Goal: Task Accomplishment & Management: Manage account settings

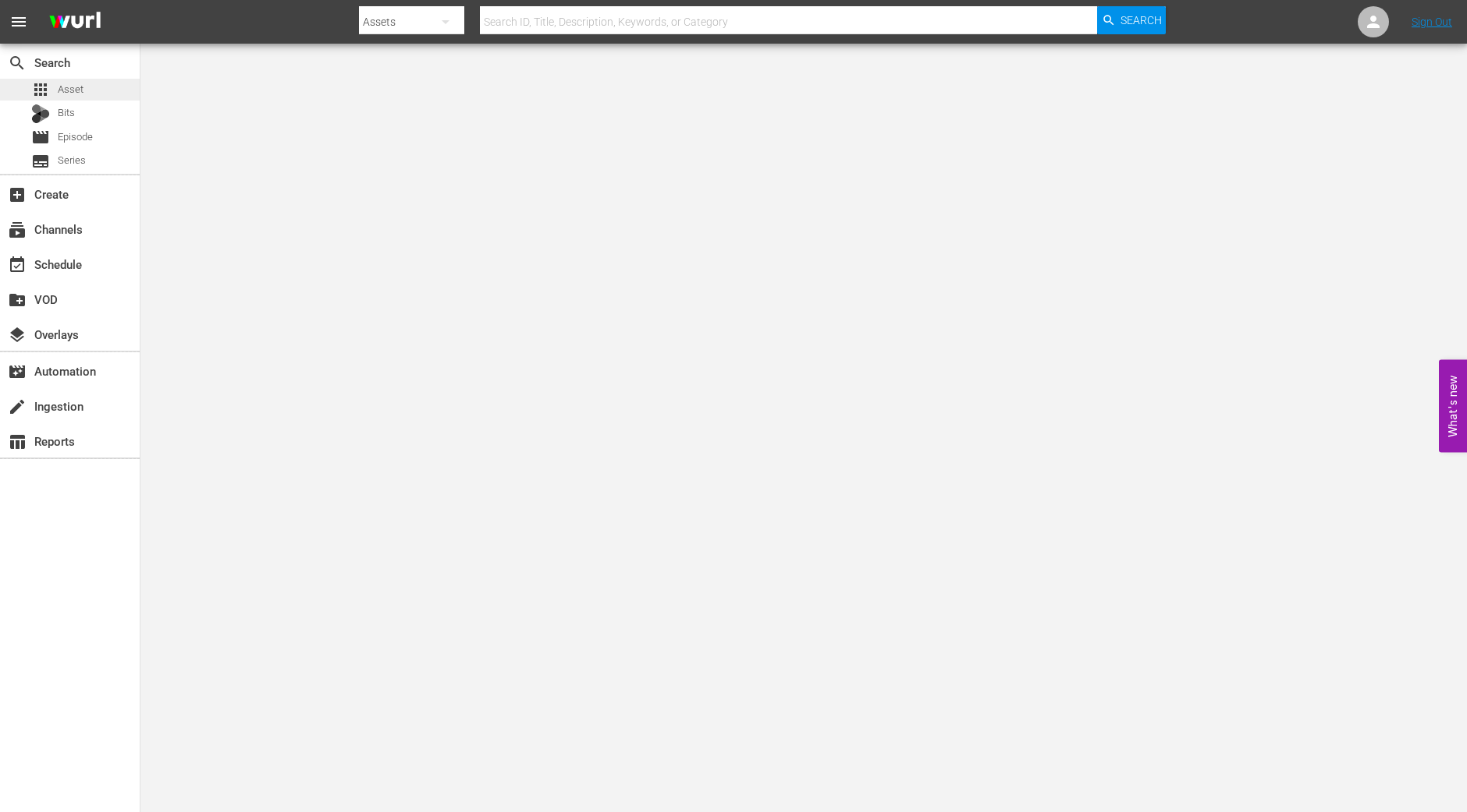
click at [99, 94] on div "apps Asset" at bounding box center [70, 89] width 139 height 22
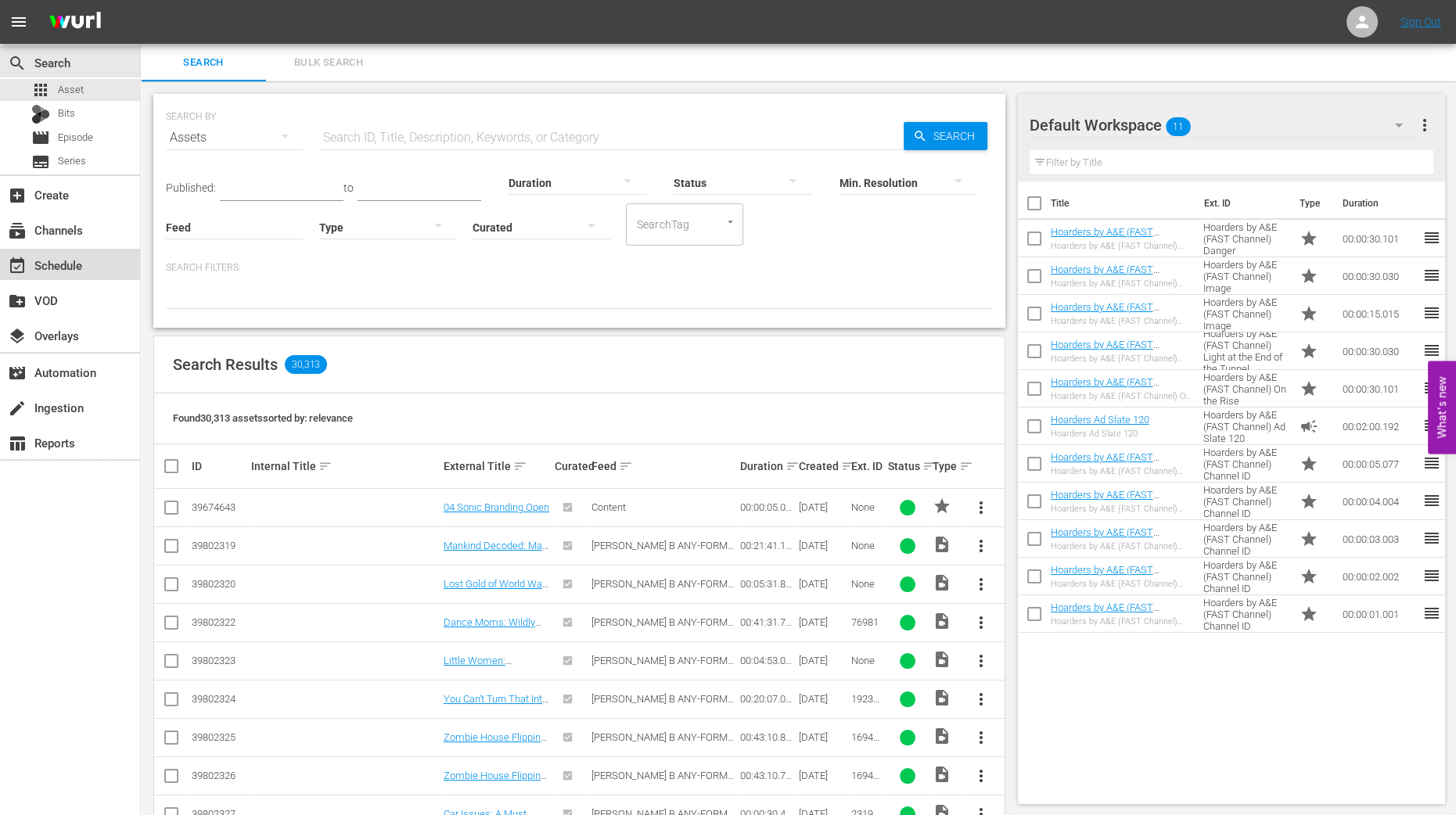
click at [99, 251] on div "event_available Schedule" at bounding box center [70, 264] width 140 height 31
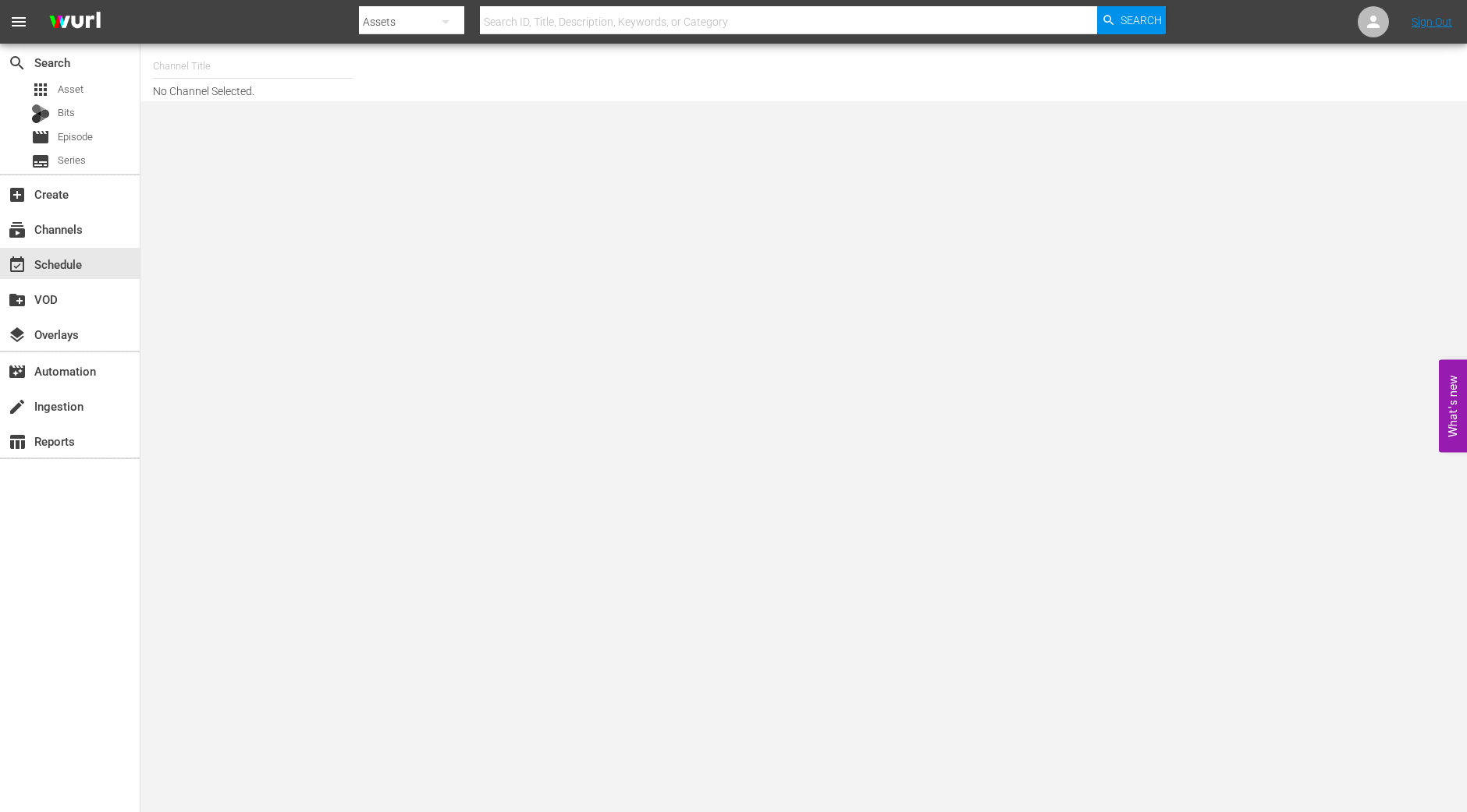
click at [268, 53] on input "text" at bounding box center [253, 67] width 199 height 38
click at [199, 103] on div "Hoarders (1599 - aenetworks_hoarders_1)" at bounding box center [368, 110] width 404 height 38
type input "Hoarders (1599 - aenetworks_hoarders_1)"
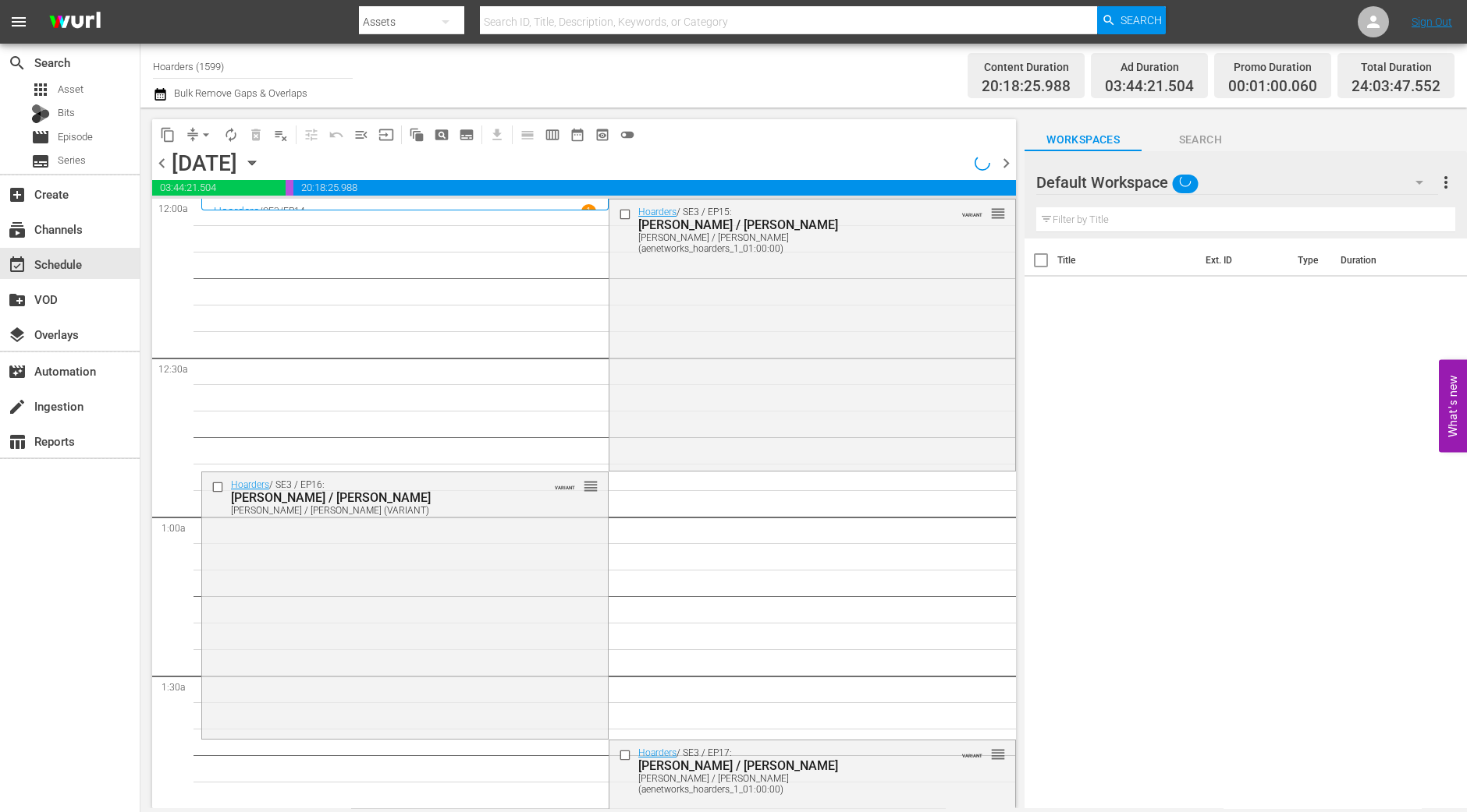
click at [260, 164] on icon "button" at bounding box center [252, 163] width 17 height 17
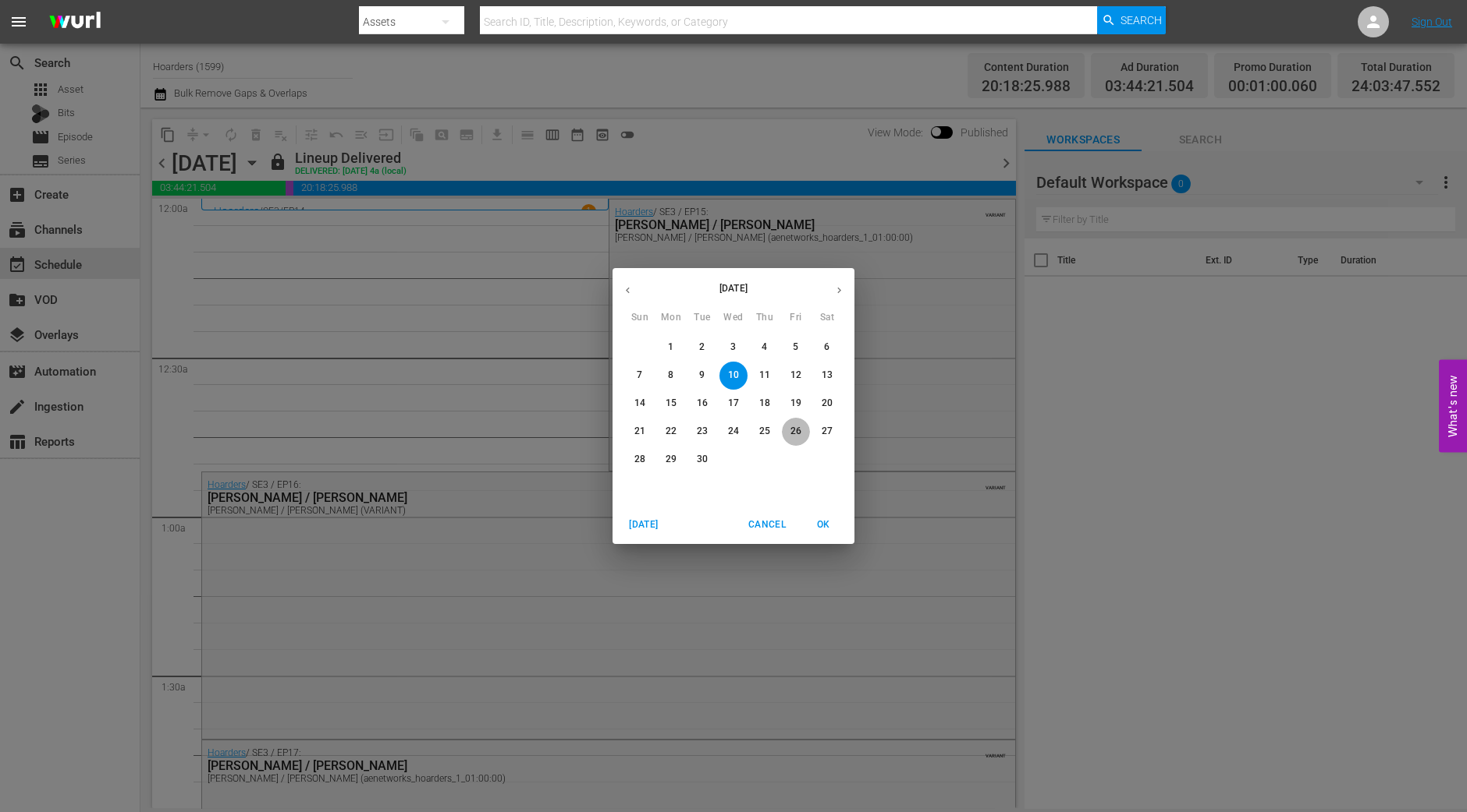
click at [792, 437] on p "26" at bounding box center [796, 431] width 11 height 13
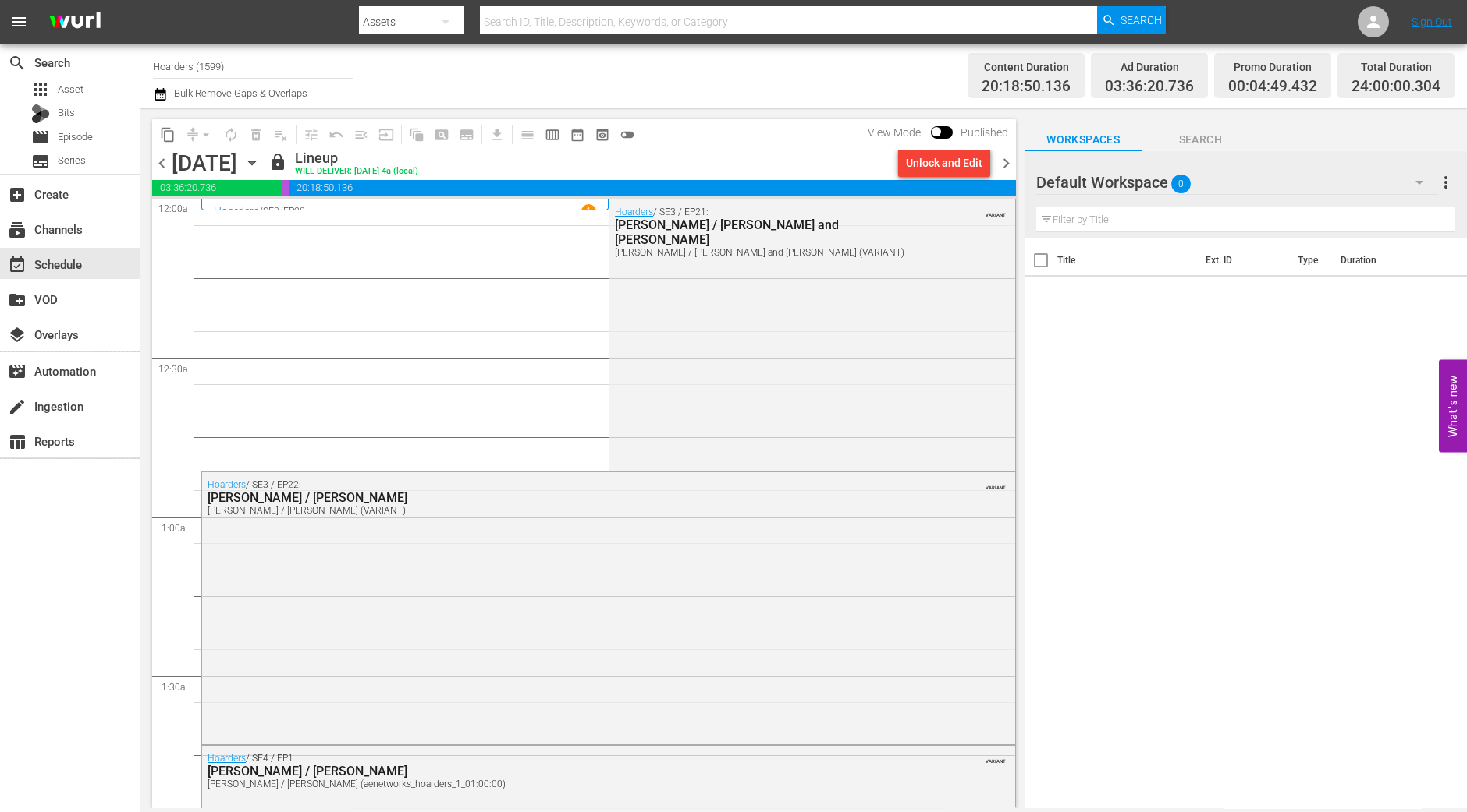
click at [1010, 163] on span "chevron_right" at bounding box center [1005, 163] width 20 height 20
click at [1009, 163] on span "chevron_right" at bounding box center [1005, 163] width 20 height 20
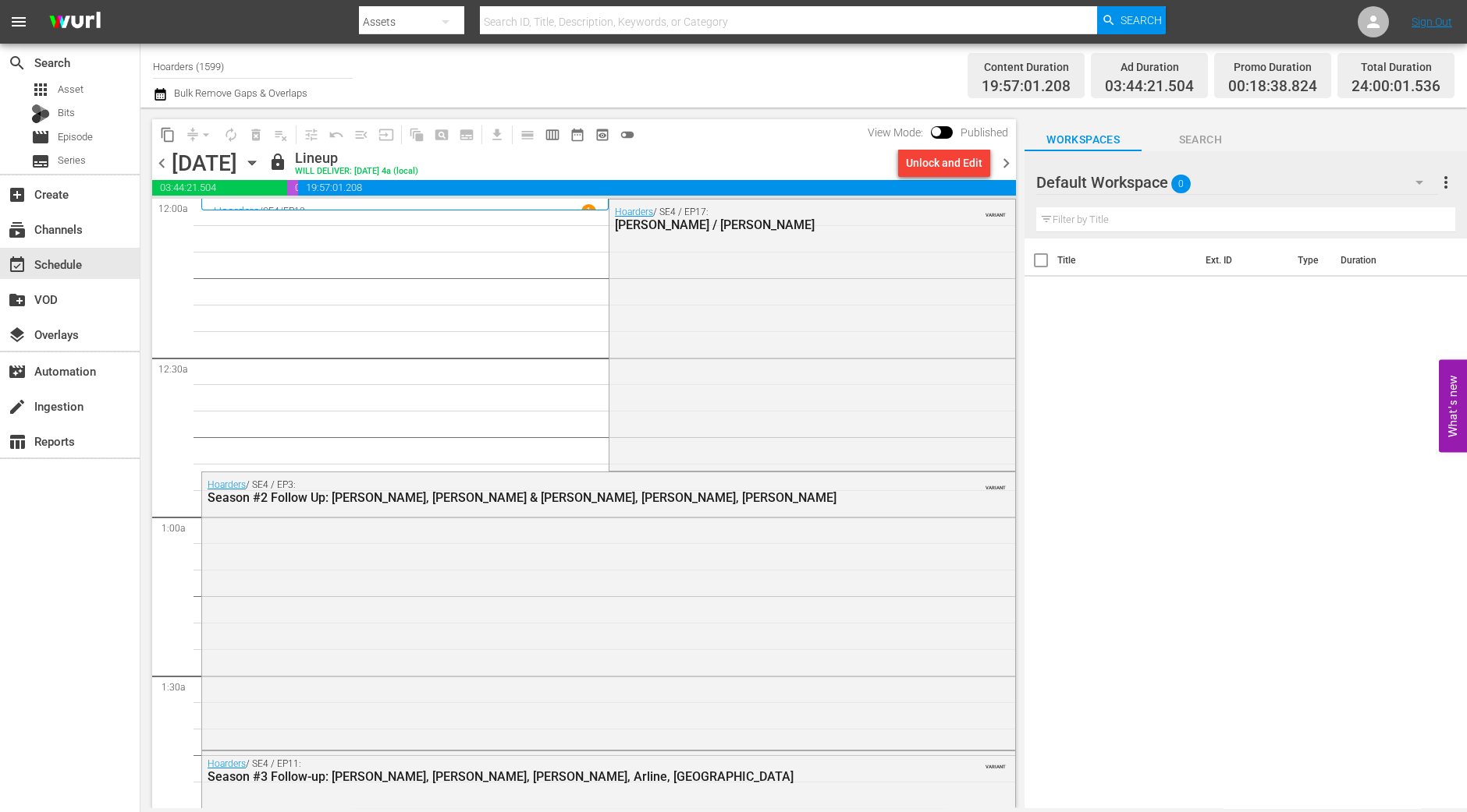
click at [260, 160] on icon "button" at bounding box center [252, 163] width 17 height 17
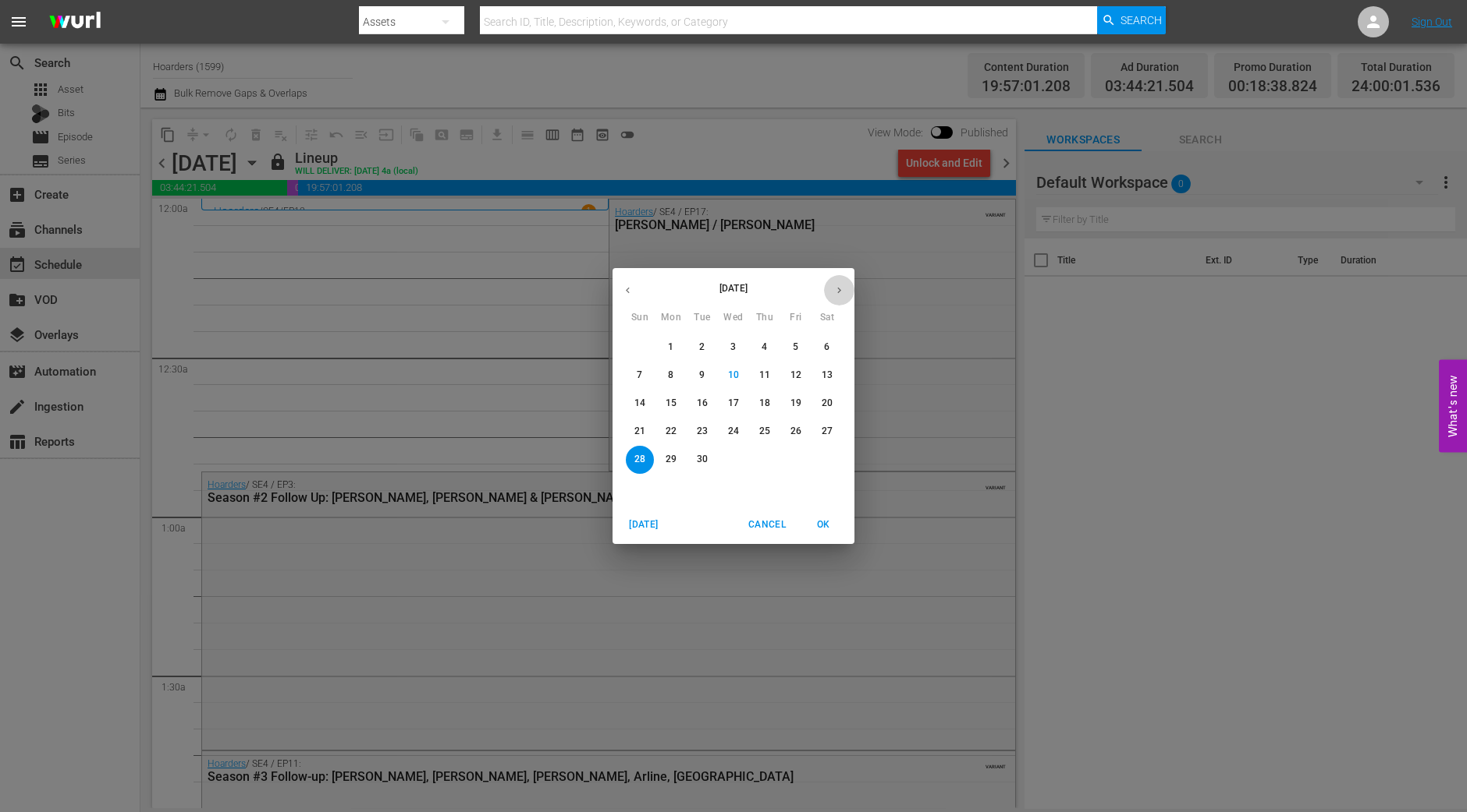
click at [835, 281] on button "button" at bounding box center [839, 290] width 30 height 30
click at [765, 350] on p "2" at bounding box center [765, 348] width 6 height 13
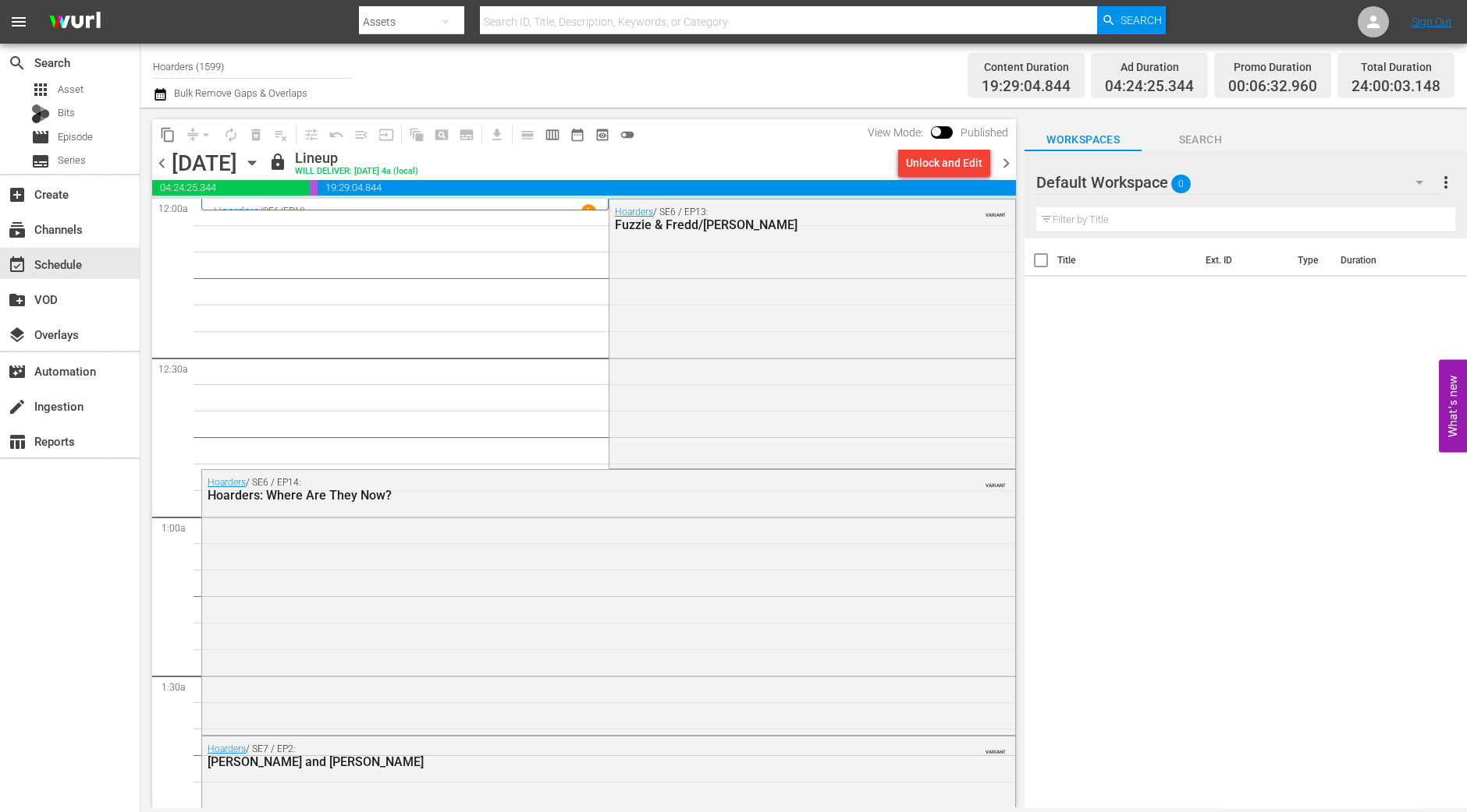
click at [1014, 153] on span "chevron_right" at bounding box center [1005, 163] width 20 height 20
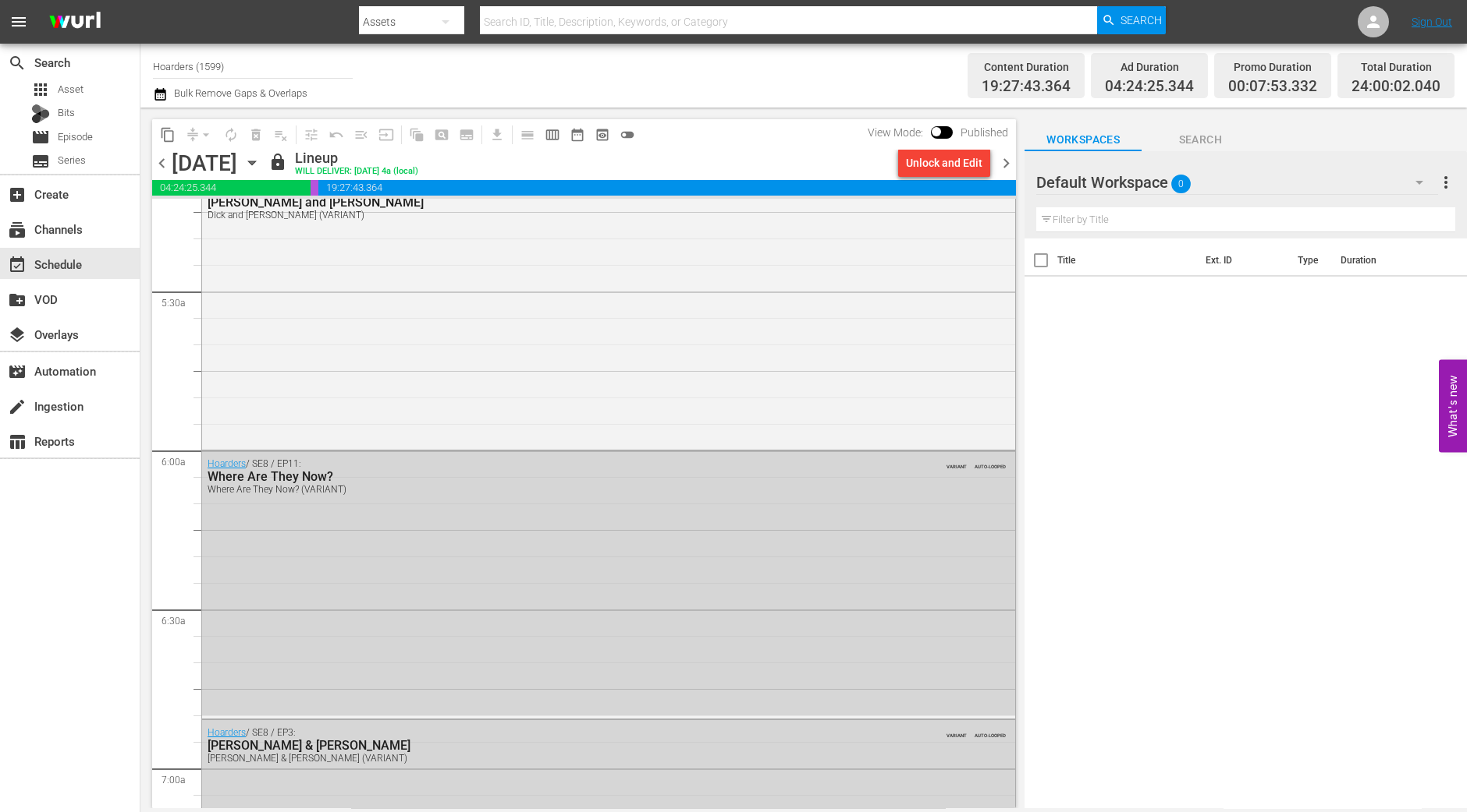
scroll to position [2144, 0]
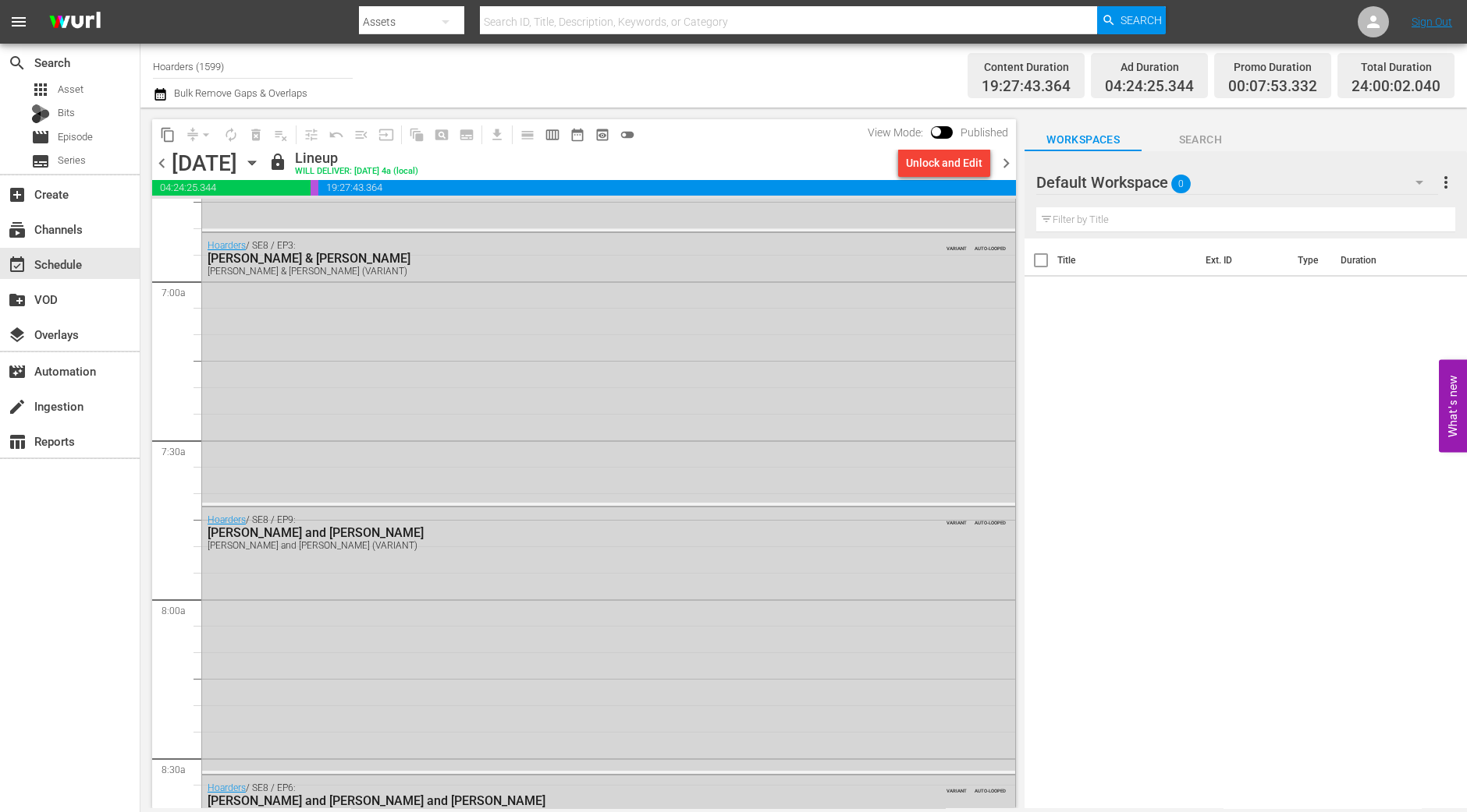
click at [1014, 163] on span "chevron_right" at bounding box center [1005, 163] width 20 height 20
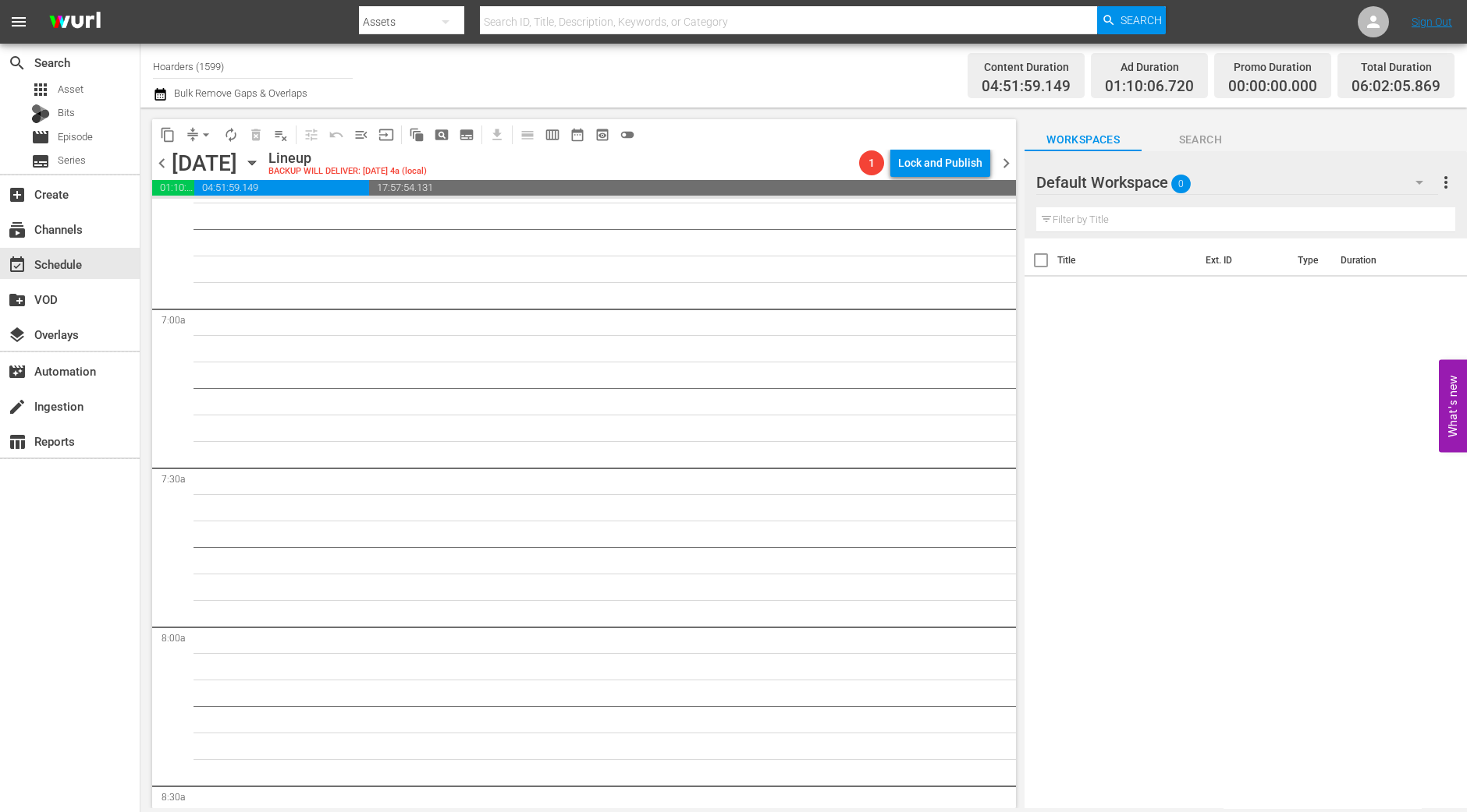
scroll to position [1630, 0]
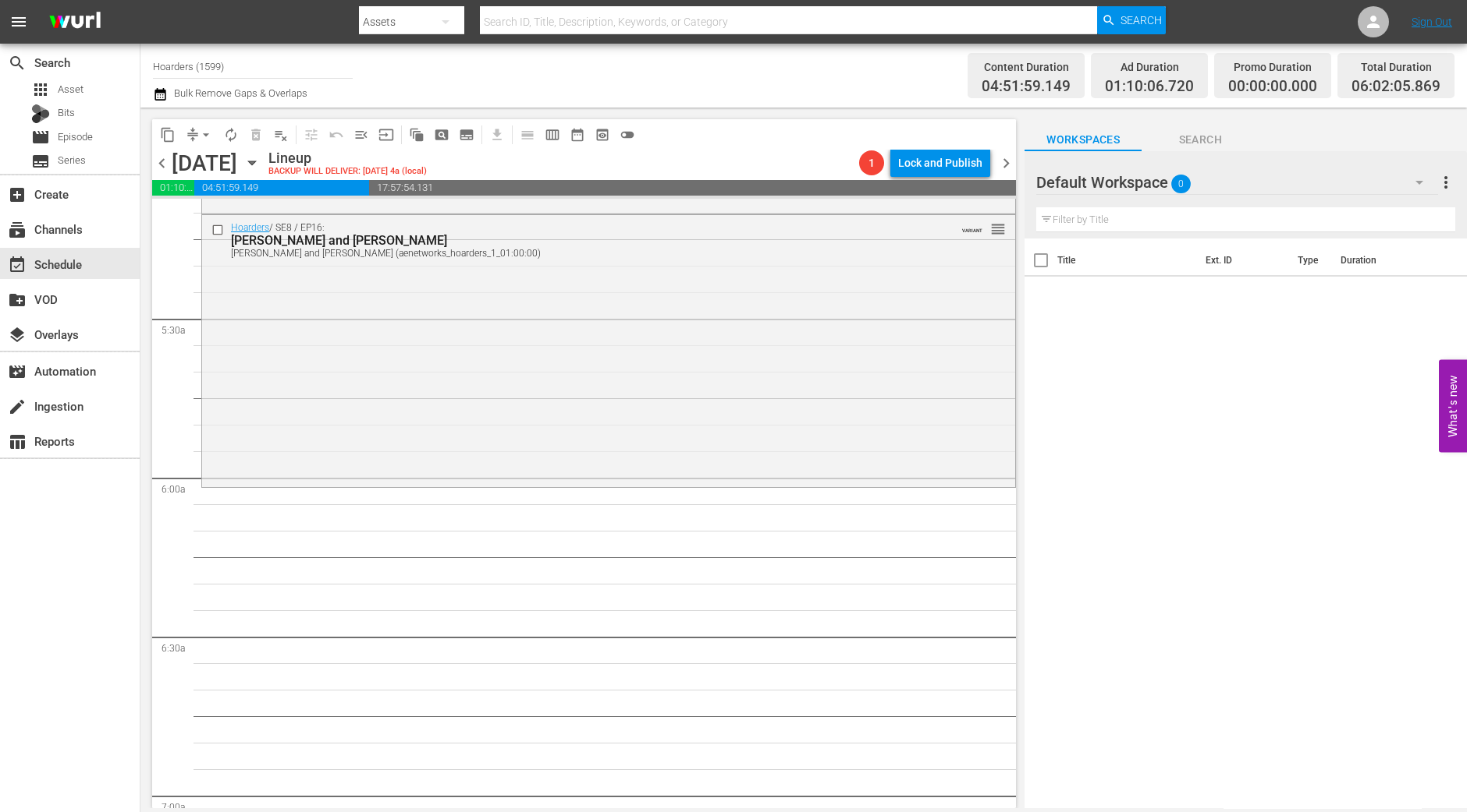
click at [639, 305] on div "Hoarders / SE8 / EP16: Sandi and Vivian Sandi and Vivian (aenetworks_hoarders_1…" at bounding box center [608, 350] width 812 height 270
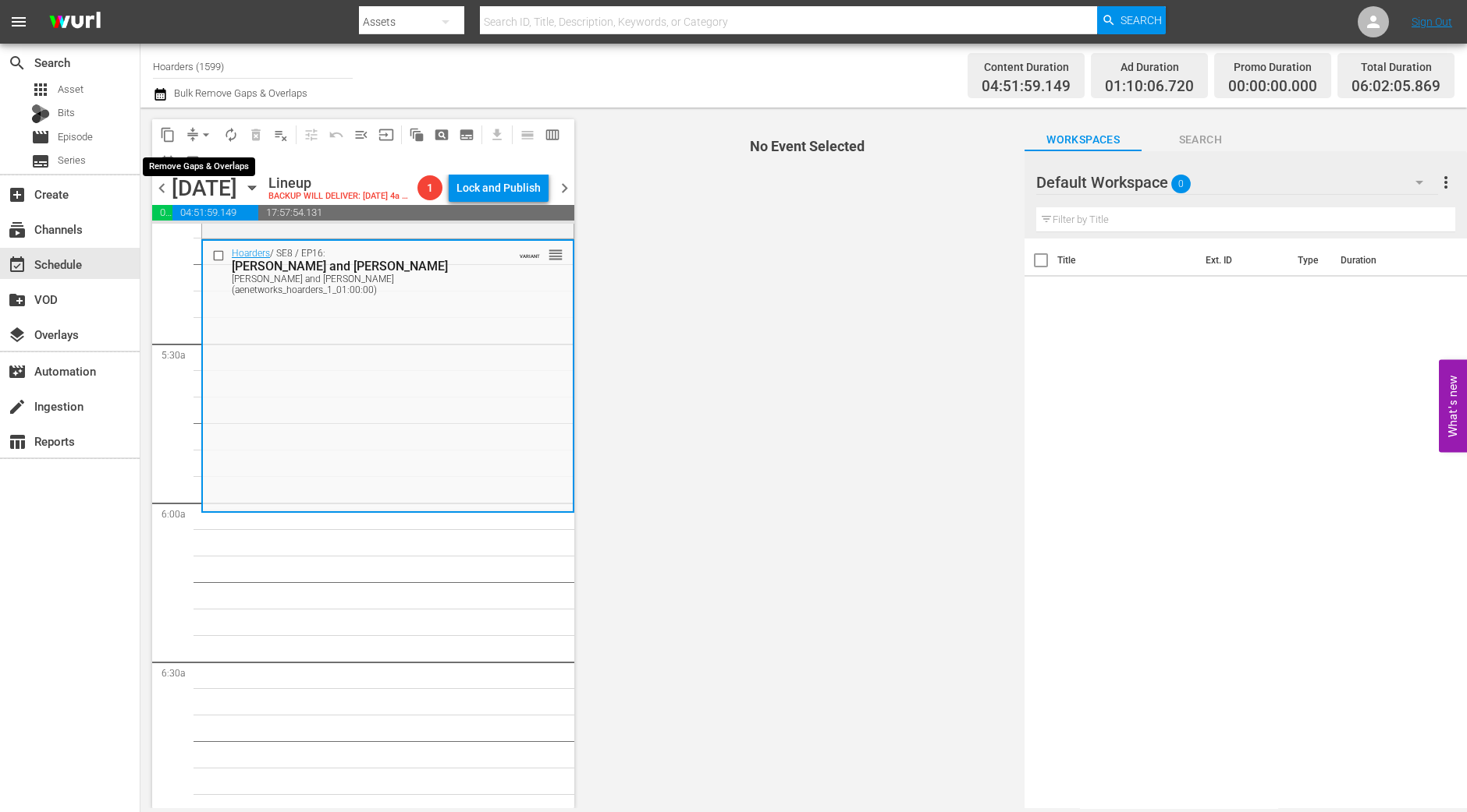
click at [204, 134] on span "arrow_drop_down" at bounding box center [206, 134] width 16 height 16
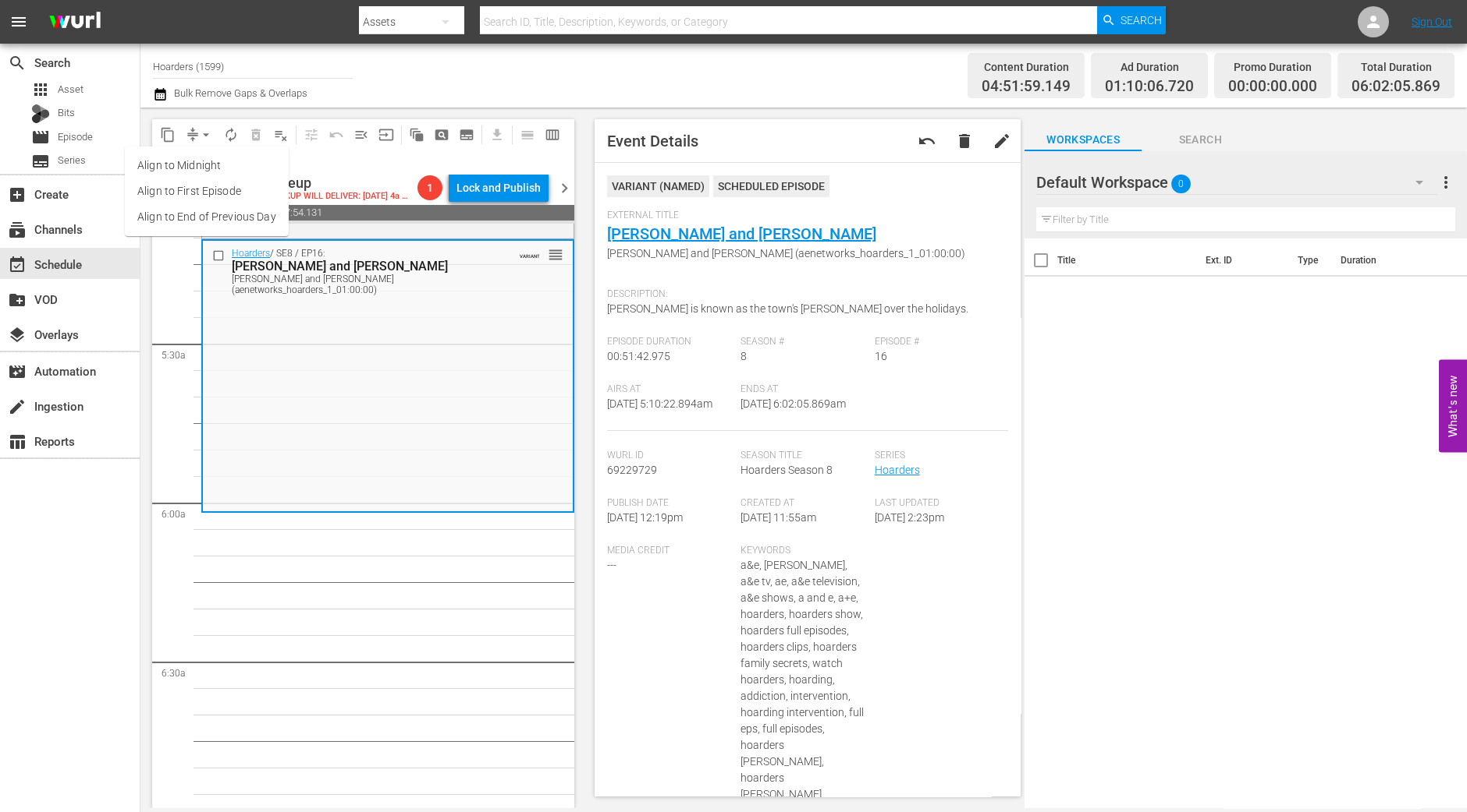
click at [195, 158] on li "Align to Midnight" at bounding box center [207, 165] width 164 height 25
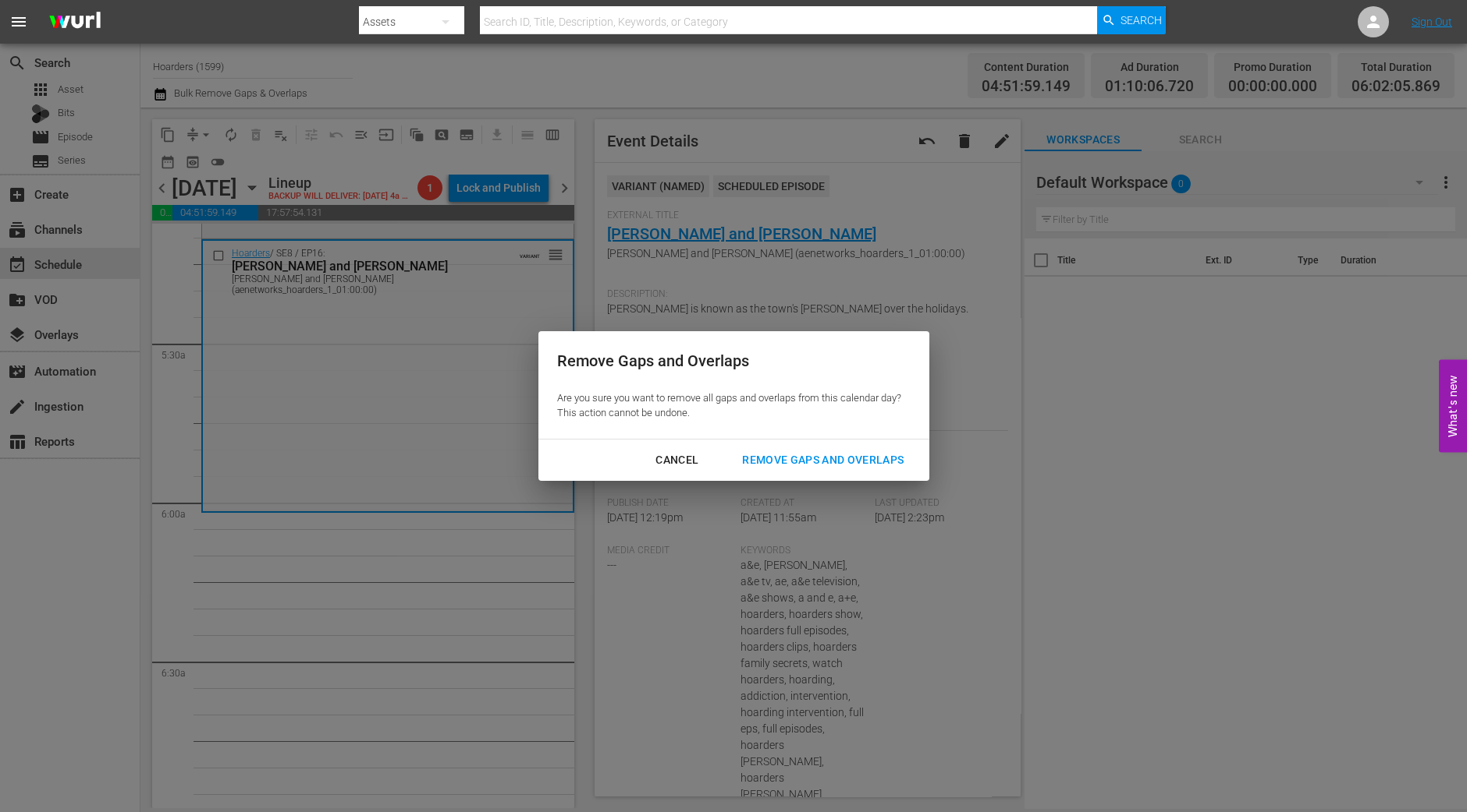
click at [815, 477] on div "Cancel Remove Gaps and Overlaps" at bounding box center [734, 461] width 391 height 41
click at [815, 461] on div "Remove Gaps and Overlaps" at bounding box center [823, 460] width 186 height 20
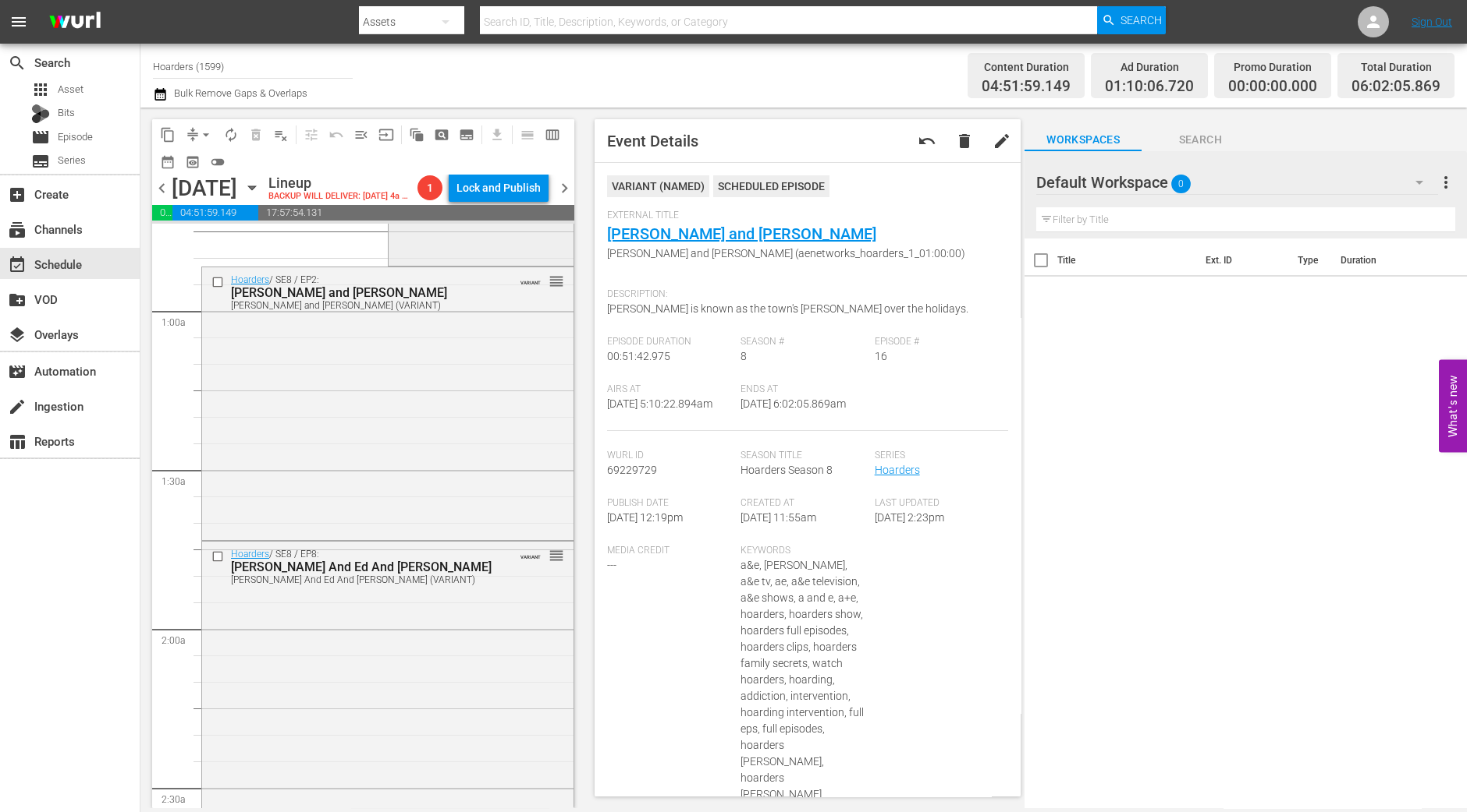
scroll to position [0, 0]
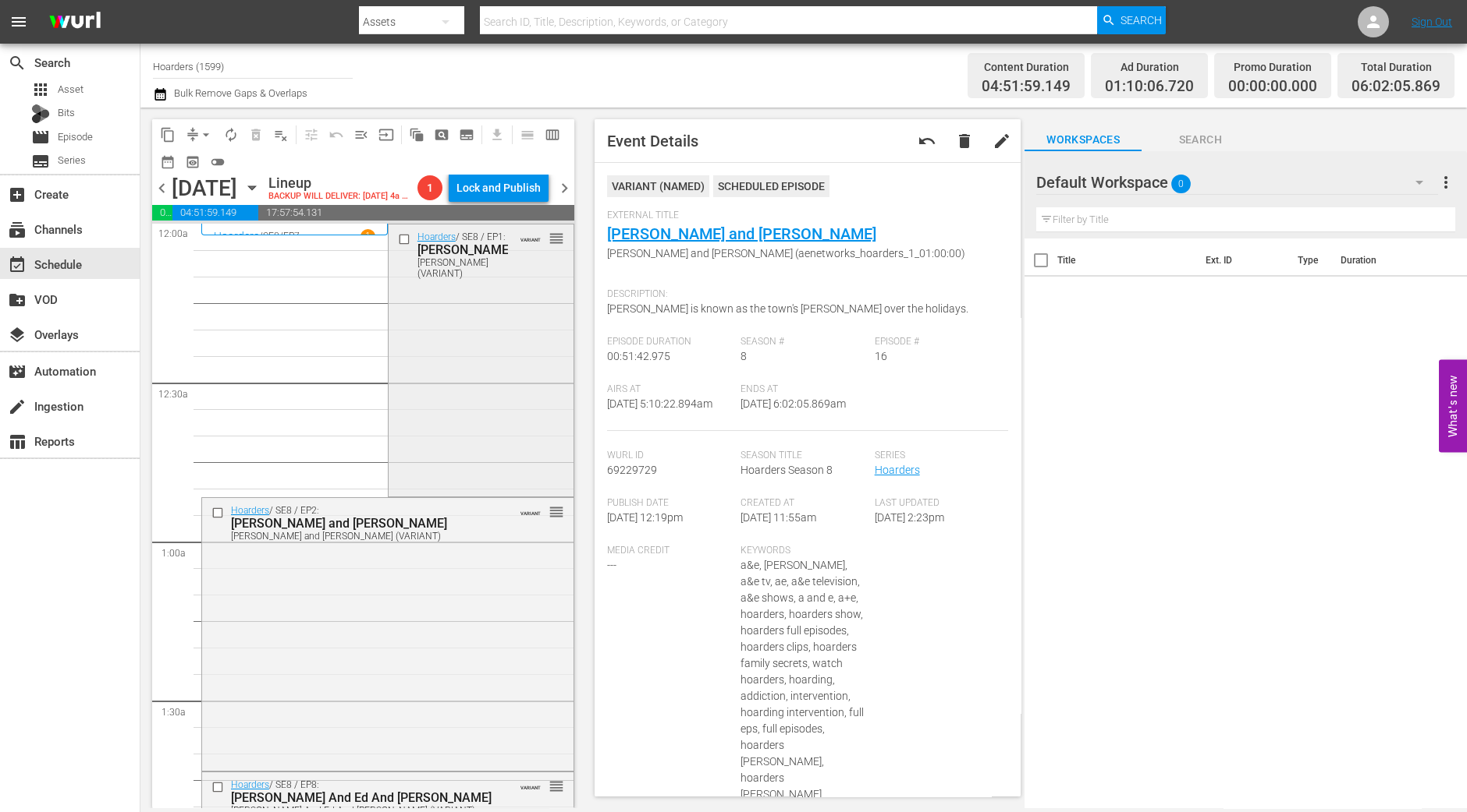
click at [509, 339] on div "Hoarders / SE8 / EP1: Judy Judy (VARIANT) VARIANT reorder" at bounding box center [481, 359] width 185 height 270
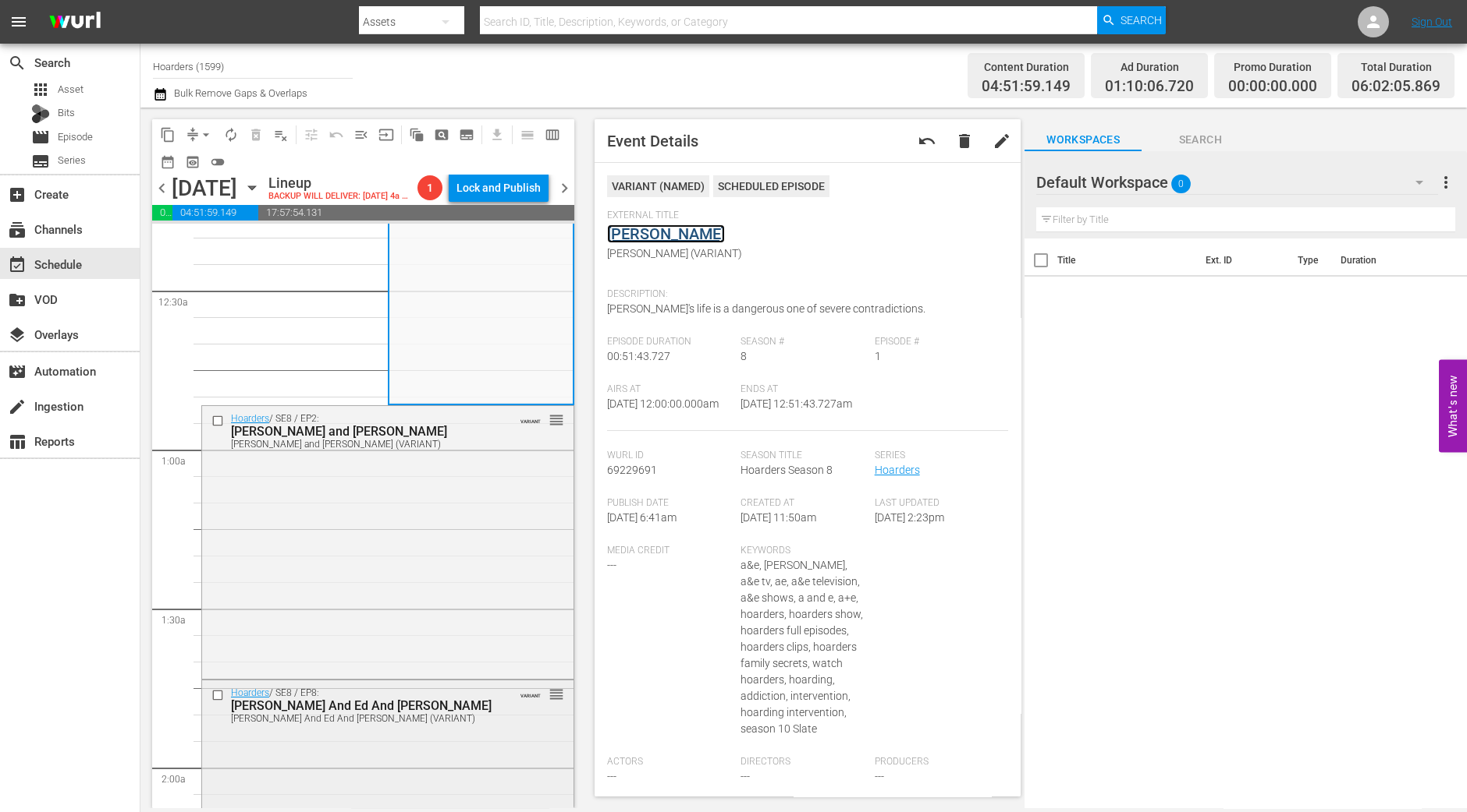
scroll to position [195, 0]
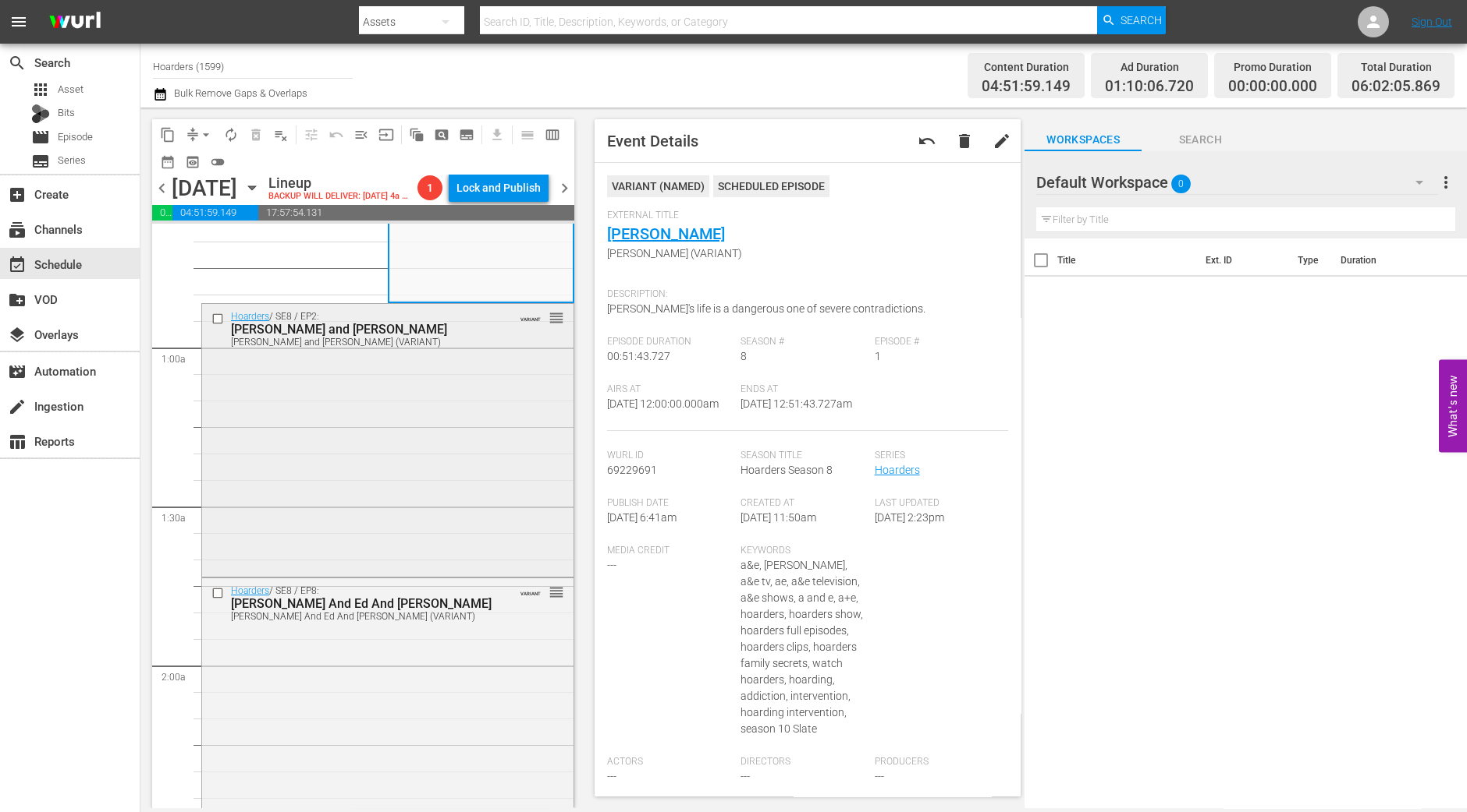
click at [364, 485] on div "Hoarders / SE8 / EP2: Roxann and Barbara Roxann and Barbara (VARIANT) VARIANT r…" at bounding box center [387, 439] width 371 height 270
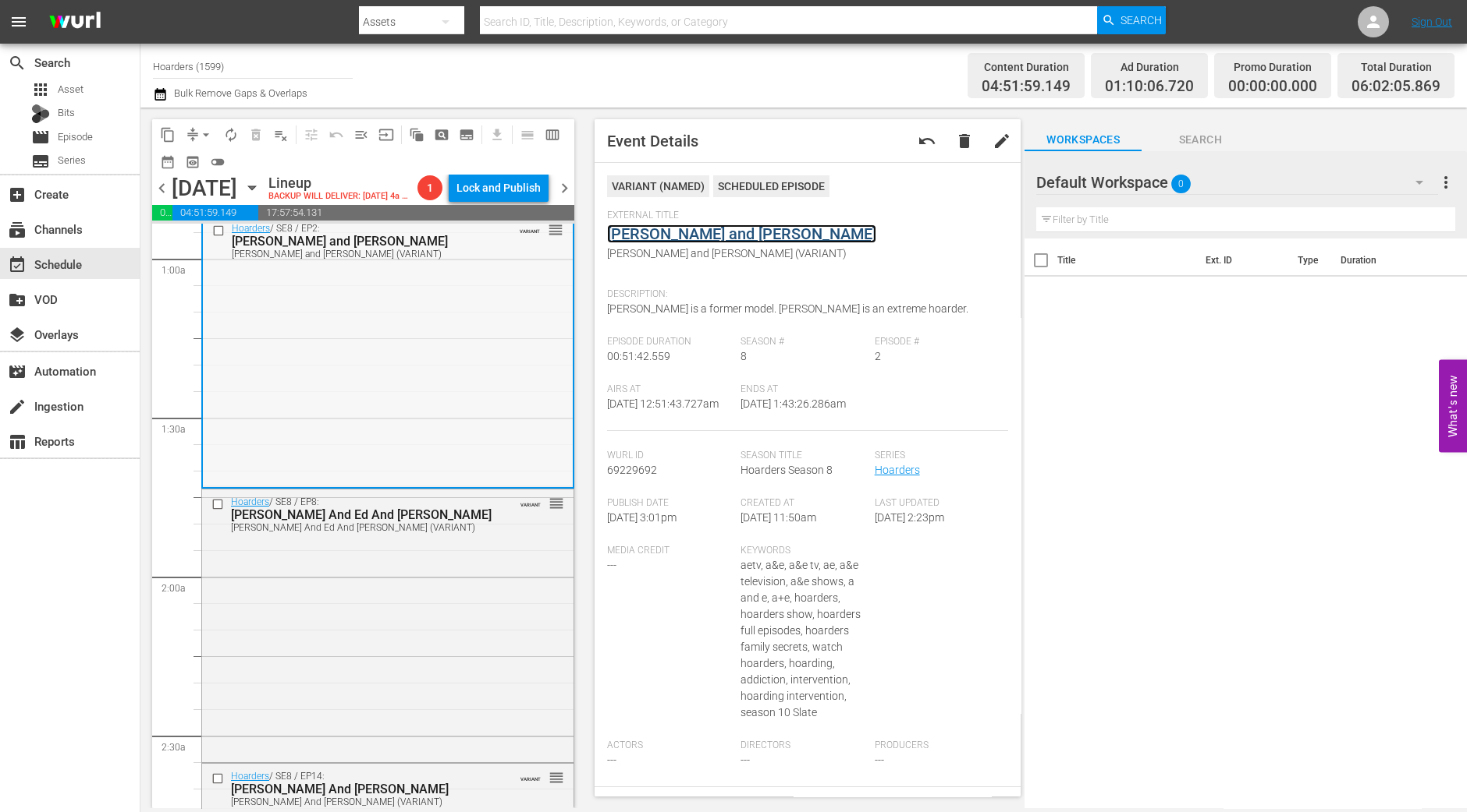
scroll to position [389, 0]
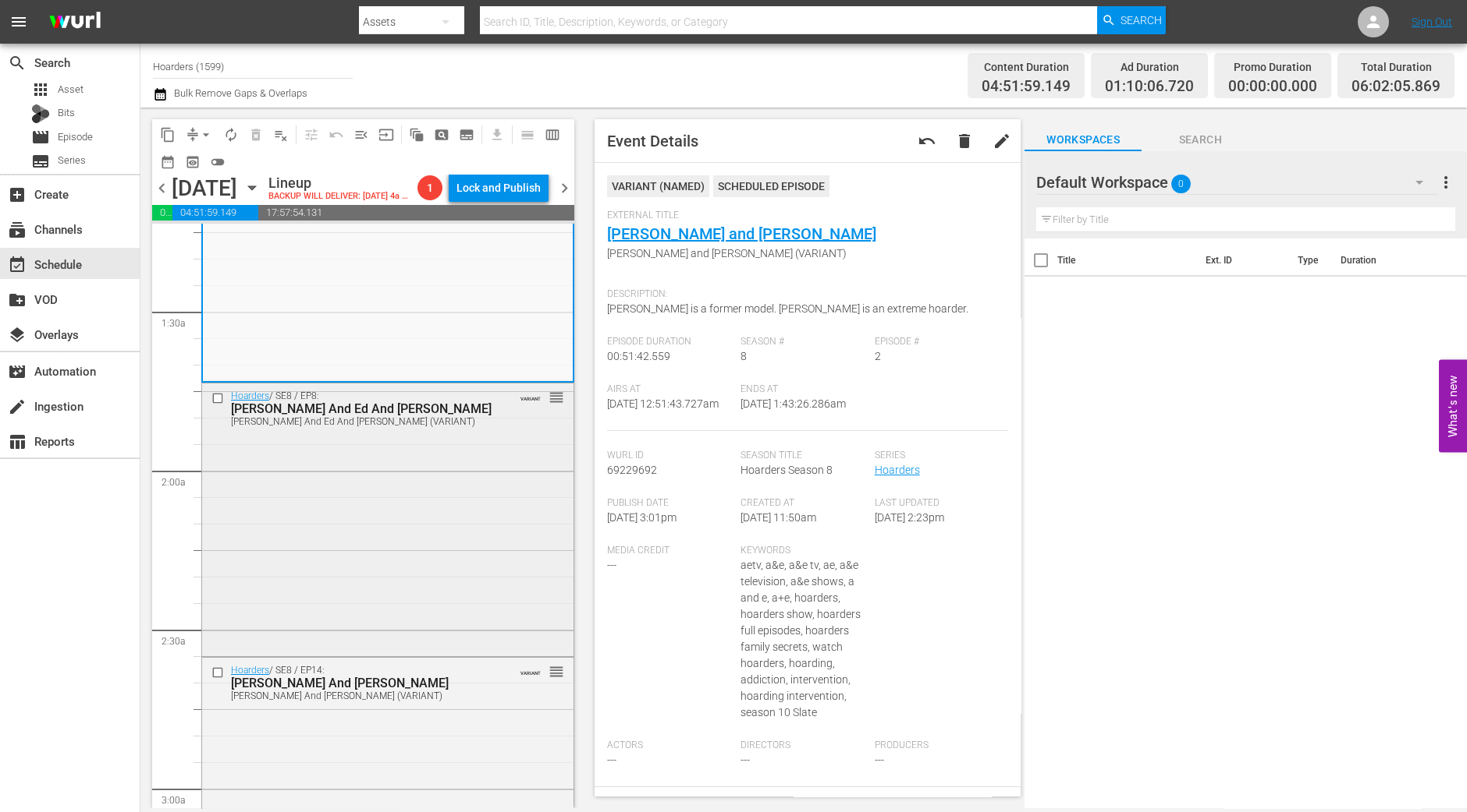
click at [412, 487] on div "Hoarders / SE8 / EP8: Peggy And Ed And Connie Peggy And Ed And Connie (VARIANT)…" at bounding box center [387, 518] width 371 height 270
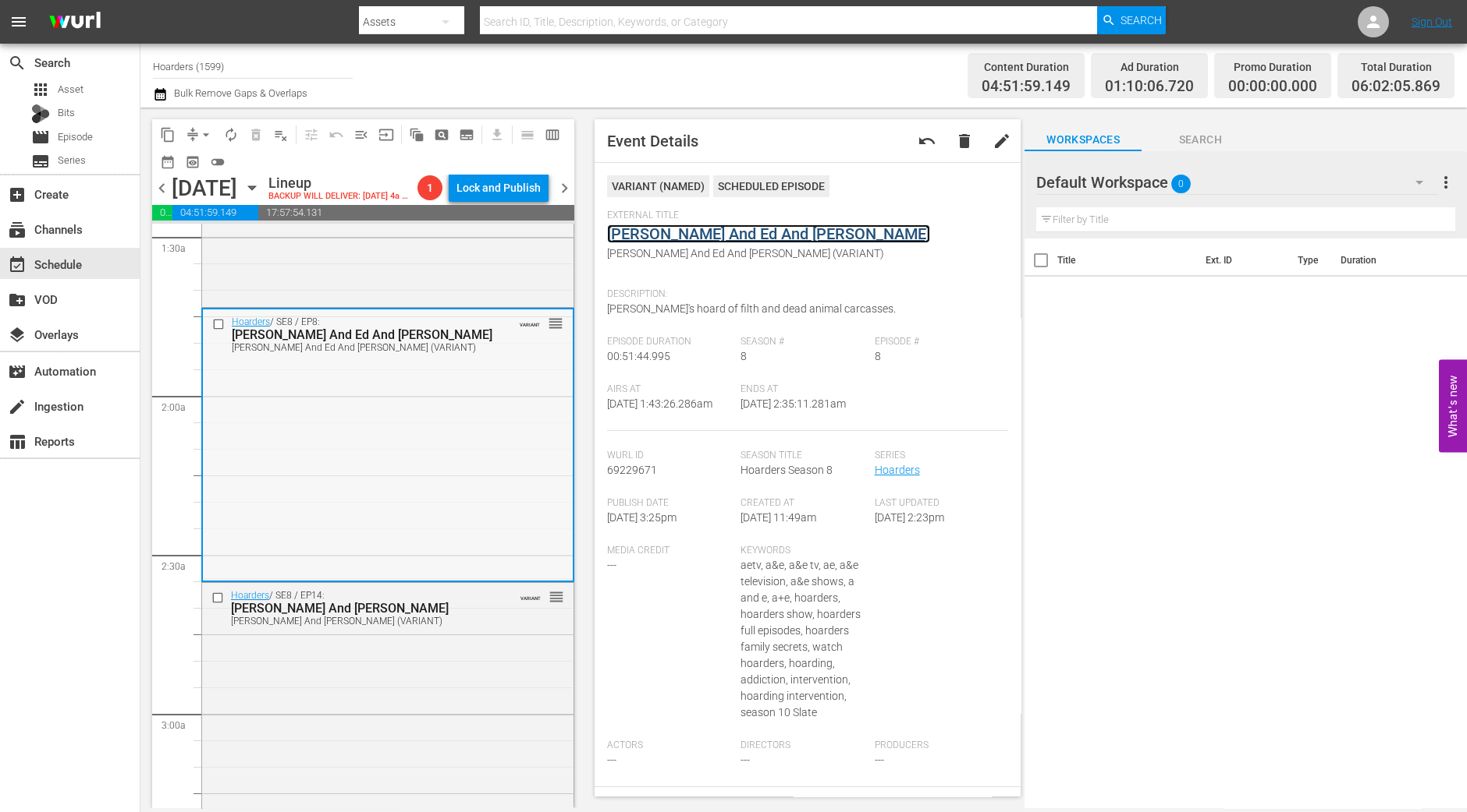
scroll to position [681, 0]
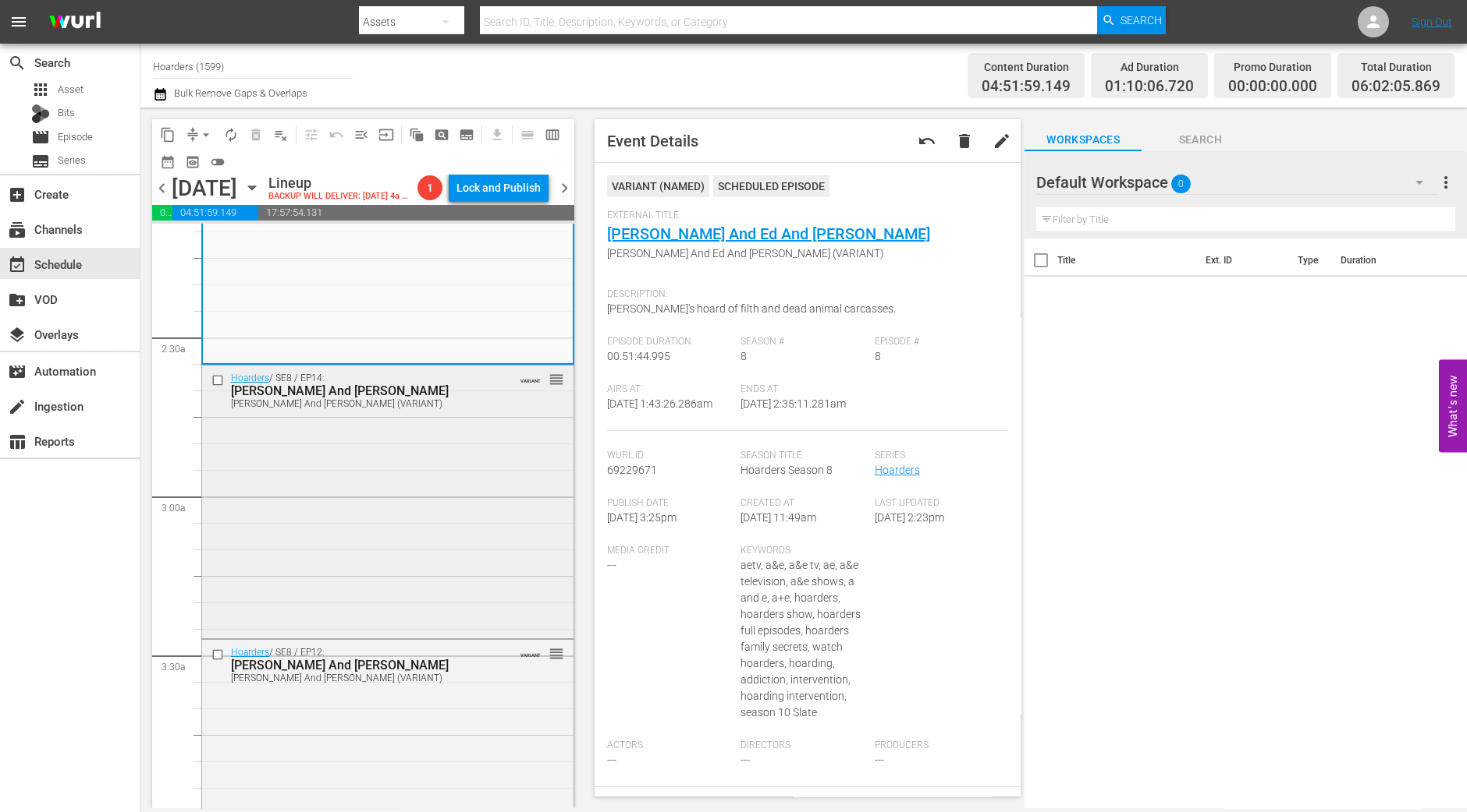
click at [351, 495] on div "Hoarders / SE8 / EP14: Celia And Nathan Celia And Nathan (VARIANT) VARIANT reor…" at bounding box center [387, 500] width 371 height 270
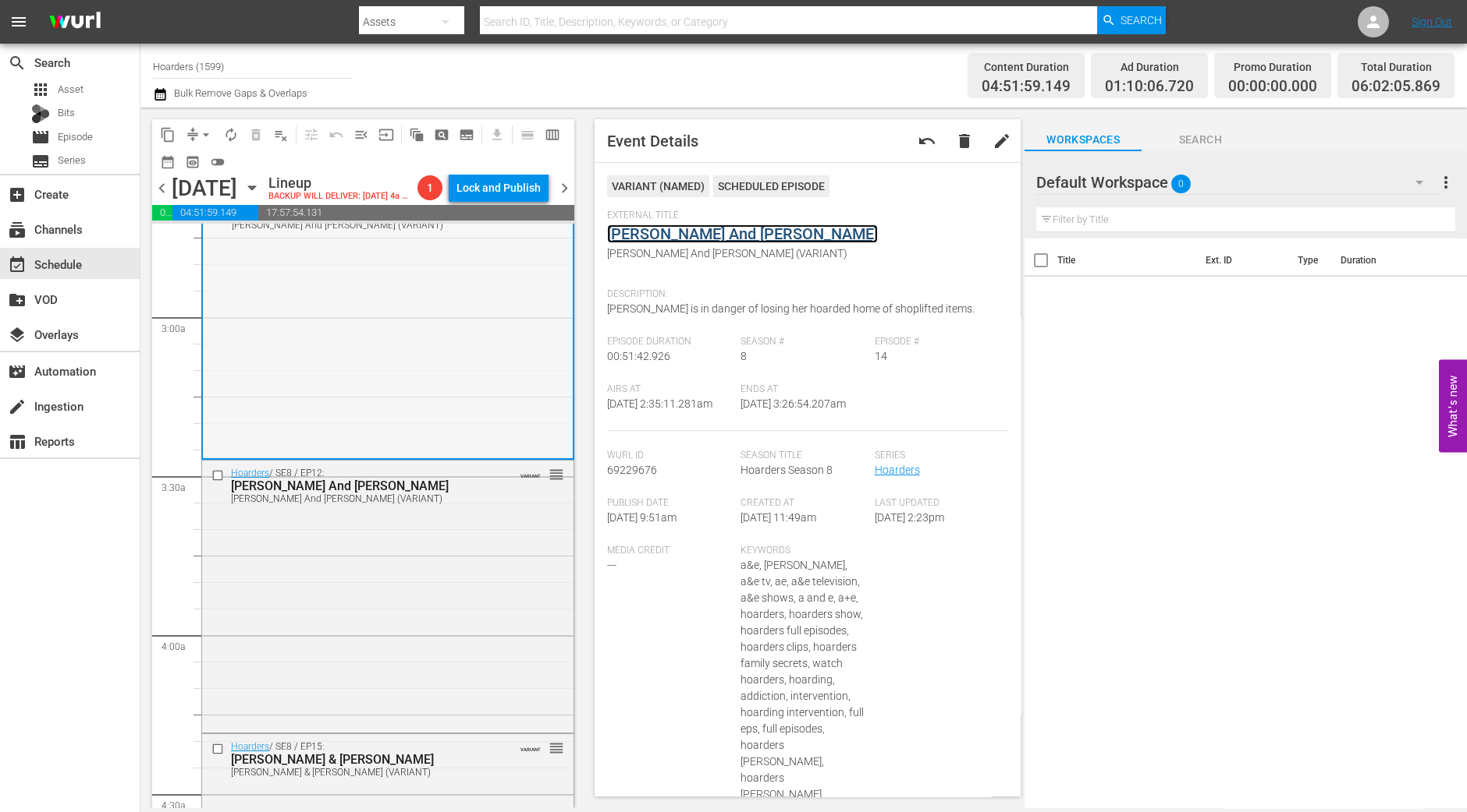
scroll to position [877, 0]
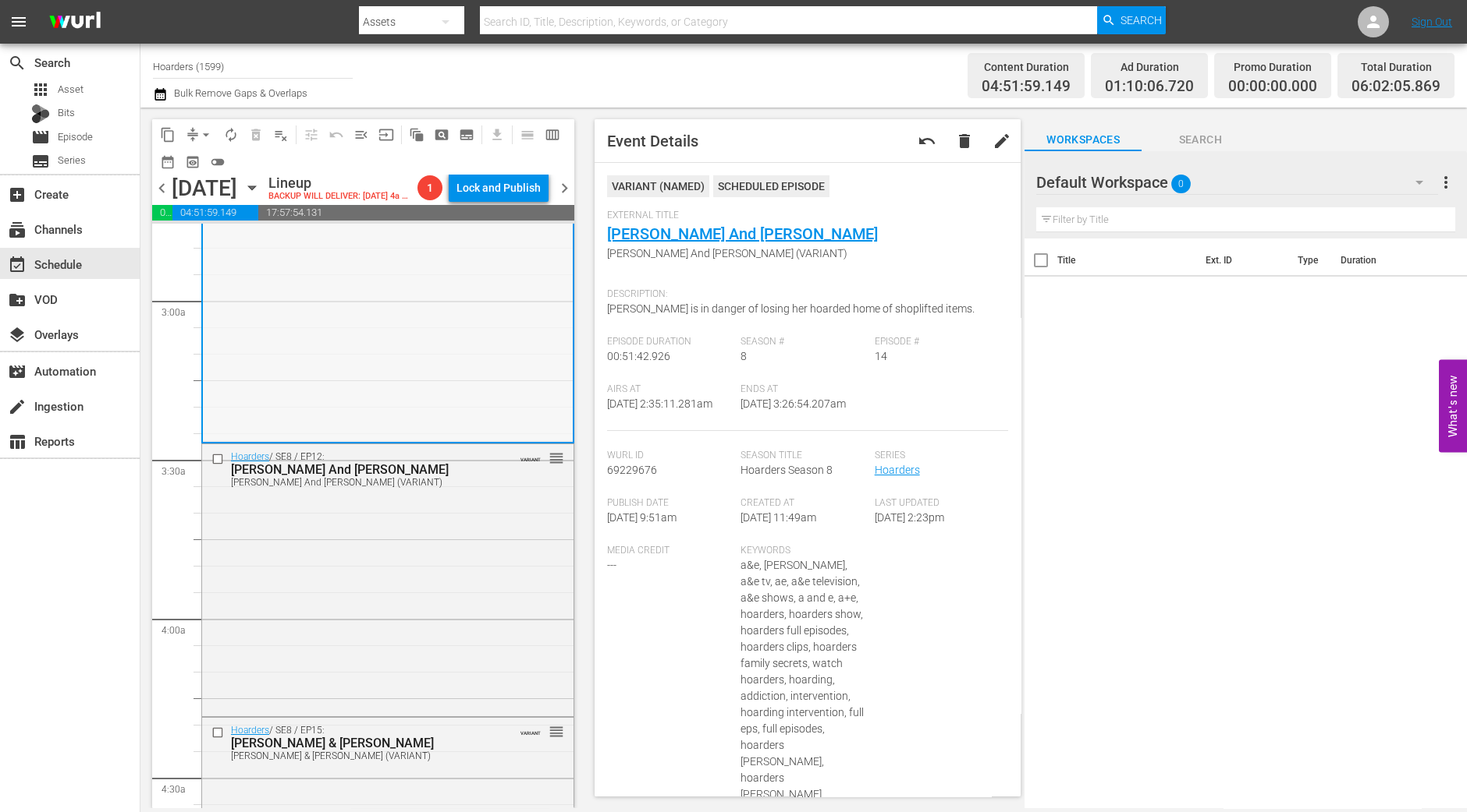
click at [416, 520] on div "Hoarders / SE8 / EP12: Sybil And Ron Sybil And Ron (VARIANT) VARIANT reorder" at bounding box center [387, 579] width 371 height 270
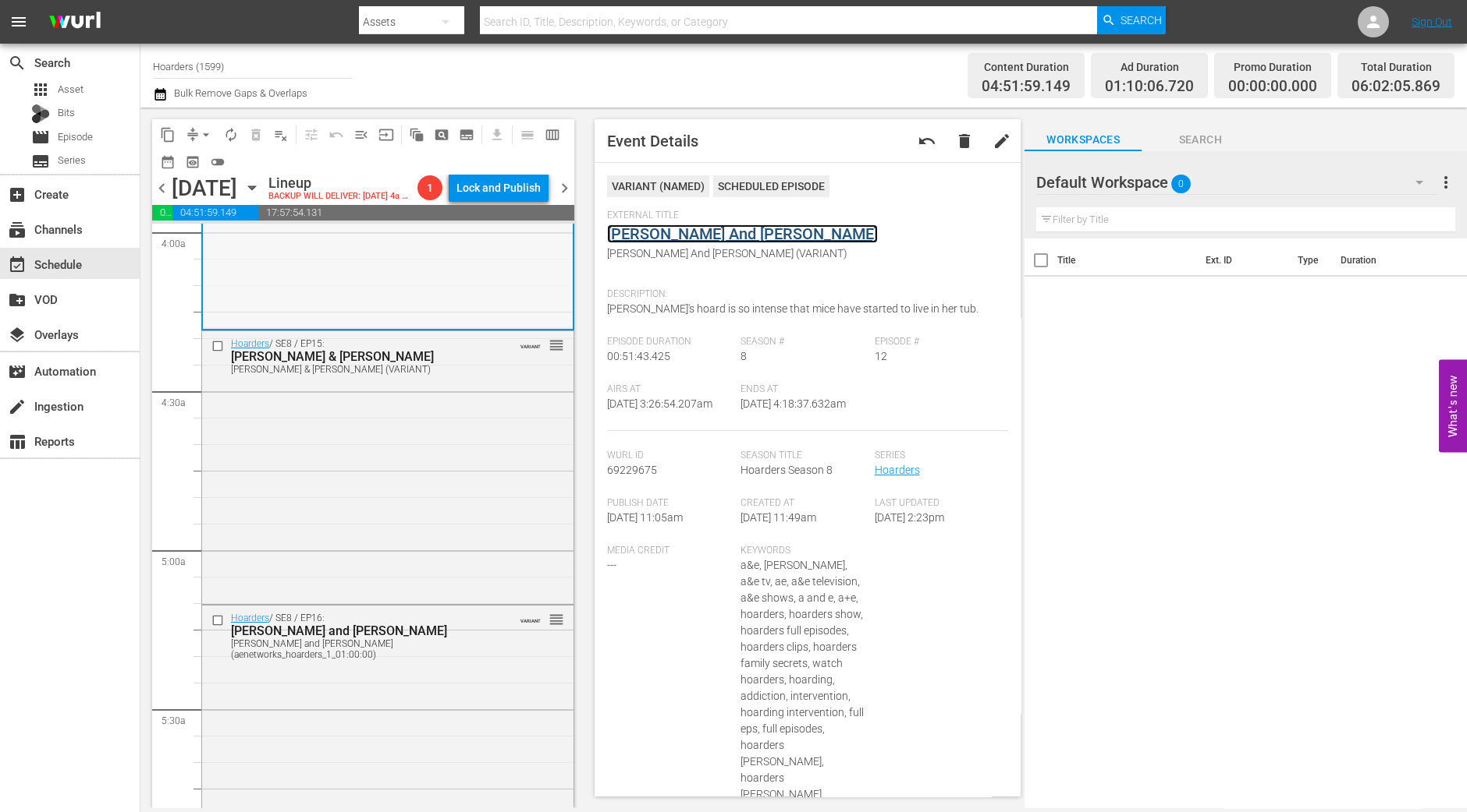
scroll to position [1266, 0]
click at [433, 482] on div "Hoarders / SE8 / EP15: Maggie & Ann Maggie & Ann (VARIANT) VARIANT reorder" at bounding box center [387, 463] width 371 height 270
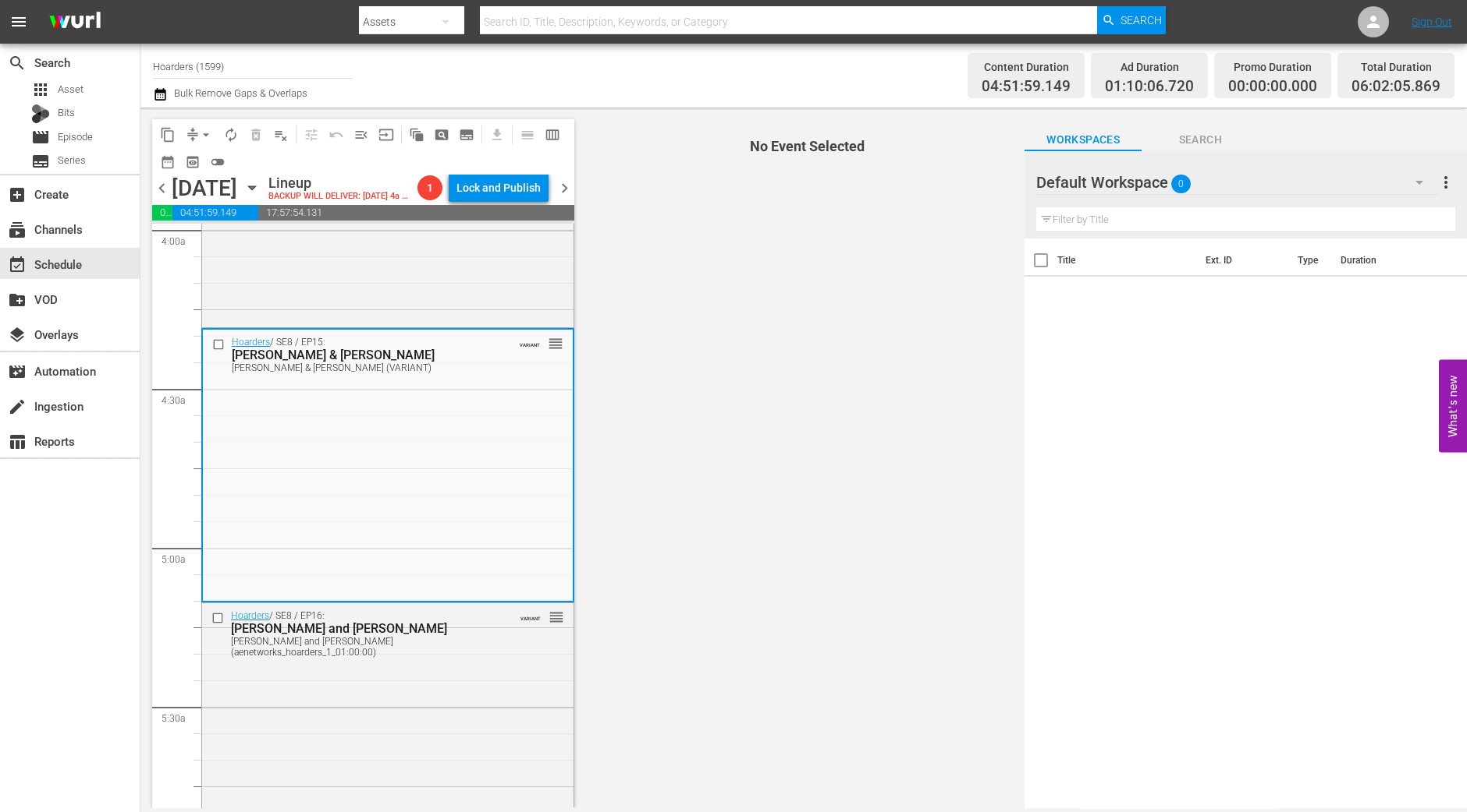
scroll to position [1364, 0]
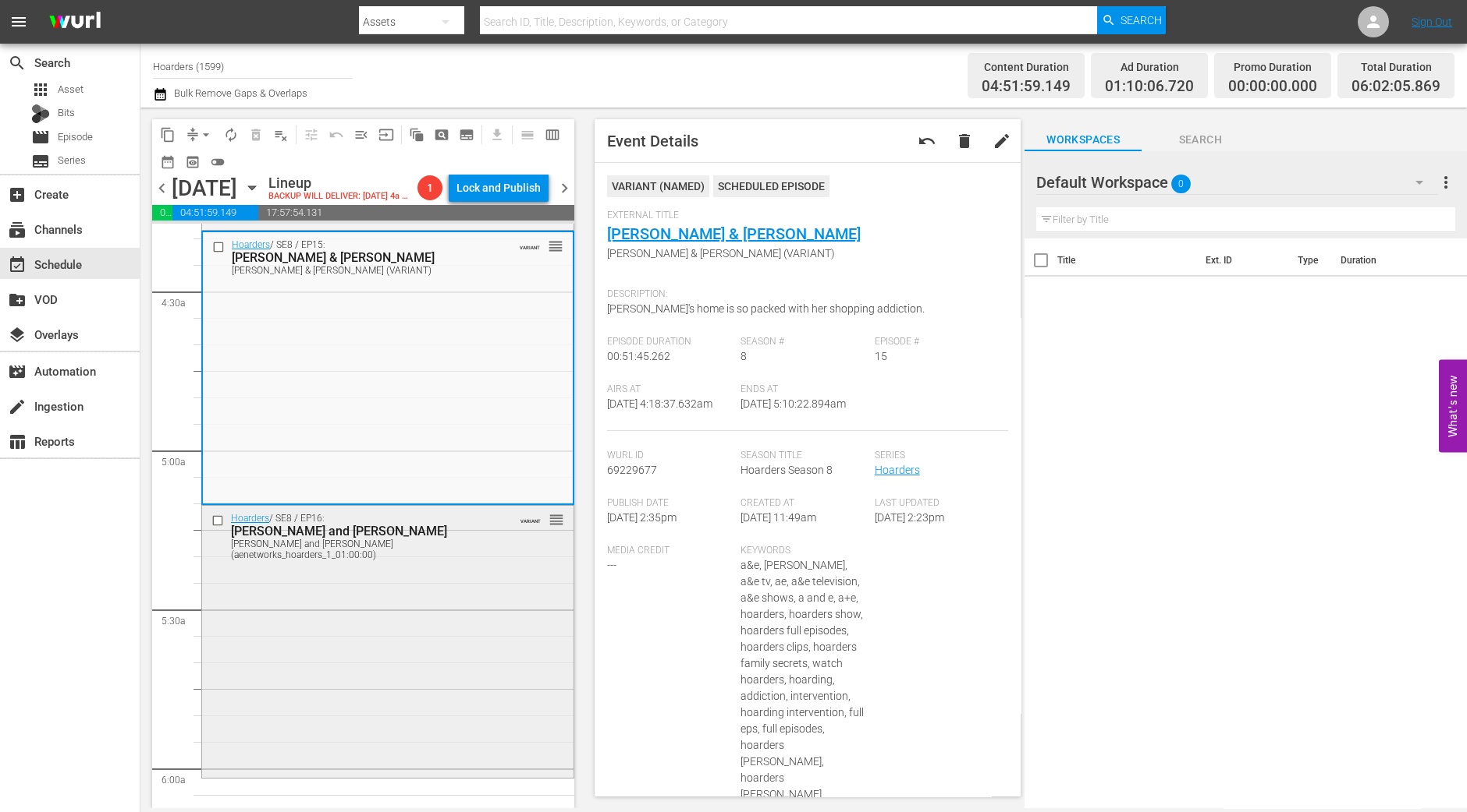
click at [341, 617] on div "Hoarders / SE8 / EP16: Sandi and Vivian Sandi and Vivian (aenetworks_hoarders_1…" at bounding box center [387, 640] width 371 height 270
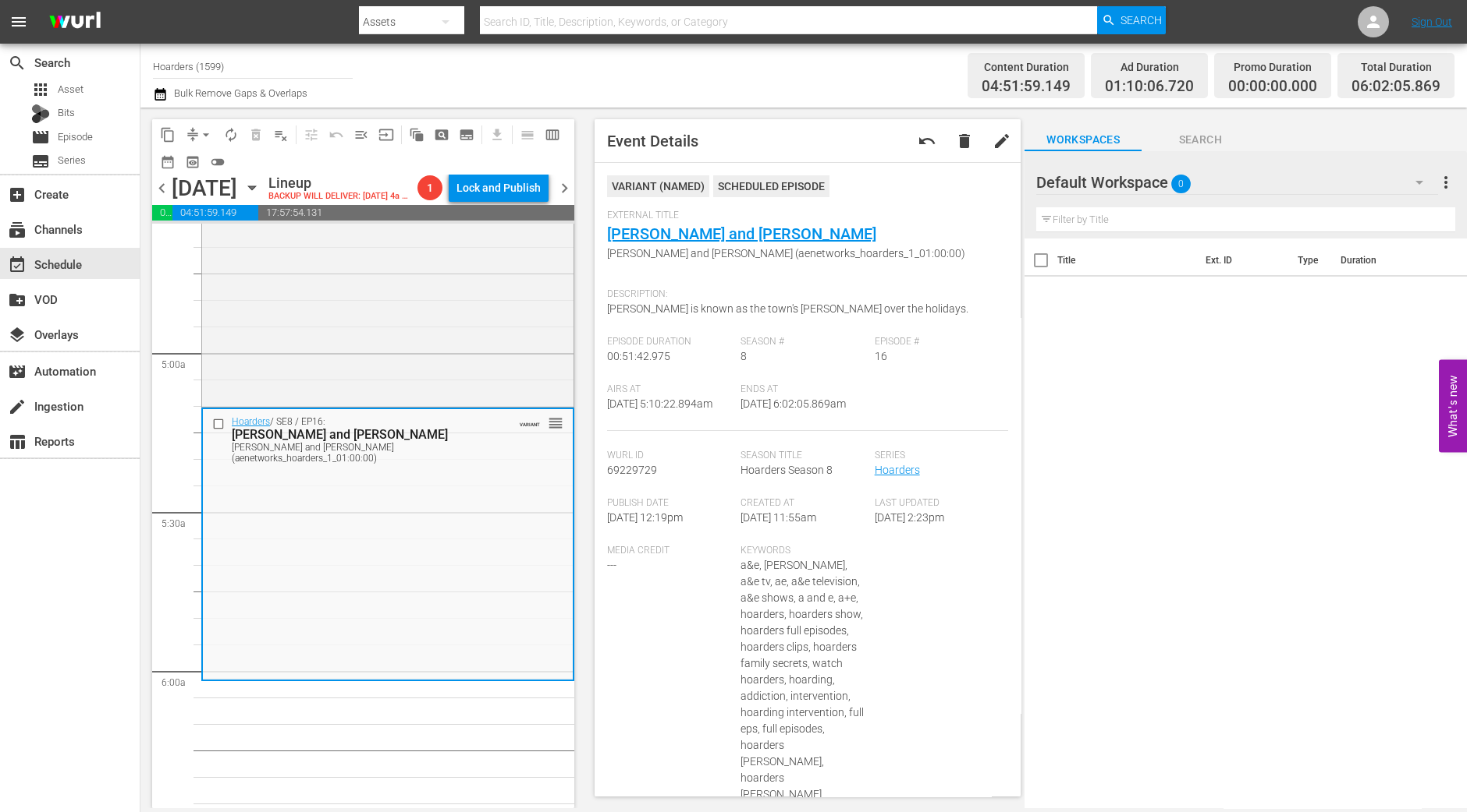
scroll to position [1558, 0]
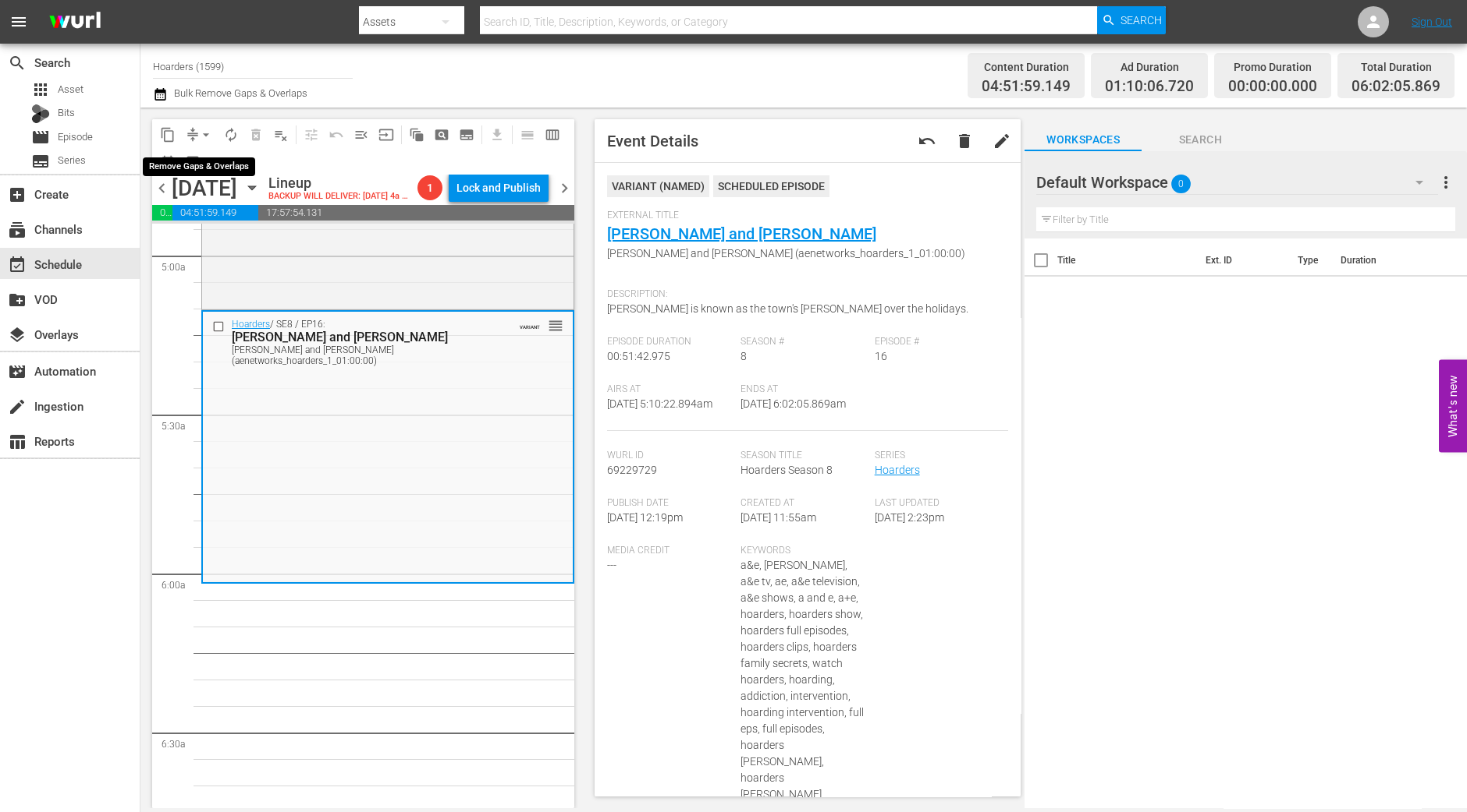
click at [204, 135] on span "arrow_drop_down" at bounding box center [206, 134] width 16 height 16
click at [203, 153] on li "Align to Midnight" at bounding box center [207, 165] width 164 height 25
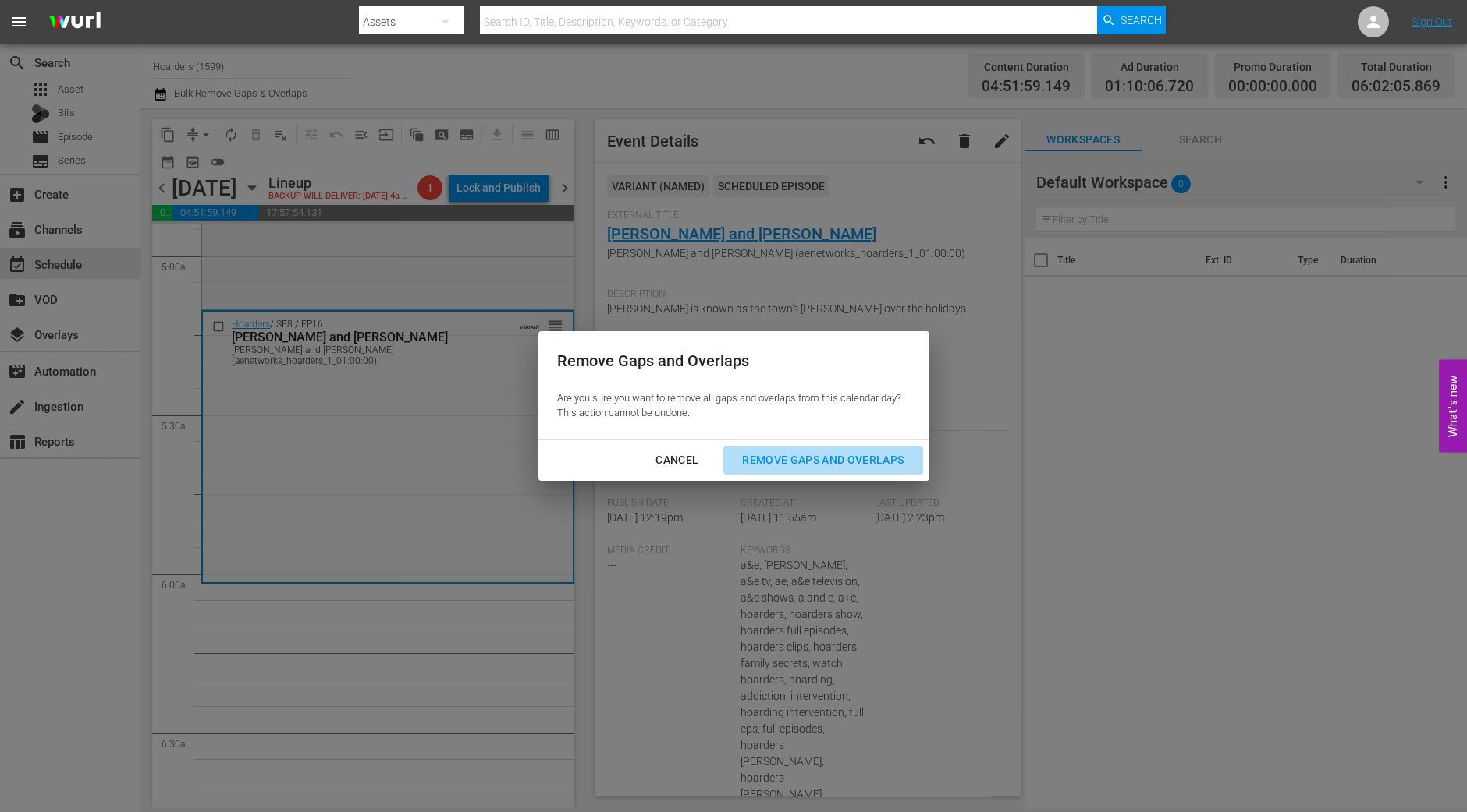
click at [817, 458] on div "Remove Gaps and Overlaps" at bounding box center [823, 460] width 186 height 20
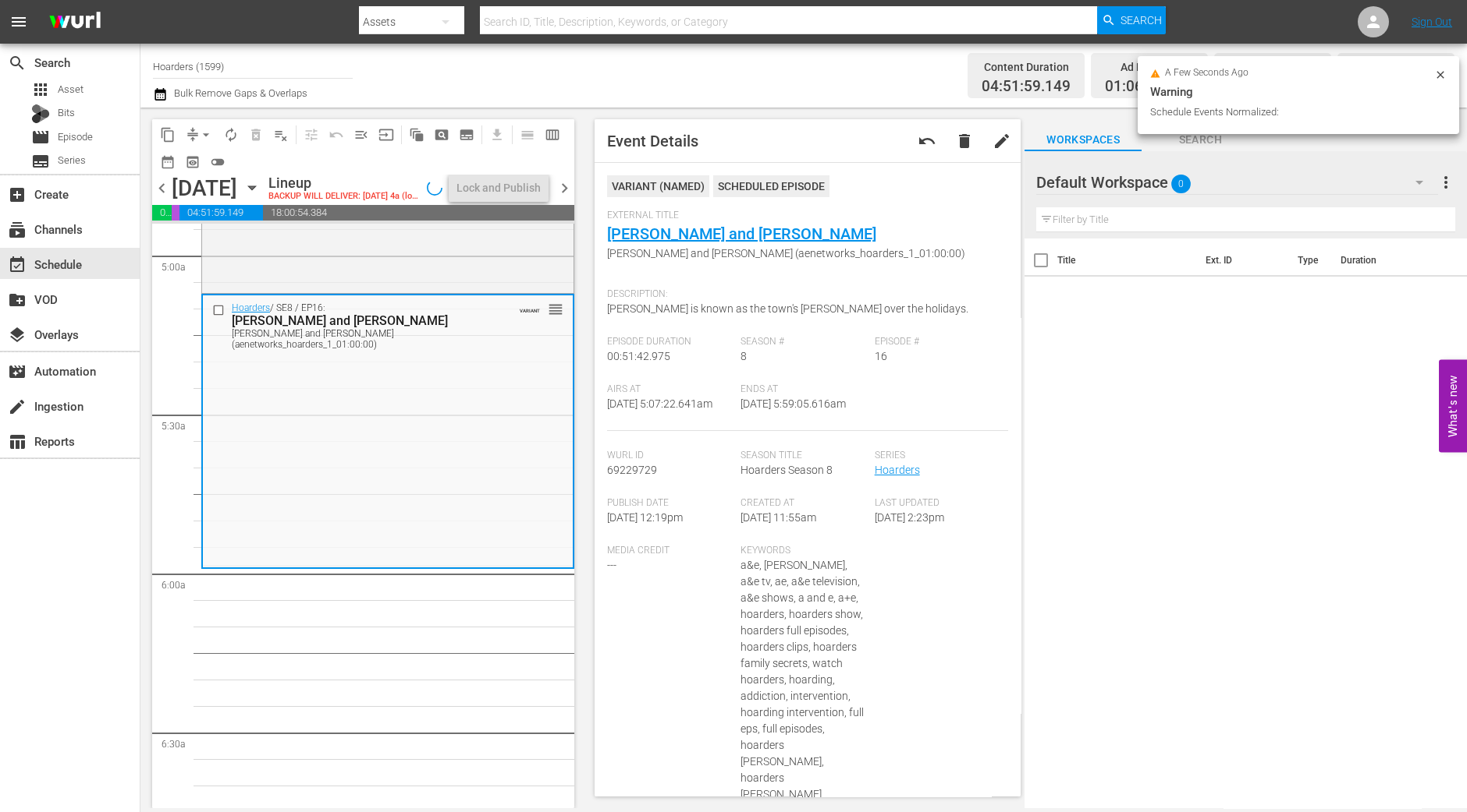
scroll to position [1585, 0]
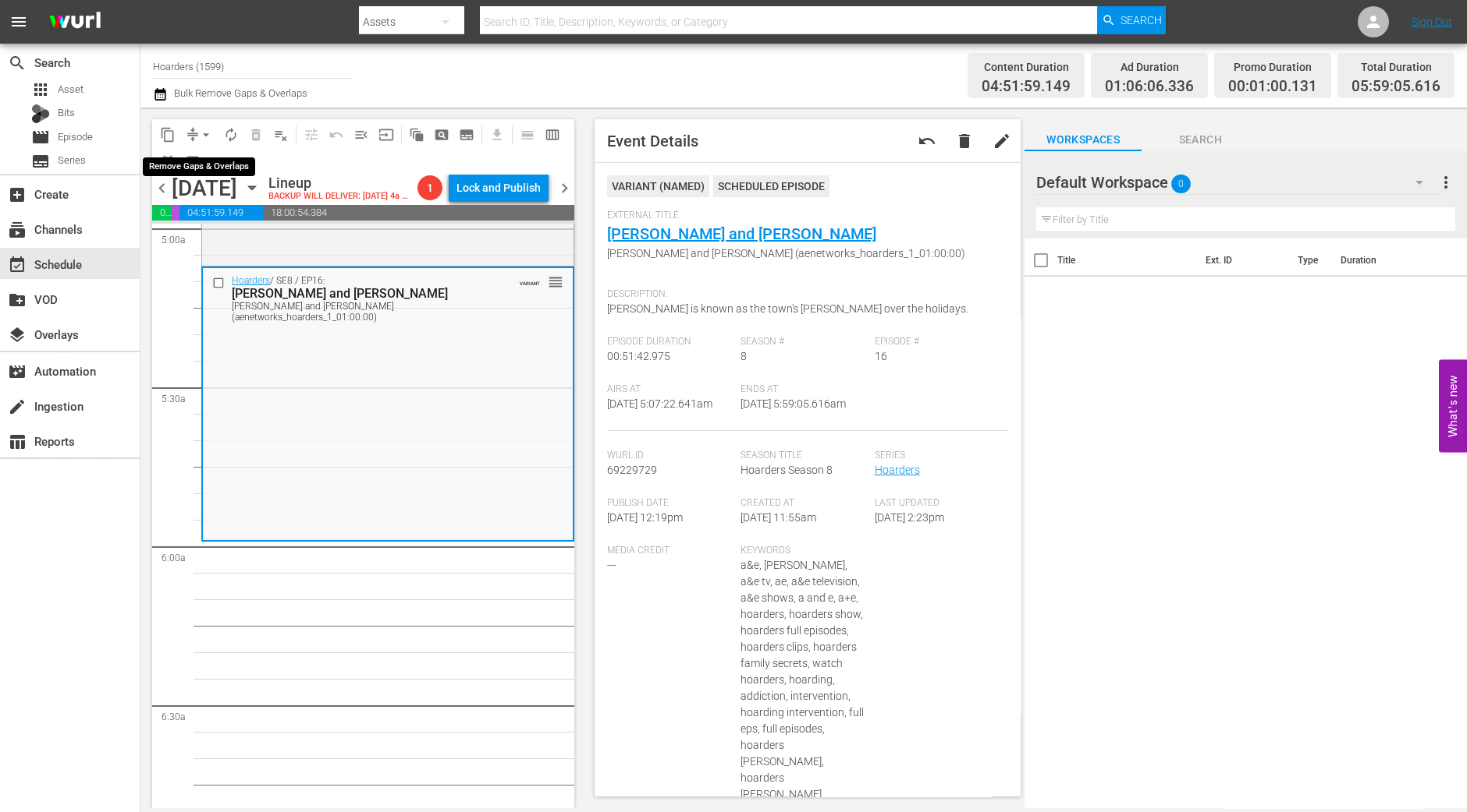
click at [199, 134] on span "arrow_drop_down" at bounding box center [206, 134] width 16 height 16
click at [200, 162] on li "Align to Midnight" at bounding box center [207, 165] width 164 height 25
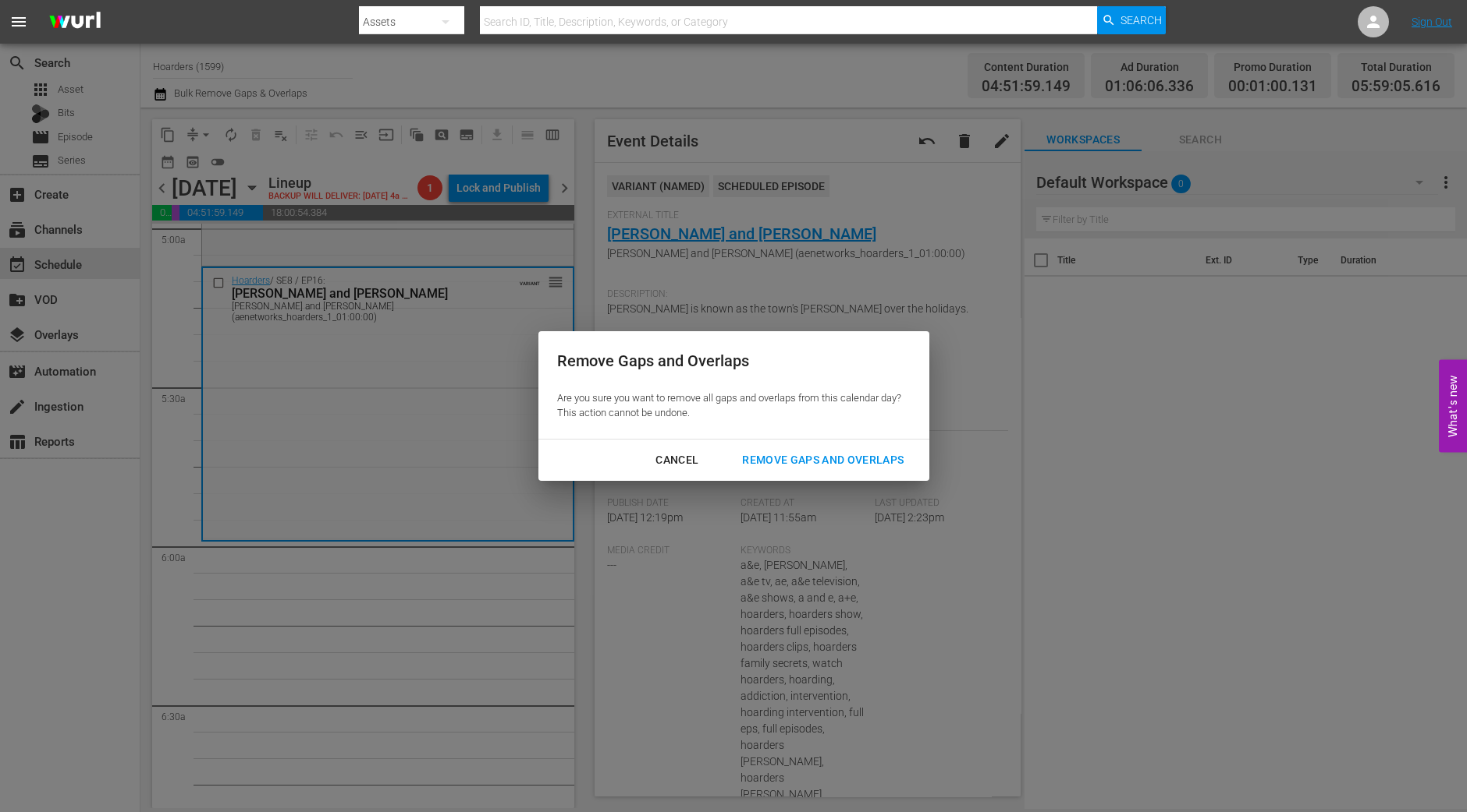
click at [790, 469] on div "Remove Gaps and Overlaps" at bounding box center [823, 460] width 186 height 20
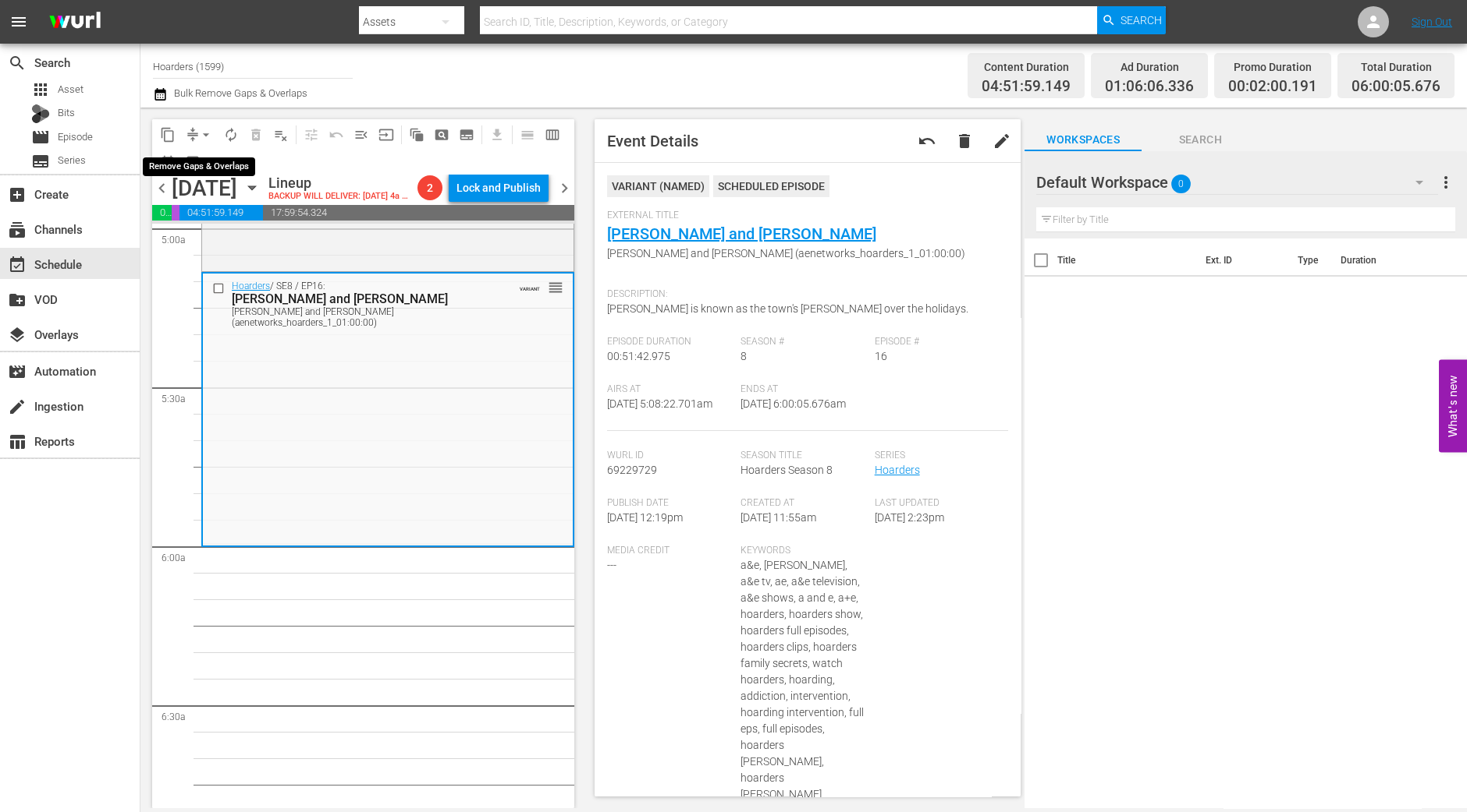
click at [197, 129] on button "arrow_drop_down" at bounding box center [206, 134] width 25 height 25
click at [197, 151] on ul "Align to Midnight Align to First Episode Align to End of Previous Day" at bounding box center [207, 191] width 164 height 89
click at [197, 158] on li "Align to Midnight" at bounding box center [207, 165] width 164 height 25
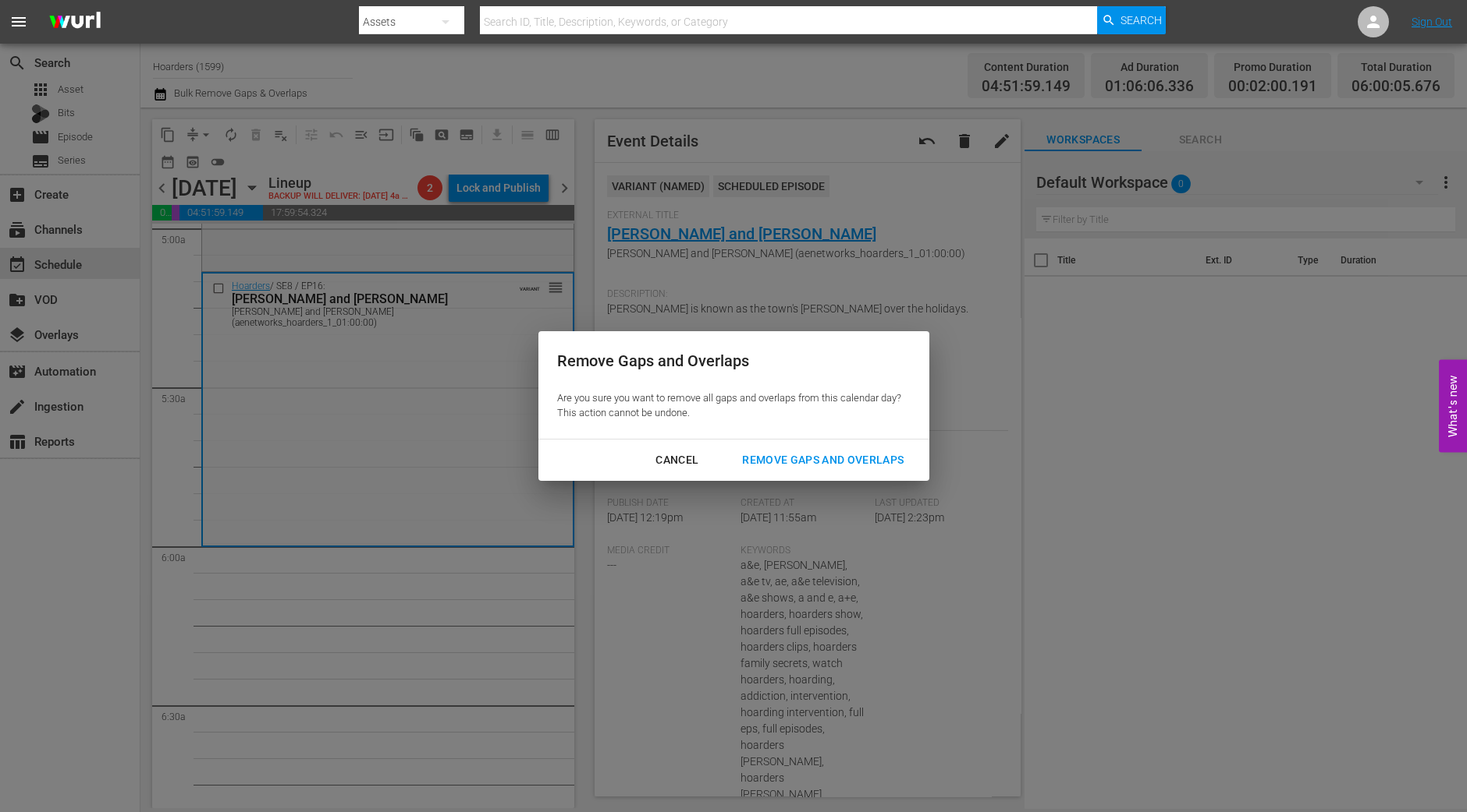
click at [839, 446] on button "Remove Gaps and Overlaps" at bounding box center [823, 461] width 199 height 29
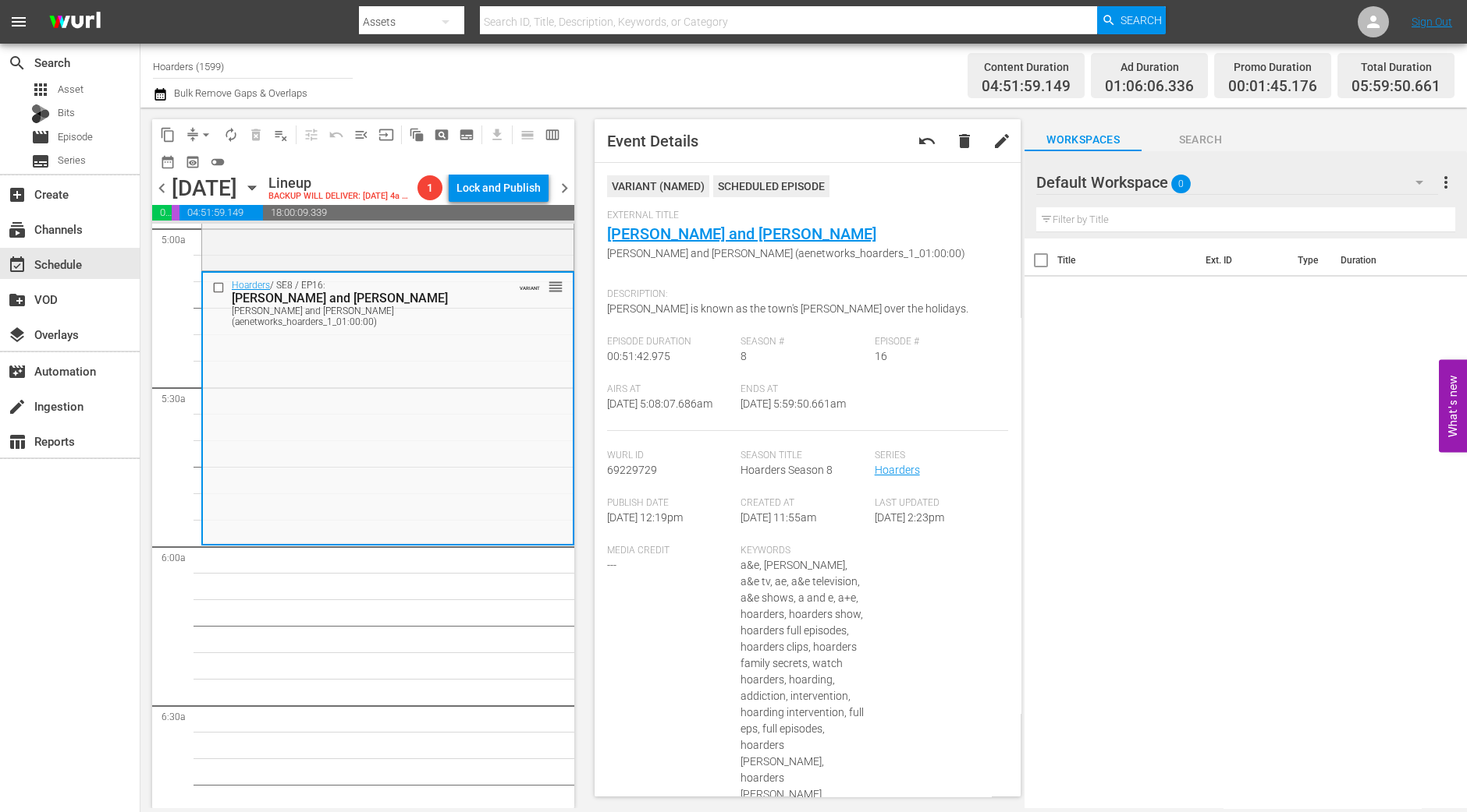
click at [201, 143] on button "arrow_drop_down" at bounding box center [206, 134] width 25 height 25
click at [203, 165] on li "Align to Midnight" at bounding box center [207, 165] width 164 height 25
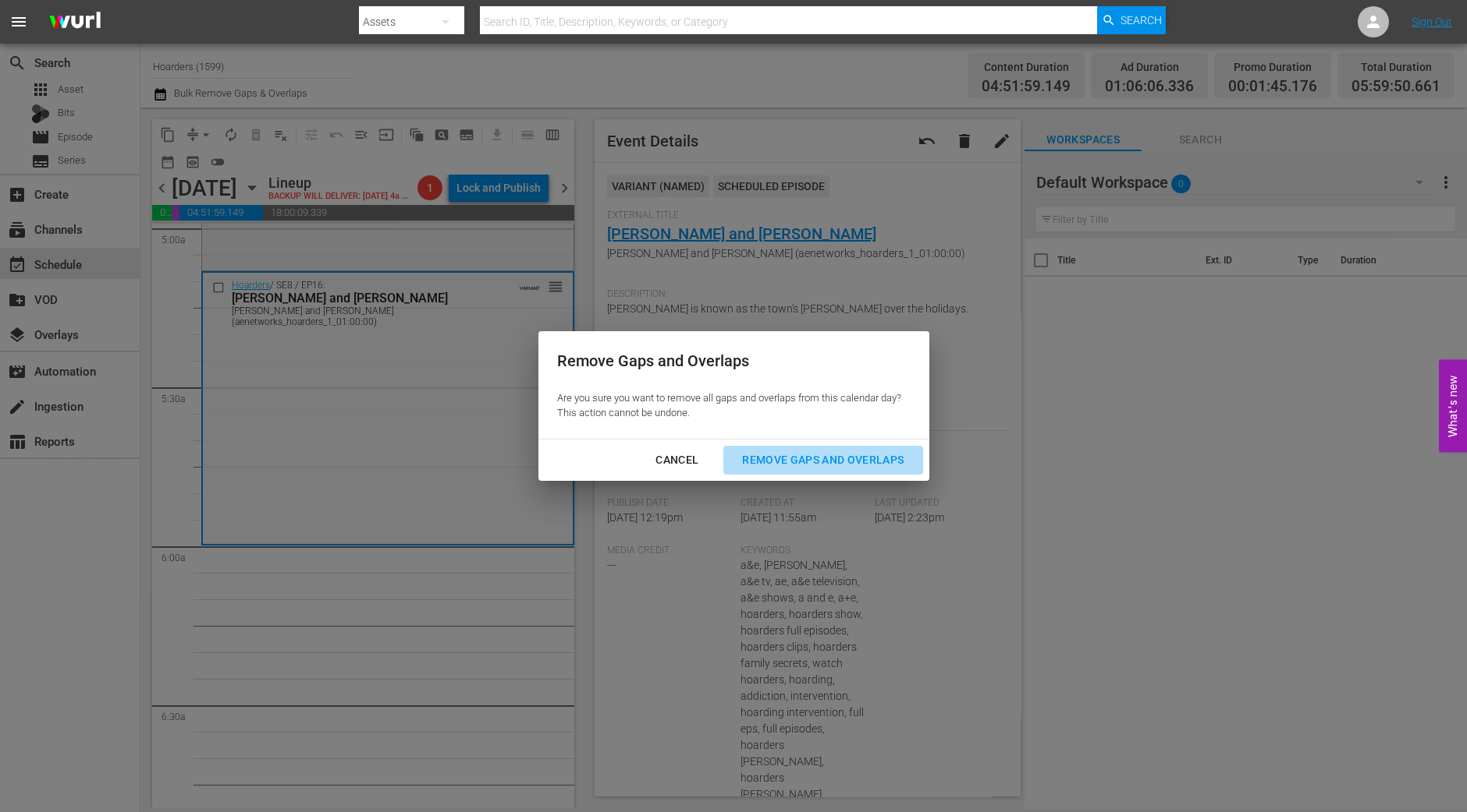
click at [798, 464] on div "Remove Gaps and Overlaps" at bounding box center [823, 460] width 186 height 20
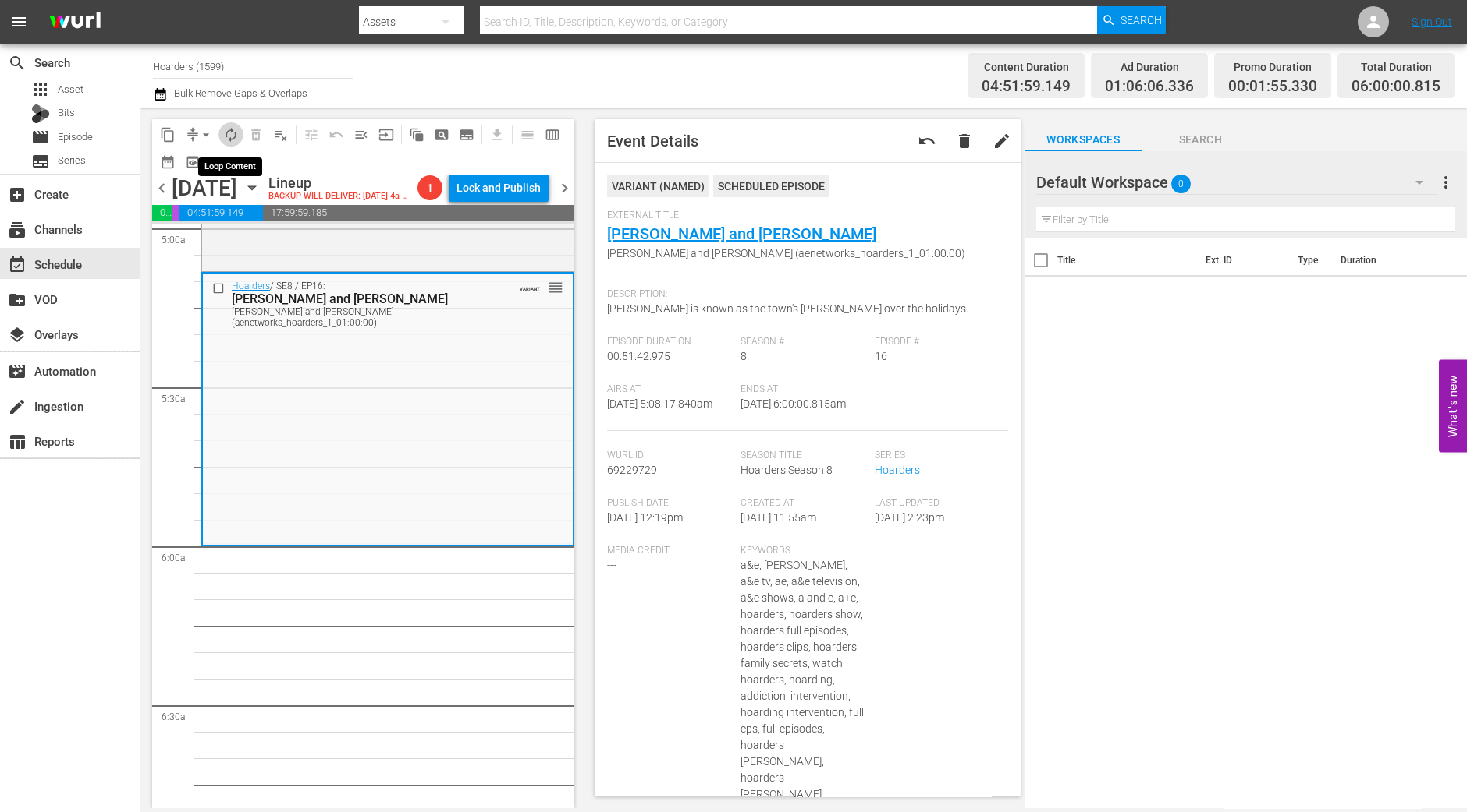
click at [229, 134] on span "autorenew_outlined" at bounding box center [230, 134] width 16 height 16
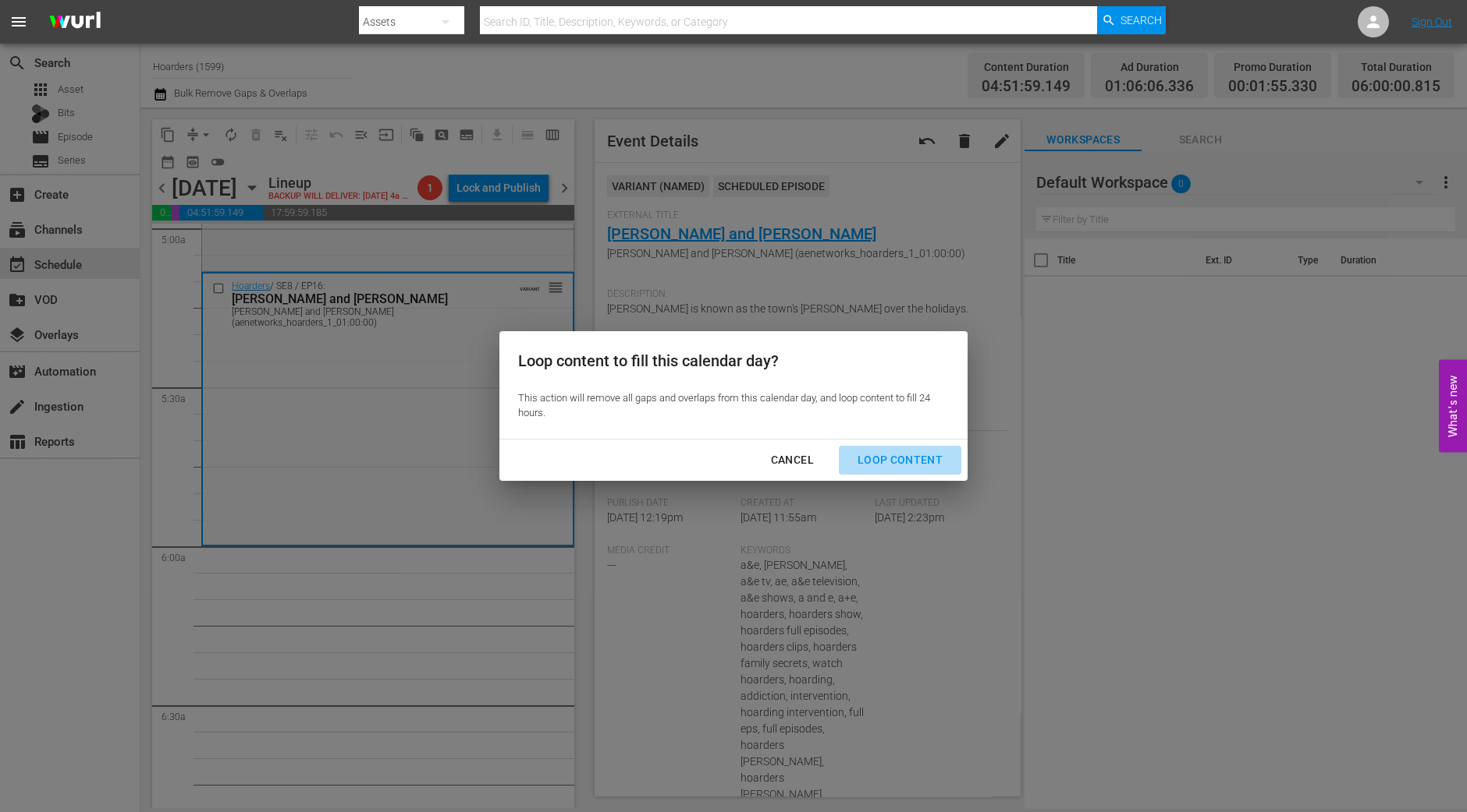
click at [946, 452] on div "Loop Content" at bounding box center [899, 460] width 110 height 20
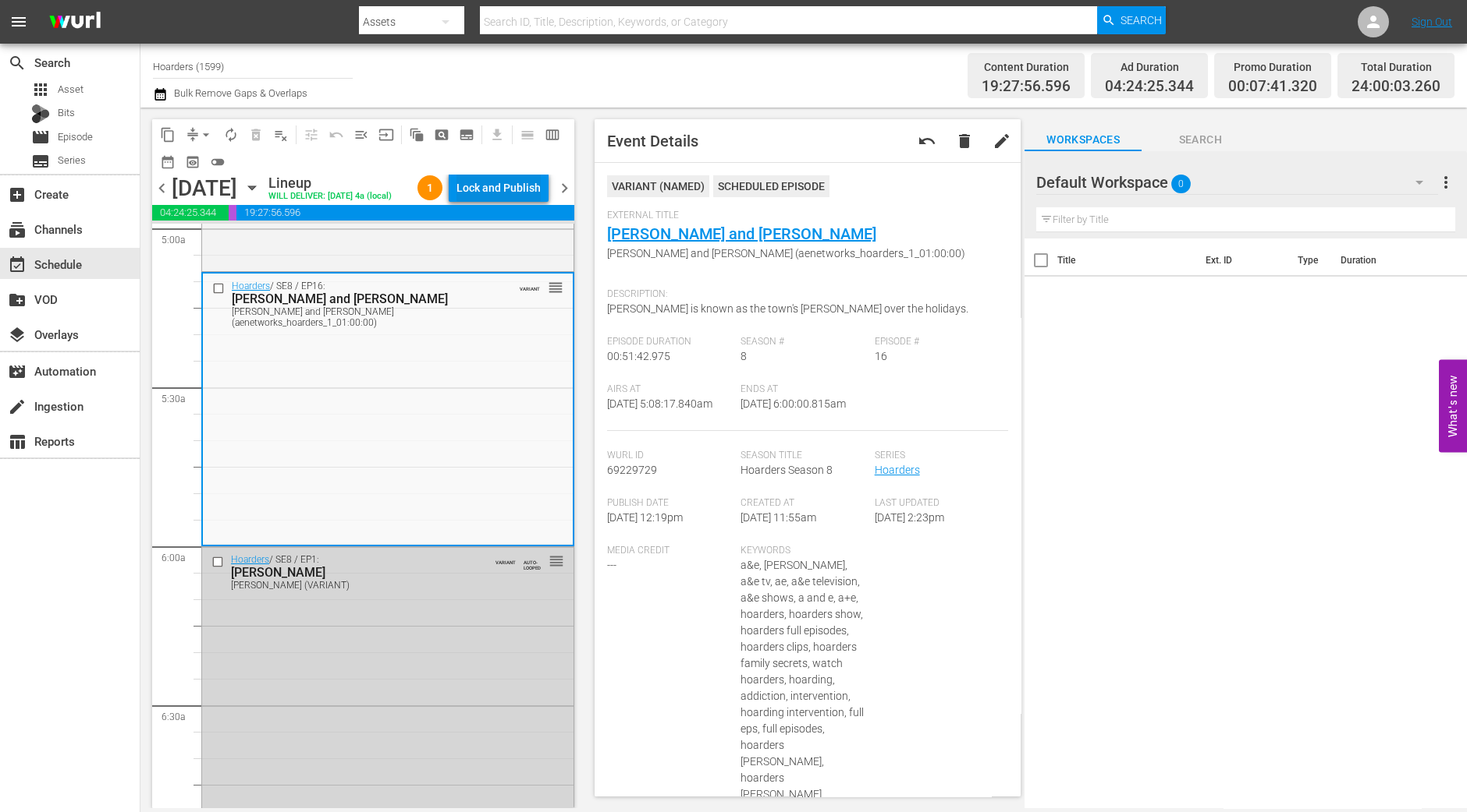
click at [521, 194] on div "Lock and Publish" at bounding box center [498, 188] width 85 height 28
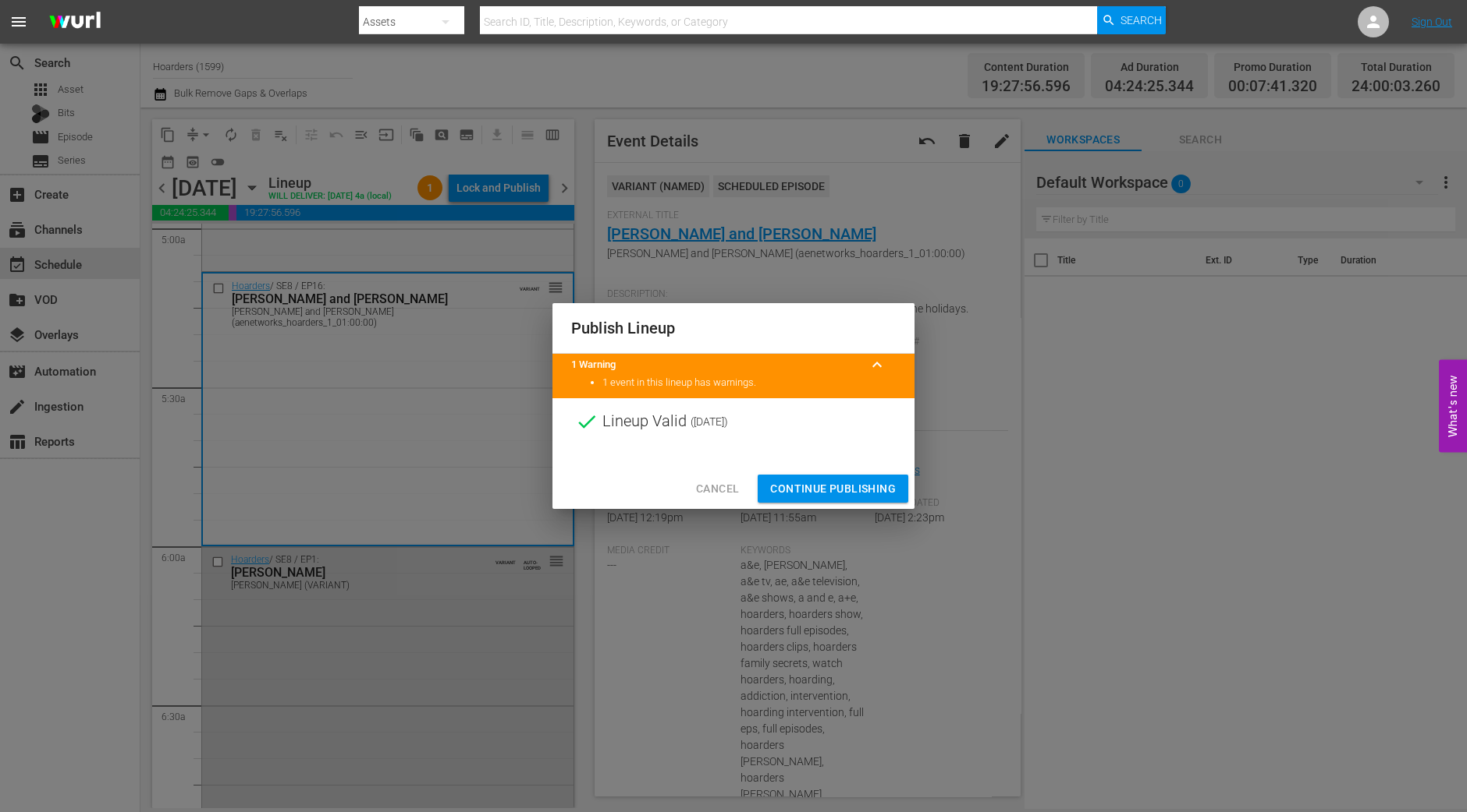
click at [854, 480] on span "Continue Publishing" at bounding box center [833, 489] width 126 height 20
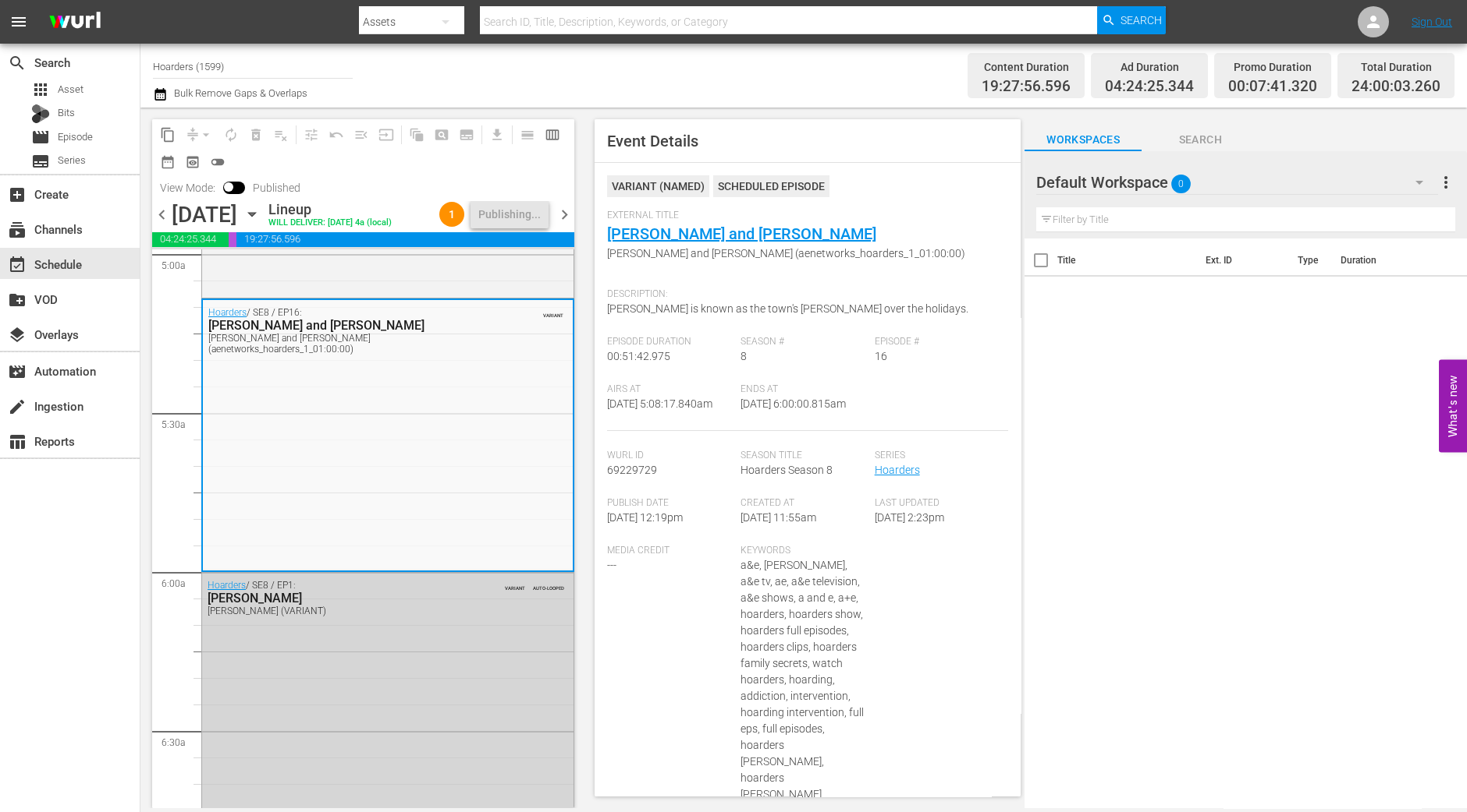
click at [567, 215] on span "chevron_right" at bounding box center [564, 214] width 20 height 20
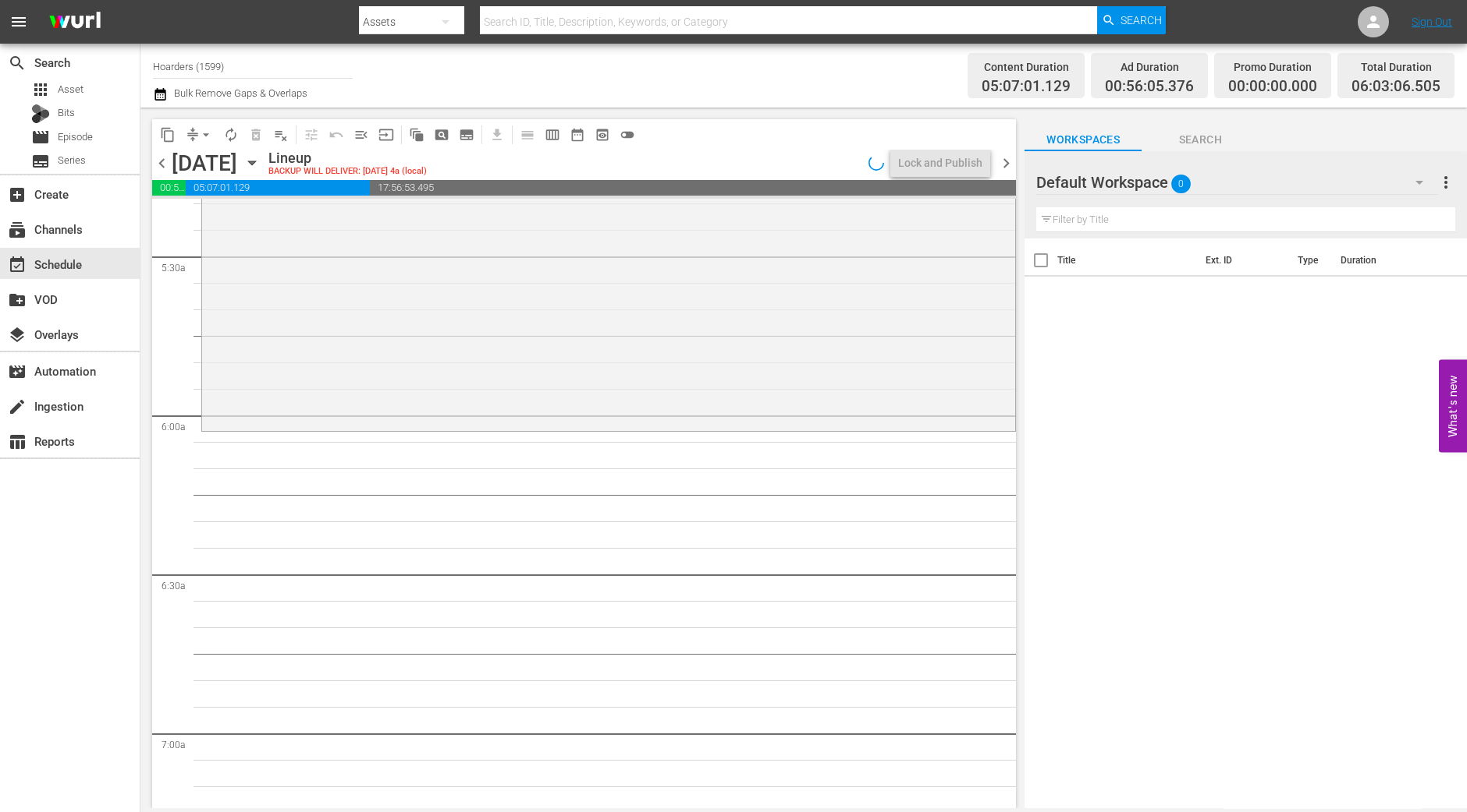
scroll to position [1558, 0]
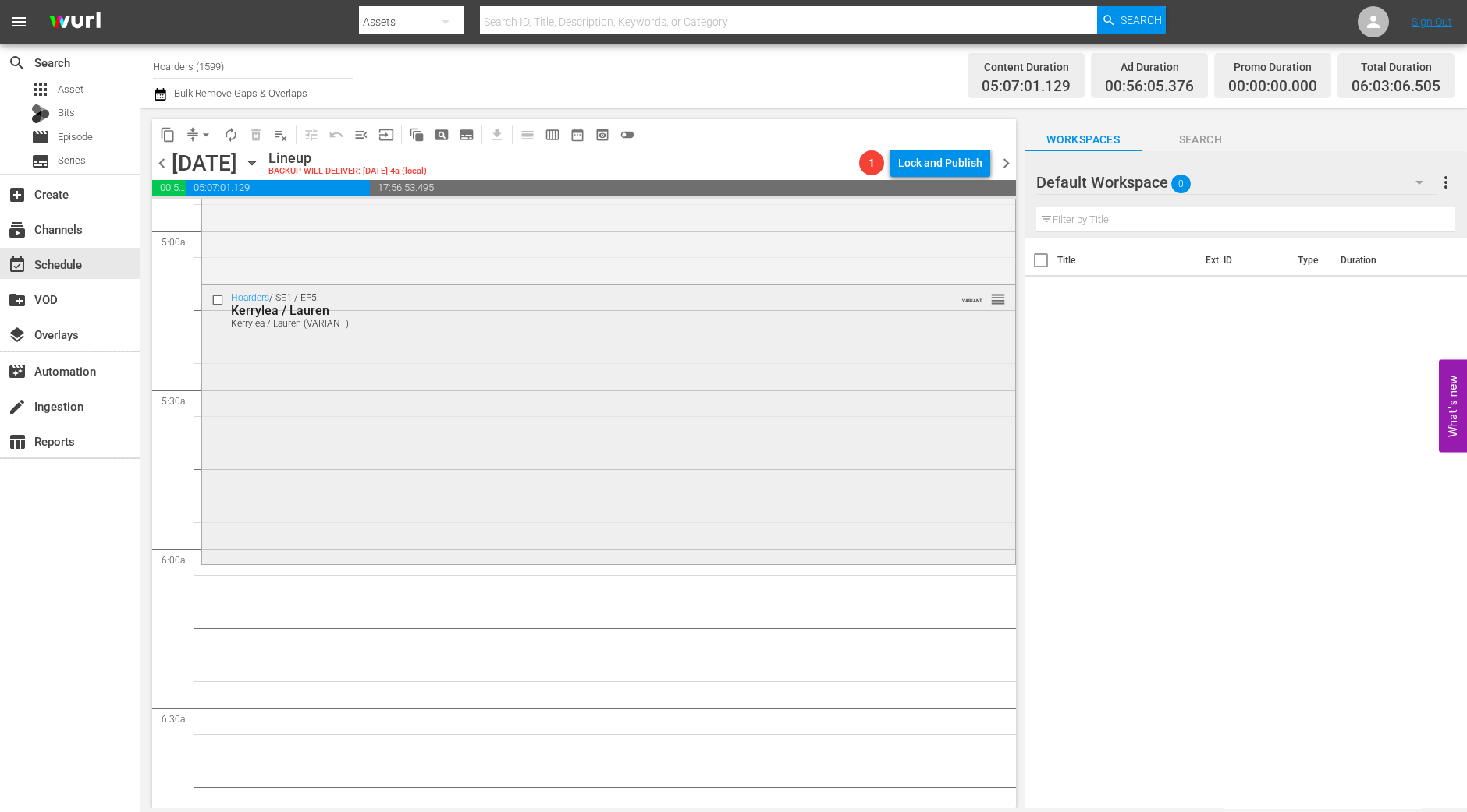
click at [532, 508] on div "Hoarders / SE1 / EP5: Kerrylea / Lauren Kerrylea / Lauren (VARIANT) VARIANT reo…" at bounding box center [608, 424] width 812 height 276
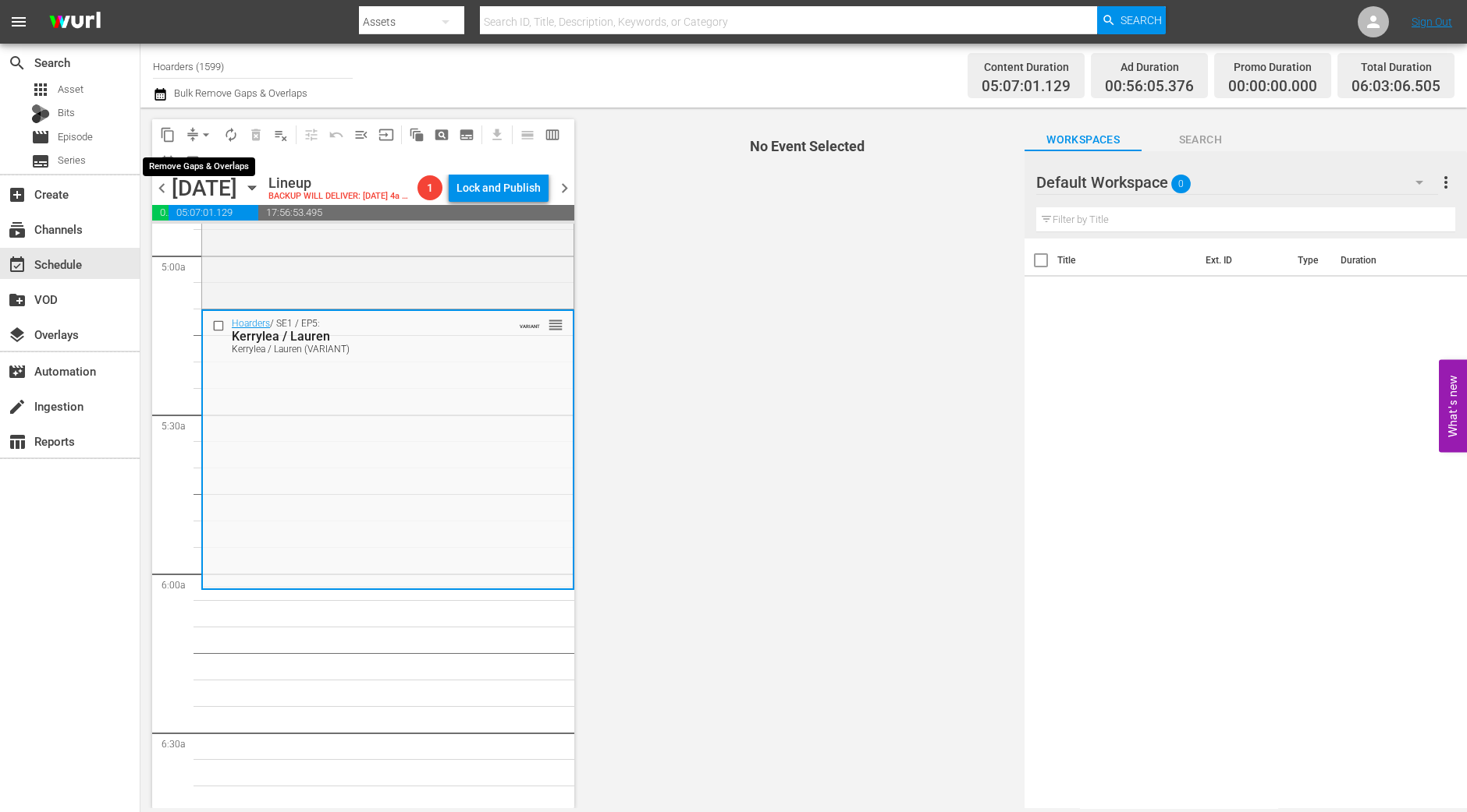
click at [202, 135] on span "arrow_drop_down" at bounding box center [206, 134] width 16 height 16
click at [208, 168] on li "Align to Midnight" at bounding box center [207, 165] width 164 height 25
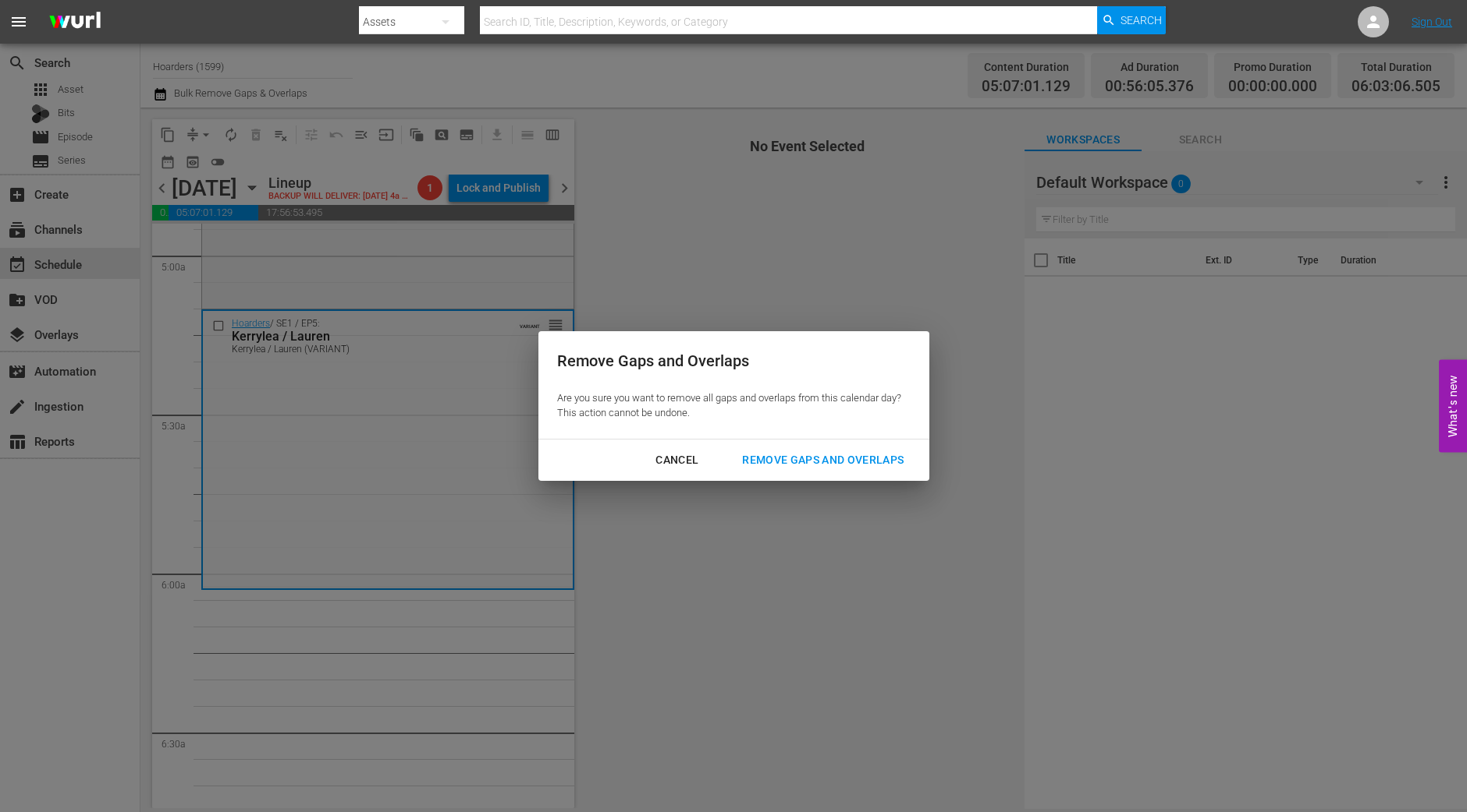
click at [802, 463] on div "Remove Gaps and Overlaps" at bounding box center [823, 460] width 186 height 20
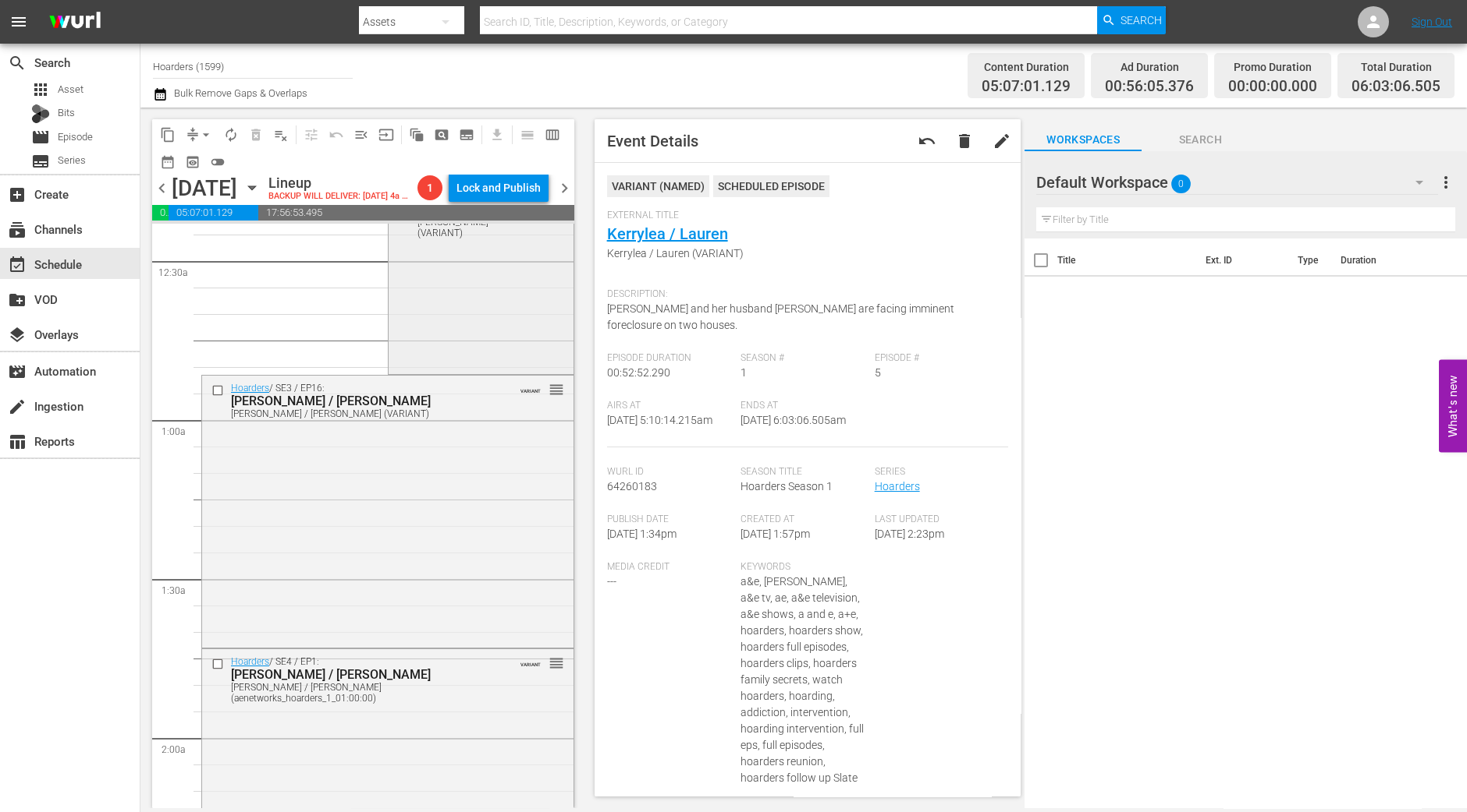
scroll to position [0, 0]
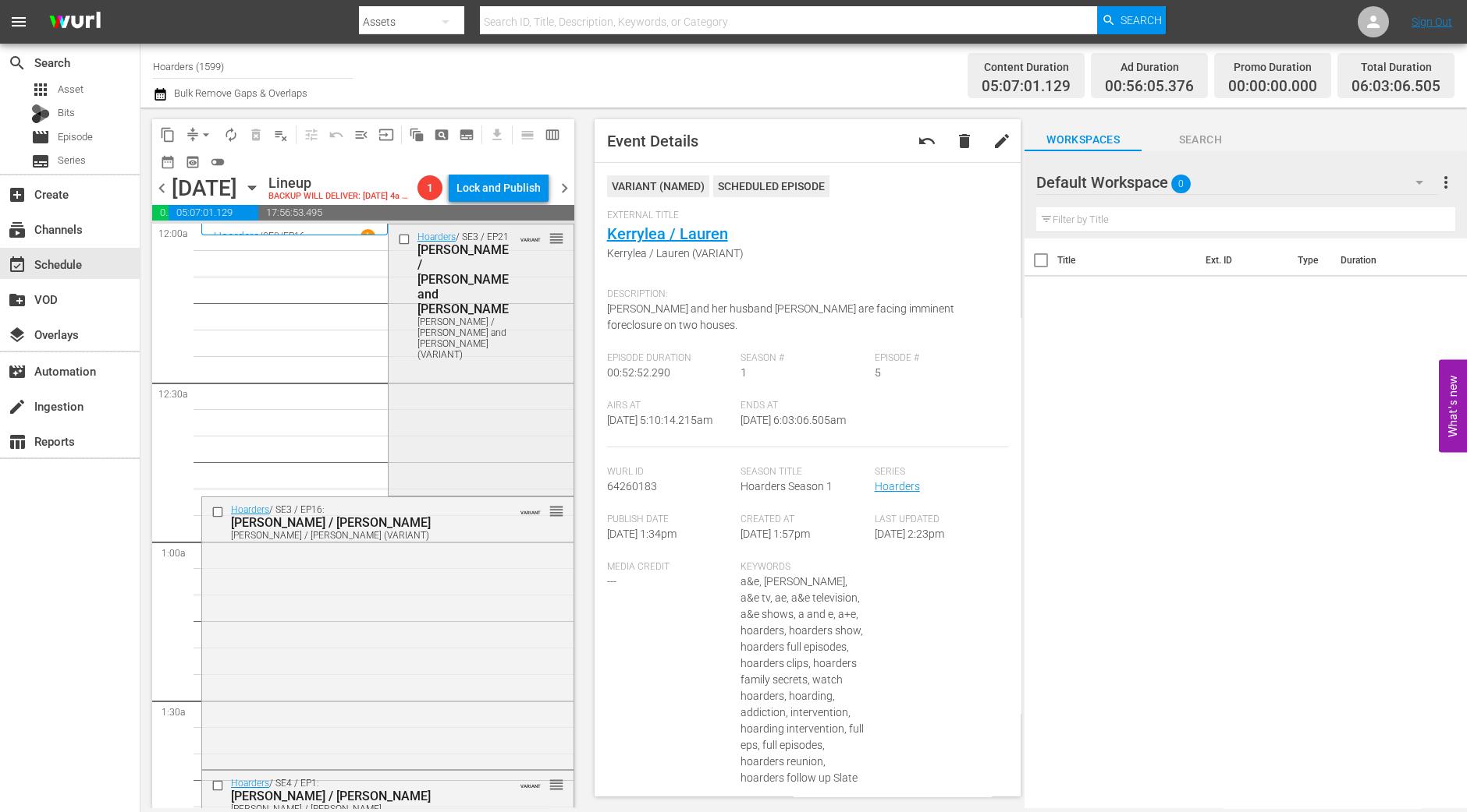
click at [470, 317] on div "Hanna / Kathy and Gary (VARIANT)" at bounding box center [465, 338] width 94 height 43
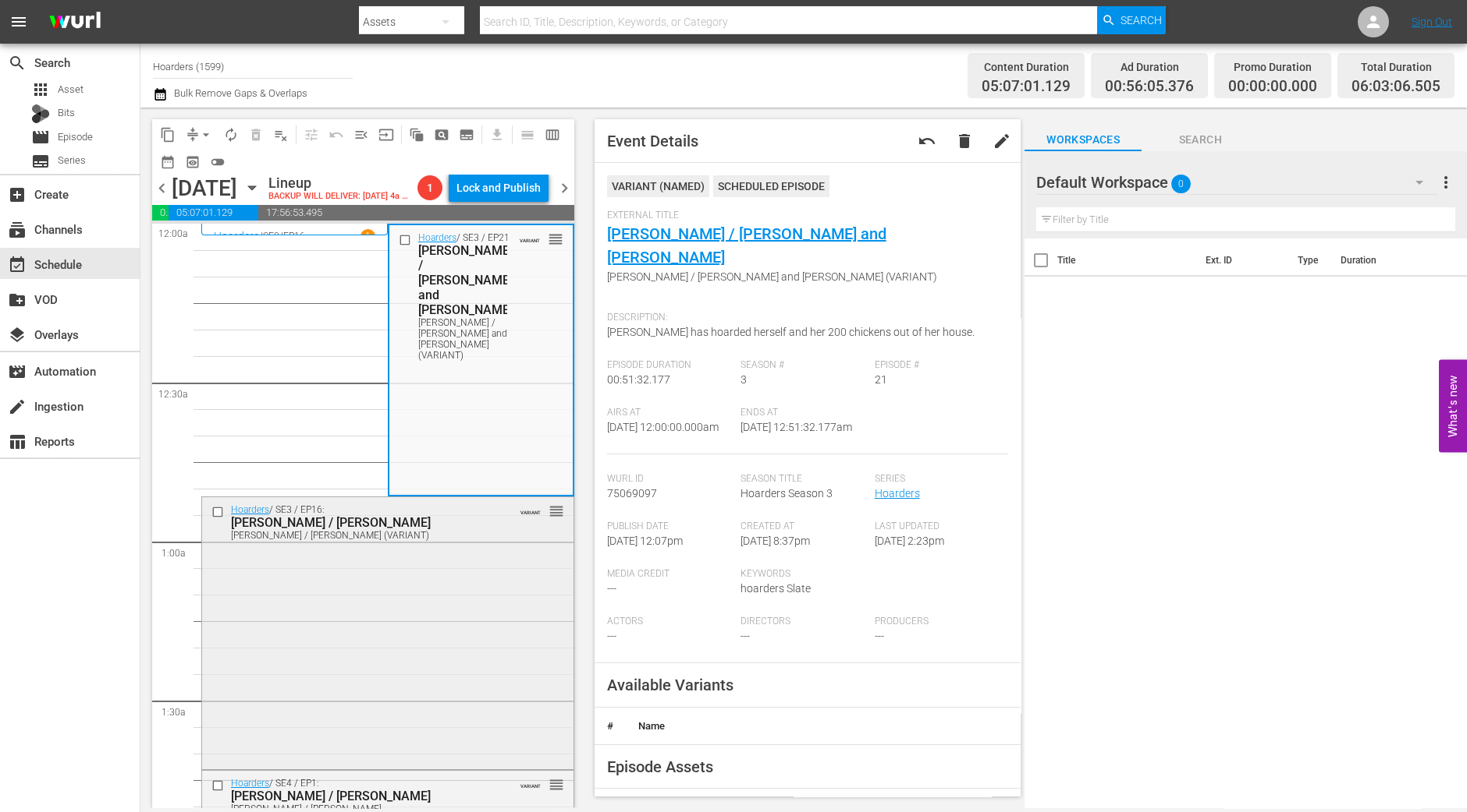
click at [382, 569] on div "Hoarders / SE3 / EP16: Arline / Carolyn Arline / Carolyn (VARIANT) VARIANT reor…" at bounding box center [387, 632] width 371 height 269
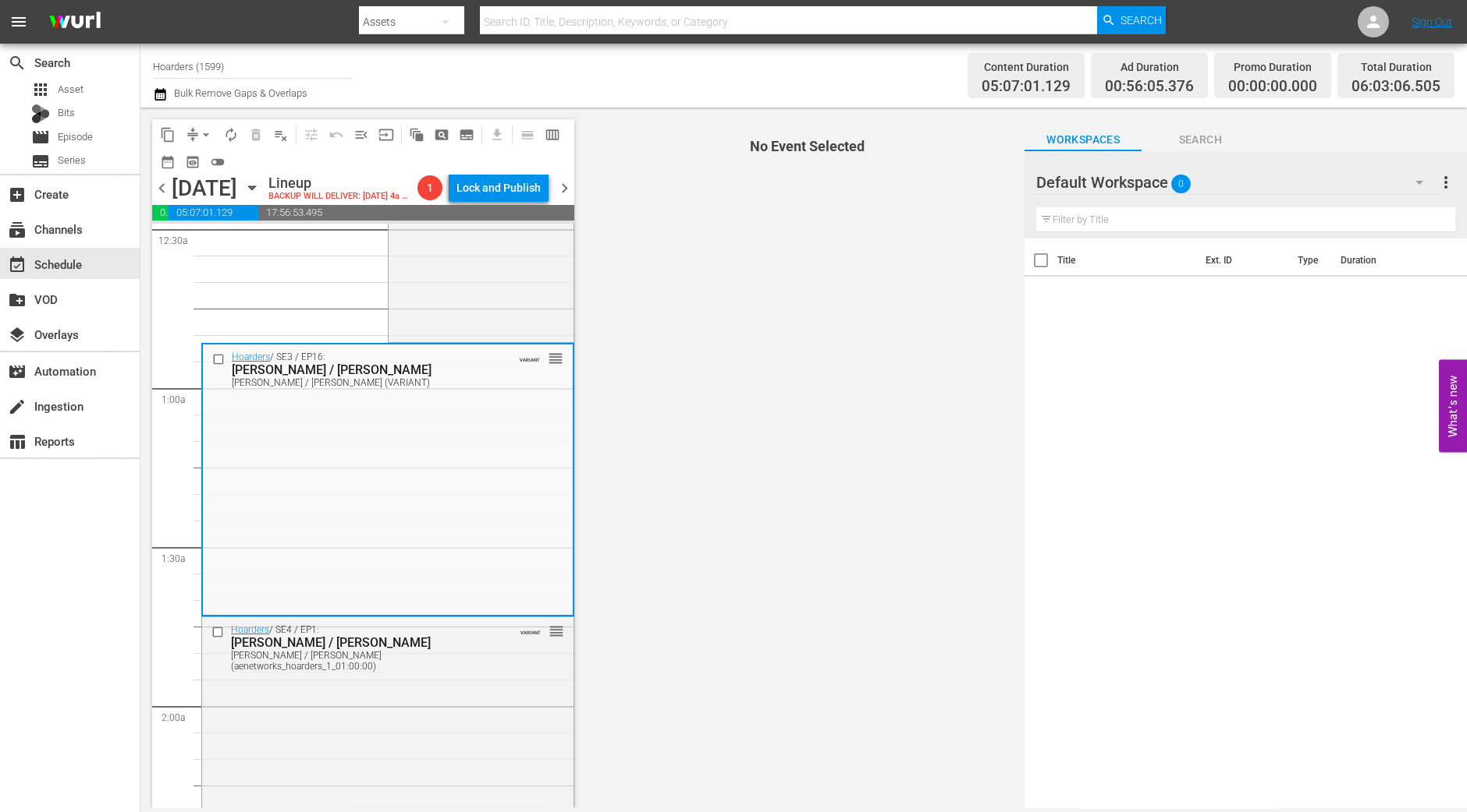
scroll to position [195, 0]
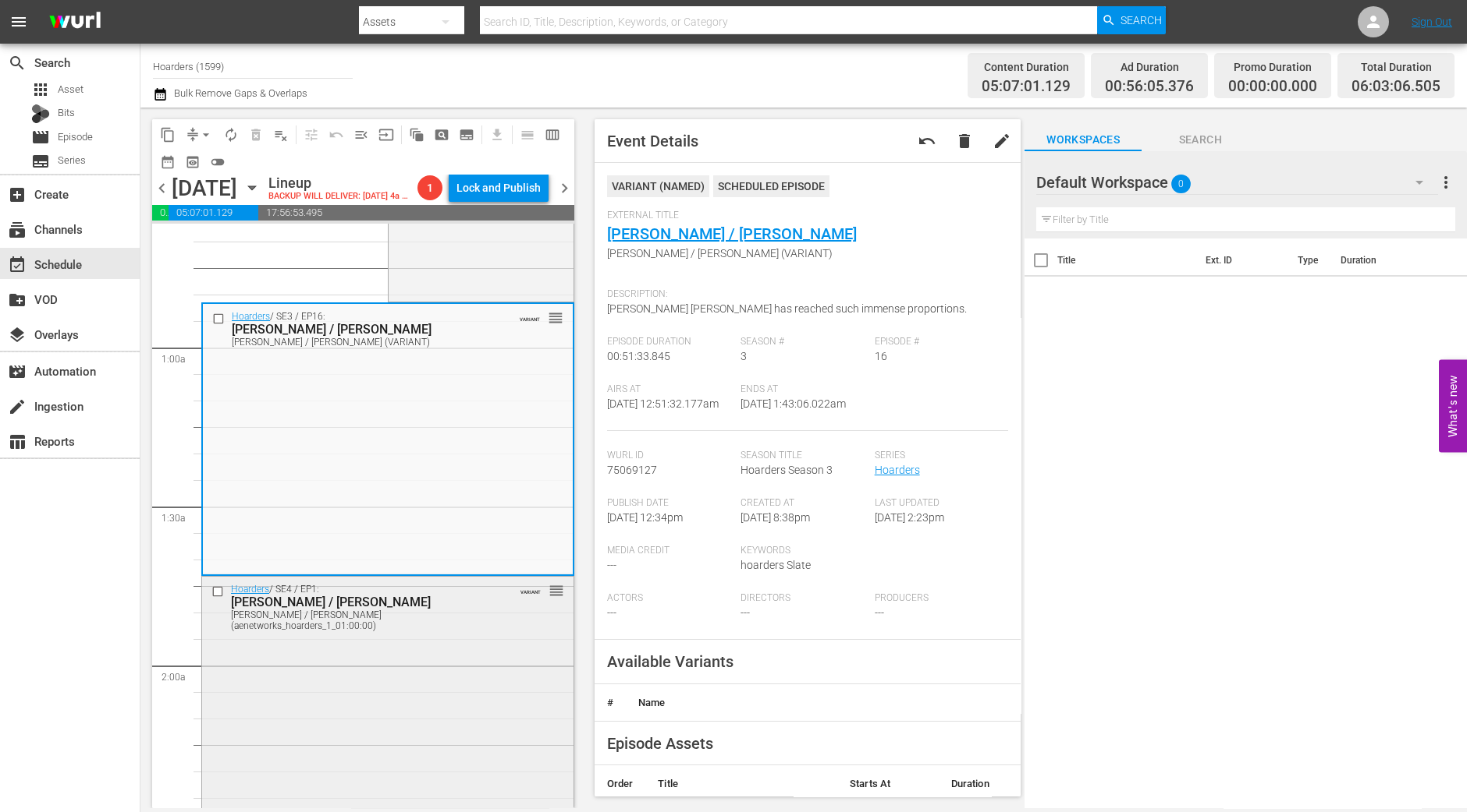
click at [381, 687] on div "Hoarders / SE4 / EP1: Phyllis / Janet Phyllis / Janet (aenetworks_hoarders_1_01…" at bounding box center [387, 710] width 371 height 268
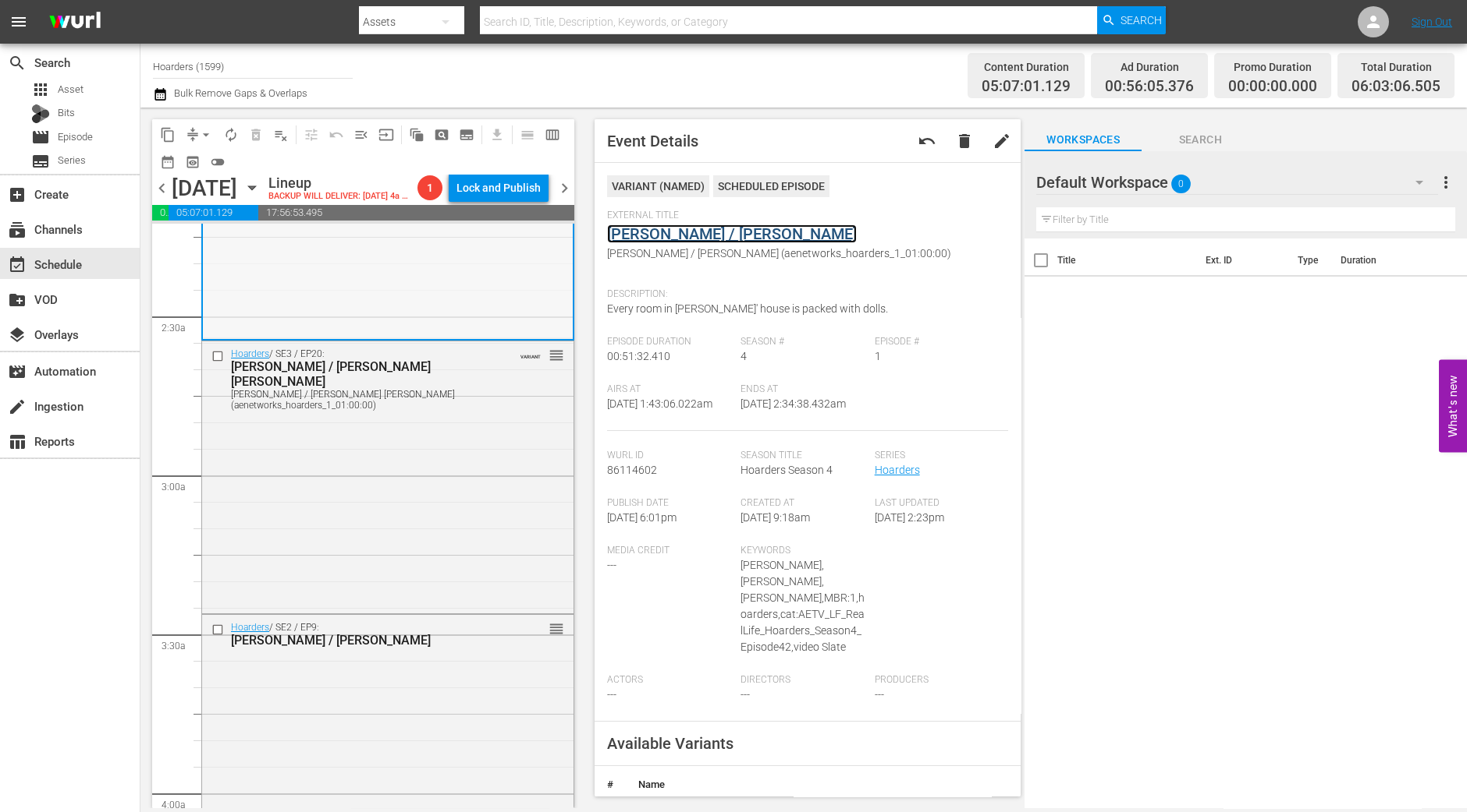
scroll to position [779, 0]
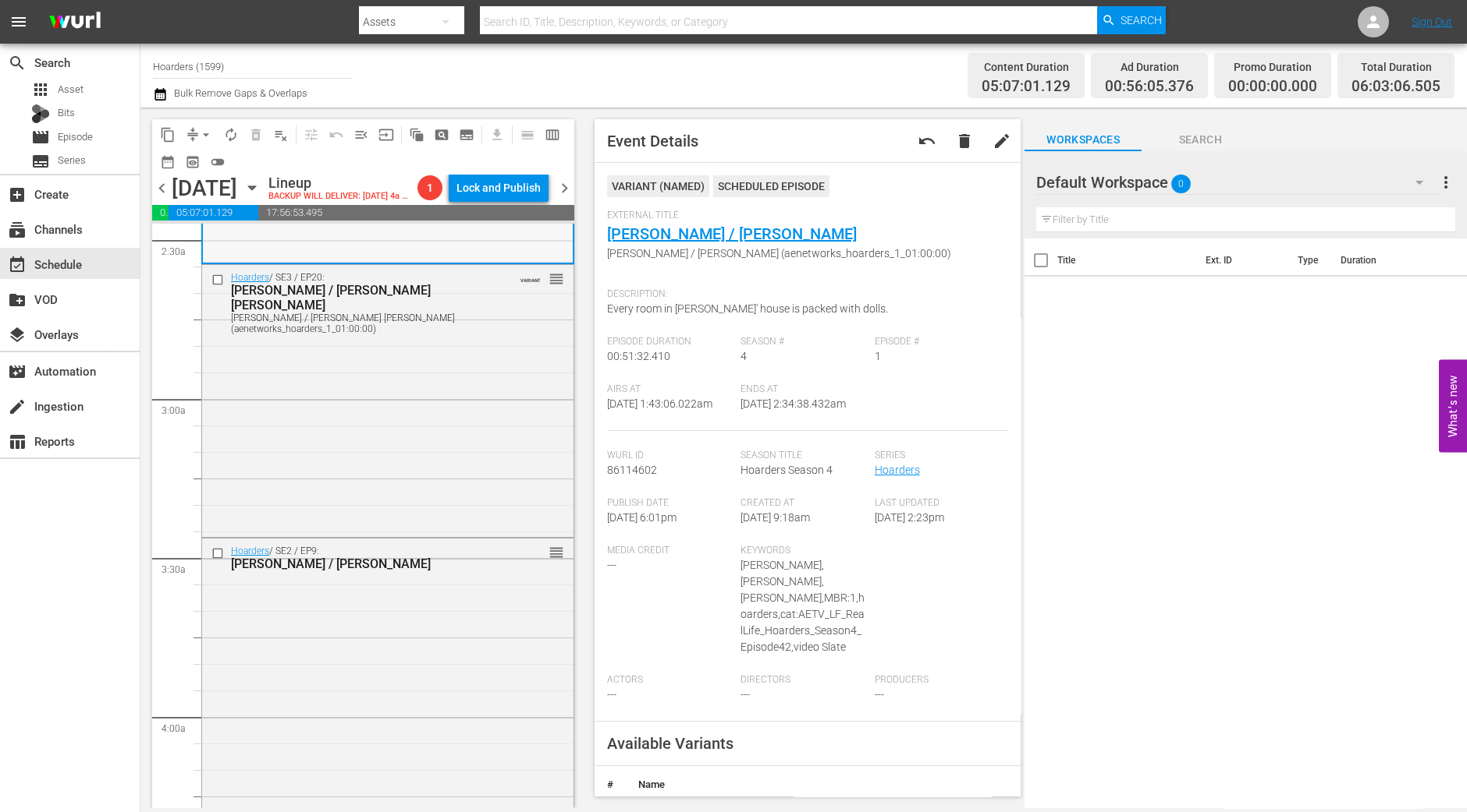
click at [423, 485] on div "Hoarders / SE3 / EP20: Mary / Mary Ann Mary / Mary Ann (aenetworks_hoarders_1_0…" at bounding box center [387, 398] width 371 height 268
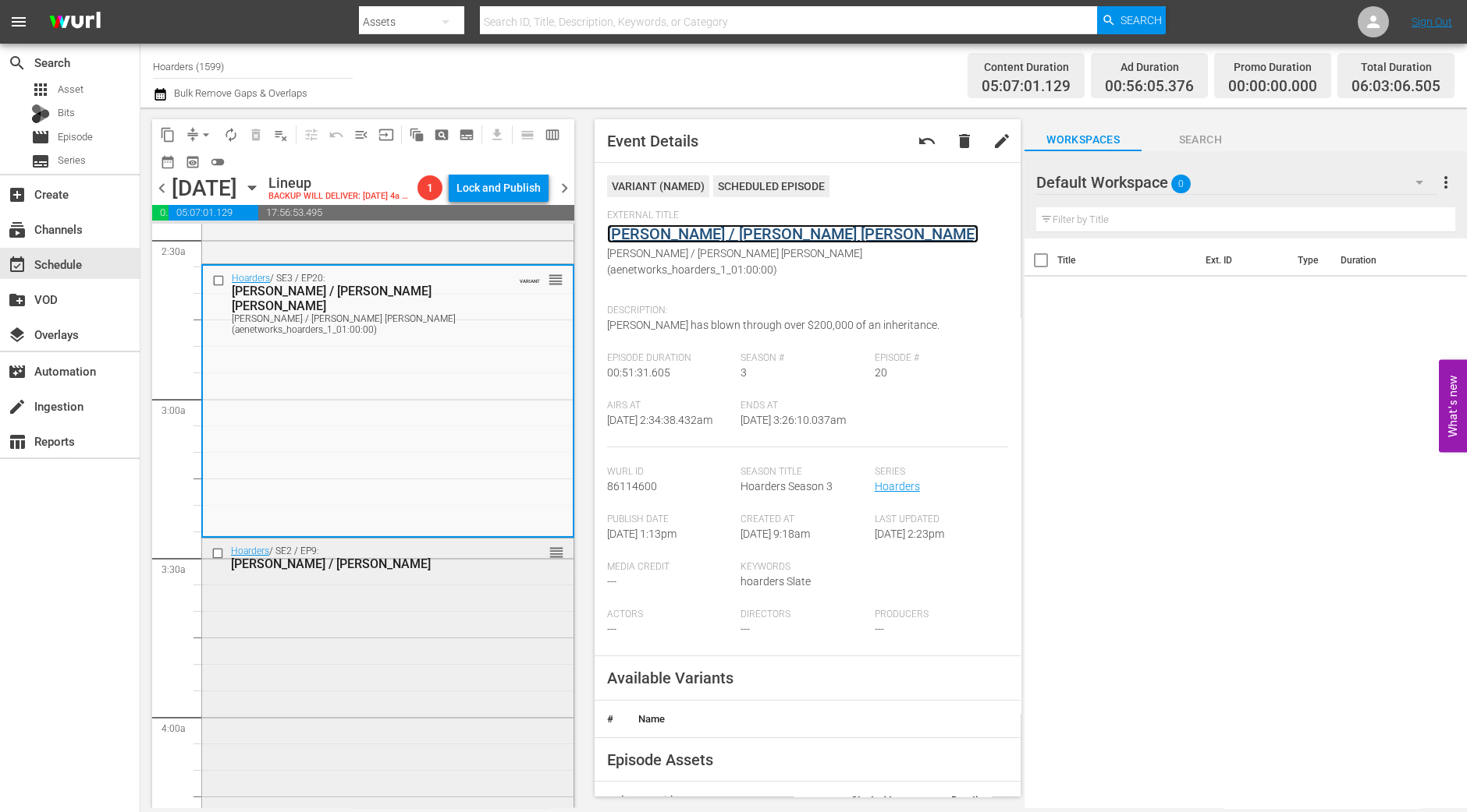
scroll to position [877, 0]
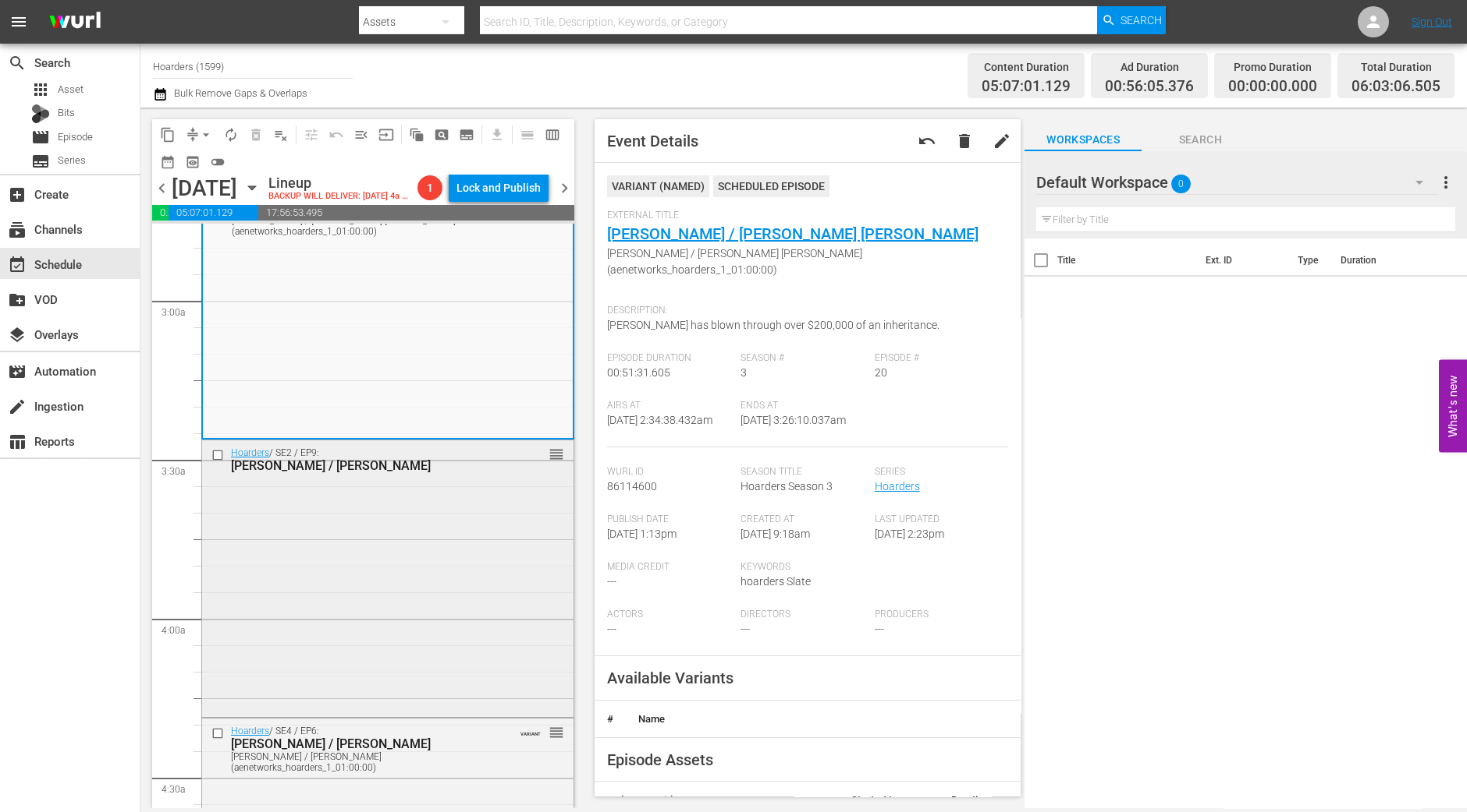
click at [324, 571] on div "Hoarders / SE2 / EP9: Gail / Warren reorder" at bounding box center [387, 577] width 371 height 273
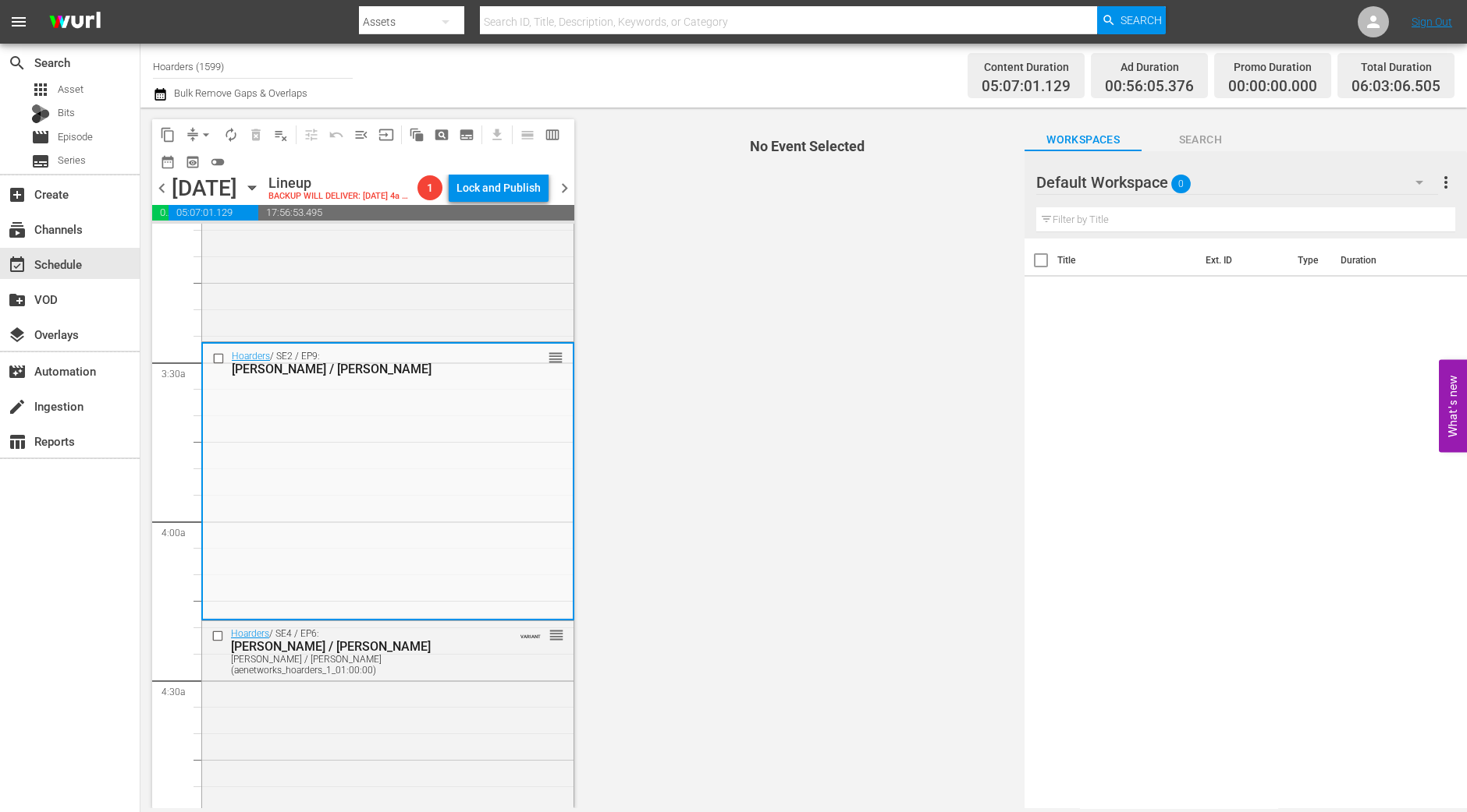
scroll to position [1072, 0]
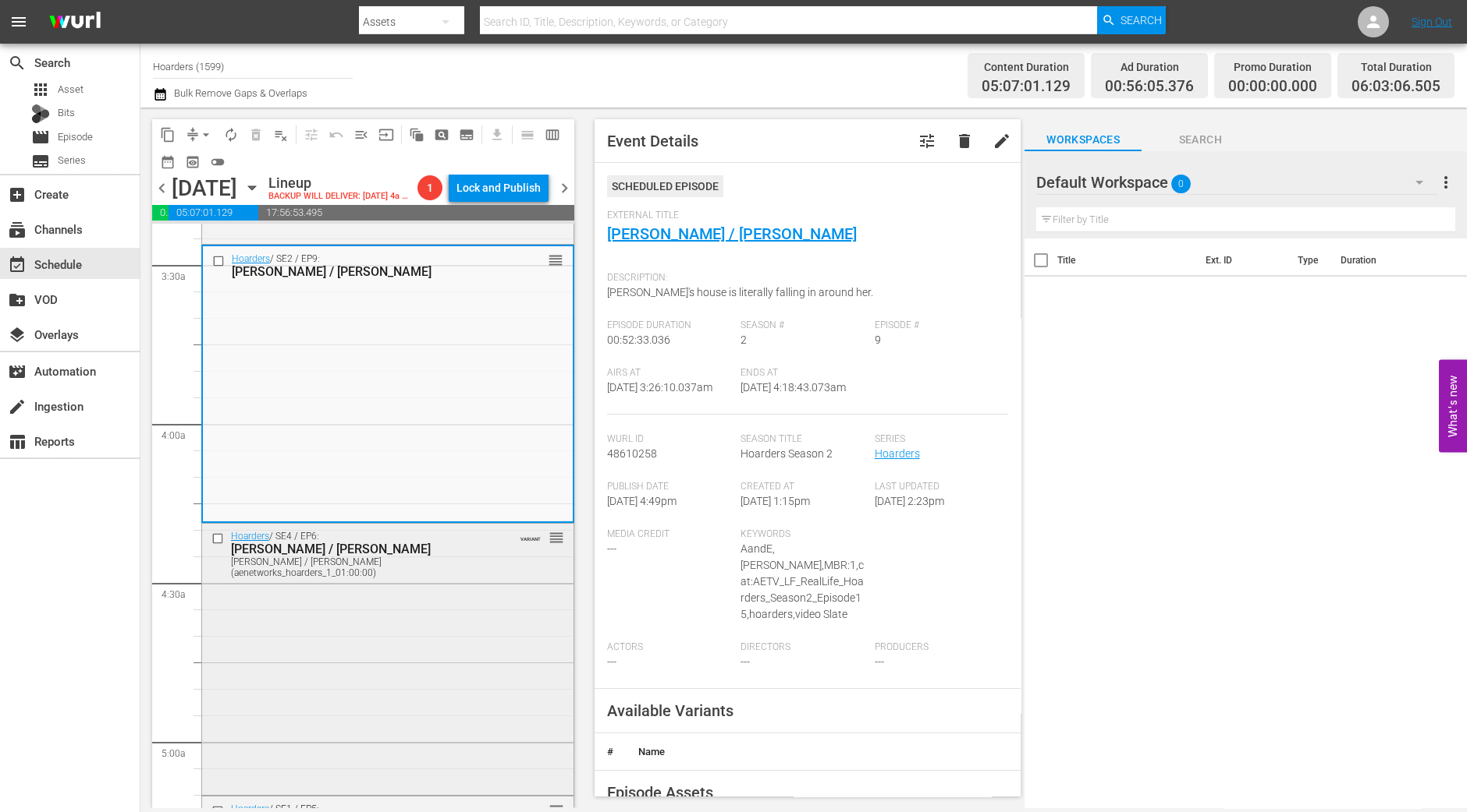
click at [390, 630] on div "Hoarders / SE4 / EP6: Ron / Carol Ron / Carol (aenetworks_hoarders_1_01:00:00) …" at bounding box center [387, 657] width 371 height 268
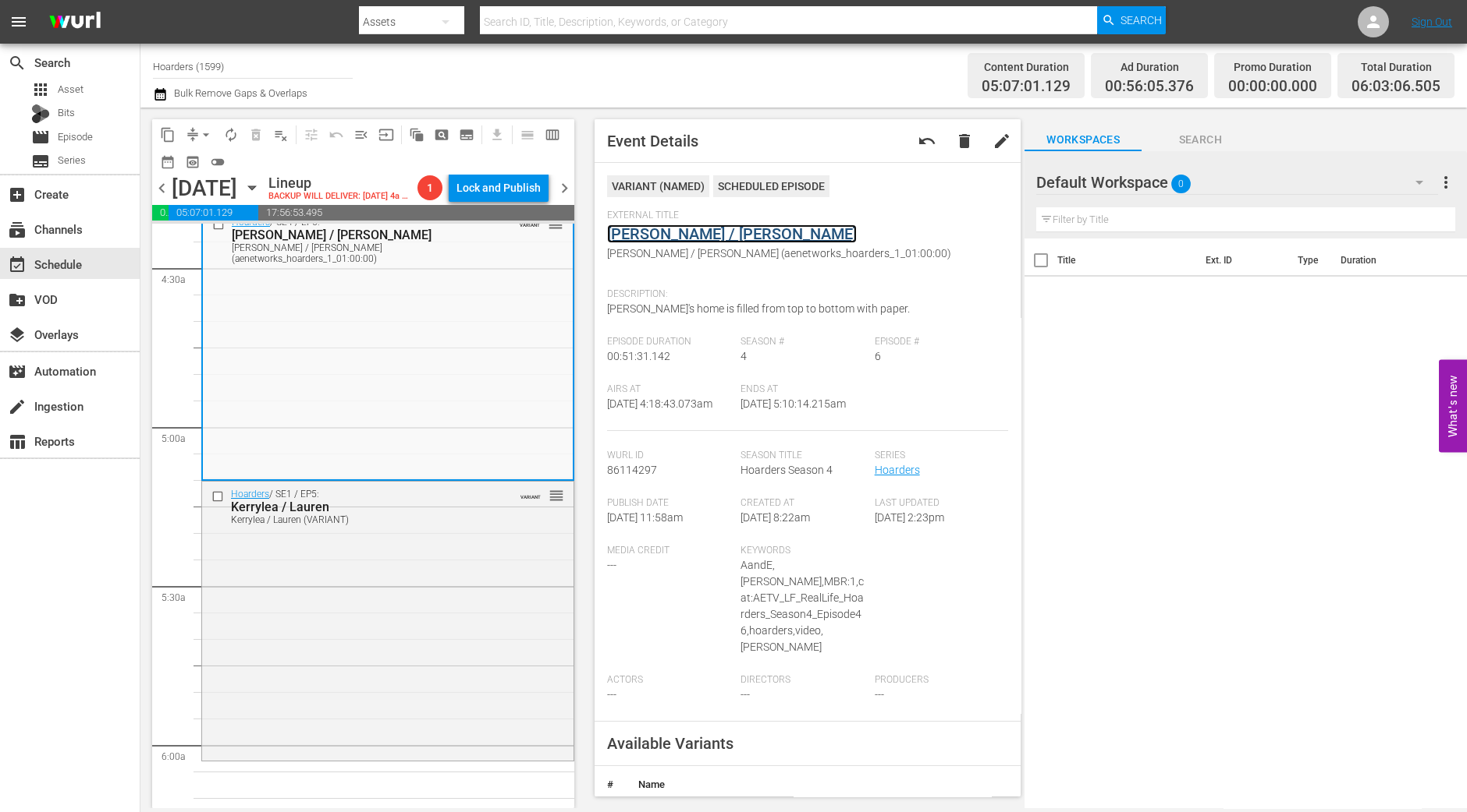
scroll to position [1558, 0]
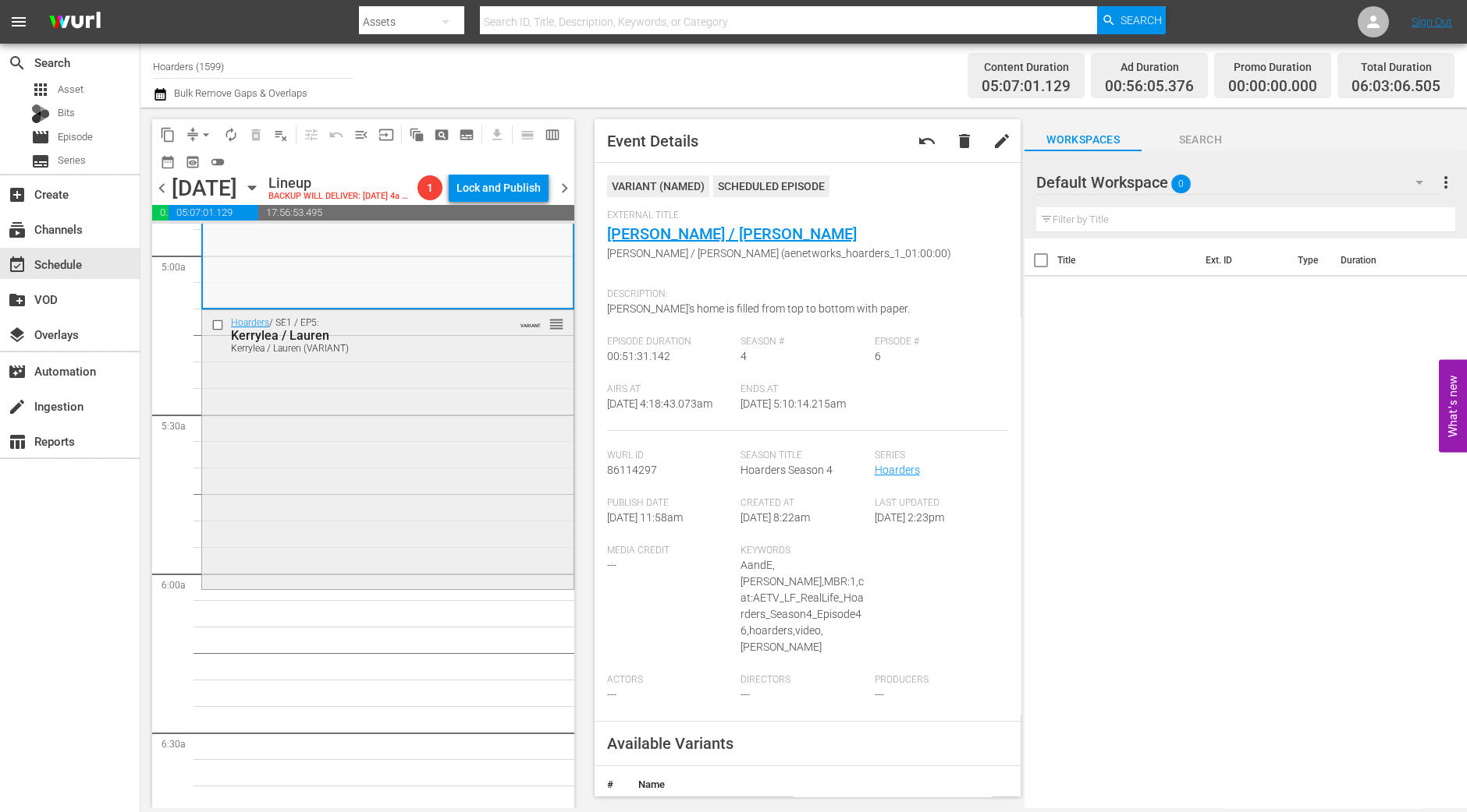
click at [443, 436] on div "Hoarders / SE1 / EP5: Kerrylea / Lauren Kerrylea / Lauren (VARIANT) VARIANT reo…" at bounding box center [387, 448] width 371 height 276
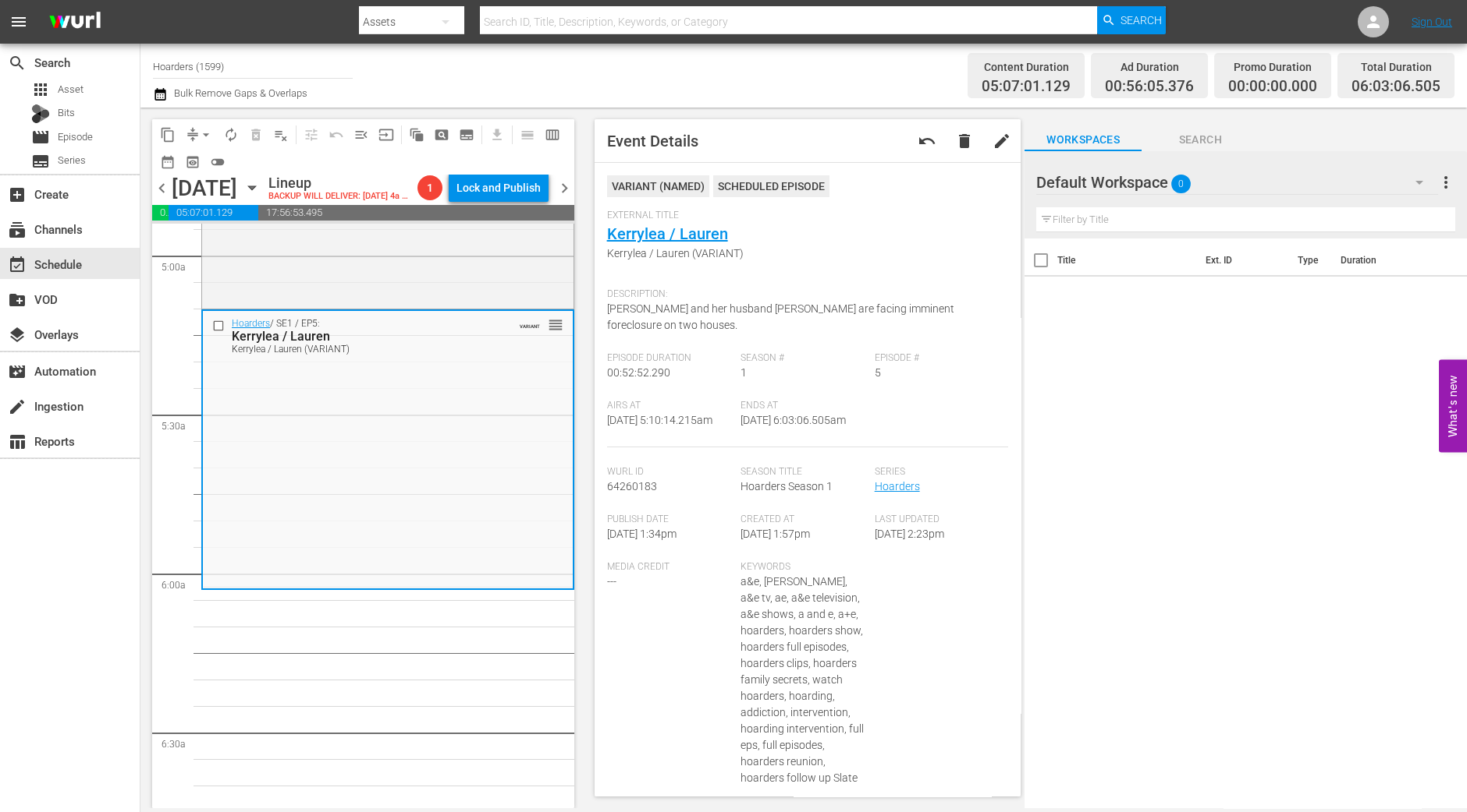
click at [200, 130] on span "arrow_drop_down" at bounding box center [206, 134] width 16 height 16
click at [199, 166] on li "Align to Midnight" at bounding box center [207, 165] width 164 height 25
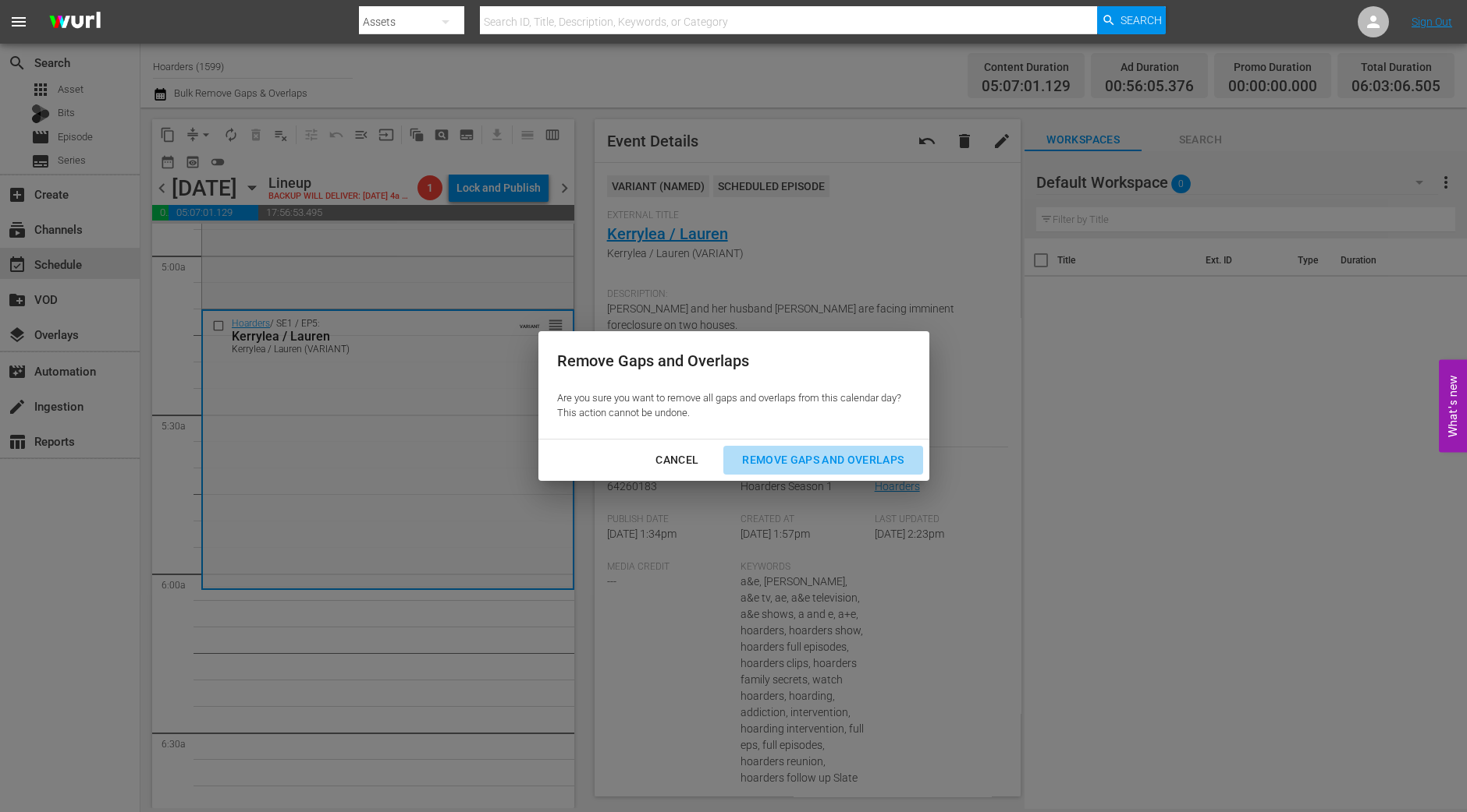
click at [784, 458] on div "Remove Gaps and Overlaps" at bounding box center [823, 460] width 186 height 20
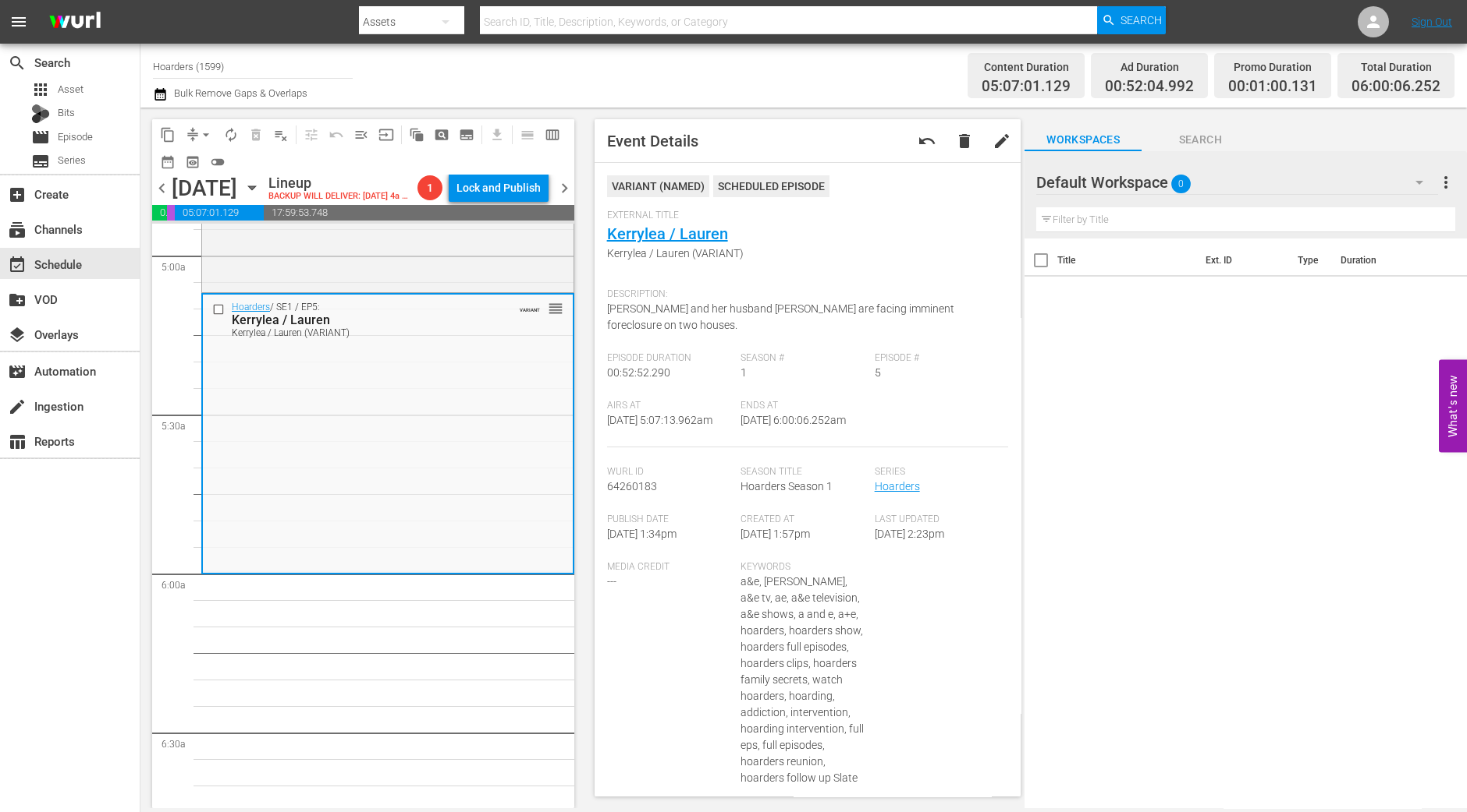
click at [203, 132] on span "arrow_drop_down" at bounding box center [206, 134] width 16 height 16
click at [201, 164] on li "Align to Midnight" at bounding box center [207, 165] width 164 height 25
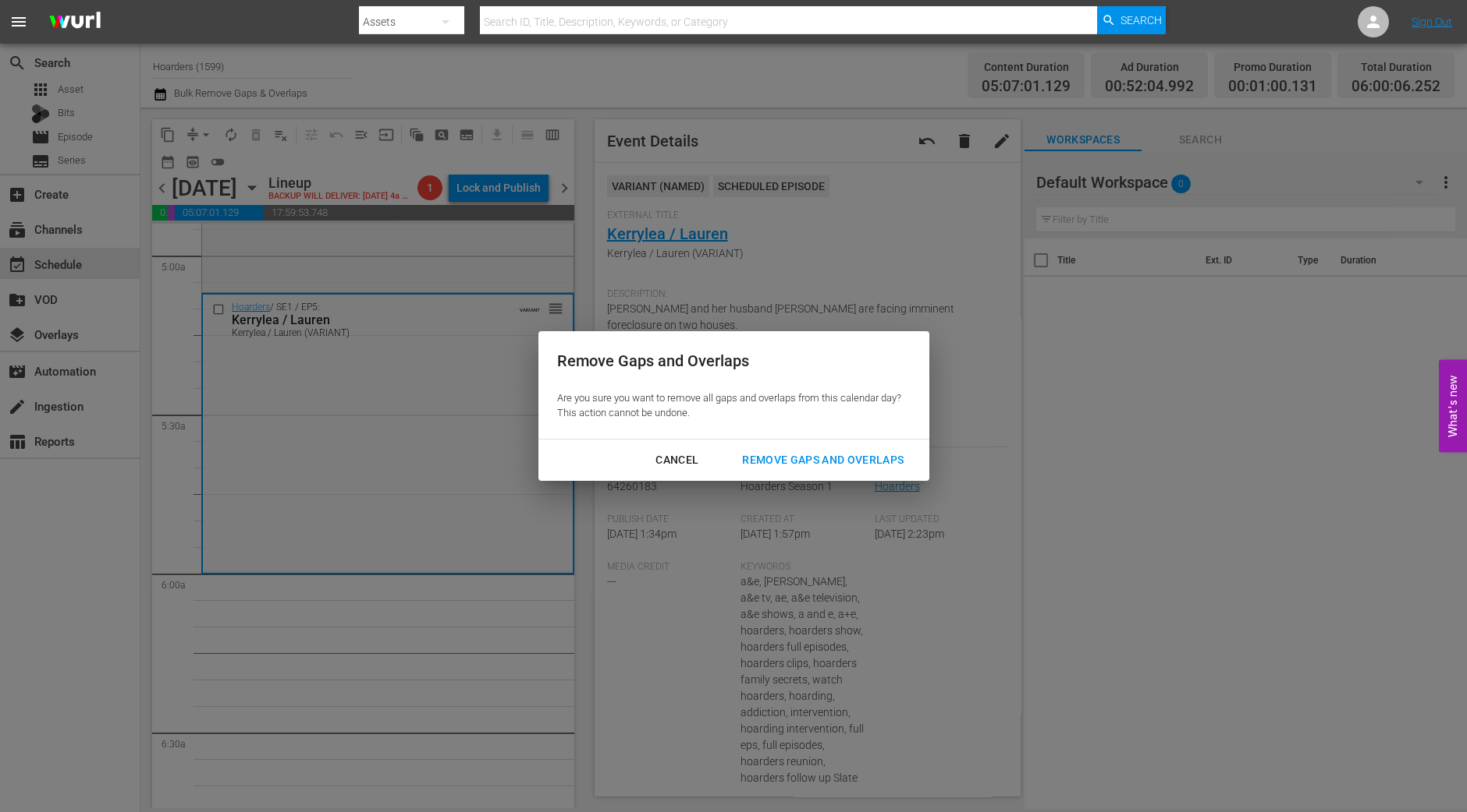
click at [892, 458] on div "Remove Gaps and Overlaps" at bounding box center [823, 460] width 186 height 20
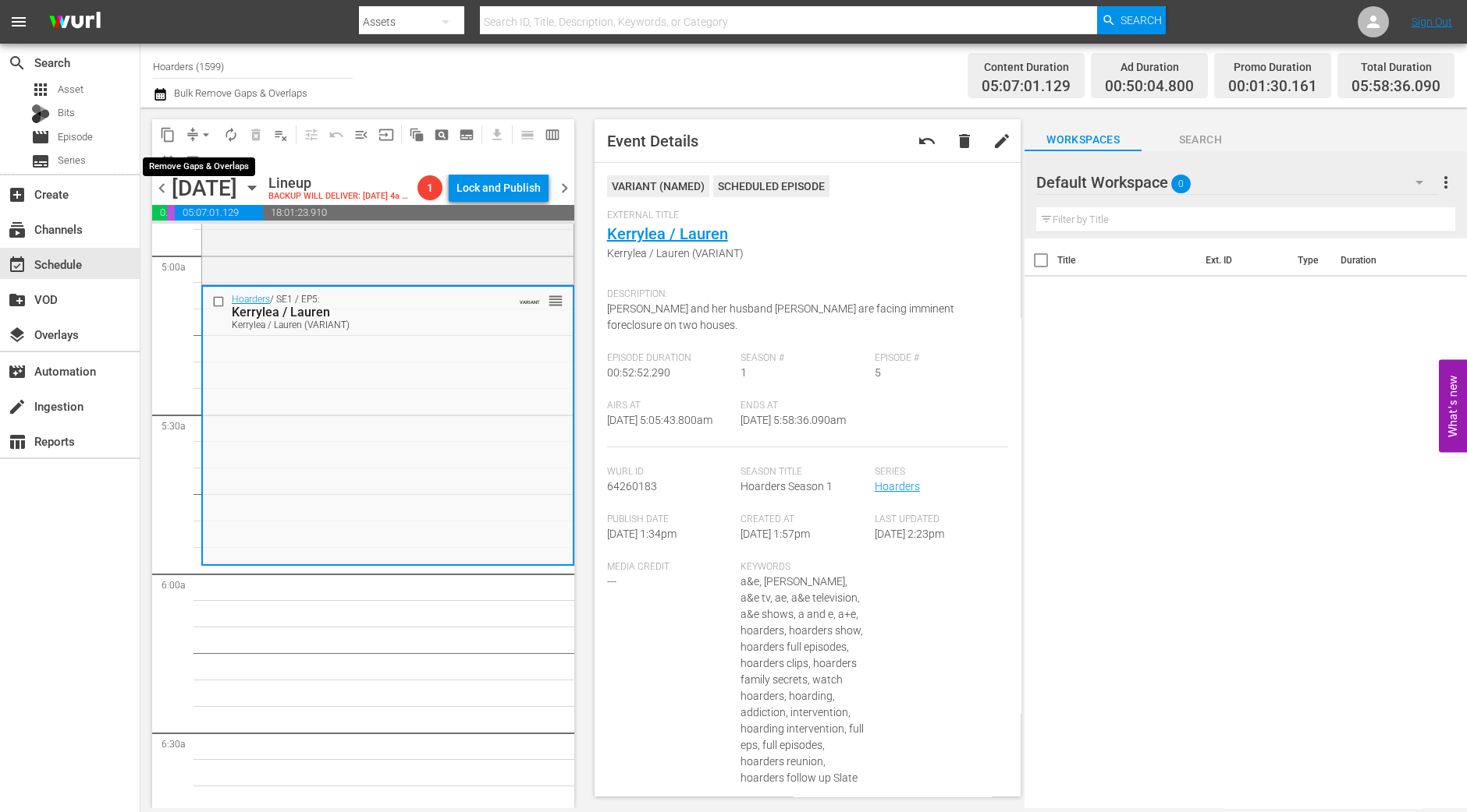
click at [201, 125] on button "arrow_drop_down" at bounding box center [206, 134] width 25 height 25
click at [202, 159] on li "Align to Midnight" at bounding box center [207, 165] width 164 height 25
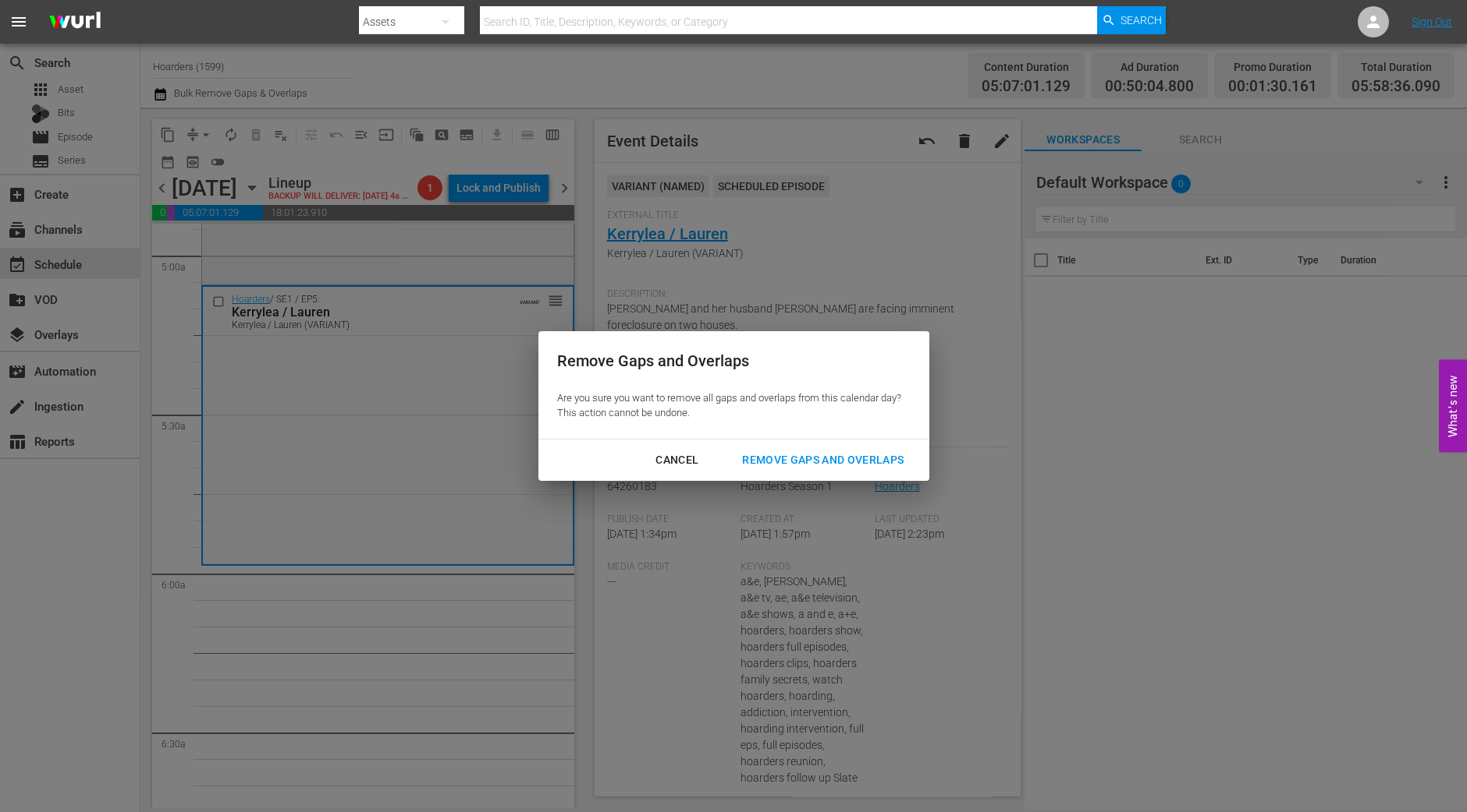
click at [851, 449] on button "Remove Gaps and Overlaps" at bounding box center [823, 461] width 199 height 29
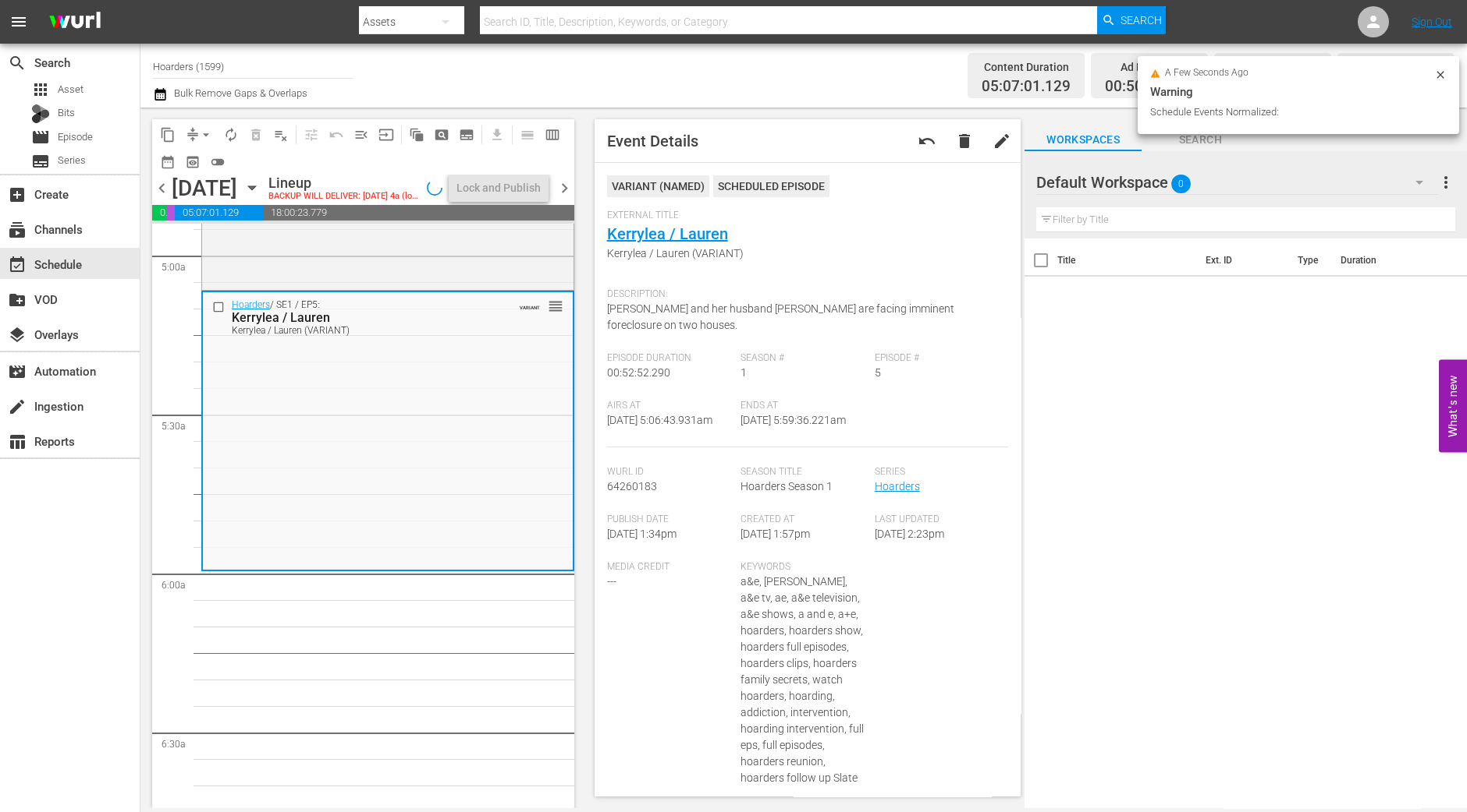
scroll to position [1585, 0]
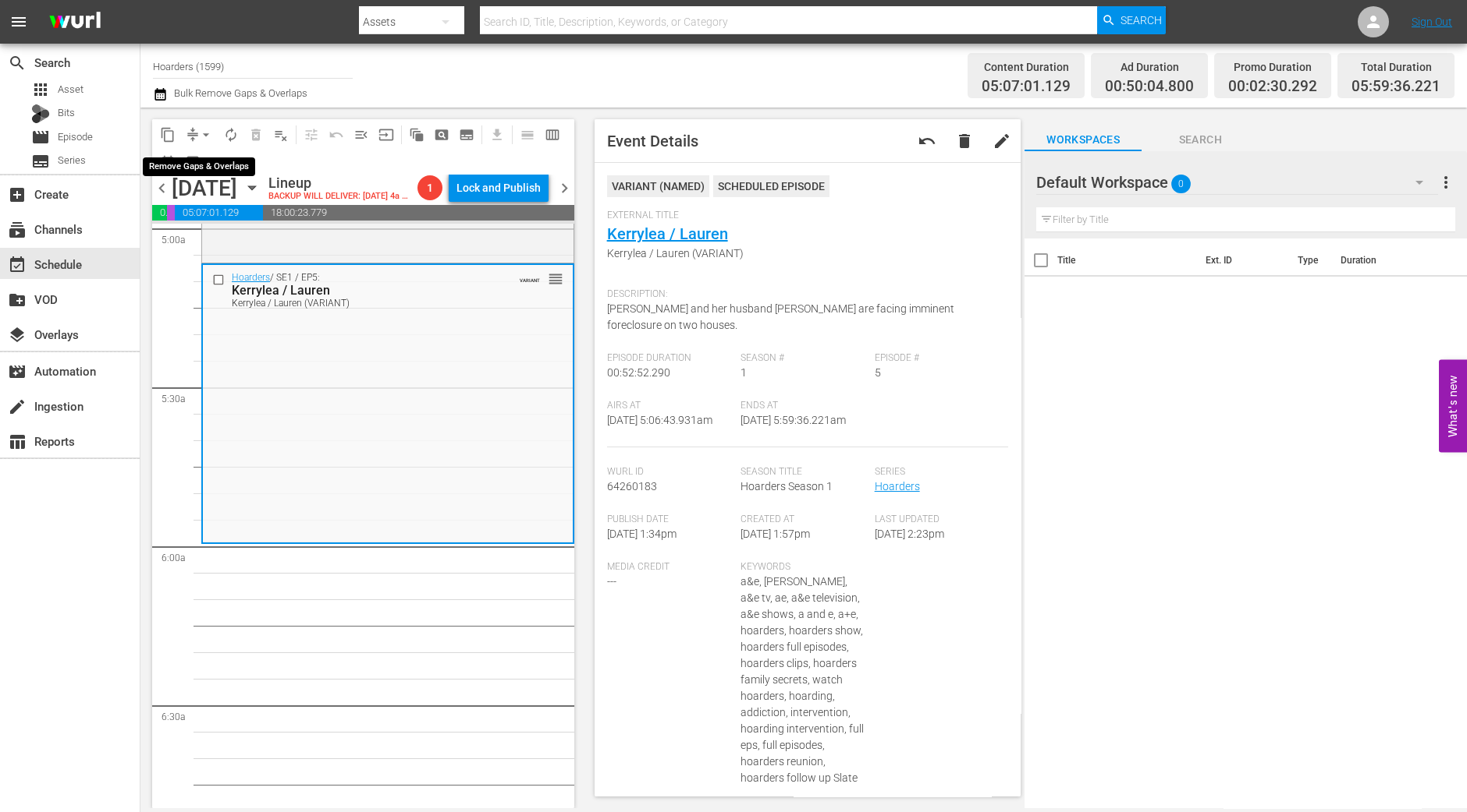
click at [199, 131] on span "arrow_drop_down" at bounding box center [206, 134] width 16 height 16
click at [199, 160] on li "Align to Midnight" at bounding box center [207, 165] width 164 height 25
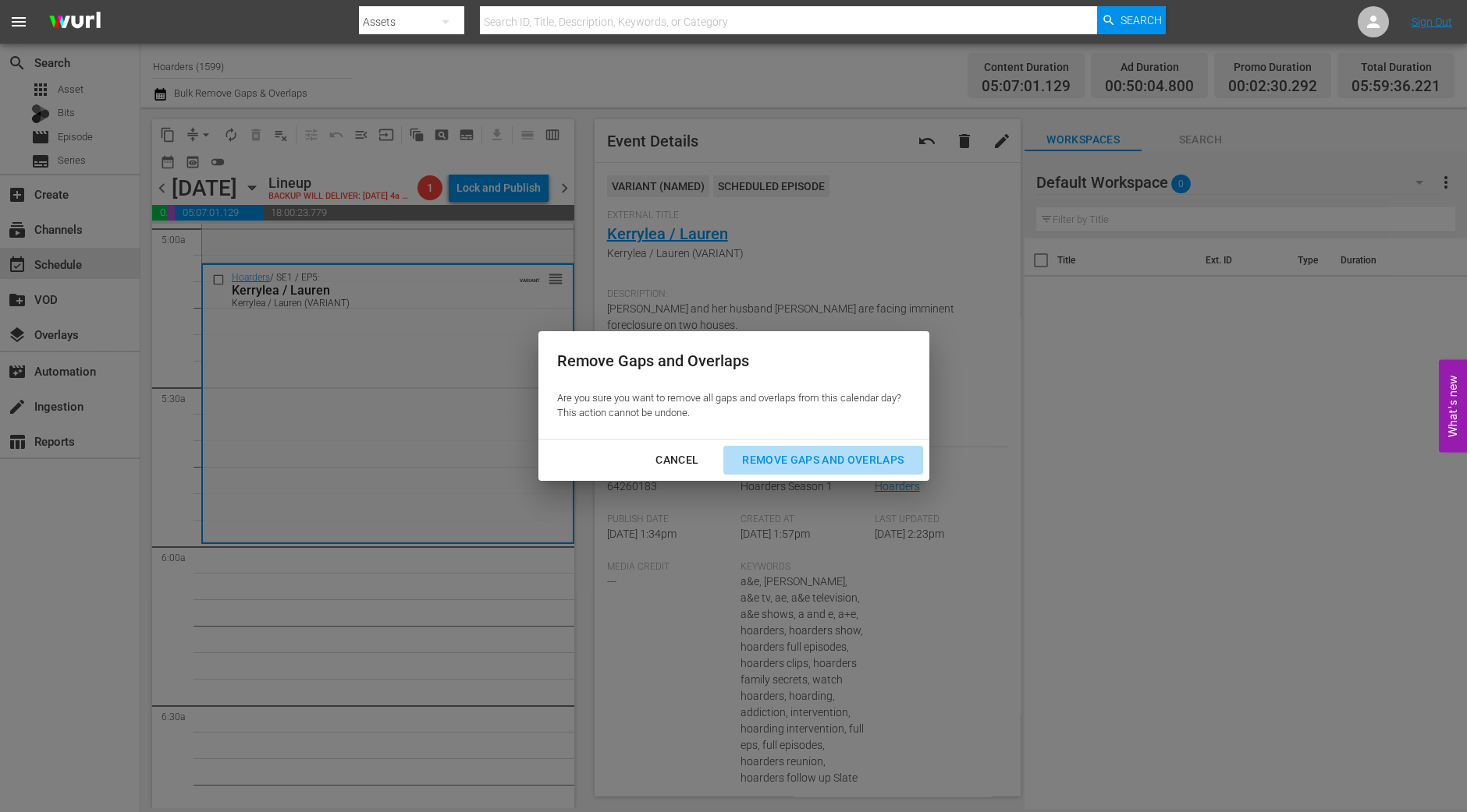
click at [793, 458] on div "Remove Gaps and Overlaps" at bounding box center [823, 460] width 186 height 20
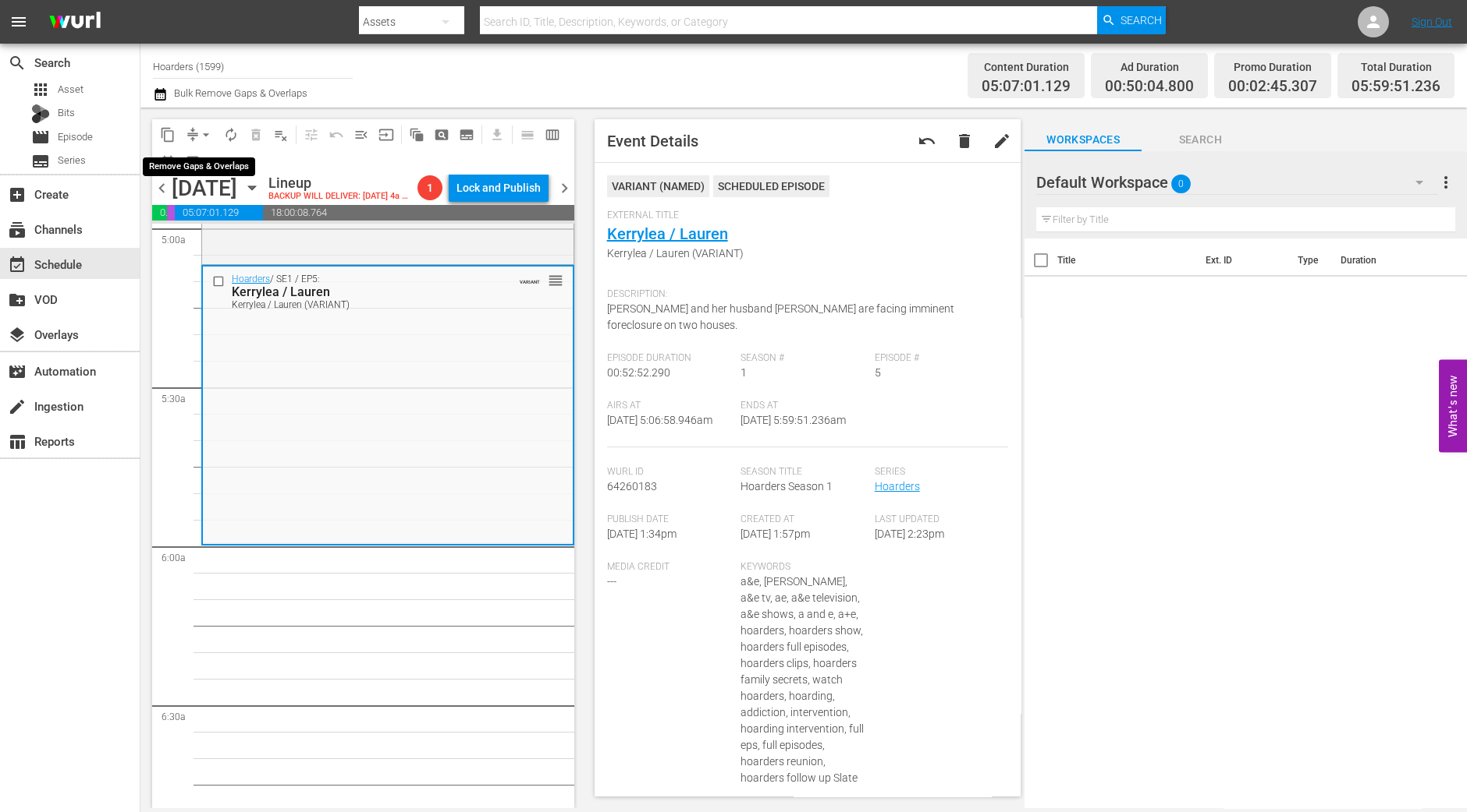
click at [203, 126] on button "arrow_drop_down" at bounding box center [206, 134] width 25 height 25
click at [191, 153] on li "Align to Midnight" at bounding box center [207, 165] width 164 height 25
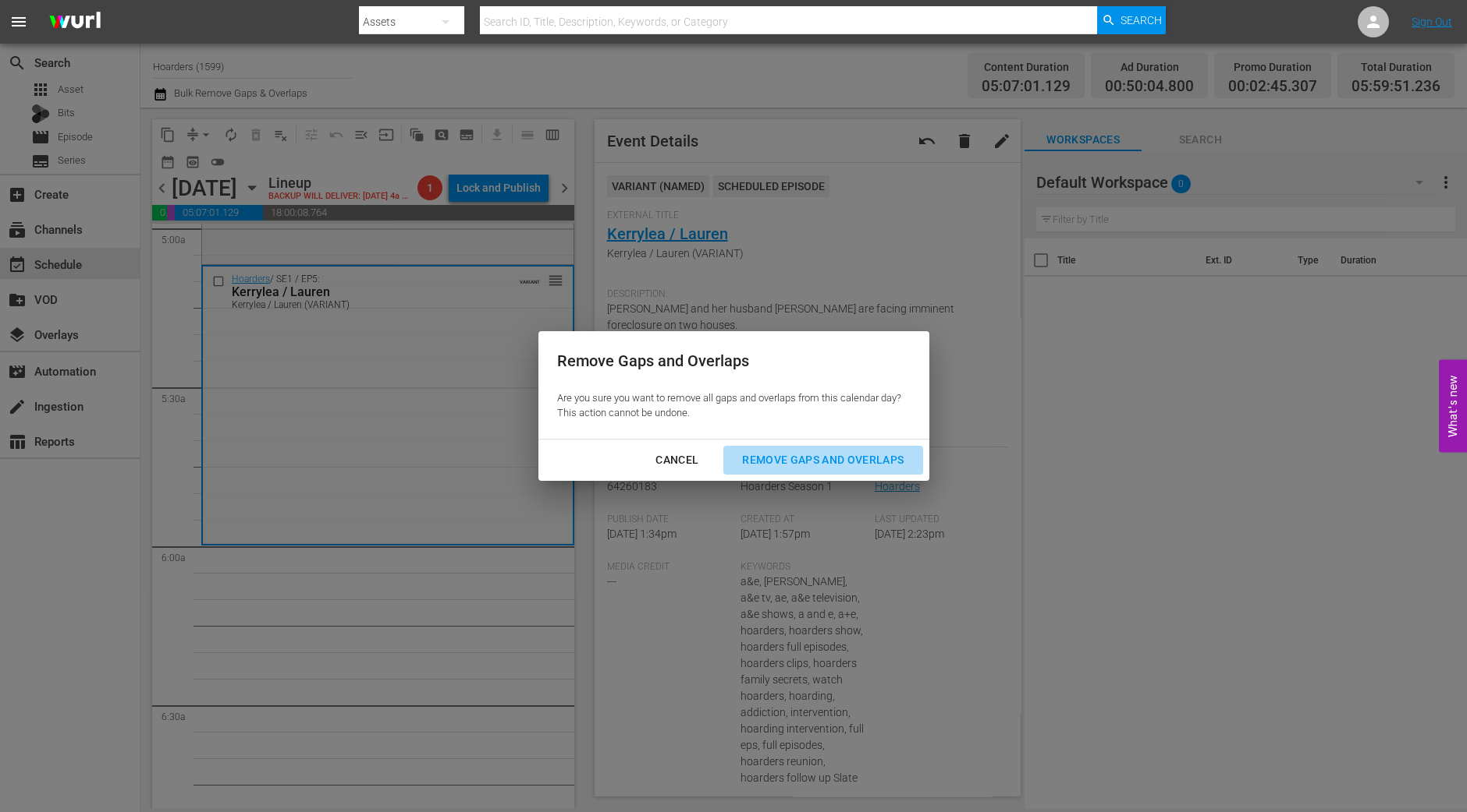
click at [781, 461] on div "Remove Gaps and Overlaps" at bounding box center [823, 460] width 186 height 20
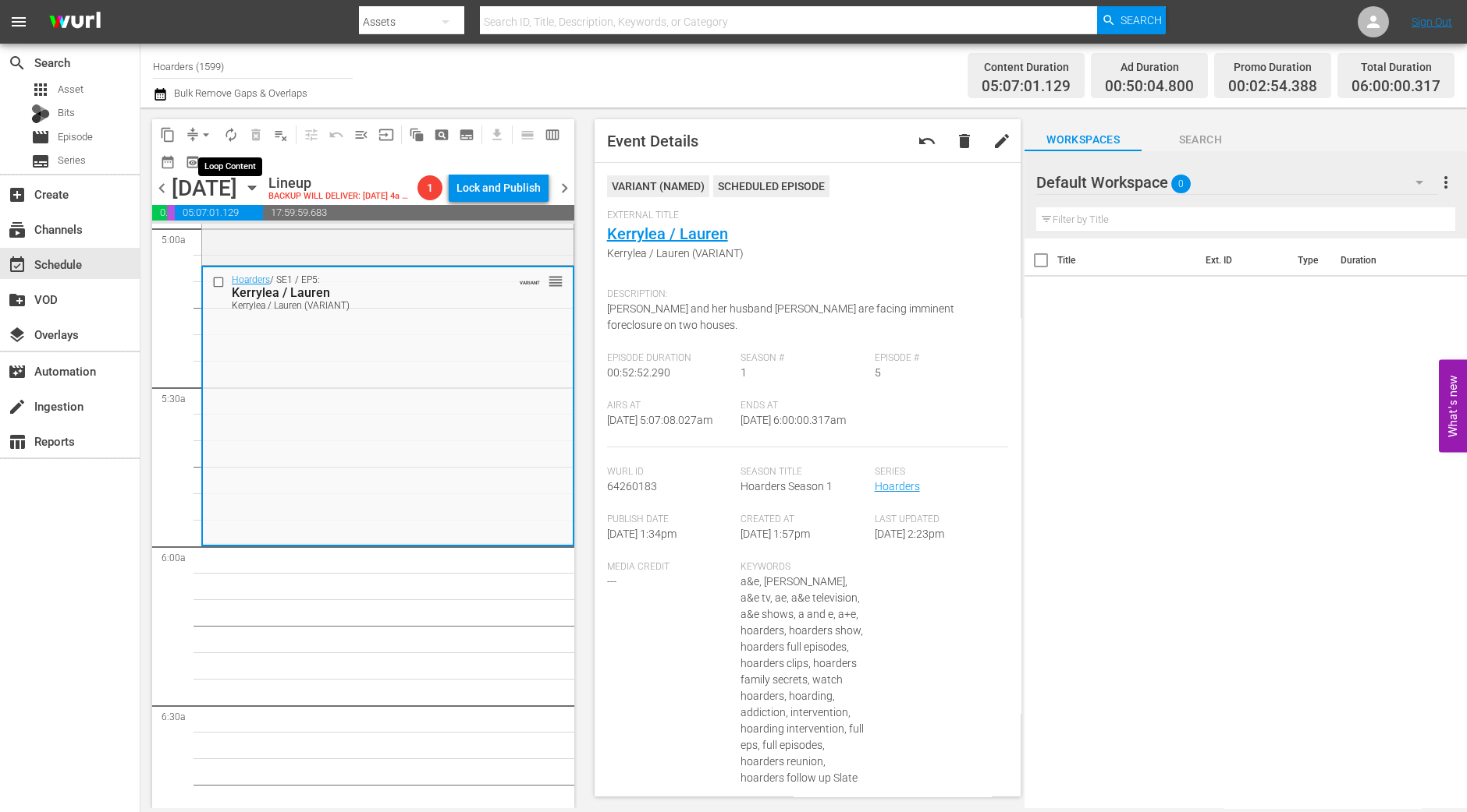
click at [236, 138] on span "autorenew_outlined" at bounding box center [230, 134] width 16 height 16
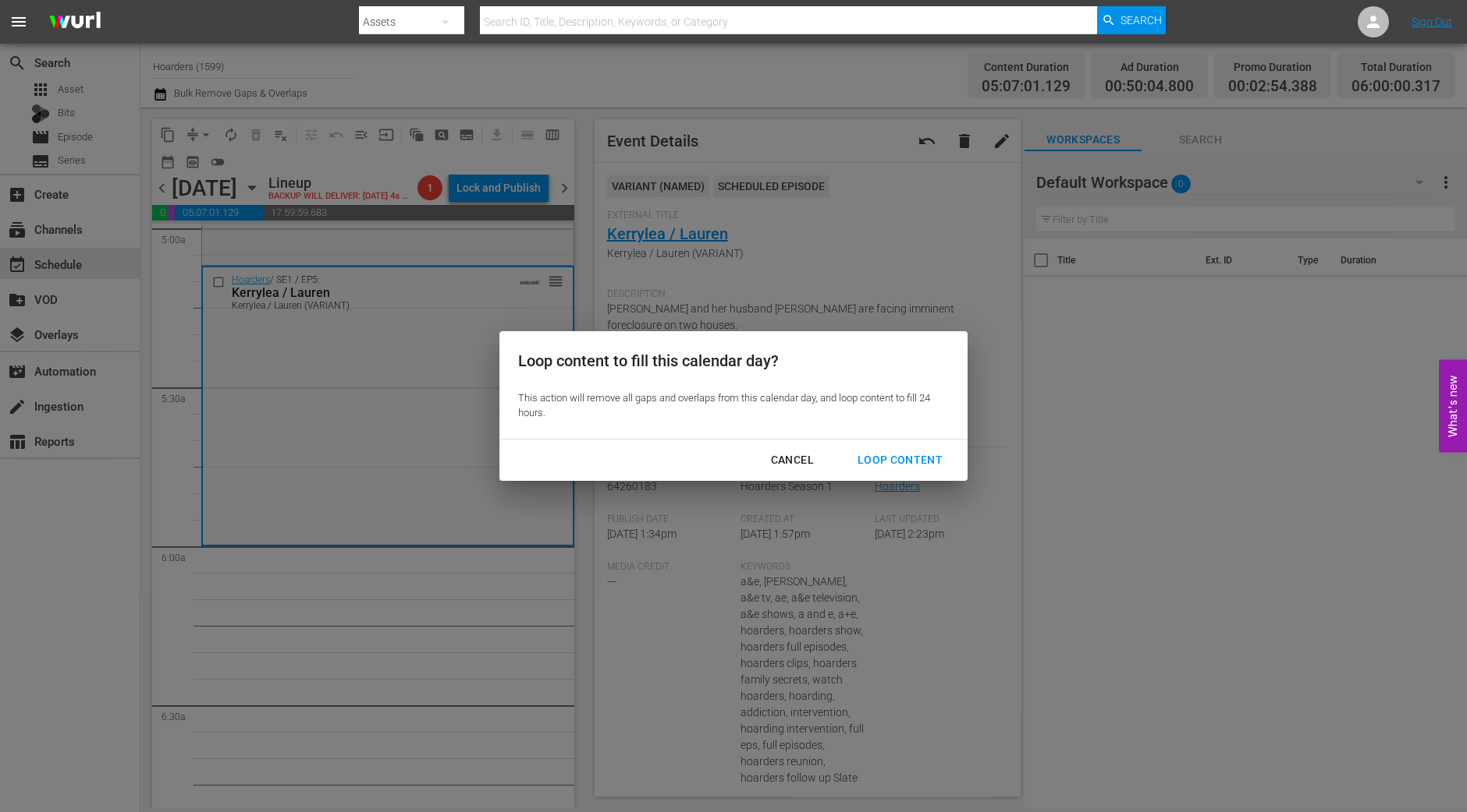
click at [894, 450] on button "Loop Content" at bounding box center [900, 461] width 122 height 29
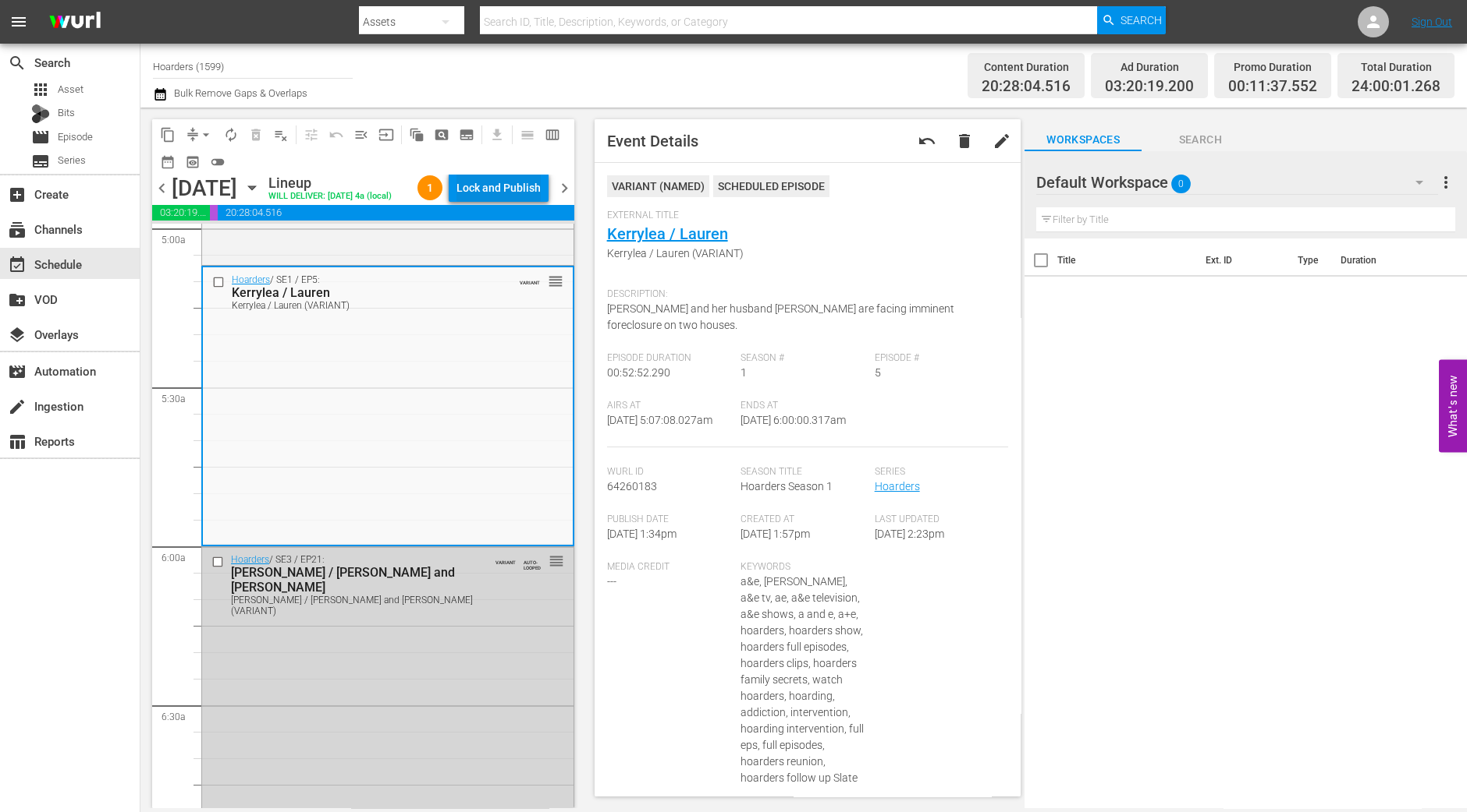
click at [513, 185] on div "Lock and Publish" at bounding box center [498, 188] width 85 height 28
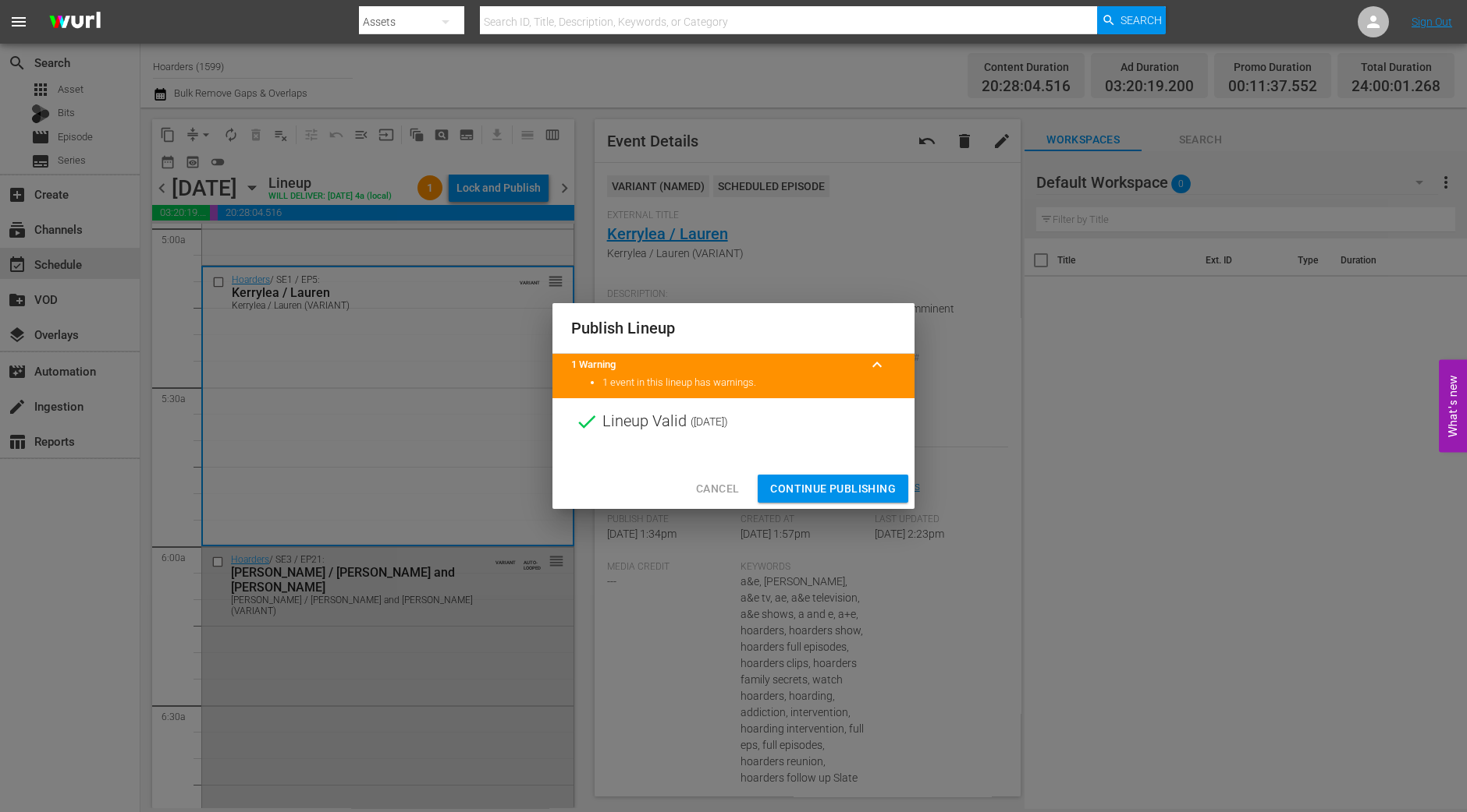
click at [828, 479] on span "Continue Publishing" at bounding box center [833, 489] width 126 height 20
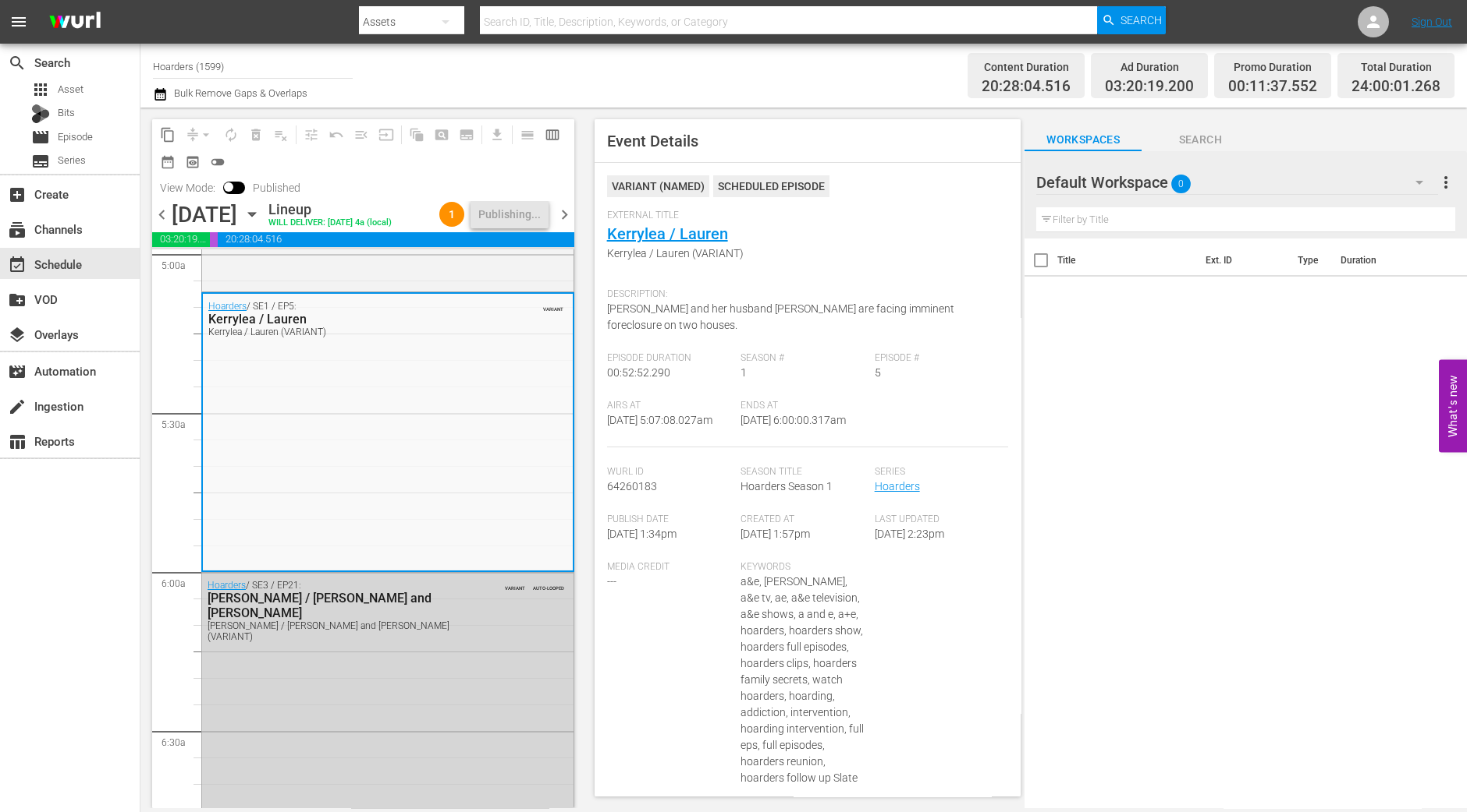
click at [83, 614] on div "search Search apps Asset Bits movie Episode subtitles Series add_box Create sub…" at bounding box center [70, 449] width 140 height 812
click at [60, 83] on span "Asset" at bounding box center [70, 89] width 25 height 16
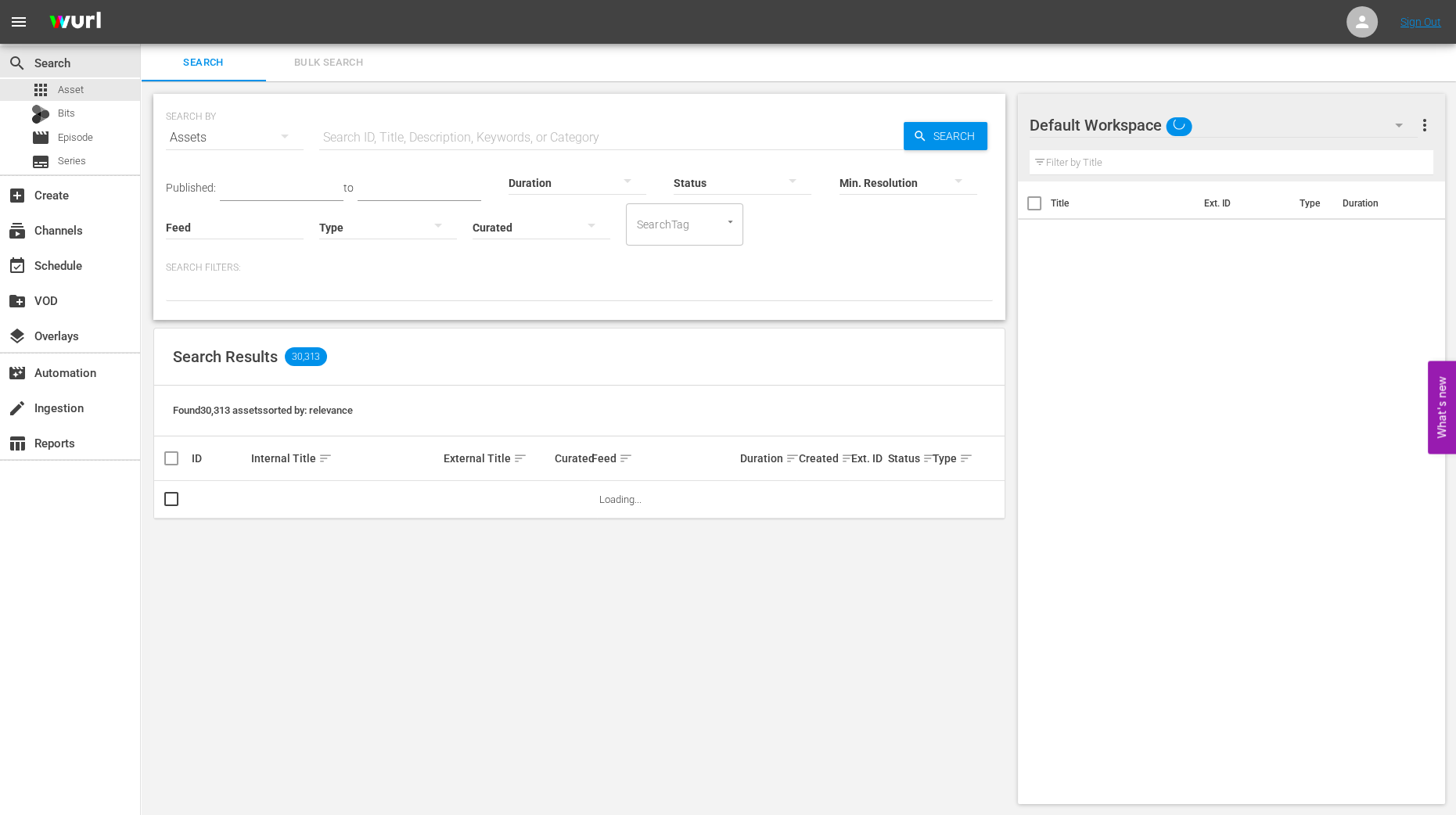
click at [320, 64] on span "Bulk Search" at bounding box center [328, 62] width 107 height 18
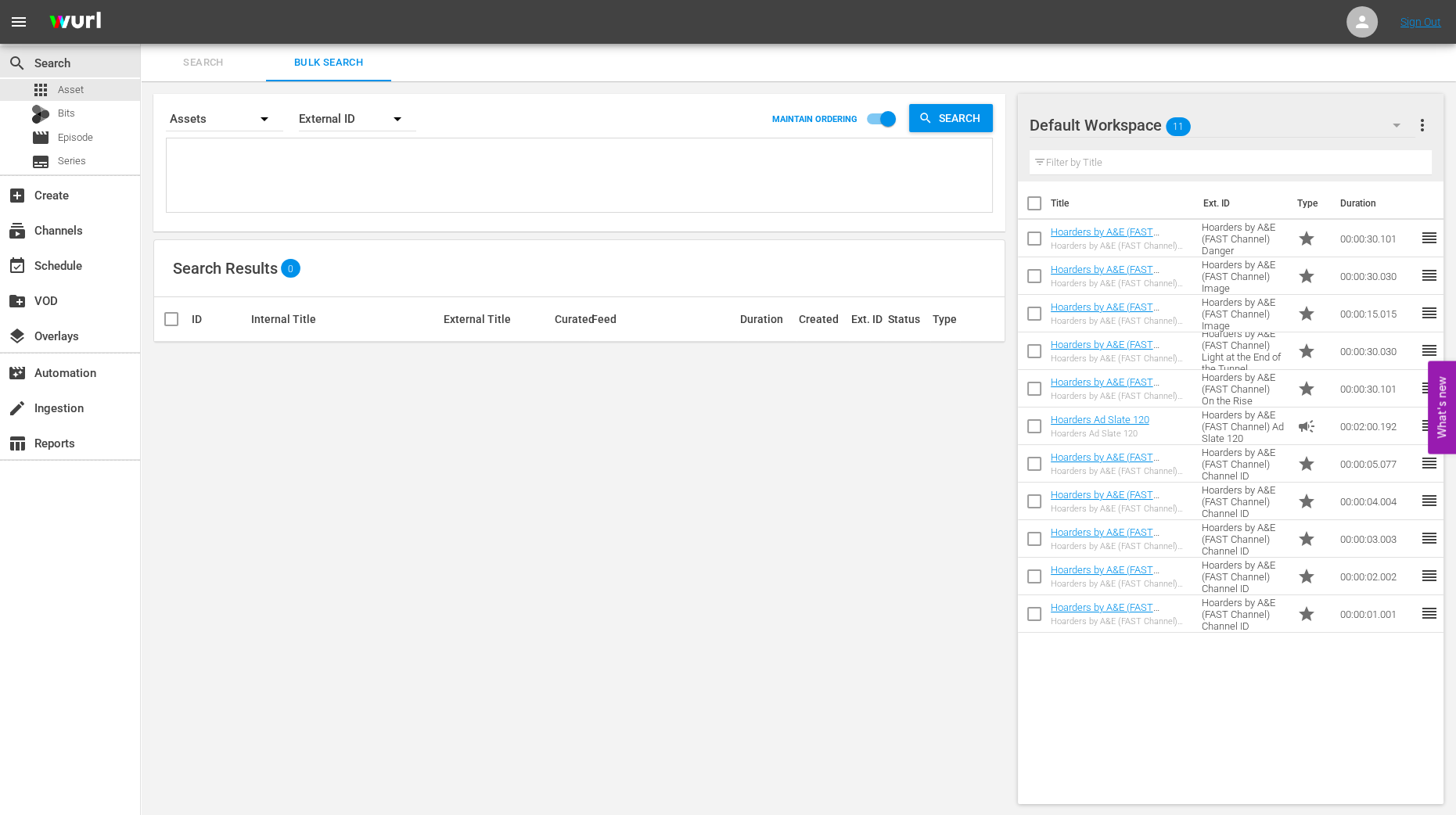
click at [1034, 203] on input "checkbox" at bounding box center [1034, 207] width 33 height 33
checkbox input "true"
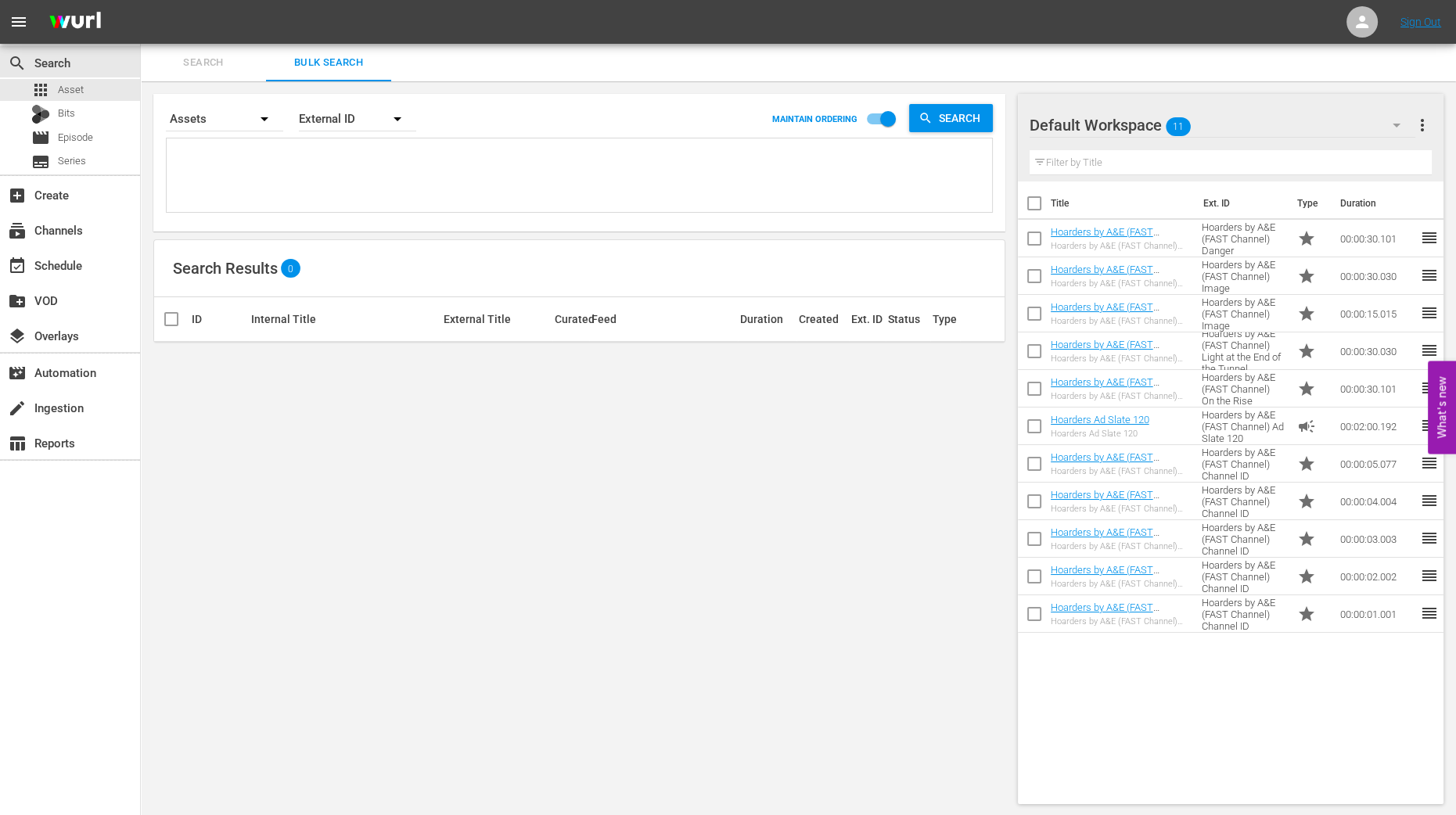
checkbox input "true"
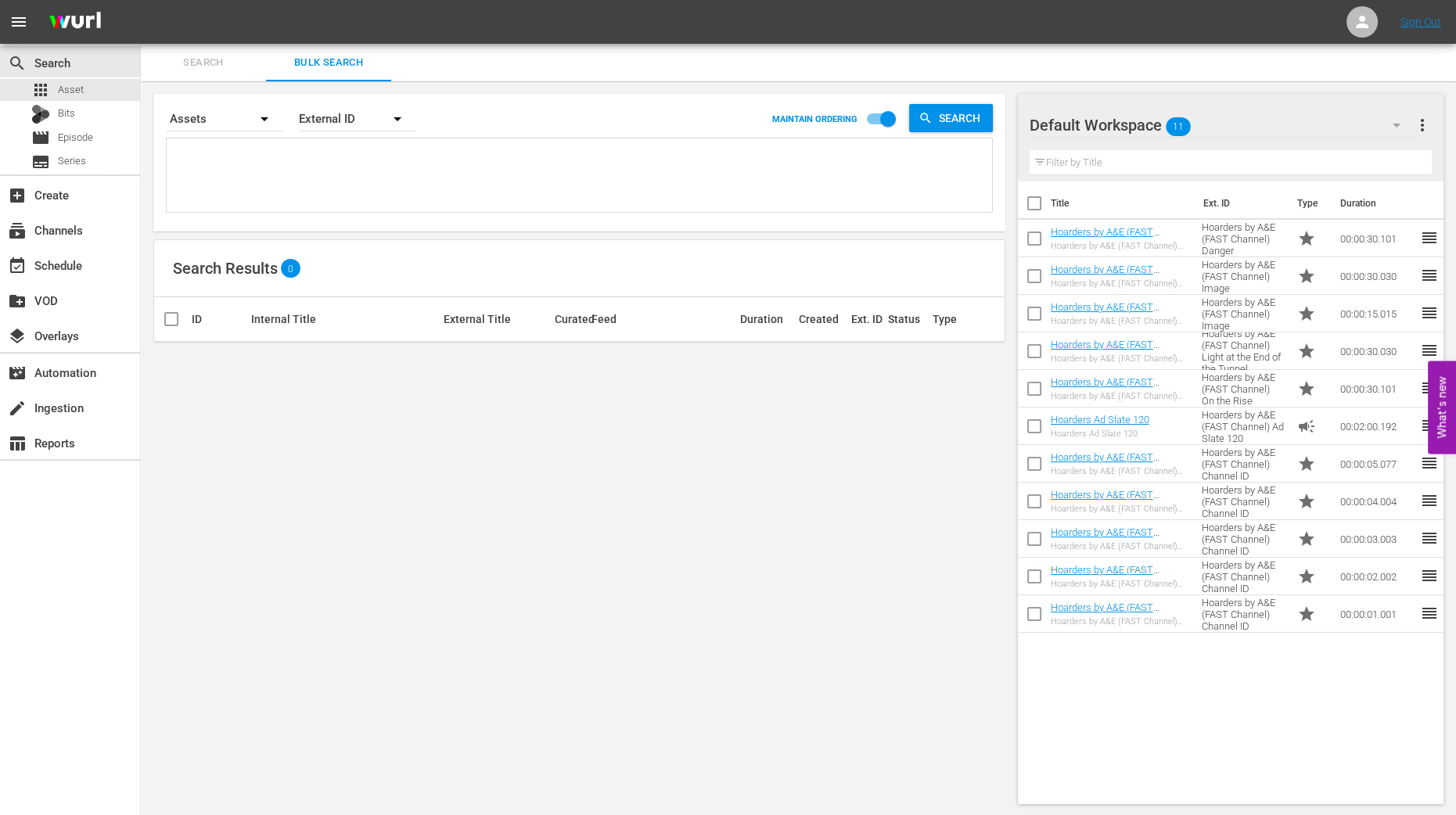
checkbox input "true"
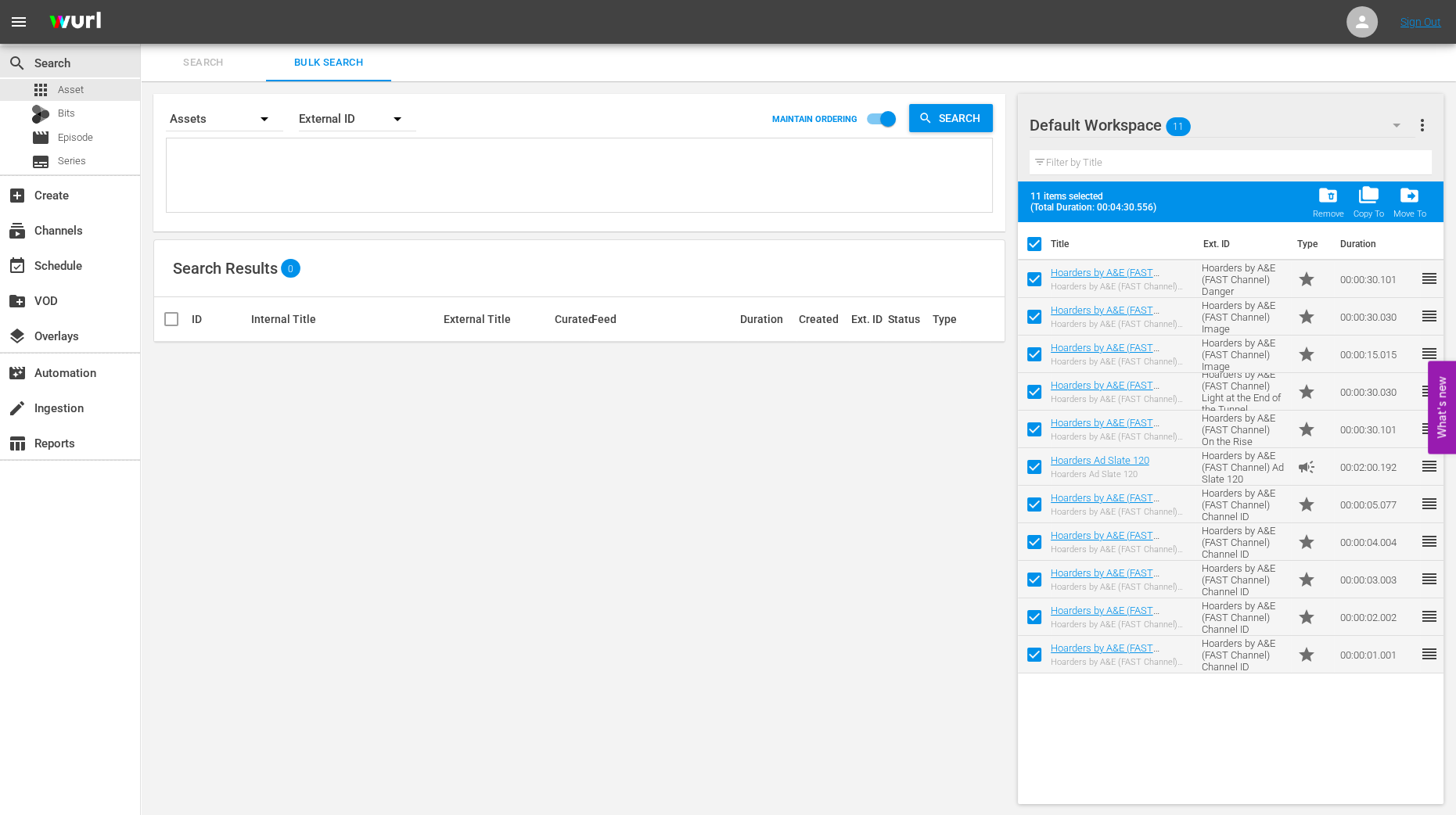
click at [1317, 201] on div "folder_delete Remove" at bounding box center [1328, 202] width 31 height 35
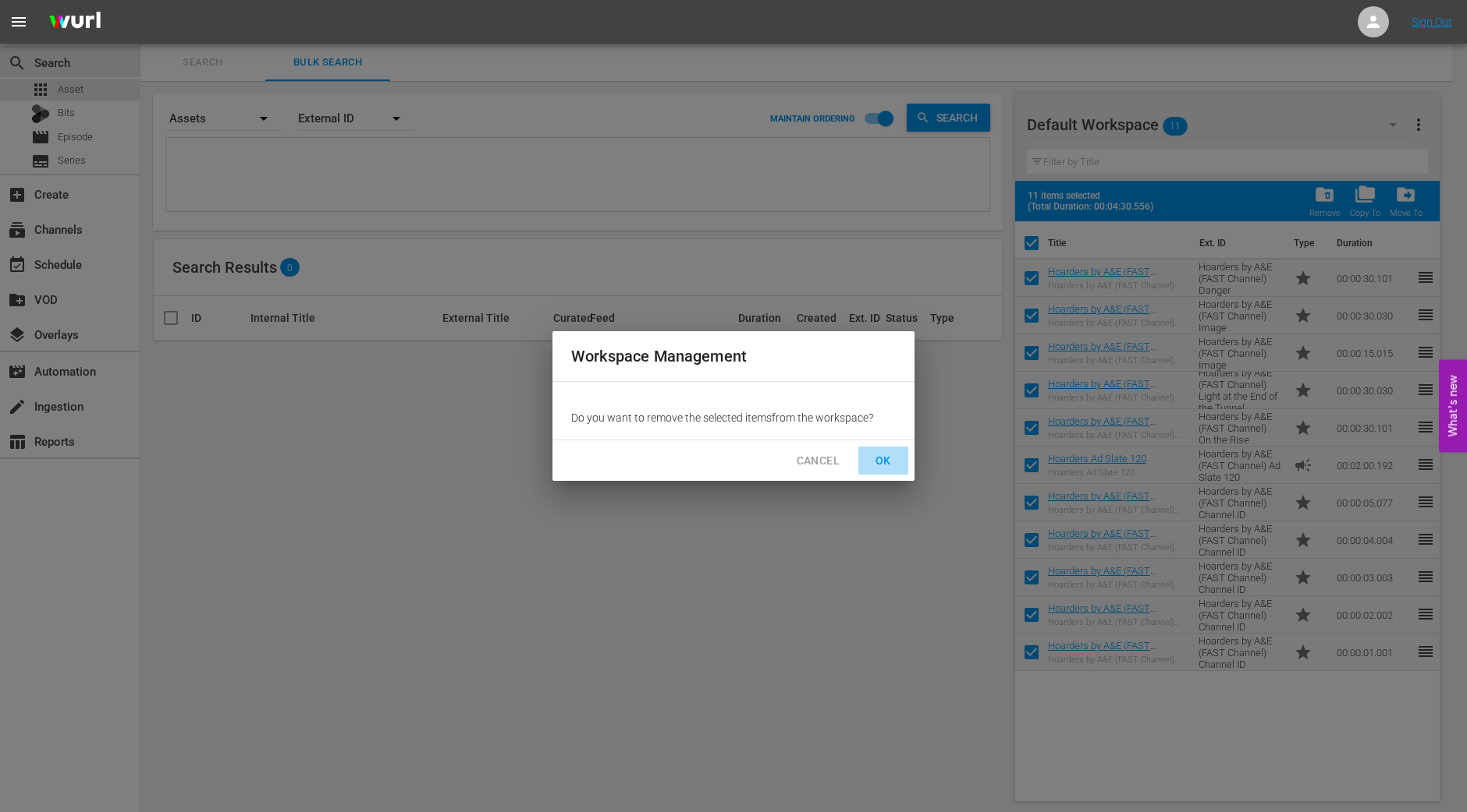
click at [883, 455] on span "OK" at bounding box center [883, 461] width 25 height 20
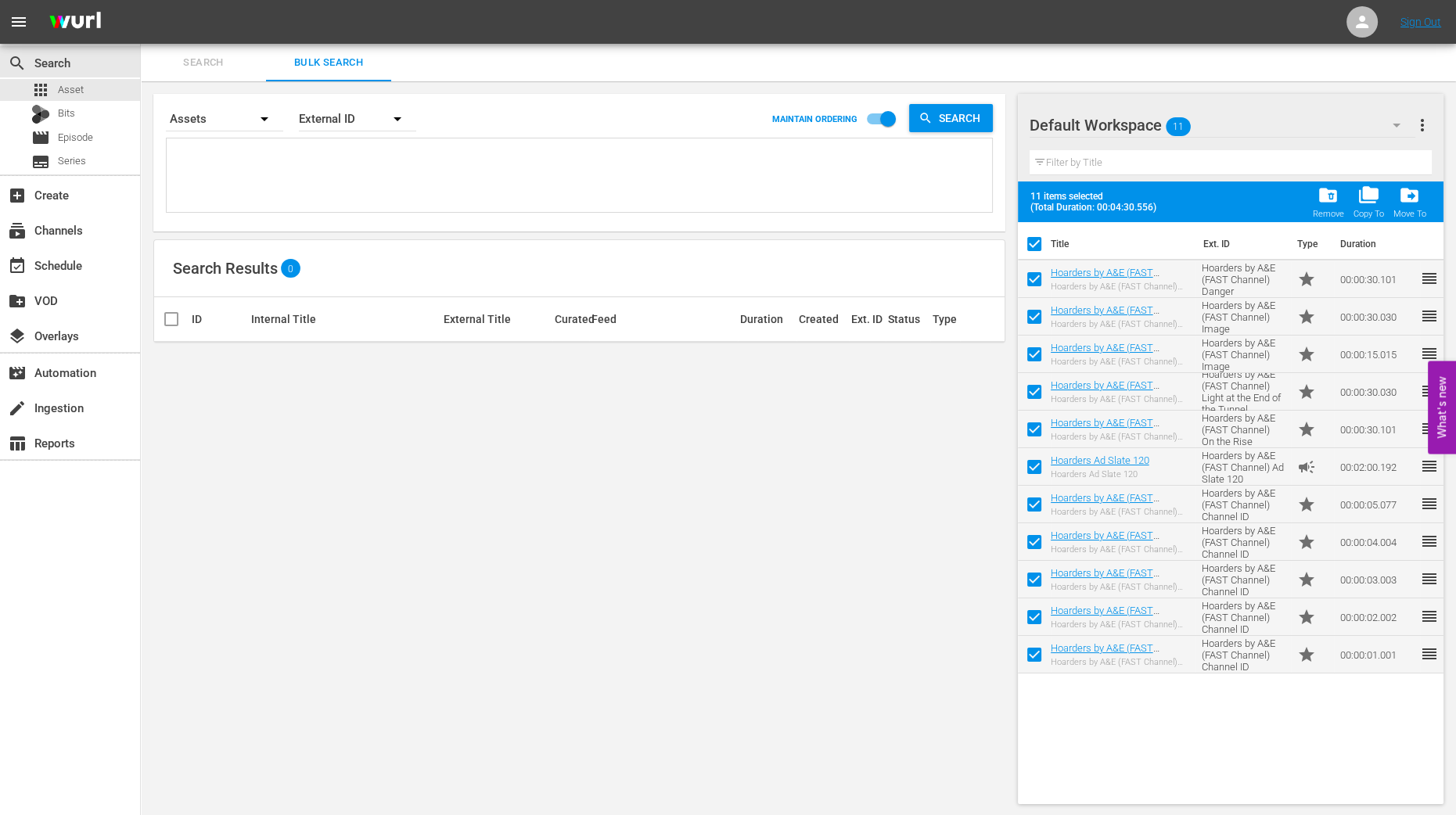
checkbox input "false"
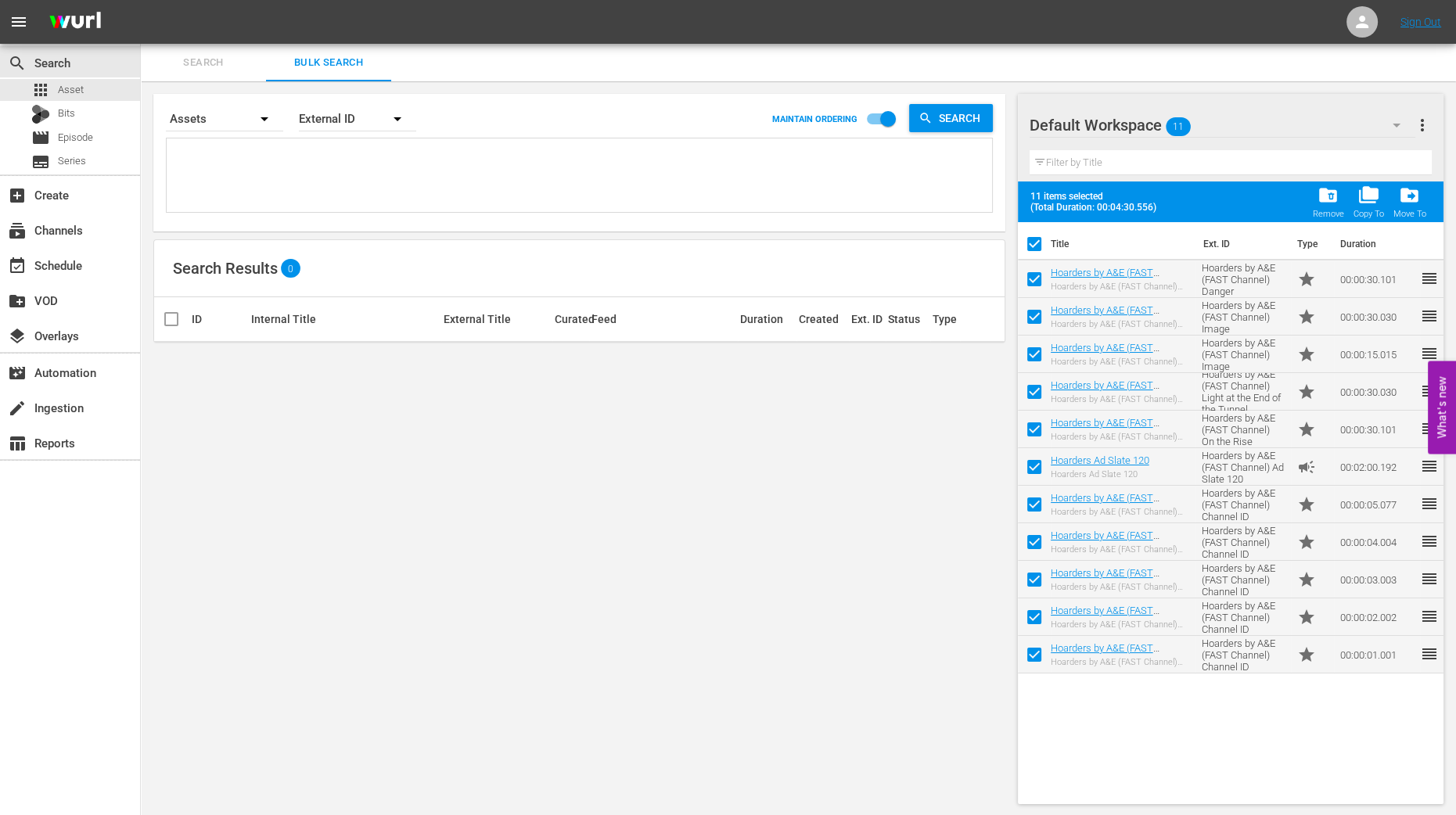
checkbox input "false"
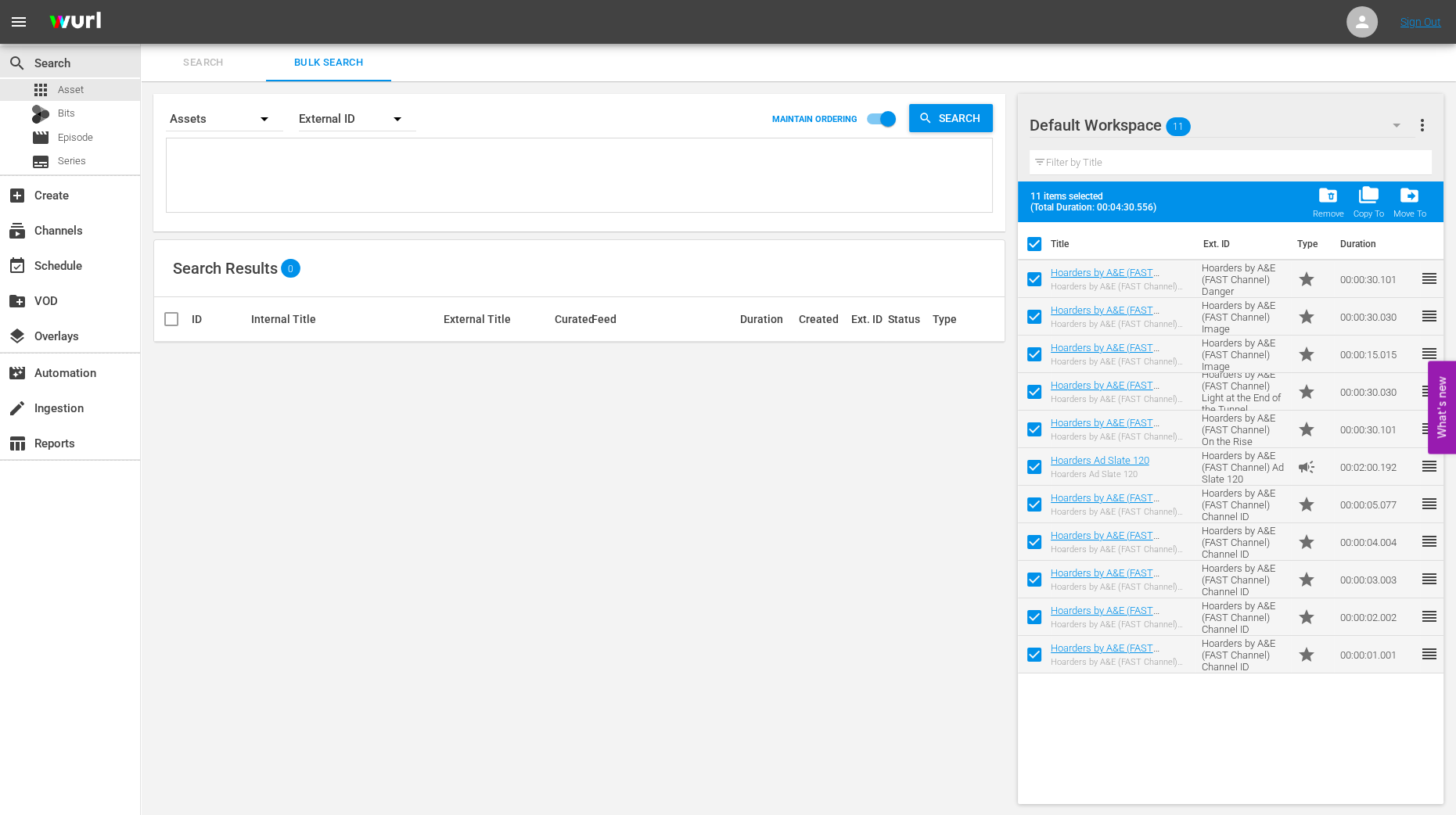
checkbox input "false"
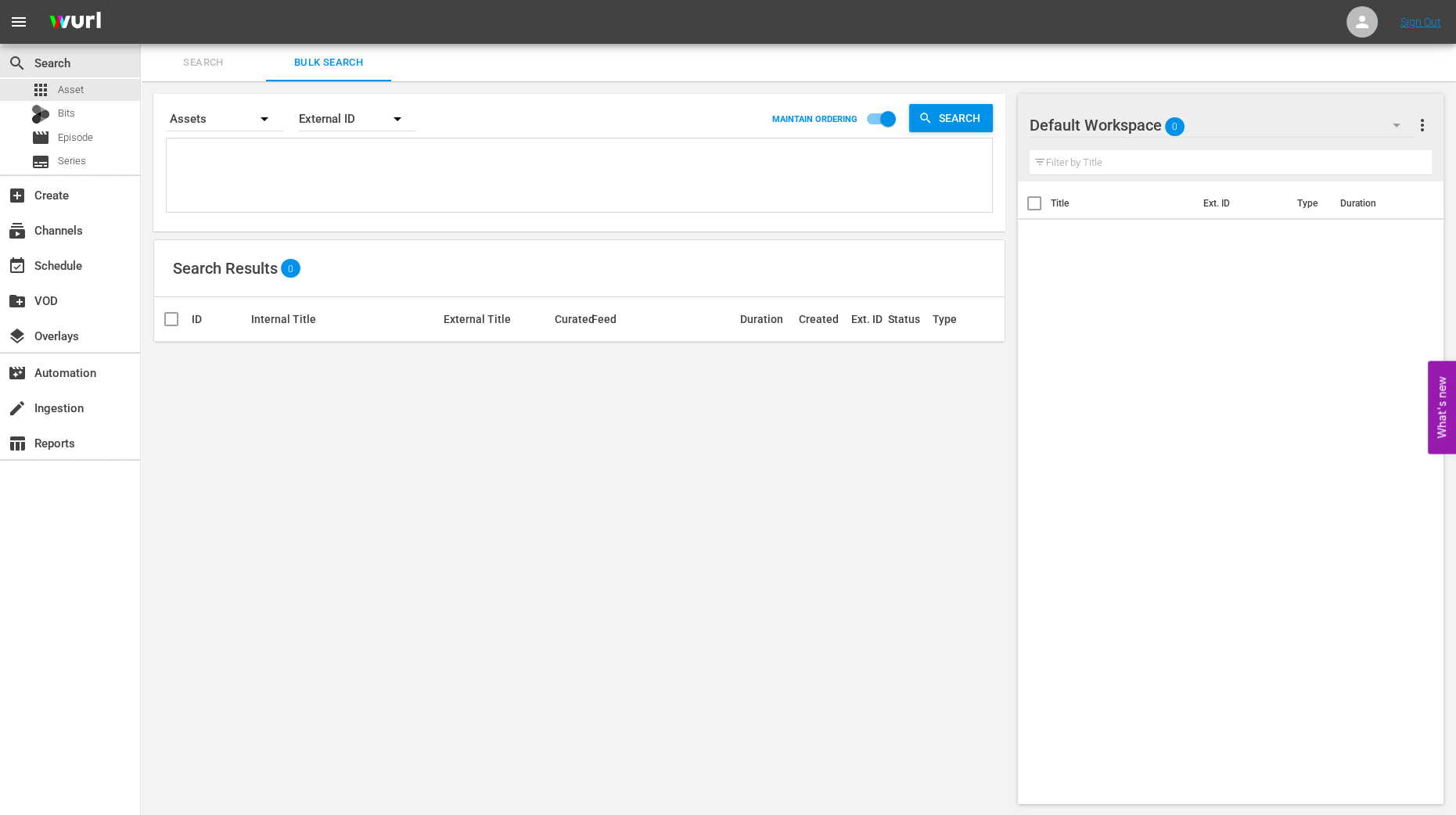
click at [1398, 126] on icon "button" at bounding box center [1397, 125] width 19 height 19
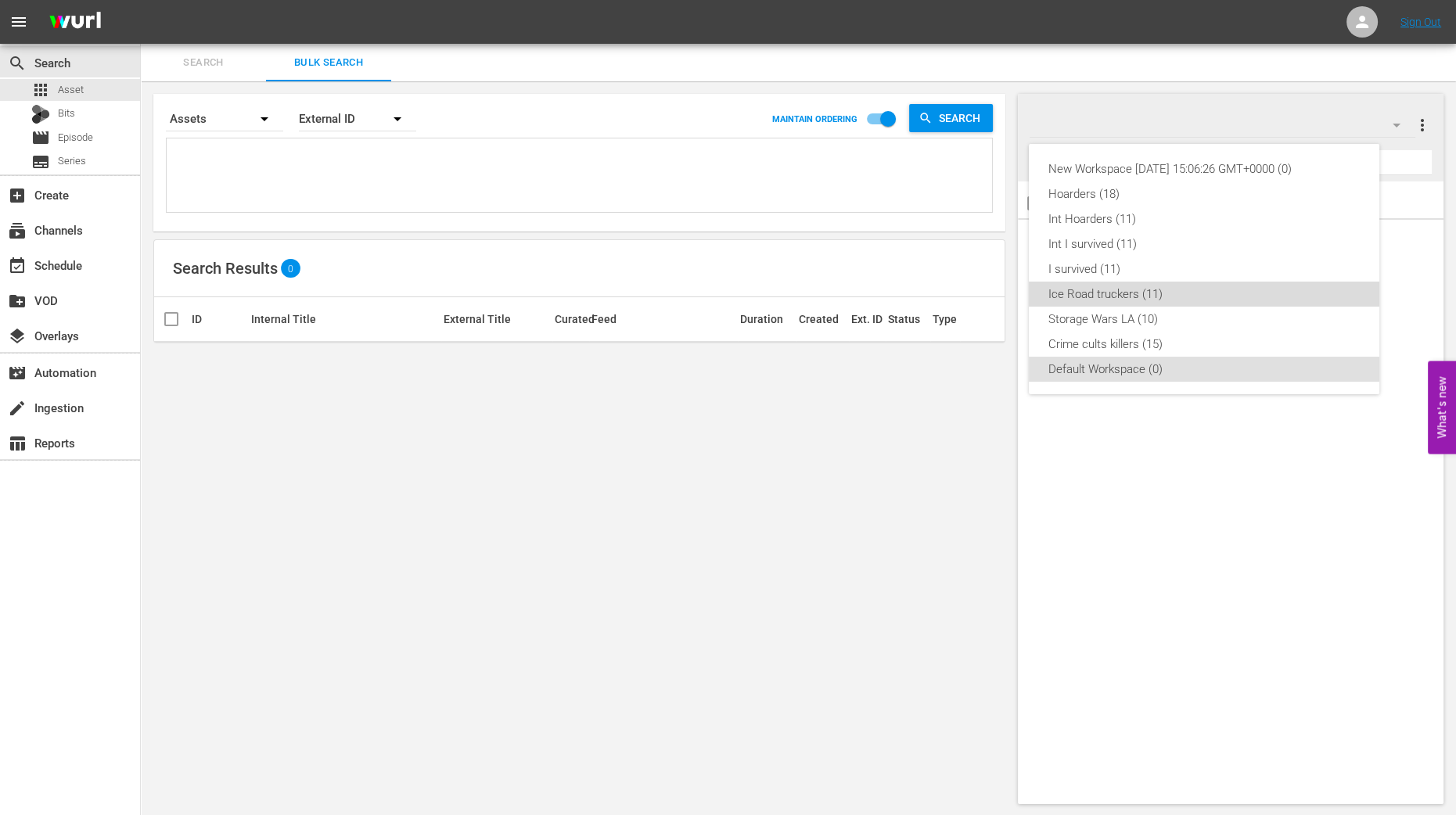
click at [1134, 289] on div "Ice Road truckers (11)" at bounding box center [1204, 294] width 313 height 25
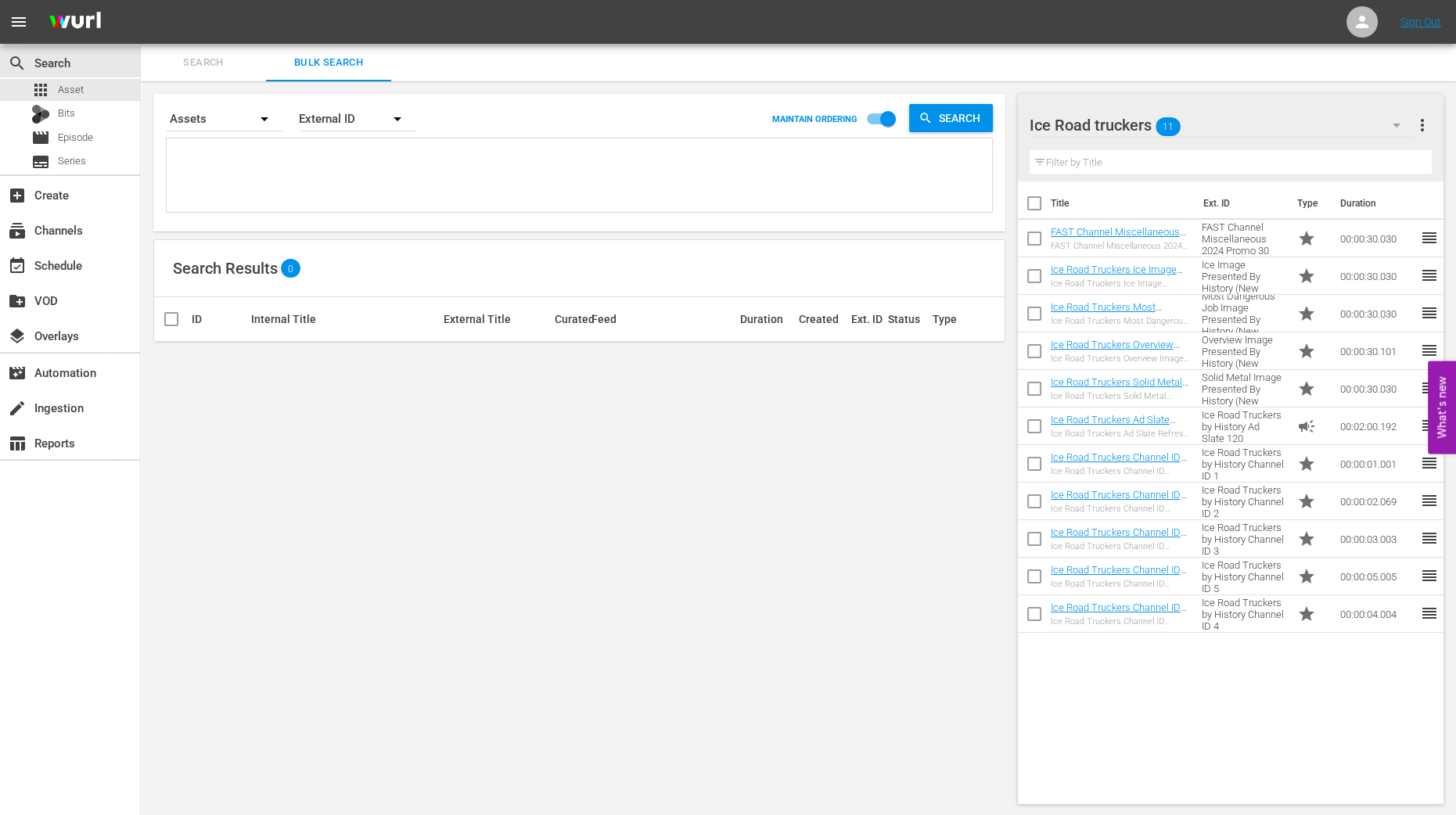
click at [1032, 205] on input "checkbox" at bounding box center [1034, 207] width 33 height 33
checkbox input "true"
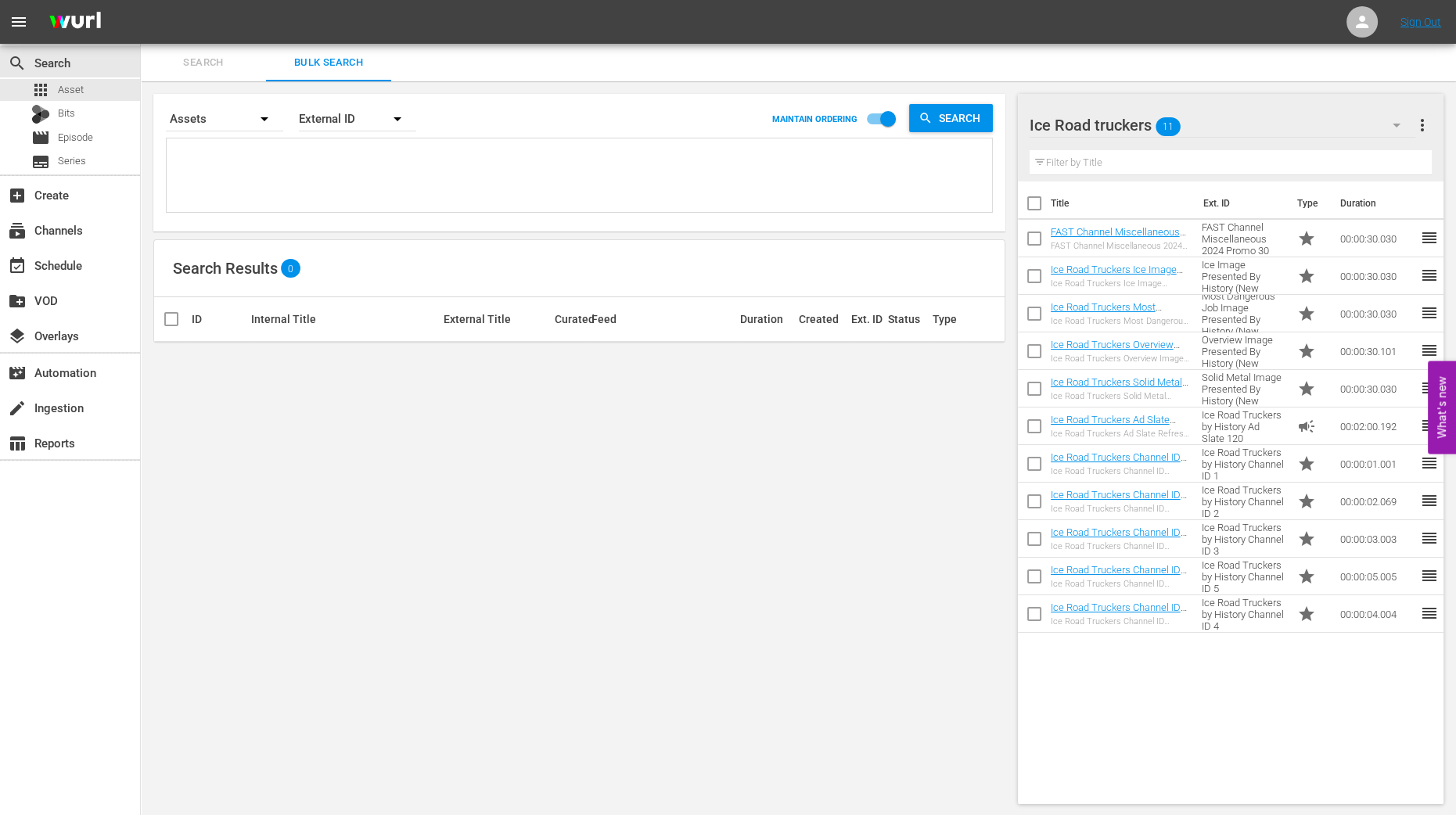
checkbox input "true"
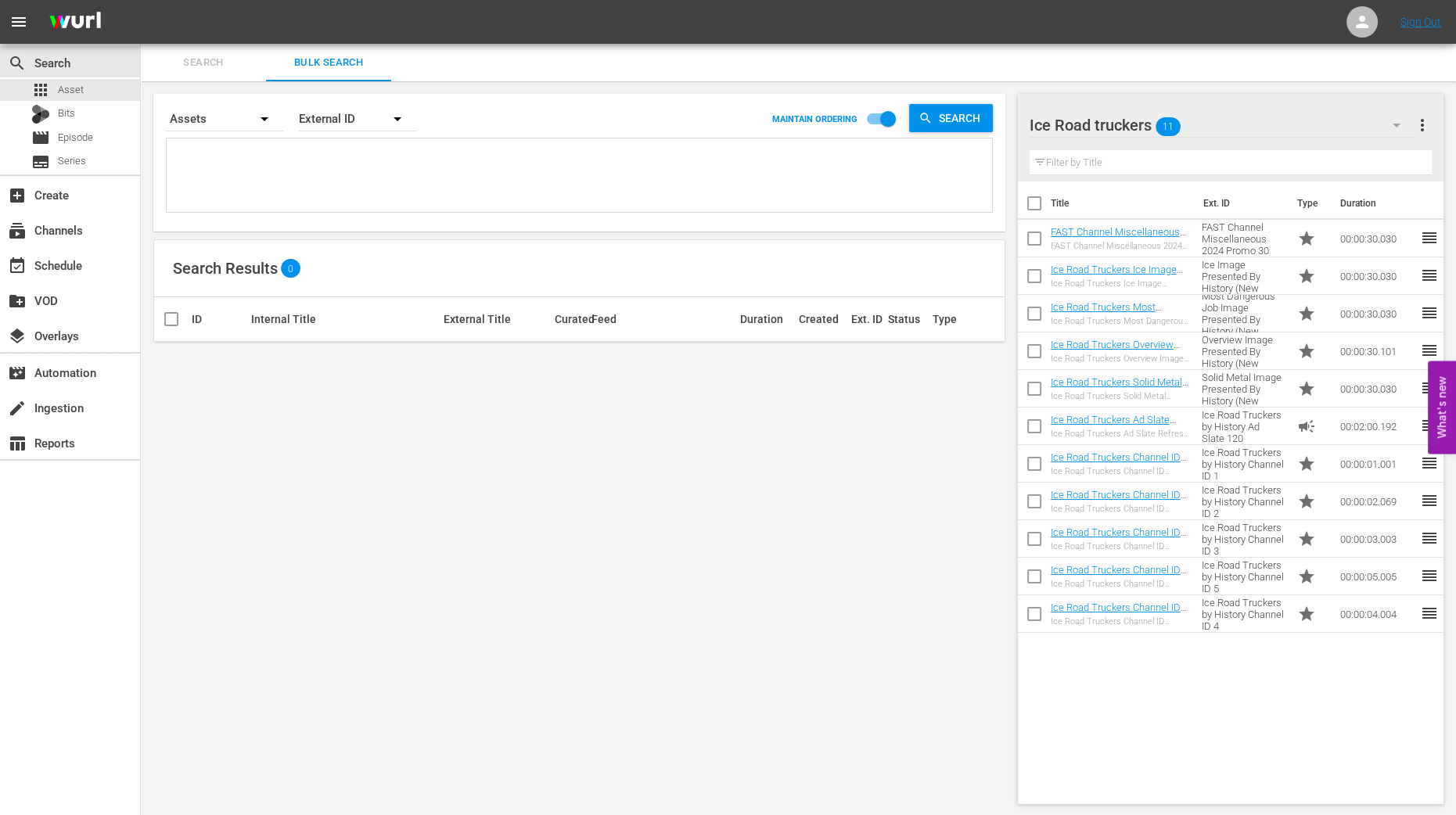
checkbox input "true"
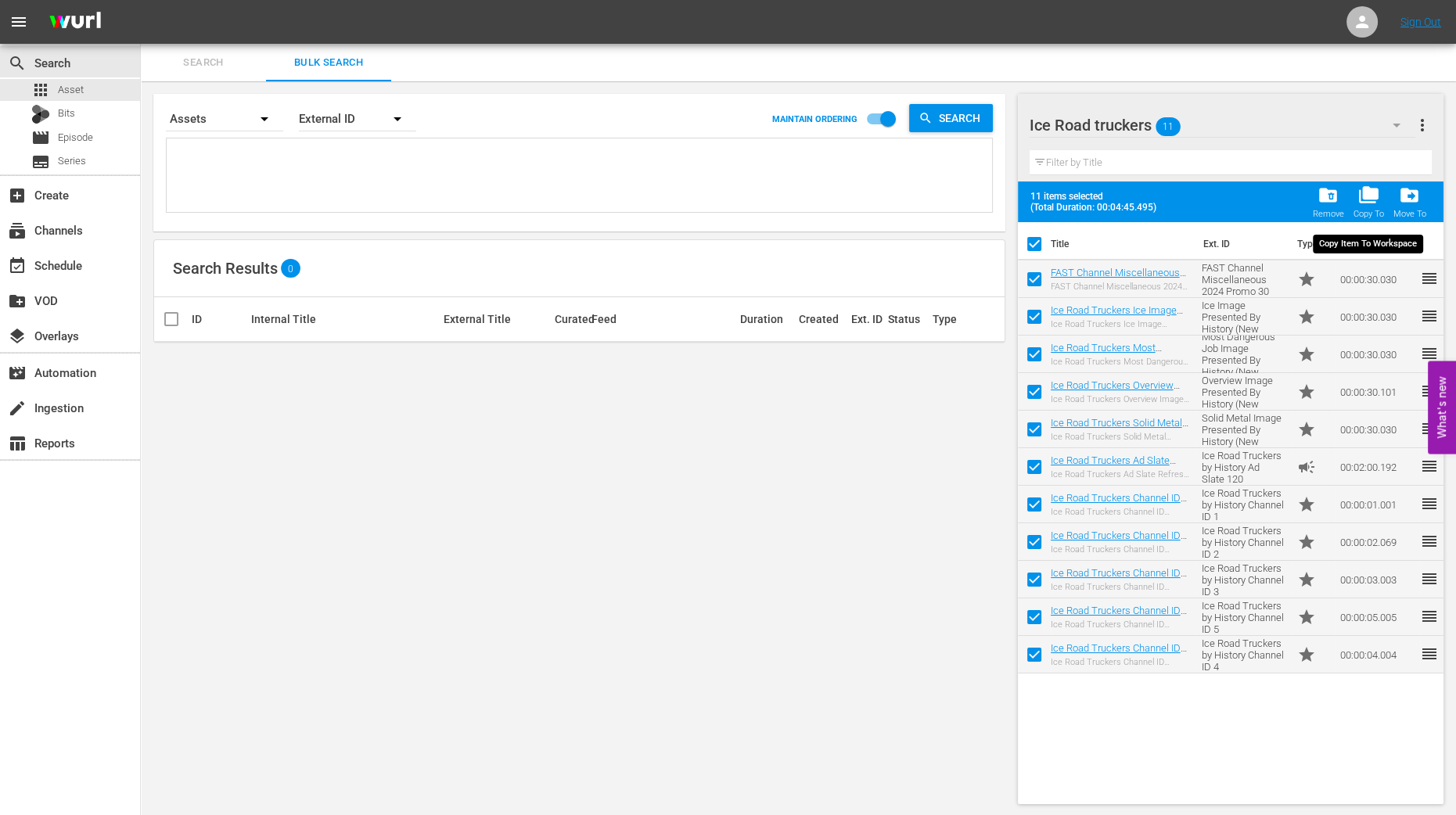
click at [1370, 199] on span "folder_copy" at bounding box center [1368, 195] width 21 height 21
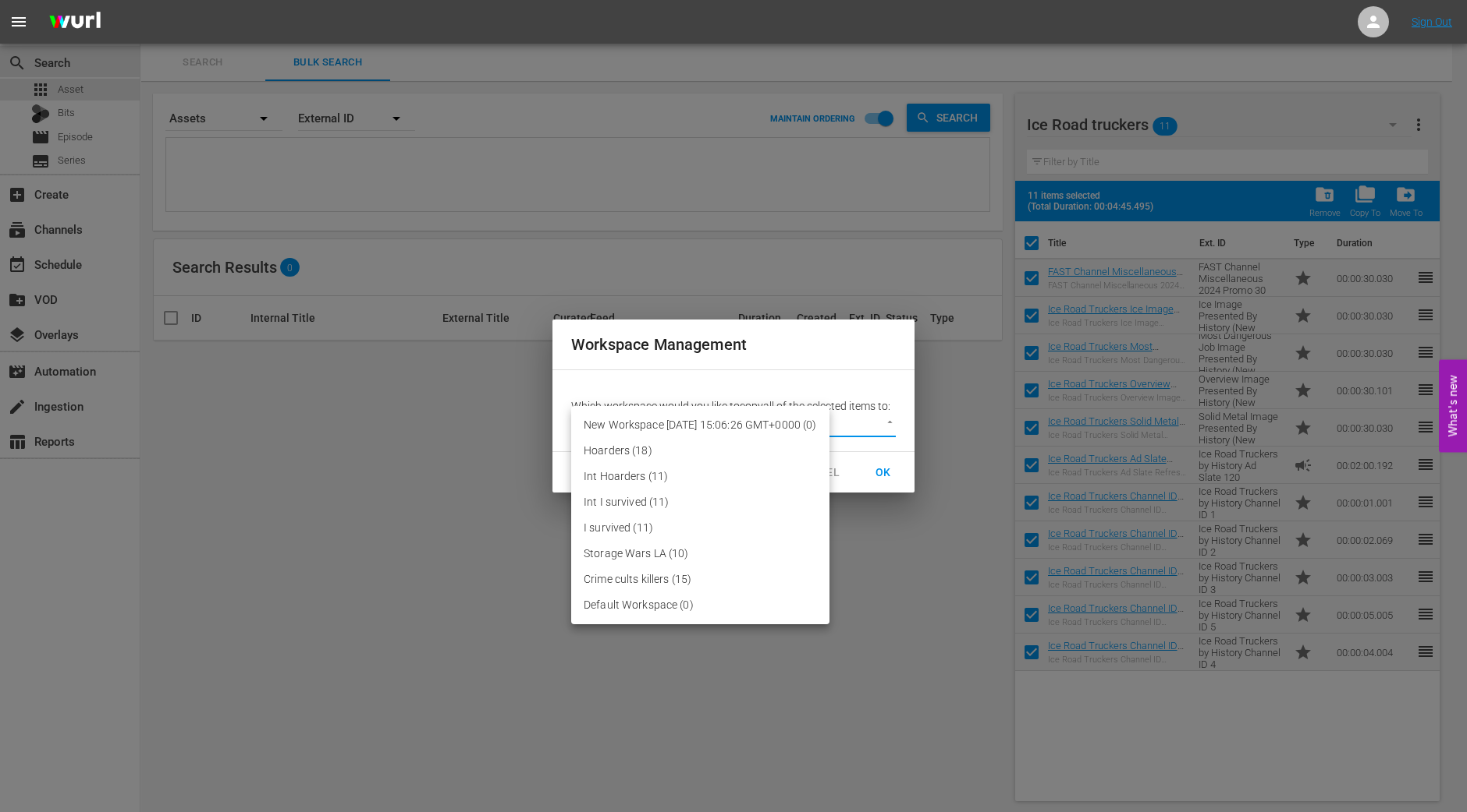
click at [844, 426] on body "menu Sign Out search Search apps Asset Bits movie Episode subtitles Series add_…" at bounding box center [734, 406] width 1467 height 812
click at [648, 602] on li "Default Workspace (0)" at bounding box center [700, 604] width 259 height 25
type input "2095"
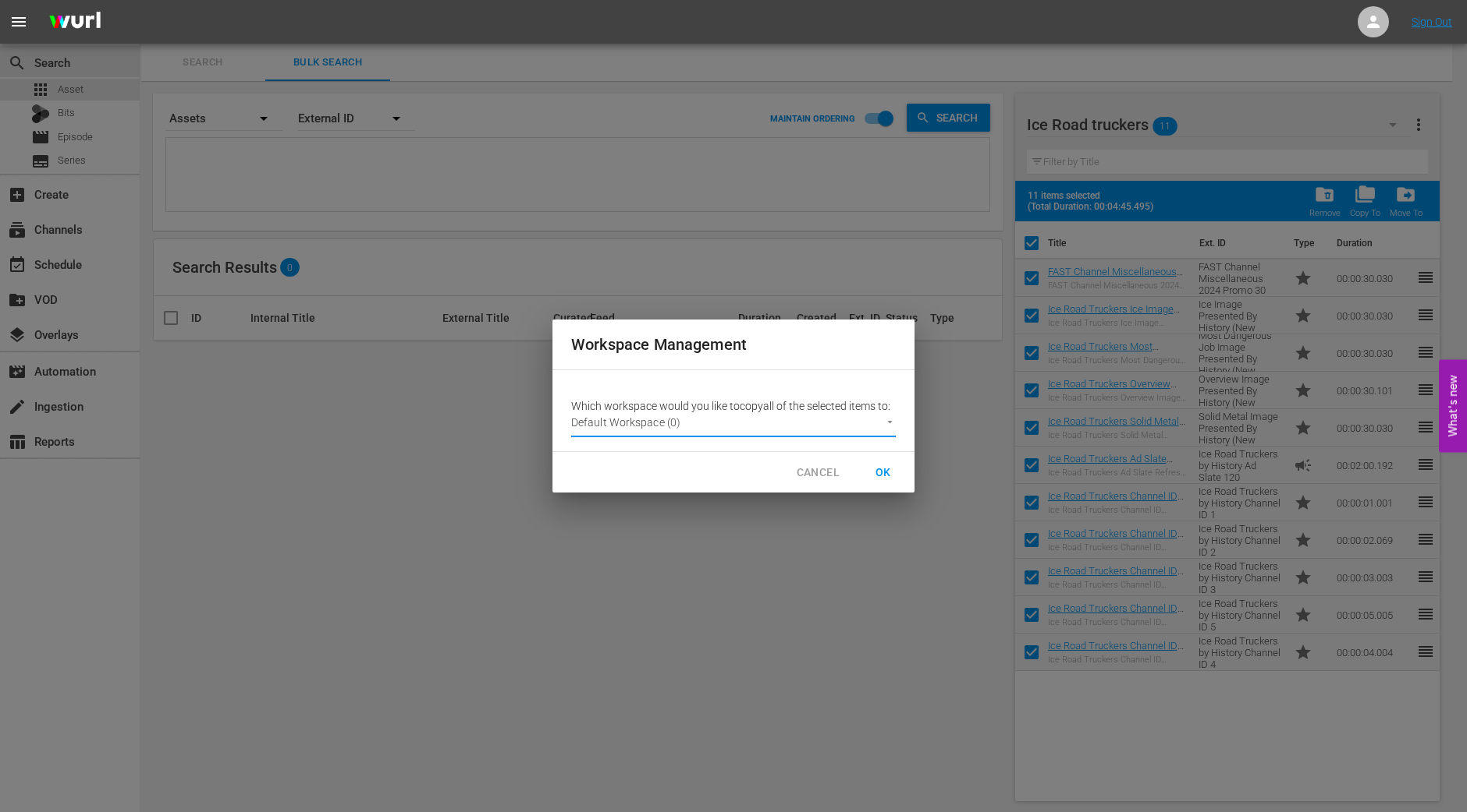
click at [890, 474] on span "OK" at bounding box center [883, 473] width 25 height 20
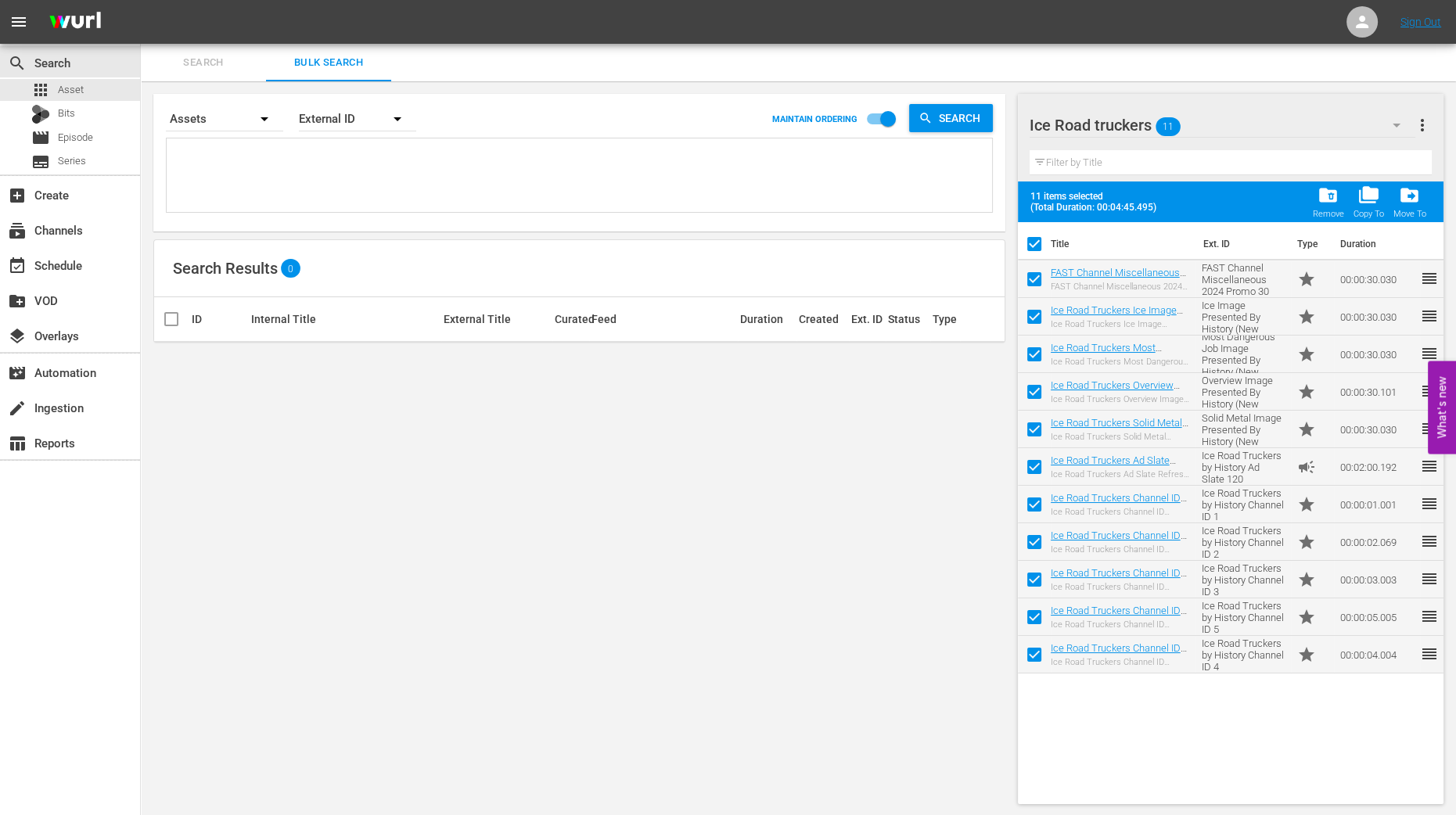
checkbox input "false"
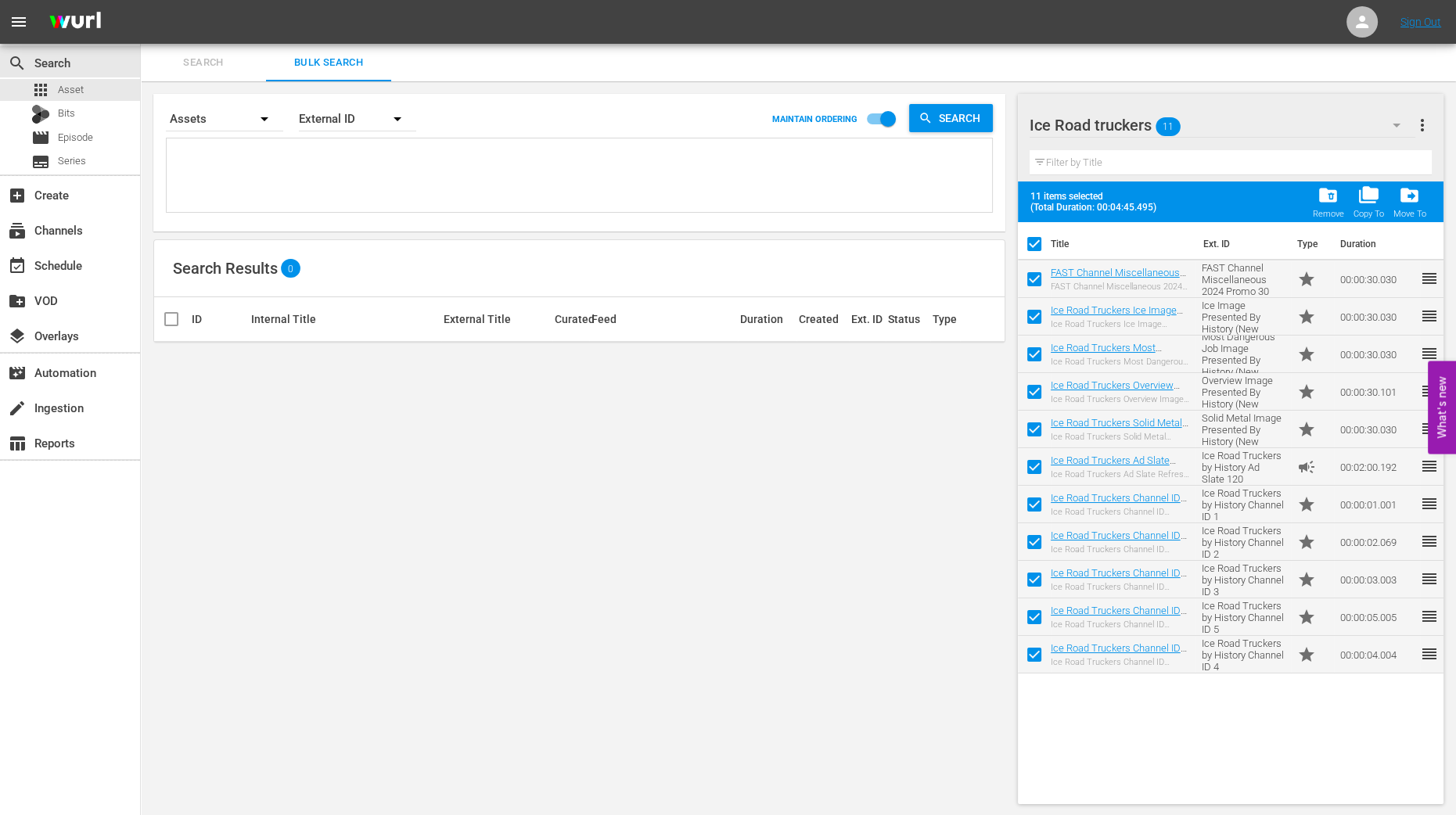
checkbox input "false"
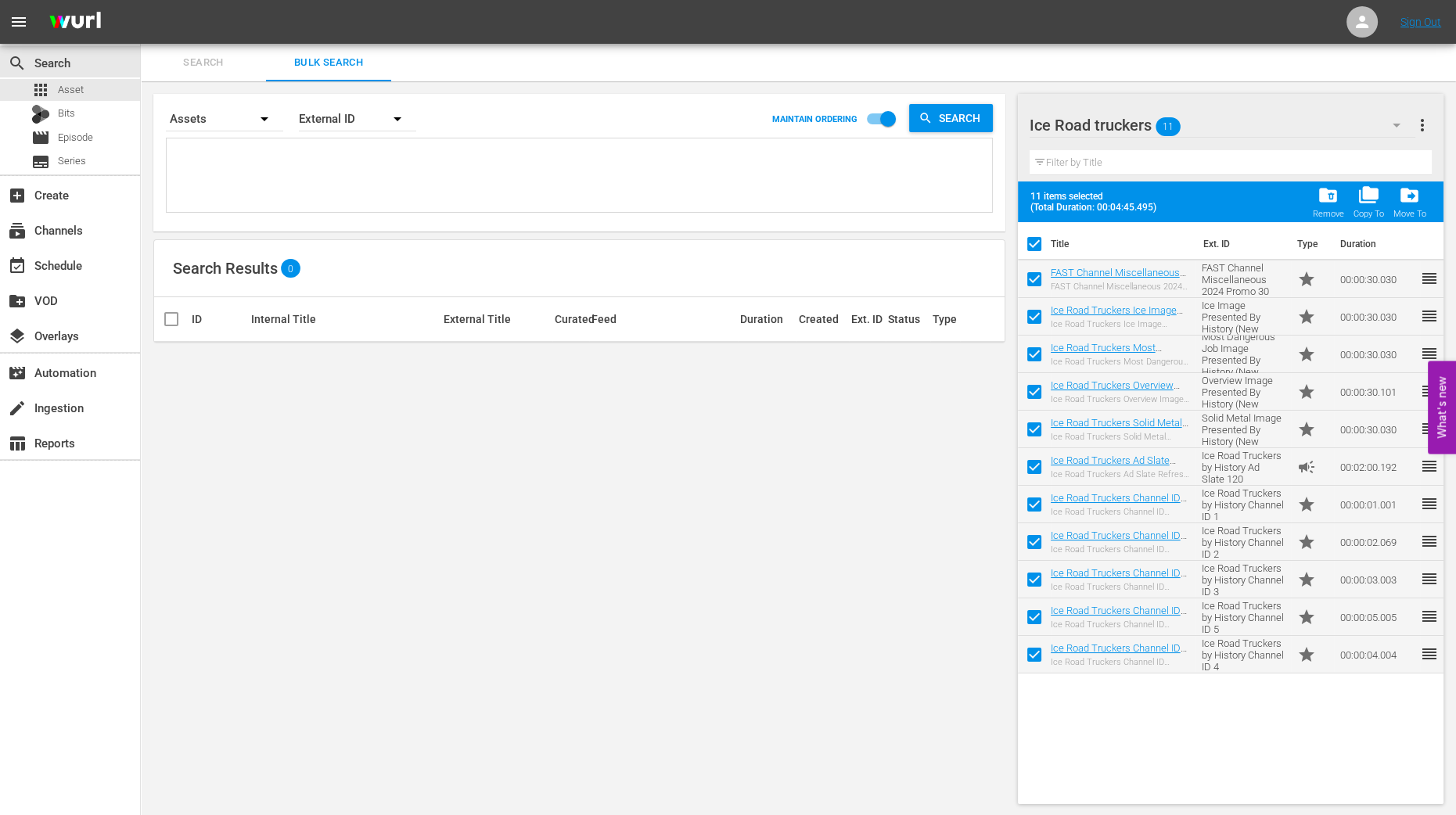
checkbox input "false"
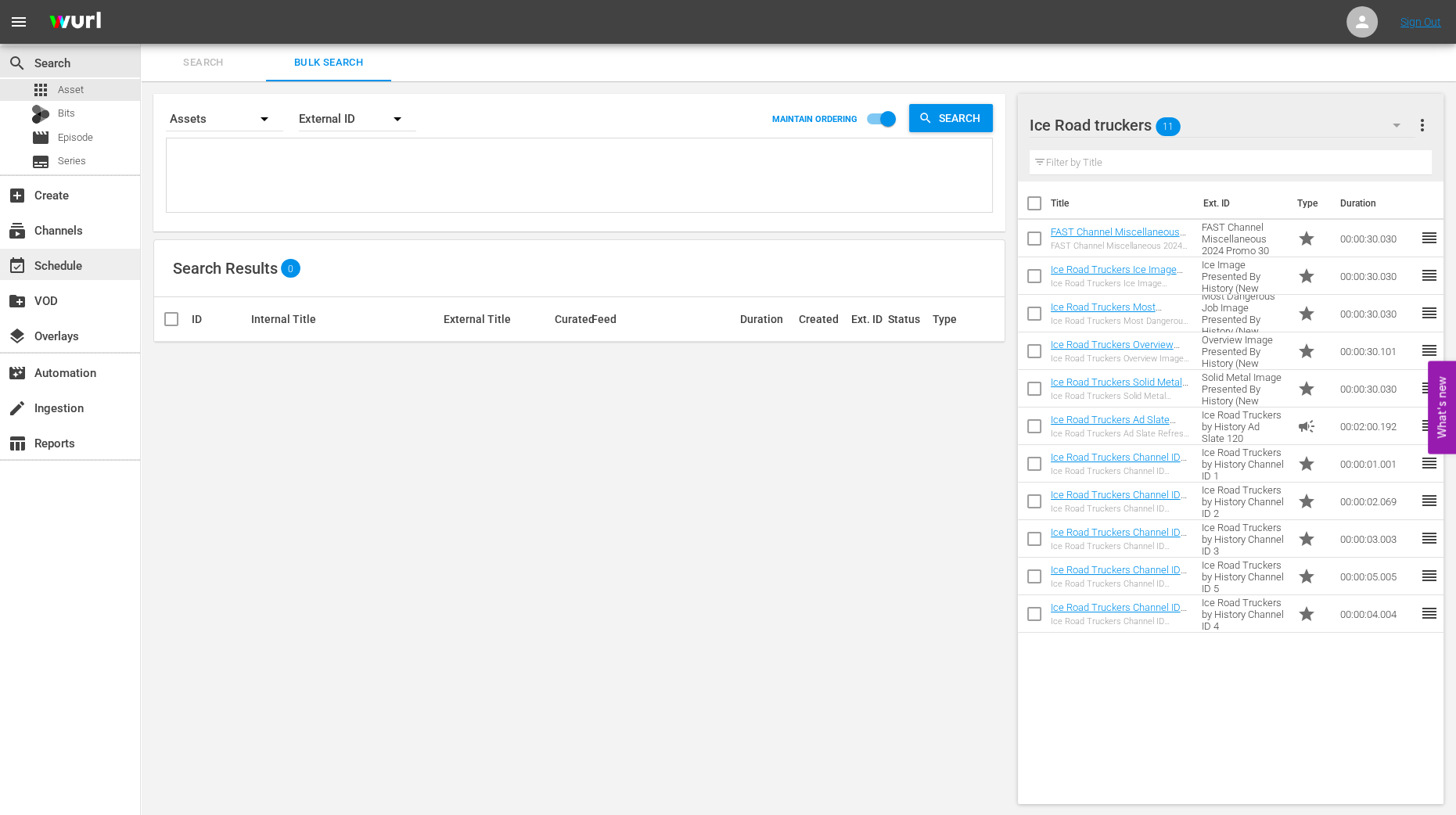
click at [75, 264] on div "event_available Schedule" at bounding box center [43, 262] width 88 height 14
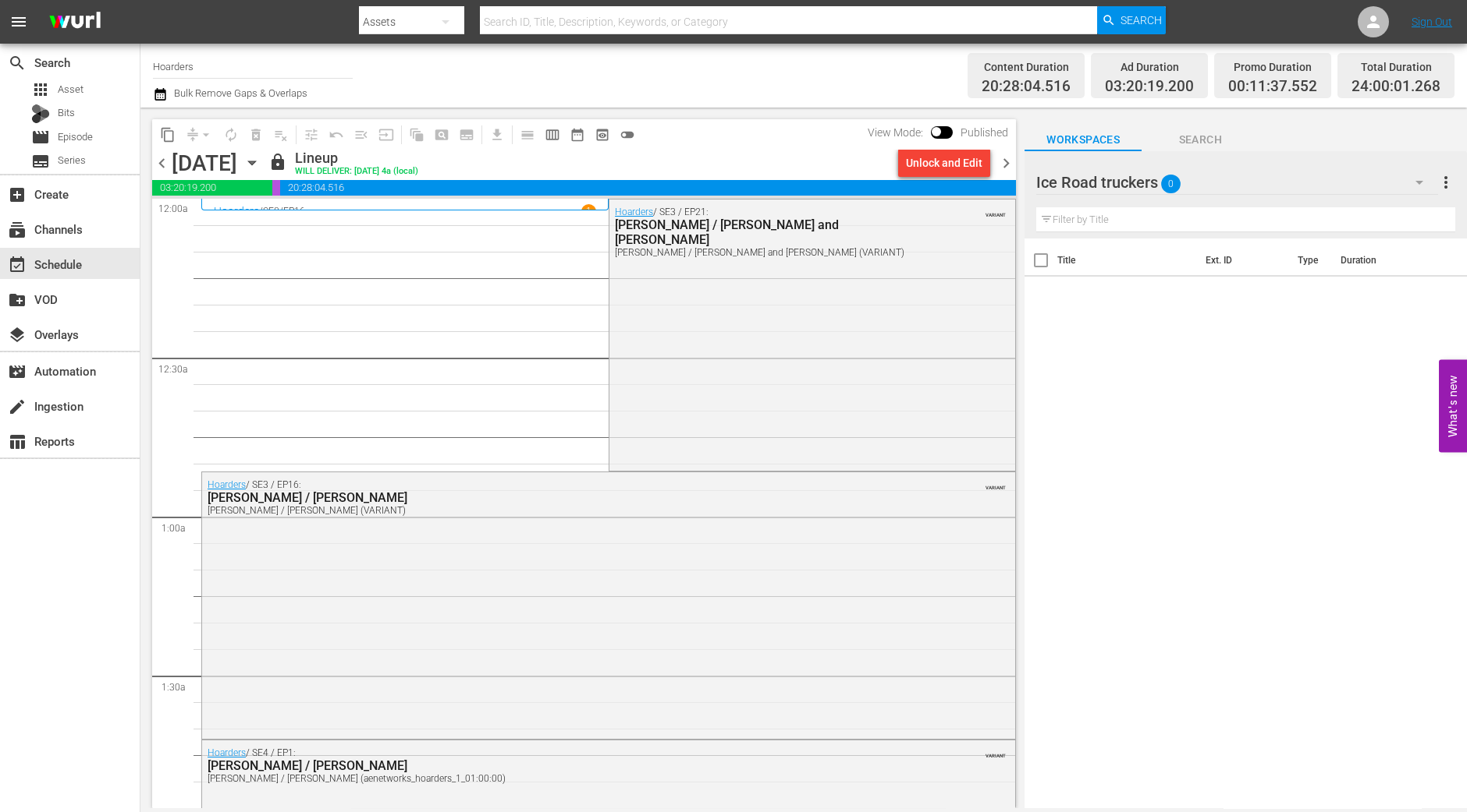
click at [260, 163] on icon "button" at bounding box center [252, 163] width 17 height 17
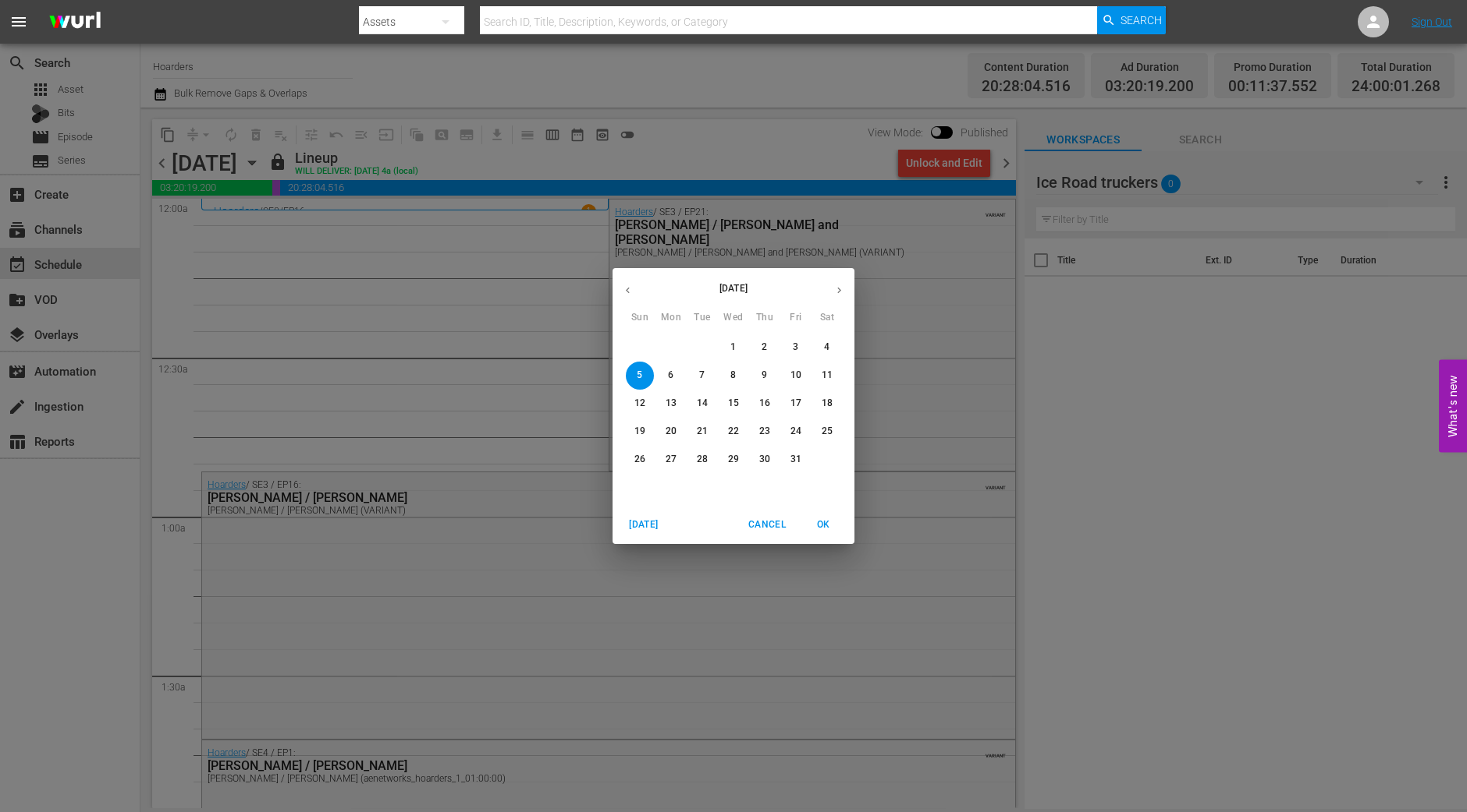
click at [629, 290] on icon "button" at bounding box center [627, 290] width 11 height 11
click at [676, 453] on span "29" at bounding box center [670, 460] width 28 height 13
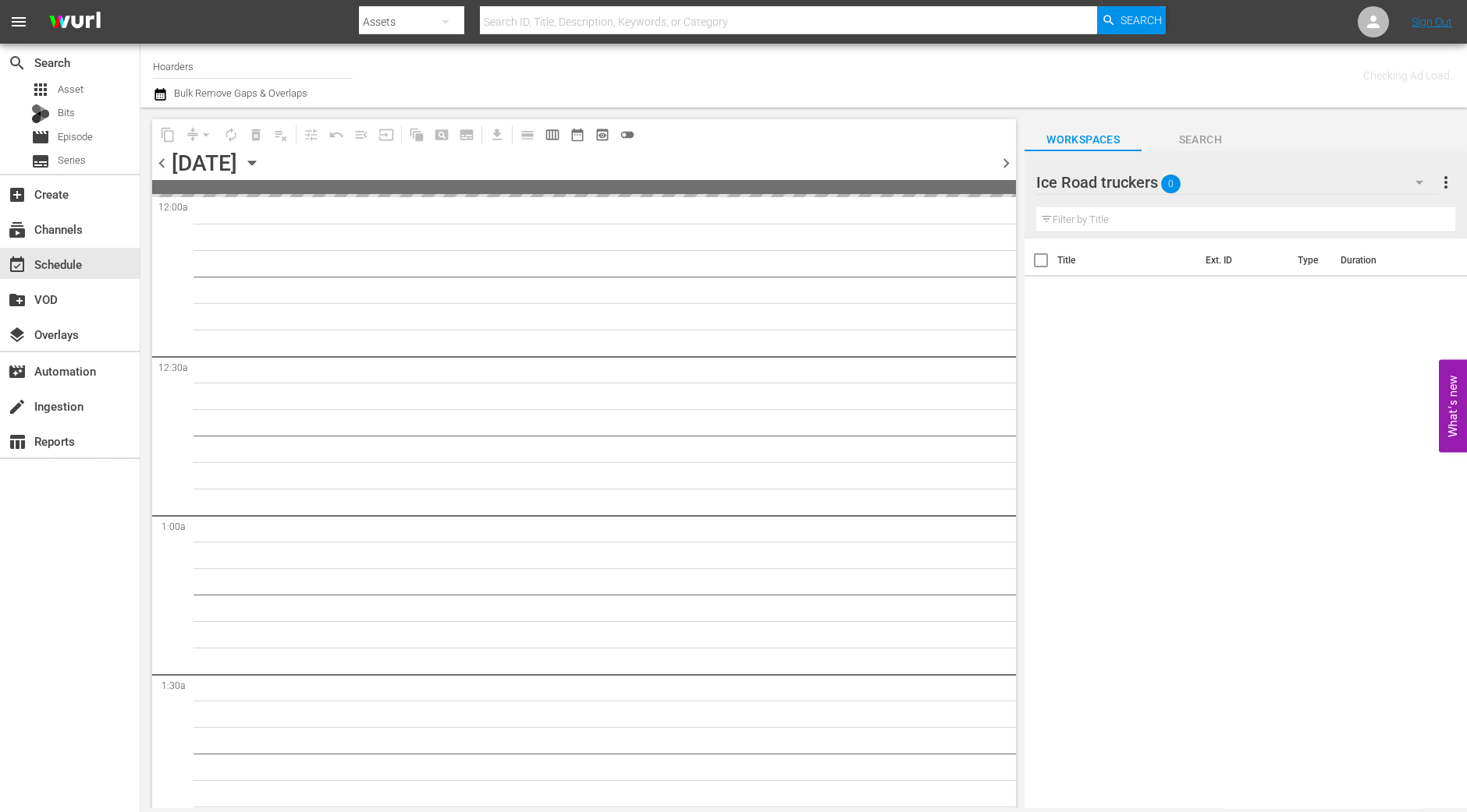
click at [247, 71] on input "Hoarders" at bounding box center [253, 67] width 199 height 38
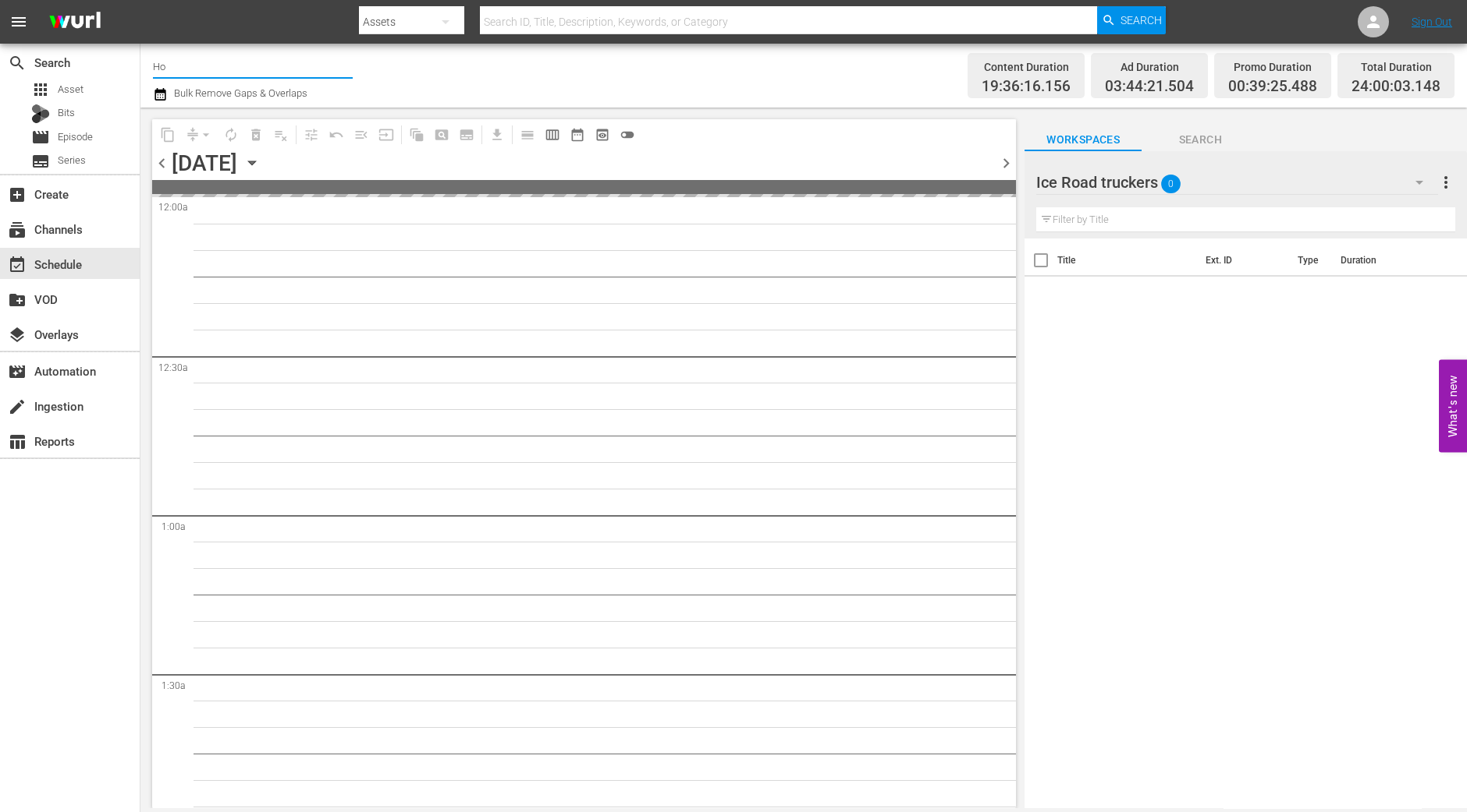
type input "H"
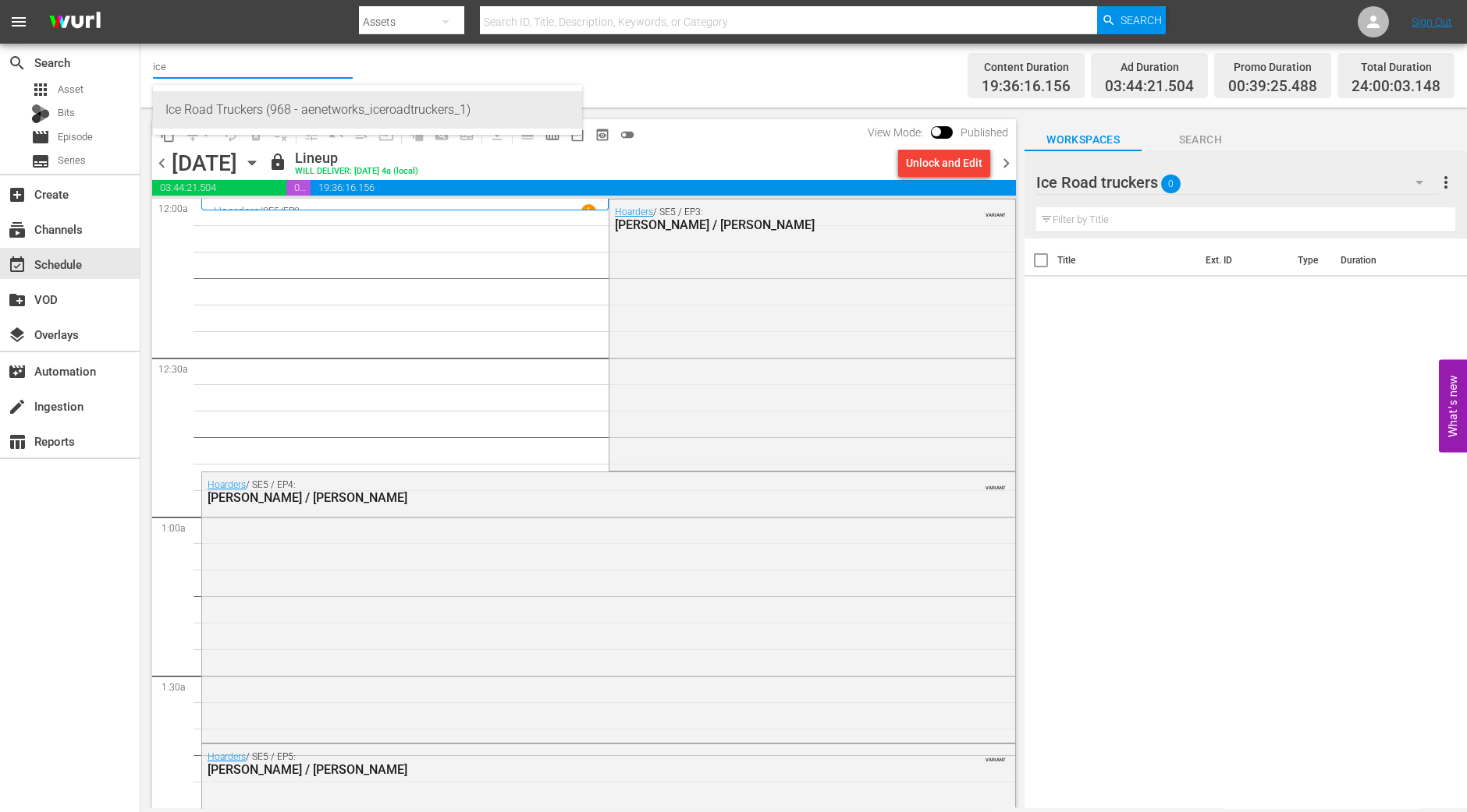
click at [211, 99] on div "Ice Road Truckers (968 - aenetworks_iceroadtruckers_1)" at bounding box center [368, 110] width 404 height 38
type input "Ice Road Truckers (968 - aenetworks_iceroadtruckers_1)"
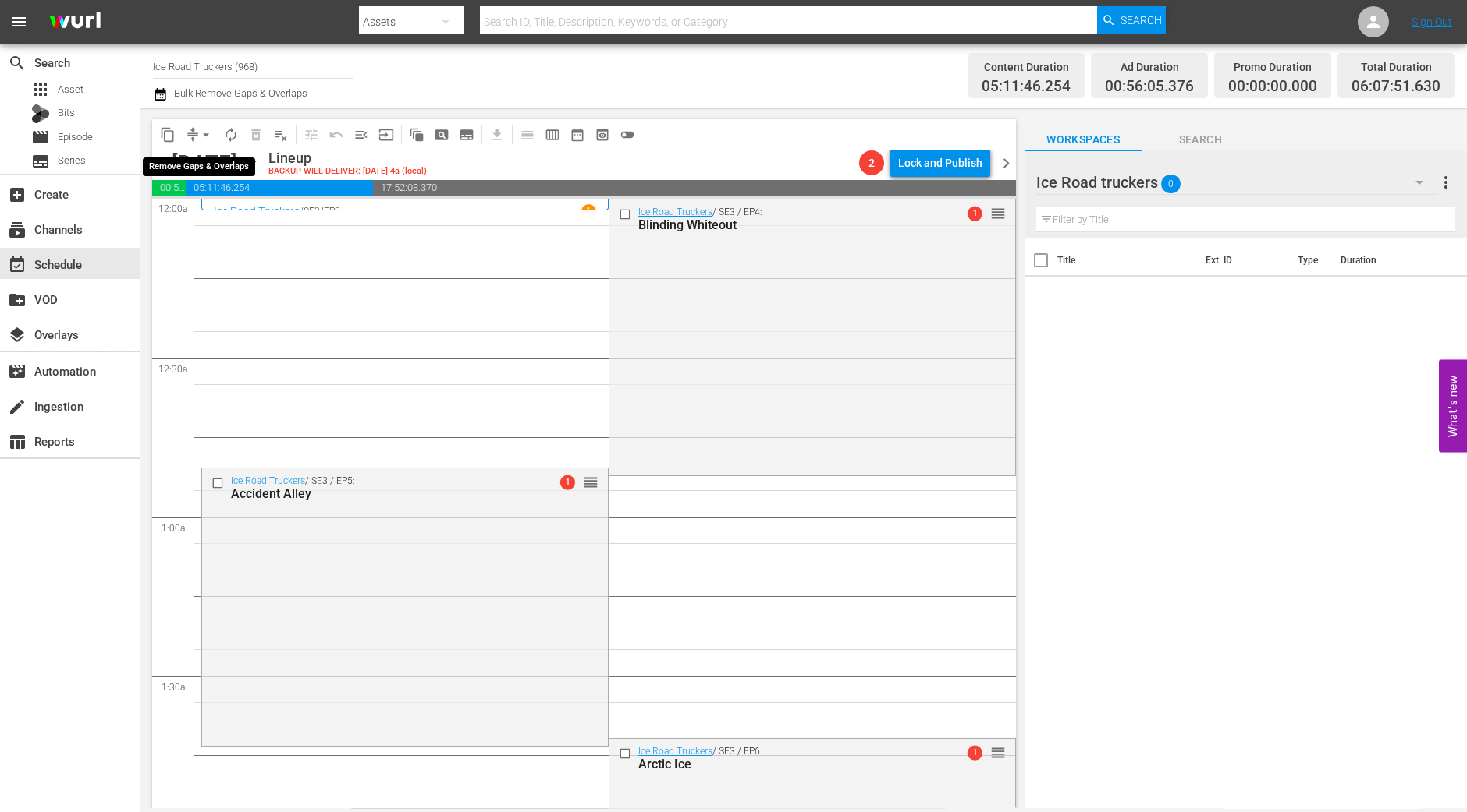
click at [203, 146] on button "arrow_drop_down" at bounding box center [206, 134] width 25 height 25
click at [203, 156] on li "Align to Midnight" at bounding box center [207, 165] width 164 height 25
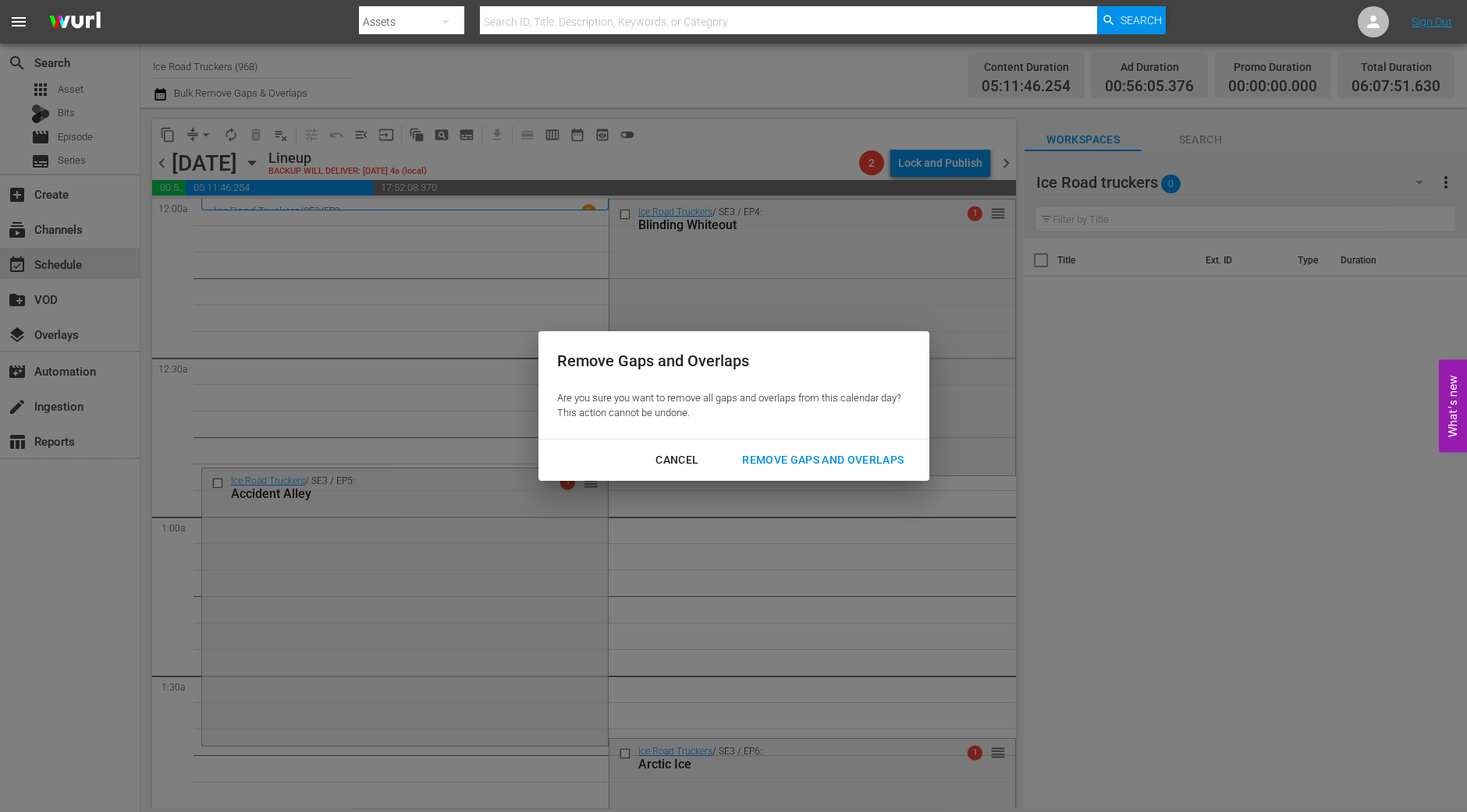
click at [870, 459] on div "Remove Gaps and Overlaps" at bounding box center [823, 460] width 186 height 20
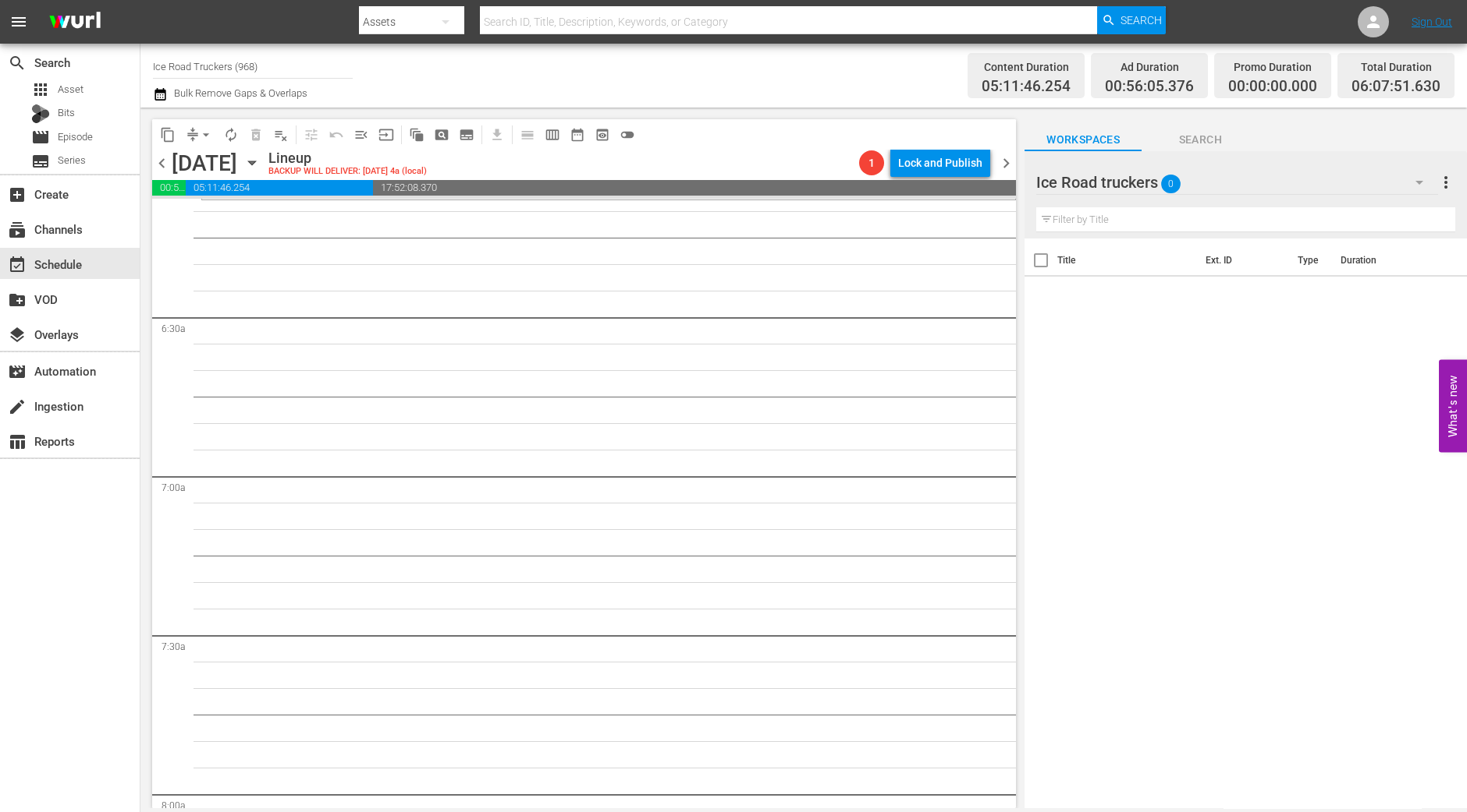
scroll to position [1558, 0]
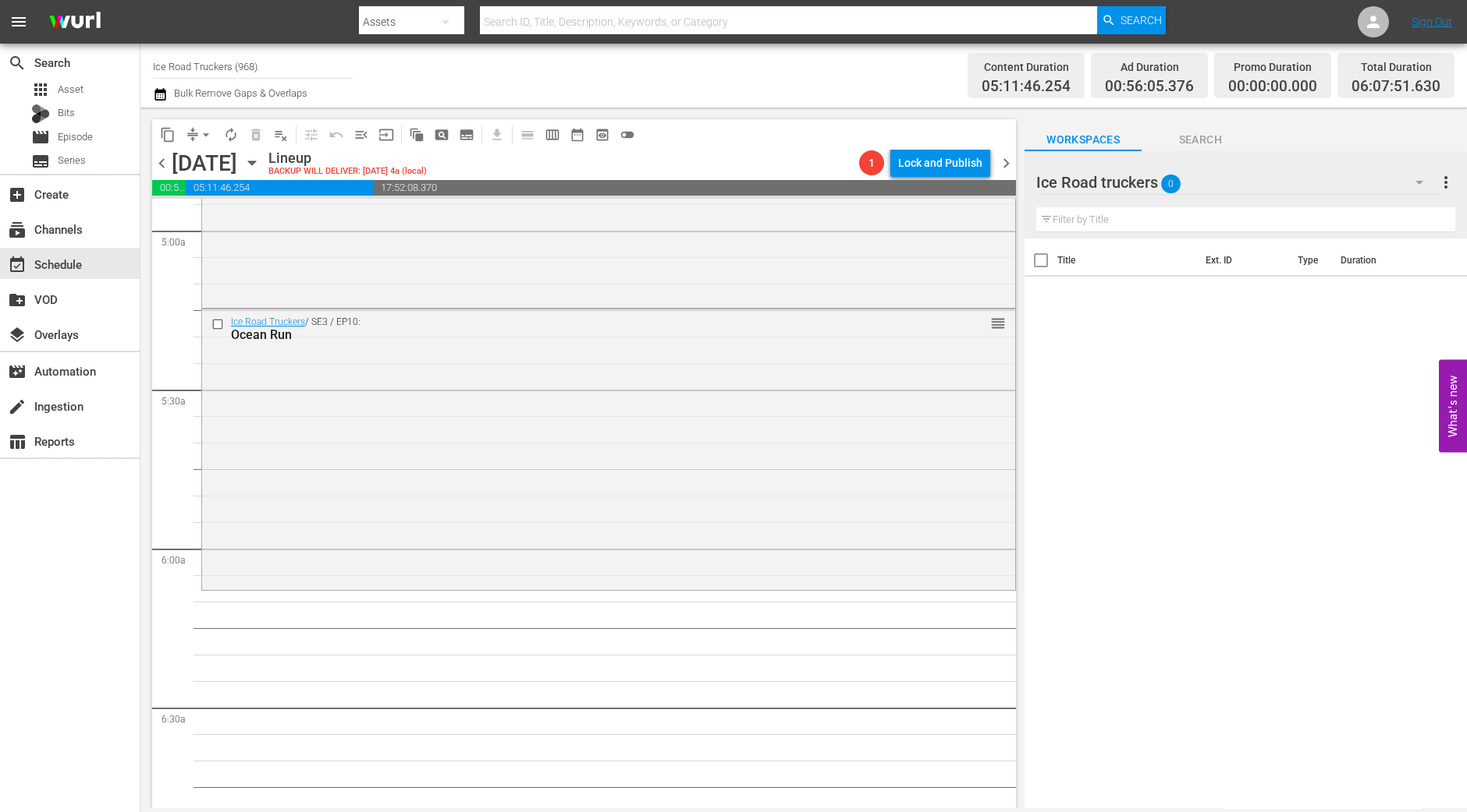
click at [722, 450] on div "Ice Road Truckers / SE3 / EP10: Ocean Run reorder" at bounding box center [608, 447] width 812 height 276
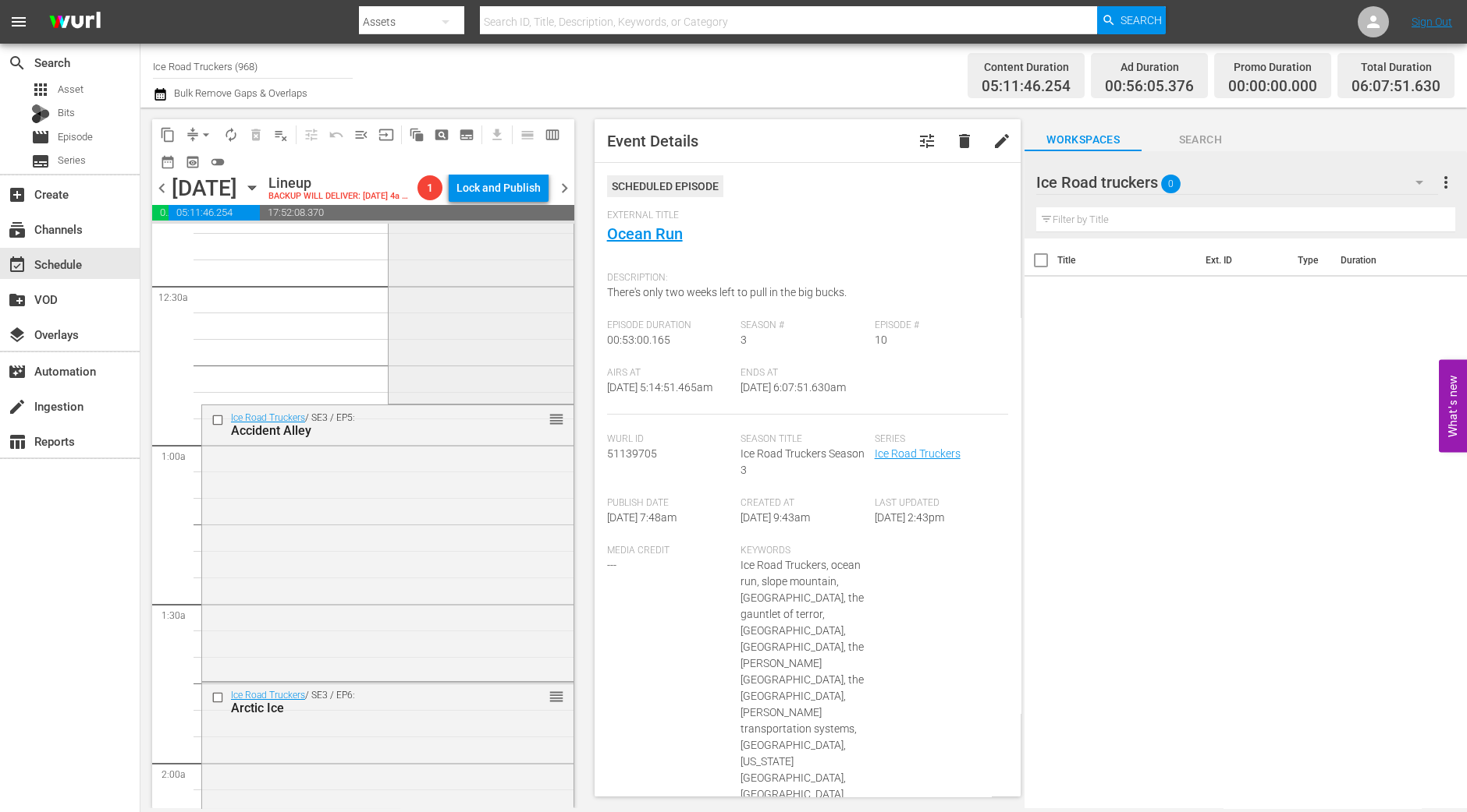
scroll to position [0, 0]
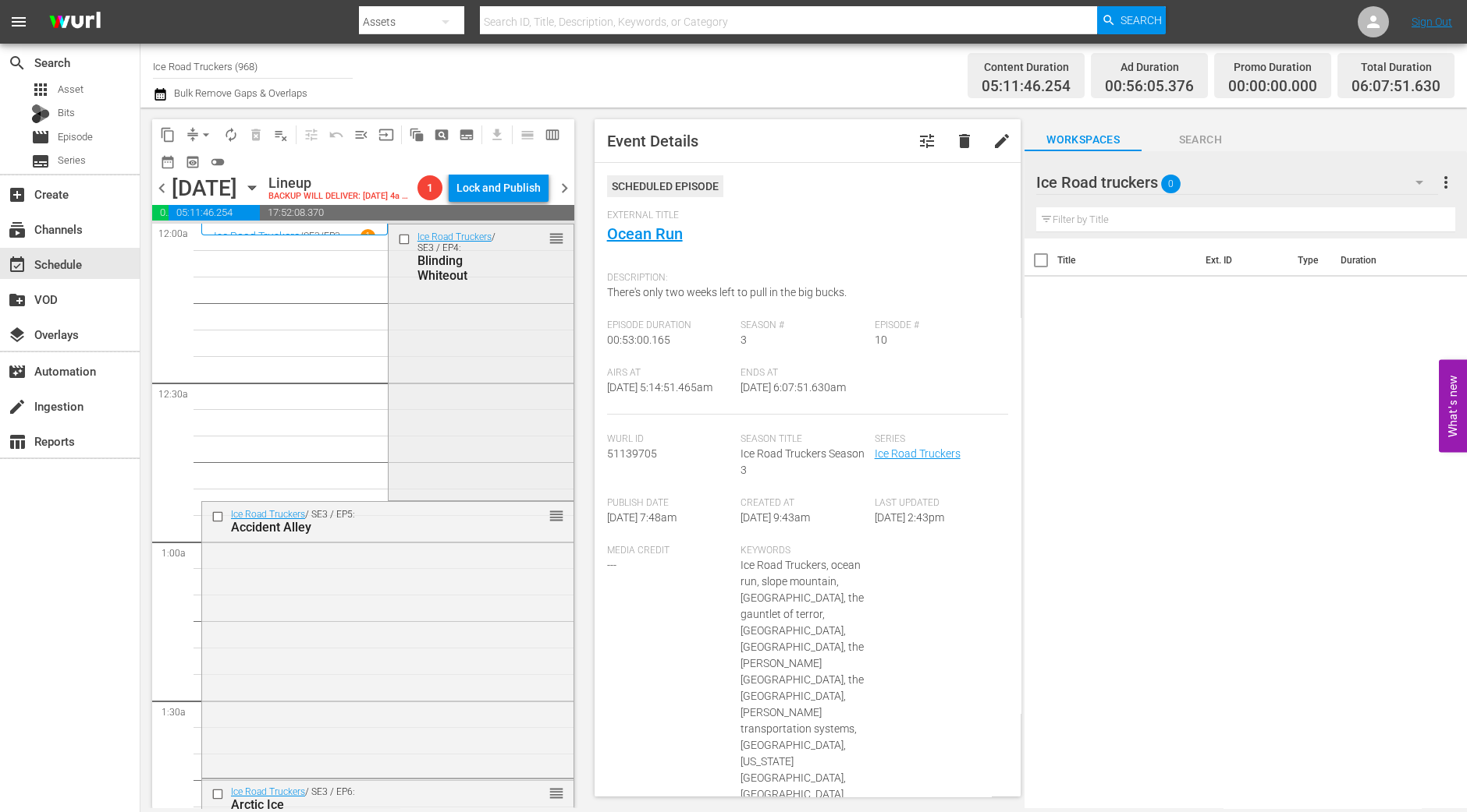
click at [519, 391] on div "Ice Road Truckers / SE3 / EP4: Blinding Whiteout reorder" at bounding box center [481, 361] width 185 height 273
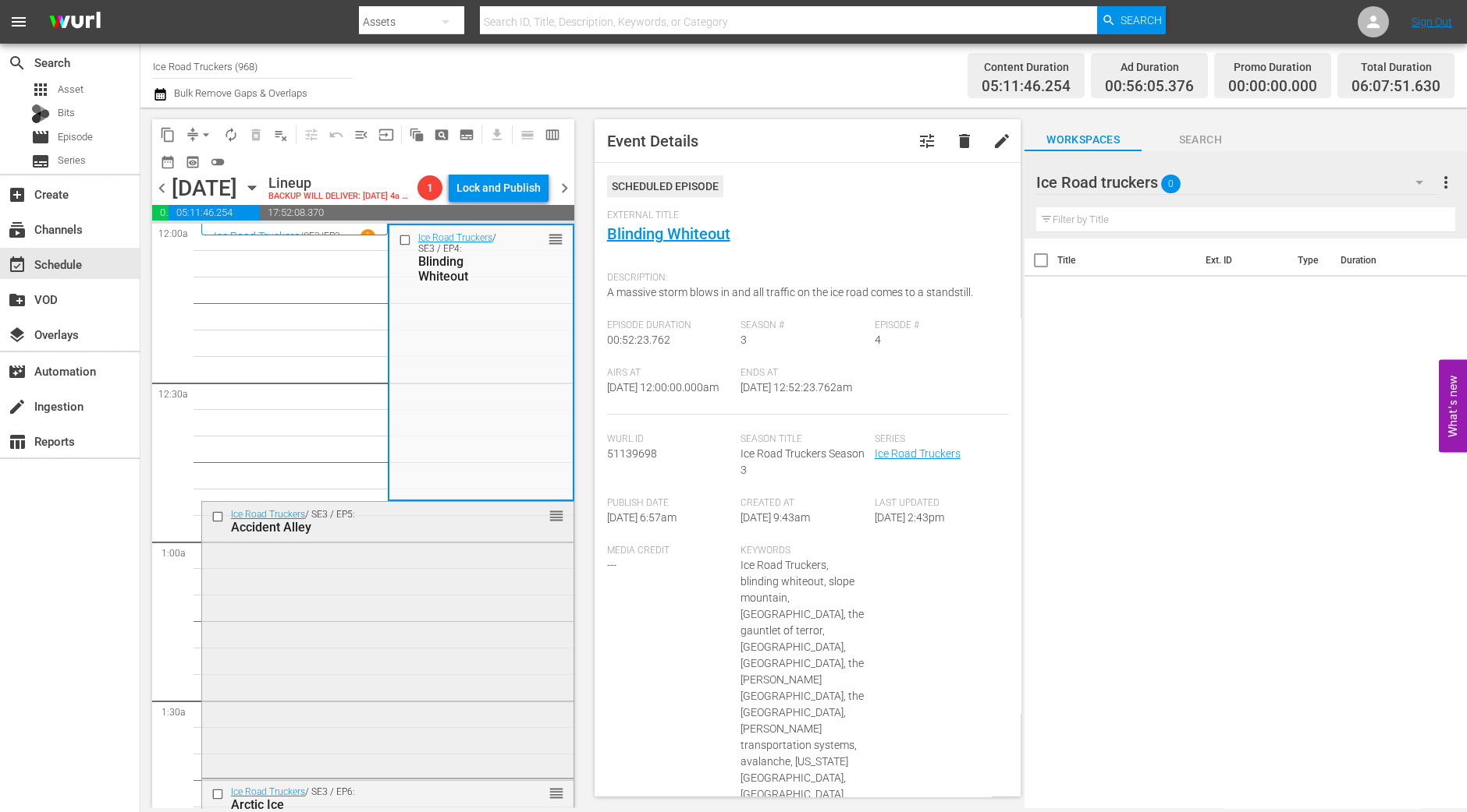
click at [355, 582] on div "Ice Road Truckers / SE3 / EP5: Accident Alley reorder" at bounding box center [387, 638] width 371 height 273
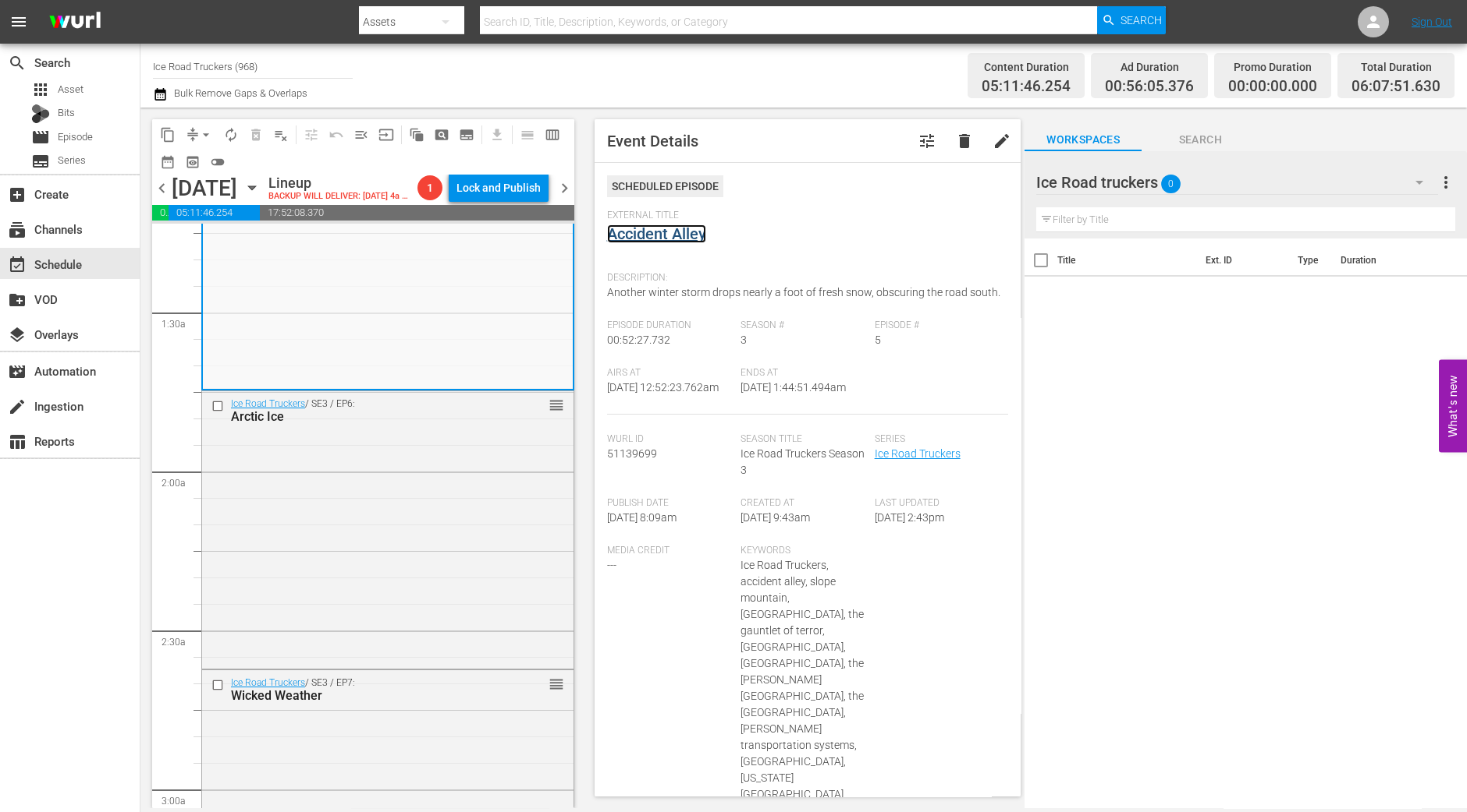
scroll to position [389, 0]
click at [447, 482] on div "Ice Road Truckers / SE3 / EP6: Arctic Ice reorder" at bounding box center [387, 527] width 371 height 273
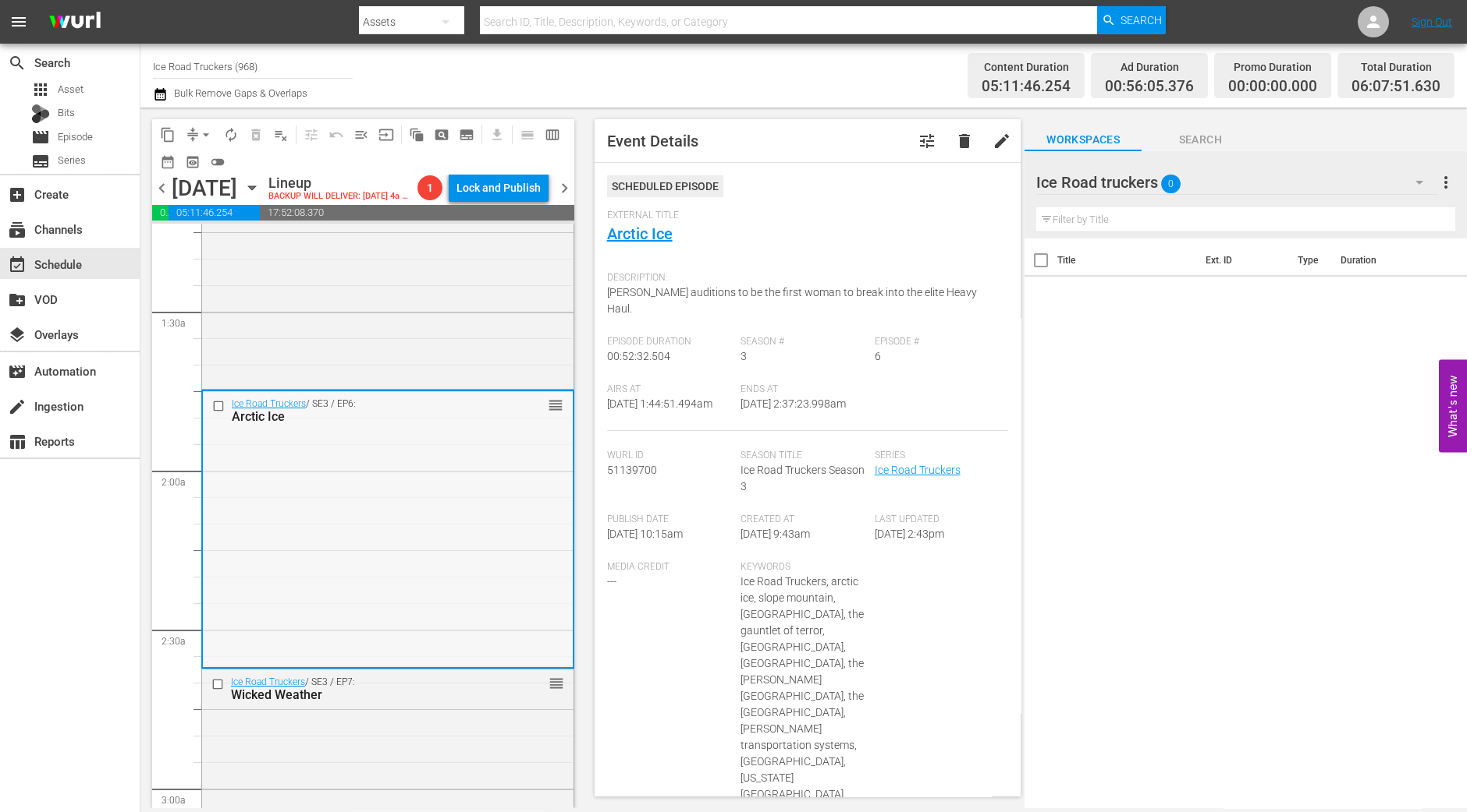
scroll to position [487, 0]
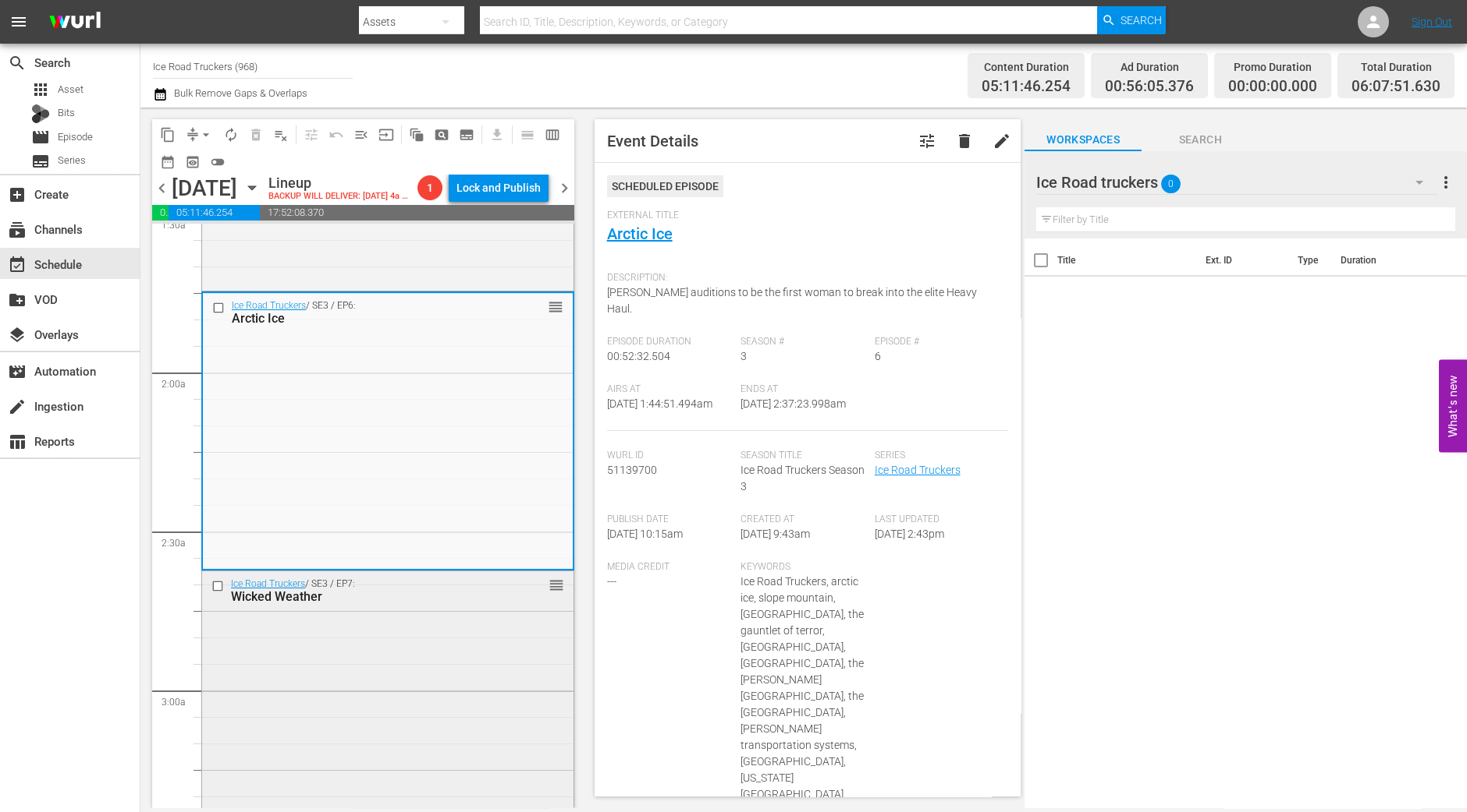
click at [359, 726] on div "Ice Road Truckers / SE3 / EP7: Wicked Weather reorder" at bounding box center [387, 709] width 371 height 274
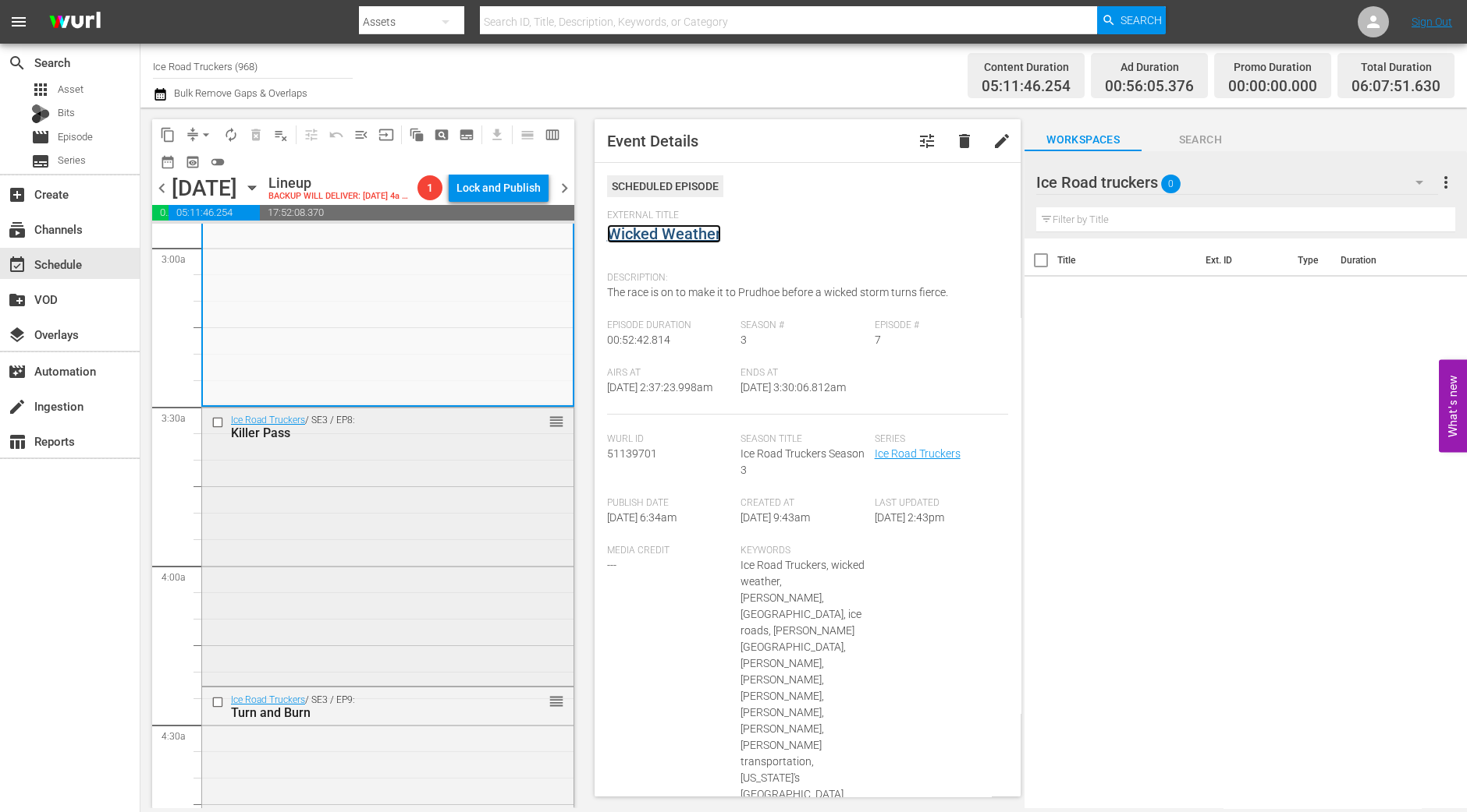
scroll to position [1072, 0]
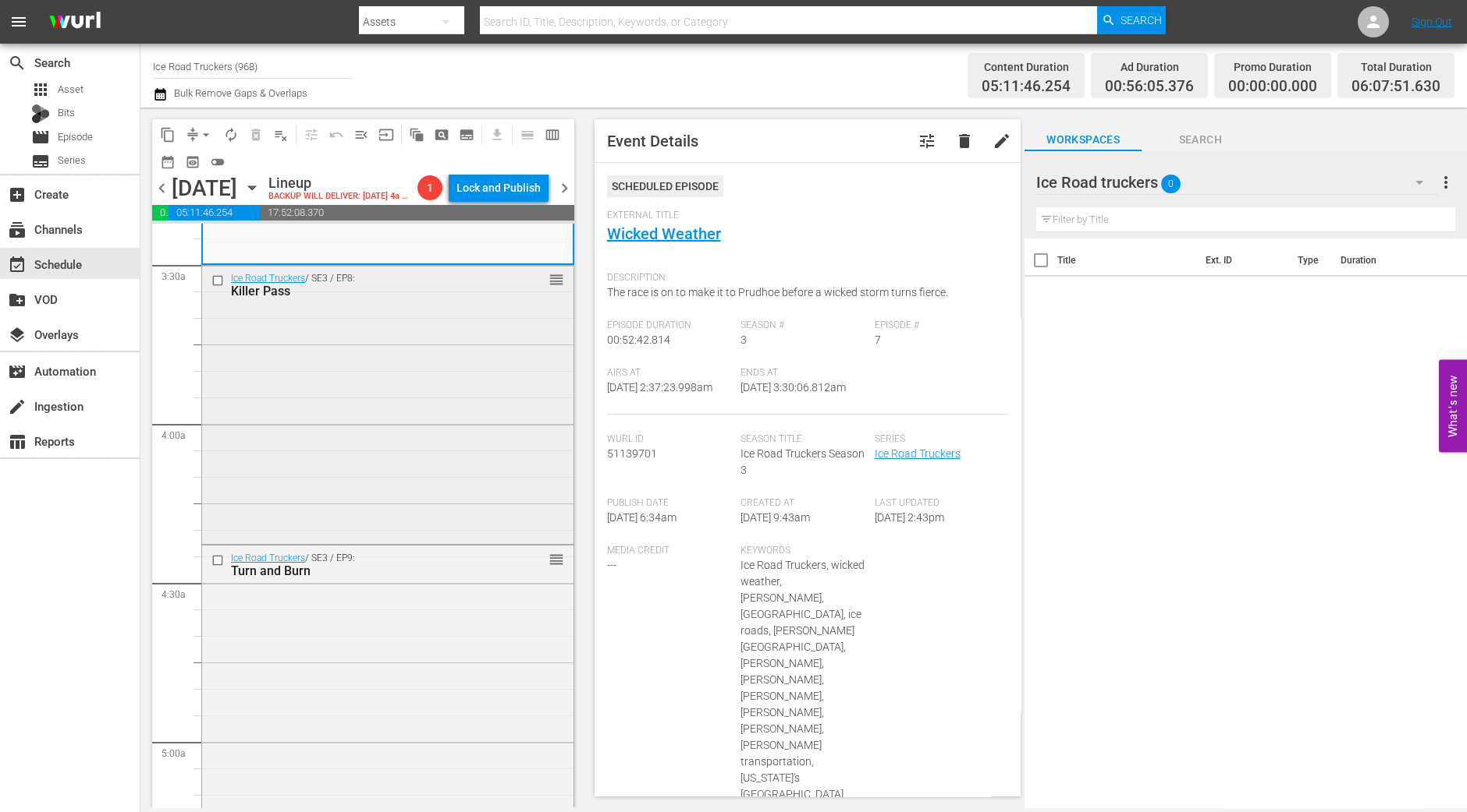
click at [492, 474] on div "Ice Road Truckers / SE3 / EP8: Killer Pass reorder" at bounding box center [387, 403] width 371 height 274
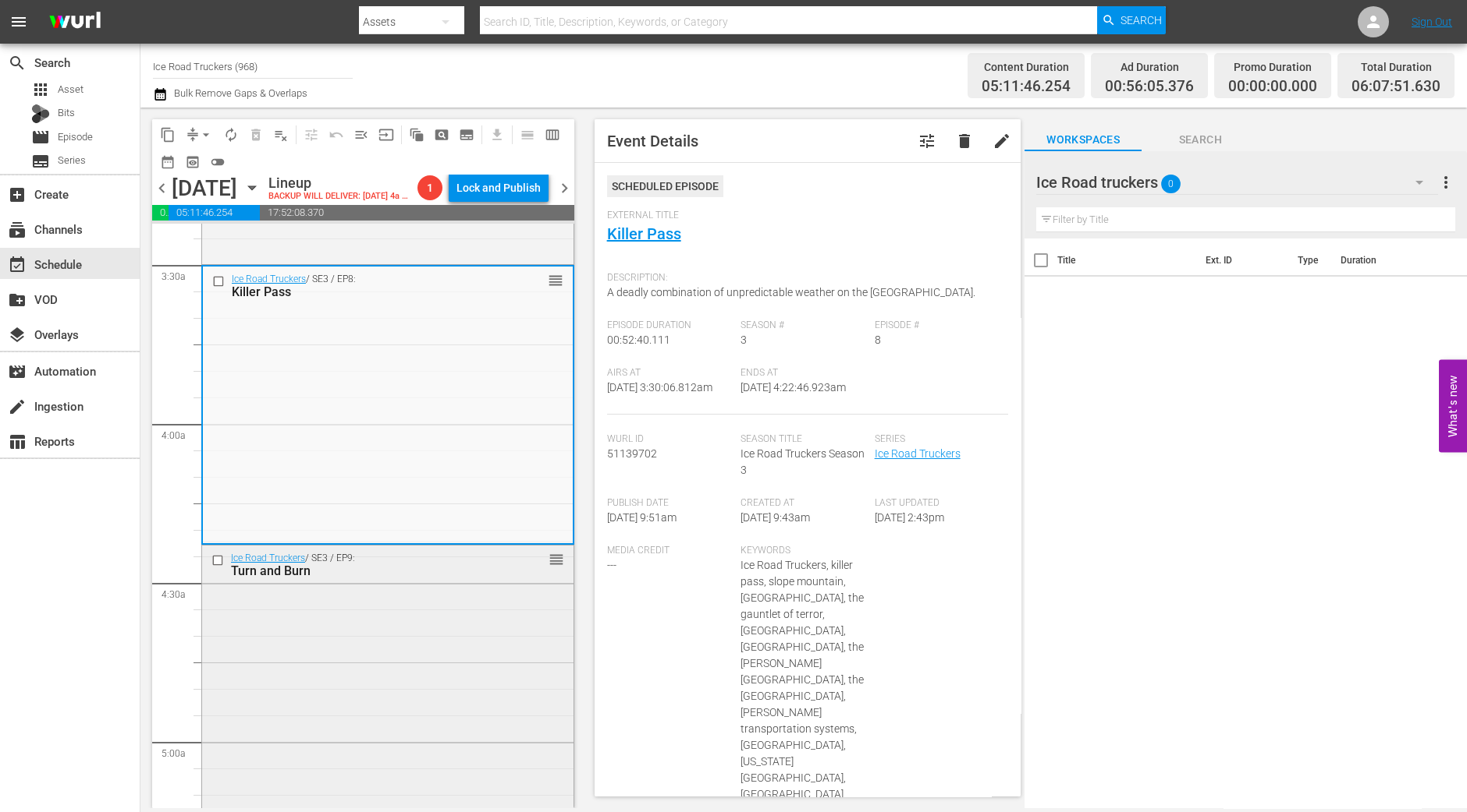
click at [466, 579] on div "Turn and Burn" at bounding box center [363, 571] width 264 height 15
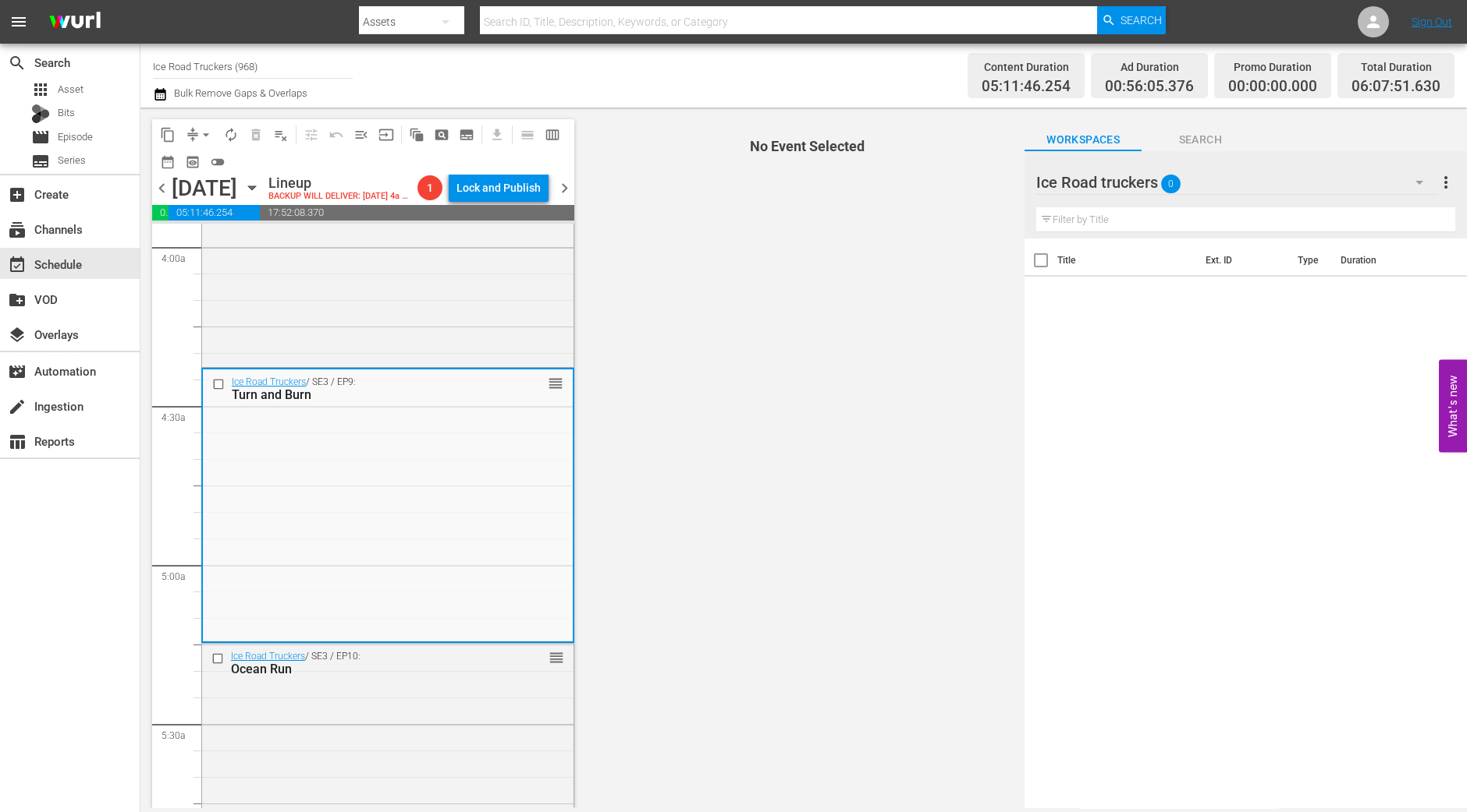
scroll to position [1364, 0]
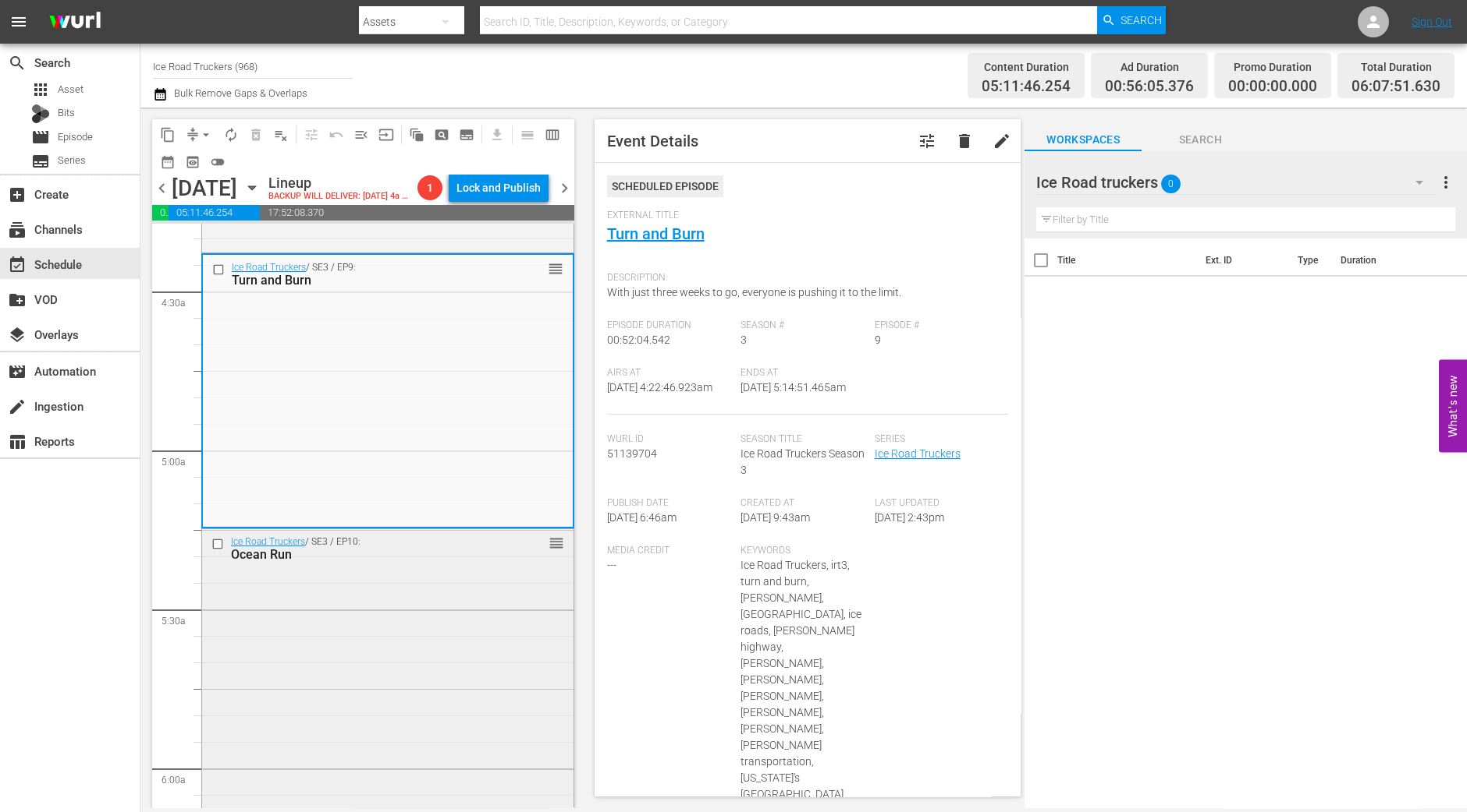
click at [364, 597] on div "Ice Road Truckers / SE3 / EP10: Ocean Run reorder" at bounding box center [387, 667] width 371 height 276
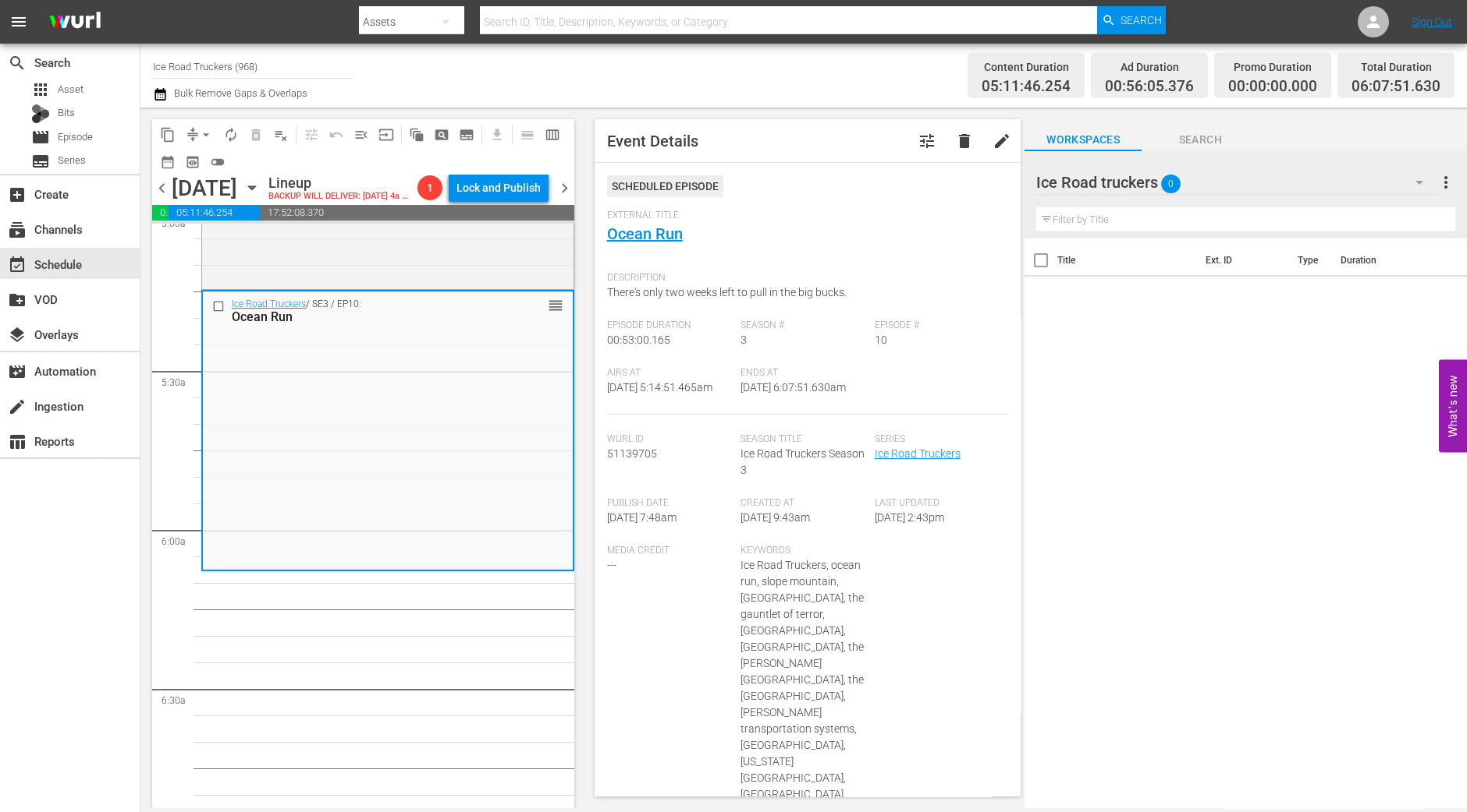
scroll to position [1657, 0]
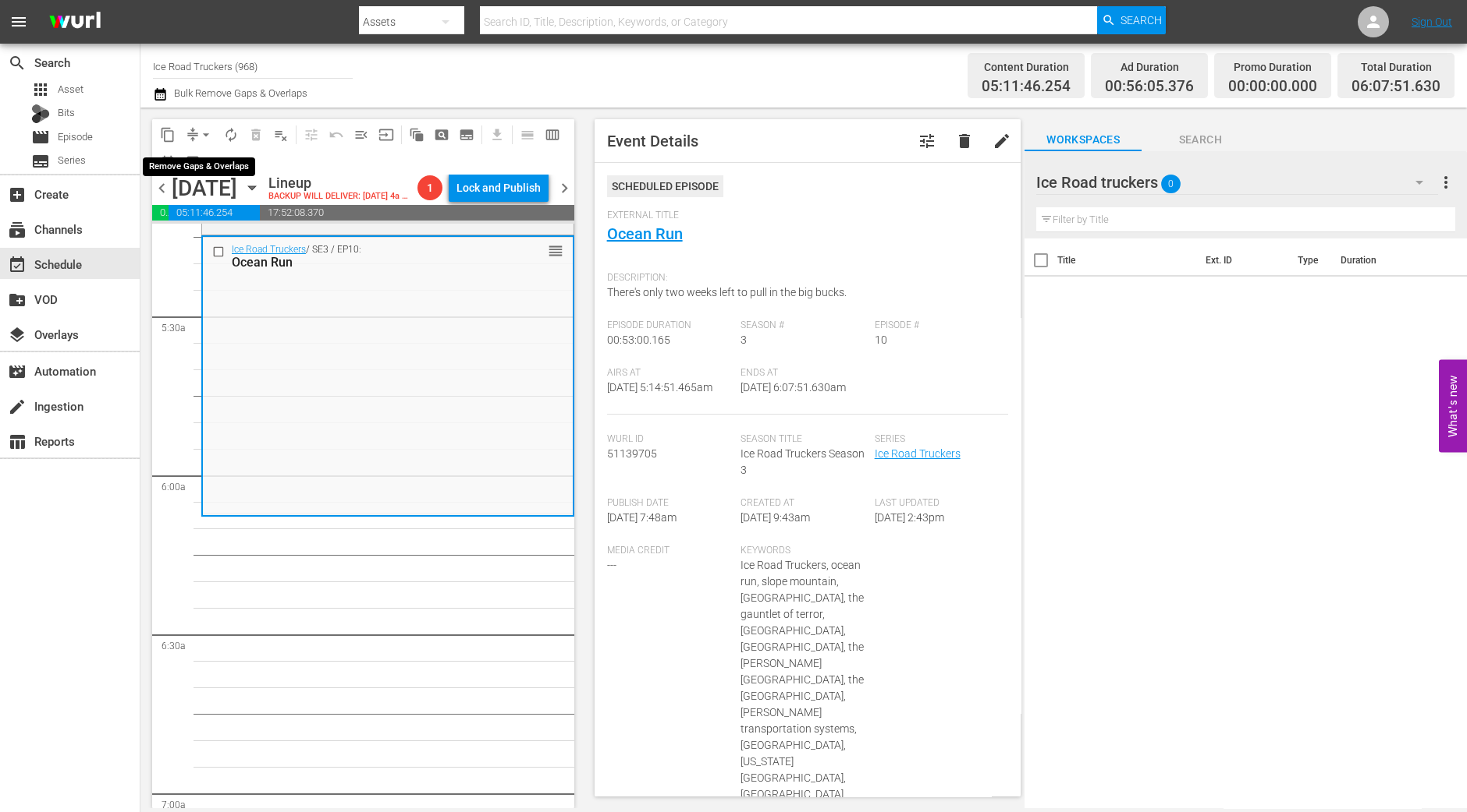
click at [201, 132] on span "arrow_drop_down" at bounding box center [206, 134] width 16 height 16
click at [203, 168] on li "Align to Midnight" at bounding box center [207, 165] width 164 height 25
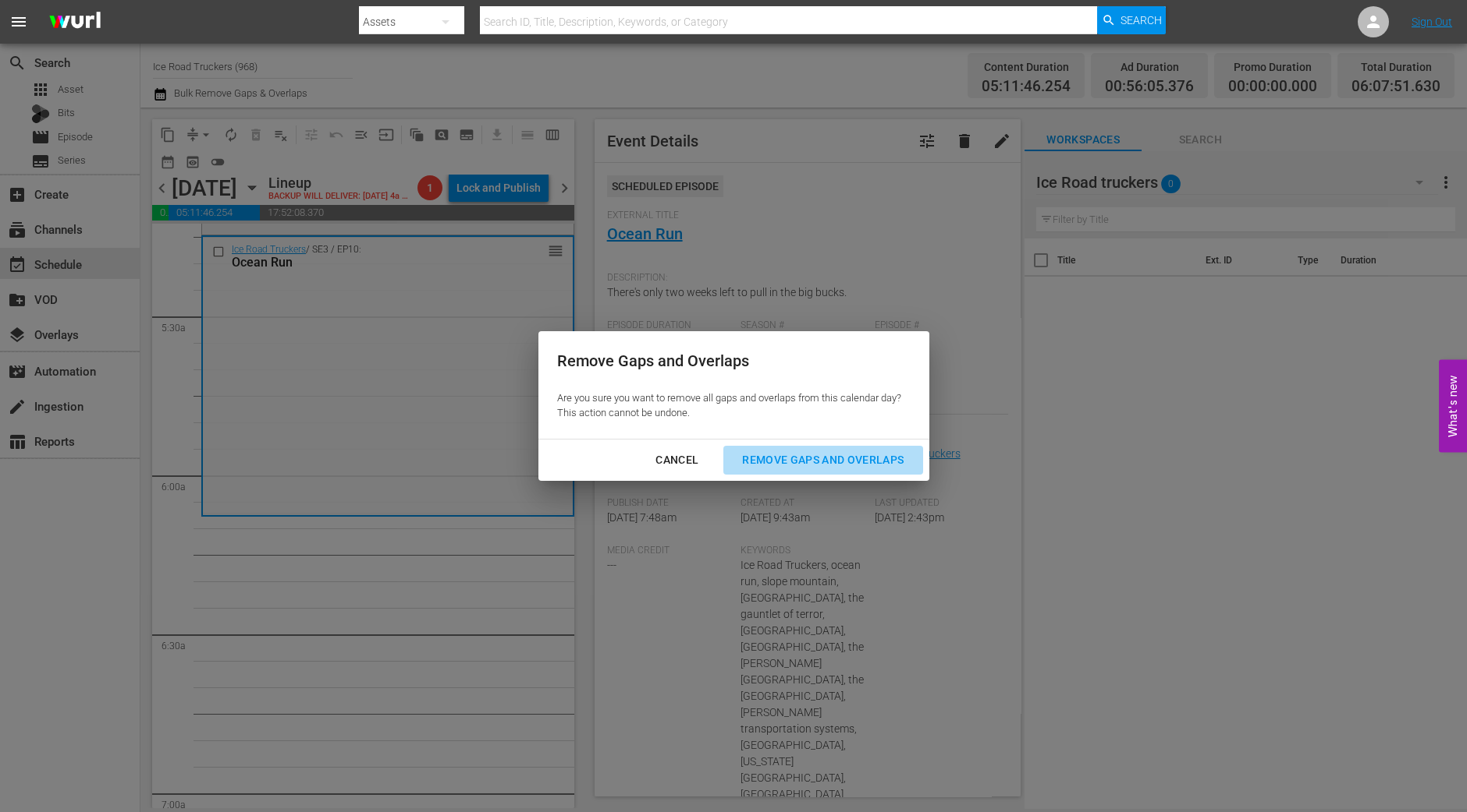
click at [786, 469] on div "Remove Gaps and Overlaps" at bounding box center [823, 460] width 186 height 20
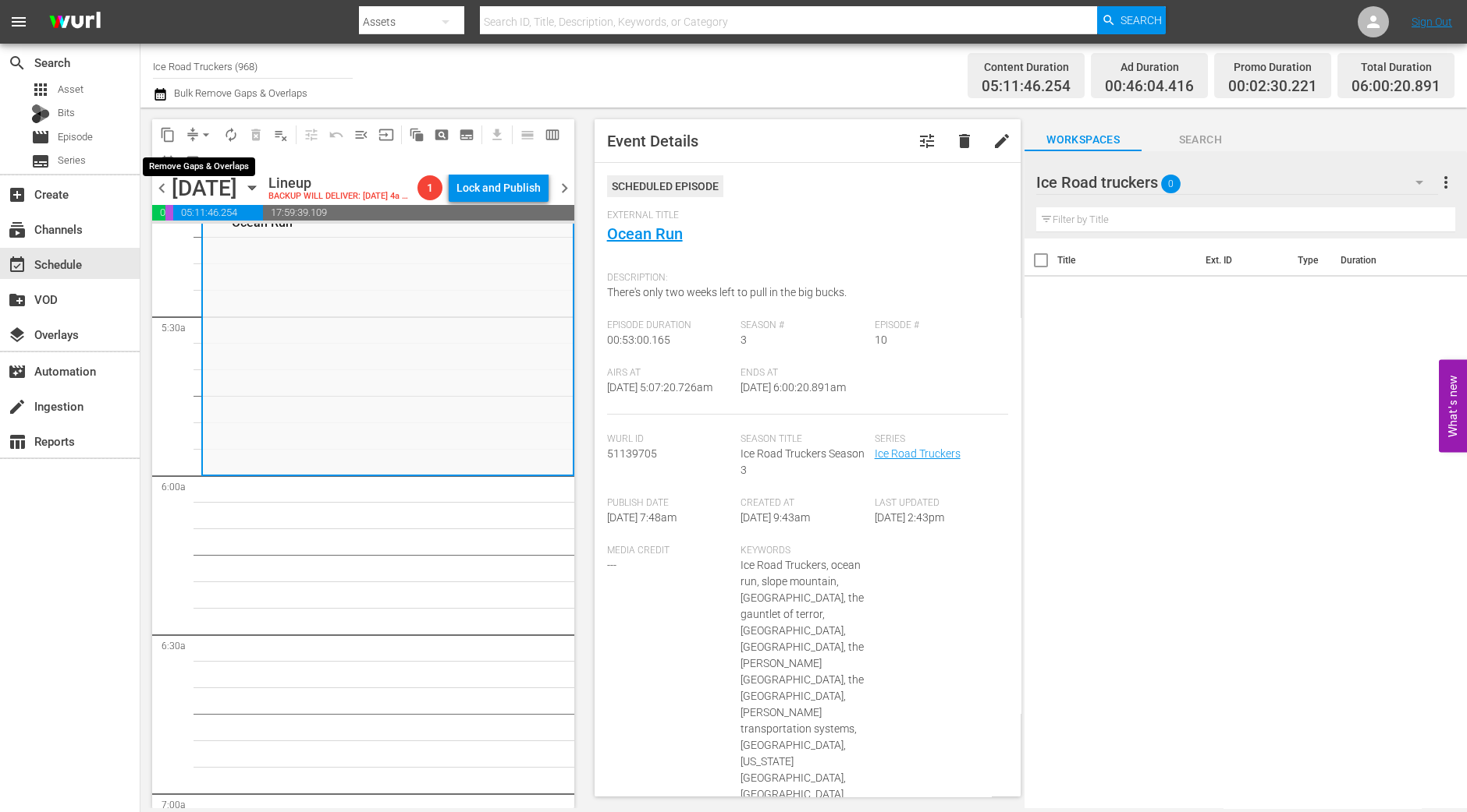
click at [198, 132] on span "arrow_drop_down" at bounding box center [206, 134] width 16 height 16
click at [198, 158] on li "Align to Midnight" at bounding box center [207, 165] width 164 height 25
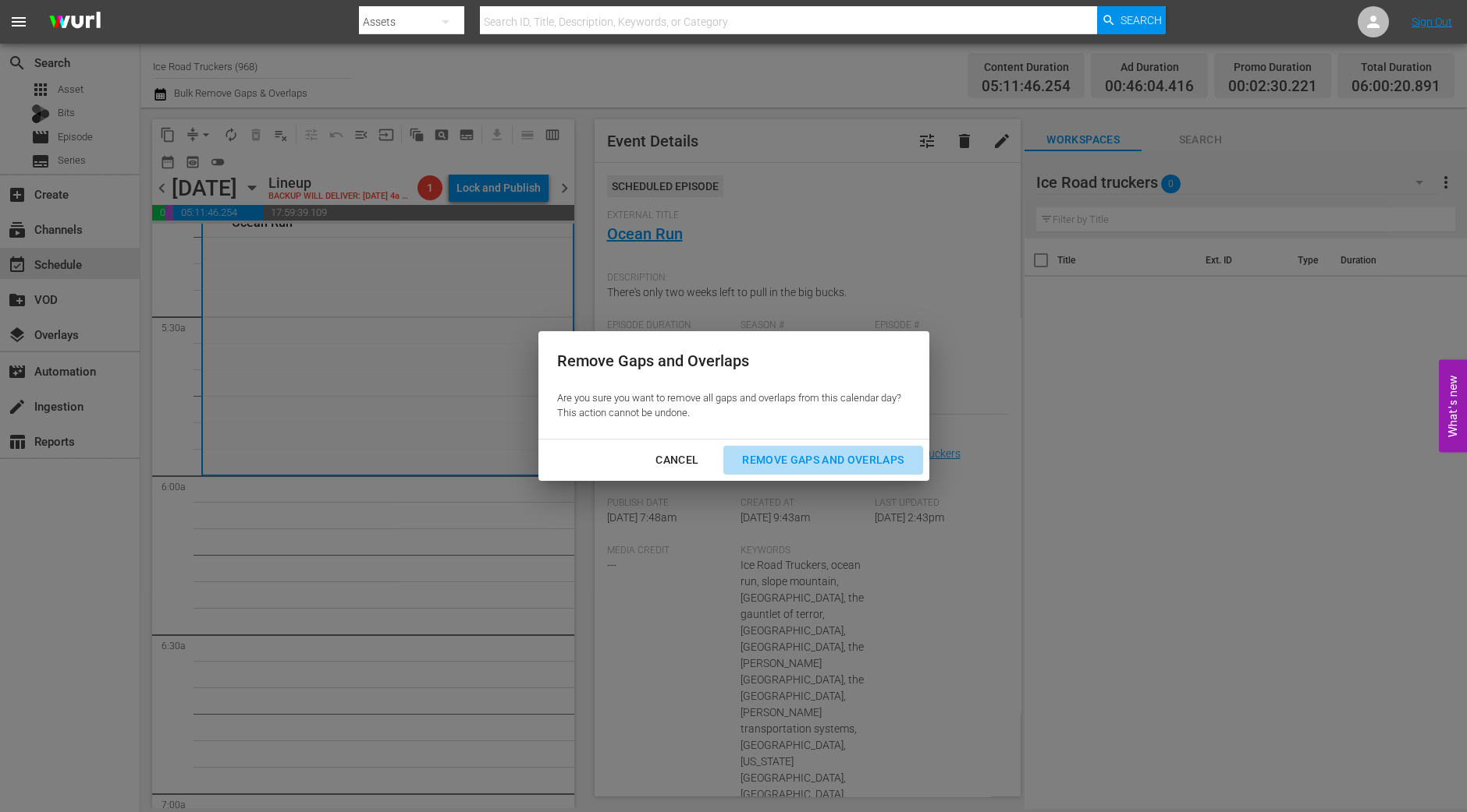
click at [786, 459] on div "Remove Gaps and Overlaps" at bounding box center [823, 460] width 186 height 20
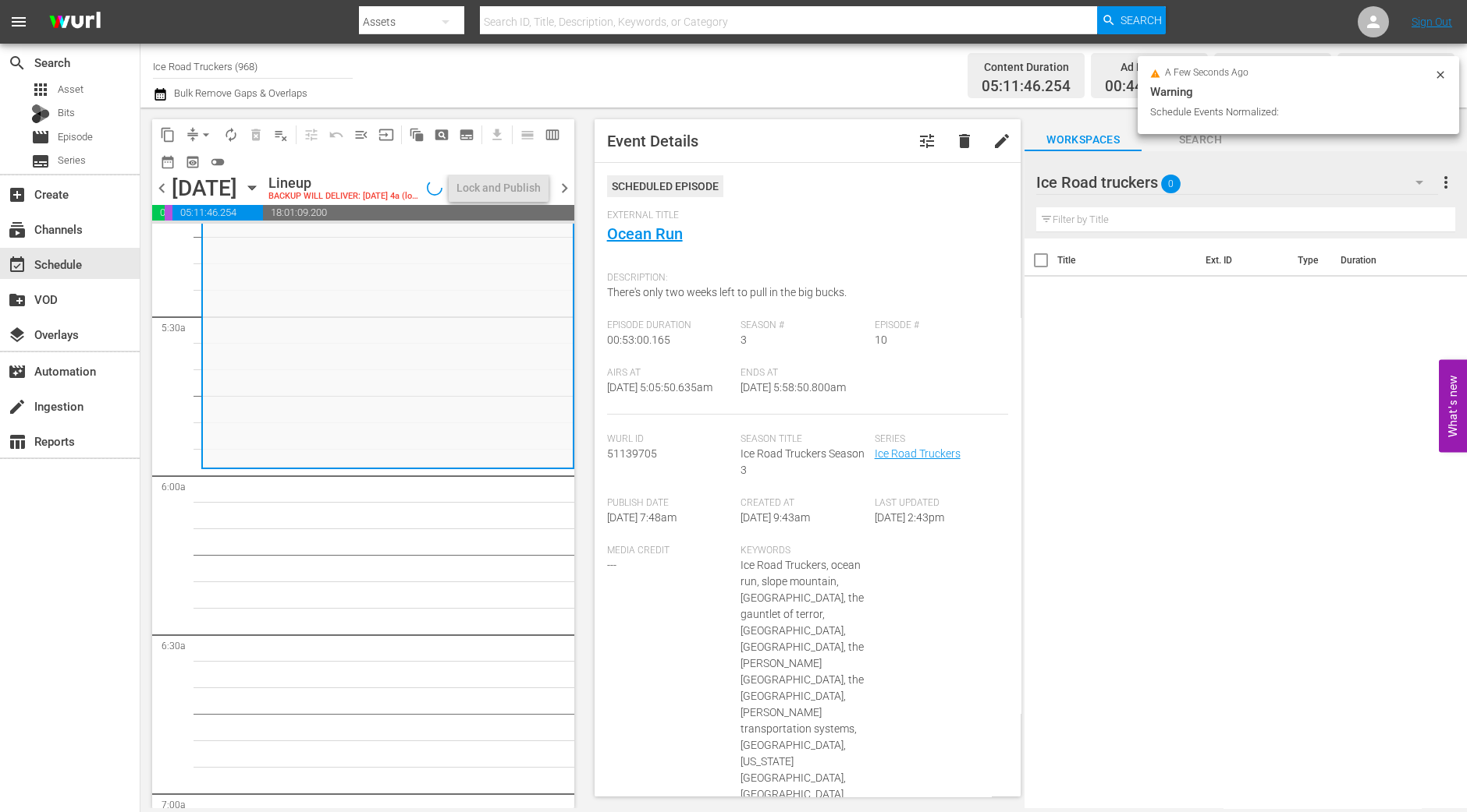
scroll to position [1683, 0]
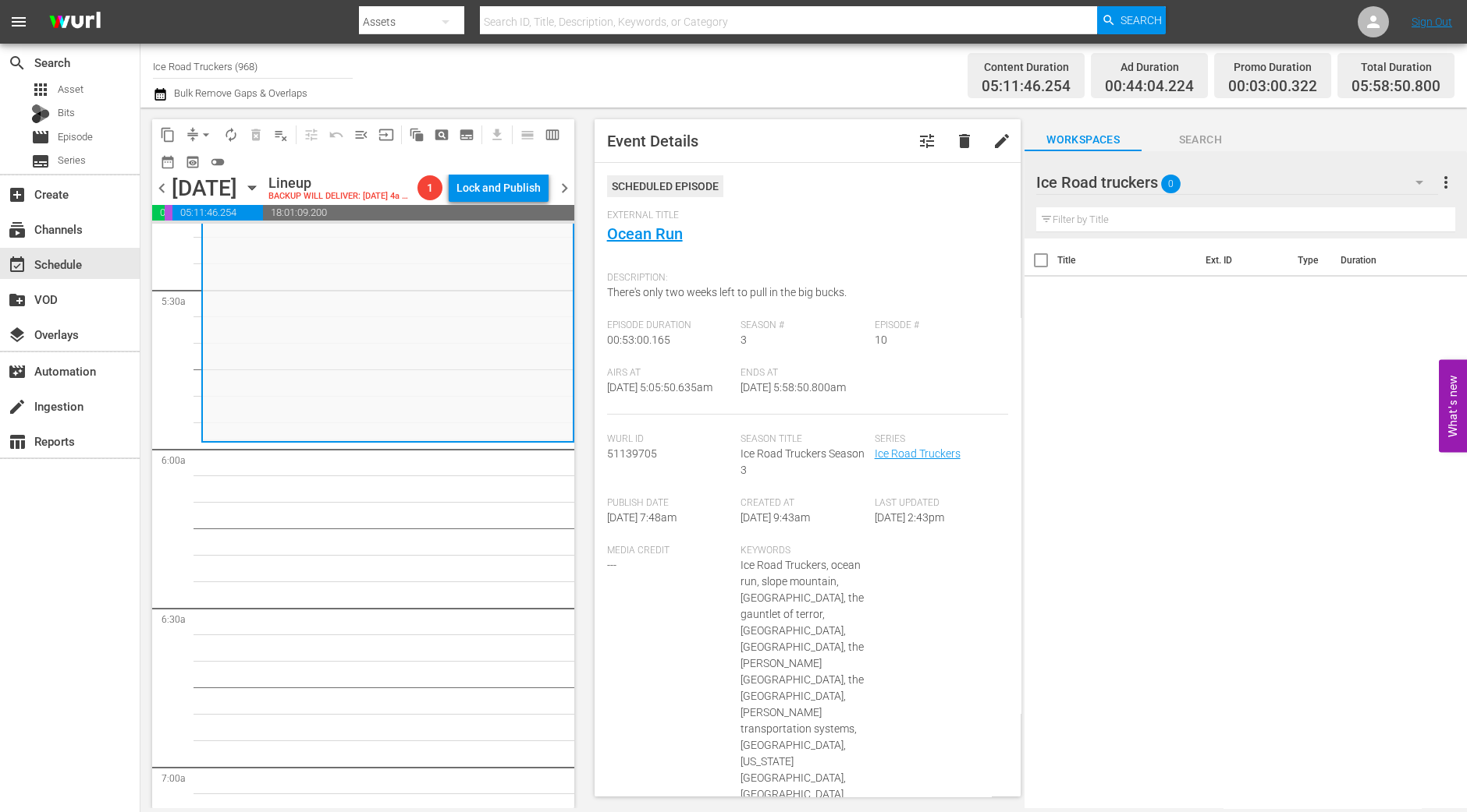
click at [207, 131] on span "arrow_drop_down" at bounding box center [206, 134] width 16 height 16
click at [197, 158] on li "Align to Midnight" at bounding box center [207, 165] width 164 height 25
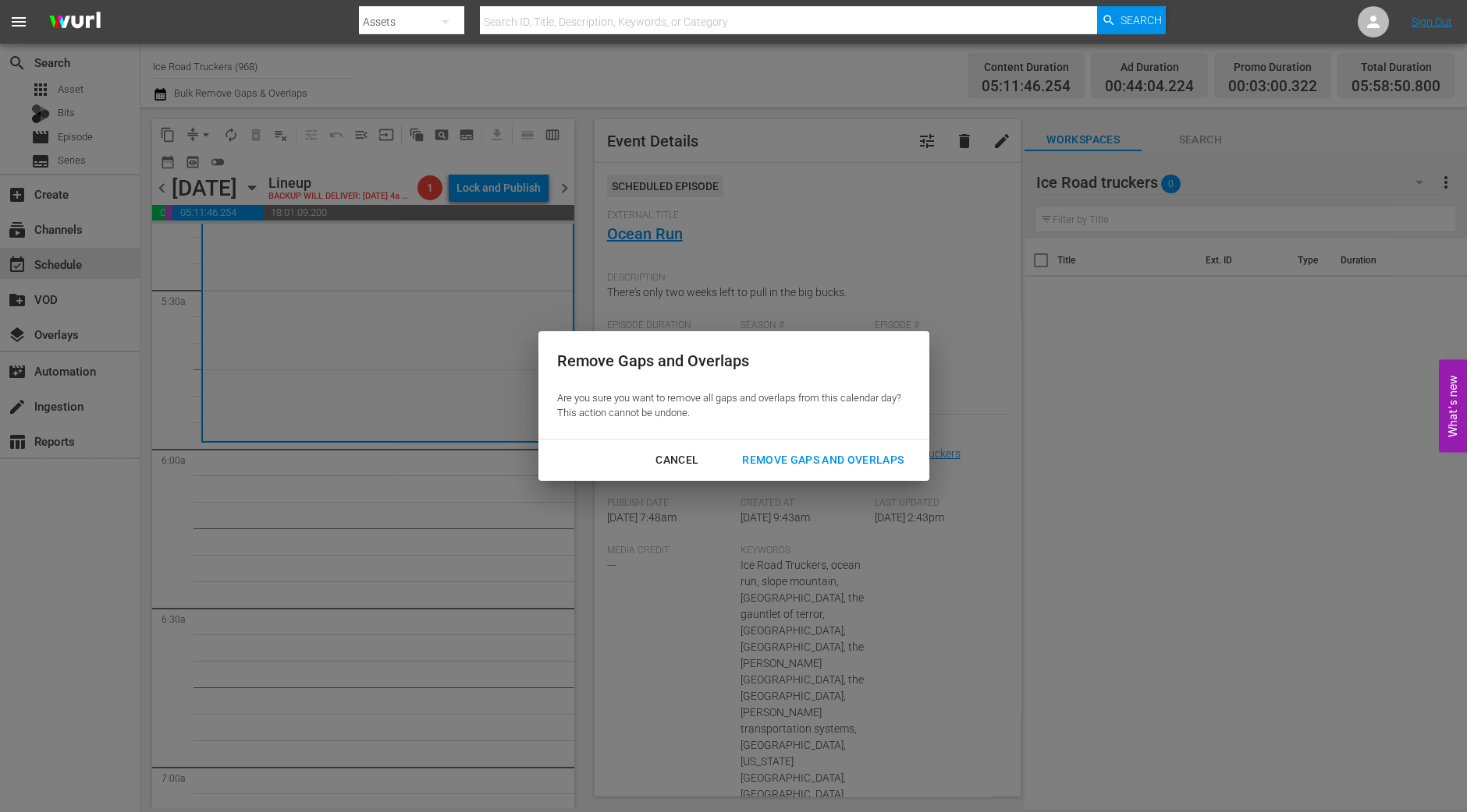
click at [795, 446] on button "Remove Gaps and Overlaps" at bounding box center [823, 461] width 199 height 29
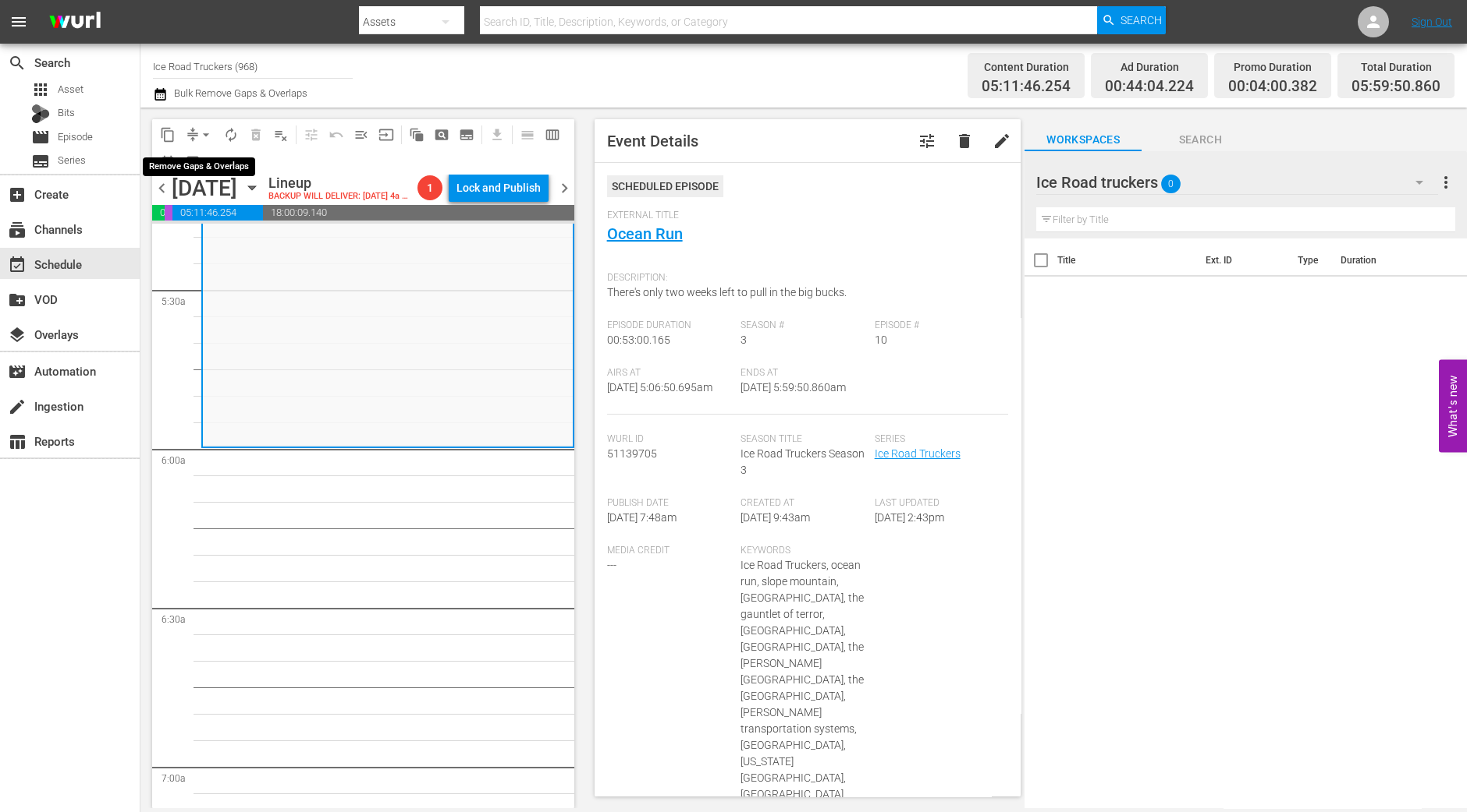
click at [196, 132] on button "arrow_drop_down" at bounding box center [206, 134] width 25 height 25
click at [203, 171] on li "Align to Midnight" at bounding box center [207, 165] width 164 height 25
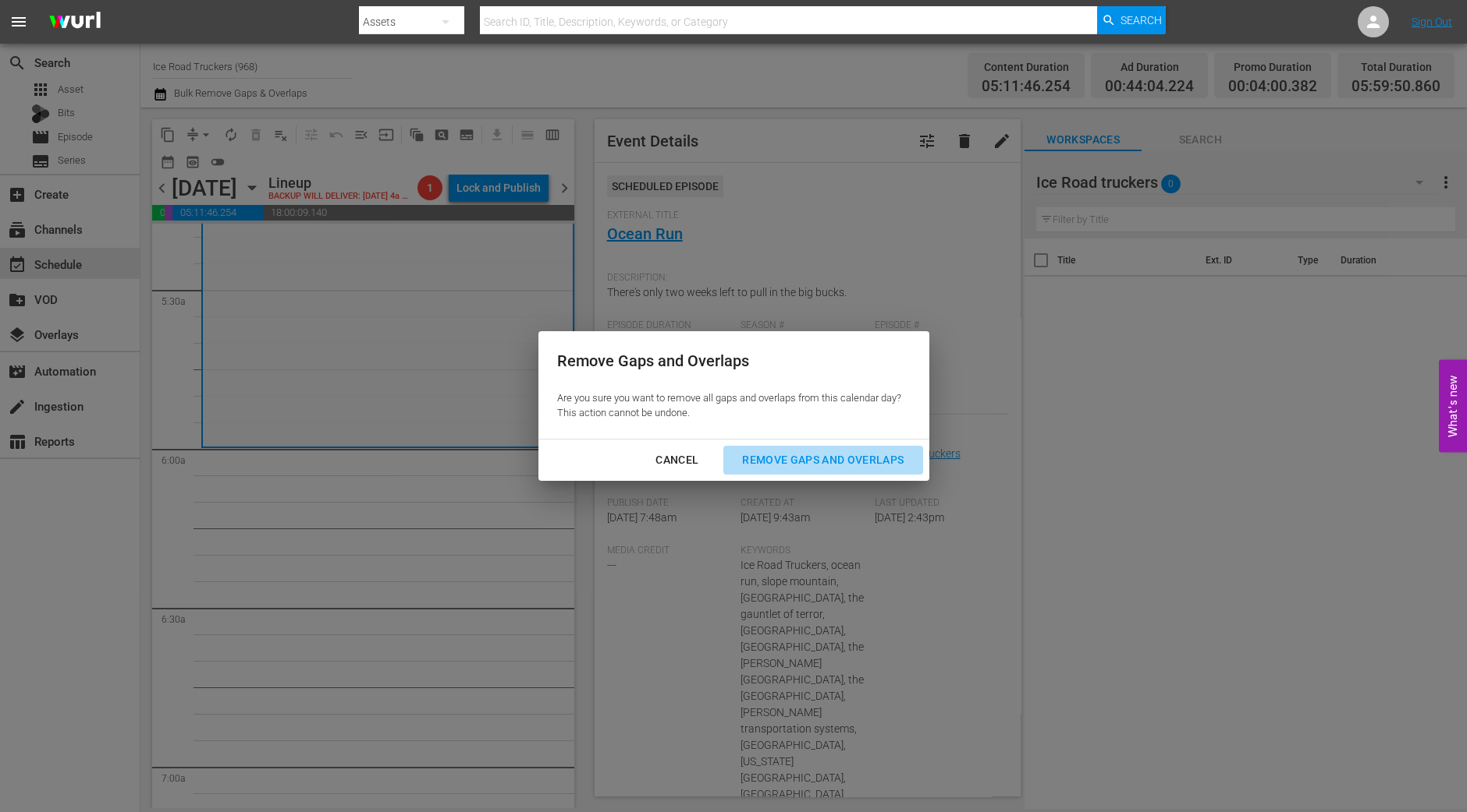
click at [869, 462] on div "Remove Gaps and Overlaps" at bounding box center [823, 460] width 186 height 20
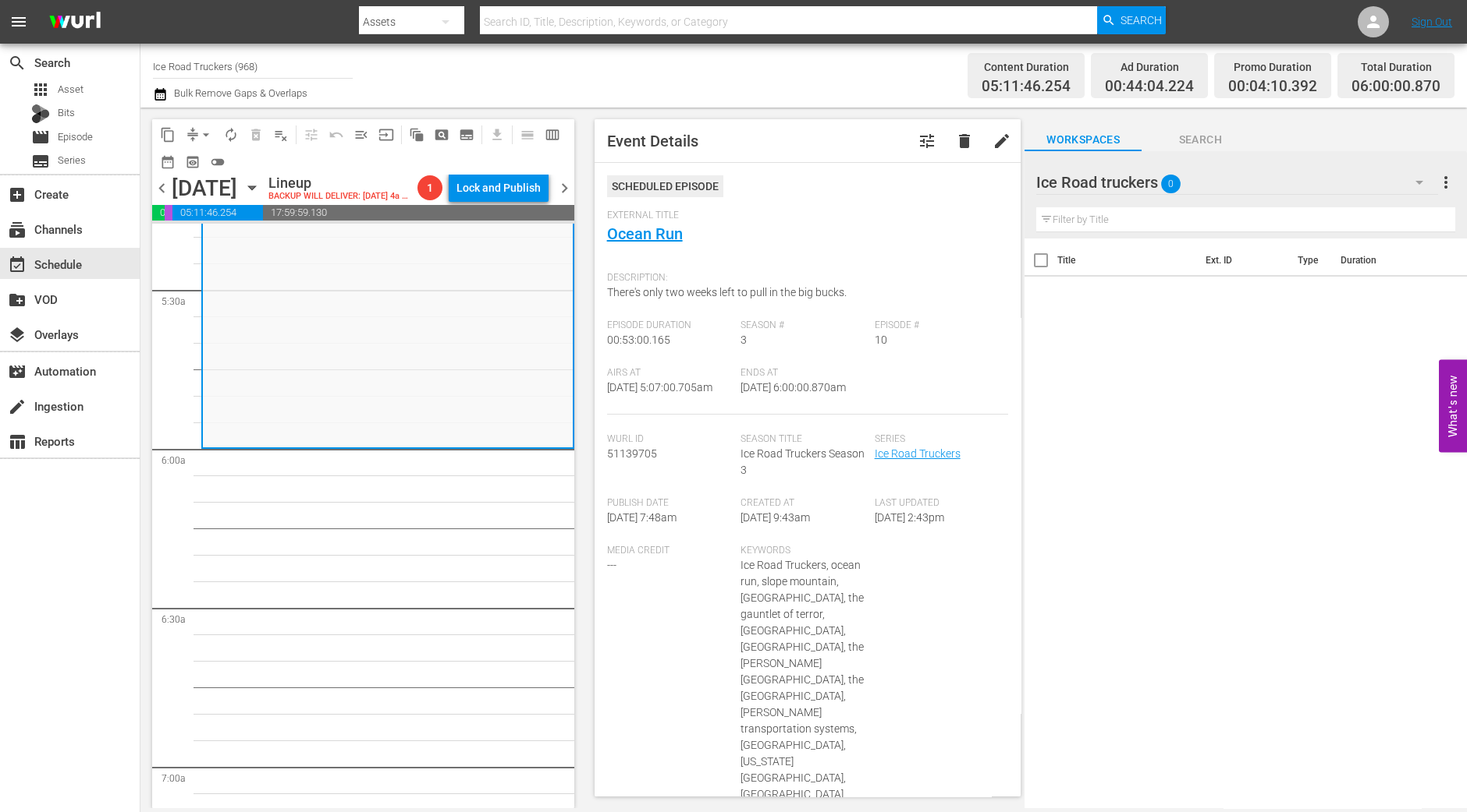
click at [224, 138] on span "autorenew_outlined" at bounding box center [230, 134] width 16 height 16
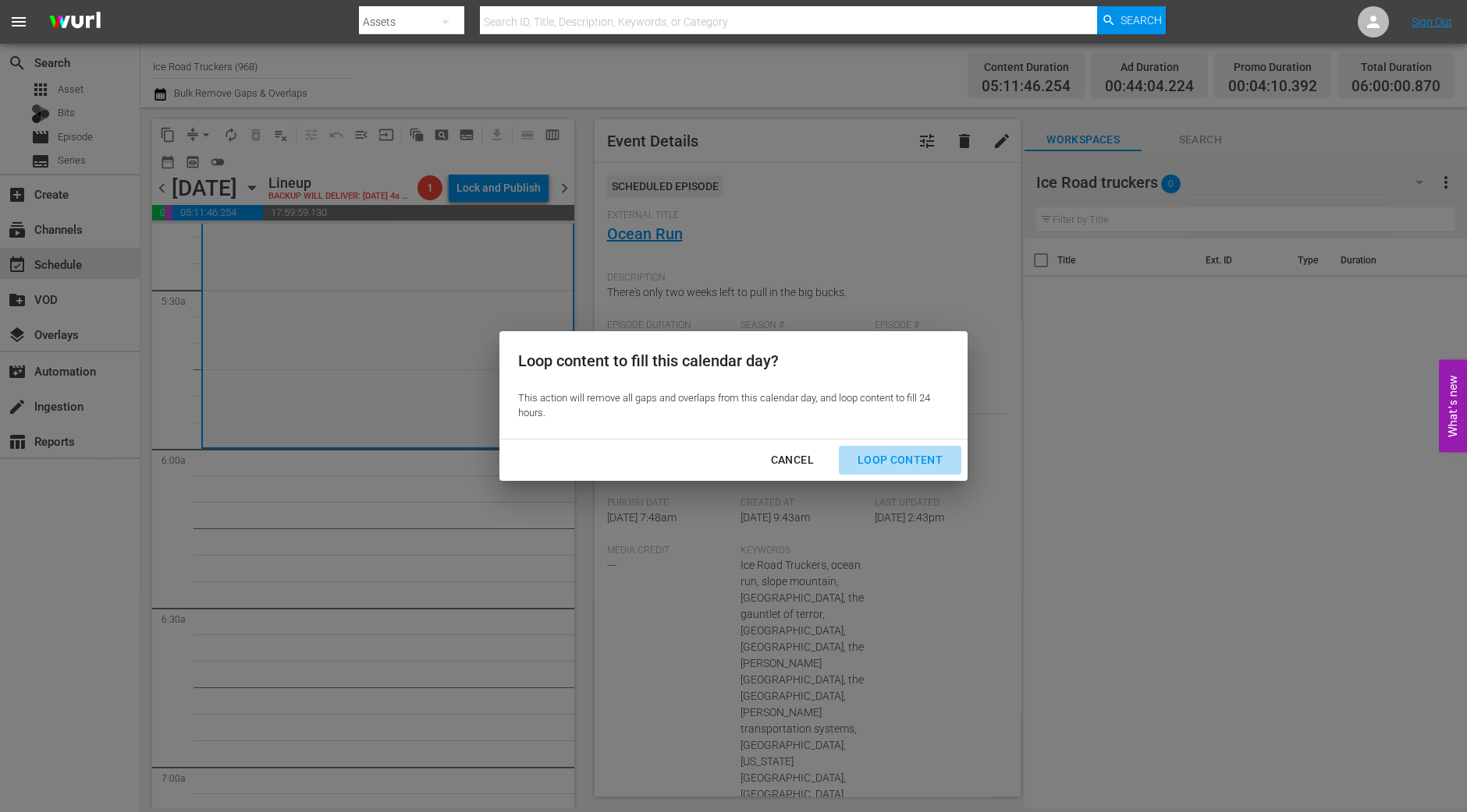
click at [932, 469] on button "Loop Content" at bounding box center [900, 461] width 122 height 29
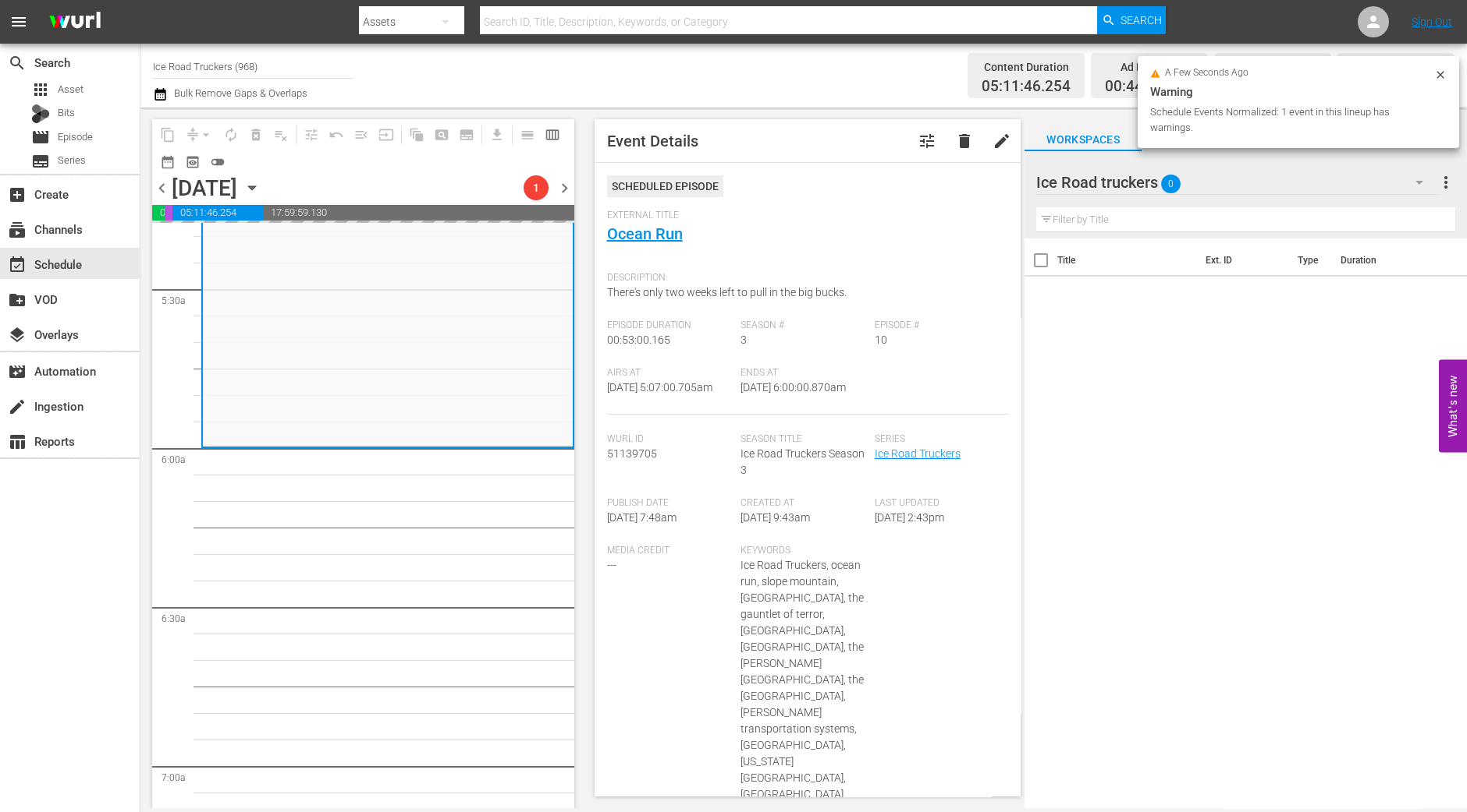
click at [592, 722] on span "Event Details tune delete edit Scheduled Episode External Title Ocean Run Descr…" at bounding box center [804, 458] width 442 height 701
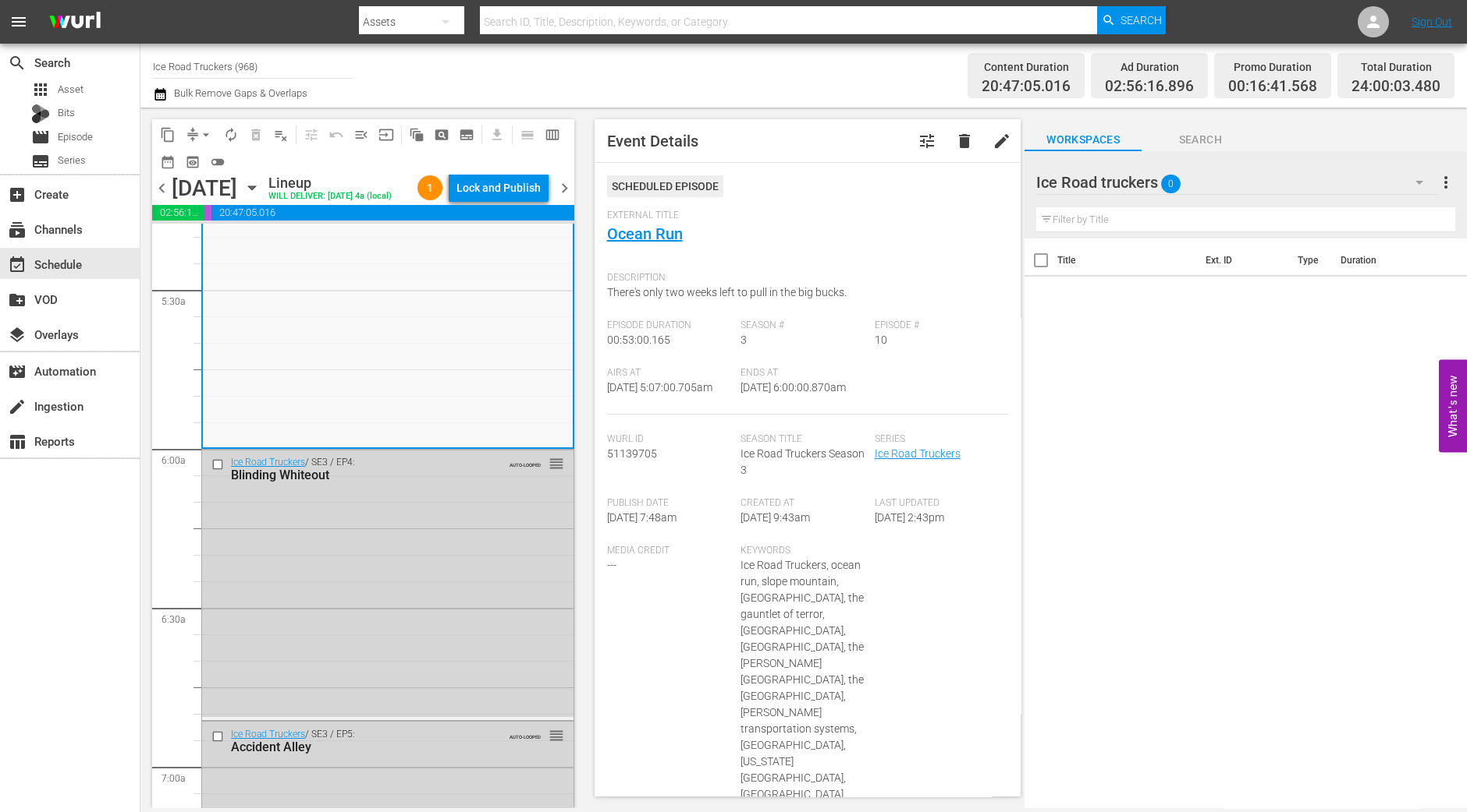
click at [143, 772] on div "content_copy compress arrow_drop_down autorenew_outlined delete_forever_outline…" at bounding box center [358, 458] width 437 height 701
click at [504, 186] on div "Lock and Publish" at bounding box center [498, 188] width 85 height 28
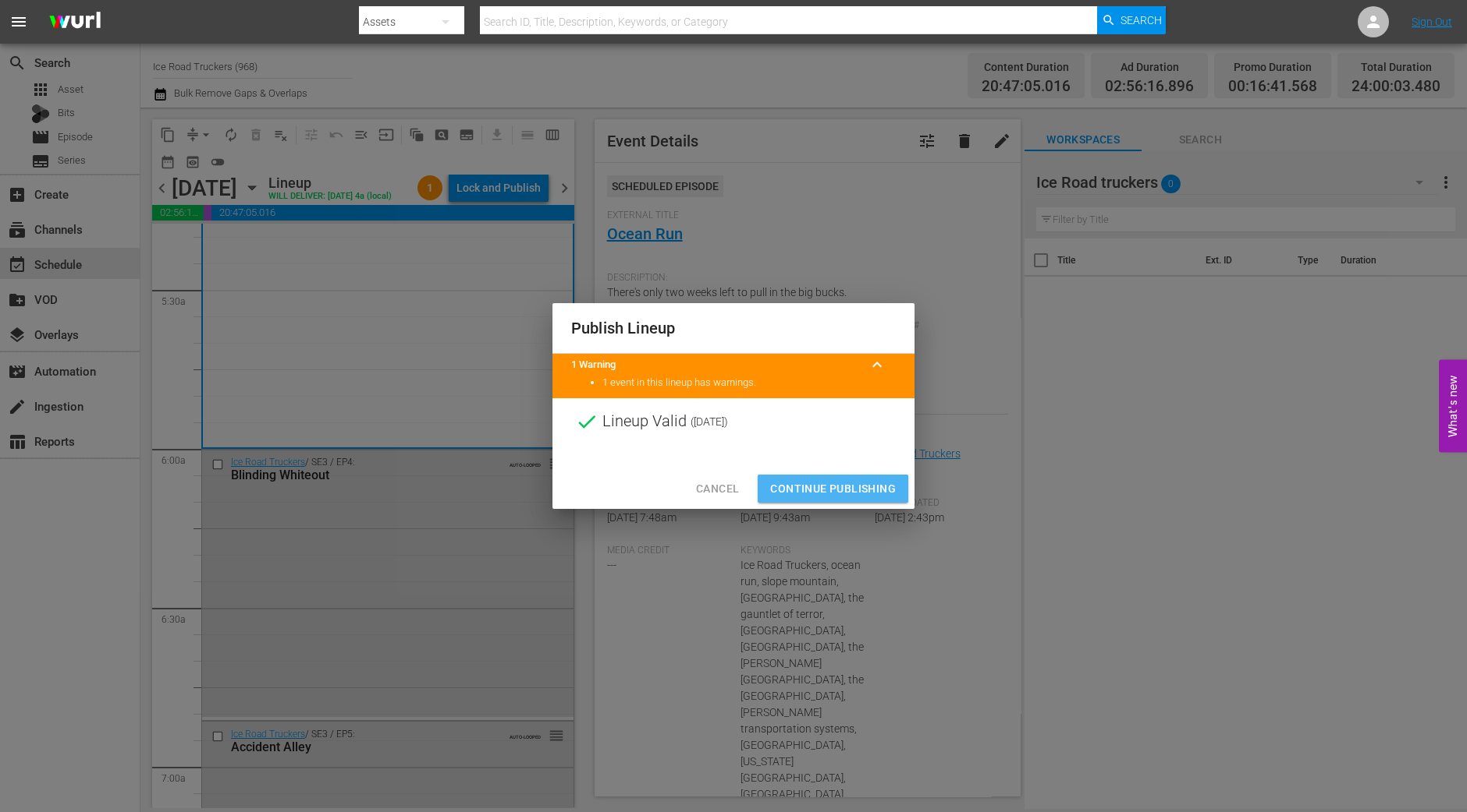
click at [863, 480] on span "Continue Publishing" at bounding box center [833, 489] width 126 height 20
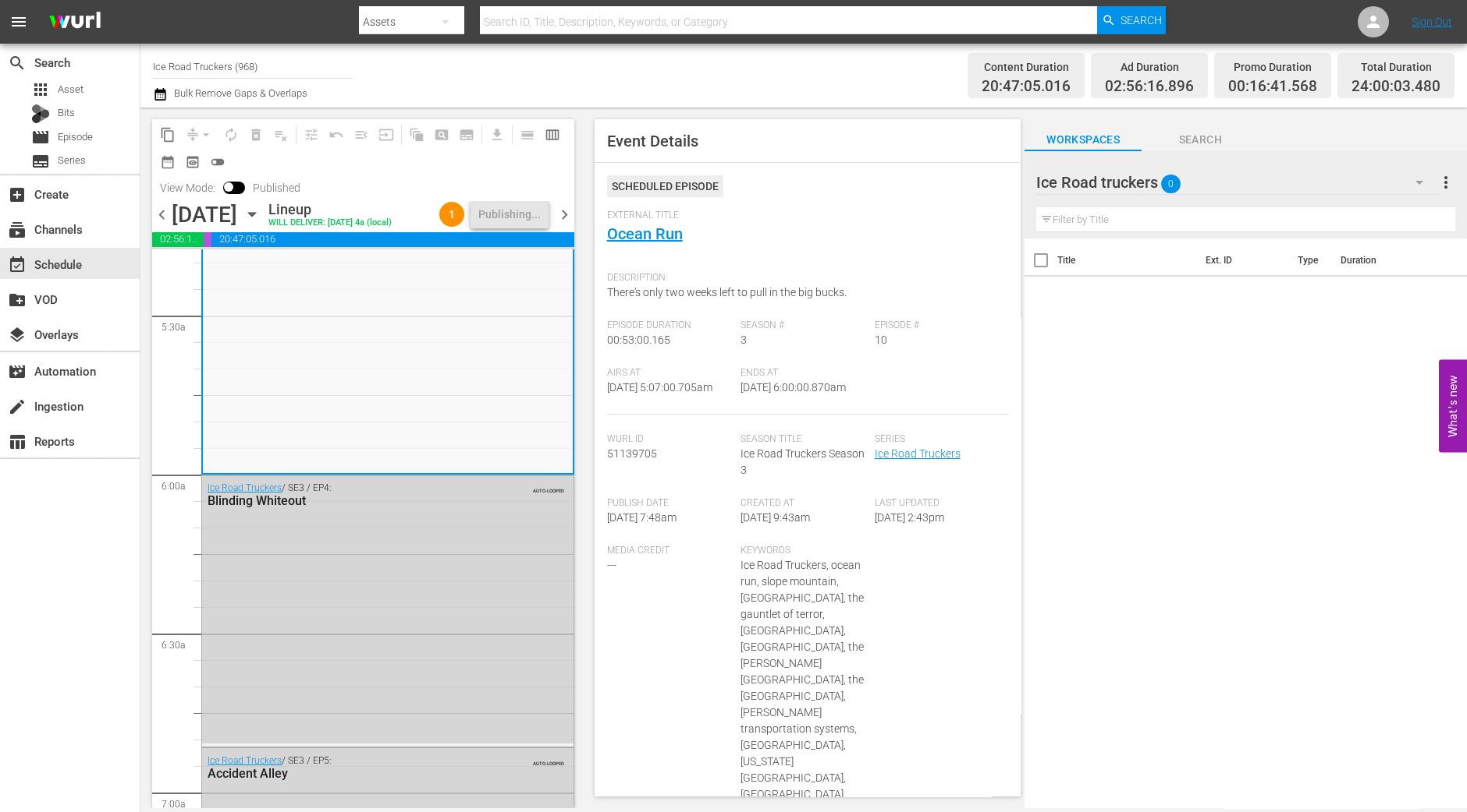
click at [558, 225] on span "chevron_right" at bounding box center [564, 214] width 20 height 20
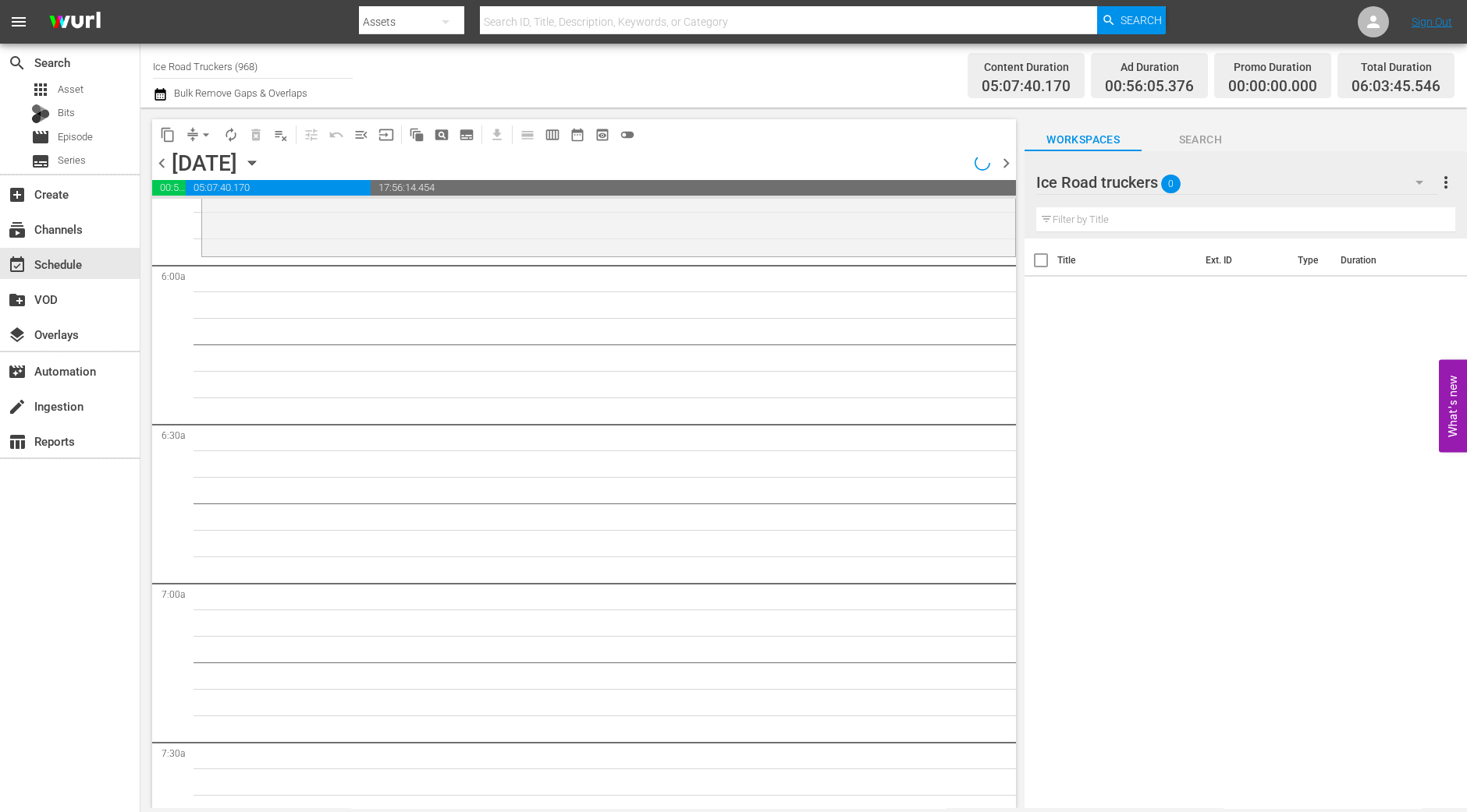
scroll to position [1683, 0]
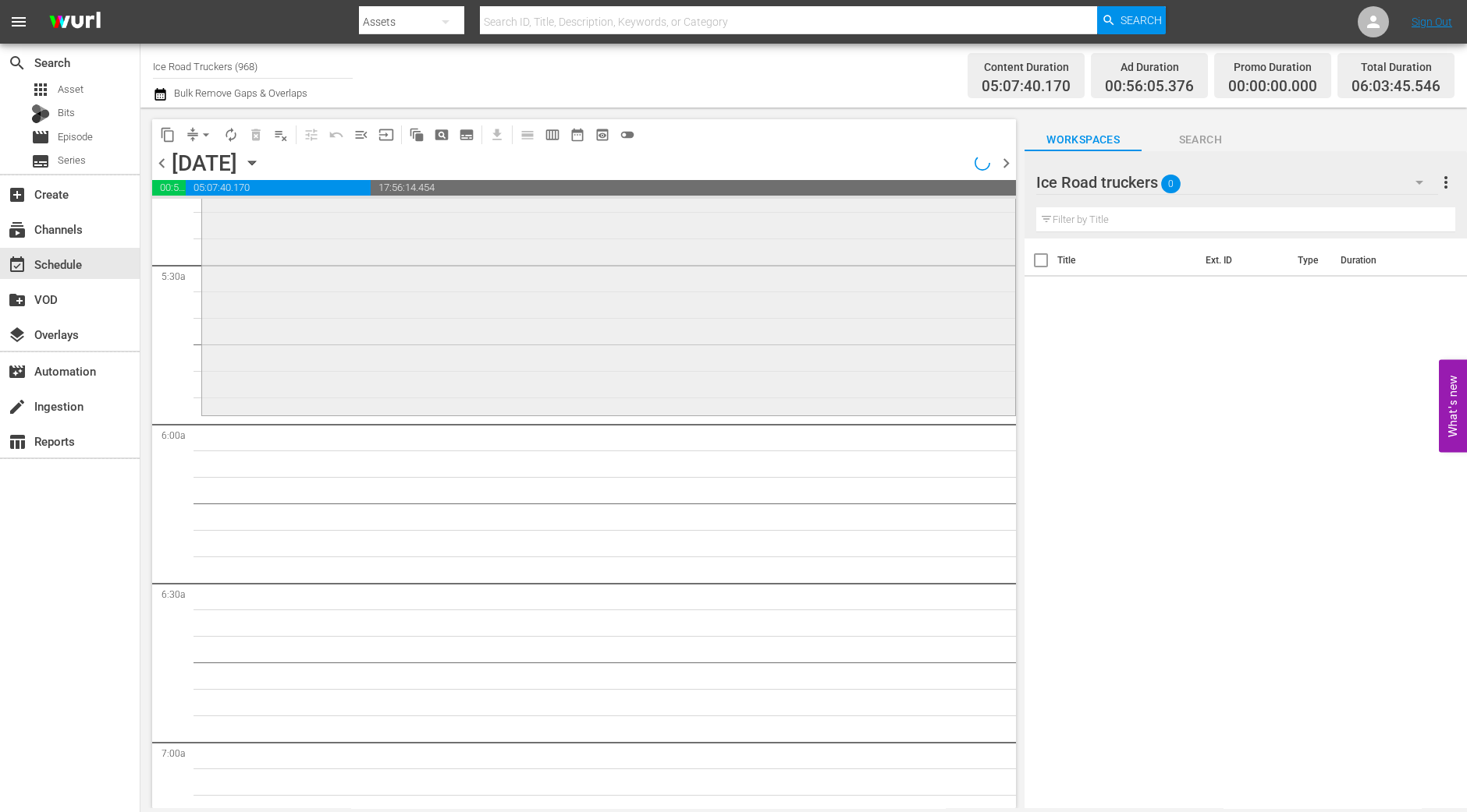
click at [807, 372] on div "Ice Road Truckers / SE4 / EP4: Monster Storm Over Atigun reorder" at bounding box center [608, 278] width 812 height 267
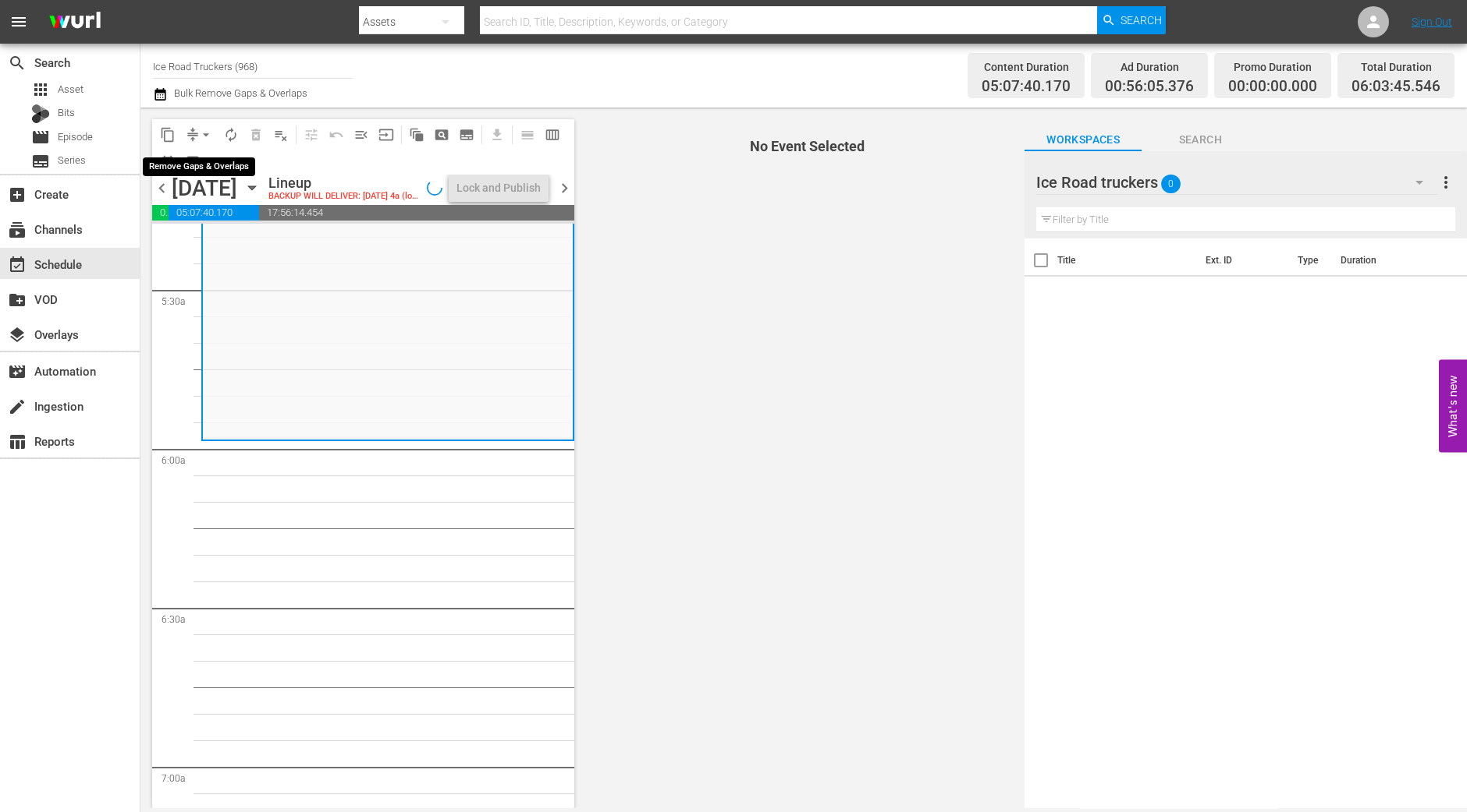
click at [208, 131] on span "arrow_drop_down" at bounding box center [206, 134] width 16 height 16
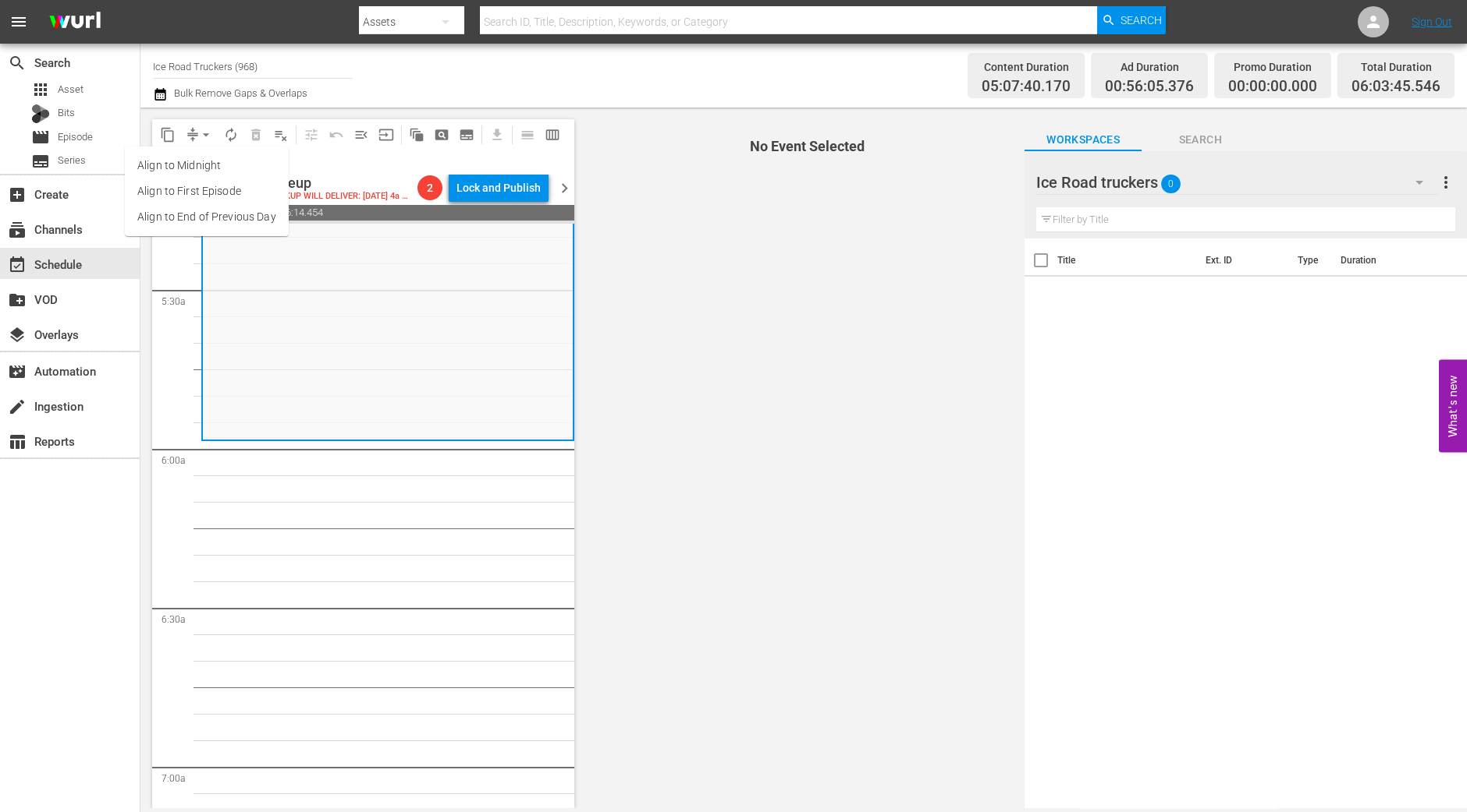
click at [206, 158] on li "Align to Midnight" at bounding box center [207, 165] width 164 height 25
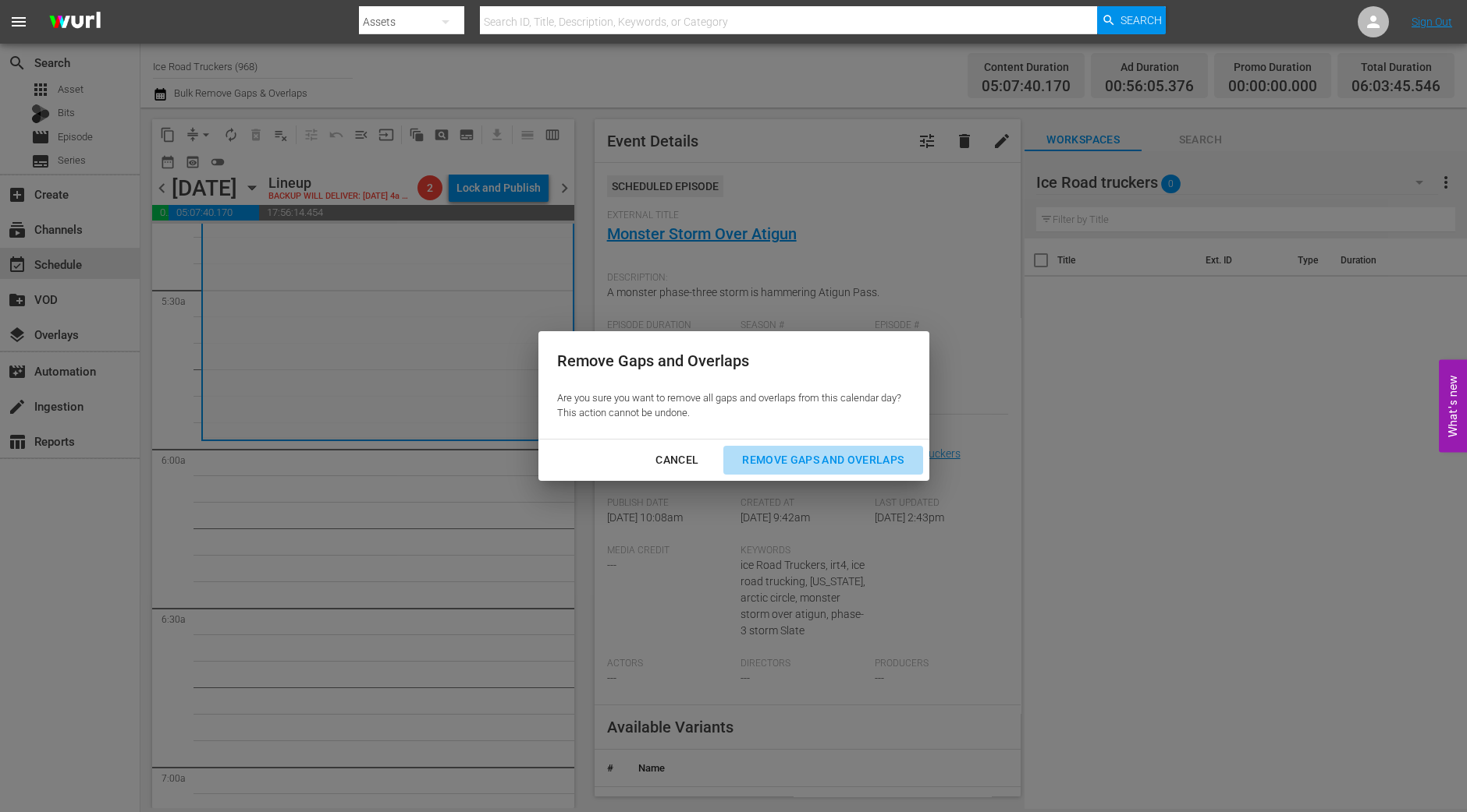
click at [877, 458] on div "Remove Gaps and Overlaps" at bounding box center [823, 460] width 186 height 20
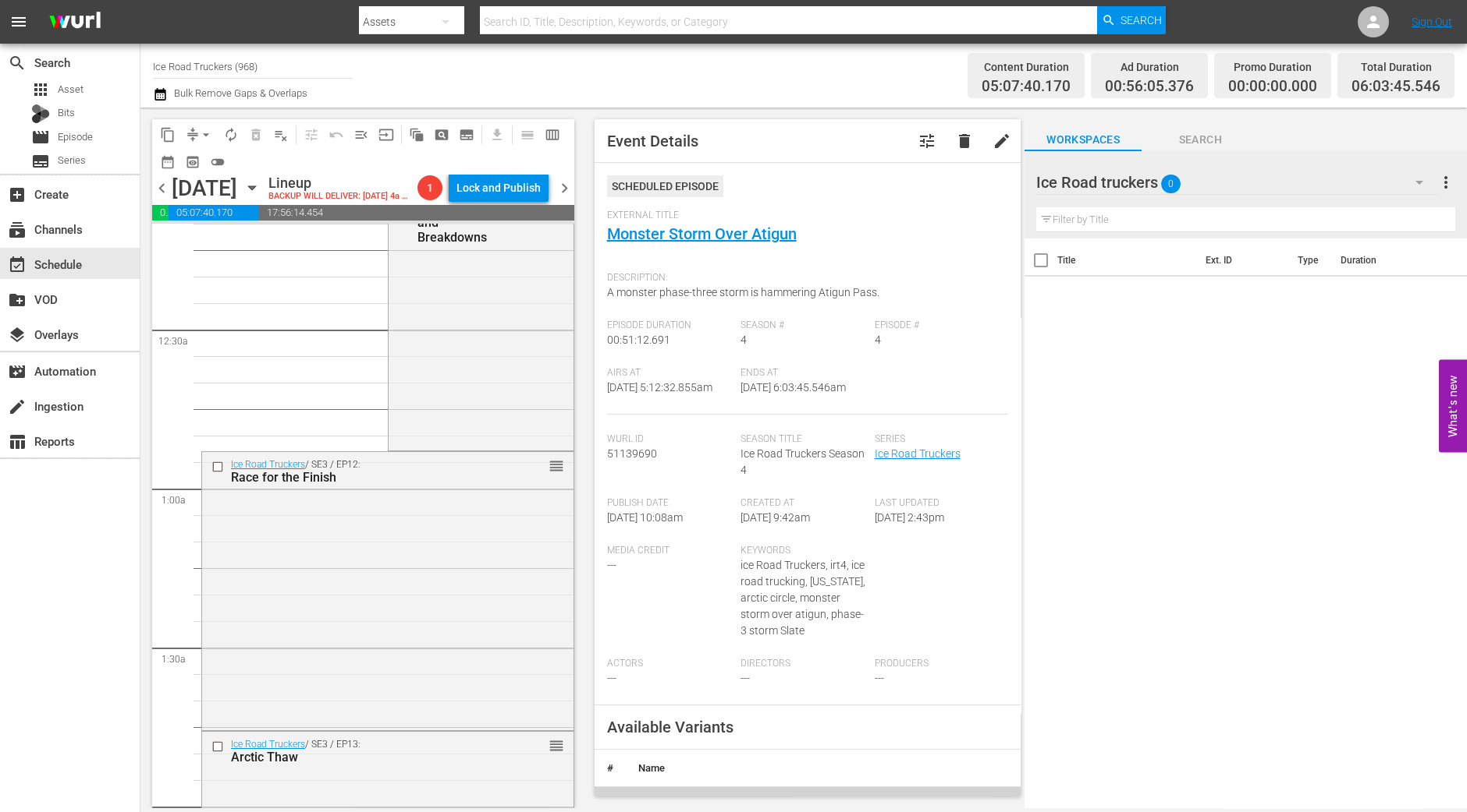
scroll to position [0, 0]
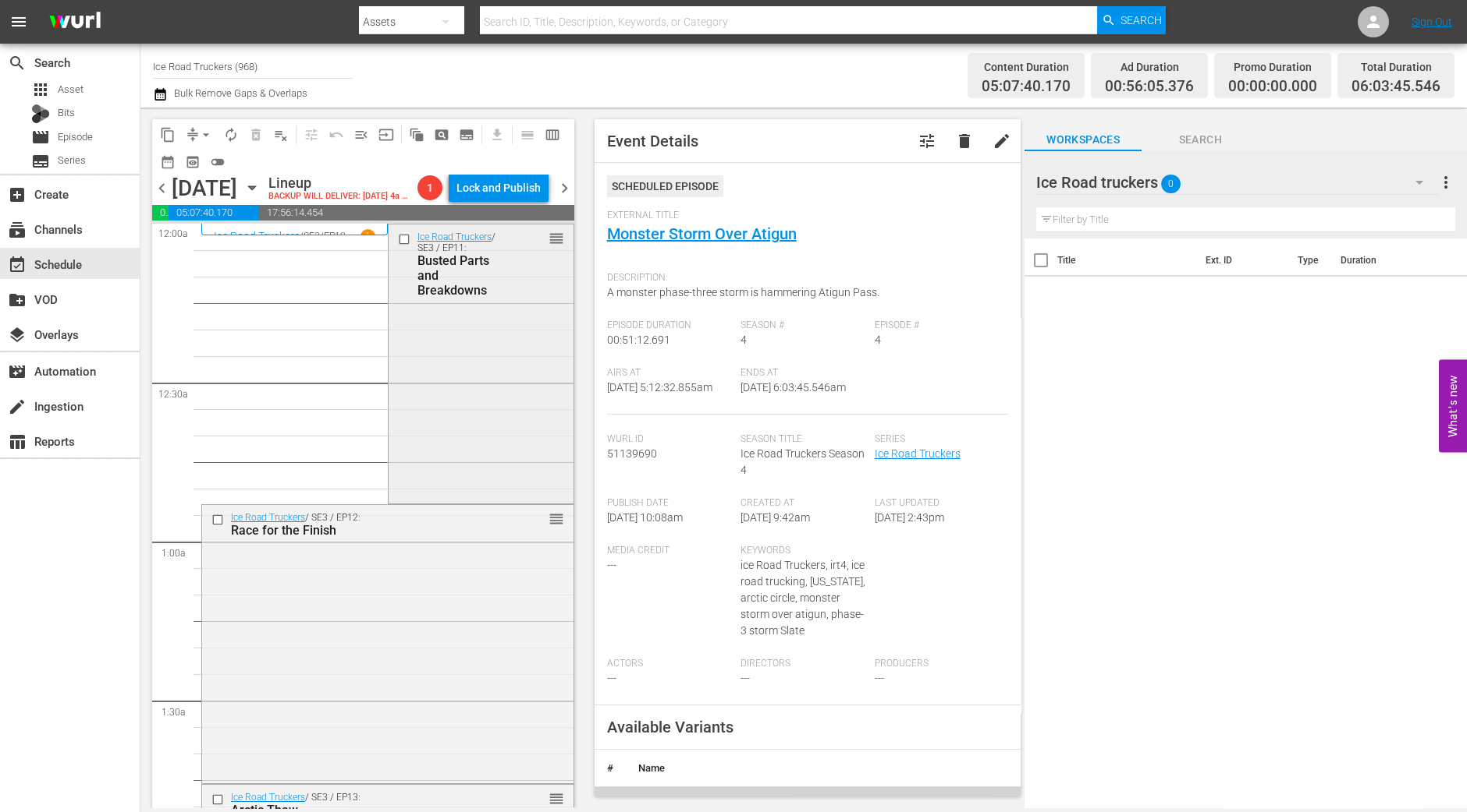
click at [443, 437] on div "Ice Road Truckers / SE3 / EP11: Busted Parts and Breakdowns reorder" at bounding box center [481, 363] width 185 height 276
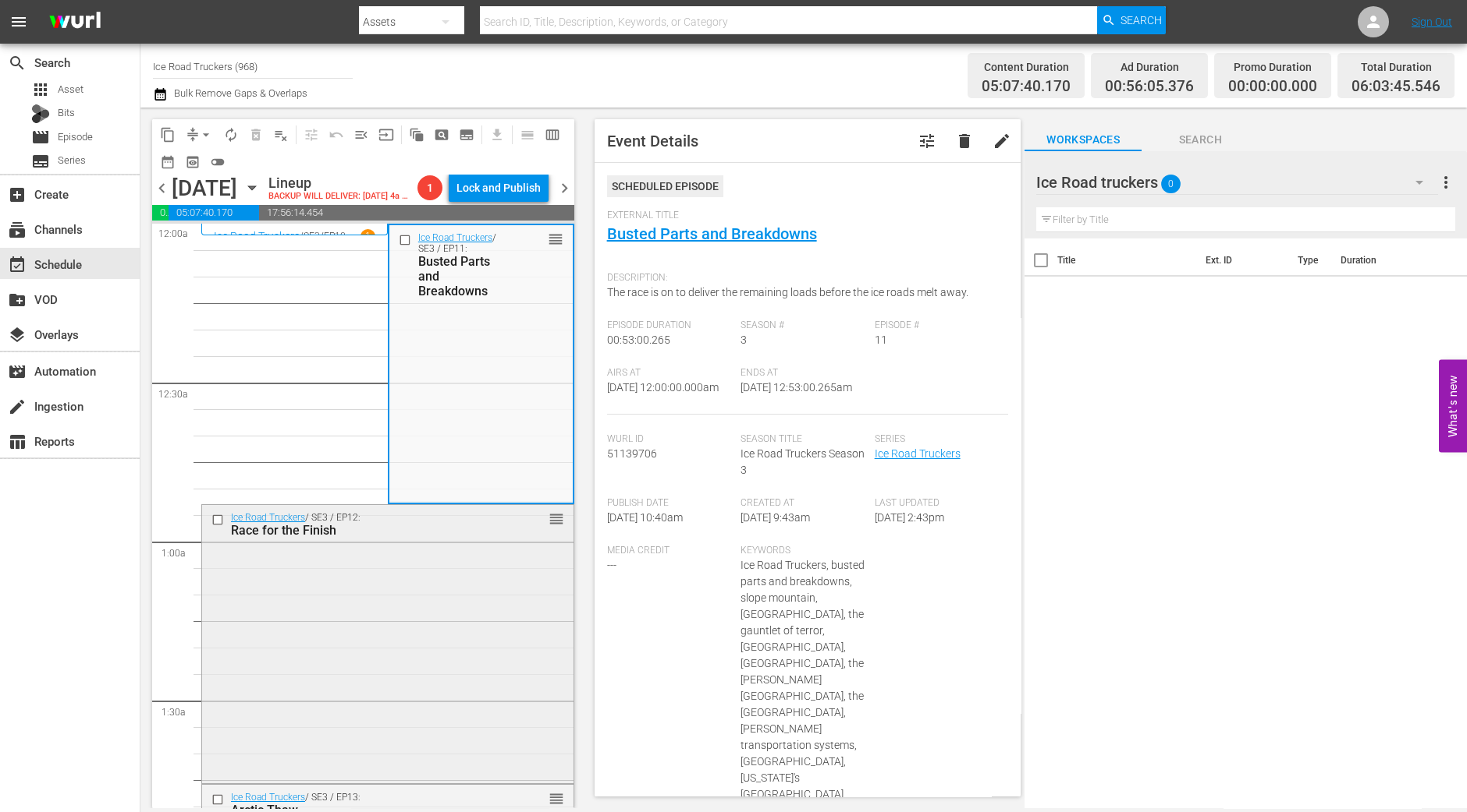
click at [269, 594] on div "Ice Road Truckers / SE3 / EP12: Race for the Finish reorder" at bounding box center [387, 643] width 371 height 275
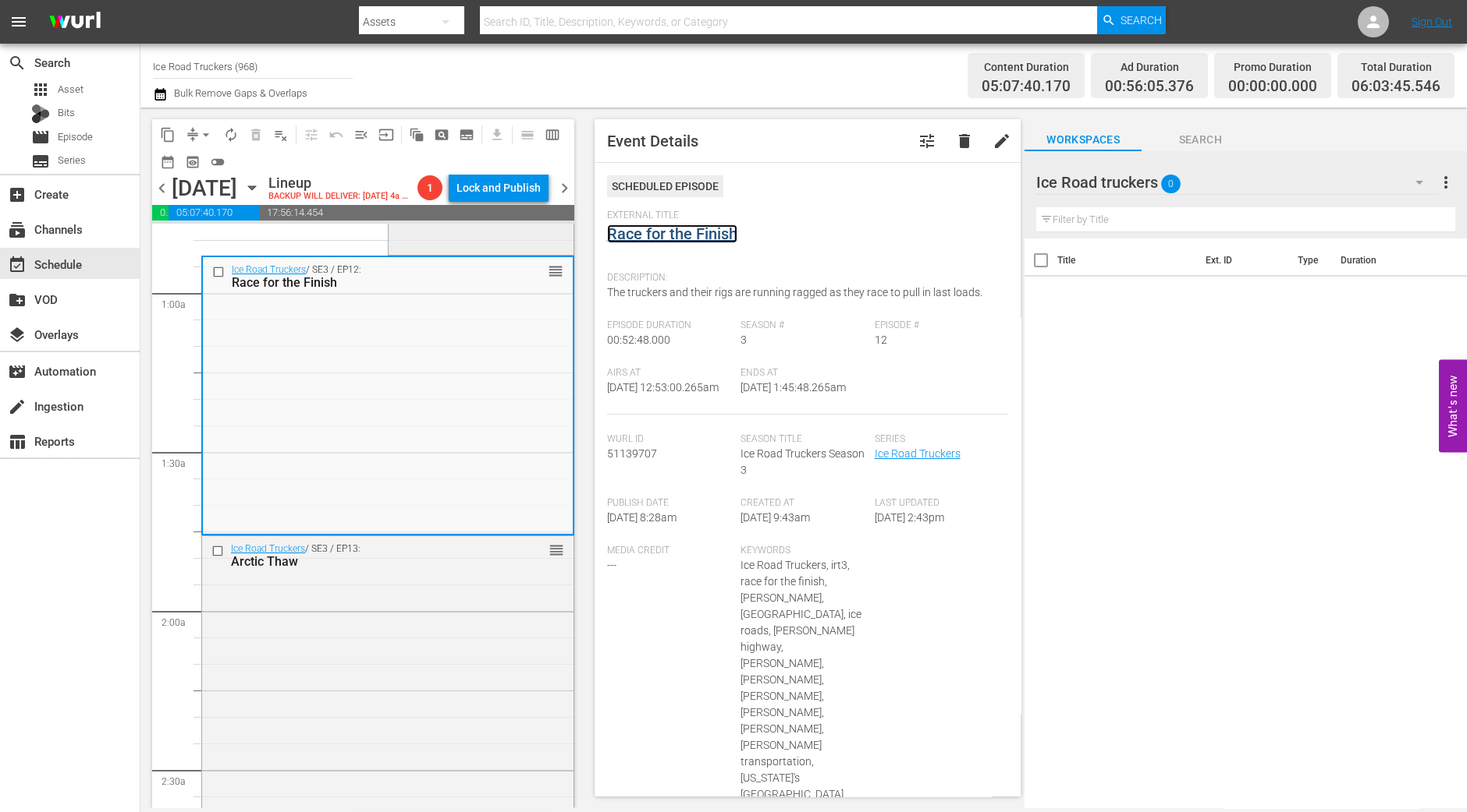
scroll to position [389, 0]
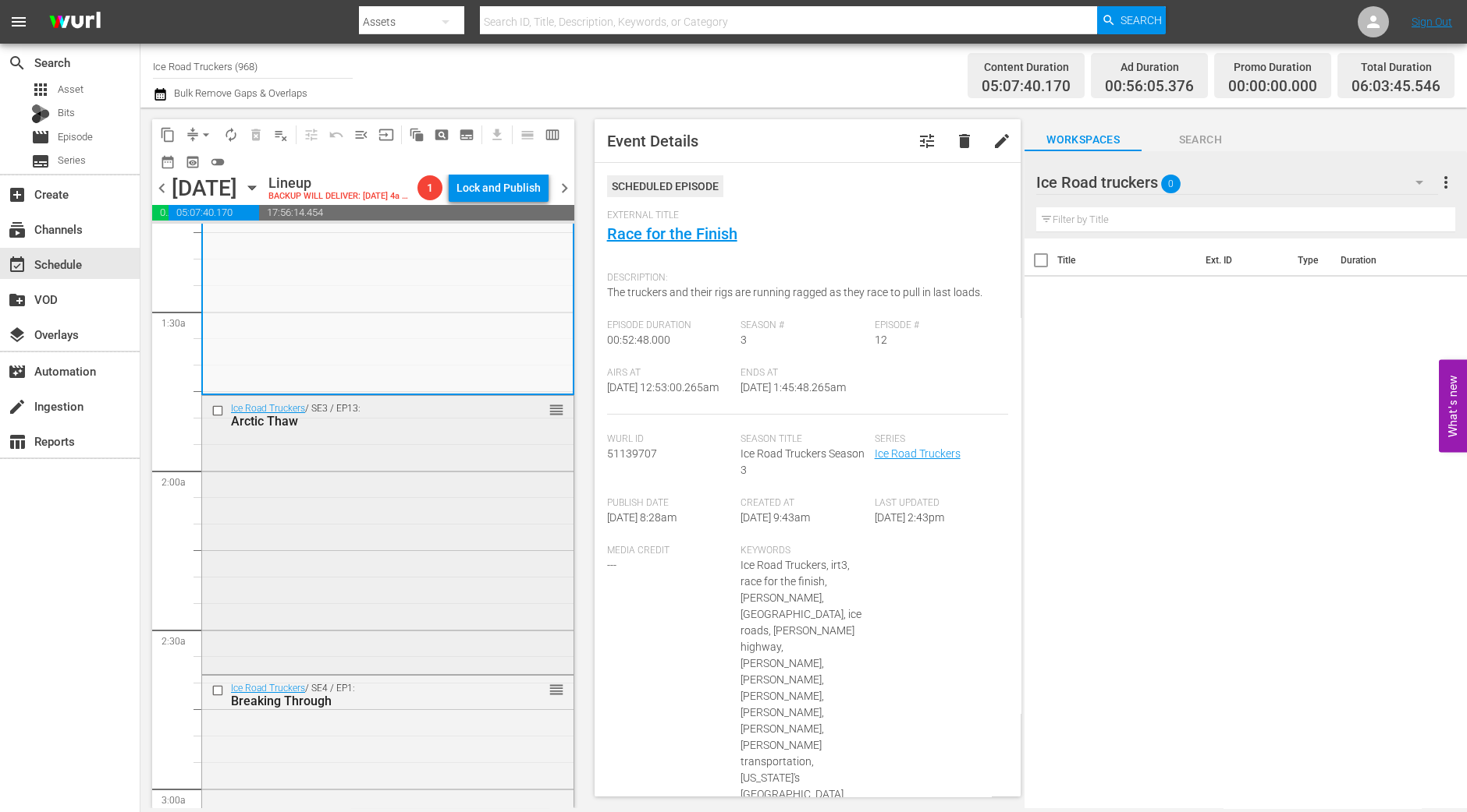
click at [405, 532] on div "Ice Road Truckers / SE3 / EP13: Arctic Thaw reorder" at bounding box center [387, 533] width 371 height 275
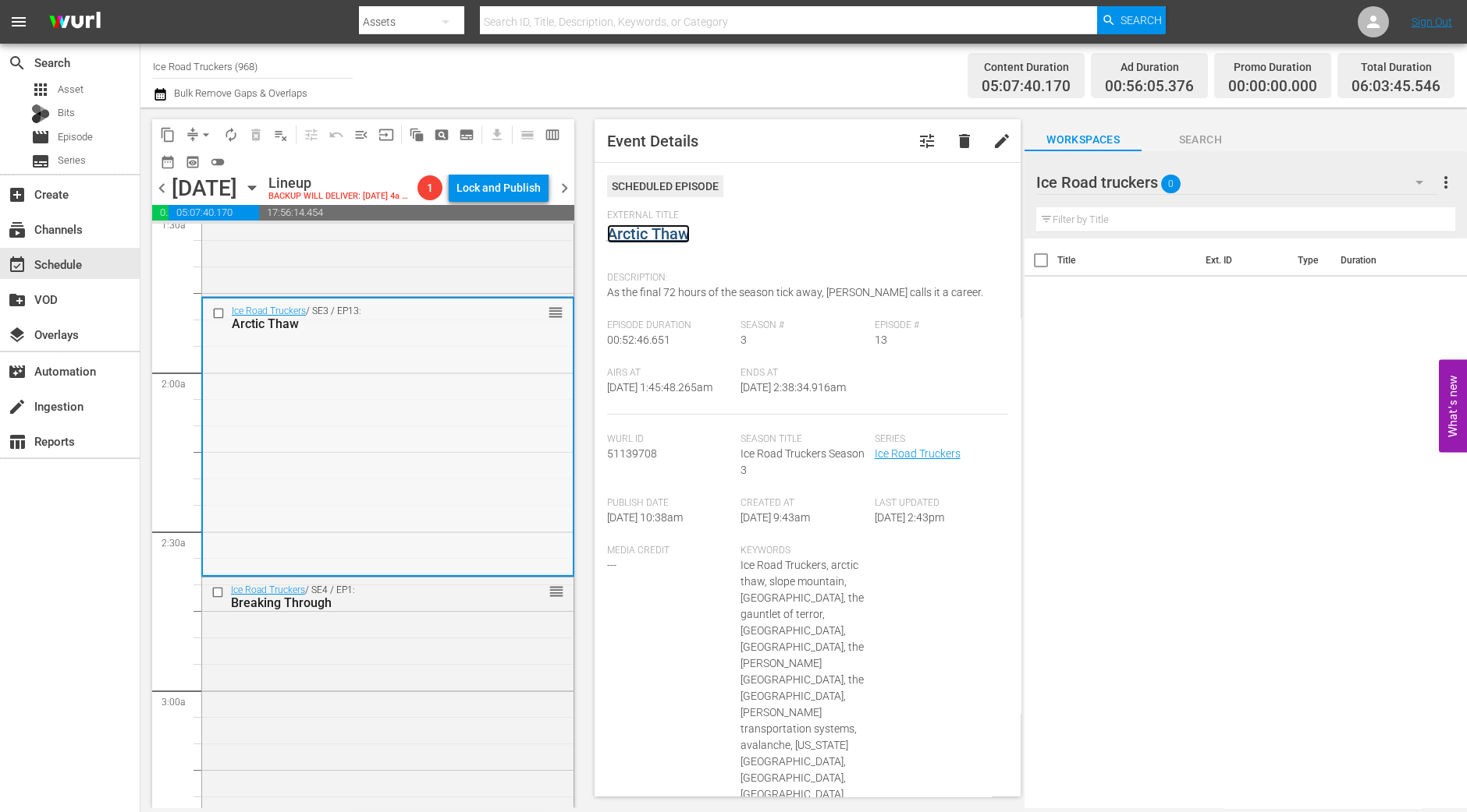
scroll to position [681, 0]
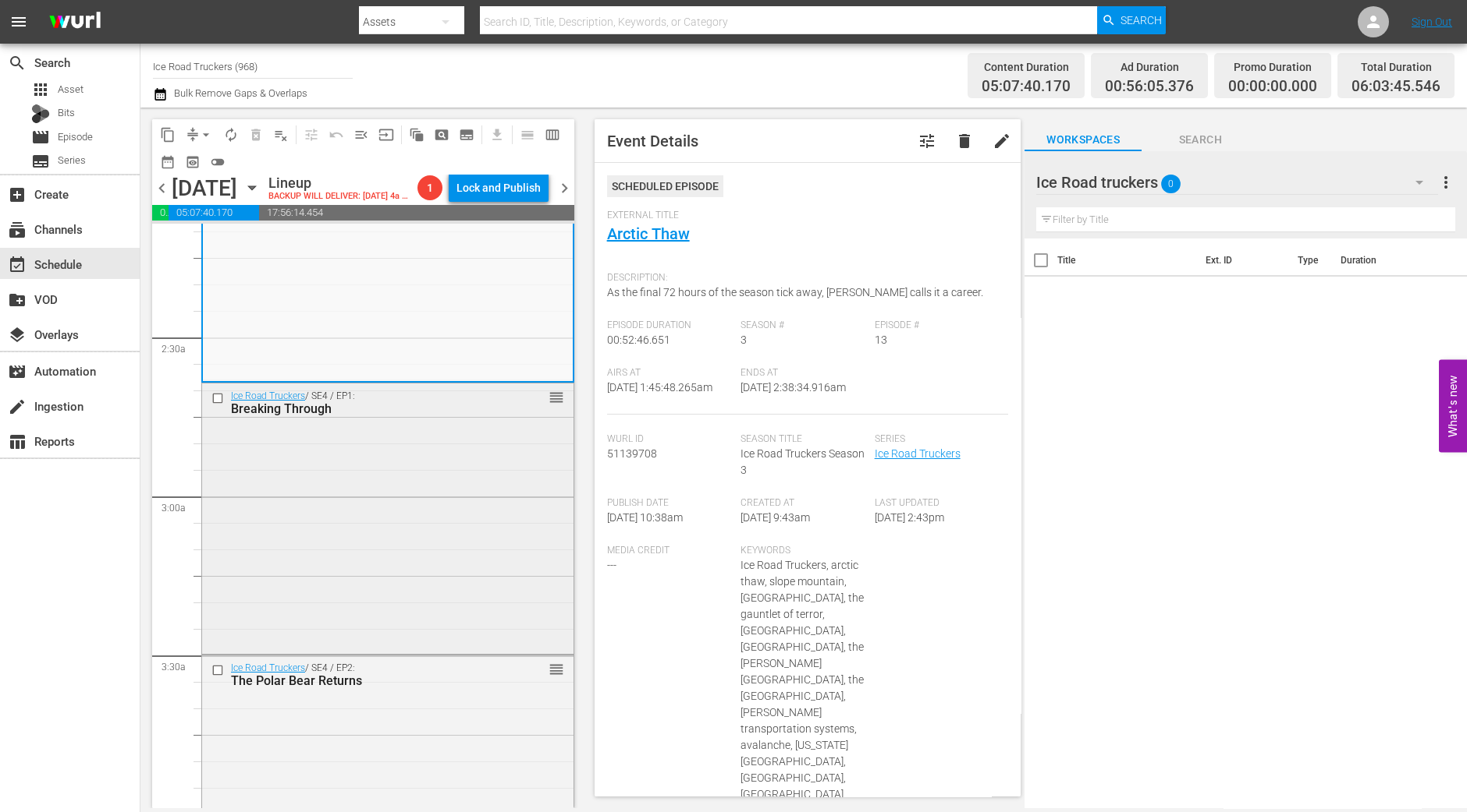
click at [360, 537] on div "Ice Road Truckers / SE4 / EP1: Breaking Through reorder" at bounding box center [387, 517] width 371 height 268
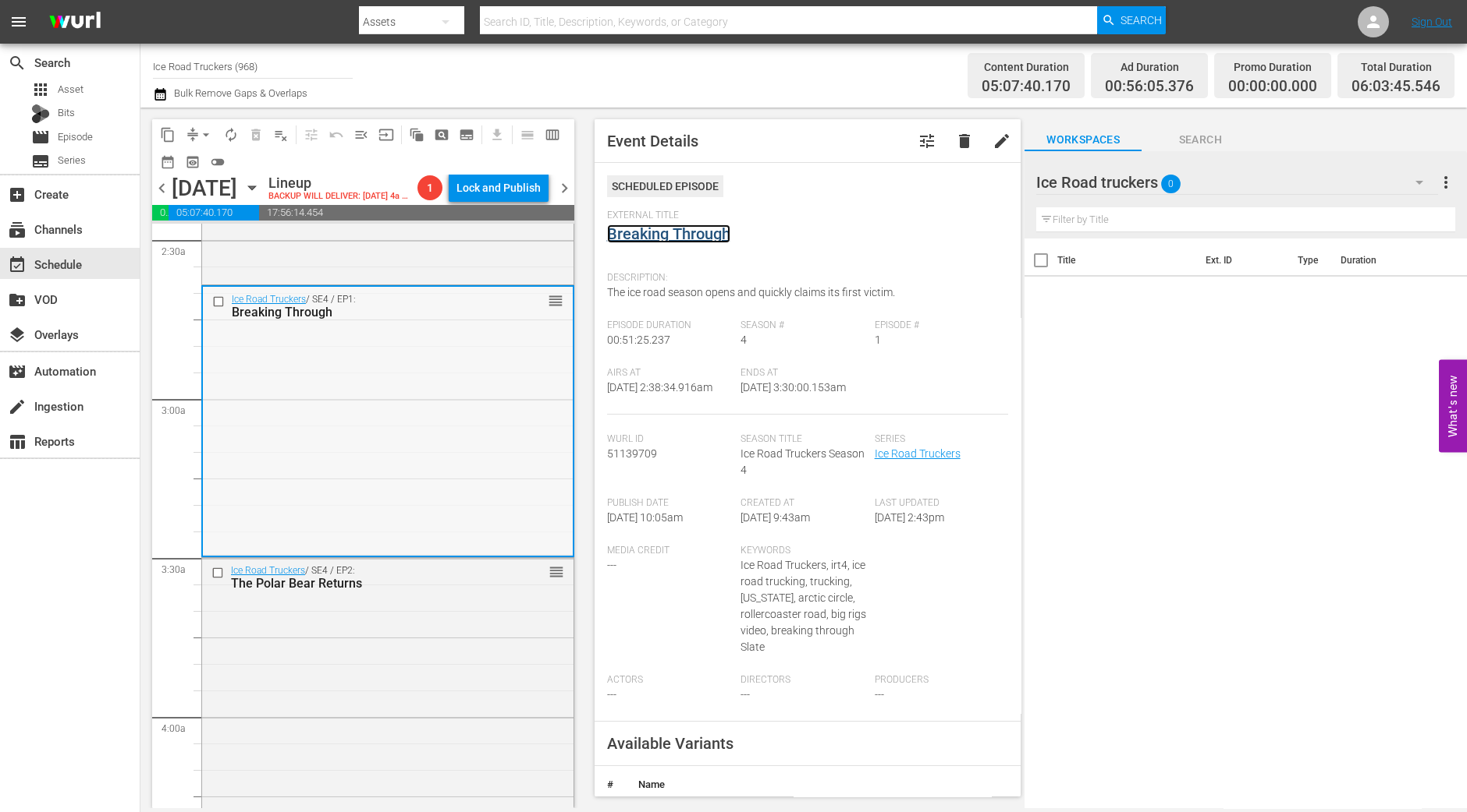
scroll to position [877, 0]
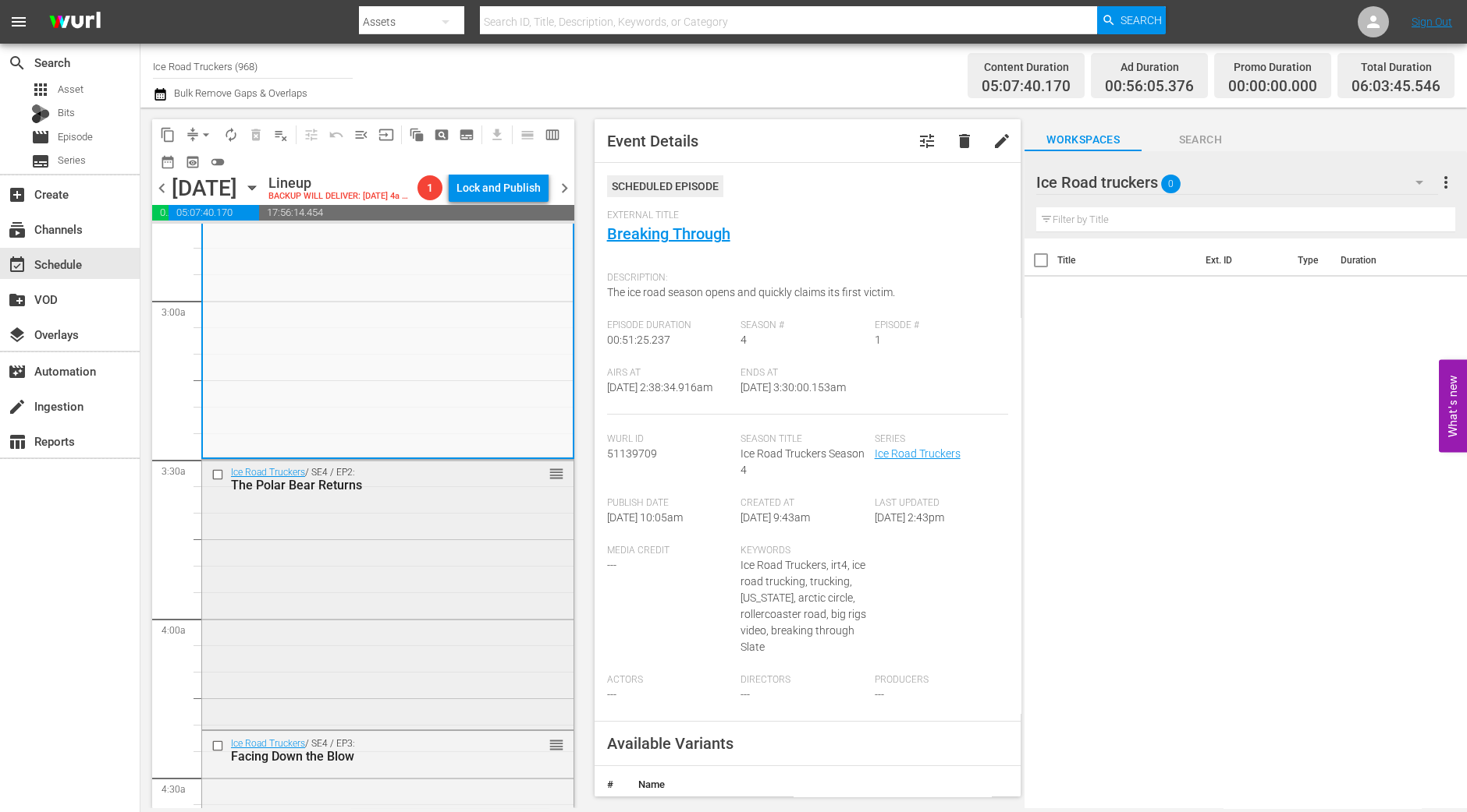
click at [425, 551] on div "Ice Road Truckers / SE4 / EP2: The Polar Bear Returns reorder" at bounding box center [387, 593] width 371 height 267
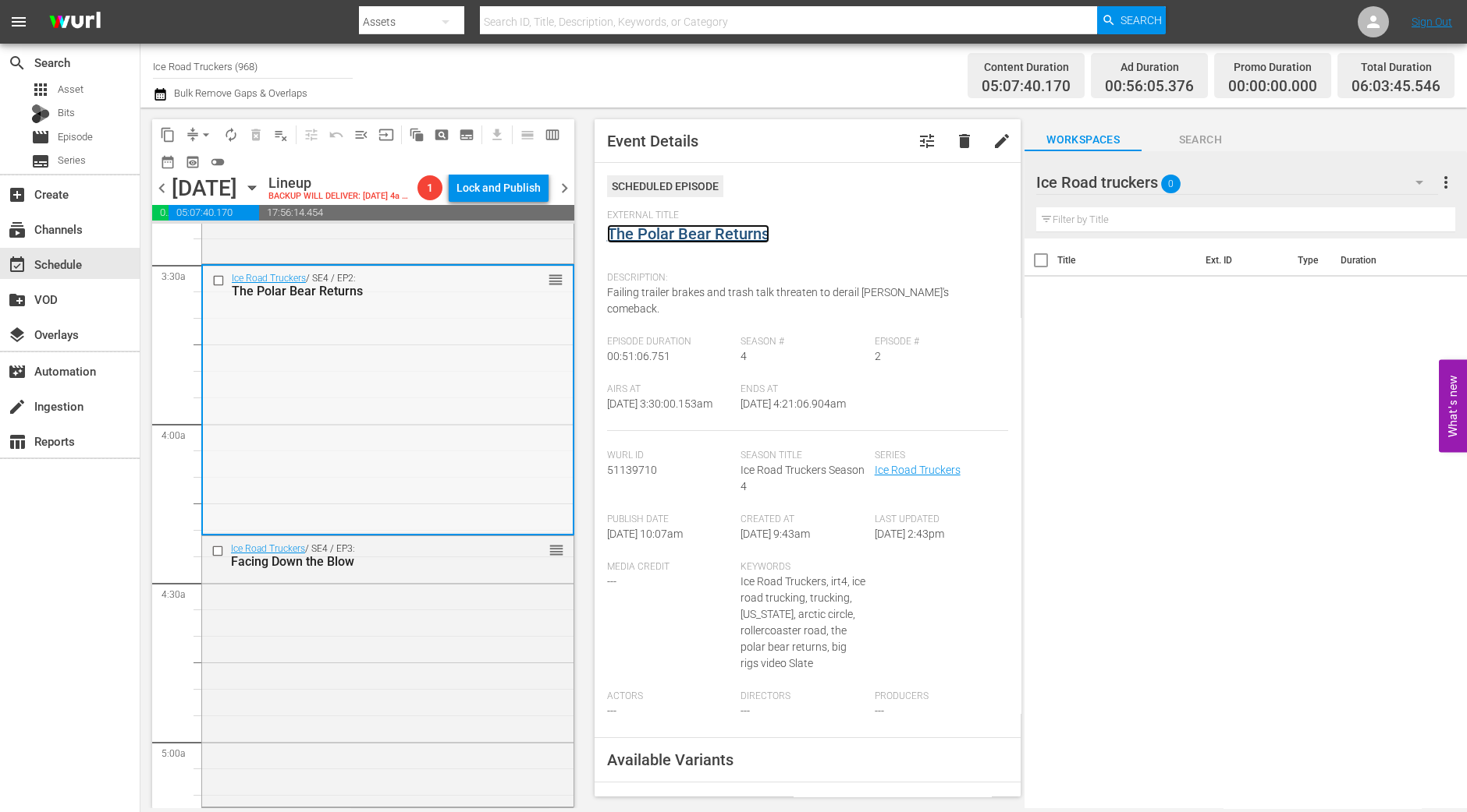
scroll to position [1169, 0]
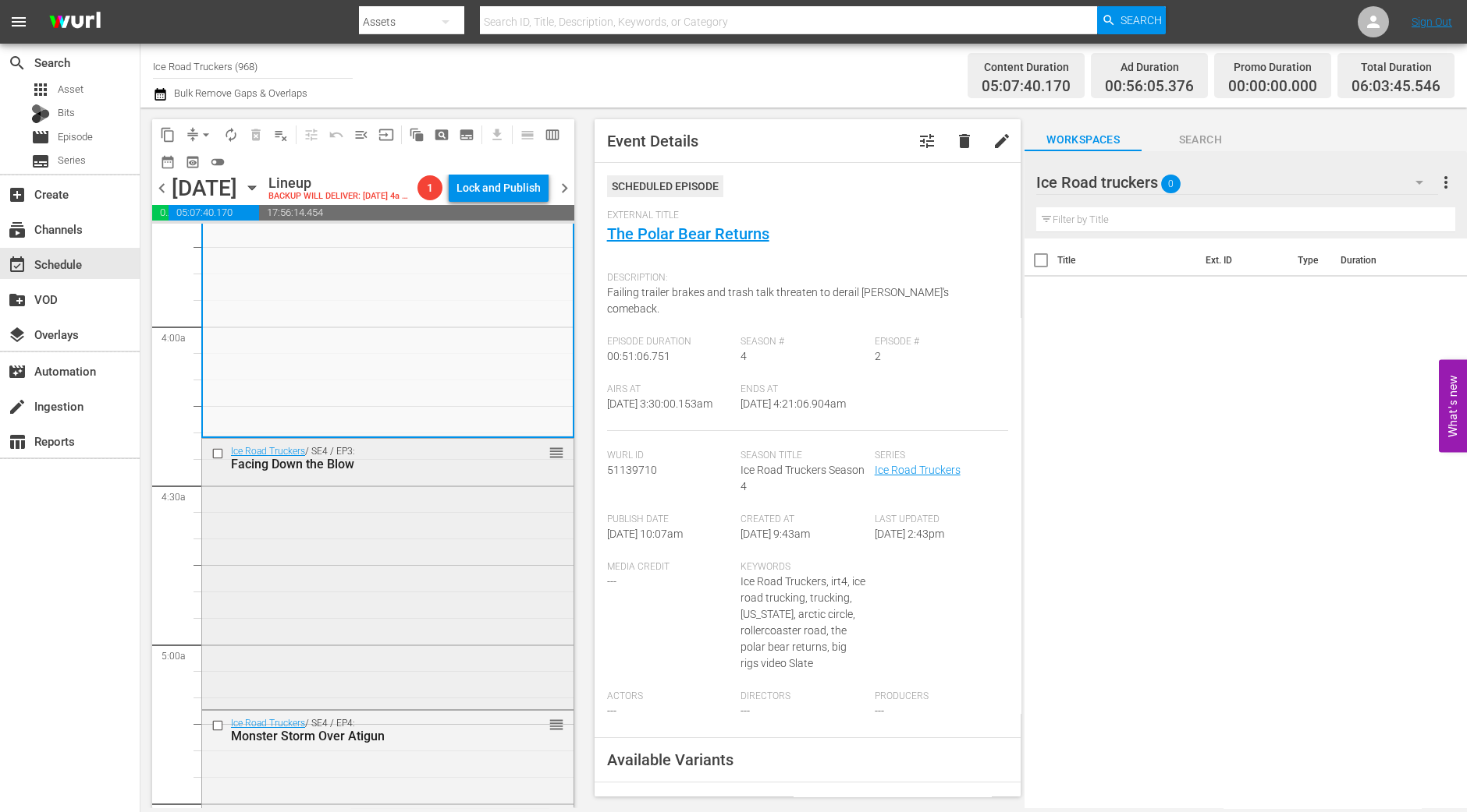
click at [329, 565] on div "Ice Road Truckers / SE4 / EP3: Facing Down the Blow reorder" at bounding box center [387, 572] width 371 height 268
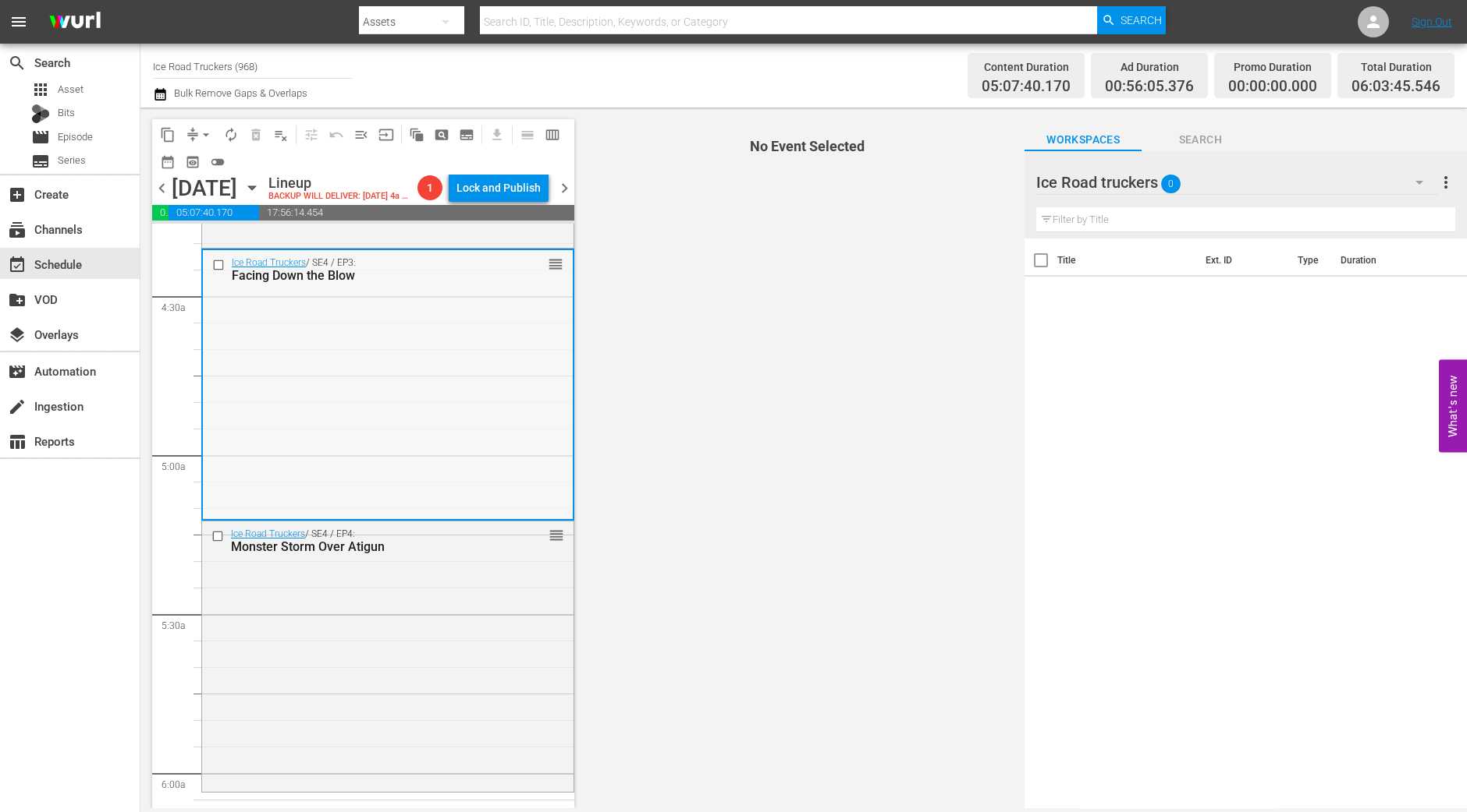
scroll to position [1364, 0]
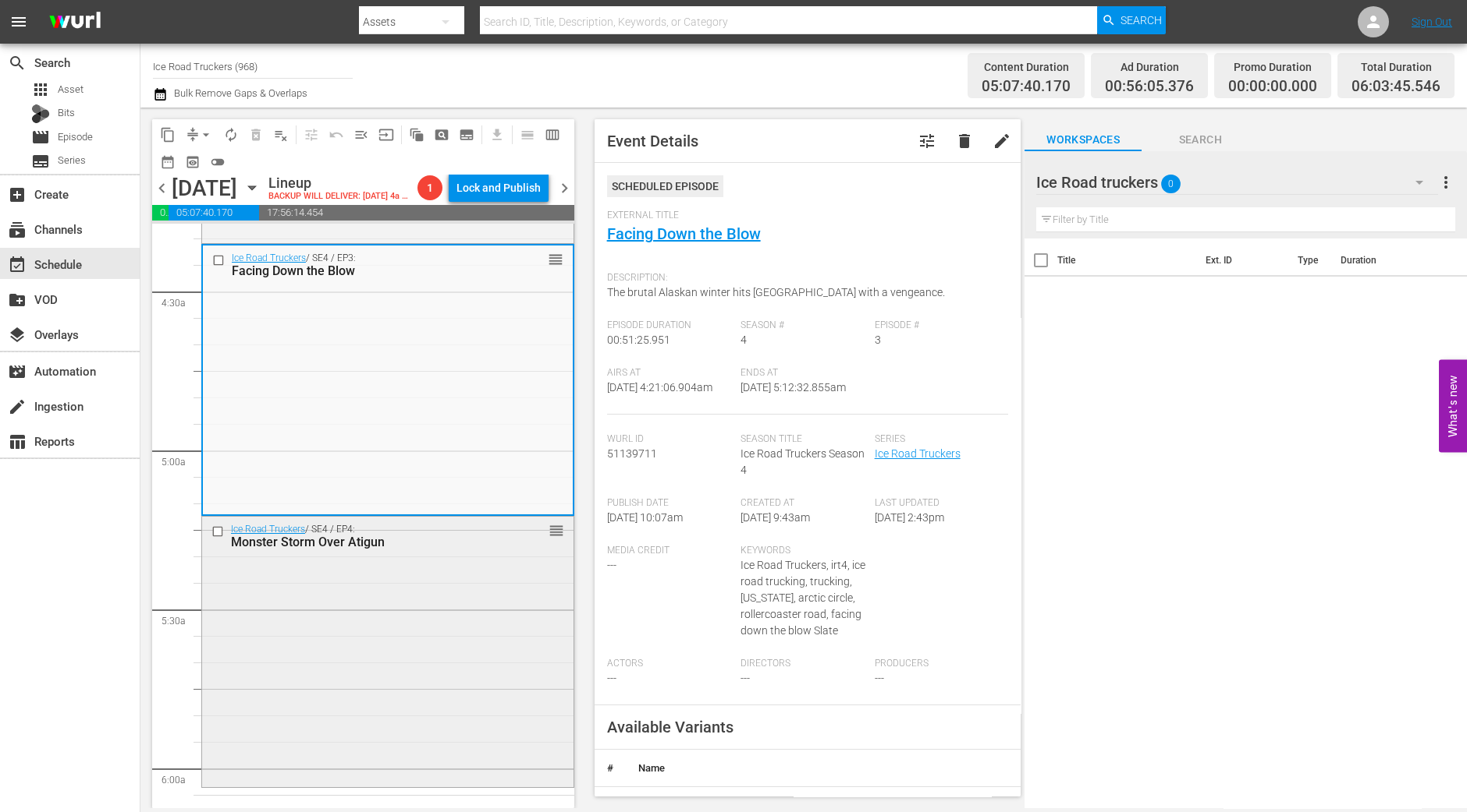
click at [442, 616] on div "Ice Road Truckers / SE4 / EP4: Monster Storm Over Atigun reorder" at bounding box center [387, 650] width 371 height 267
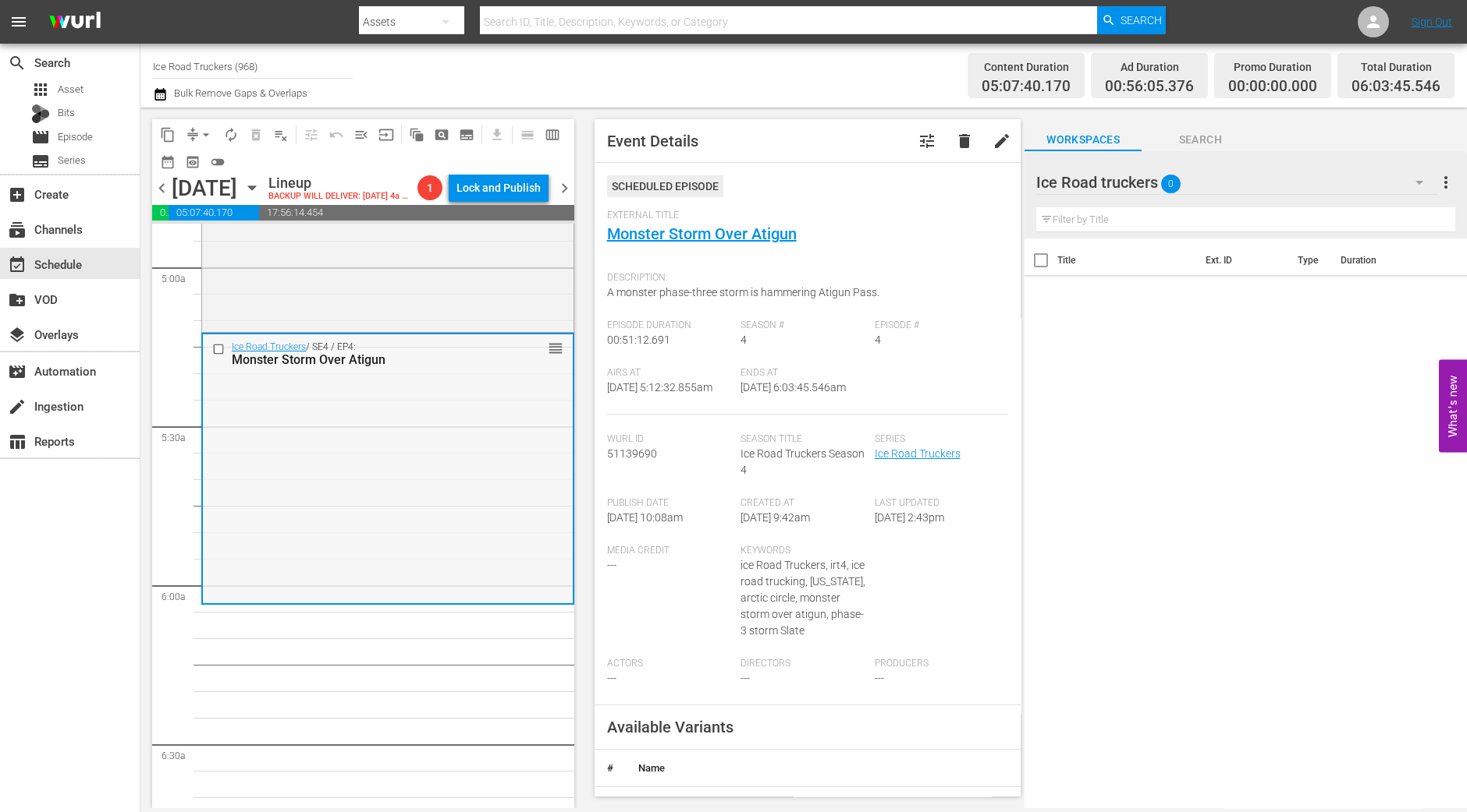
scroll to position [1558, 0]
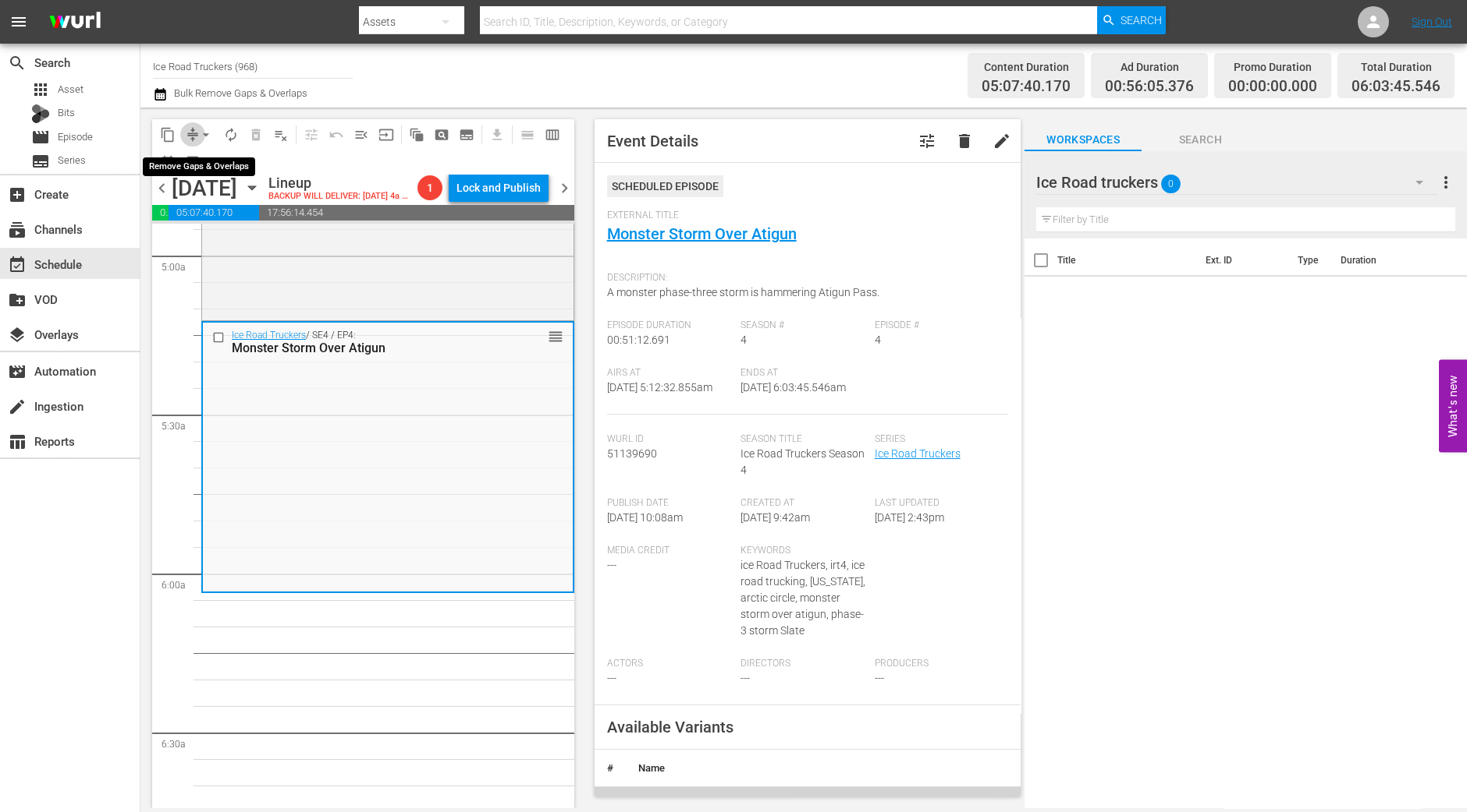
click at [193, 129] on span "compress" at bounding box center [193, 134] width 16 height 16
click at [213, 149] on span "toggle_off" at bounding box center [217, 162] width 25 height 25
click at [201, 140] on span "arrow_drop_down" at bounding box center [206, 134] width 16 height 16
click at [221, 164] on li "Align to Midnight" at bounding box center [207, 165] width 164 height 25
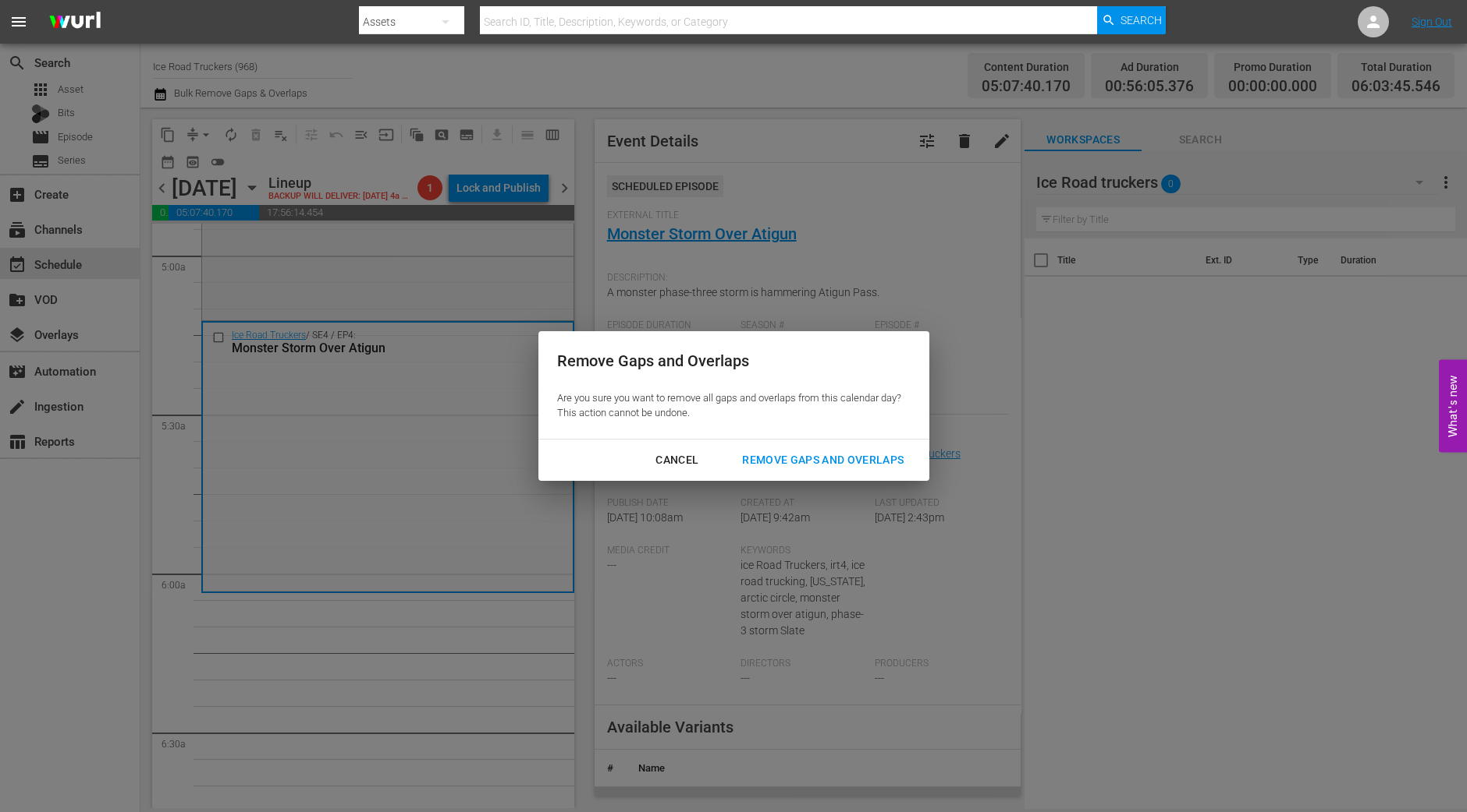
click at [858, 461] on div "Remove Gaps and Overlaps" at bounding box center [823, 460] width 186 height 20
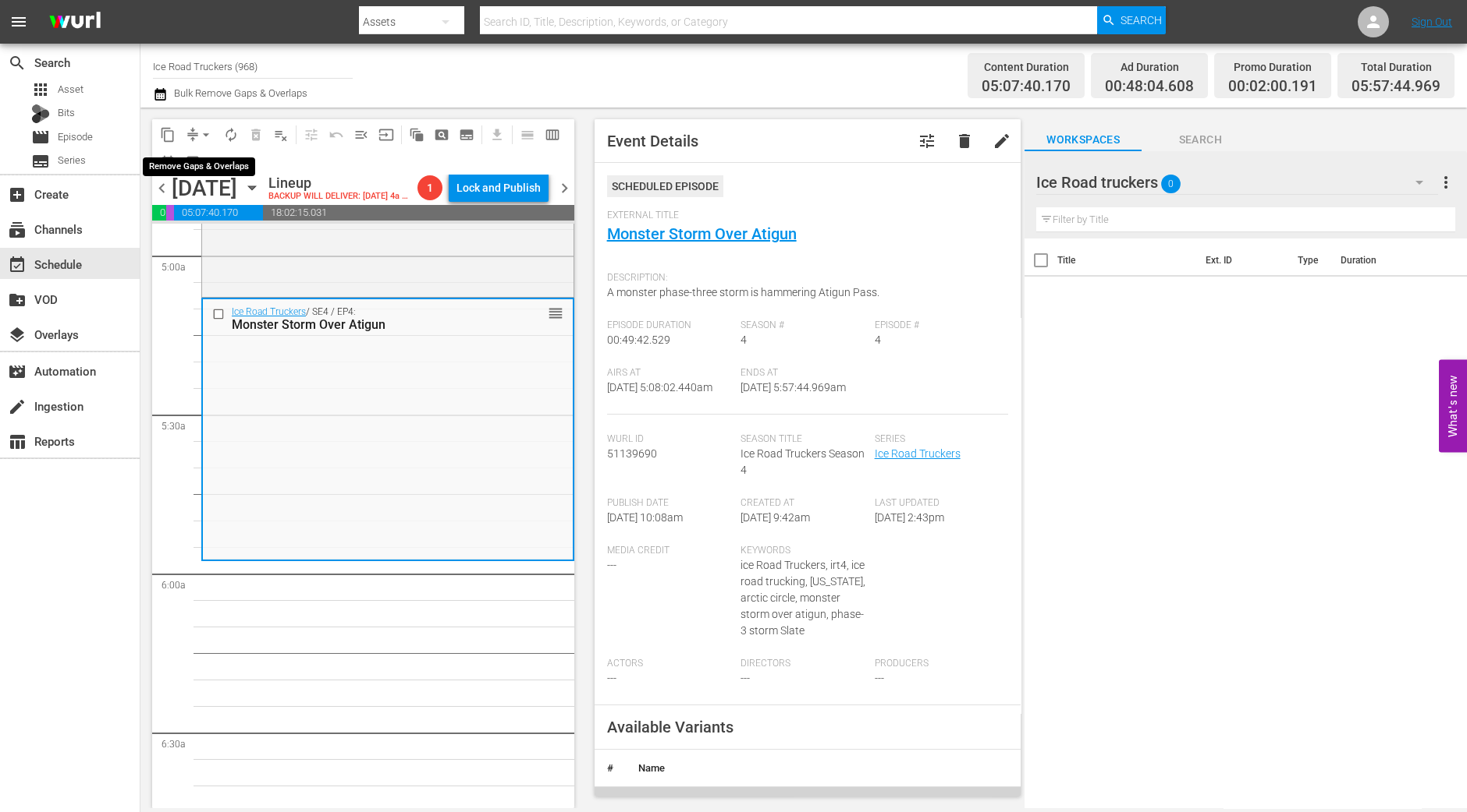
click at [201, 140] on span "arrow_drop_down" at bounding box center [206, 134] width 16 height 16
click at [199, 158] on li "Align to Midnight" at bounding box center [207, 165] width 164 height 25
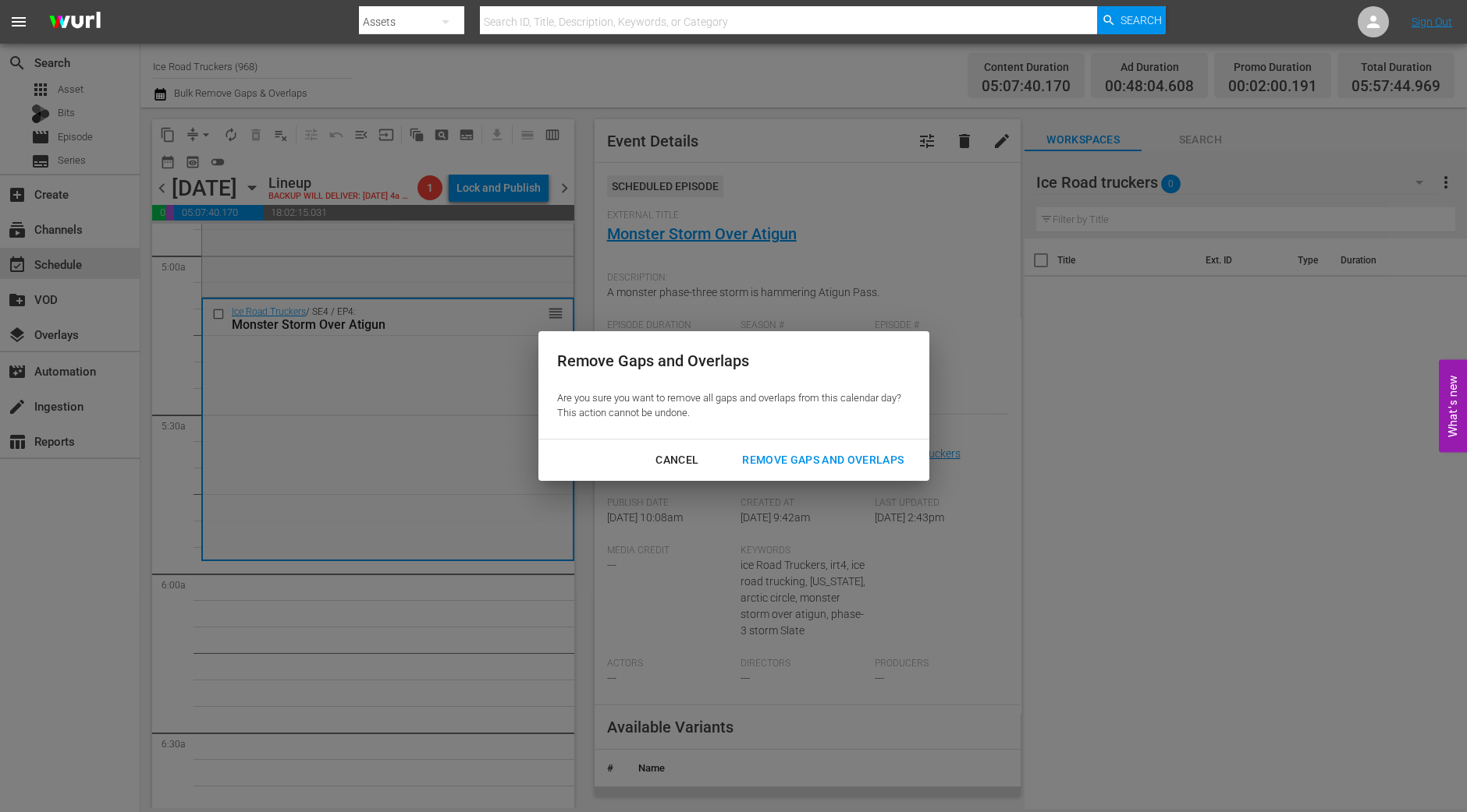
click at [810, 454] on div "Remove Gaps and Overlaps" at bounding box center [823, 460] width 186 height 20
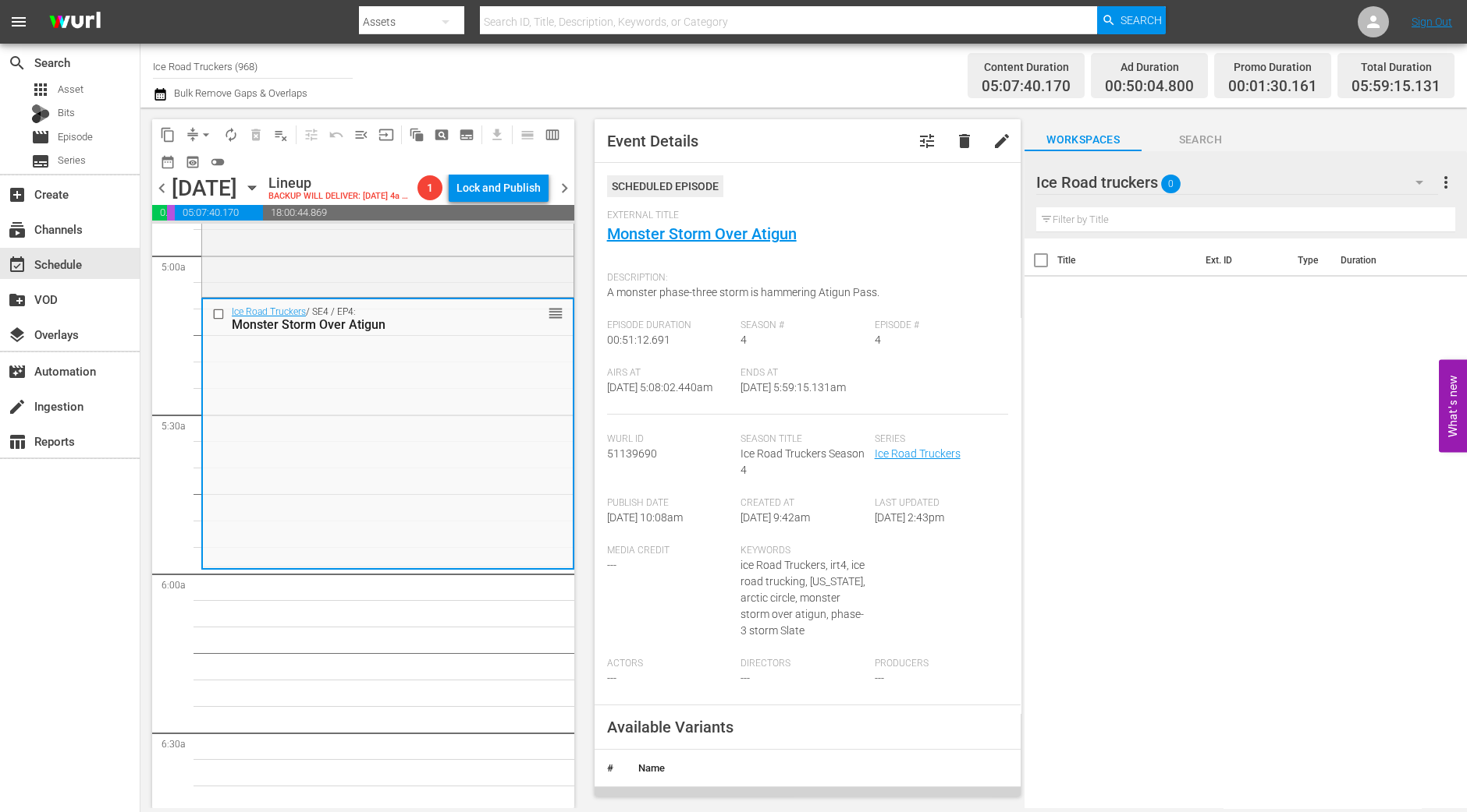
click at [203, 139] on span "arrow_drop_down" at bounding box center [206, 134] width 16 height 16
click at [204, 154] on li "Align to Midnight" at bounding box center [207, 165] width 164 height 25
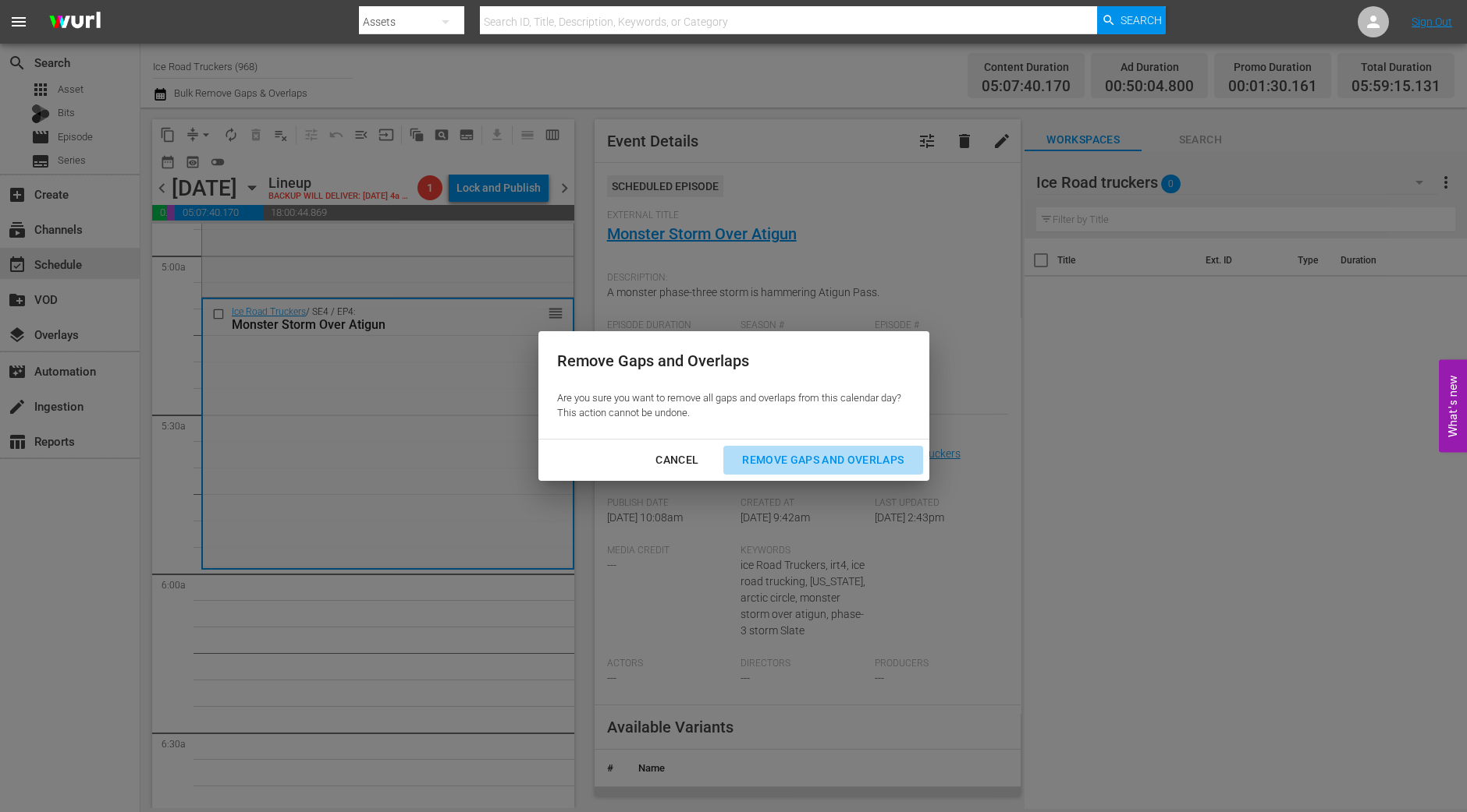
click at [812, 462] on div "Remove Gaps and Overlaps" at bounding box center [823, 460] width 186 height 20
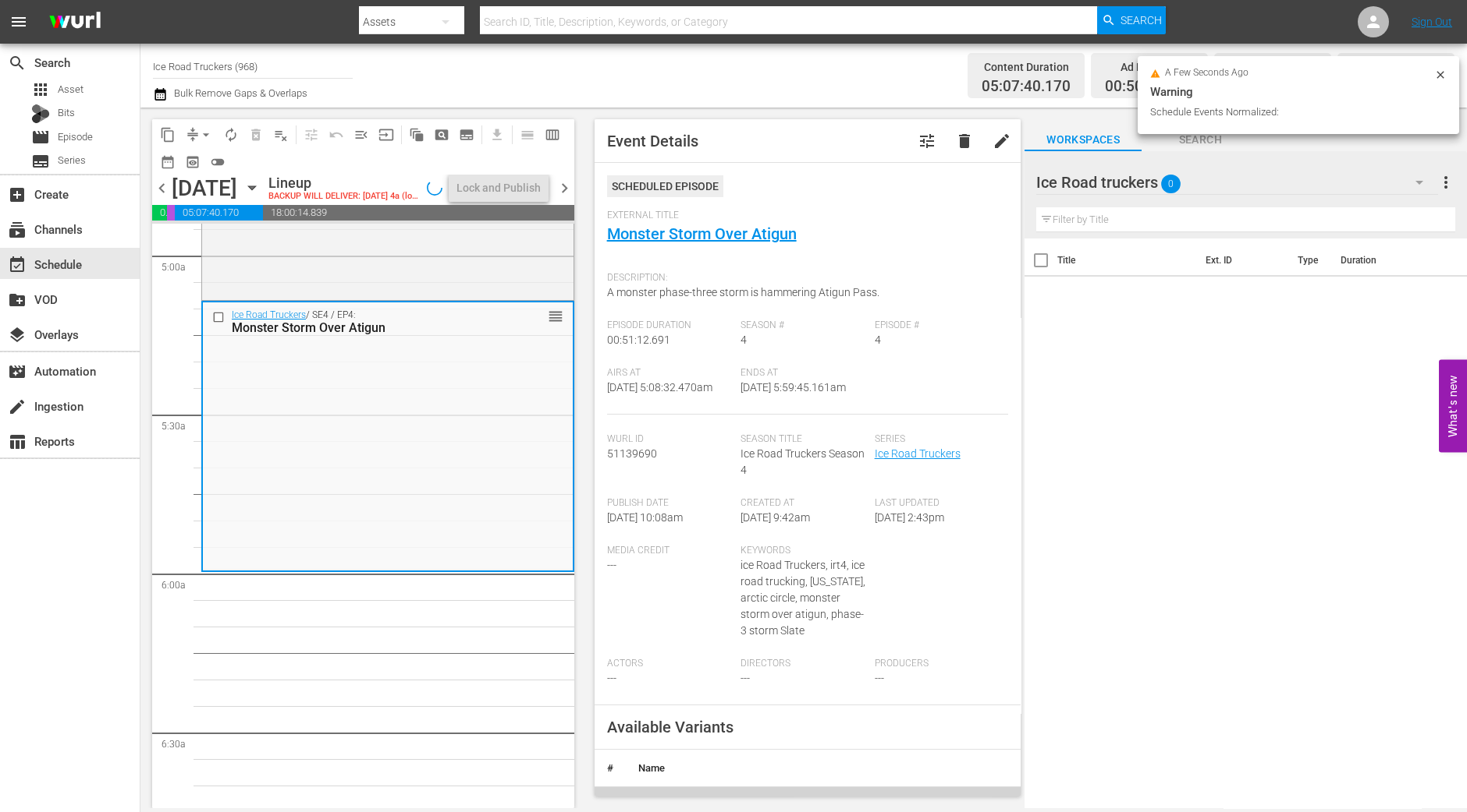
scroll to position [1532, 0]
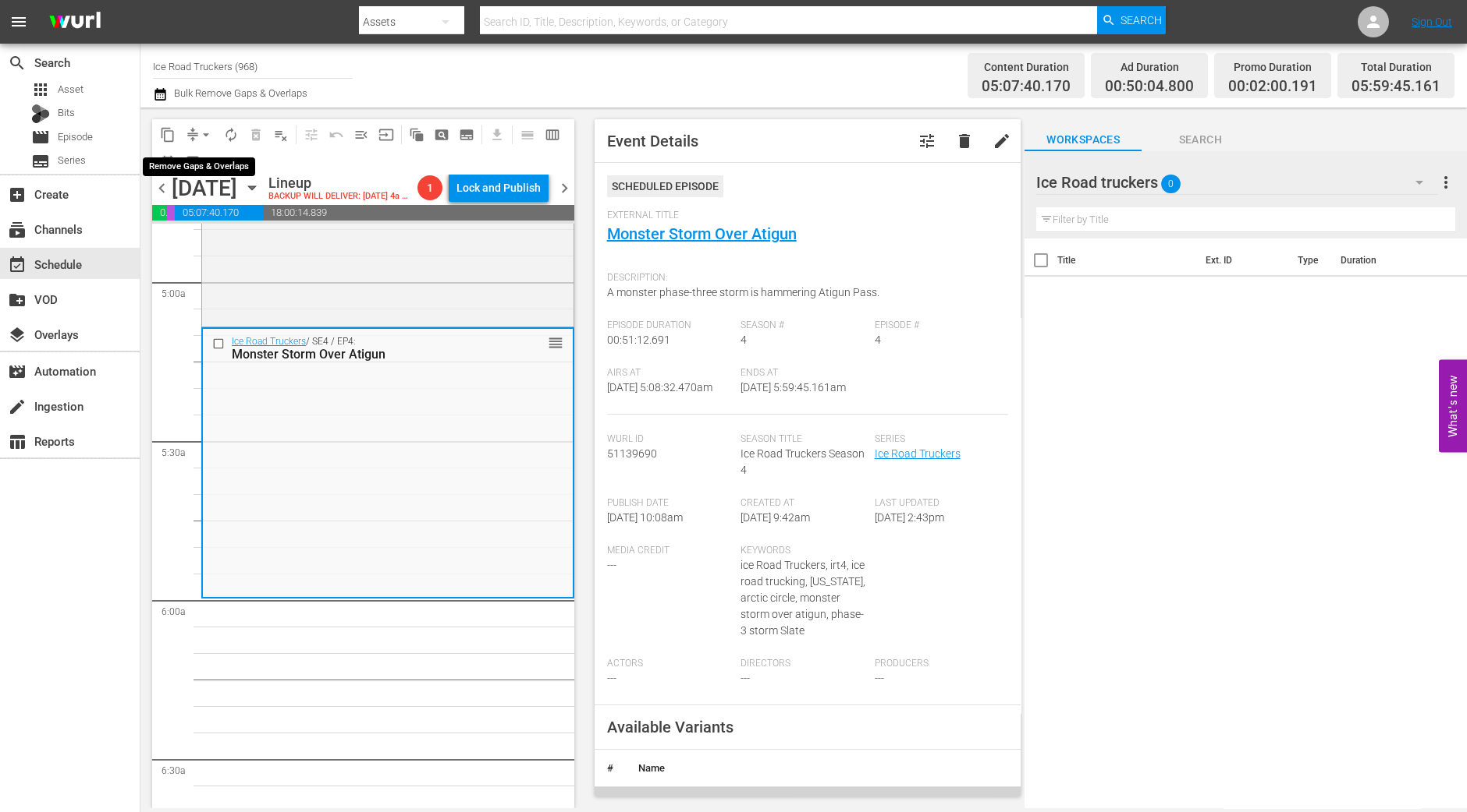
click at [207, 135] on span "arrow_drop_down" at bounding box center [206, 134] width 16 height 16
click at [207, 163] on li "Align to Midnight" at bounding box center [207, 165] width 164 height 25
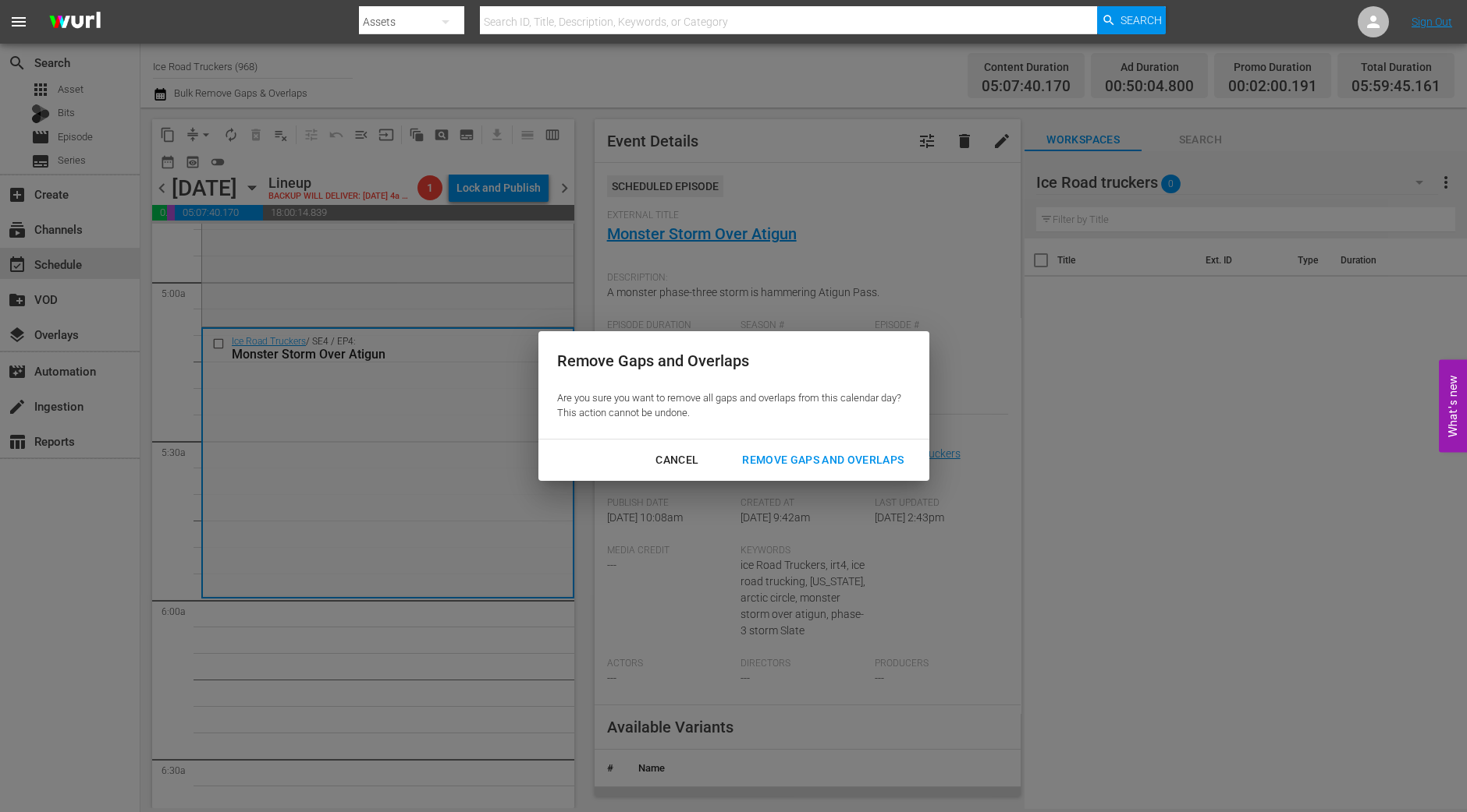
drag, startPoint x: 801, startPoint y: 446, endPoint x: 794, endPoint y: 471, distance: 26.0
click at [802, 447] on button "Remove Gaps and Overlaps" at bounding box center [823, 461] width 199 height 29
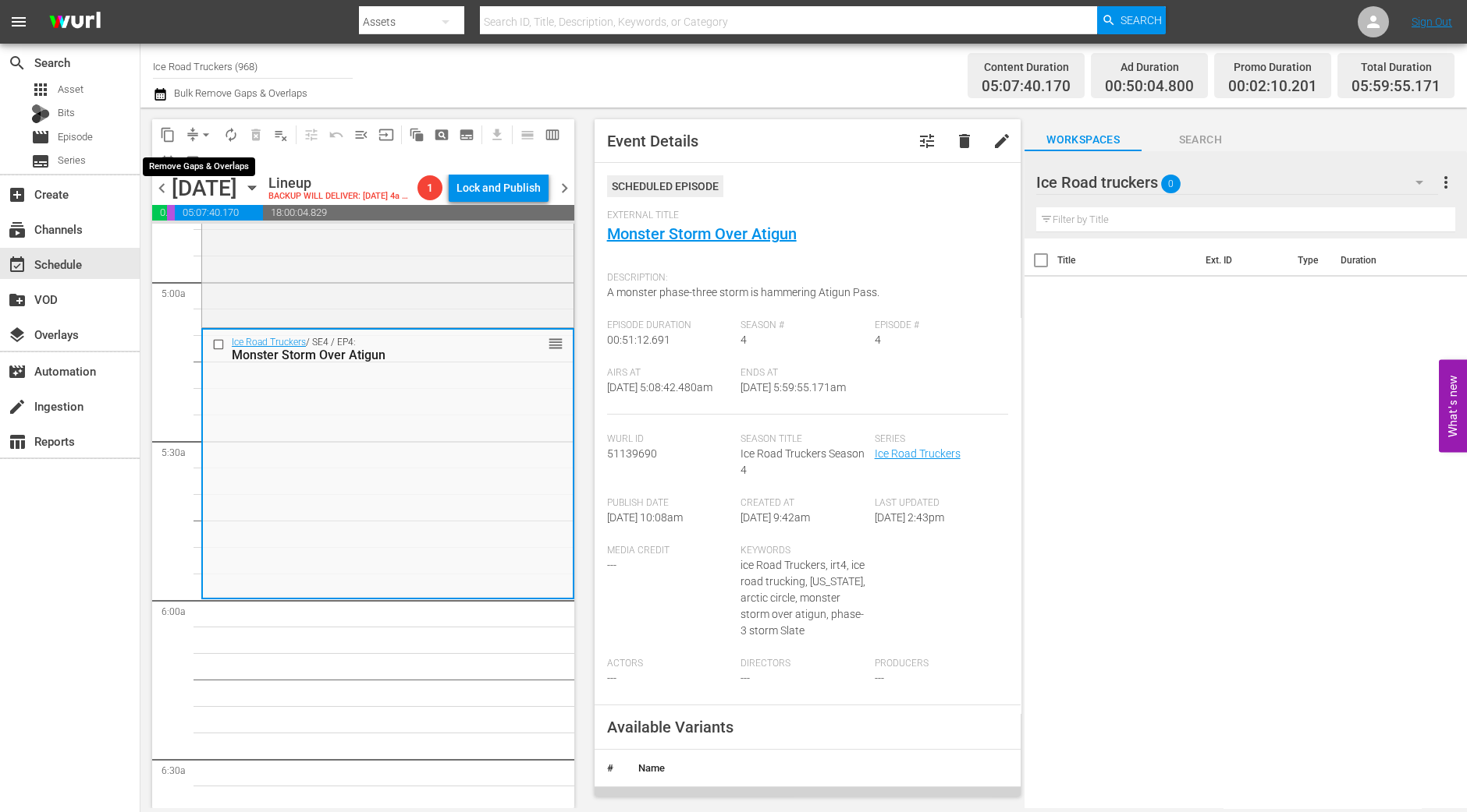
click at [197, 133] on button "arrow_drop_down" at bounding box center [206, 134] width 25 height 25
click at [189, 156] on li "Align to Midnight" at bounding box center [207, 165] width 164 height 25
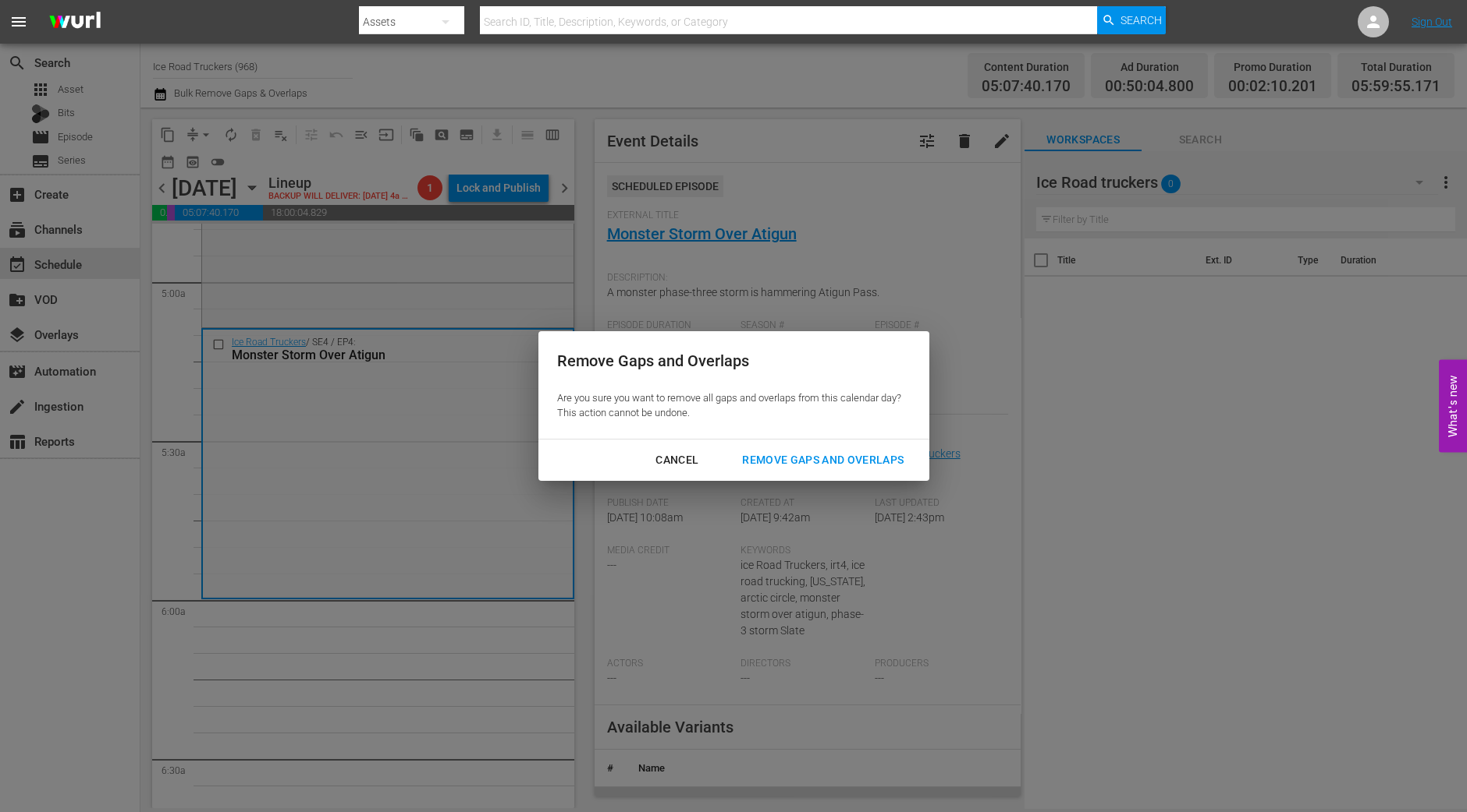
click at [802, 453] on div "Remove Gaps and Overlaps" at bounding box center [823, 460] width 186 height 20
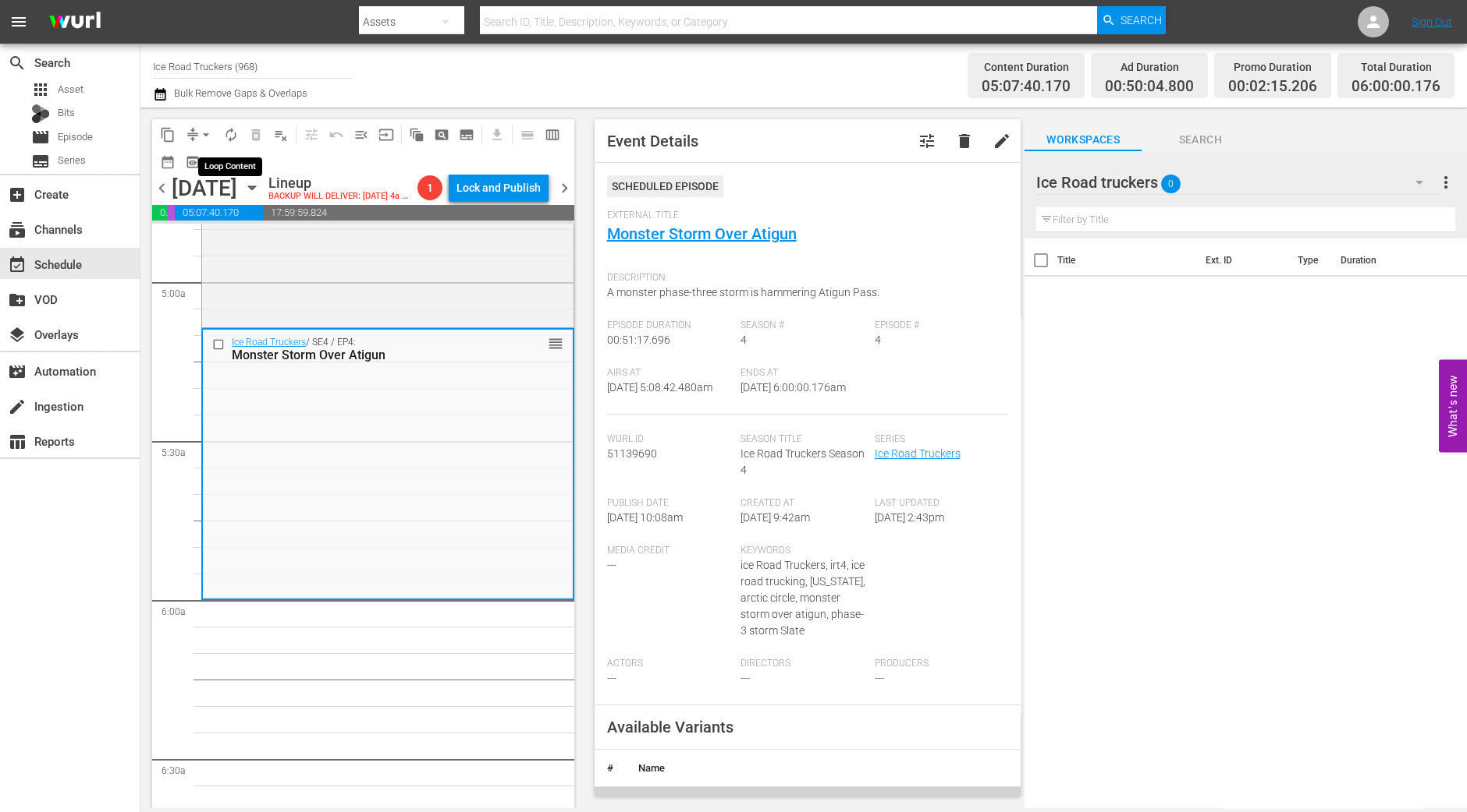
click at [231, 129] on span "autorenew_outlined" at bounding box center [230, 134] width 16 height 16
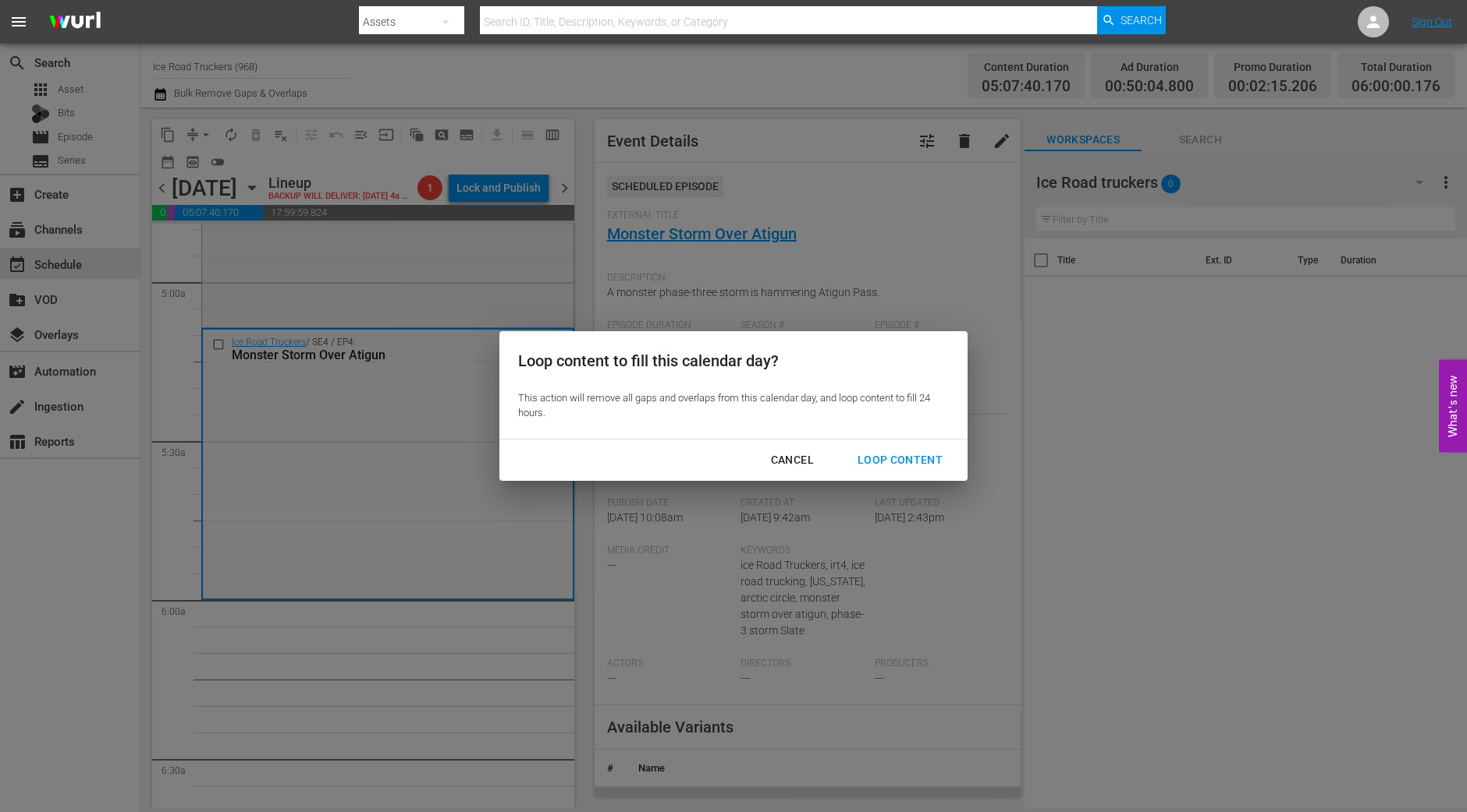
click at [888, 450] on div "Loop Content" at bounding box center [899, 460] width 110 height 20
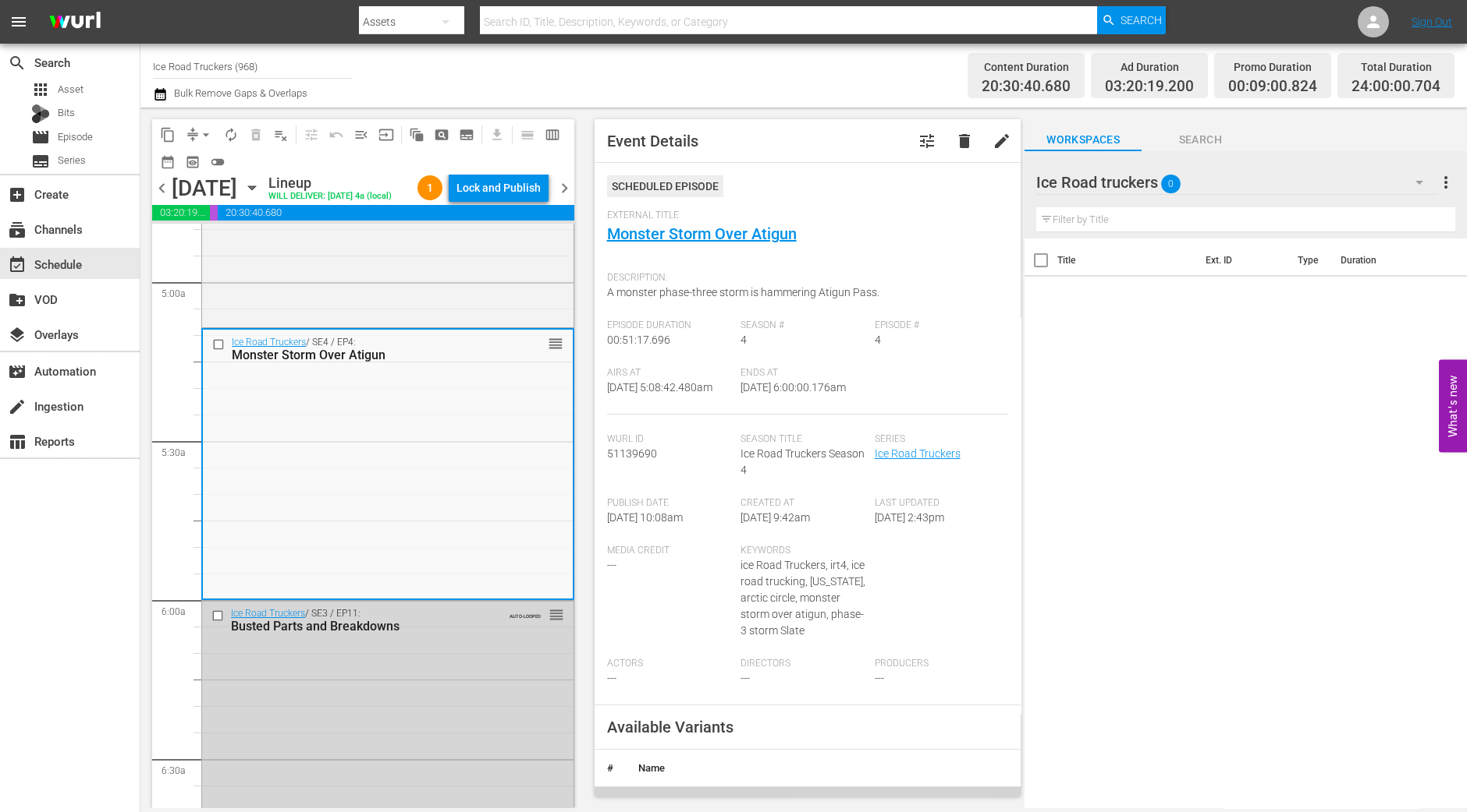
click at [149, 683] on div "content_copy compress arrow_drop_down autorenew_outlined delete_forever_outline…" at bounding box center [358, 458] width 437 height 701
click at [498, 200] on div "Lock and Publish" at bounding box center [498, 188] width 85 height 28
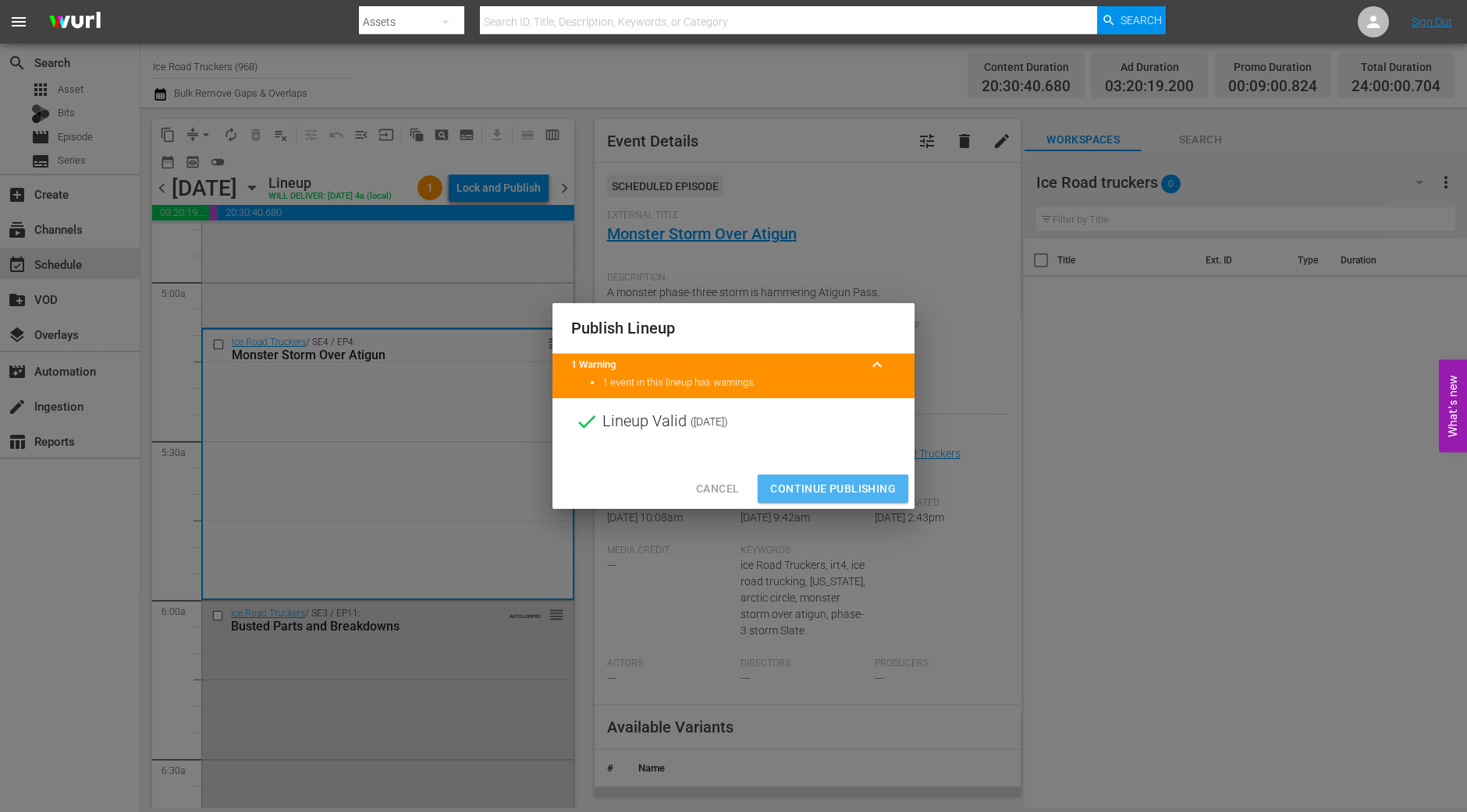
click at [819, 489] on span "Continue Publishing" at bounding box center [833, 489] width 126 height 20
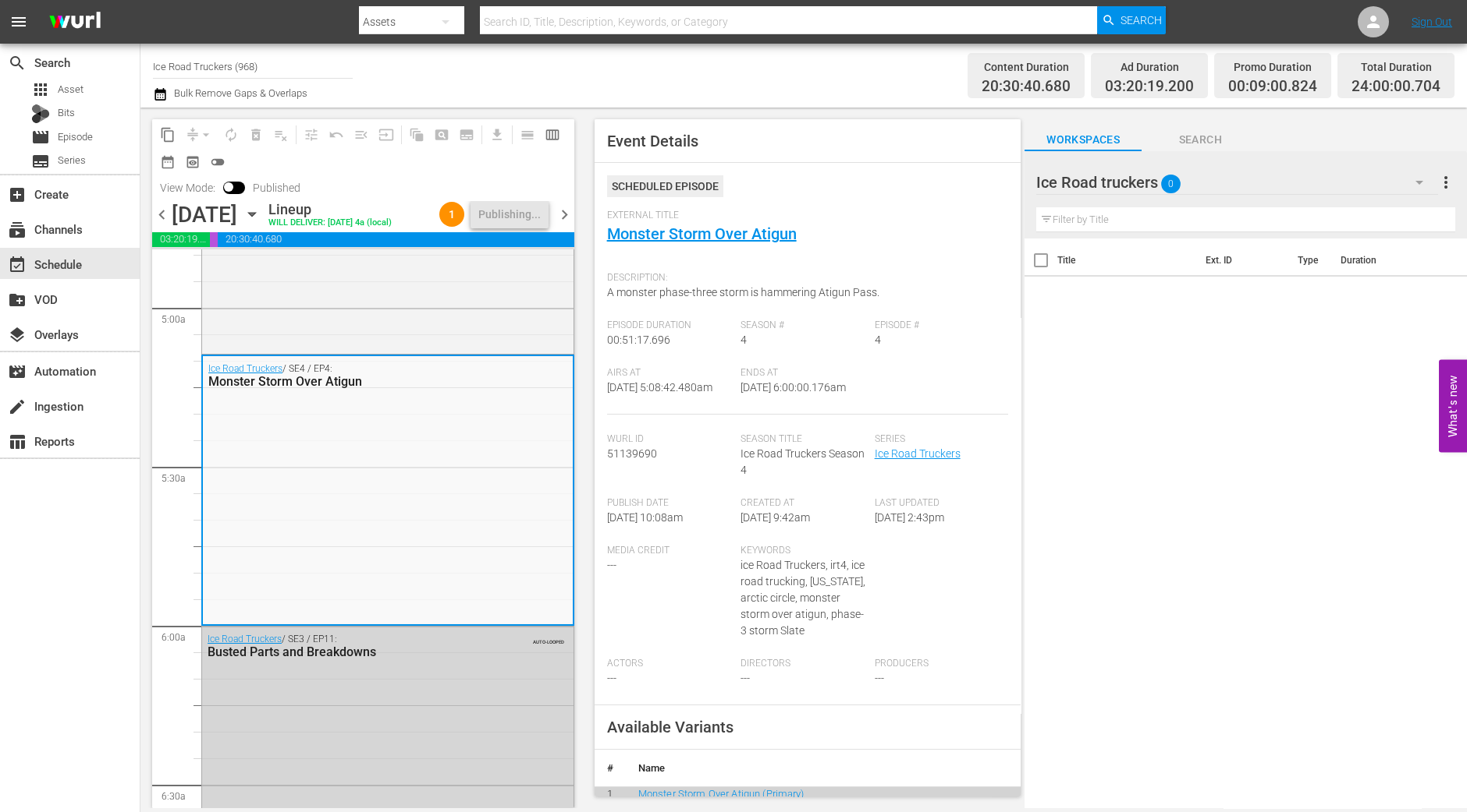
click at [149, 580] on div "content_copy compress arrow_drop_down autorenew_outlined delete_forever_outline…" at bounding box center [358, 458] width 437 height 701
click at [144, 763] on div "content_copy compress arrow_drop_down autorenew_outlined delete_forever_outline…" at bounding box center [358, 458] width 437 height 701
click at [101, 734] on div "search Search apps Asset Bits movie Episode subtitles Series add_box Create sub…" at bounding box center [70, 449] width 140 height 812
click at [570, 222] on span "chevron_right" at bounding box center [564, 214] width 20 height 20
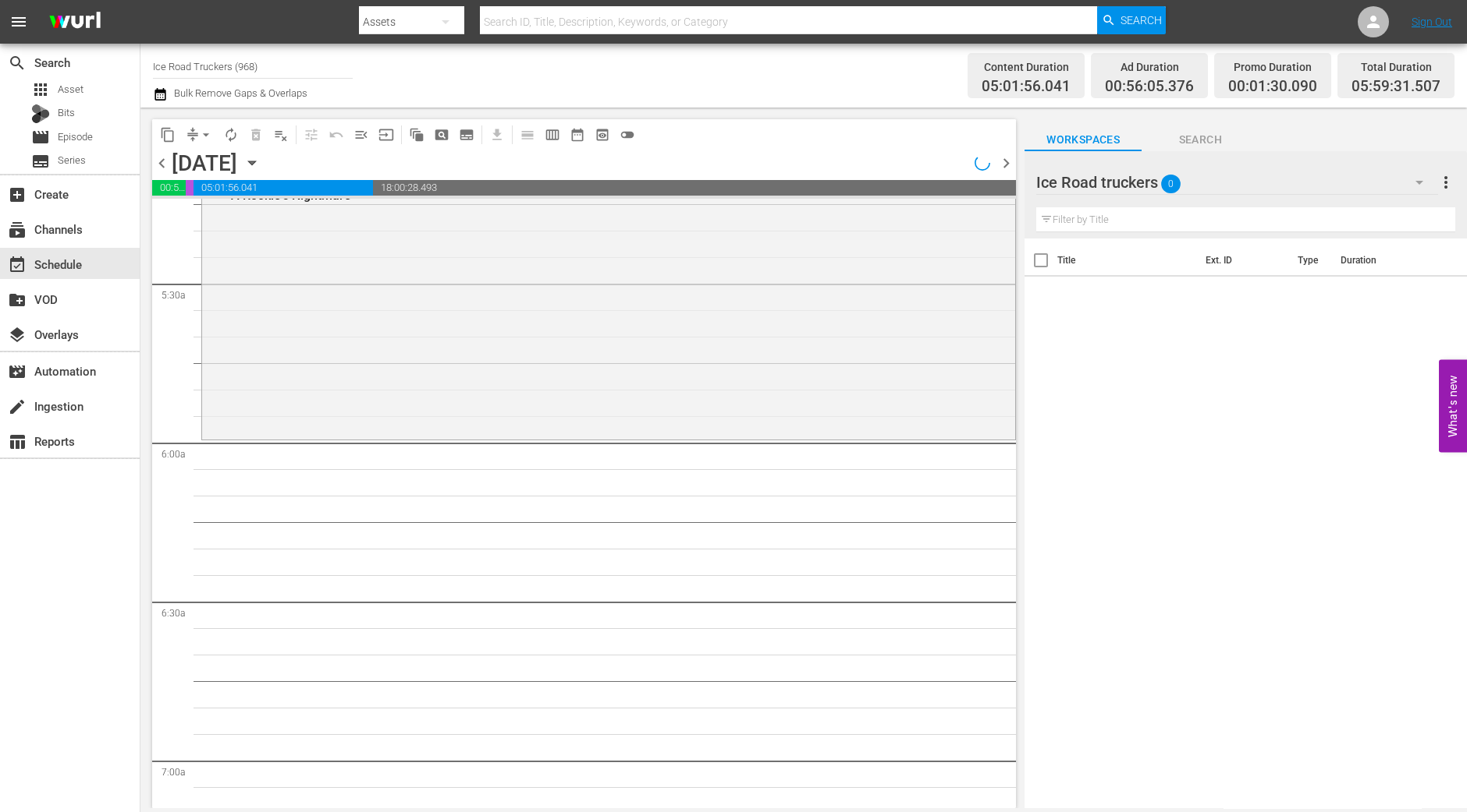
scroll to position [1532, 0]
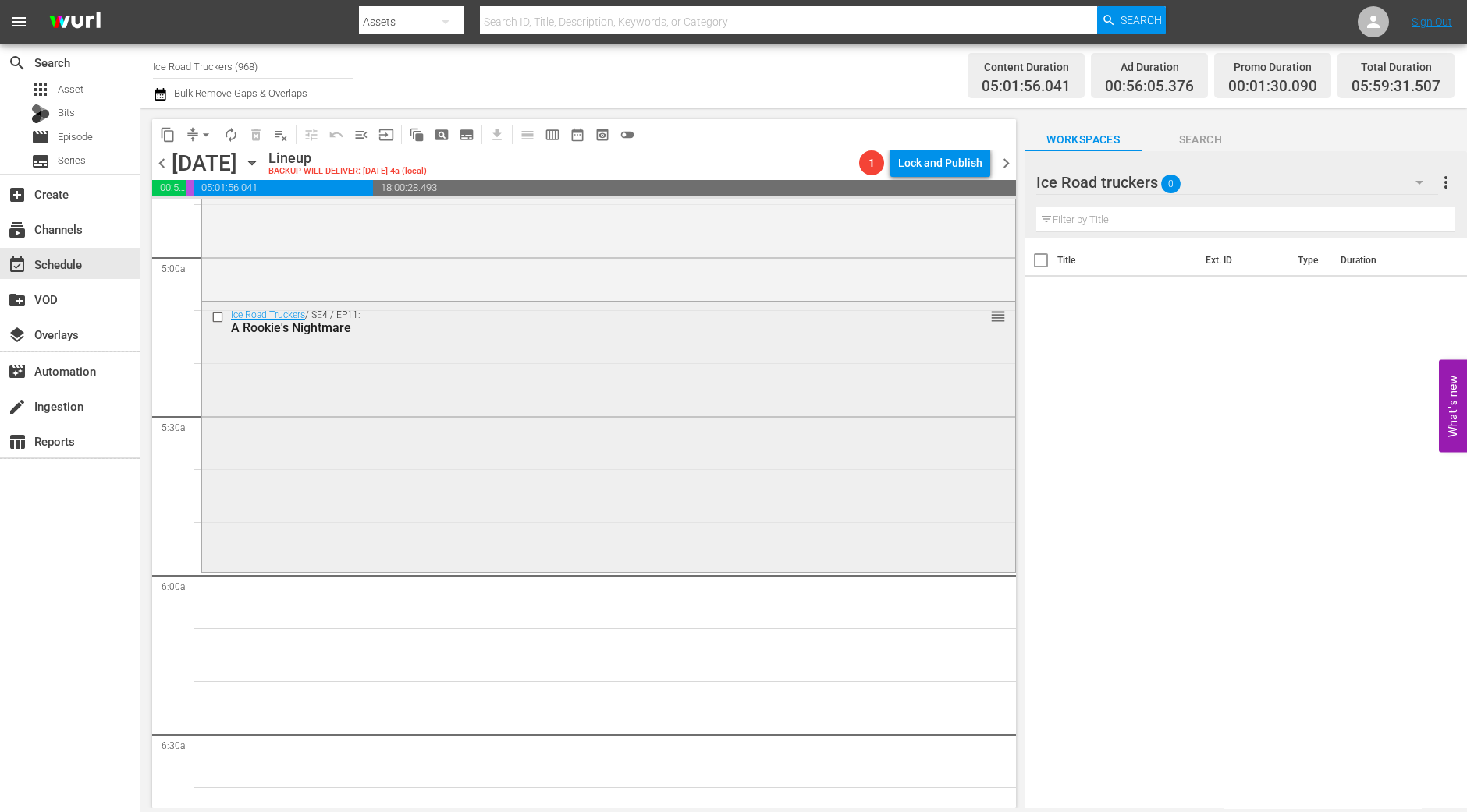
click at [430, 485] on div "Ice Road Truckers / SE4 / EP11: A Rookie's Nightmare reorder" at bounding box center [608, 435] width 812 height 266
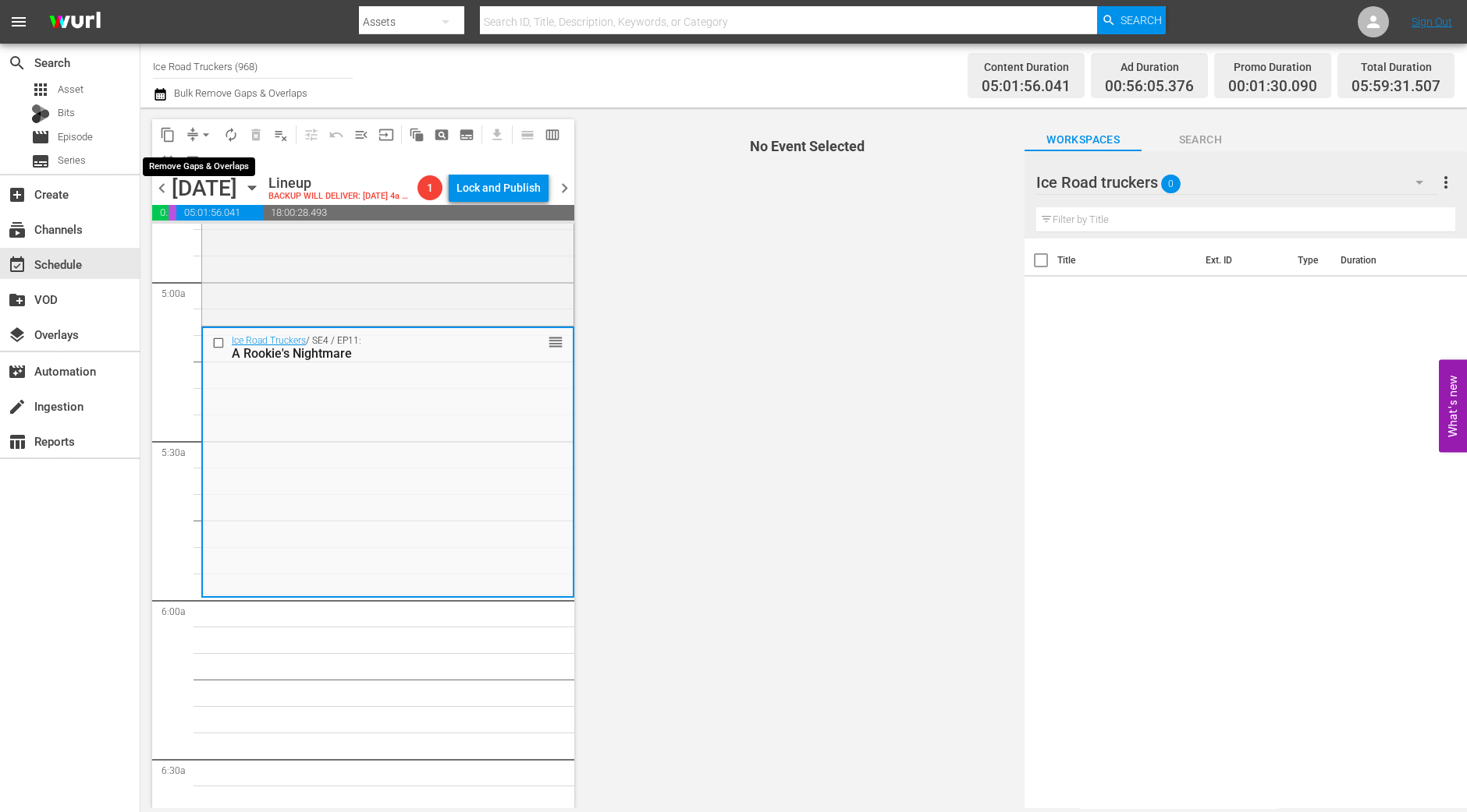
click at [203, 133] on span "arrow_drop_down" at bounding box center [206, 134] width 16 height 16
click at [213, 164] on li "Align to Midnight" at bounding box center [207, 165] width 164 height 25
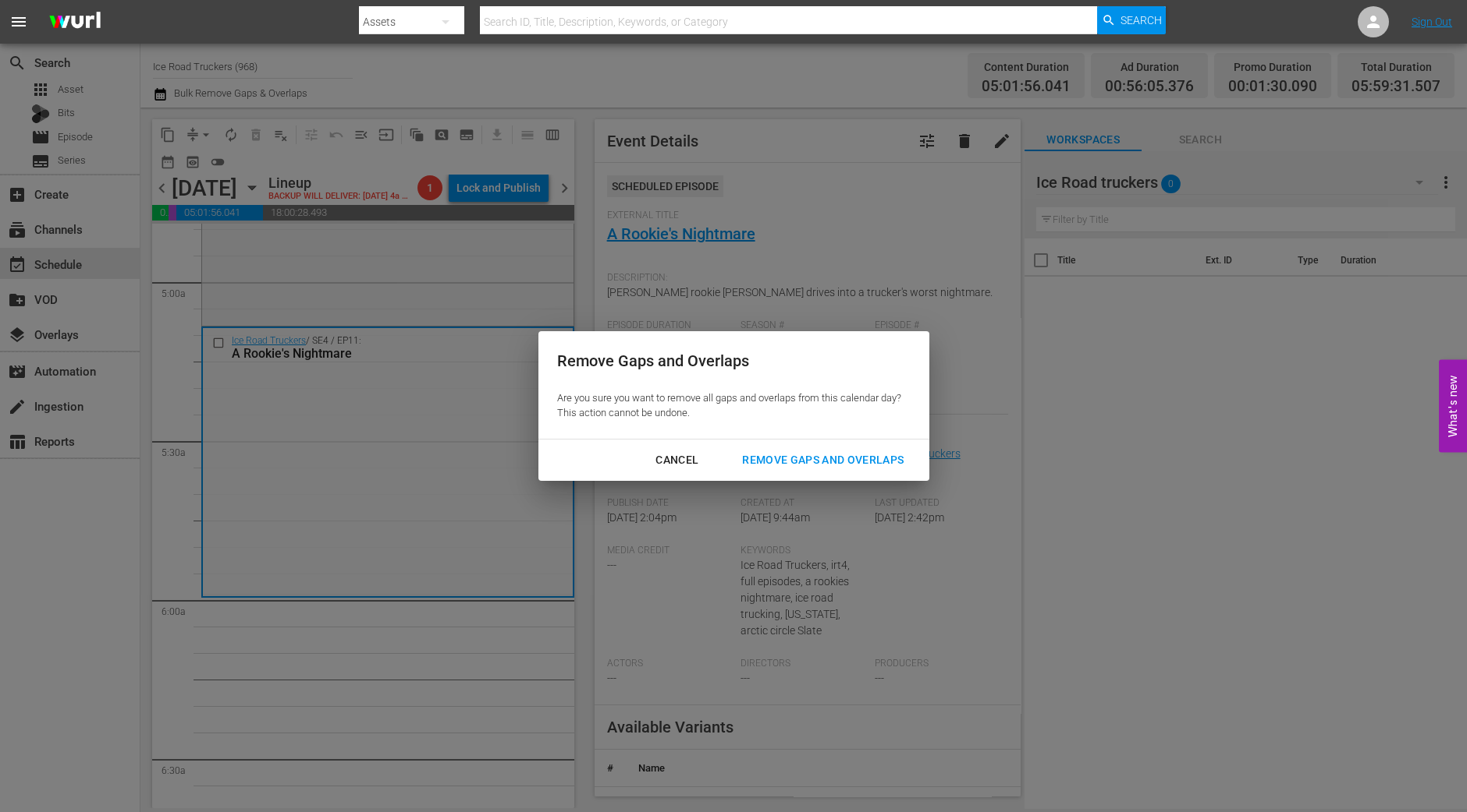
click at [817, 455] on div "Remove Gaps and Overlaps" at bounding box center [823, 460] width 186 height 20
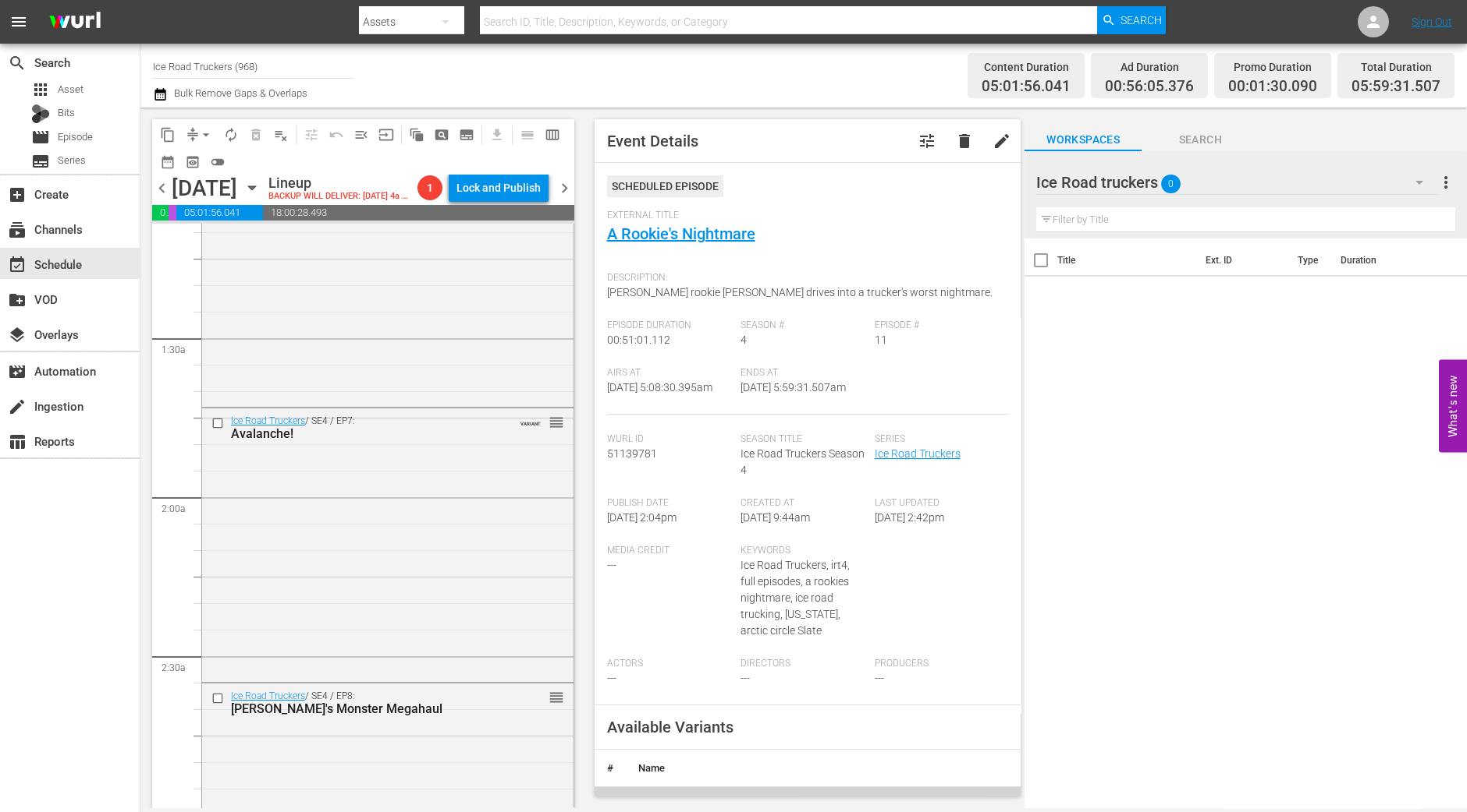
scroll to position [0, 0]
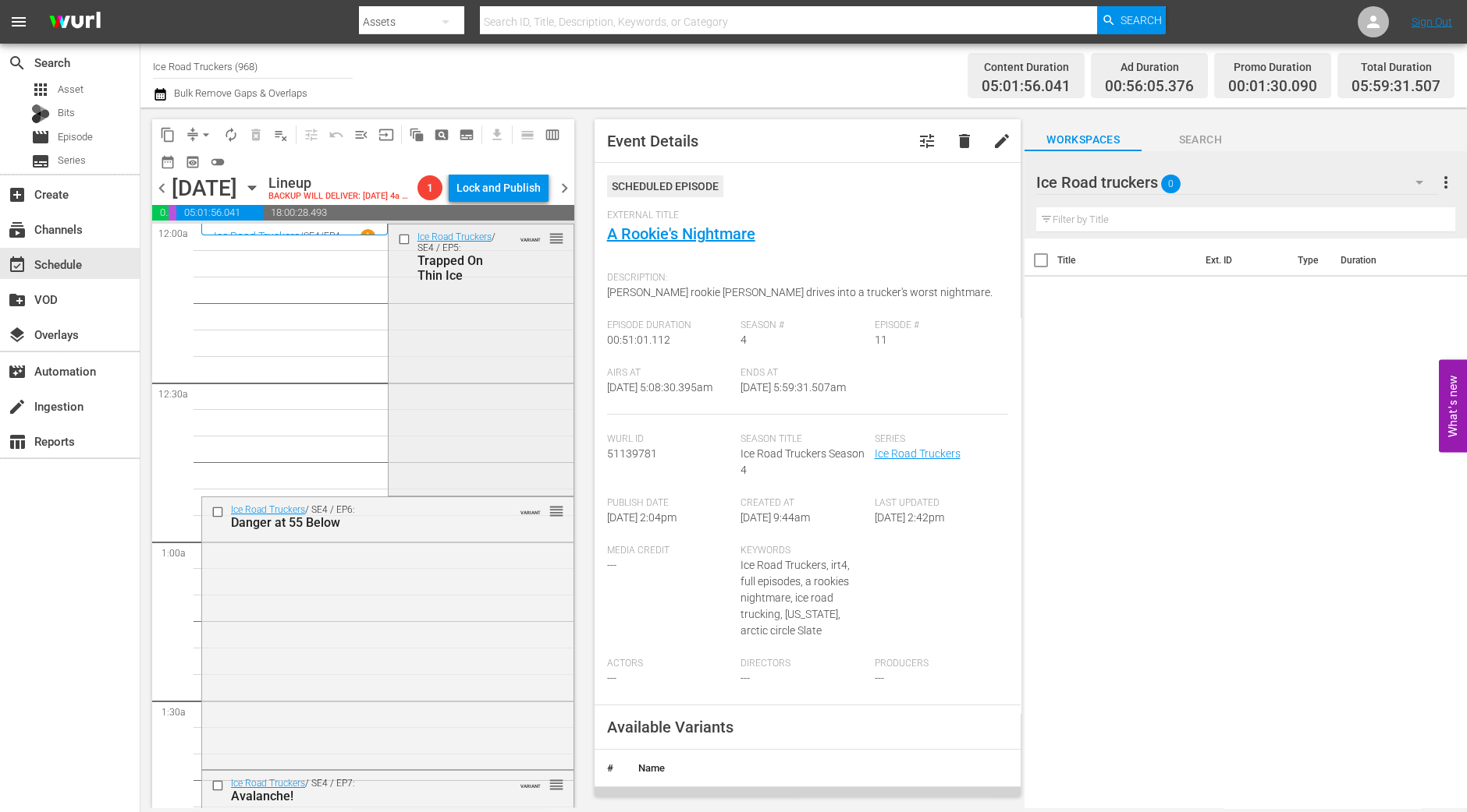
click at [476, 414] on div "Ice Road Truckers / SE4 / EP5: Trapped On Thin Ice VARIANT reorder" at bounding box center [481, 359] width 185 height 269
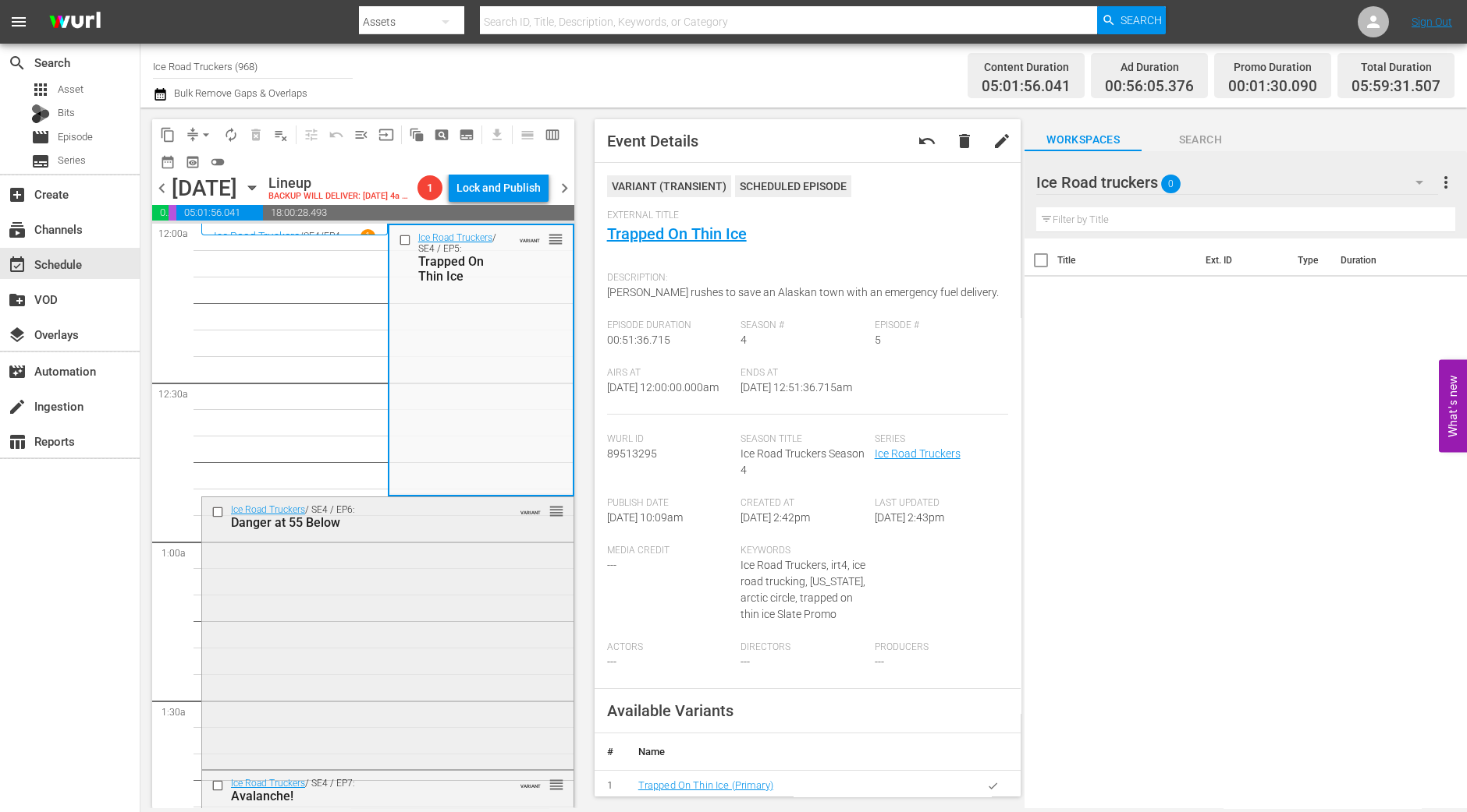
click at [407, 637] on div "Ice Road Truckers / SE4 / EP6: Danger at 55 Below VARIANT reorder" at bounding box center [387, 632] width 371 height 269
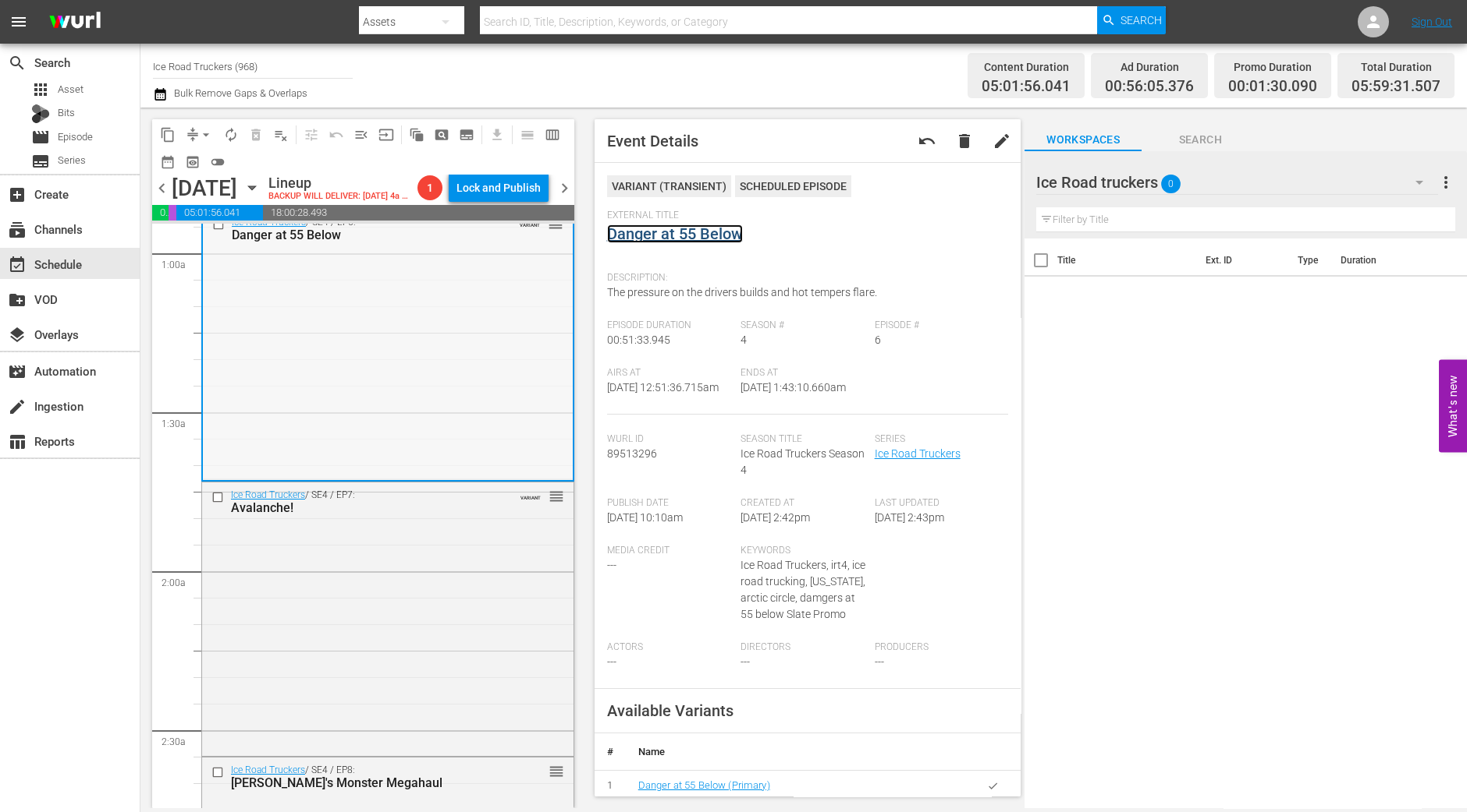
scroll to position [487, 0]
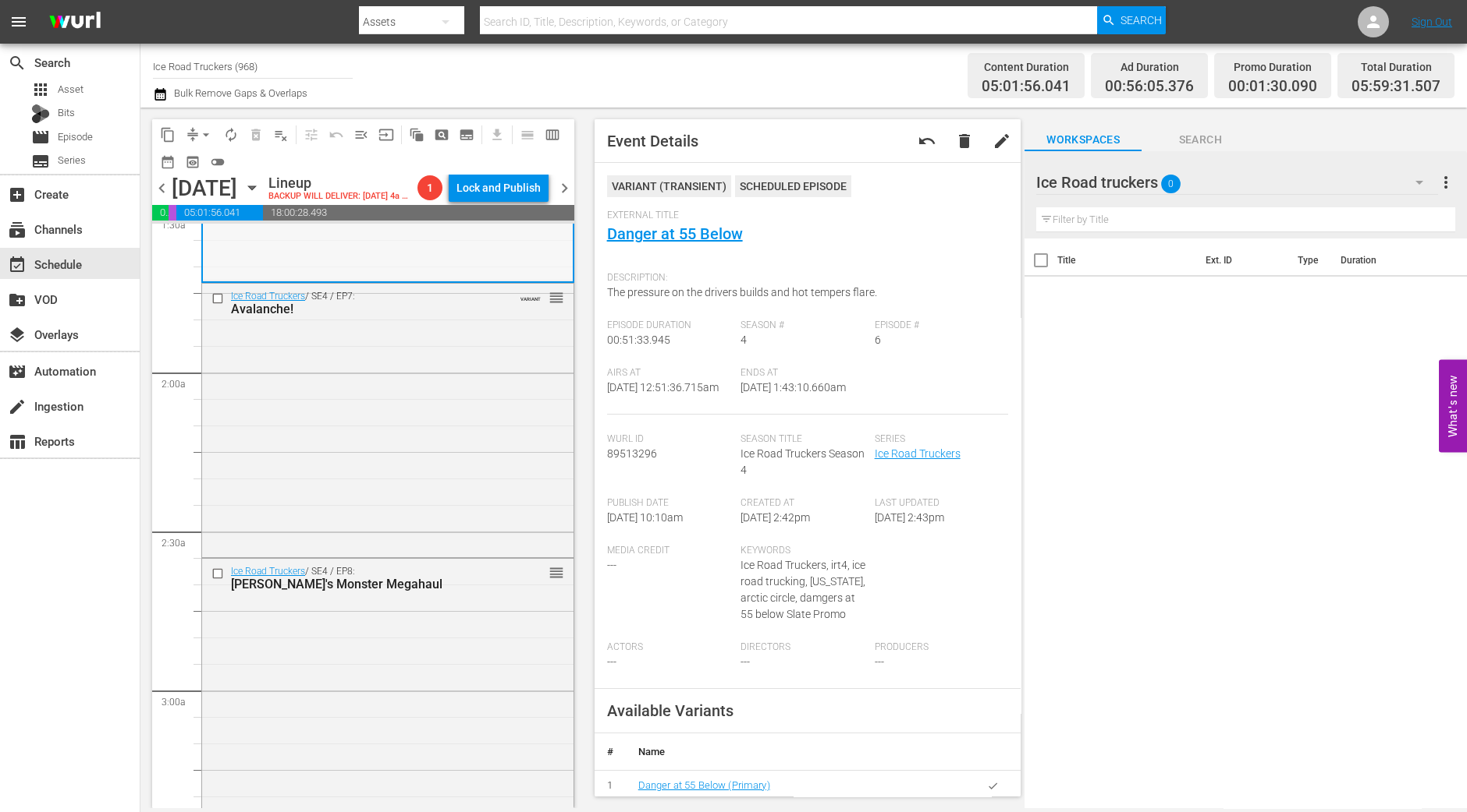
click at [441, 450] on div "Ice Road Truckers / SE4 / EP7: Avalanche! VARIANT reorder" at bounding box center [387, 419] width 371 height 271
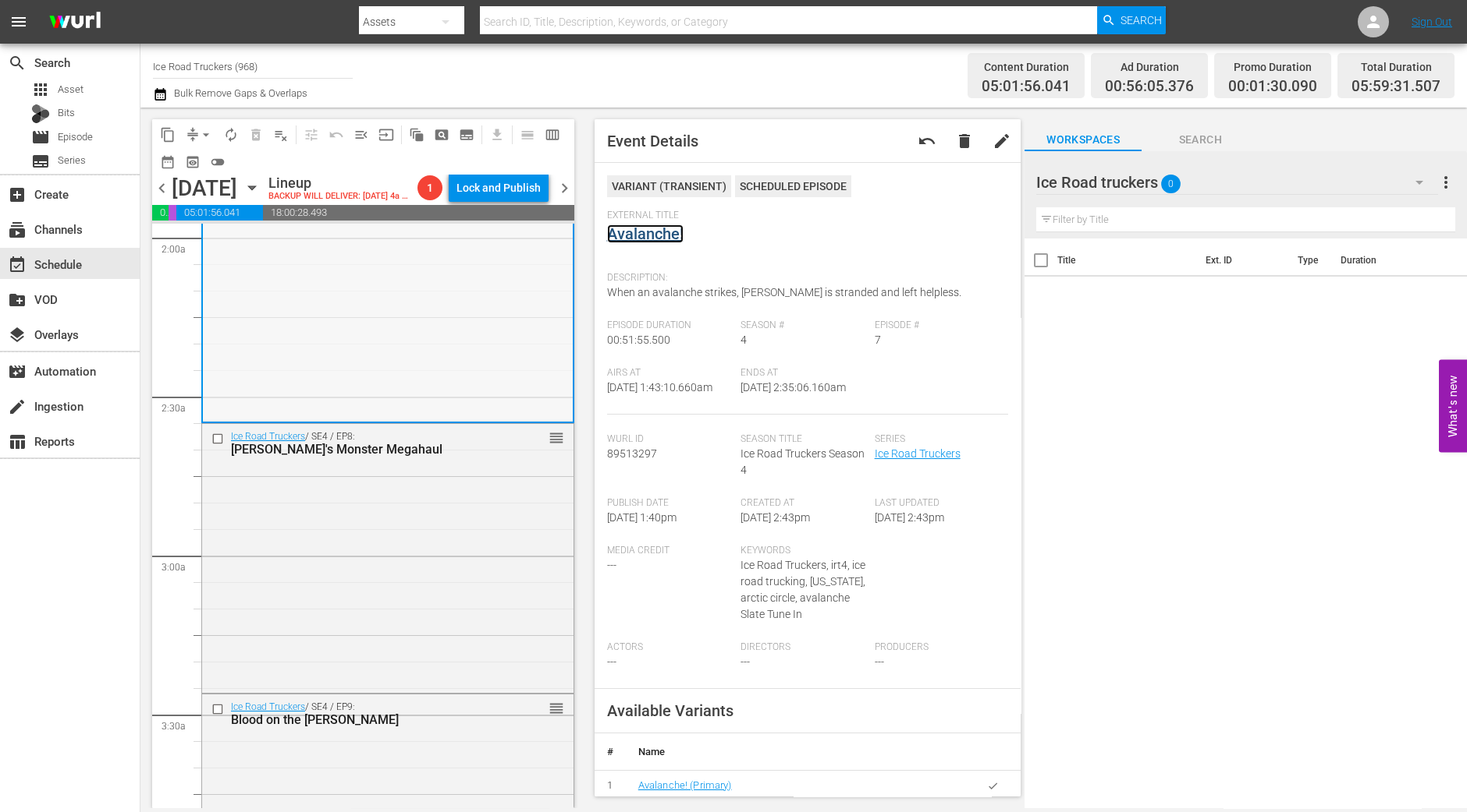
scroll to position [779, 0]
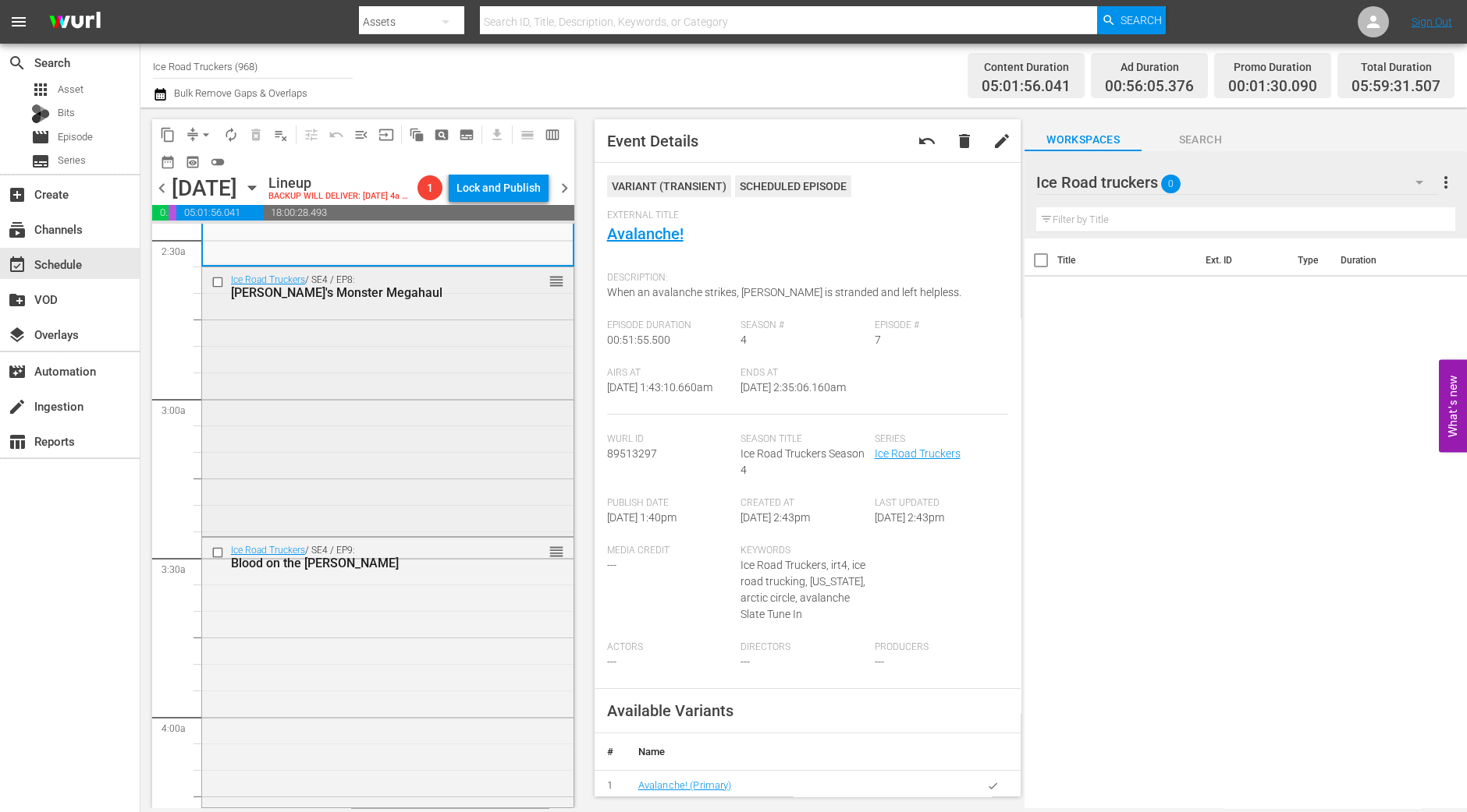
click at [421, 450] on div "Ice Road Truckers / SE4 / EP8: Lisa's Monster Megahaul reorder" at bounding box center [387, 400] width 371 height 266
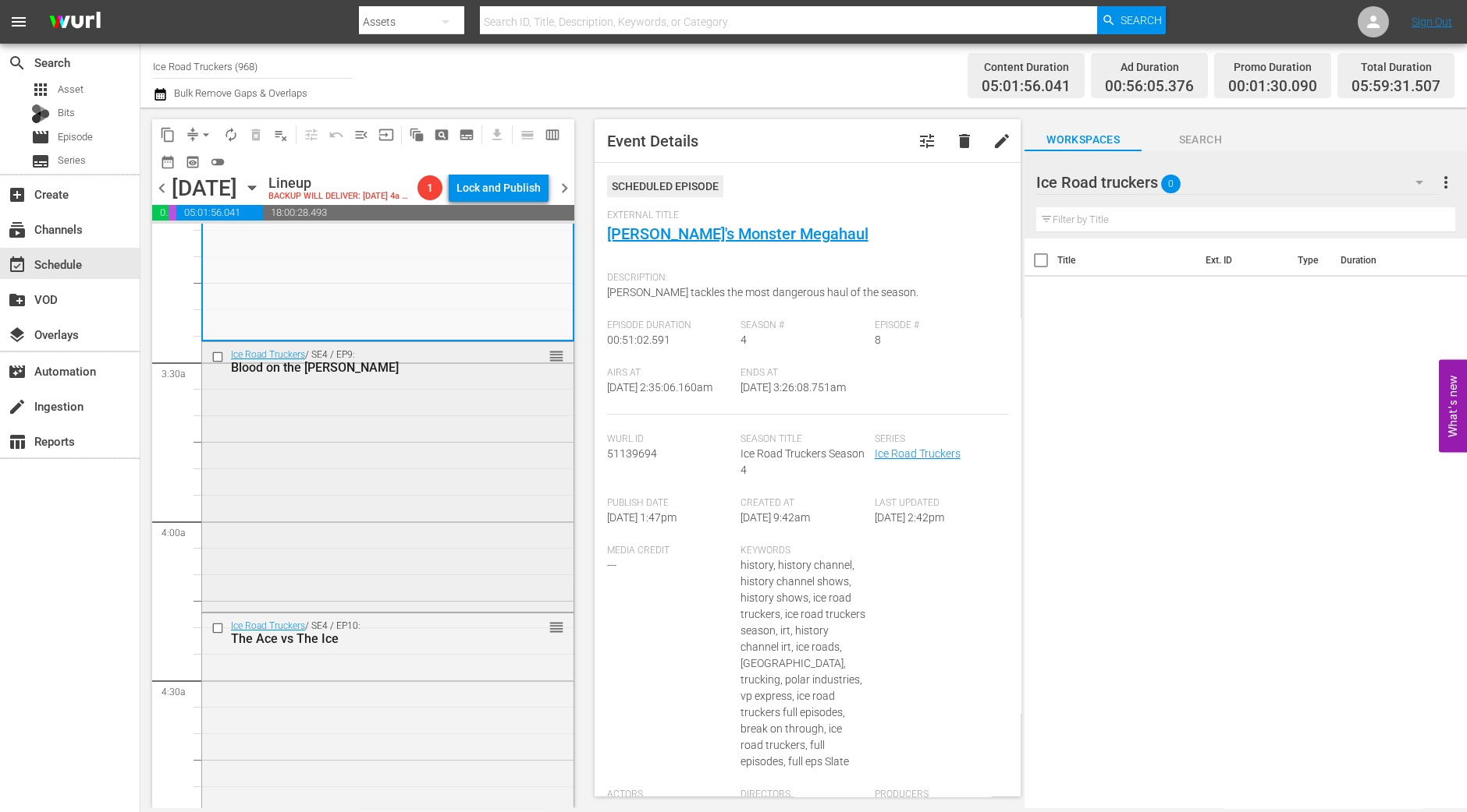
click at [441, 460] on div "Ice Road Truckers / SE4 / EP9: Blood on the Dalton reorder" at bounding box center [387, 476] width 371 height 267
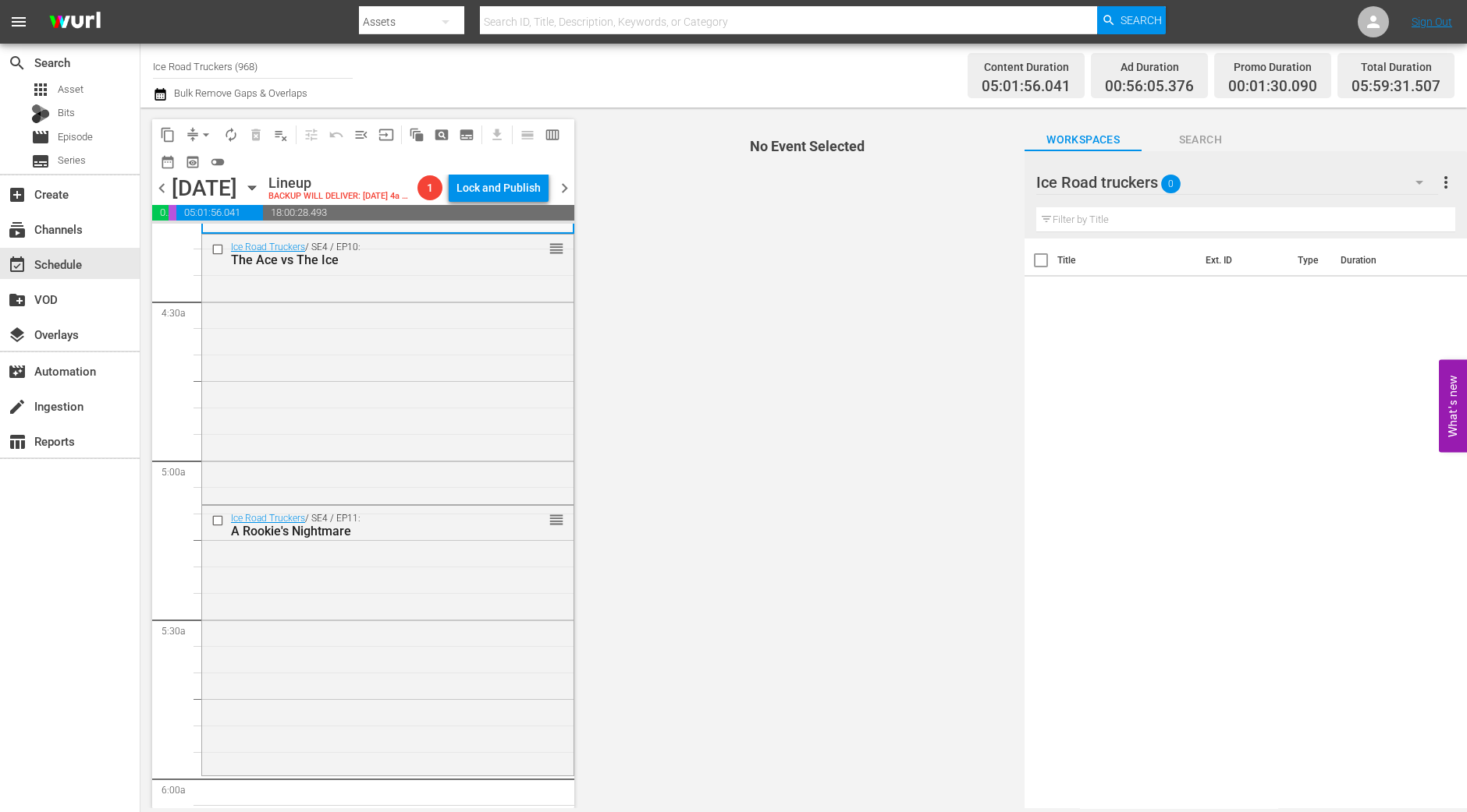
scroll to position [1364, 0]
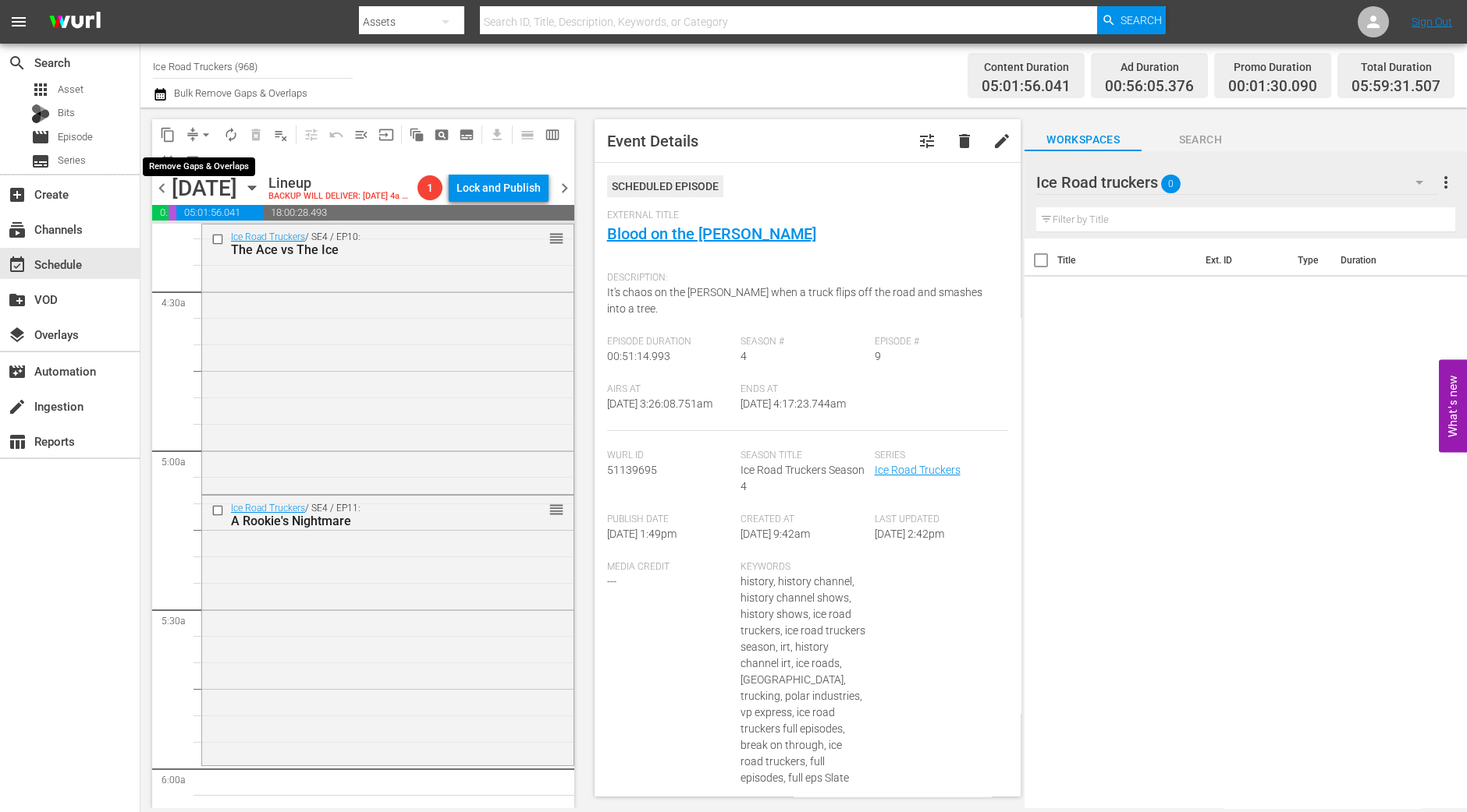
click at [200, 135] on span "arrow_drop_down" at bounding box center [206, 134] width 16 height 16
click at [202, 162] on li "Align to Midnight" at bounding box center [207, 165] width 164 height 25
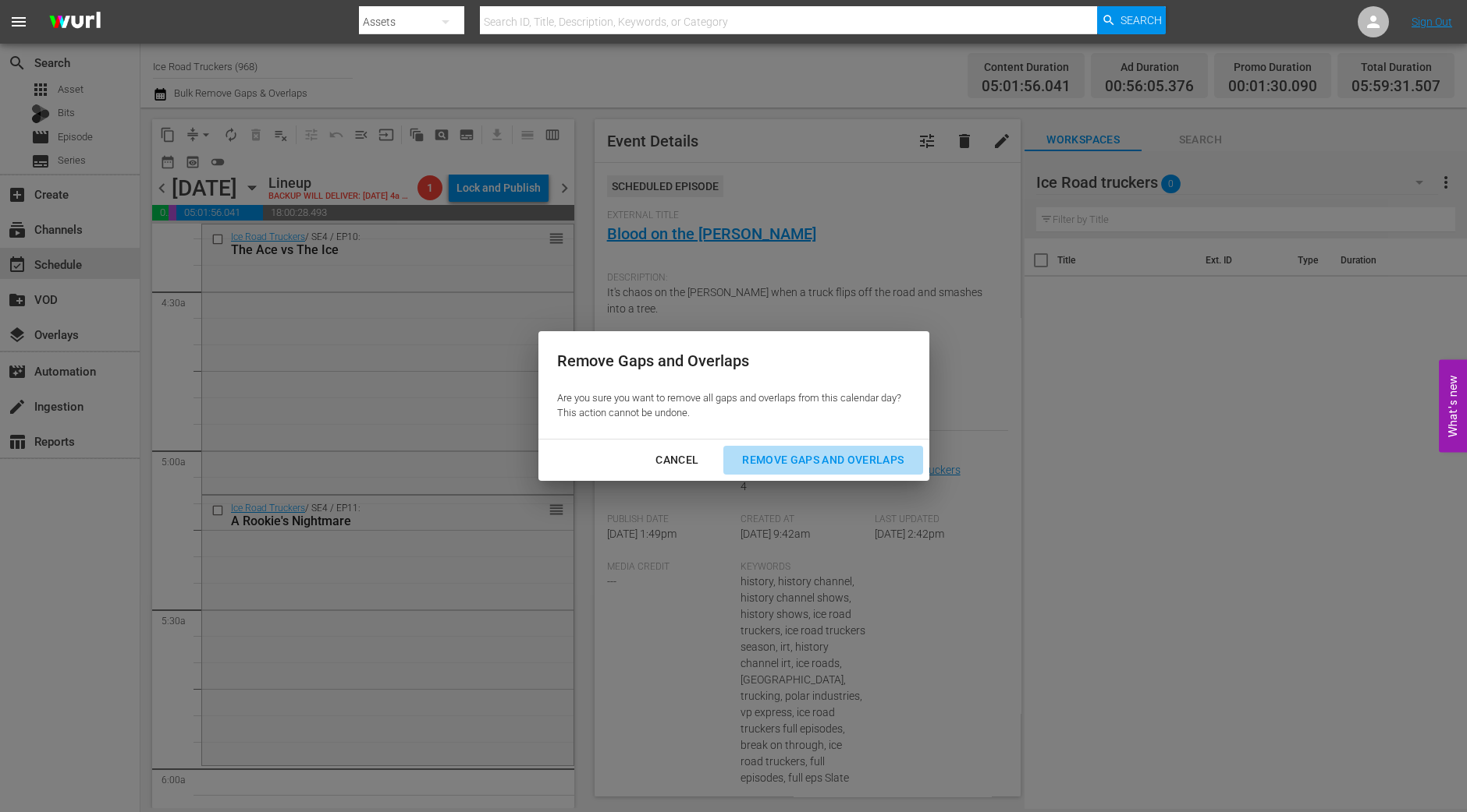
click at [754, 465] on div "Remove Gaps and Overlaps" at bounding box center [823, 460] width 186 height 20
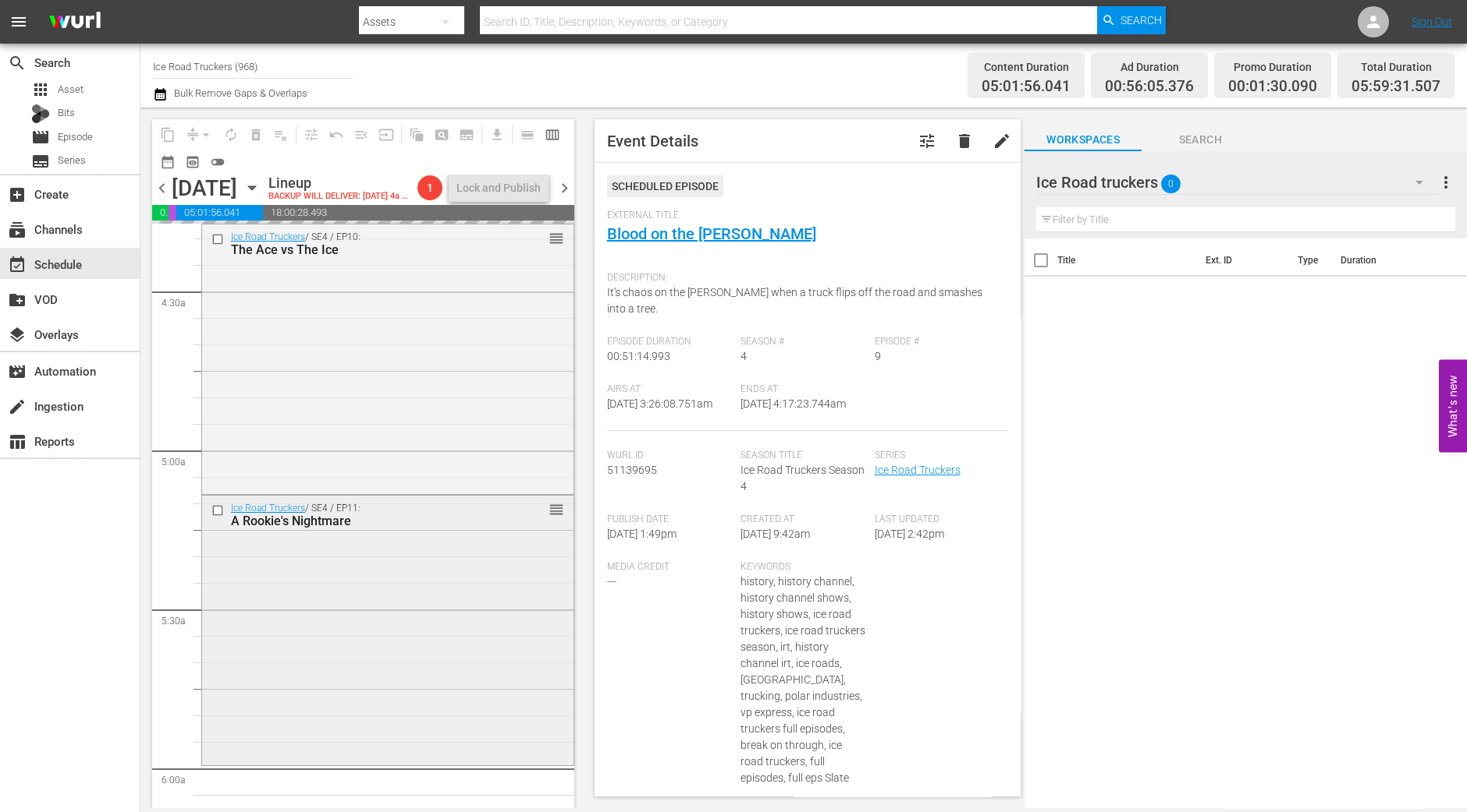
click at [467, 761] on div "Ice Road Truckers / SE4 / EP11: A Rookie's Nightmare reorder" at bounding box center [387, 629] width 371 height 266
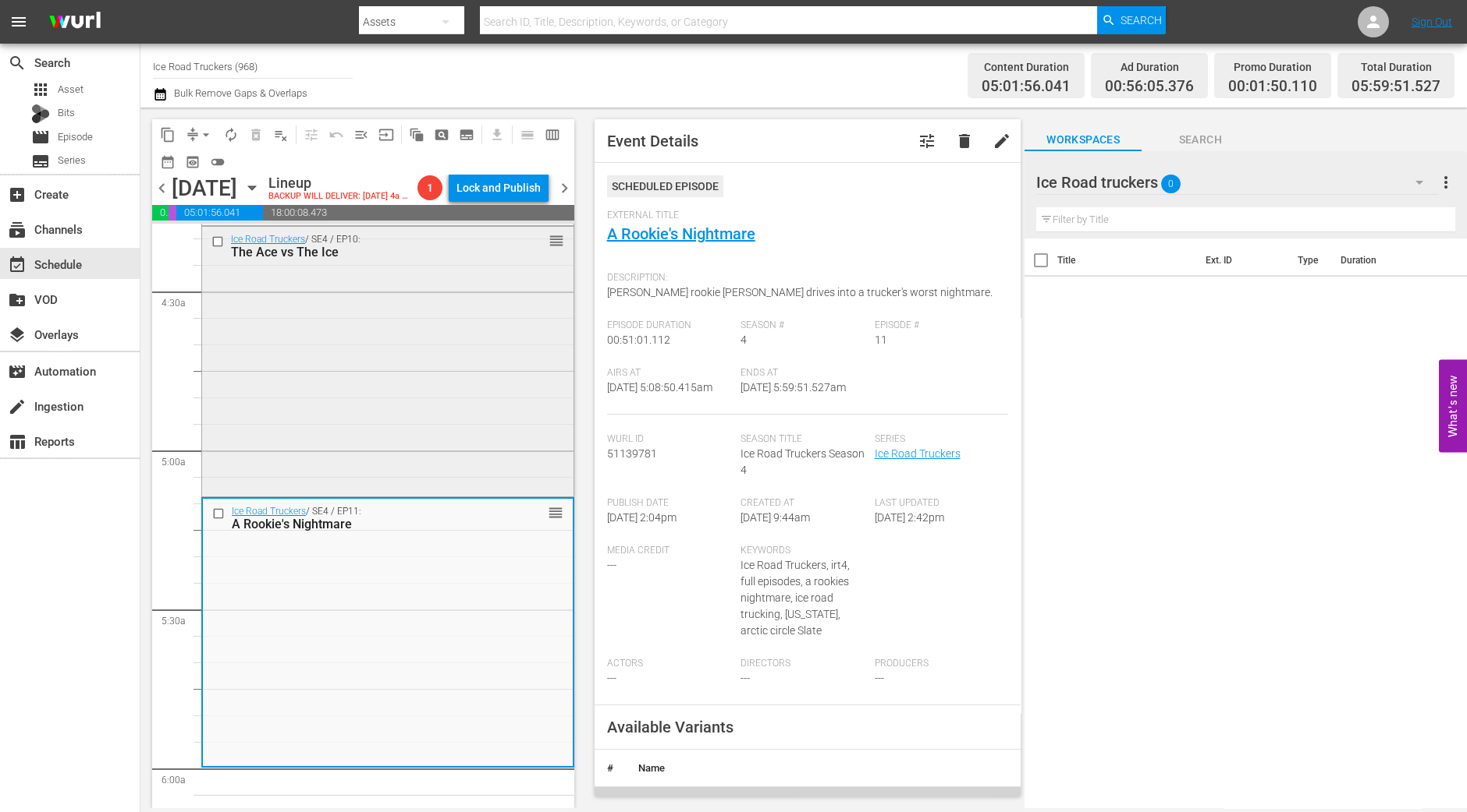
click at [368, 405] on div "Ice Road Truckers / SE4 / EP10: The Ace vs The Ice reorder" at bounding box center [387, 360] width 371 height 267
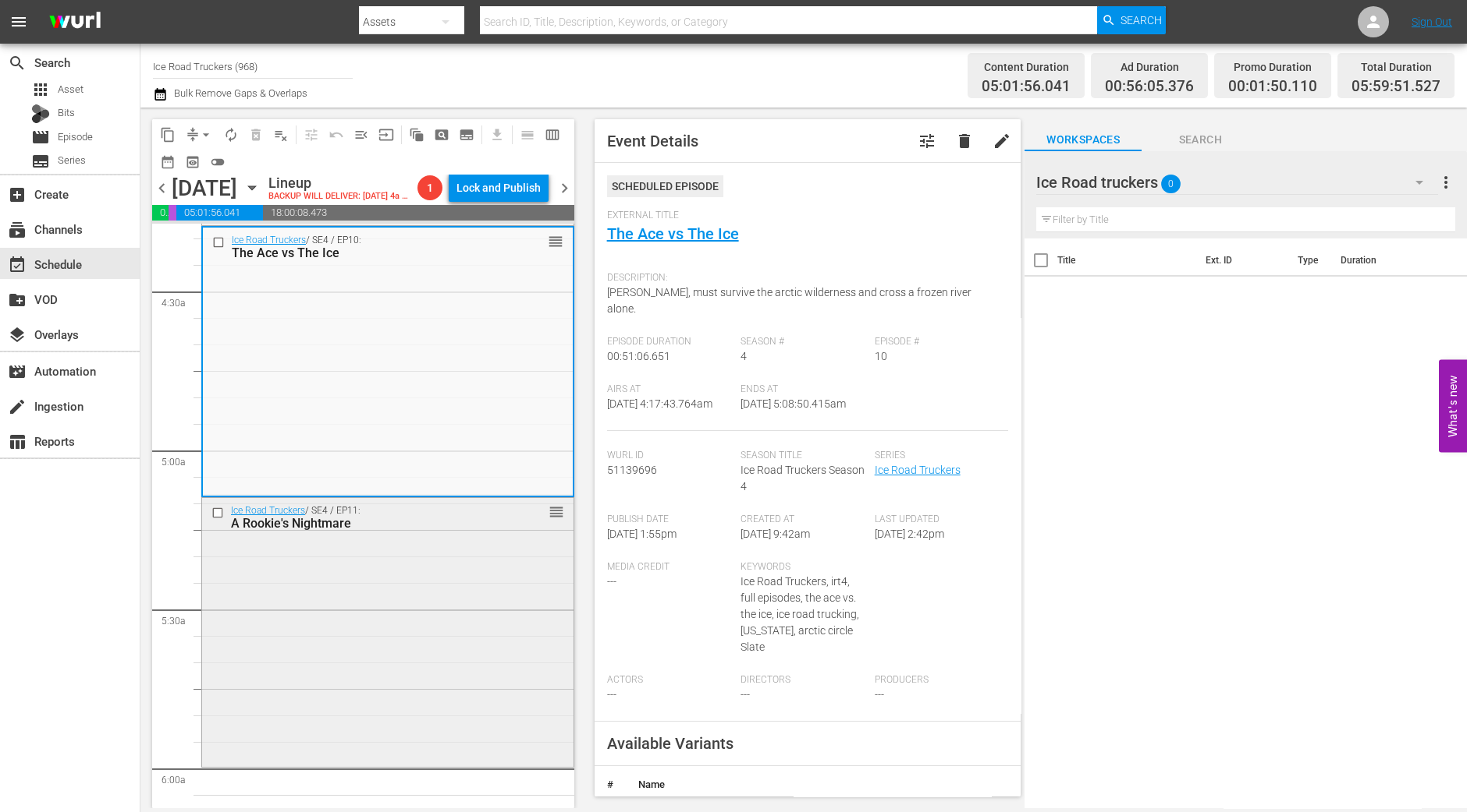
click at [386, 570] on div "Ice Road Truckers / SE4 / EP11: A Rookie's Nightmare reorder" at bounding box center [387, 631] width 371 height 266
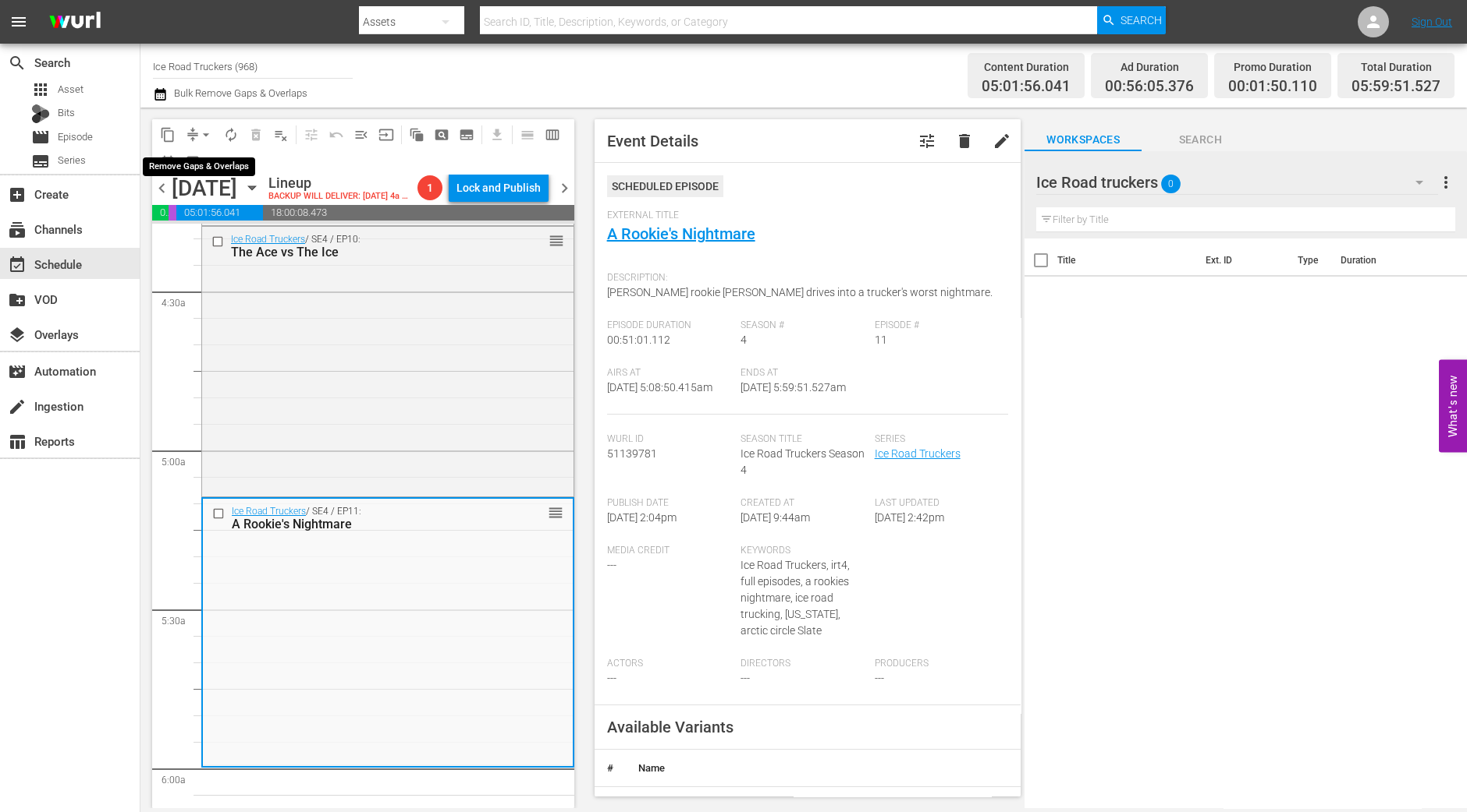
click at [206, 131] on span "arrow_drop_down" at bounding box center [206, 134] width 16 height 16
click at [208, 159] on li "Align to Midnight" at bounding box center [207, 165] width 164 height 25
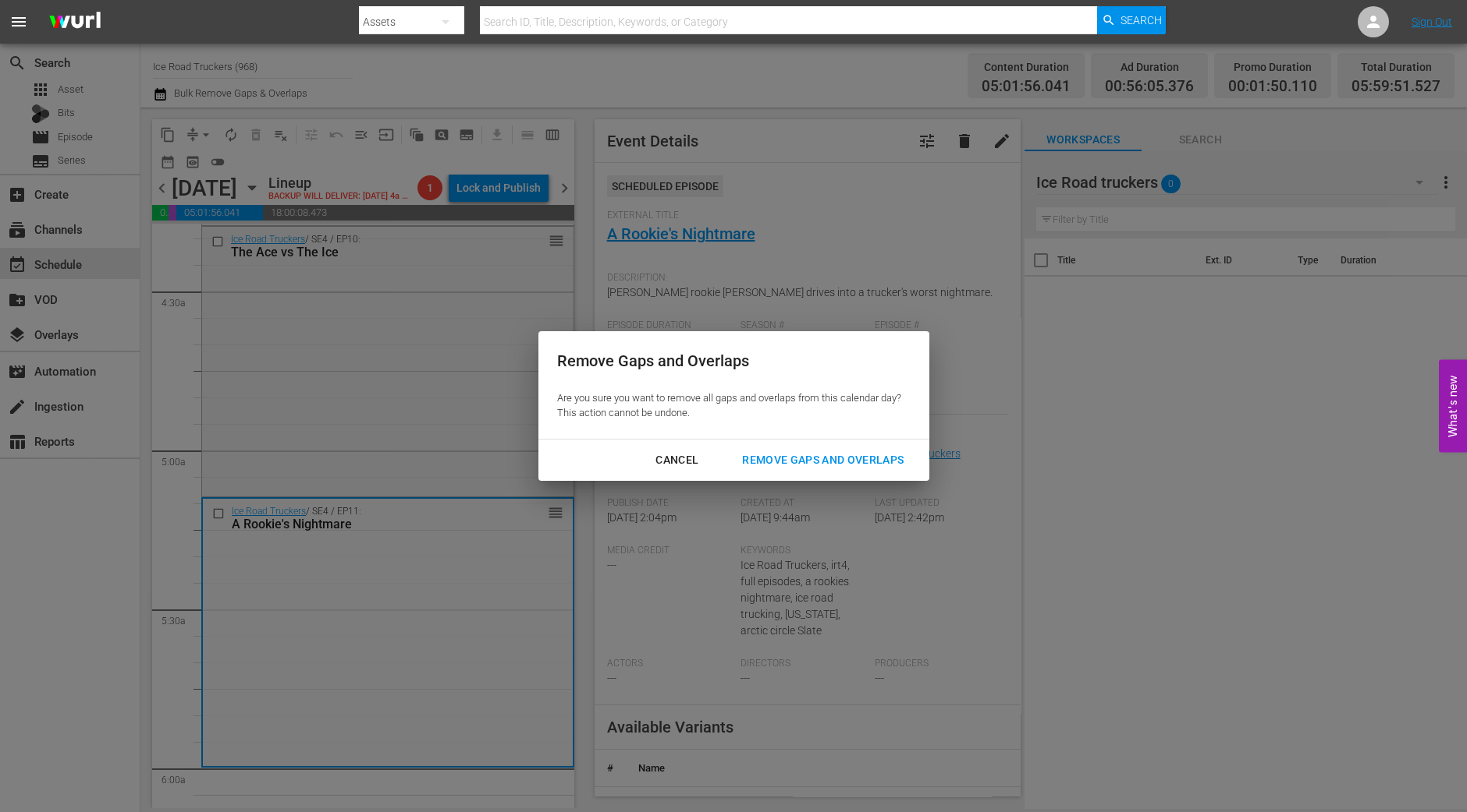
click at [781, 461] on div "Remove Gaps and Overlaps" at bounding box center [823, 460] width 186 height 20
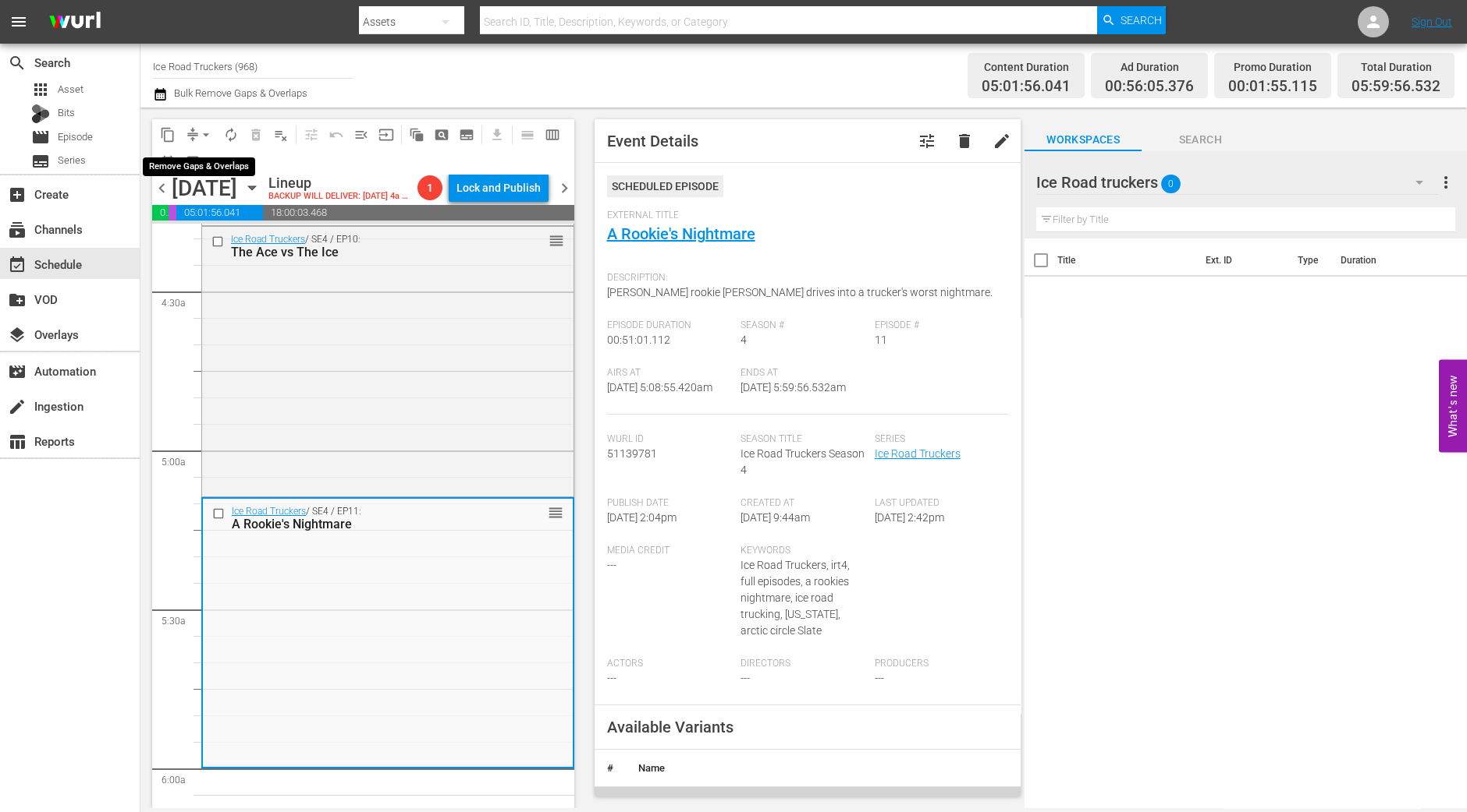
click at [209, 132] on span "arrow_drop_down" at bounding box center [206, 134] width 16 height 16
click at [199, 159] on li "Align to Midnight" at bounding box center [207, 165] width 164 height 25
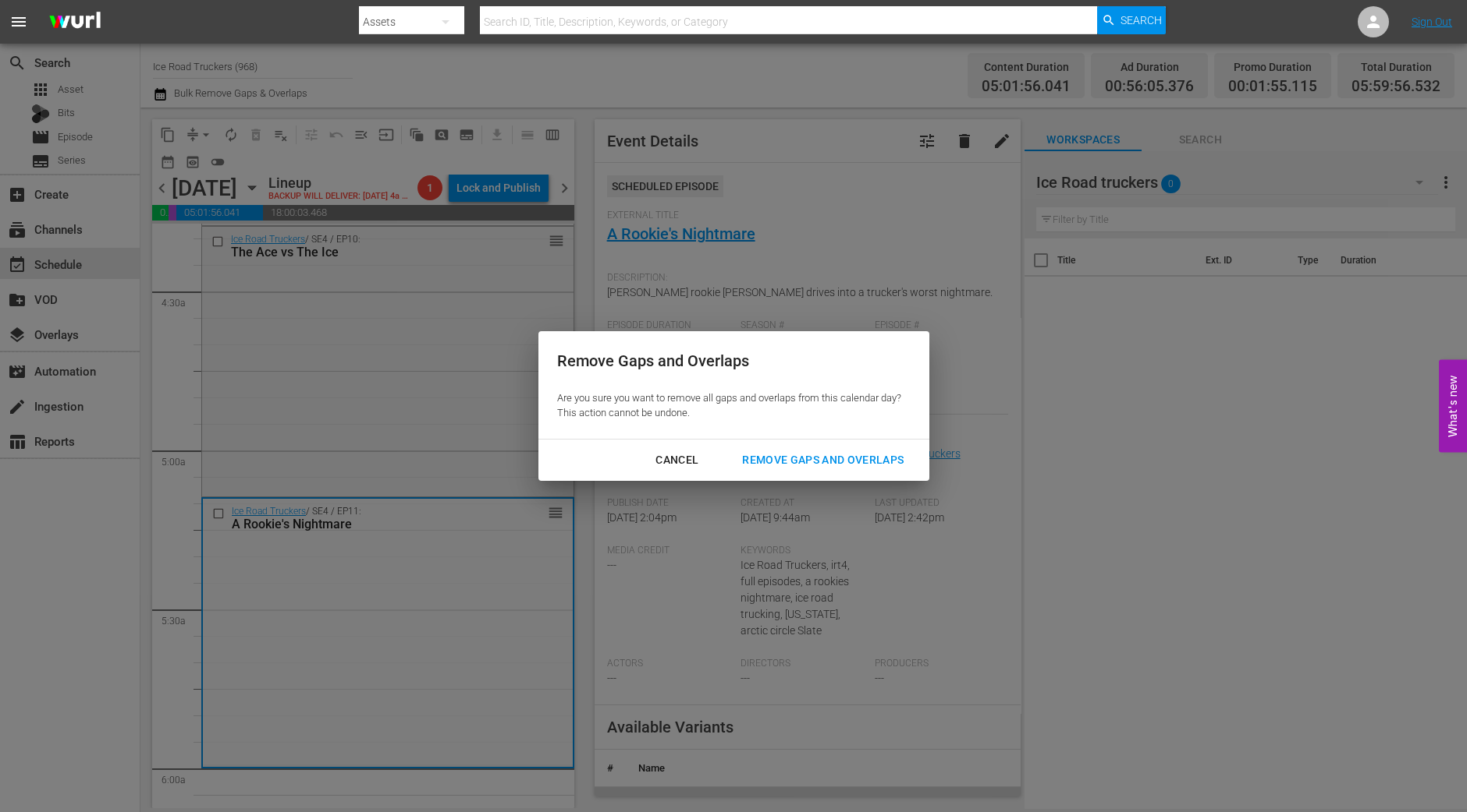
click at [765, 458] on div "Remove Gaps and Overlaps" at bounding box center [823, 460] width 186 height 20
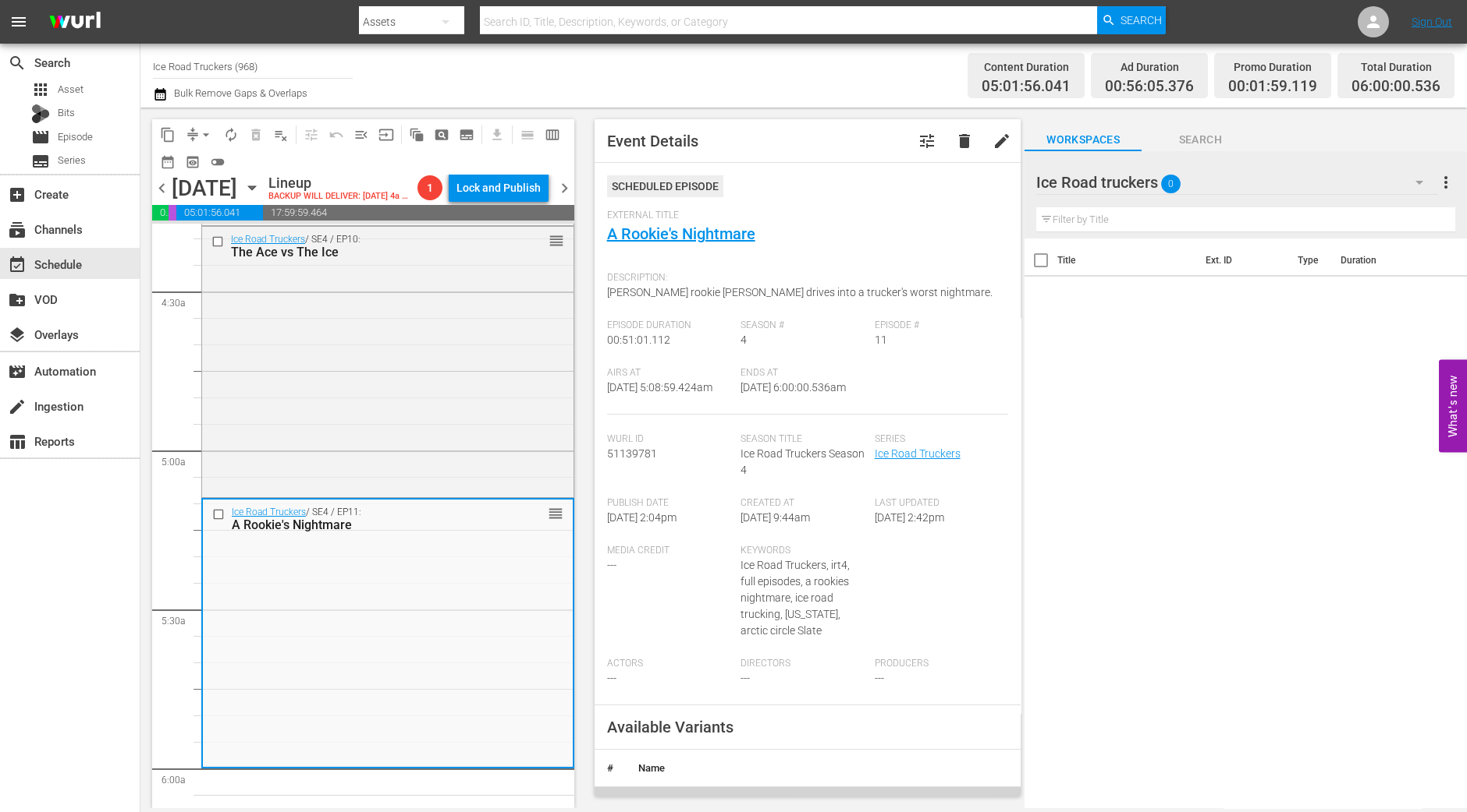
click at [112, 718] on div "search Search apps Asset Bits movie Episode subtitles Series add_box Create sub…" at bounding box center [70, 449] width 140 height 812
click at [229, 132] on span "autorenew_outlined" at bounding box center [230, 134] width 16 height 16
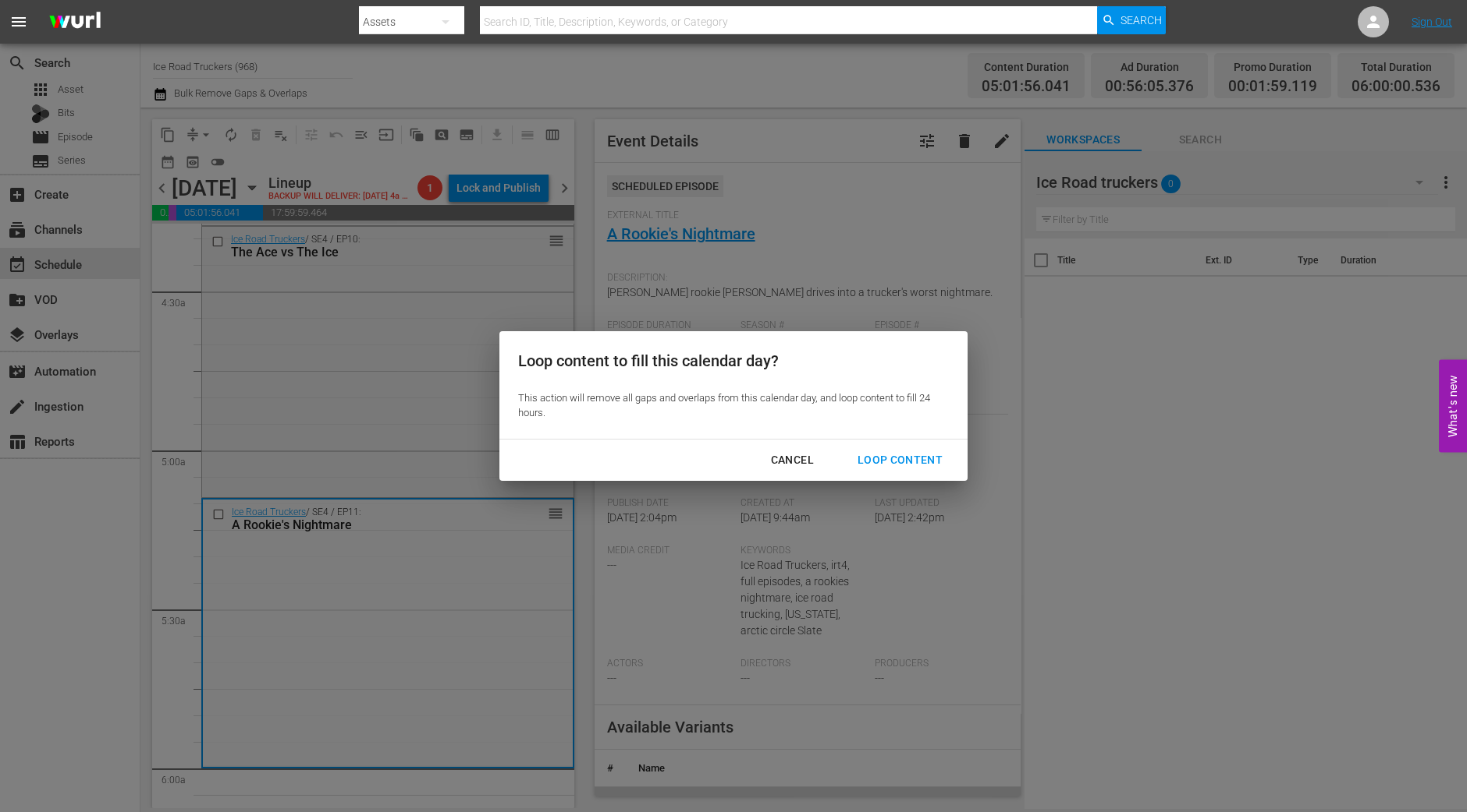
click at [880, 454] on div "Loop Content" at bounding box center [899, 460] width 110 height 20
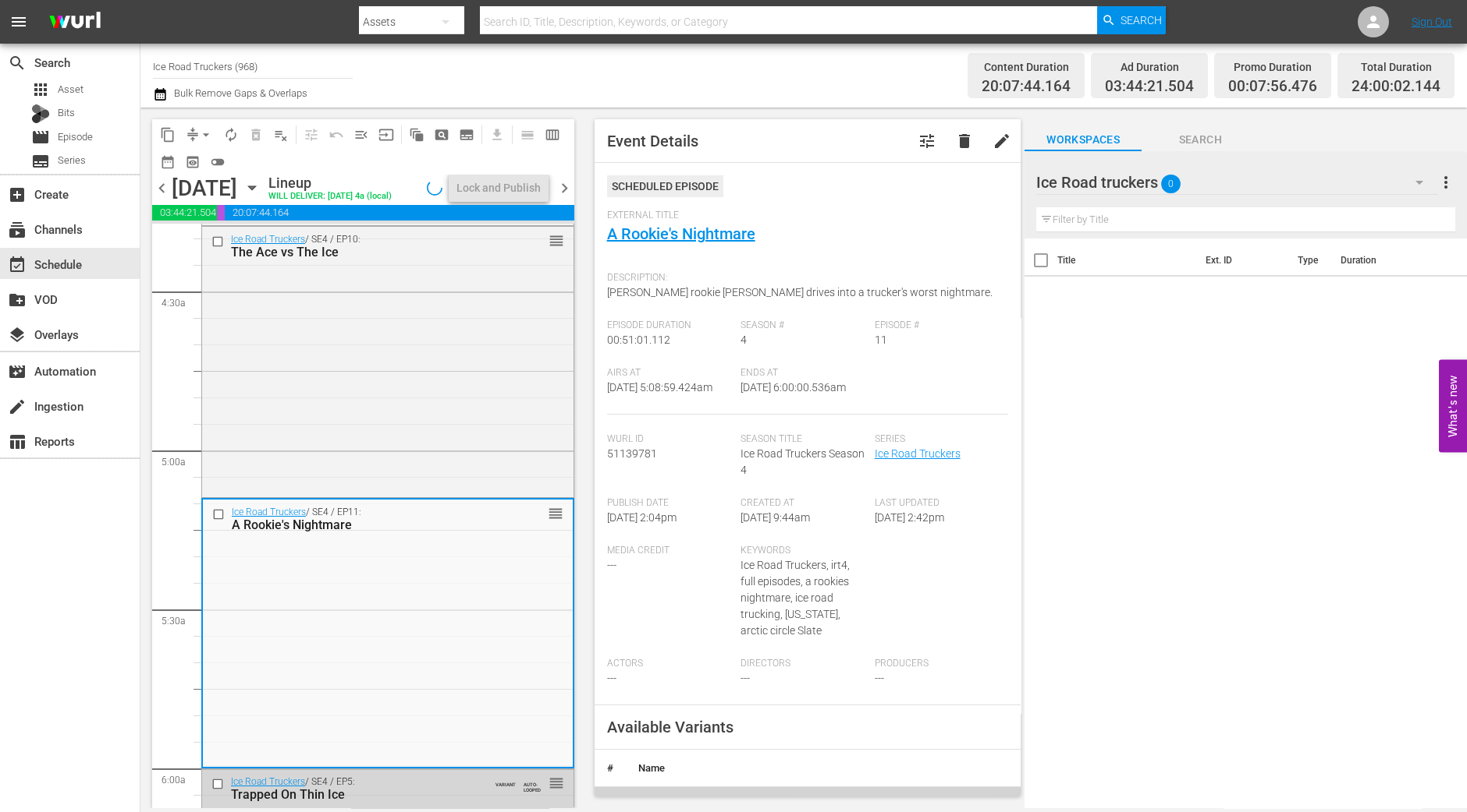
scroll to position [1461, 0]
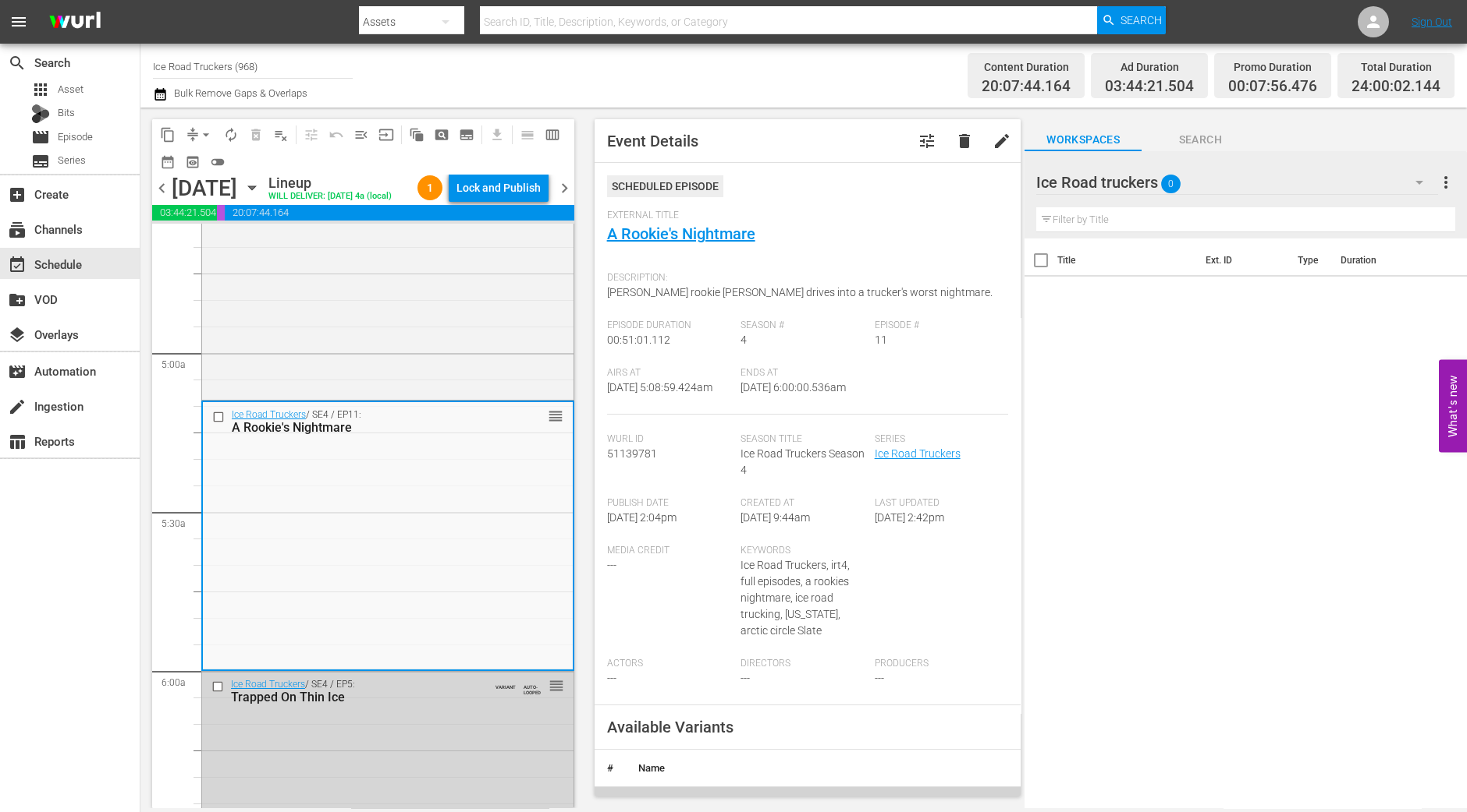
click at [524, 193] on div "Lock and Publish" at bounding box center [498, 188] width 85 height 28
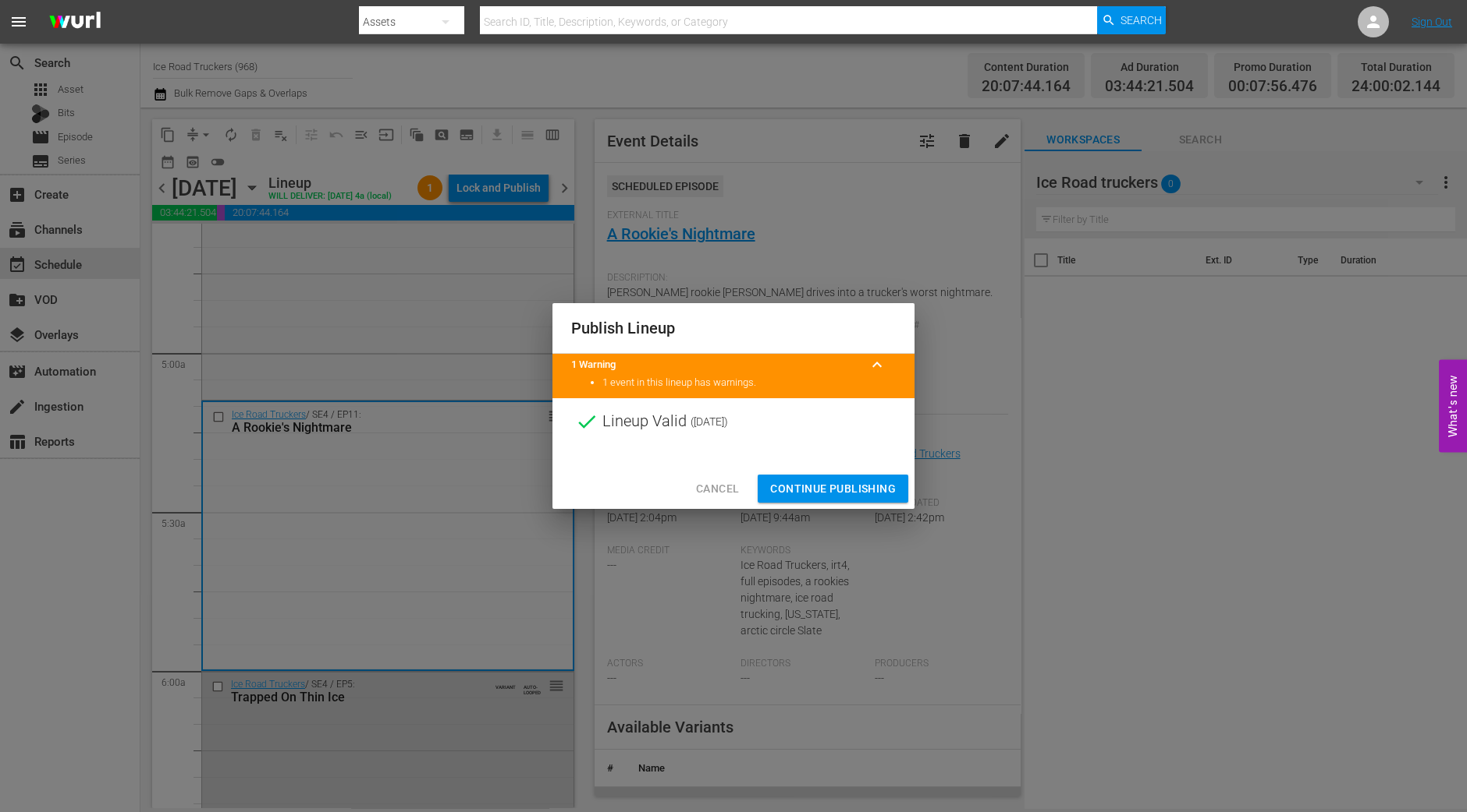
click at [838, 479] on span "Continue Publishing" at bounding box center [833, 489] width 126 height 20
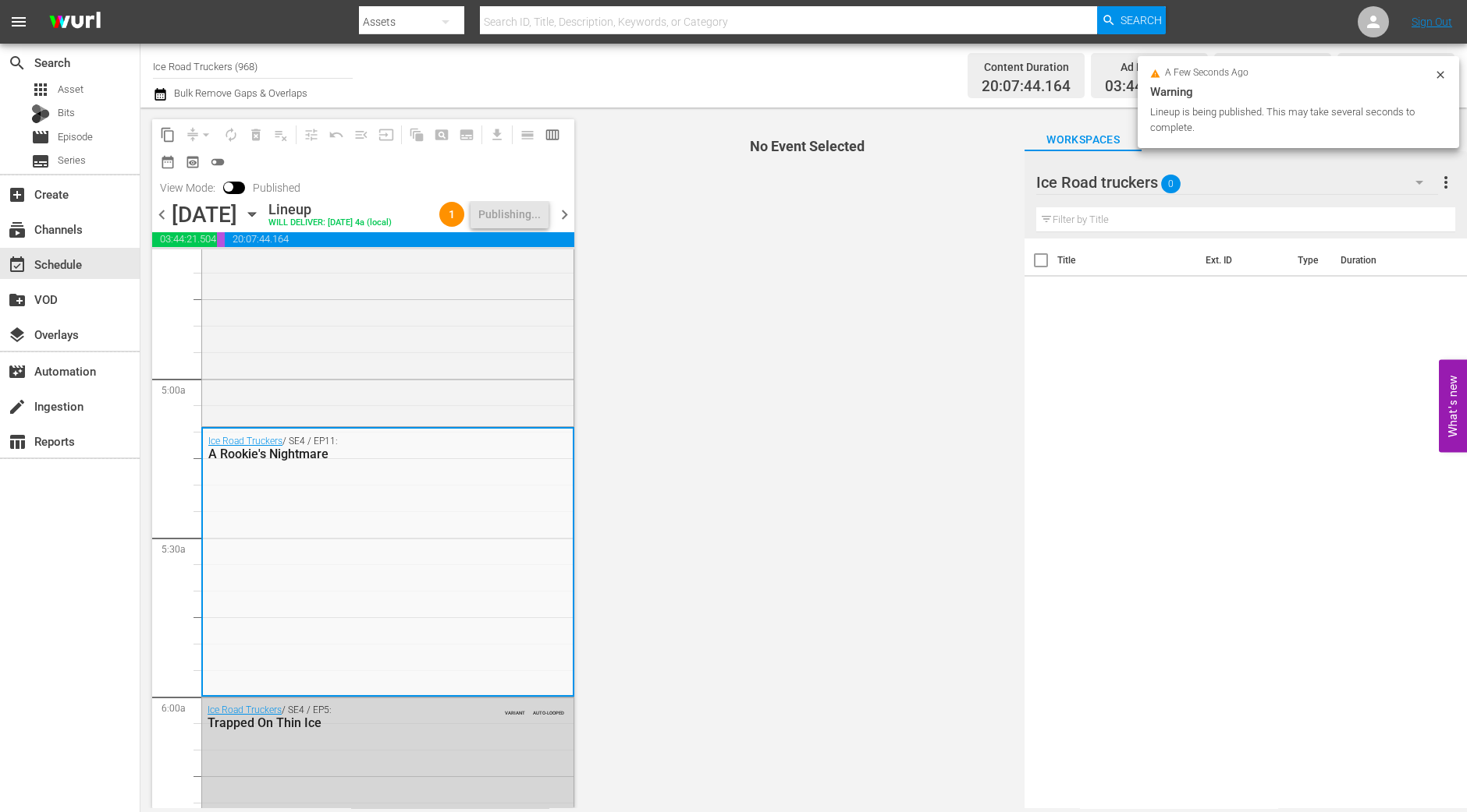
click at [565, 212] on span "chevron_right" at bounding box center [564, 214] width 20 height 20
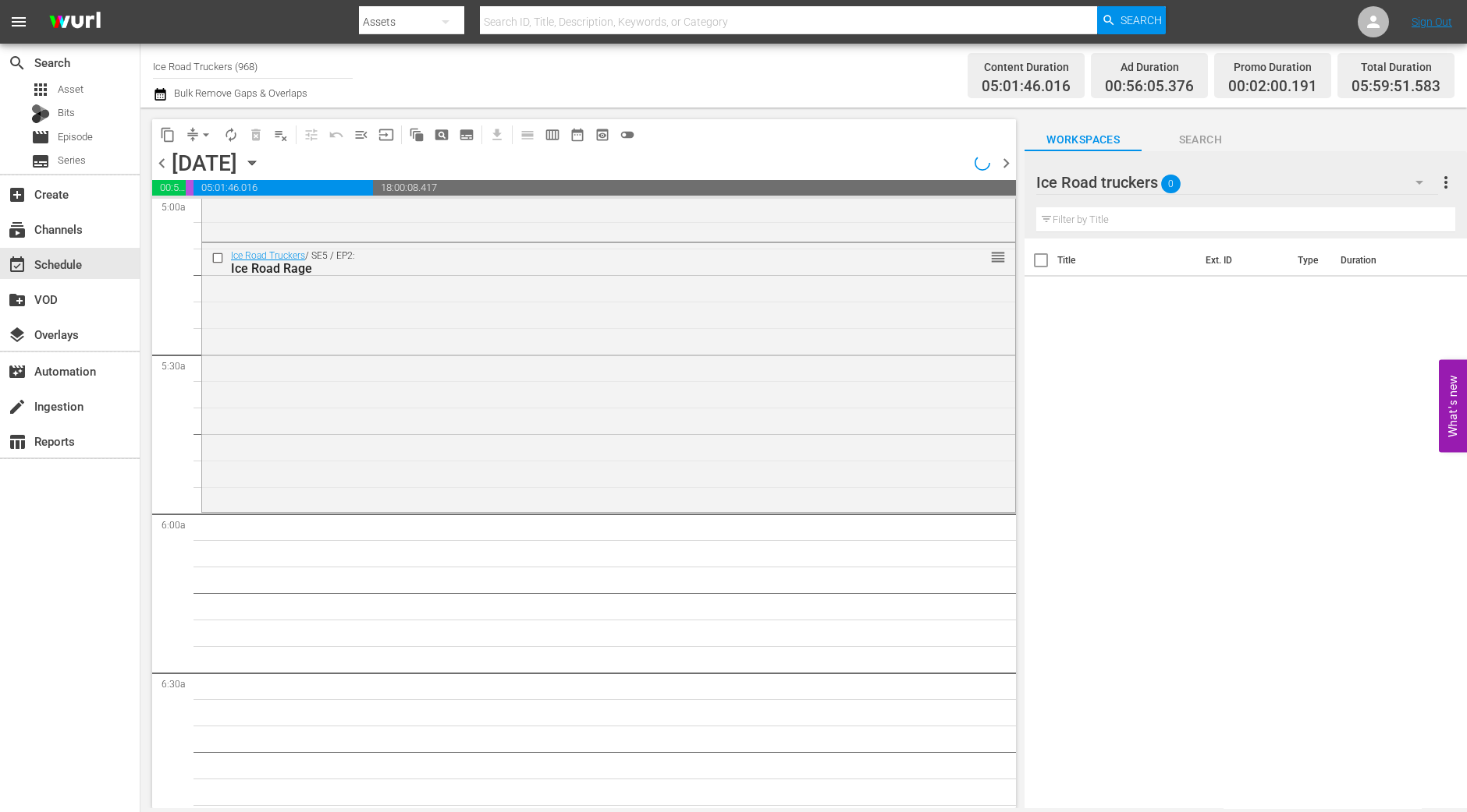
scroll to position [1489, 0]
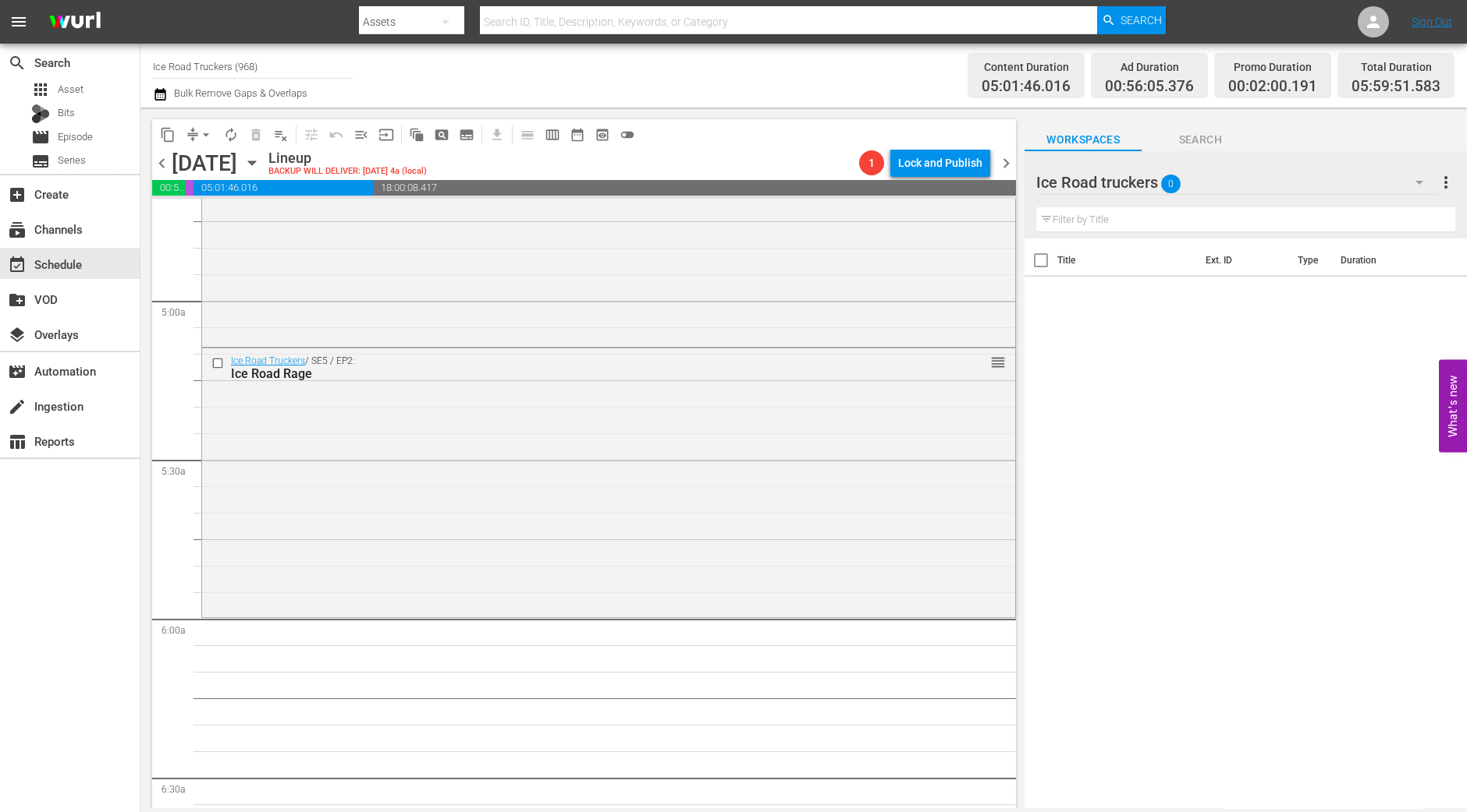
click at [144, 766] on div "content_copy compress arrow_drop_down autorenew_outlined delete_forever_outline…" at bounding box center [579, 458] width 879 height 701
click at [419, 559] on div "Ice Road Truckers / SE5 / EP2: Ice Road Rage reorder" at bounding box center [608, 481] width 812 height 265
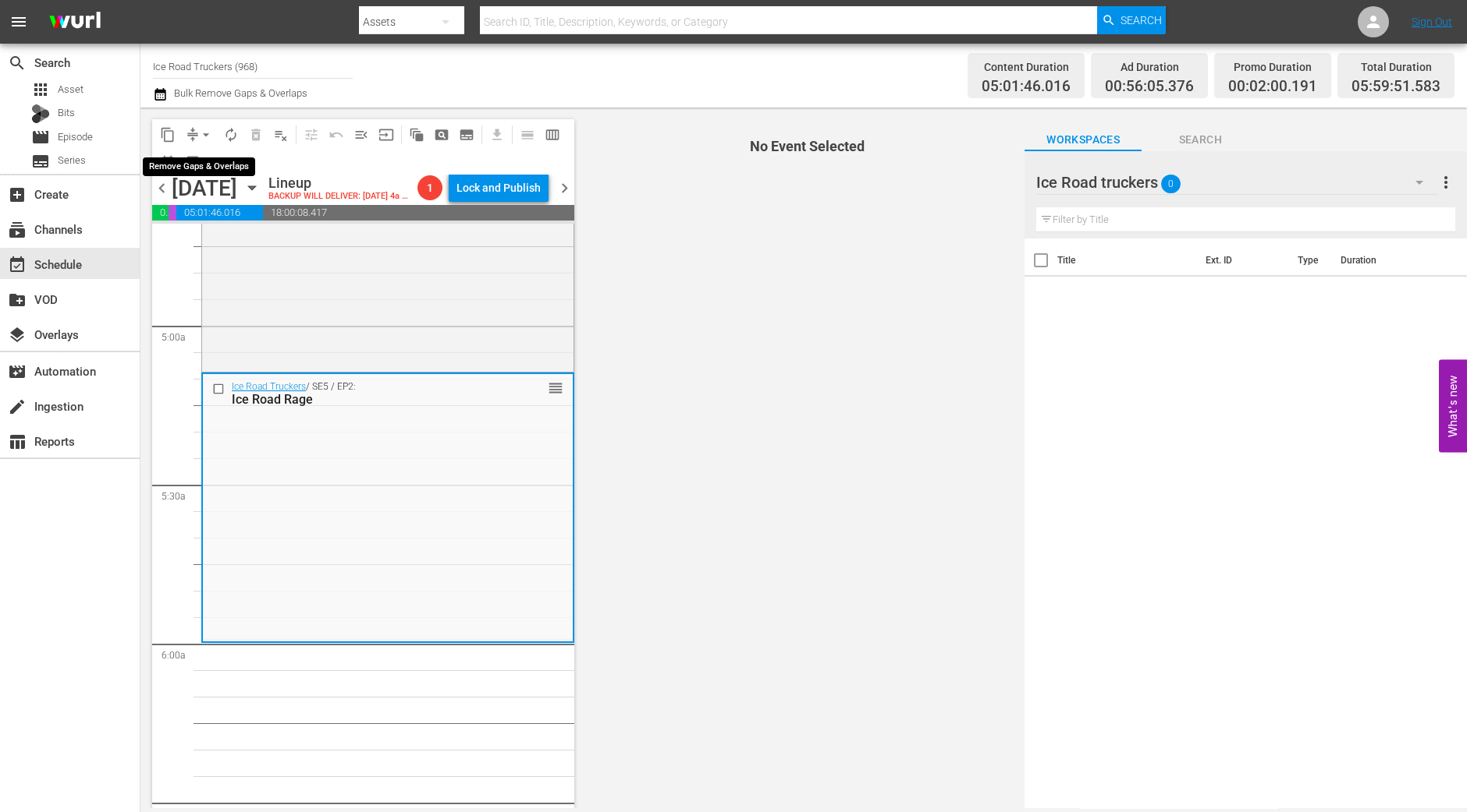
click at [209, 131] on span "arrow_drop_down" at bounding box center [206, 134] width 16 height 16
click at [201, 165] on li "Align to Midnight" at bounding box center [206, 165] width 129 height 25
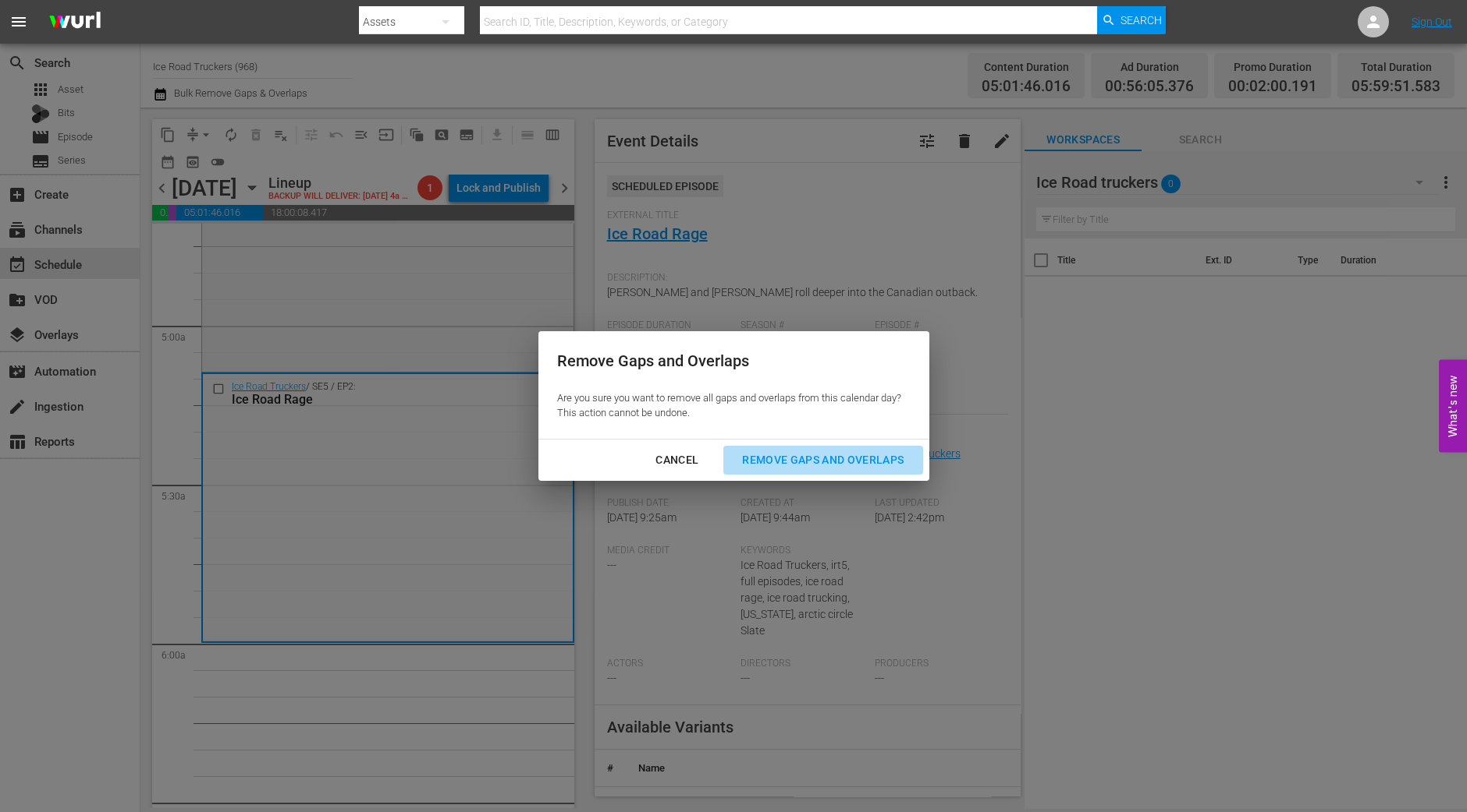
click at [861, 462] on div "Remove Gaps and Overlaps" at bounding box center [823, 460] width 186 height 20
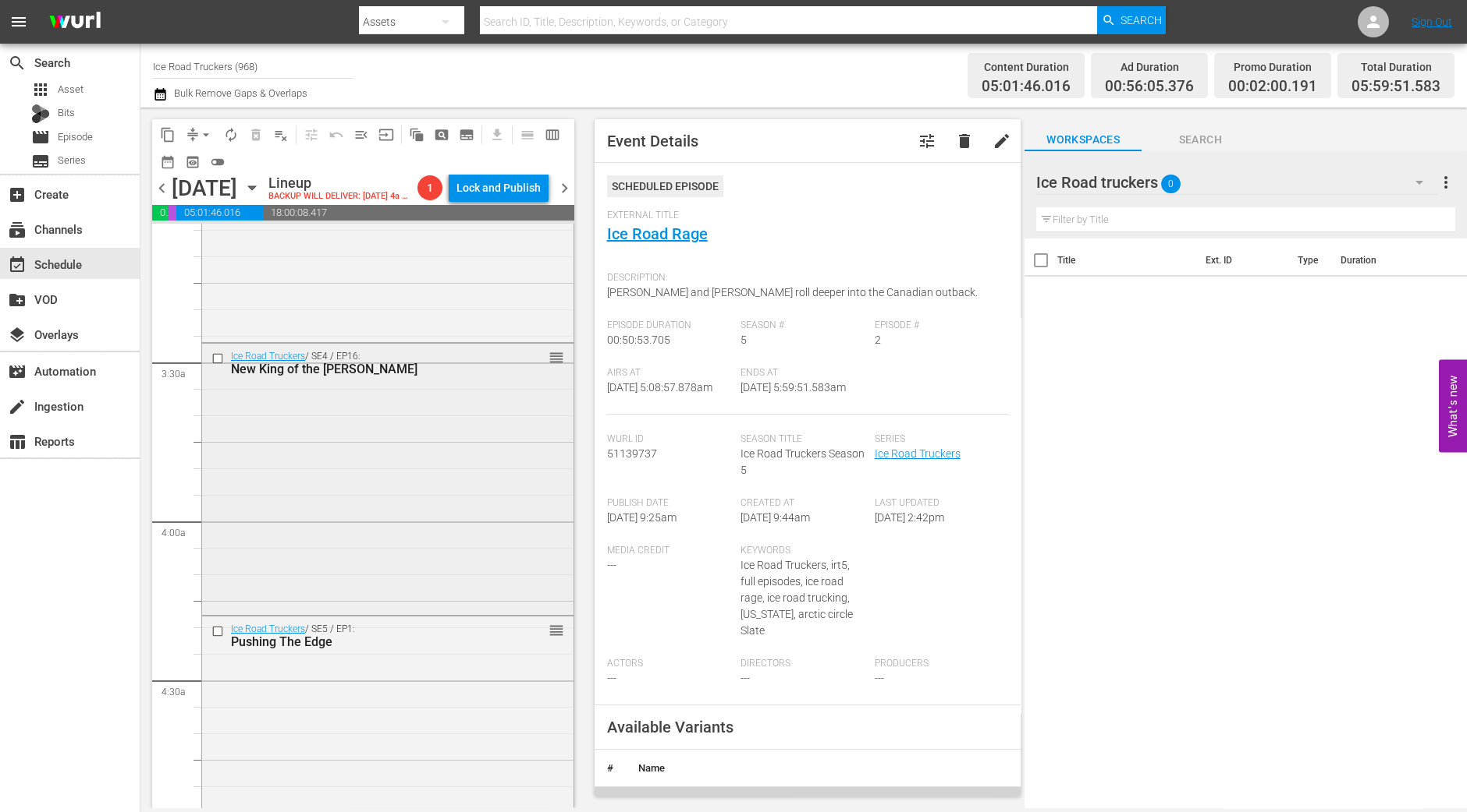
scroll to position [779, 0]
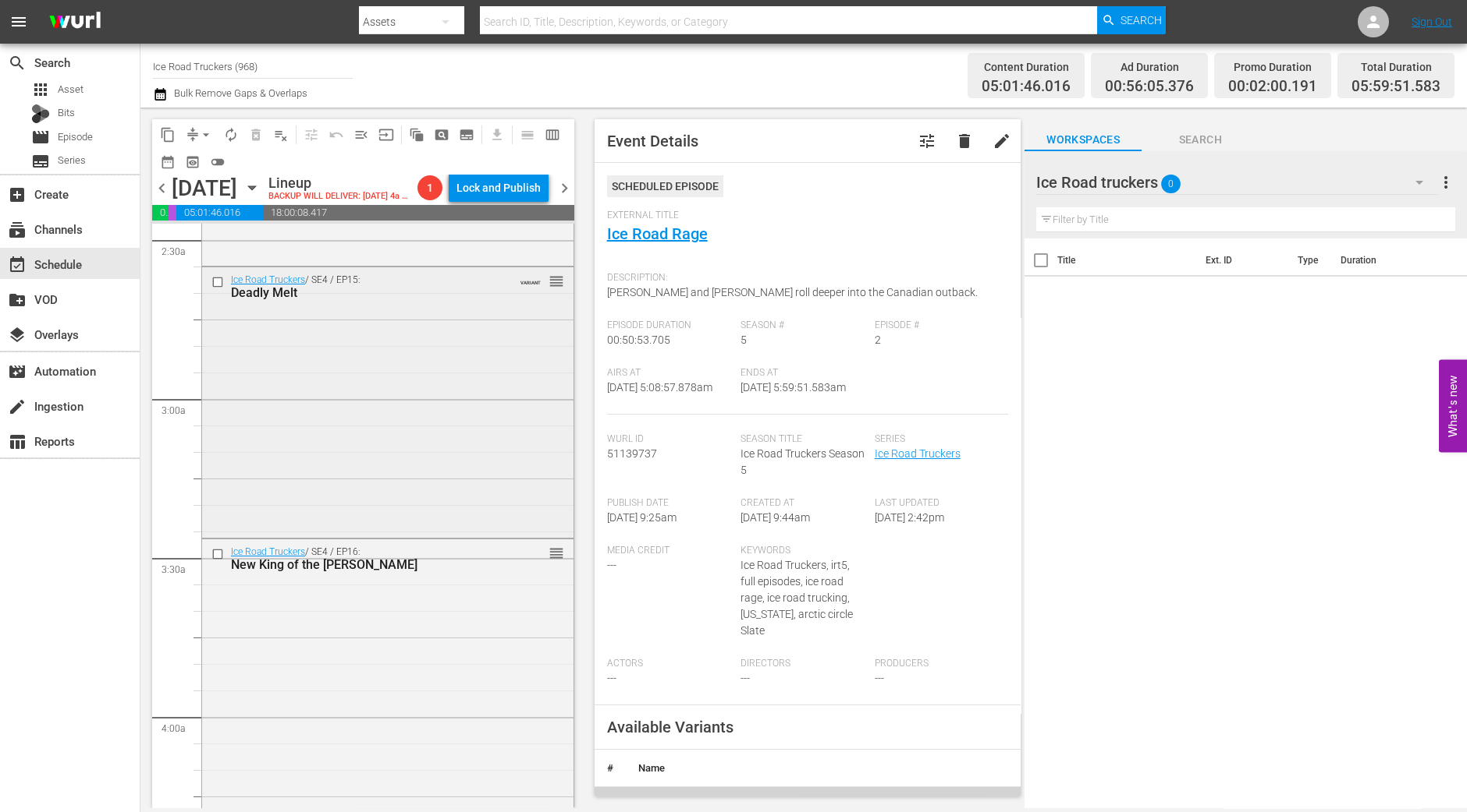
click at [402, 461] on div "Ice Road Truckers / SE4 / EP15: Deadly Melt VARIANT reorder" at bounding box center [387, 401] width 371 height 268
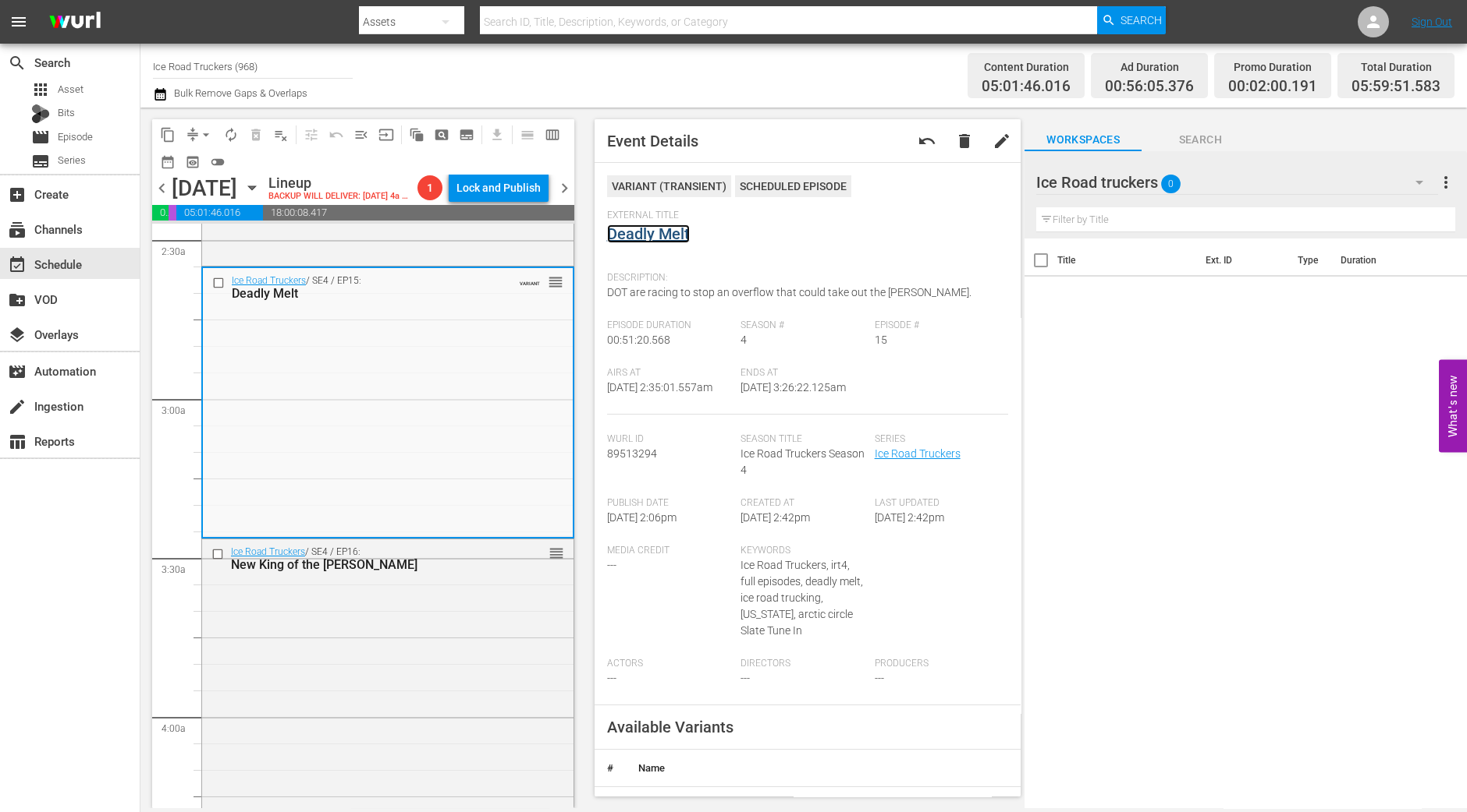
drag, startPoint x: 666, startPoint y: 224, endPoint x: 648, endPoint y: 236, distance: 21.6
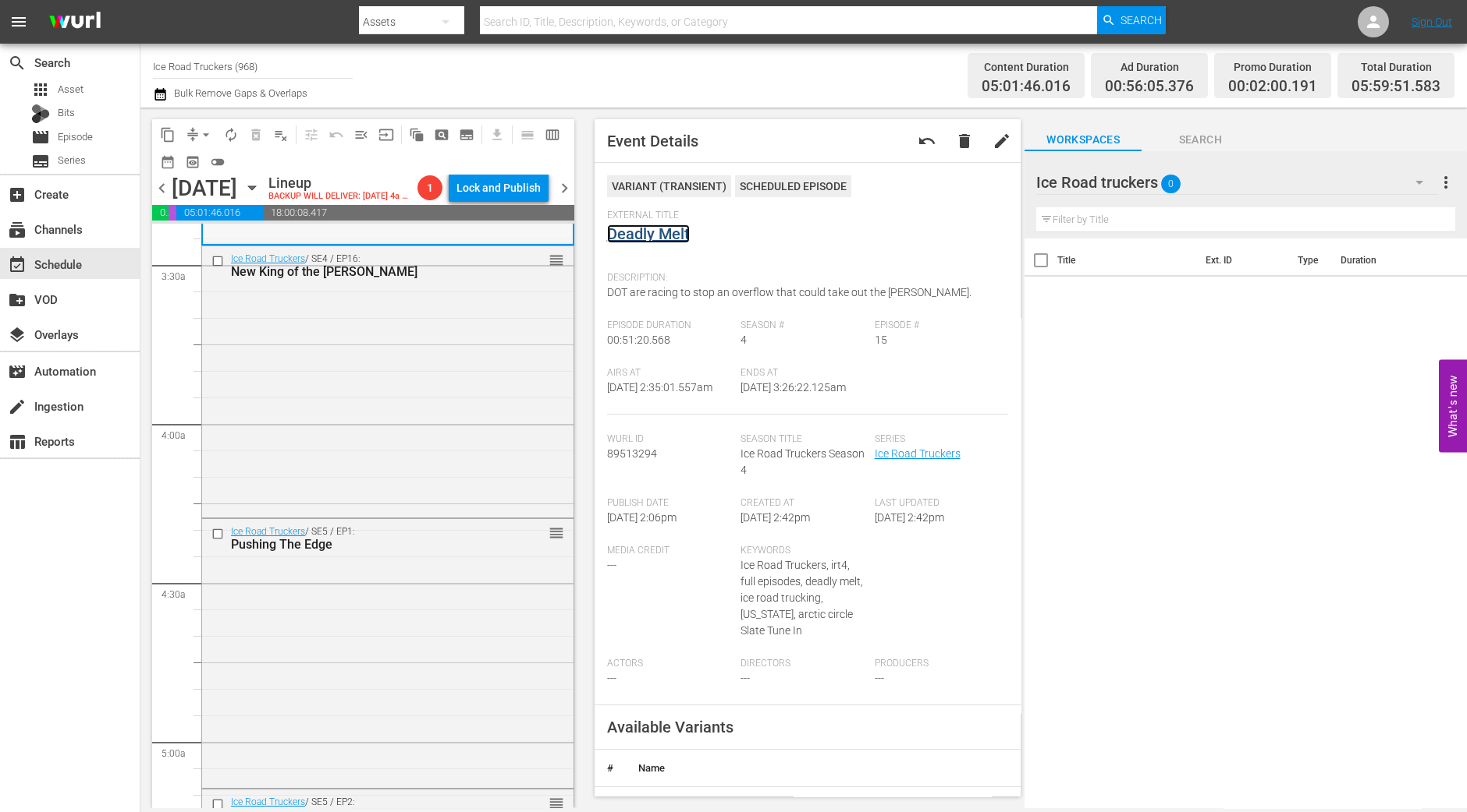
scroll to position [1266, 0]
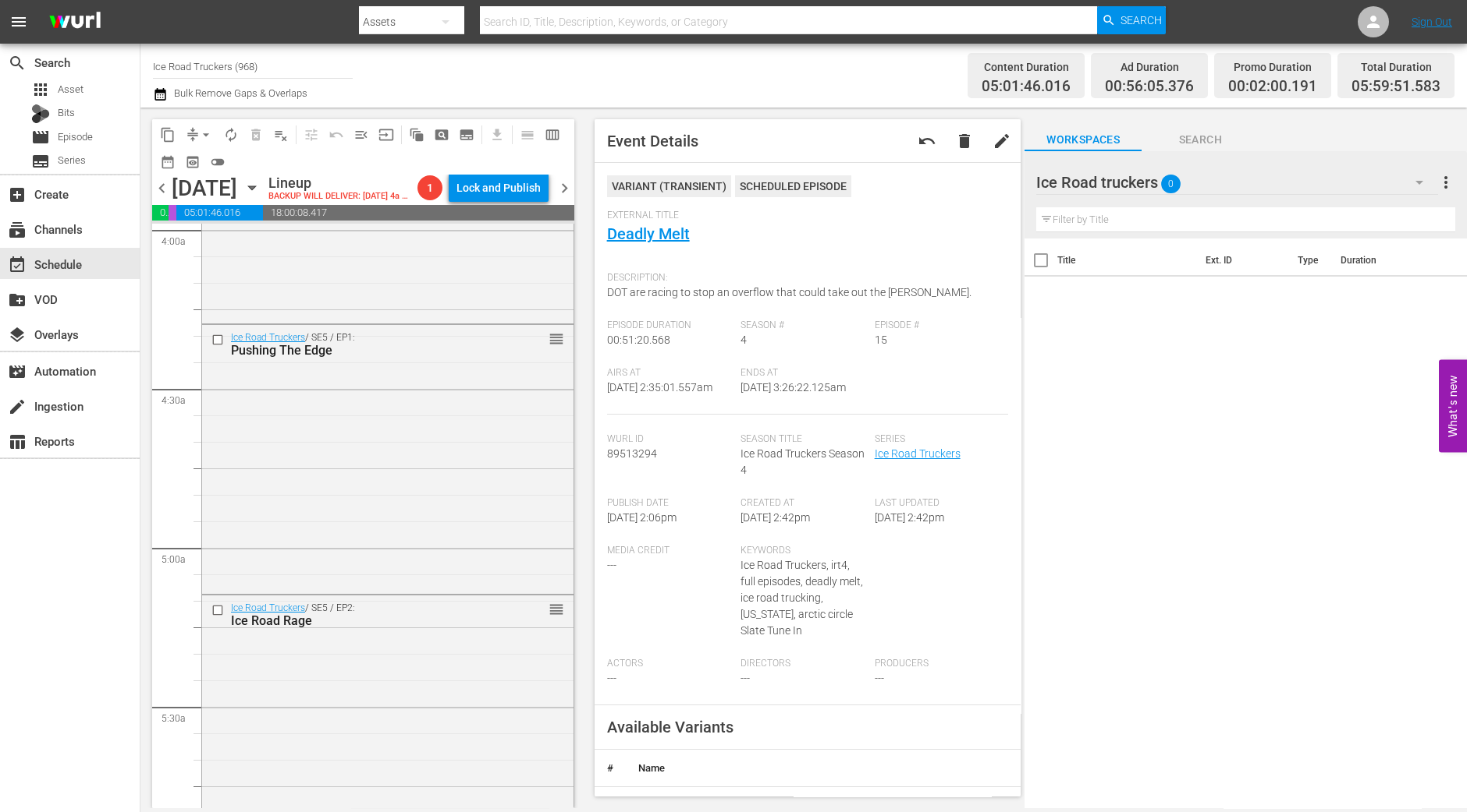
click at [447, 429] on div "Ice Road Truckers / SE5 / EP1: Pushing The Edge reorder" at bounding box center [387, 459] width 371 height 267
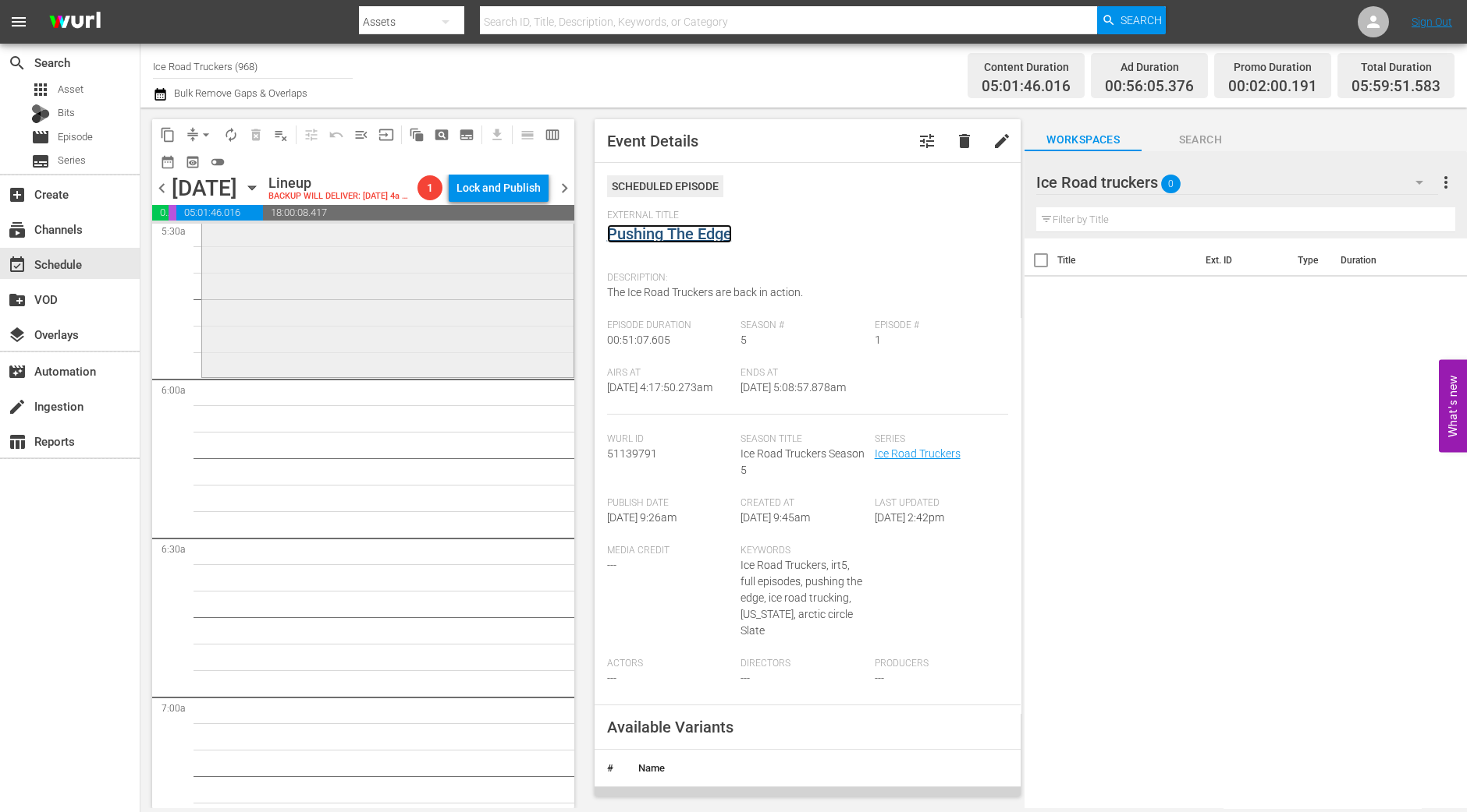
scroll to position [1754, 0]
click at [304, 373] on div "Ice Road Truckers / SE5 / EP2: Ice Road Rage reorder" at bounding box center [387, 240] width 371 height 265
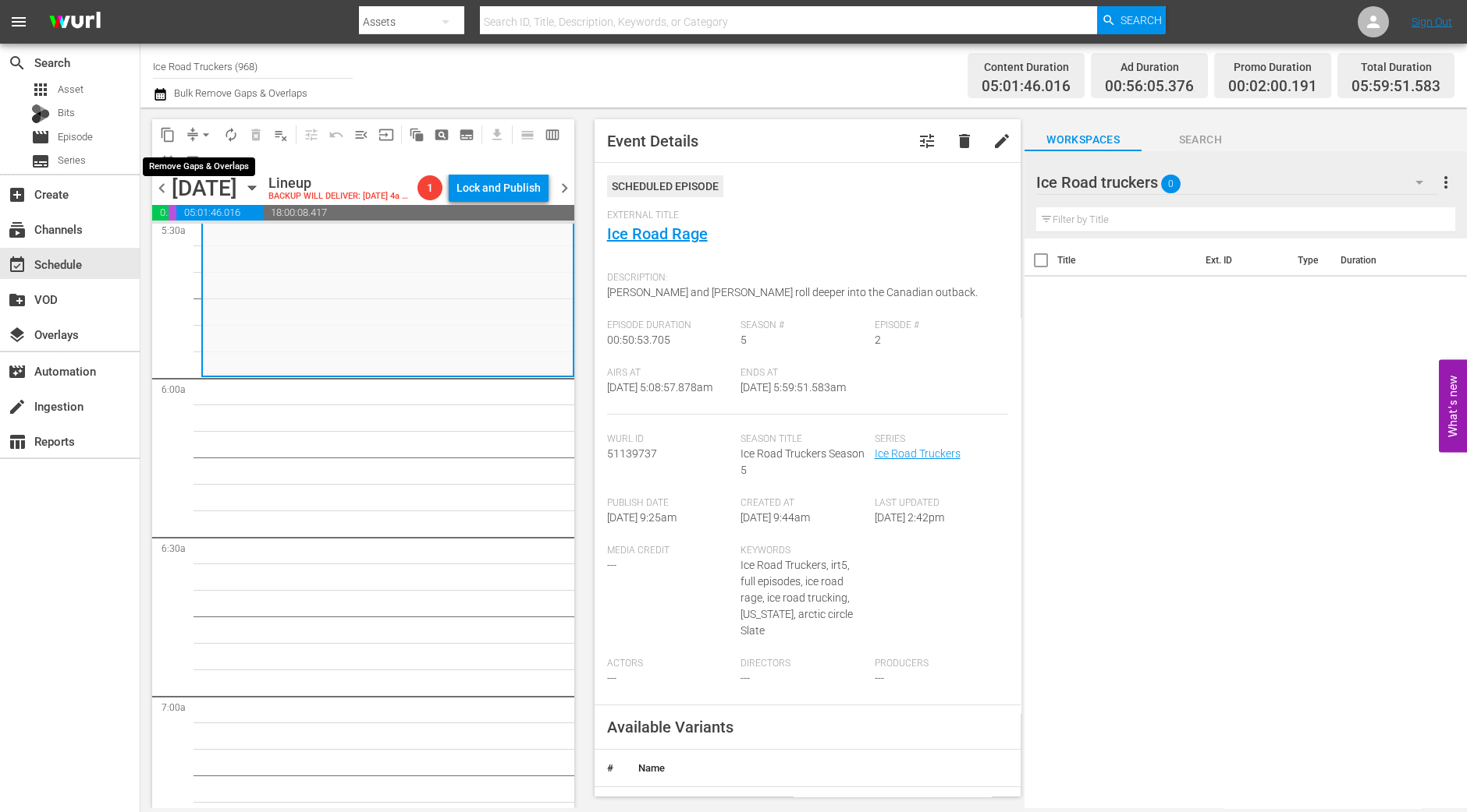
click at [197, 132] on button "arrow_drop_down" at bounding box center [206, 134] width 25 height 25
click at [195, 177] on li "Align to Midnight" at bounding box center [207, 165] width 164 height 25
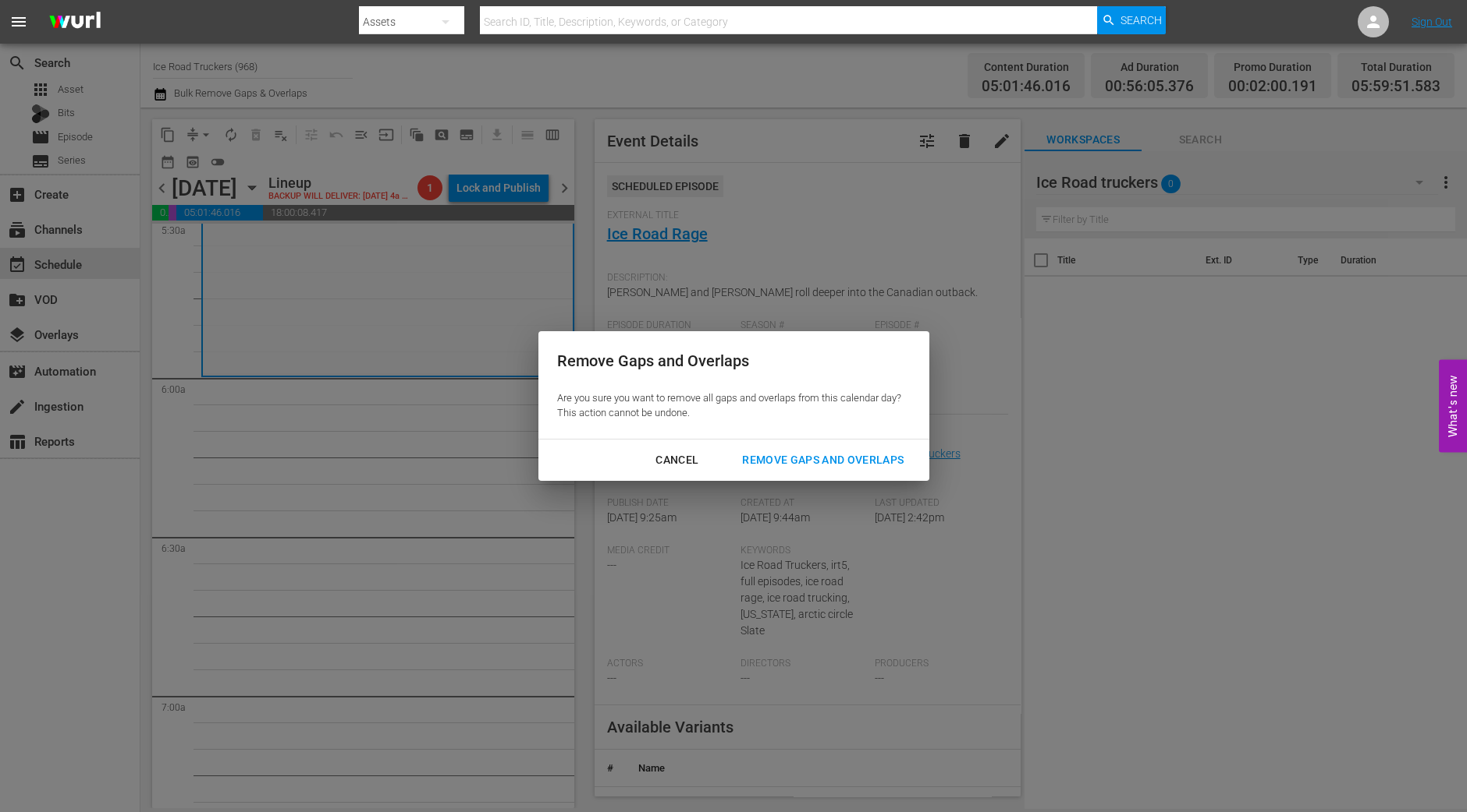
click at [860, 458] on div "Remove Gaps and Overlaps" at bounding box center [823, 460] width 186 height 20
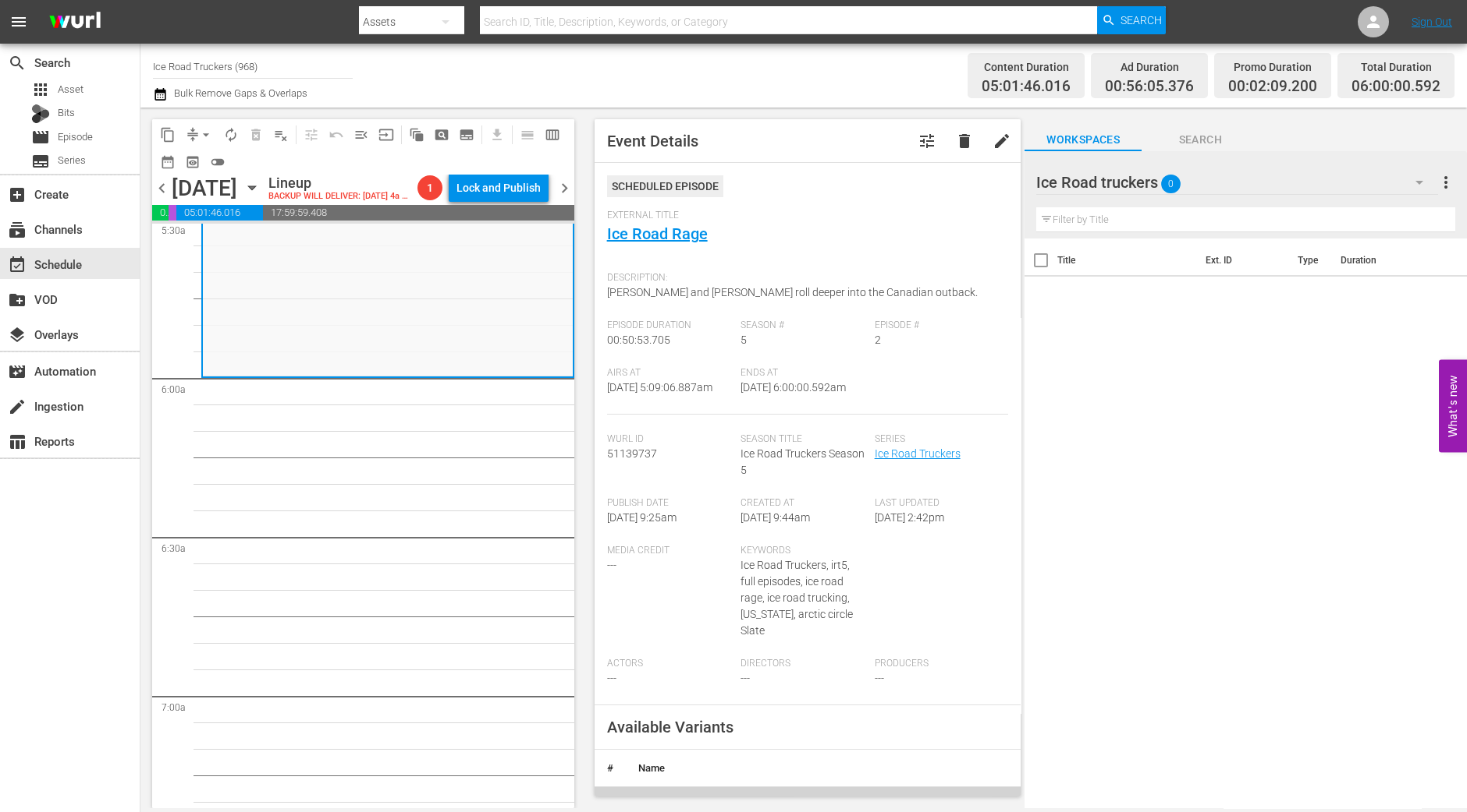
scroll to position [1780, 0]
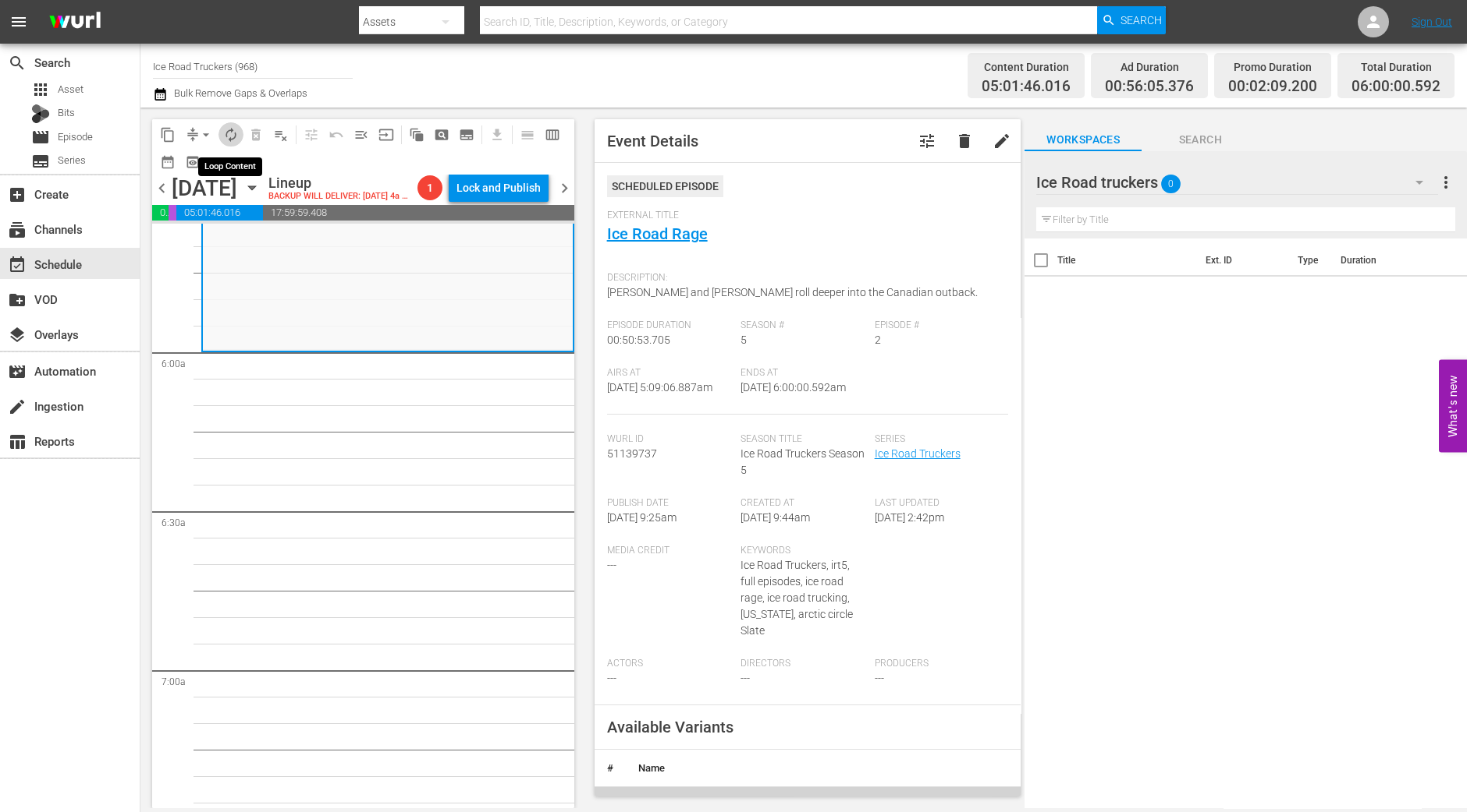
click at [230, 129] on span "autorenew_outlined" at bounding box center [230, 134] width 16 height 16
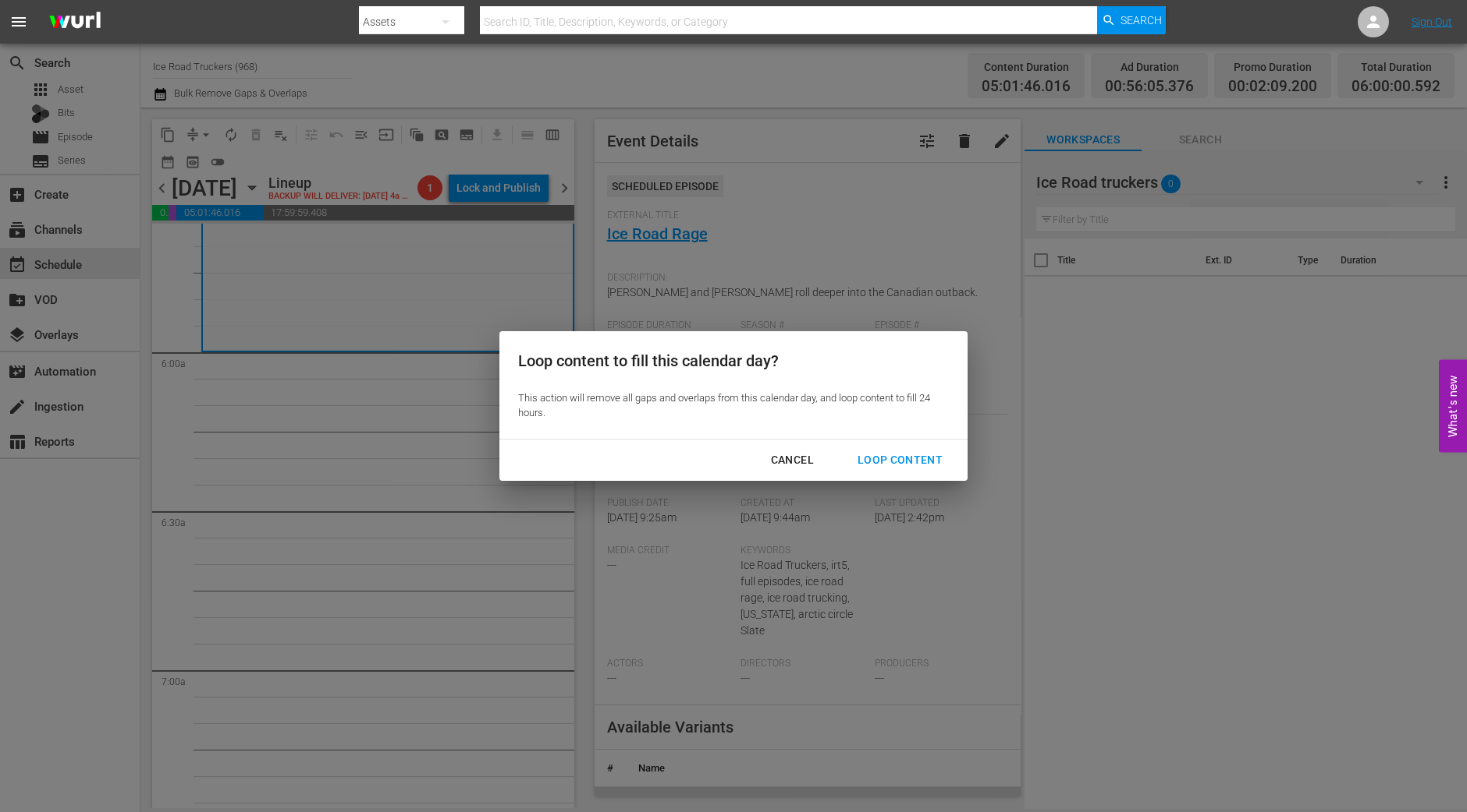
click at [932, 456] on div "Loop Content" at bounding box center [899, 460] width 110 height 20
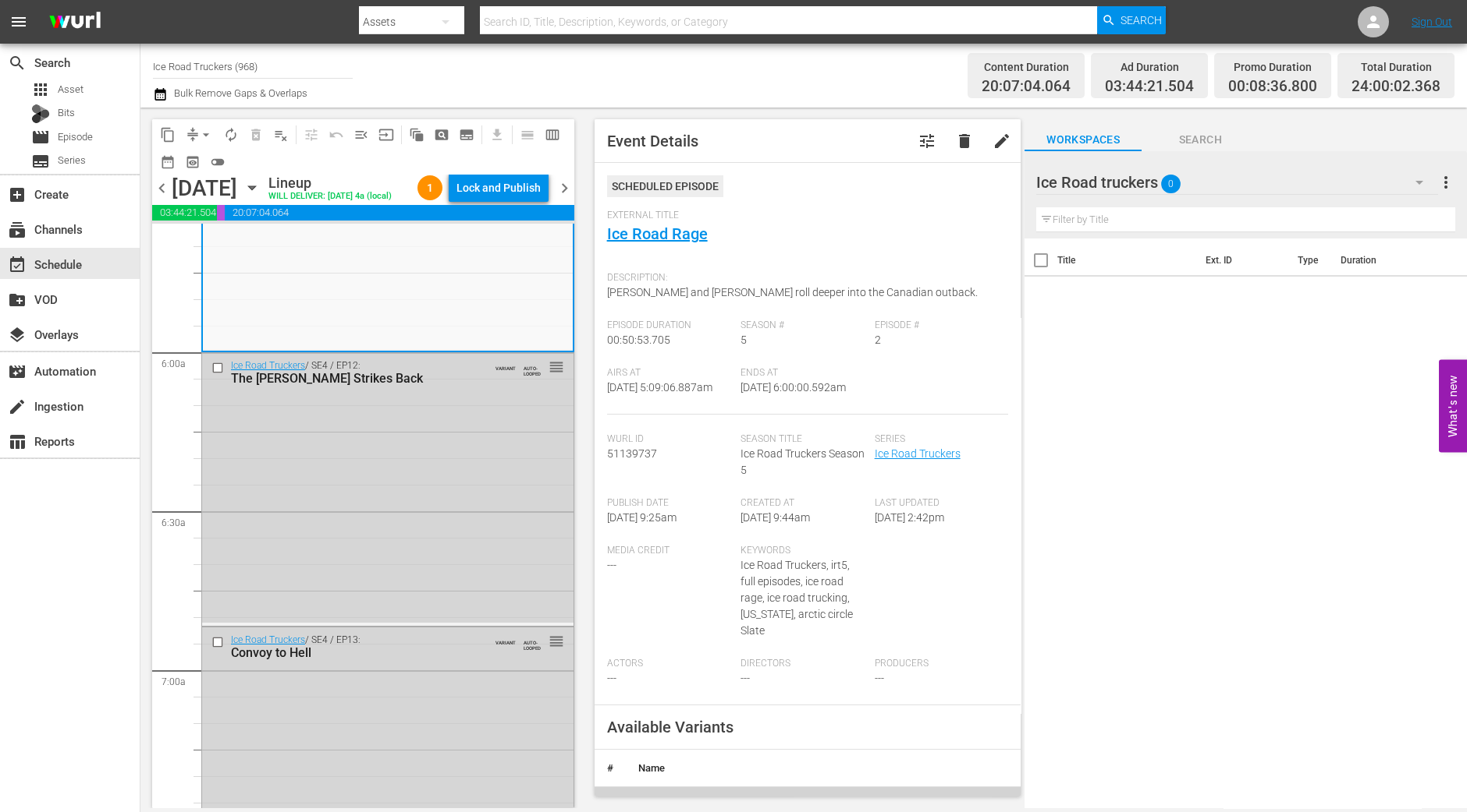
click at [507, 193] on div "Lock and Publish" at bounding box center [498, 188] width 85 height 28
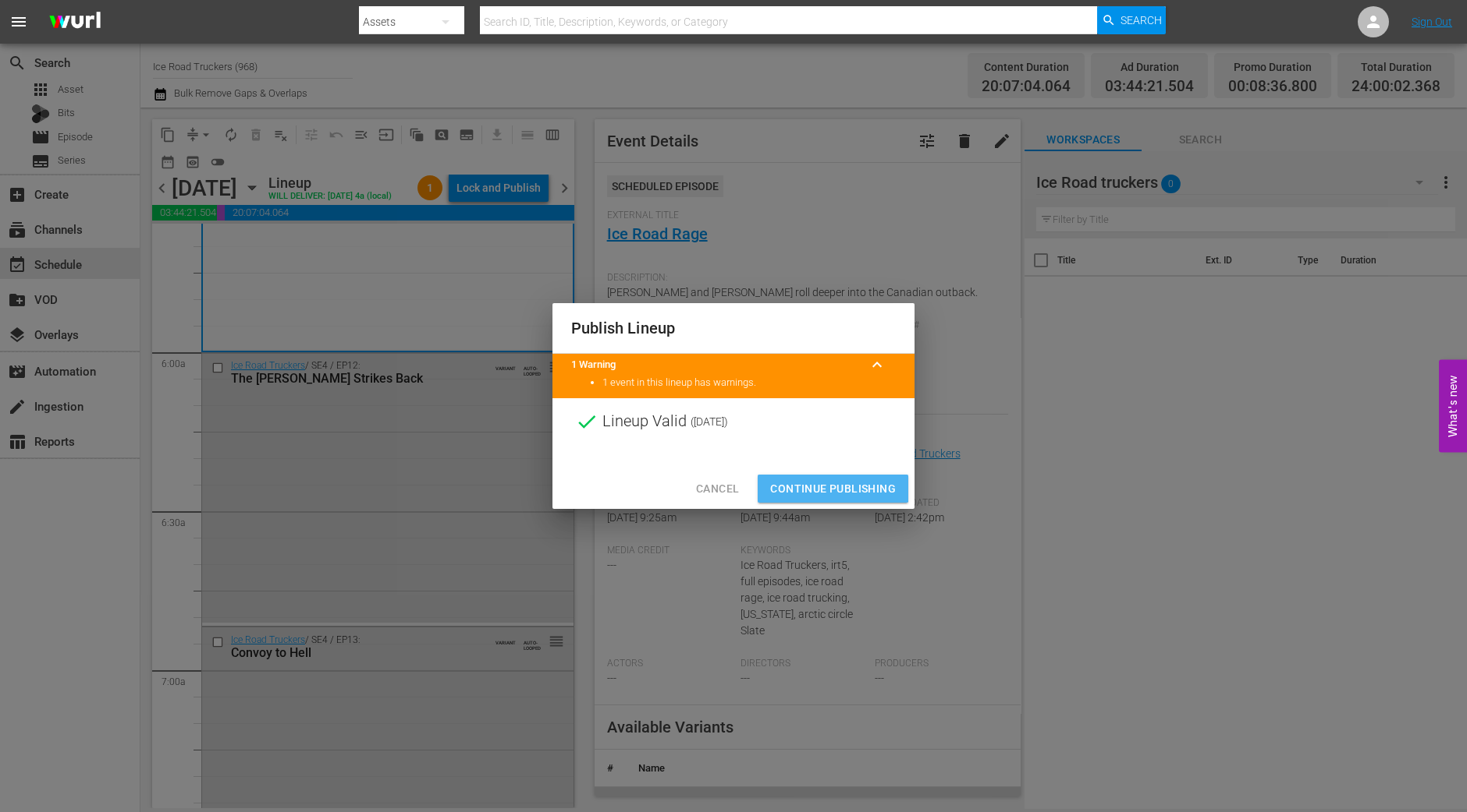
click at [818, 477] on button "Continue Publishing" at bounding box center [832, 489] width 150 height 29
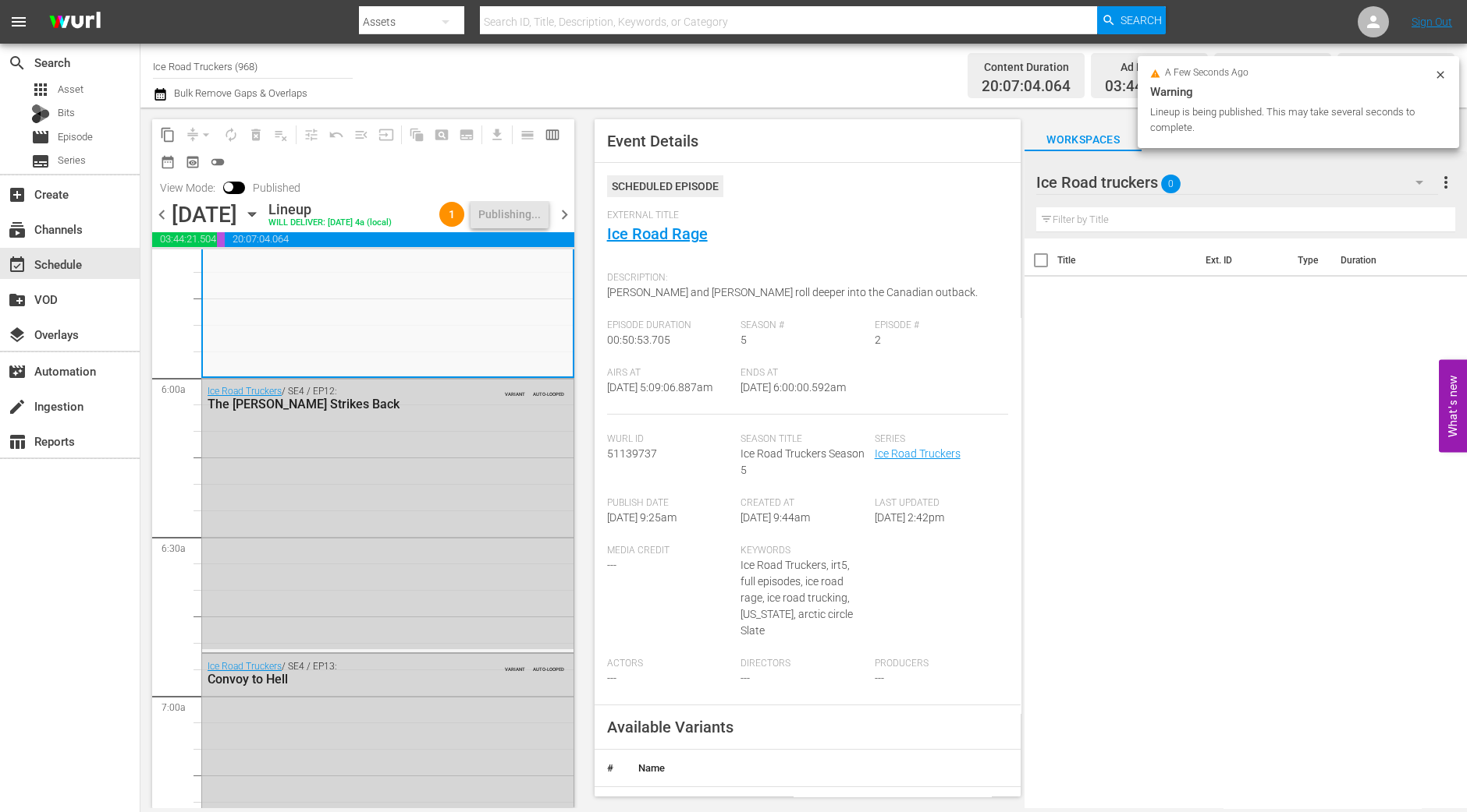
click at [561, 220] on span "chevron_right" at bounding box center [564, 214] width 20 height 20
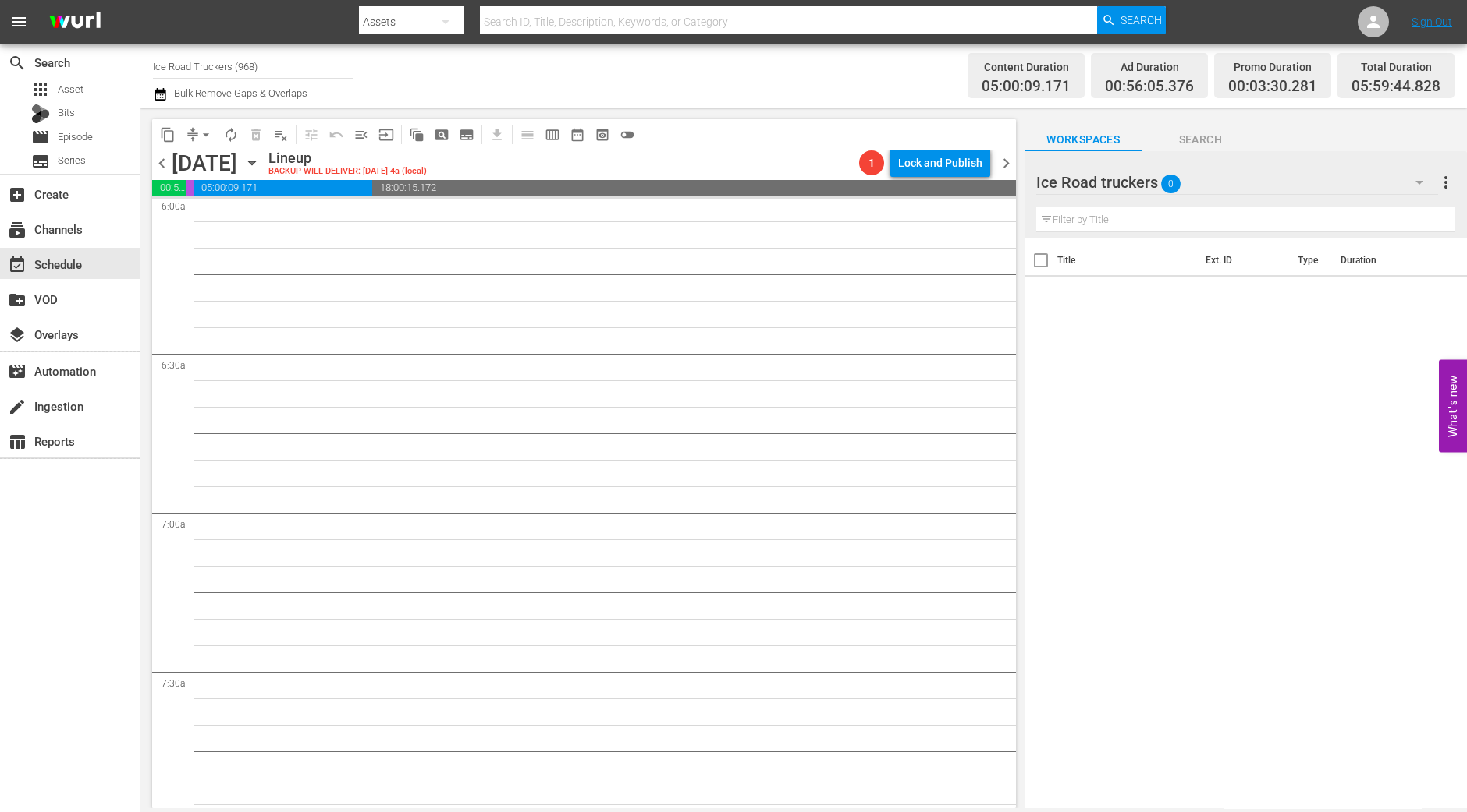
scroll to position [1806, 0]
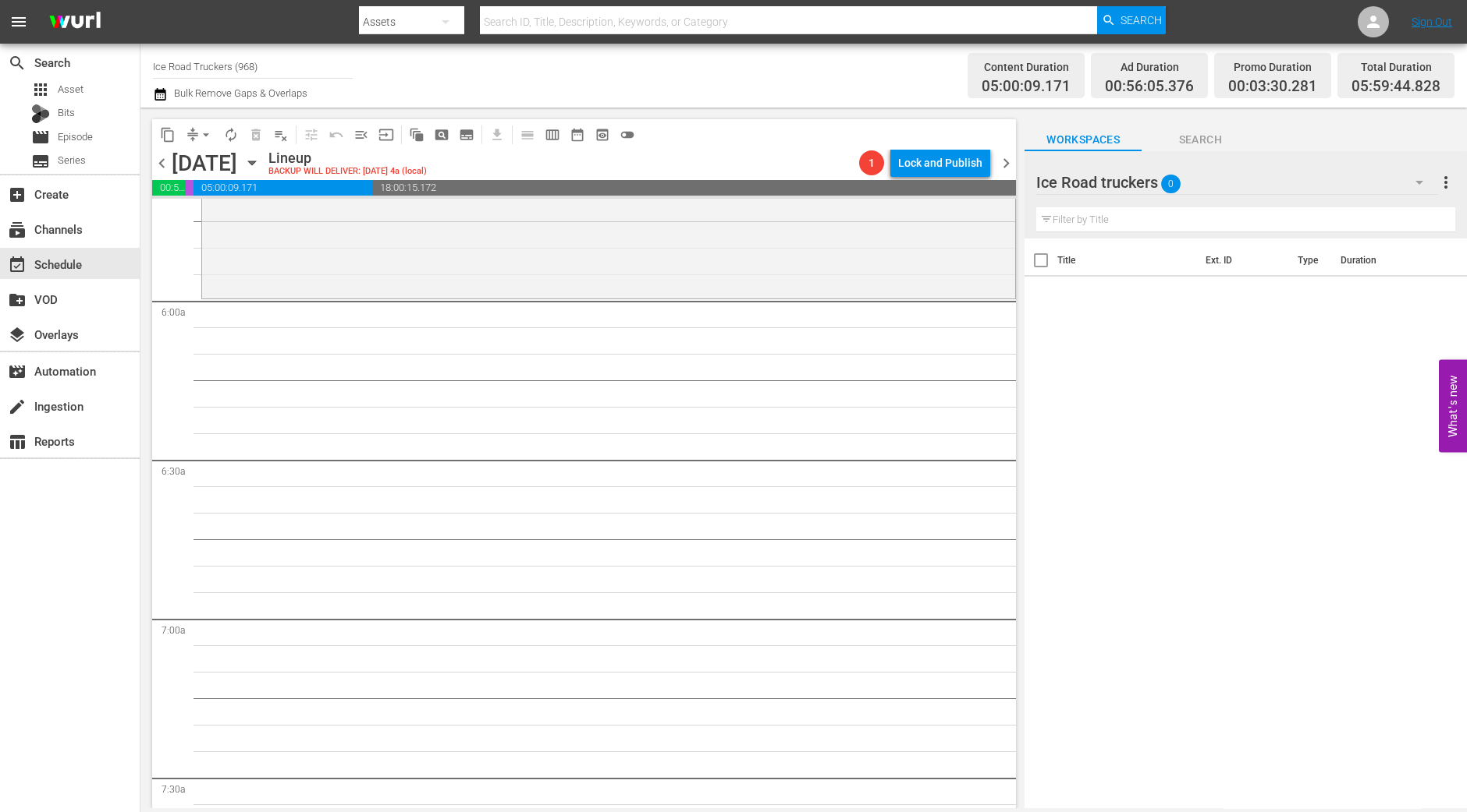
click at [144, 773] on div "content_copy compress arrow_drop_down autorenew_outlined delete_forever_outline…" at bounding box center [579, 458] width 879 height 701
click at [309, 258] on div "Ice Road Truckers / SE5 / EP9: Road to Nowhere VARIANT reorder" at bounding box center [608, 161] width 812 height 268
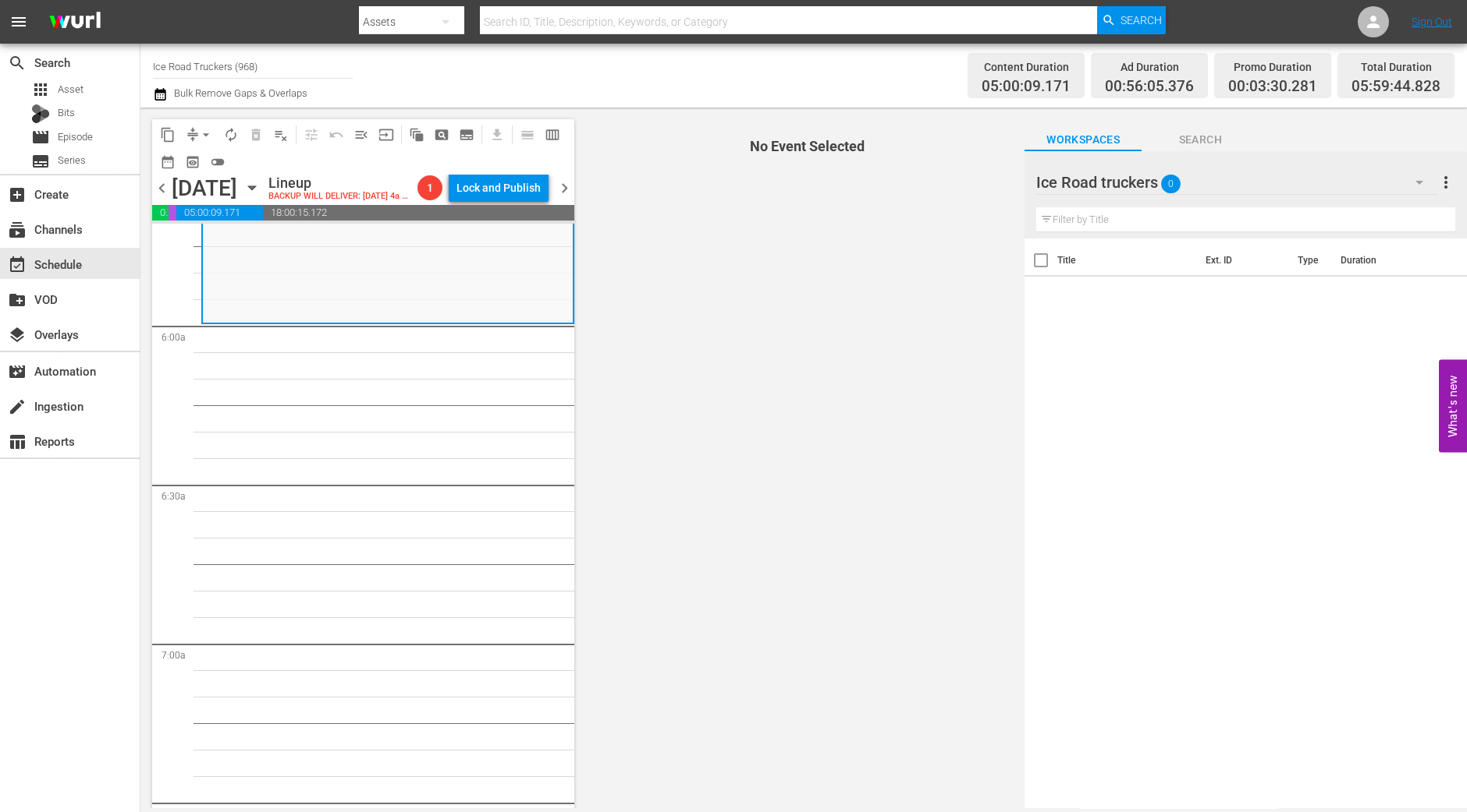
click at [203, 130] on span "arrow_drop_down" at bounding box center [206, 134] width 16 height 16
click at [211, 158] on li "Align to Midnight" at bounding box center [206, 165] width 129 height 25
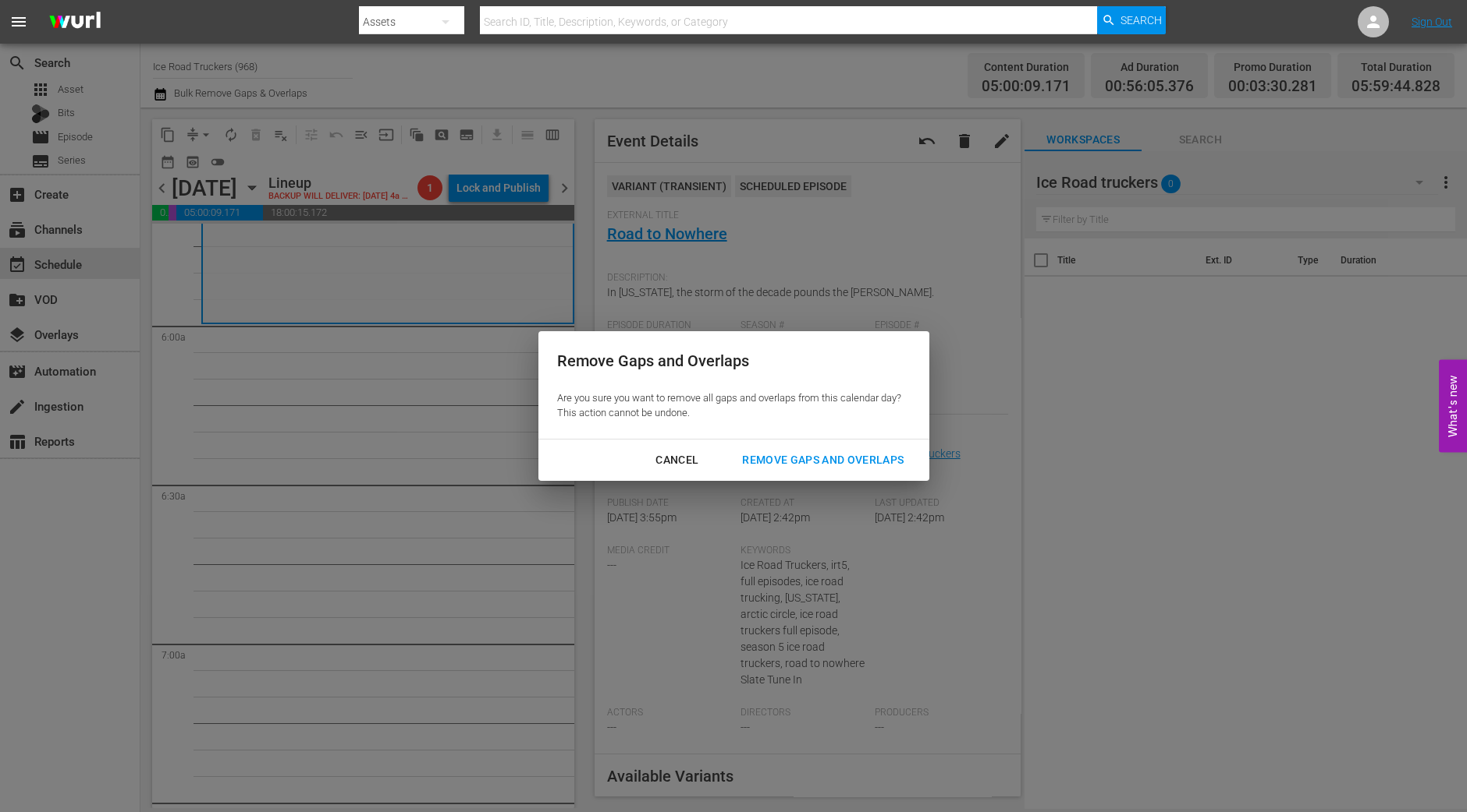
click at [827, 461] on div "Remove Gaps and Overlaps" at bounding box center [823, 460] width 186 height 20
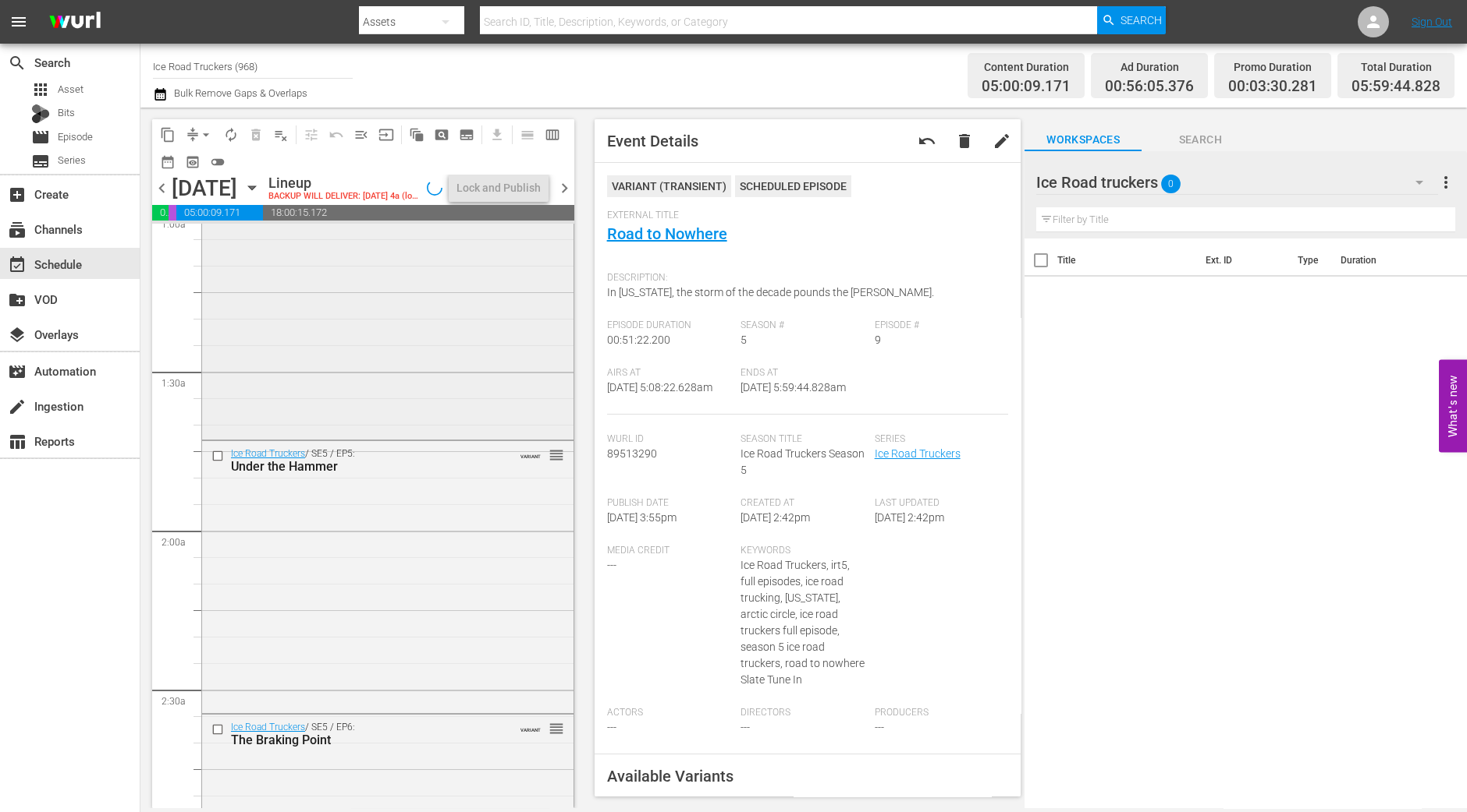
scroll to position [318, 0]
click at [378, 352] on div "Ice Road Truckers / SE5 / EP4: Fire On Ice VARIANT reorder" at bounding box center [387, 313] width 371 height 269
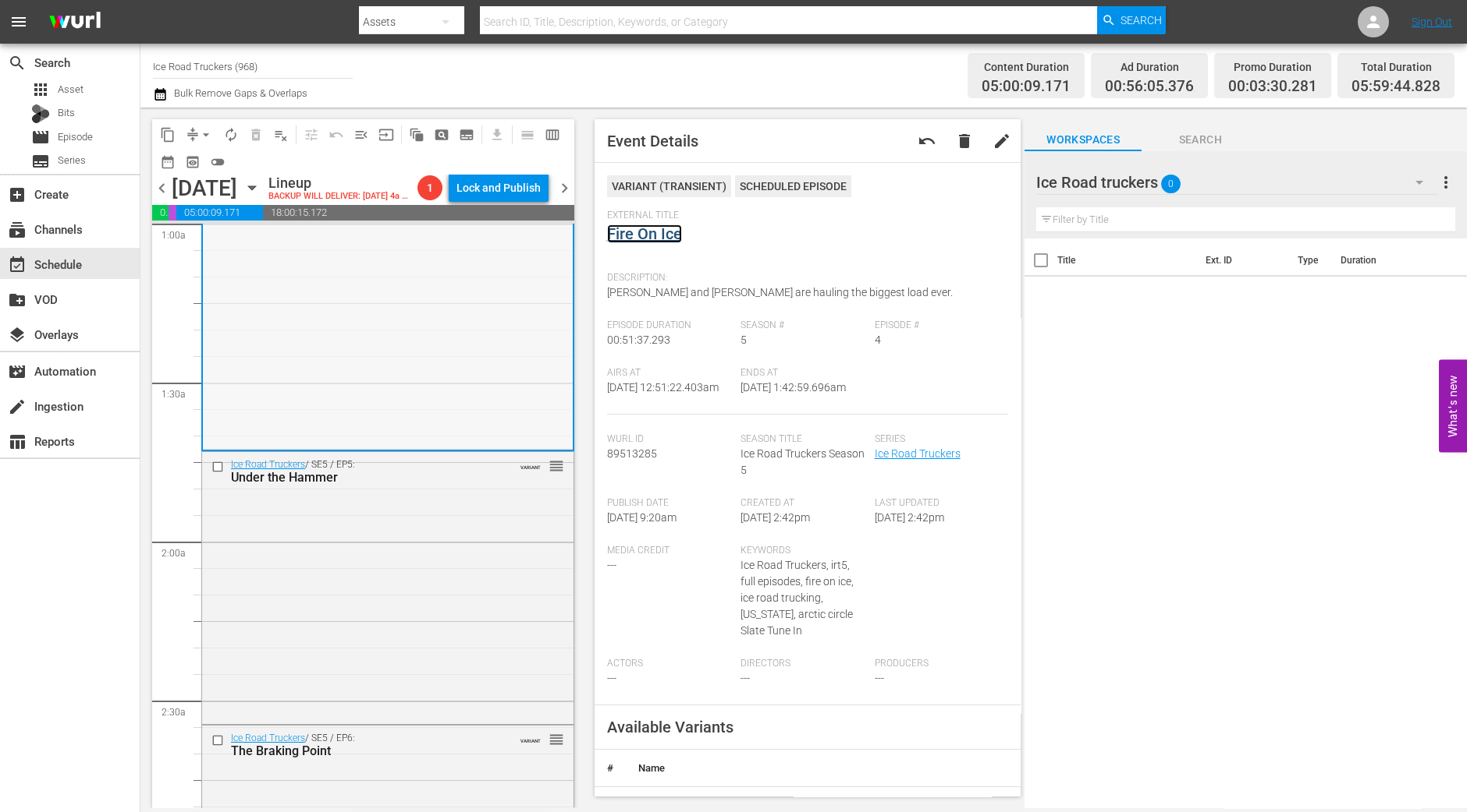
scroll to position [611, 0]
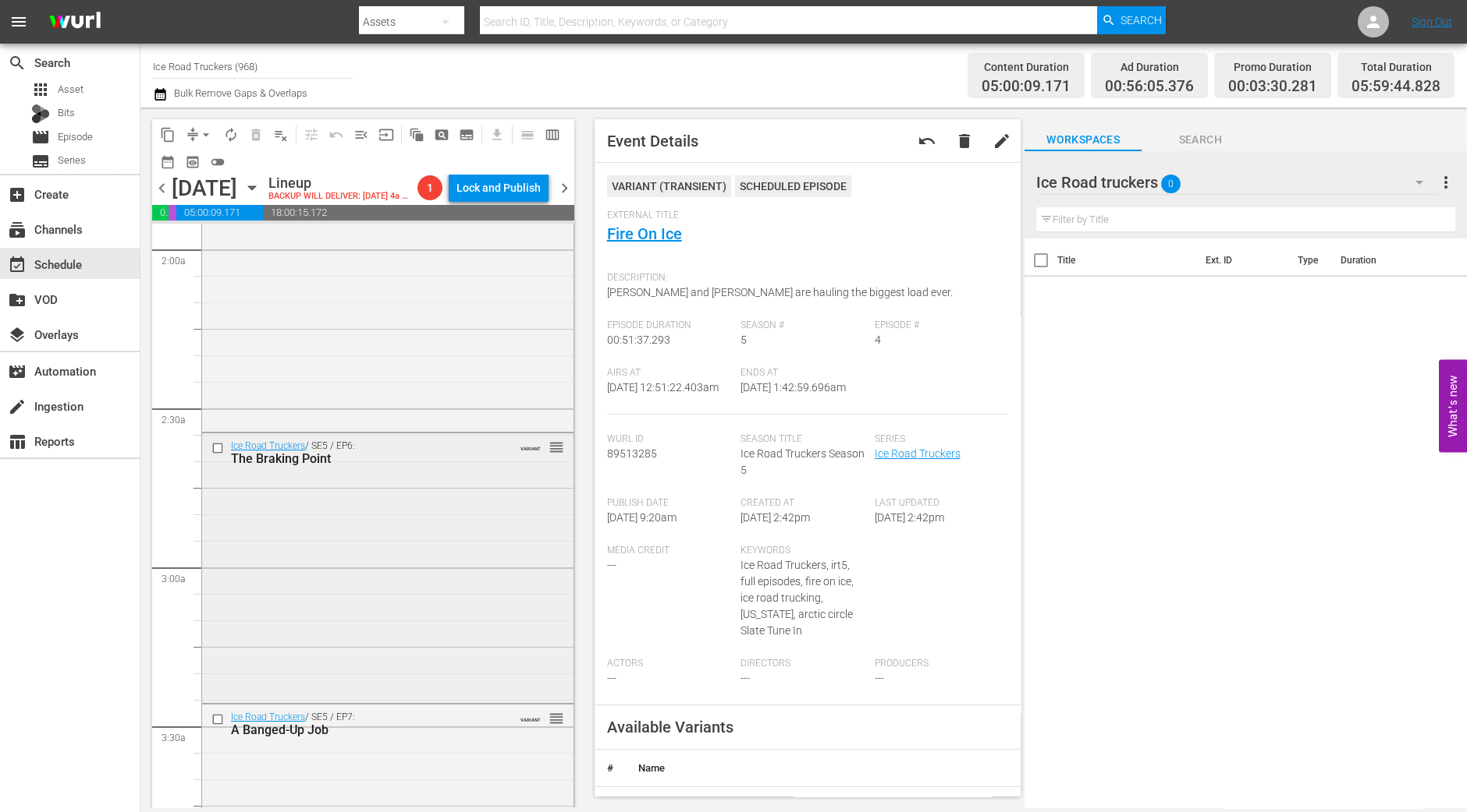
click at [387, 555] on div "Ice Road Truckers / SE5 / EP6: The Braking Point VARIANT reorder" at bounding box center [387, 567] width 371 height 267
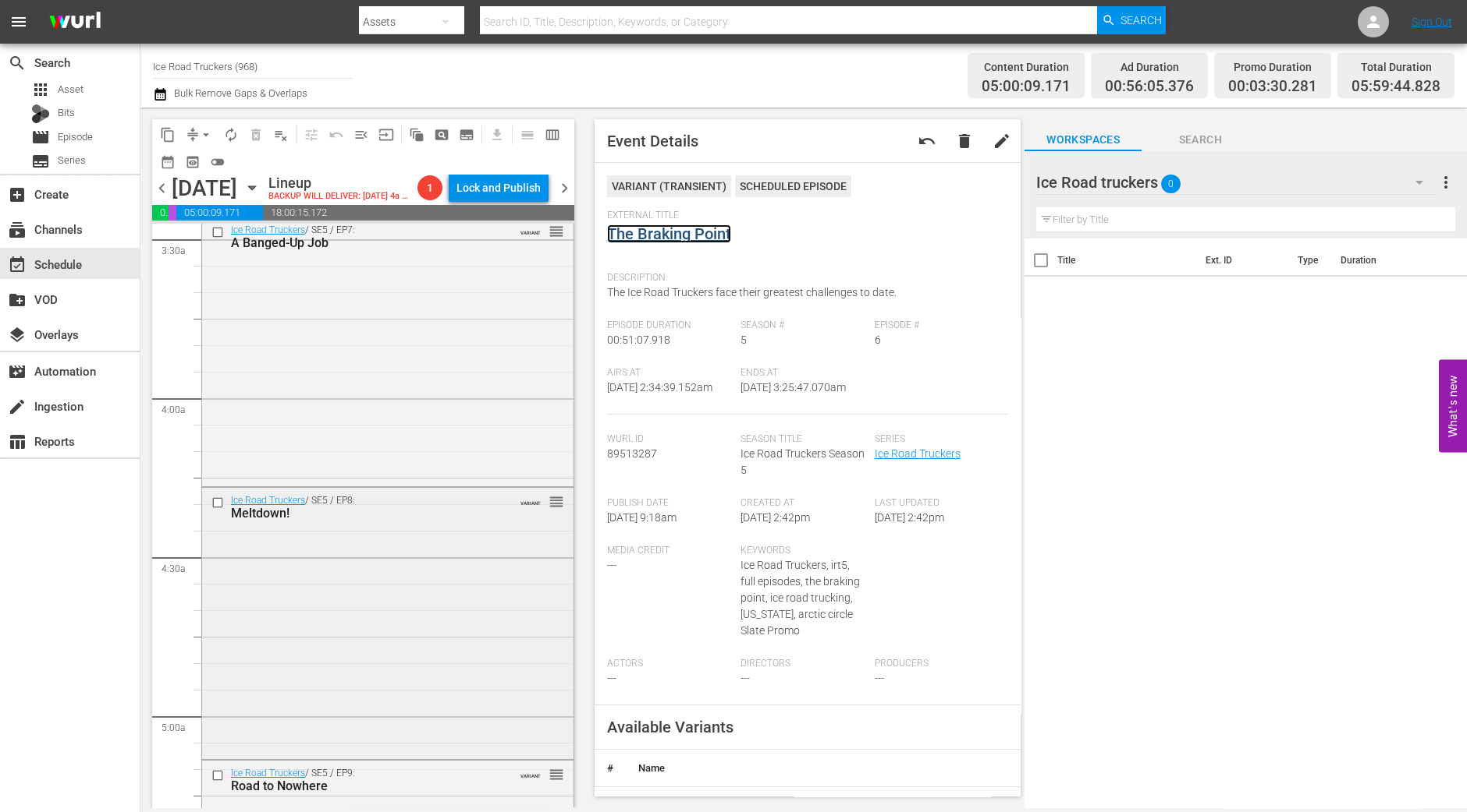
scroll to position [1292, 0]
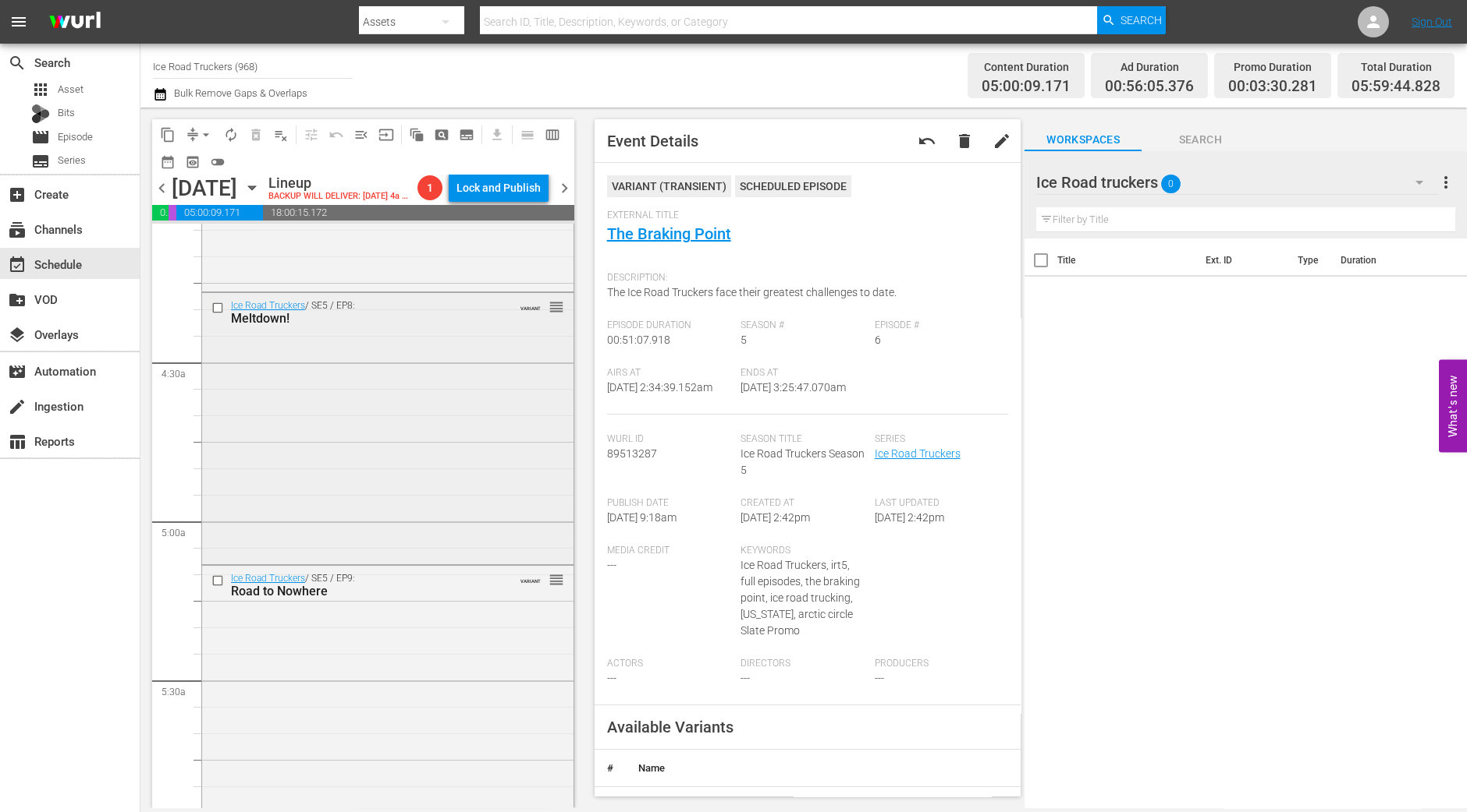
click at [367, 486] on div "Ice Road Truckers / SE5 / EP8: Meltdown! VARIANT reorder" at bounding box center [387, 427] width 371 height 268
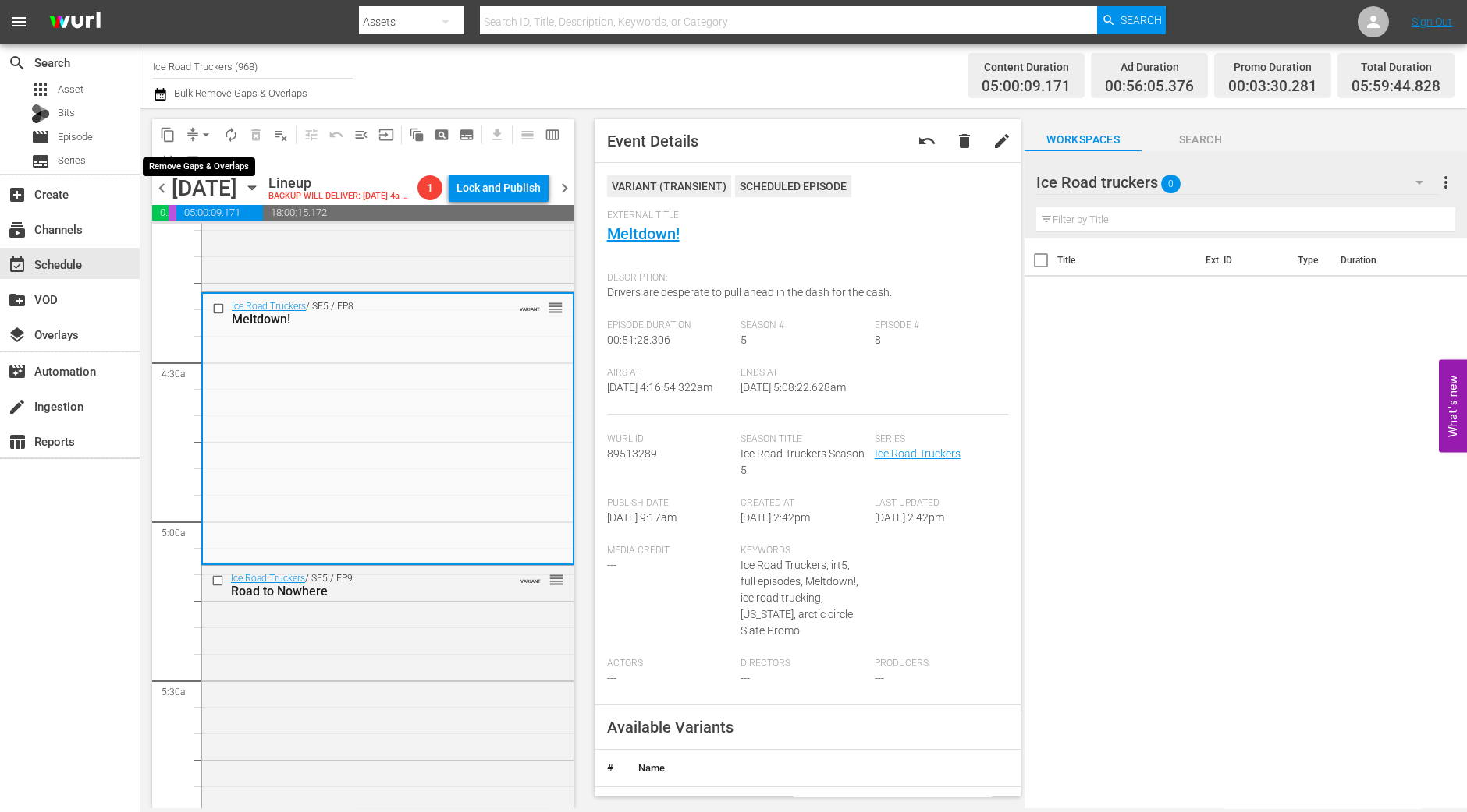
click at [203, 131] on span "arrow_drop_down" at bounding box center [206, 134] width 16 height 16
click at [215, 169] on li "Align to Midnight" at bounding box center [207, 165] width 164 height 25
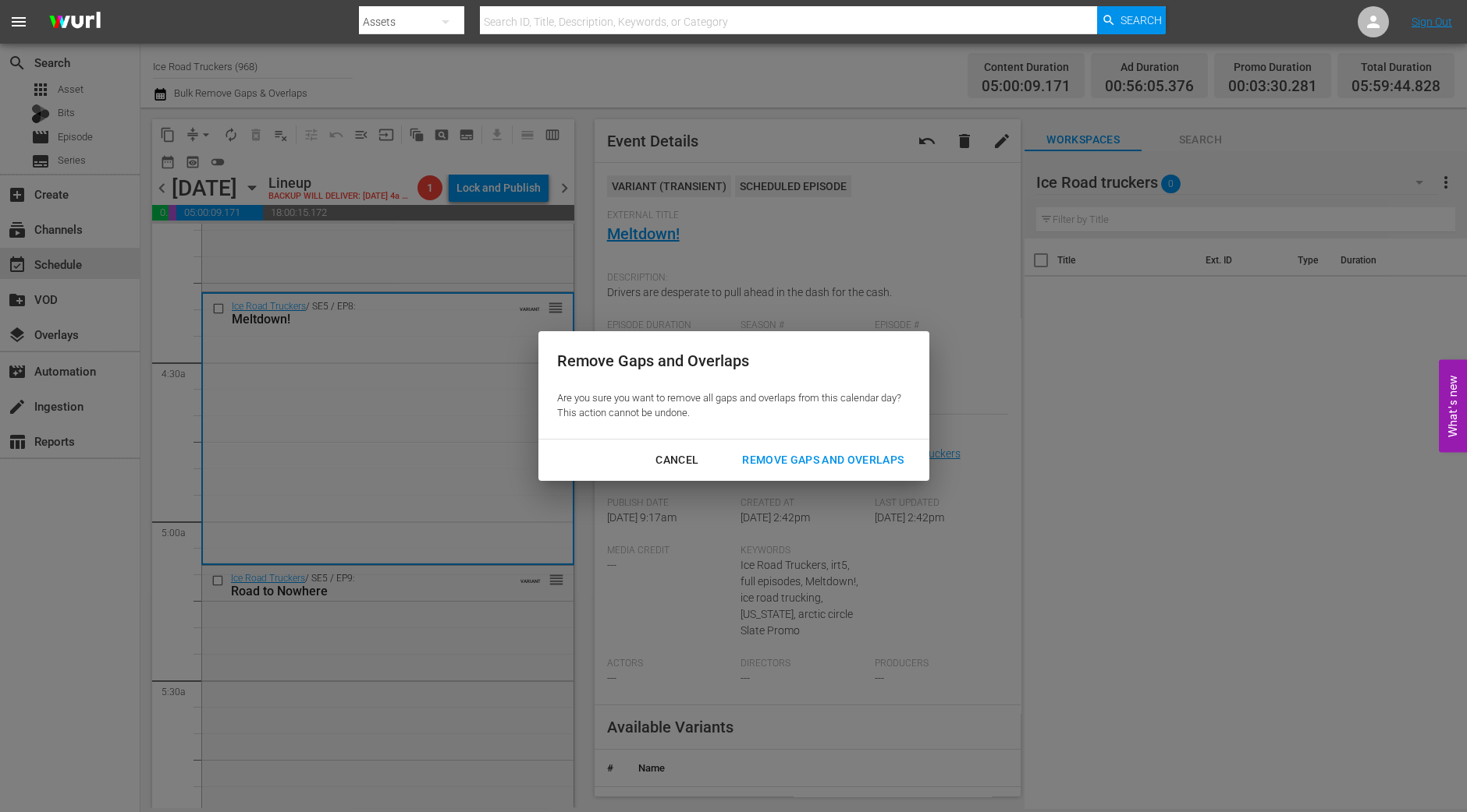
click at [869, 469] on div "Remove Gaps and Overlaps" at bounding box center [823, 460] width 186 height 20
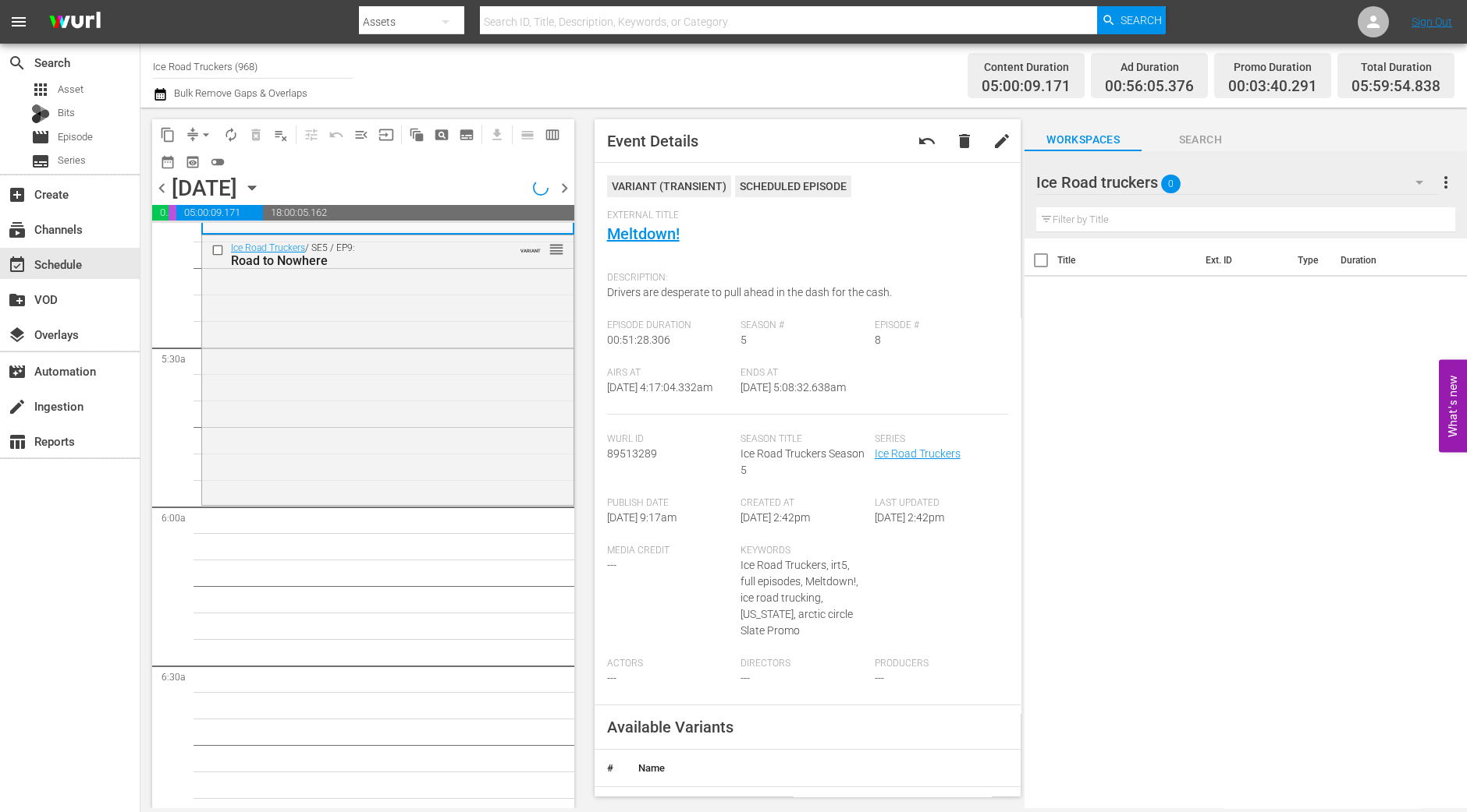
scroll to position [1780, 0]
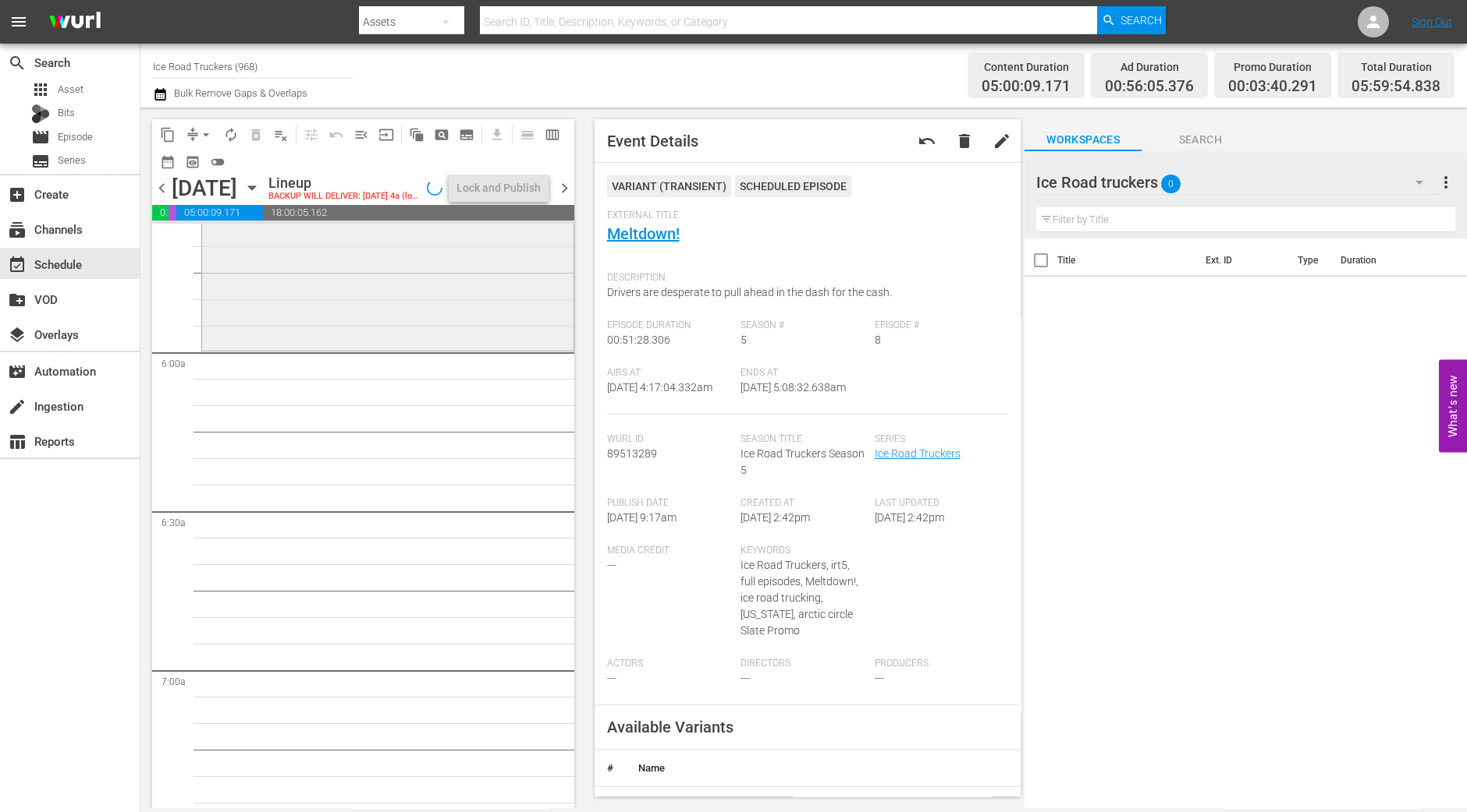
click at [437, 306] on div "Ice Road Truckers / SE5 / EP9: Road to Nowhere VARIANT reorder" at bounding box center [387, 213] width 371 height 268
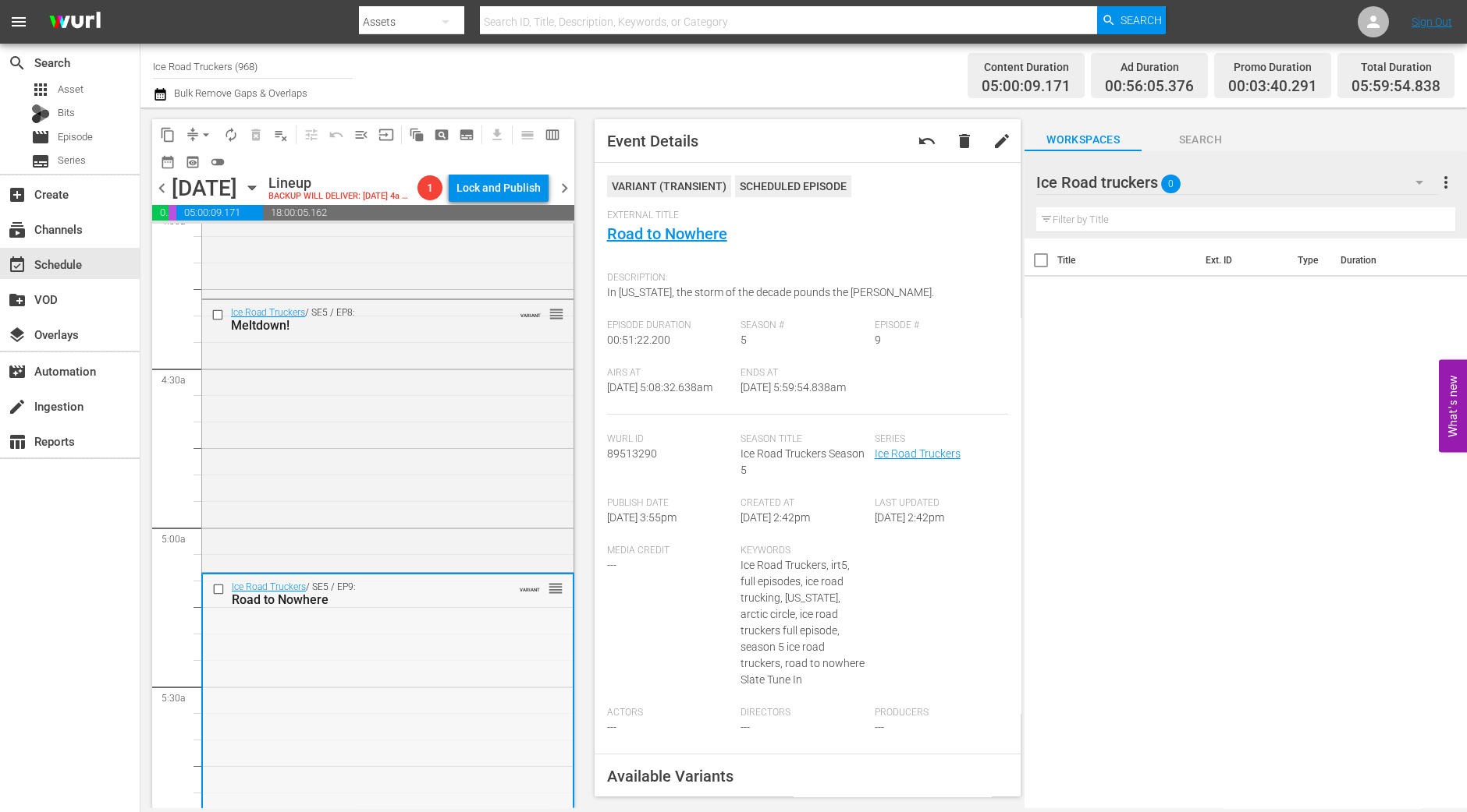
scroll to position [1390, 0]
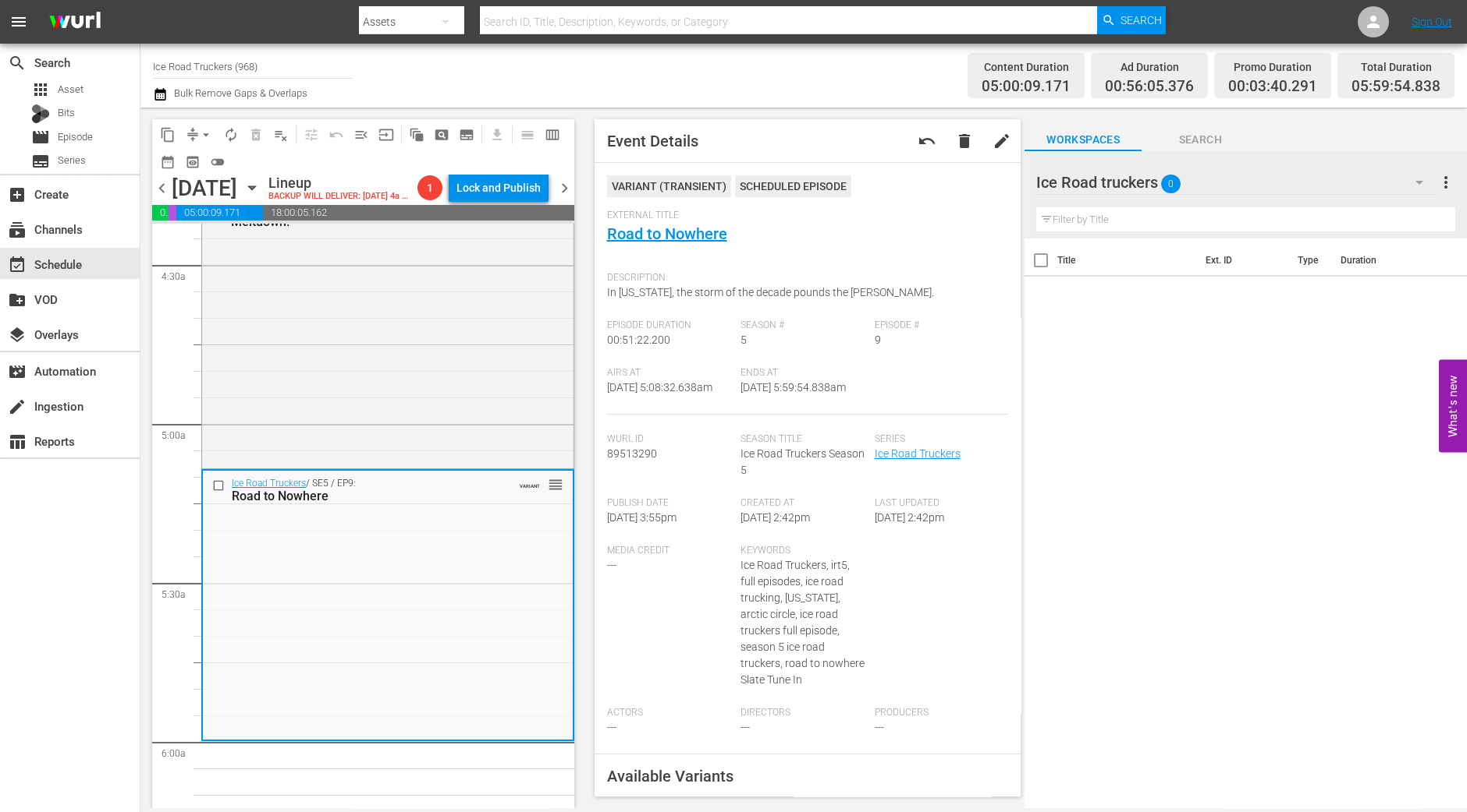
click at [205, 139] on span "arrow_drop_down" at bounding box center [206, 134] width 16 height 16
click at [202, 163] on li "Align to Midnight" at bounding box center [207, 165] width 164 height 25
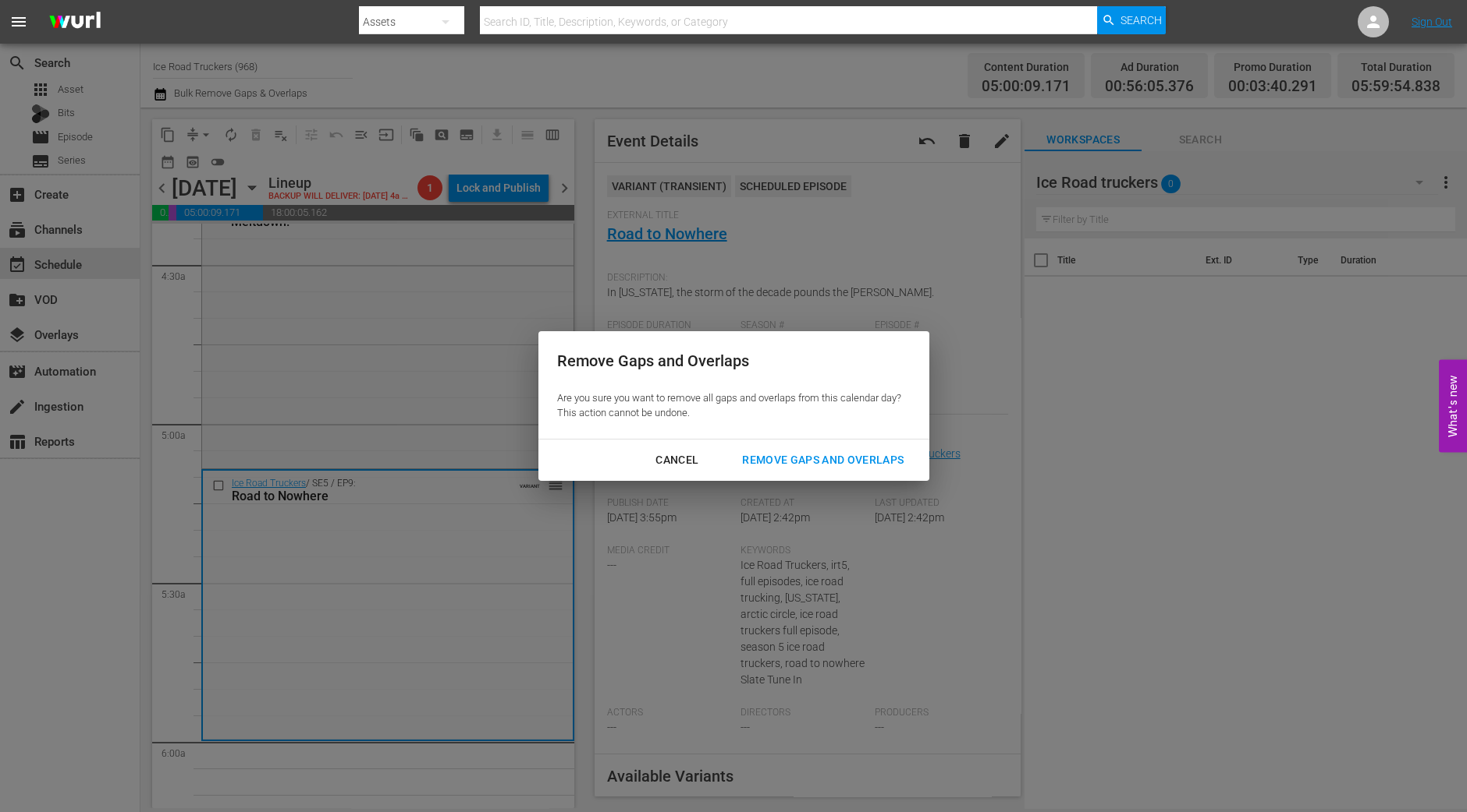
click at [846, 458] on div "Remove Gaps and Overlaps" at bounding box center [823, 460] width 186 height 20
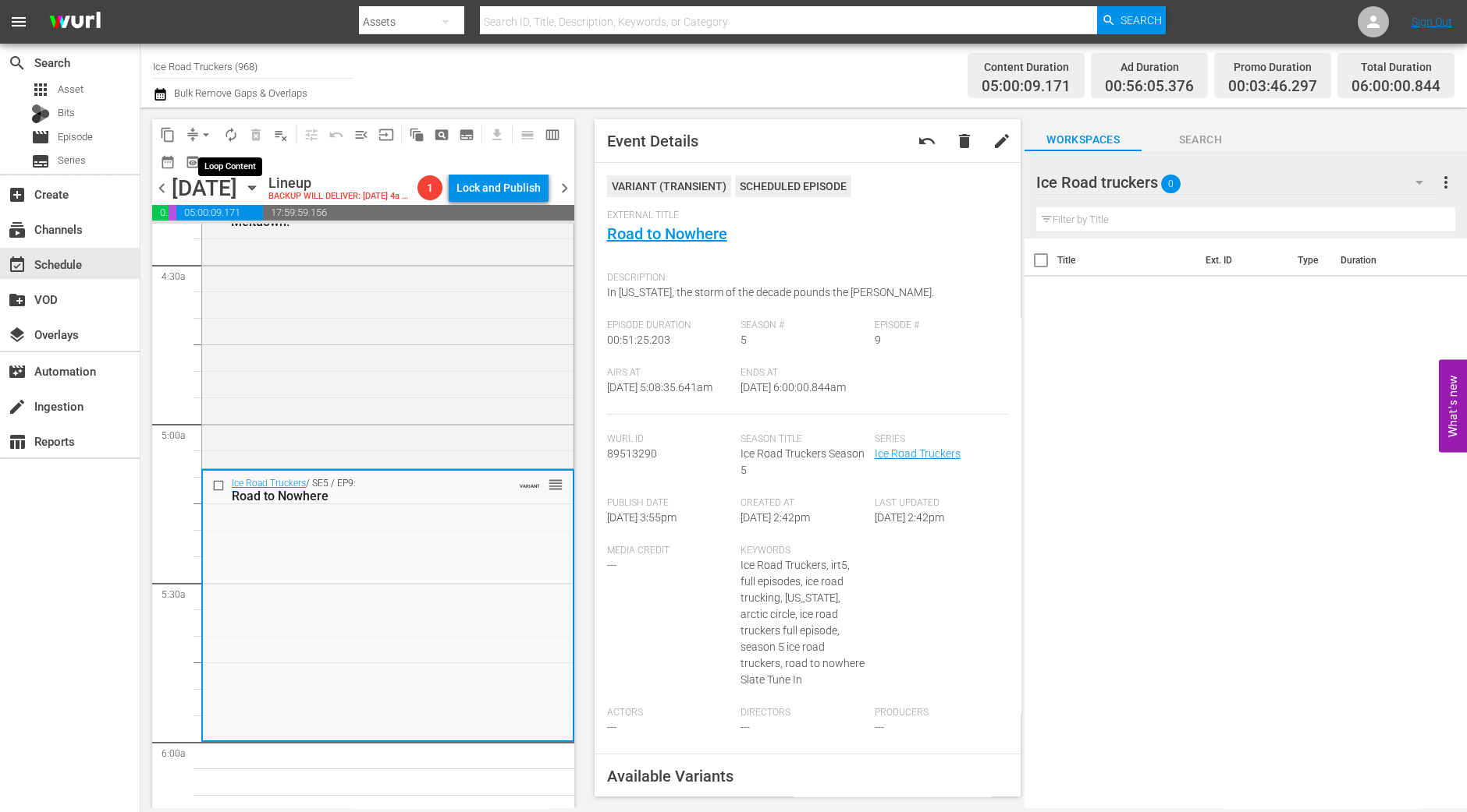
click at [229, 133] on span "autorenew_outlined" at bounding box center [230, 134] width 16 height 16
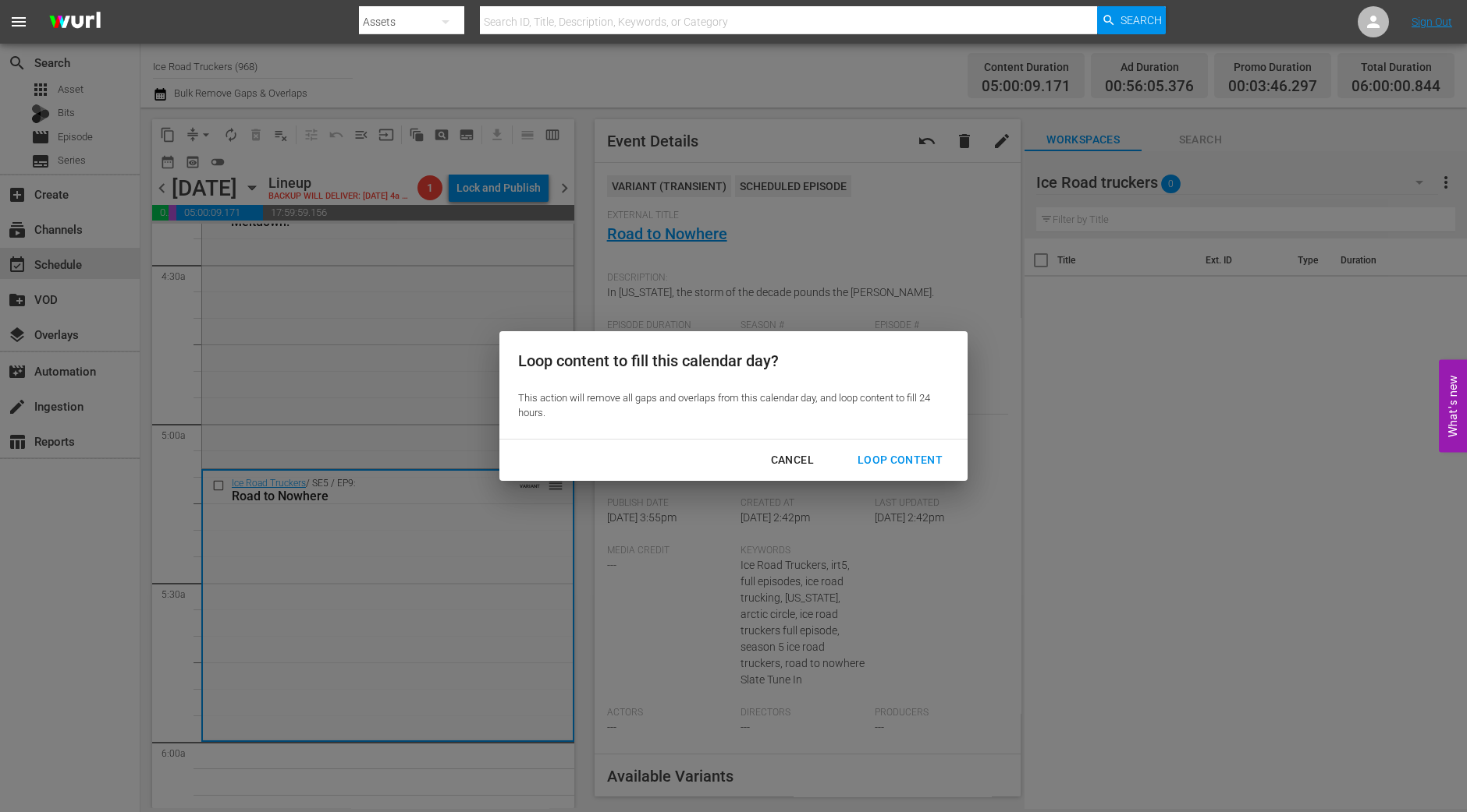
click at [904, 450] on button "Loop Content" at bounding box center [900, 461] width 122 height 29
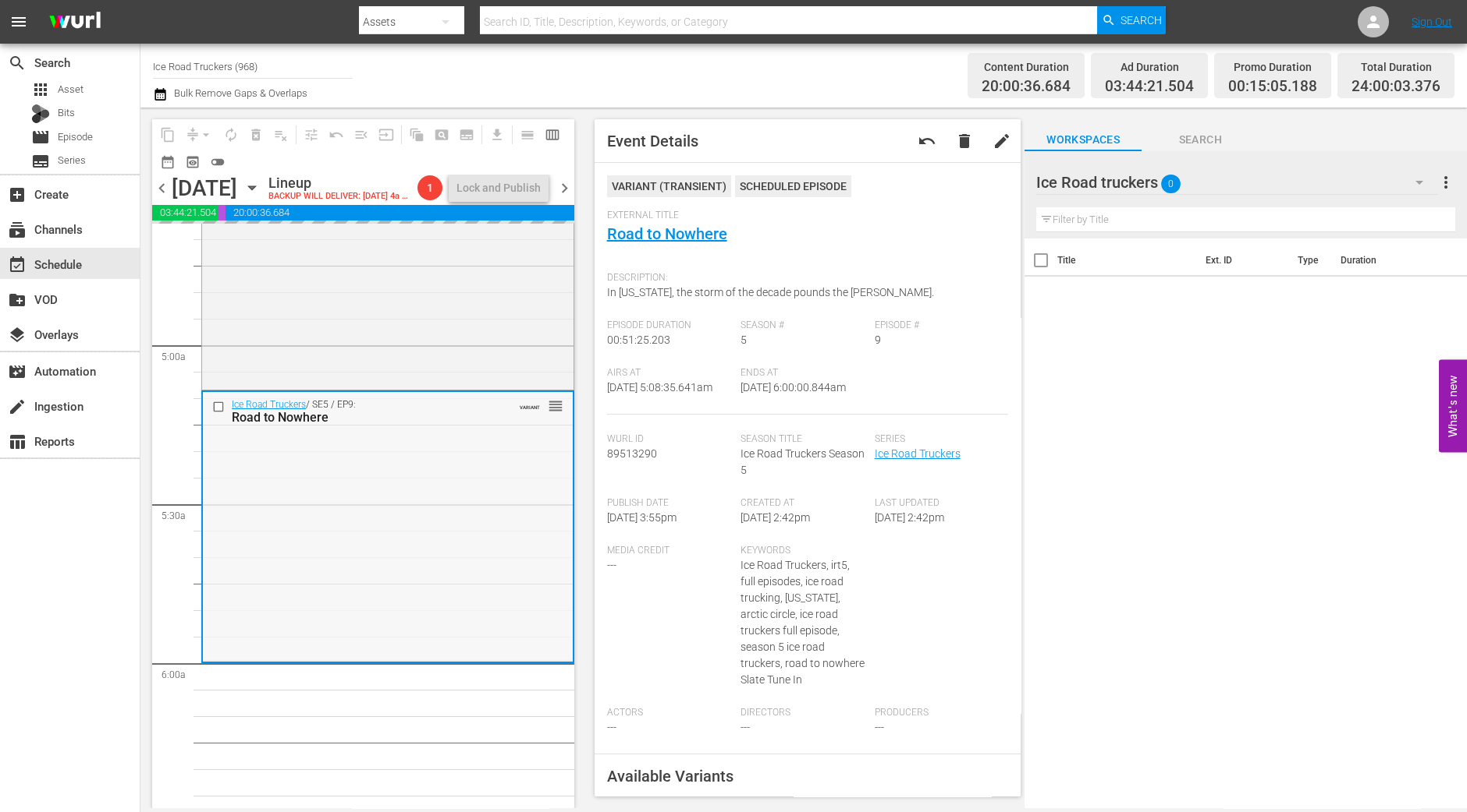
scroll to position [1585, 0]
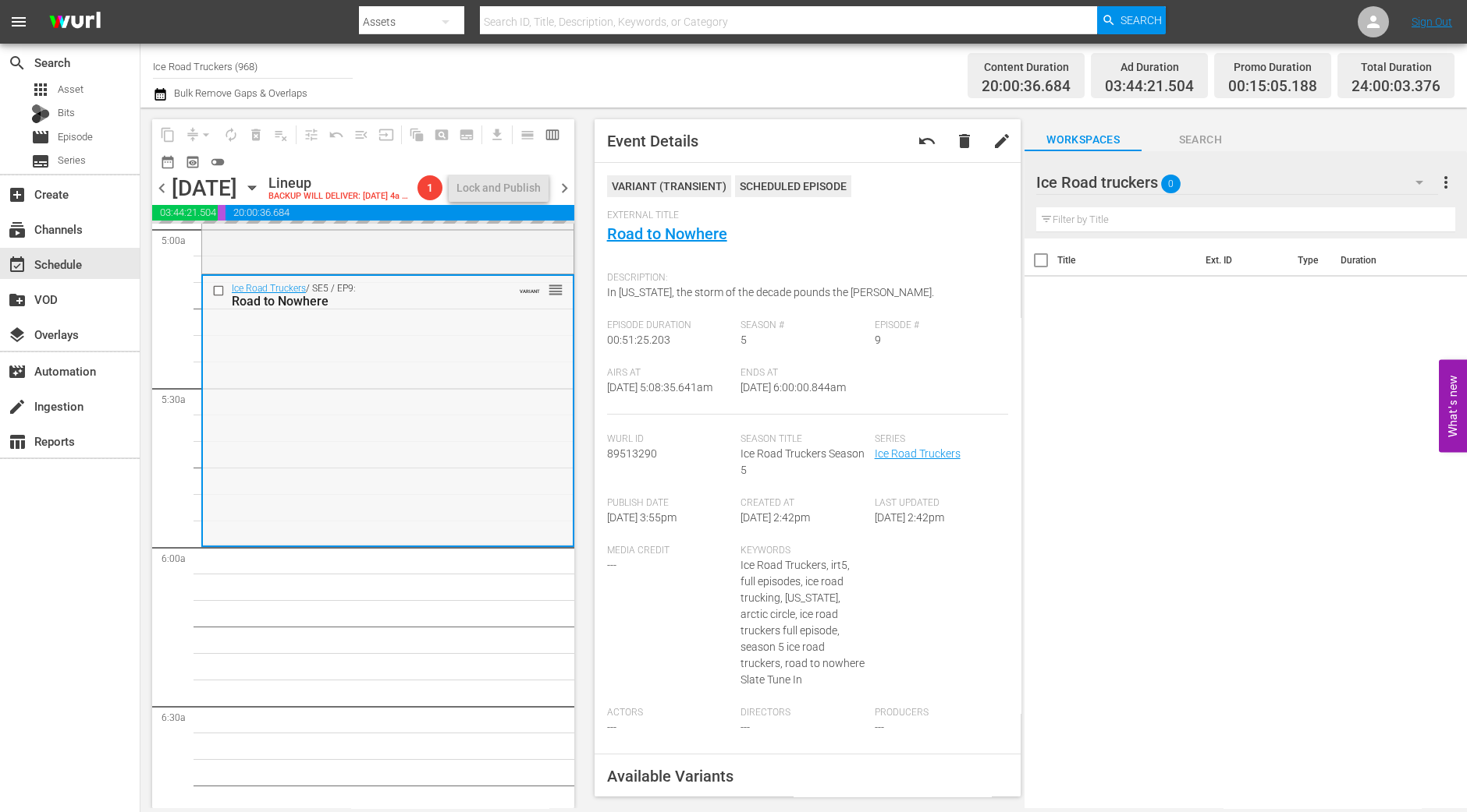
click at [511, 477] on div "Ice Road Truckers / SE5 / EP9: Road to Nowhere VARIANT reorder" at bounding box center [387, 410] width 370 height 268
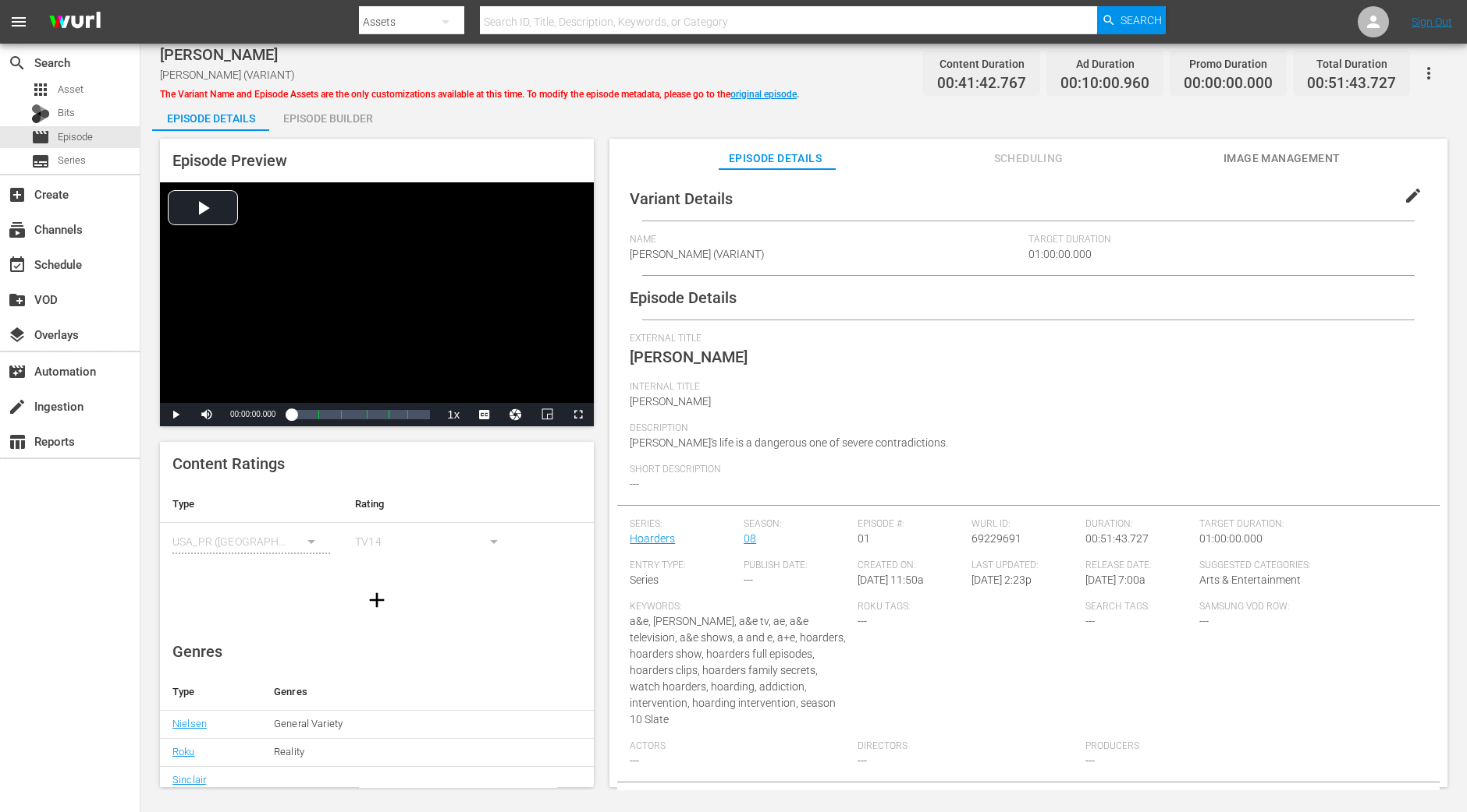
click at [1173, 165] on span "Image Management" at bounding box center [1282, 158] width 117 height 20
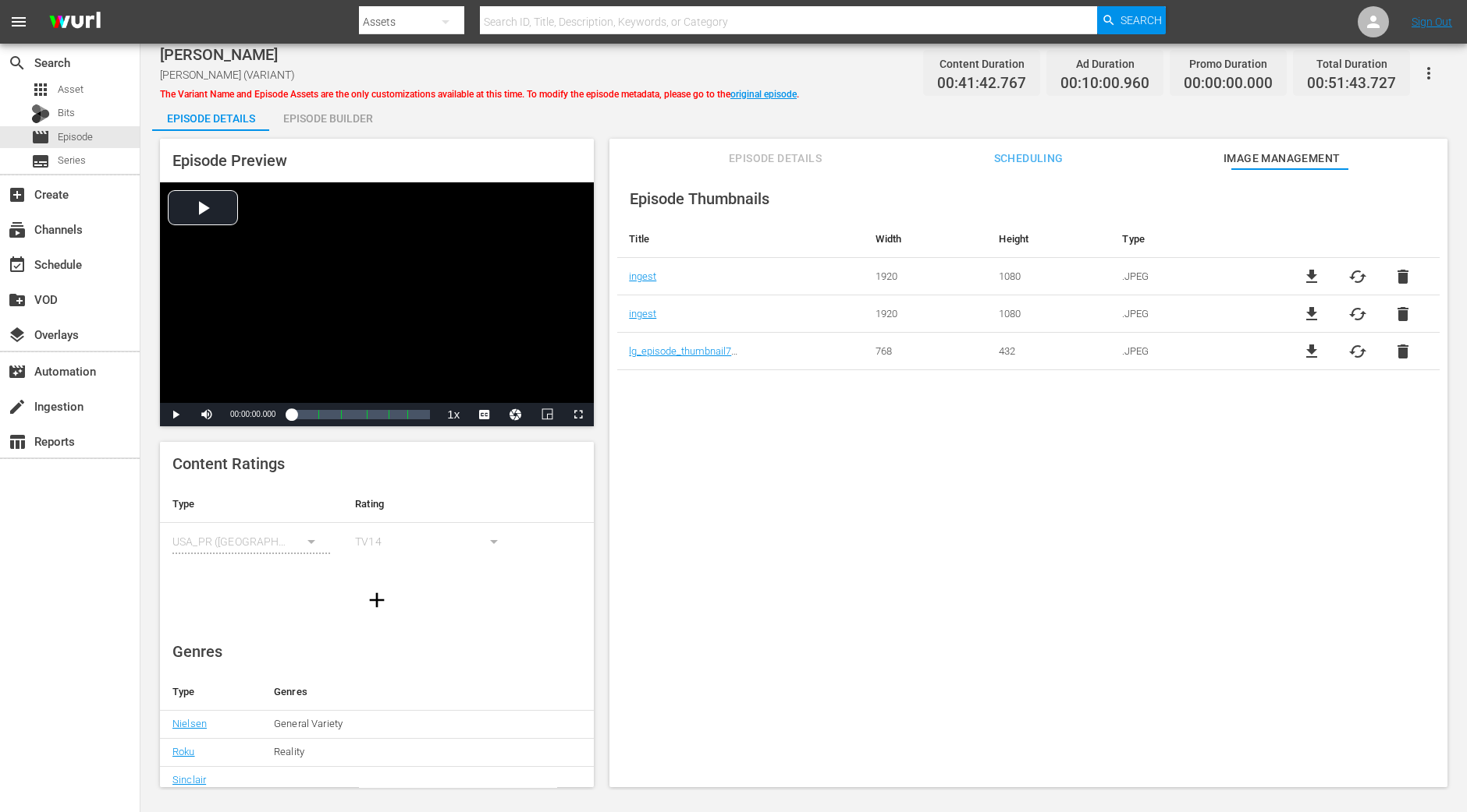
click at [1029, 153] on span "Scheduling" at bounding box center [1028, 158] width 117 height 20
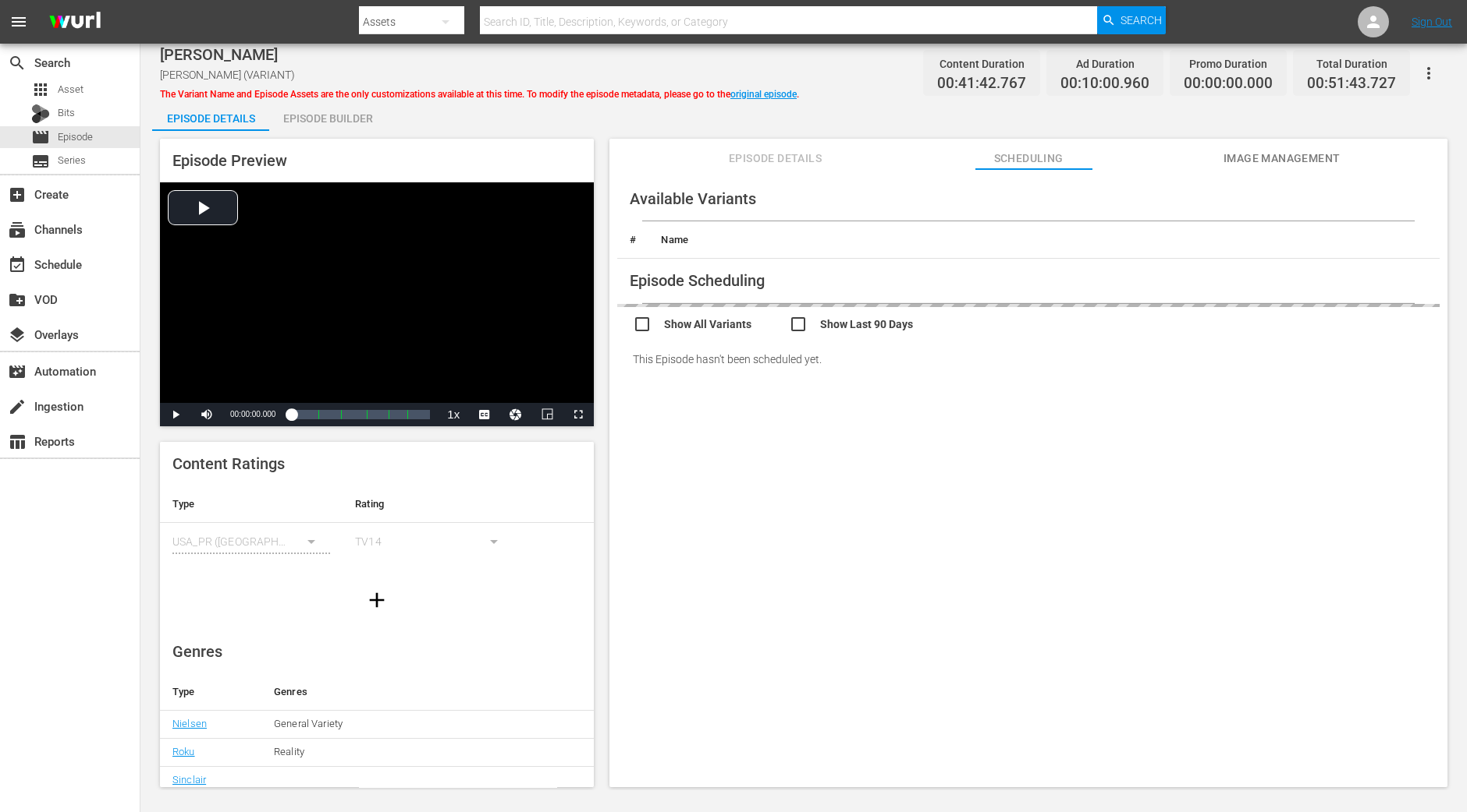
click at [746, 149] on span "Episode Details" at bounding box center [775, 158] width 117 height 20
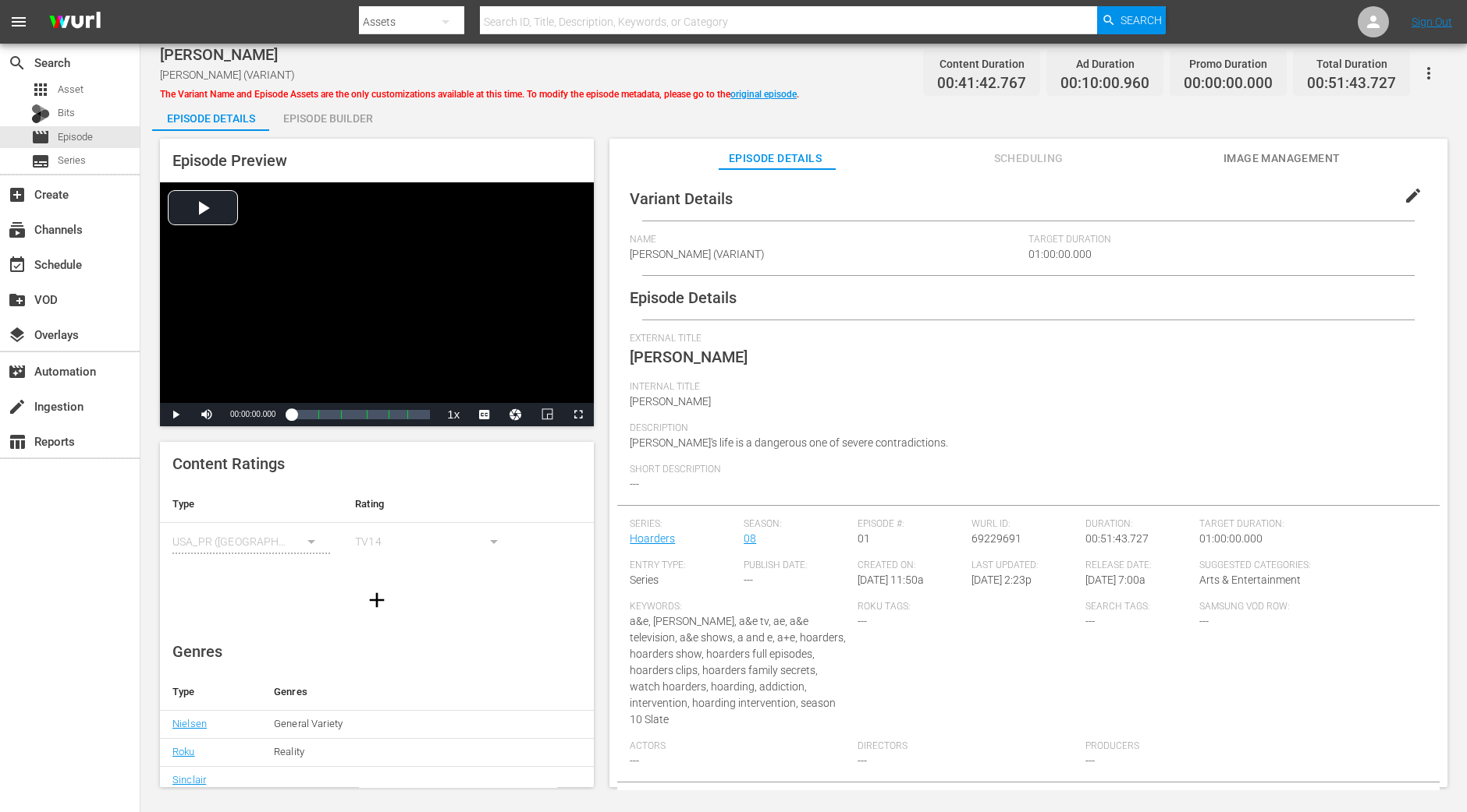
click at [352, 115] on div "Episode Builder" at bounding box center [327, 118] width 117 height 38
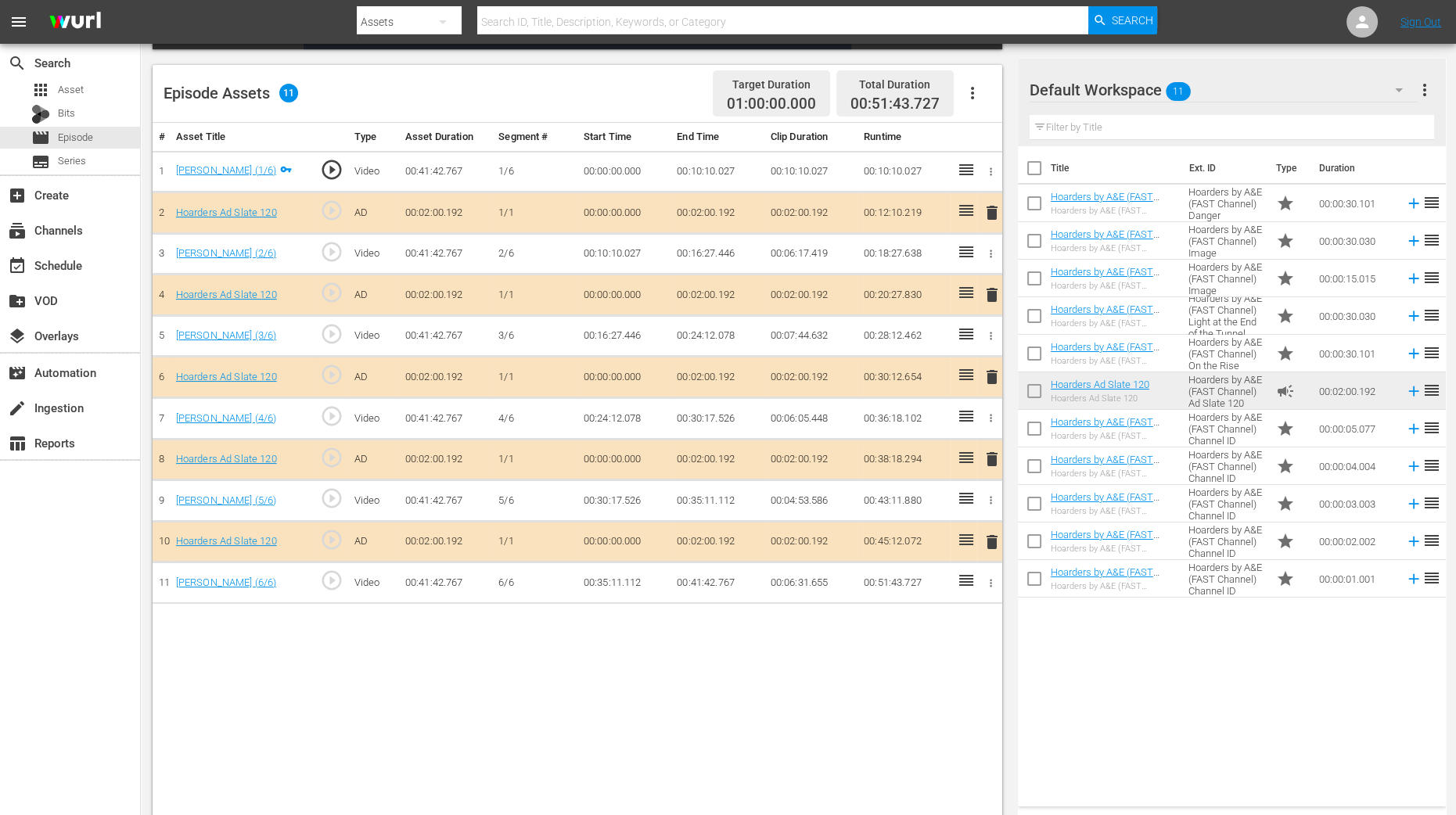
scroll to position [391, 0]
click at [991, 287] on span "delete" at bounding box center [992, 295] width 19 height 19
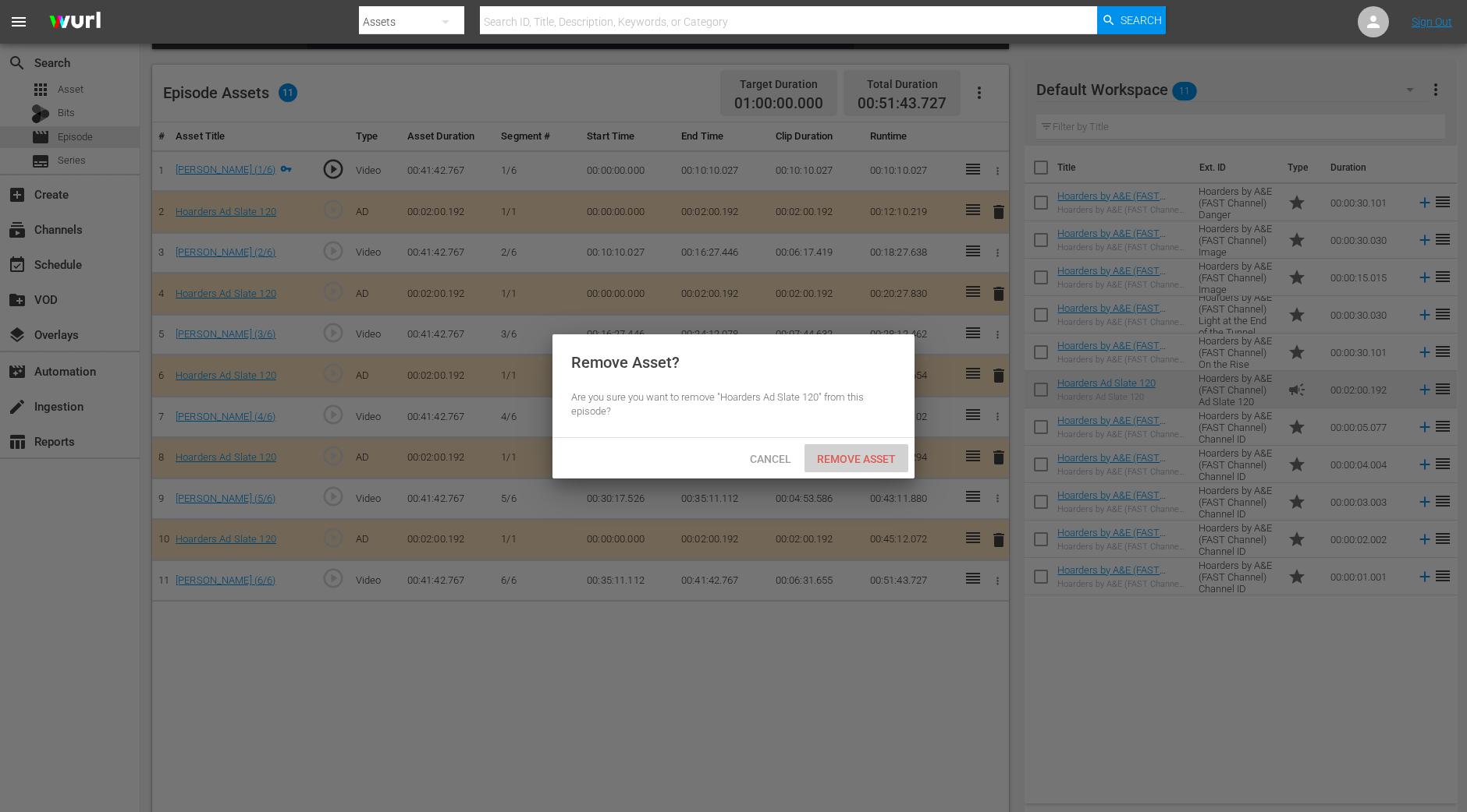
click at [858, 453] on span "Remove Asset" at bounding box center [856, 459] width 103 height 12
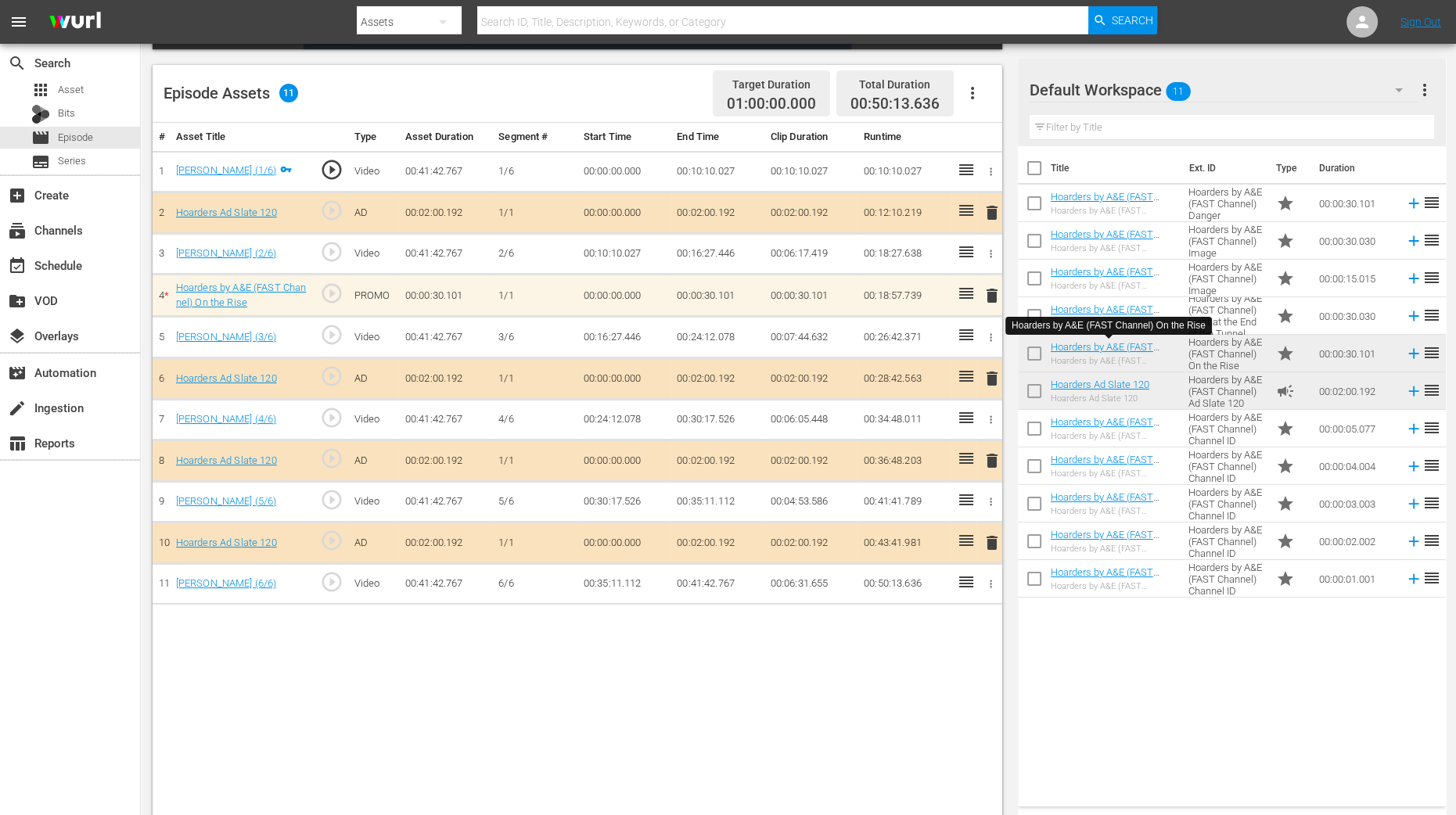
click at [1007, 652] on div "Video Player is loading. Play Video Play Mute Current Time 00:00:00.000 / Durat…" at bounding box center [581, 280] width 857 height 1080
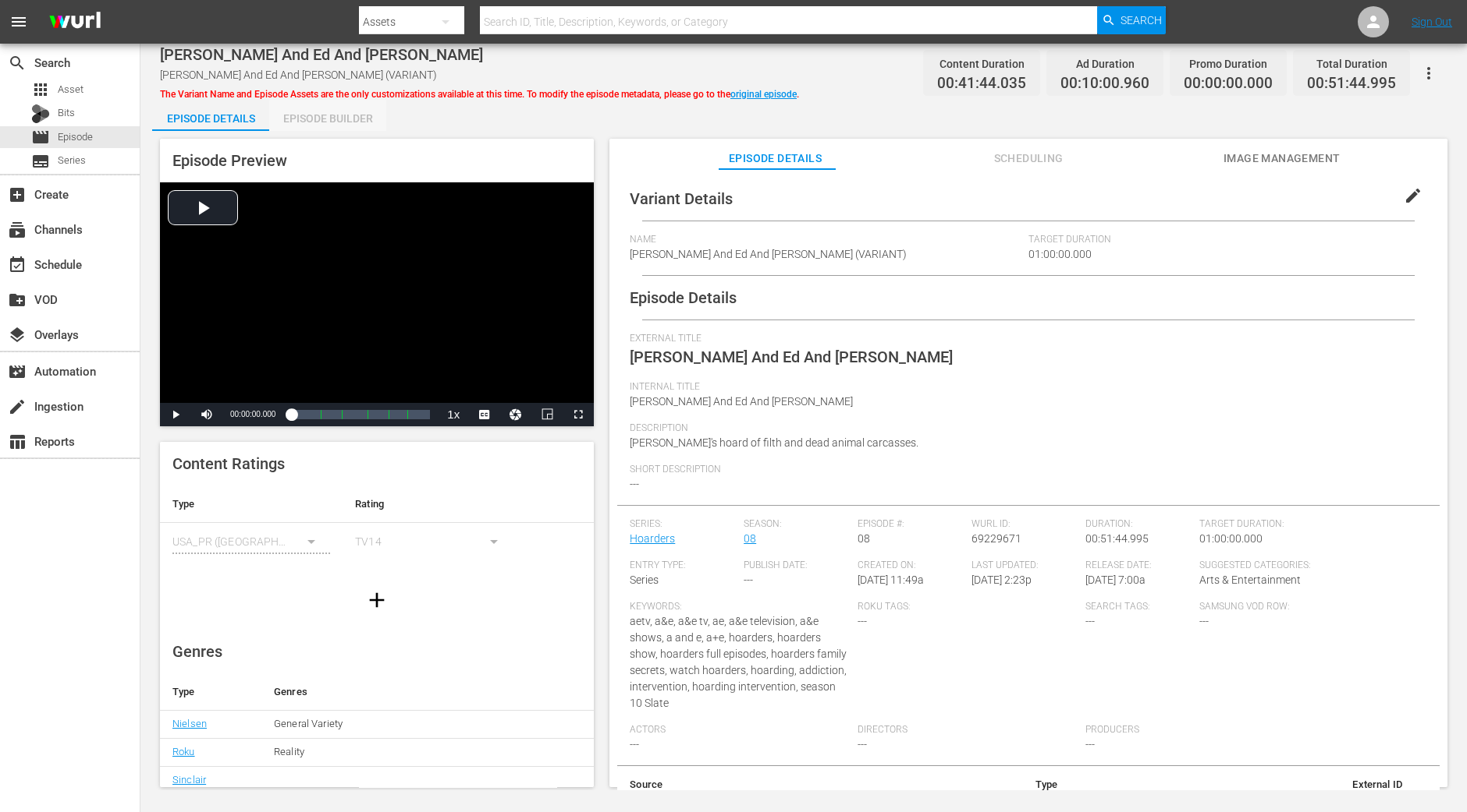
click at [367, 129] on div "Episode Builder" at bounding box center [327, 118] width 117 height 38
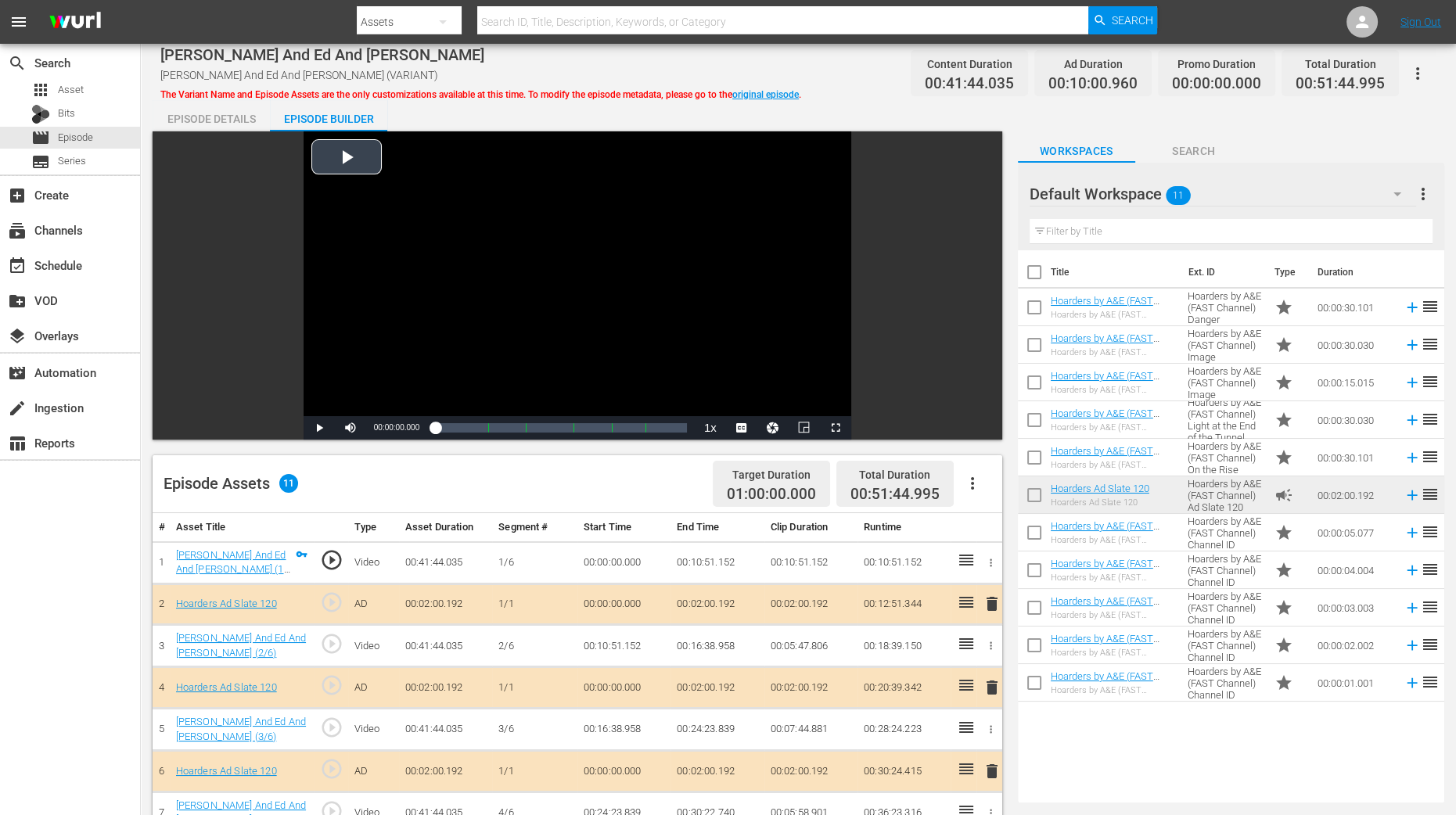
scroll to position [391, 0]
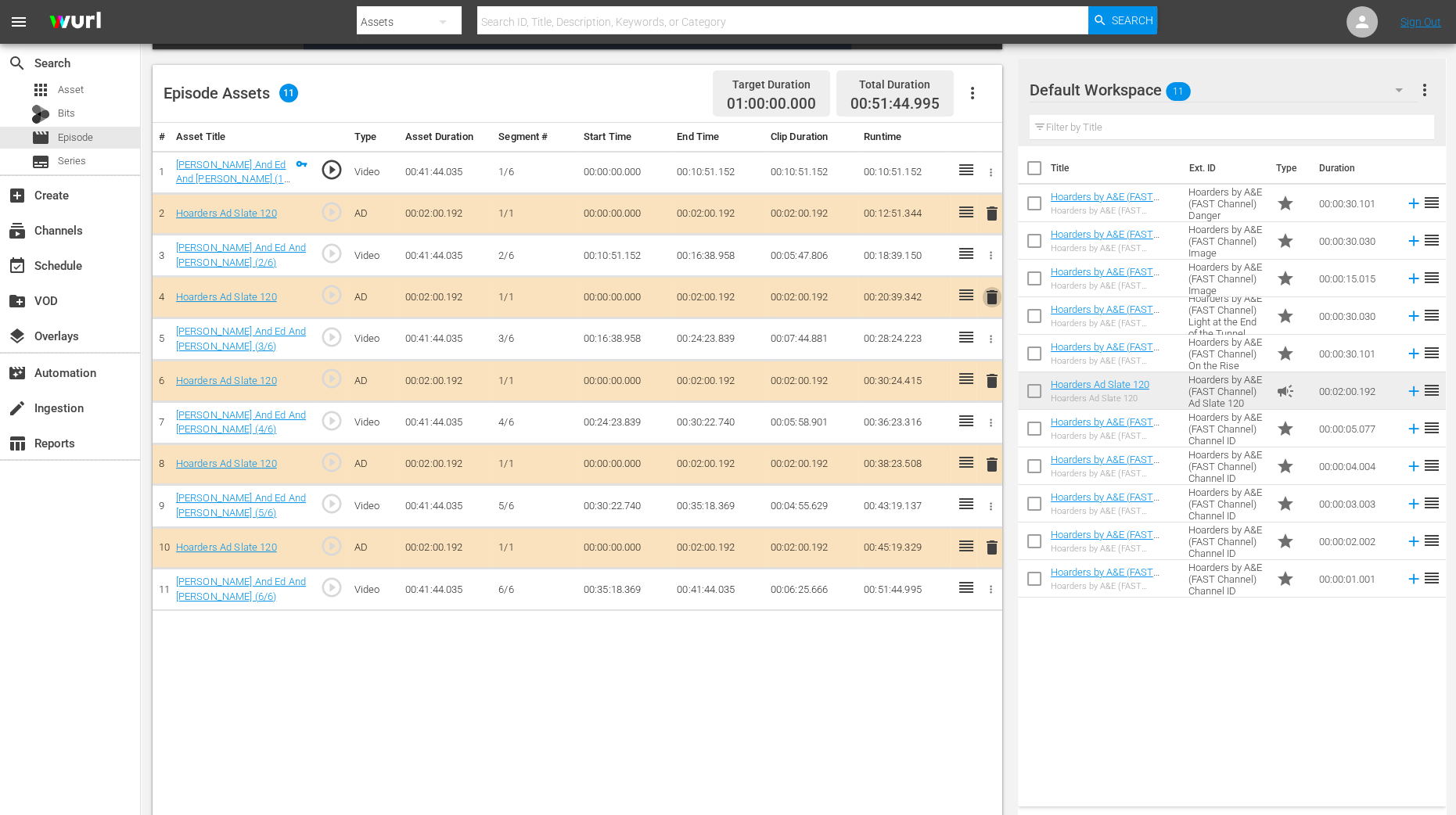
click at [993, 292] on span "delete" at bounding box center [992, 297] width 19 height 19
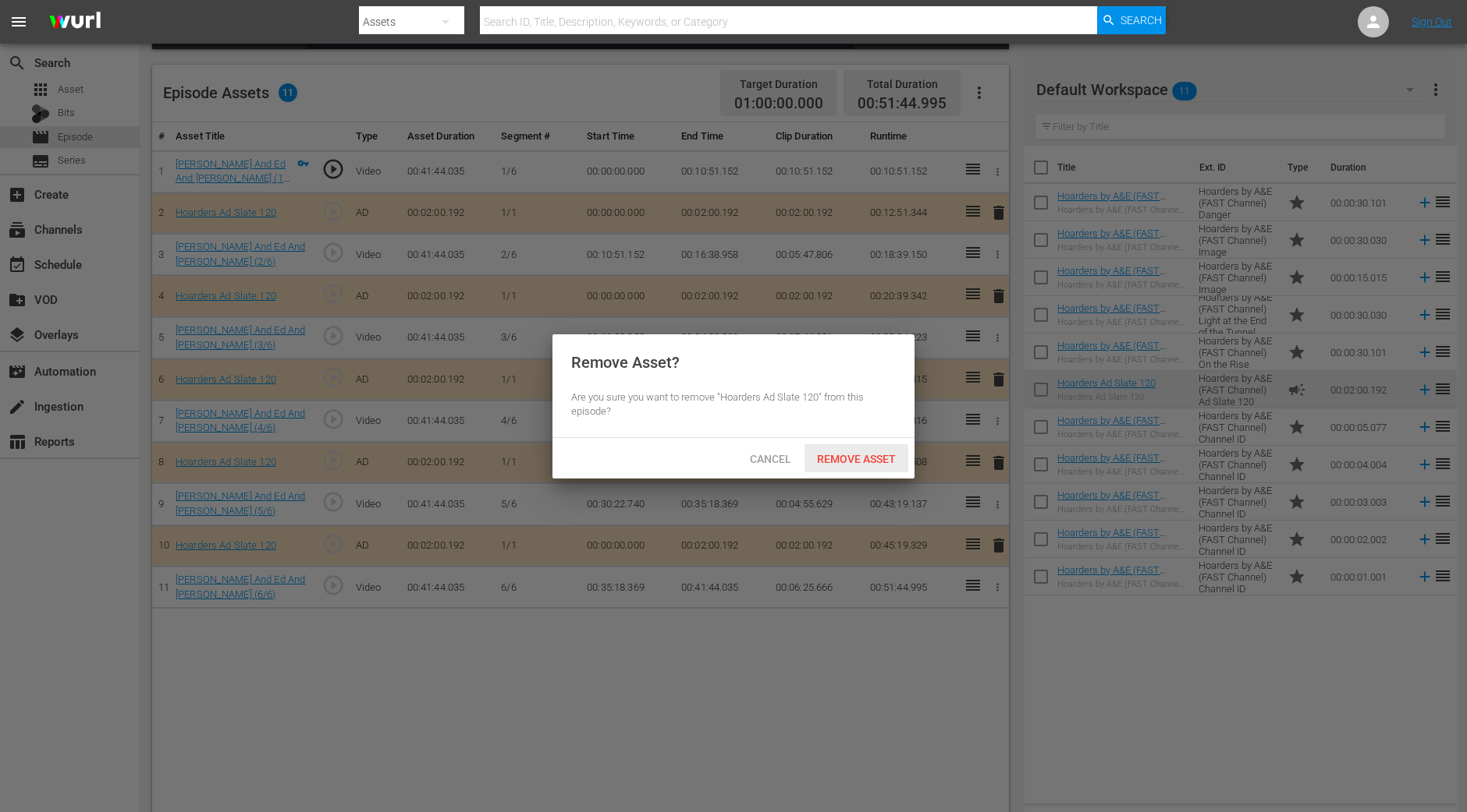
click at [876, 460] on span "Remove Asset" at bounding box center [856, 459] width 103 height 12
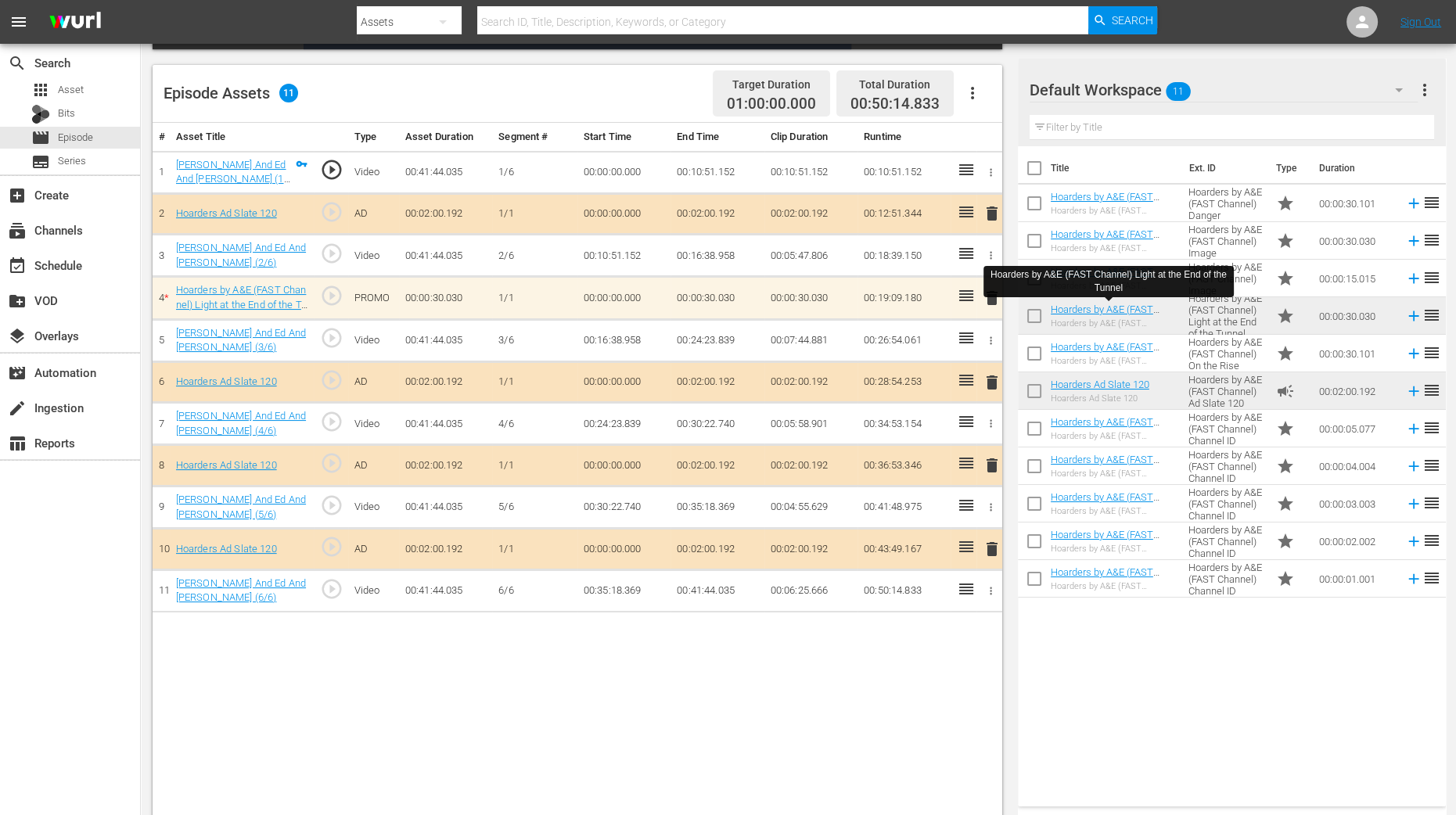
click at [1005, 652] on div "Video Player is loading. Play Video Play Mute Current Time 00:00:00.000 / Durat…" at bounding box center [581, 280] width 857 height 1080
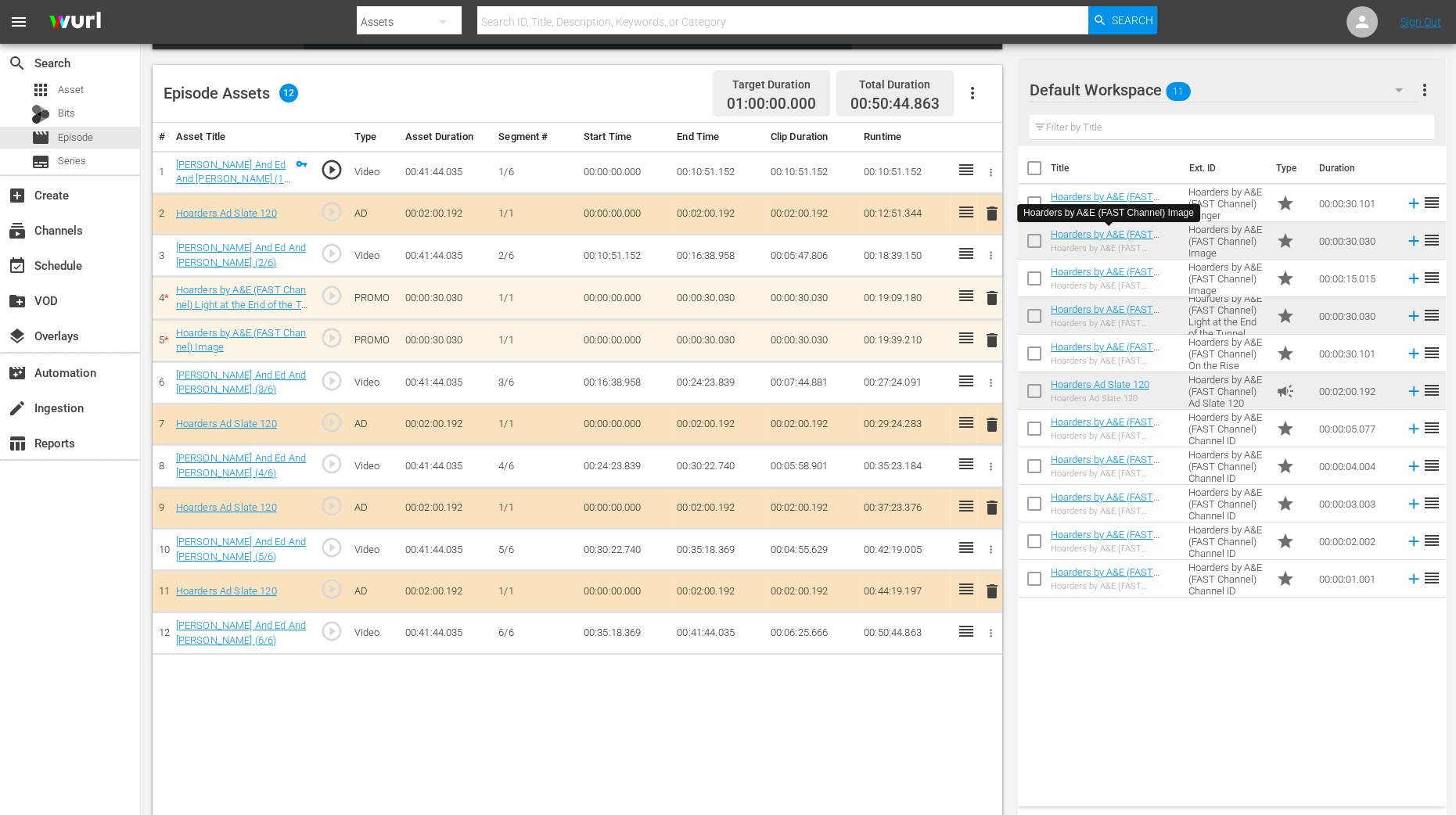
click at [994, 338] on span "delete" at bounding box center [992, 341] width 19 height 19
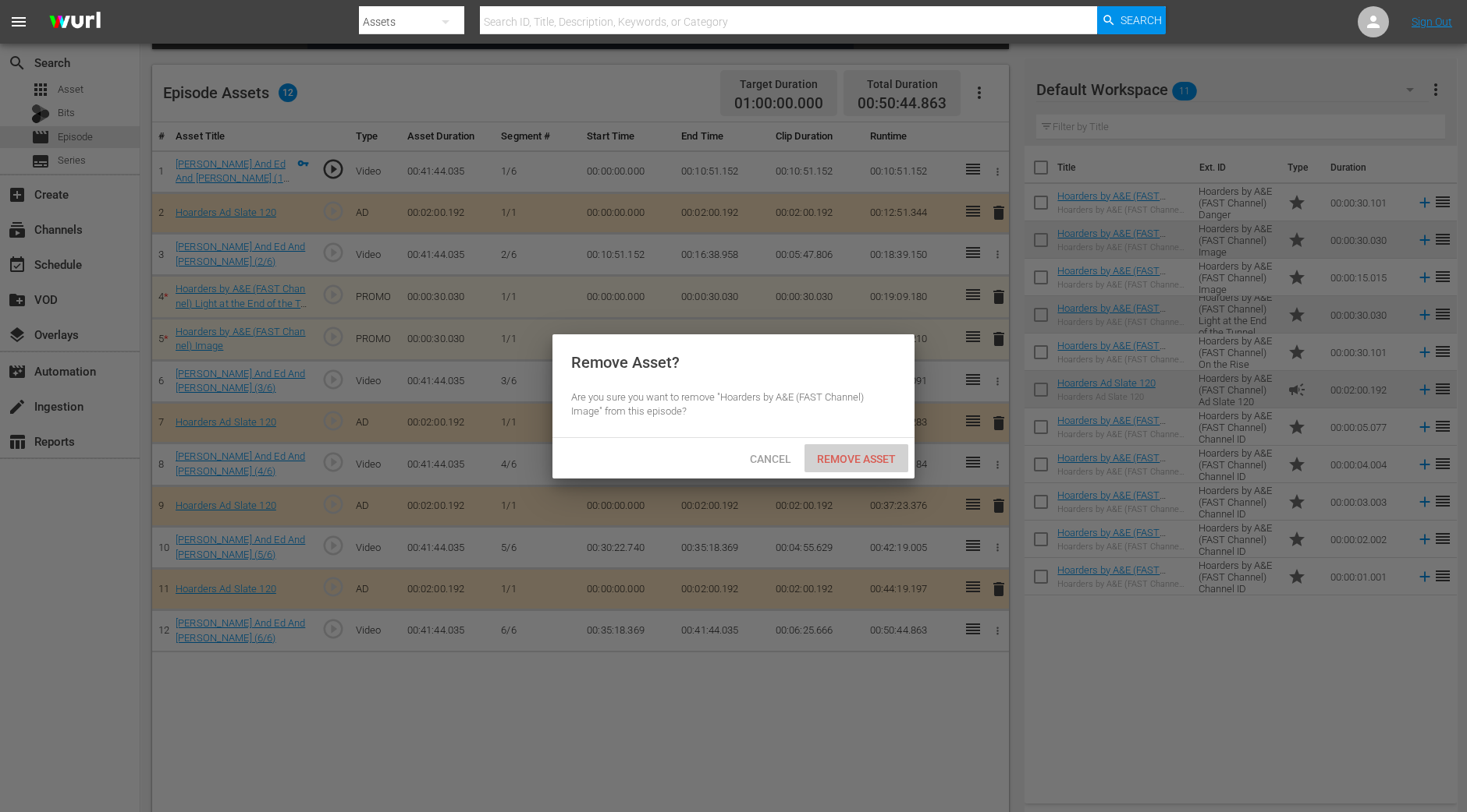
click at [887, 456] on span "Remove Asset" at bounding box center [856, 459] width 103 height 12
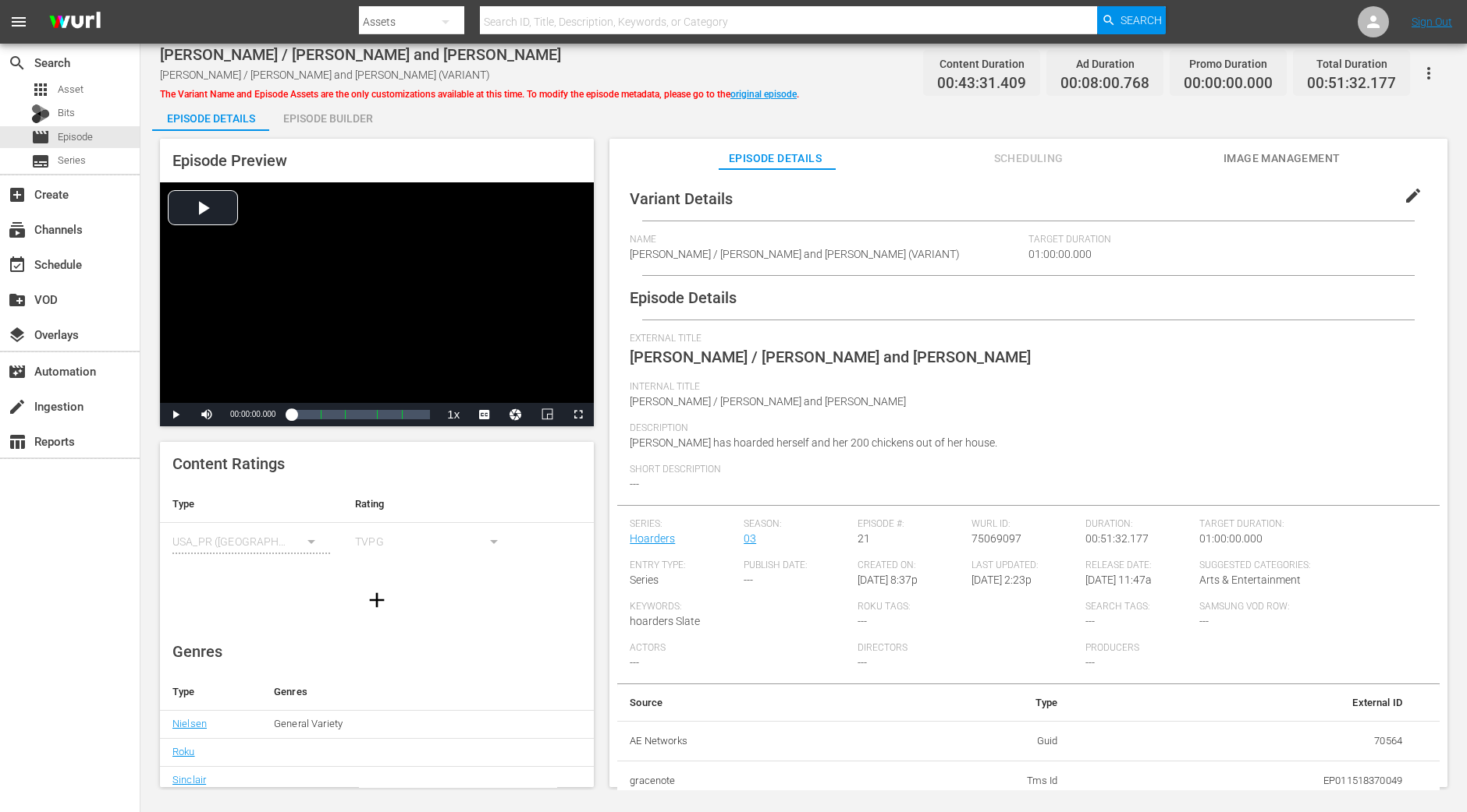
click at [355, 115] on div "Episode Builder" at bounding box center [327, 118] width 117 height 38
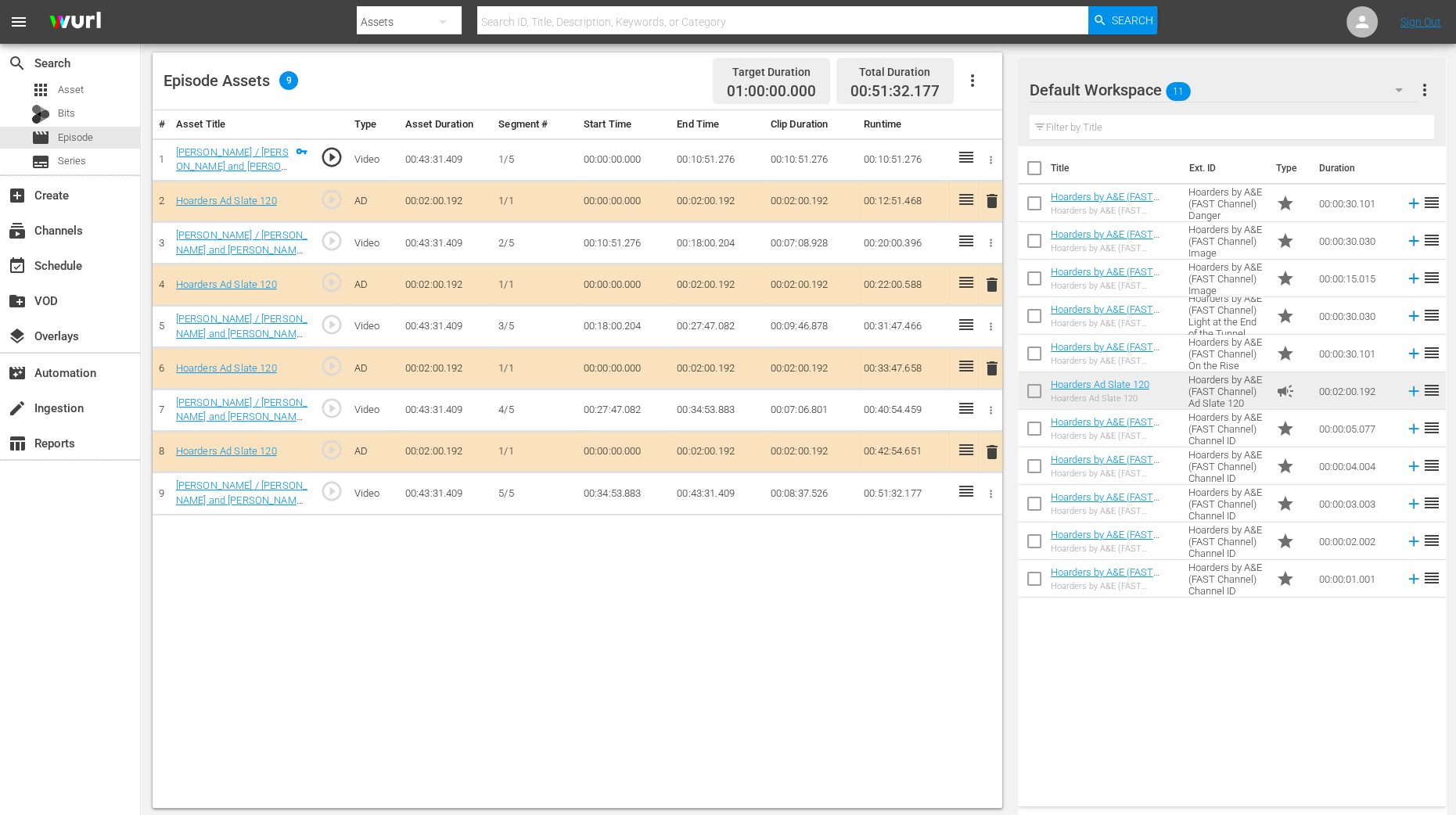
scroll to position [407, 0]
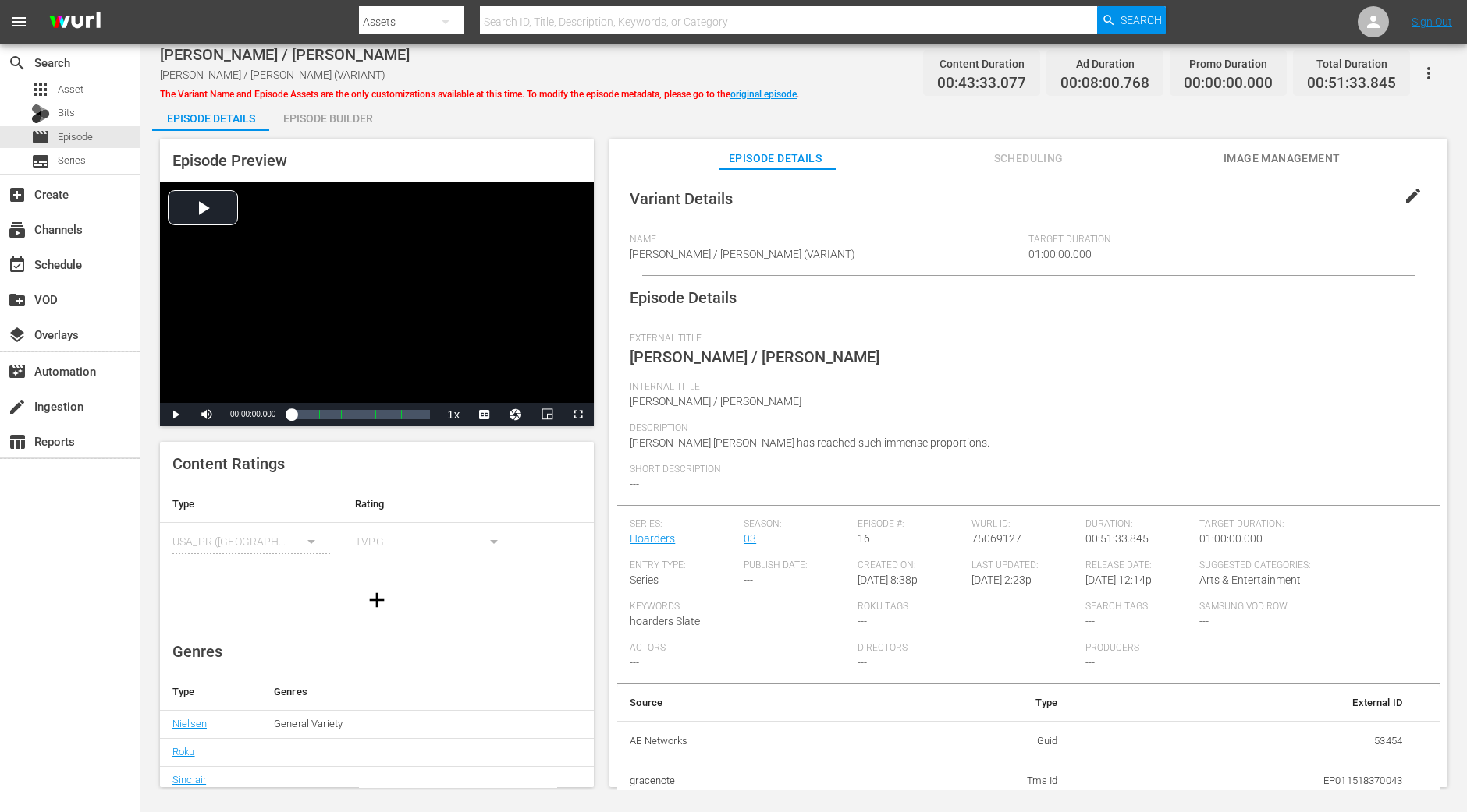
click at [337, 117] on div "Episode Builder" at bounding box center [327, 118] width 117 height 38
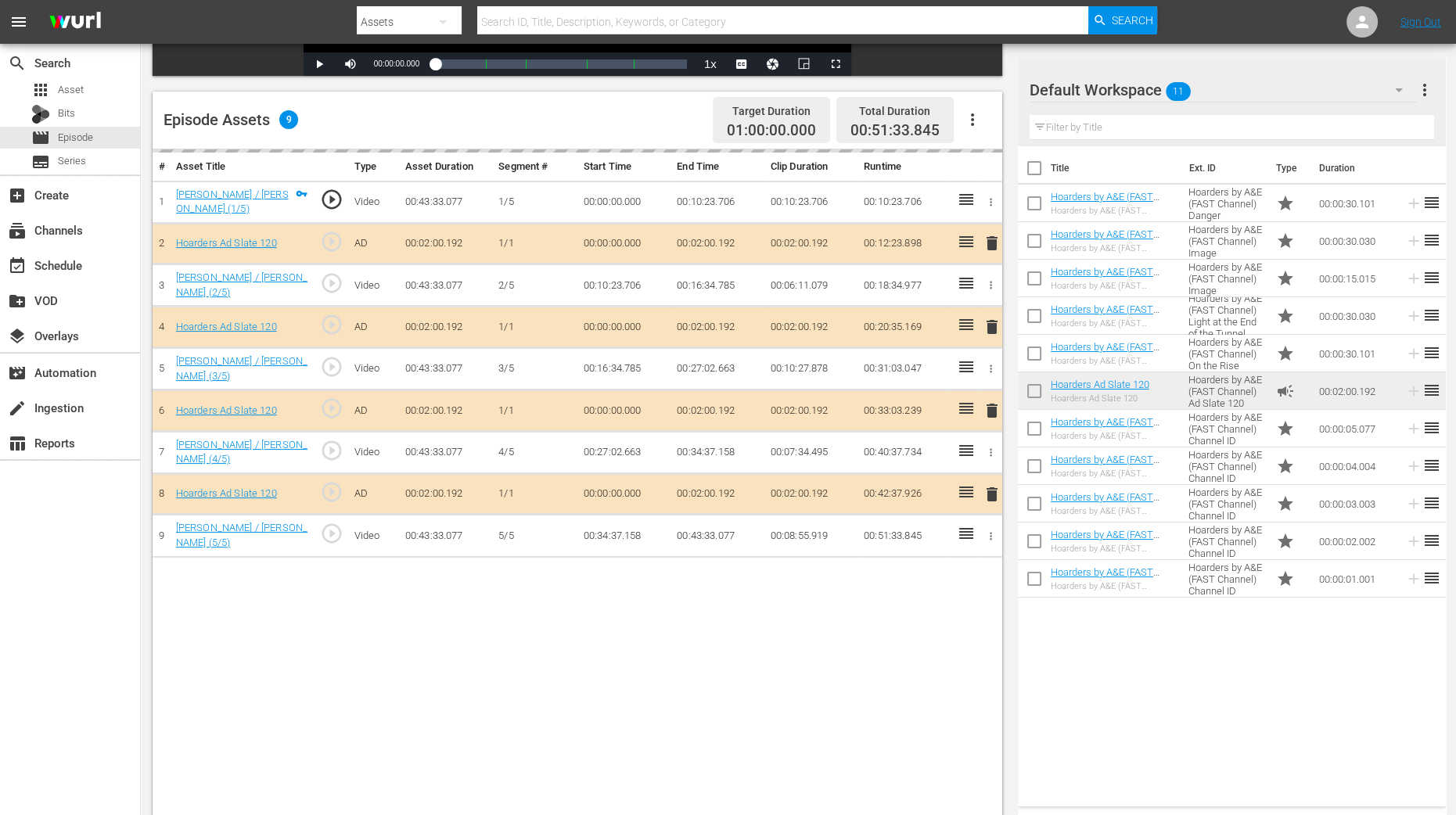
scroll to position [407, 0]
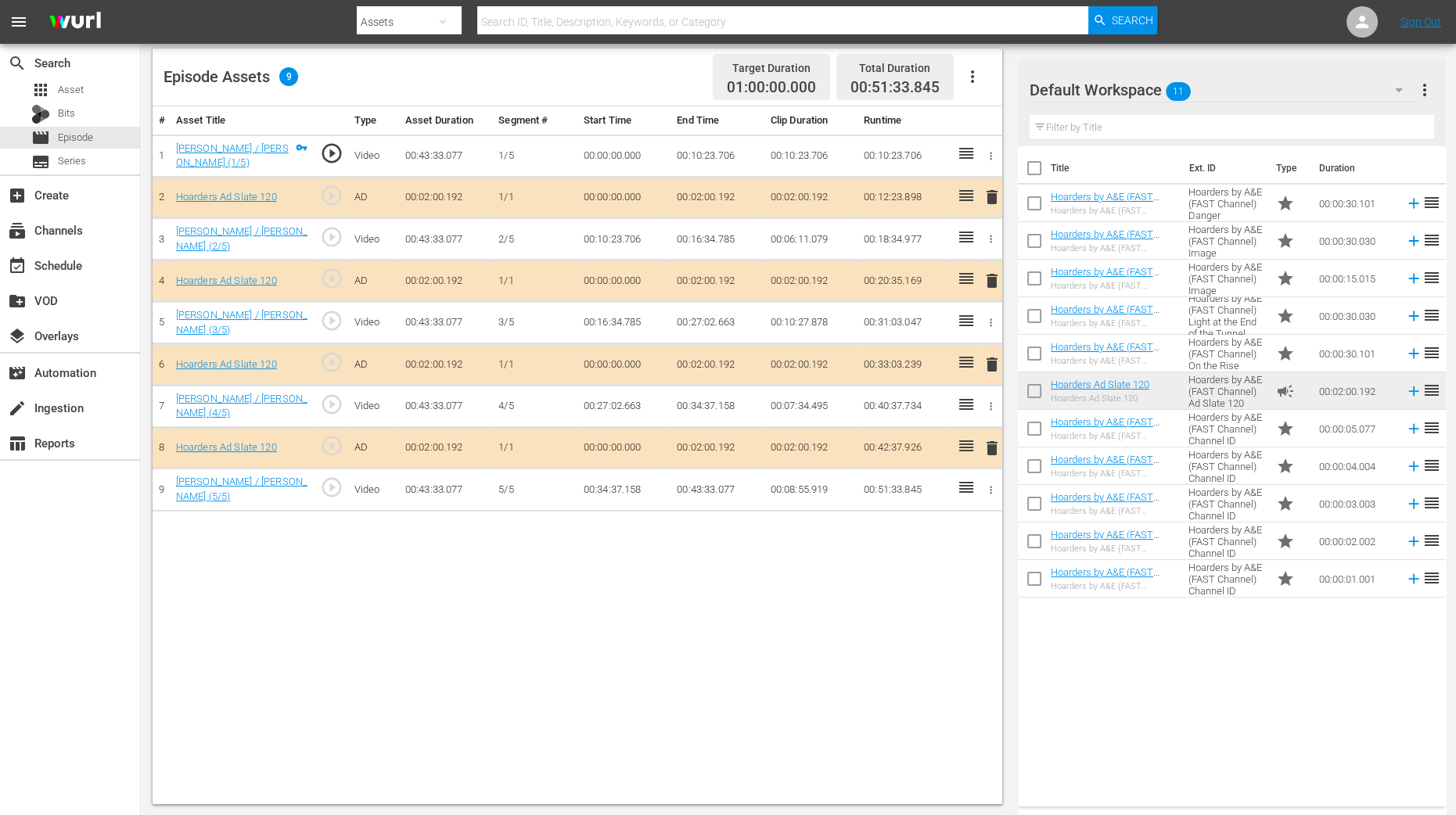
click at [995, 279] on span "delete" at bounding box center [992, 281] width 19 height 19
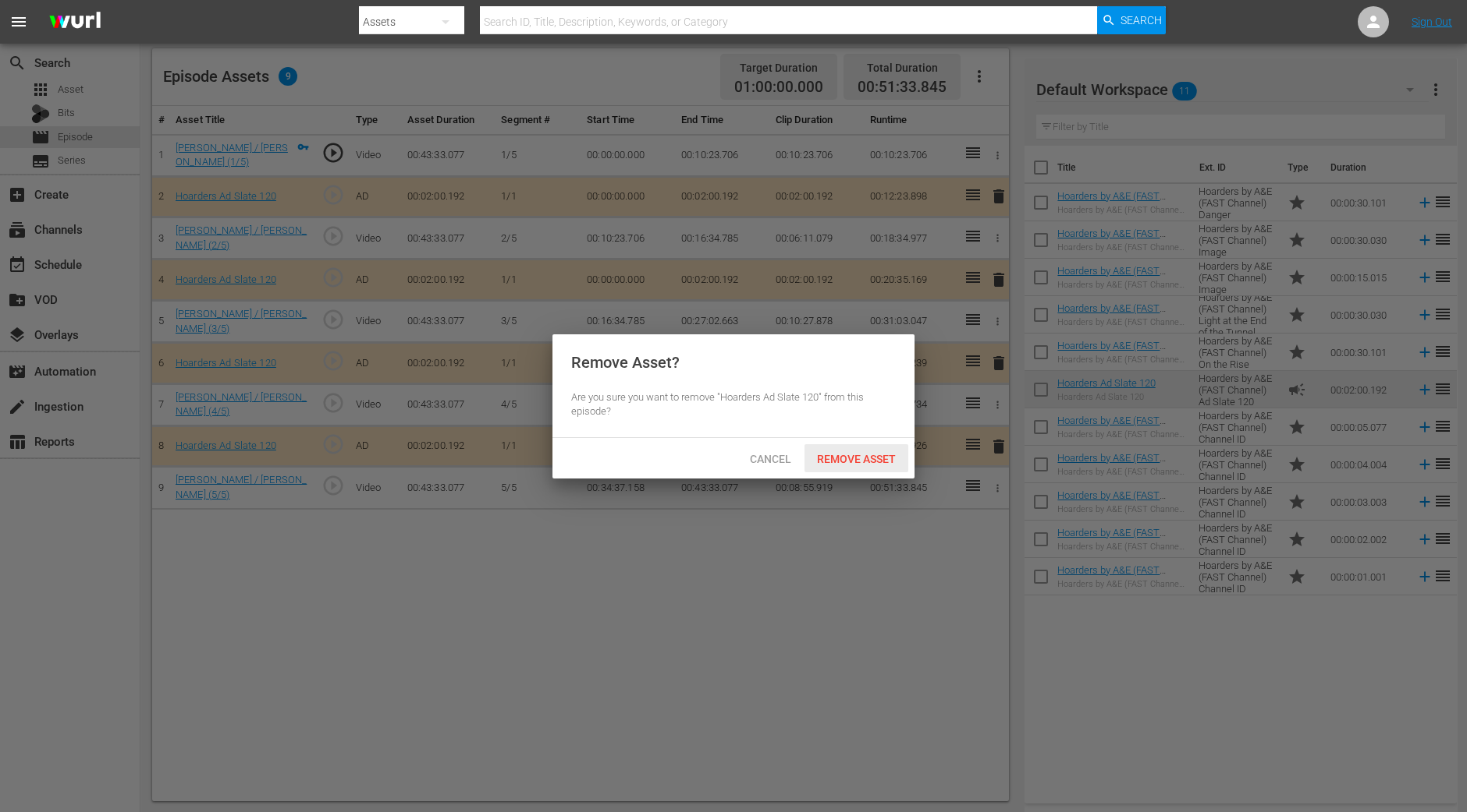
click at [879, 453] on span "Remove Asset" at bounding box center [856, 459] width 103 height 12
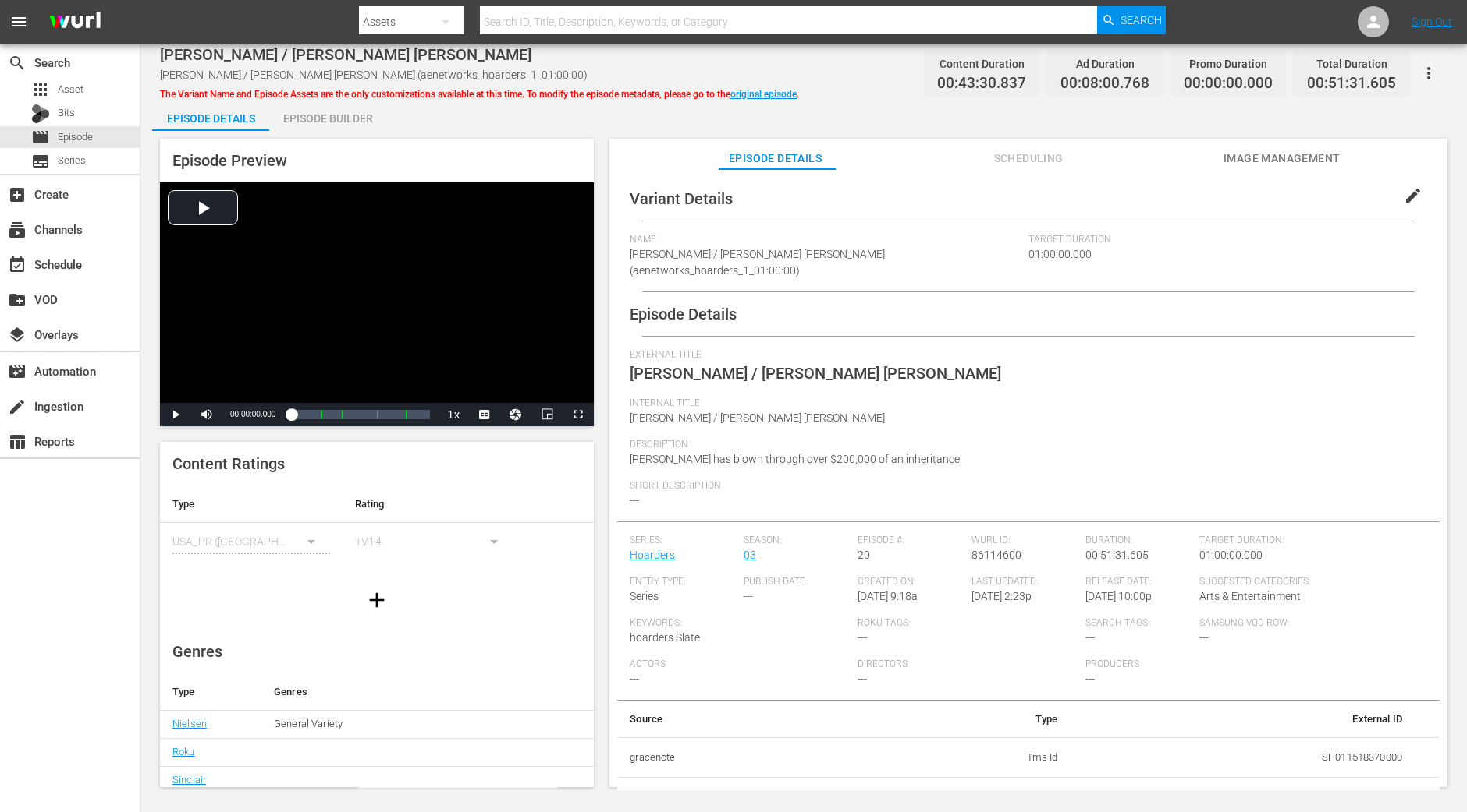
click at [364, 112] on div "Episode Builder" at bounding box center [327, 118] width 117 height 38
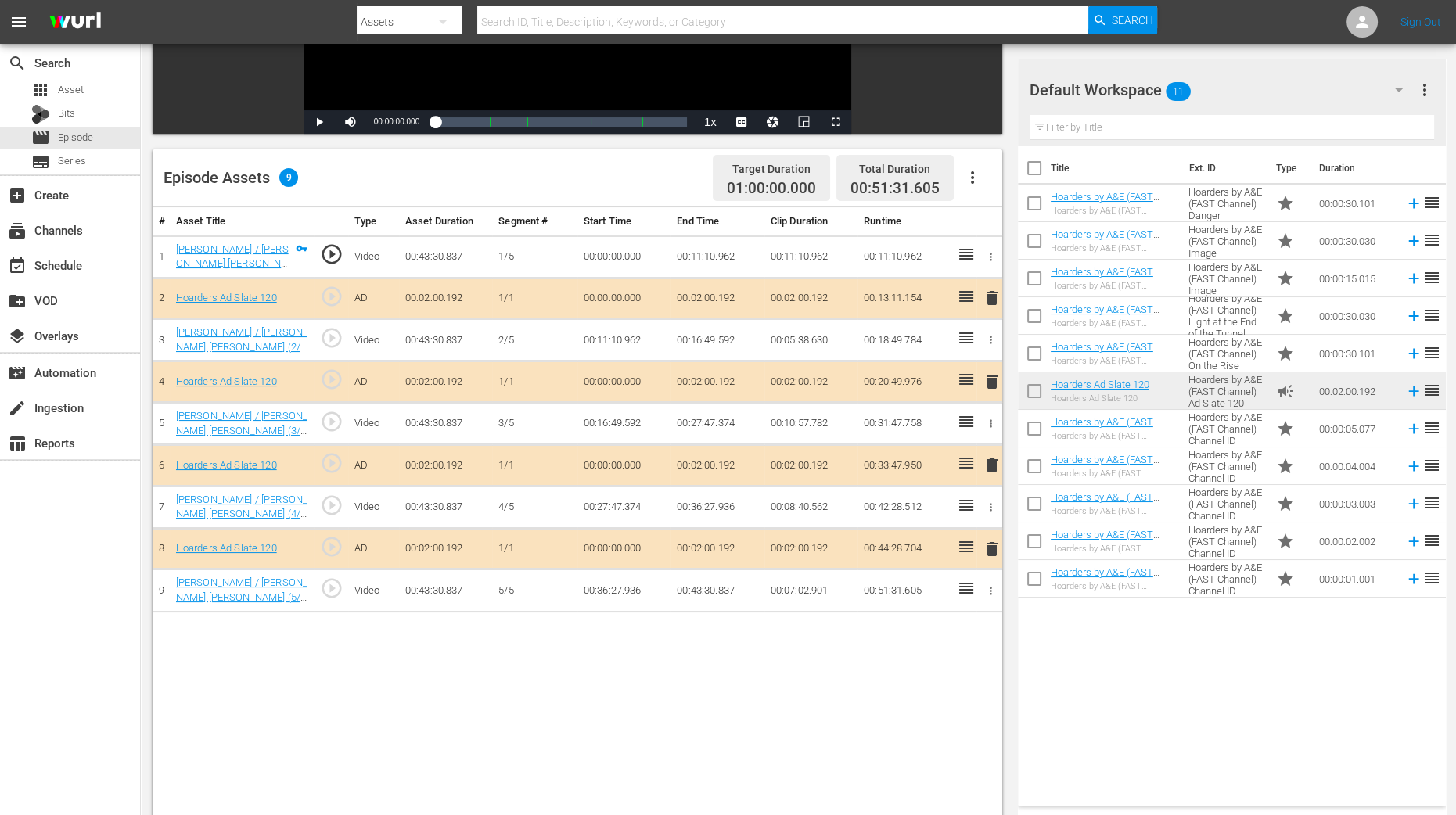
scroll to position [391, 0]
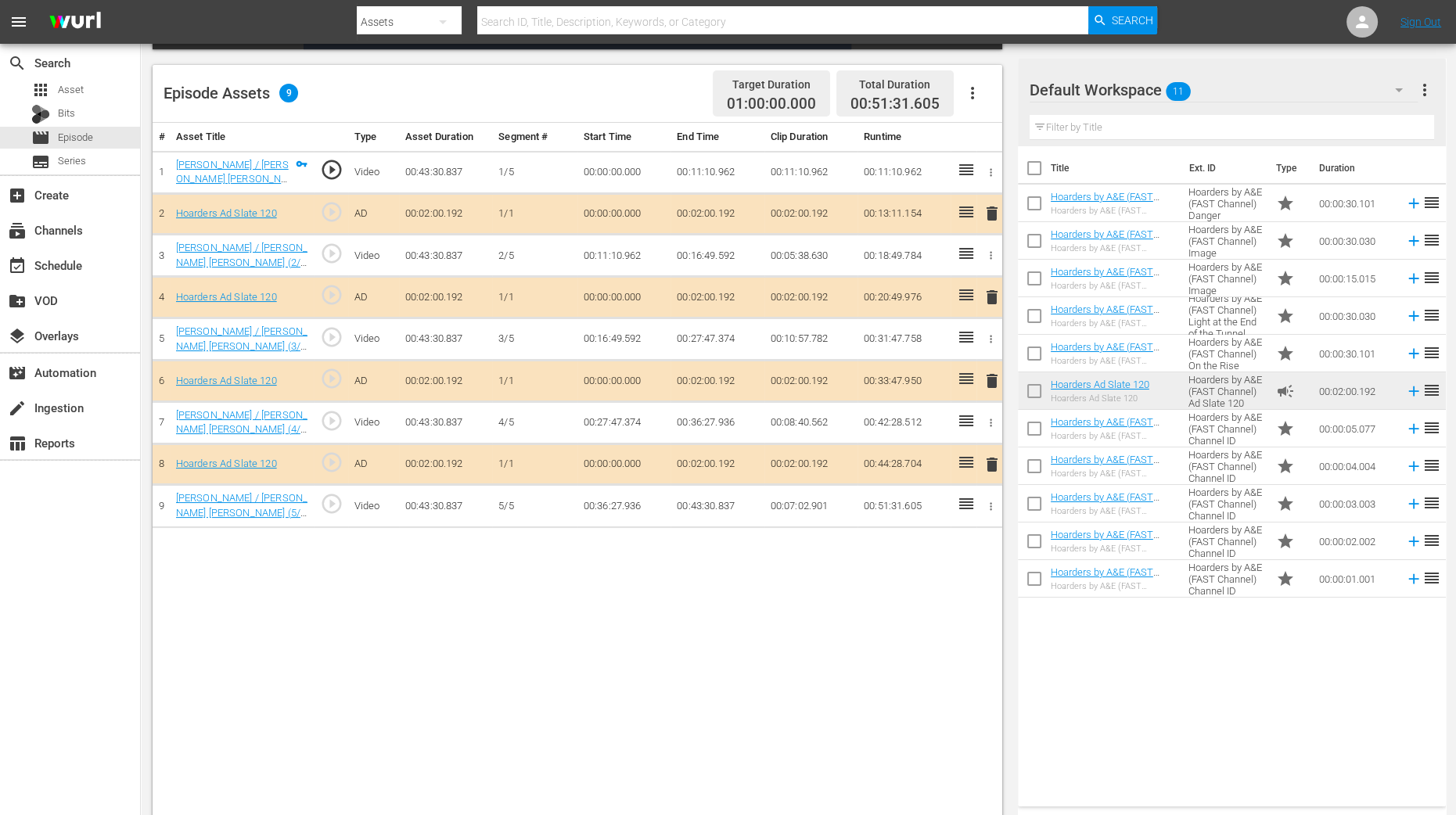
click at [990, 291] on span "delete" at bounding box center [992, 297] width 19 height 19
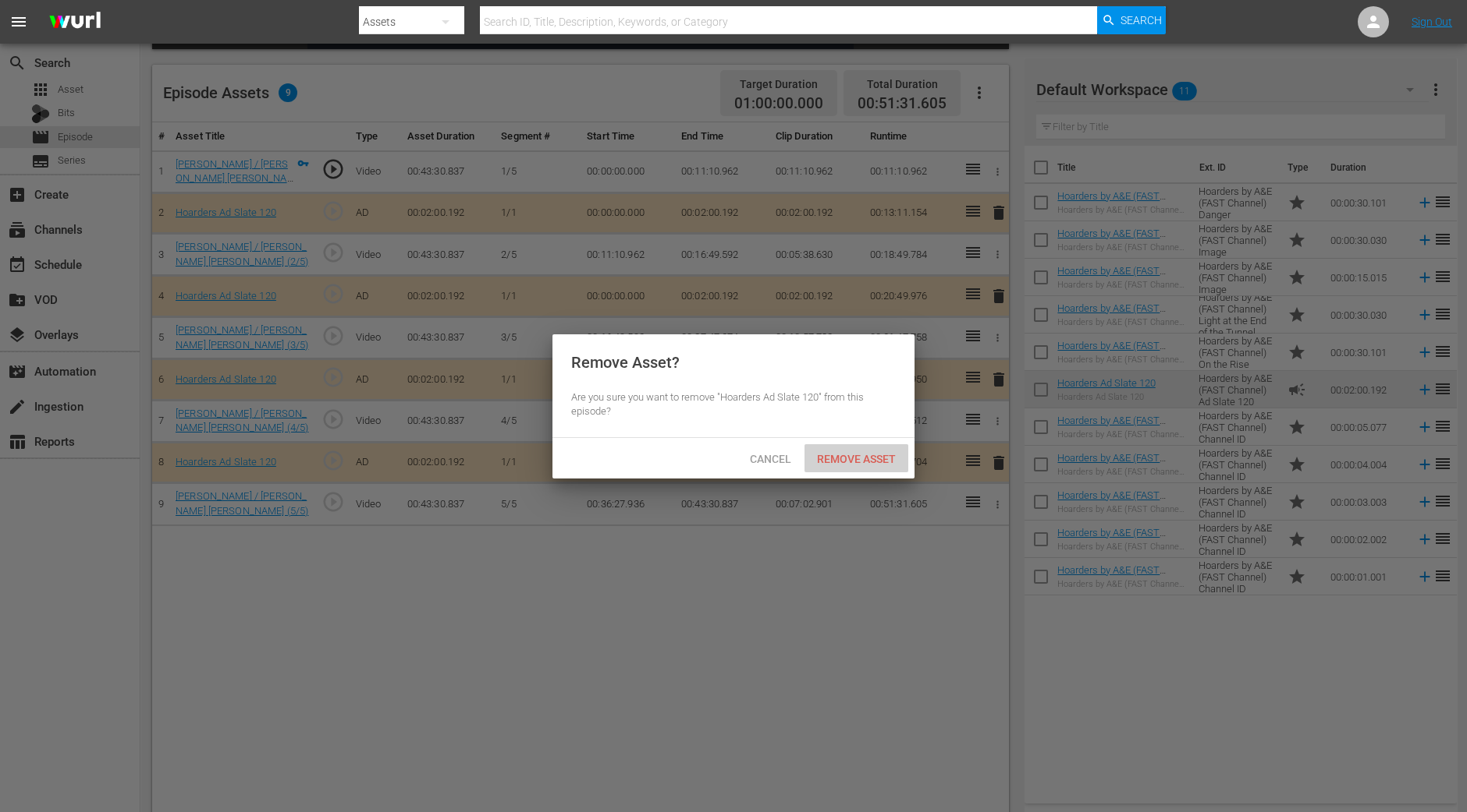
click at [850, 456] on span "Remove Asset" at bounding box center [856, 459] width 103 height 12
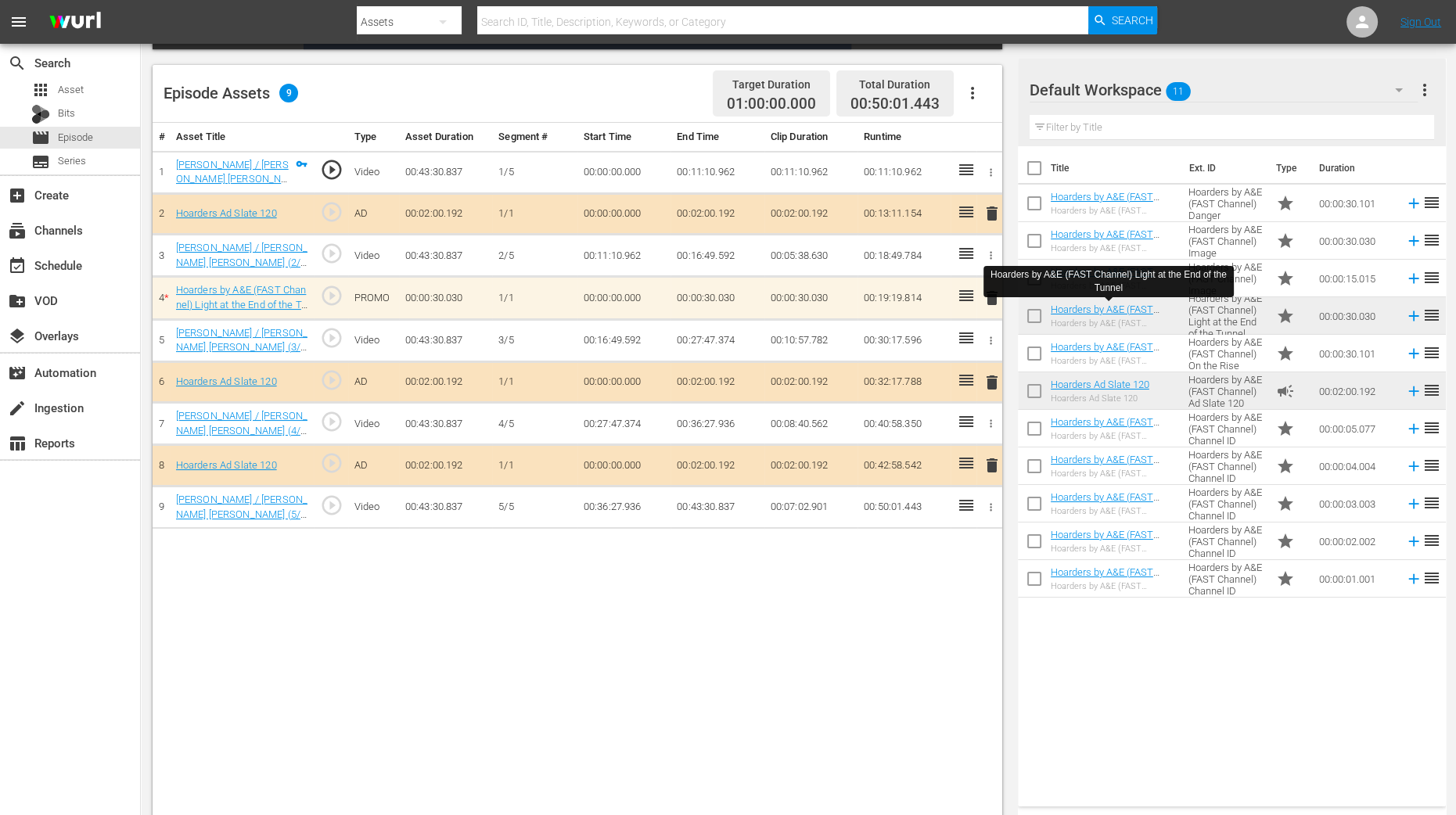
click at [654, 652] on div "# Asset Title Type Asset Duration Segment # Start Time End Time Clip Duration R…" at bounding box center [577, 472] width 850 height 698
click at [1119, 647] on div "Title Ext. ID Type Duration Hoarders by A&E (FAST Channel) Danger Hoarders by A…" at bounding box center [1232, 474] width 428 height 655
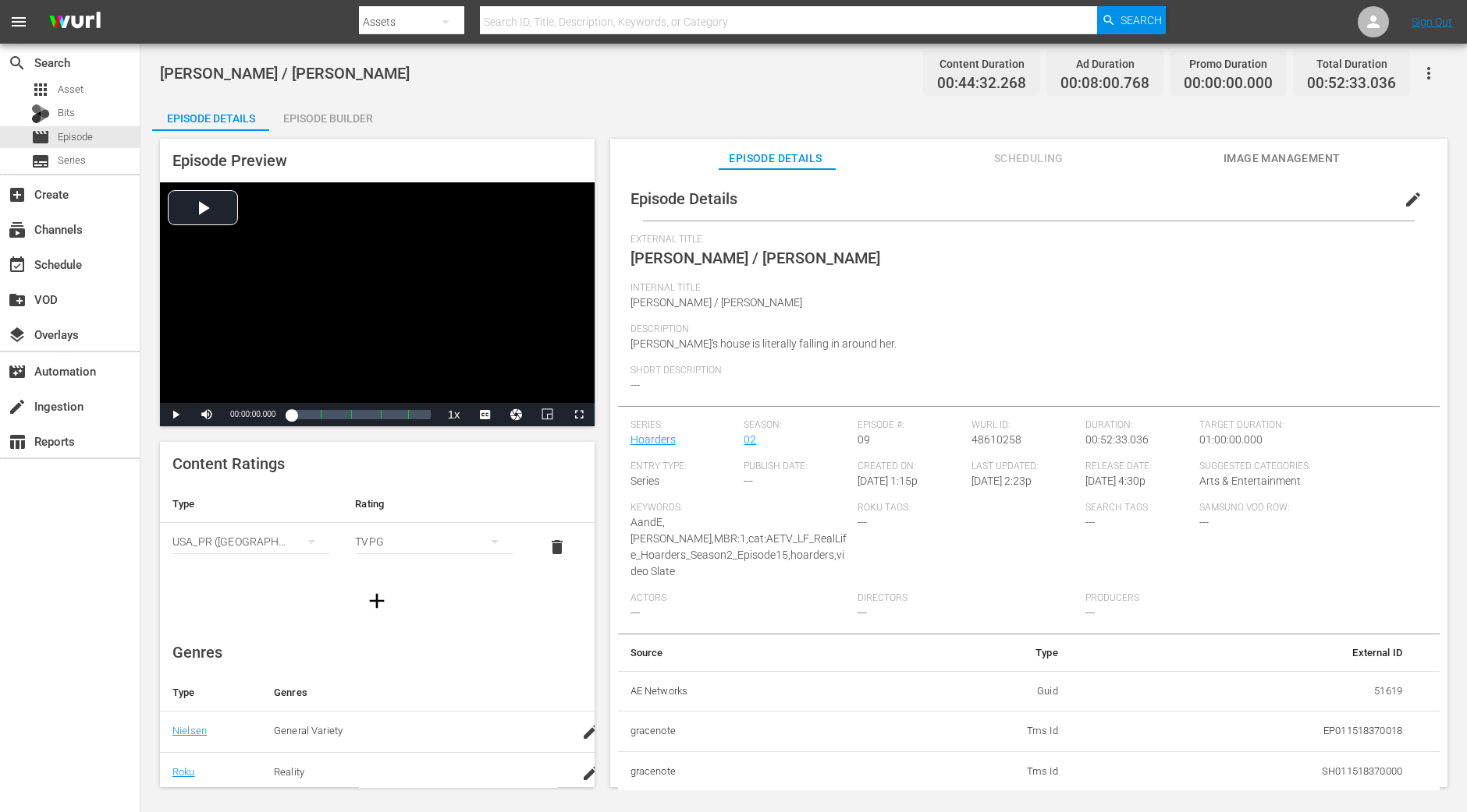
click at [375, 107] on div "Episode Builder" at bounding box center [327, 118] width 117 height 38
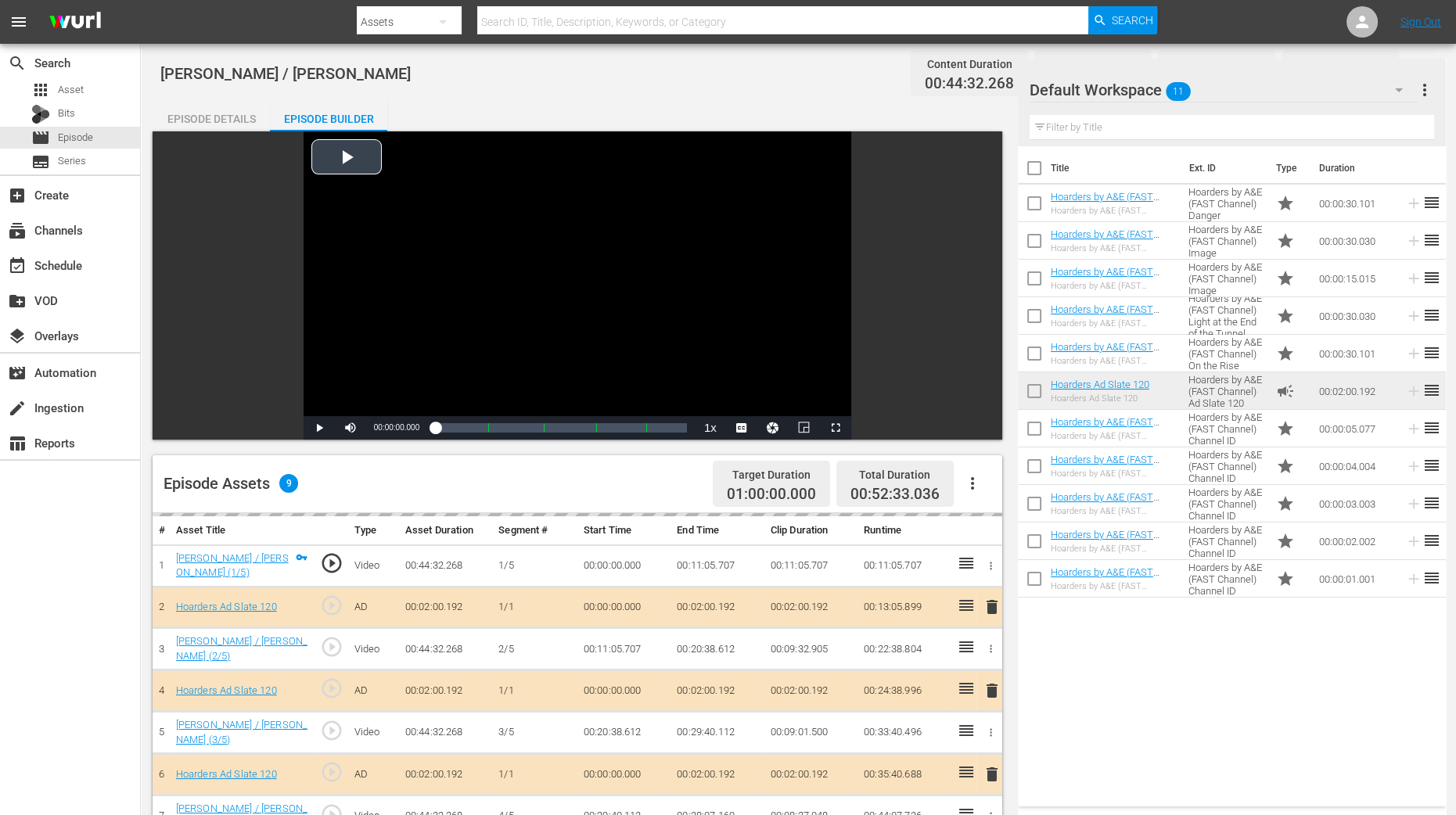
scroll to position [293, 0]
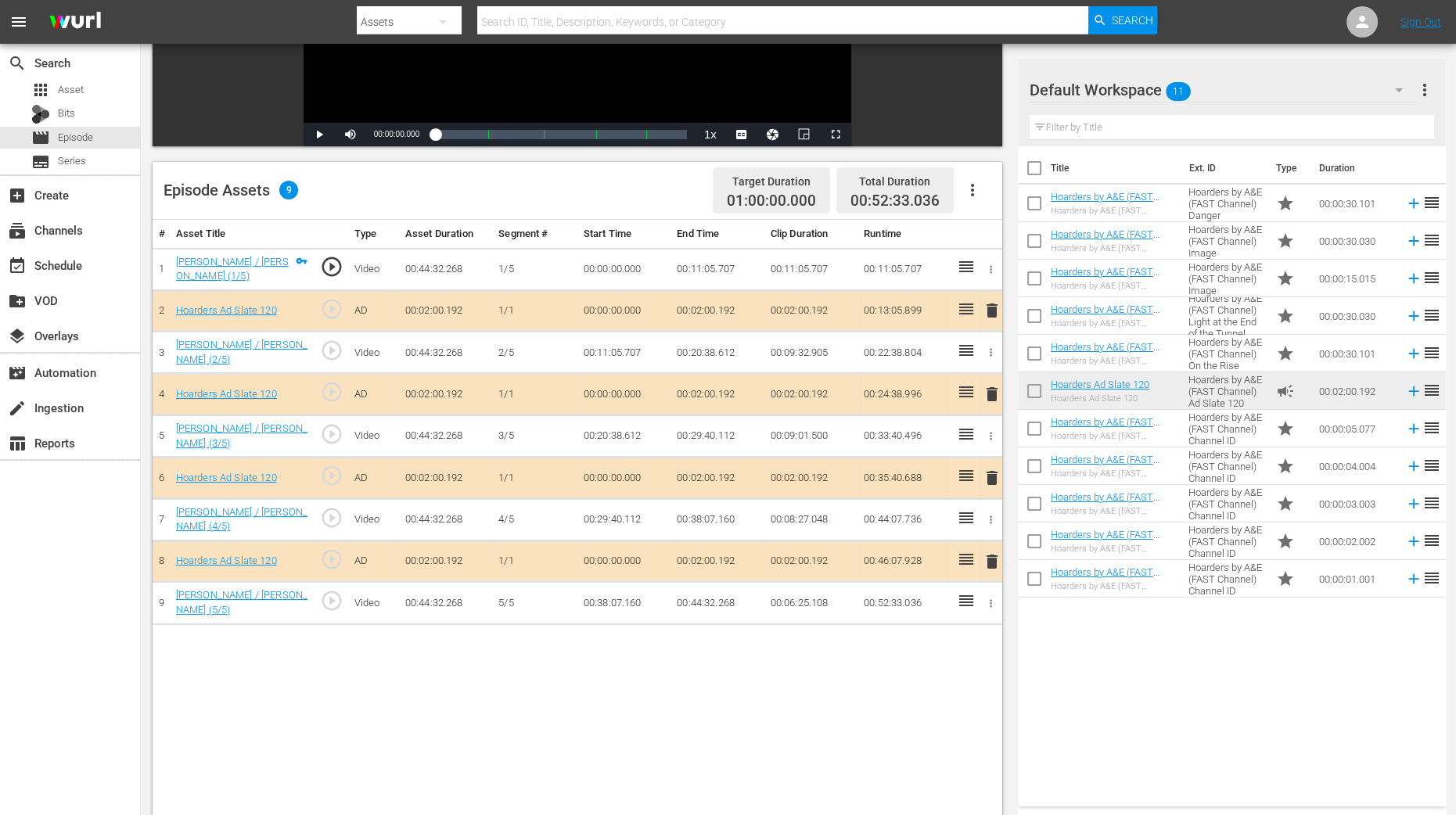
click at [994, 399] on span "delete" at bounding box center [992, 394] width 19 height 19
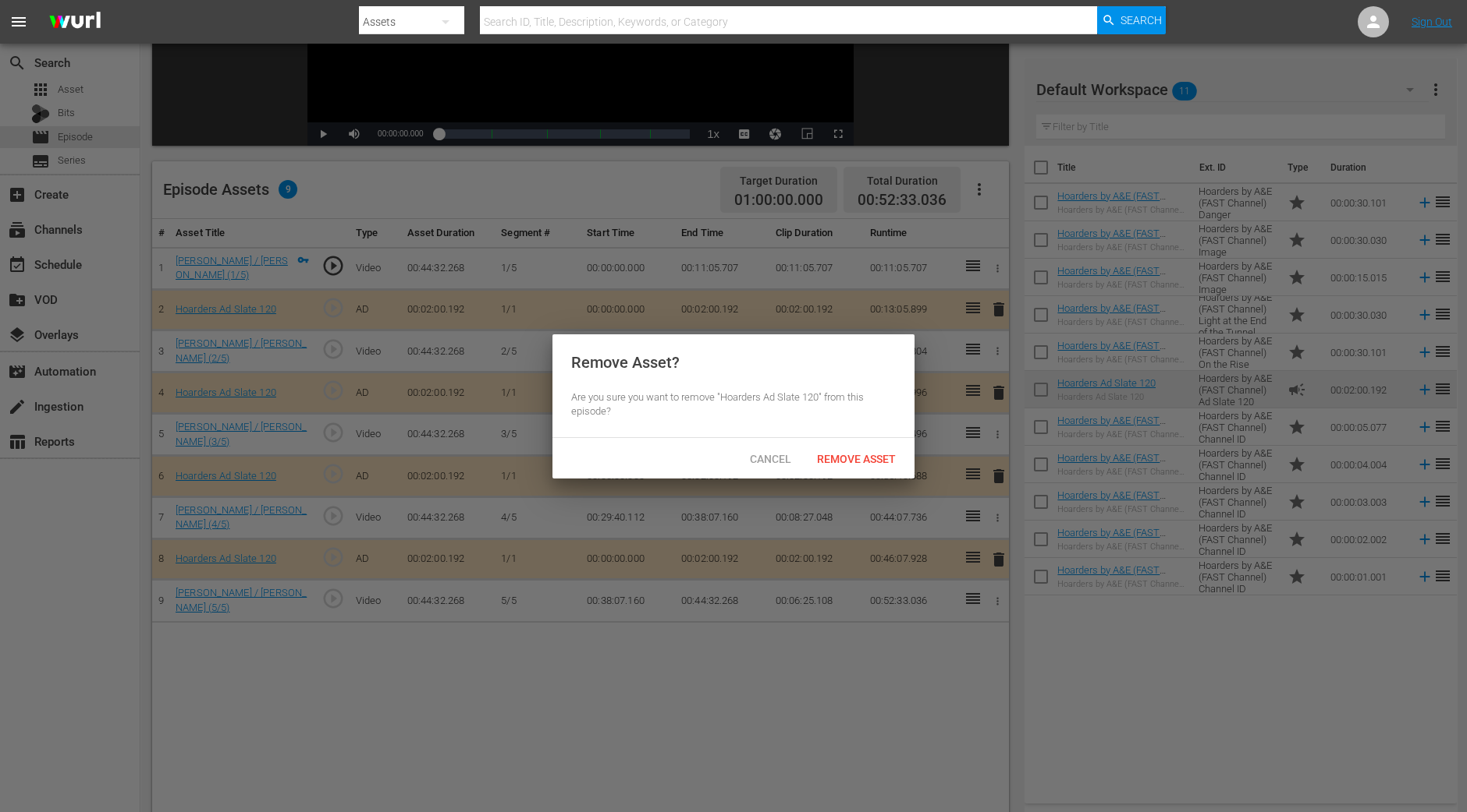
click at [886, 434] on div "Remove Asset? Are you sure you want to remove "Hoarders Ad Slate 120" from this…" at bounding box center [733, 386] width 362 height 103
click at [875, 454] on span "Remove Asset" at bounding box center [856, 459] width 103 height 12
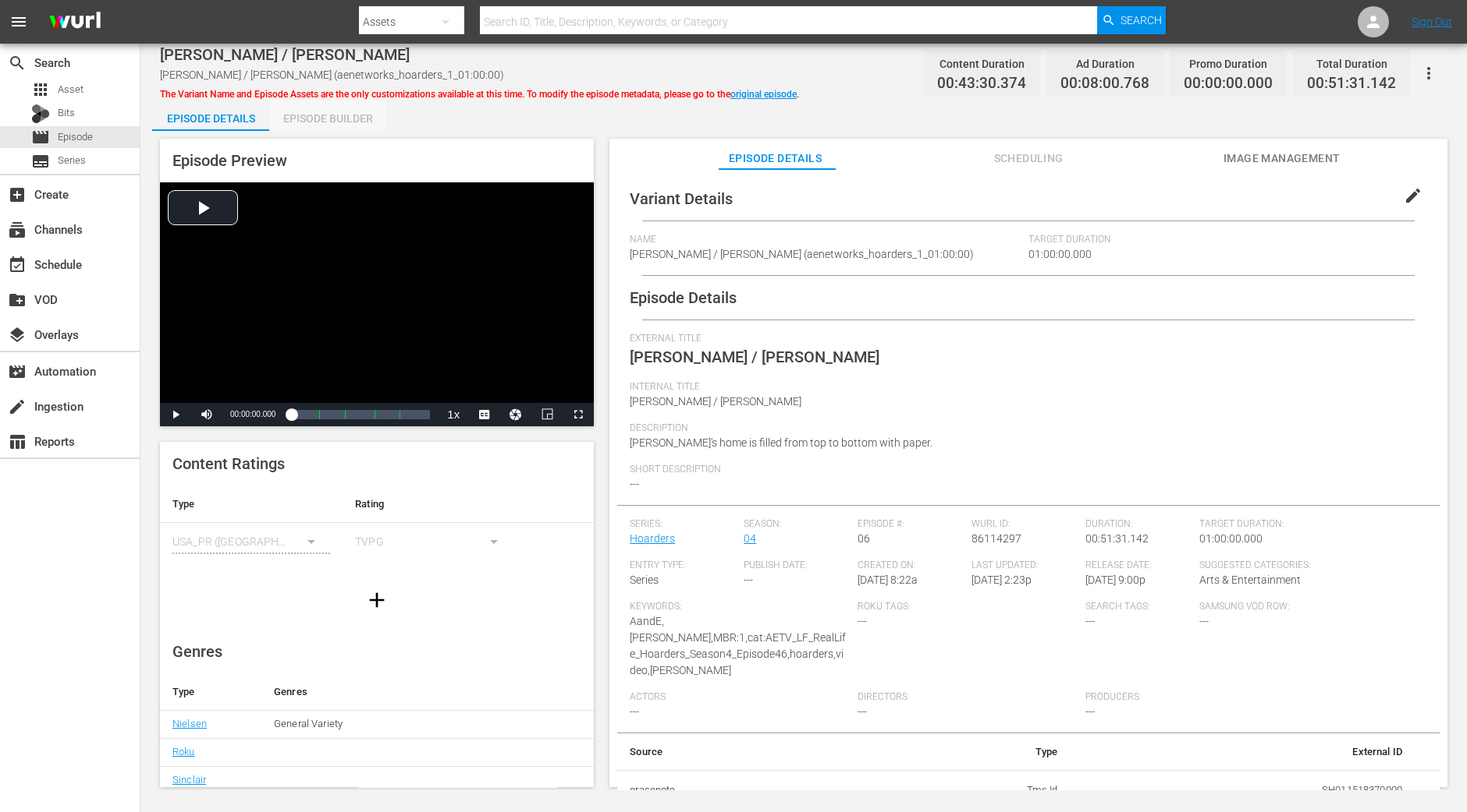
click at [343, 112] on div "Episode Builder" at bounding box center [327, 118] width 117 height 38
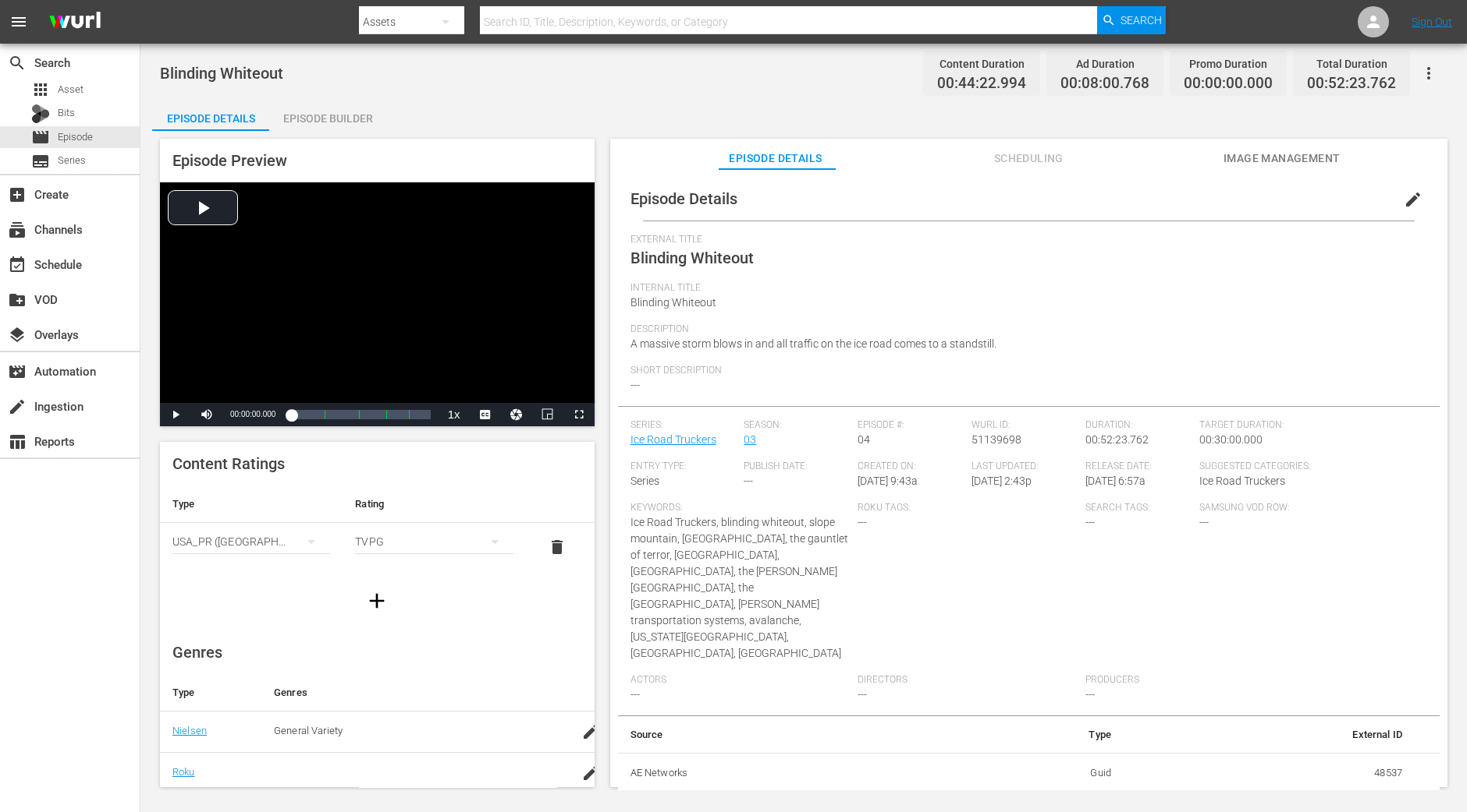
click at [319, 122] on div "Episode Builder" at bounding box center [327, 118] width 117 height 38
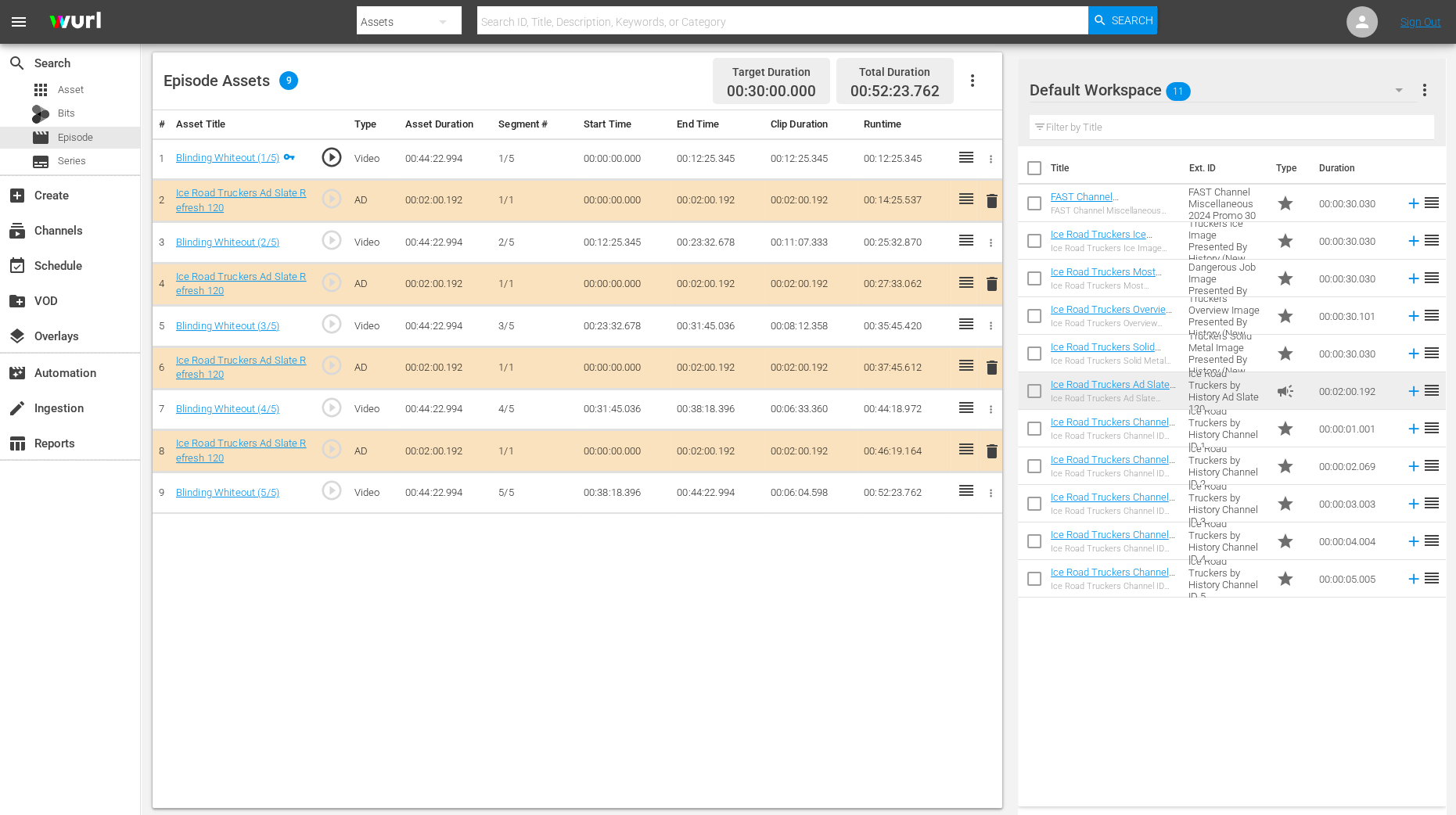
scroll to position [407, 0]
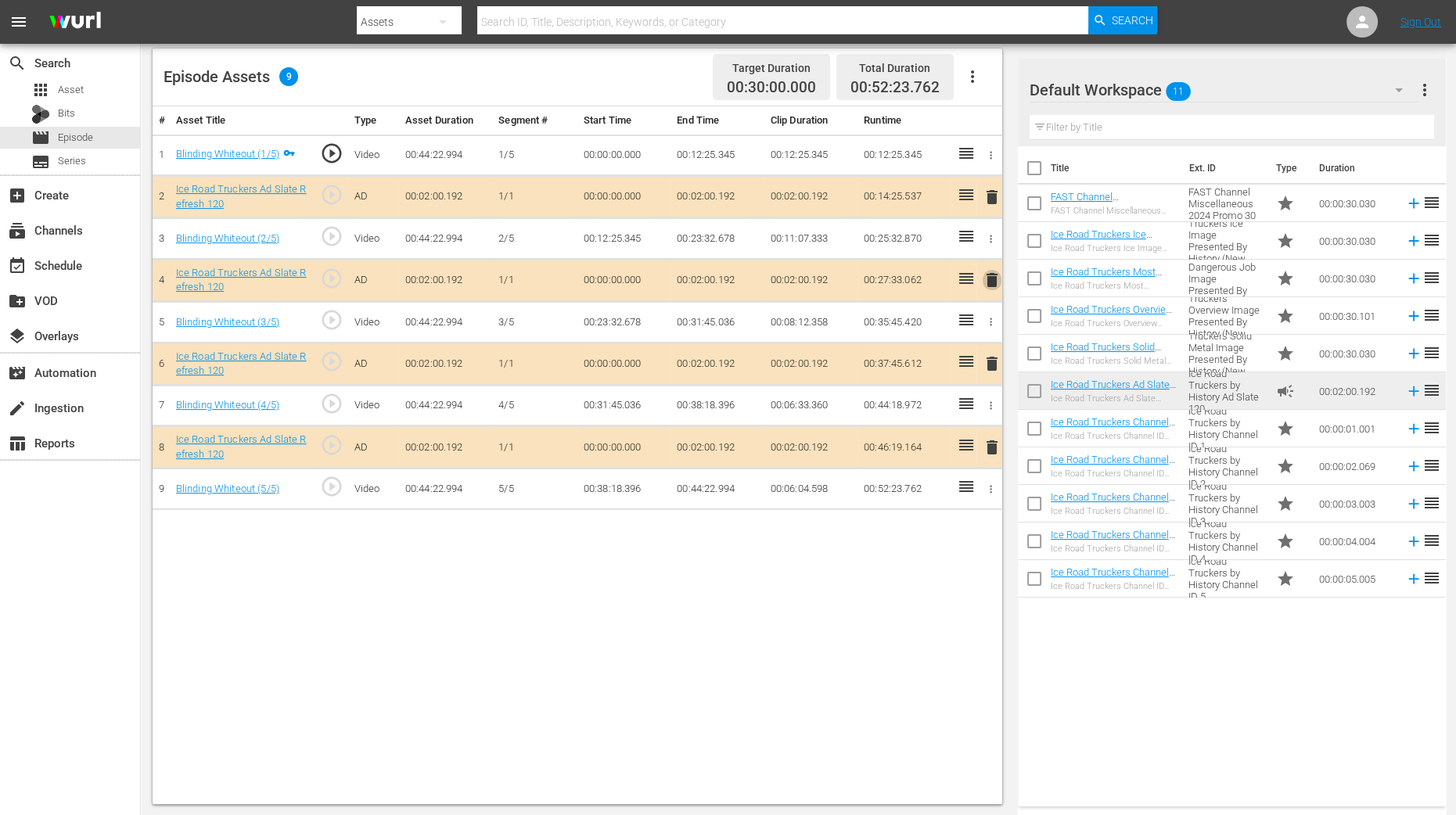
click at [994, 279] on span "delete" at bounding box center [992, 280] width 19 height 19
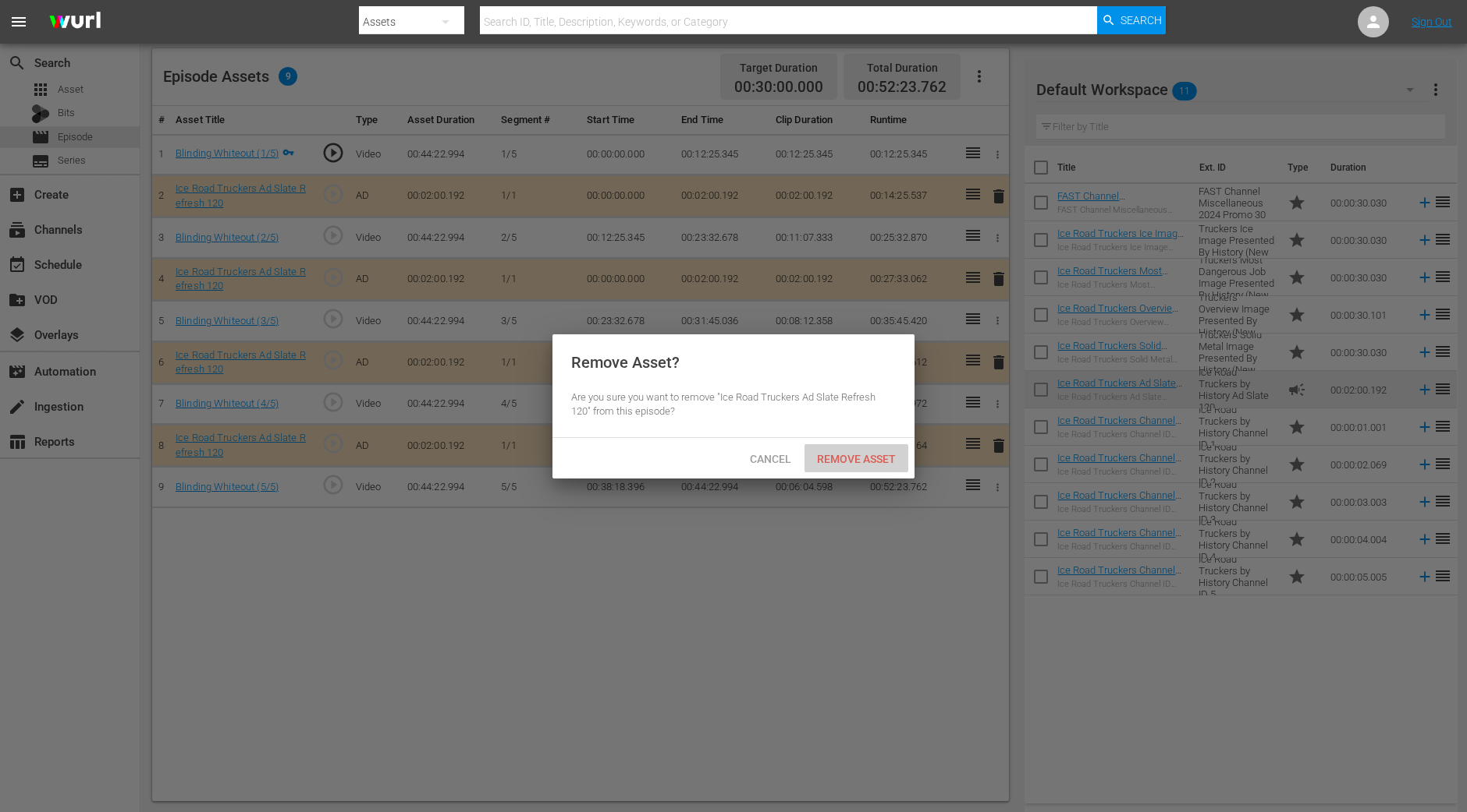
click at [857, 454] on span "Remove Asset" at bounding box center [856, 459] width 103 height 12
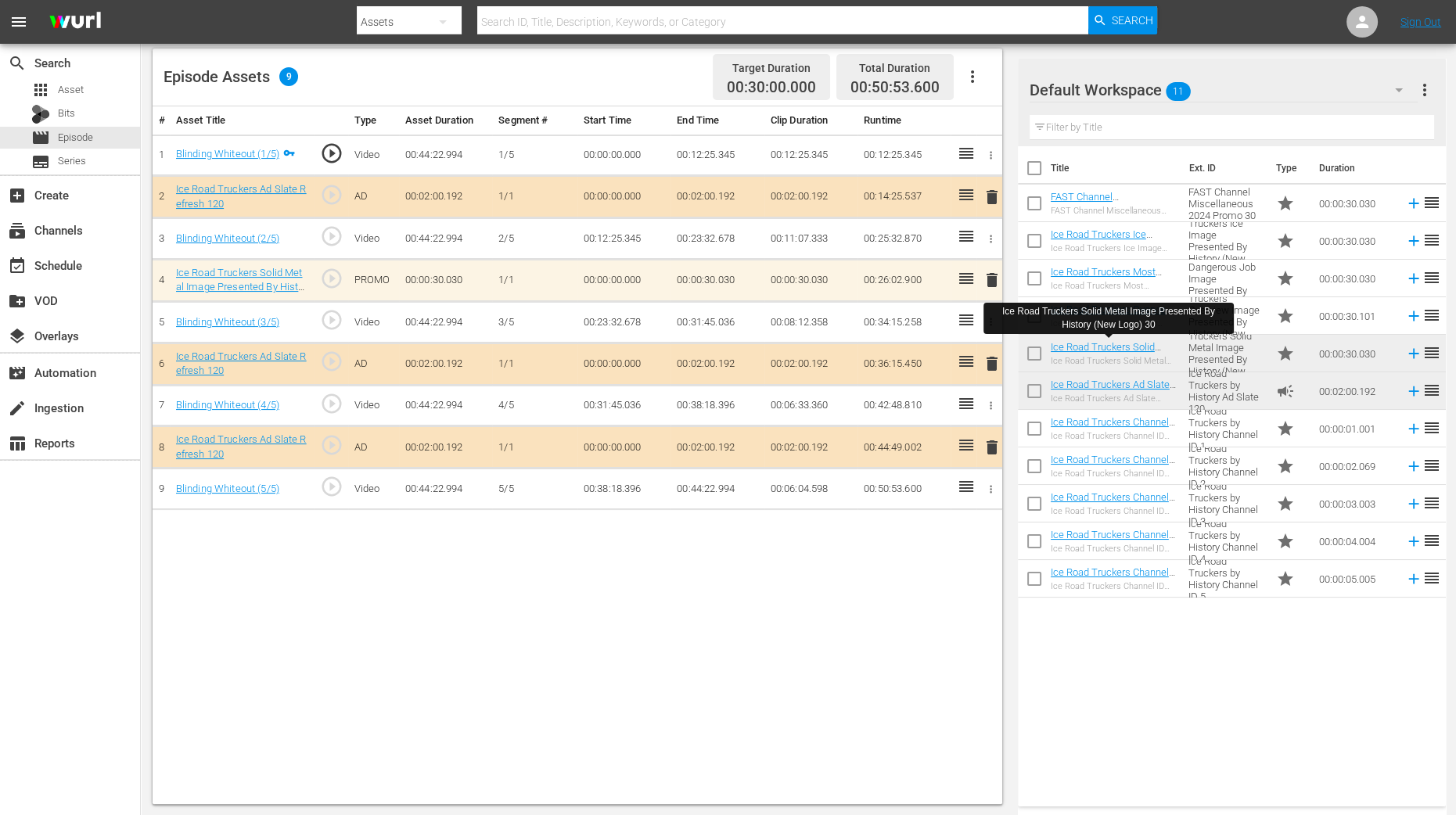
click at [969, 569] on div "# Asset Title Type Asset Duration Segment # Start Time End Time Clip Duration R…" at bounding box center [577, 456] width 850 height 698
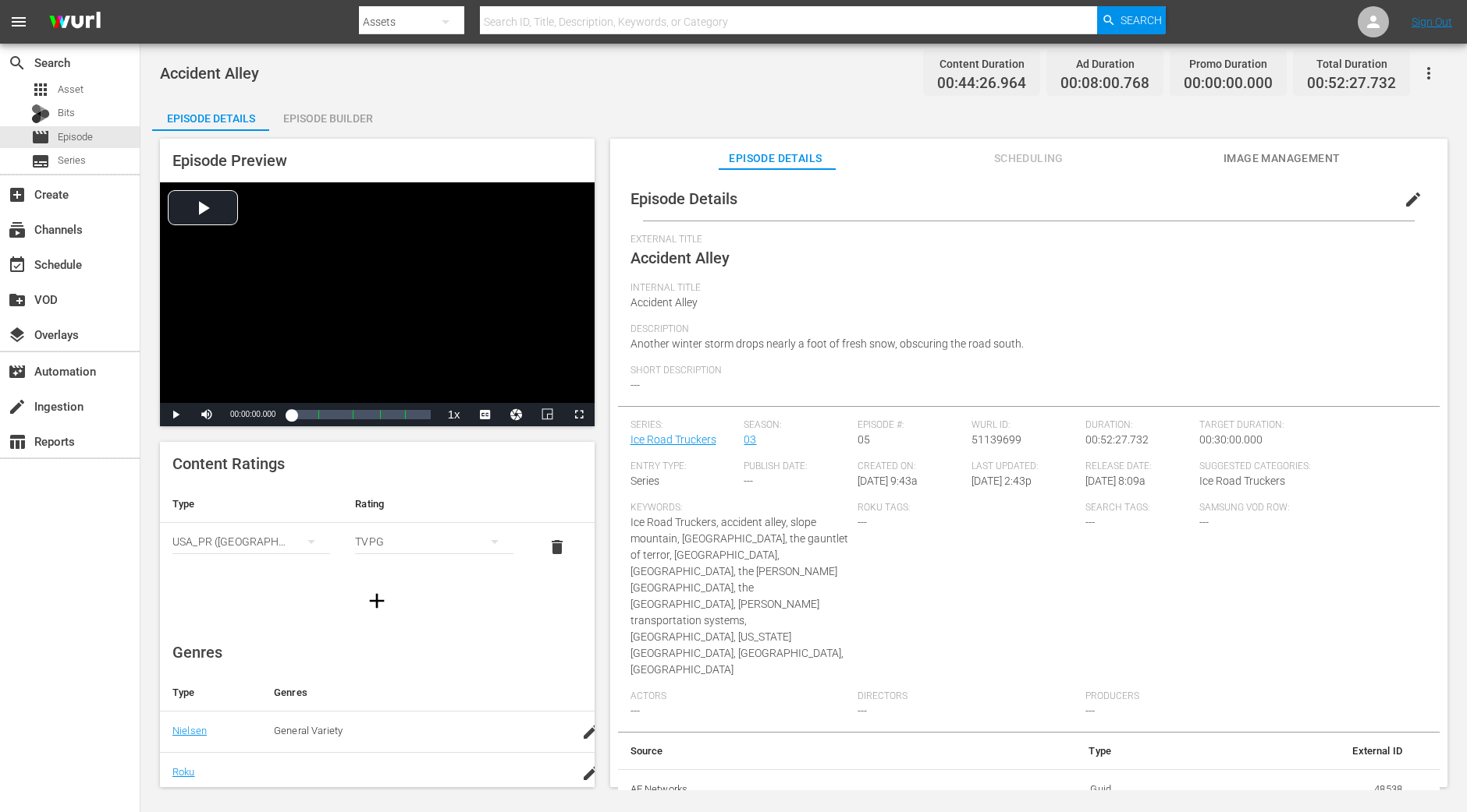
click at [337, 131] on div "Episode Builder" at bounding box center [327, 118] width 117 height 38
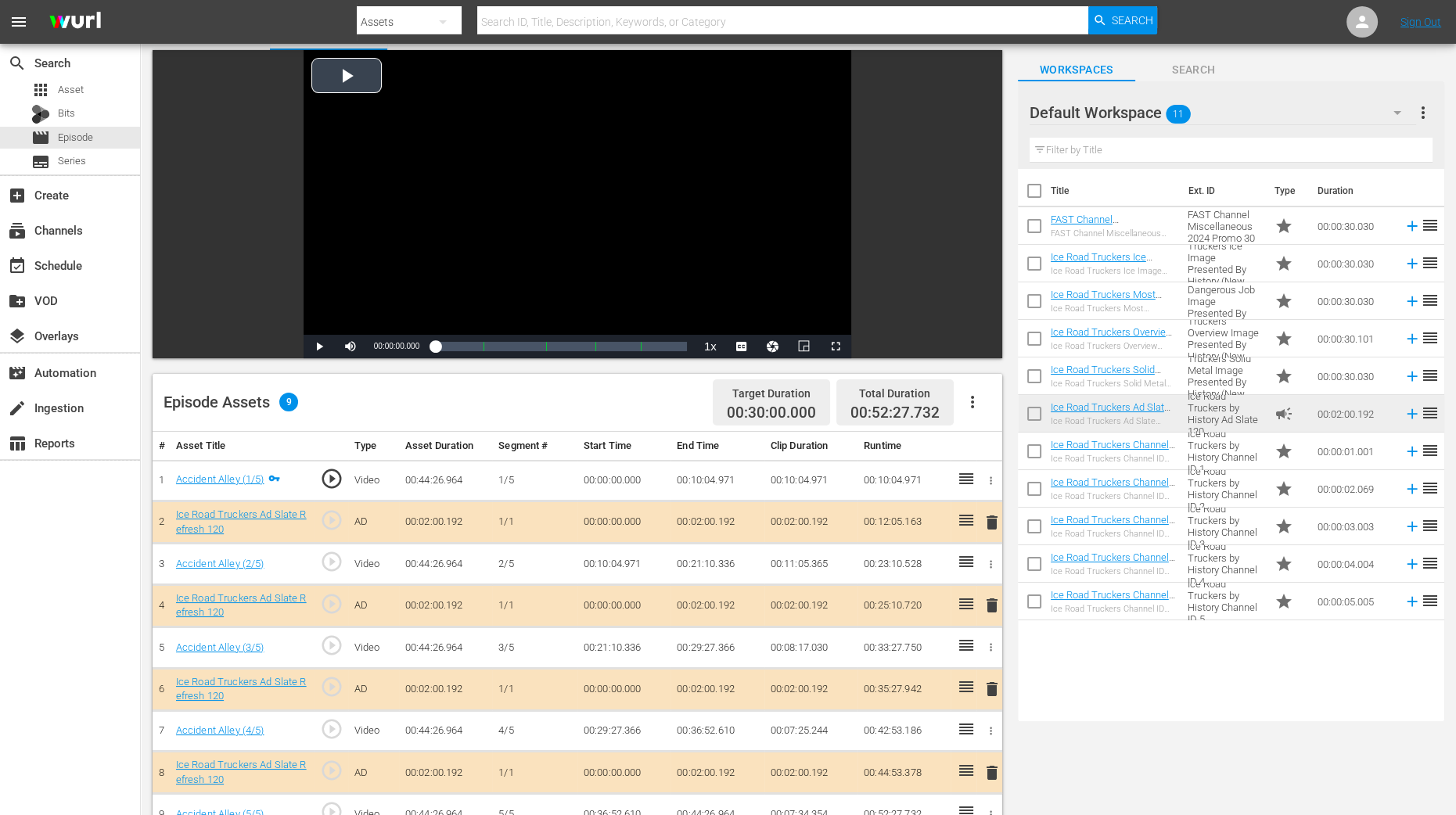
scroll to position [293, 0]
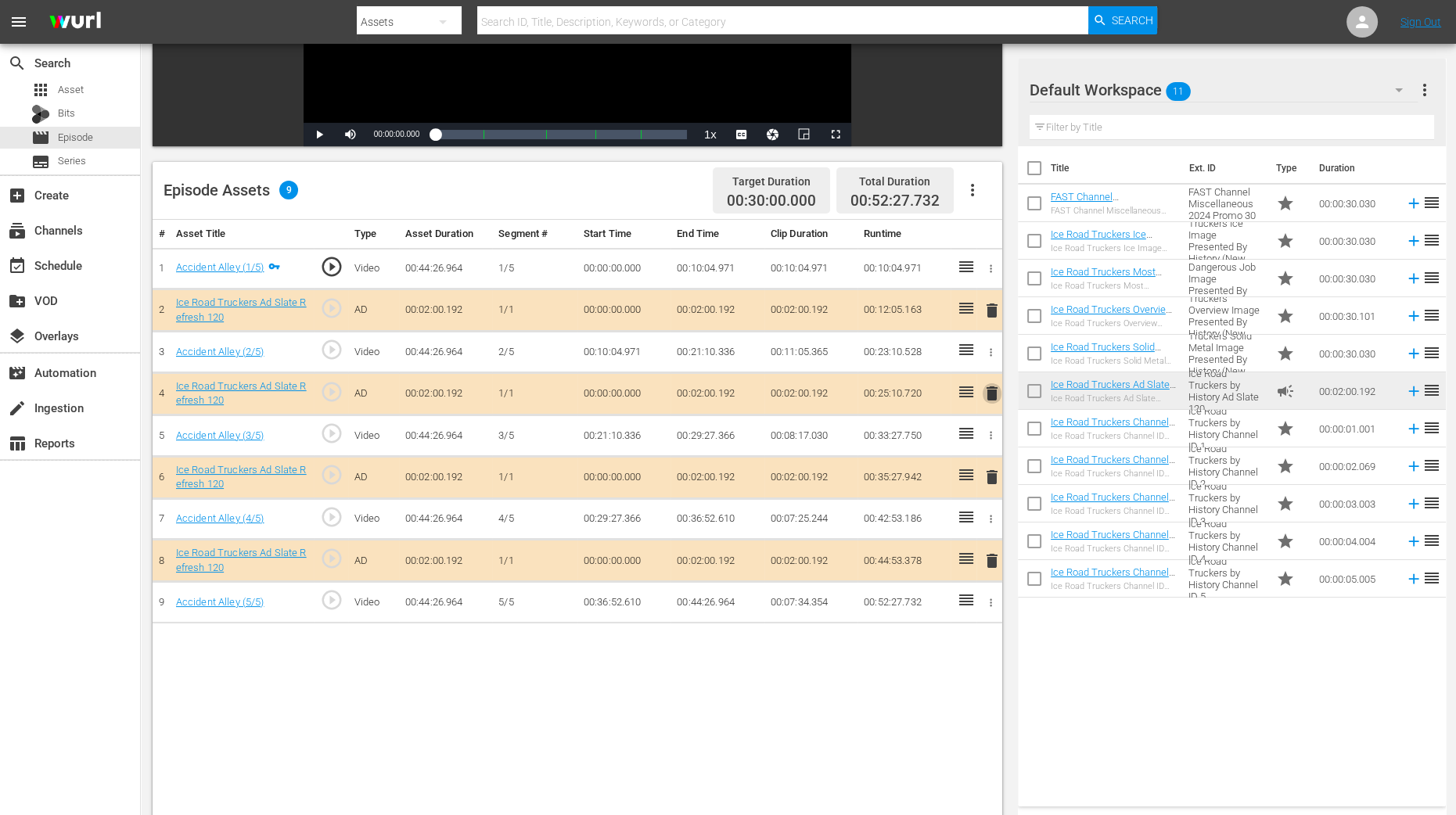
click at [988, 394] on span "delete" at bounding box center [992, 393] width 19 height 19
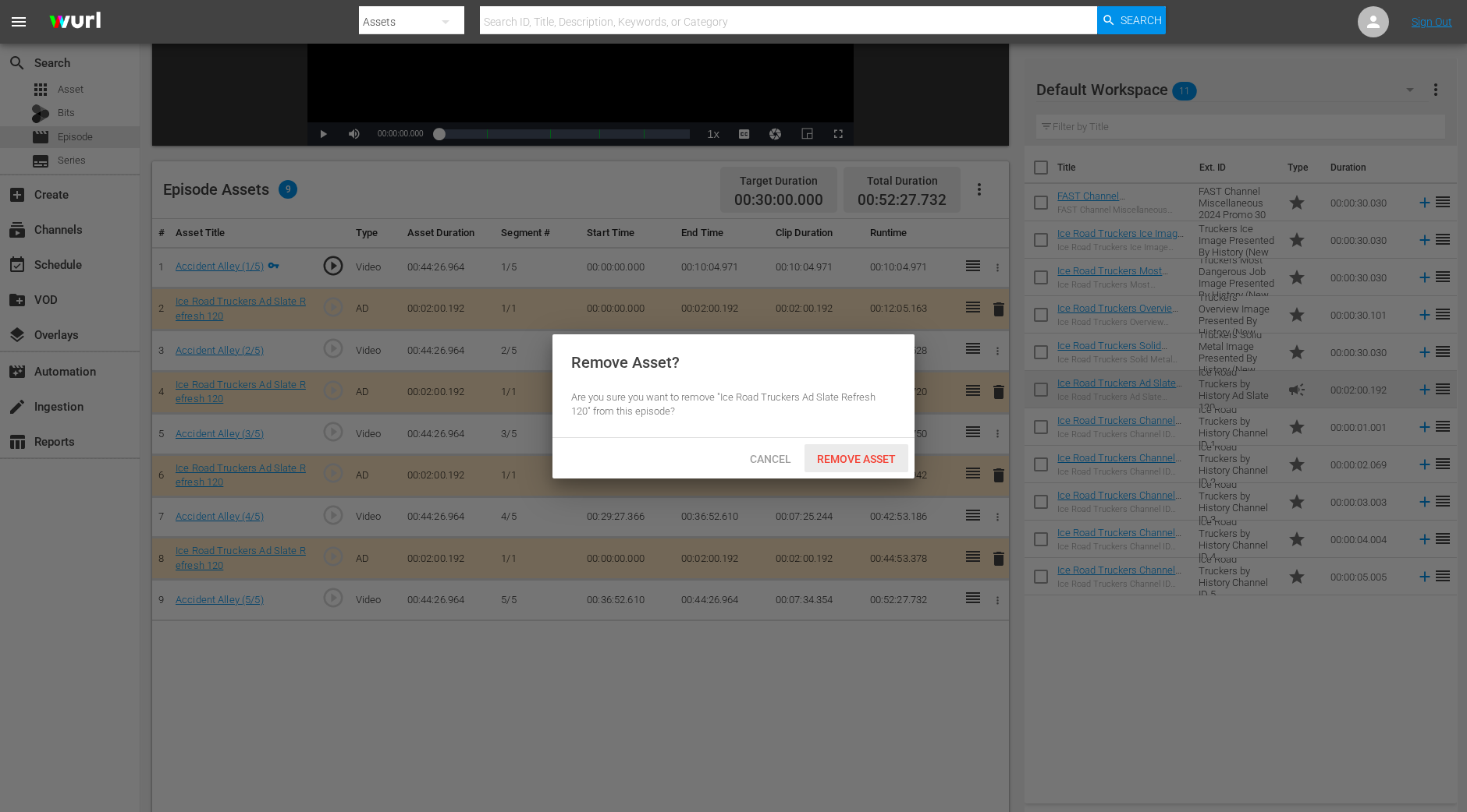
click at [876, 467] on div "Remove Asset" at bounding box center [856, 459] width 103 height 29
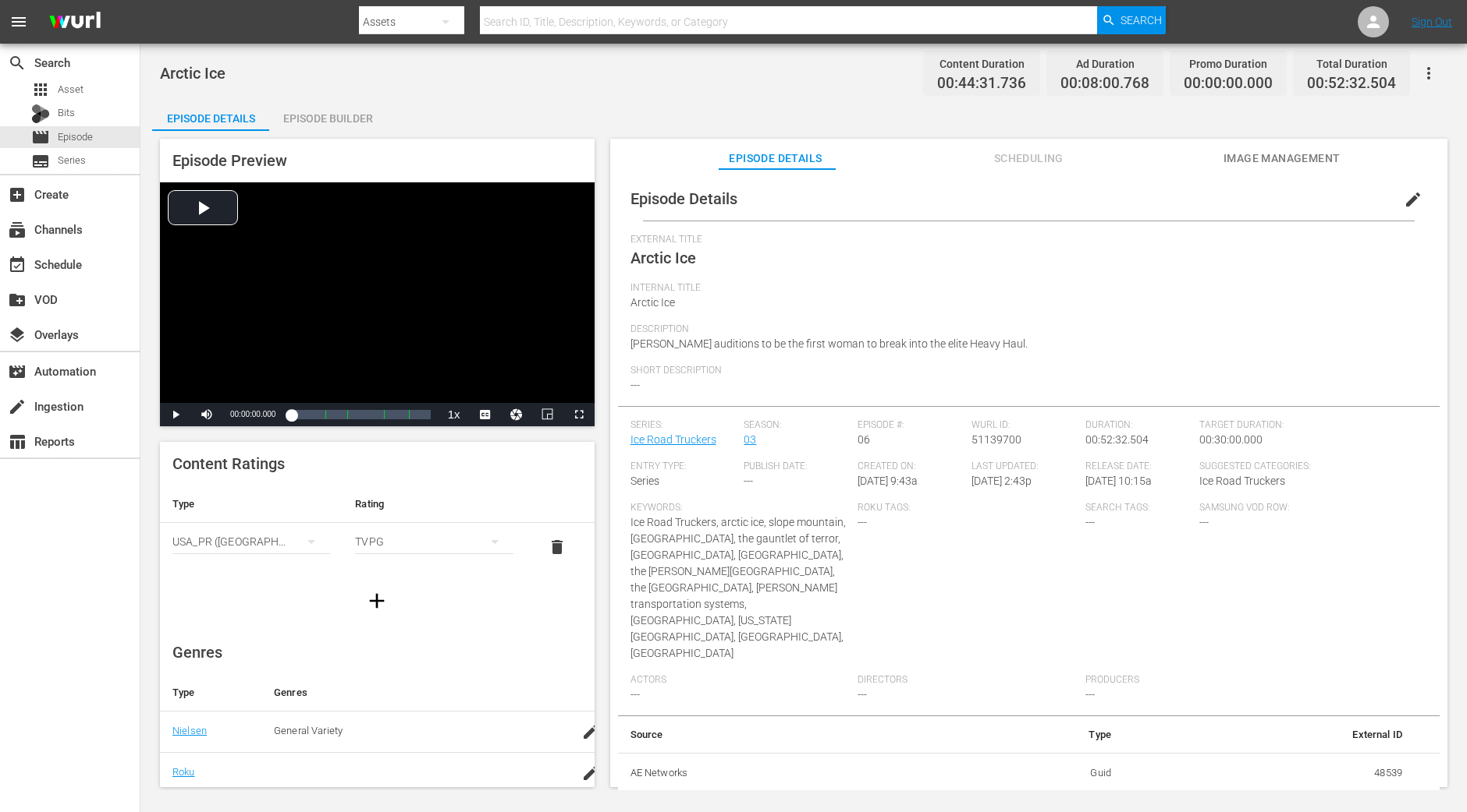
click at [332, 103] on div "Episode Builder" at bounding box center [327, 118] width 117 height 38
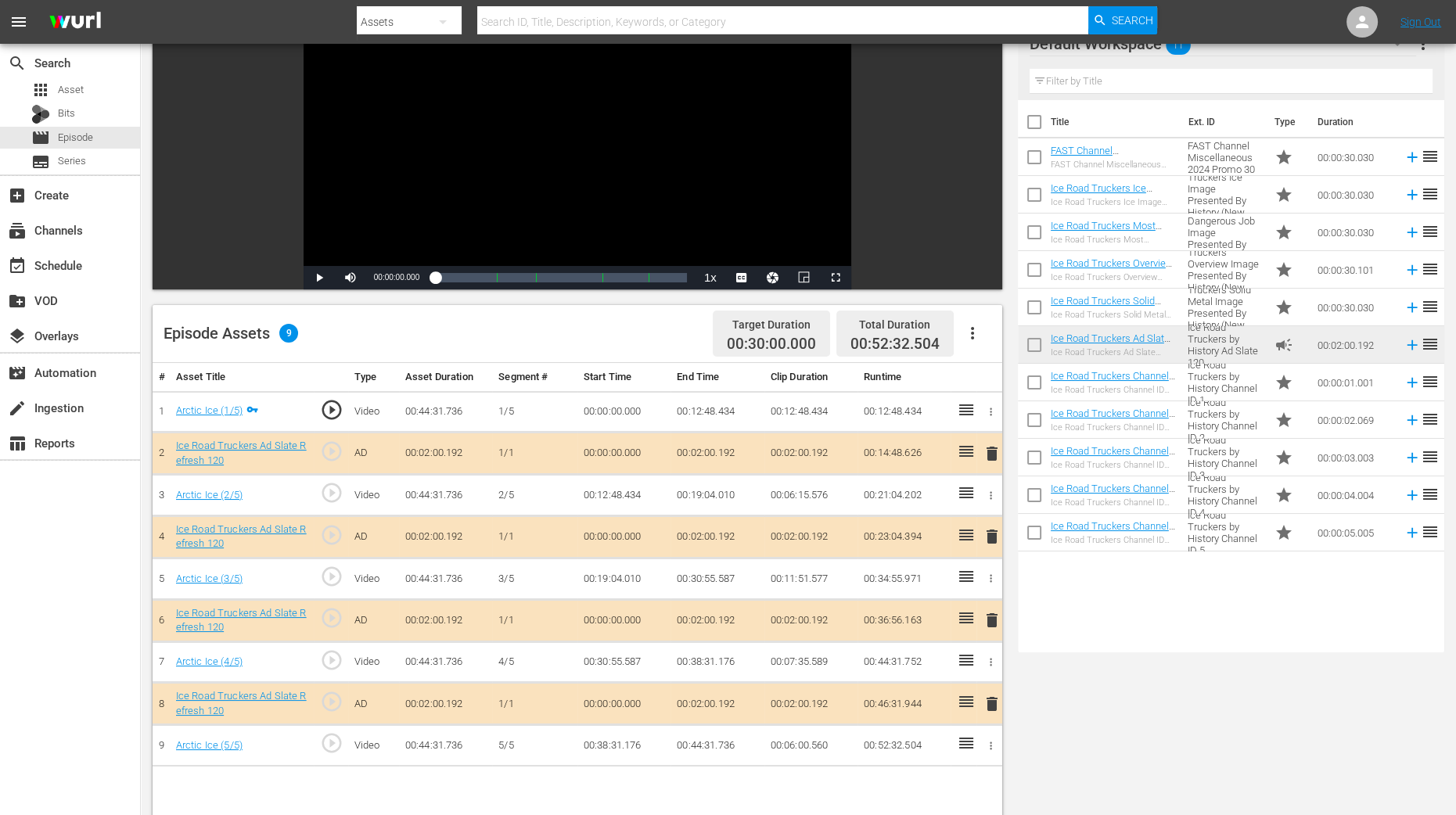
scroll to position [407, 0]
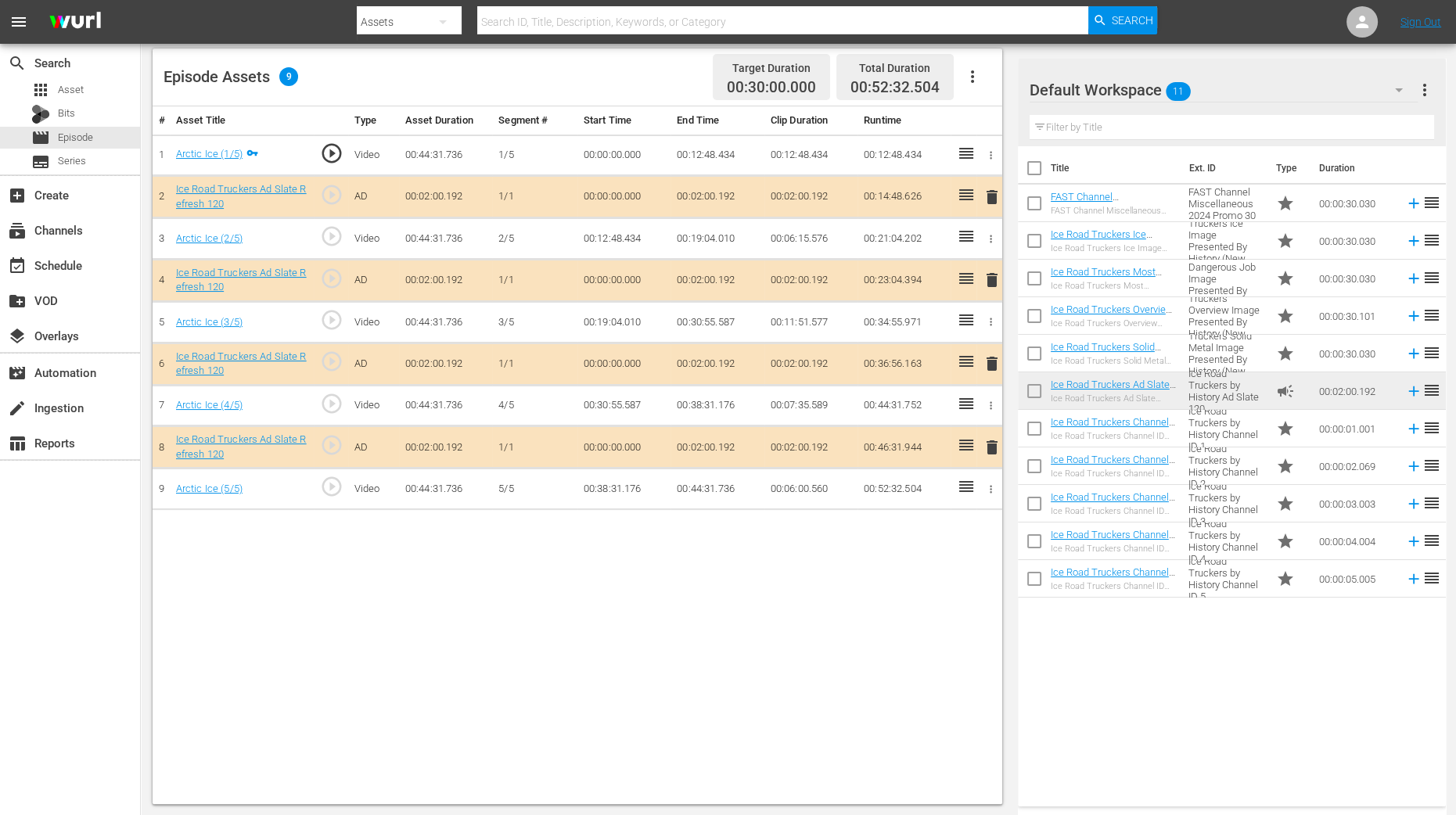
click at [997, 282] on span "delete" at bounding box center [992, 280] width 19 height 19
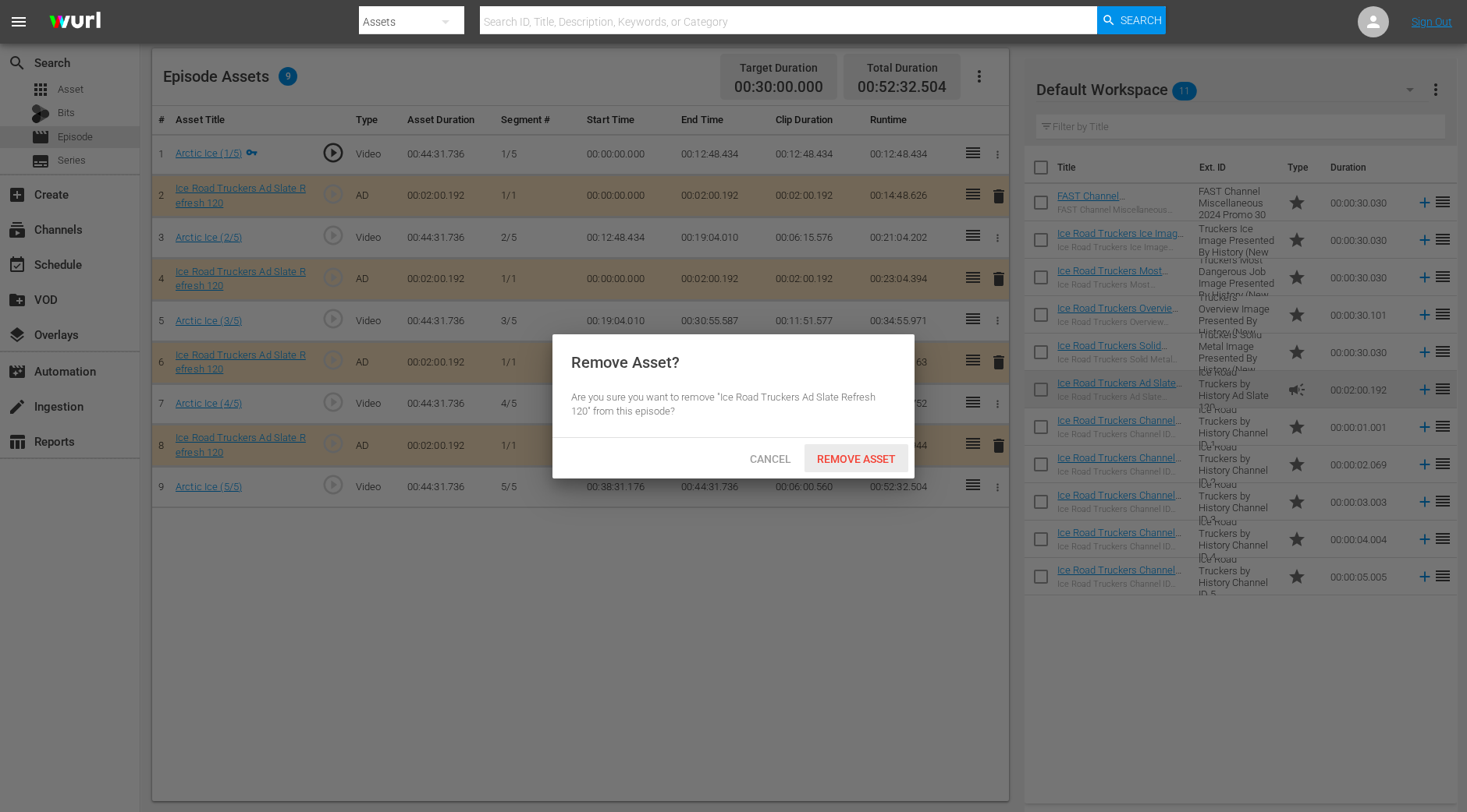
click at [878, 455] on span "Remove Asset" at bounding box center [856, 459] width 103 height 12
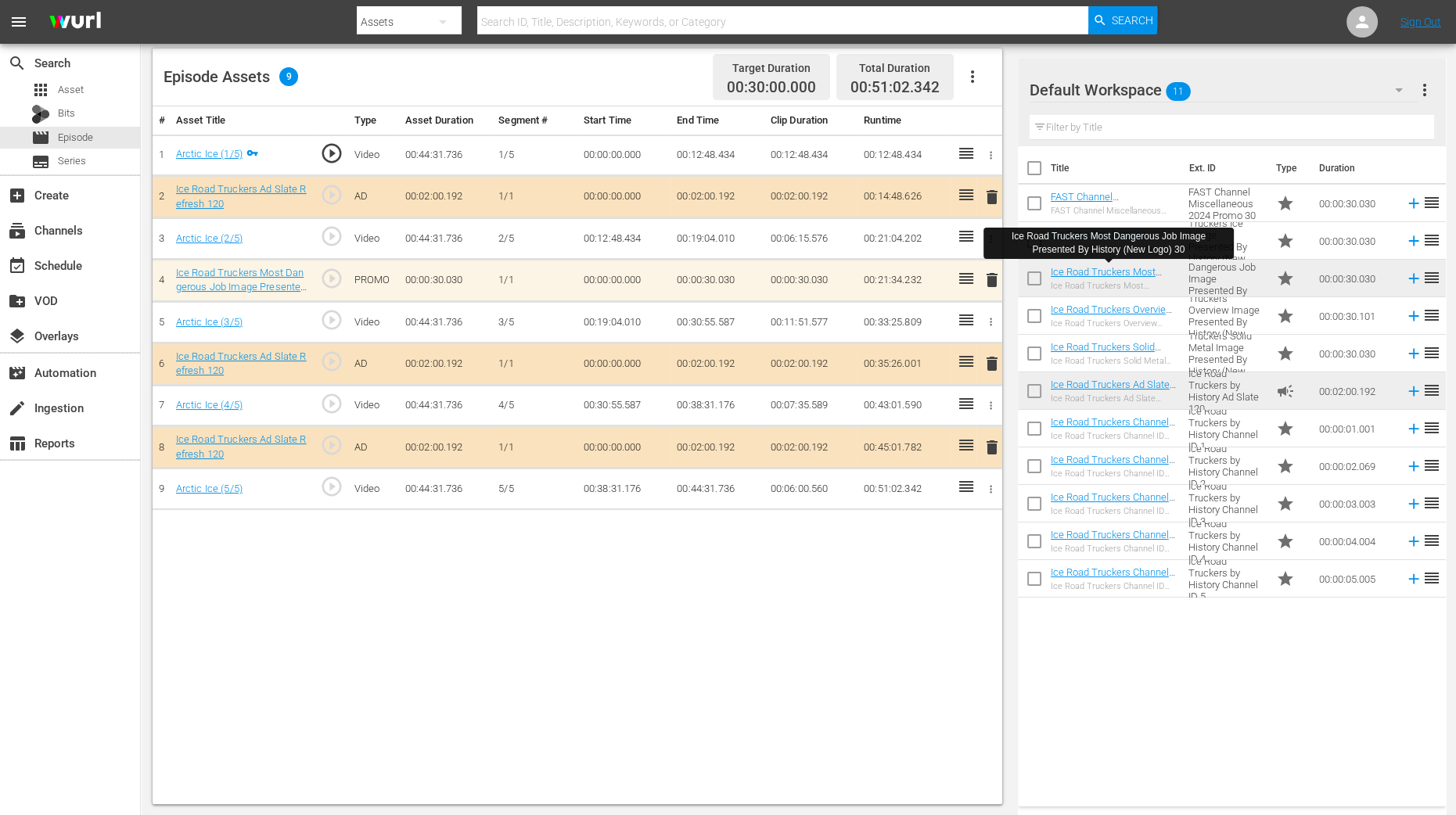
click at [903, 652] on div "# Asset Title Type Asset Duration Segment # Start Time End Time Clip Duration R…" at bounding box center [577, 456] width 850 height 698
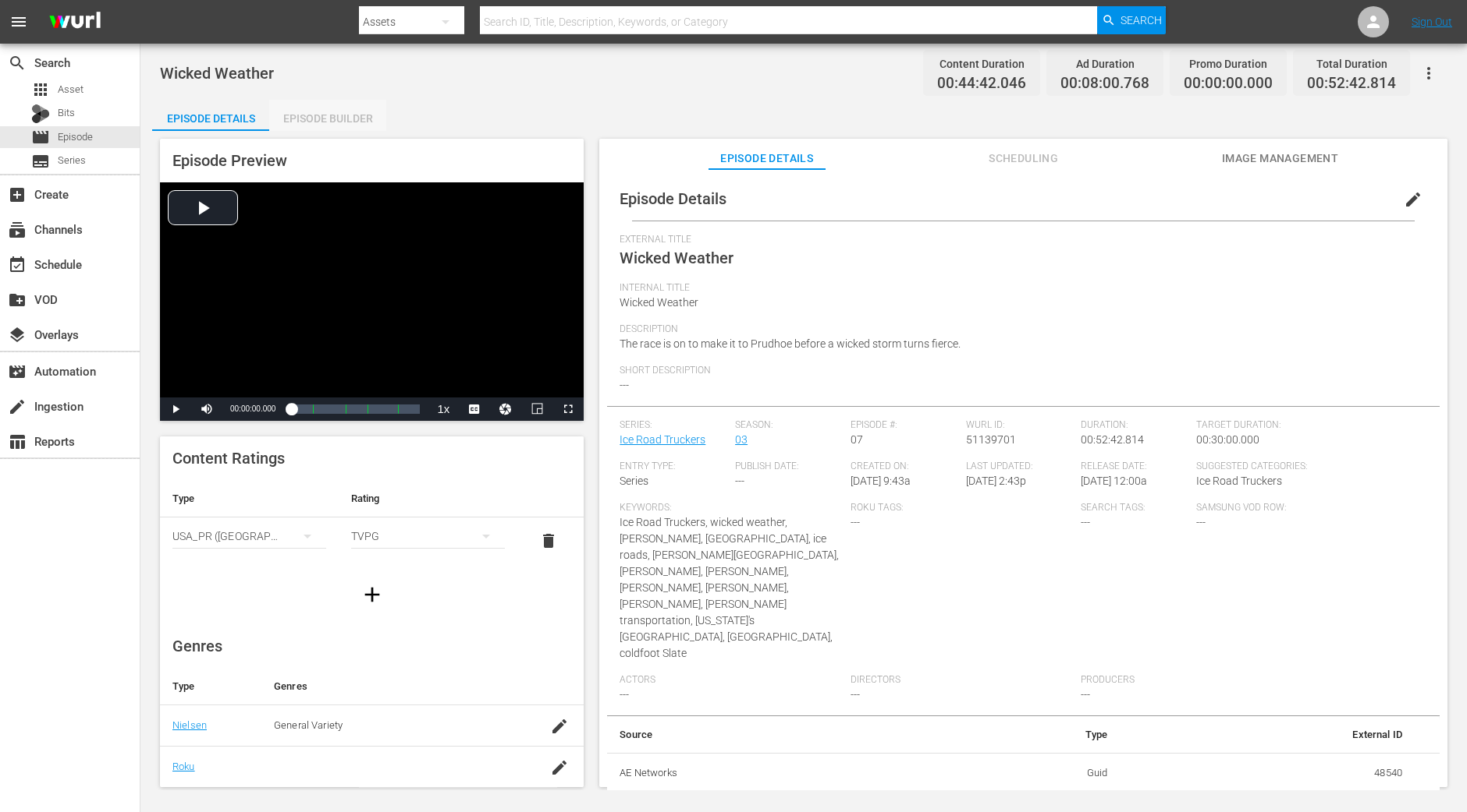
click at [375, 103] on div "Episode Builder" at bounding box center [327, 118] width 117 height 38
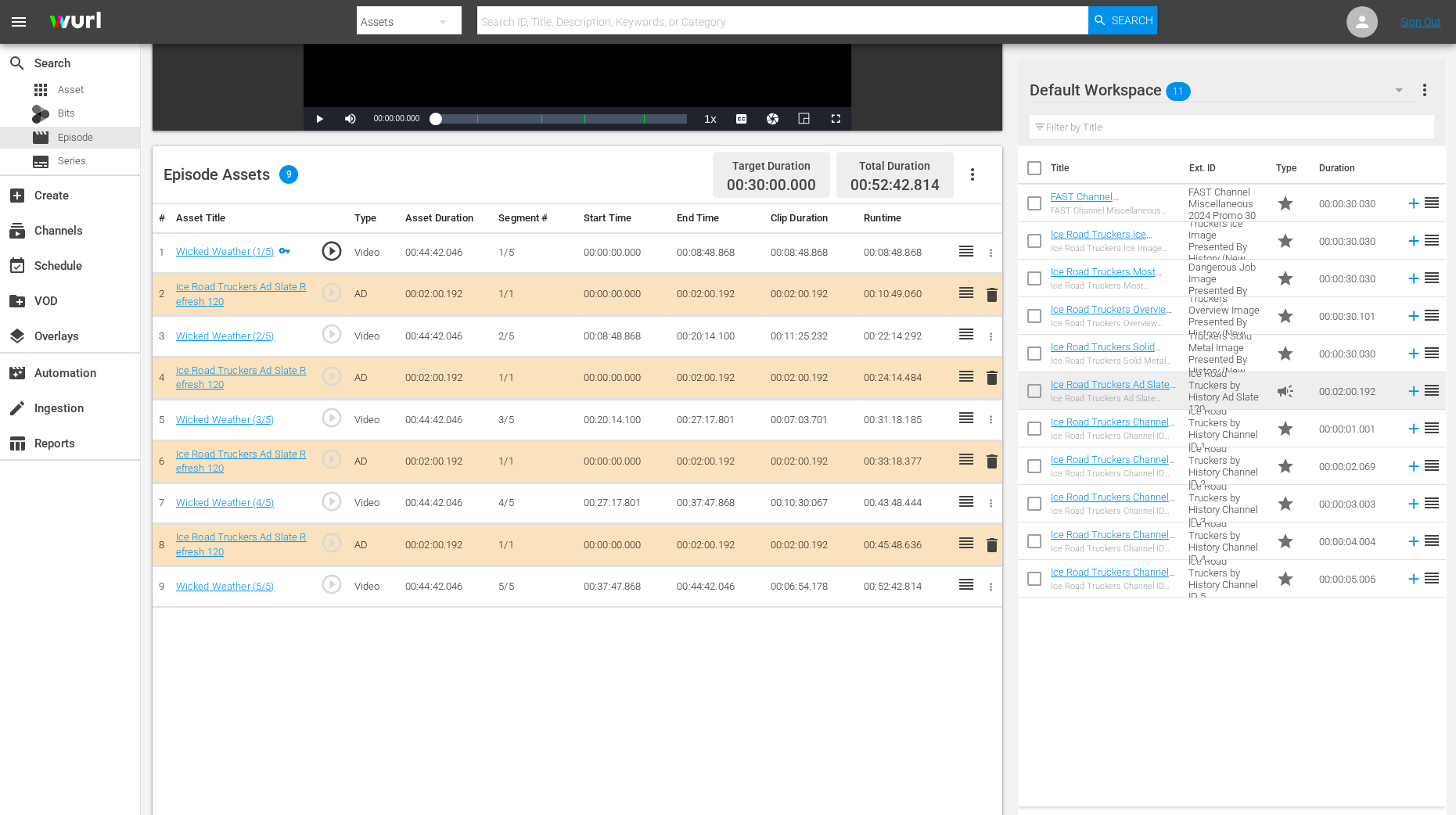
scroll to position [407, 0]
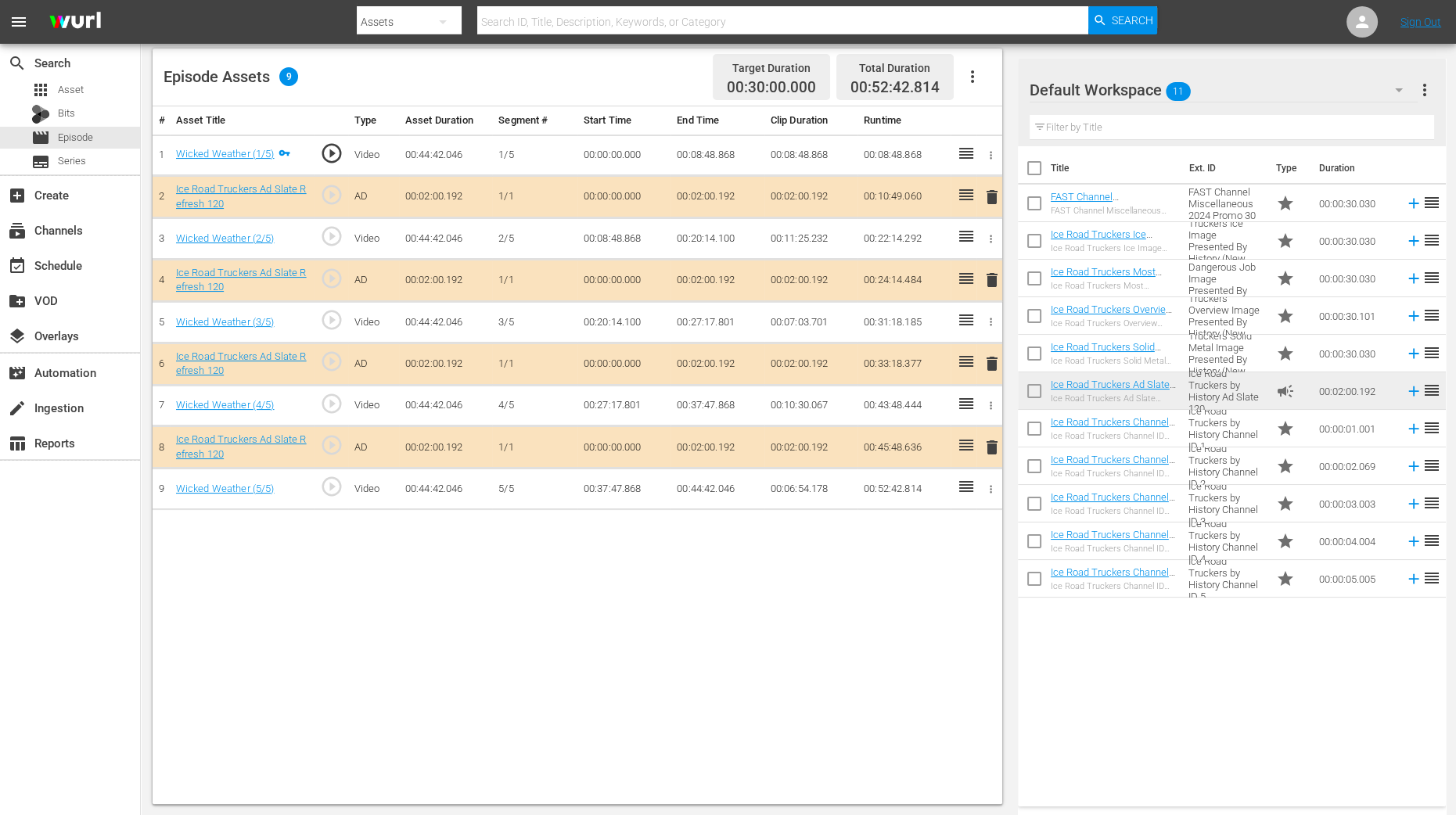
click at [994, 283] on span "delete" at bounding box center [992, 280] width 19 height 19
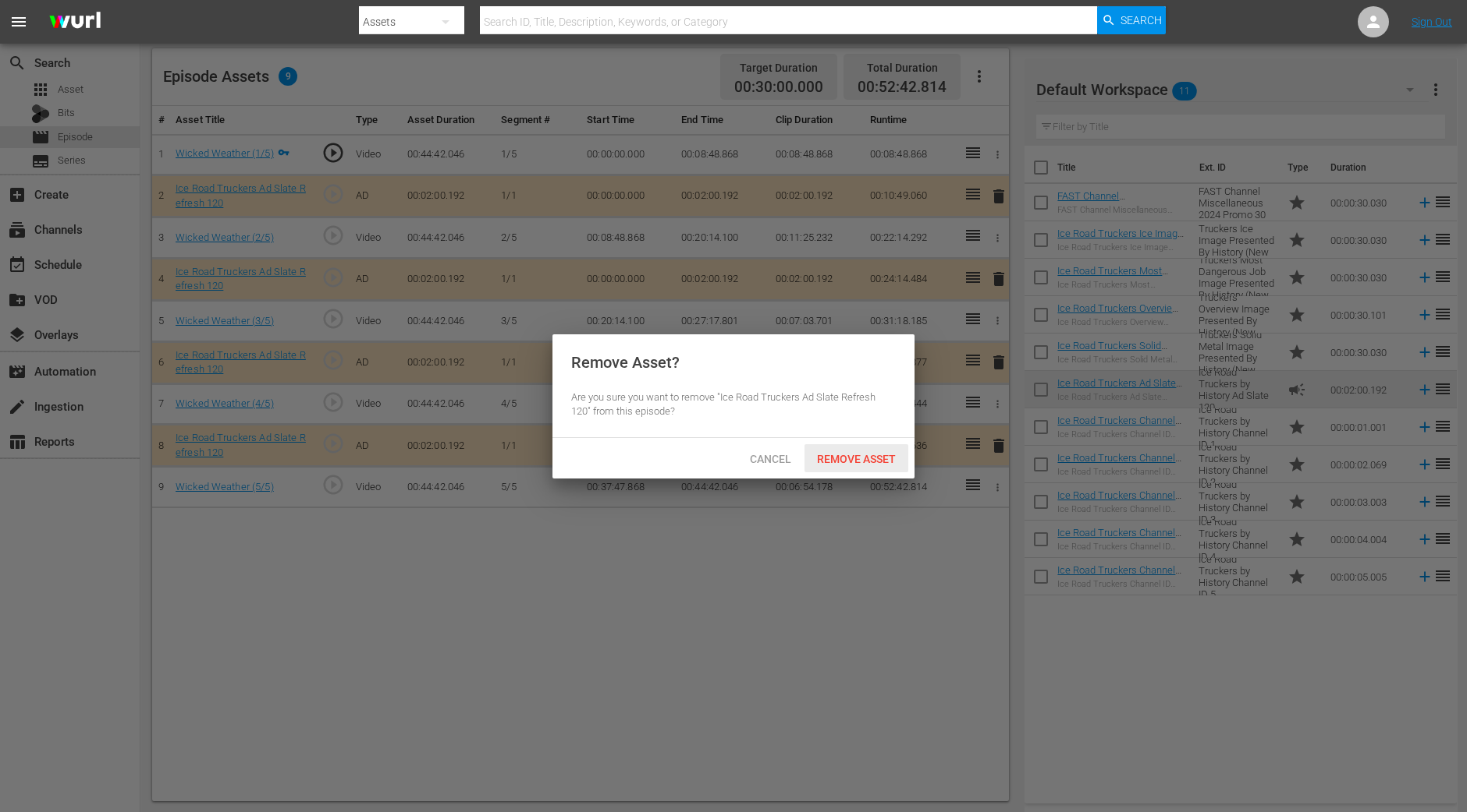
click at [866, 455] on span "Remove Asset" at bounding box center [856, 459] width 103 height 12
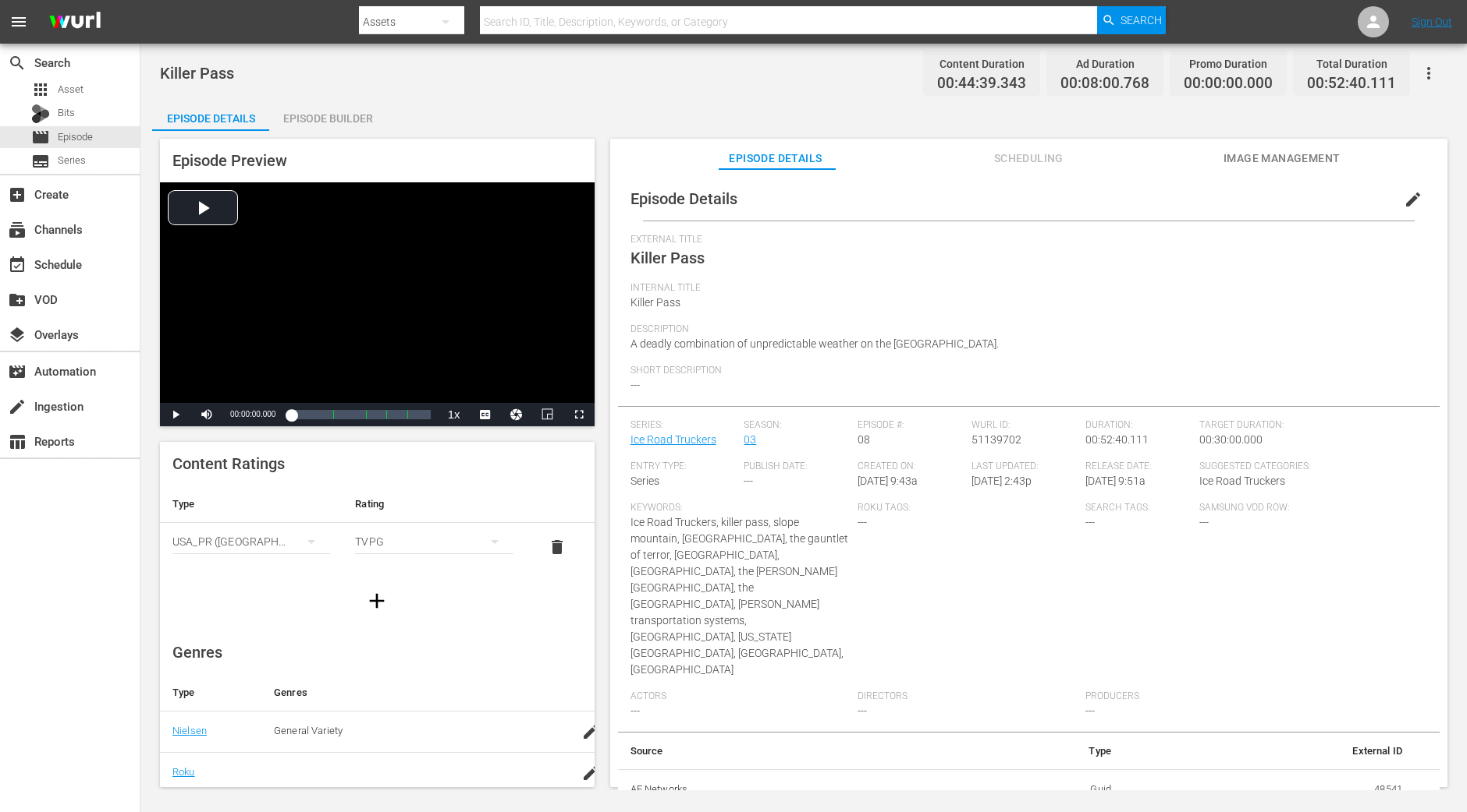
click at [316, 122] on div "Episode Builder" at bounding box center [327, 118] width 117 height 38
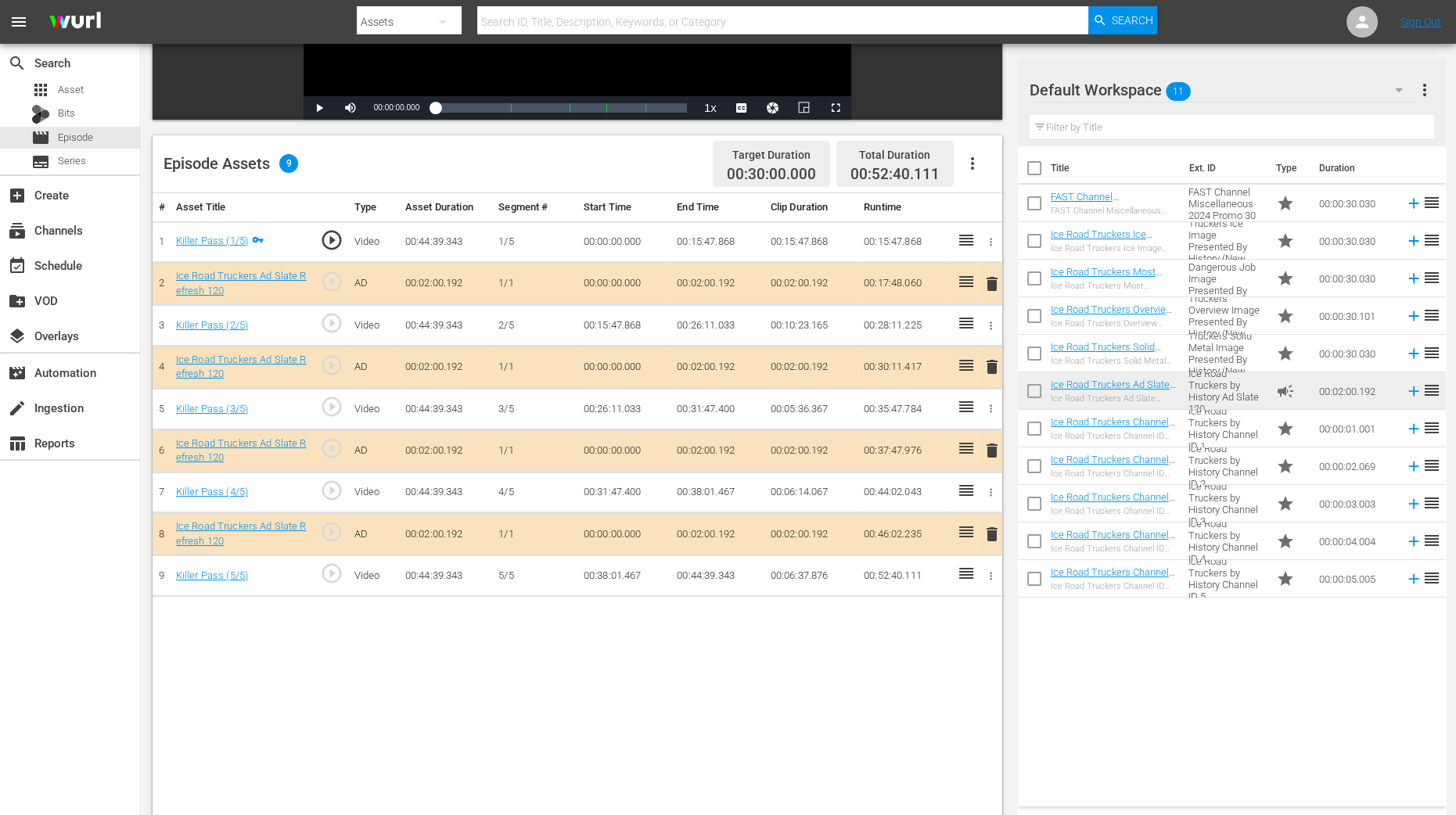
scroll to position [407, 0]
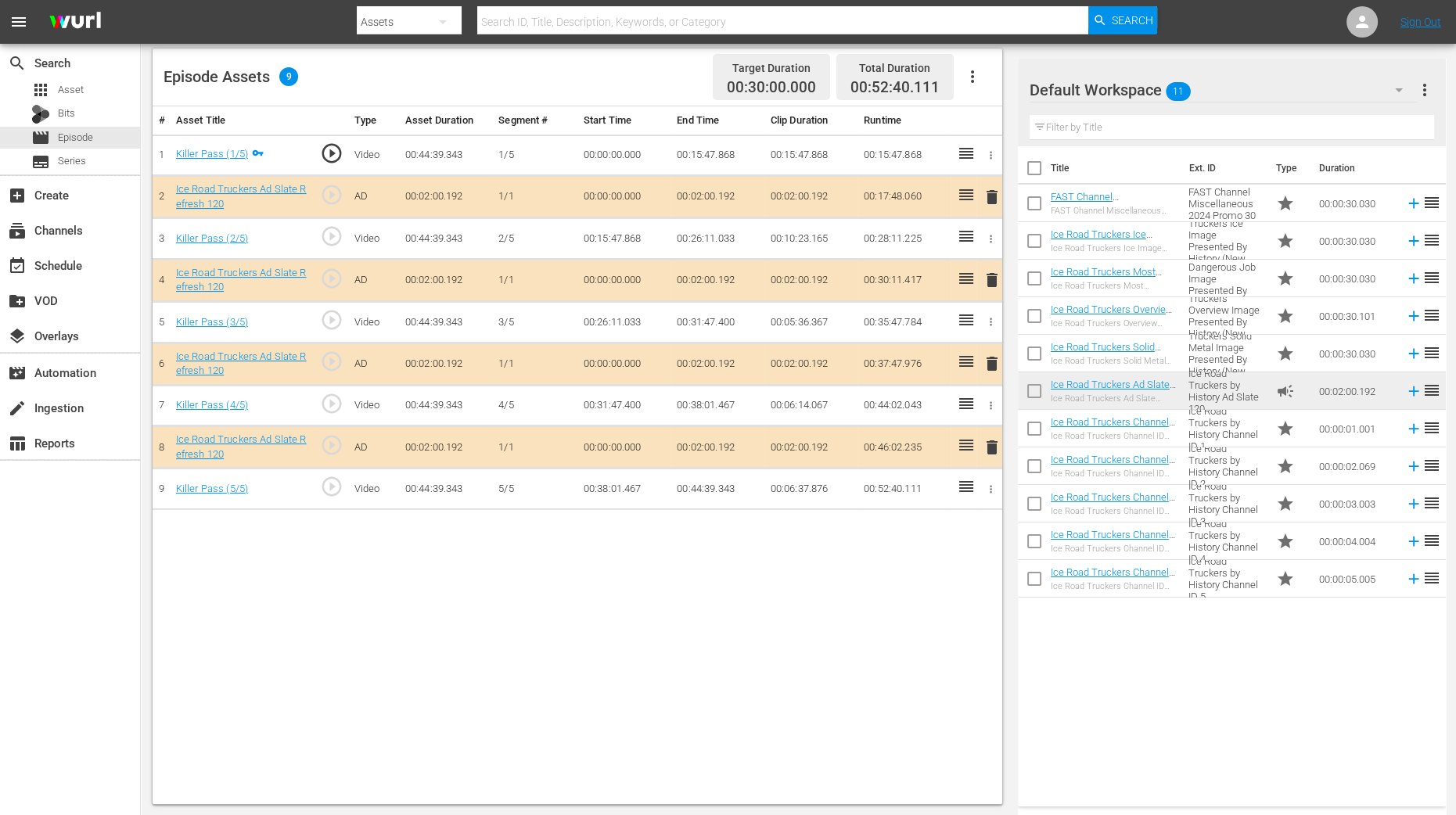
click at [989, 281] on span "delete" at bounding box center [992, 280] width 19 height 19
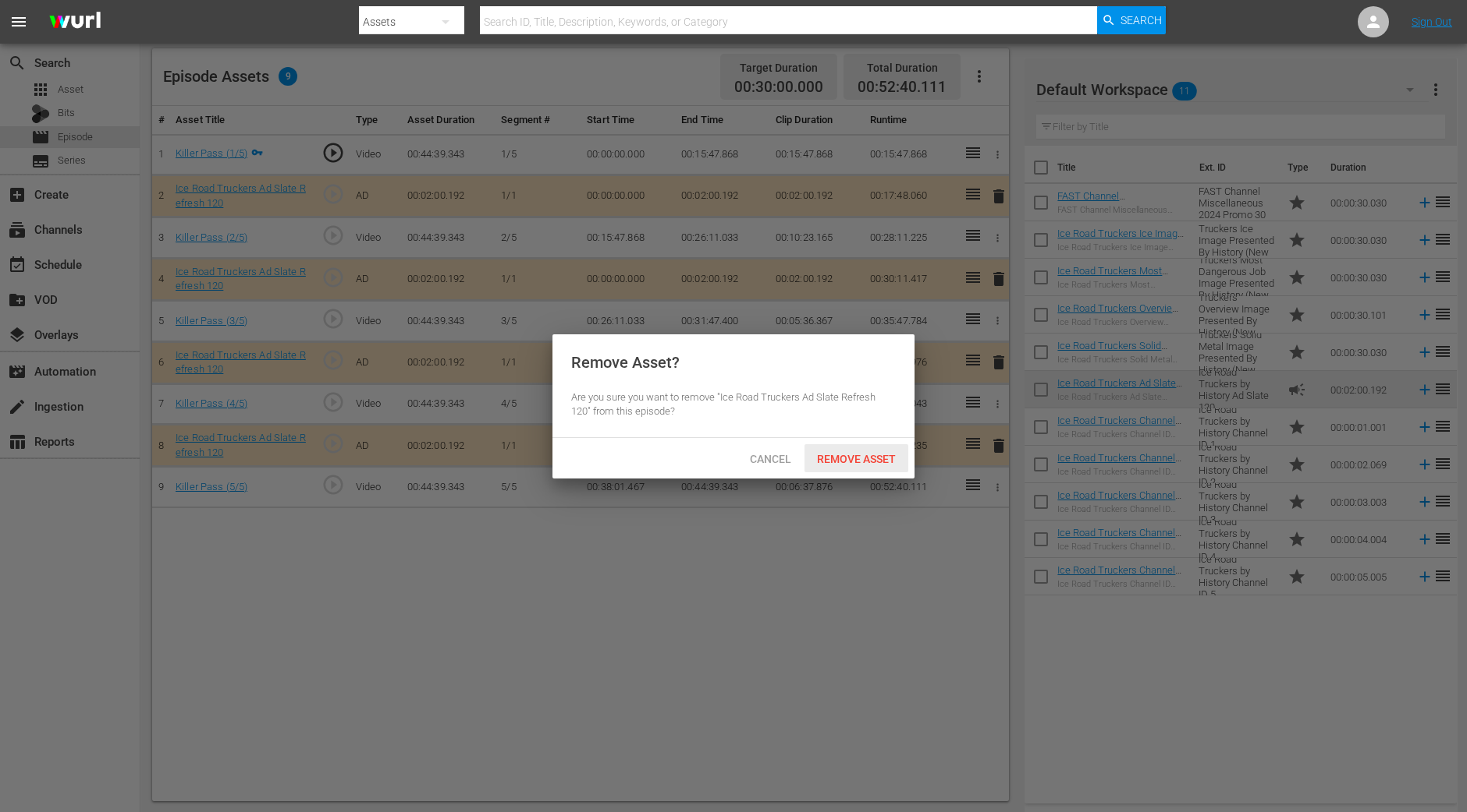
click at [862, 462] on span "Remove Asset" at bounding box center [856, 459] width 103 height 12
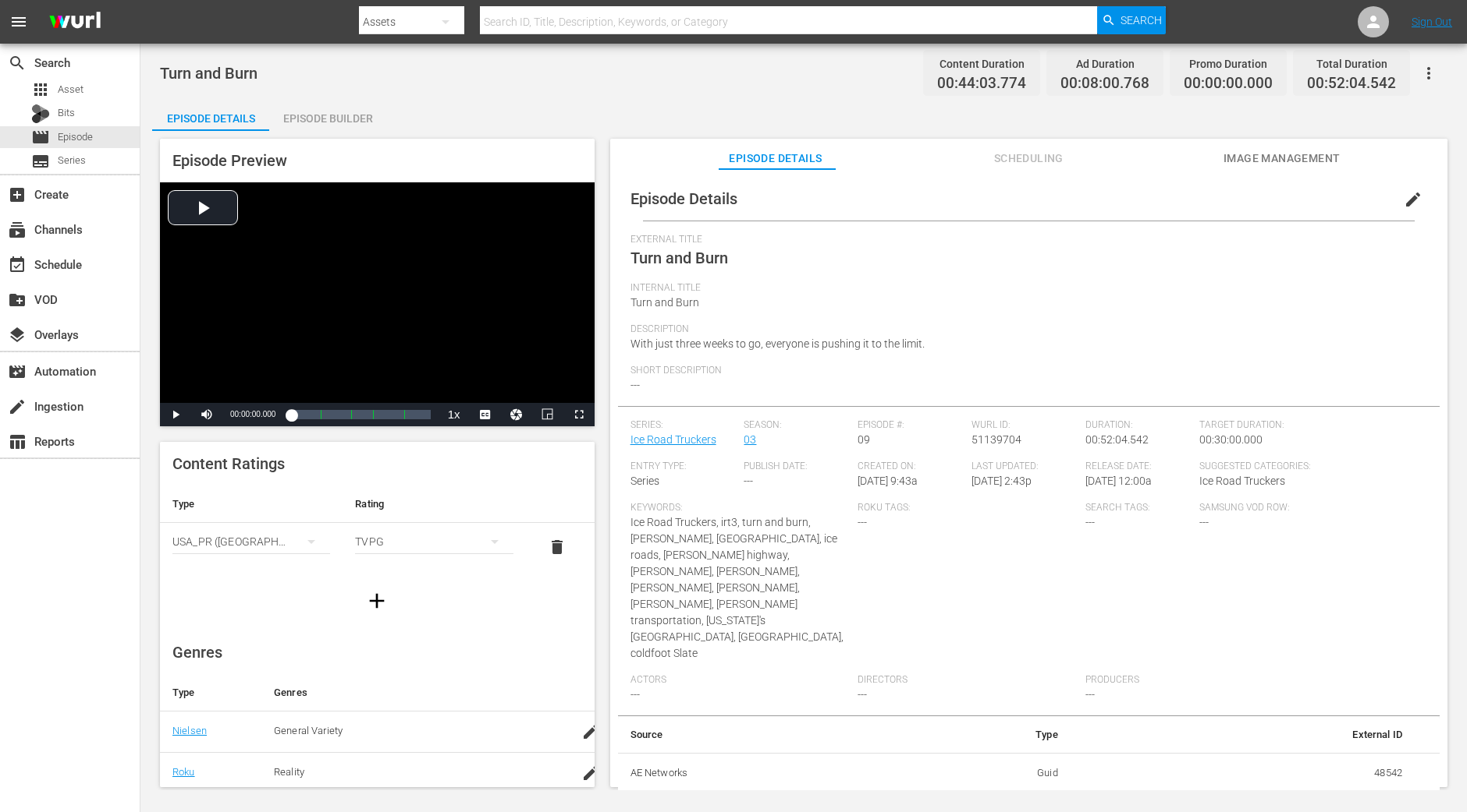
click at [326, 111] on div "Episode Builder" at bounding box center [327, 118] width 117 height 38
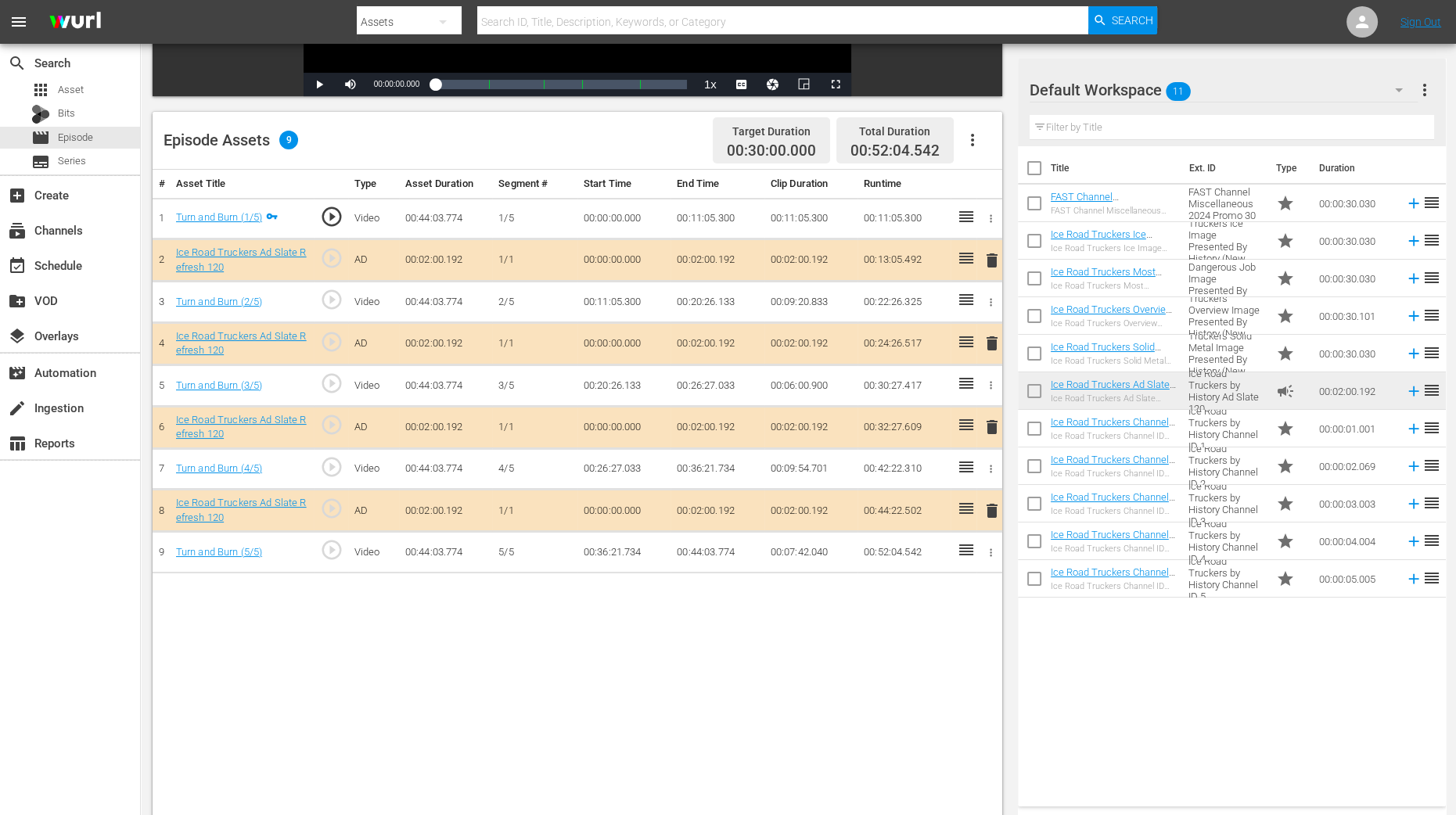
scroll to position [407, 0]
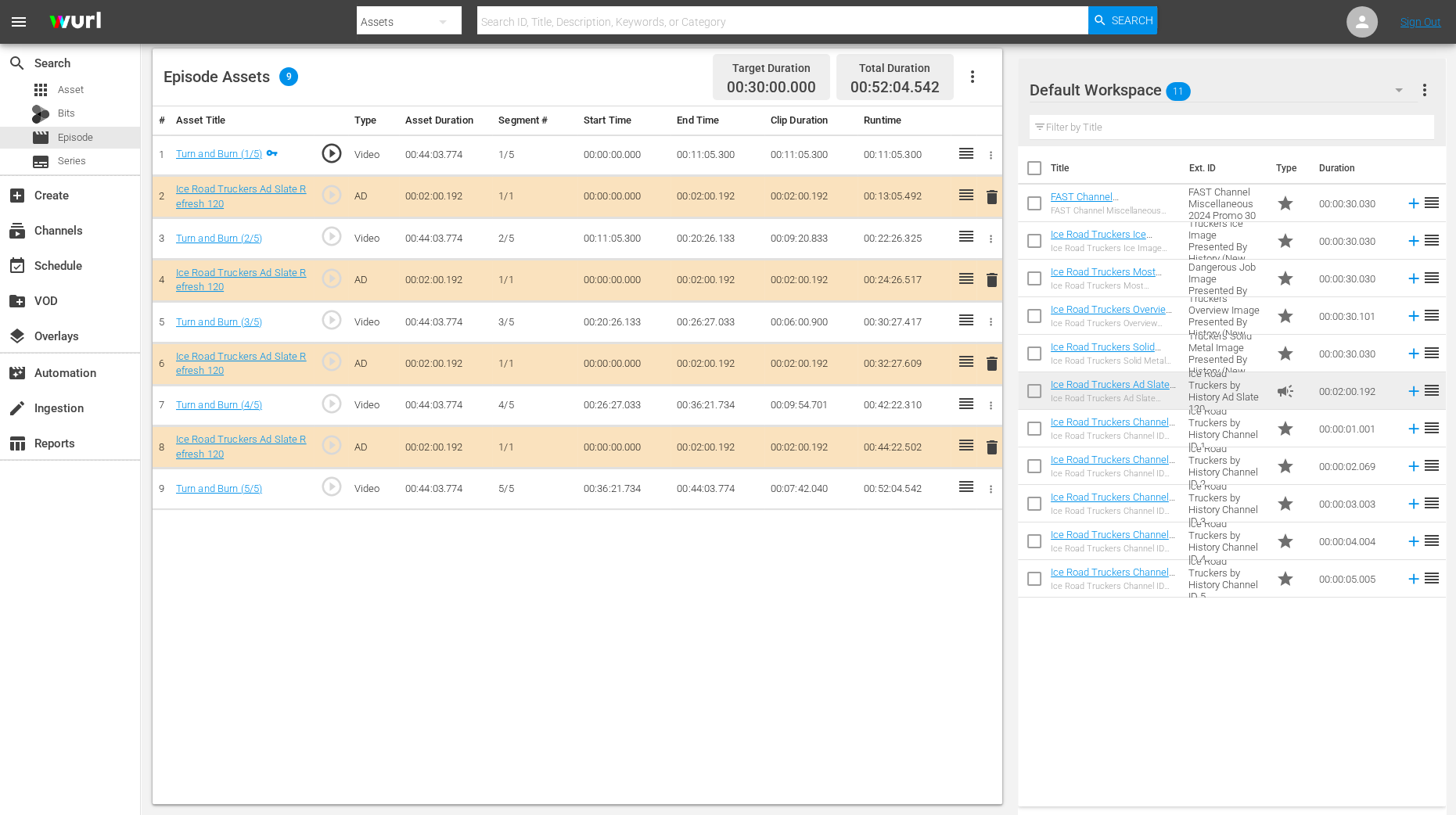
click at [988, 278] on span "delete" at bounding box center [992, 280] width 19 height 19
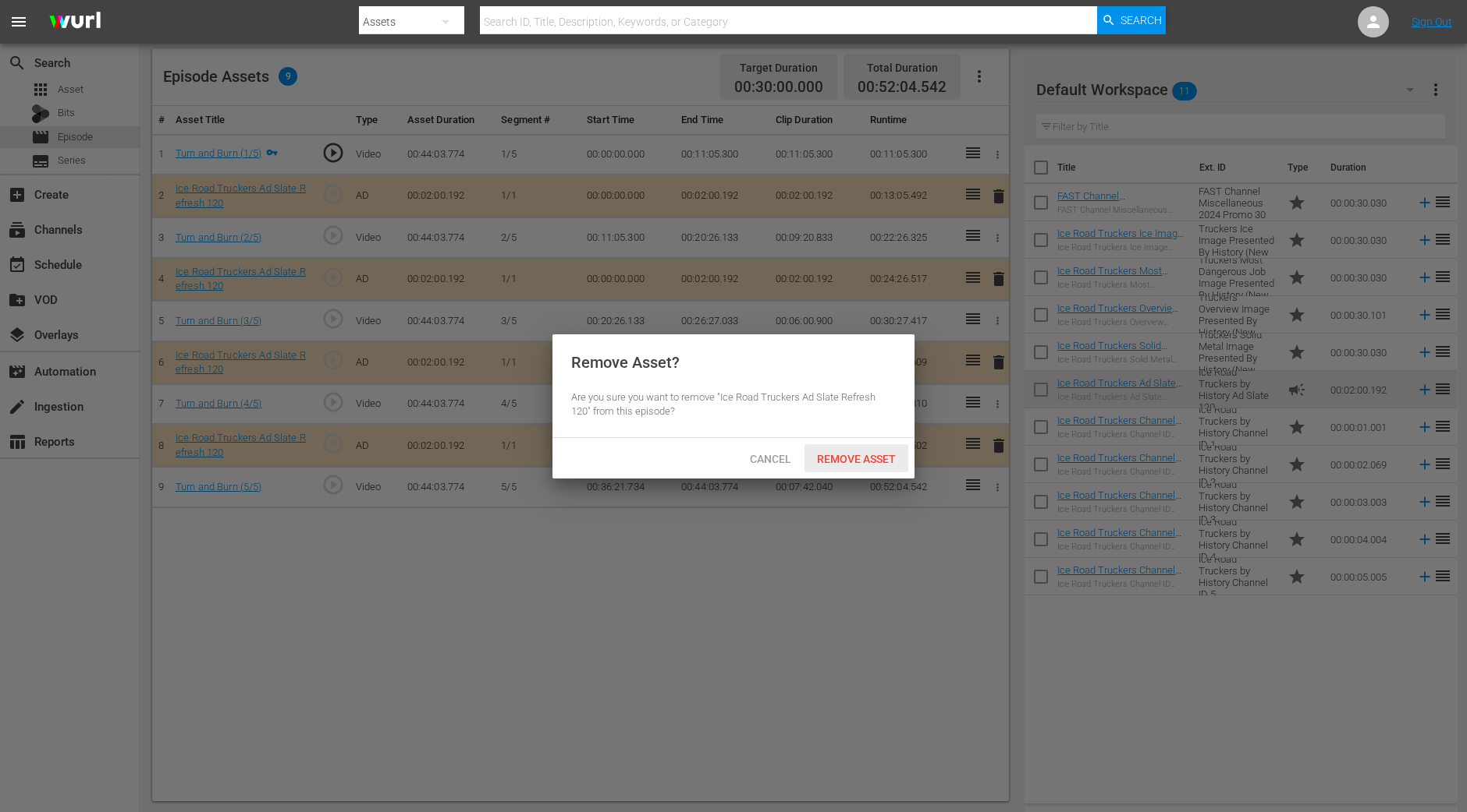
click at [862, 460] on span "Remove Asset" at bounding box center [856, 459] width 103 height 12
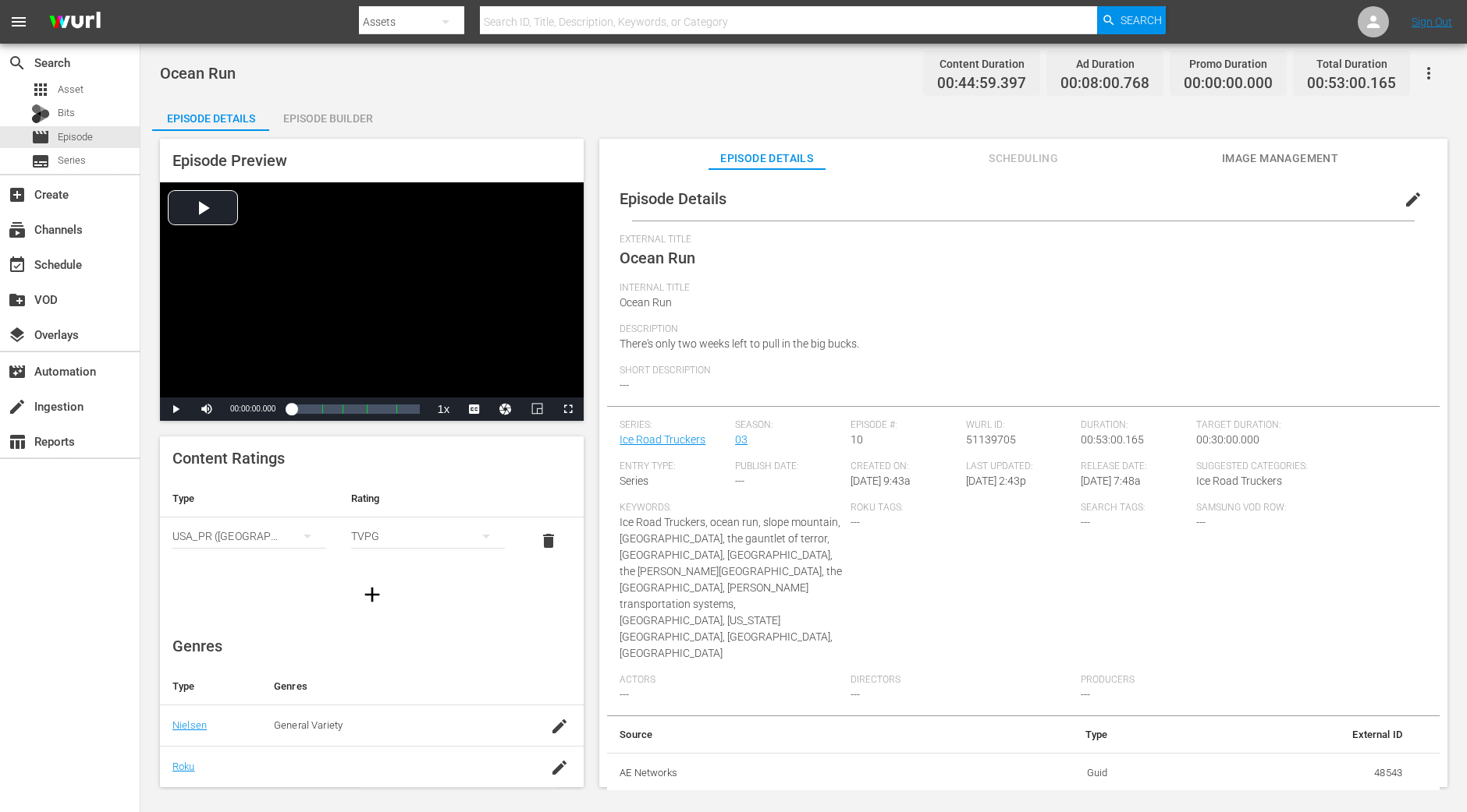
click at [353, 119] on div "Episode Builder" at bounding box center [327, 118] width 117 height 38
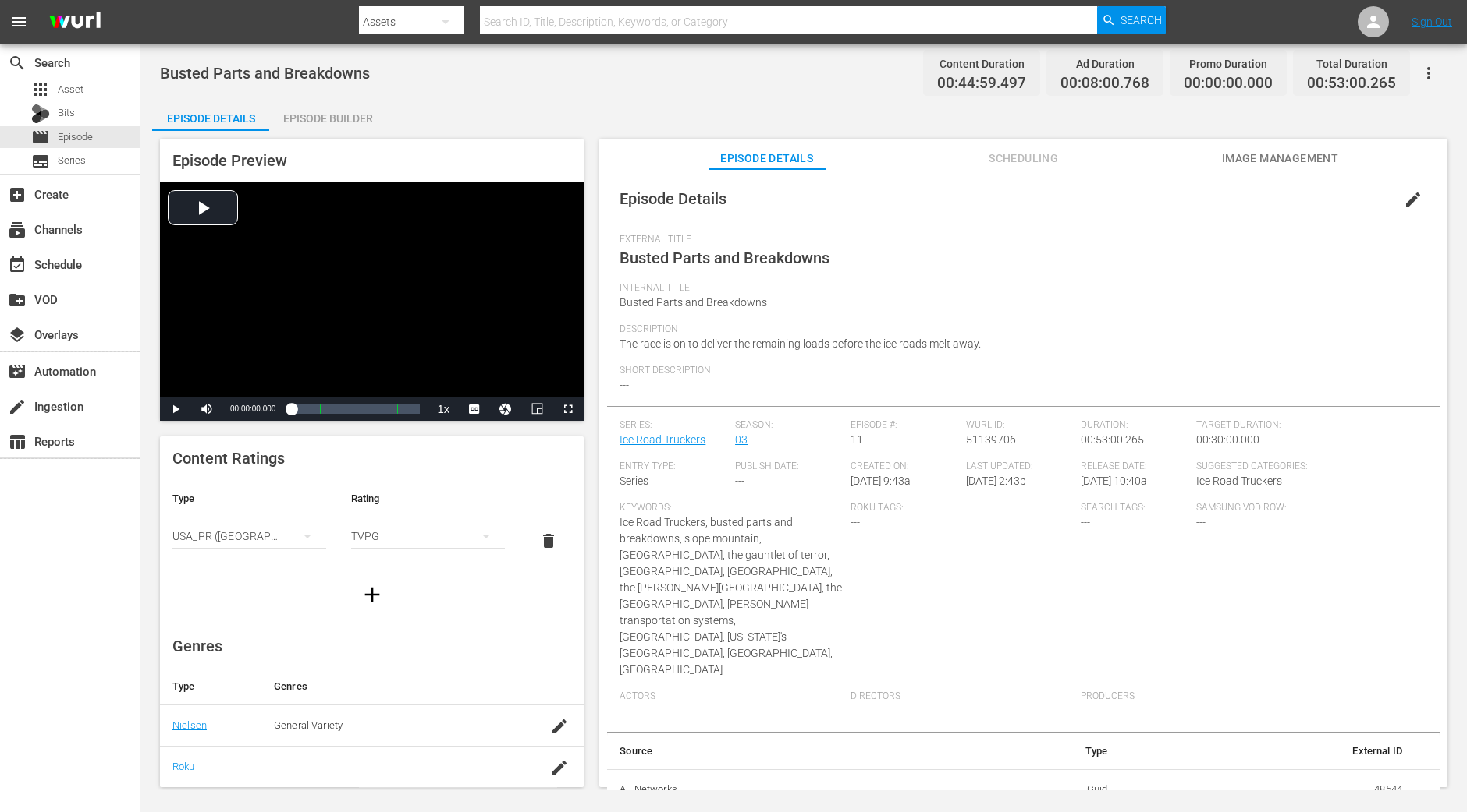
click at [347, 121] on div "Episode Builder" at bounding box center [327, 118] width 117 height 38
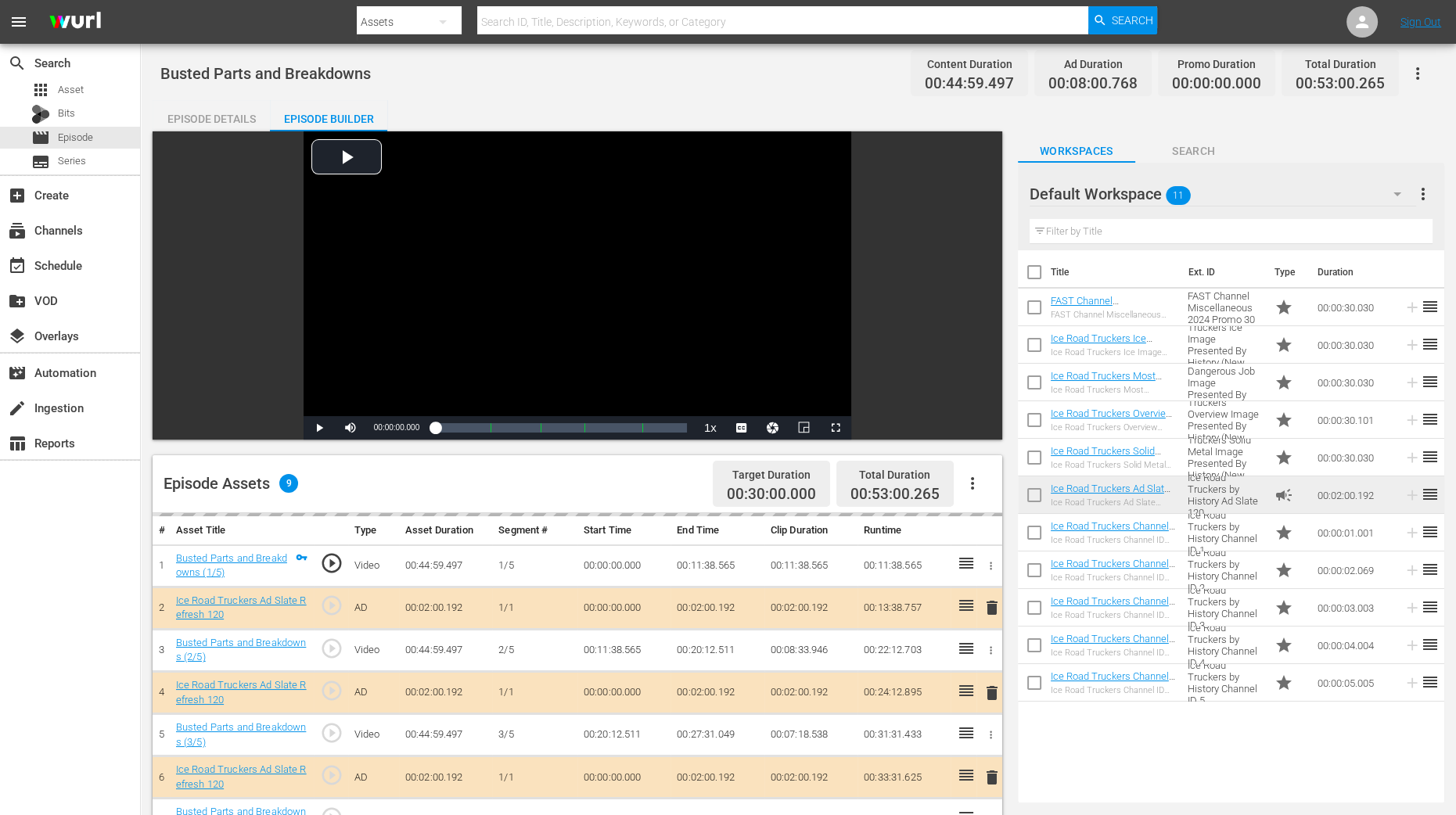
scroll to position [195, 0]
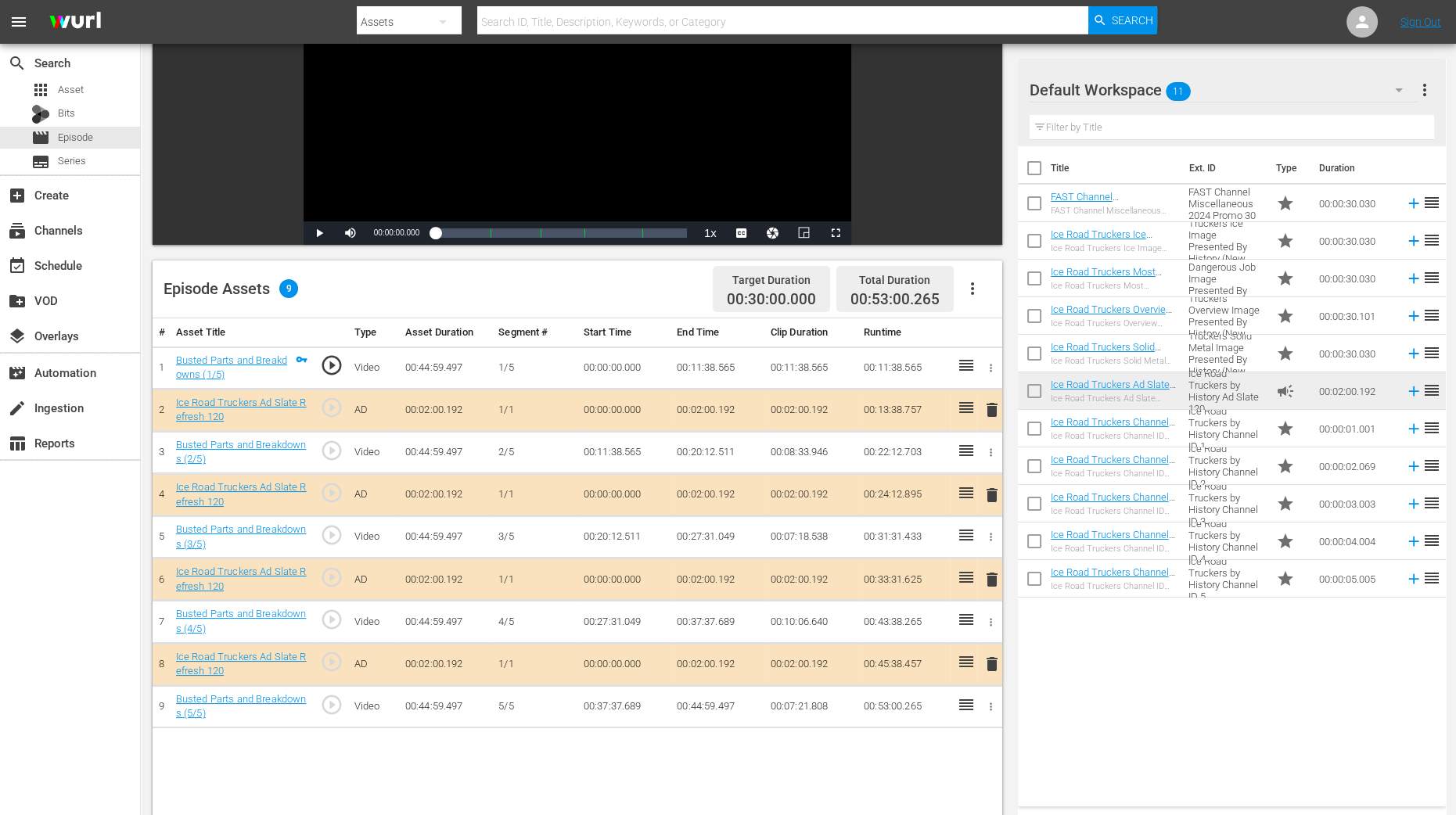
click at [986, 487] on span "delete" at bounding box center [992, 495] width 19 height 19
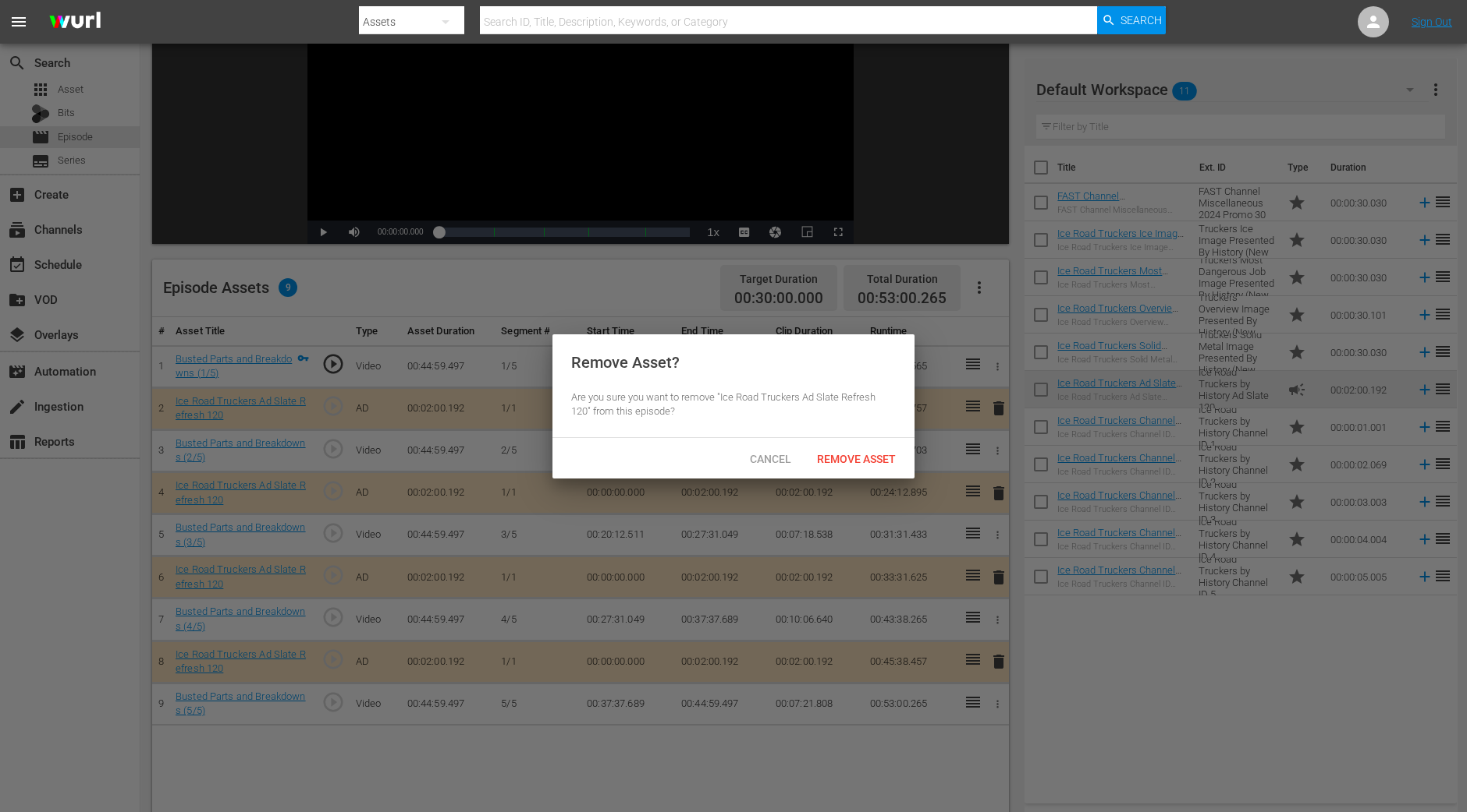
click at [890, 462] on span "Remove Asset" at bounding box center [856, 459] width 103 height 12
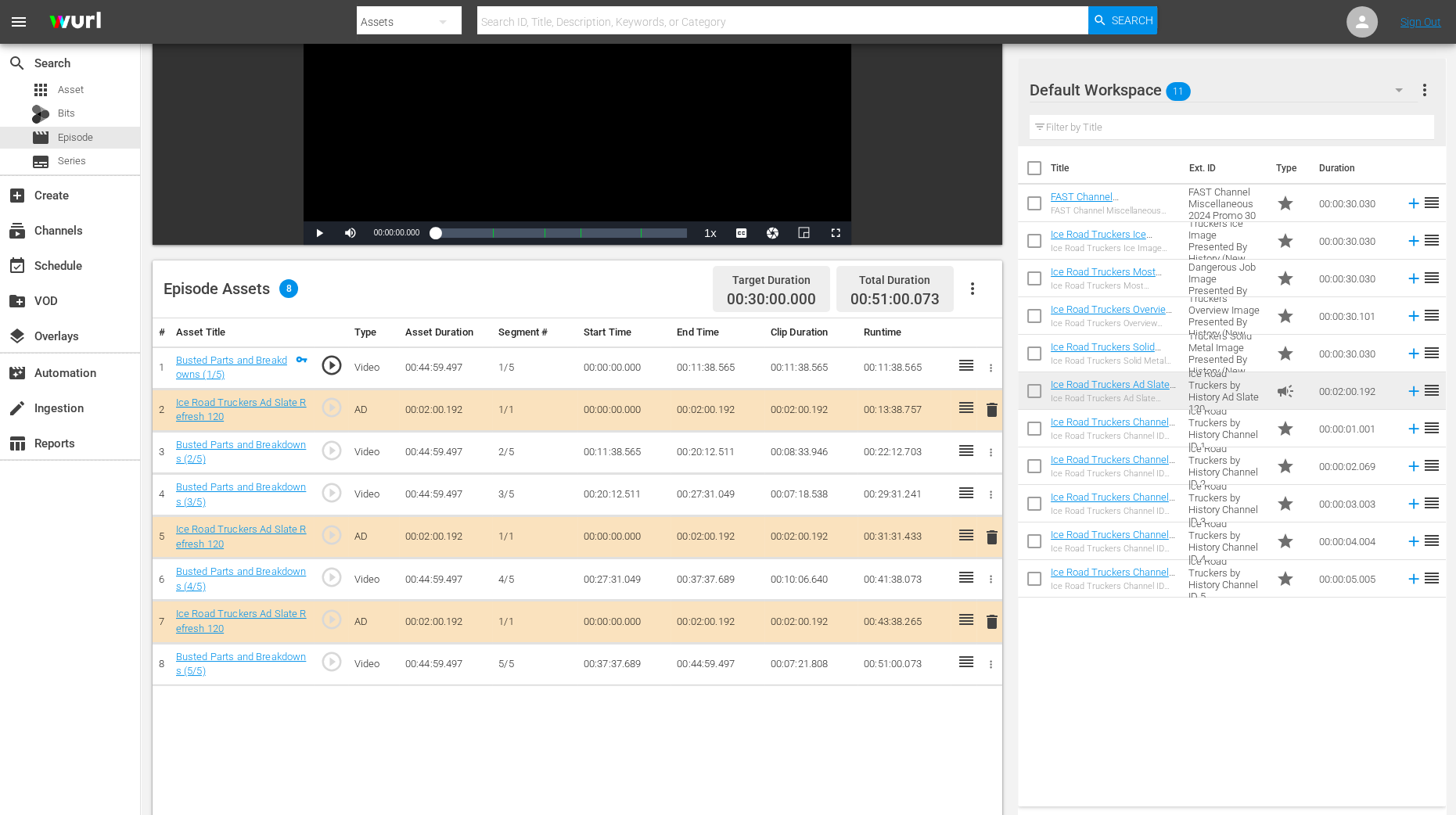
click at [828, 652] on div "# Asset Title Type Asset Duration Segment # Start Time End Time Clip Duration R…" at bounding box center [577, 668] width 850 height 698
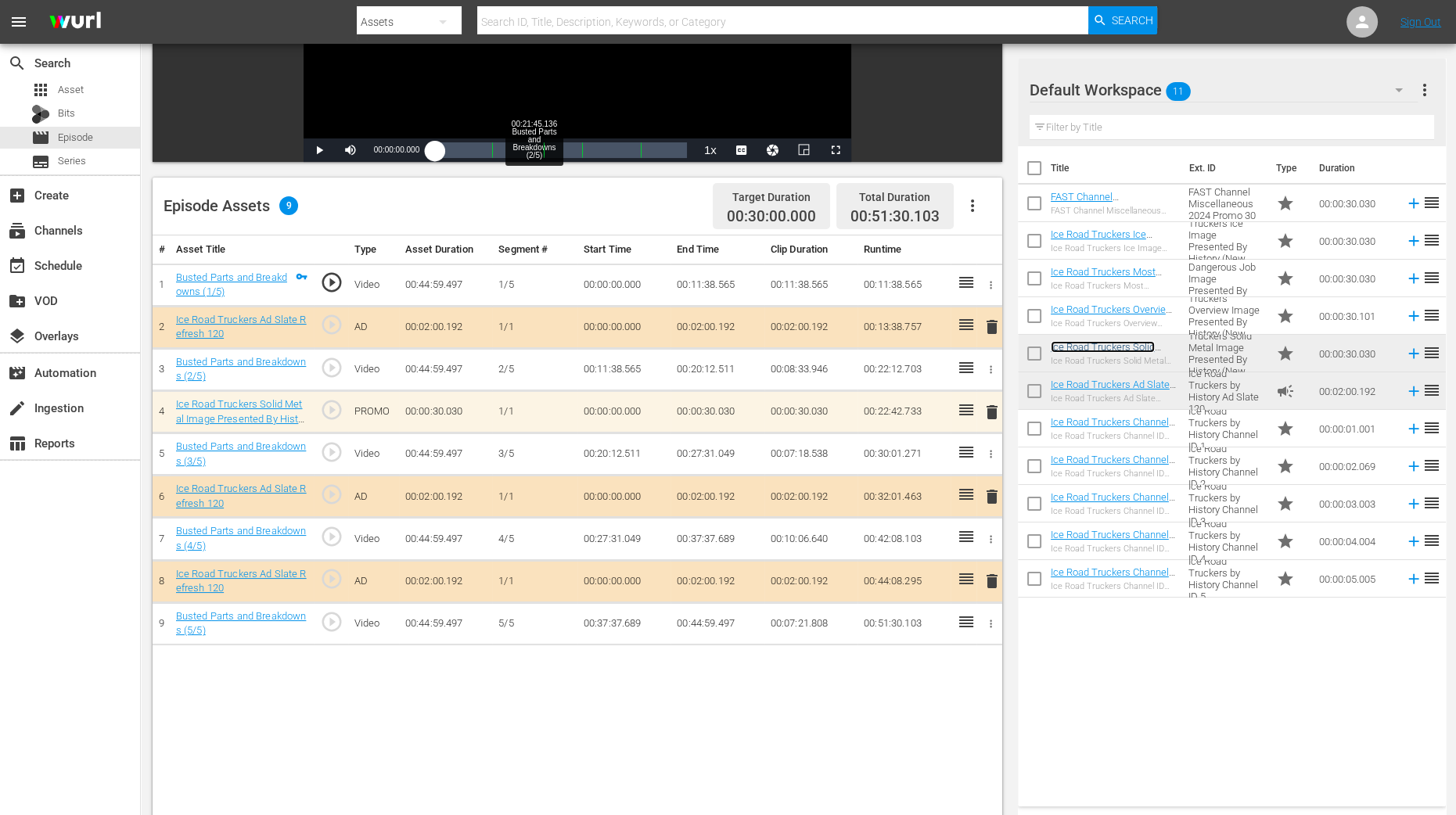
scroll to position [391, 0]
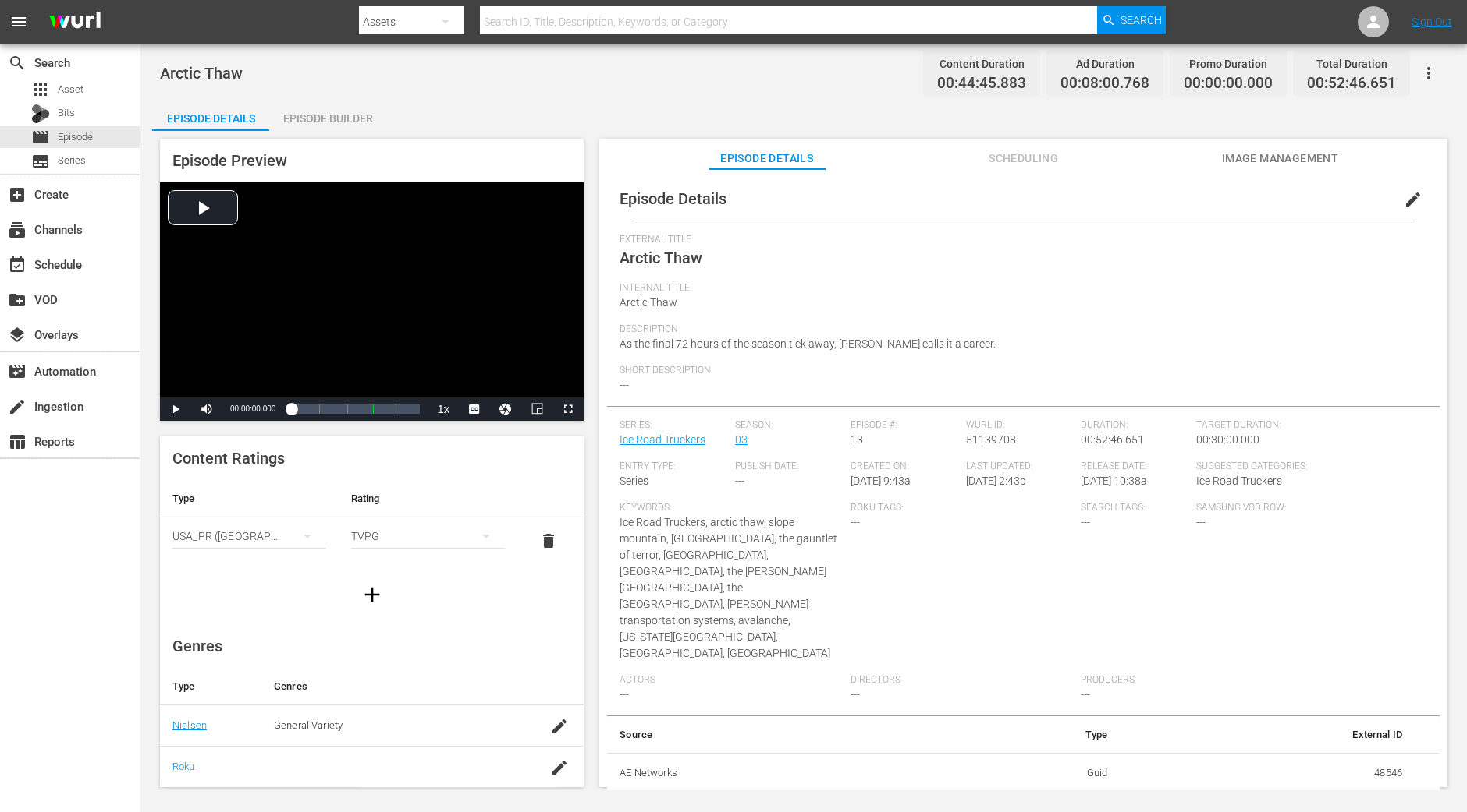
click at [357, 117] on div "Episode Builder" at bounding box center [327, 118] width 117 height 38
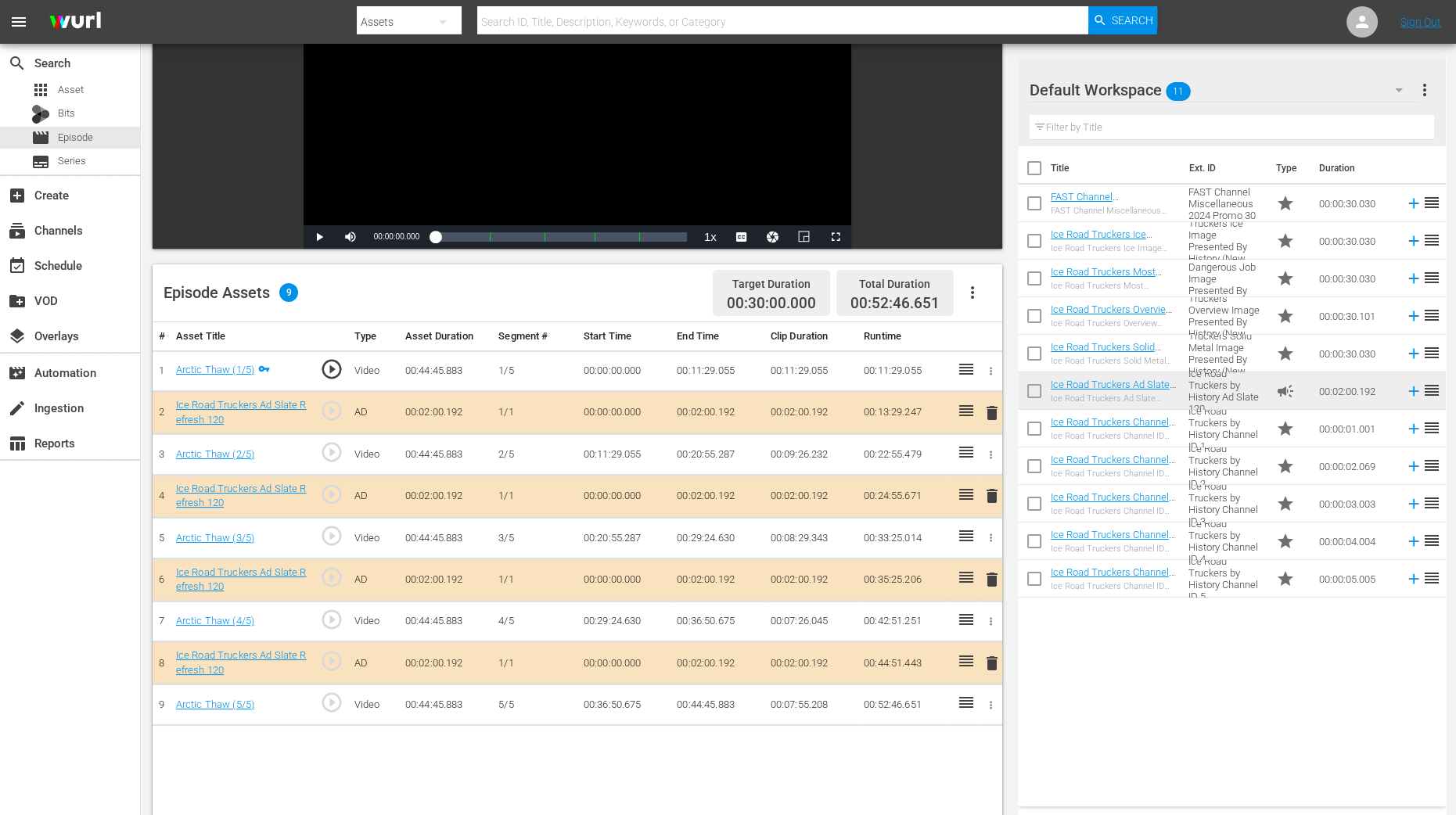
scroll to position [195, 0]
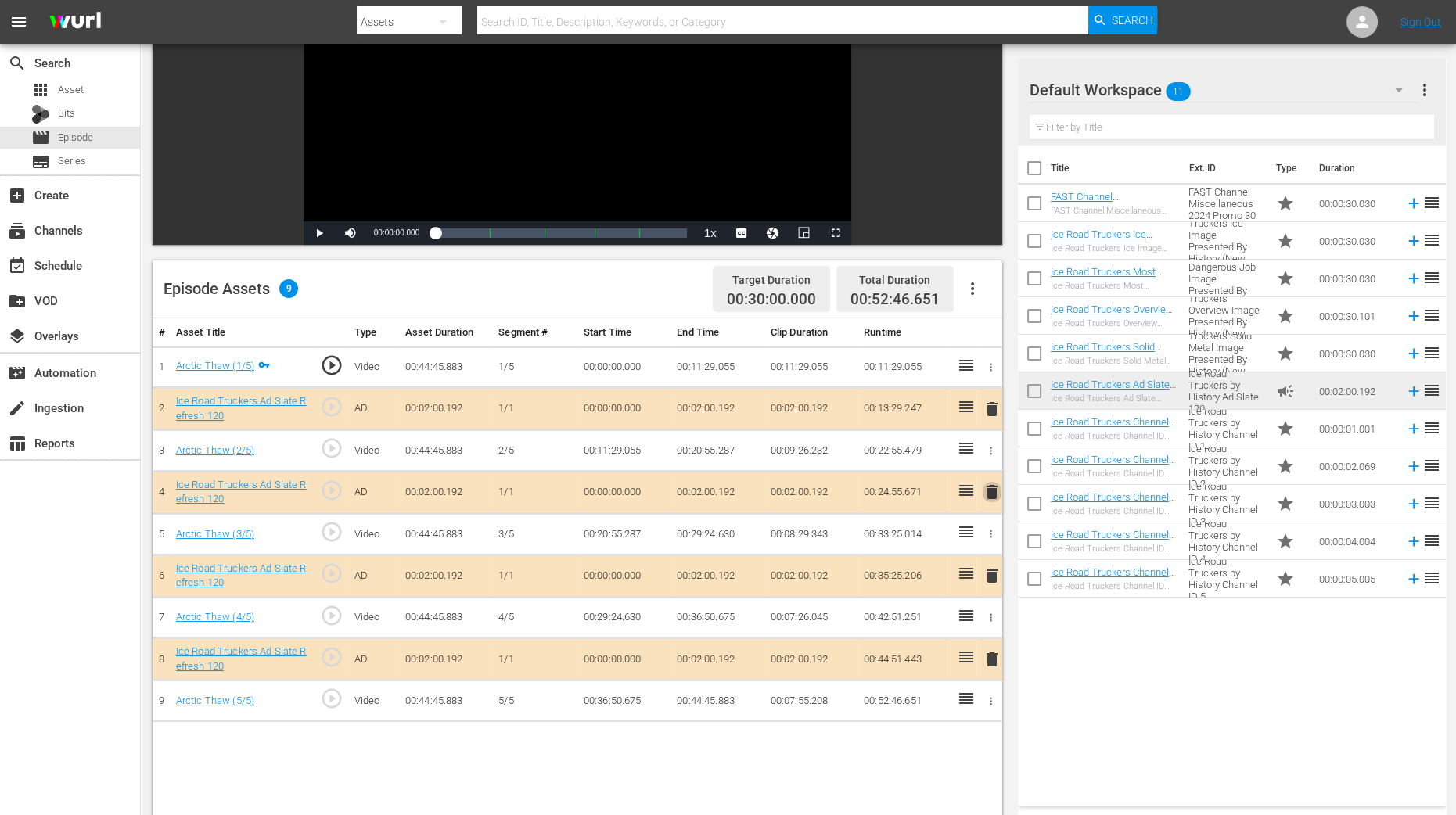
click at [990, 487] on span "delete" at bounding box center [992, 492] width 19 height 19
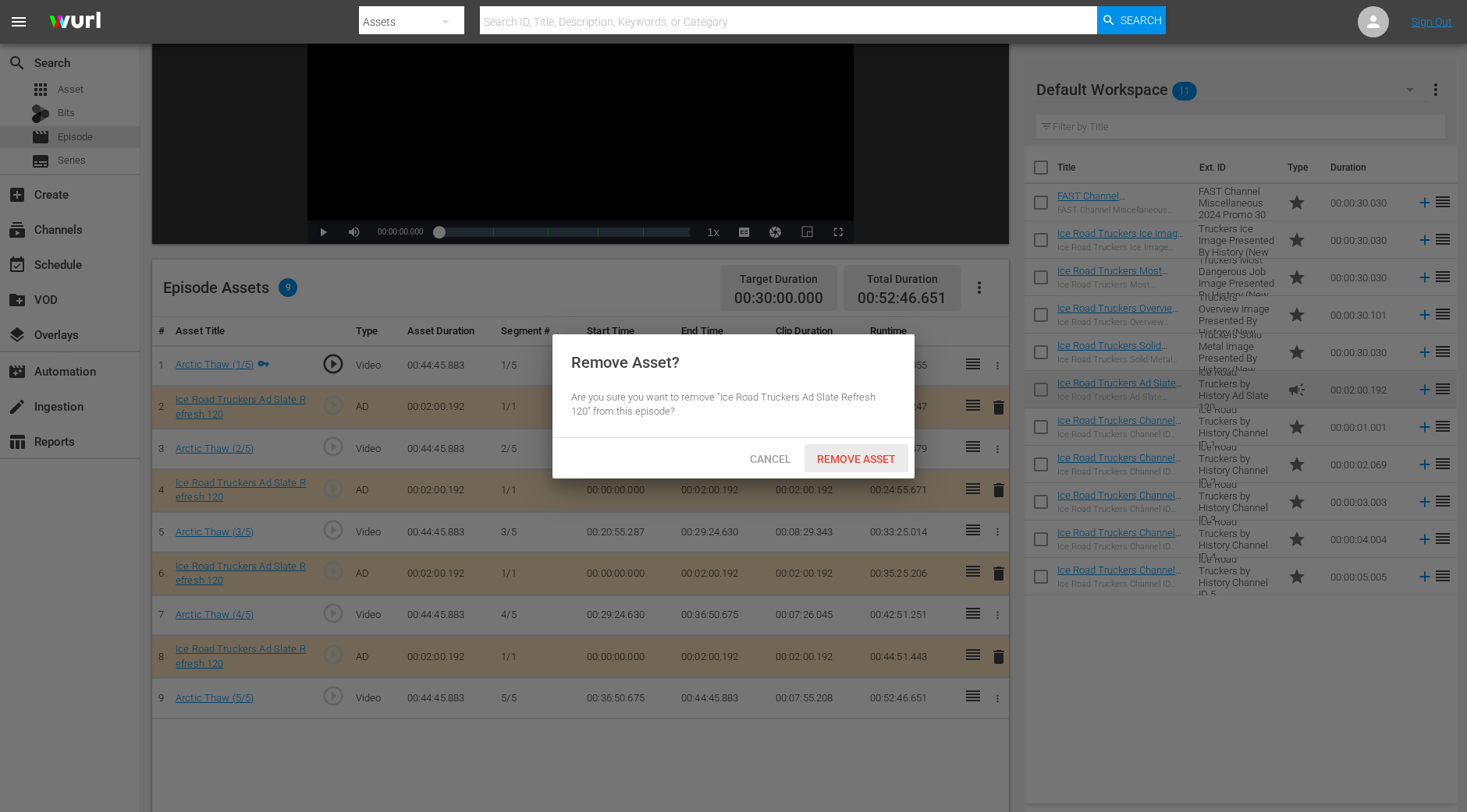
click at [869, 466] on div "Remove Asset" at bounding box center [856, 459] width 103 height 29
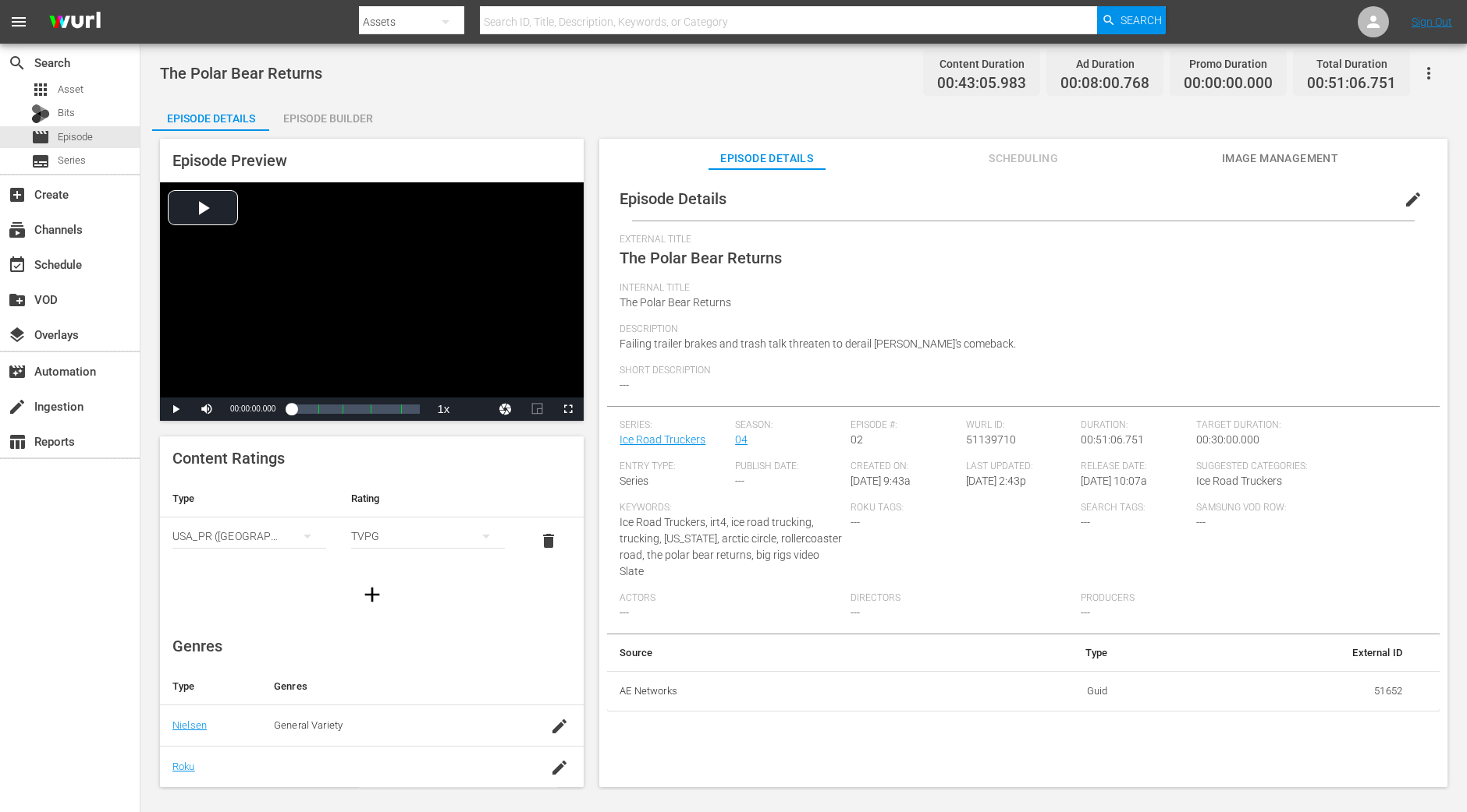
click at [345, 119] on div "Episode Builder" at bounding box center [327, 118] width 117 height 38
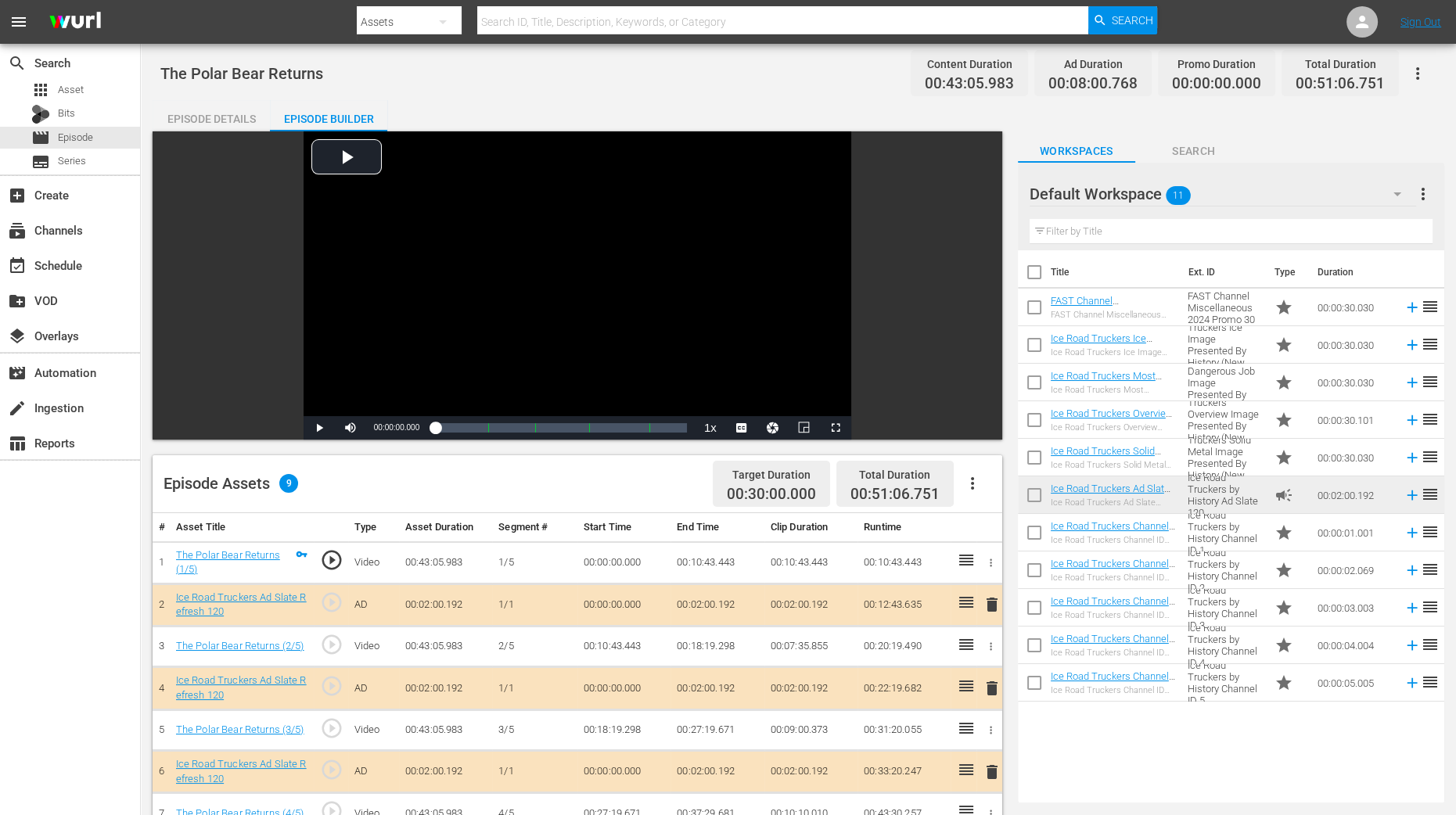
scroll to position [195, 0]
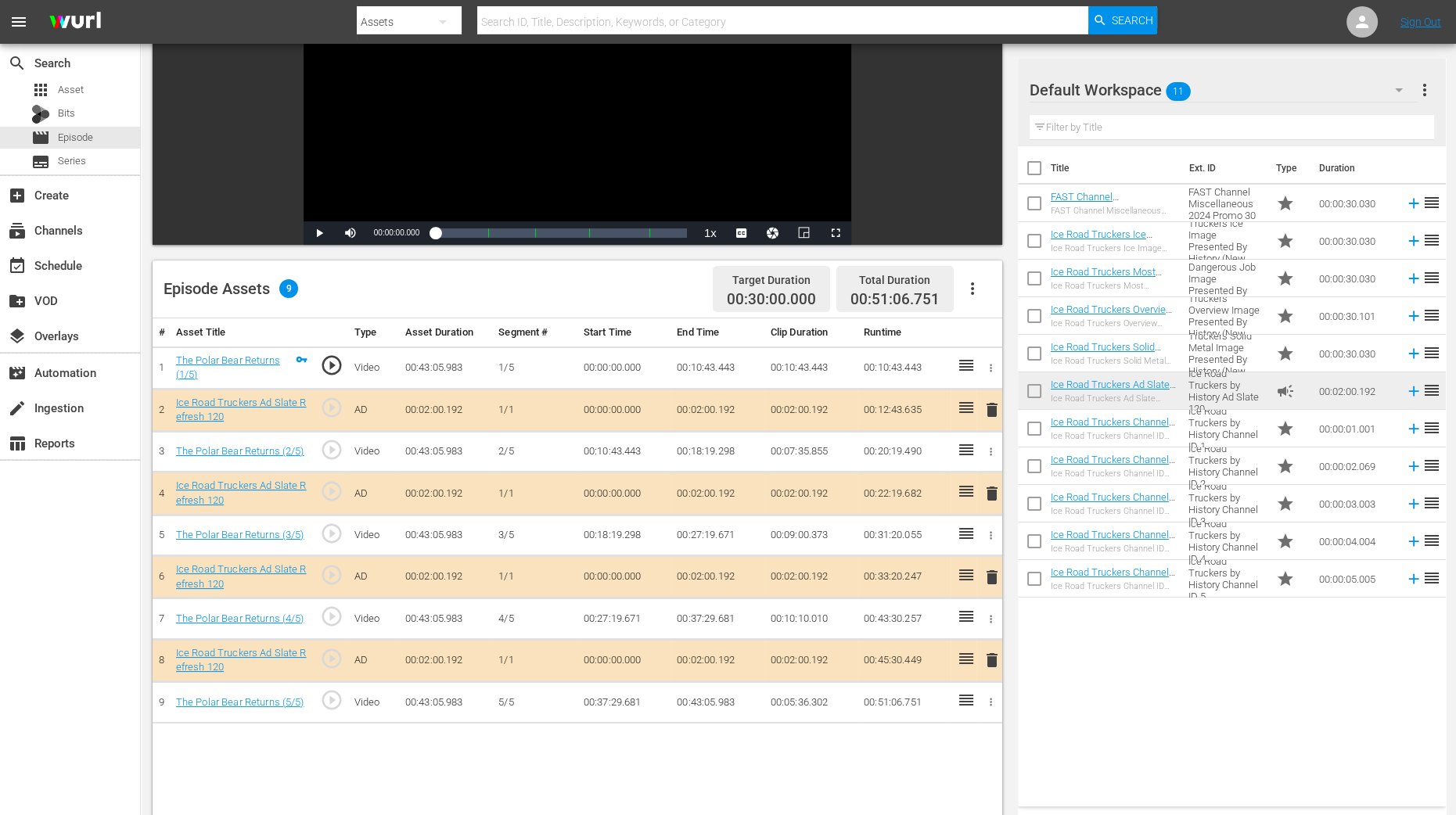
click at [989, 499] on span "delete" at bounding box center [992, 493] width 19 height 19
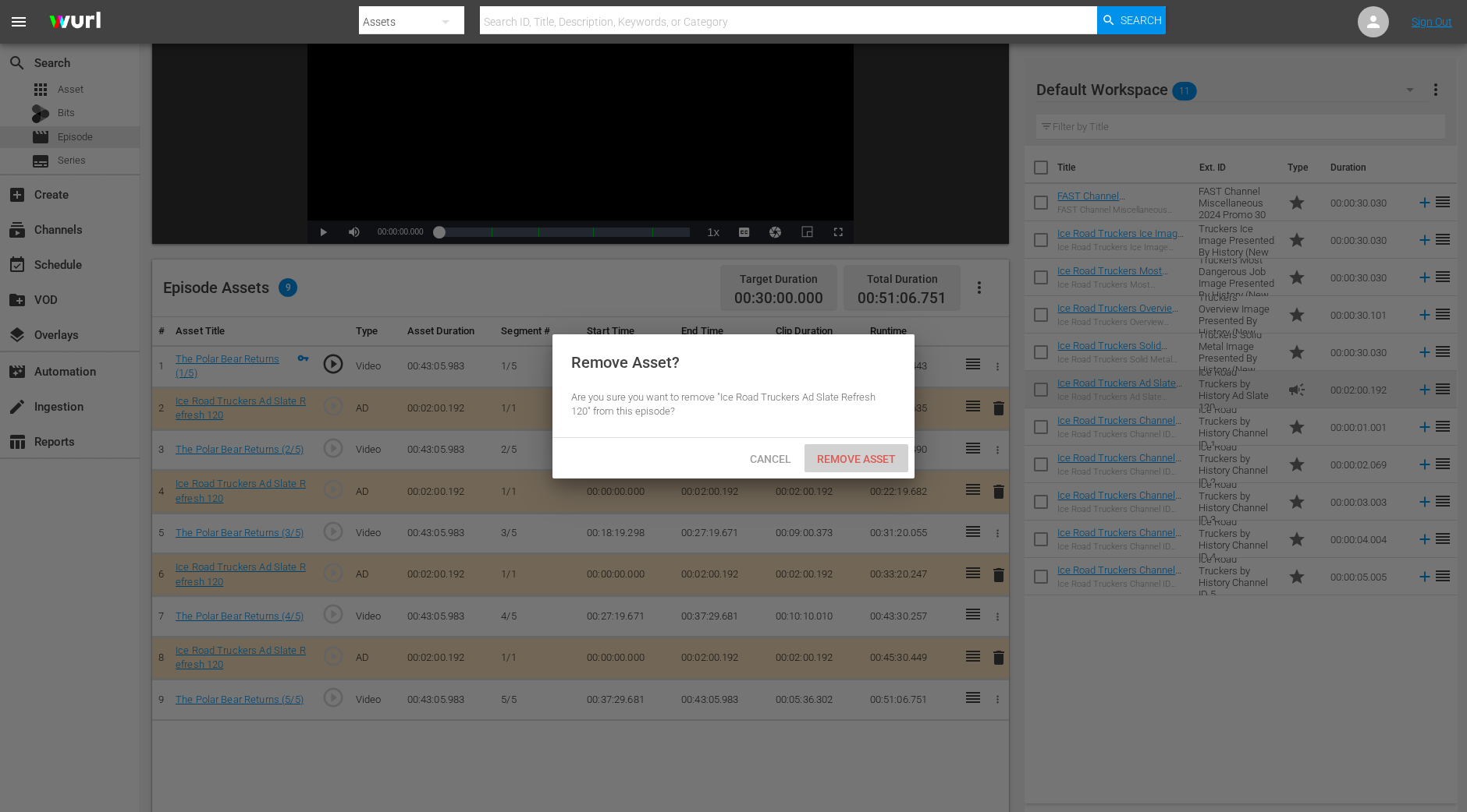
click at [890, 455] on span "Remove Asset" at bounding box center [856, 459] width 103 height 12
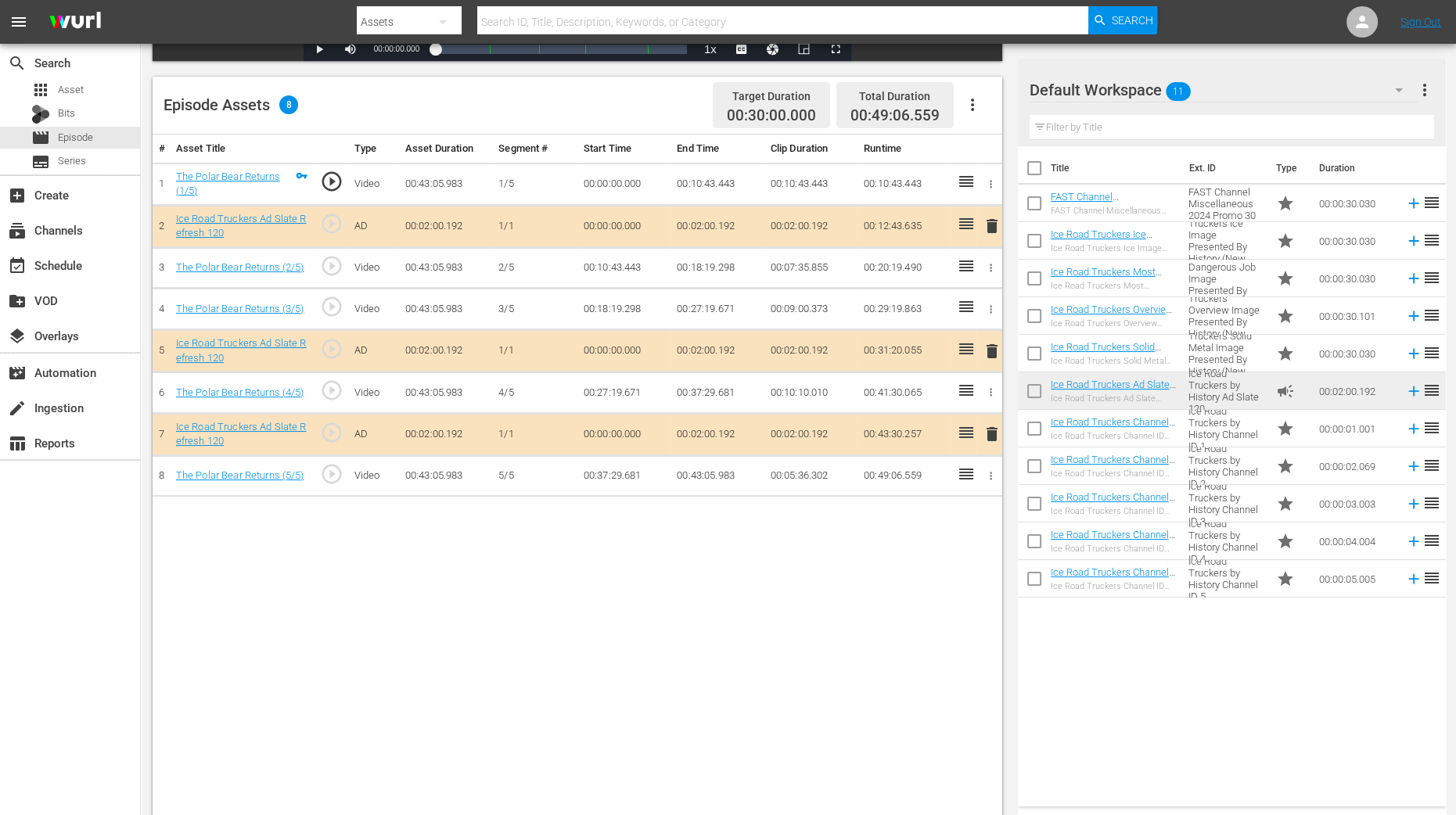
scroll to position [407, 0]
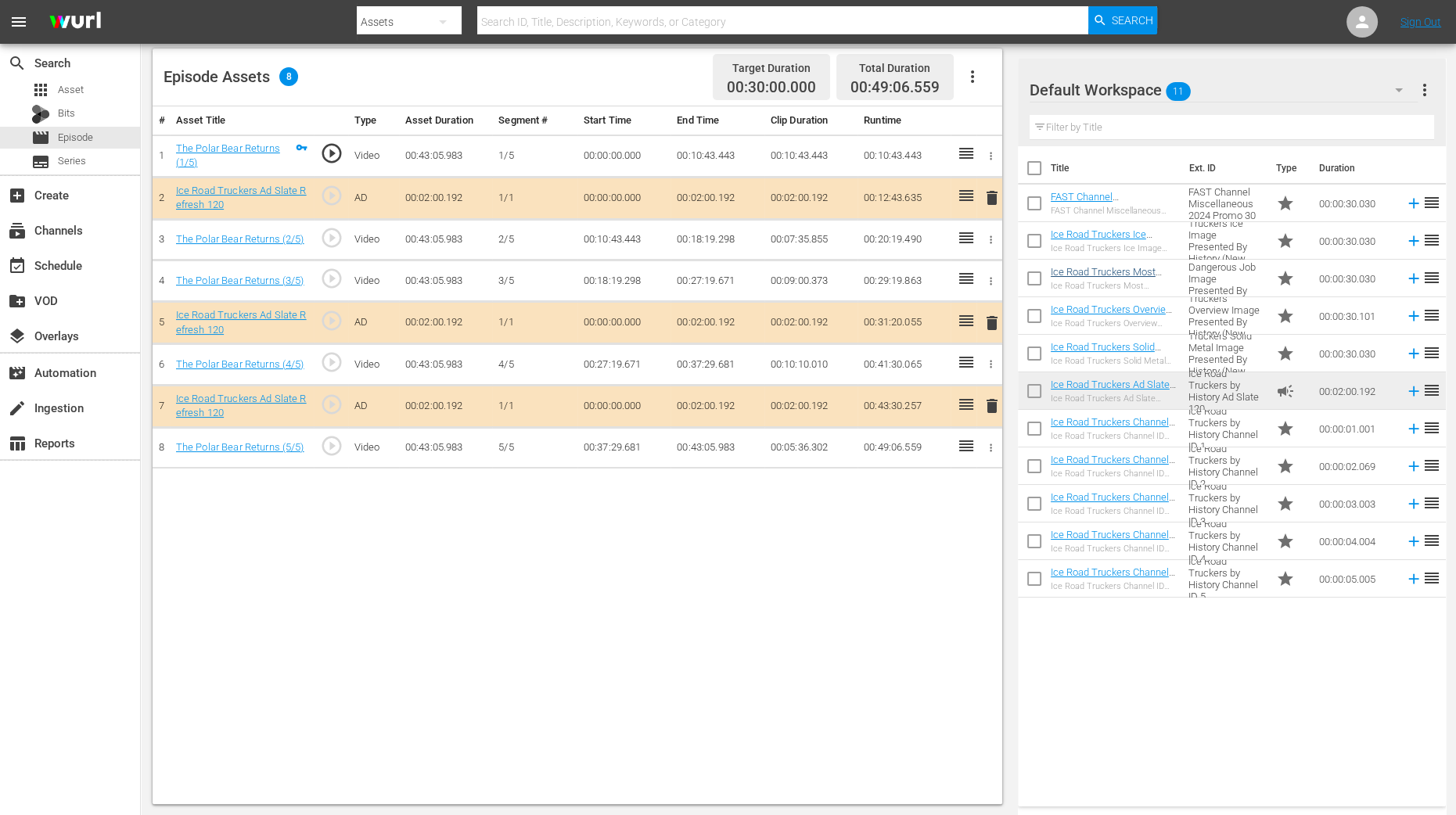
drag, startPoint x: 1027, startPoint y: 254, endPoint x: 1078, endPoint y: 270, distance: 53.5
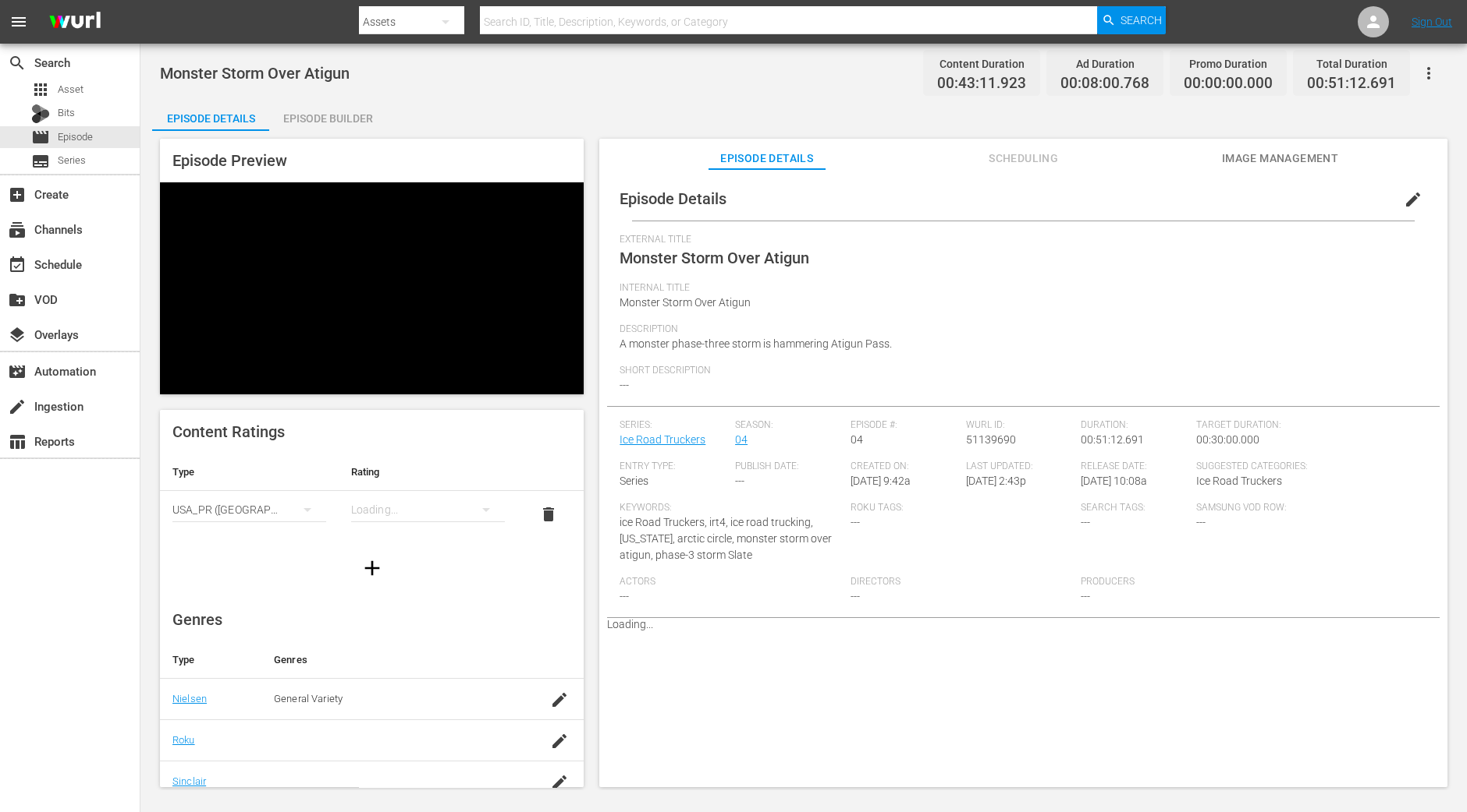
click at [318, 117] on div "Episode Builder" at bounding box center [327, 118] width 117 height 38
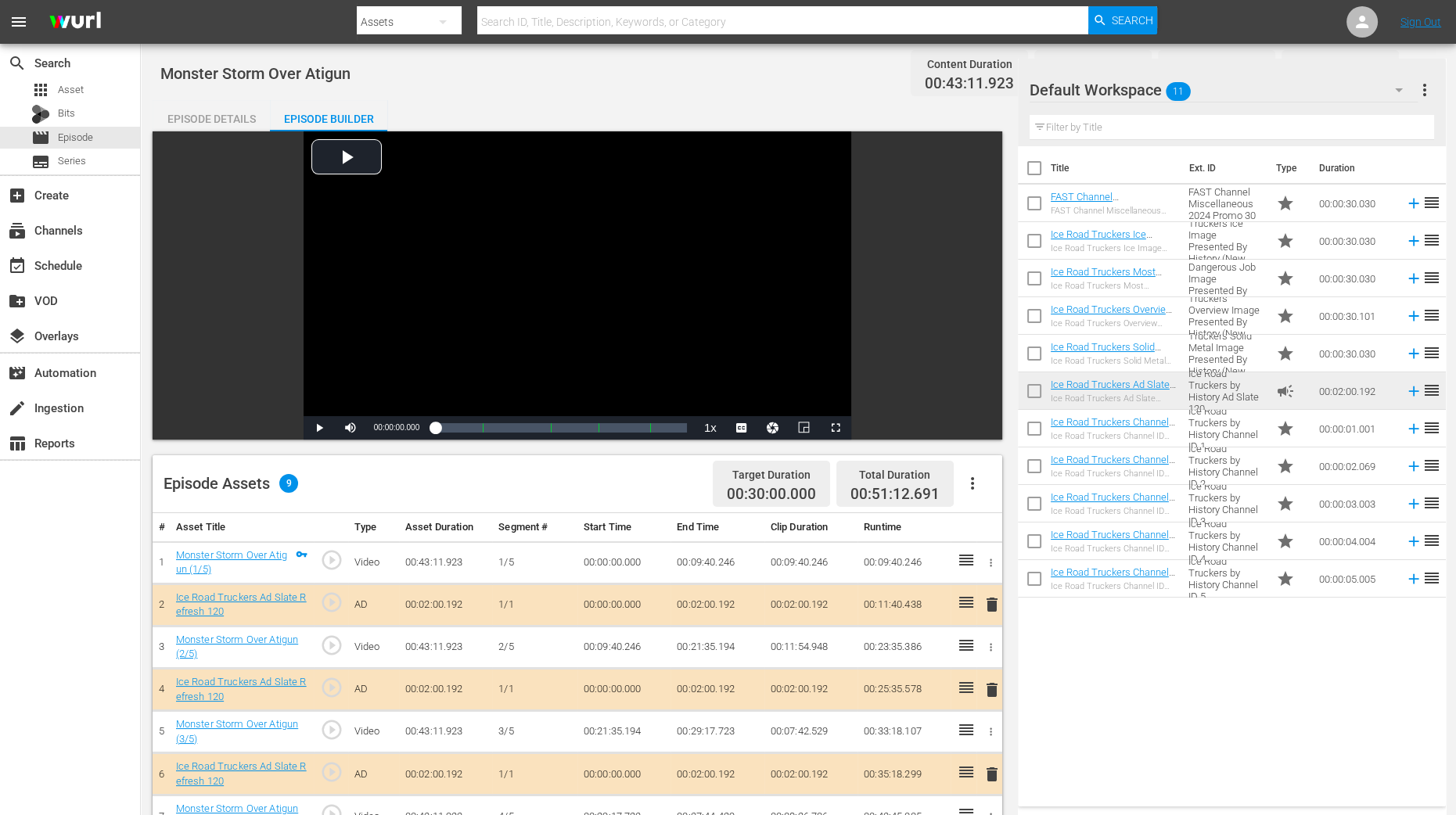
scroll to position [372, 0]
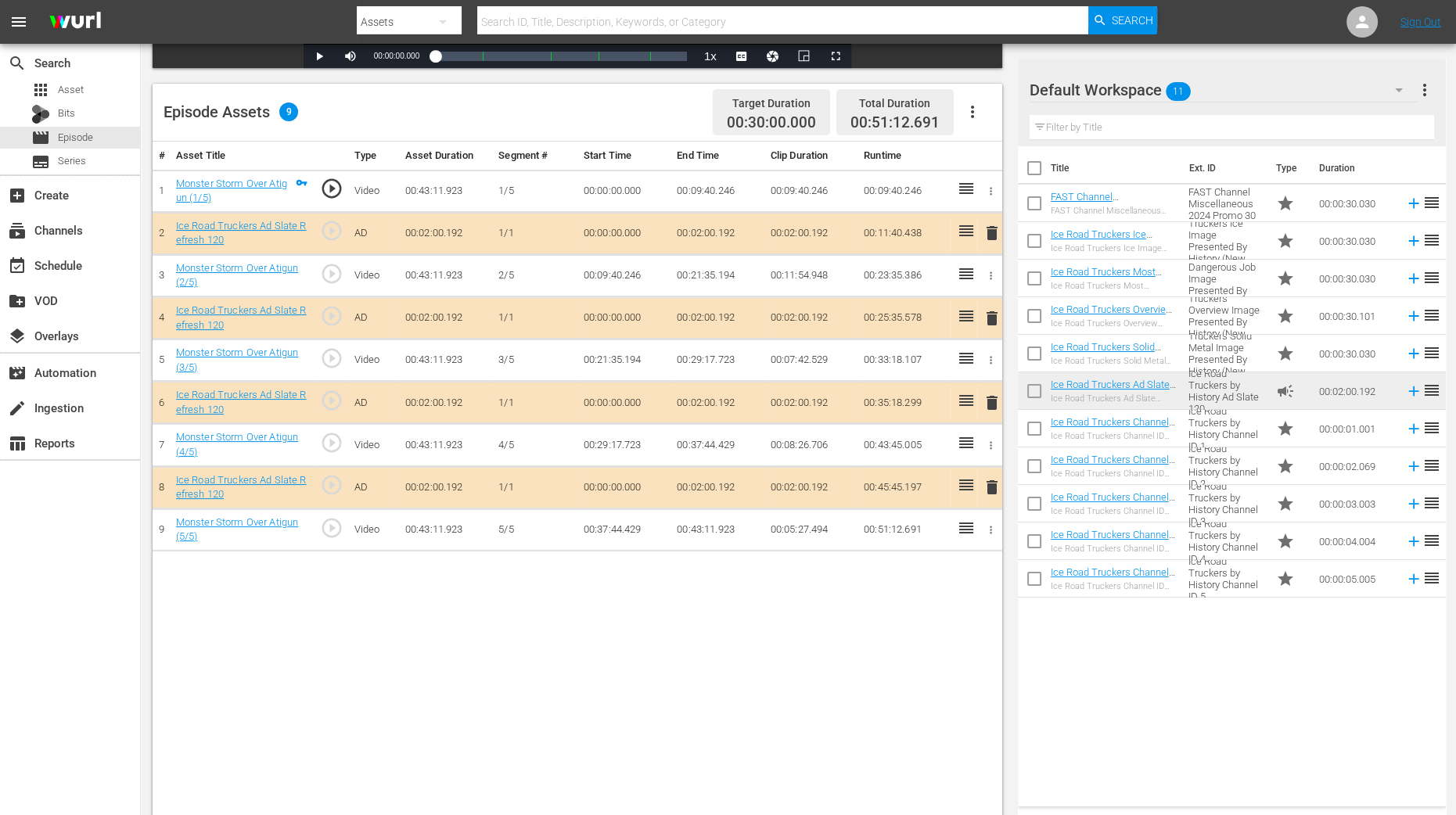
click at [994, 316] on span "delete" at bounding box center [992, 319] width 19 height 19
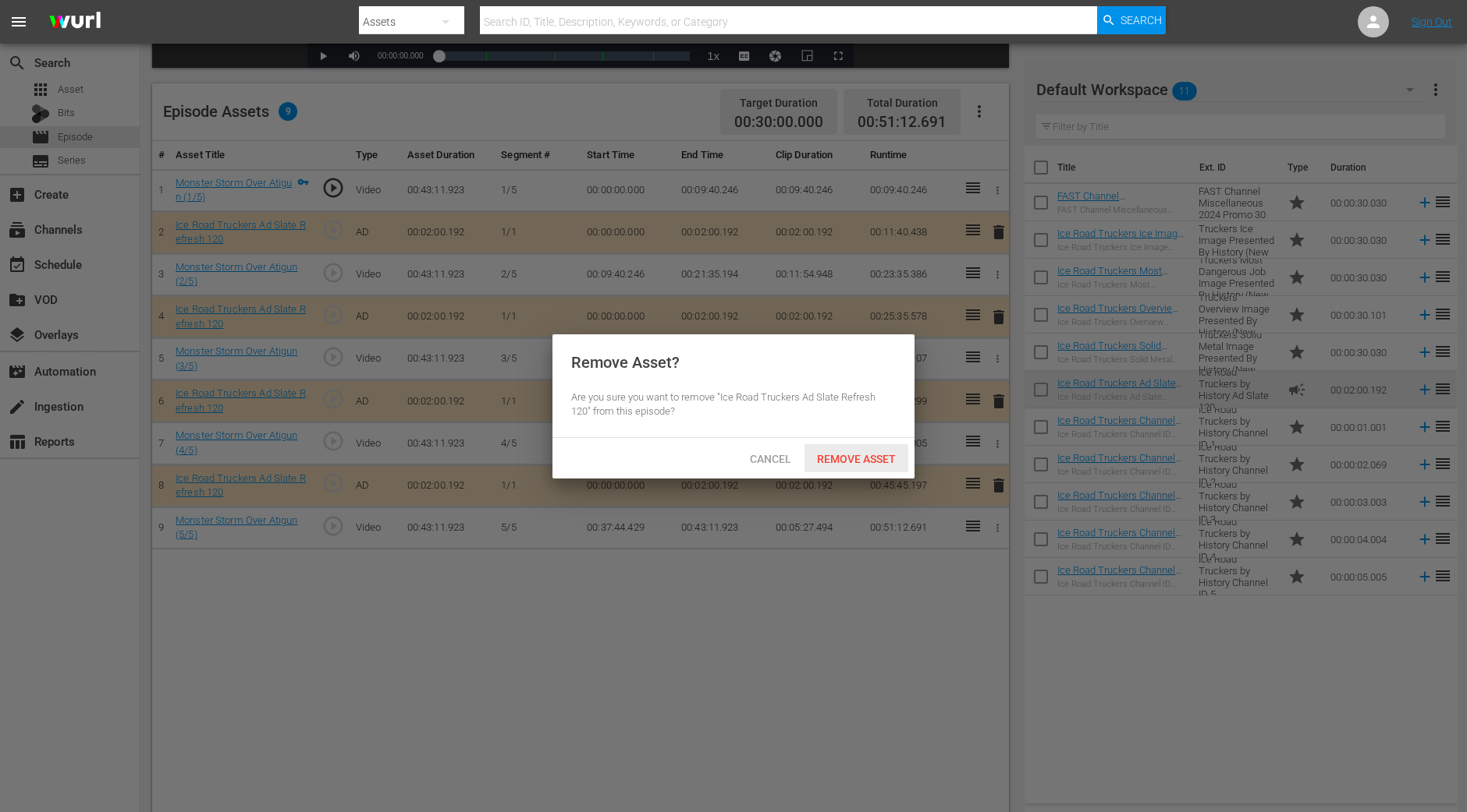
click at [872, 449] on div "Remove Asset" at bounding box center [856, 459] width 103 height 29
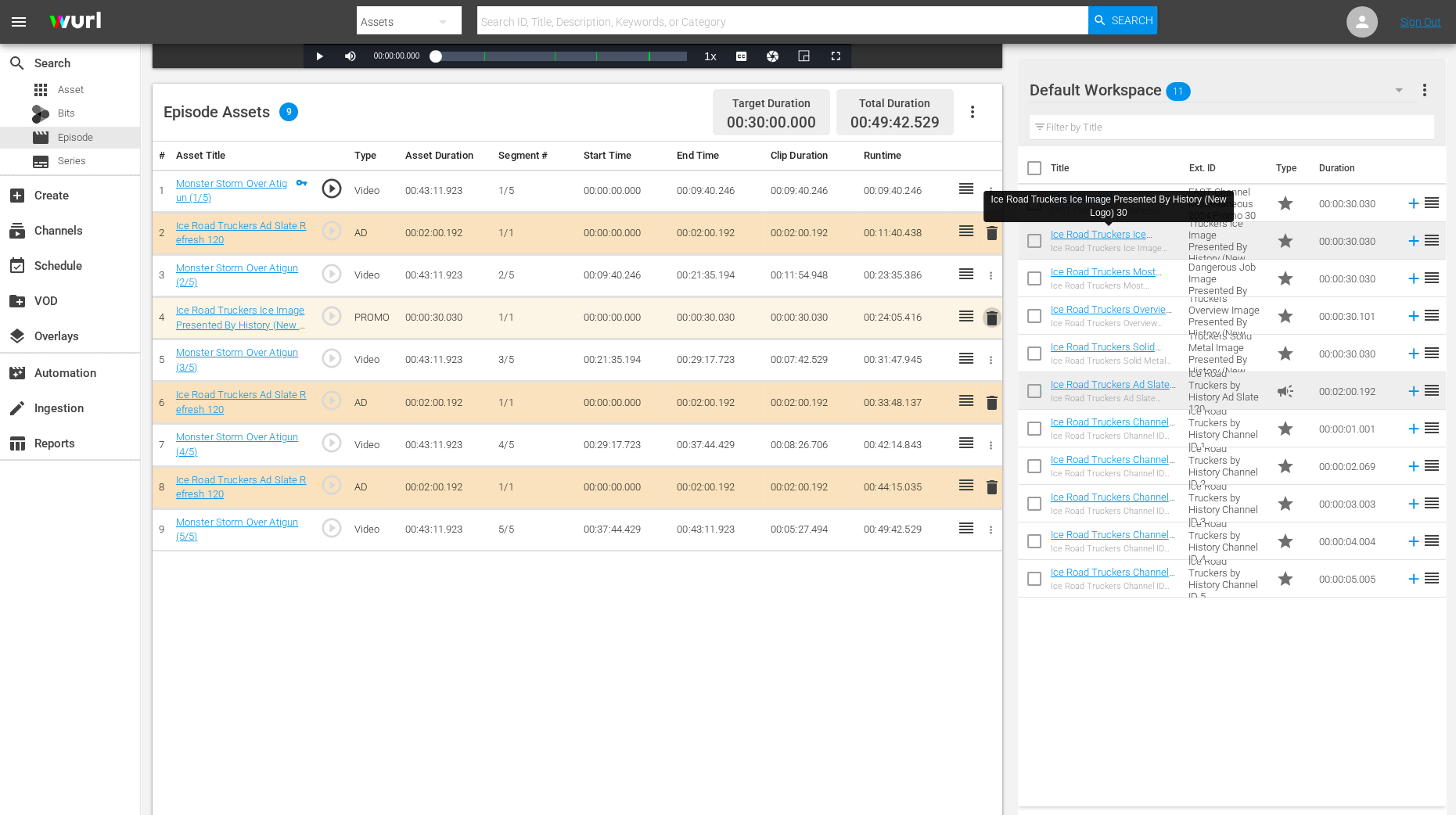
click at [986, 312] on span "delete" at bounding box center [992, 319] width 19 height 19
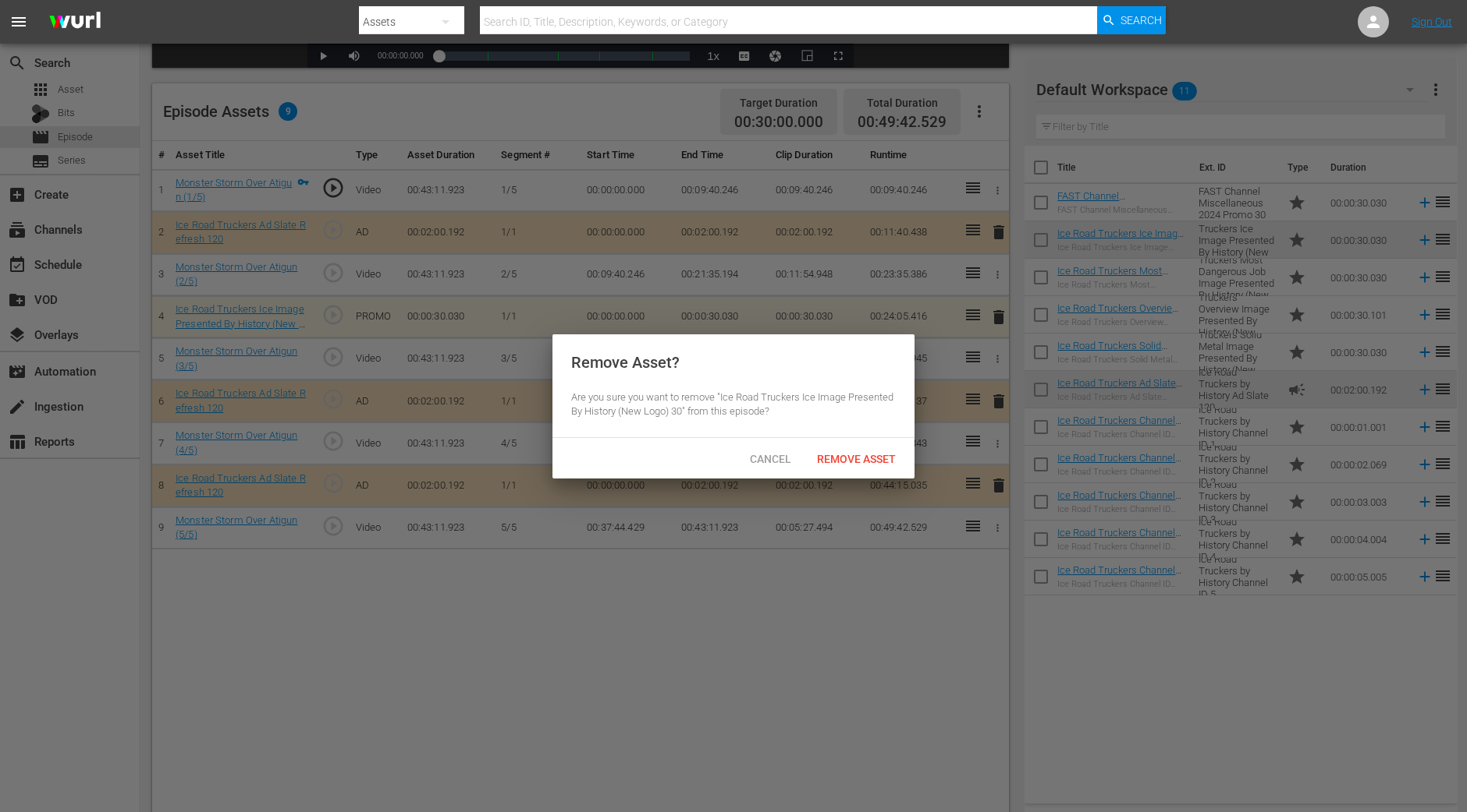
click at [865, 455] on span "Remove Asset" at bounding box center [856, 459] width 103 height 12
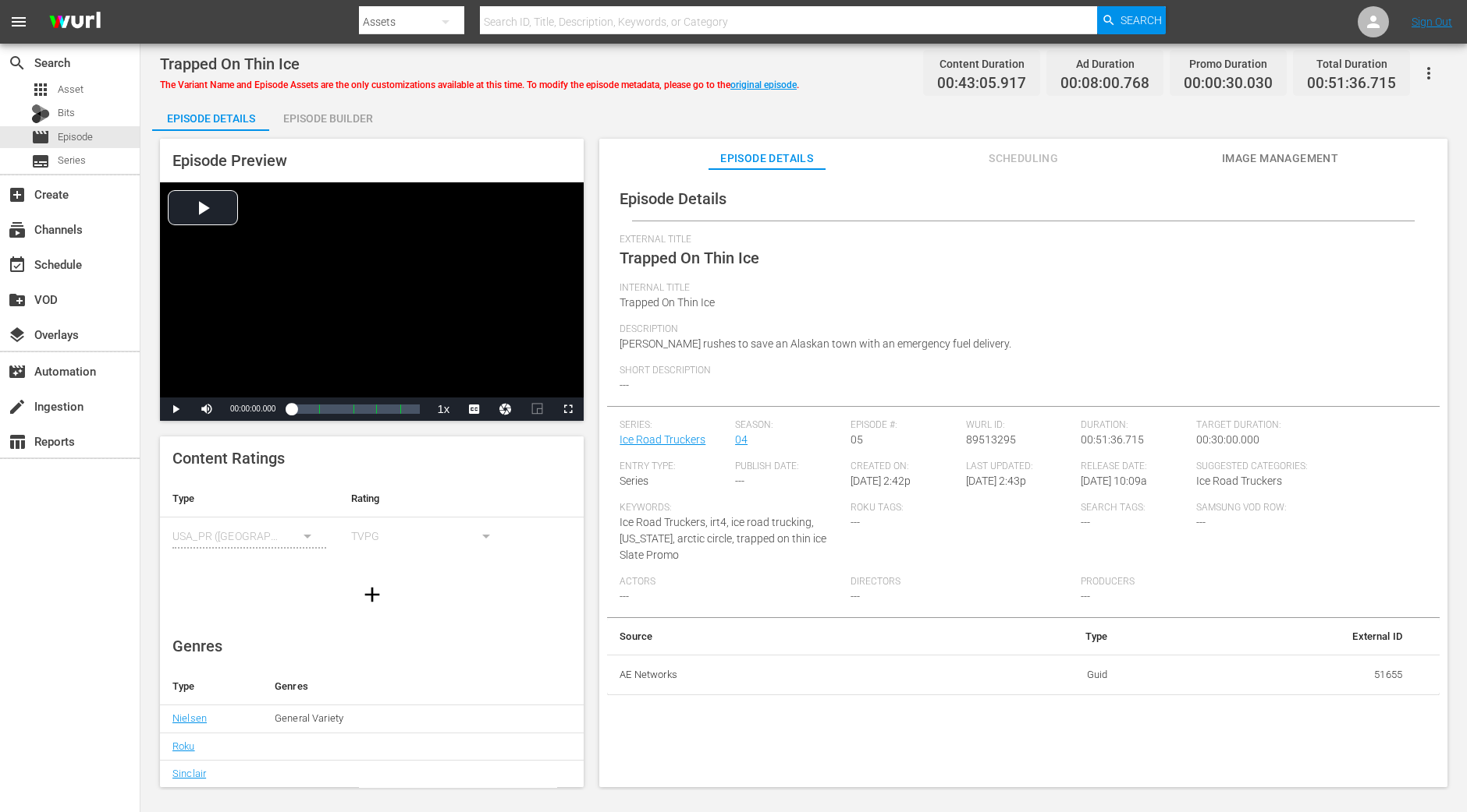
click at [313, 115] on div "Episode Builder" at bounding box center [327, 118] width 117 height 38
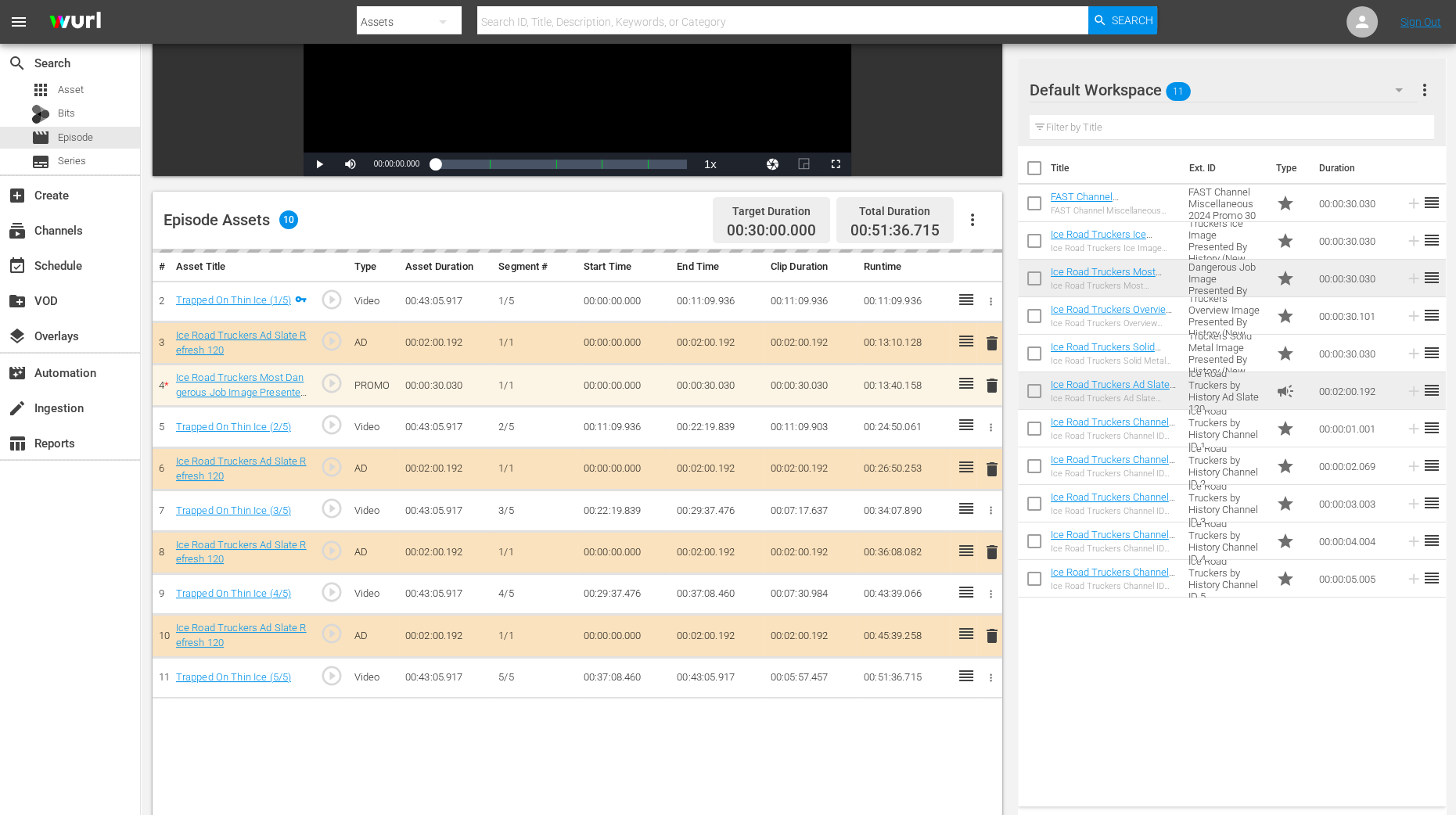
scroll to position [293, 0]
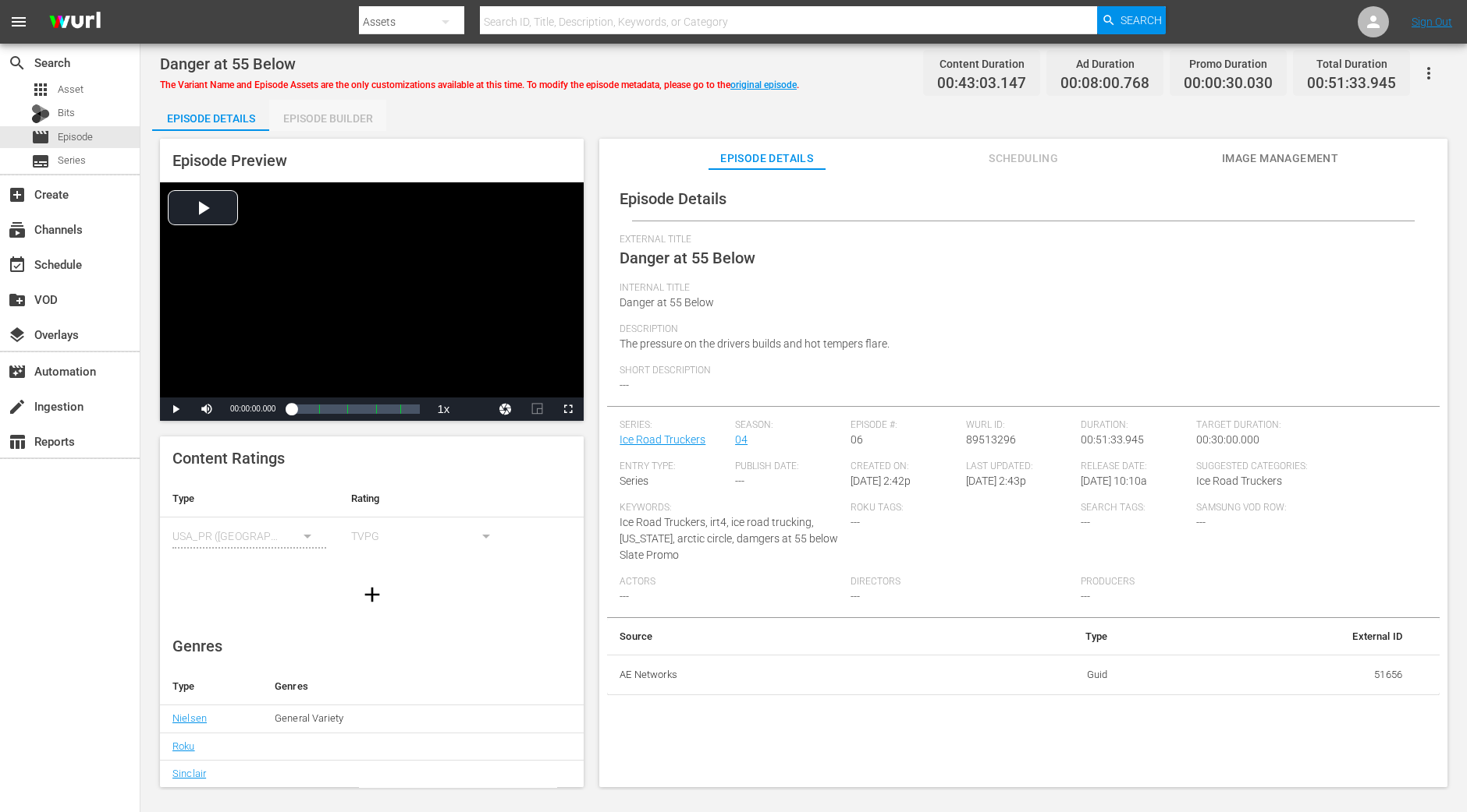
click at [344, 103] on div "Episode Builder" at bounding box center [327, 118] width 117 height 38
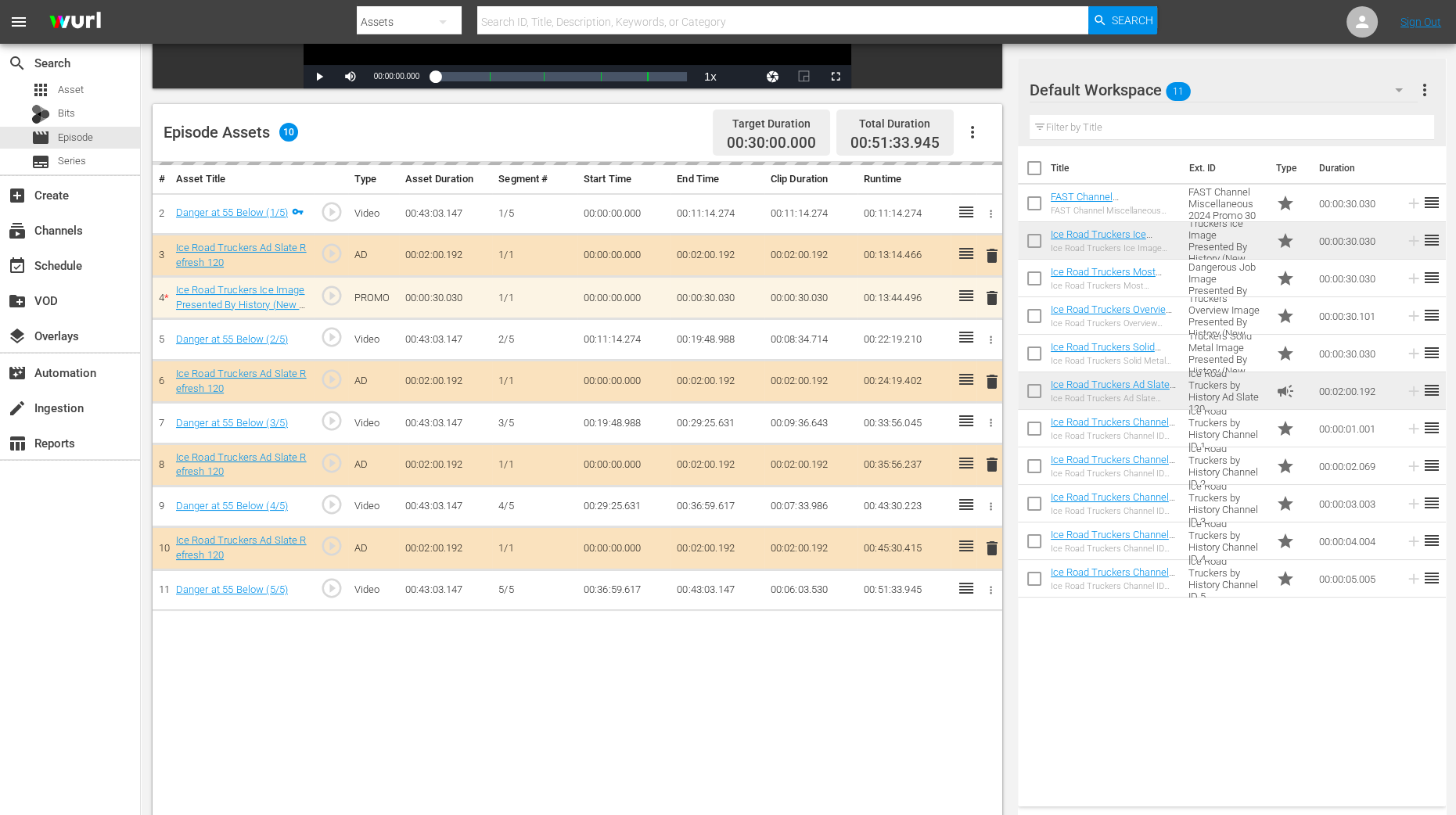
scroll to position [391, 0]
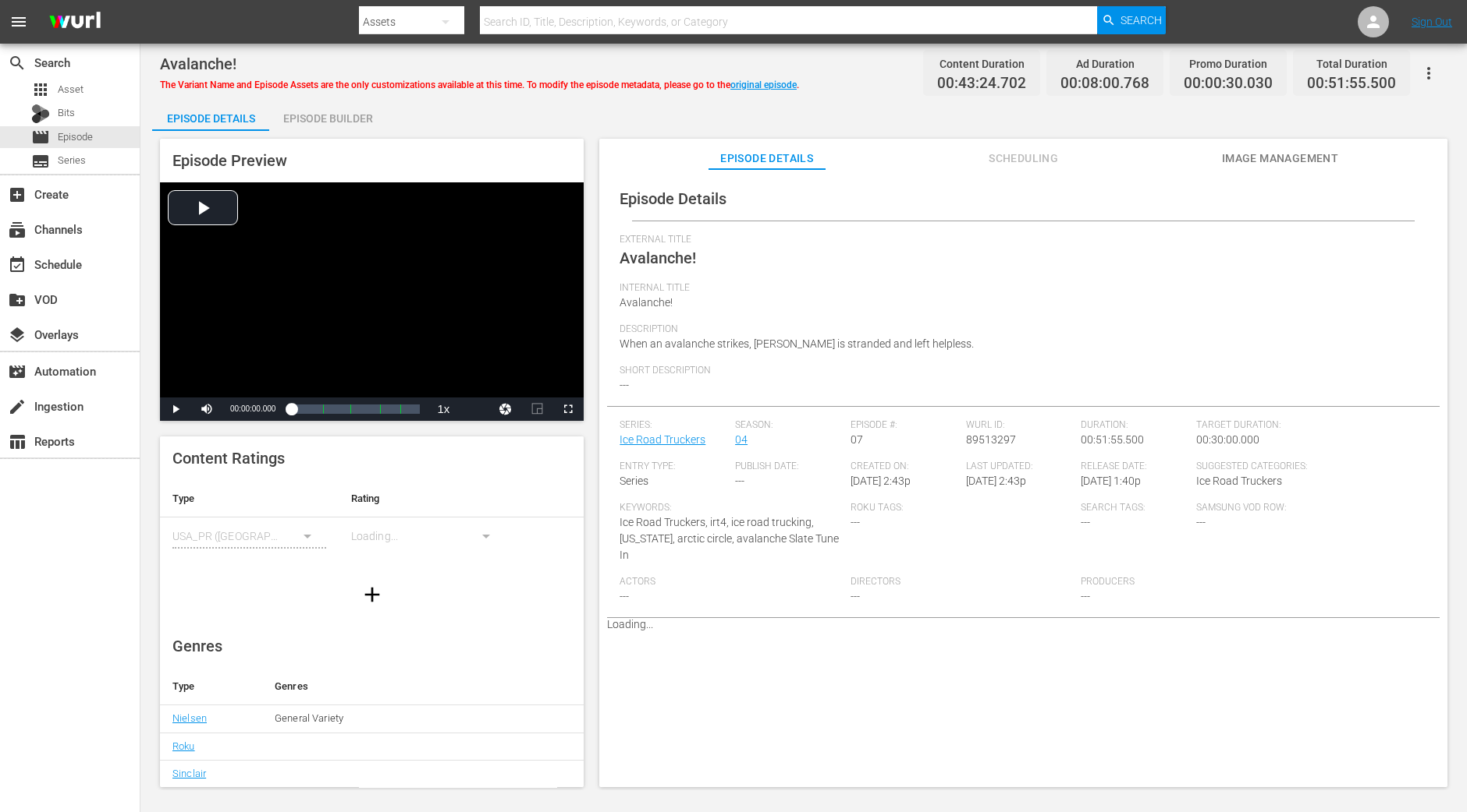
click at [338, 117] on div "Episode Builder" at bounding box center [327, 118] width 117 height 38
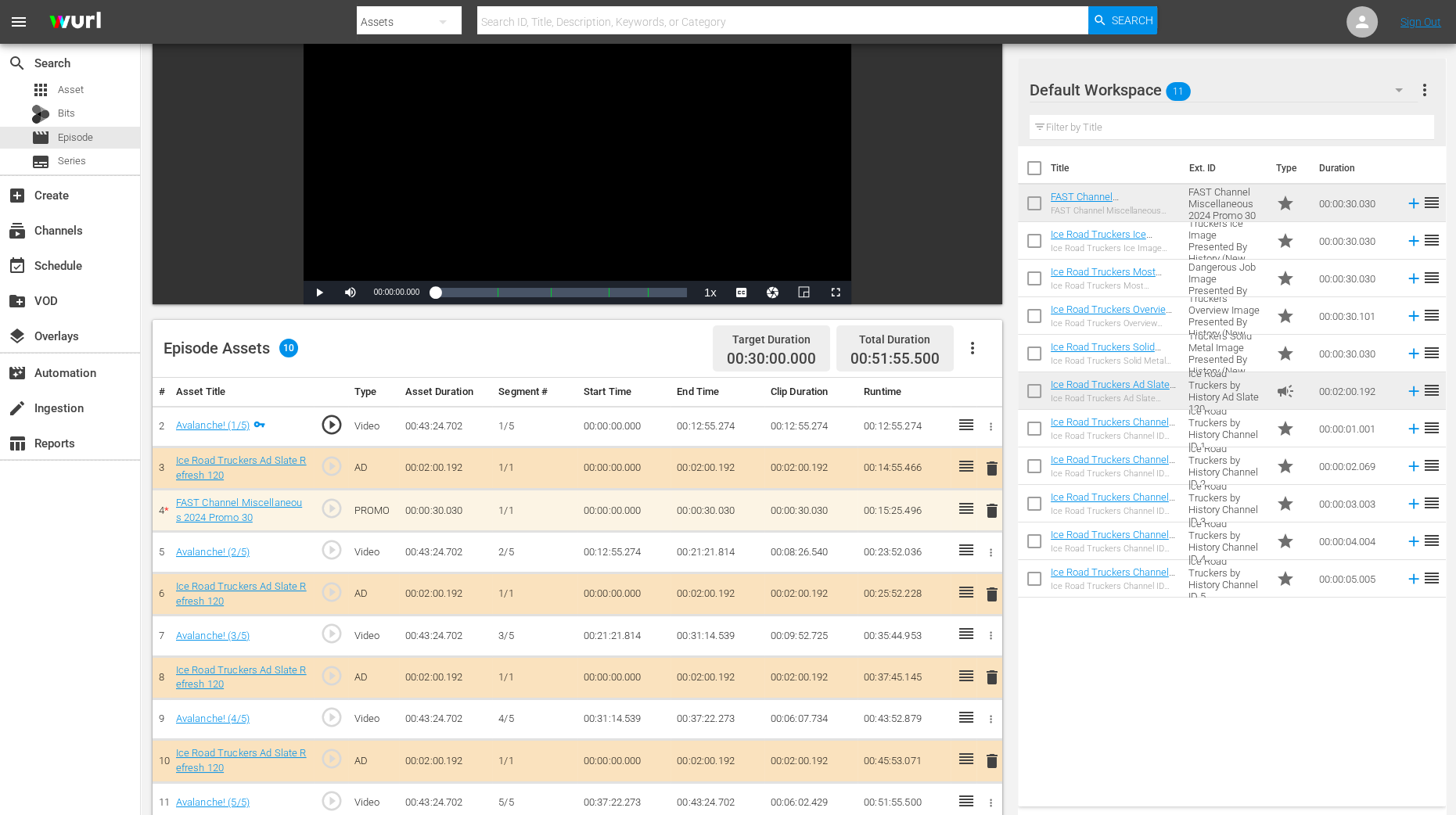
scroll to position [391, 0]
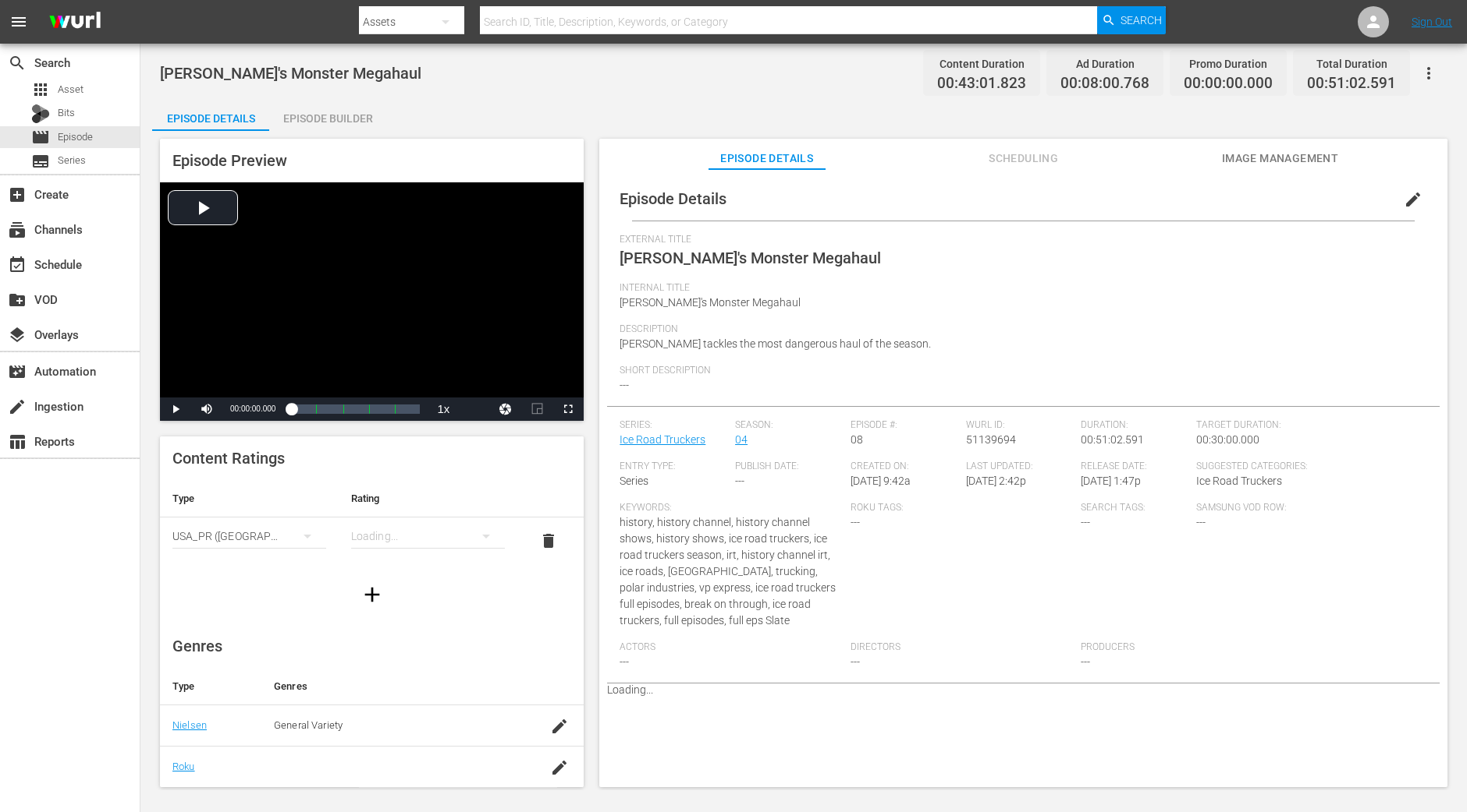
click at [359, 131] on div "Episode Preview Video Player is loading. Play Video Play Mute Current Time 00:0…" at bounding box center [803, 465] width 1302 height 669
click at [358, 112] on div "Episode Builder" at bounding box center [327, 118] width 117 height 38
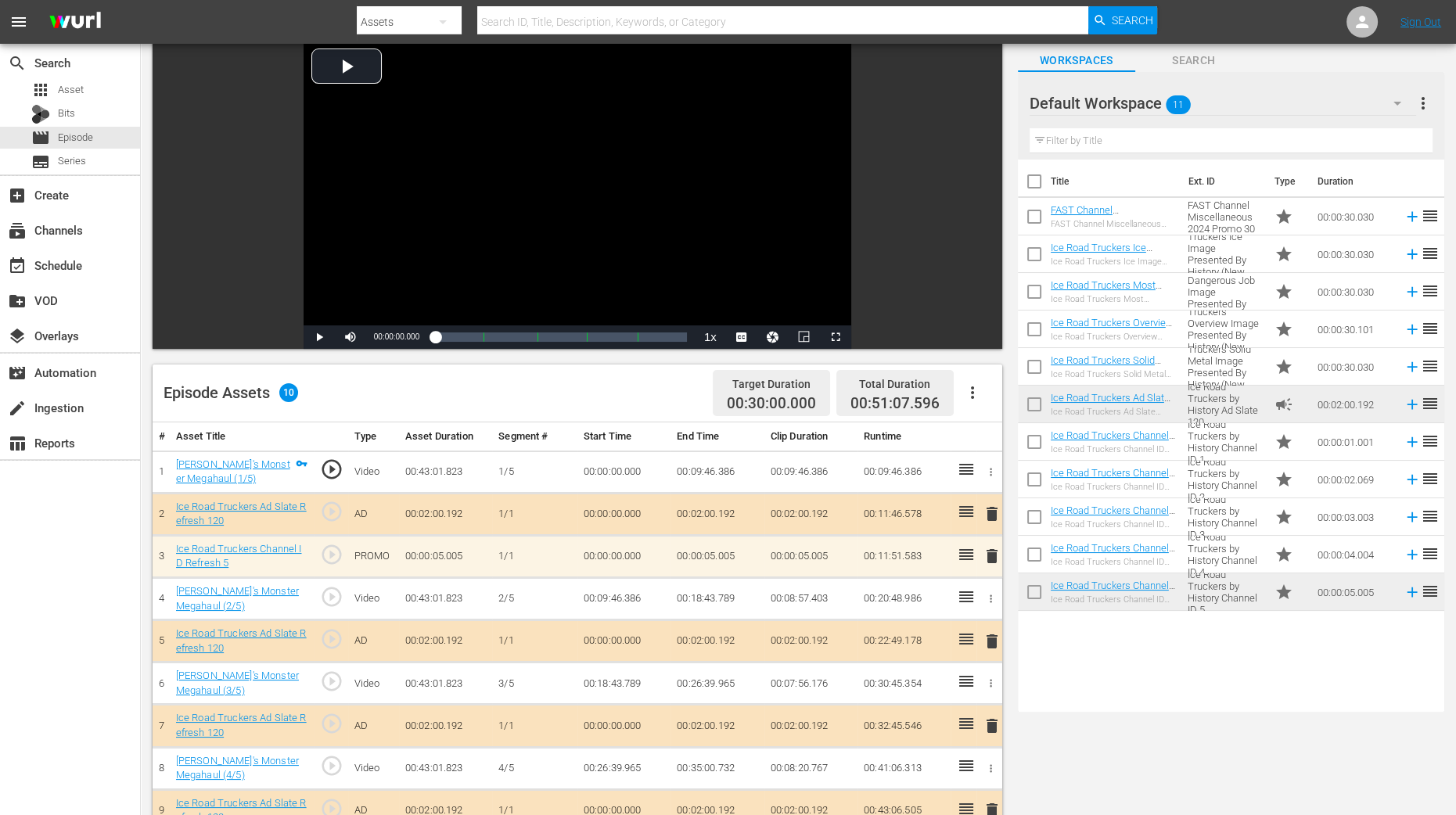
scroll to position [195, 0]
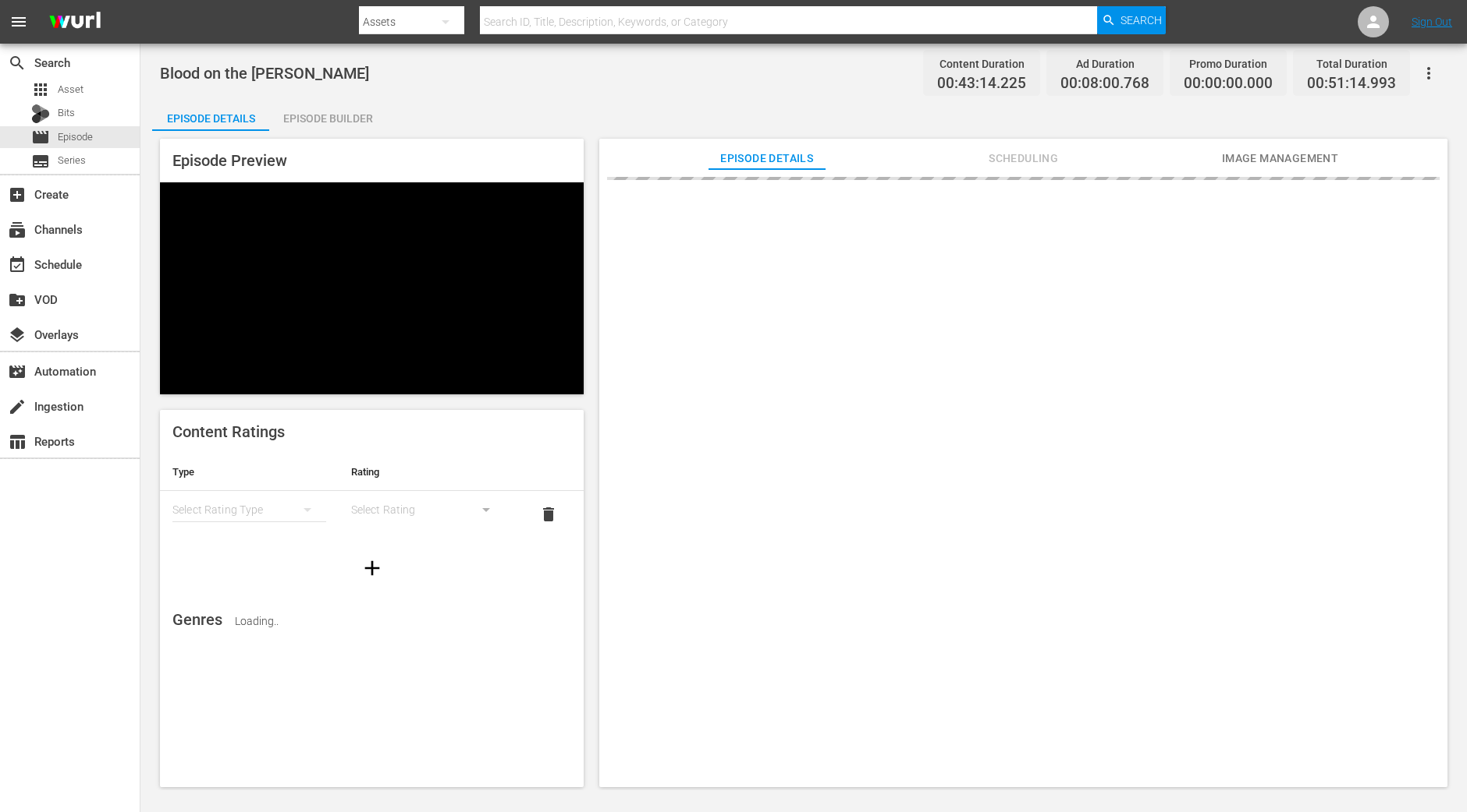
drag, startPoint x: 316, startPoint y: 112, endPoint x: 316, endPoint y: 127, distance: 15.0
click at [316, 112] on div "Episode Builder" at bounding box center [327, 118] width 117 height 38
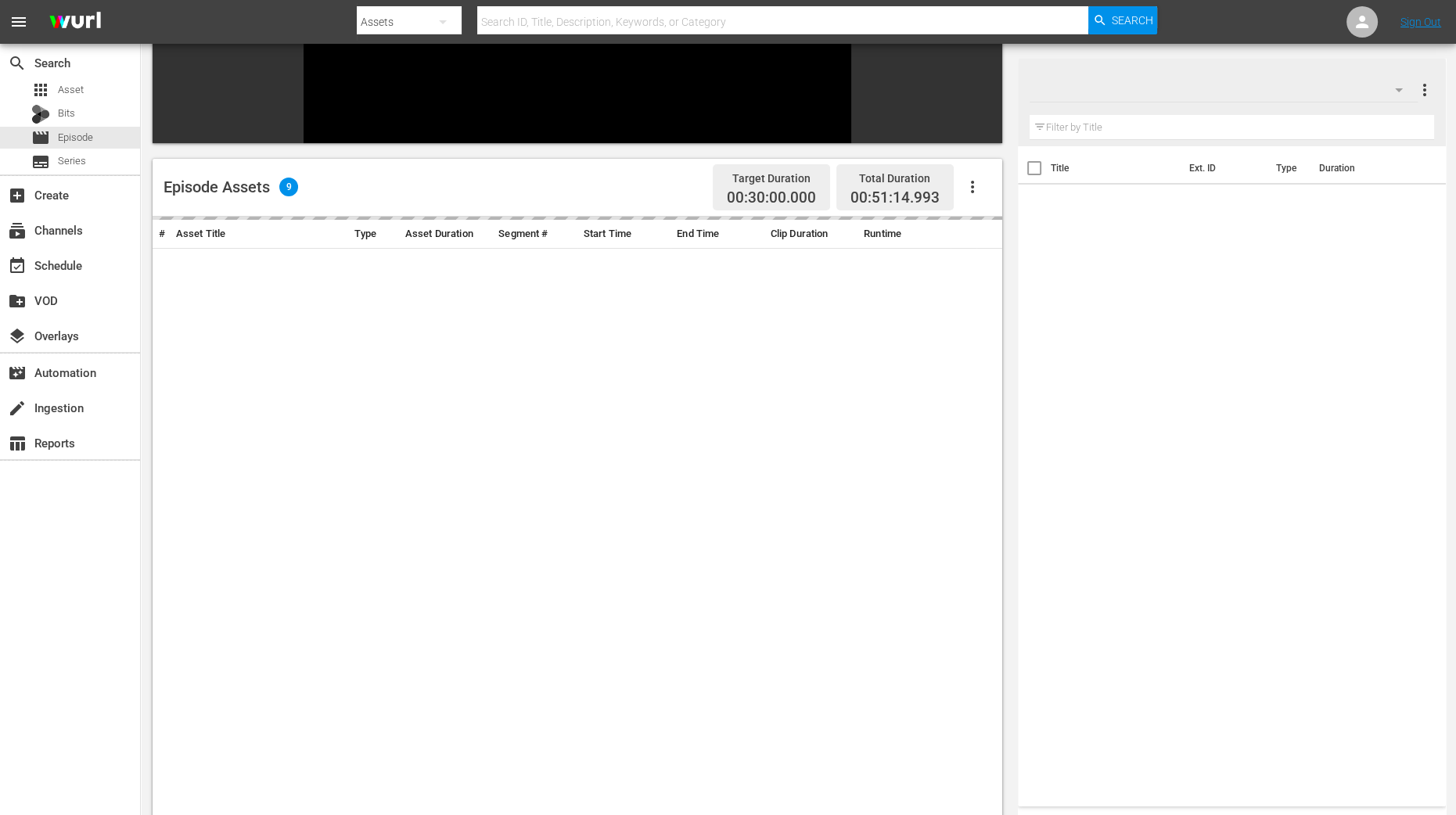
scroll to position [372, 0]
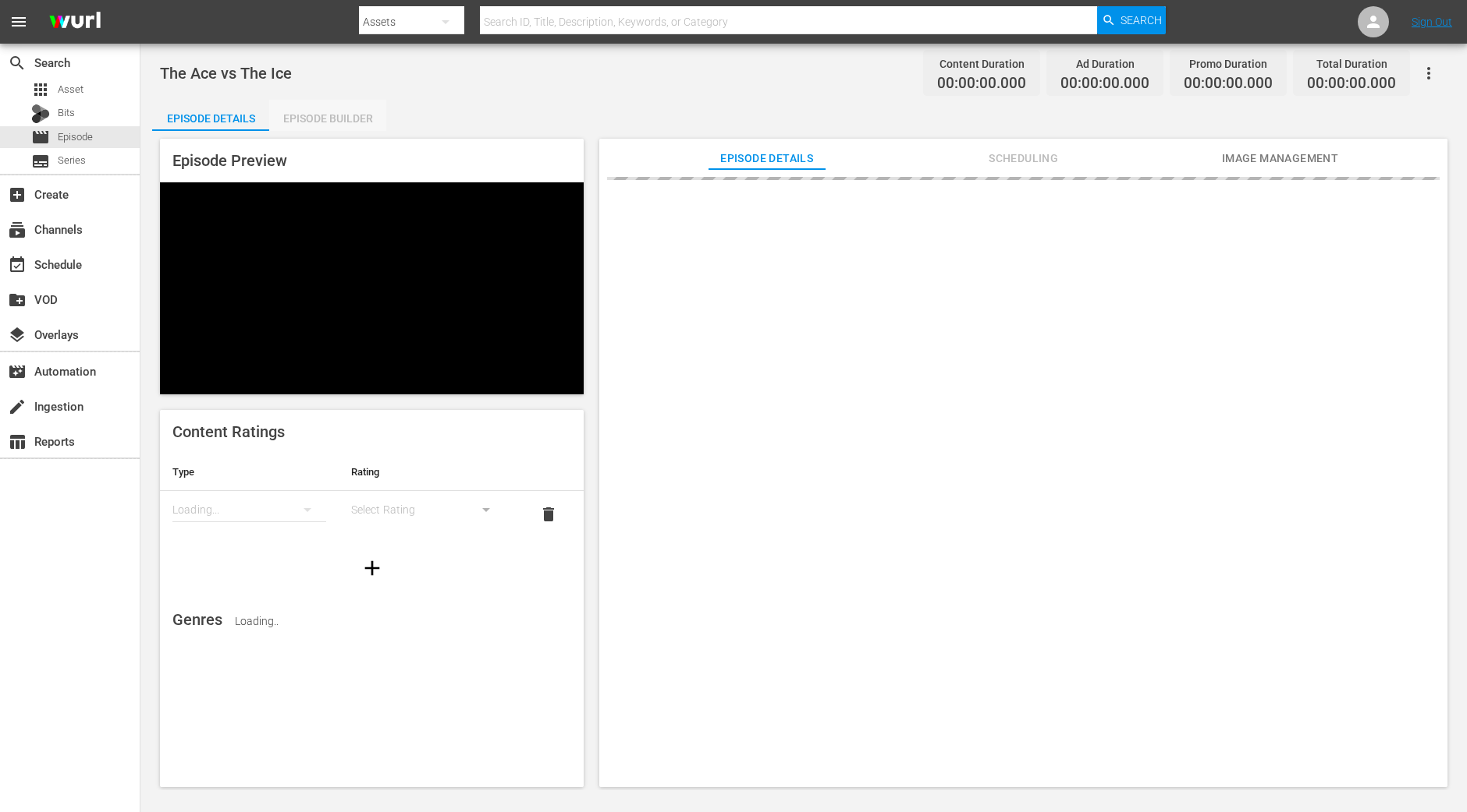
click at [355, 113] on div "Episode Builder" at bounding box center [327, 118] width 117 height 38
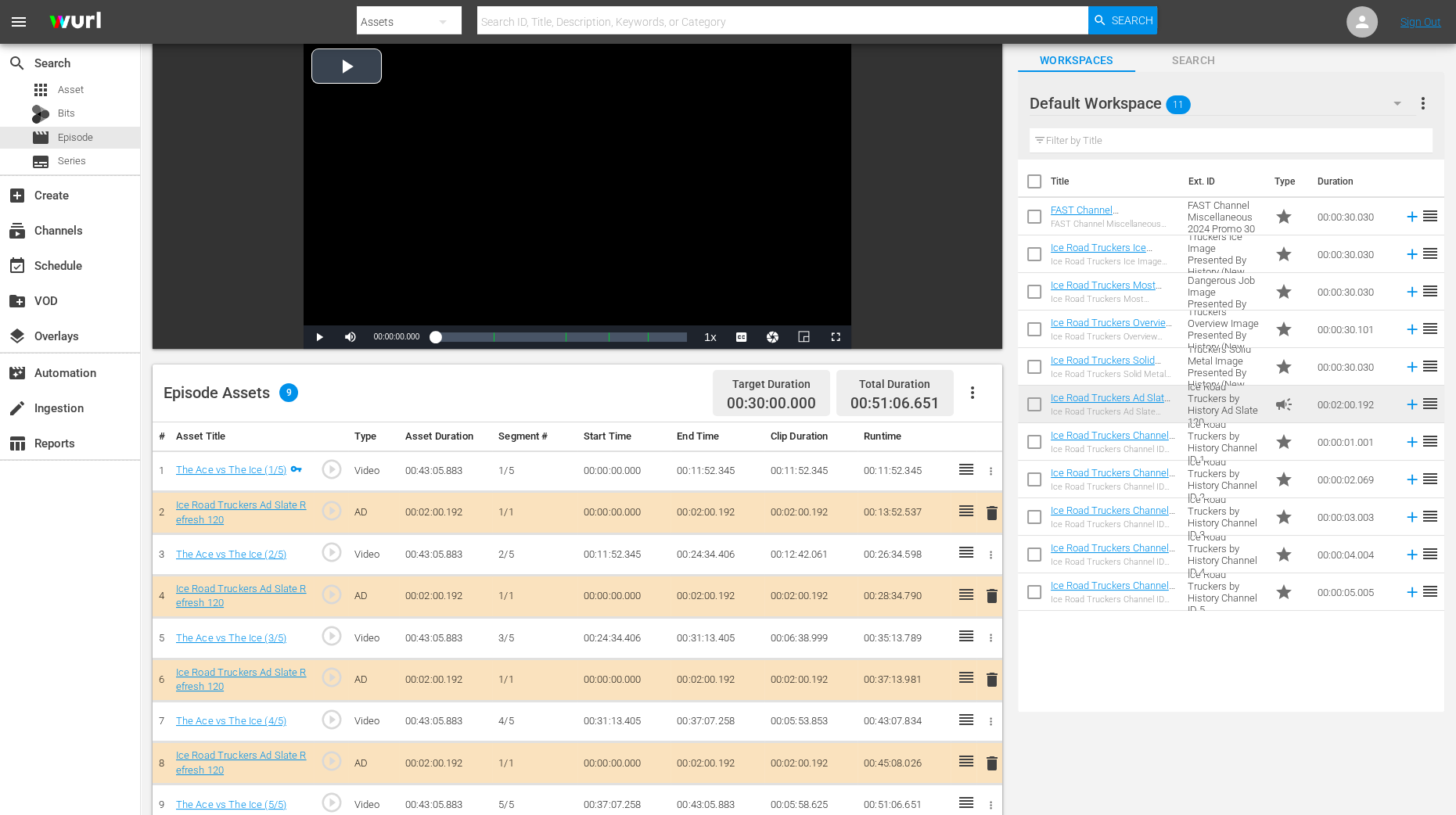
scroll to position [293, 0]
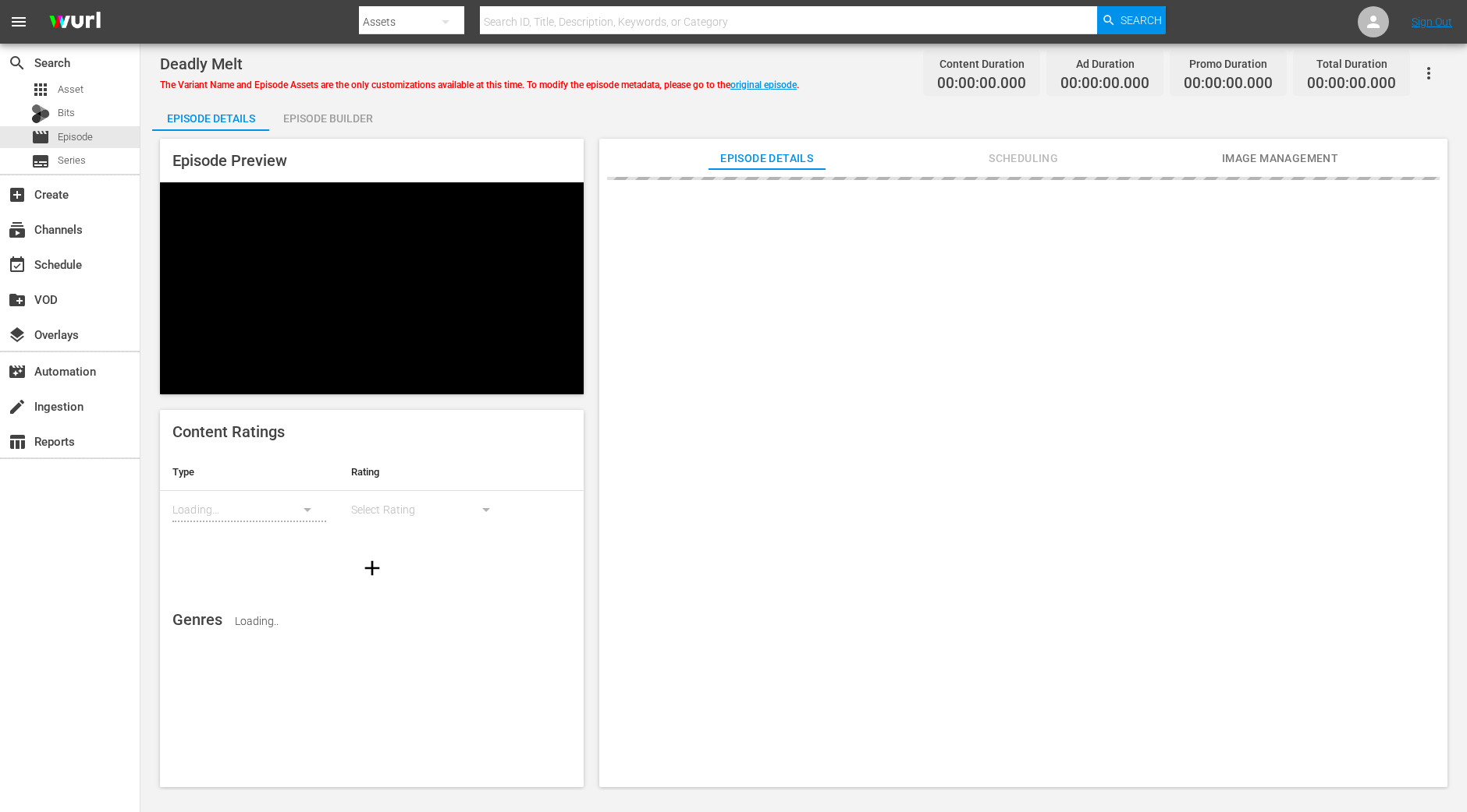
click at [334, 121] on div "Episode Builder" at bounding box center [327, 118] width 117 height 38
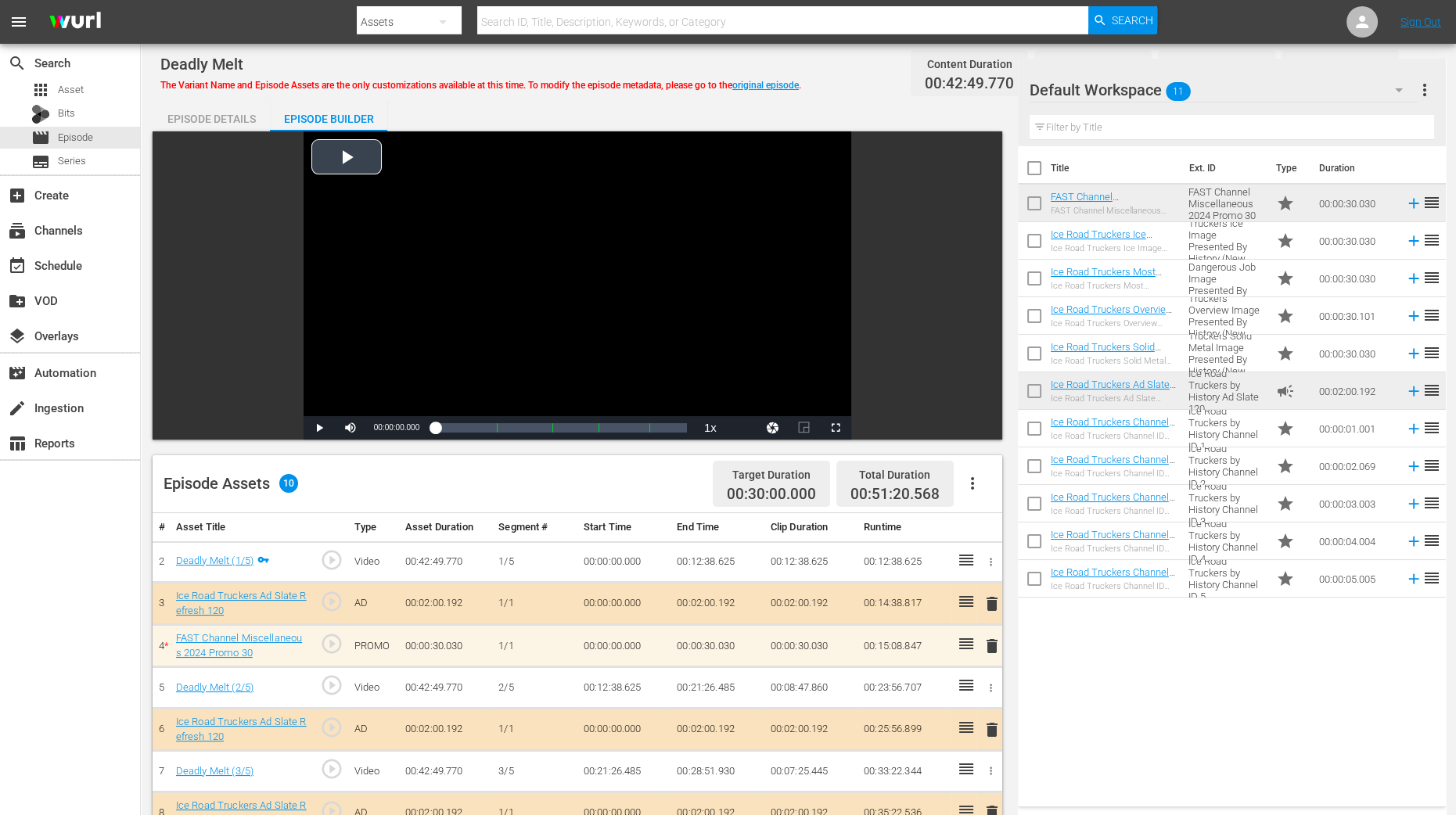
scroll to position [293, 0]
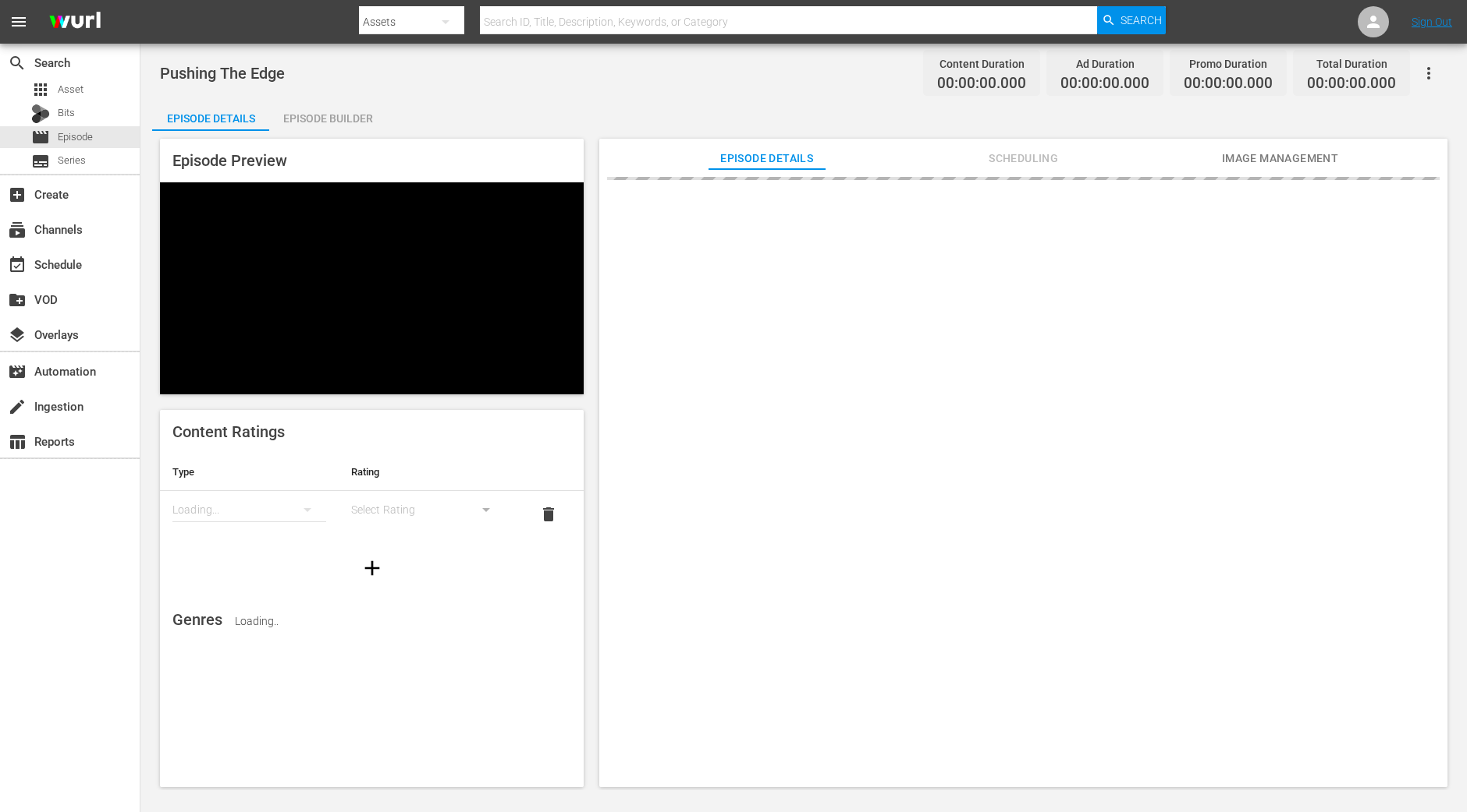
click at [350, 122] on div "Episode Builder" at bounding box center [327, 118] width 117 height 38
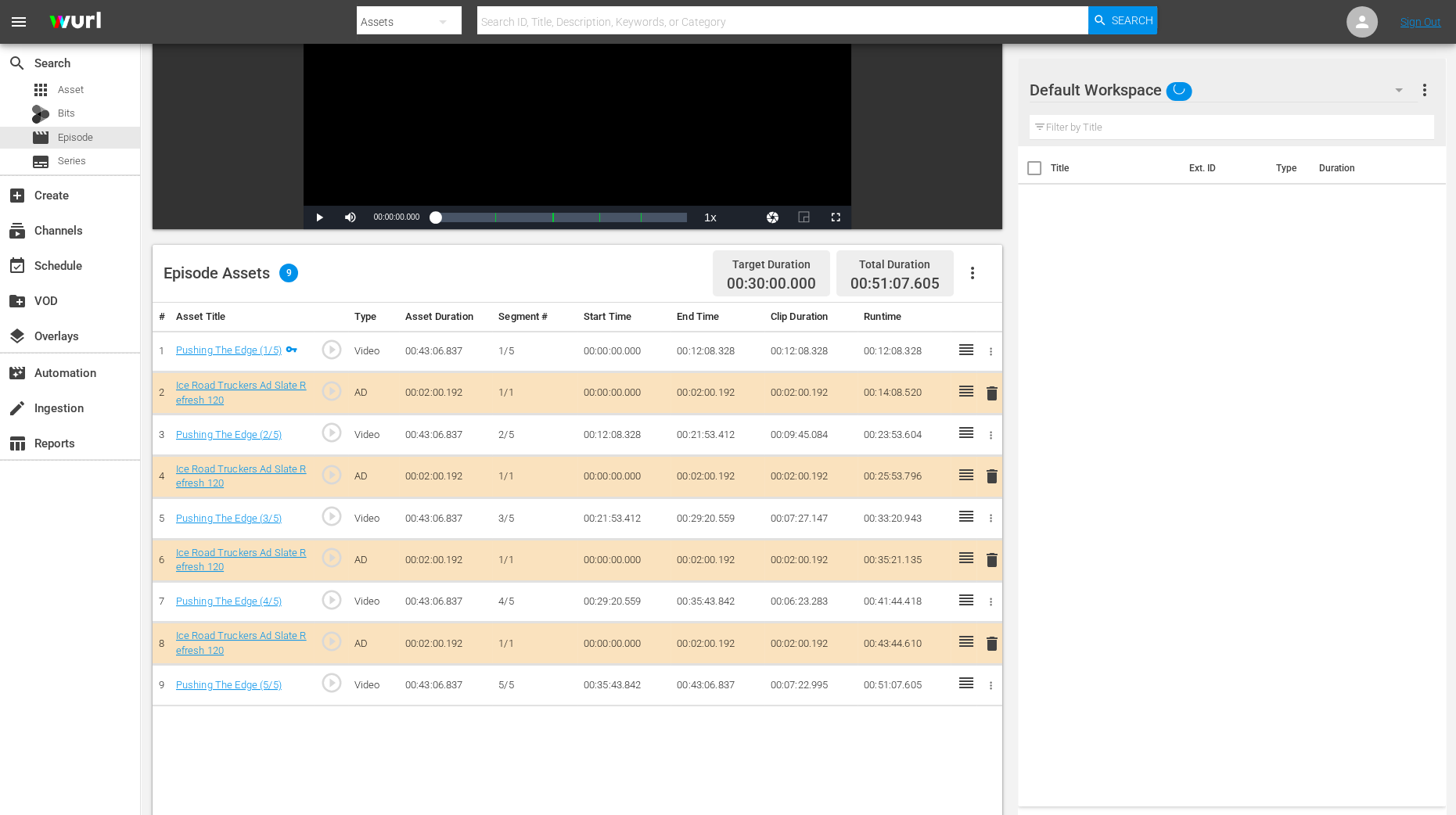
scroll to position [293, 0]
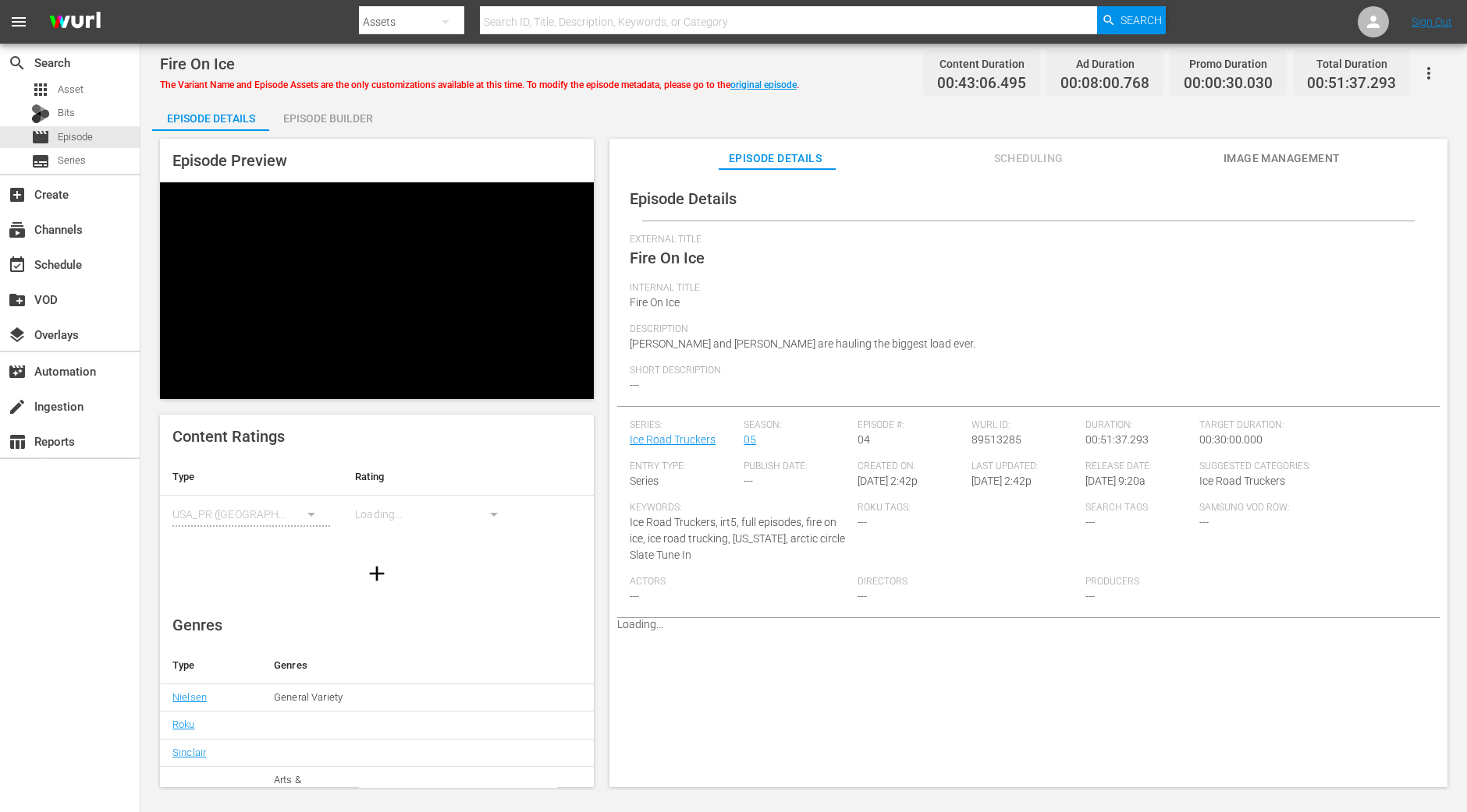
click at [304, 121] on div "Episode Builder" at bounding box center [327, 118] width 117 height 38
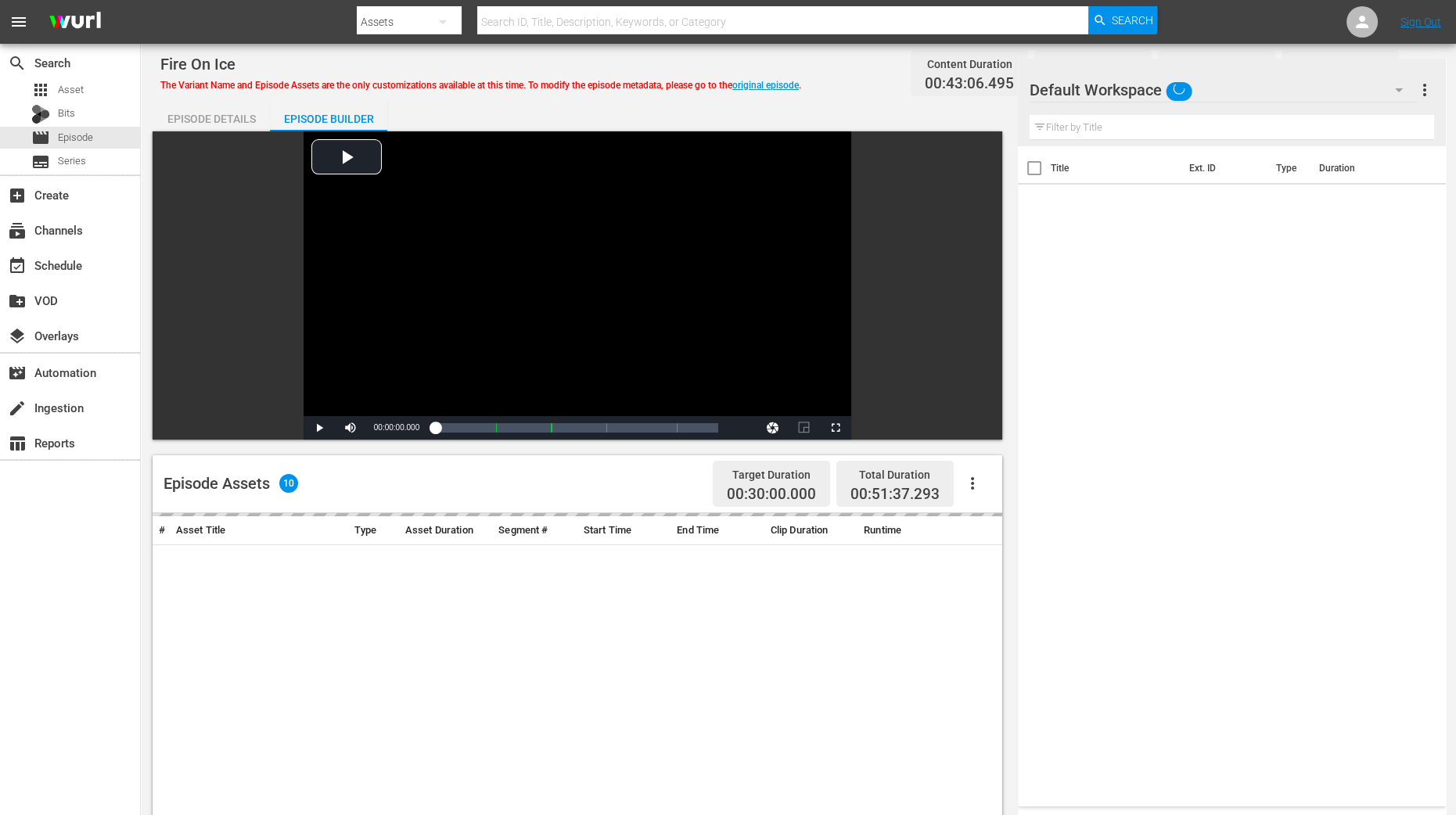
scroll to position [391, 0]
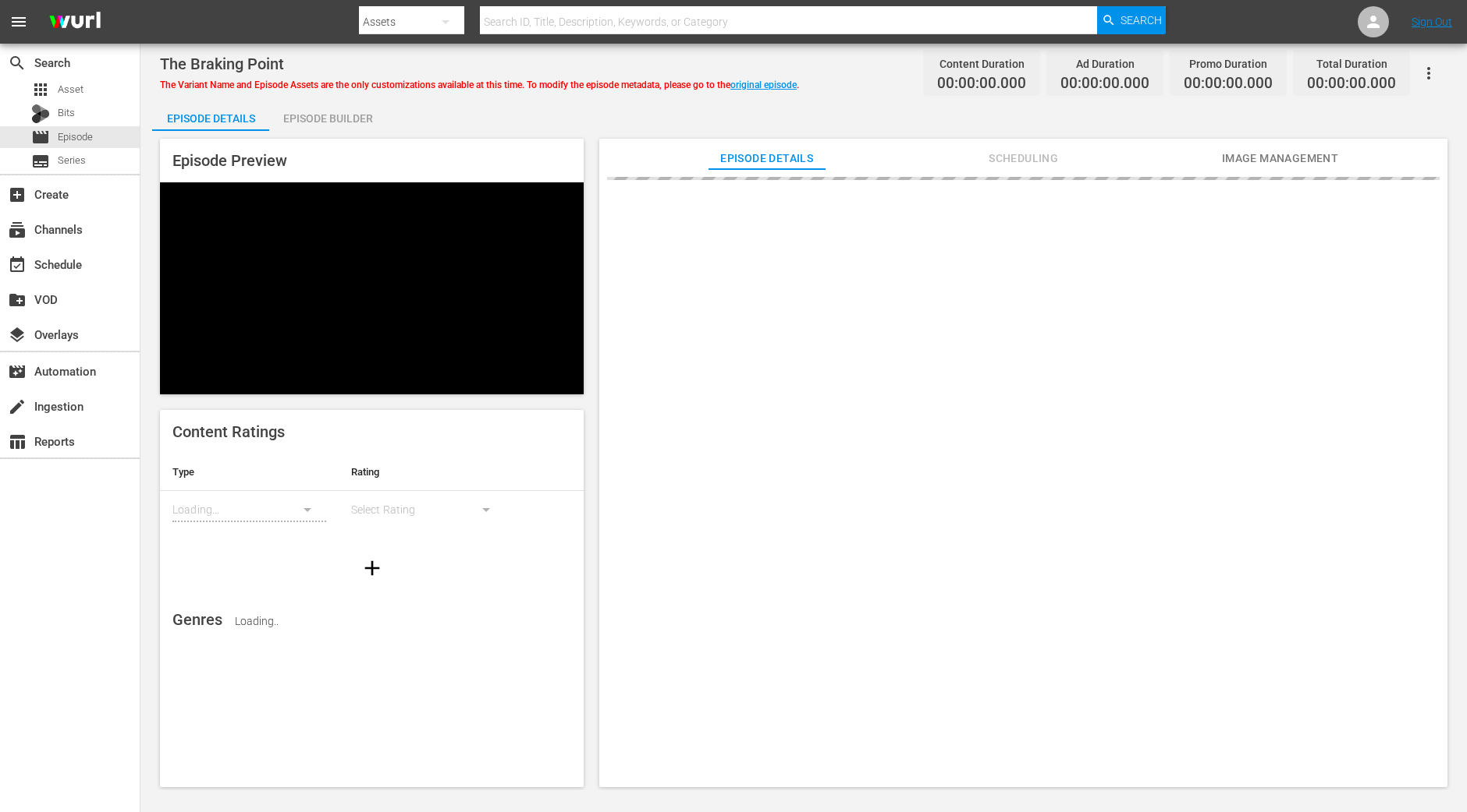
click at [343, 126] on div "Episode Builder" at bounding box center [327, 118] width 117 height 38
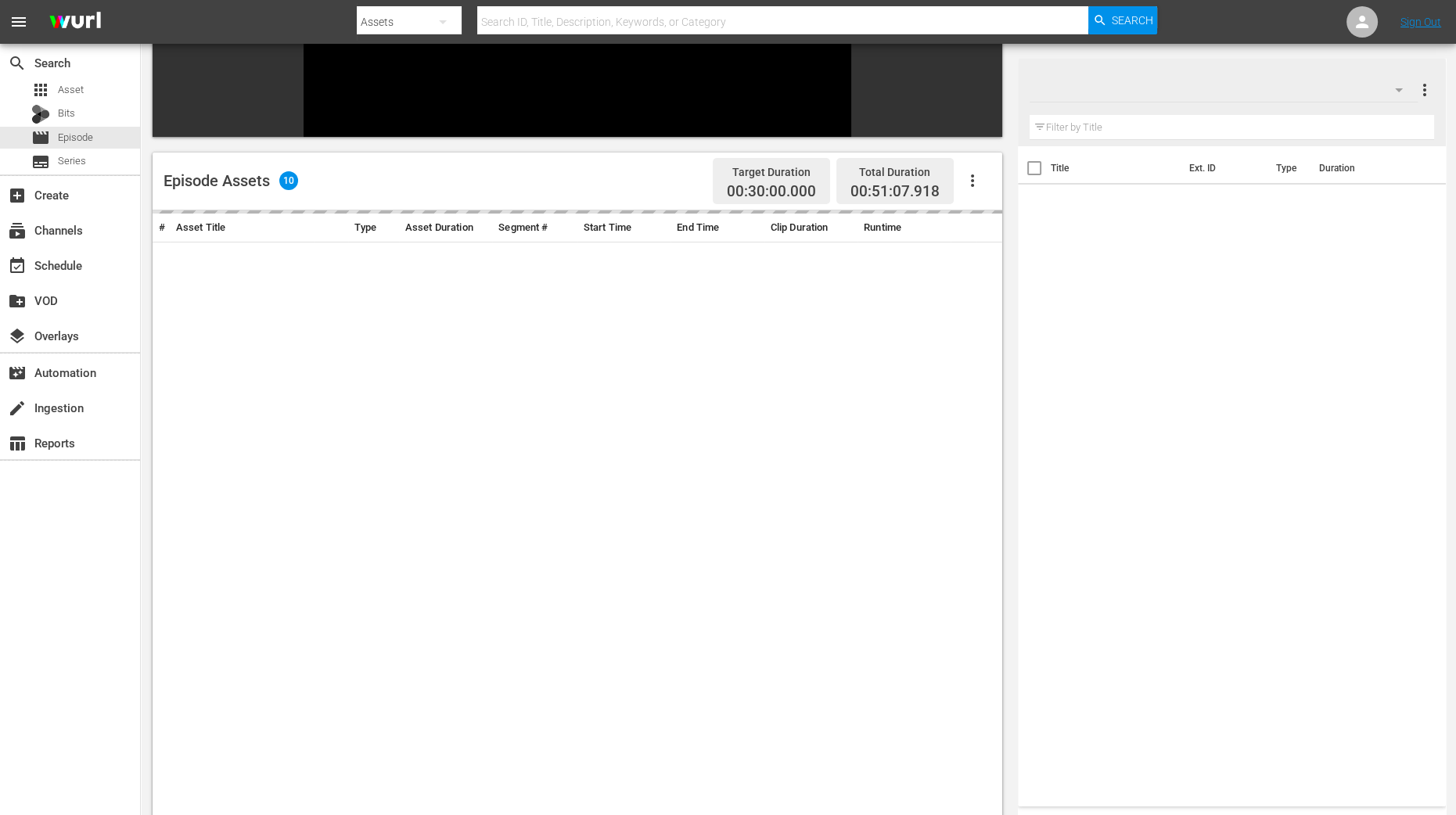
scroll to position [293, 0]
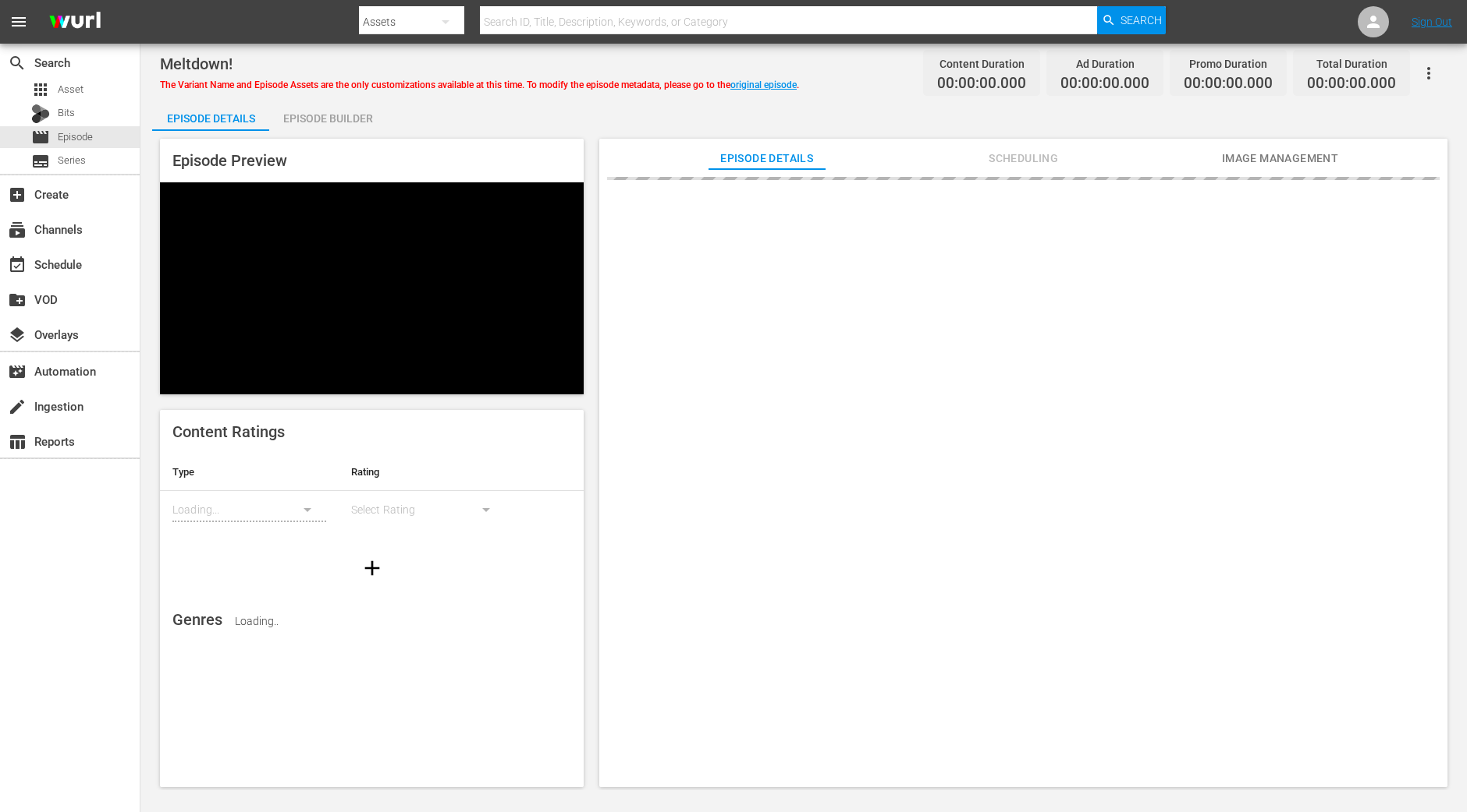
click at [323, 115] on div "Episode Builder" at bounding box center [327, 118] width 117 height 38
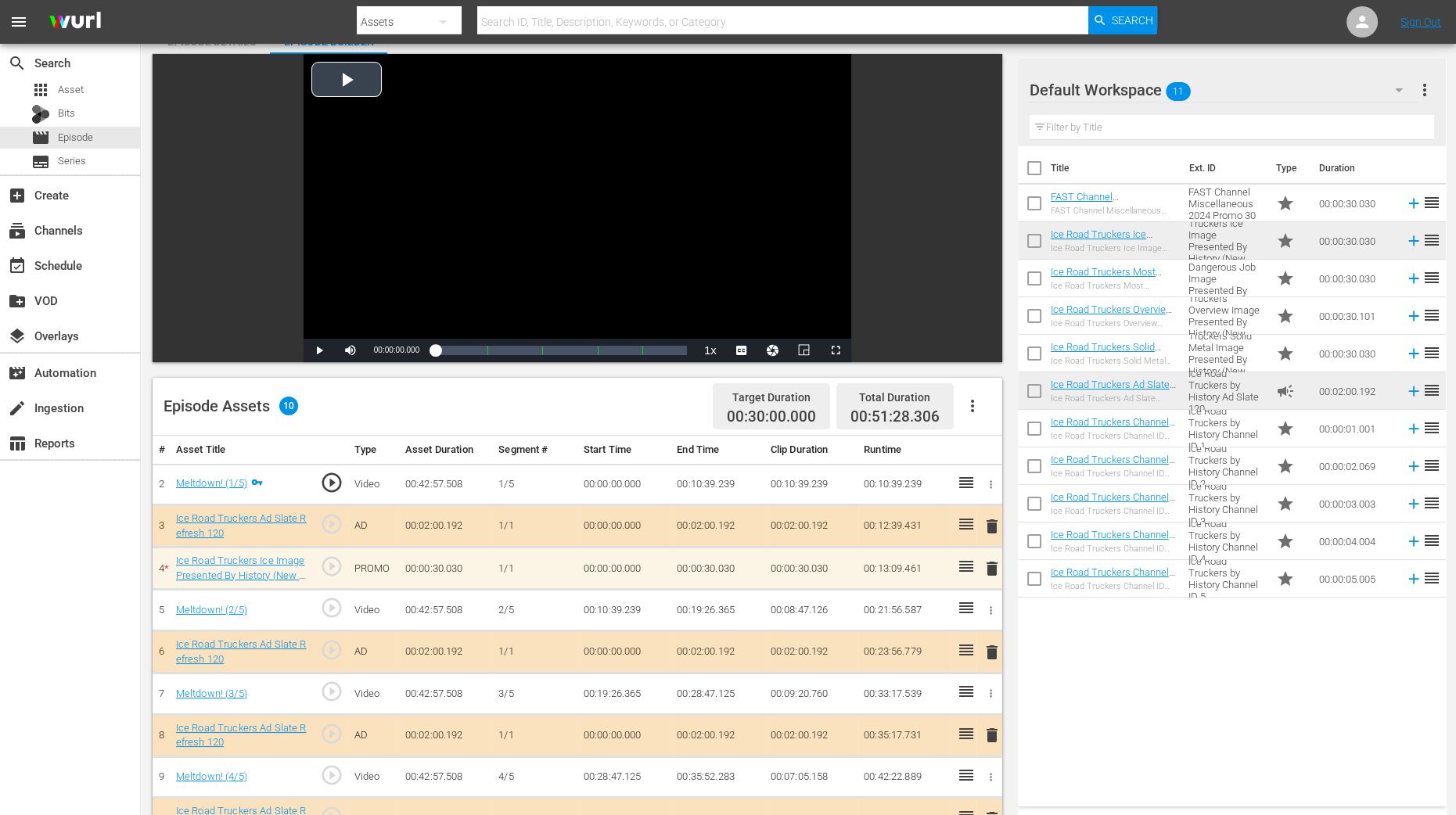
scroll to position [293, 0]
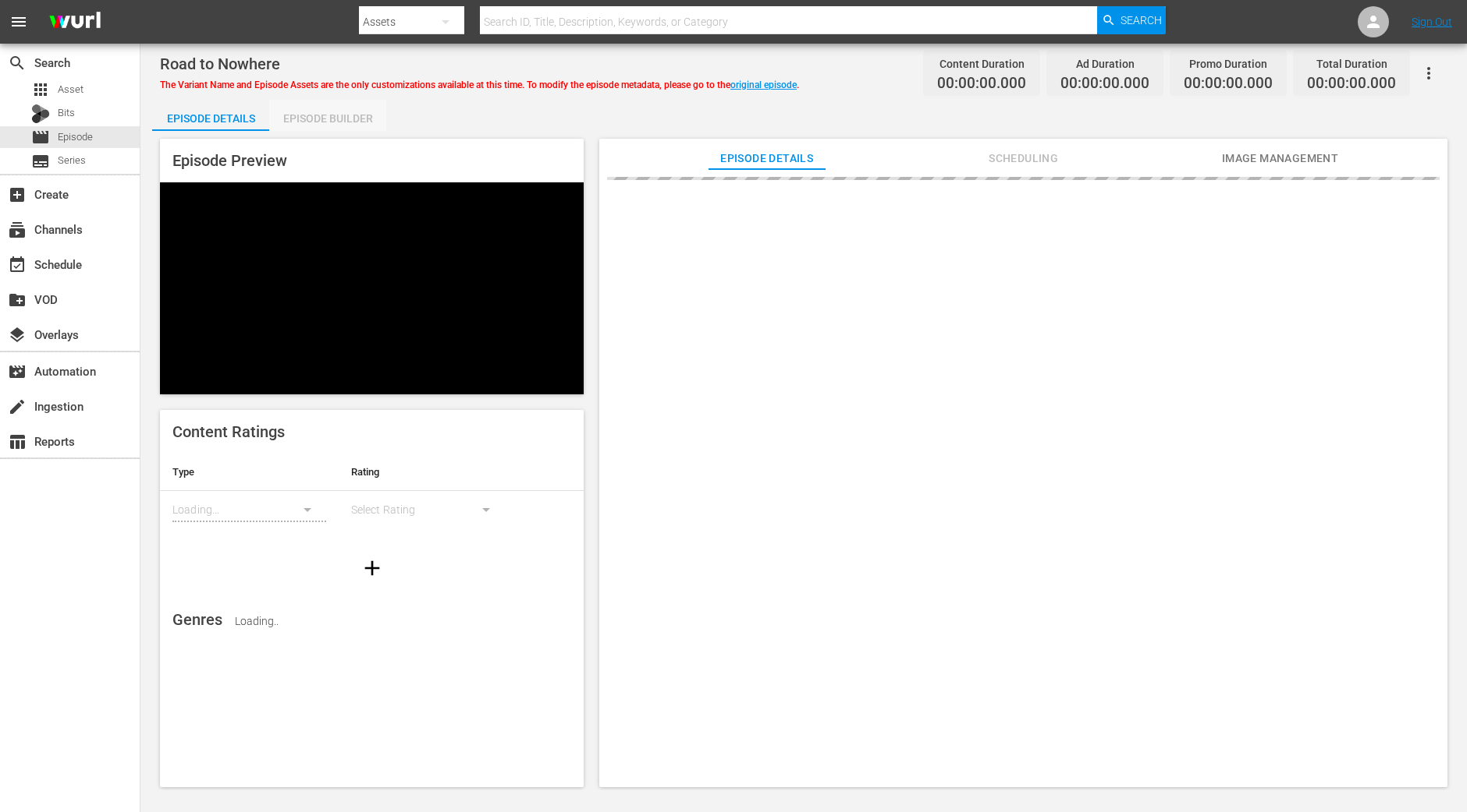
click at [314, 120] on div "Episode Builder" at bounding box center [327, 118] width 117 height 38
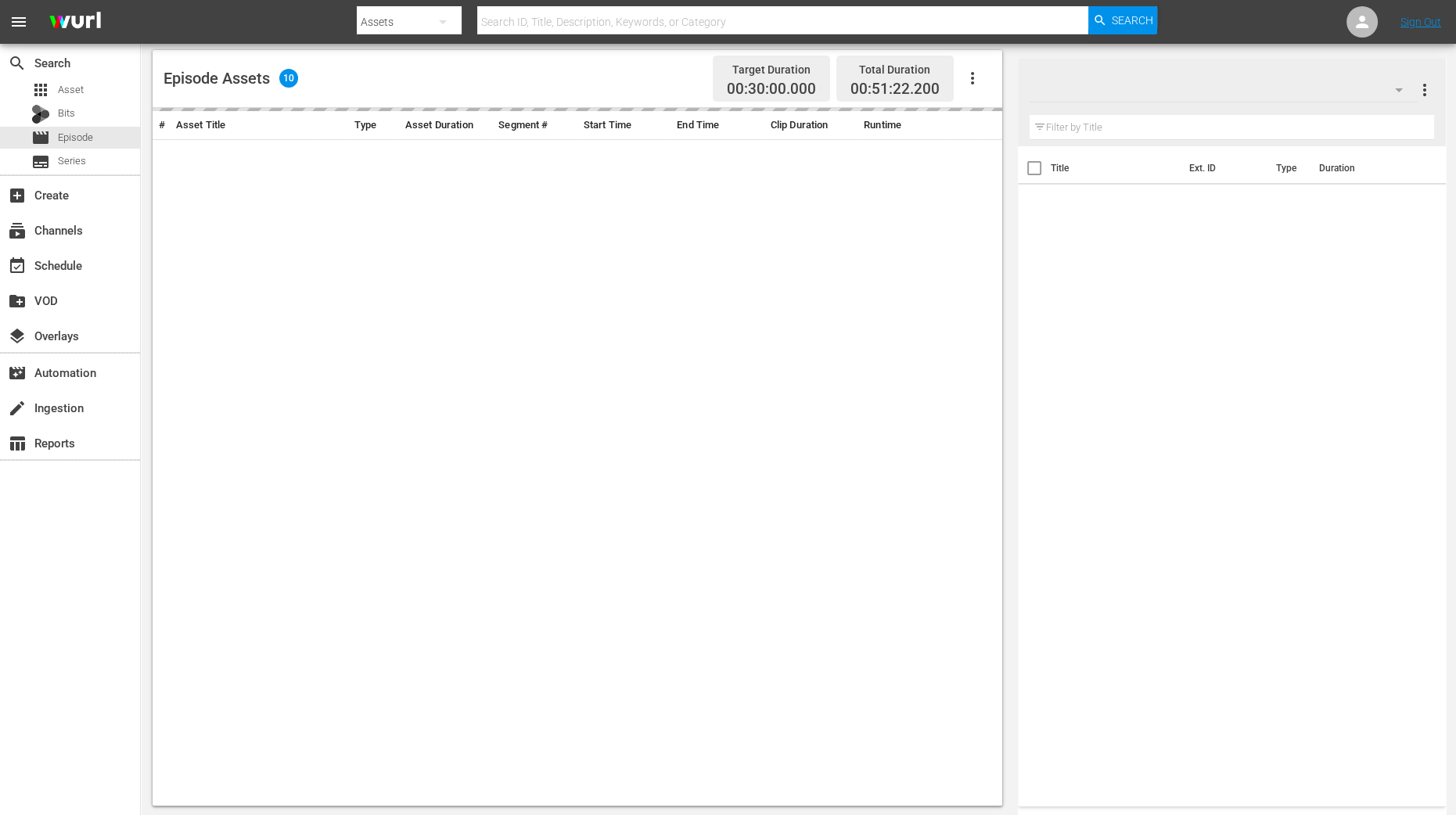
scroll to position [372, 0]
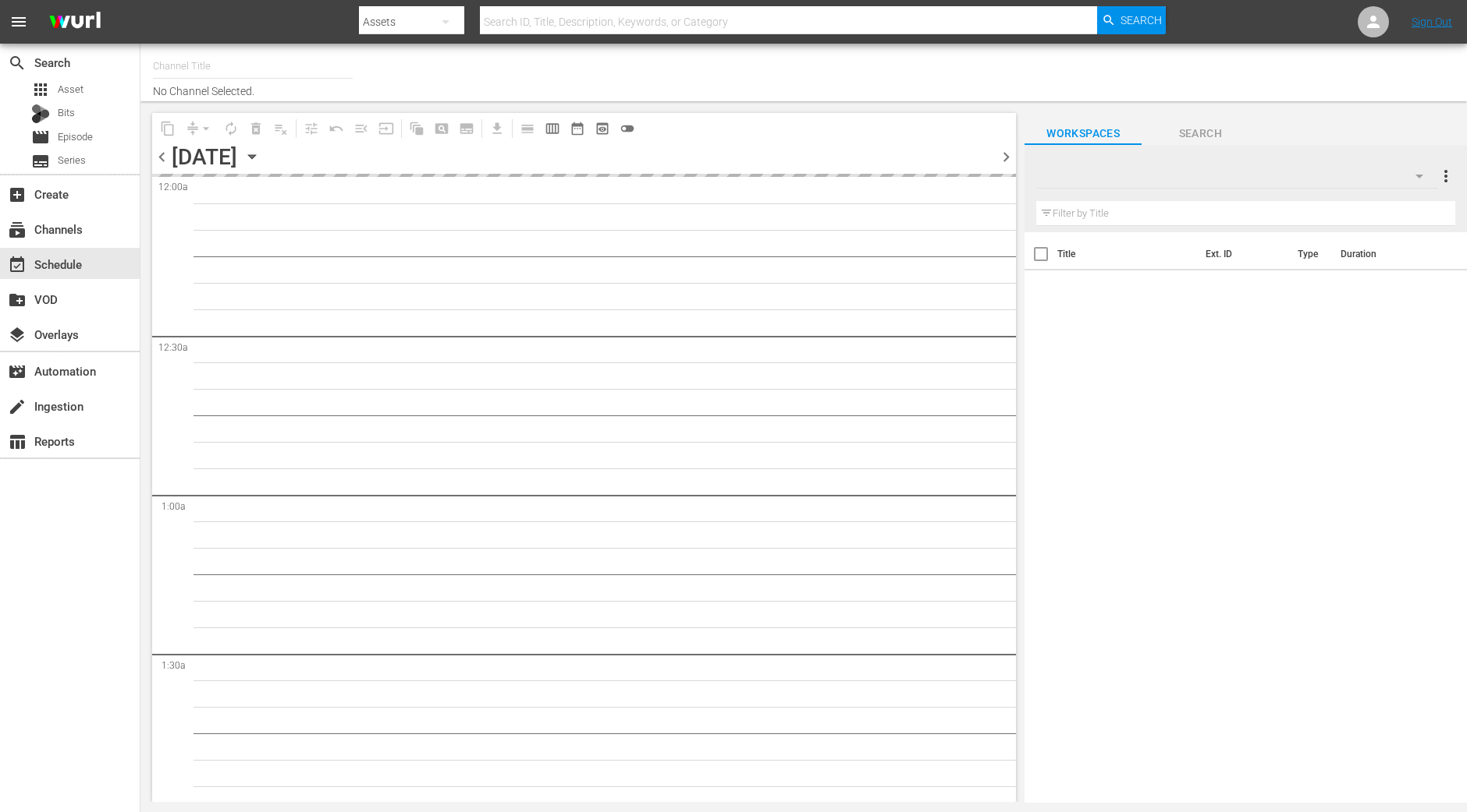
type input "Ice Road Truckers (968)"
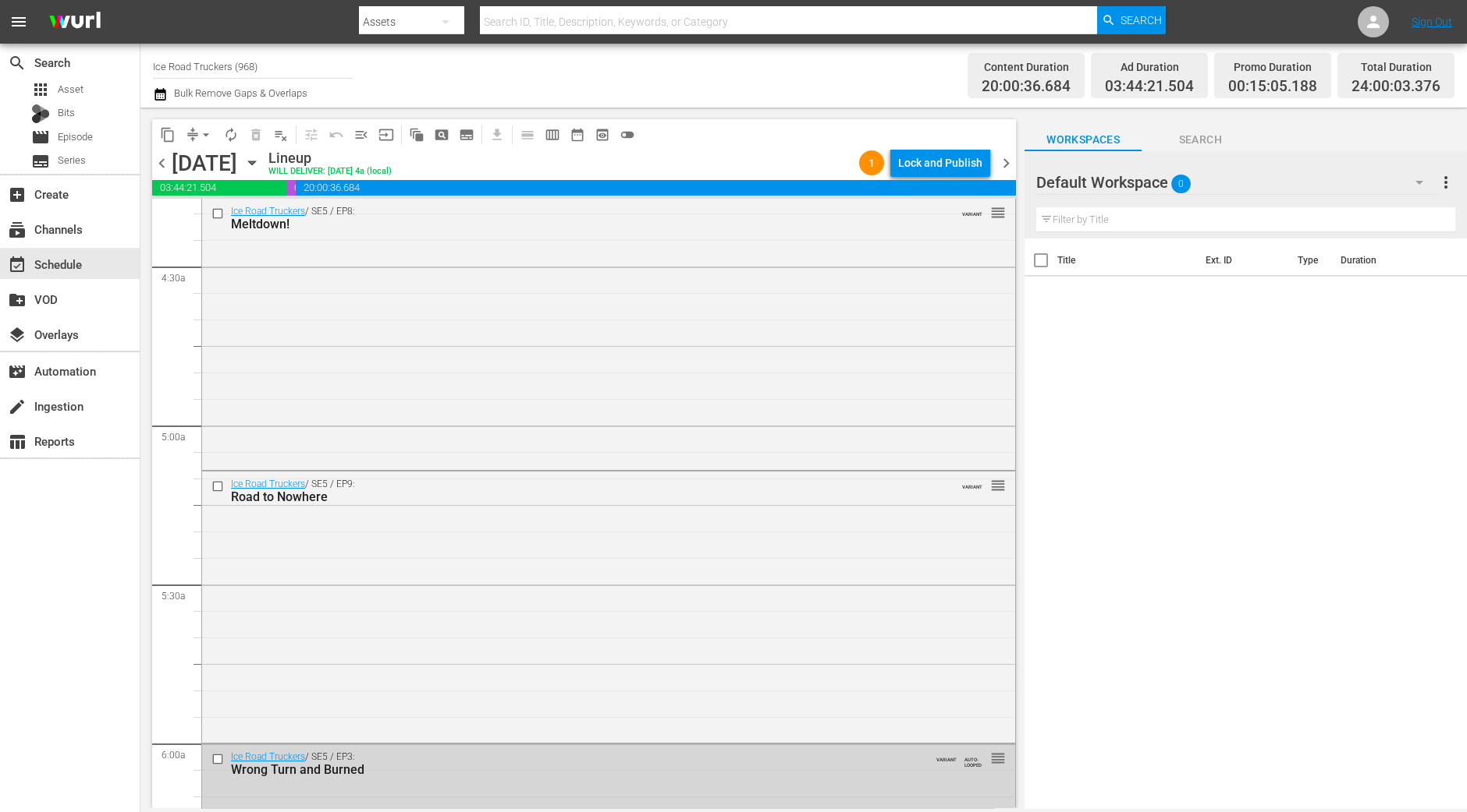
scroll to position [1754, 0]
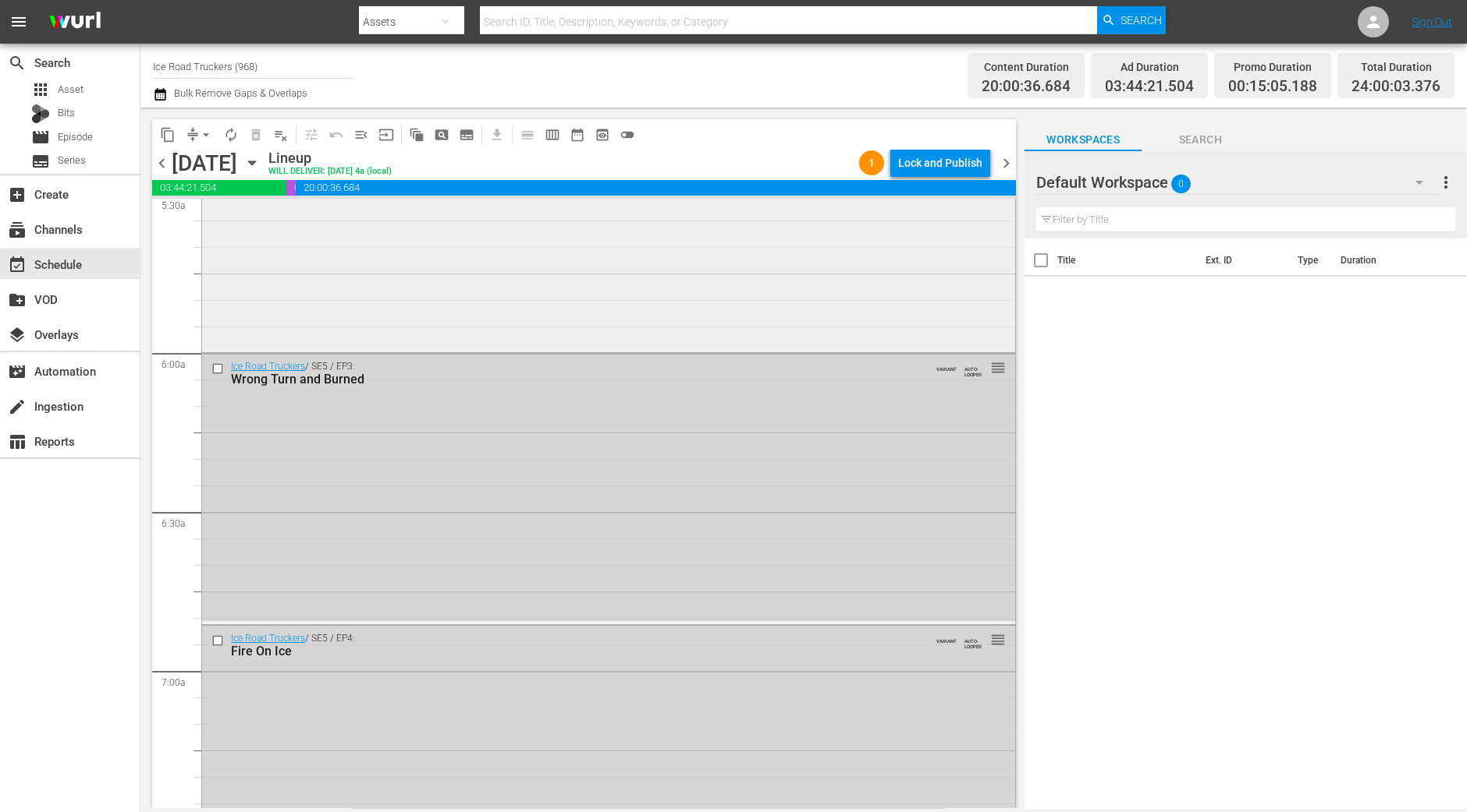
click at [509, 325] on div "Ice Road Truckers / SE5 / EP9: Road to Nowhere VARIANT reorder" at bounding box center [608, 214] width 812 height 268
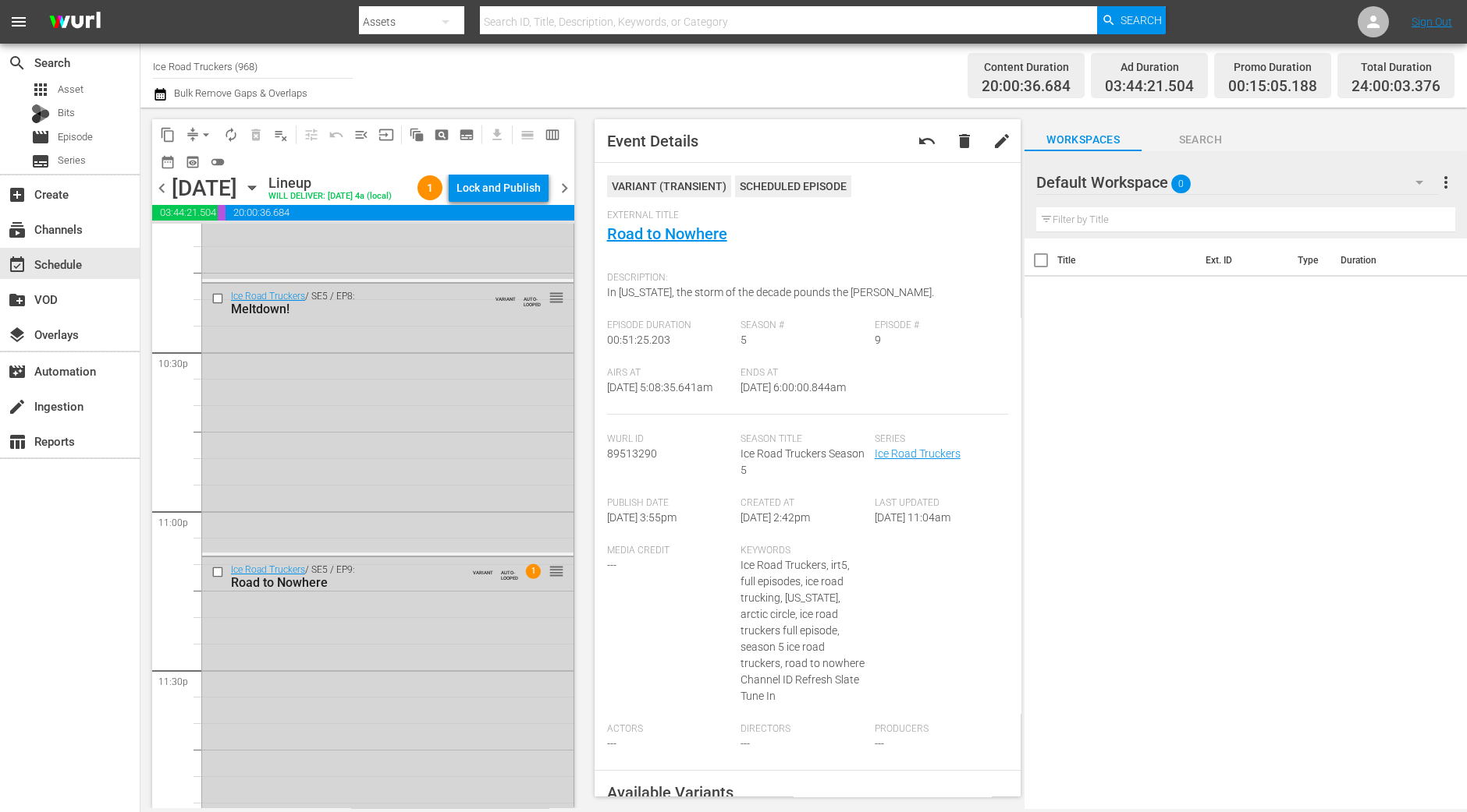
scroll to position [7048, 0]
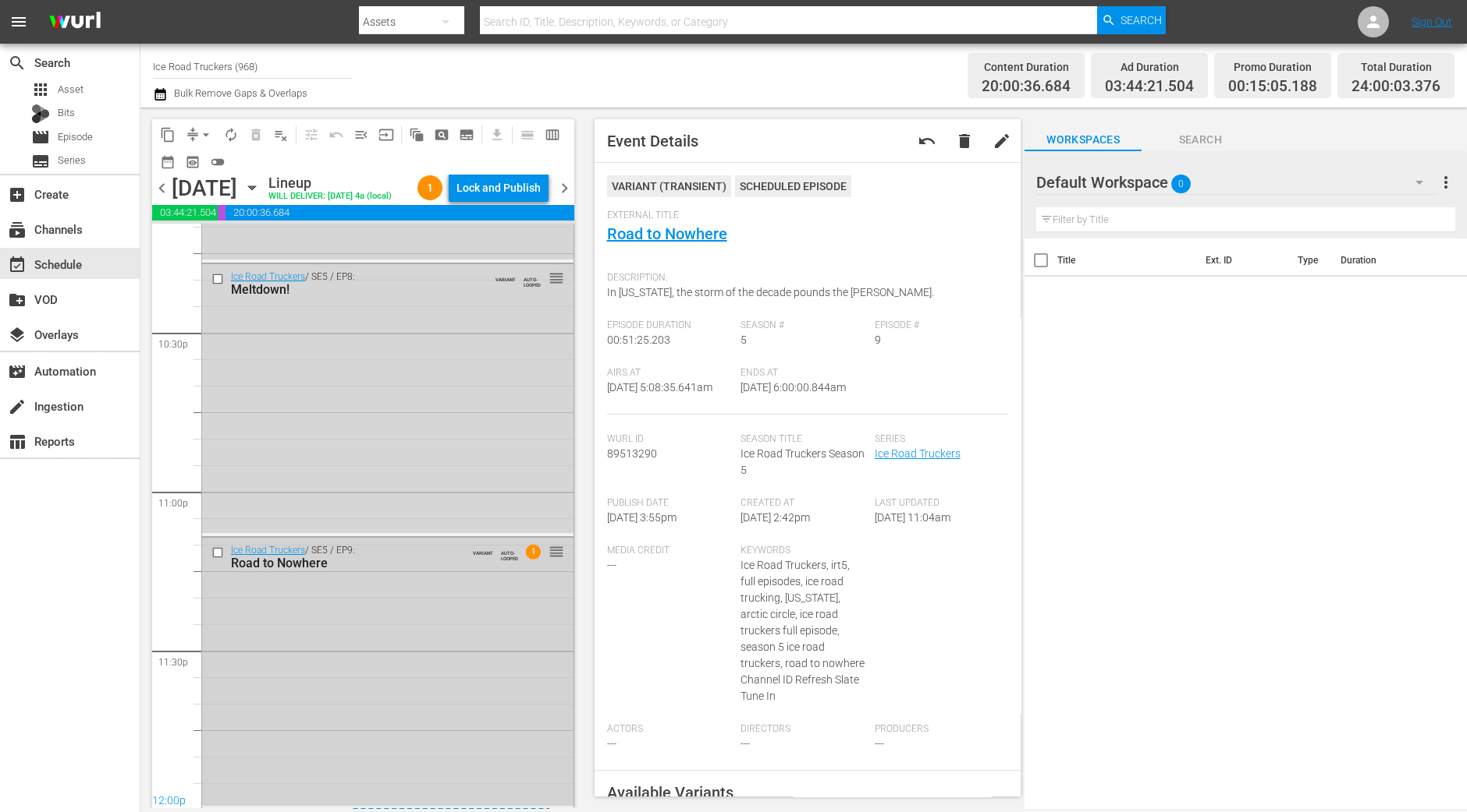
click at [497, 662] on div "Ice Road Truckers / SE5 / EP9: Road to Nowhere VARIANT AUTO-LOOPED 1 reorder" at bounding box center [387, 671] width 371 height 268
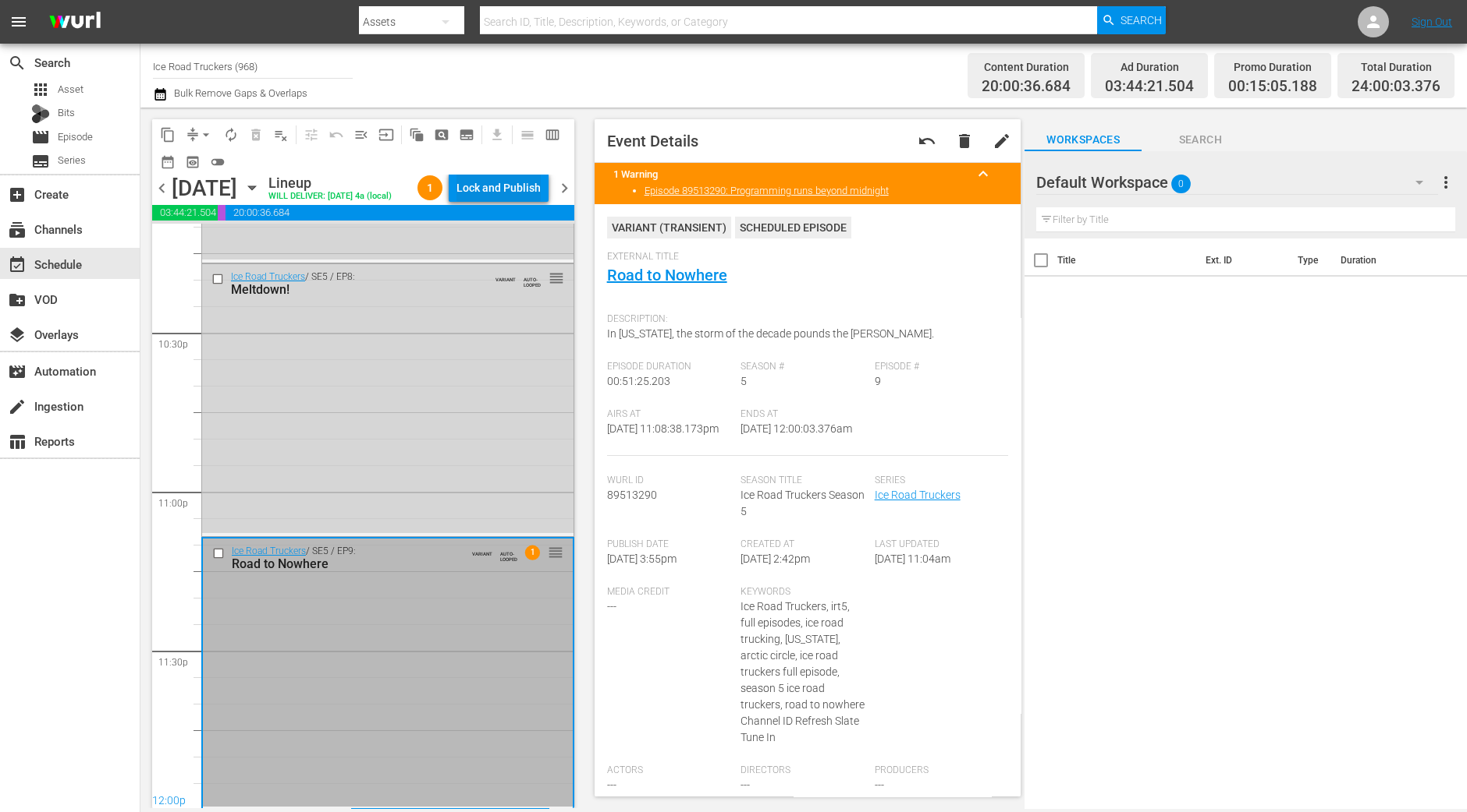
click at [497, 189] on div "Lock and Publish" at bounding box center [498, 188] width 85 height 28
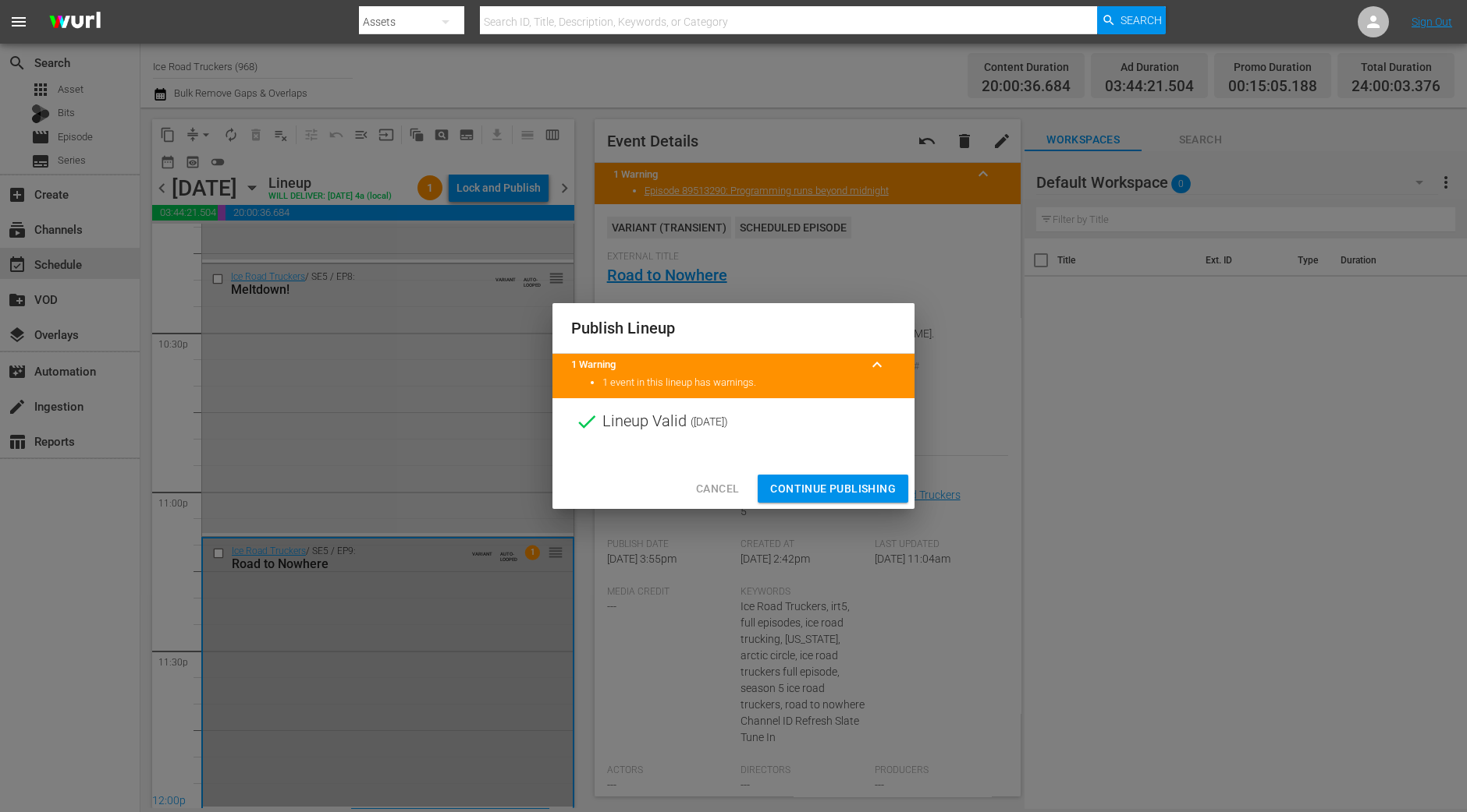
click at [787, 489] on span "Continue Publishing" at bounding box center [833, 489] width 126 height 20
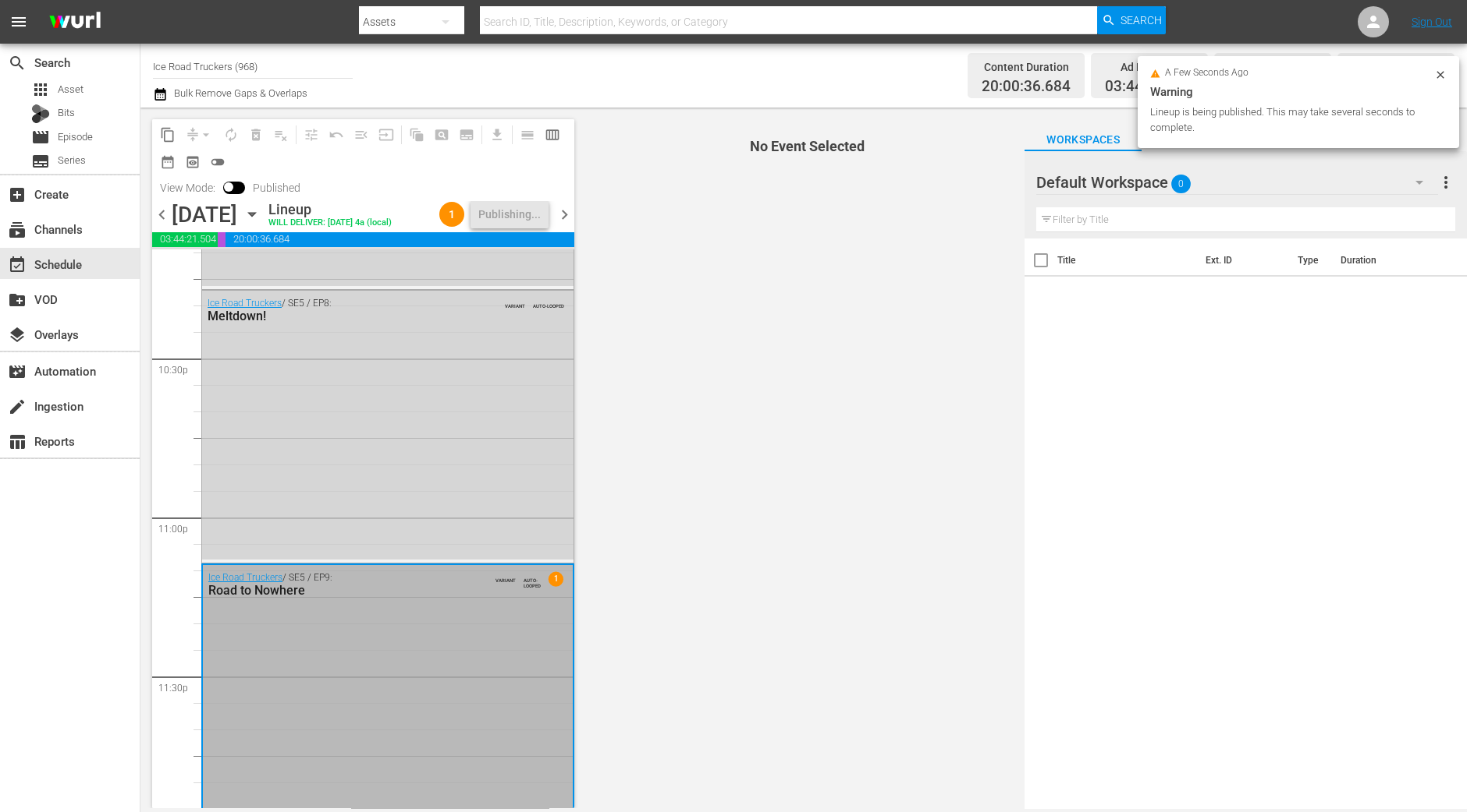
click at [567, 218] on span "chevron_right" at bounding box center [564, 214] width 20 height 20
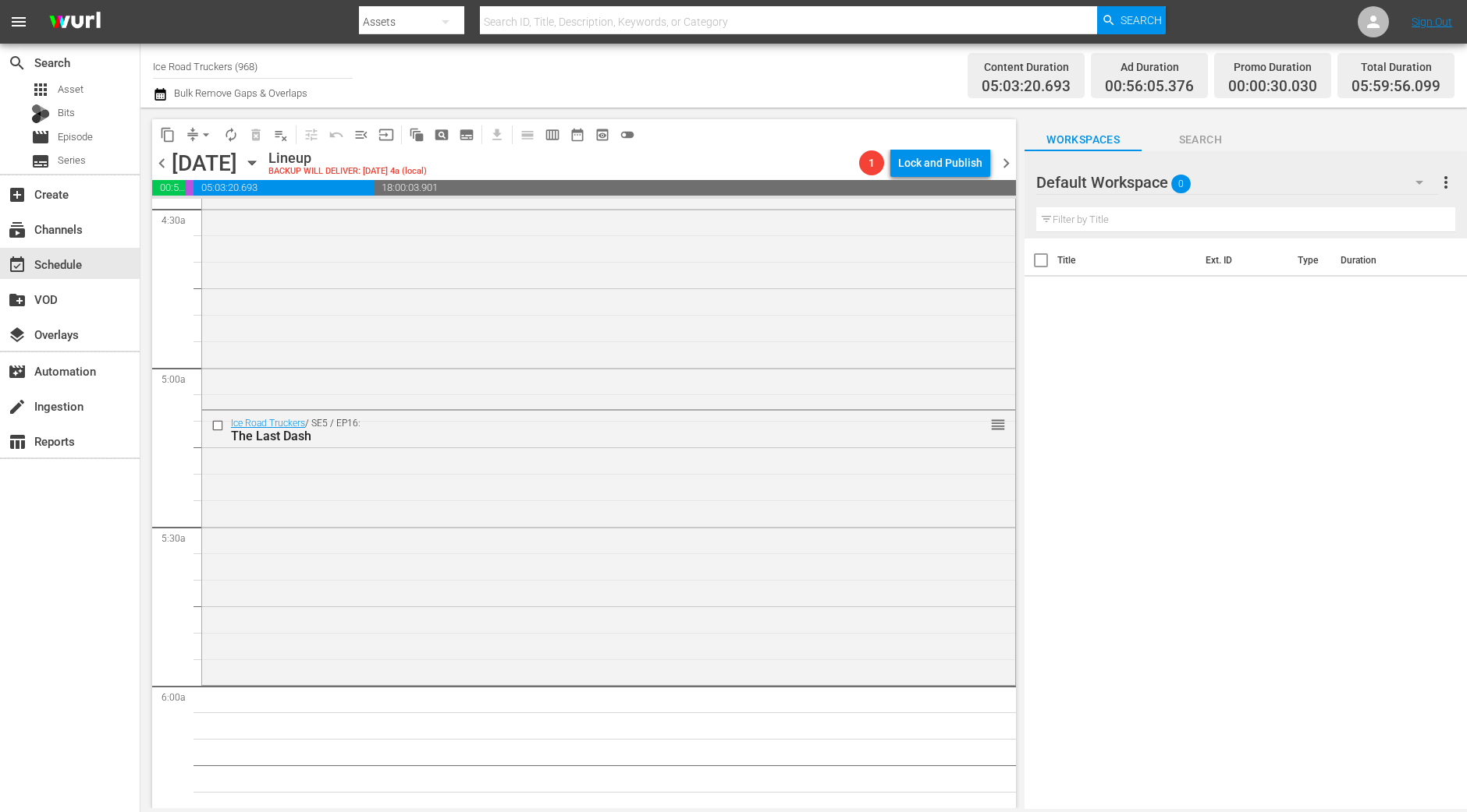
scroll to position [1663, 0]
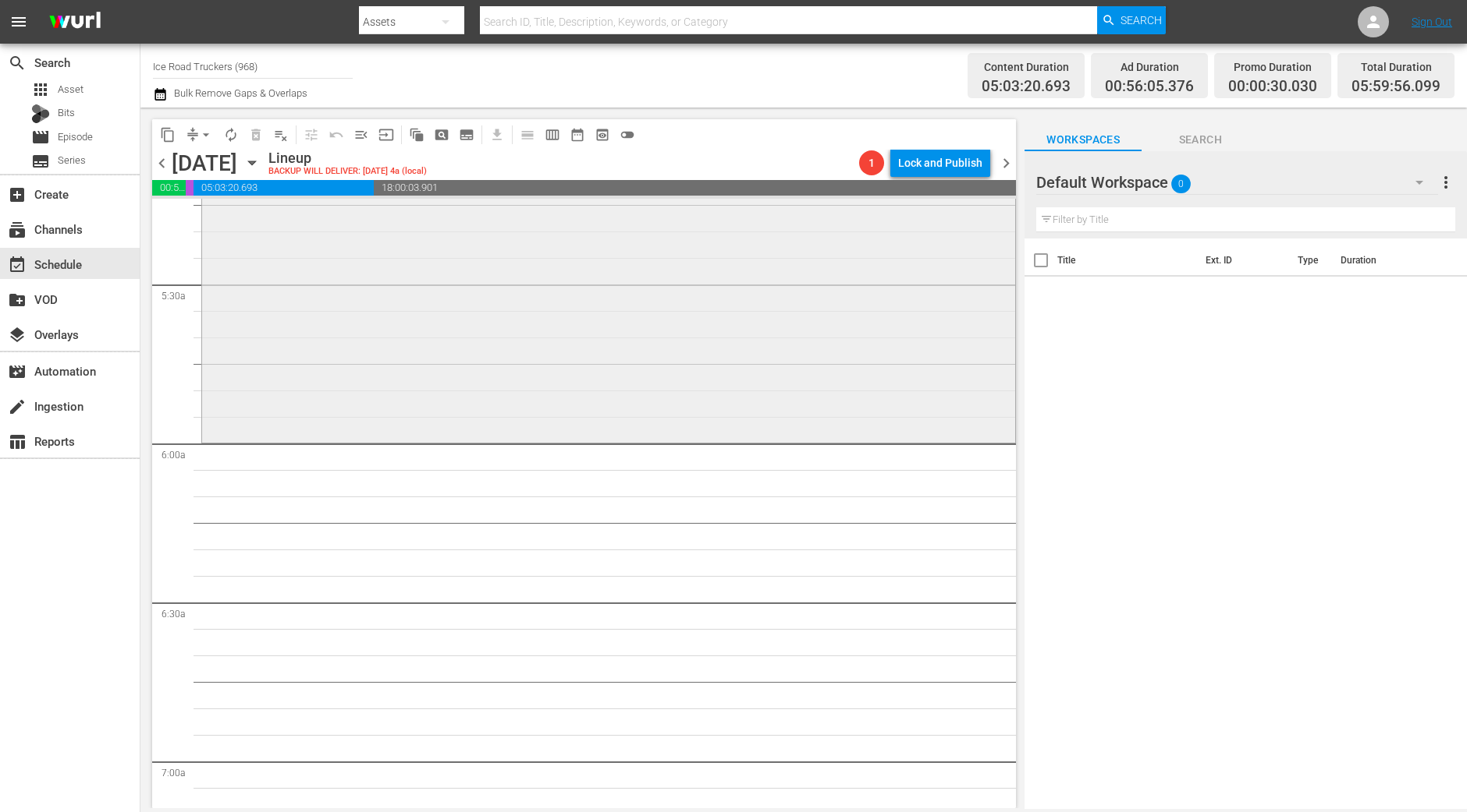
click at [454, 411] on div "Ice Road Truckers / SE5 / EP16: The Last Dash reorder" at bounding box center [608, 304] width 812 height 271
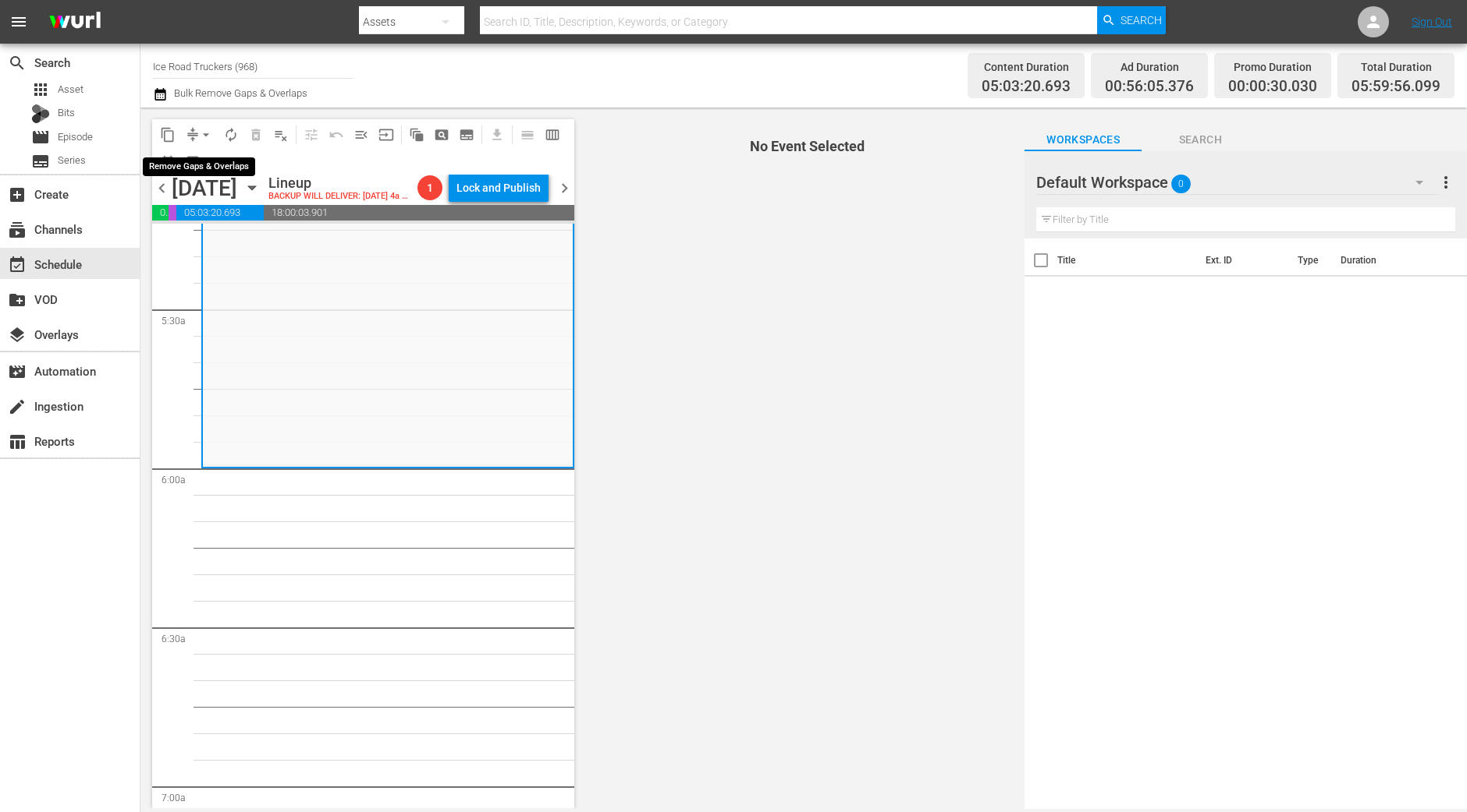
click at [204, 131] on span "arrow_drop_down" at bounding box center [206, 134] width 16 height 16
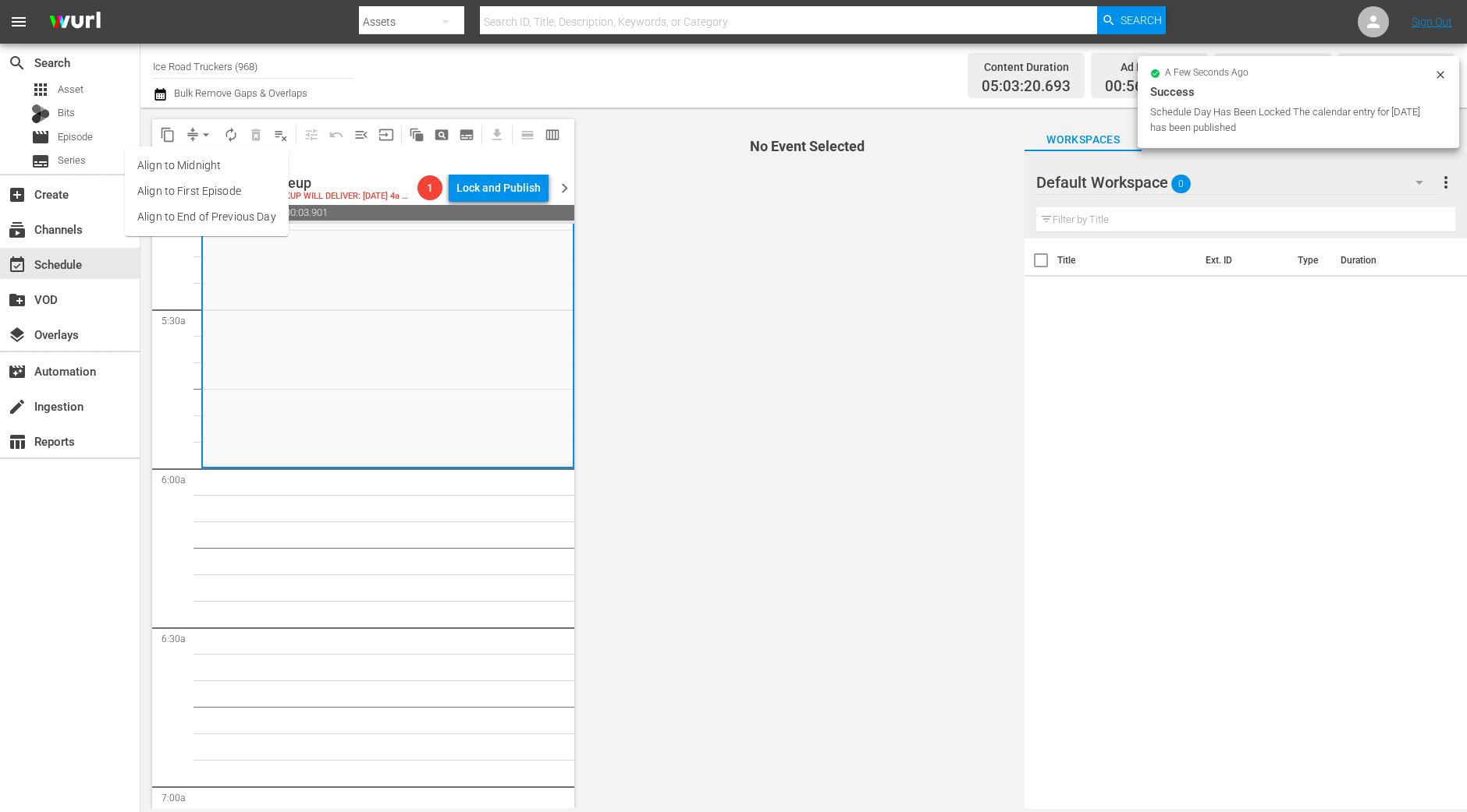
click at [199, 153] on li "Align to Midnight" at bounding box center [207, 165] width 164 height 25
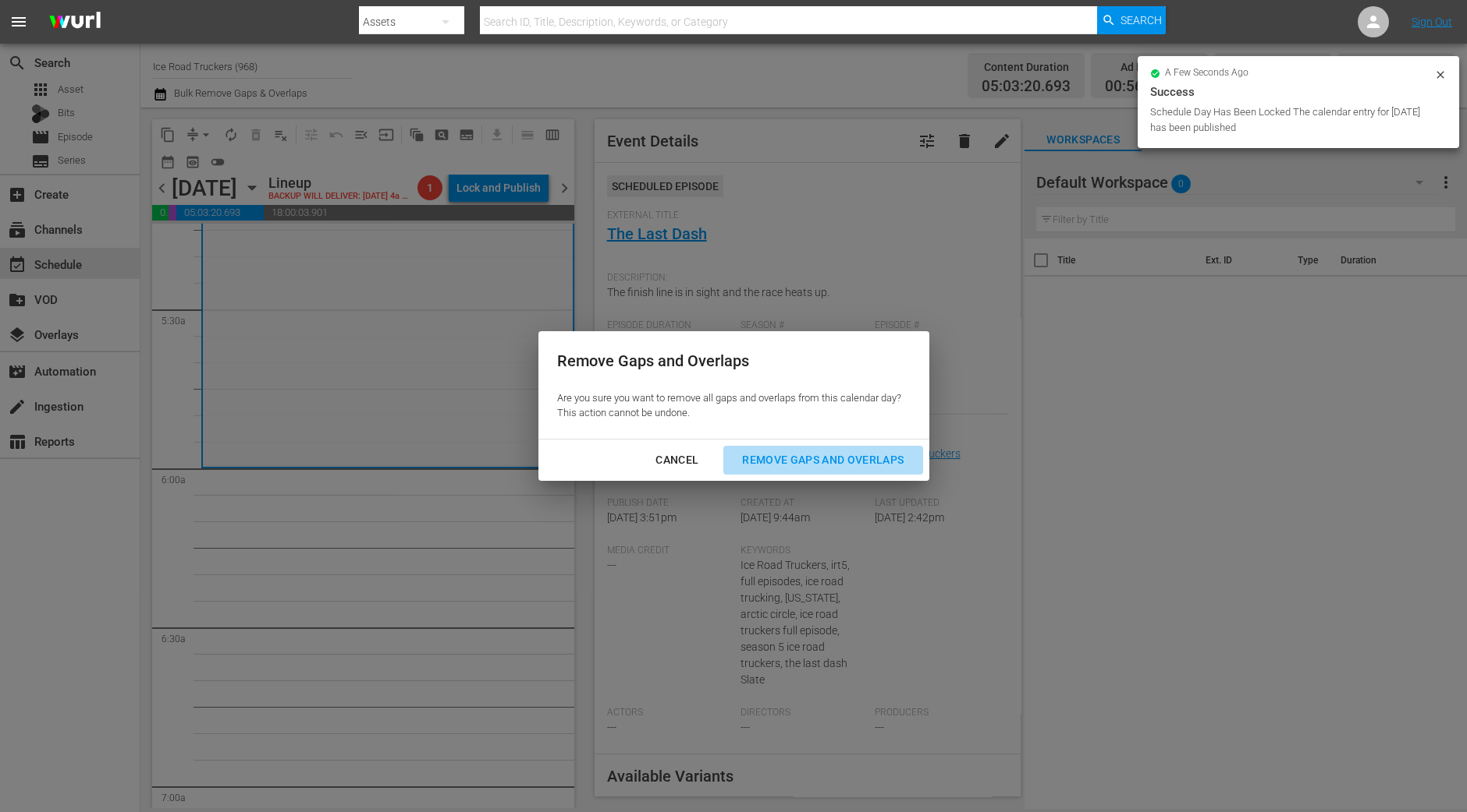
click at [852, 465] on div "Remove Gaps and Overlaps" at bounding box center [823, 460] width 186 height 20
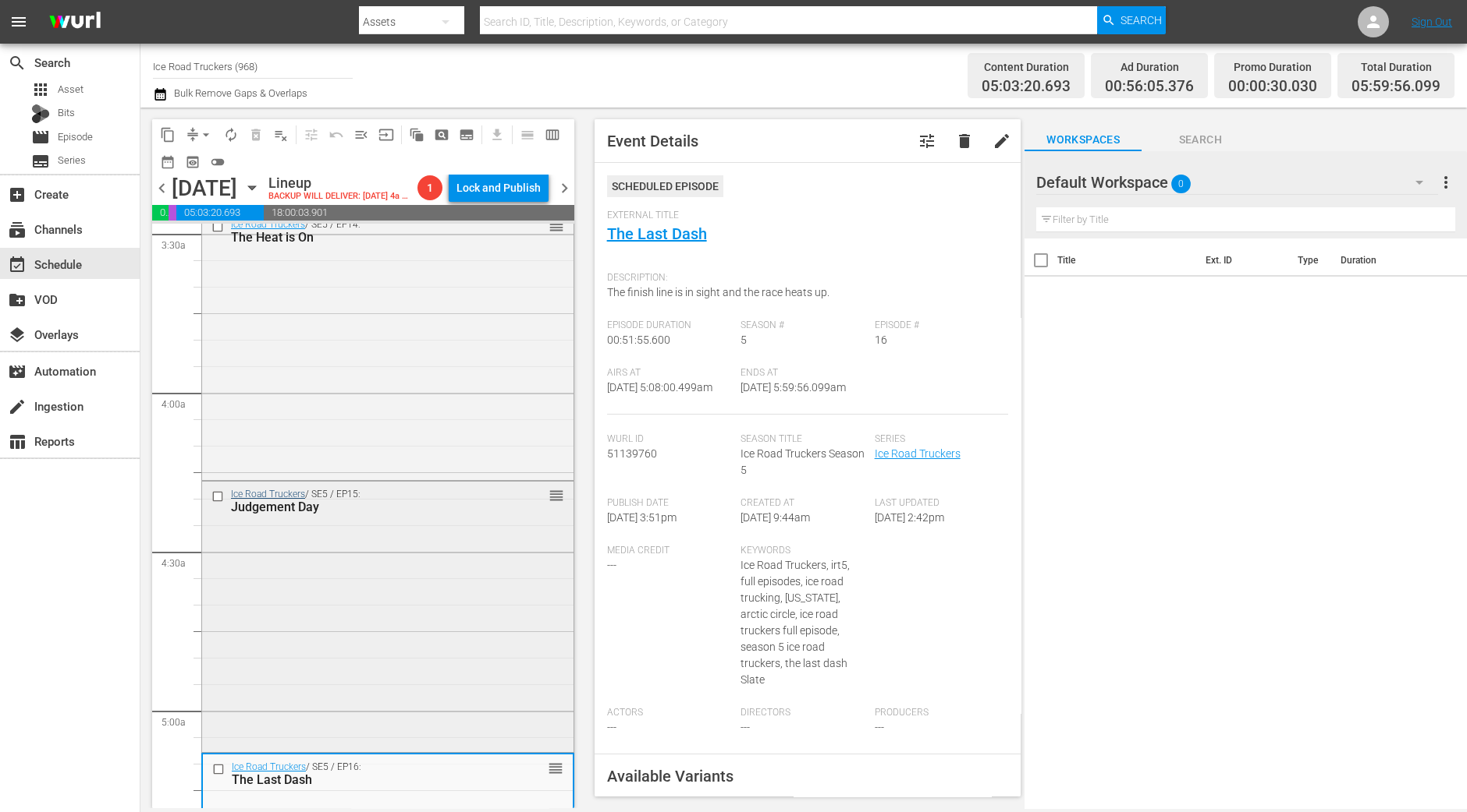
scroll to position [1079, 0]
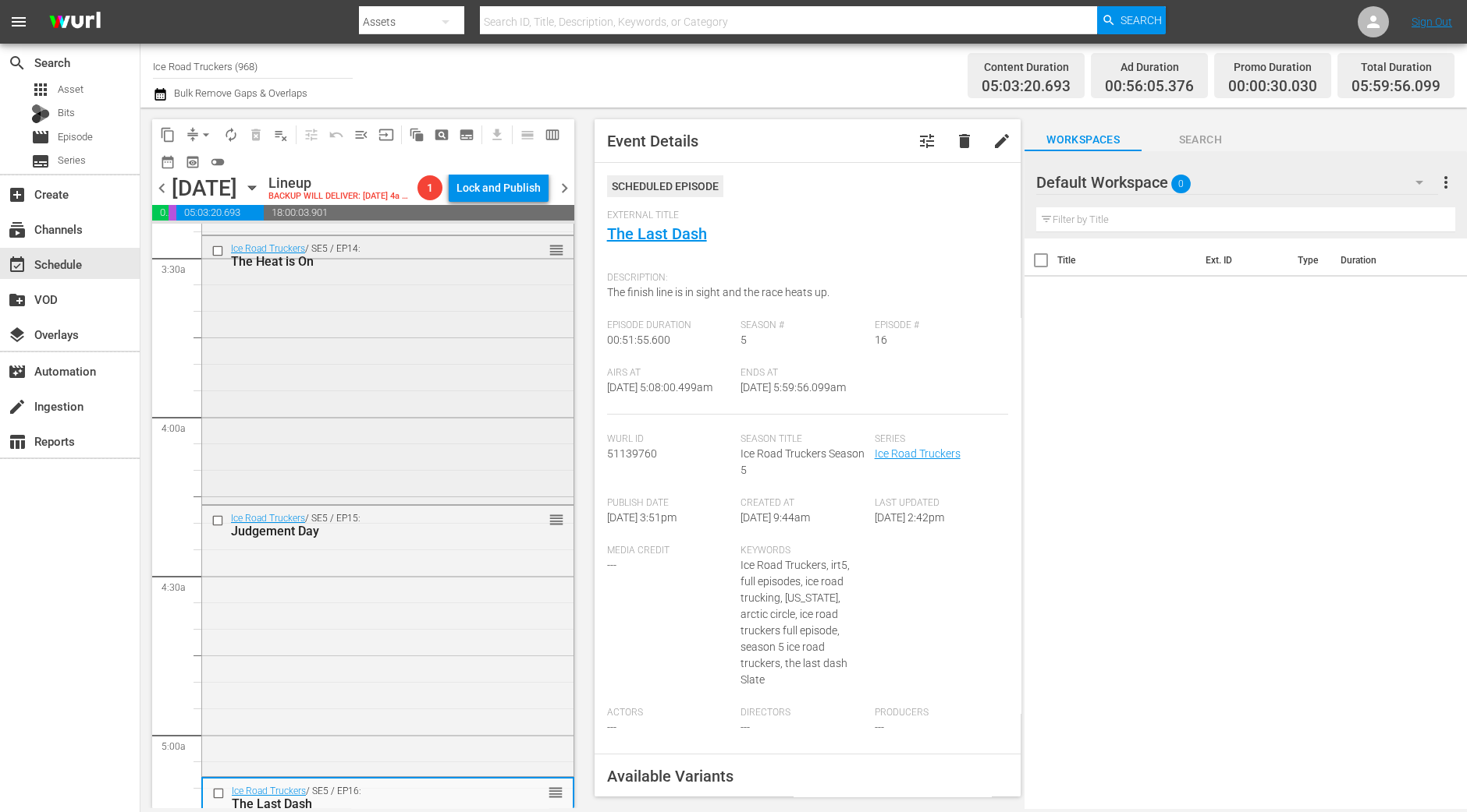
click at [273, 419] on div "Ice Road Truckers / SE5 / EP14: The Heat is On reorder" at bounding box center [387, 368] width 371 height 265
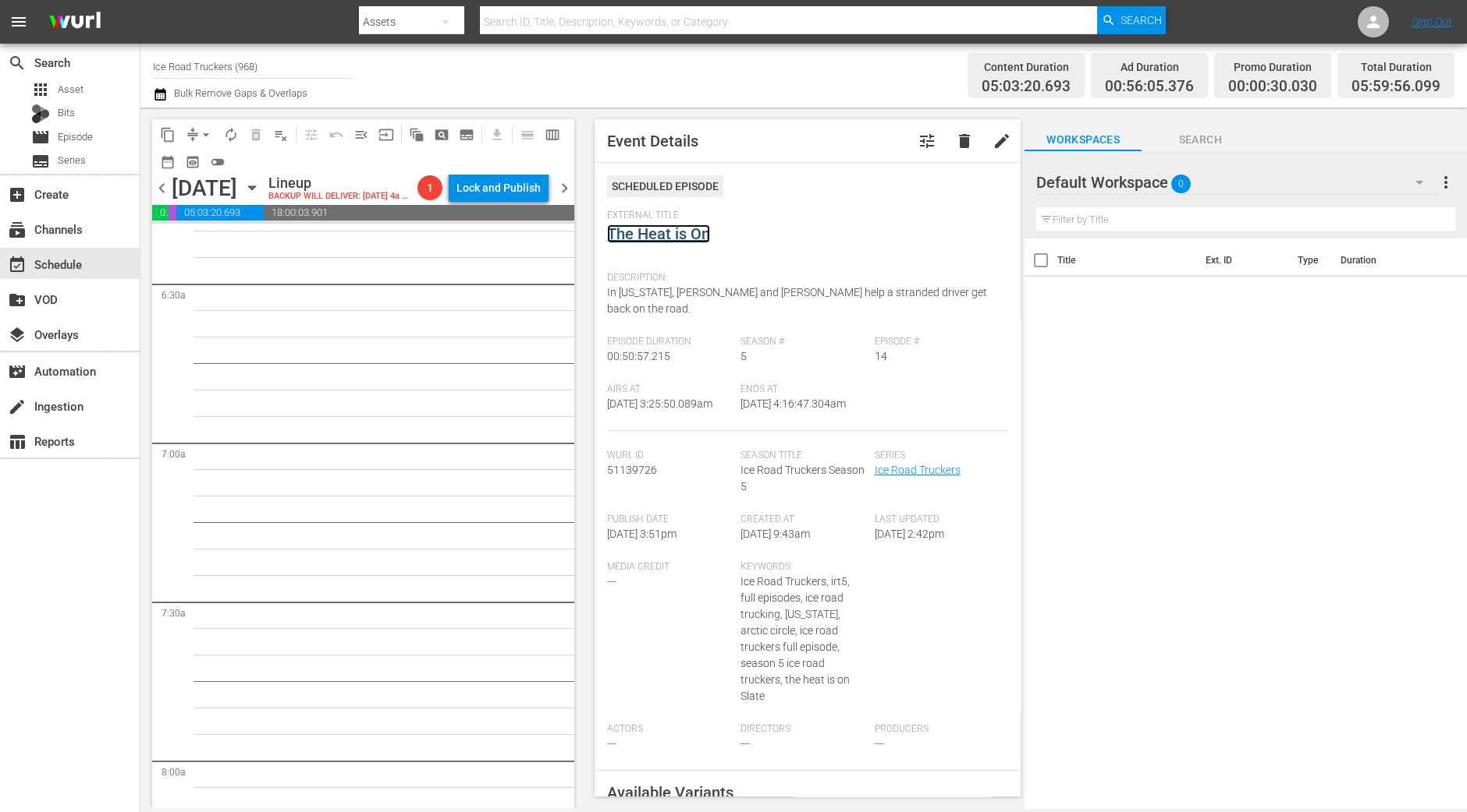
scroll to position [1761, 0]
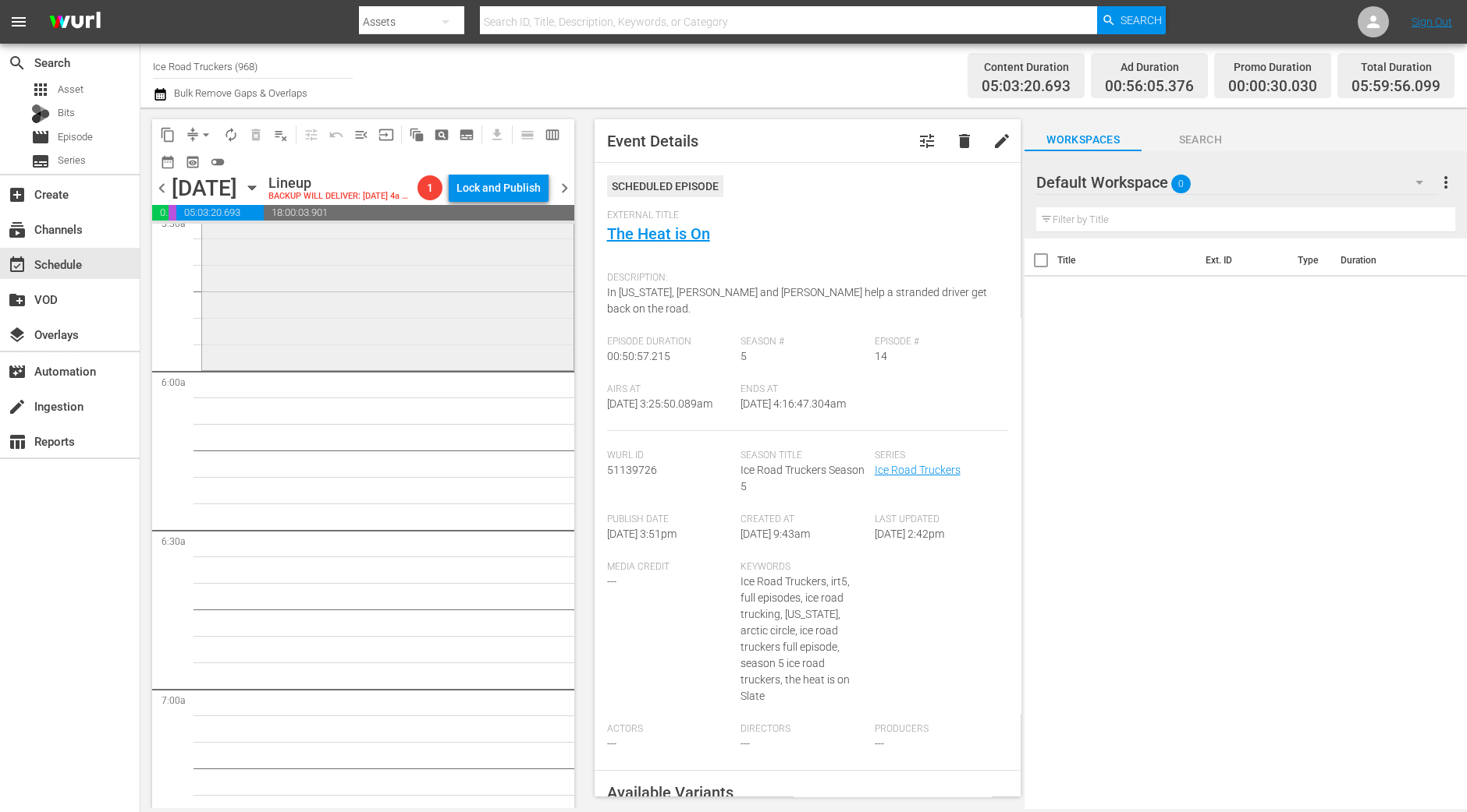
click at [328, 355] on div "Ice Road Truckers / SE5 / EP16: The Last Dash reorder" at bounding box center [387, 231] width 371 height 271
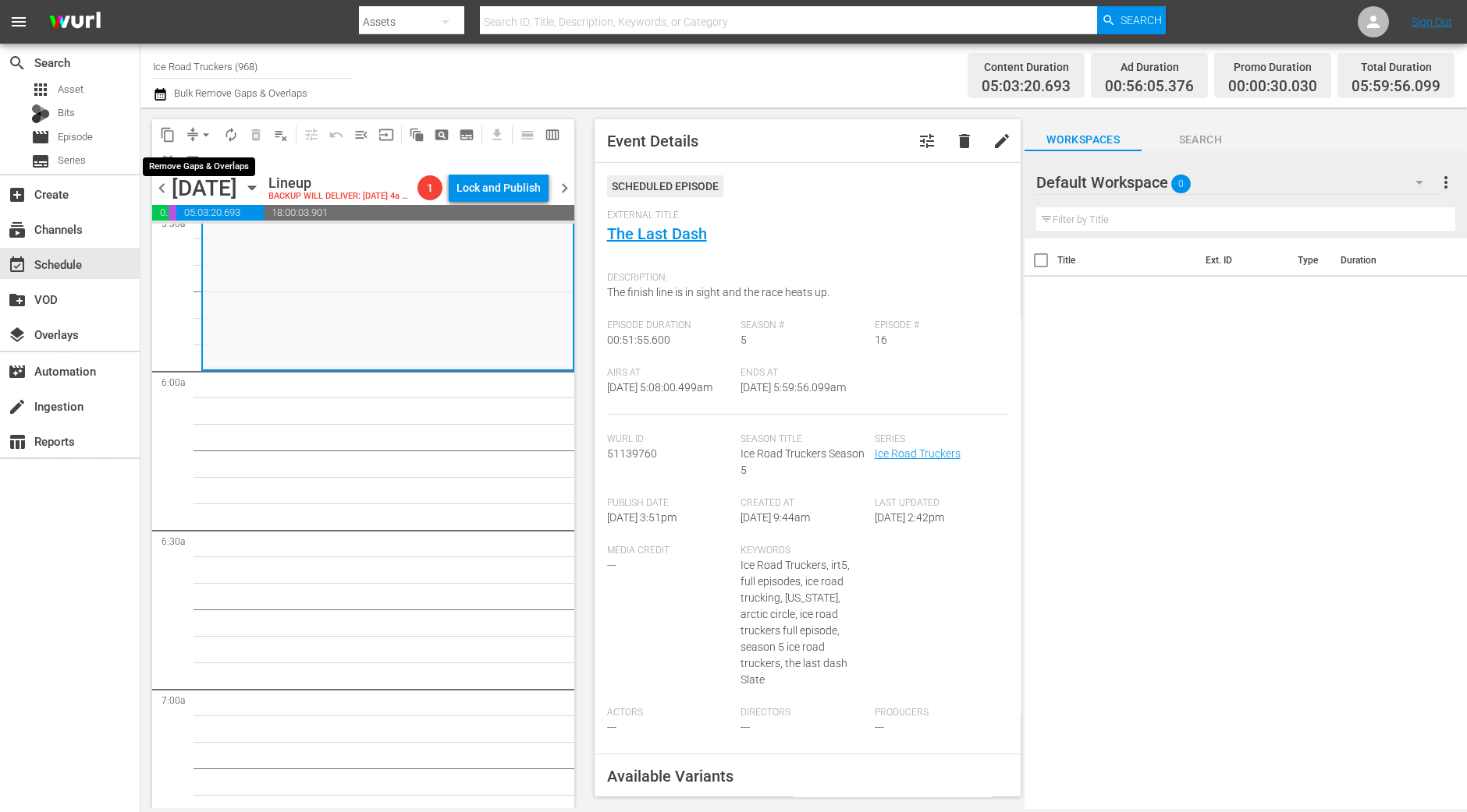
click at [211, 130] on span "arrow_drop_down" at bounding box center [206, 134] width 16 height 16
click at [198, 153] on li "Align to Midnight" at bounding box center [207, 165] width 164 height 25
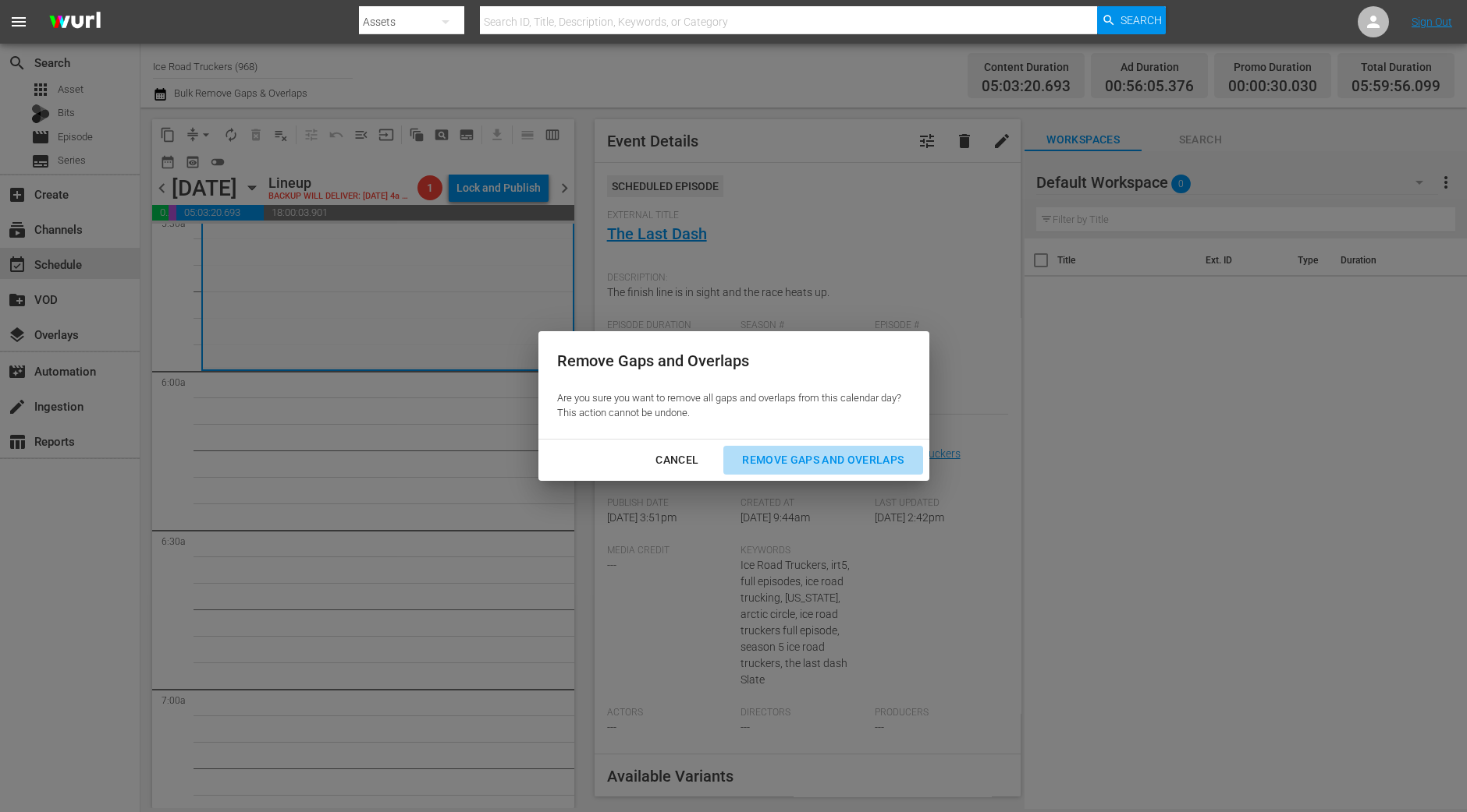
click at [856, 458] on div "Remove Gaps and Overlaps" at bounding box center [823, 460] width 186 height 20
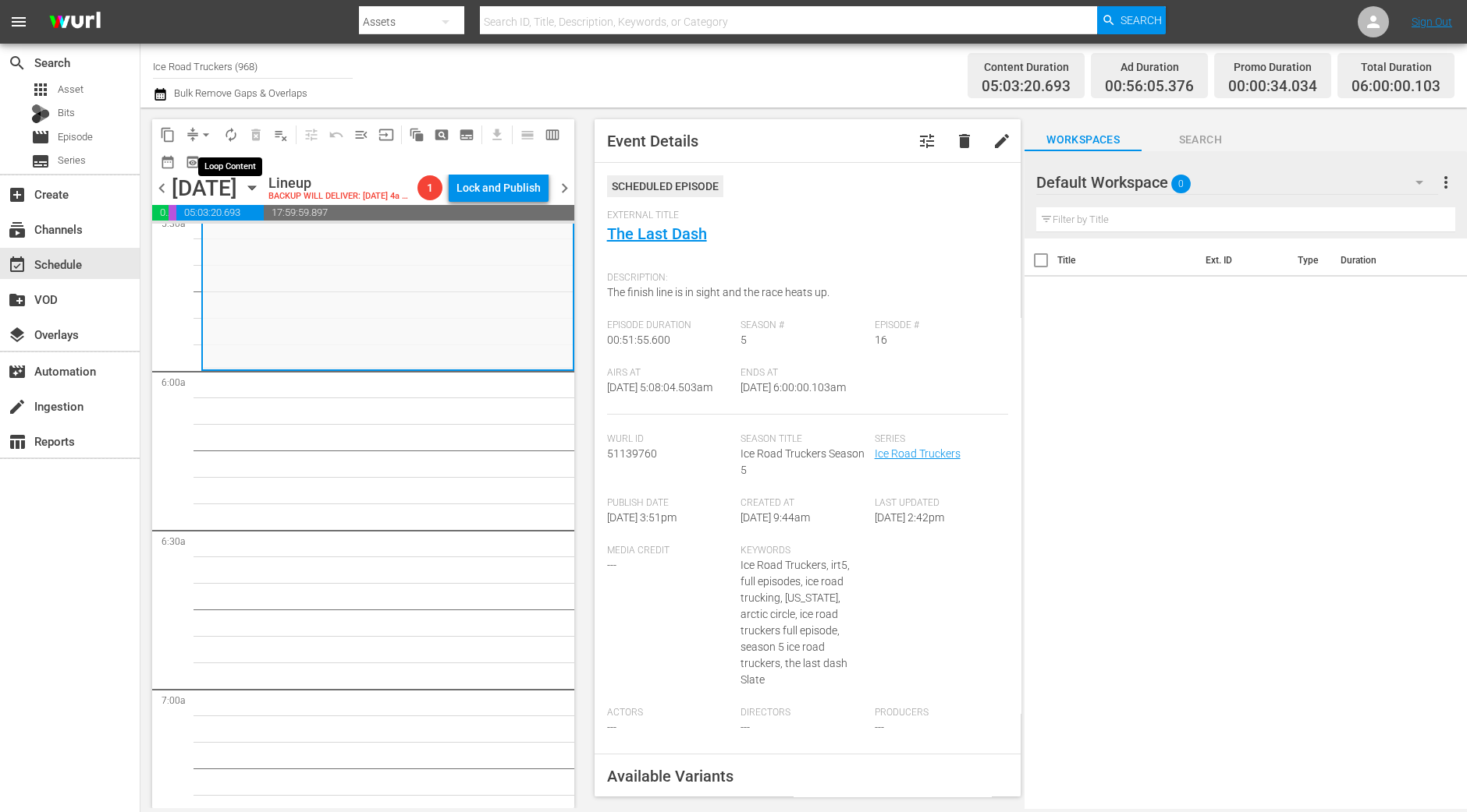
click at [227, 131] on span "autorenew_outlined" at bounding box center [230, 134] width 16 height 16
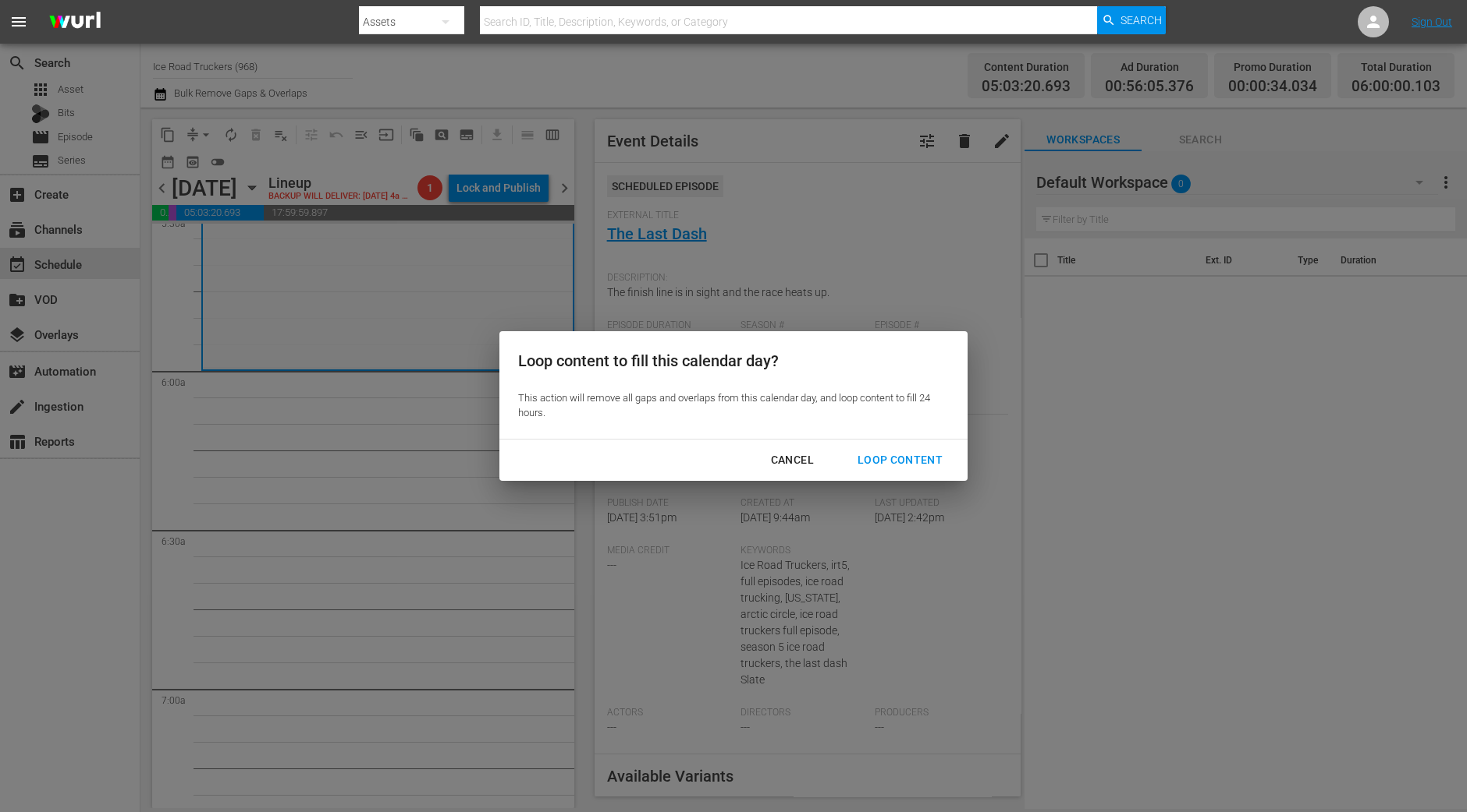
click at [907, 448] on button "Loop Content" at bounding box center [900, 461] width 122 height 29
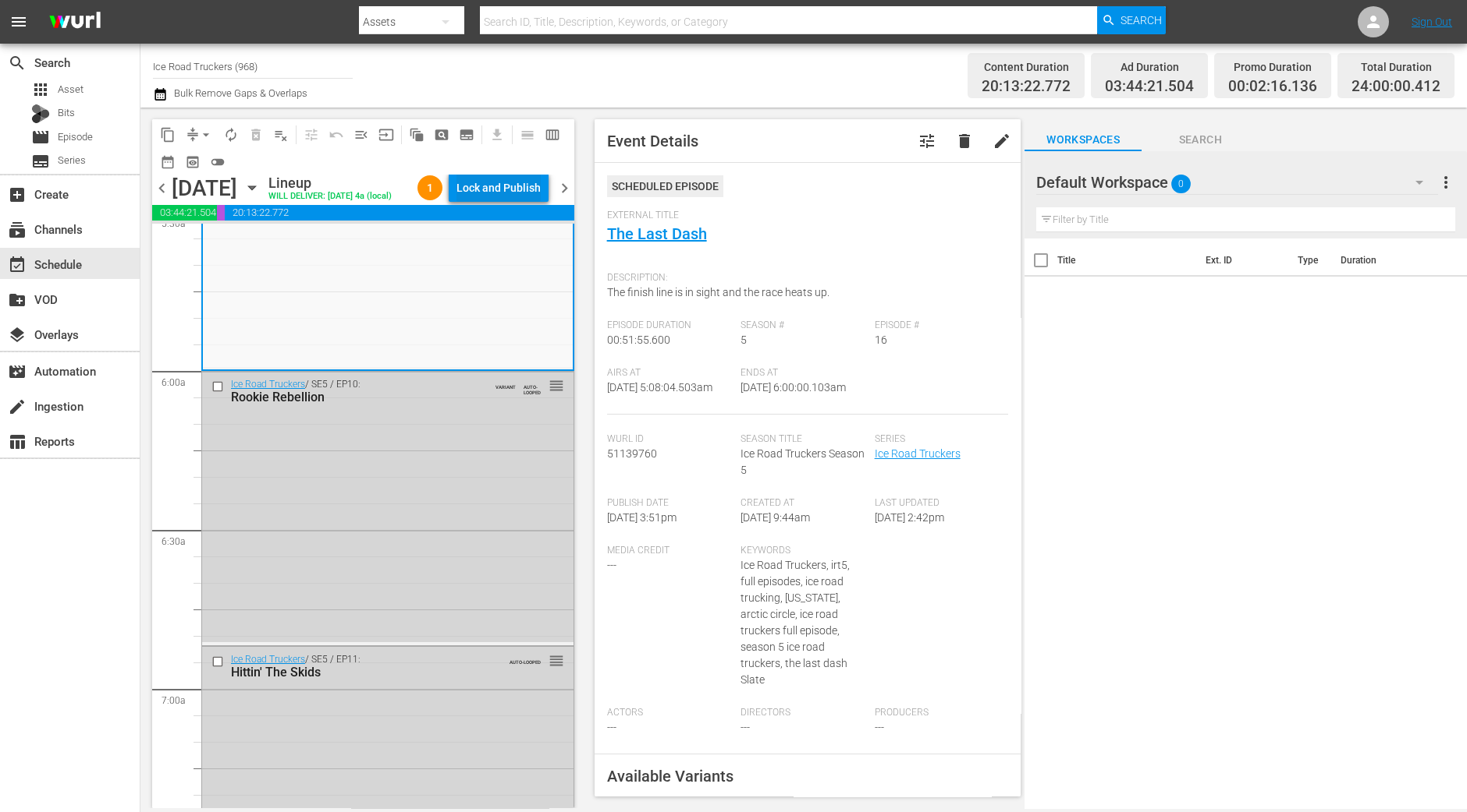
click at [501, 180] on div "Lock and Publish" at bounding box center [498, 188] width 85 height 28
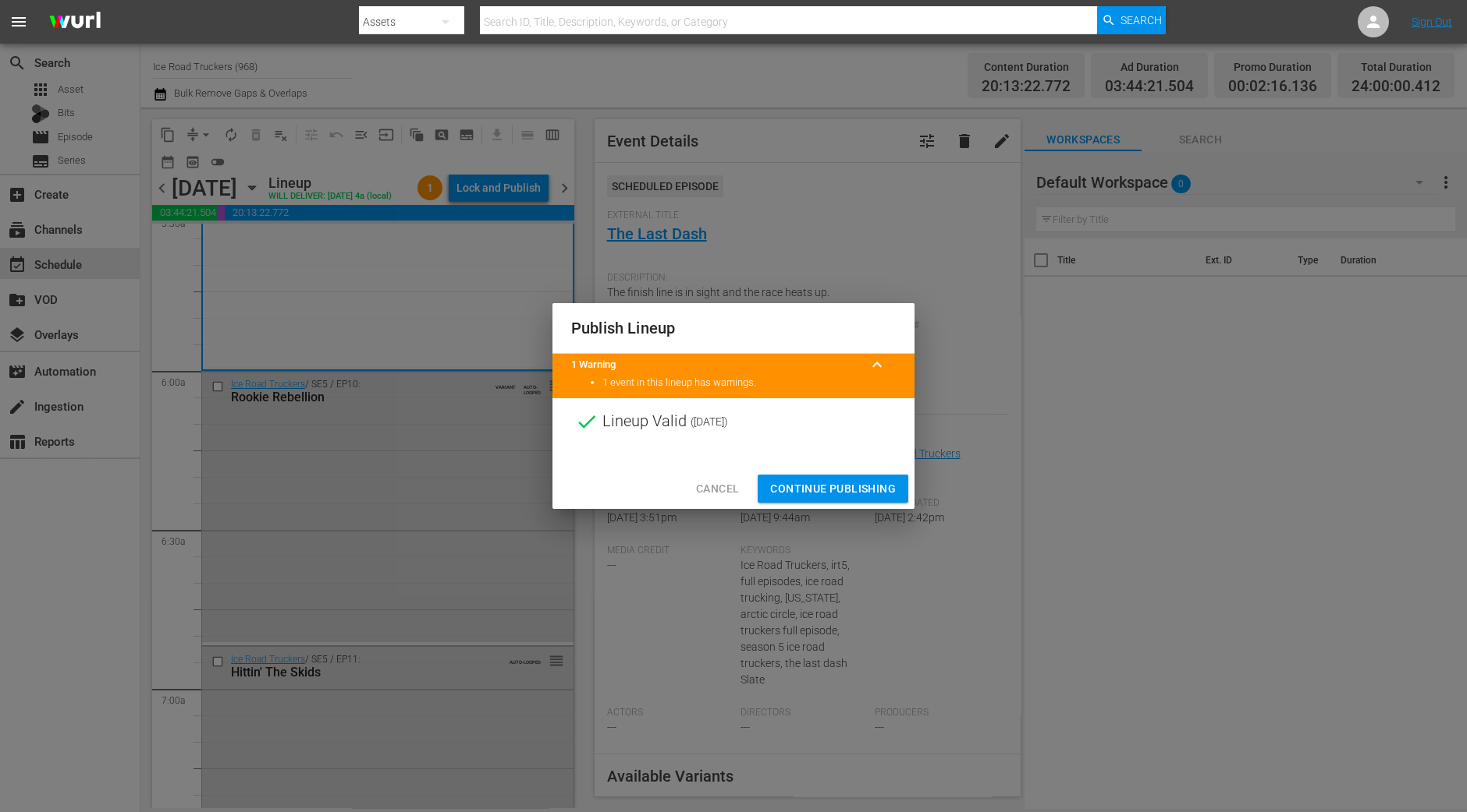
click at [828, 492] on span "Continue Publishing" at bounding box center [833, 489] width 126 height 20
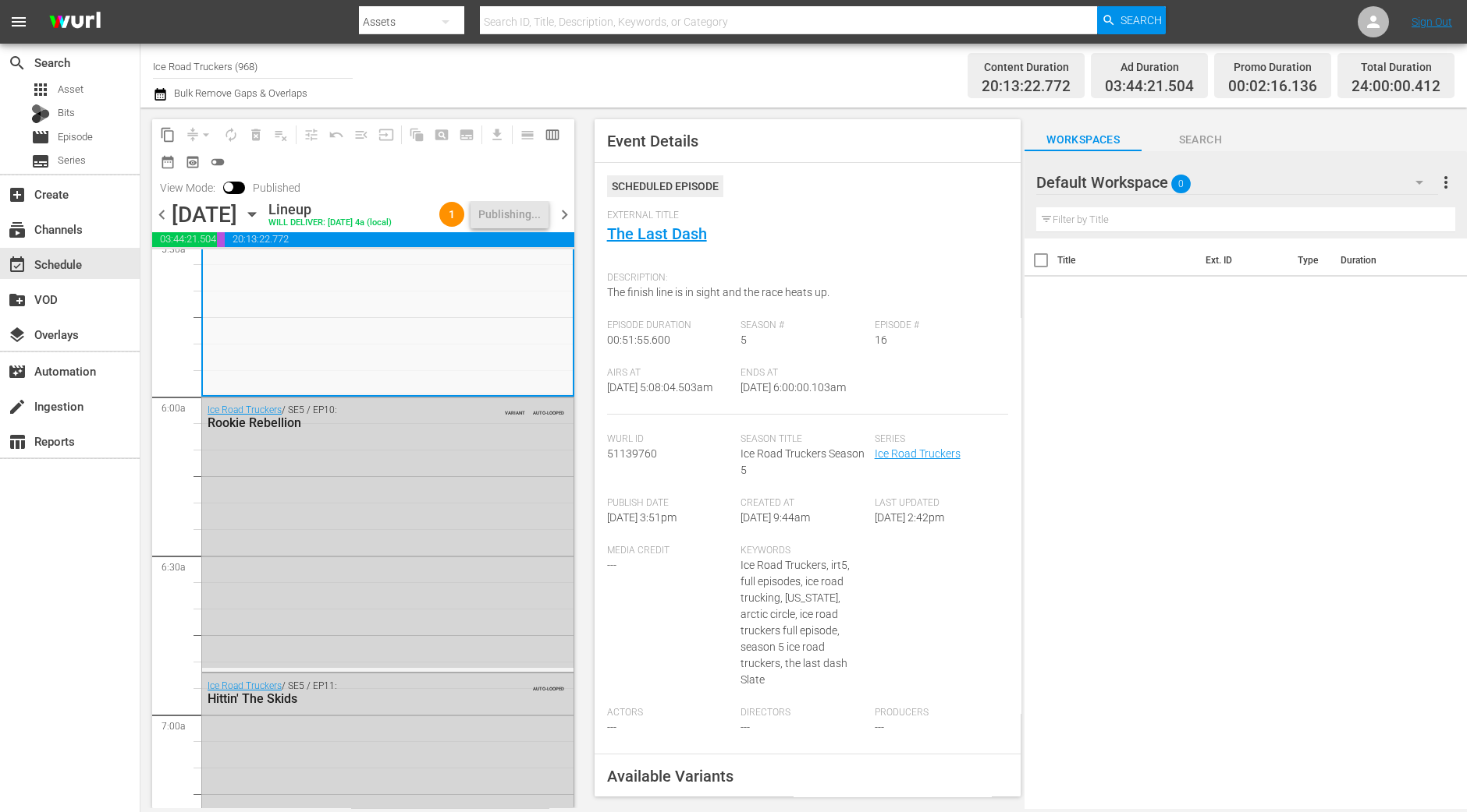
click at [94, 570] on div "search Search apps Asset Bits movie Episode subtitles Series add_box Create sub…" at bounding box center [70, 449] width 140 height 812
click at [563, 208] on span "chevron_right" at bounding box center [564, 214] width 20 height 20
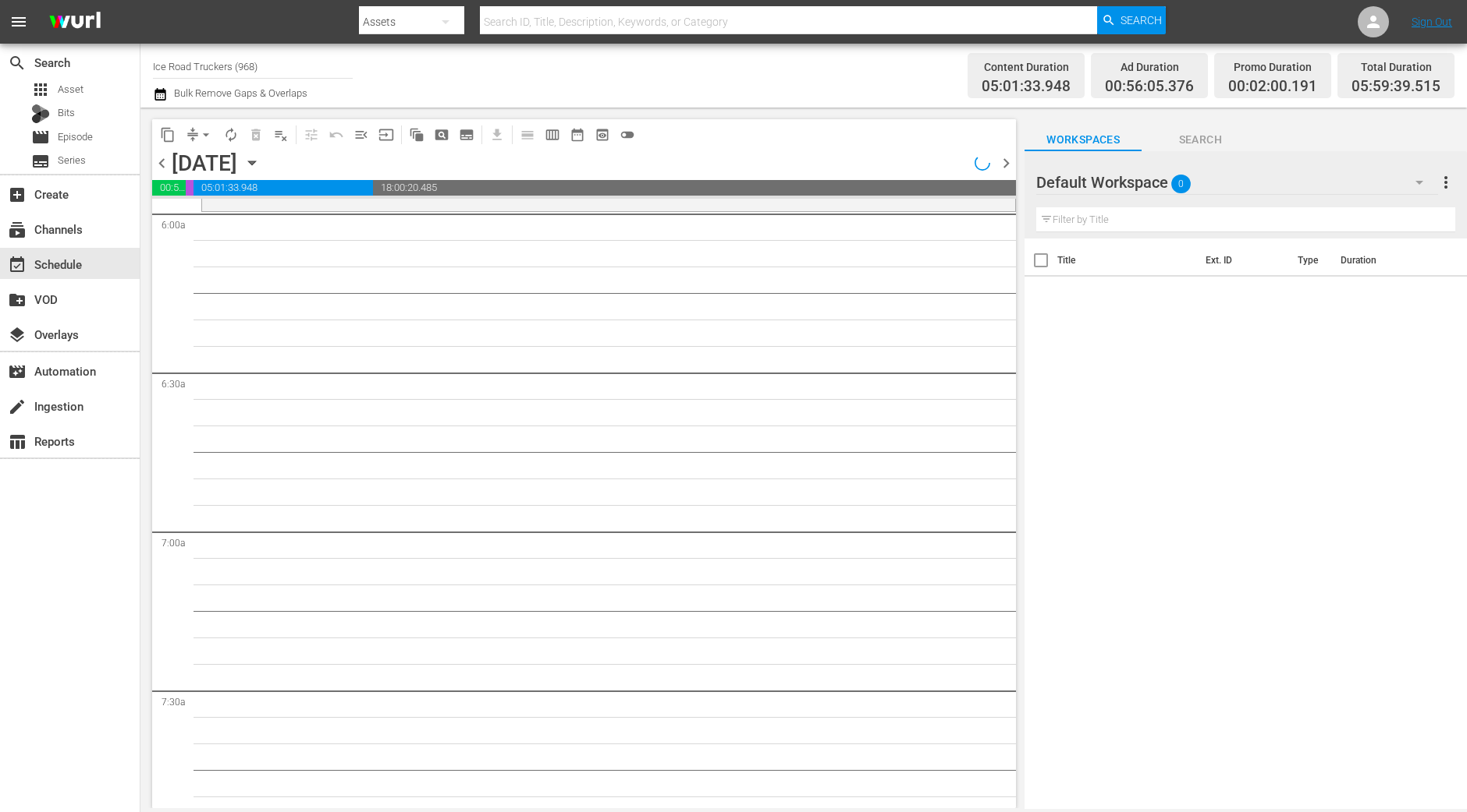
scroll to position [1735, 0]
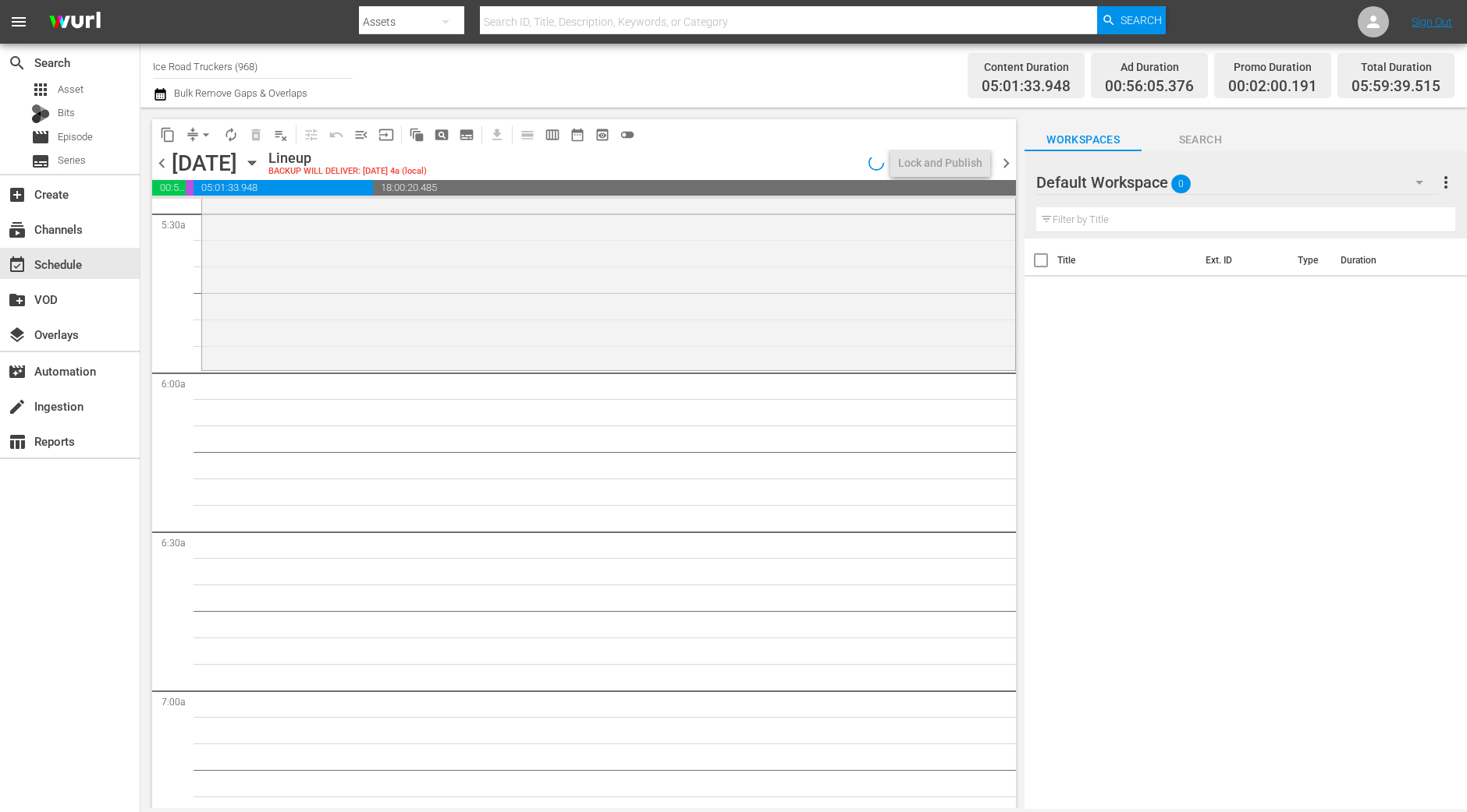
drag, startPoint x: 624, startPoint y: 304, endPoint x: 576, endPoint y: 286, distance: 51.3
click at [624, 304] on div "Ice Road Truckers / SE6 / EP7: Hard Road Ahead reorder" at bounding box center [608, 232] width 812 height 268
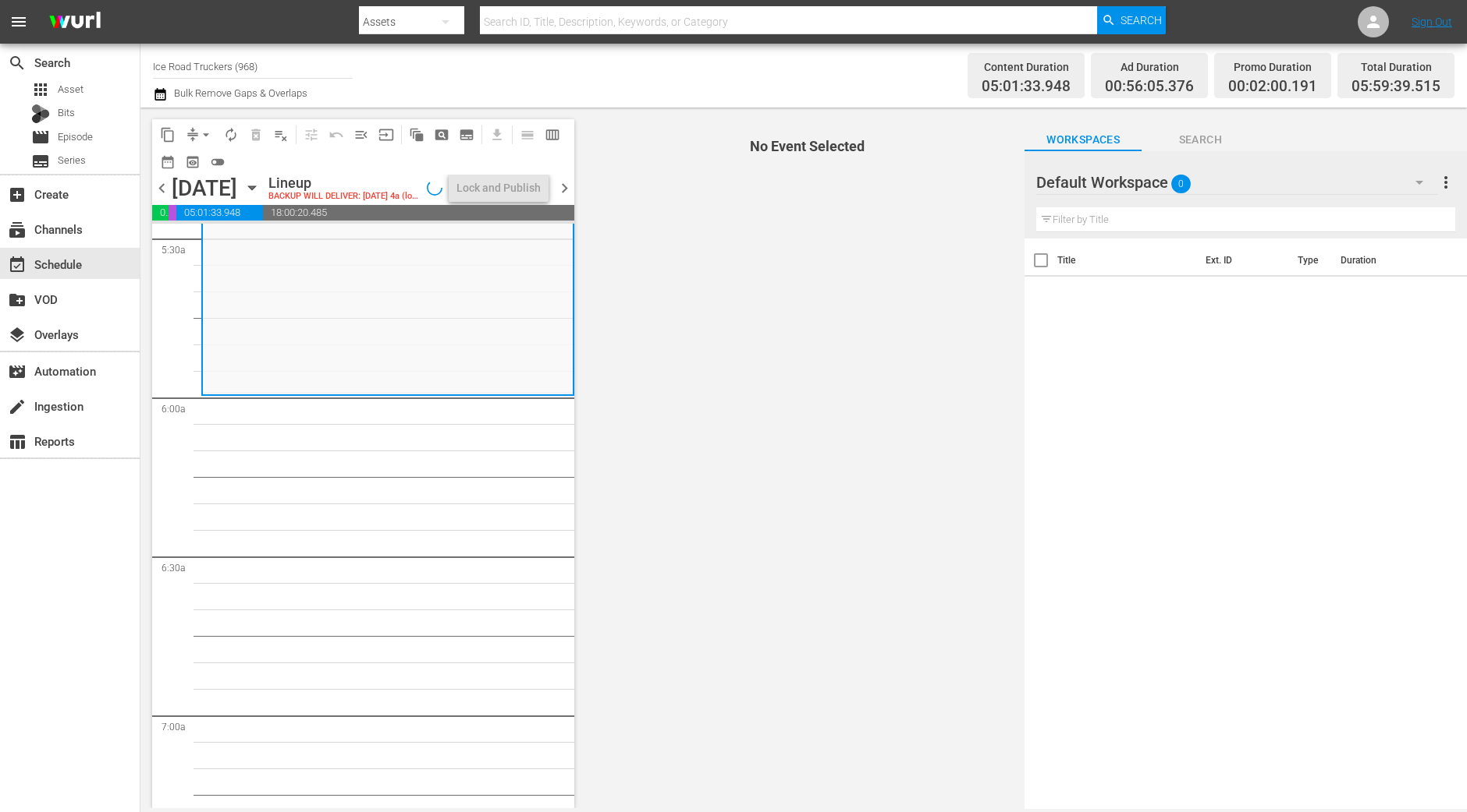
click at [198, 135] on span "arrow_drop_down" at bounding box center [206, 134] width 16 height 16
click at [194, 162] on li "Align to Midnight" at bounding box center [207, 165] width 164 height 25
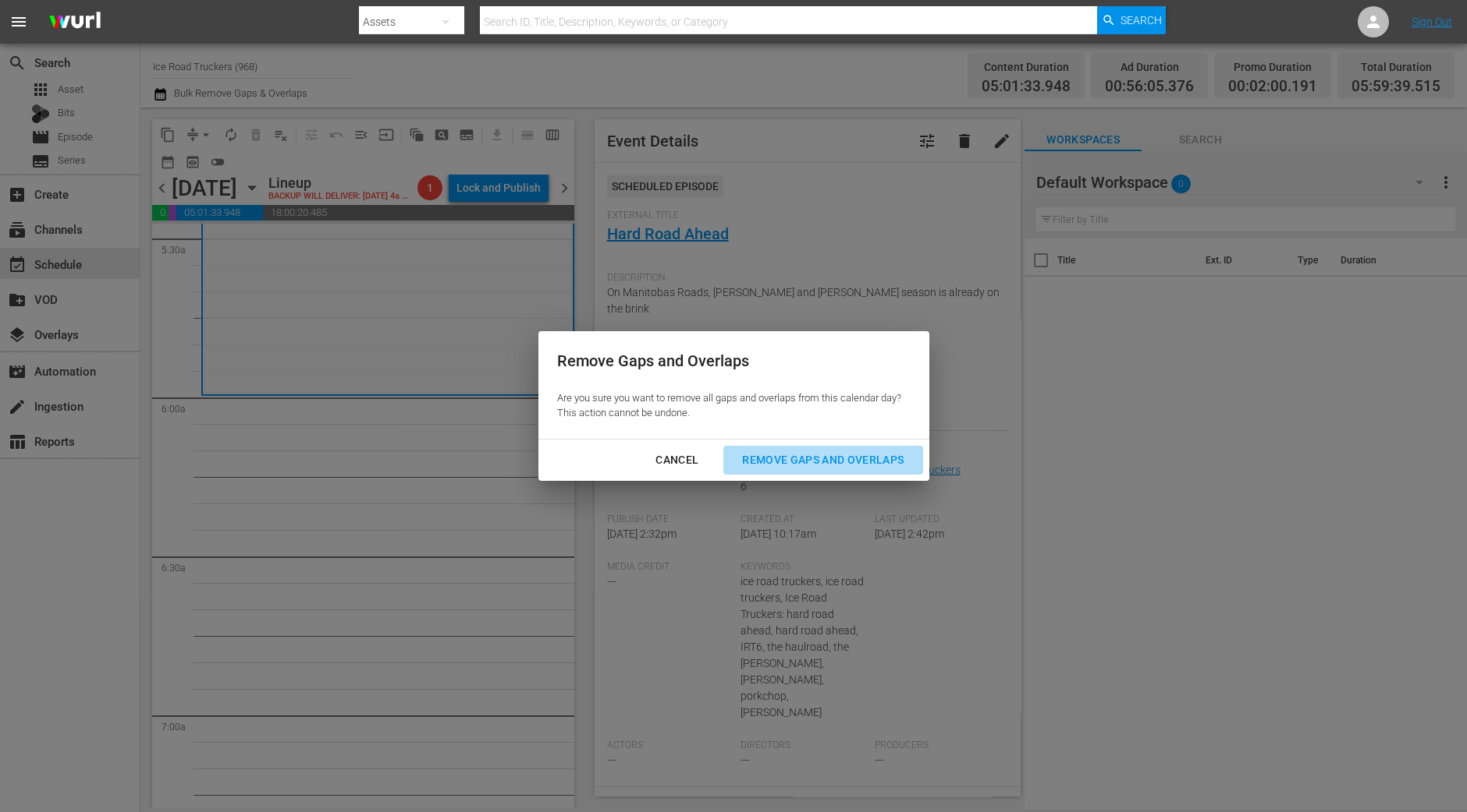
click at [835, 461] on div "Remove Gaps and Overlaps" at bounding box center [823, 460] width 186 height 20
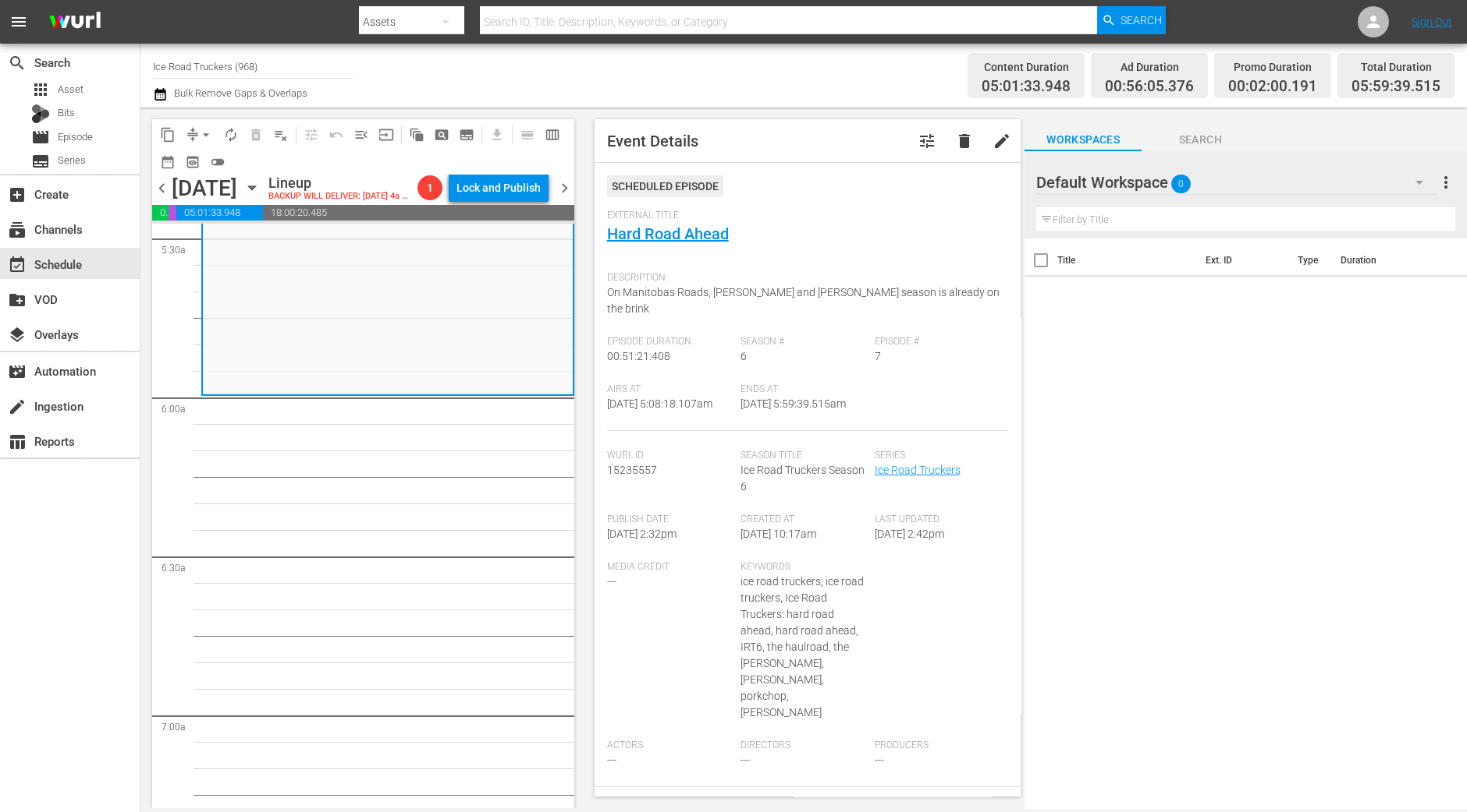
click at [148, 753] on div "content_copy compress arrow_drop_down autorenew_outlined delete_forever_outline…" at bounding box center [358, 458] width 437 height 701
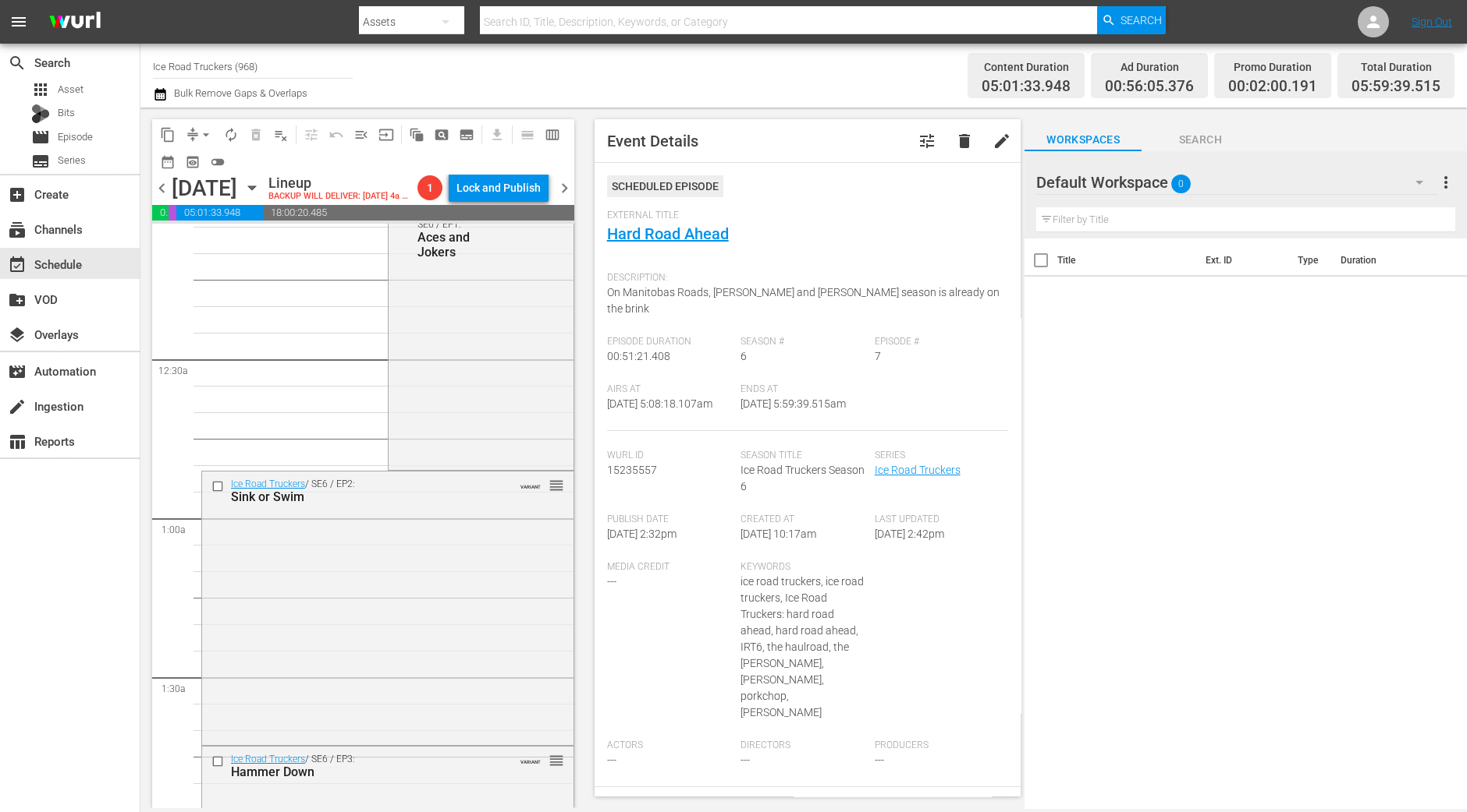
scroll to position [0, 0]
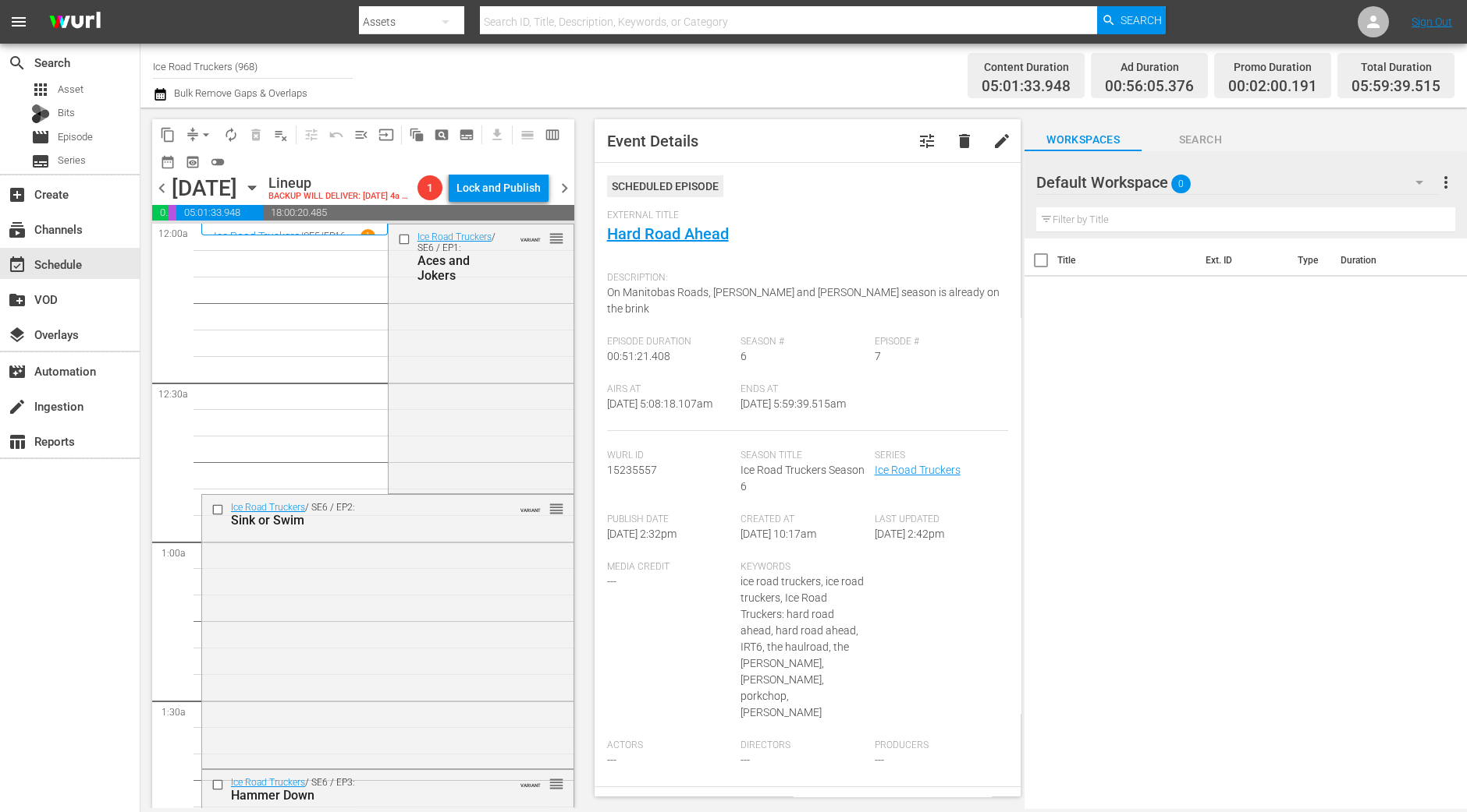
click at [436, 407] on div "Ice Road Truckers / SE6 / EP1: Aces and Jokers VARIANT reorder" at bounding box center [481, 358] width 185 height 267
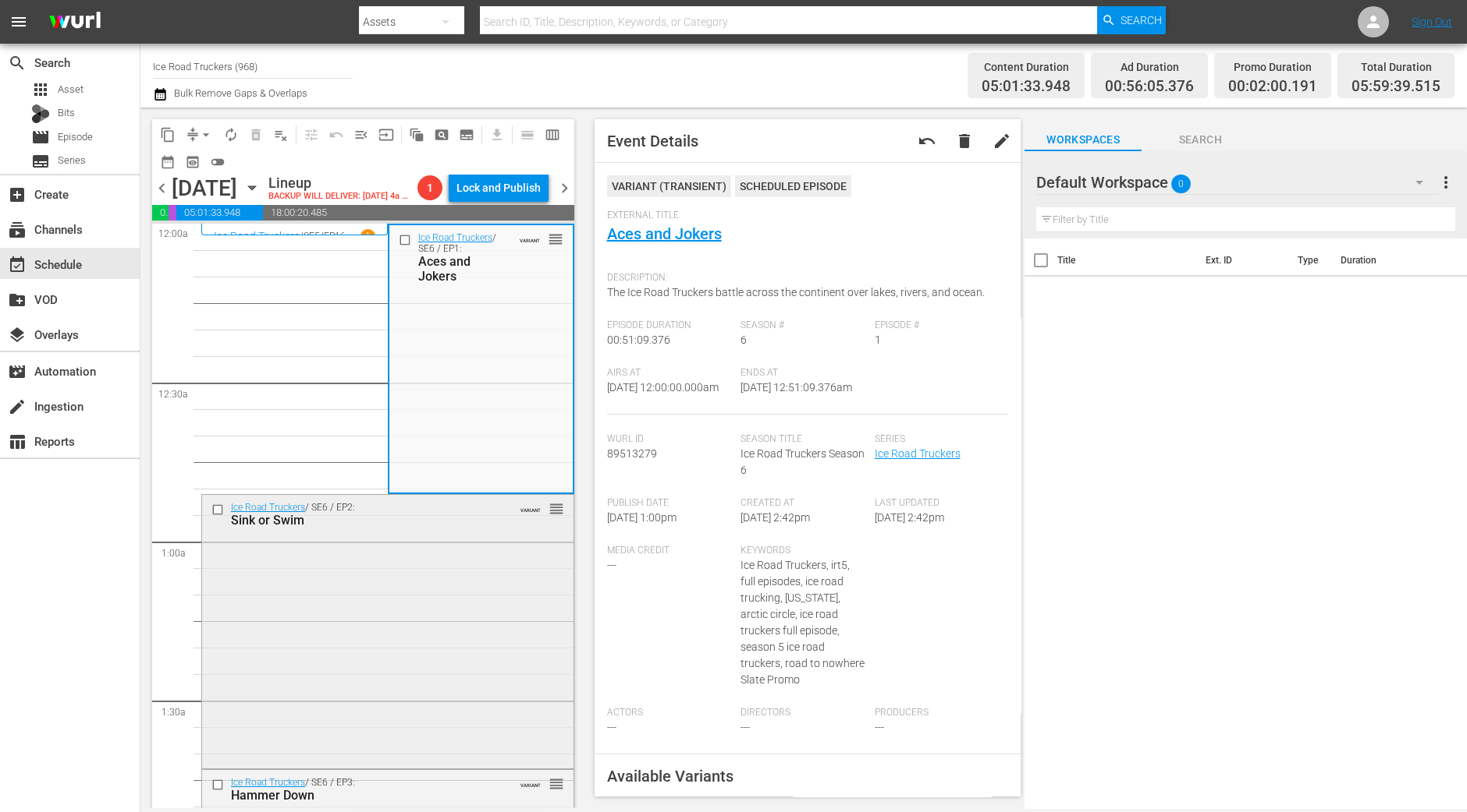
click at [479, 598] on div "Ice Road Truckers / SE6 / EP2: Sink or Swim VARIANT reorder" at bounding box center [387, 631] width 371 height 271
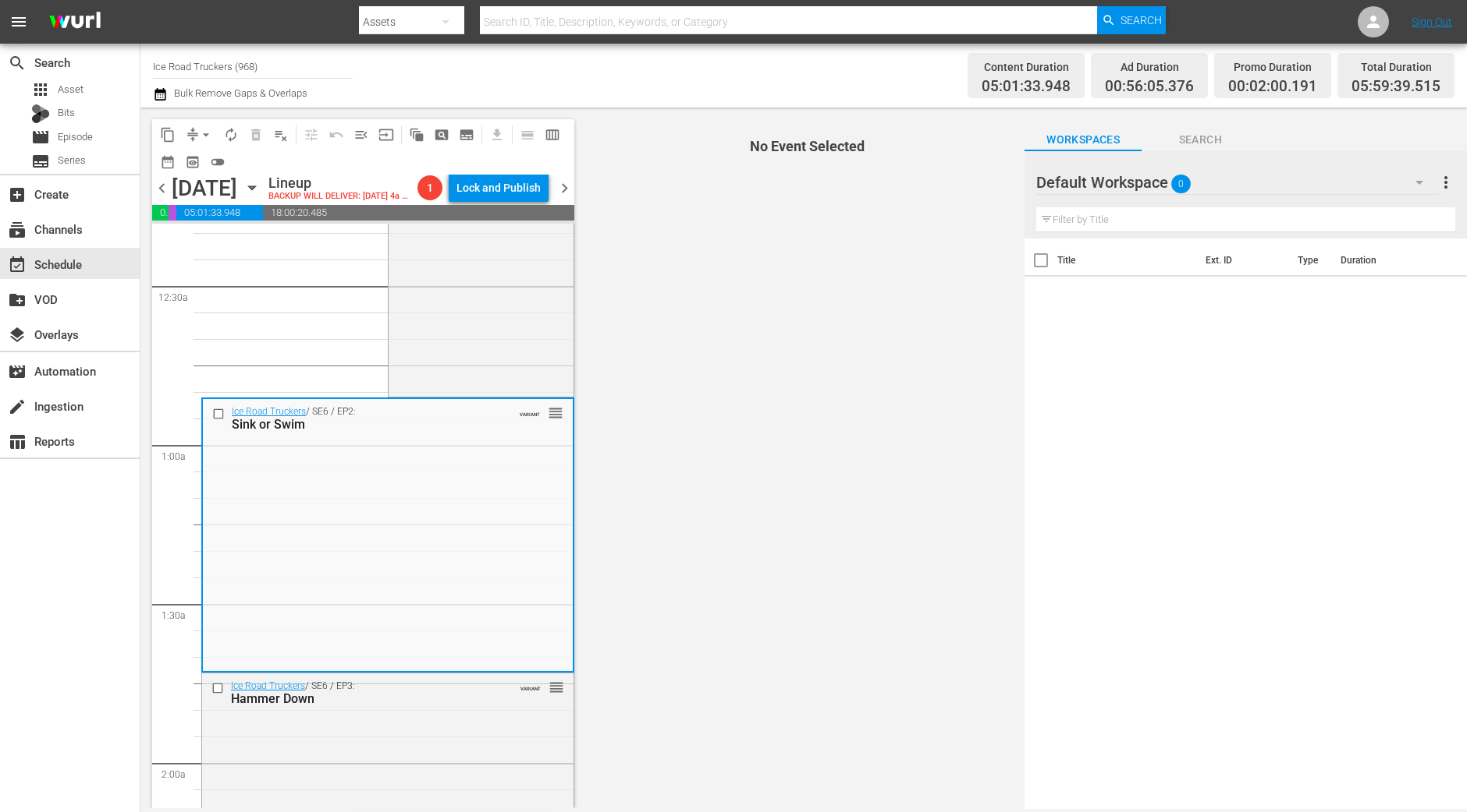
scroll to position [195, 0]
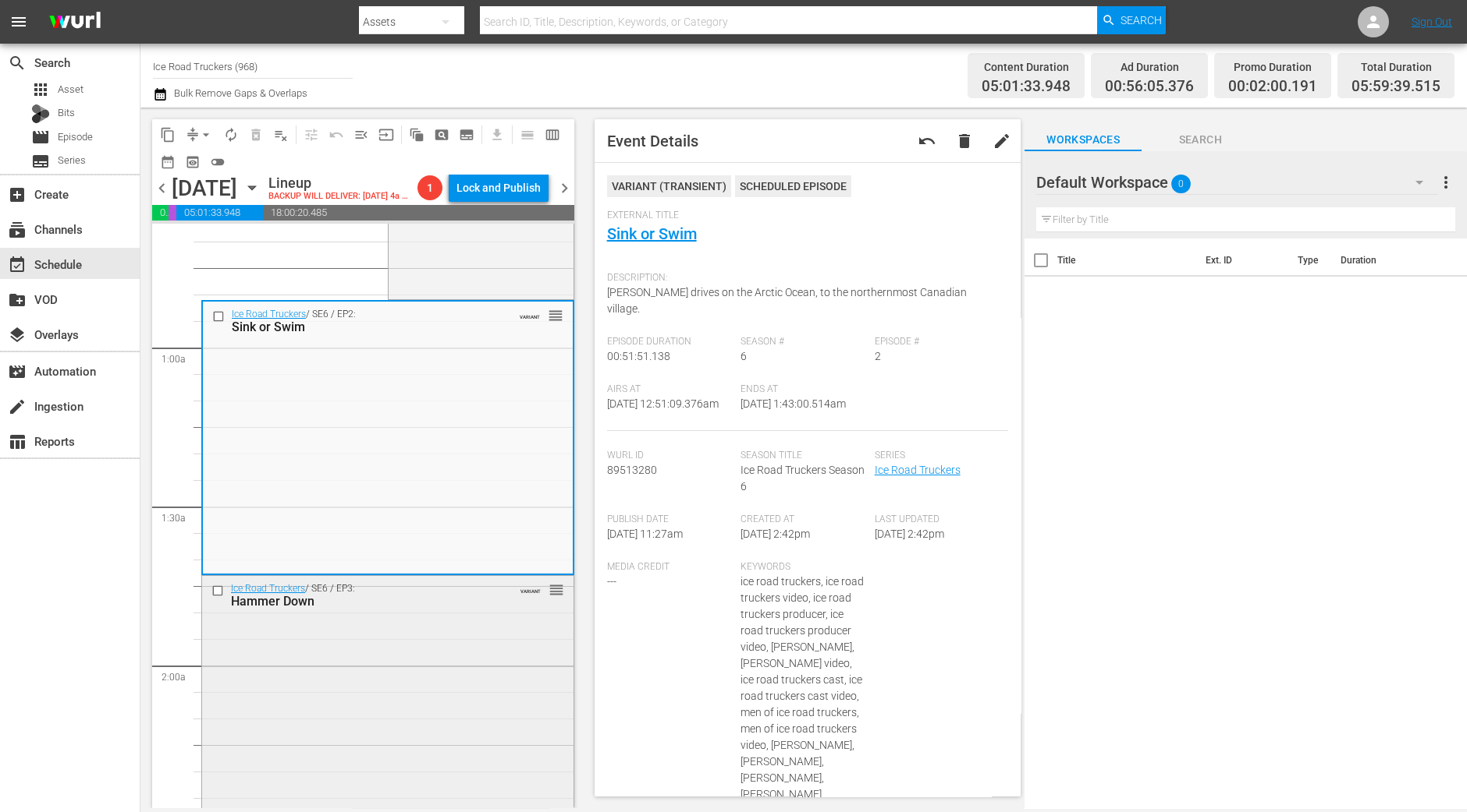
click at [460, 675] on div "Ice Road Truckers / SE6 / EP3: Hammer Down VARIANT reorder" at bounding box center [387, 710] width 371 height 270
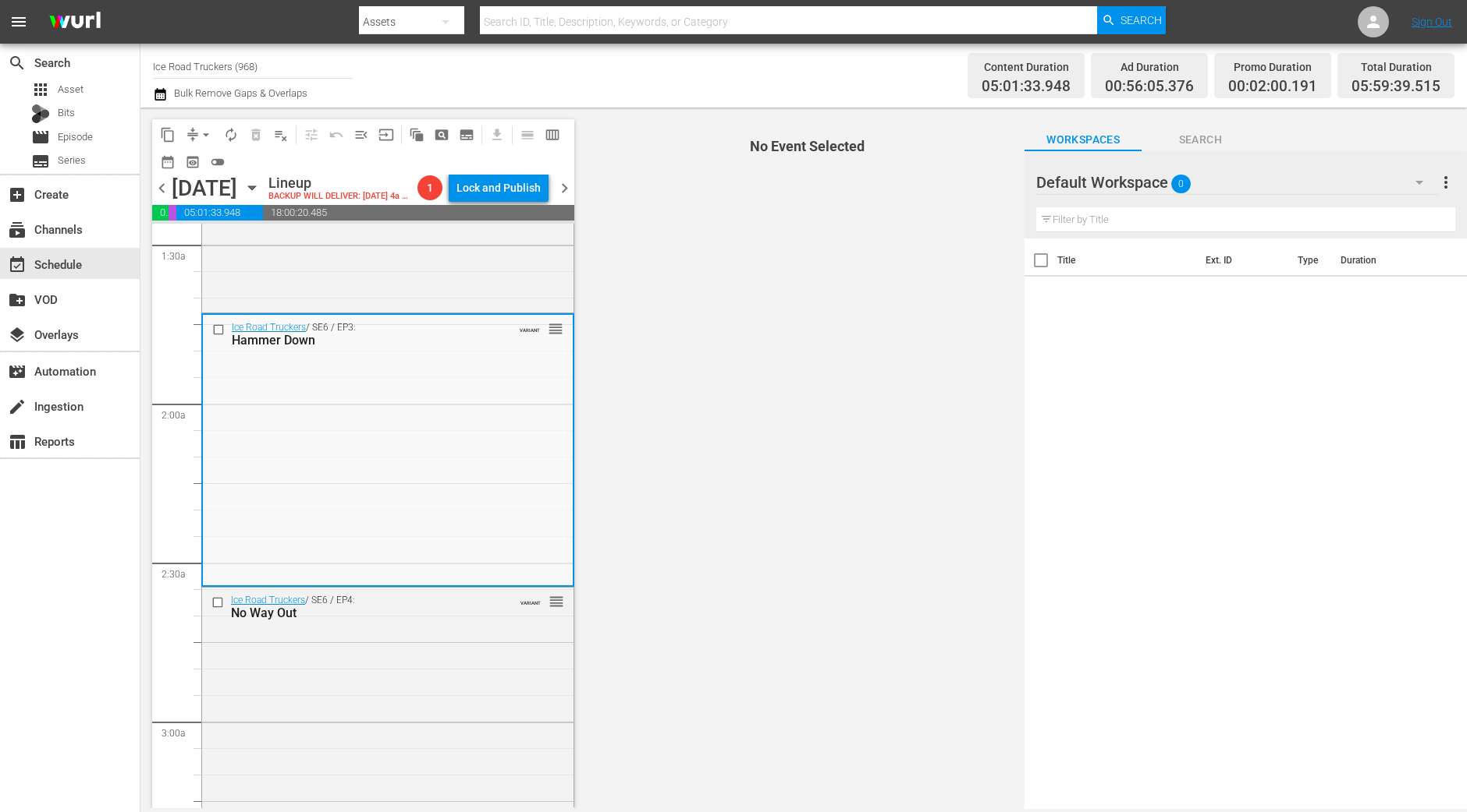
scroll to position [487, 0]
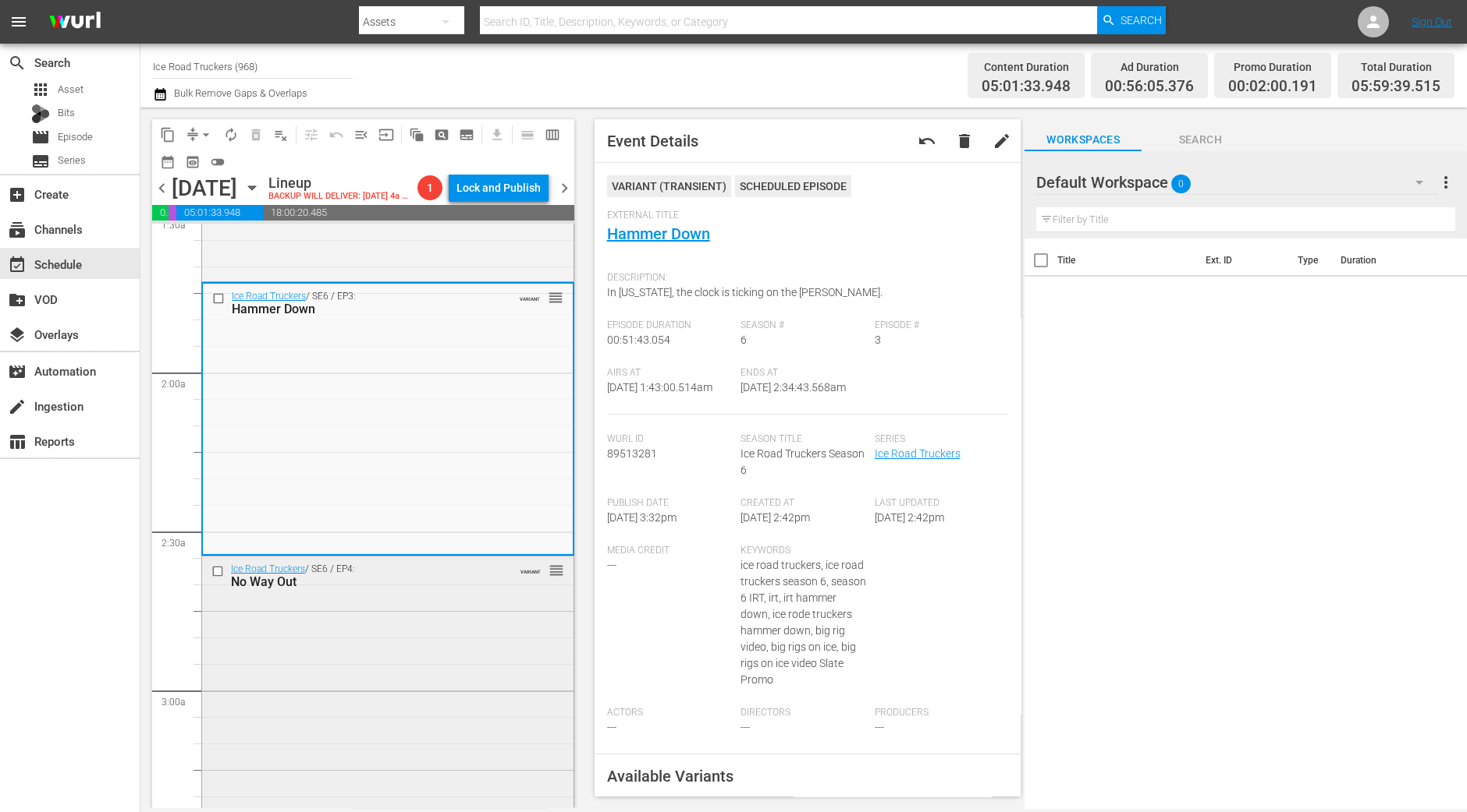
click at [428, 652] on div "Ice Road Truckers / SE6 / EP4: No Way Out VARIANT reorder" at bounding box center [387, 691] width 371 height 269
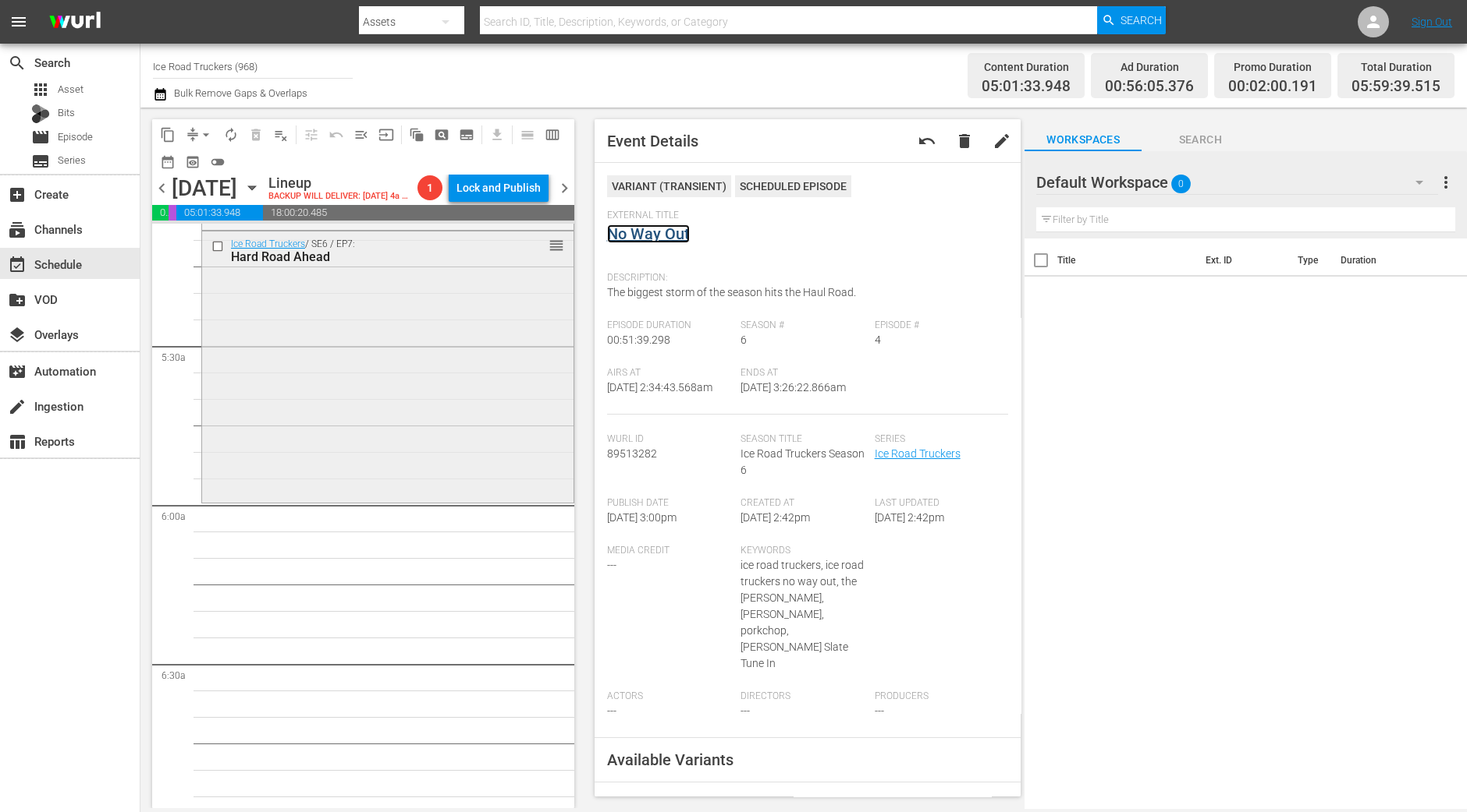
scroll to position [1754, 0]
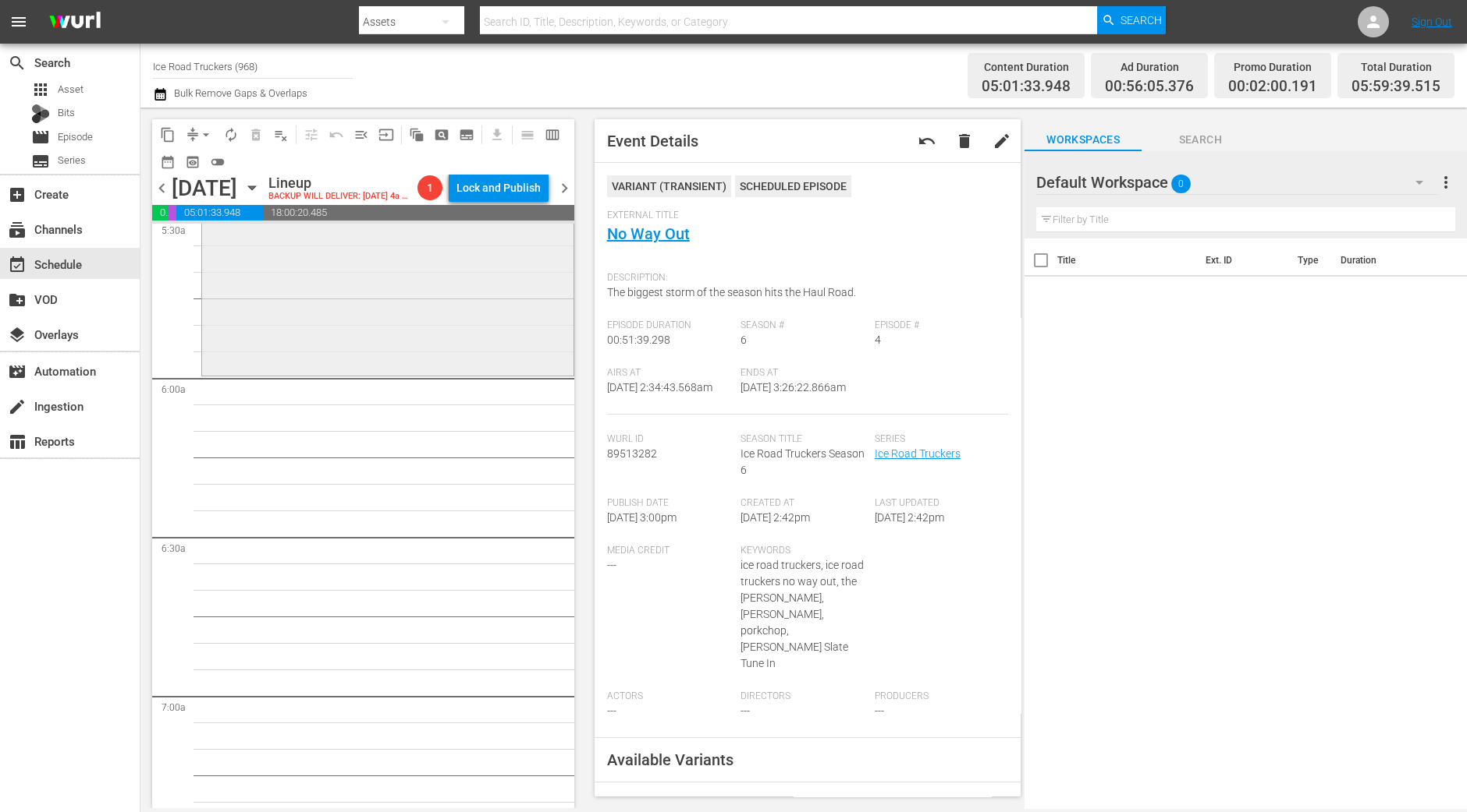
click at [351, 313] on div "Ice Road Truckers / SE6 / EP7: Hard Road Ahead reorder" at bounding box center [387, 238] width 371 height 268
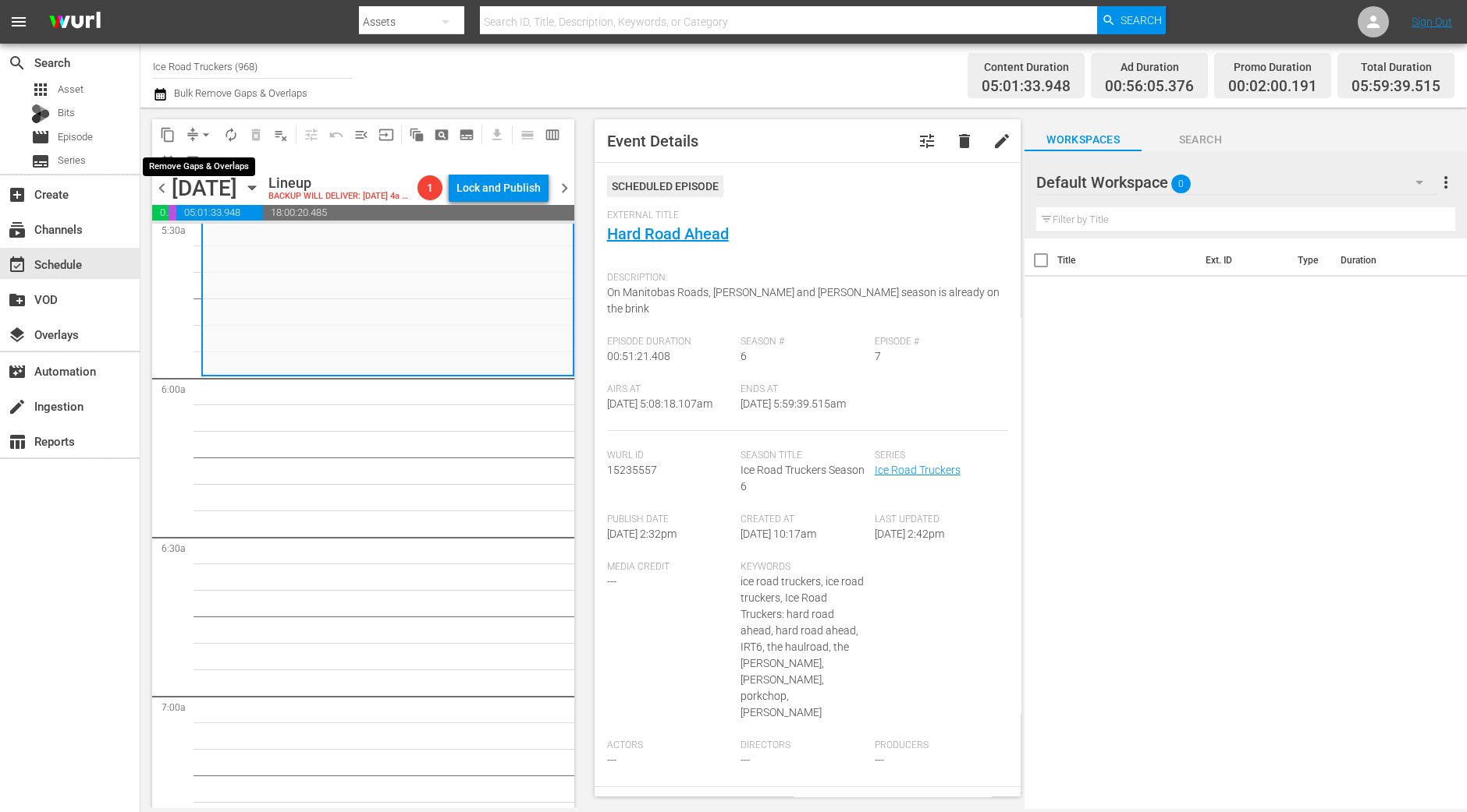
click at [208, 137] on span "arrow_drop_down" at bounding box center [206, 134] width 16 height 16
click at [202, 157] on li "Align to Midnight" at bounding box center [207, 165] width 164 height 25
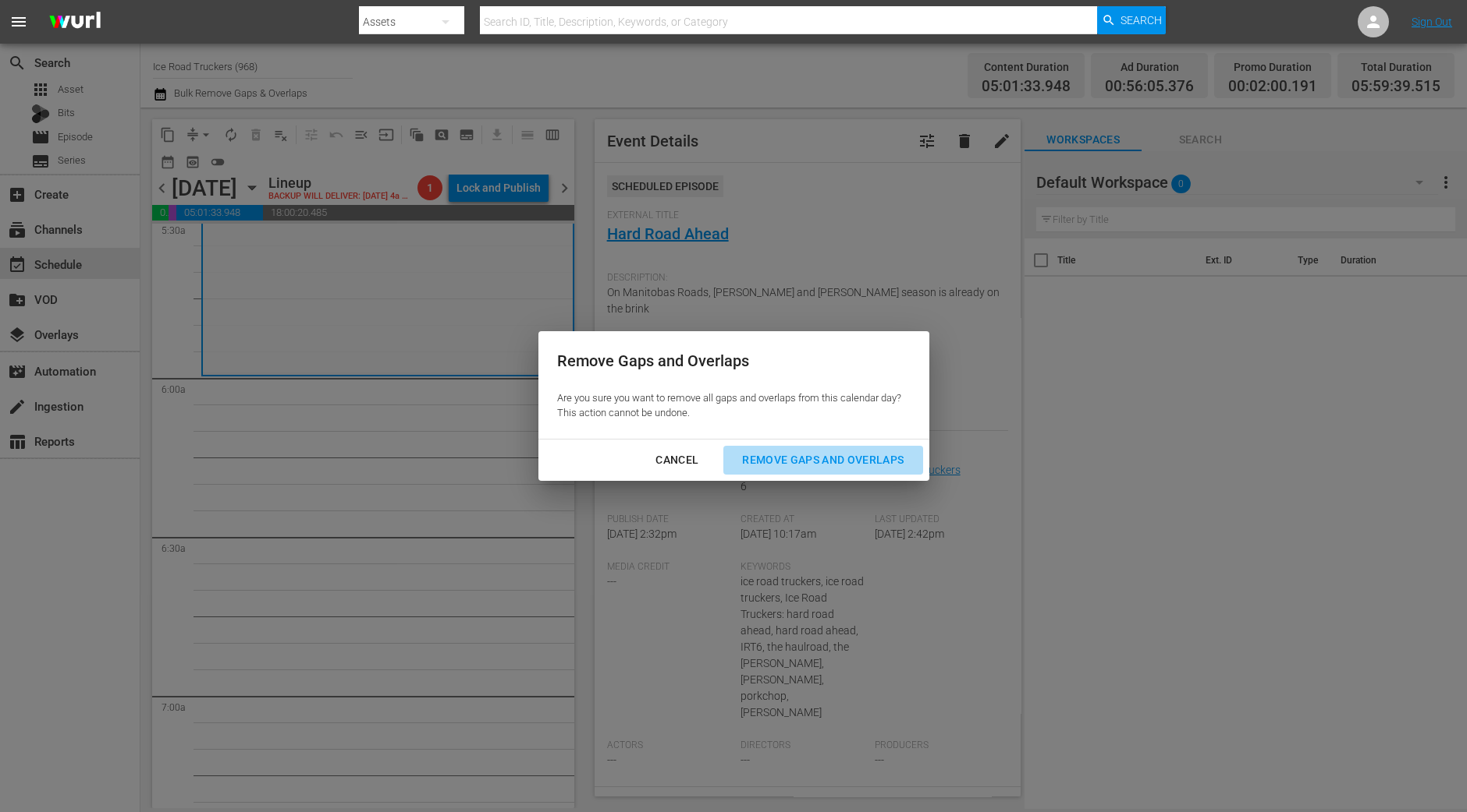
click at [859, 456] on div "Remove Gaps and Overlaps" at bounding box center [823, 460] width 186 height 20
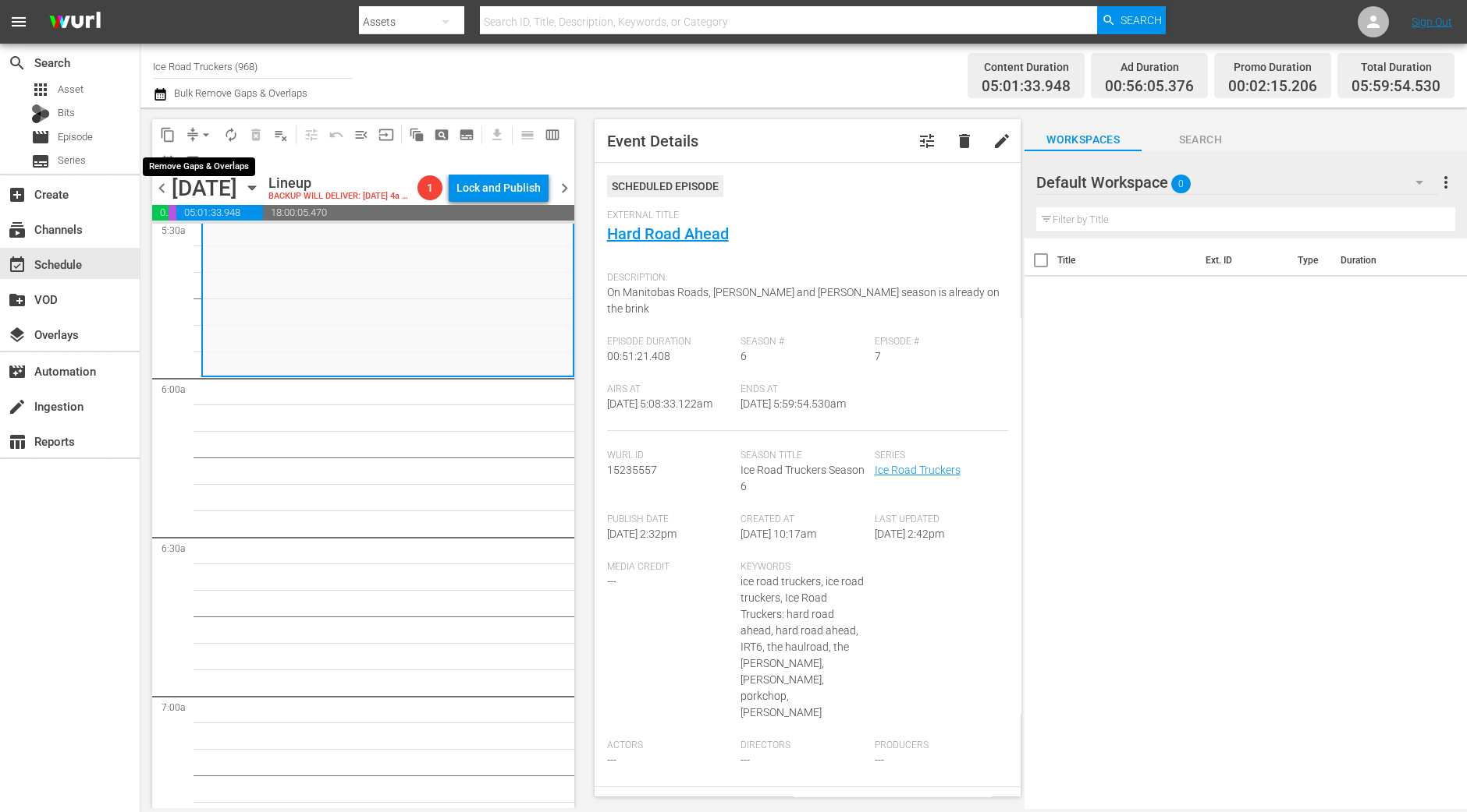
click at [199, 132] on span "arrow_drop_down" at bounding box center [206, 134] width 16 height 16
click at [207, 160] on li "Align to Midnight" at bounding box center [207, 165] width 164 height 25
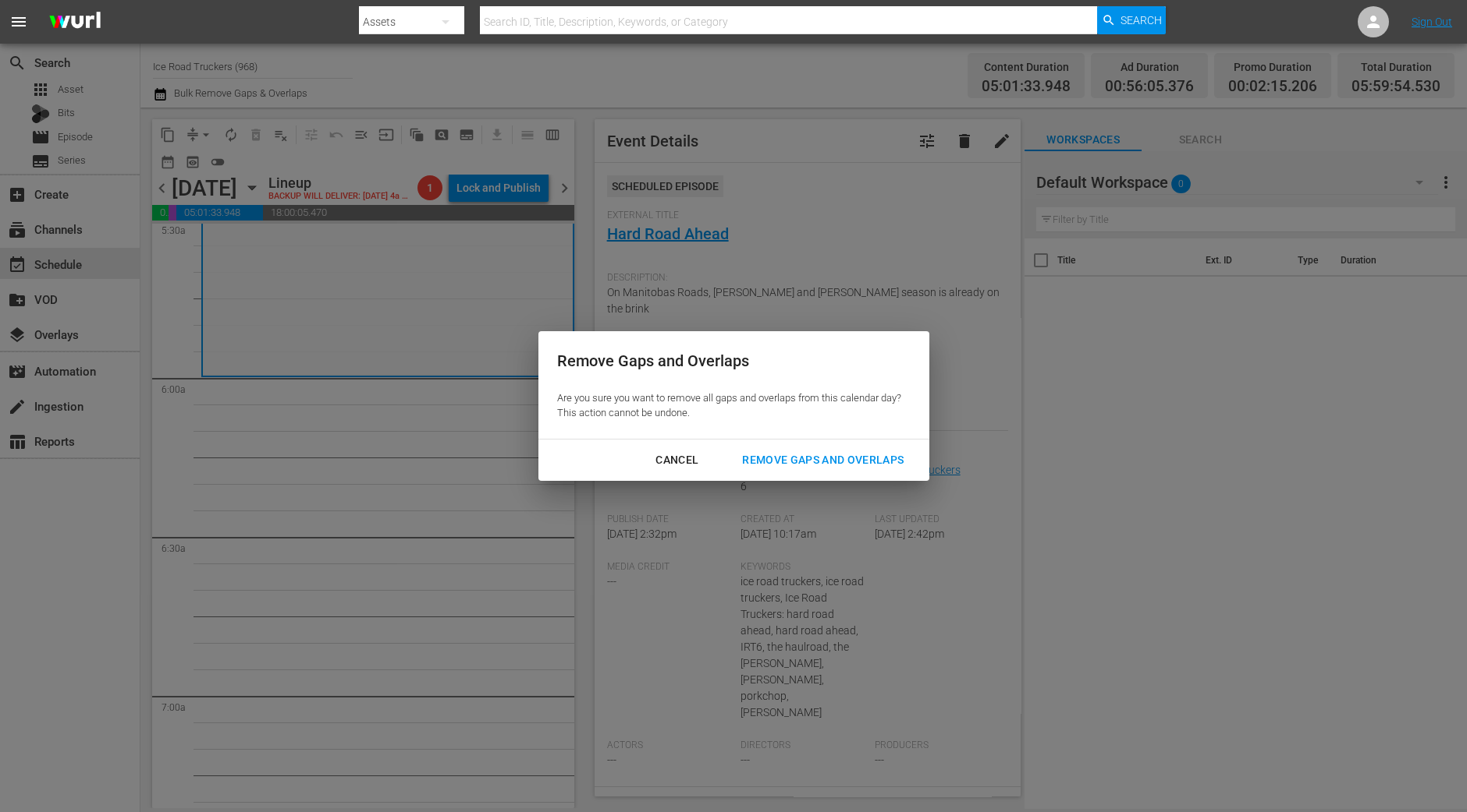
click at [858, 467] on div "Remove Gaps and Overlaps" at bounding box center [823, 460] width 186 height 20
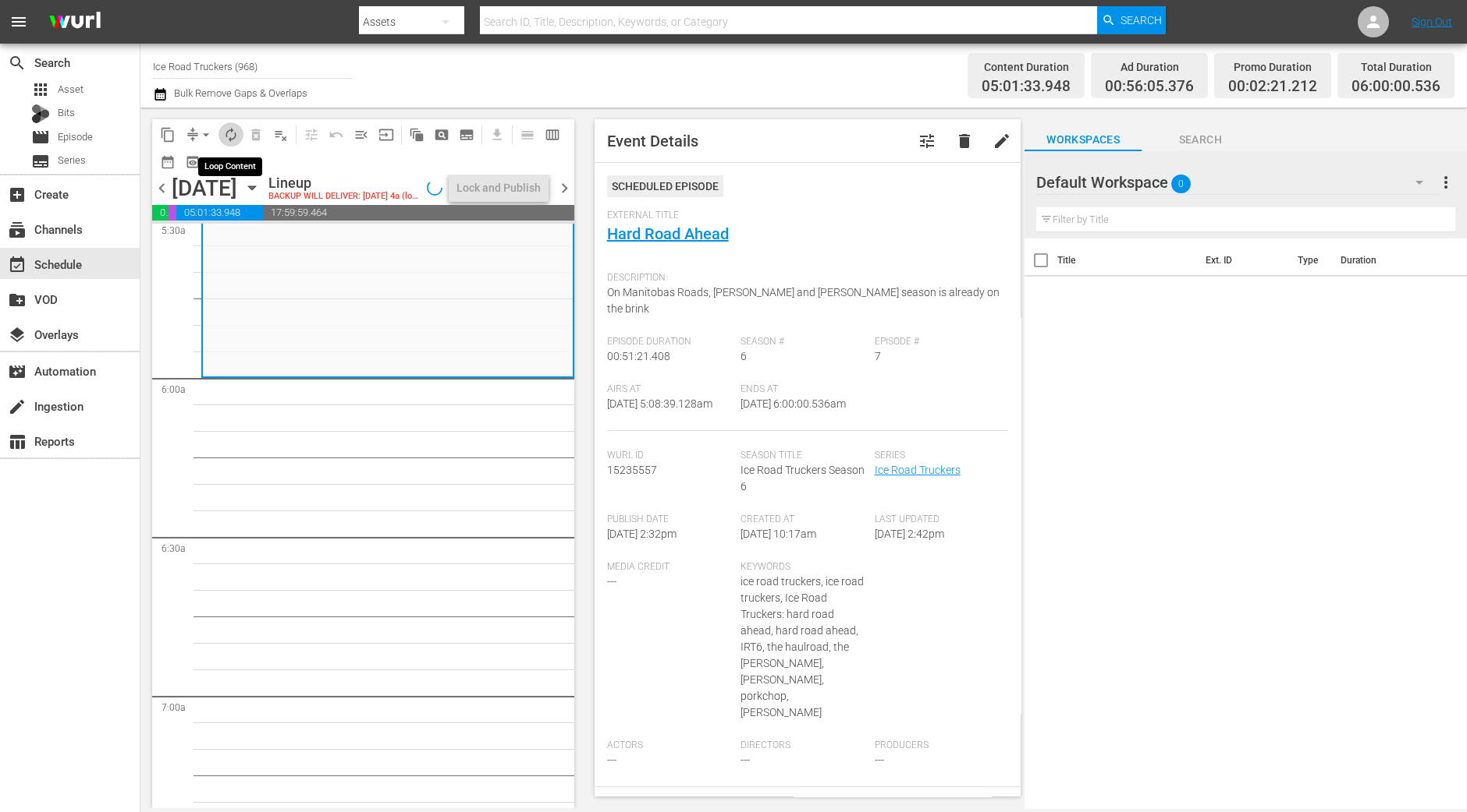
click at [223, 131] on span "autorenew_outlined" at bounding box center [230, 134] width 16 height 16
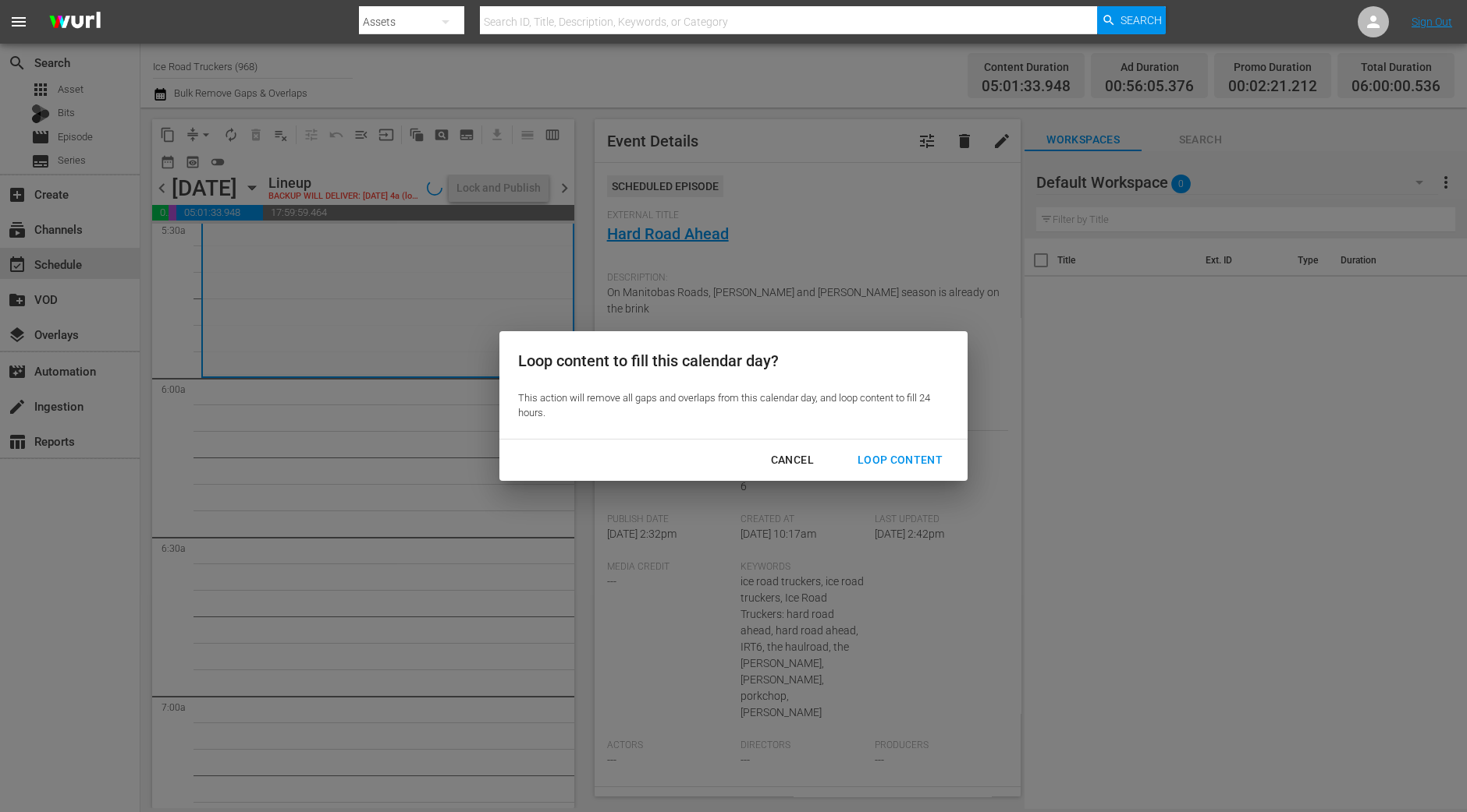
click at [906, 471] on button "Loop Content" at bounding box center [900, 461] width 122 height 29
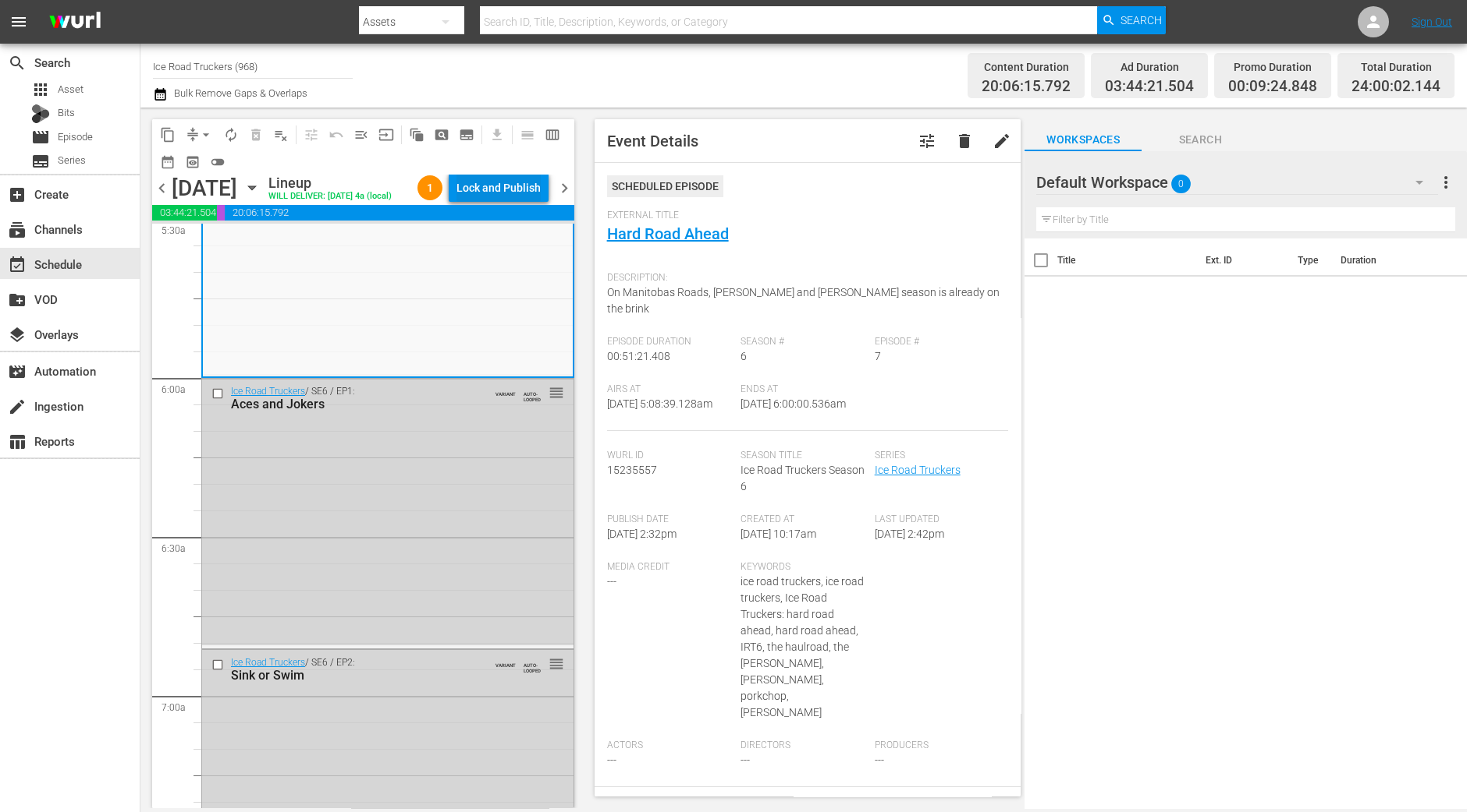
click at [502, 189] on div "Lock and Publish" at bounding box center [498, 188] width 85 height 28
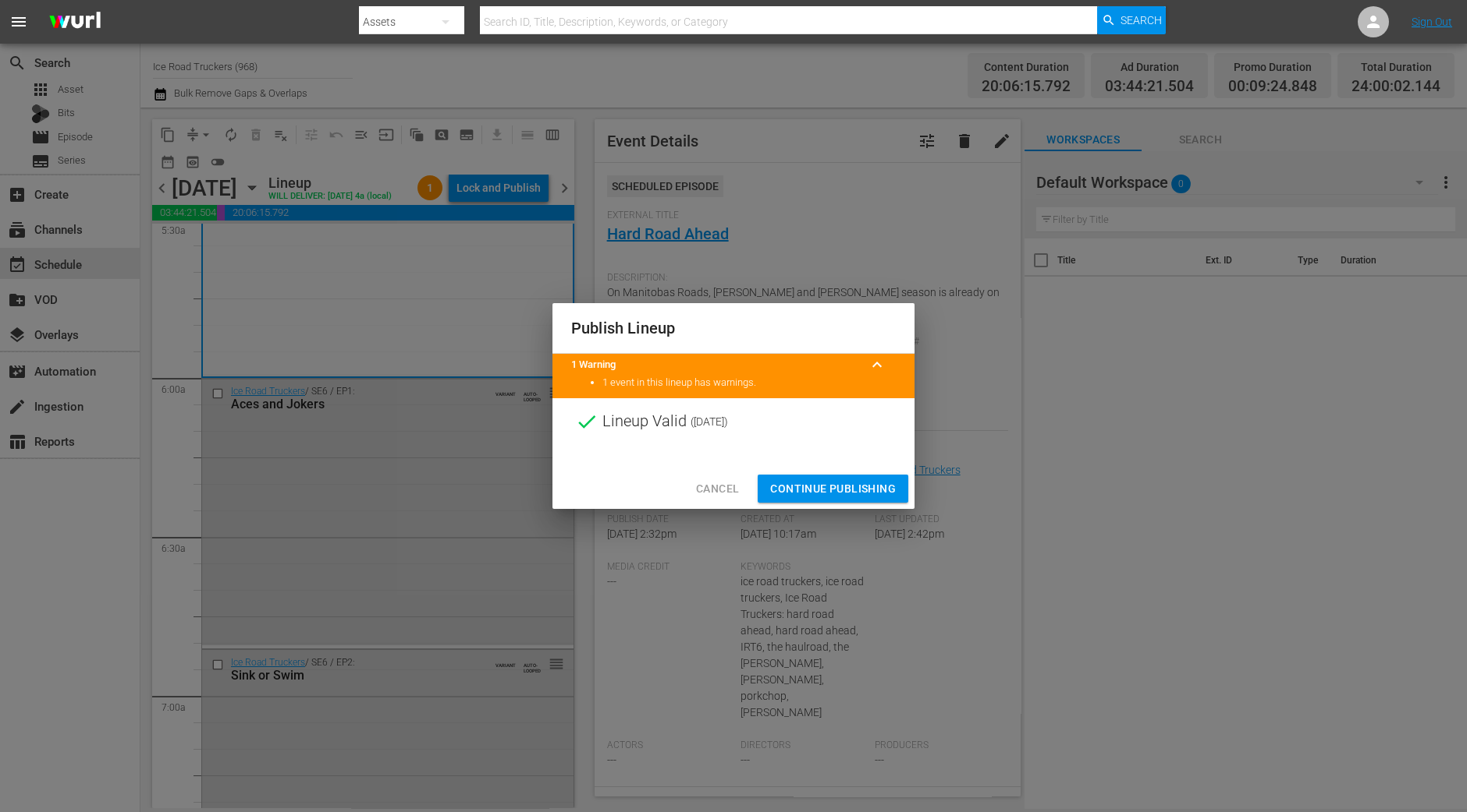
click at [815, 481] on span "Continue Publishing" at bounding box center [833, 489] width 126 height 20
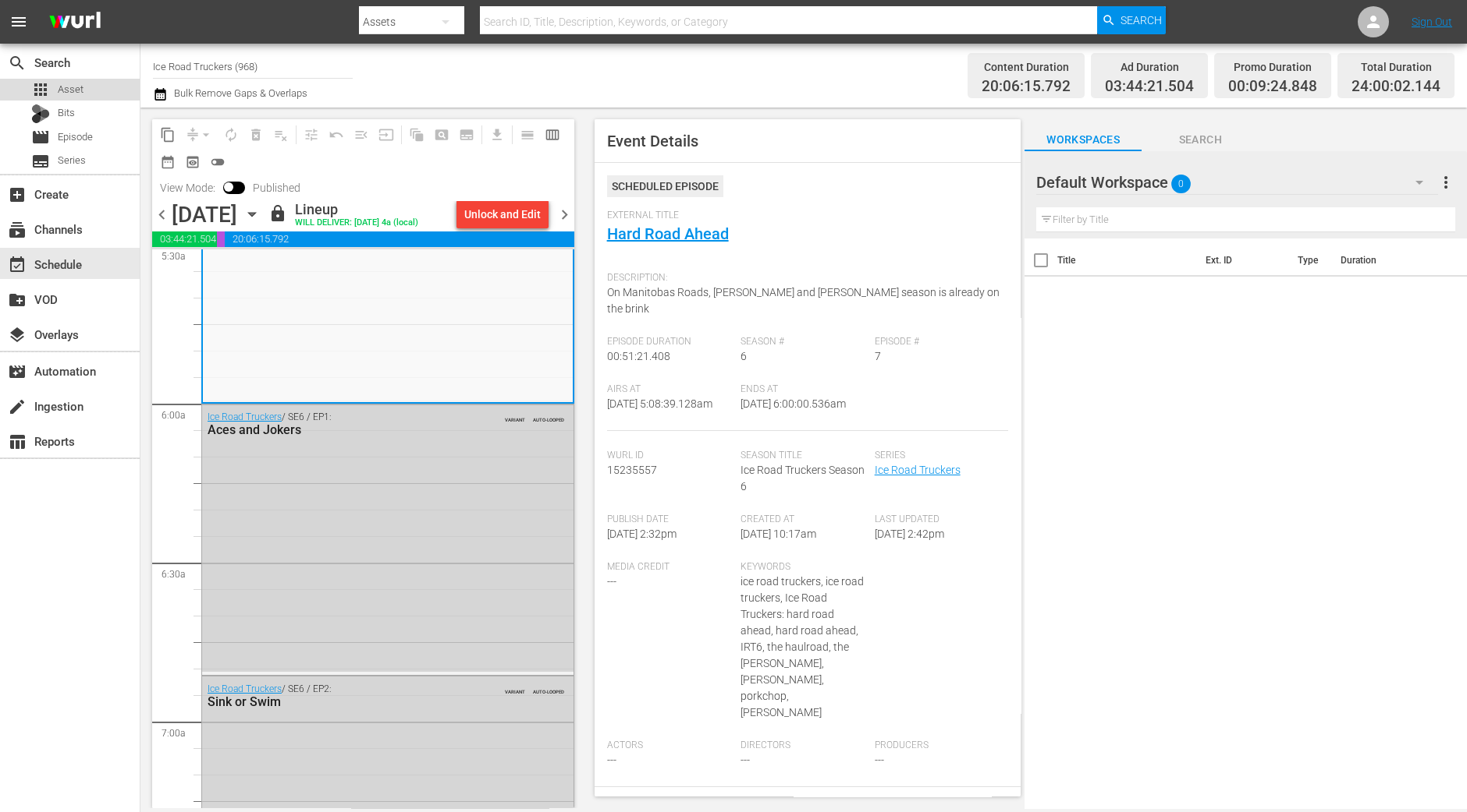
click at [81, 89] on span "Asset" at bounding box center [70, 89] width 25 height 16
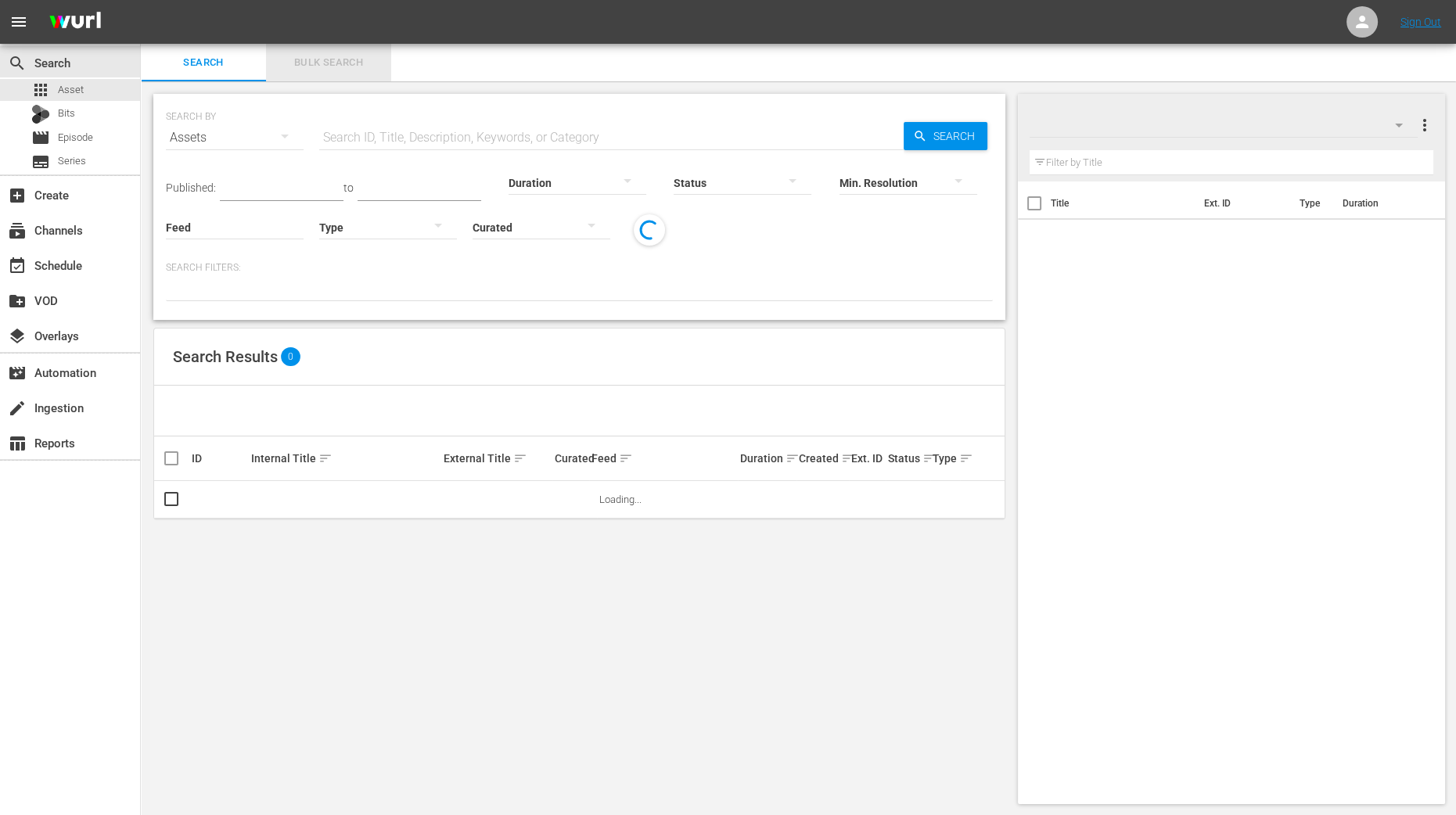
click at [301, 61] on span "Bulk Search" at bounding box center [328, 62] width 107 height 18
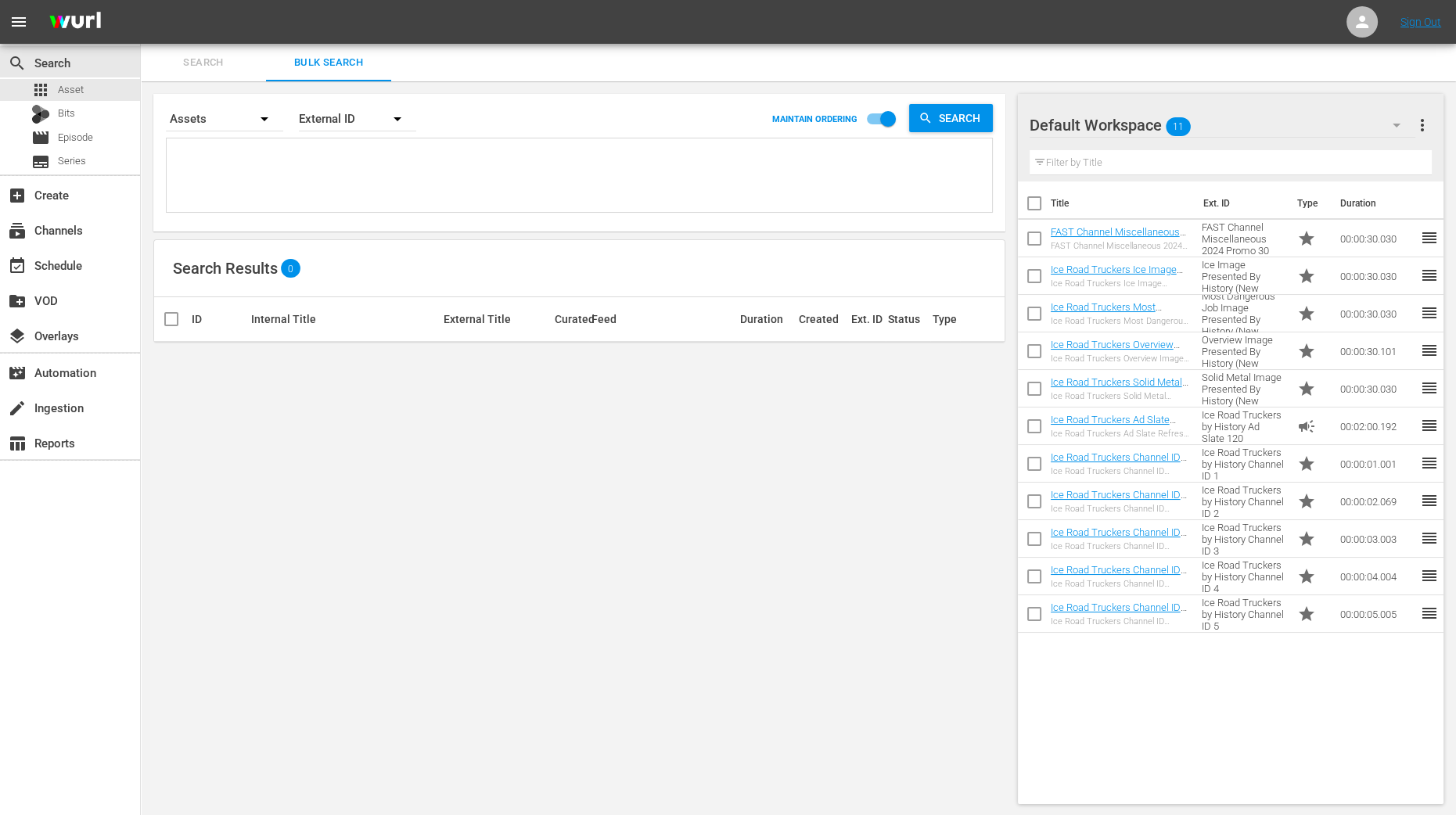
click at [1034, 207] on input "checkbox" at bounding box center [1034, 207] width 33 height 33
checkbox input "true"
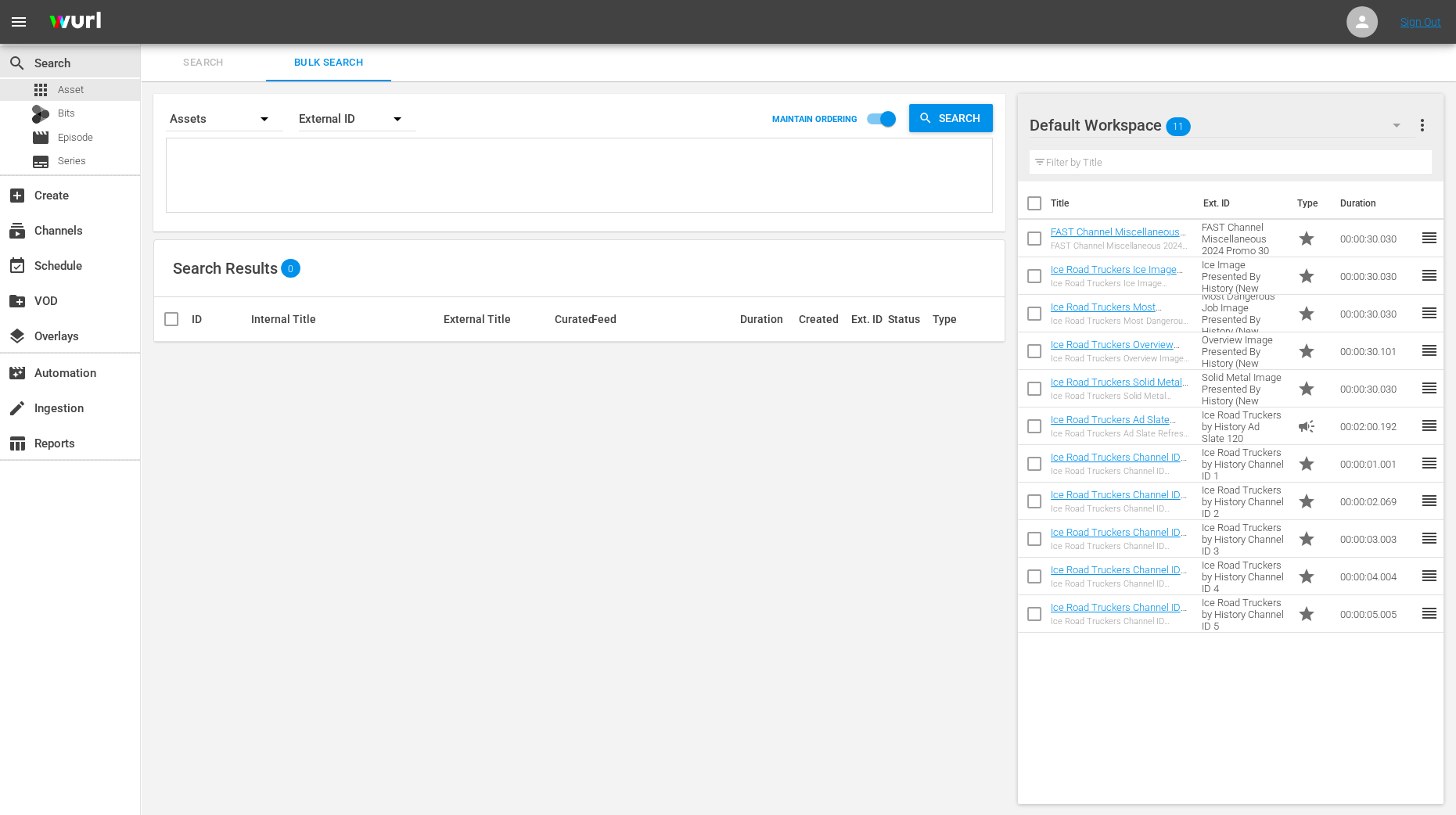
checkbox input "true"
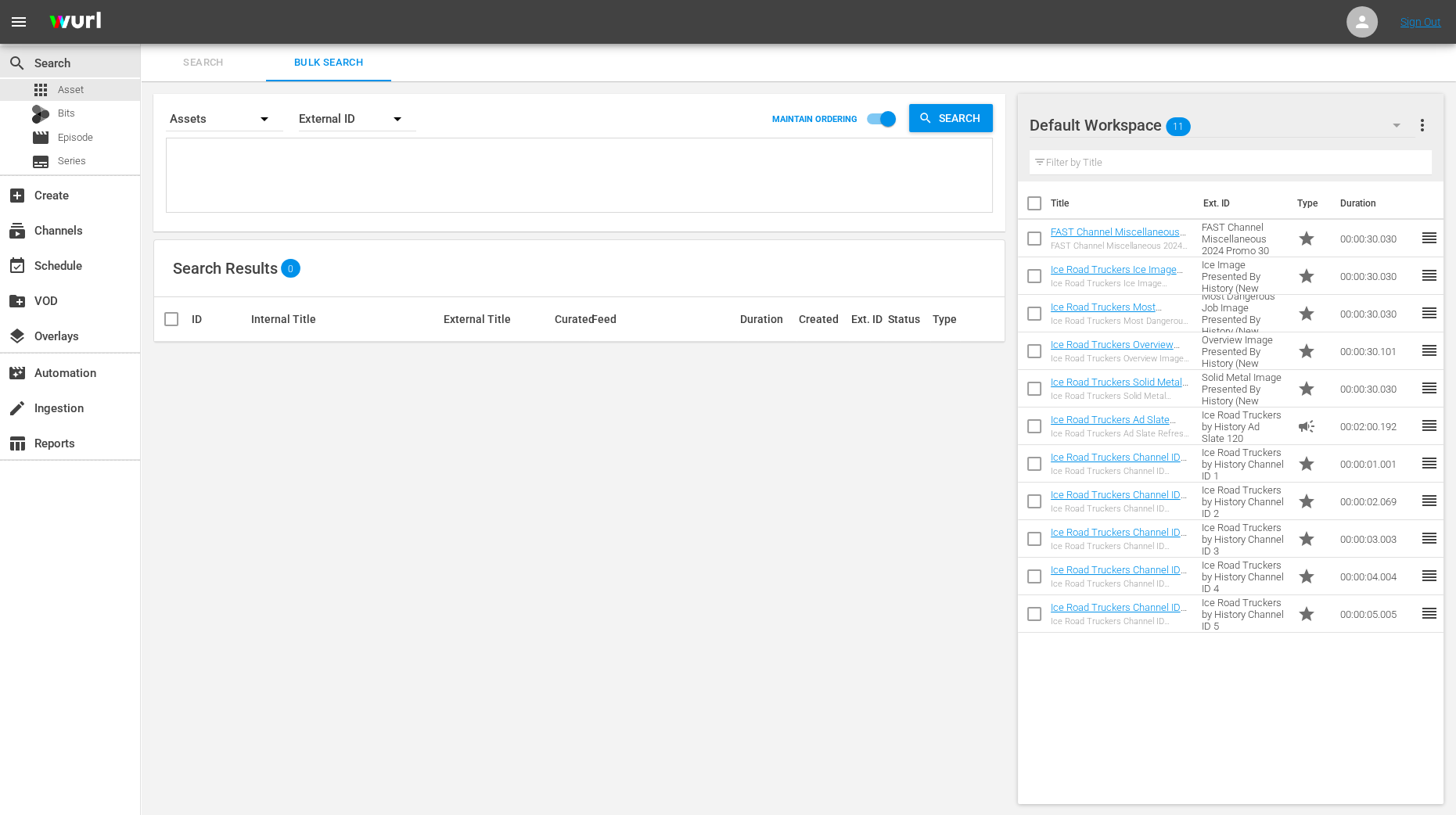
checkbox input "true"
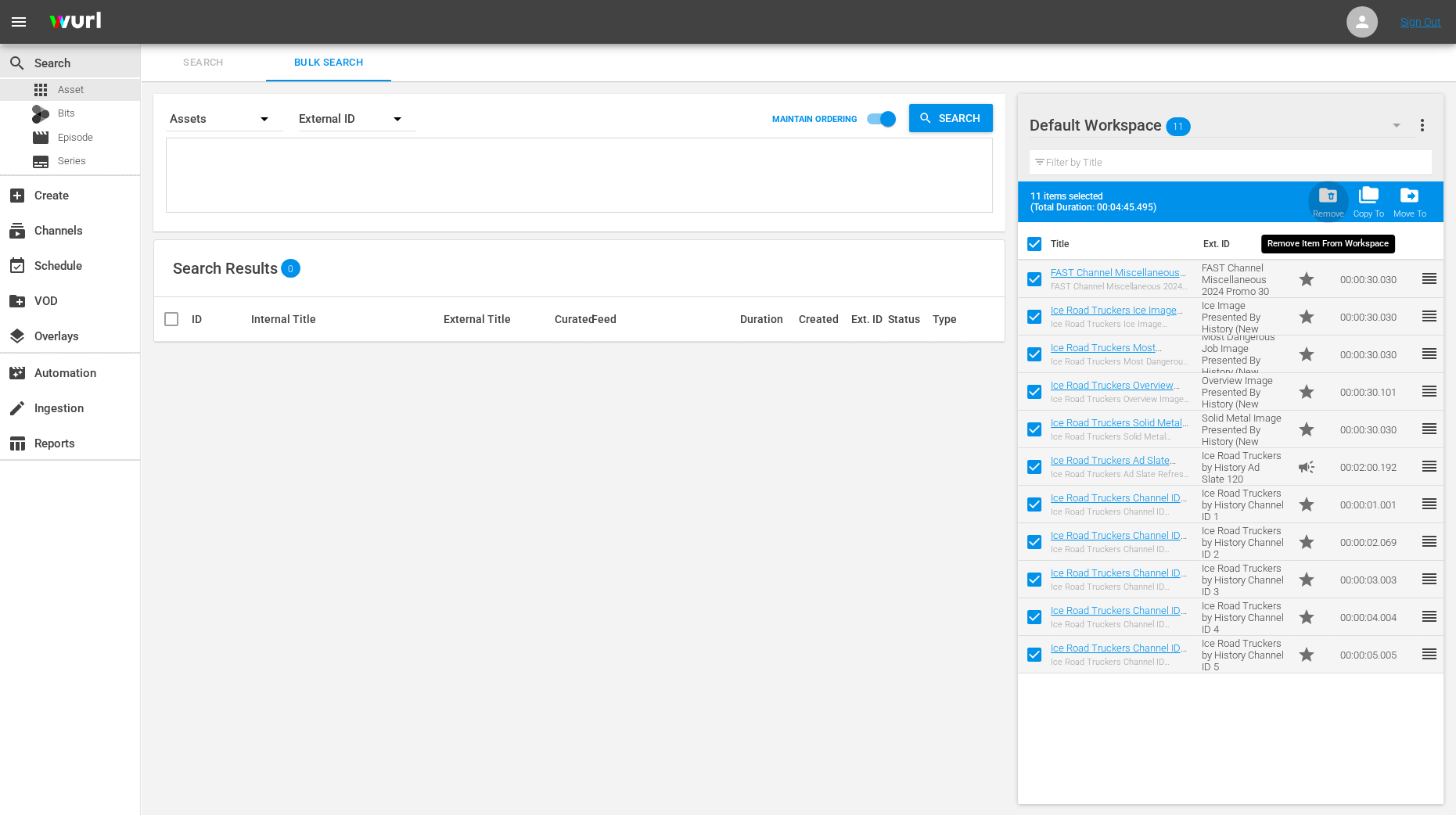
click at [1329, 207] on div "folder_delete Remove" at bounding box center [1328, 202] width 31 height 35
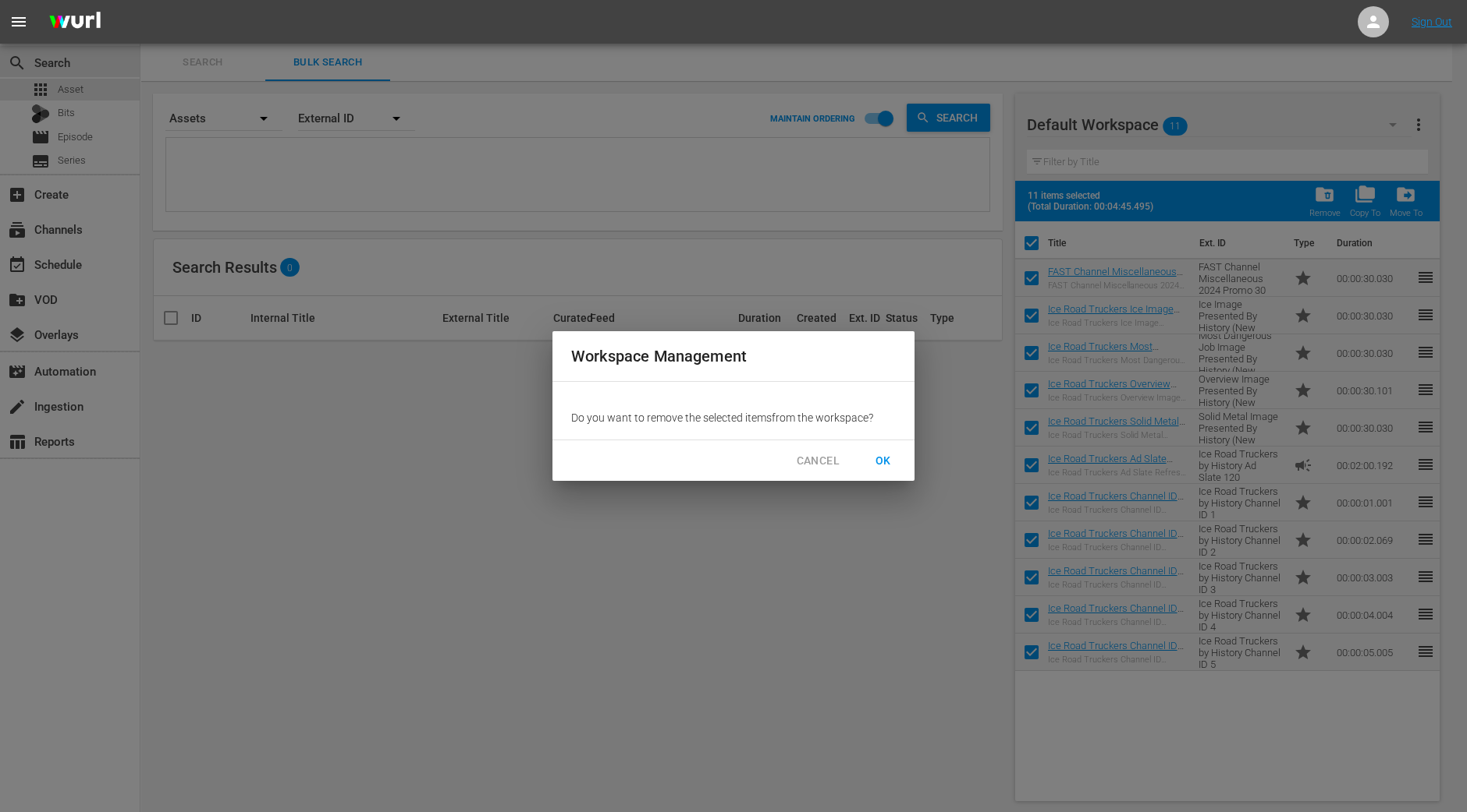
click at [881, 458] on span "OK" at bounding box center [883, 461] width 25 height 20
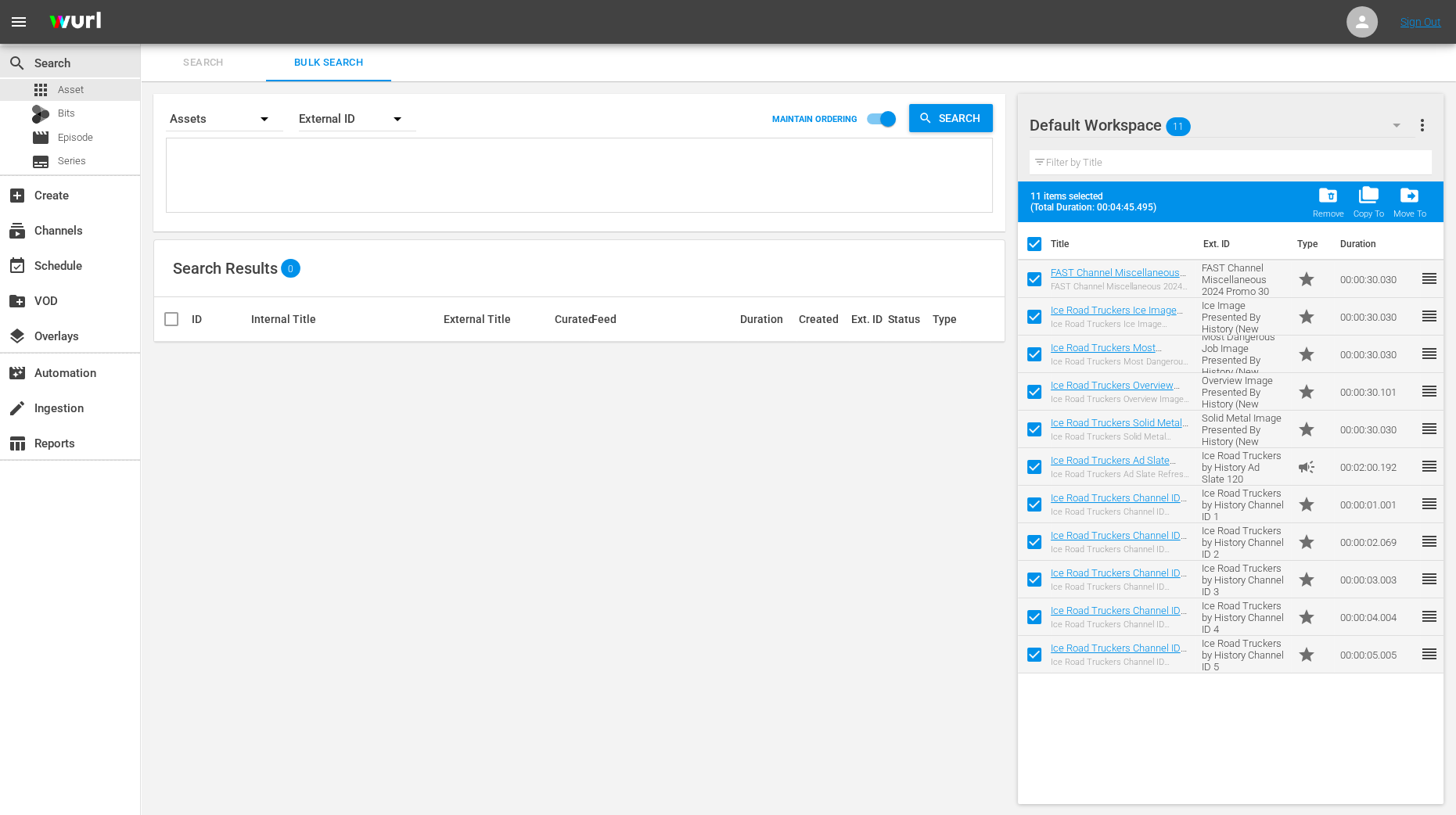
checkbox input "false"
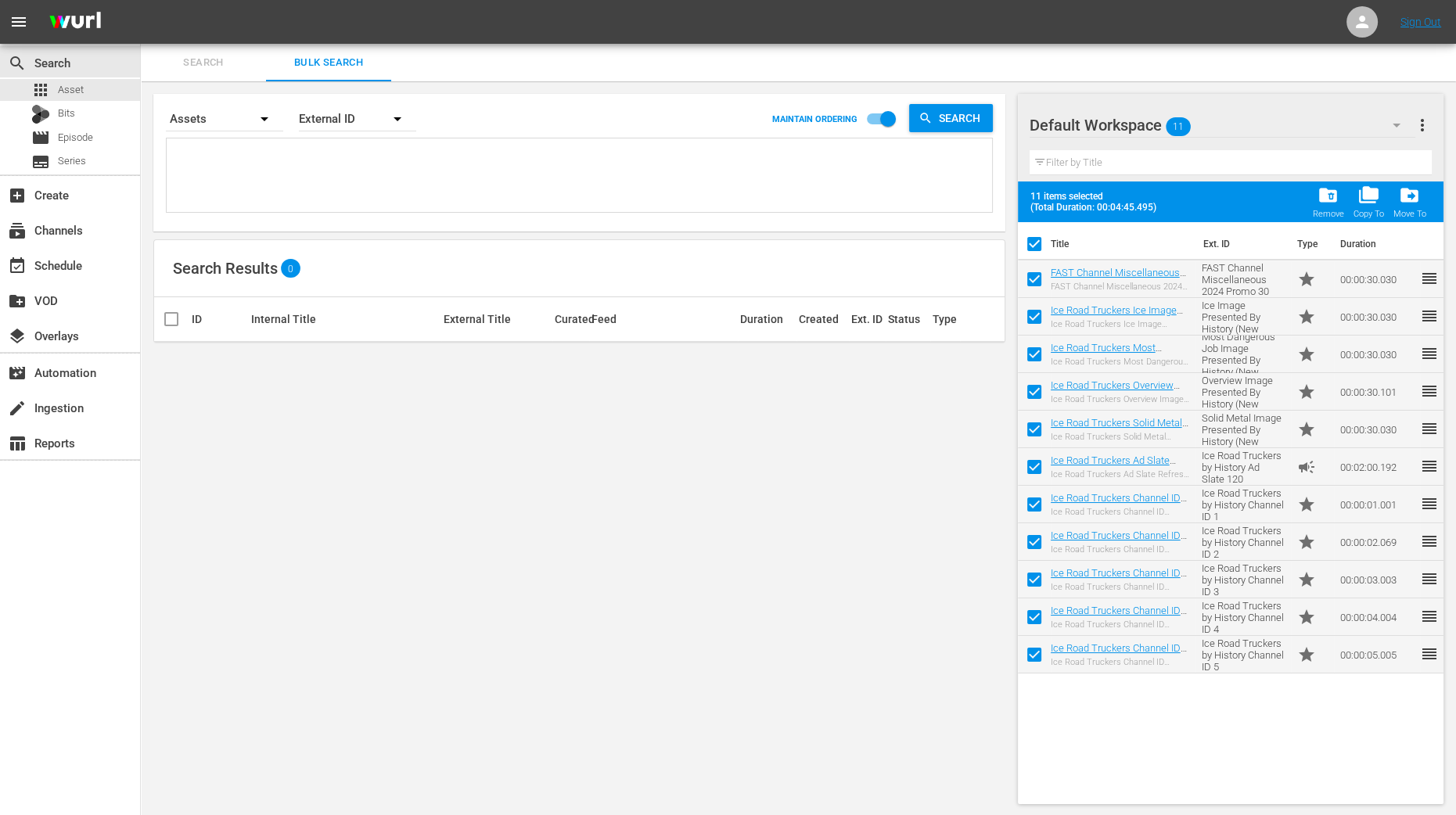
checkbox input "false"
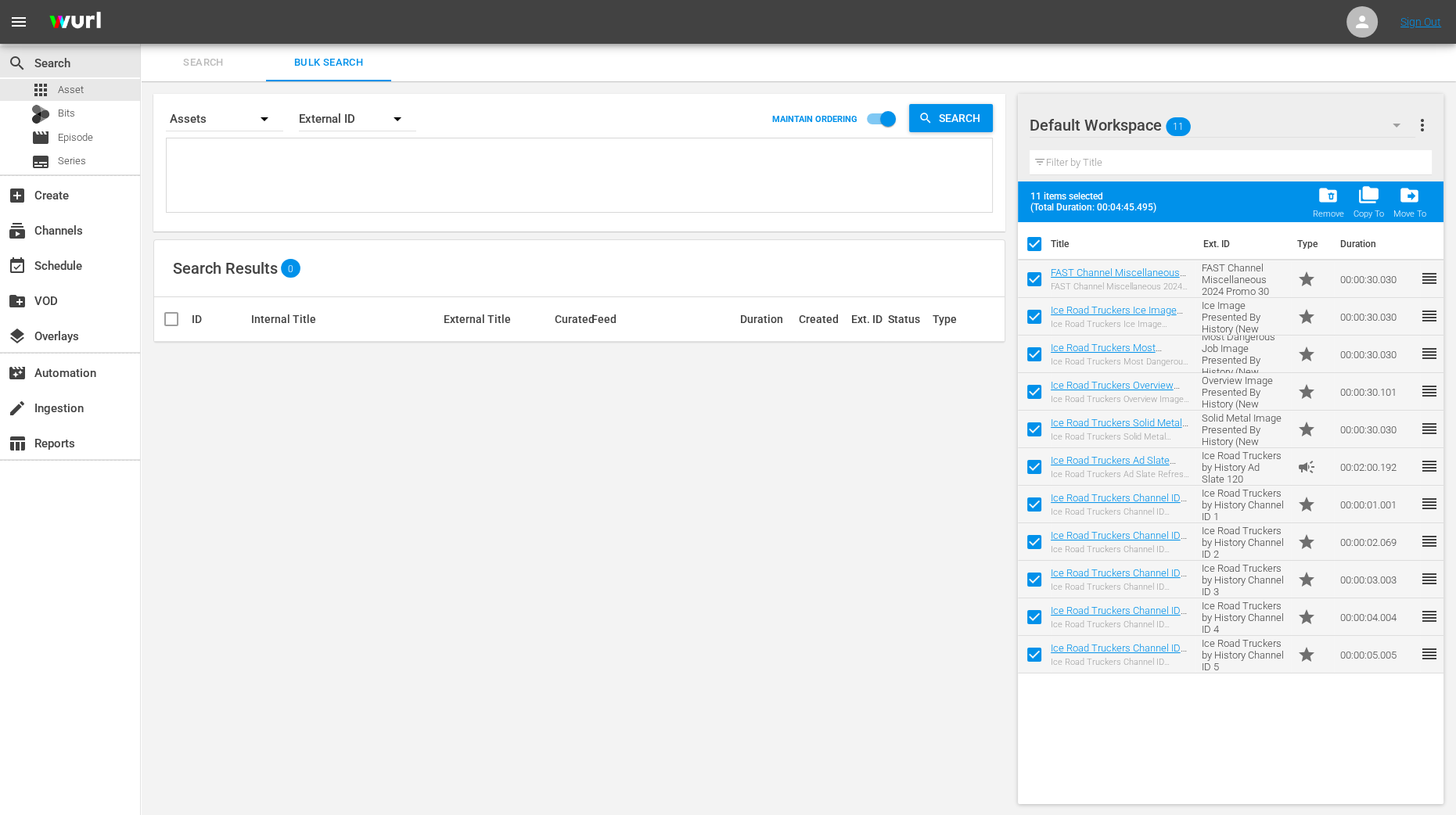
checkbox input "false"
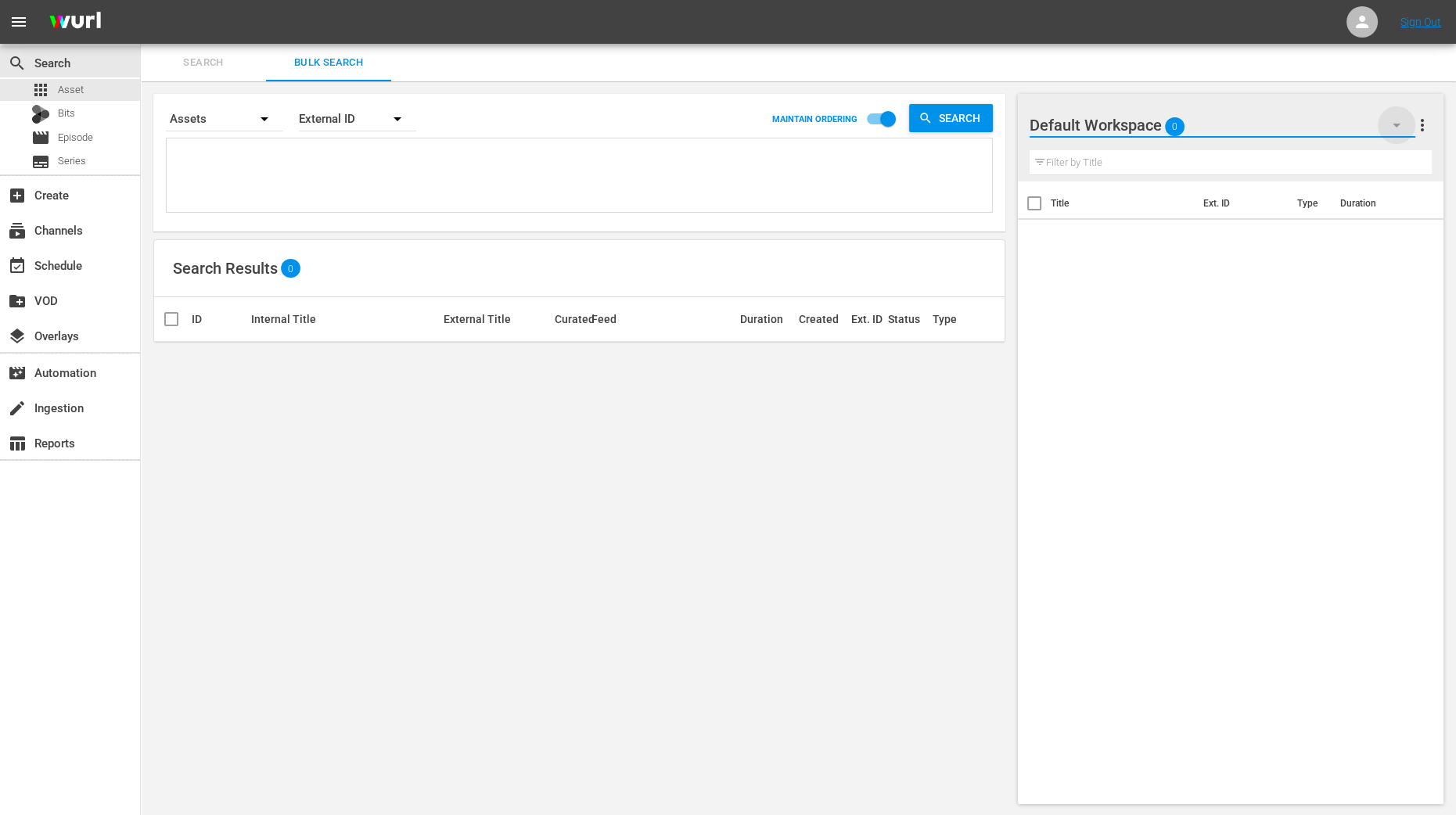
click at [1393, 125] on icon "button" at bounding box center [1397, 125] width 19 height 19
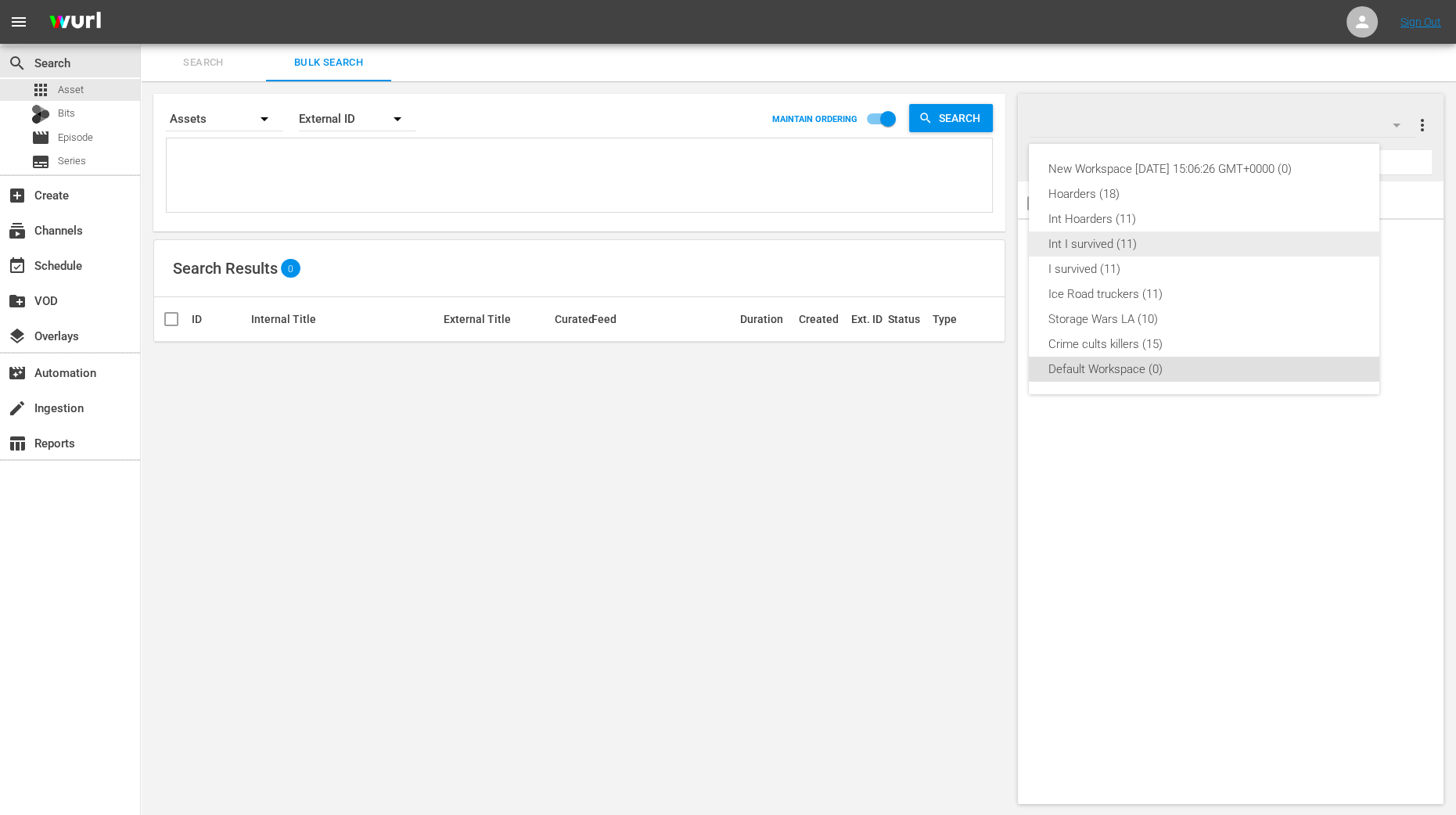
click at [1140, 246] on div "Int I survived (11)" at bounding box center [1204, 244] width 313 height 25
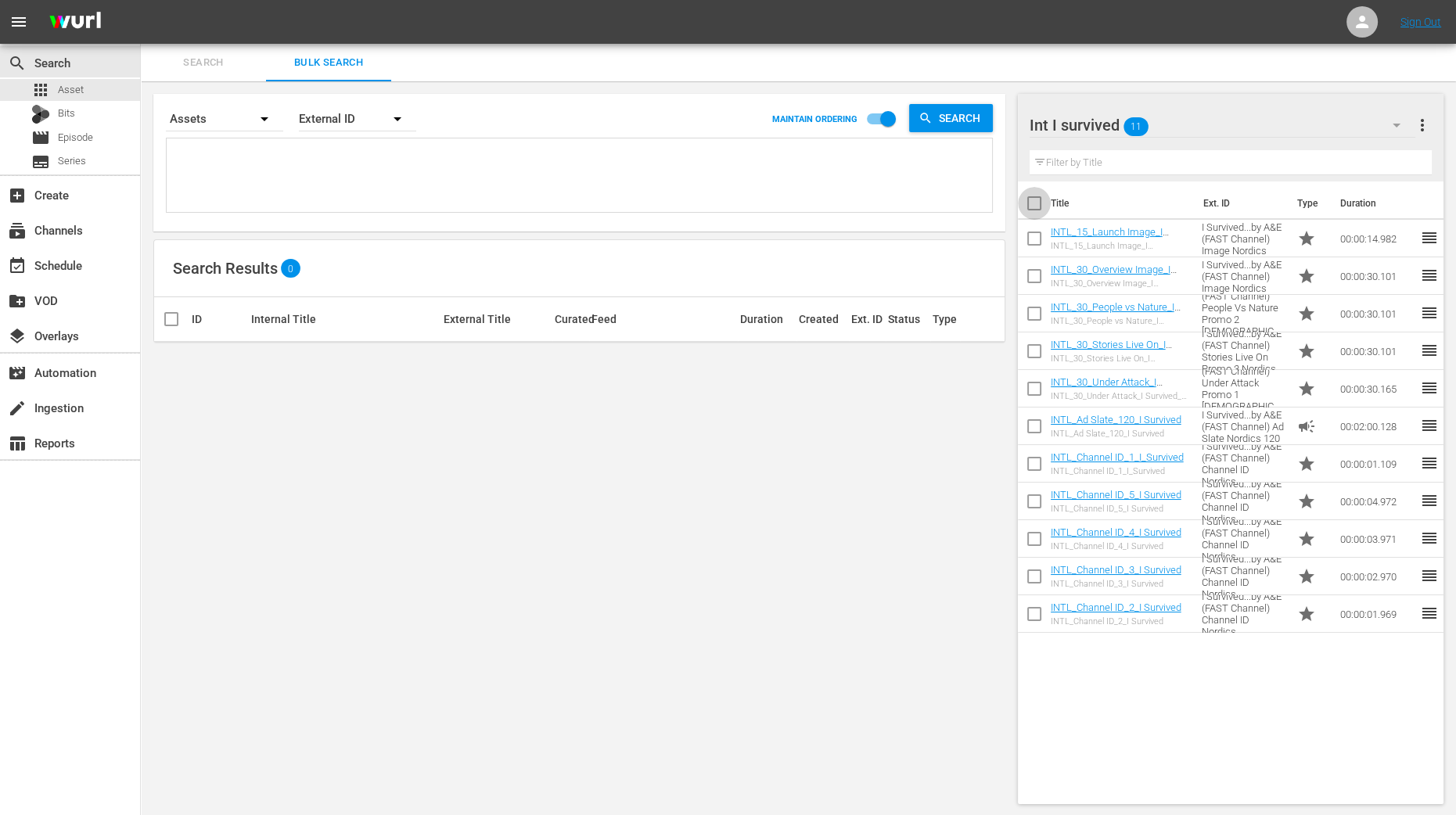
click at [1042, 208] on input "checkbox" at bounding box center [1034, 207] width 33 height 33
checkbox input "true"
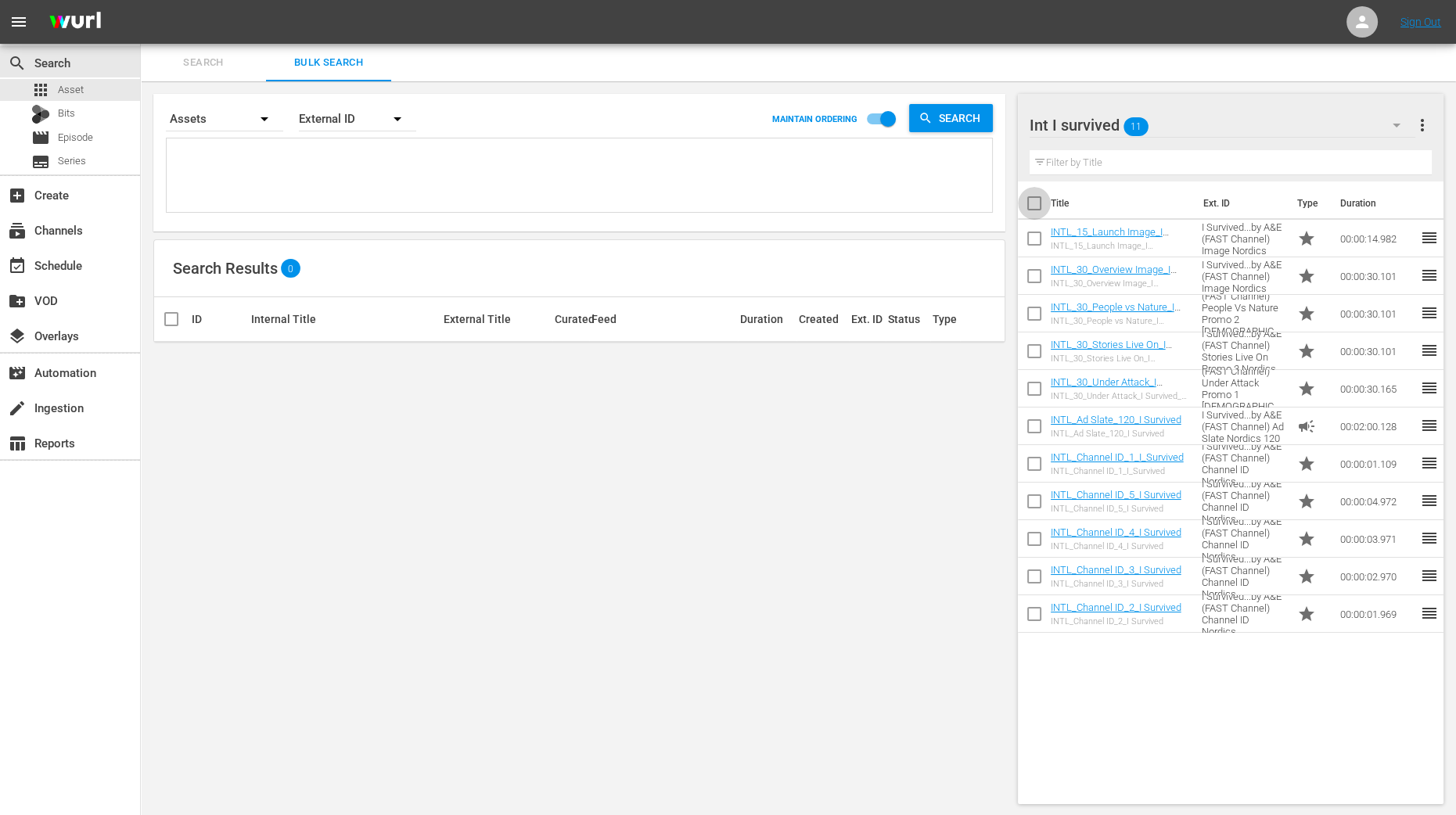
checkbox input "true"
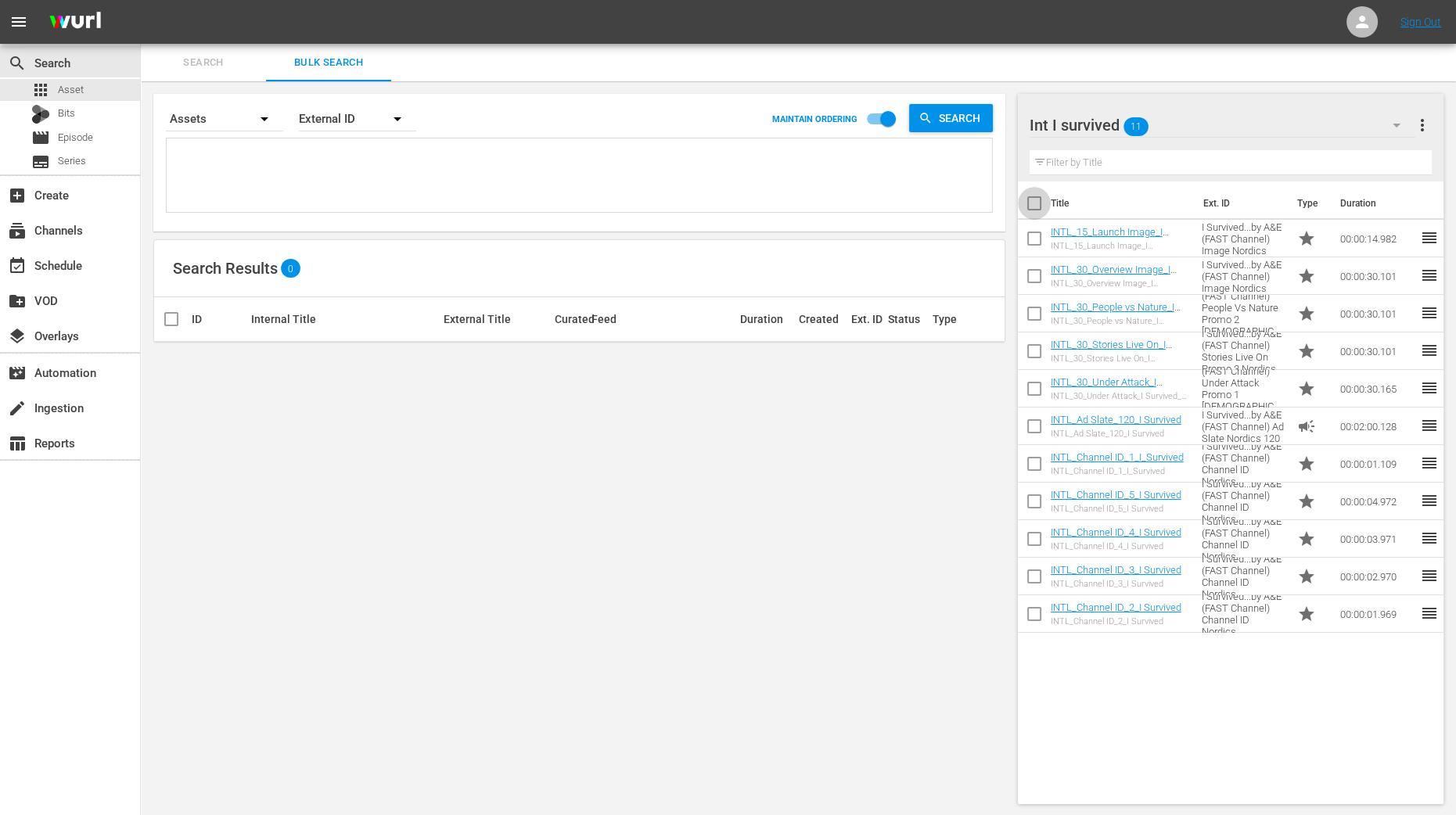
checkbox input "true"
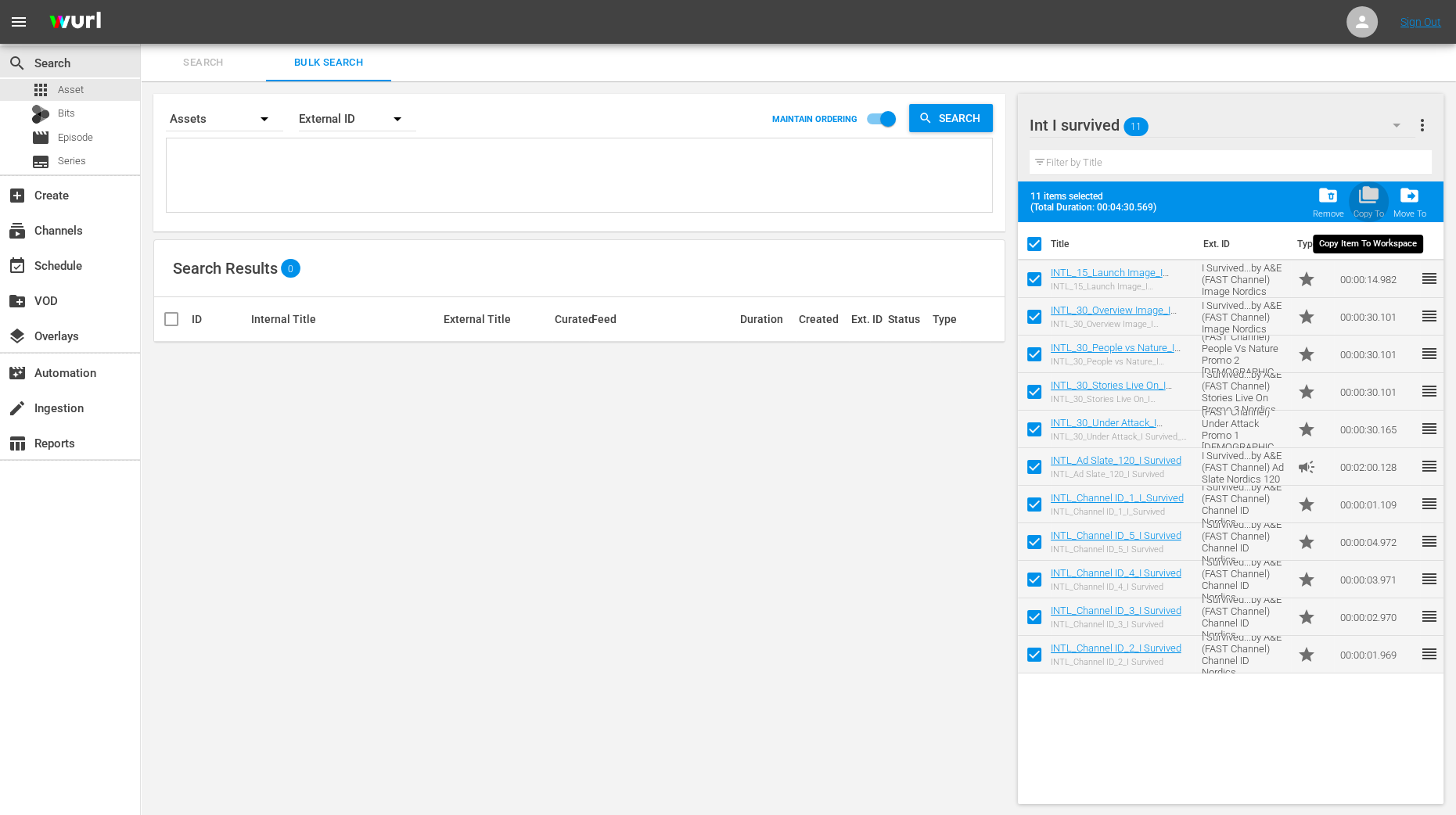
click at [1365, 191] on span "folder_copy" at bounding box center [1368, 195] width 21 height 21
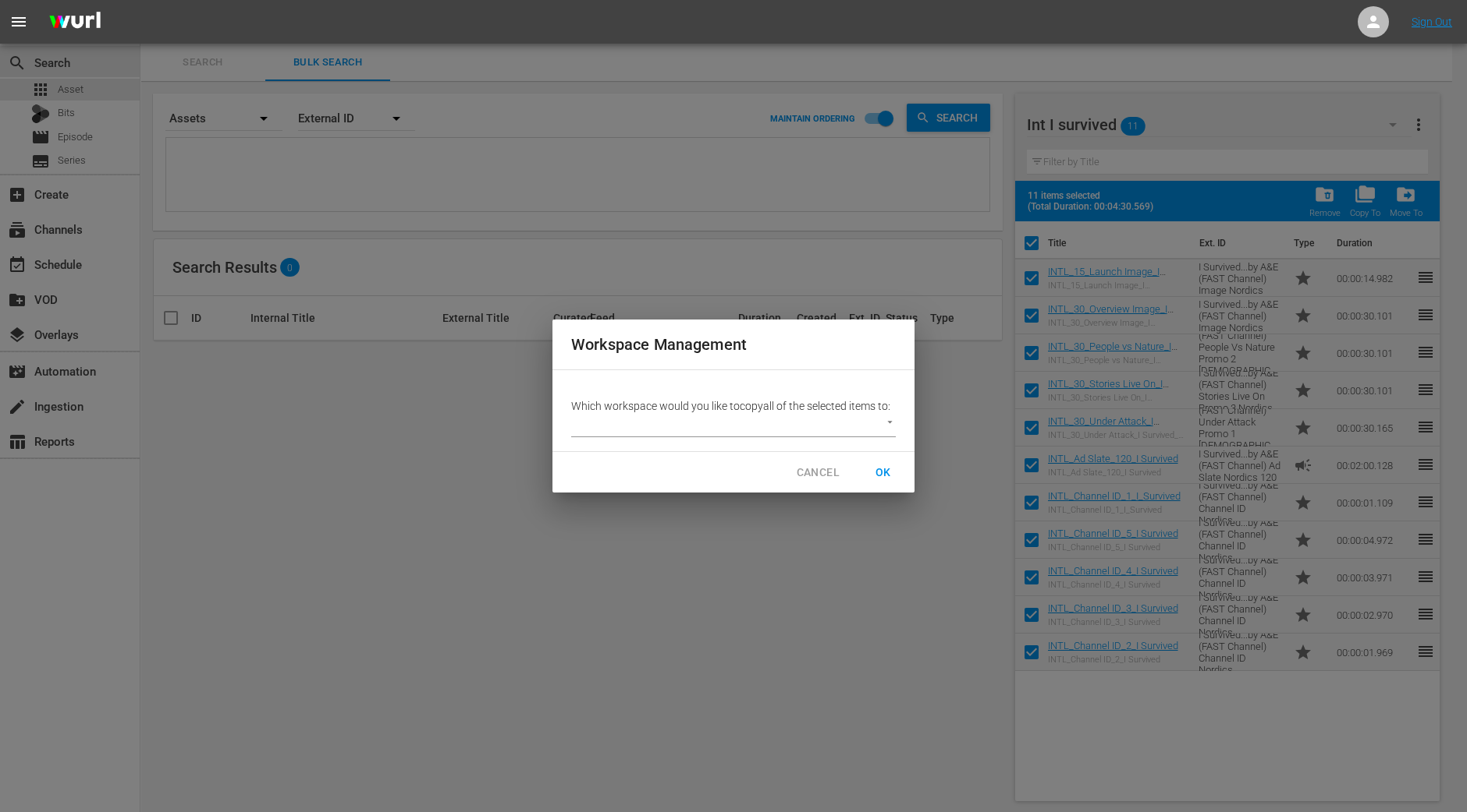
click at [819, 421] on body "menu Sign Out search Search apps Asset Bits movie Episode subtitles Series add_…" at bounding box center [734, 406] width 1467 height 812
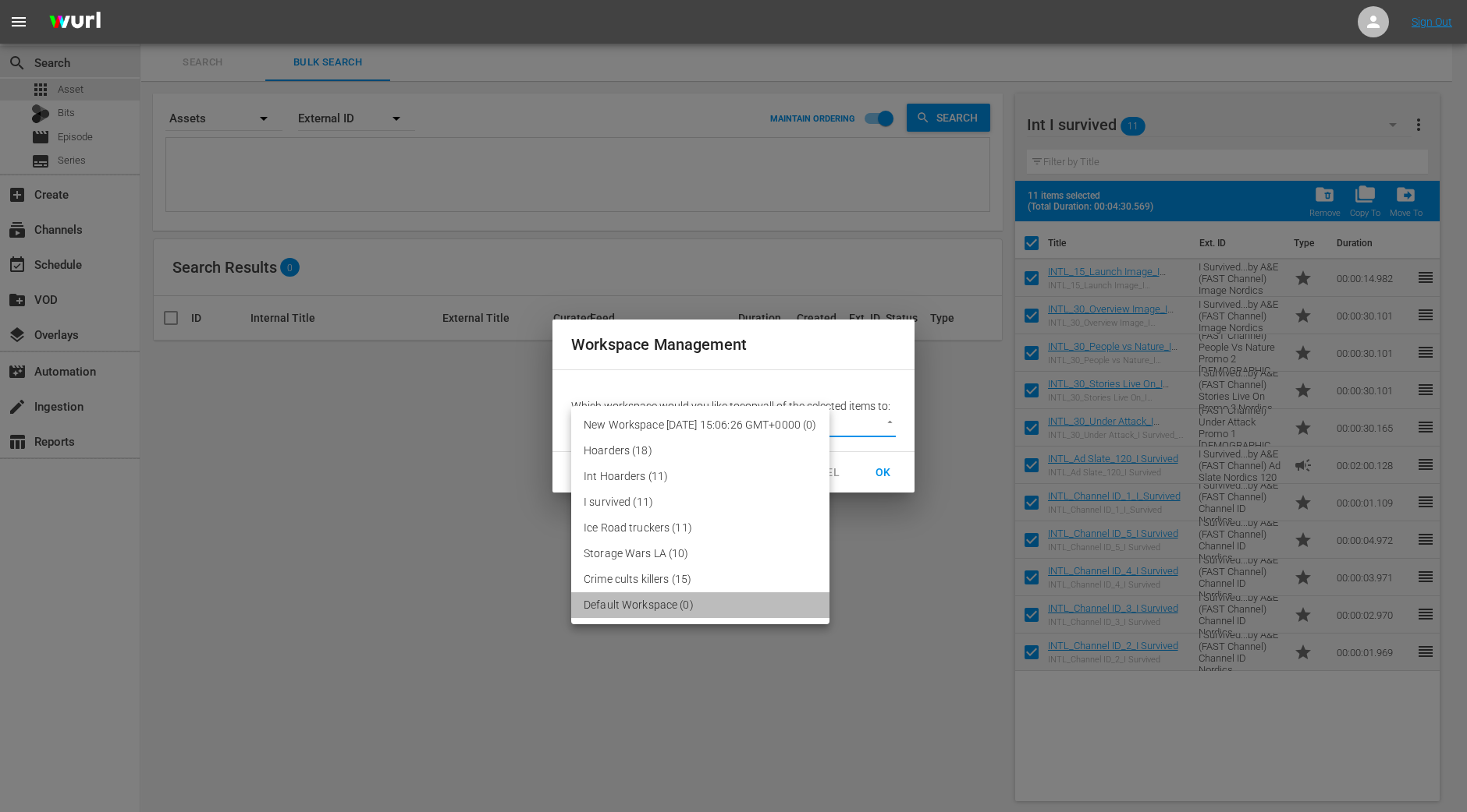
click at [636, 601] on li "Default Workspace (0)" at bounding box center [700, 604] width 259 height 25
type input "2095"
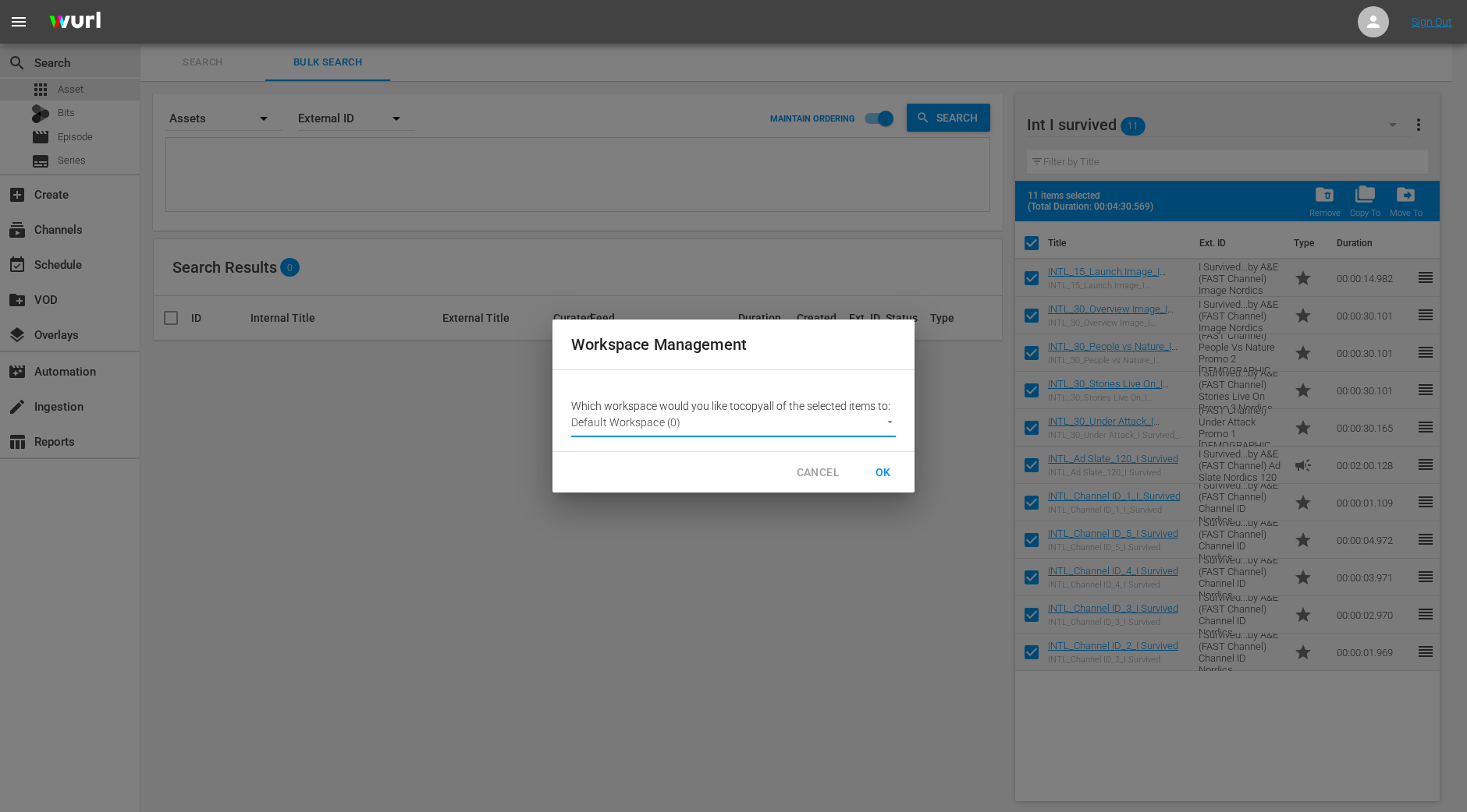
click at [891, 468] on span "OK" at bounding box center [883, 473] width 25 height 20
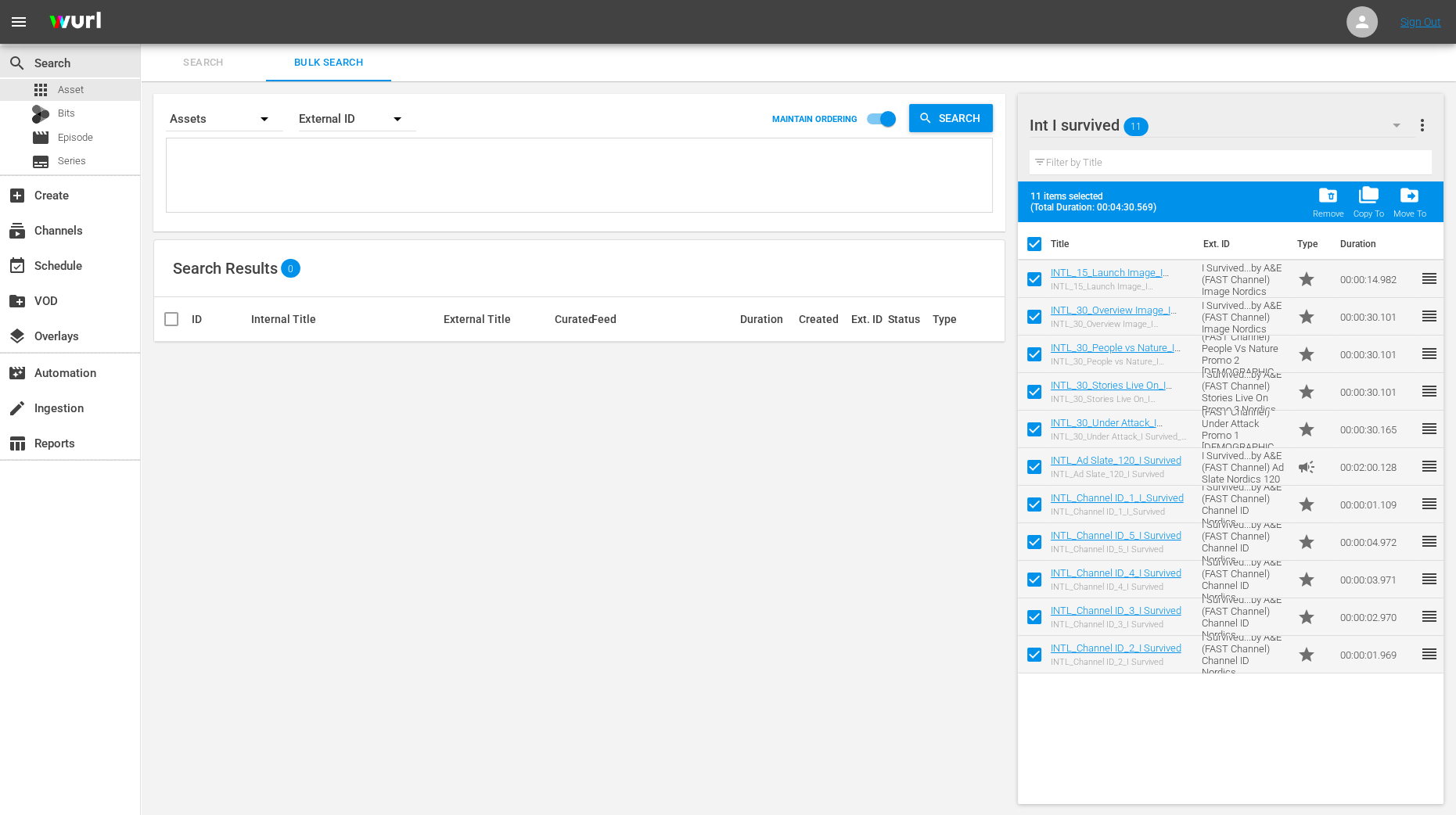
checkbox input "false"
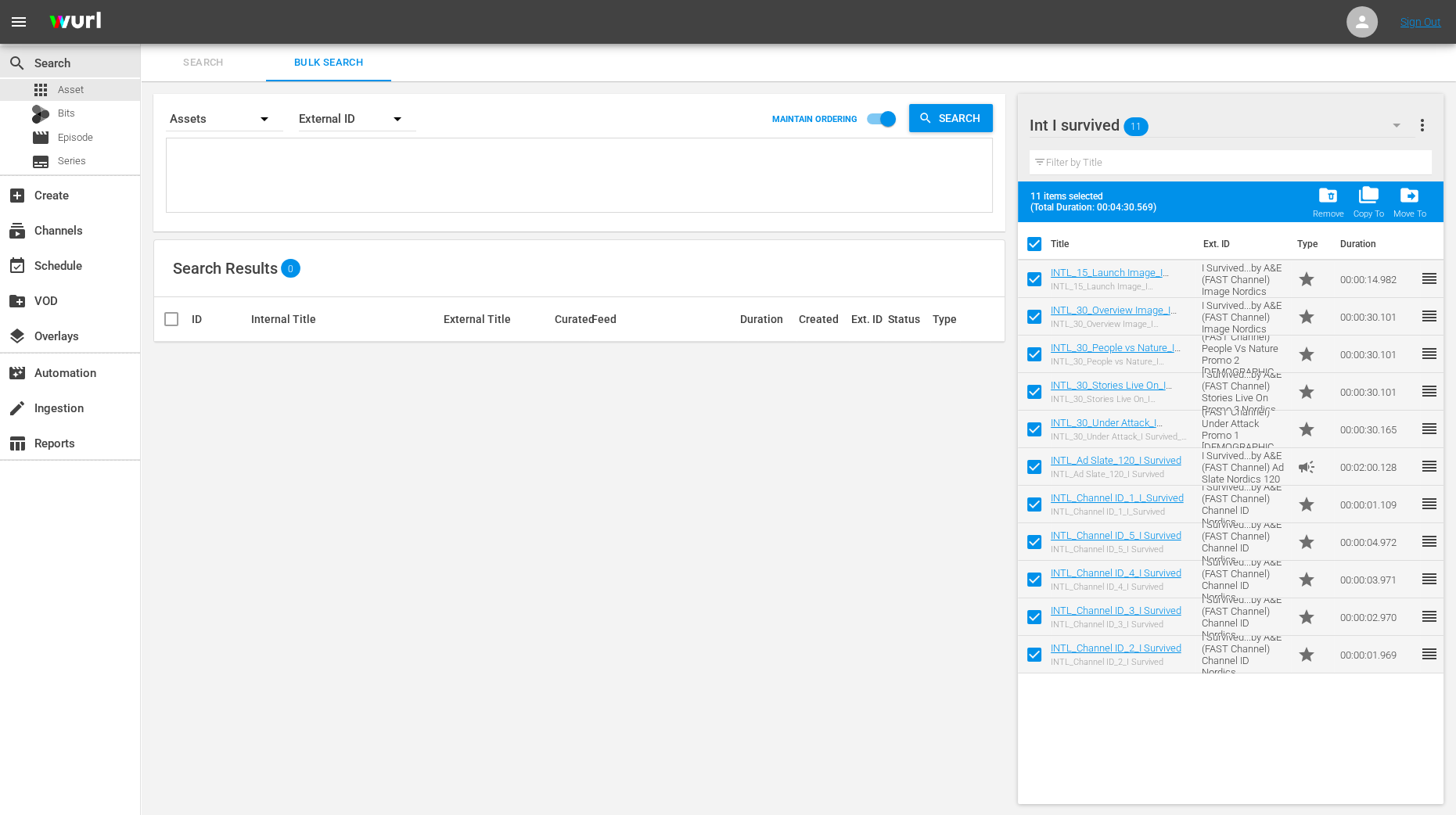
checkbox input "false"
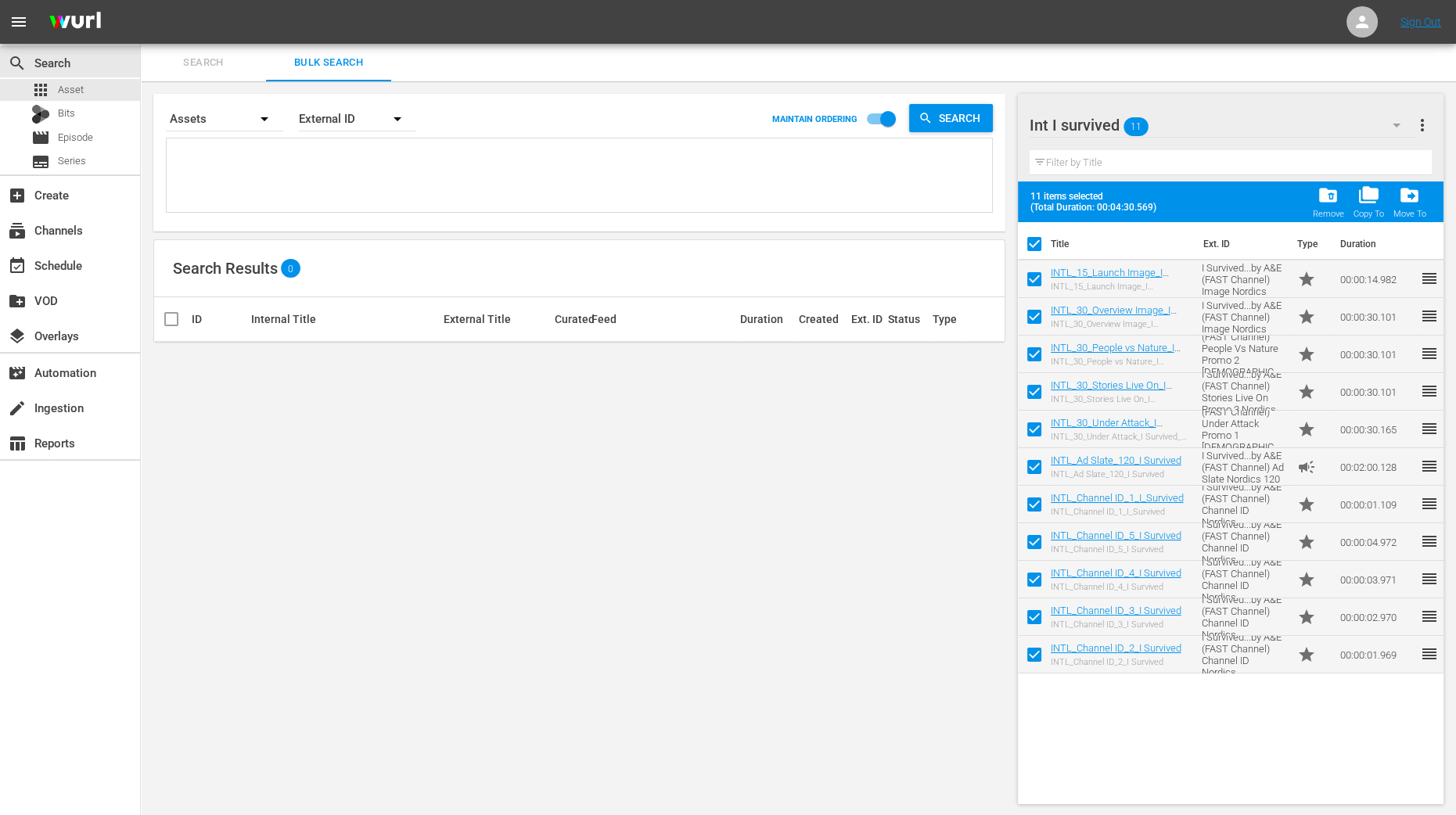
checkbox input "false"
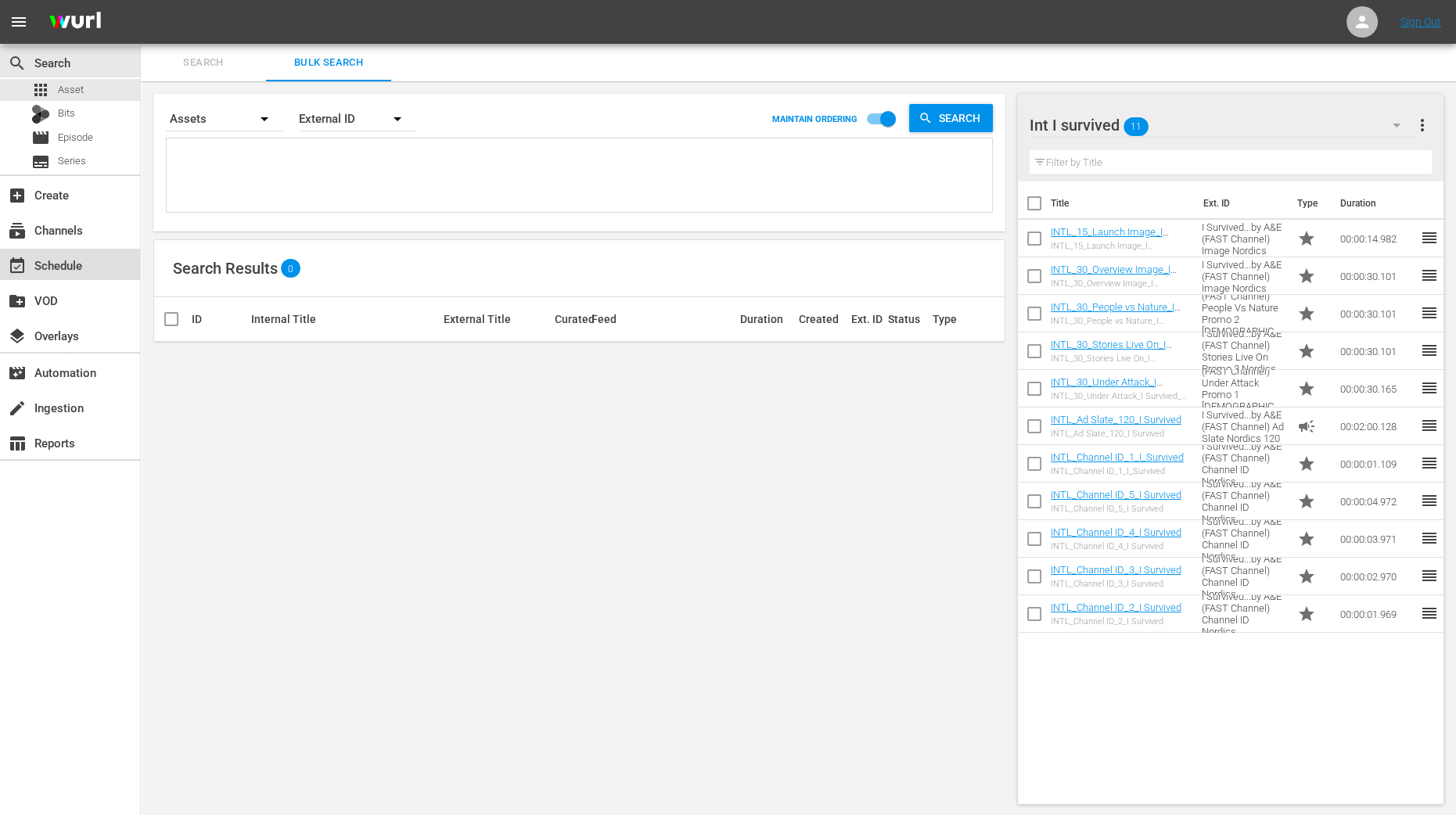
click at [75, 270] on div "event_available Schedule" at bounding box center [43, 262] width 88 height 14
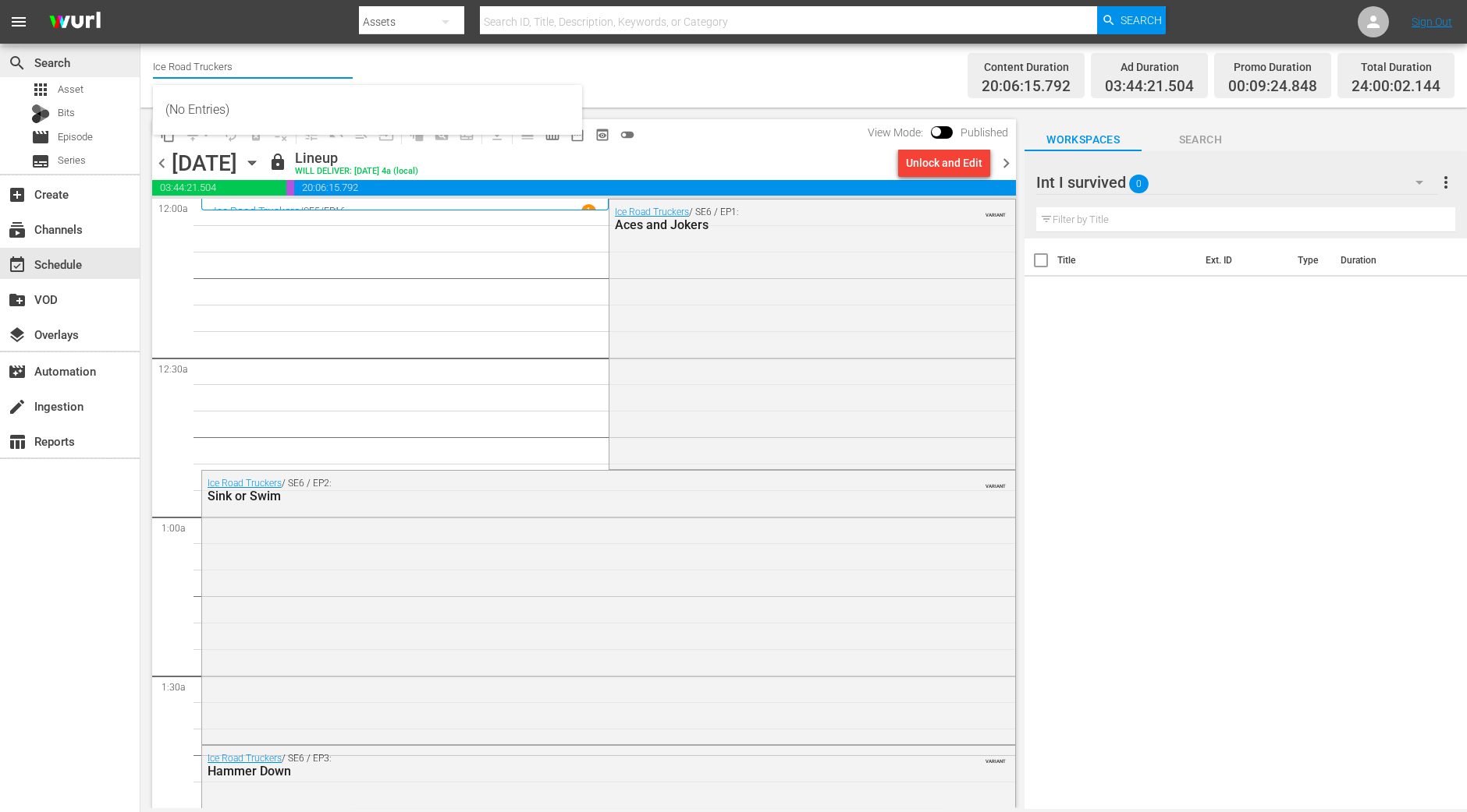
drag, startPoint x: 243, startPoint y: 61, endPoint x: 133, endPoint y: 55, distance: 110.2
click at [140, 0] on div "search Search apps Asset Bits movie Episode subtitles Series add_box Create sub…" at bounding box center [803, 0] width 1326 height 0
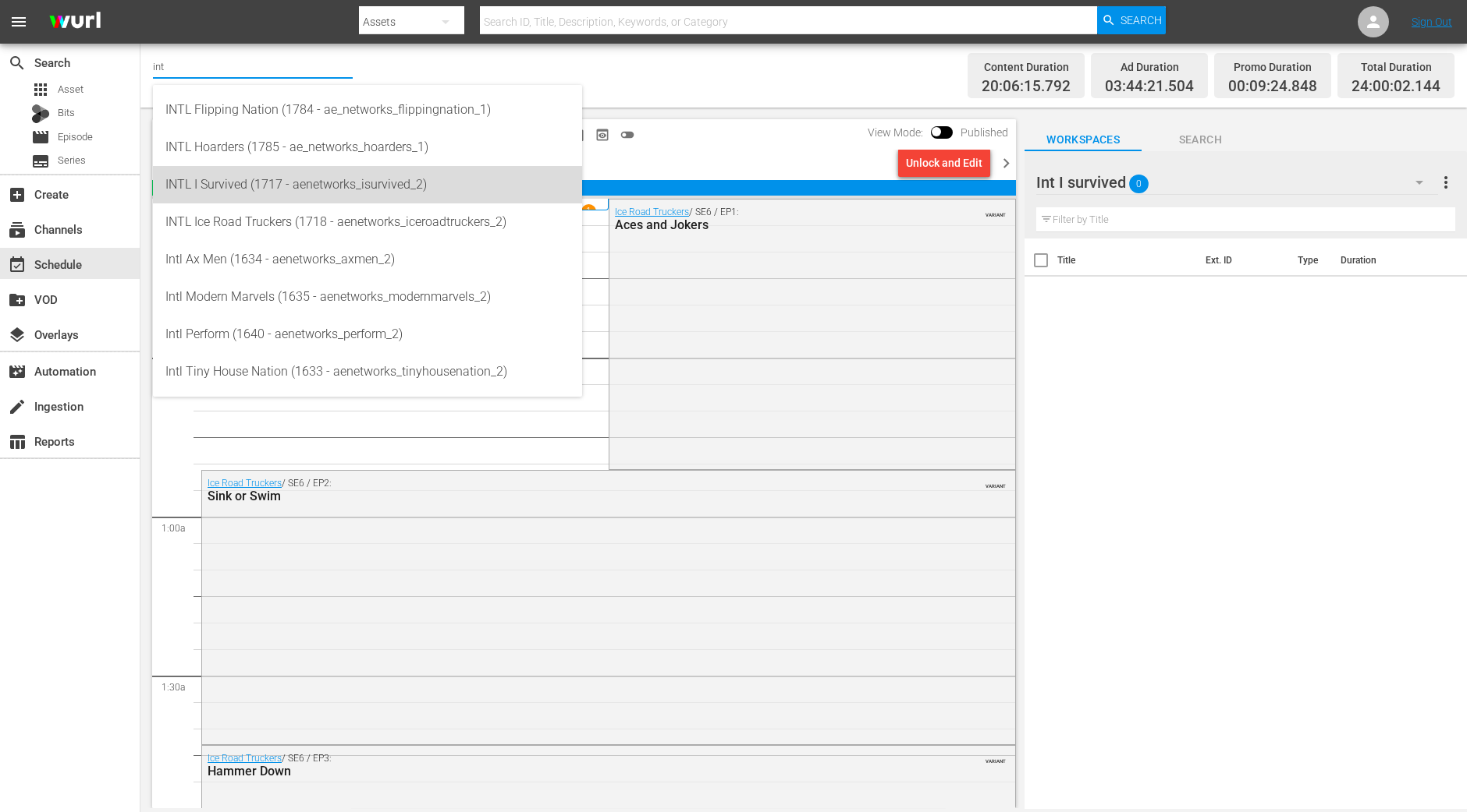
click at [217, 185] on div "INTL I Survived (1717 - aenetworks_isurvived_2)" at bounding box center [368, 185] width 404 height 38
type input "INTL I Survived (1717 - aenetworks_isurvived_2)"
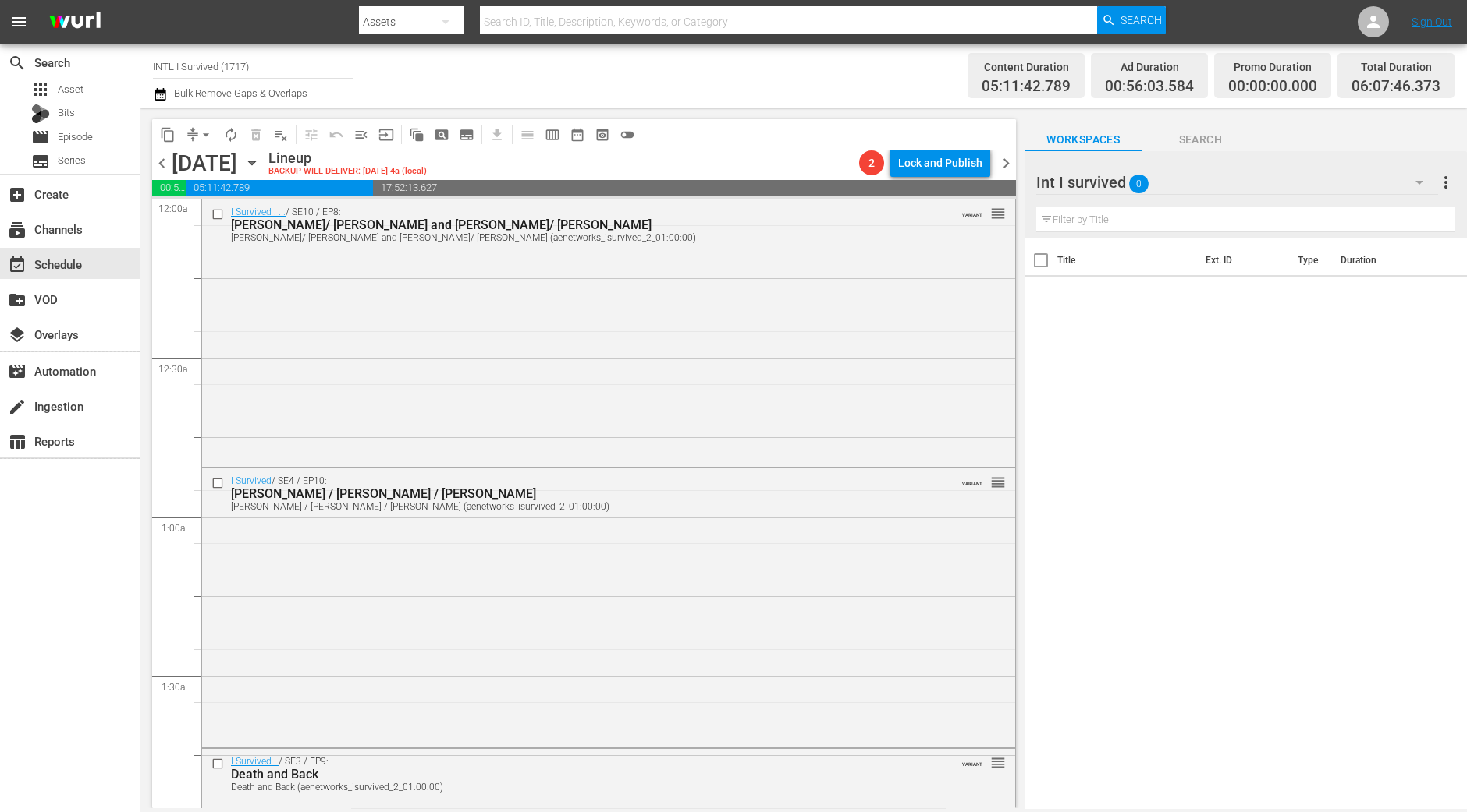
click at [260, 165] on icon "button" at bounding box center [252, 163] width 17 height 17
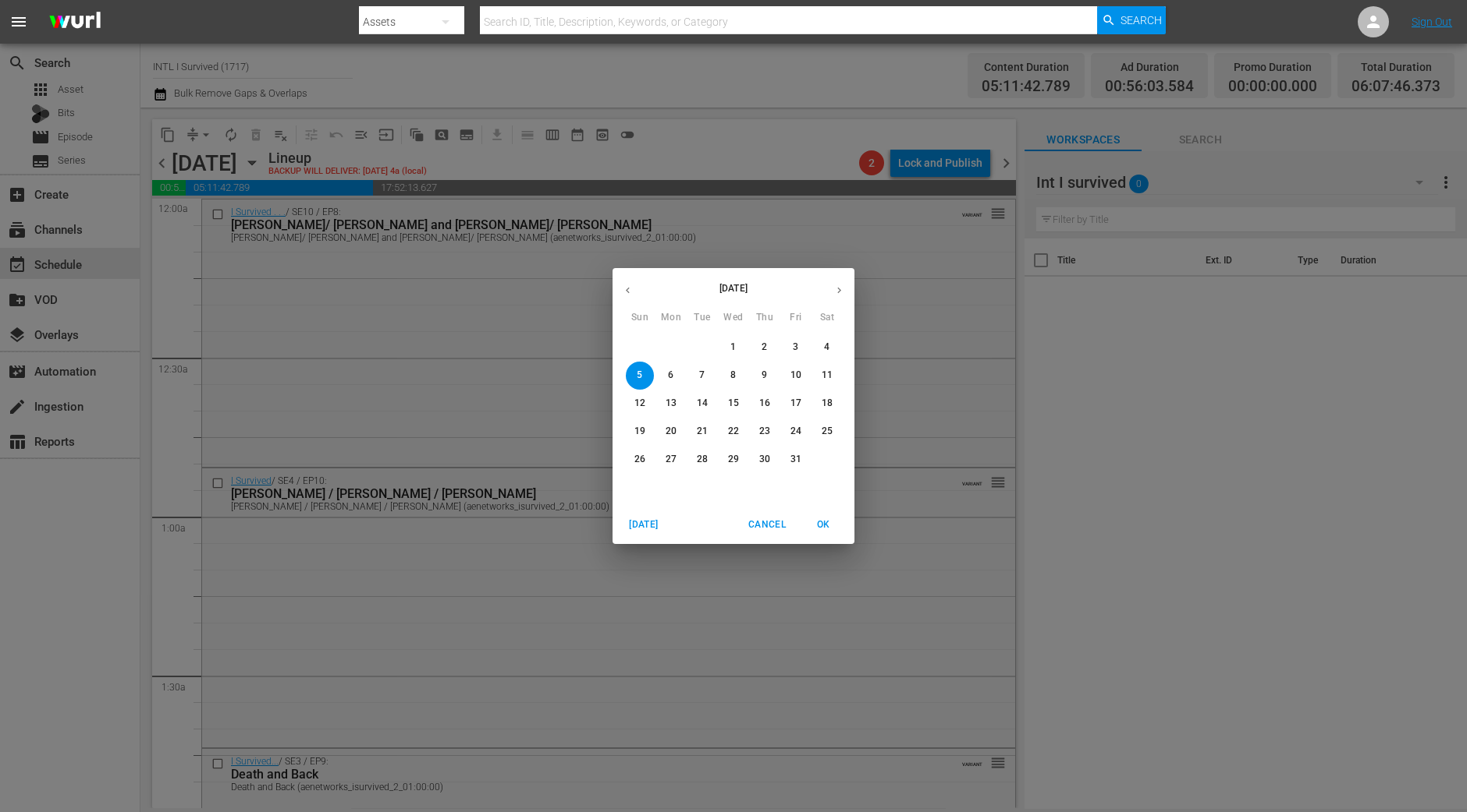
click at [627, 289] on icon "button" at bounding box center [627, 290] width 11 height 11
click at [675, 461] on p "29" at bounding box center [671, 460] width 11 height 13
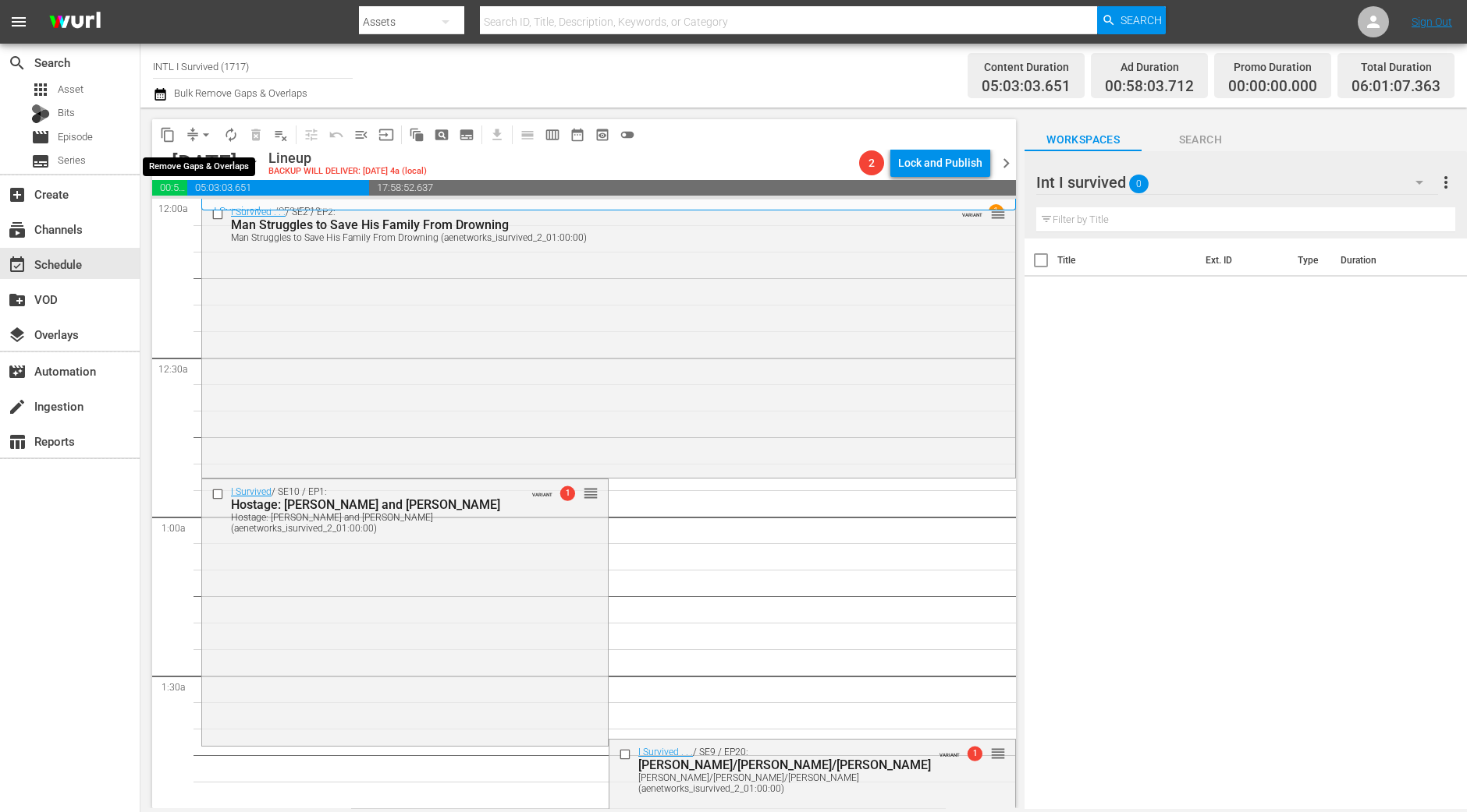
click at [204, 144] on button "arrow_drop_down" at bounding box center [206, 134] width 25 height 25
click at [198, 172] on li "Align to Midnight" at bounding box center [207, 165] width 164 height 25
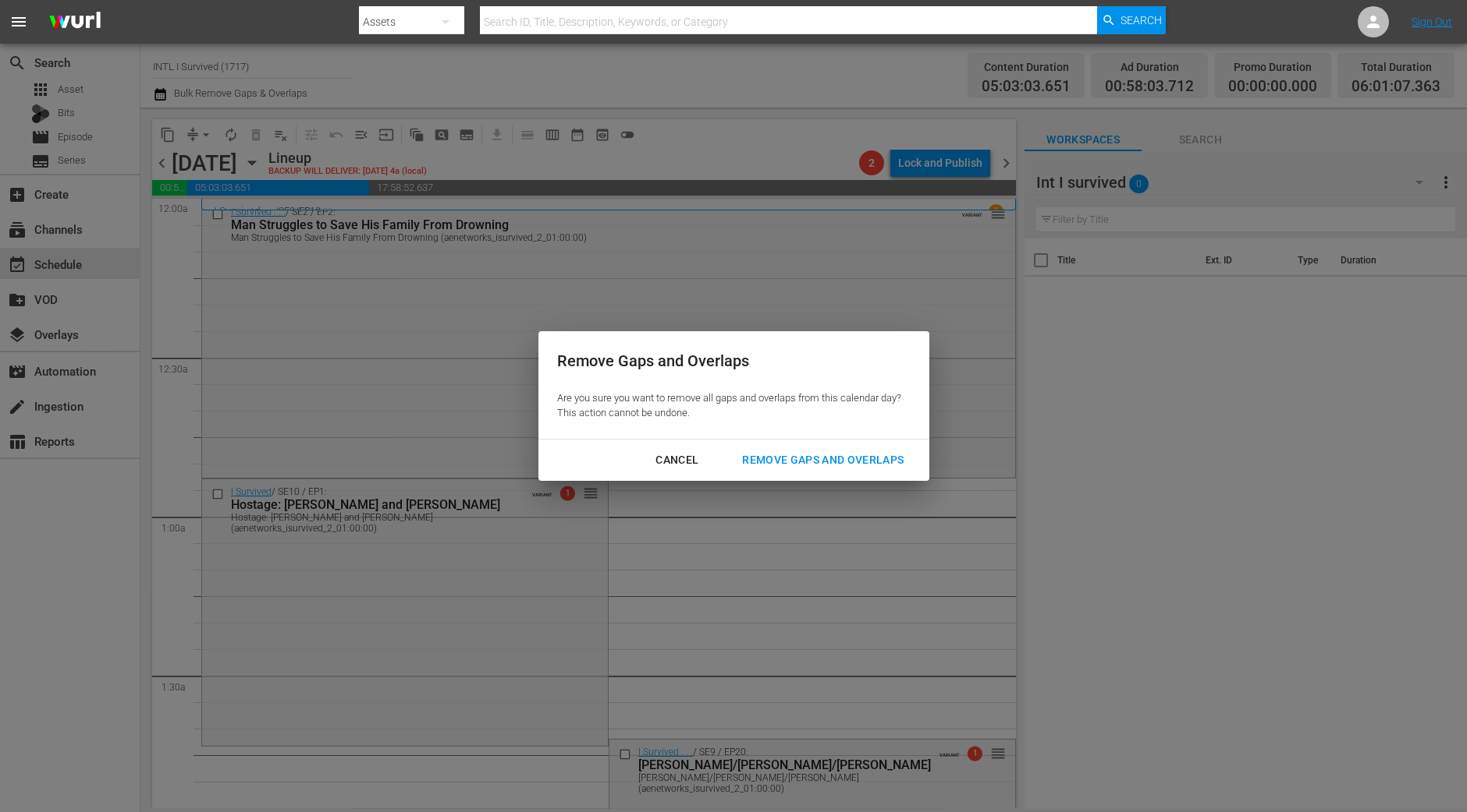
click at [850, 462] on div "Remove Gaps and Overlaps" at bounding box center [823, 460] width 186 height 20
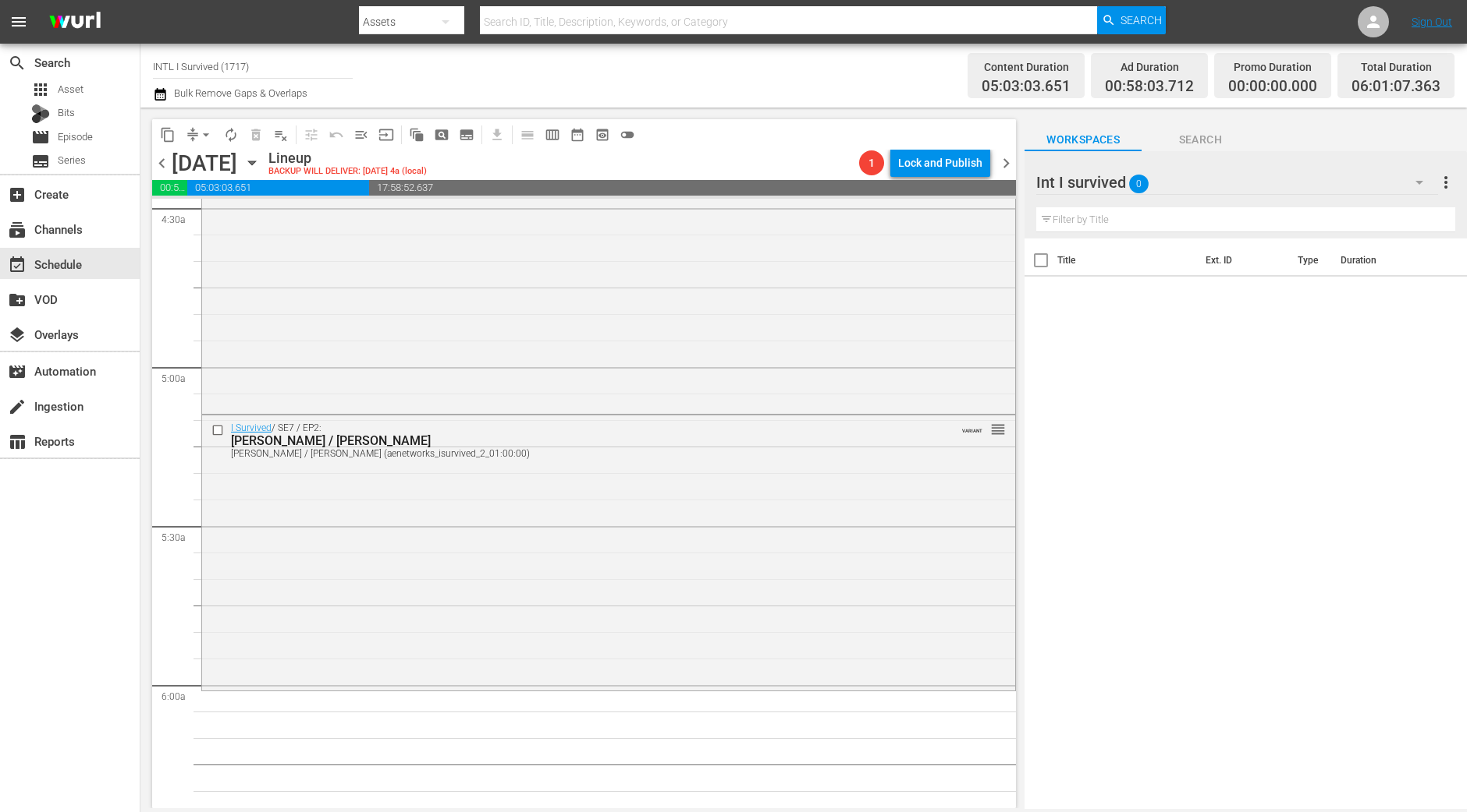
scroll to position [1558, 0]
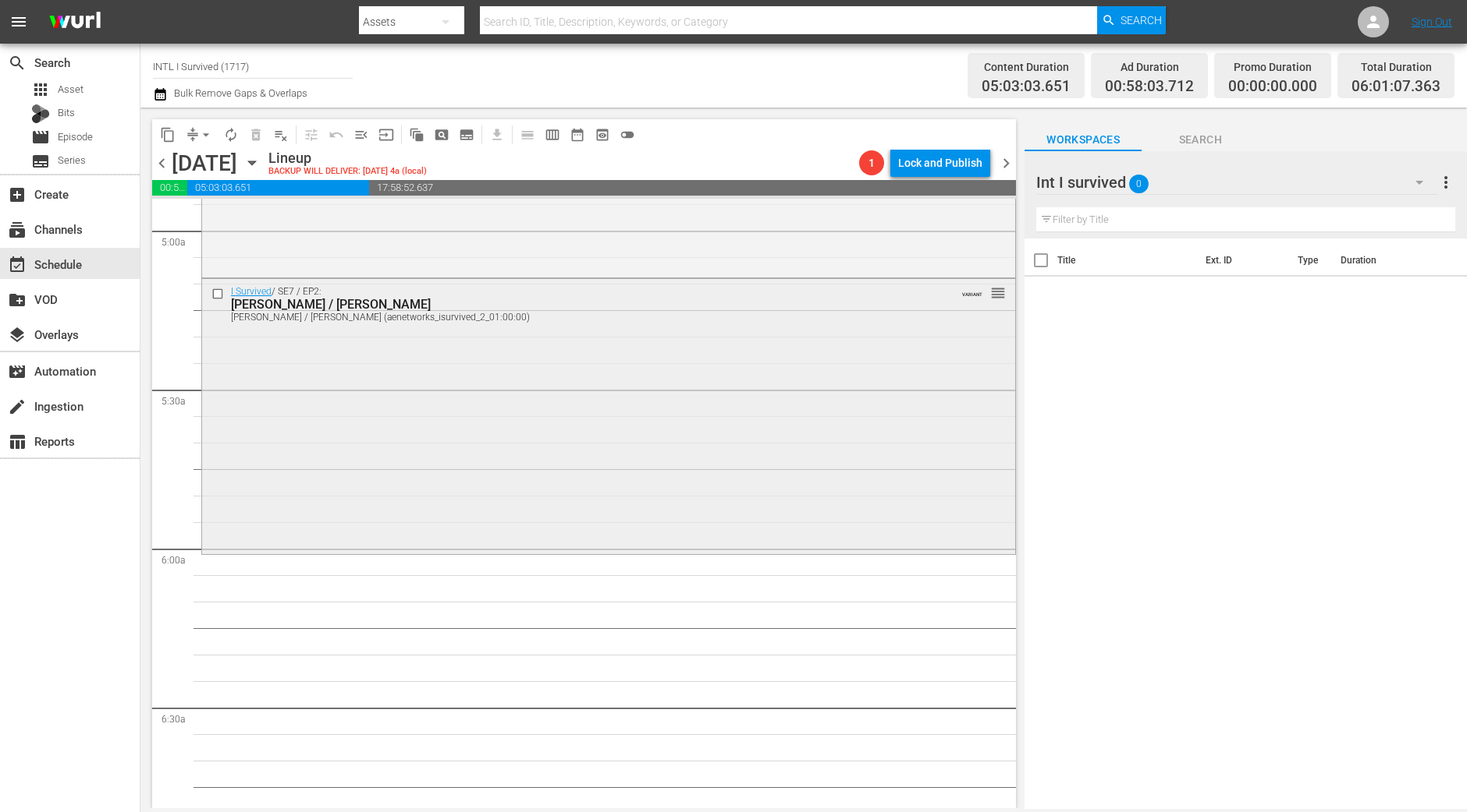
click at [390, 474] on div "I Survived / SE7 / EP2: Kristy / Jamison Kristy / Jamison (aenetworks_isurvived…" at bounding box center [608, 414] width 812 height 272
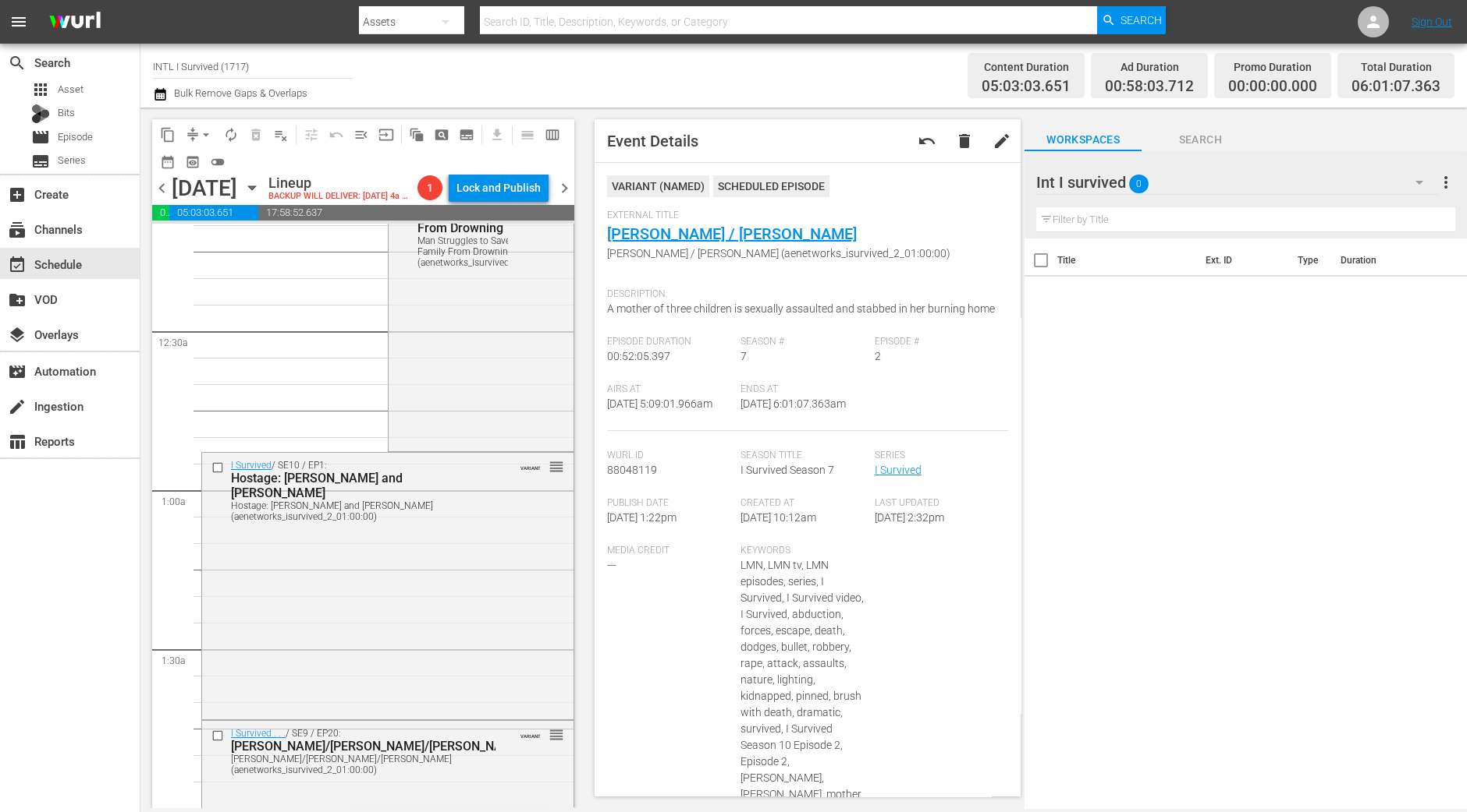
scroll to position [0, 0]
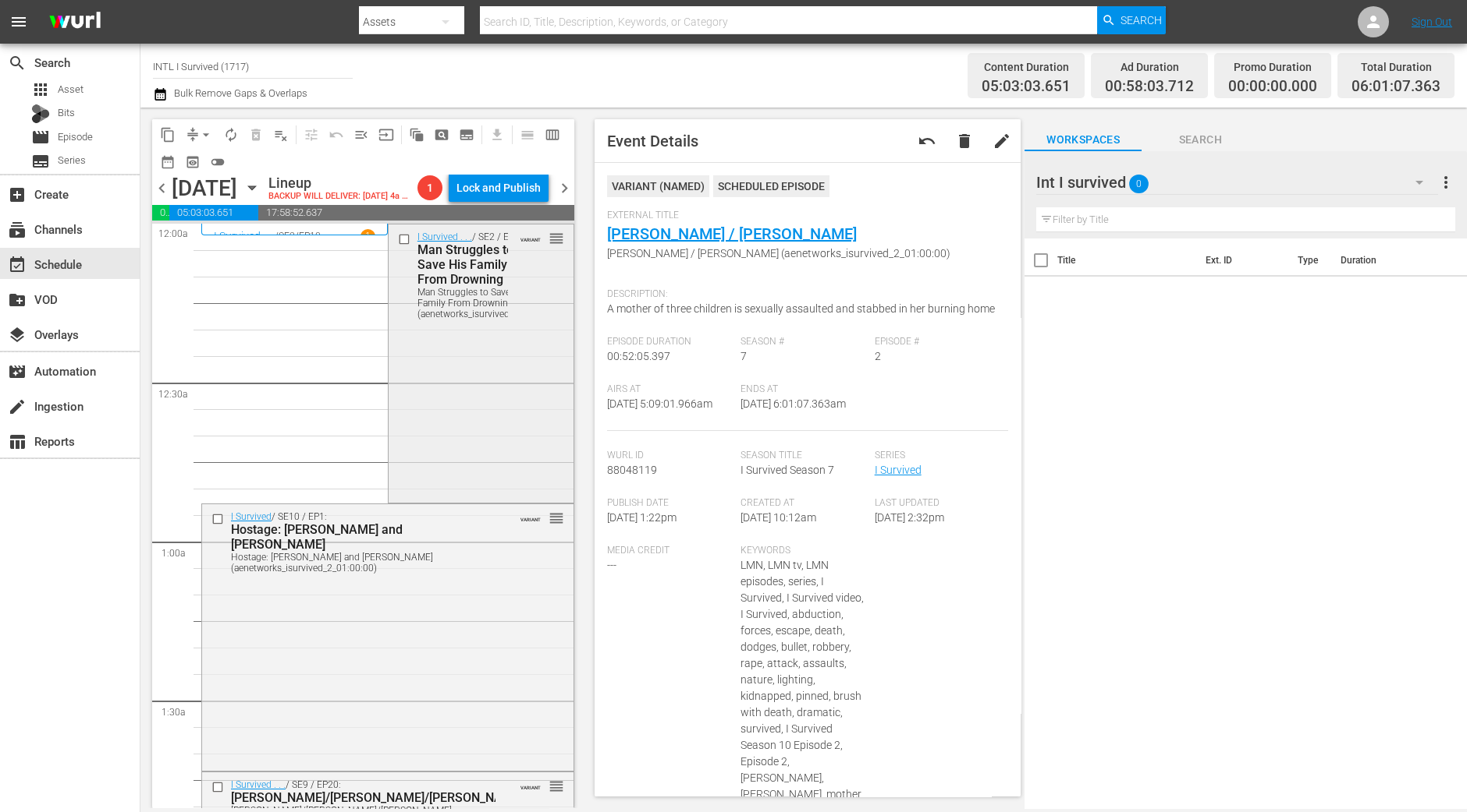
click at [462, 474] on div "I Survived . . . / SE2 / EP2: Man Struggles to Save His Family From Drowning Ma…" at bounding box center [481, 362] width 185 height 275
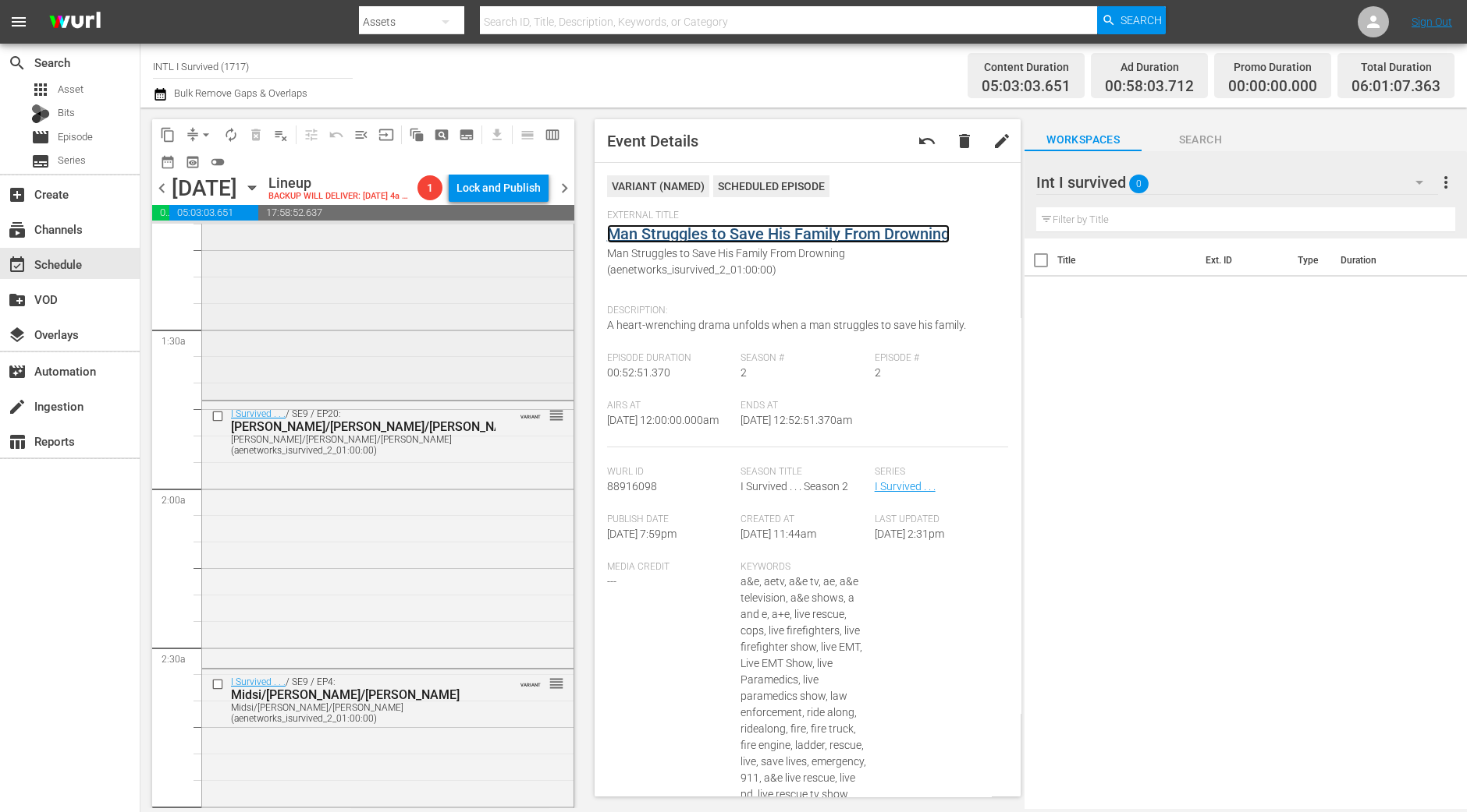
scroll to position [487, 0]
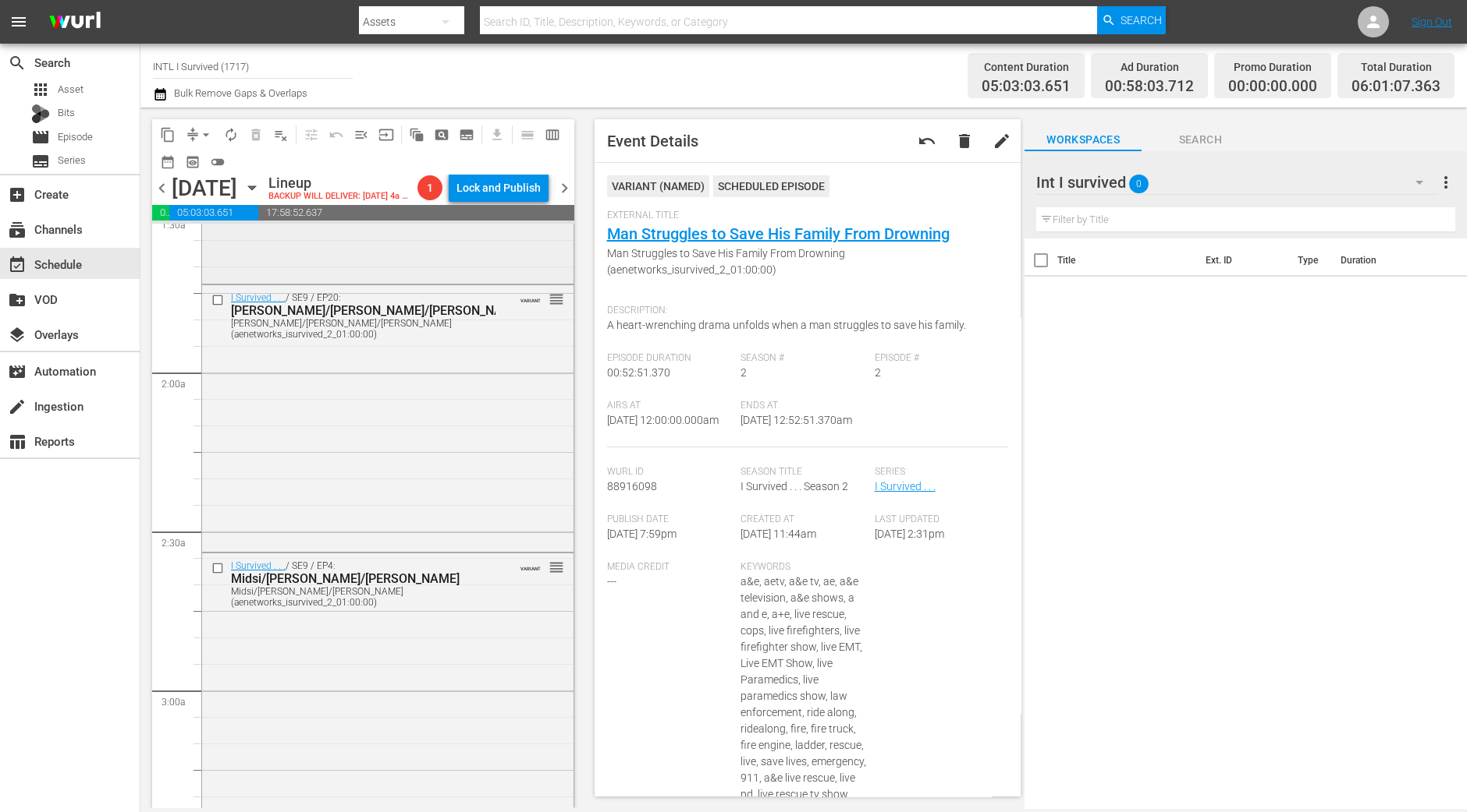
click at [527, 514] on div "I Survived . . . / SE9 / EP20: John/Kevin/Helena John/Kevin/Helena (aenetworks_…" at bounding box center [387, 417] width 371 height 264
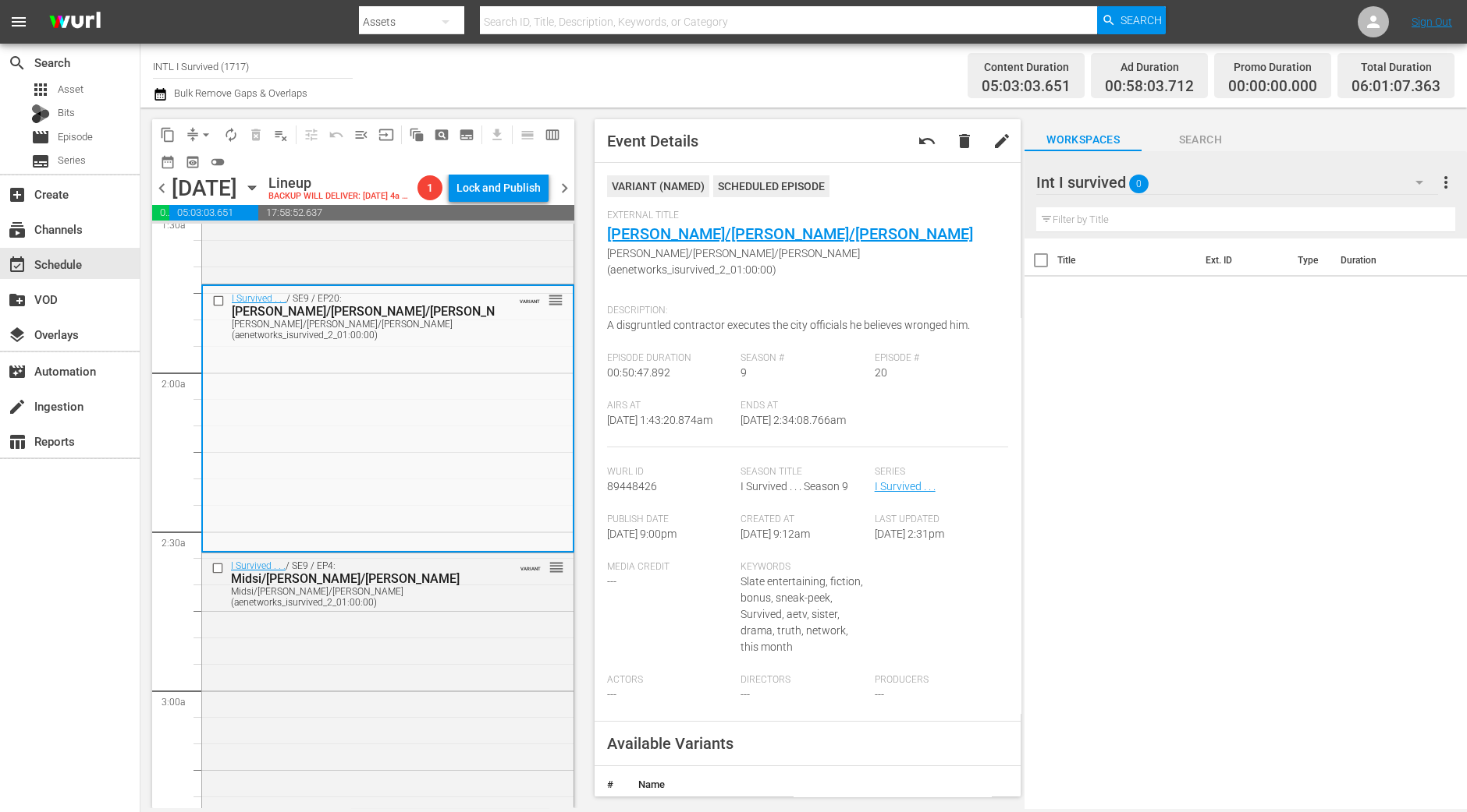
click at [203, 132] on span "arrow_drop_down" at bounding box center [206, 134] width 16 height 16
click at [203, 157] on li "Align to Midnight" at bounding box center [207, 165] width 164 height 25
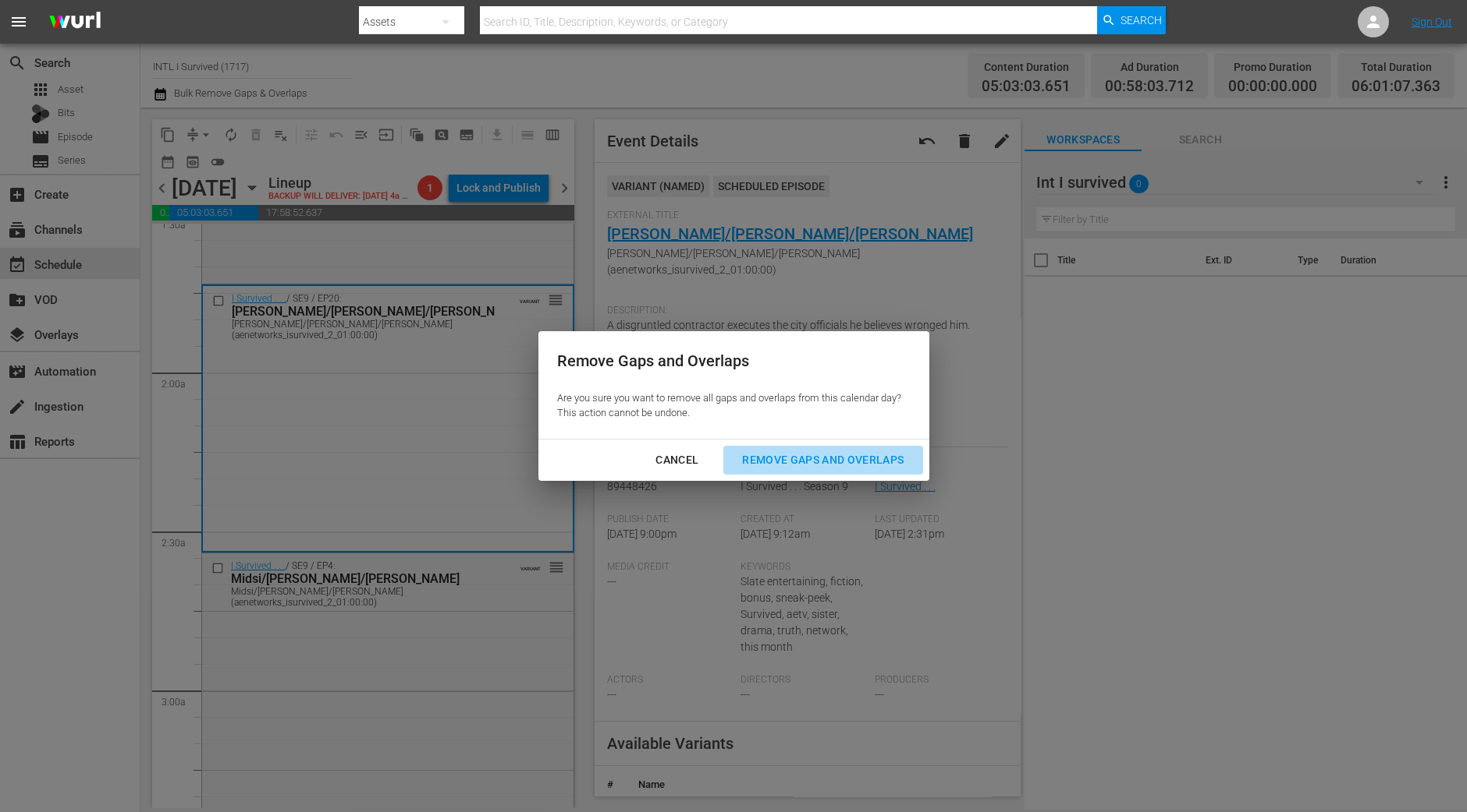
click at [758, 446] on button "Remove Gaps and Overlaps" at bounding box center [823, 461] width 199 height 29
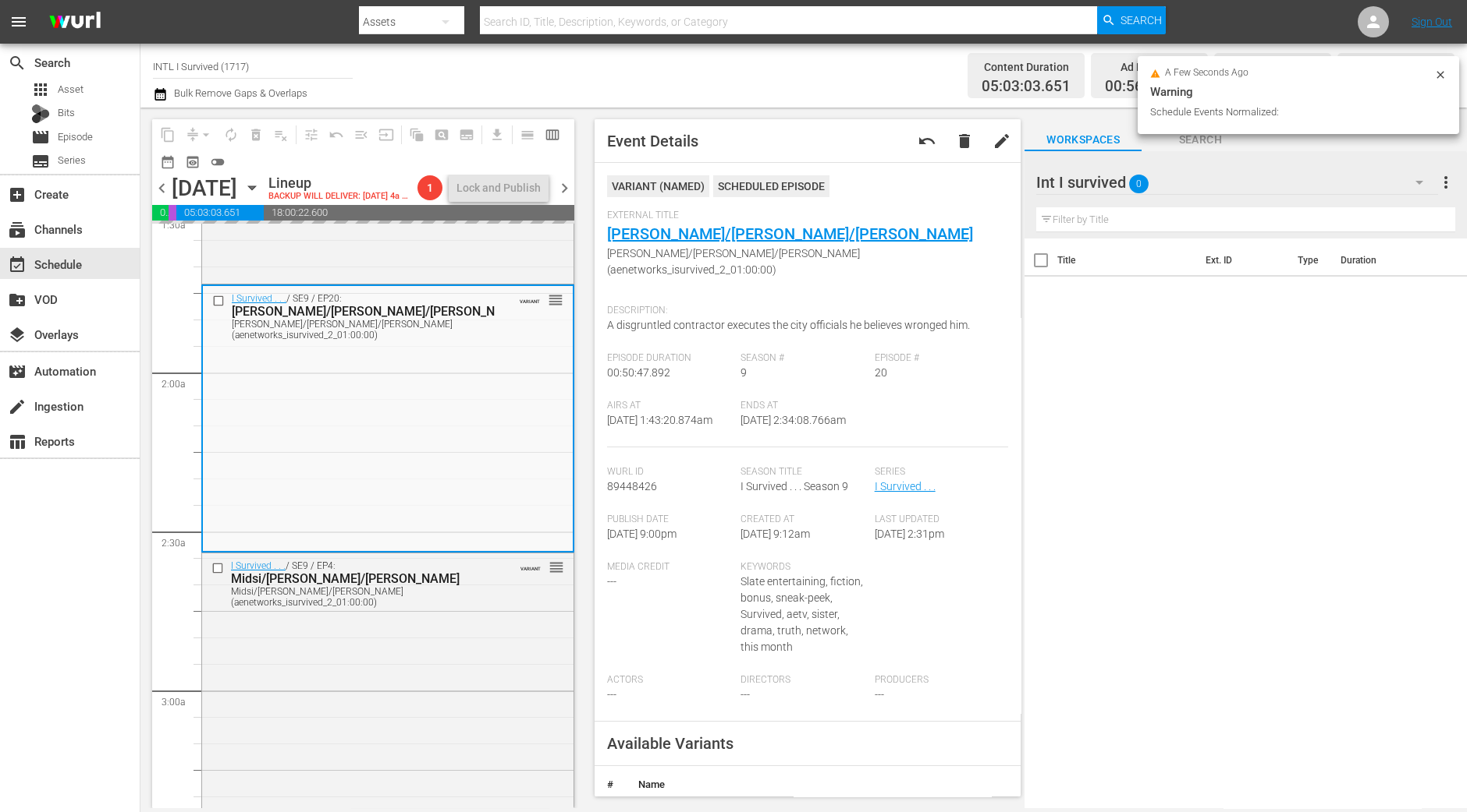
click at [146, 661] on div "content_copy compress arrow_drop_down autorenew_outlined delete_forever_outline…" at bounding box center [358, 458] width 437 height 701
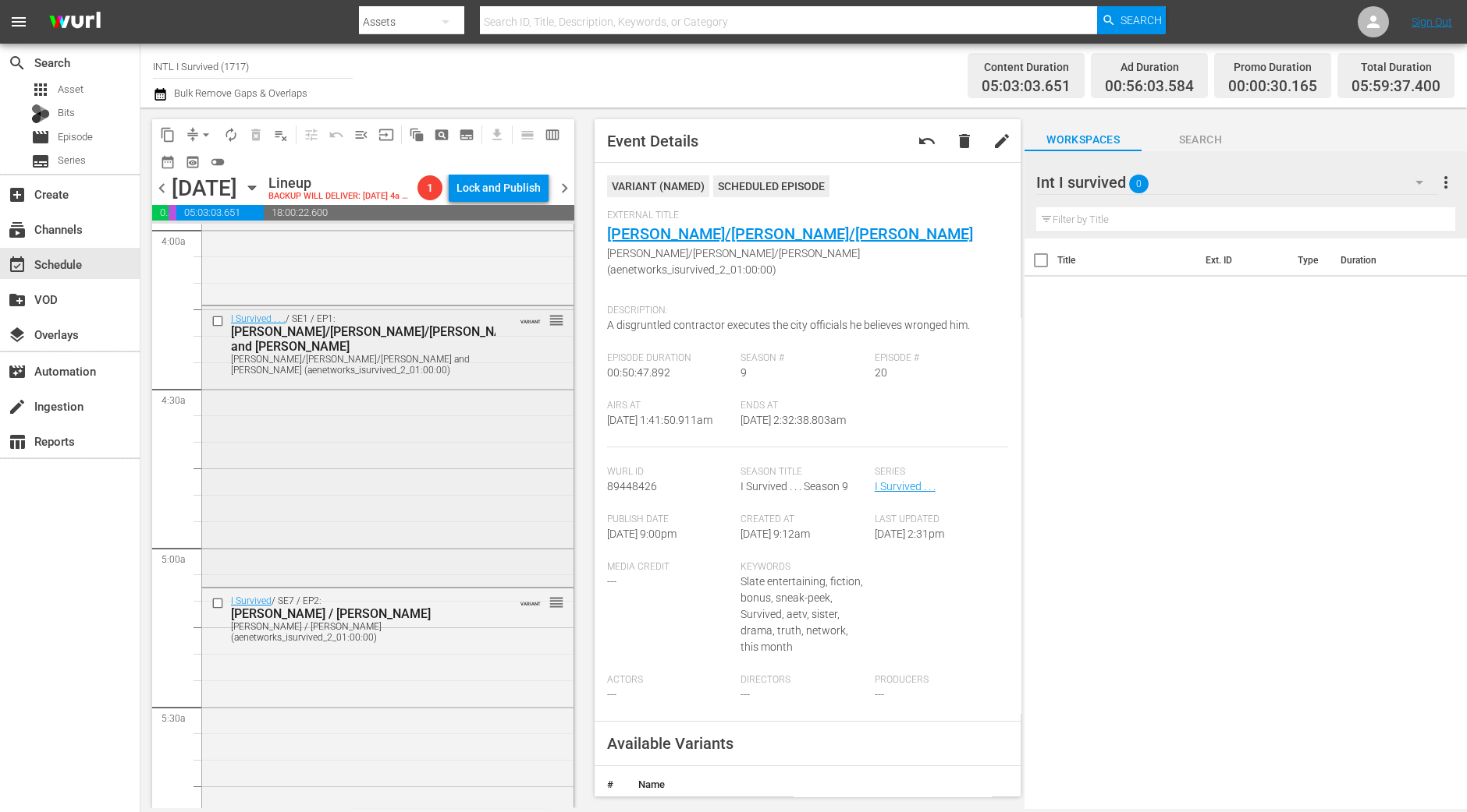
scroll to position [1657, 0]
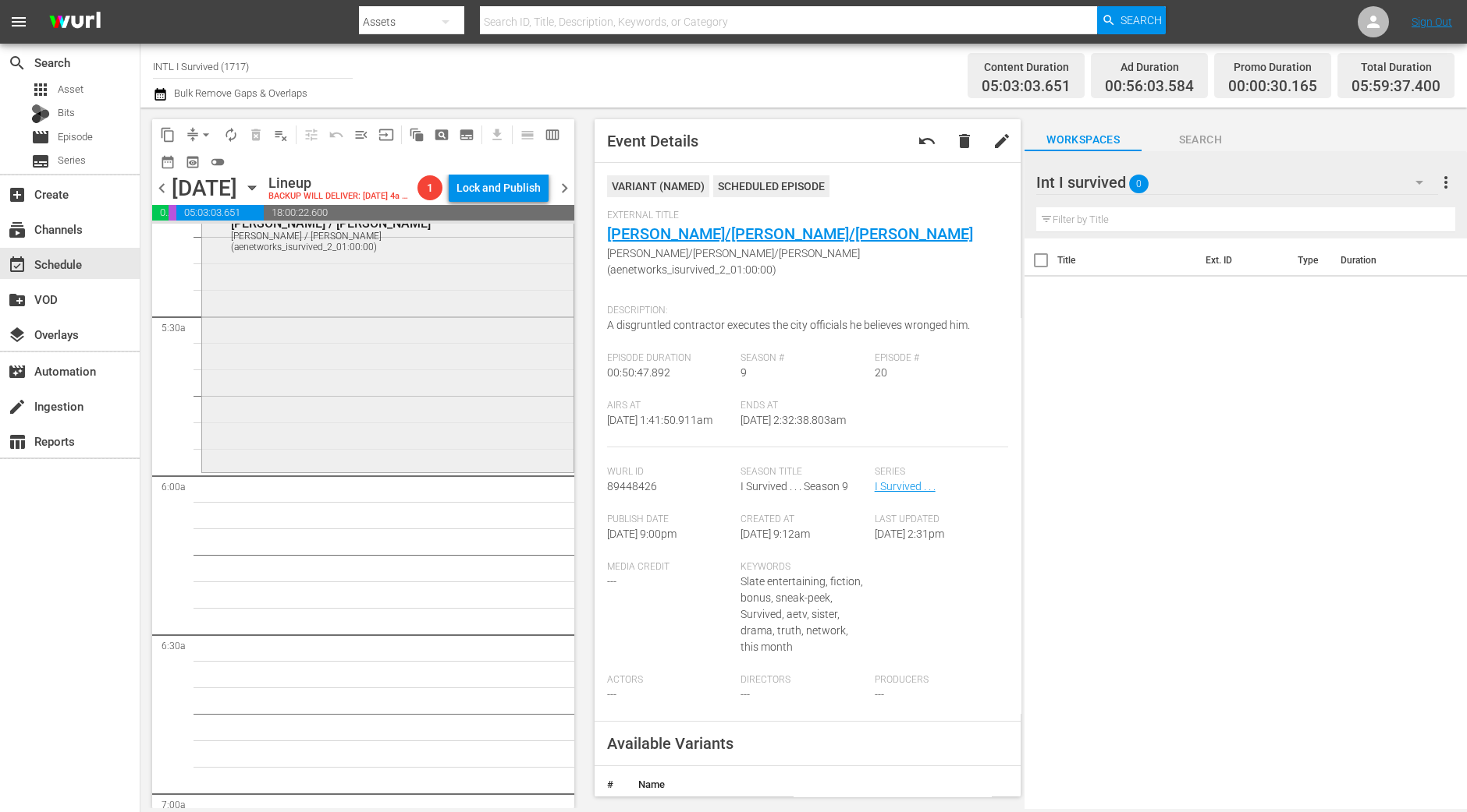
click at [327, 428] on div "I Survived / SE7 / EP2: Kristy / Jamison Kristy / Jamison (aenetworks_isurvived…" at bounding box center [387, 334] width 371 height 272
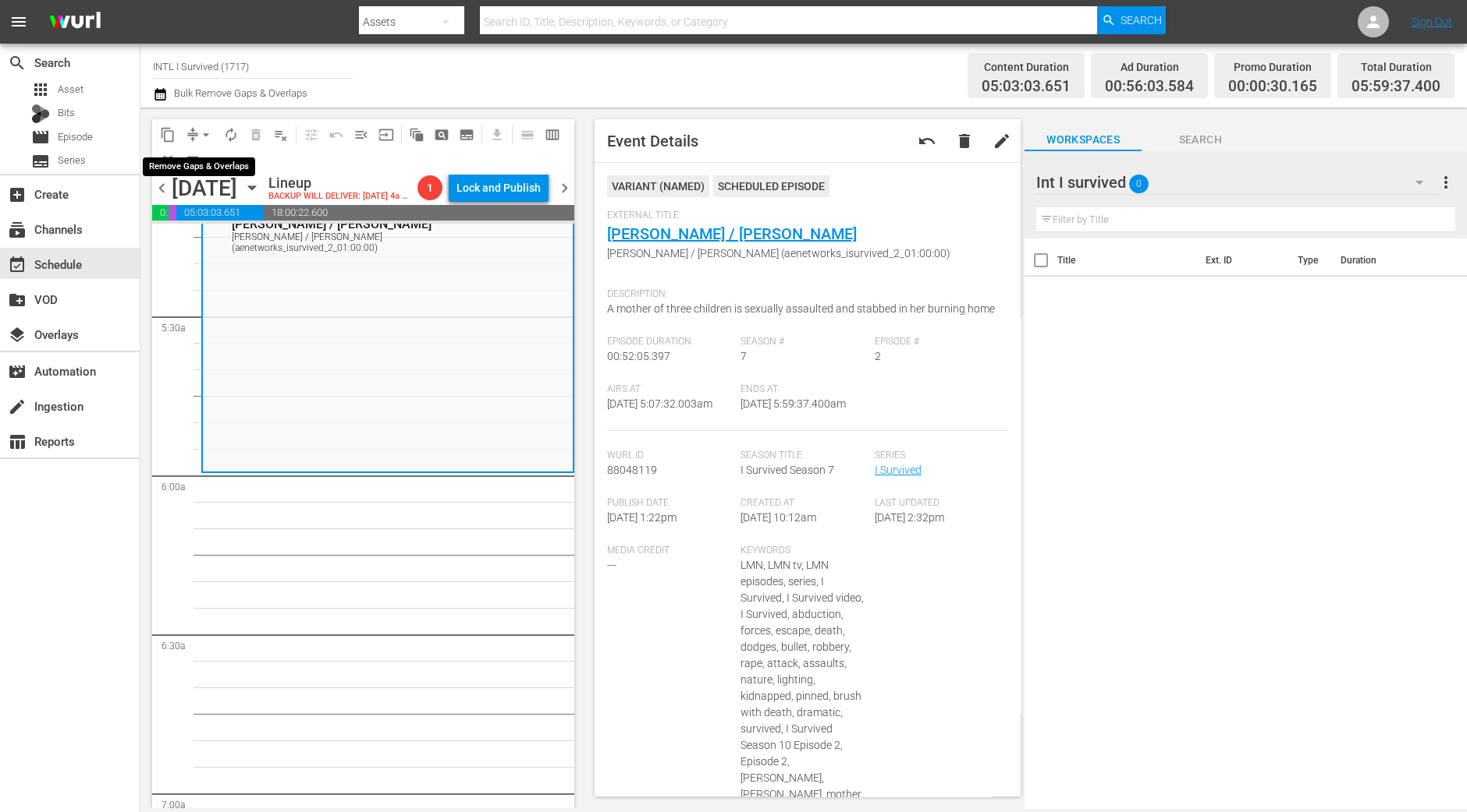
click at [200, 132] on span "arrow_drop_down" at bounding box center [206, 134] width 16 height 16
click at [207, 167] on li "Align to Midnight" at bounding box center [207, 165] width 164 height 25
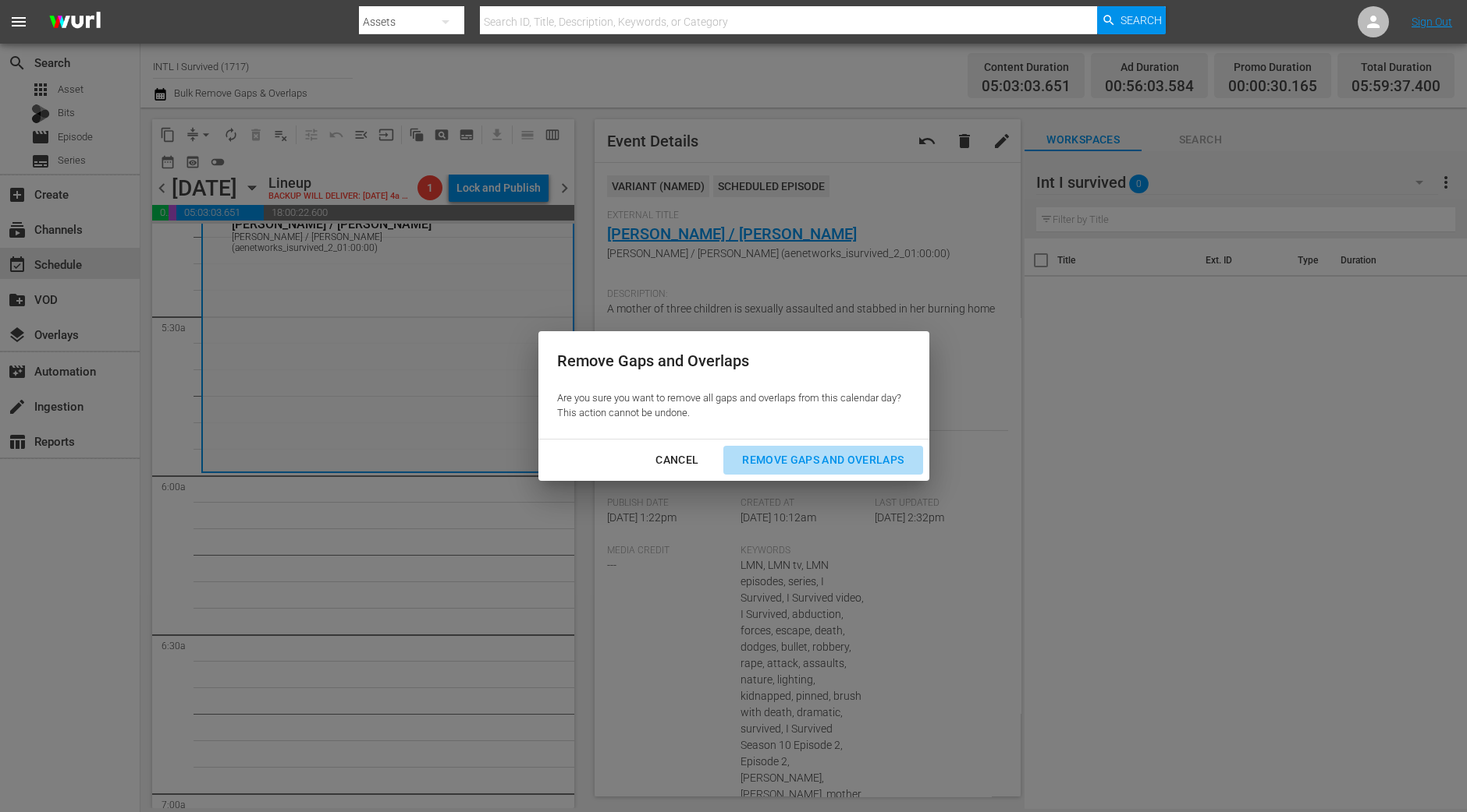
click at [833, 470] on button "Remove Gaps and Overlaps" at bounding box center [823, 461] width 199 height 29
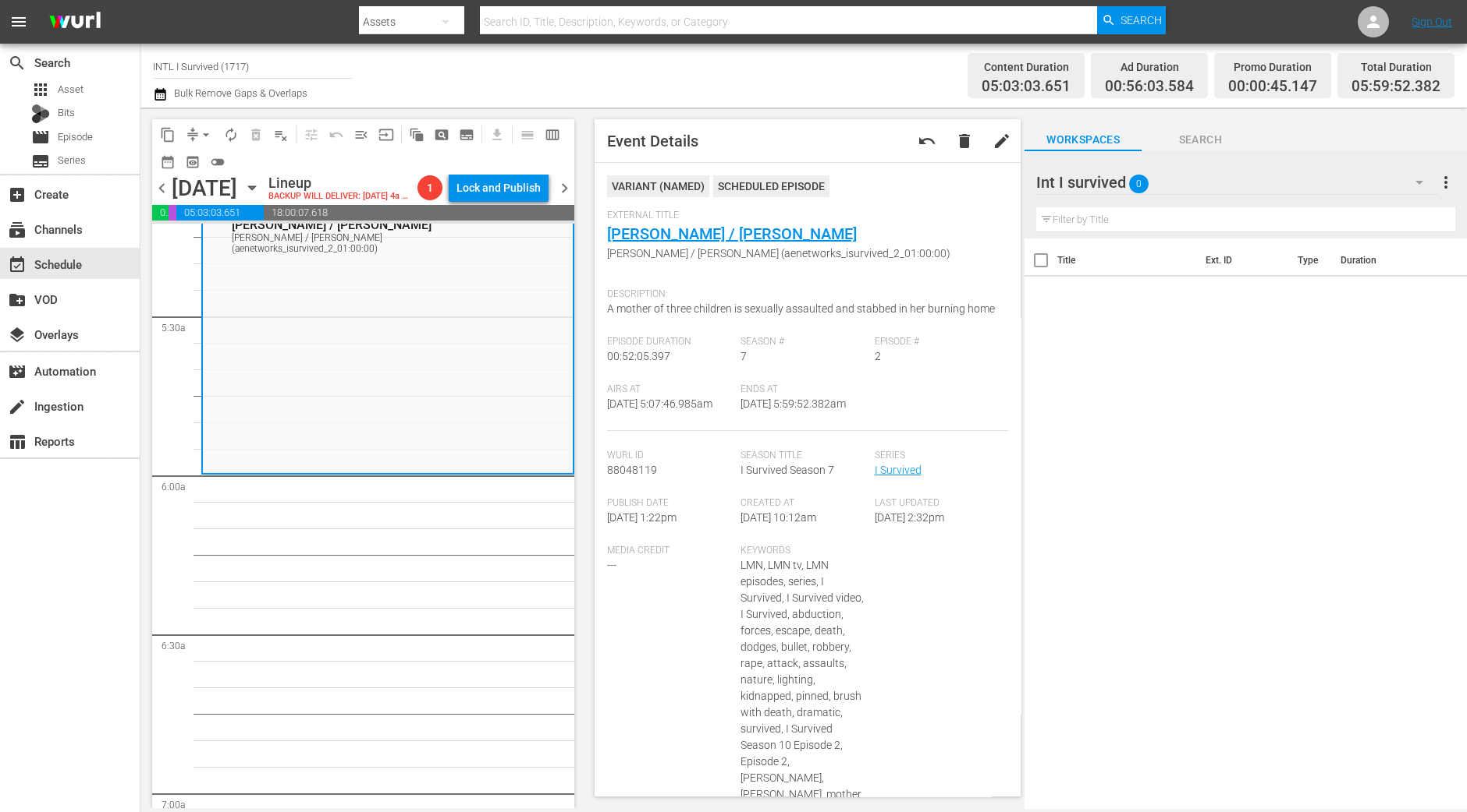
click at [197, 134] on button "arrow_drop_down" at bounding box center [206, 134] width 25 height 25
click at [200, 167] on li "Align to Midnight" at bounding box center [207, 165] width 164 height 25
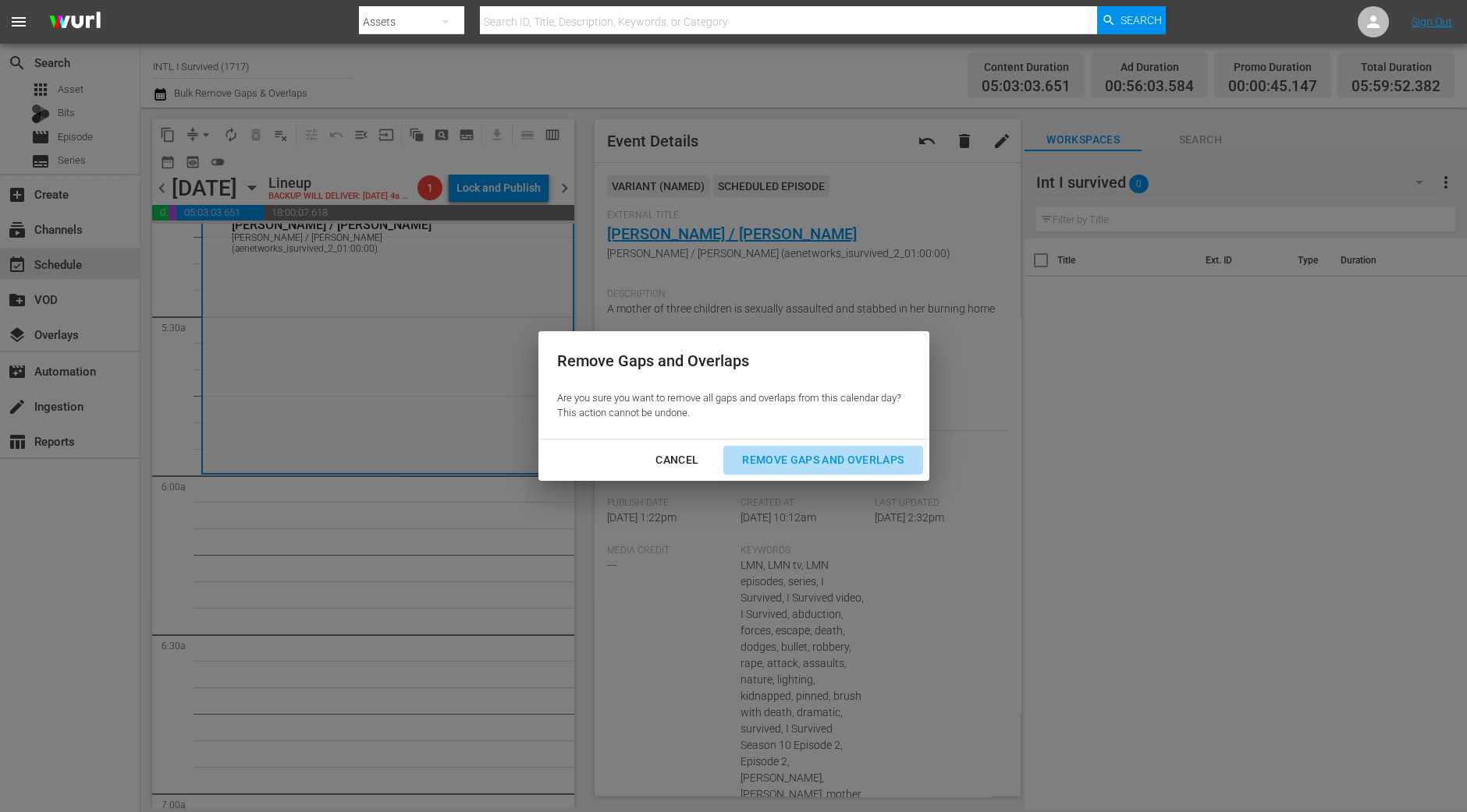
click at [769, 454] on div "Remove Gaps and Overlaps" at bounding box center [823, 460] width 186 height 20
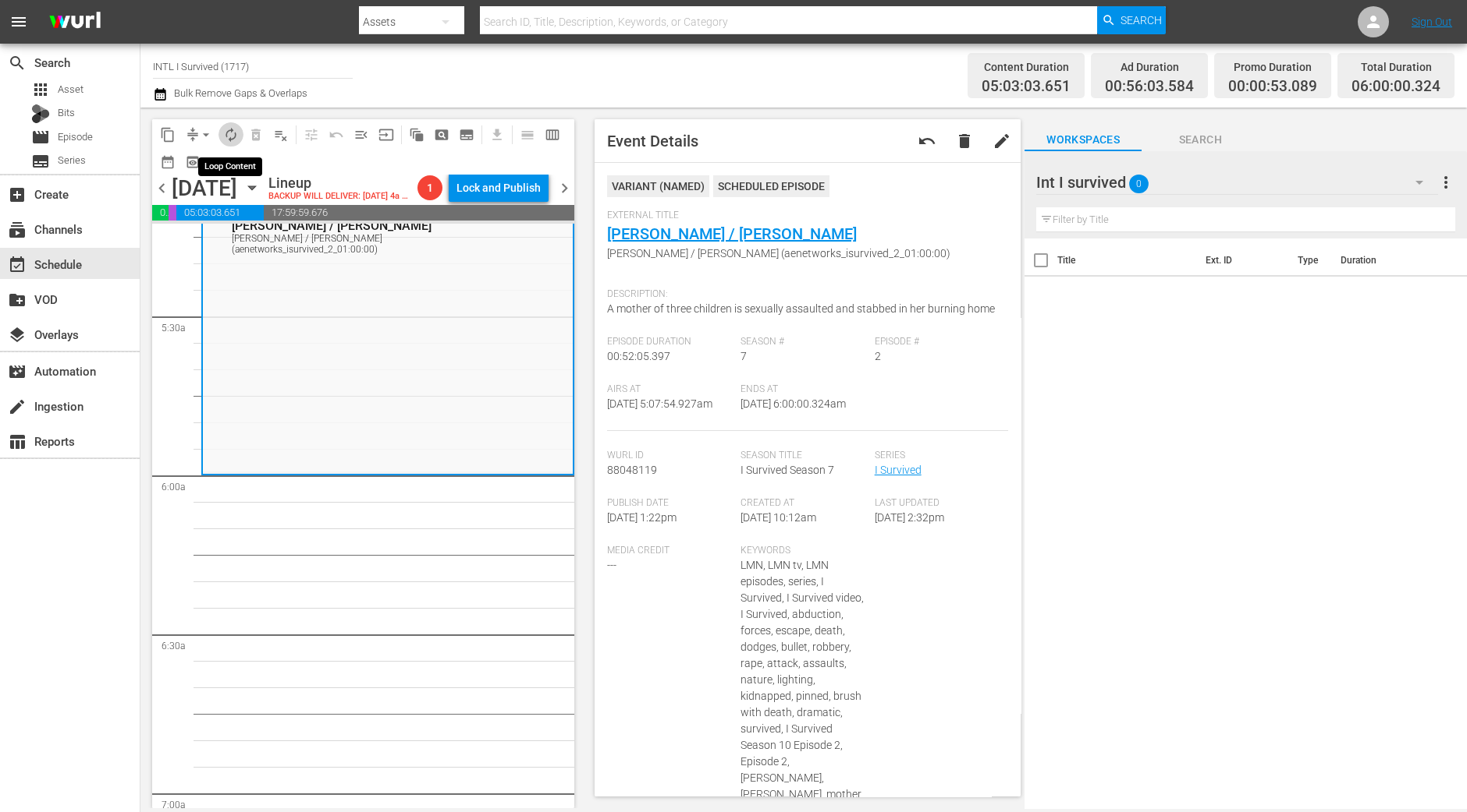
click at [233, 143] on button "autorenew_outlined" at bounding box center [230, 134] width 25 height 25
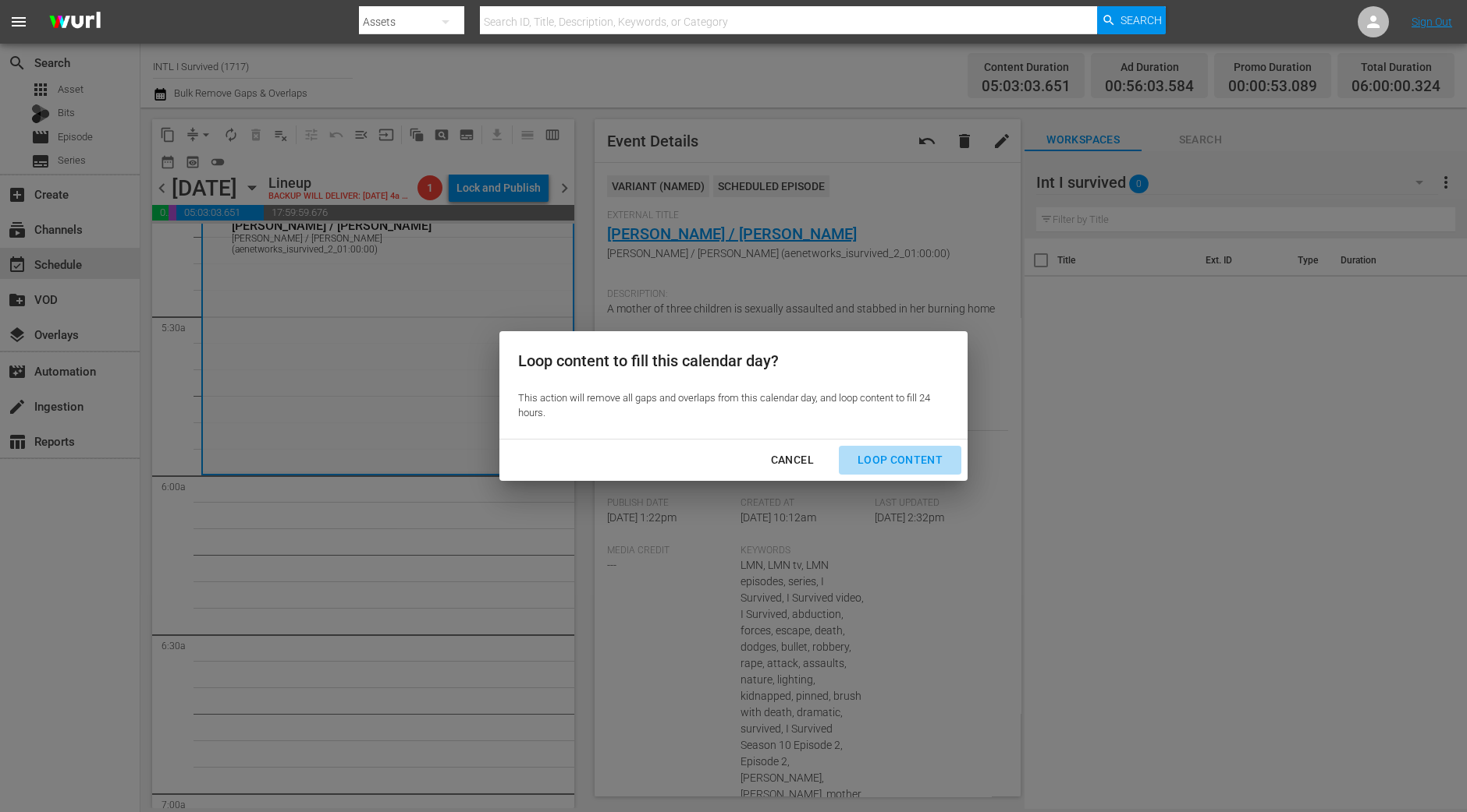
click at [938, 469] on div "Loop Content" at bounding box center [899, 460] width 110 height 20
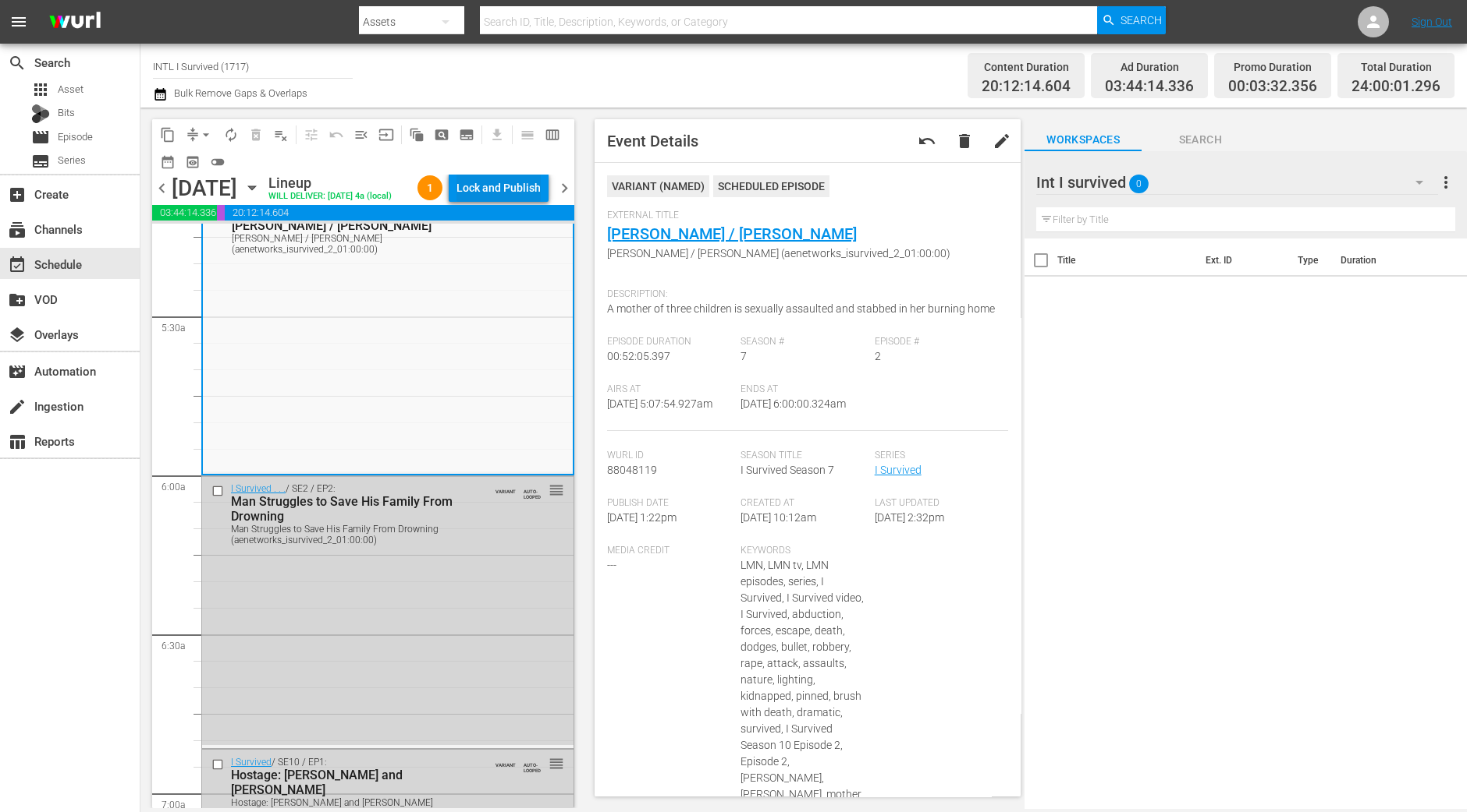
click at [474, 193] on div "Lock and Publish" at bounding box center [498, 188] width 85 height 28
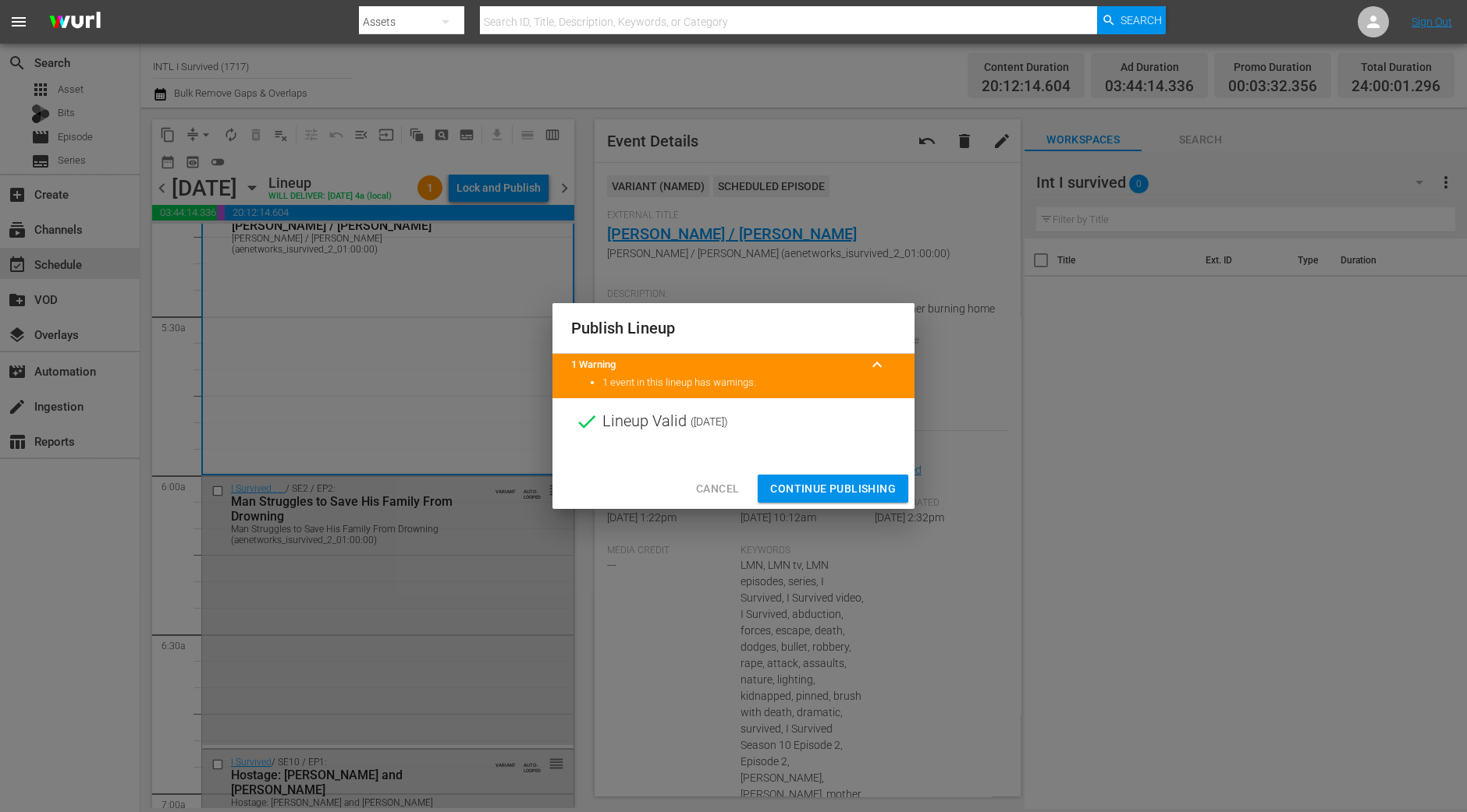
click at [828, 486] on span "Continue Publishing" at bounding box center [833, 489] width 126 height 20
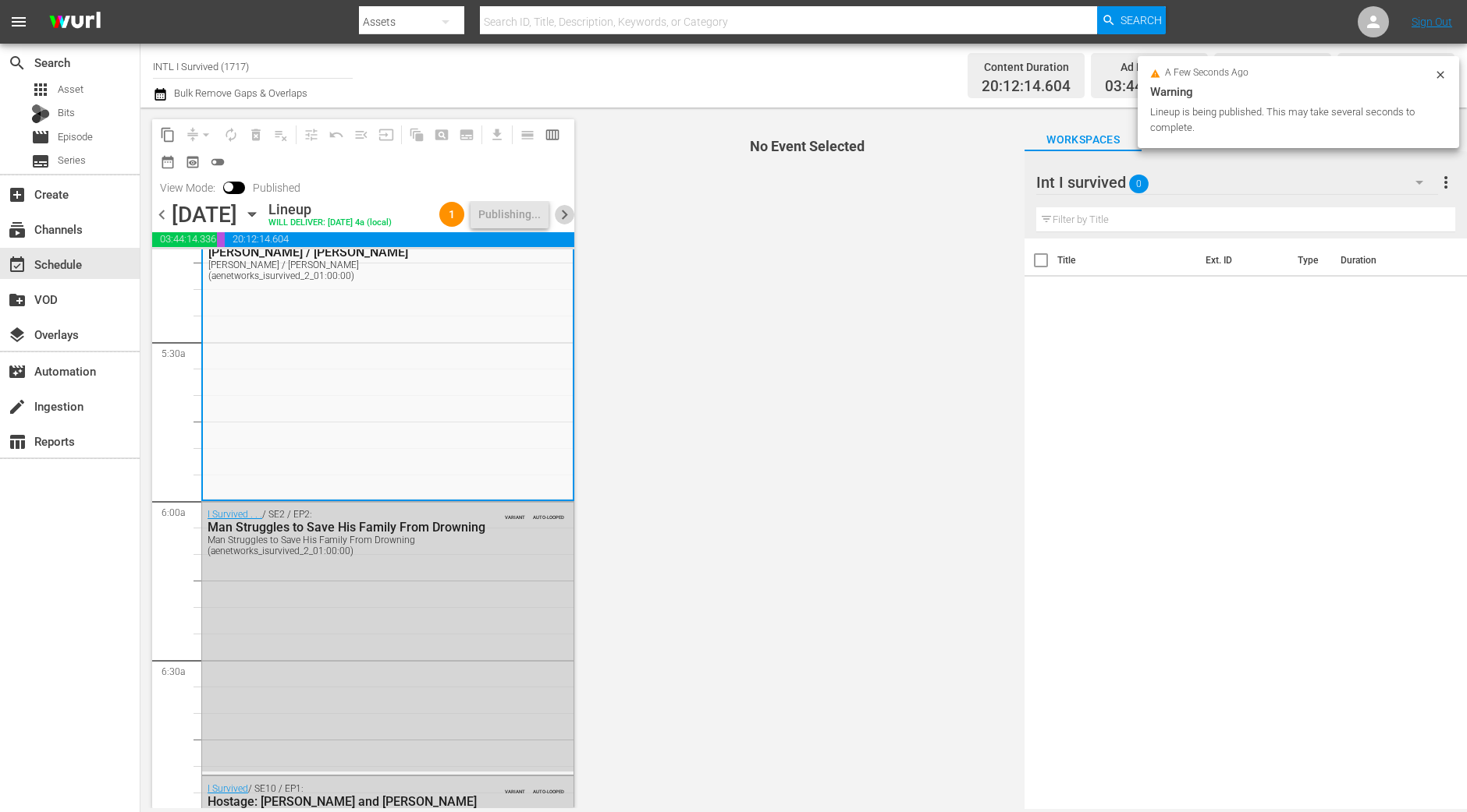
click at [565, 225] on span "chevron_right" at bounding box center [564, 214] width 20 height 20
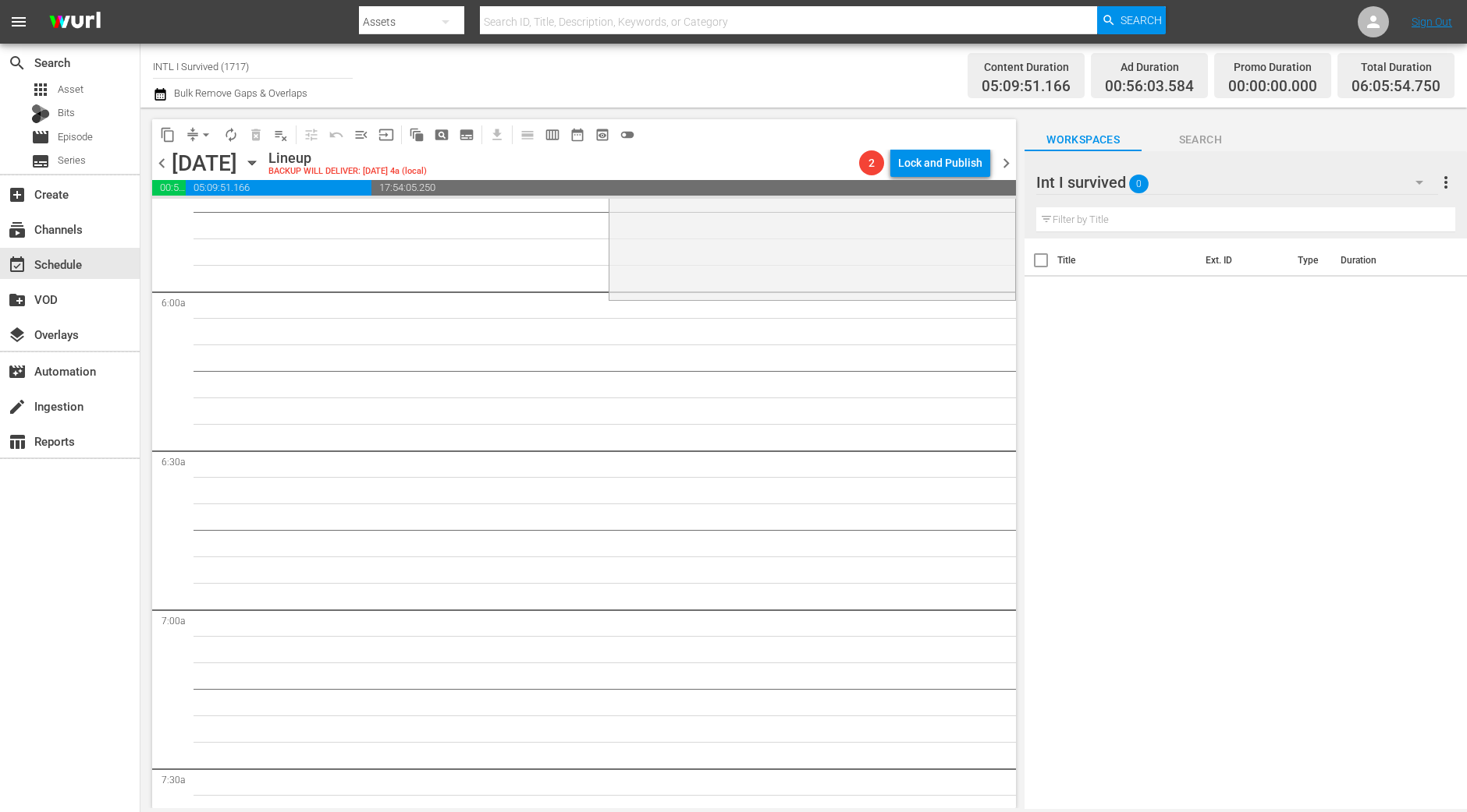
scroll to position [1763, 0]
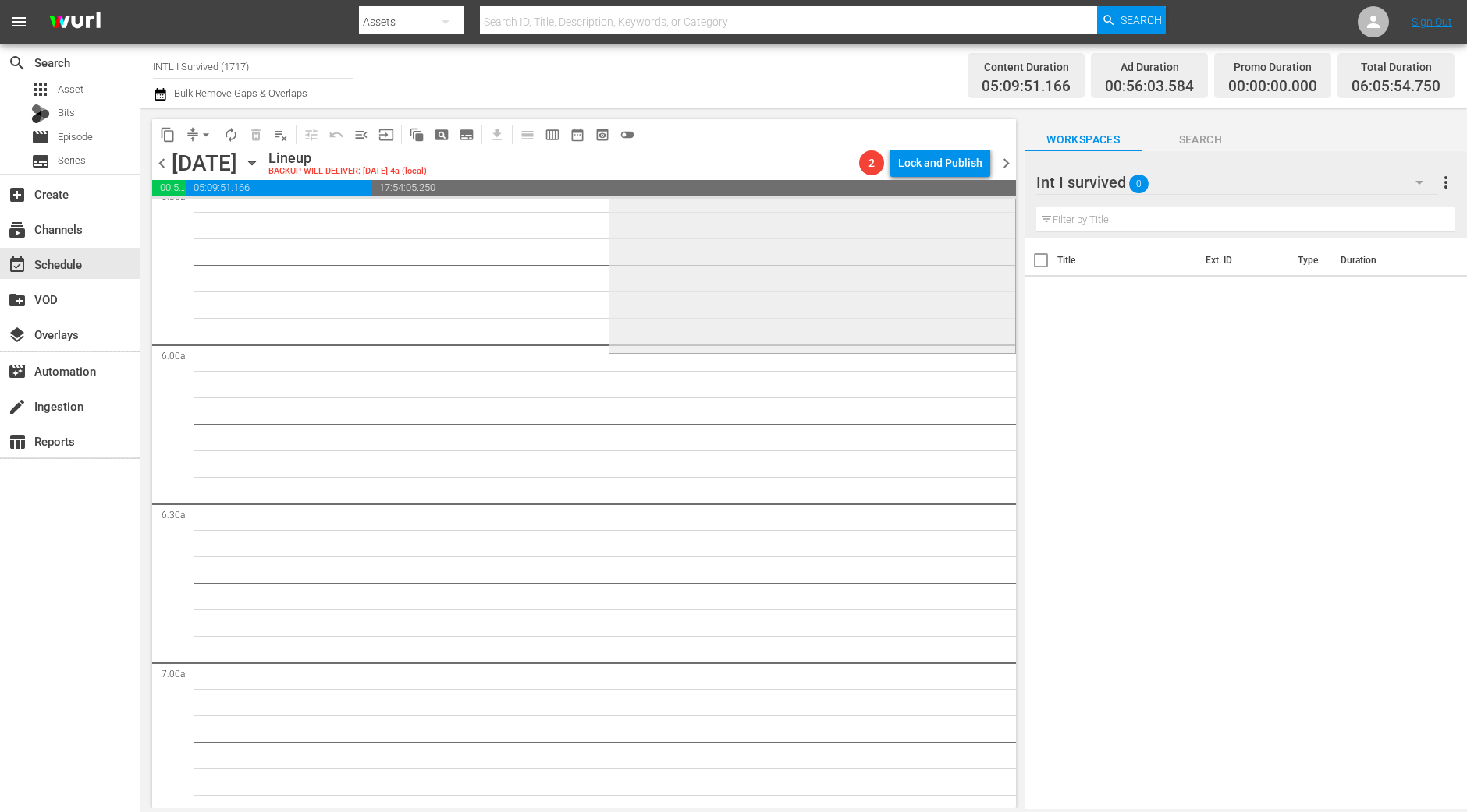
click at [765, 304] on div "I Survived . . . / SE2 / EP3: Jewish Federation / Alberto / Tamara Jewish Feder…" at bounding box center [812, 212] width 405 height 275
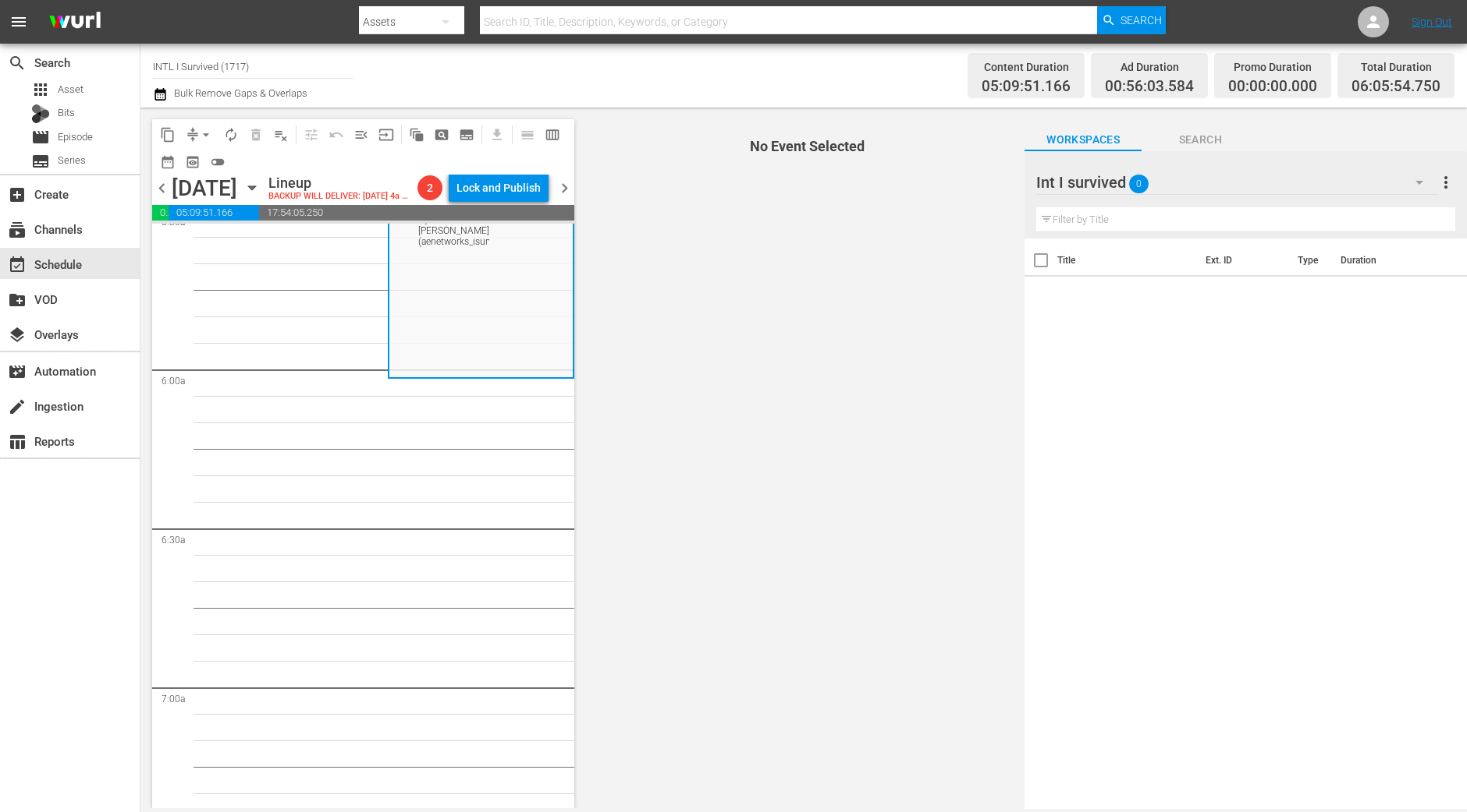
click at [204, 138] on span "arrow_drop_down" at bounding box center [206, 134] width 16 height 16
click at [187, 158] on li "Align to Midnight" at bounding box center [206, 165] width 129 height 25
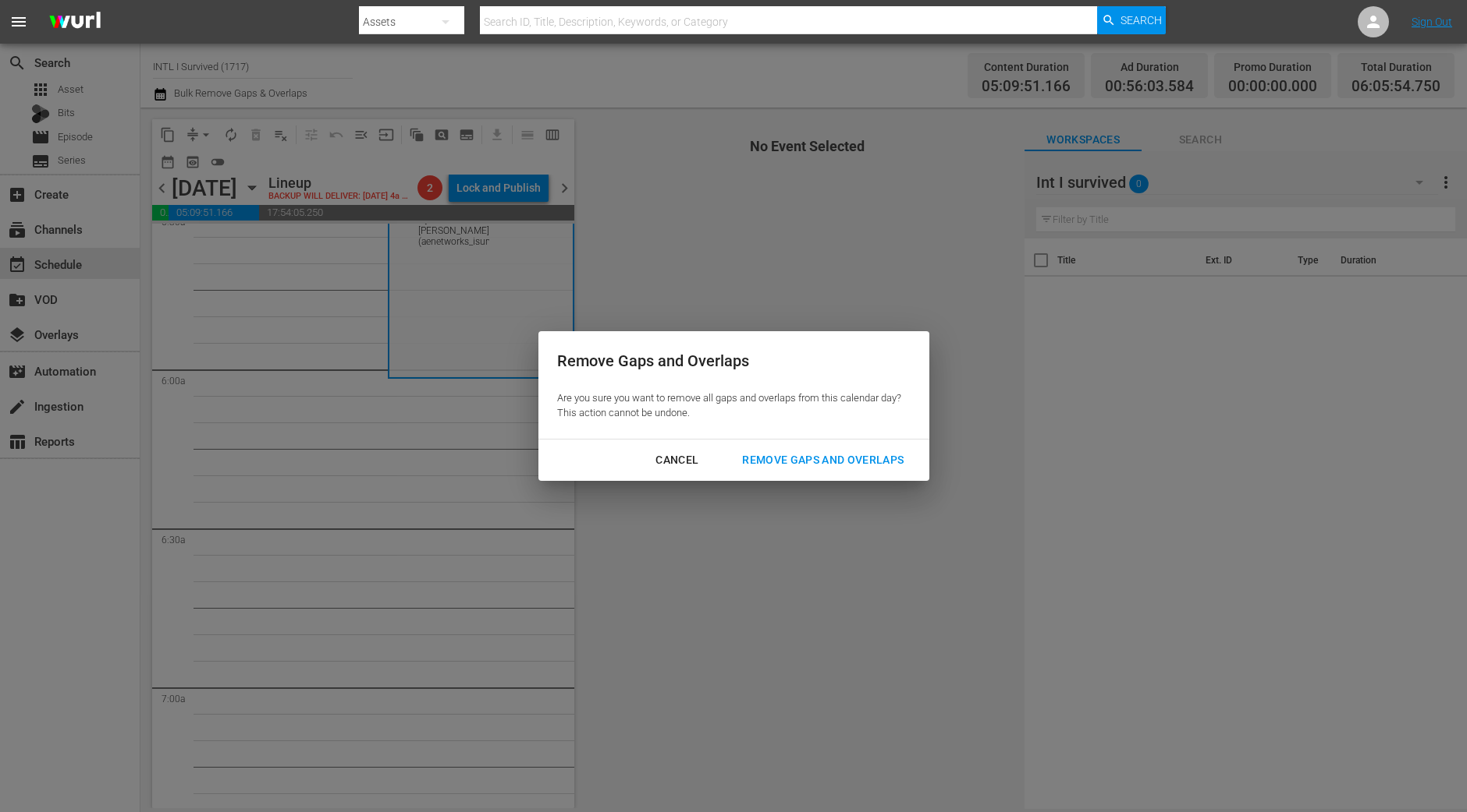
click at [834, 465] on div "Remove Gaps and Overlaps" at bounding box center [823, 460] width 186 height 20
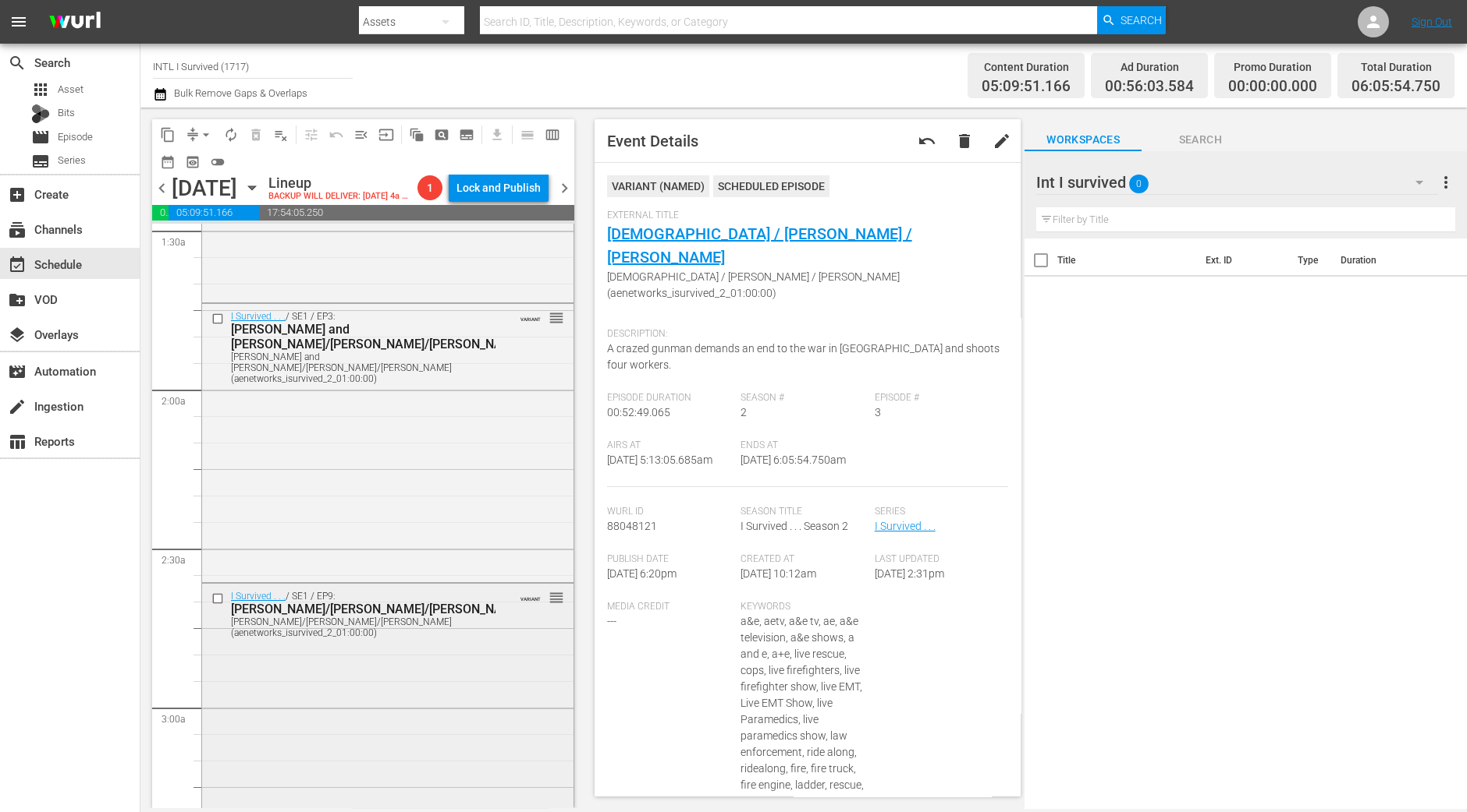
scroll to position [0, 0]
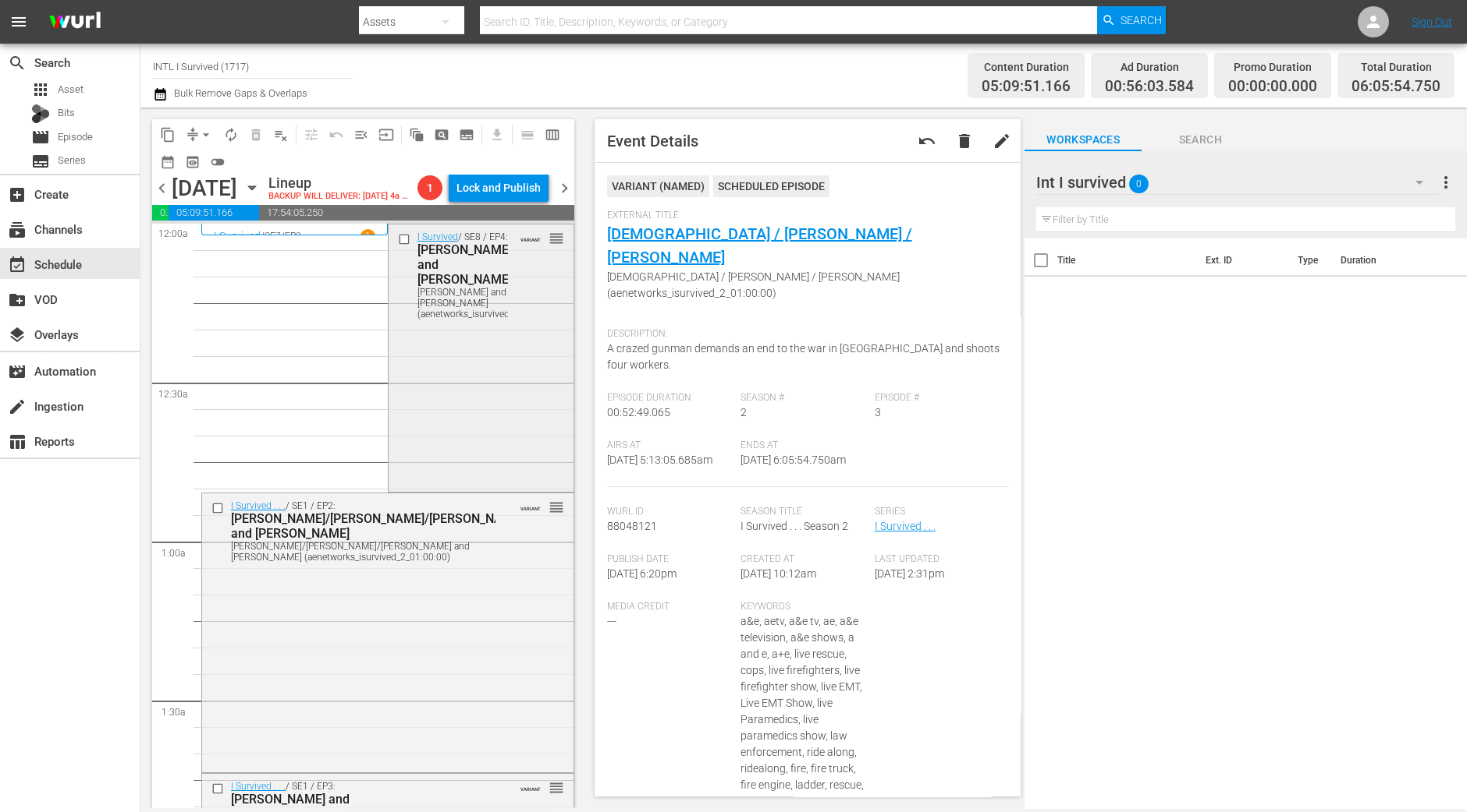
click at [511, 410] on div "I Survived / SE8 / EP4: Eduardo and Jayne Eduardo and Jayne (aenetworks_isurviv…" at bounding box center [481, 357] width 185 height 265
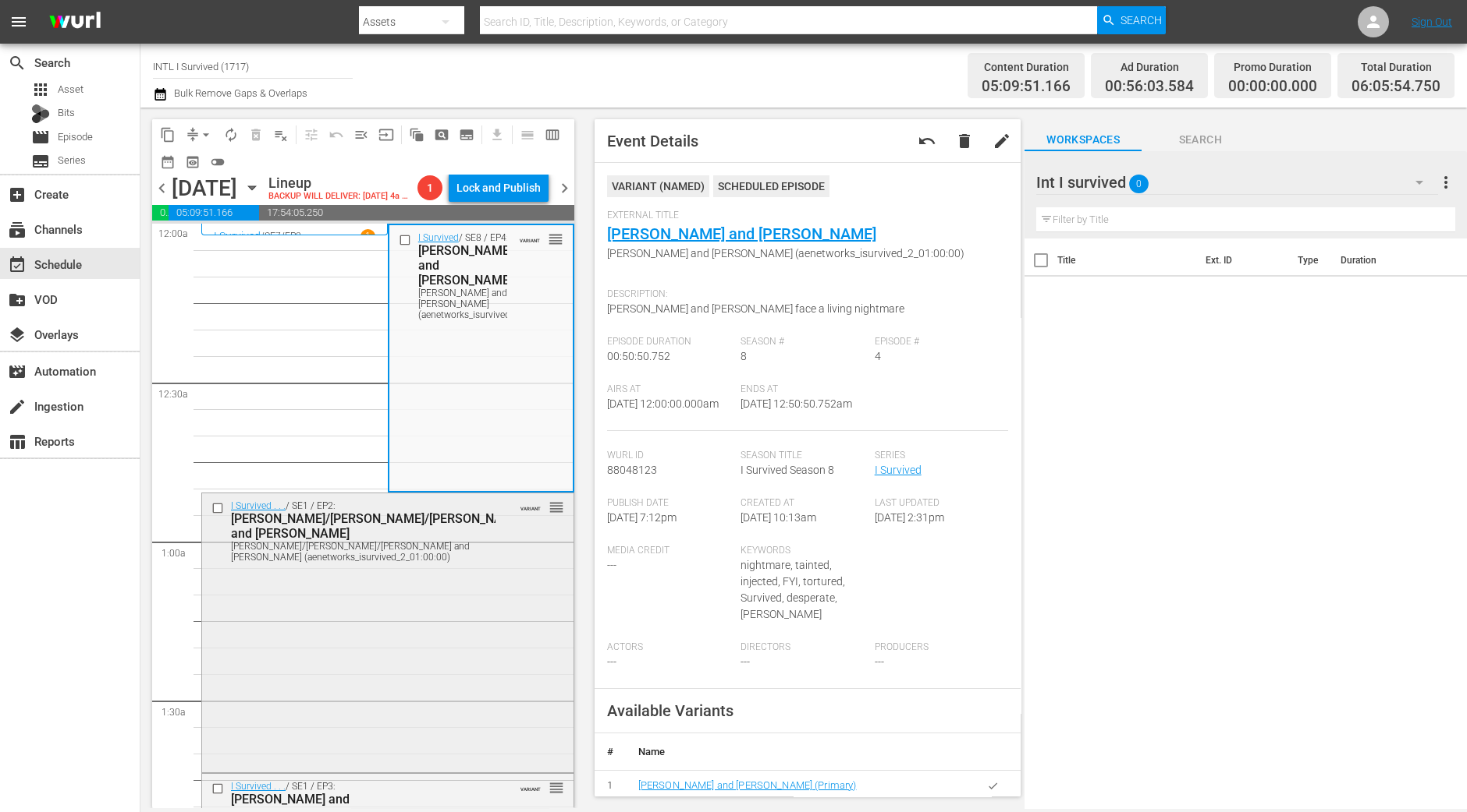
click at [434, 609] on div "I Survived . . . / SE1 / EP2: Brandi/Joseph/Sam and Suzanne Brandi/Joseph/Sam a…" at bounding box center [387, 631] width 371 height 275
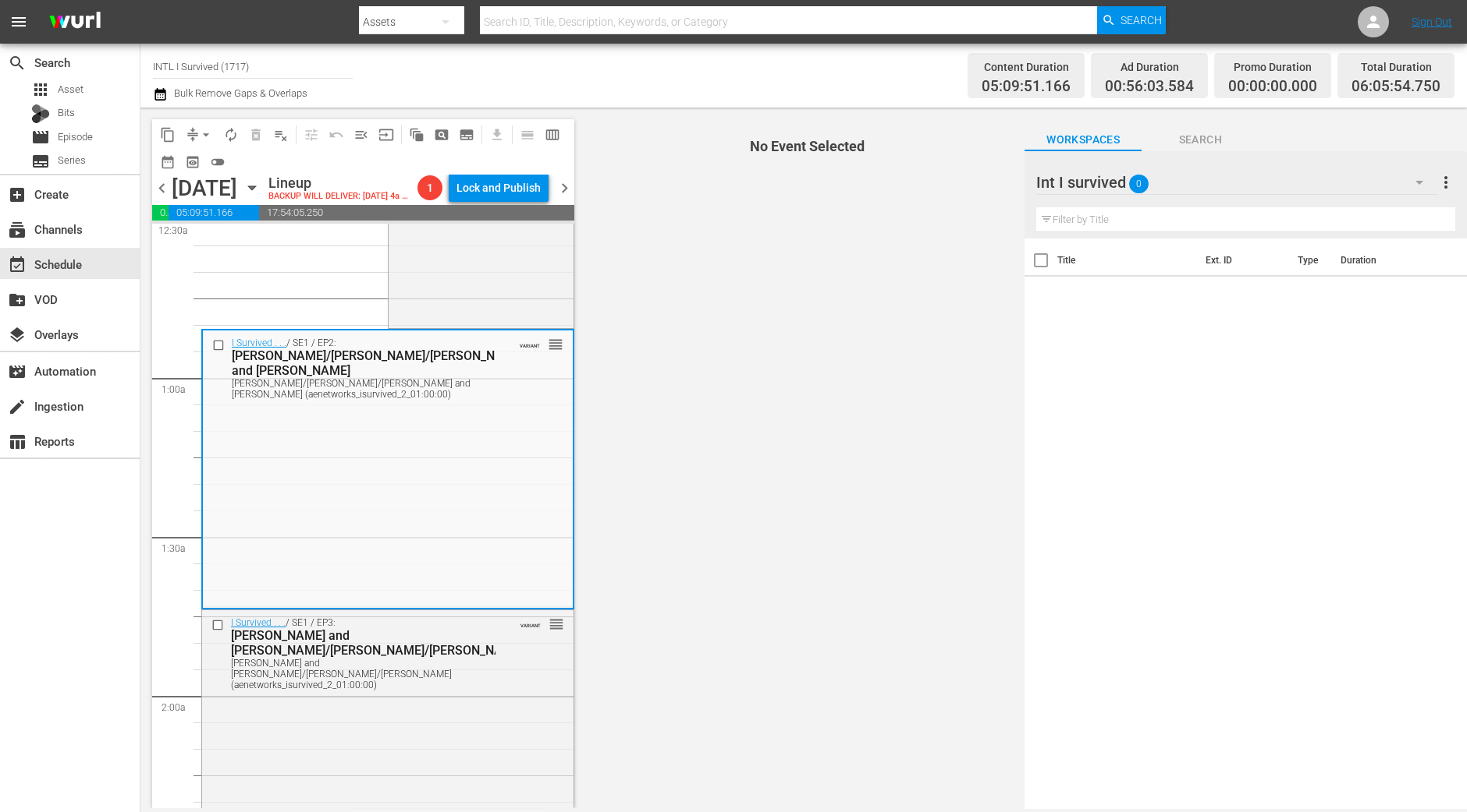
scroll to position [195, 0]
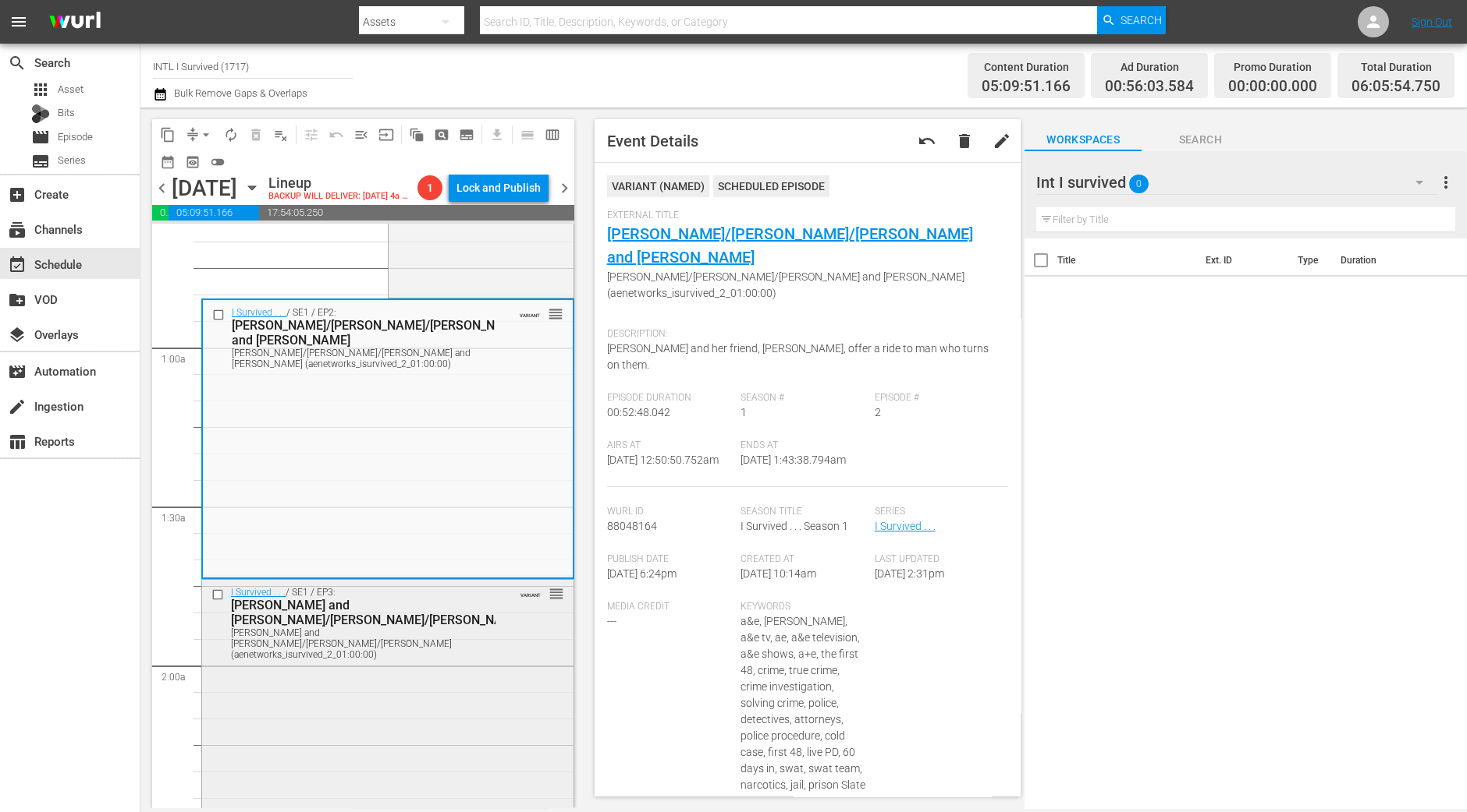
click at [434, 685] on div "I Survived . . . / SE1 / EP3: Christine and Heidi/Debbie/Jim Christine and Heid…" at bounding box center [387, 718] width 371 height 276
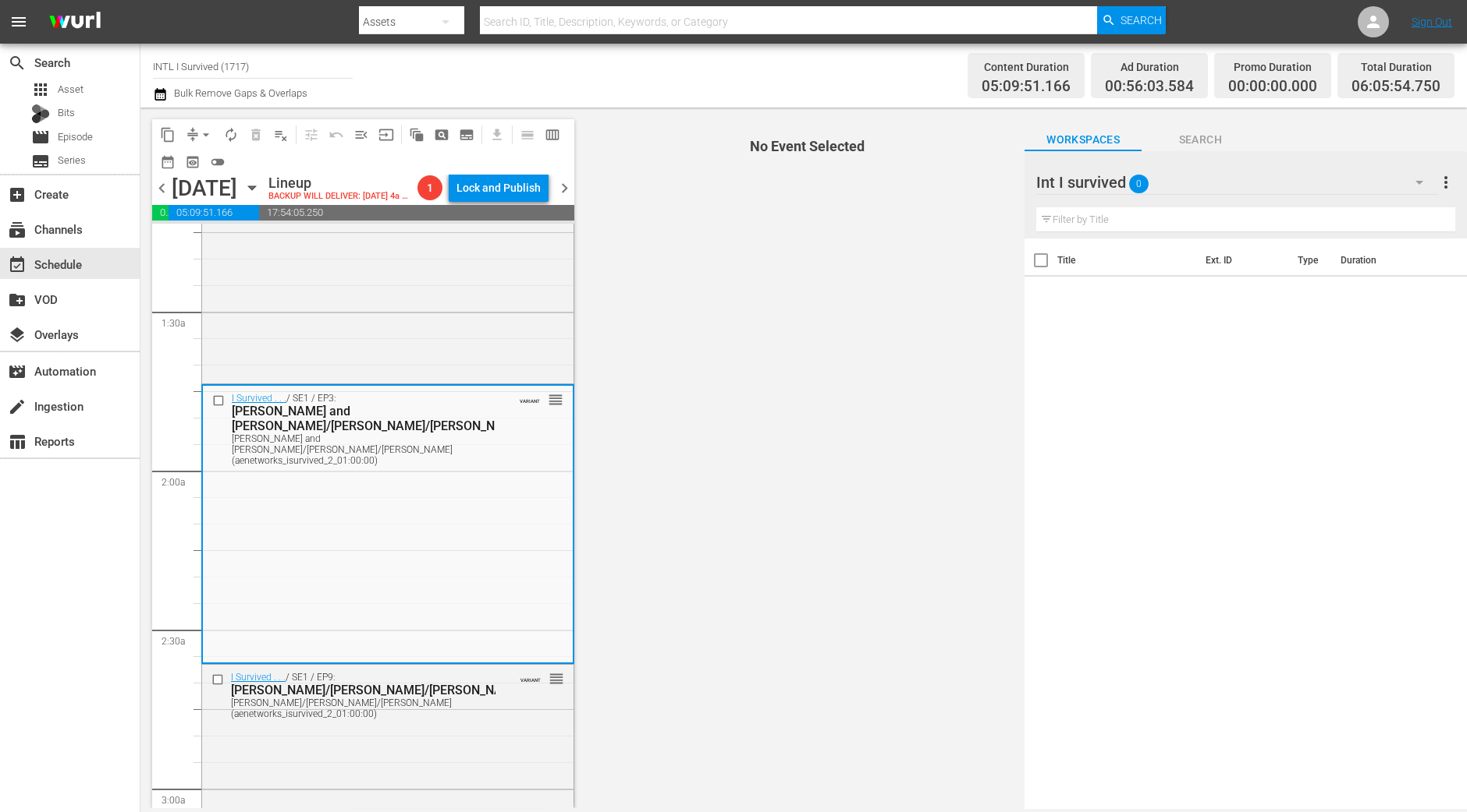
scroll to position [487, 0]
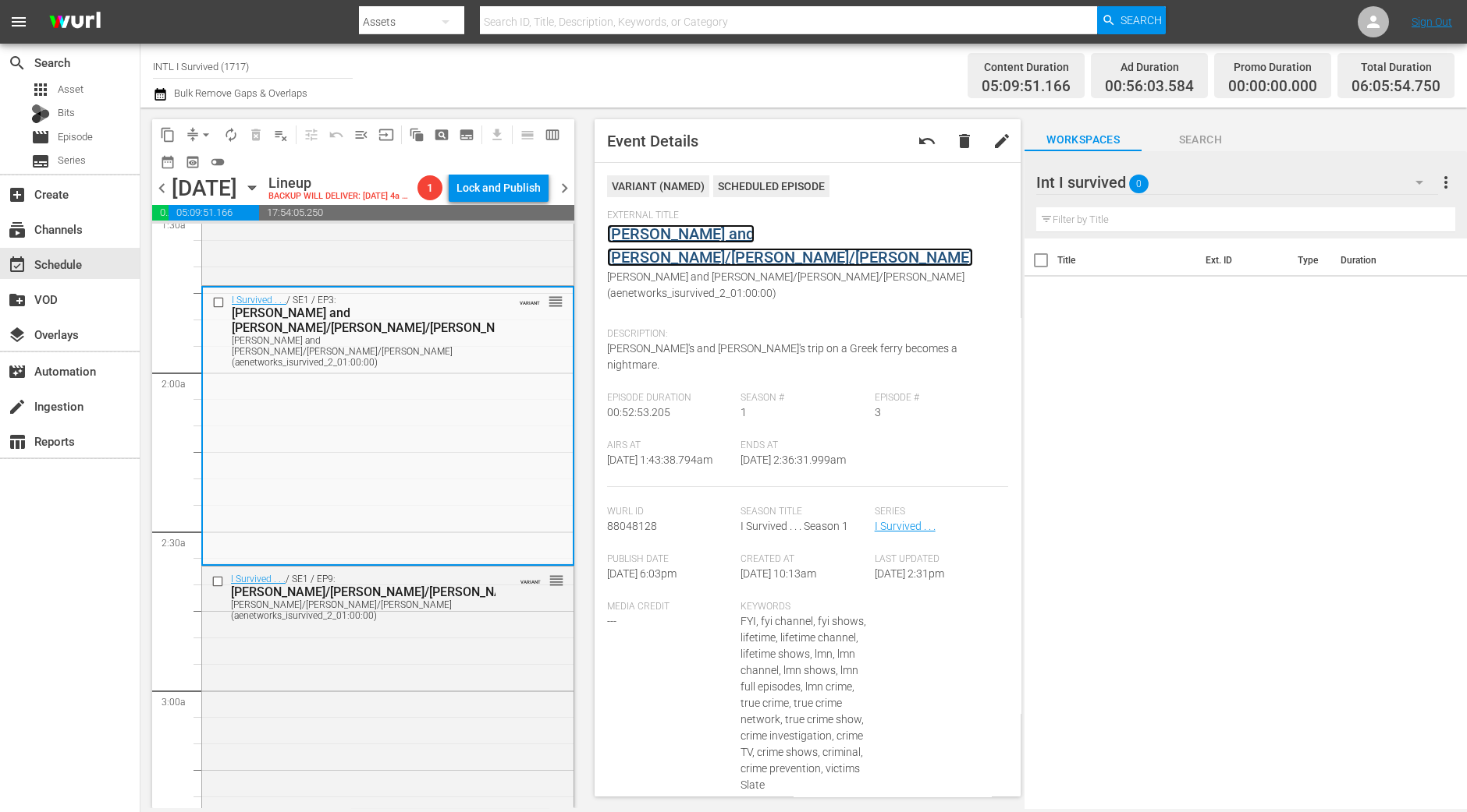
drag, startPoint x: 774, startPoint y: 247, endPoint x: 780, endPoint y: 237, distance: 11.7
click at [364, 708] on div "I Survived . . . / SE1 / EP9: Maria/Jerry/Melissa Maria/Jerry/Melissa (aenetwor…" at bounding box center [387, 704] width 371 height 275
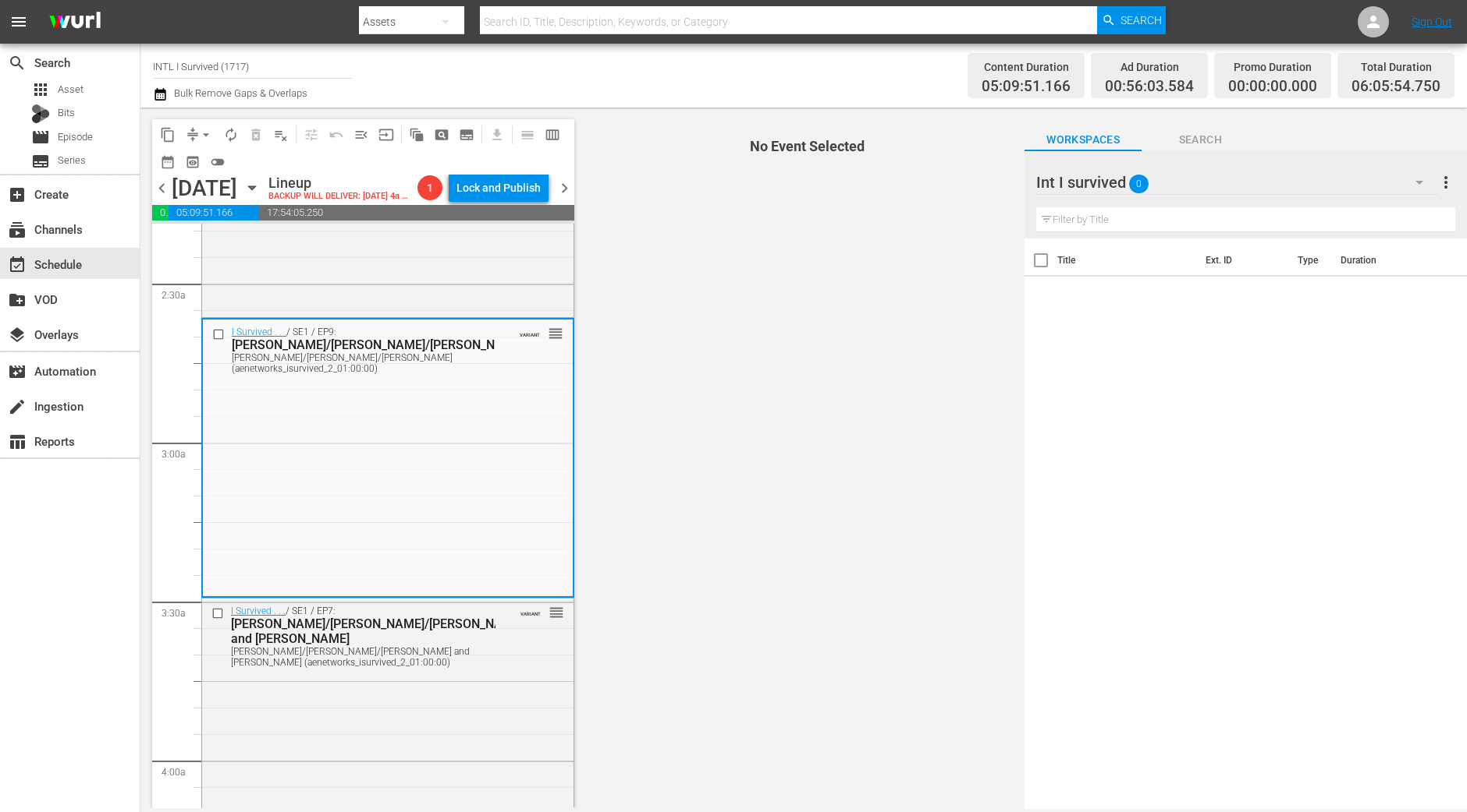
scroll to position [779, 0]
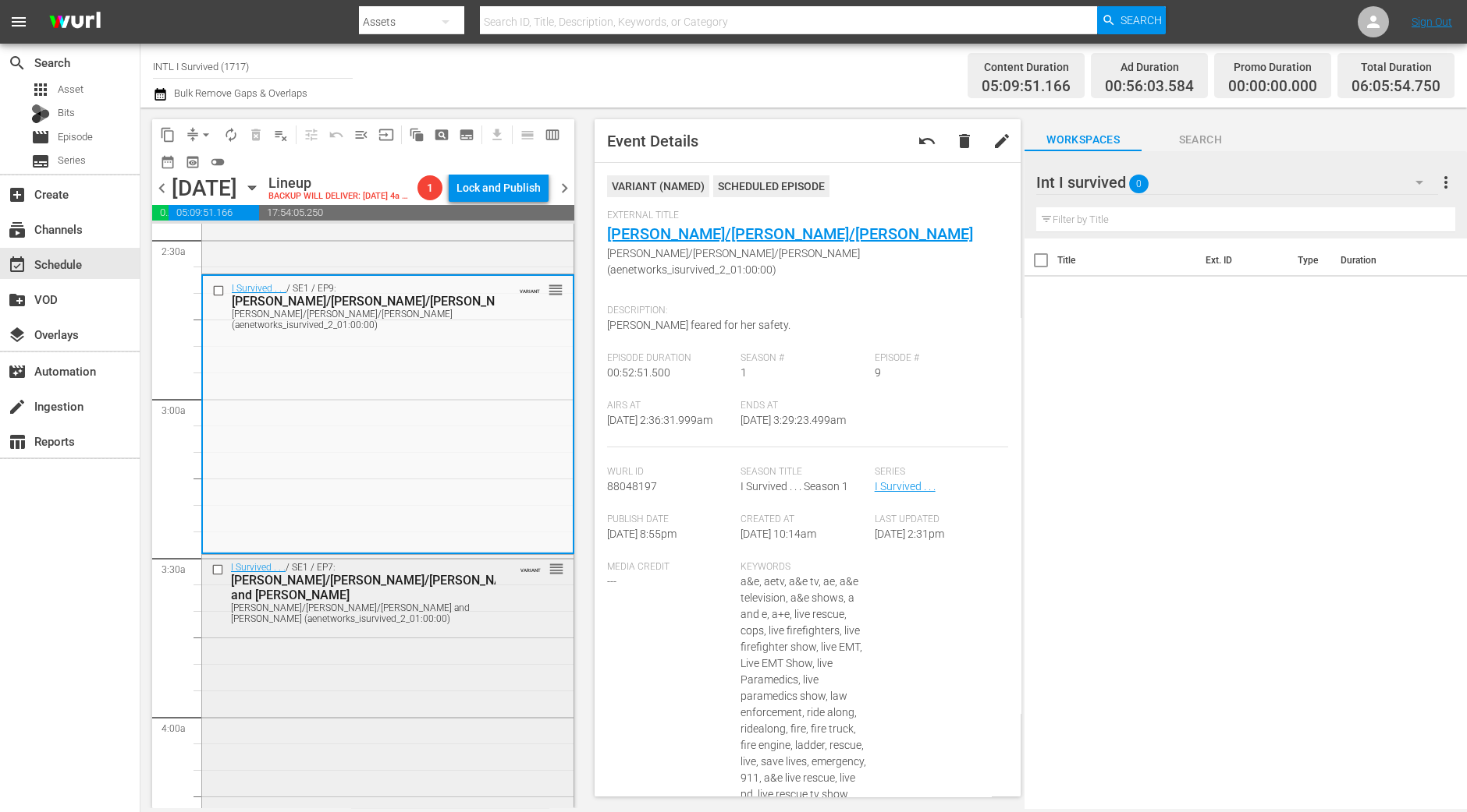
click at [336, 743] on div "I Survived . . . / SE1 / EP7: Cari/Kevin/Joe and Katherine Cari/Kevin/Joe and K…" at bounding box center [387, 693] width 371 height 275
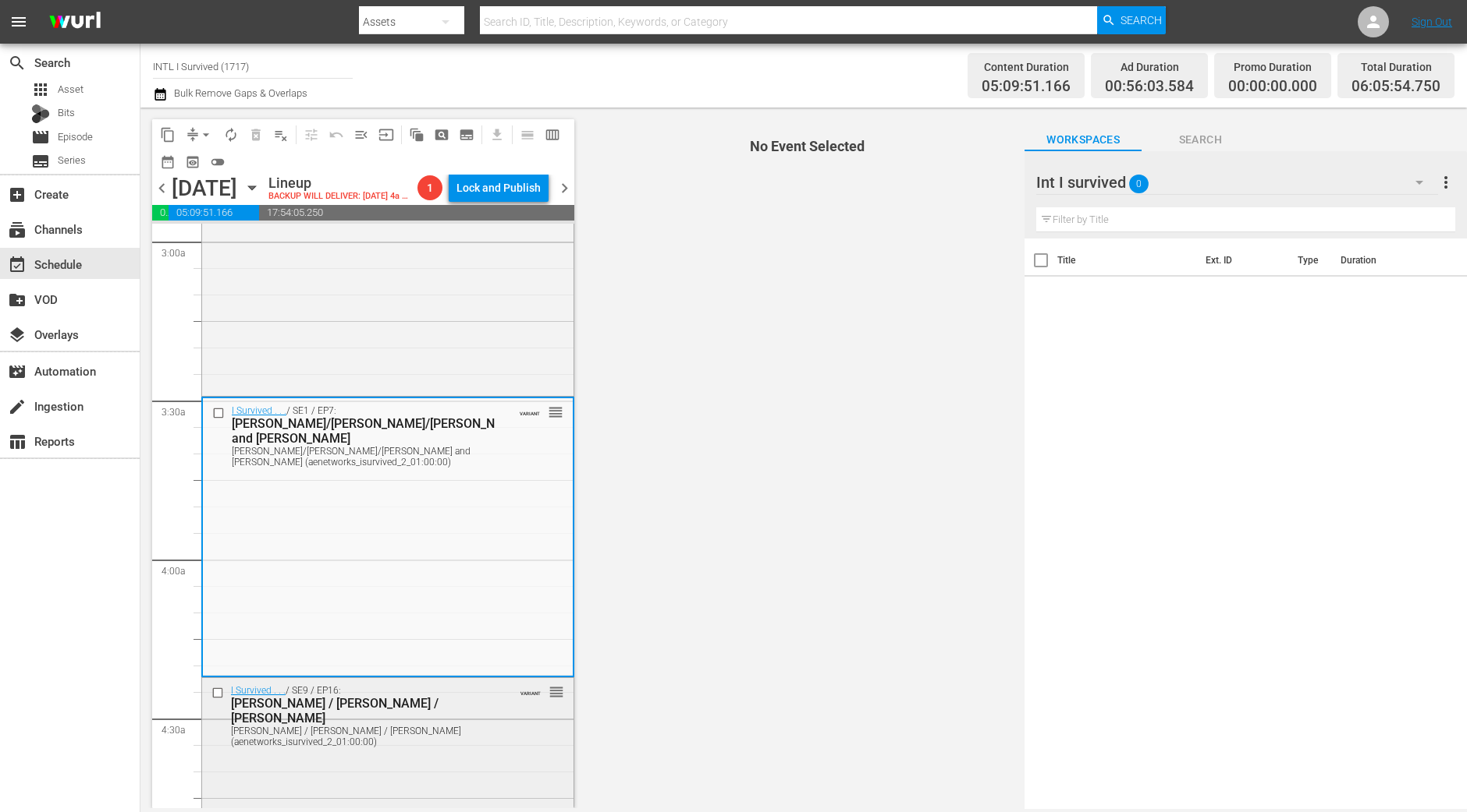
scroll to position [1072, 0]
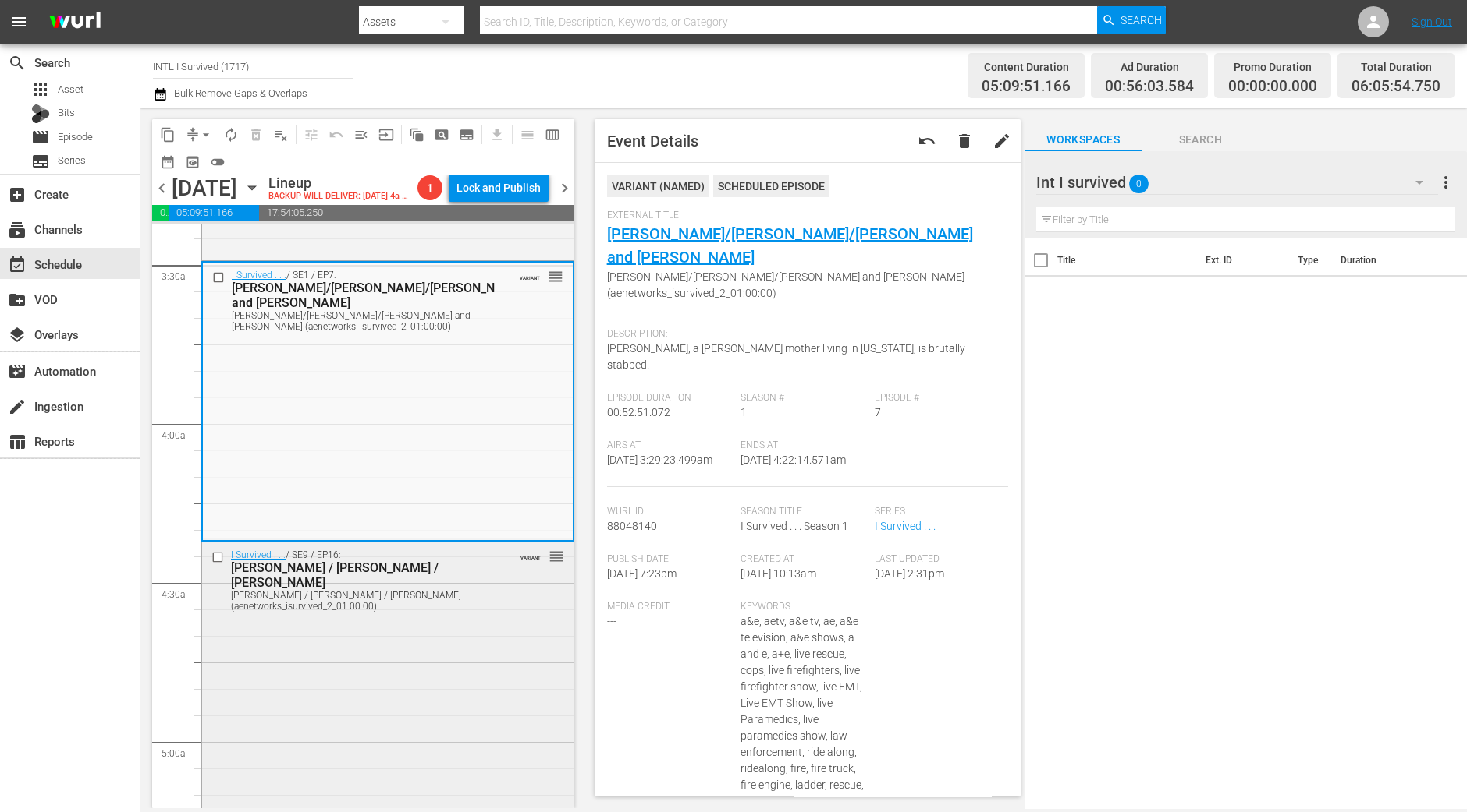
click at [423, 679] on div "I Survived . . . / SE9 / EP16: Natasha / Tim / Kellie Natasha / Tim / Kellie (a…" at bounding box center [387, 675] width 371 height 265
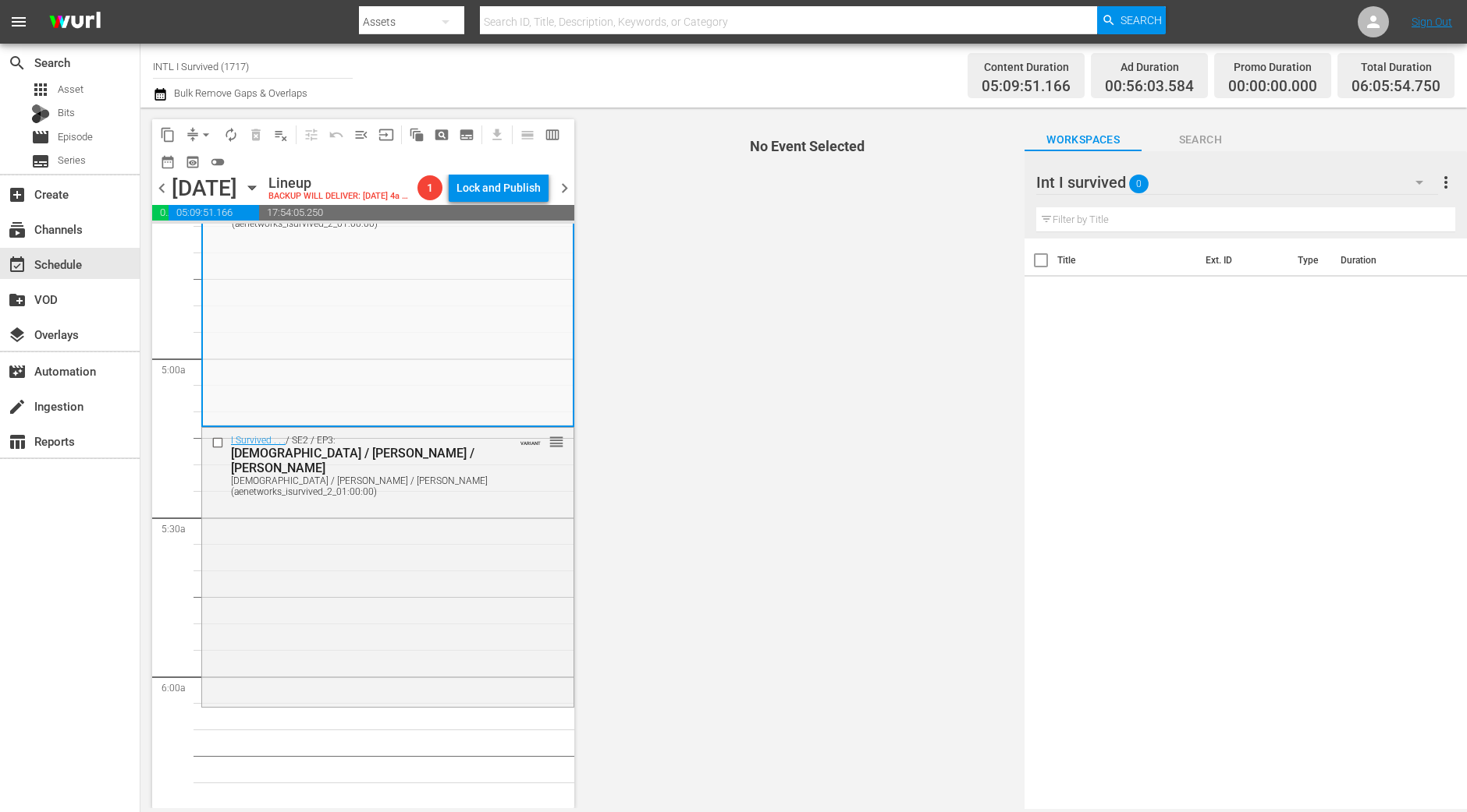
scroll to position [1364, 0]
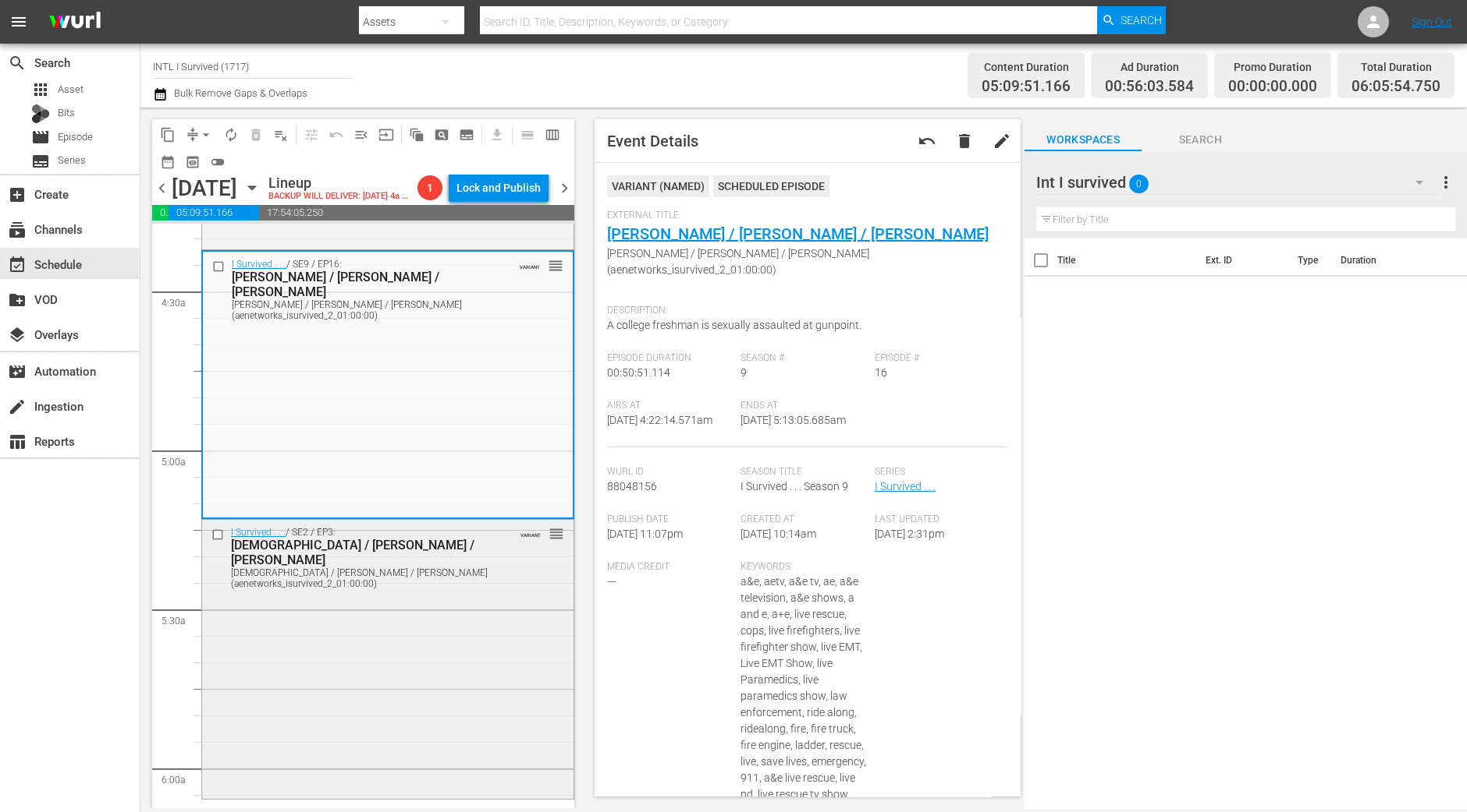
click at [378, 671] on div "I Survived . . . / SE2 / EP3: Jewish Federation / Alberto / Tamara Jewish Feder…" at bounding box center [387, 657] width 371 height 275
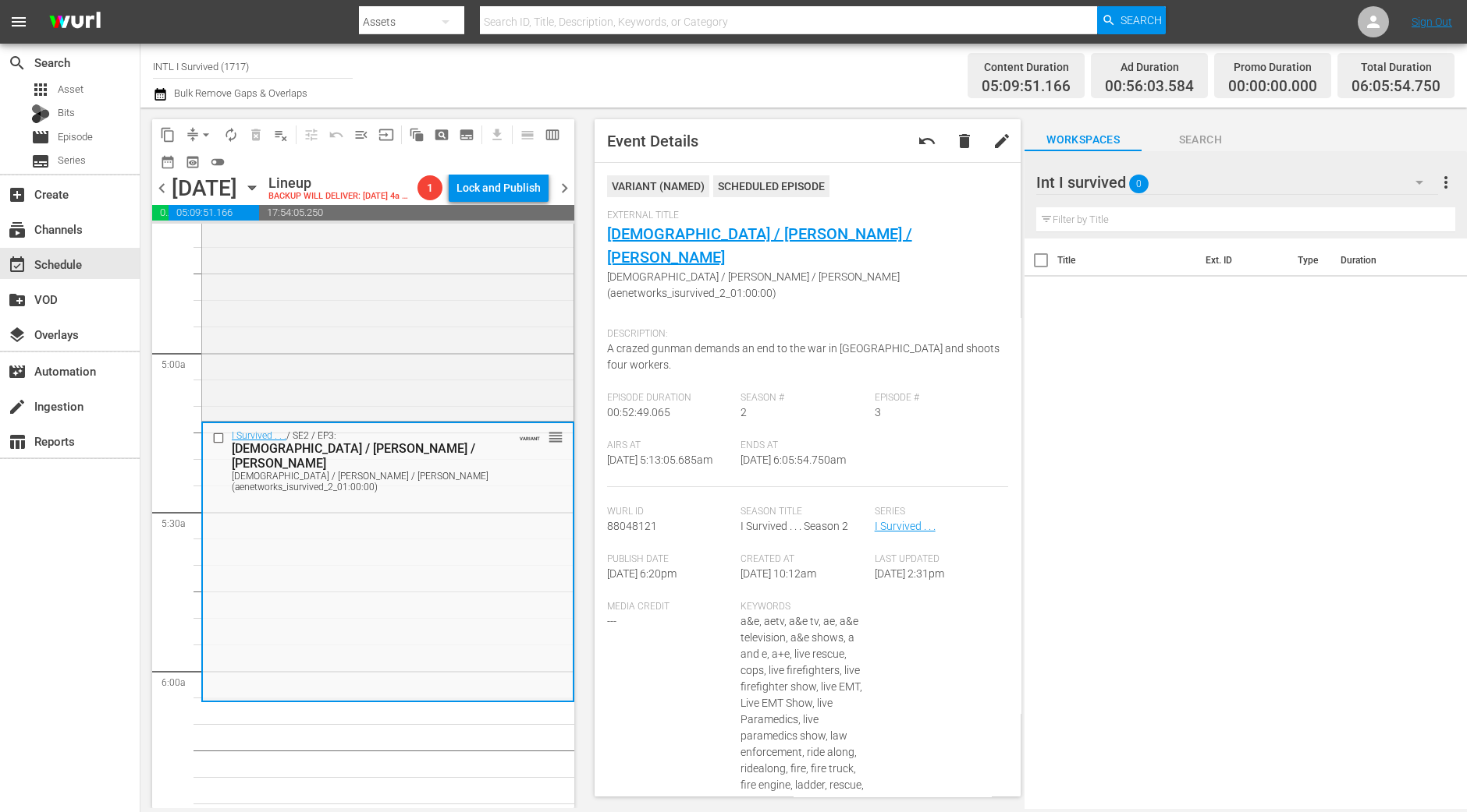
scroll to position [1558, 0]
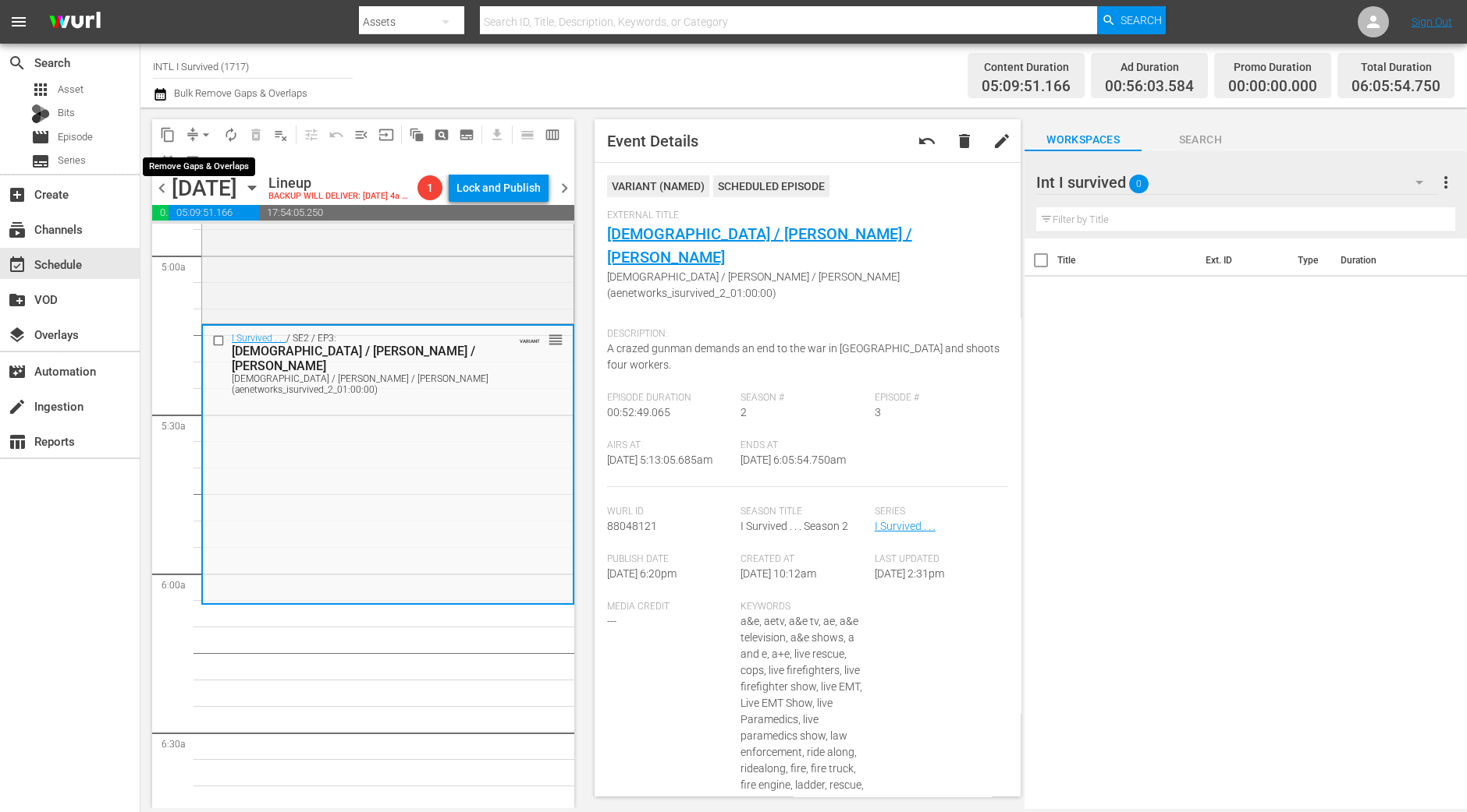
click at [203, 135] on span "arrow_drop_down" at bounding box center [206, 134] width 16 height 16
click at [204, 163] on li "Align to Midnight" at bounding box center [207, 165] width 164 height 25
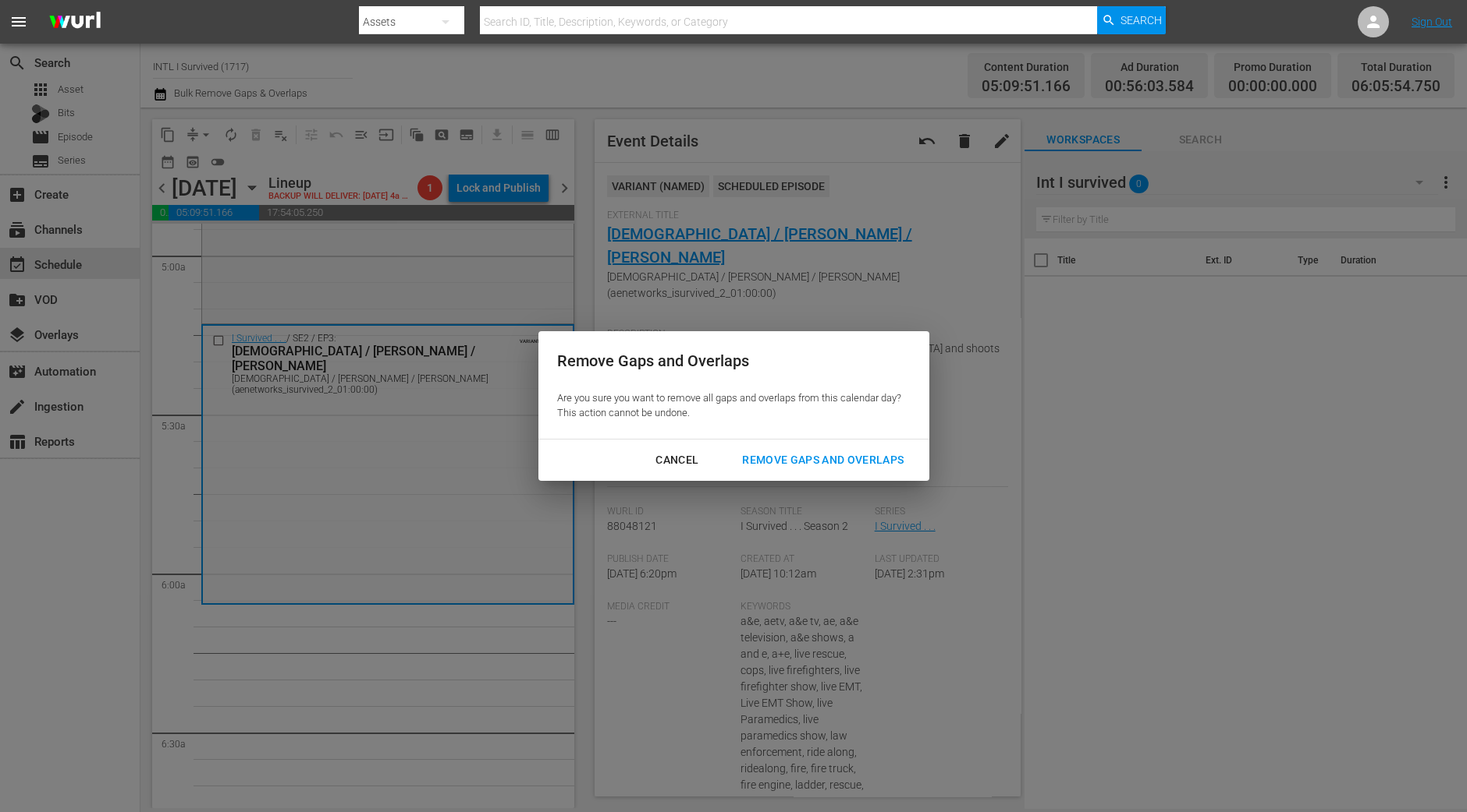
click at [791, 447] on button "Remove Gaps and Overlaps" at bounding box center [823, 461] width 199 height 29
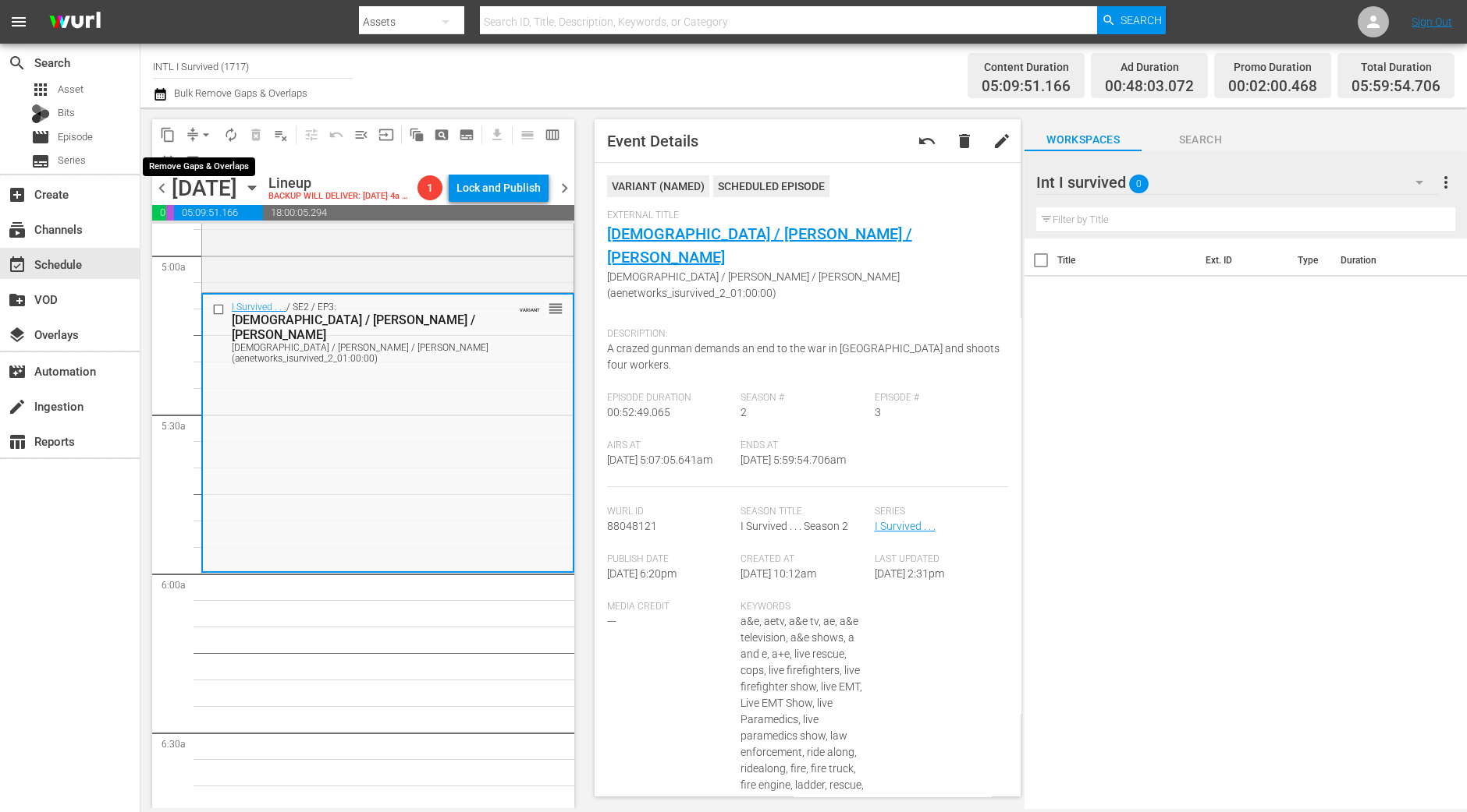
click at [205, 133] on span "arrow_drop_down" at bounding box center [206, 134] width 16 height 16
click at [207, 164] on li "Align to Midnight" at bounding box center [207, 165] width 164 height 25
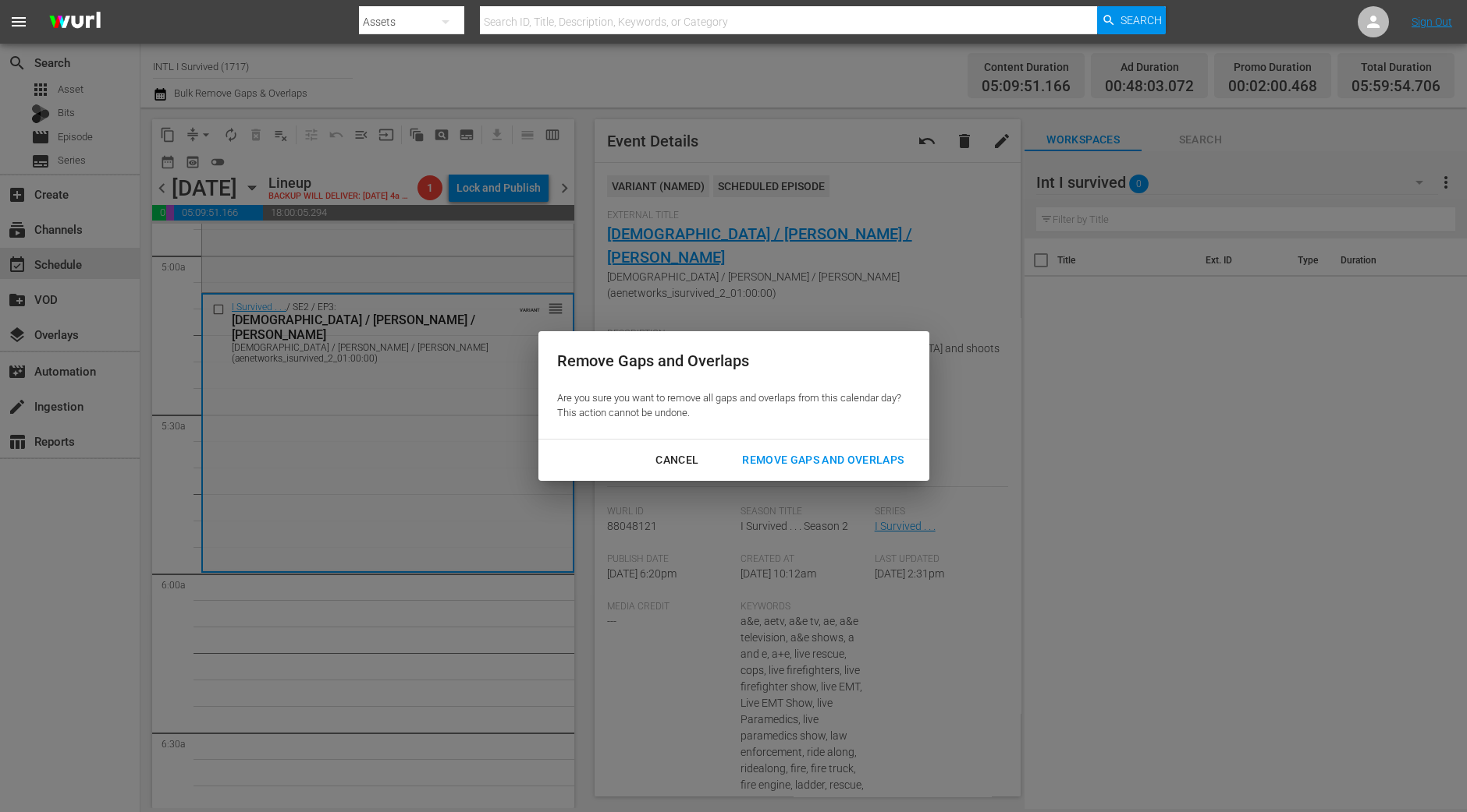
click at [873, 466] on div "Remove Gaps and Overlaps" at bounding box center [823, 460] width 186 height 20
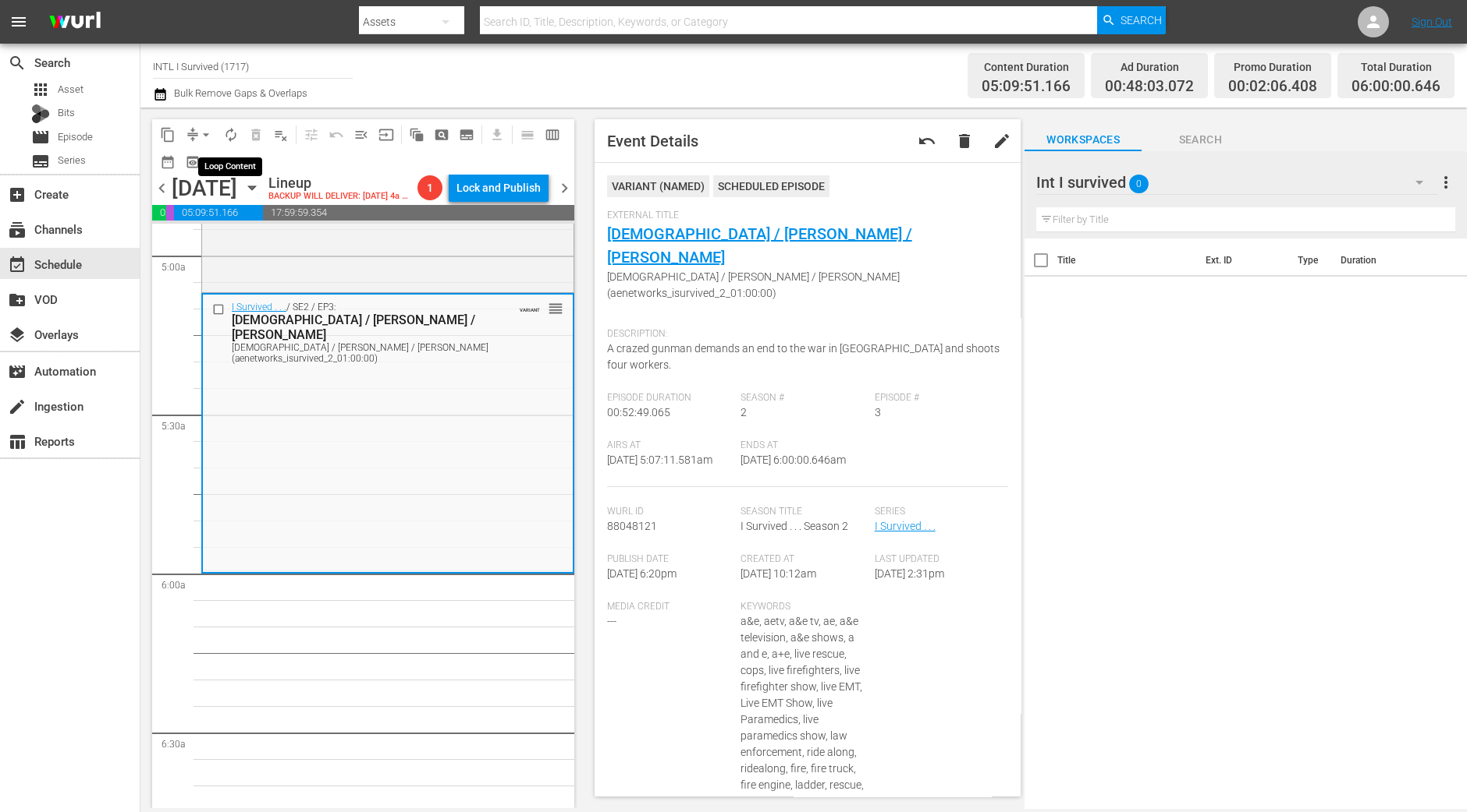
click at [230, 133] on span "autorenew_outlined" at bounding box center [230, 134] width 16 height 16
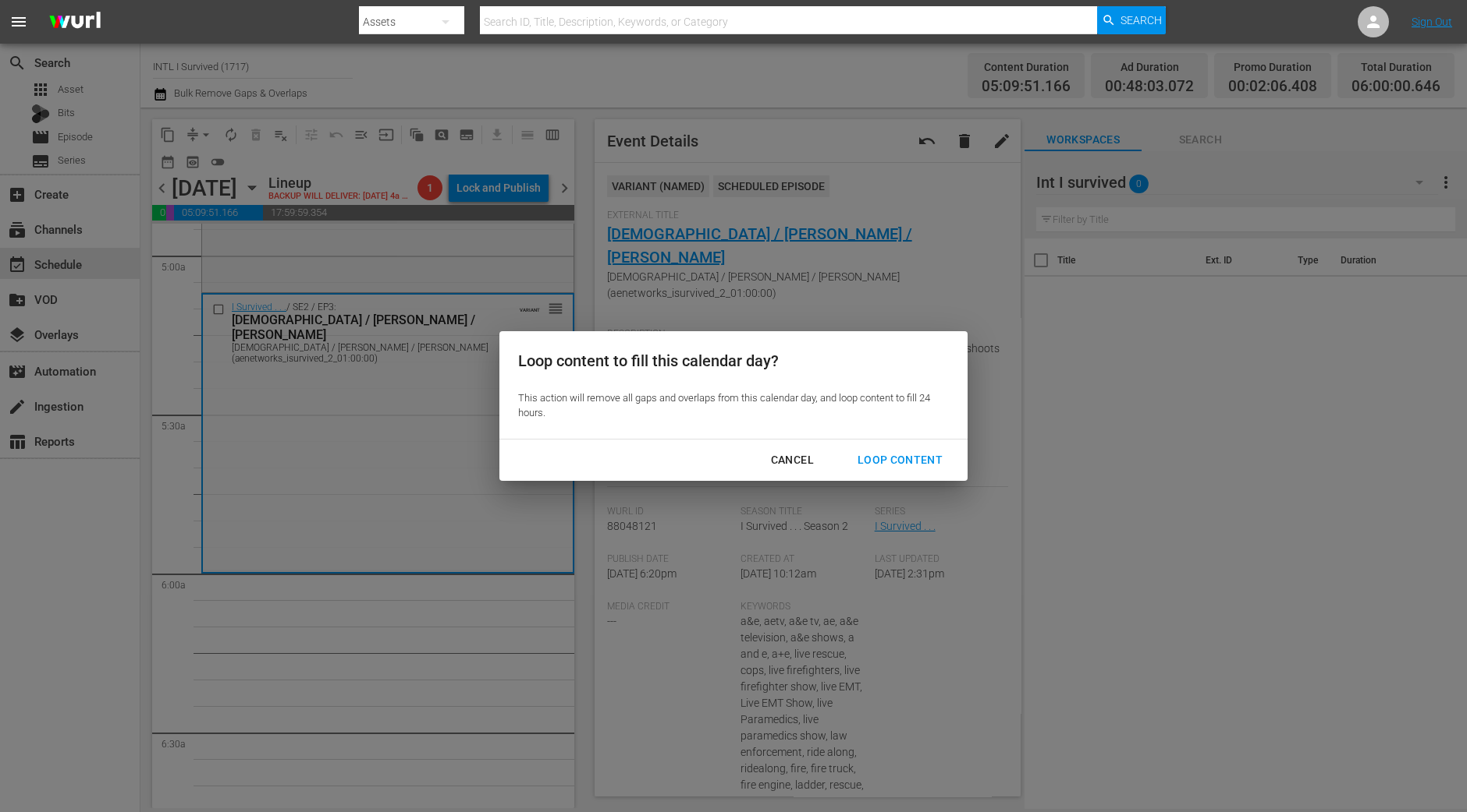
click at [895, 461] on div "Loop Content" at bounding box center [899, 460] width 110 height 20
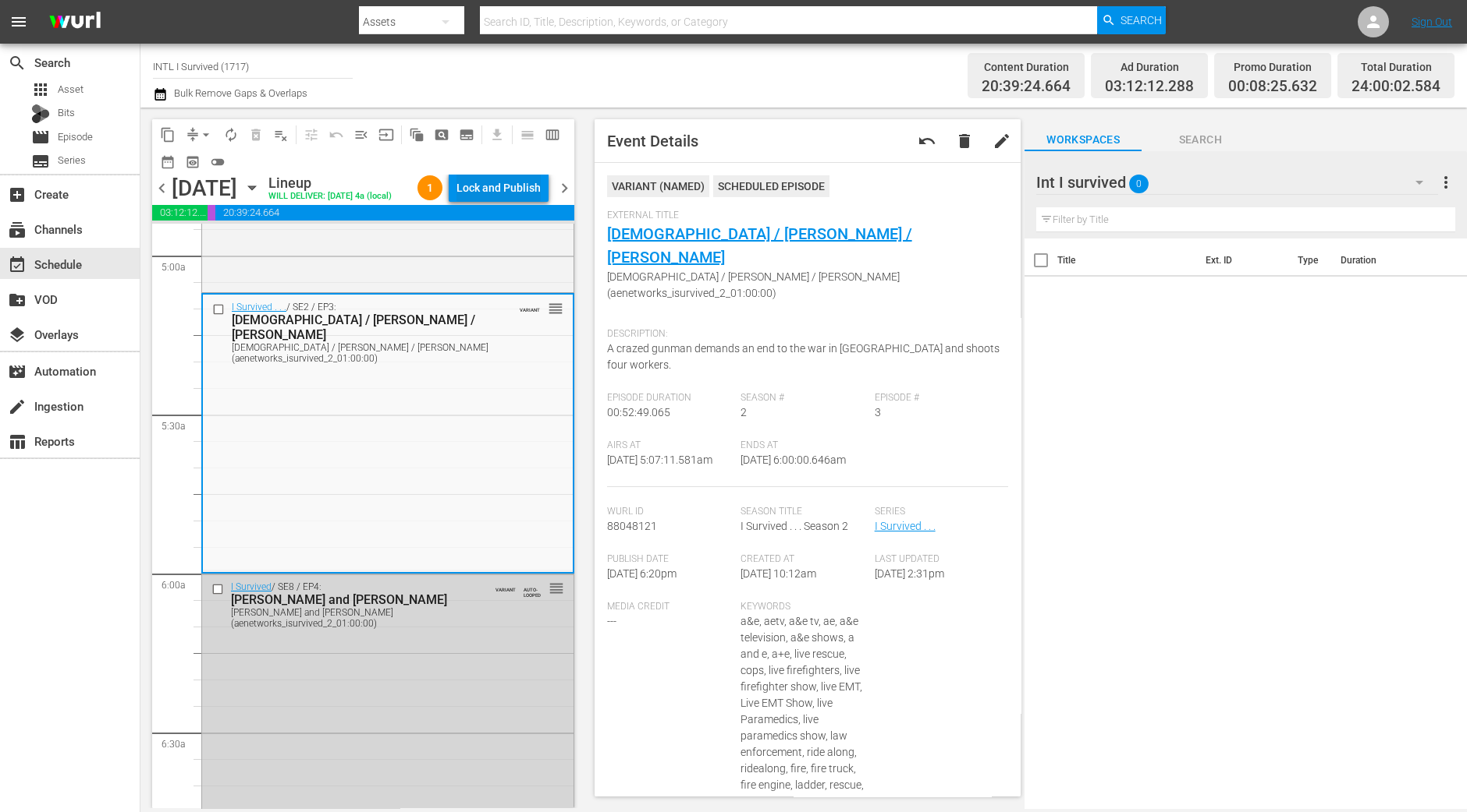
click at [497, 190] on div "Lock and Publish" at bounding box center [498, 188] width 85 height 28
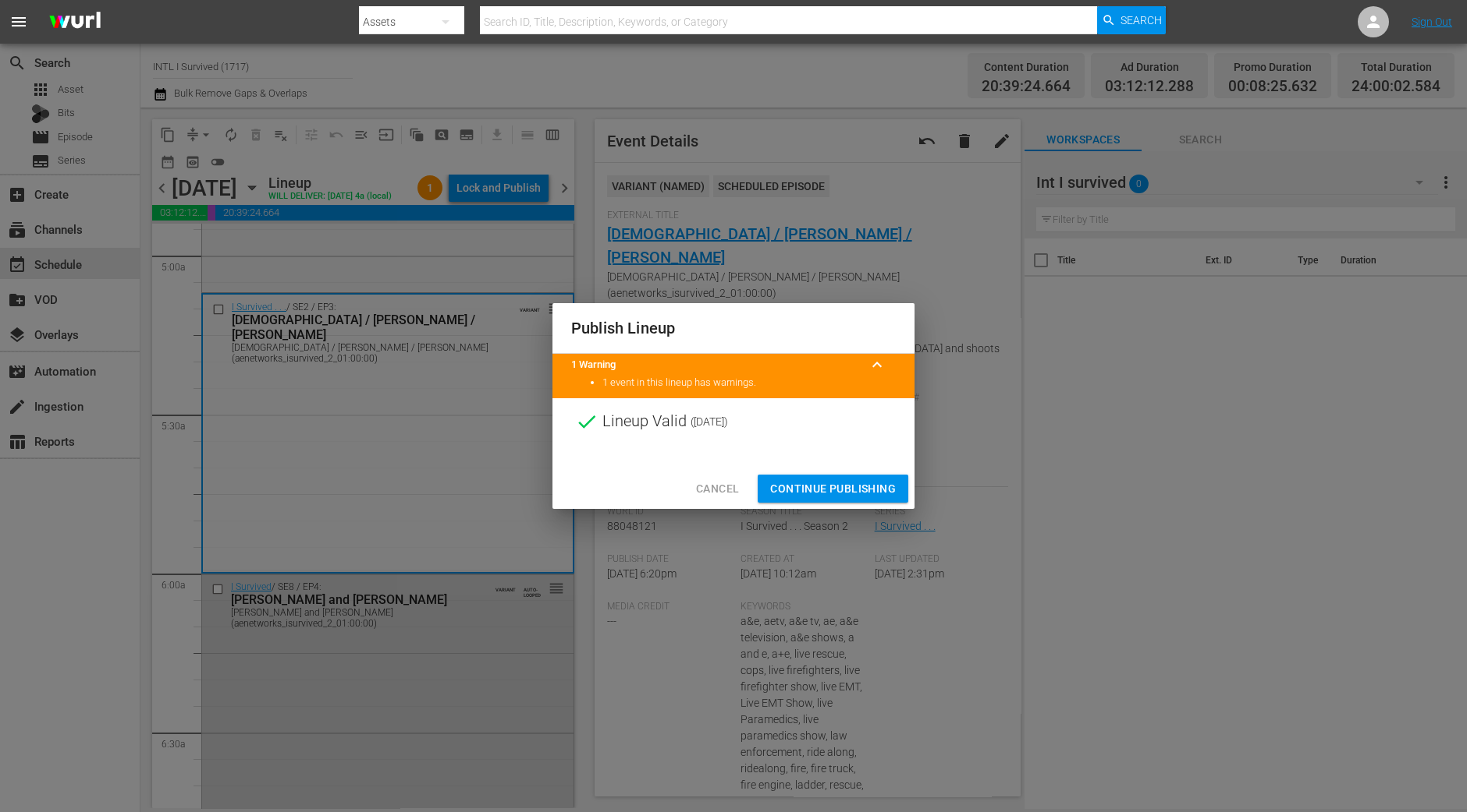
drag, startPoint x: 803, startPoint y: 491, endPoint x: 812, endPoint y: 512, distance: 22.8
click at [803, 492] on span "Continue Publishing" at bounding box center [833, 489] width 126 height 20
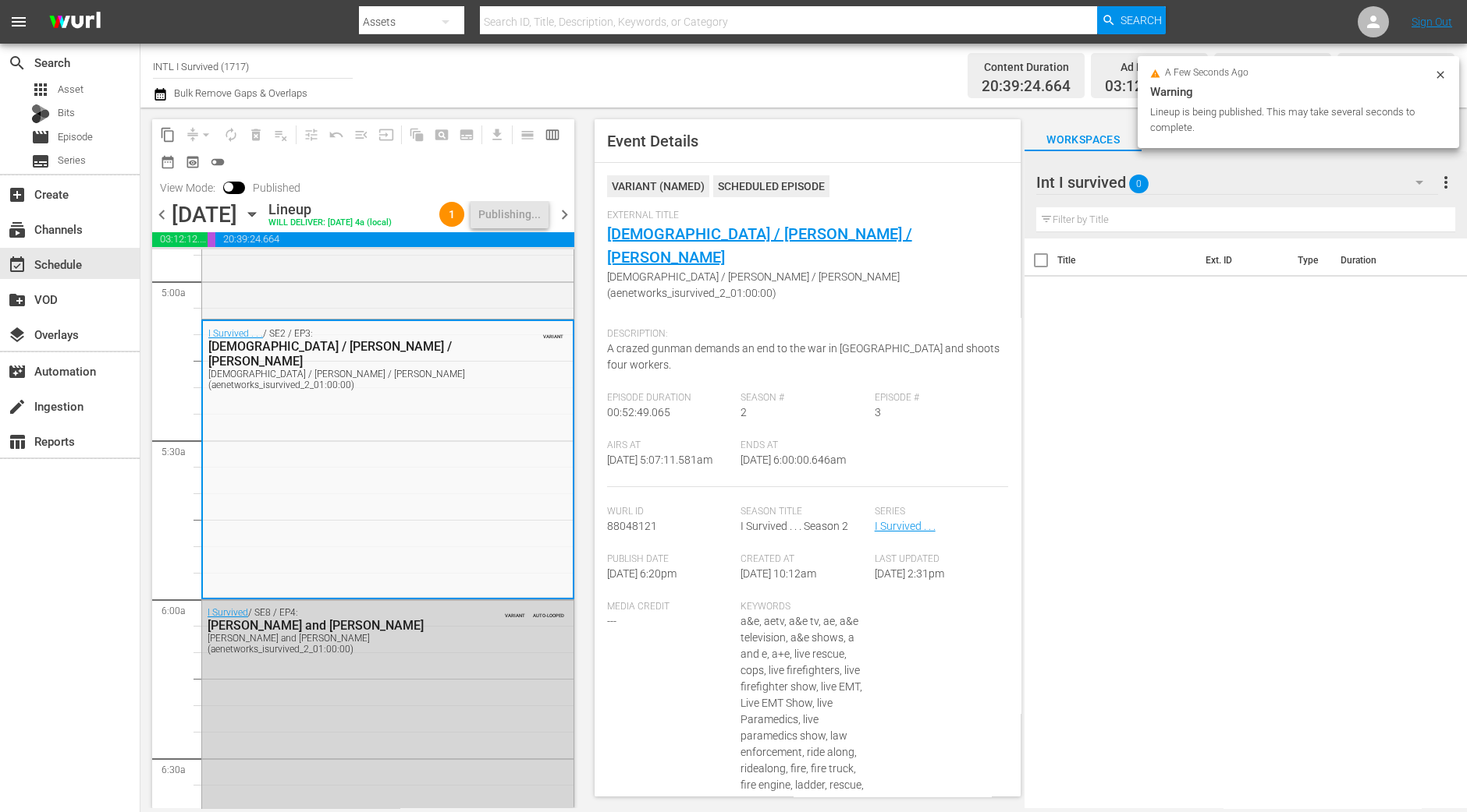
click at [148, 738] on div "content_copy compress arrow_drop_down autorenew_outlined delete_forever_outline…" at bounding box center [358, 458] width 437 height 701
click at [562, 211] on span "chevron_right" at bounding box center [564, 214] width 20 height 20
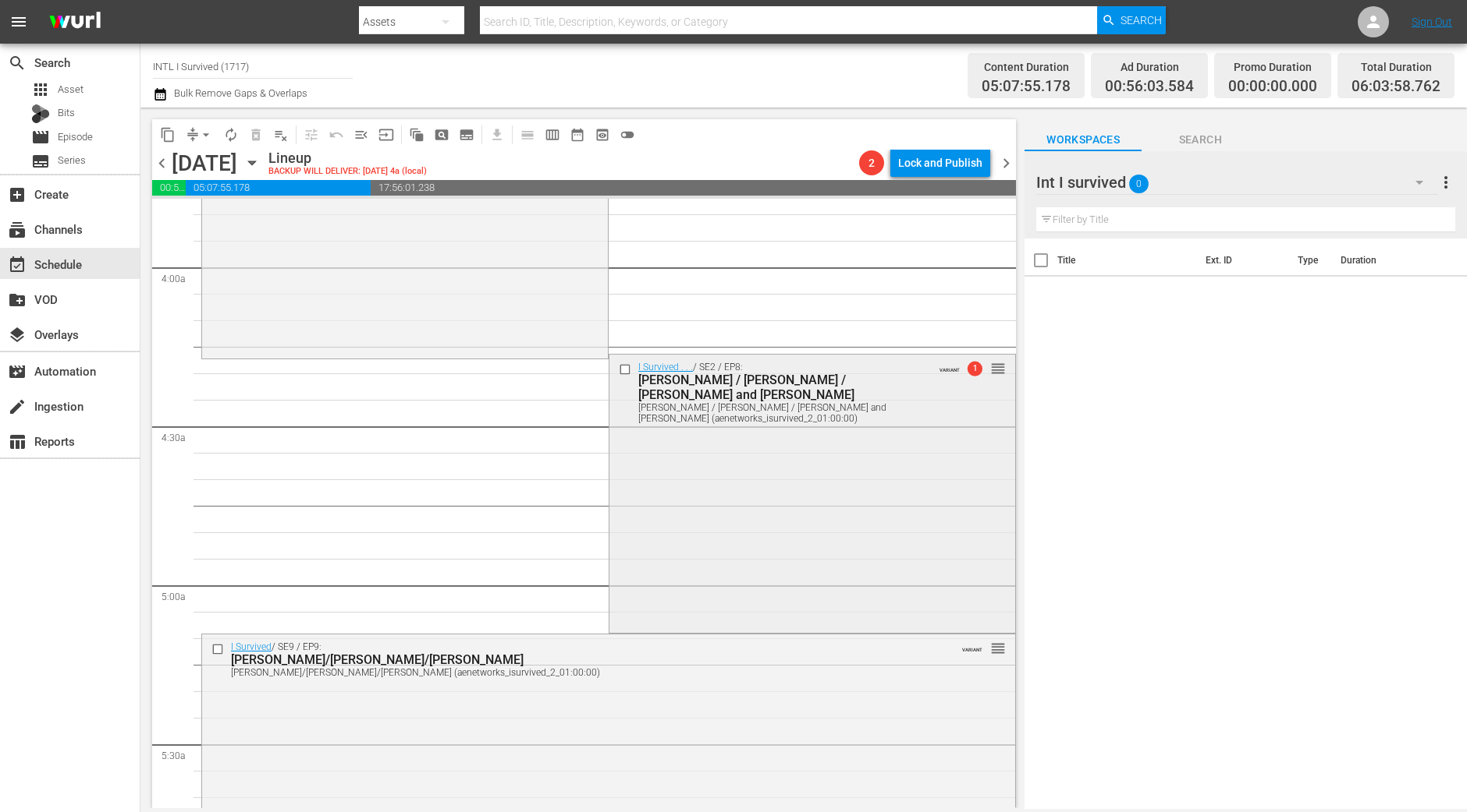
scroll to position [1337, 0]
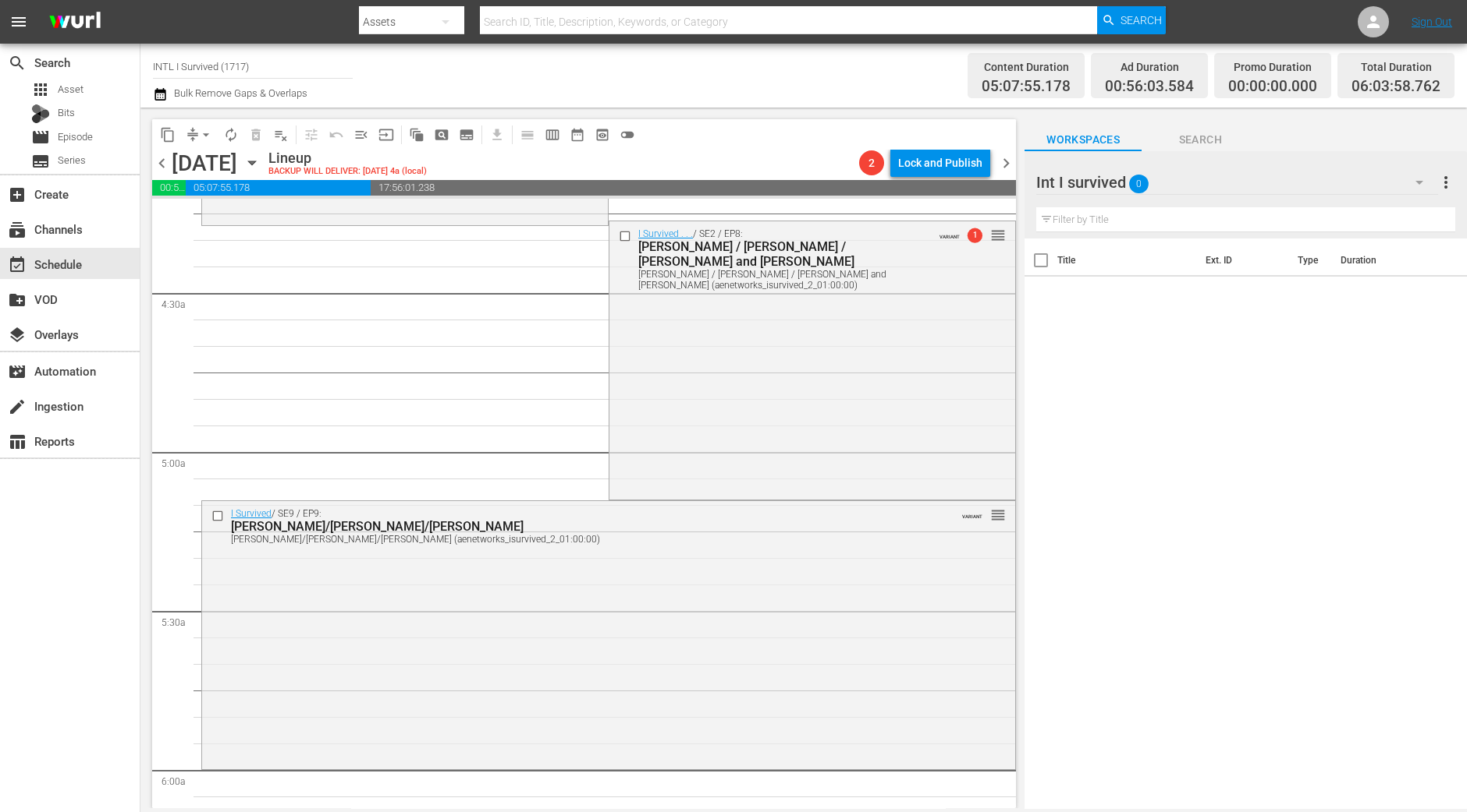
drag, startPoint x: 693, startPoint y: 594, endPoint x: 681, endPoint y: 586, distance: 14.4
click at [691, 594] on div "I Survived / SE9 / EP9: Heather/Donna/Kim Heather/Donna/Kim (aenetworks_isurviv…" at bounding box center [608, 633] width 812 height 265
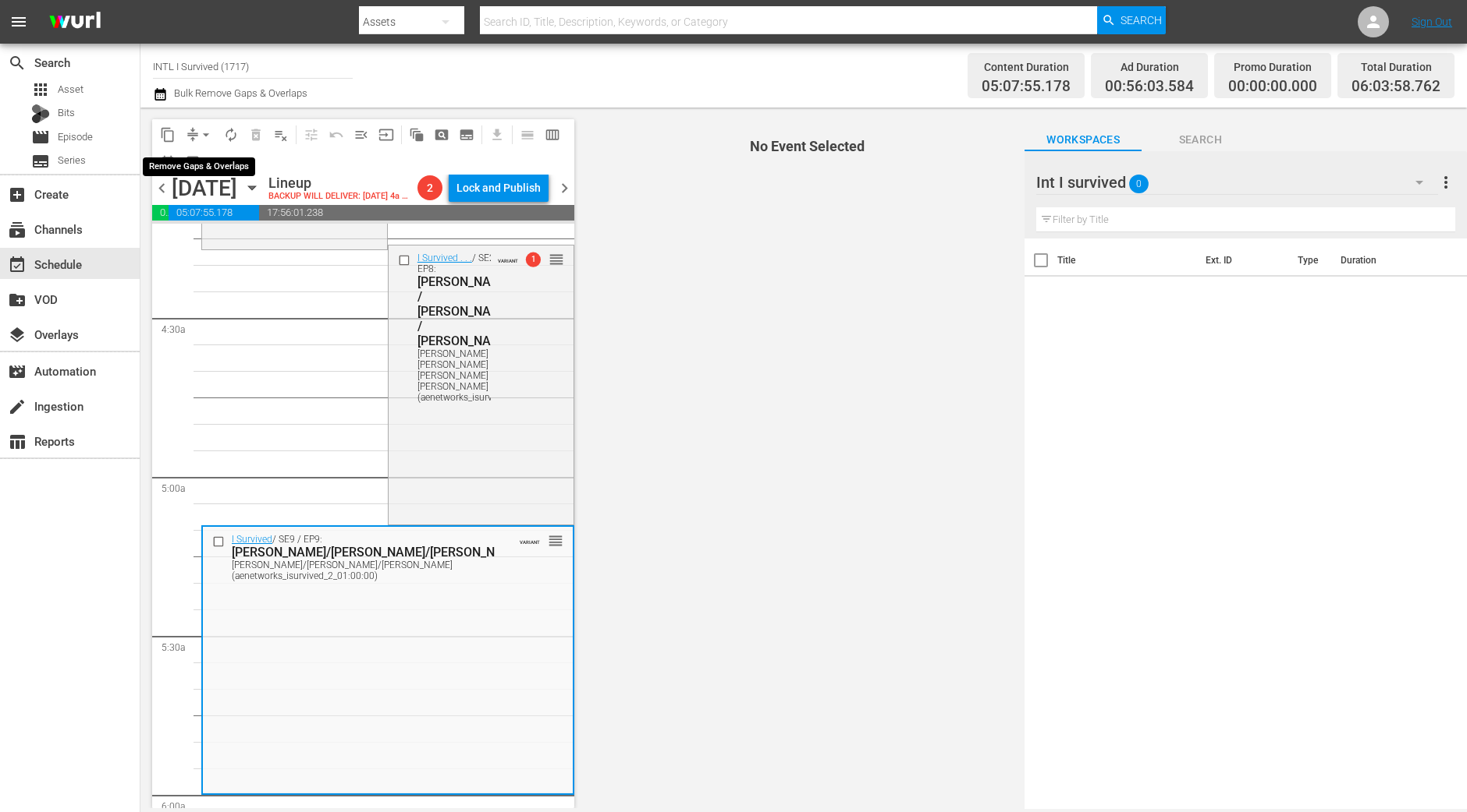
click at [209, 133] on span "arrow_drop_down" at bounding box center [206, 134] width 16 height 16
click at [209, 162] on li "Align to Midnight" at bounding box center [207, 165] width 164 height 25
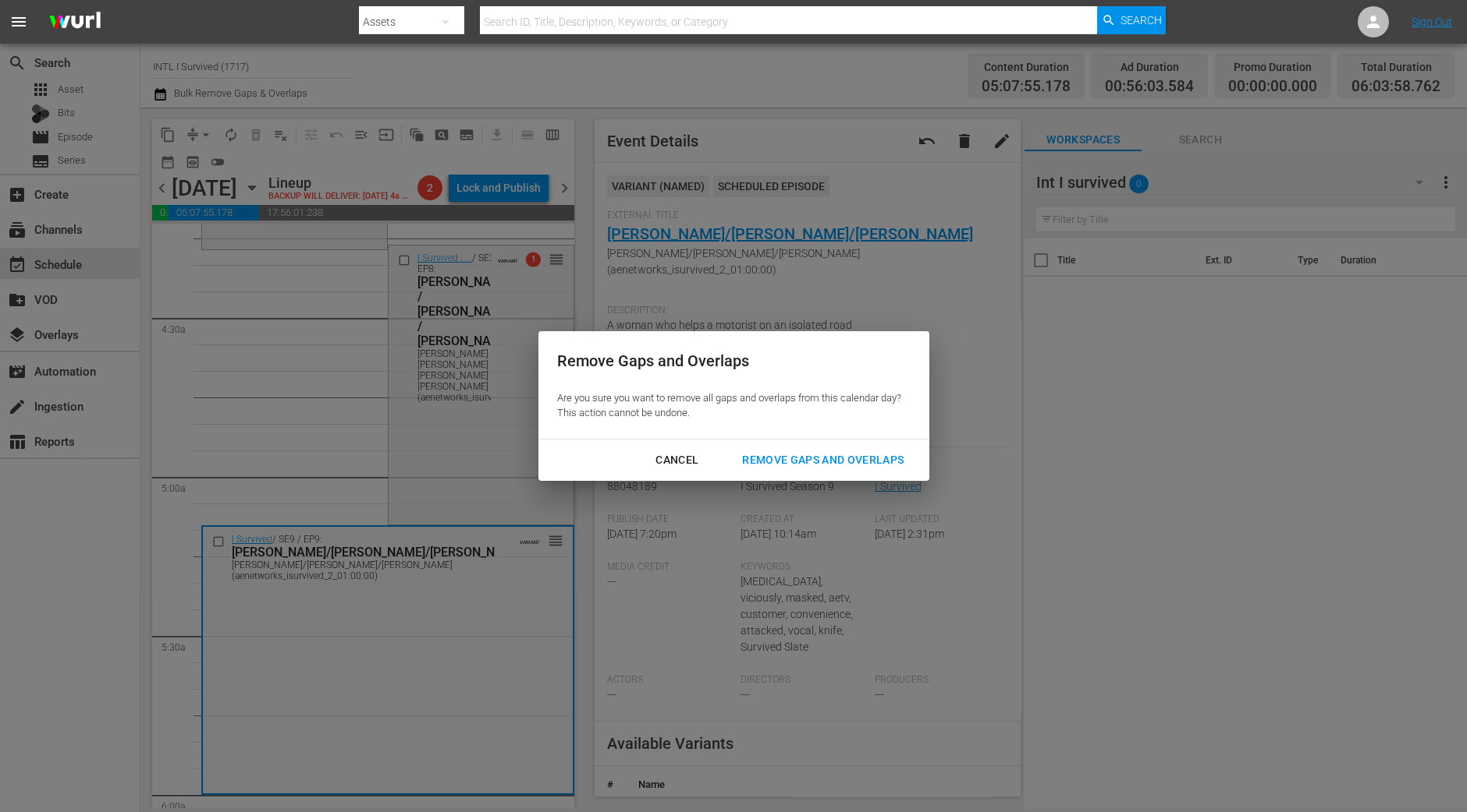
click at [794, 465] on div "Remove Gaps and Overlaps" at bounding box center [823, 460] width 186 height 20
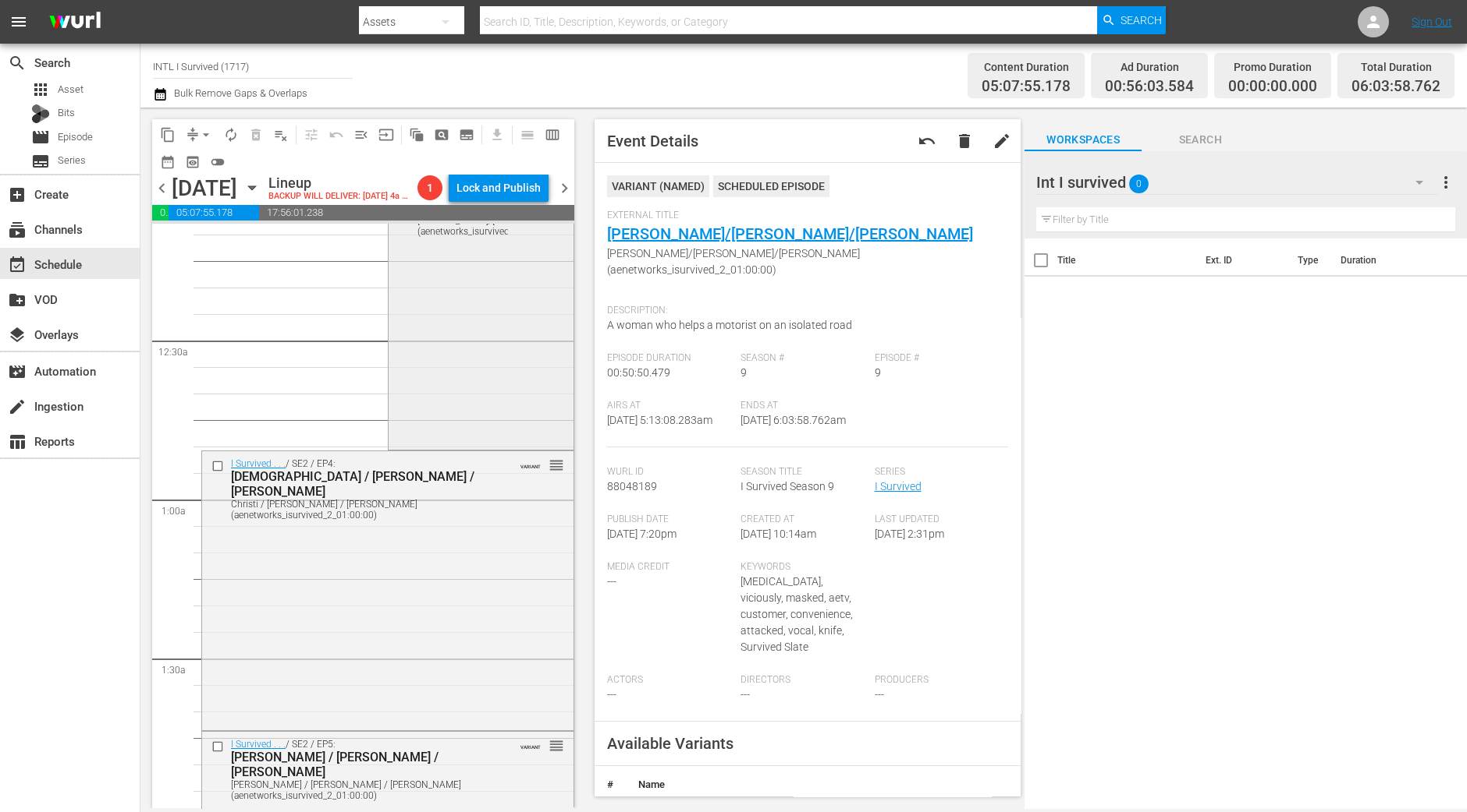
scroll to position [0, 0]
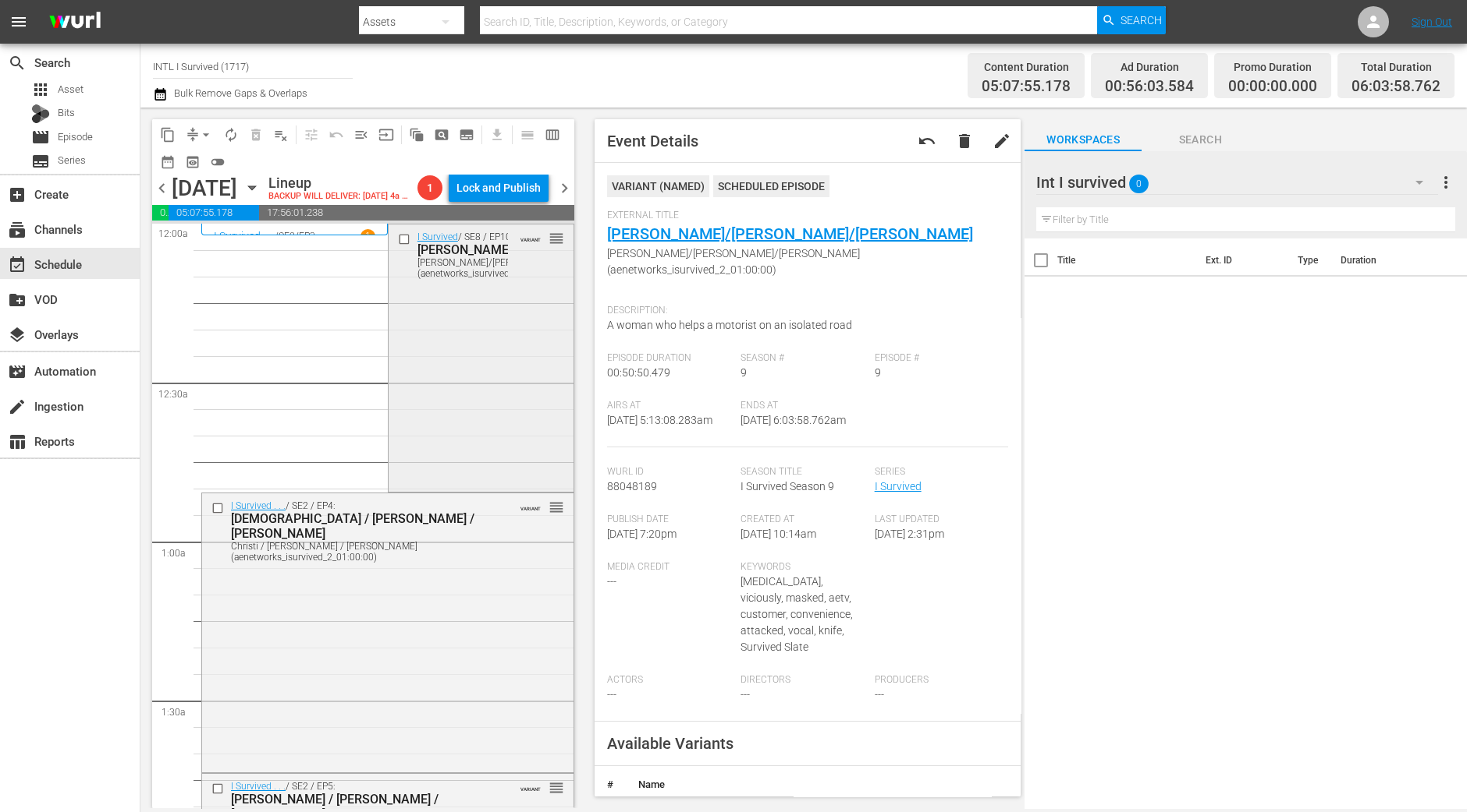
click at [442, 406] on div "I Survived / SE8 / EP10: Donna/Michael/Sheila Donna/Michael/Sheila (aenetworks_…" at bounding box center [481, 357] width 185 height 265
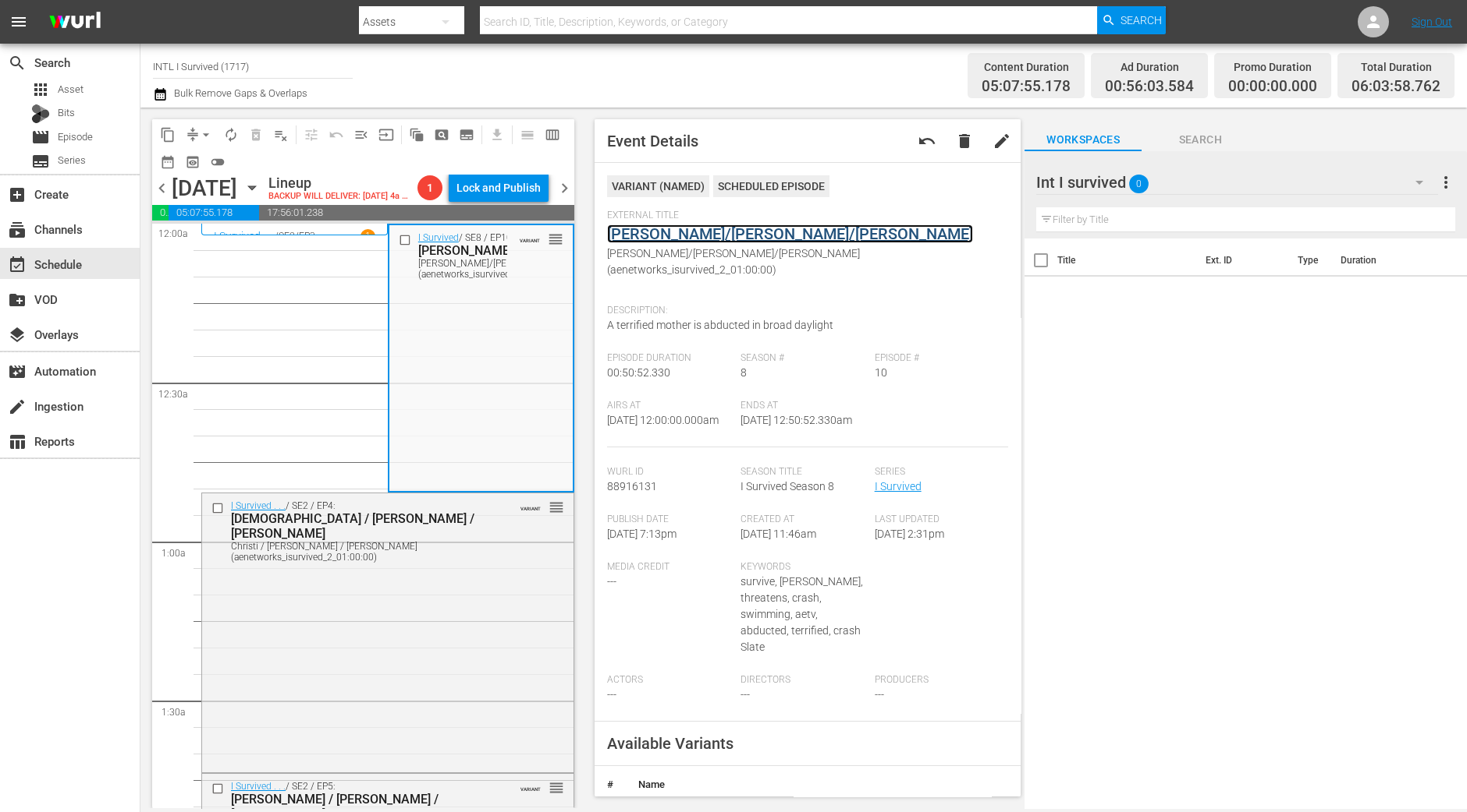
drag, startPoint x: 725, startPoint y: 224, endPoint x: 701, endPoint y: 226, distance: 24.1
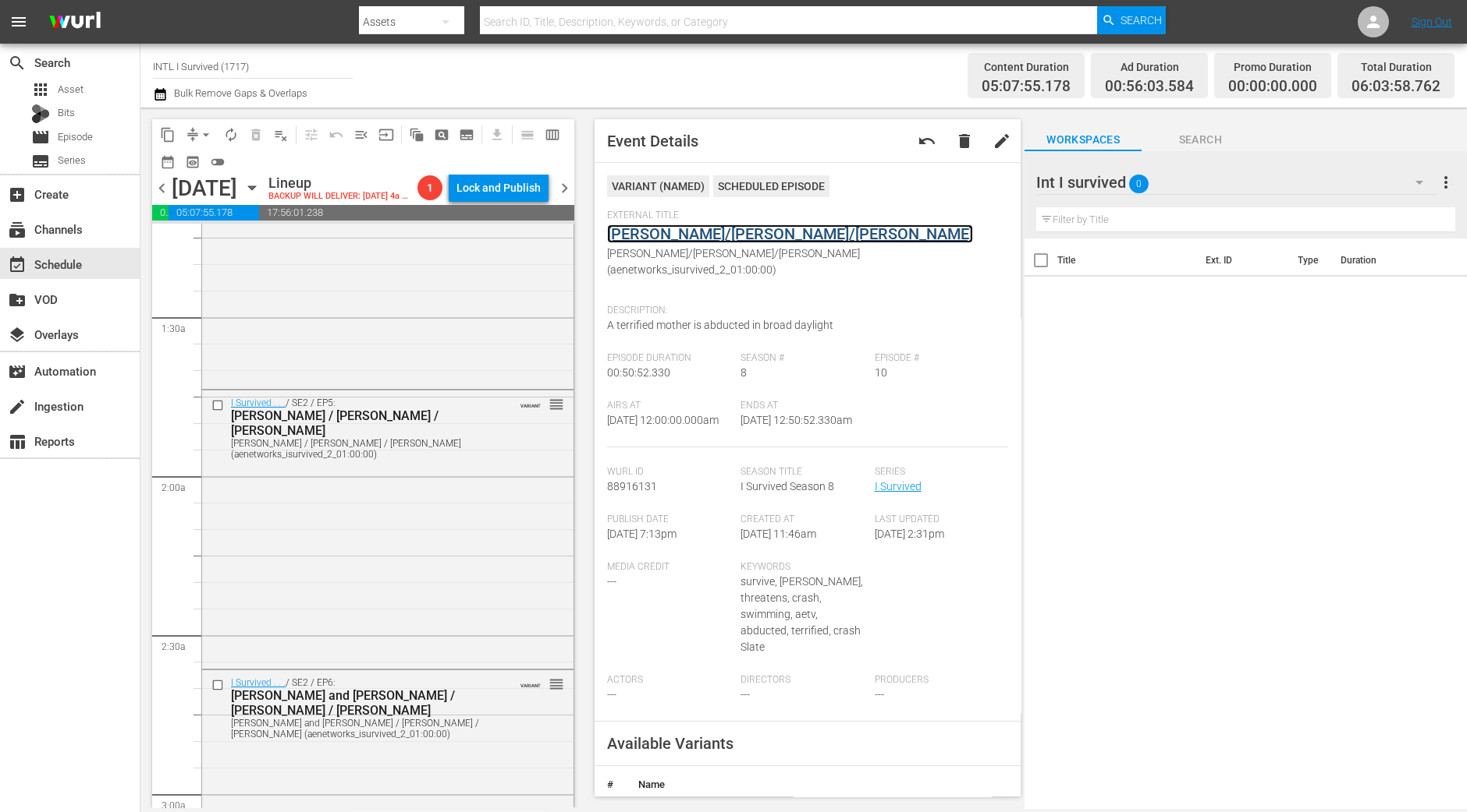
scroll to position [389, 0]
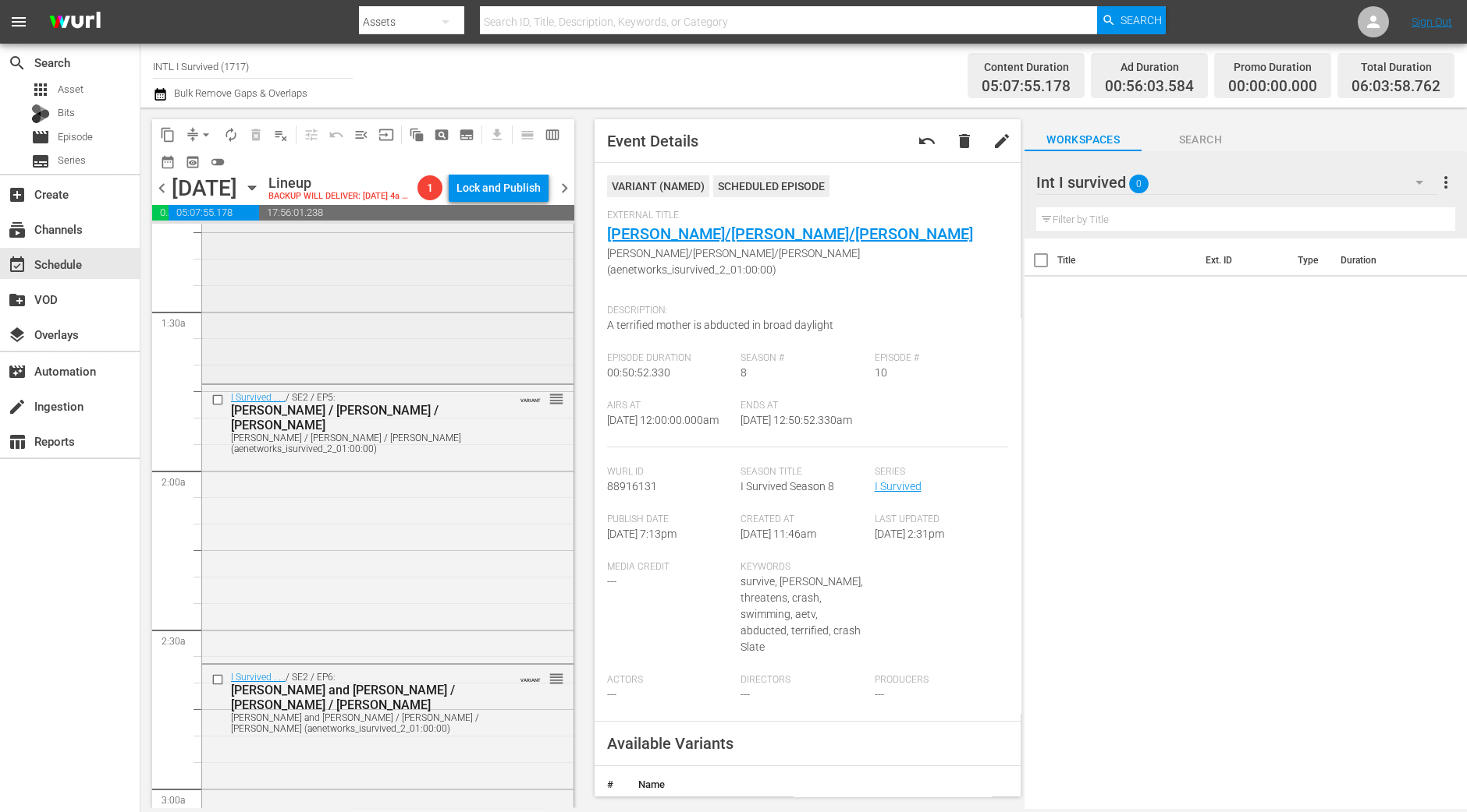
click at [469, 322] on div "I Survived . . . / SE2 / EP4: Christi / Fred / Marla Christi / Fred / Marla (ae…" at bounding box center [387, 242] width 371 height 275
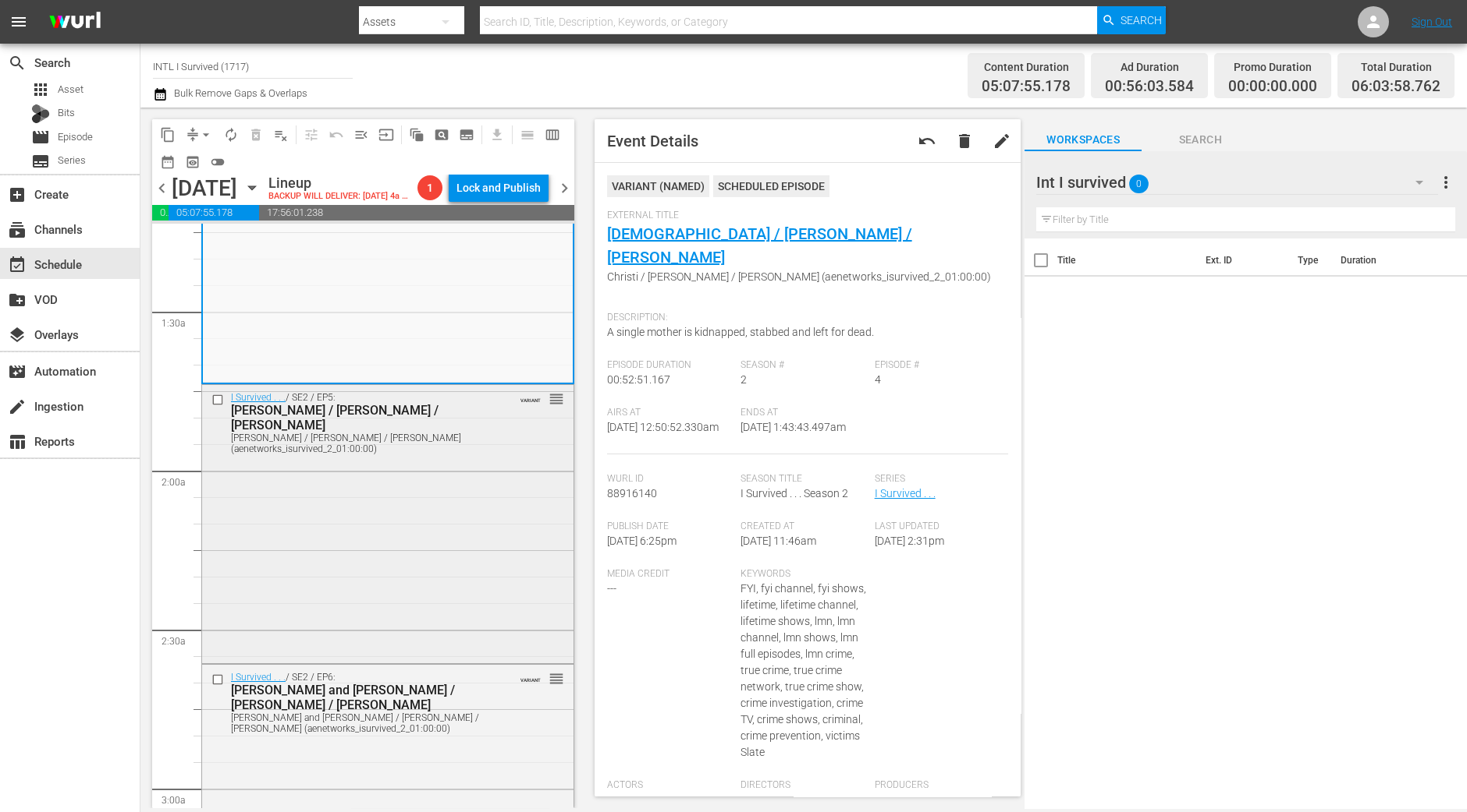
click at [479, 488] on div "I Survived . . . / SE2 / EP5: Jackie / Todd / Stephanie Jackie / Todd / Stephan…" at bounding box center [387, 523] width 371 height 275
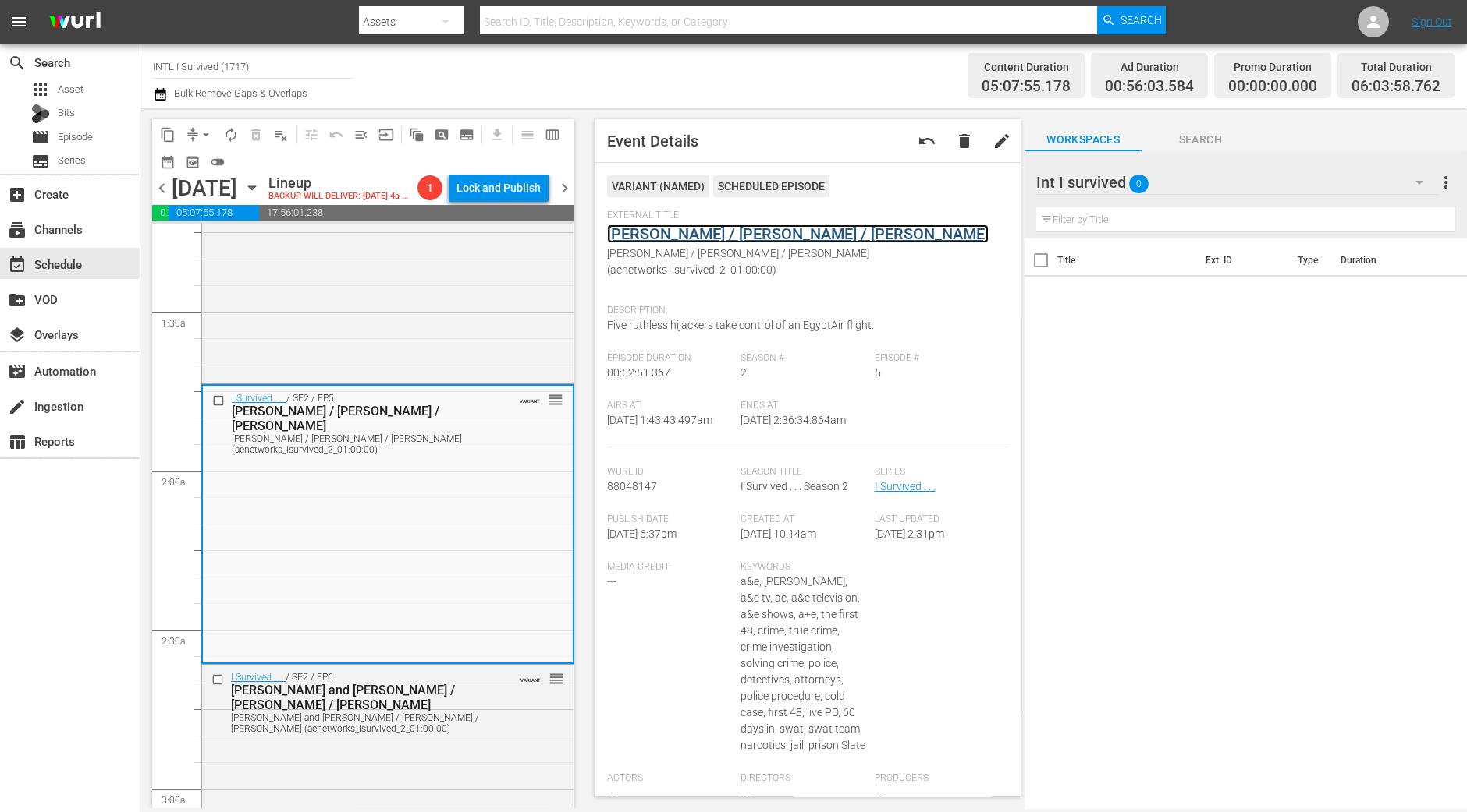
drag, startPoint x: 698, startPoint y: 220, endPoint x: 662, endPoint y: 227, distance: 36.7
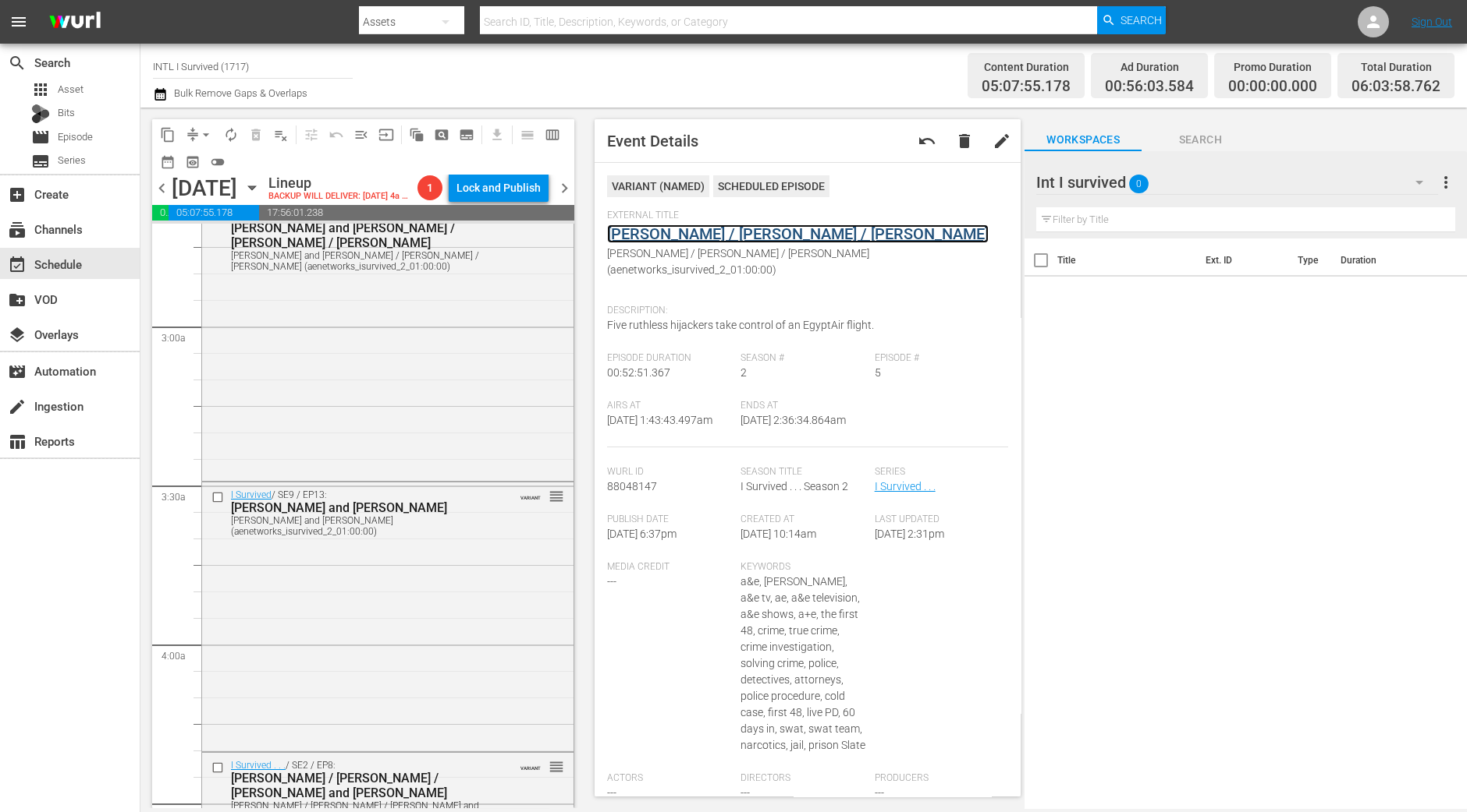
scroll to position [877, 0]
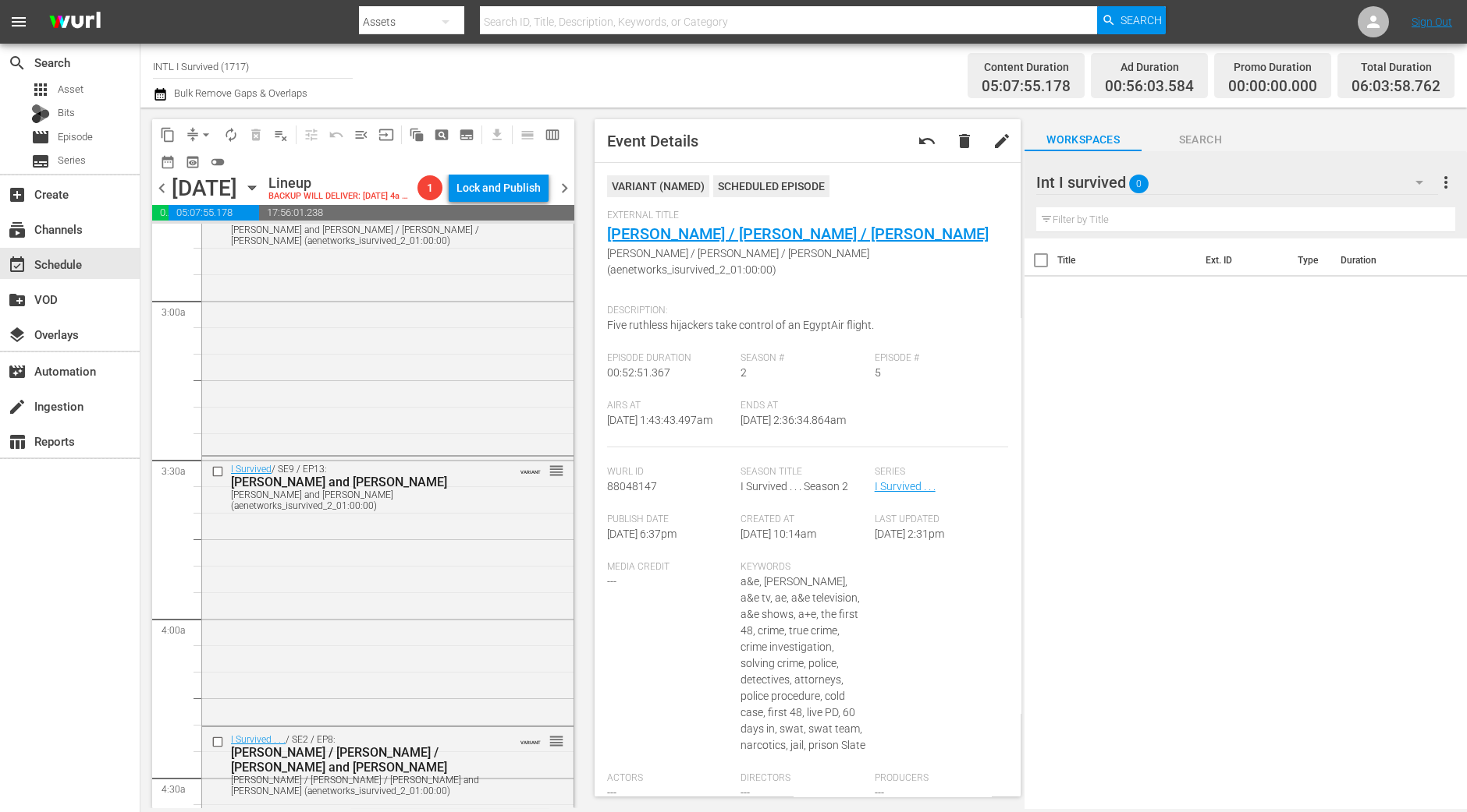
click at [362, 566] on div "I Survived / SE9 / EP13: Gilles, Angela and Richard, Jeffrey Gilles, Angela and…" at bounding box center [387, 589] width 371 height 265
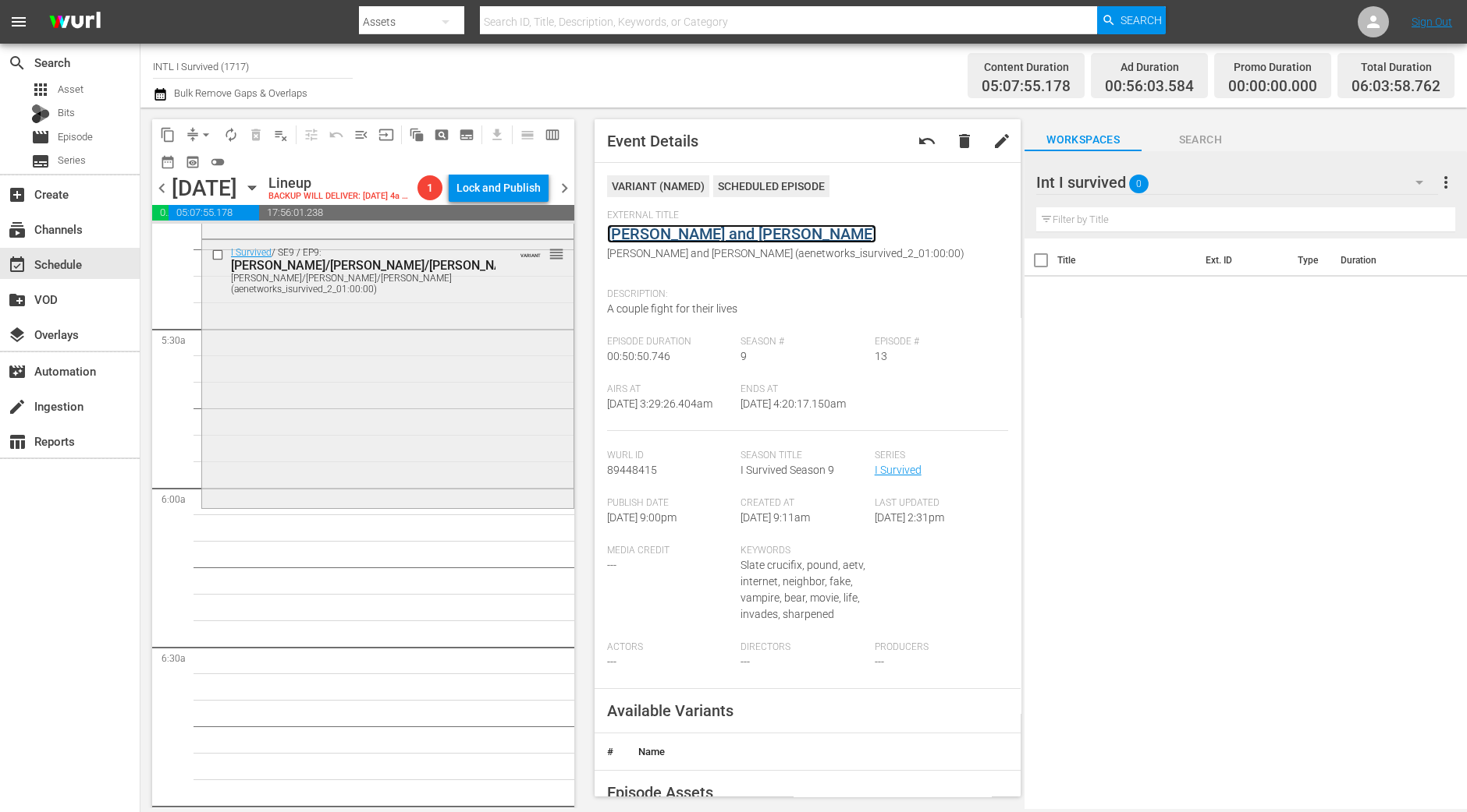
scroll to position [1657, 0]
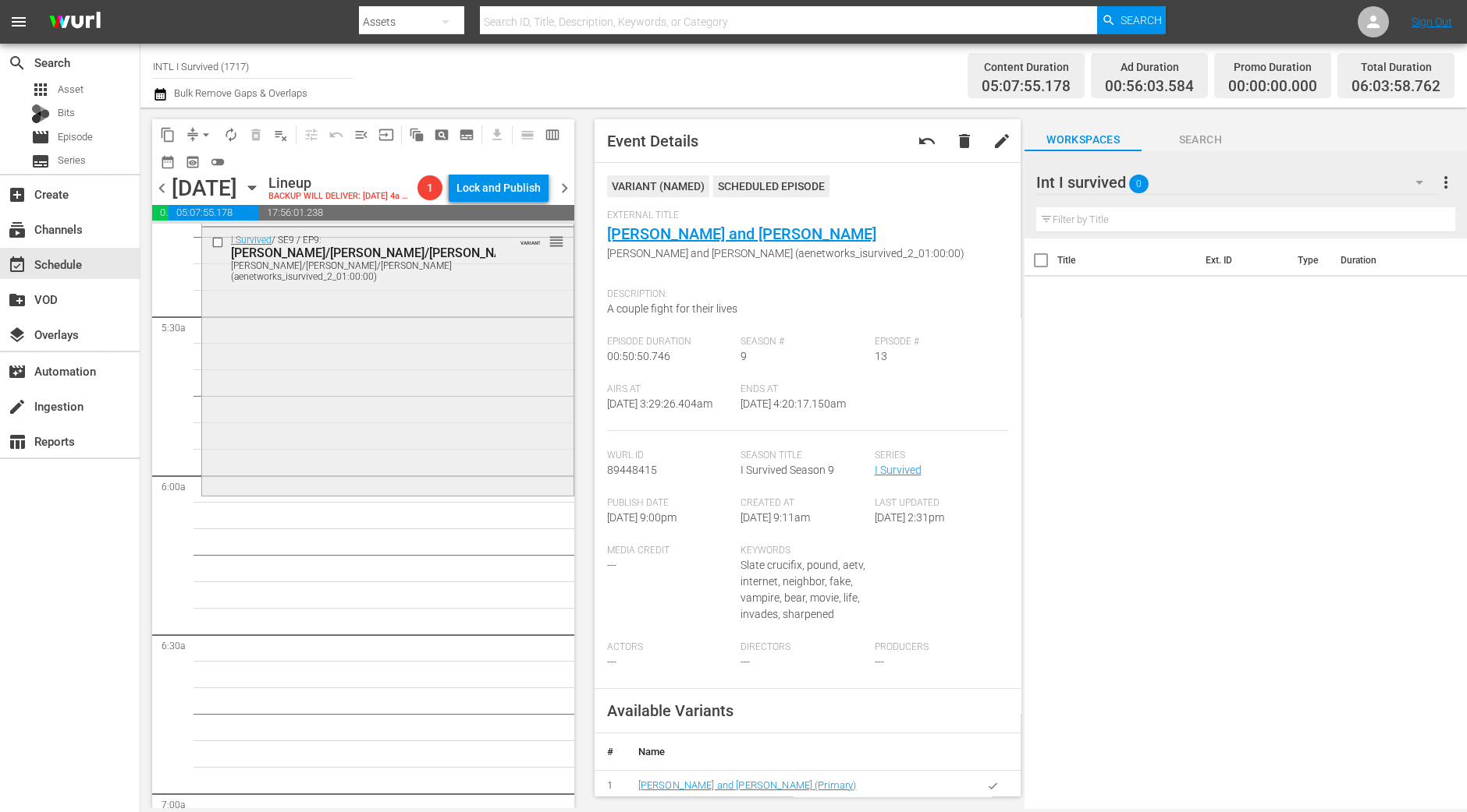
click at [491, 373] on div "I Survived / SE9 / EP9: Heather/Donna/Kim Heather/Donna/Kim (aenetworks_isurviv…" at bounding box center [387, 360] width 371 height 265
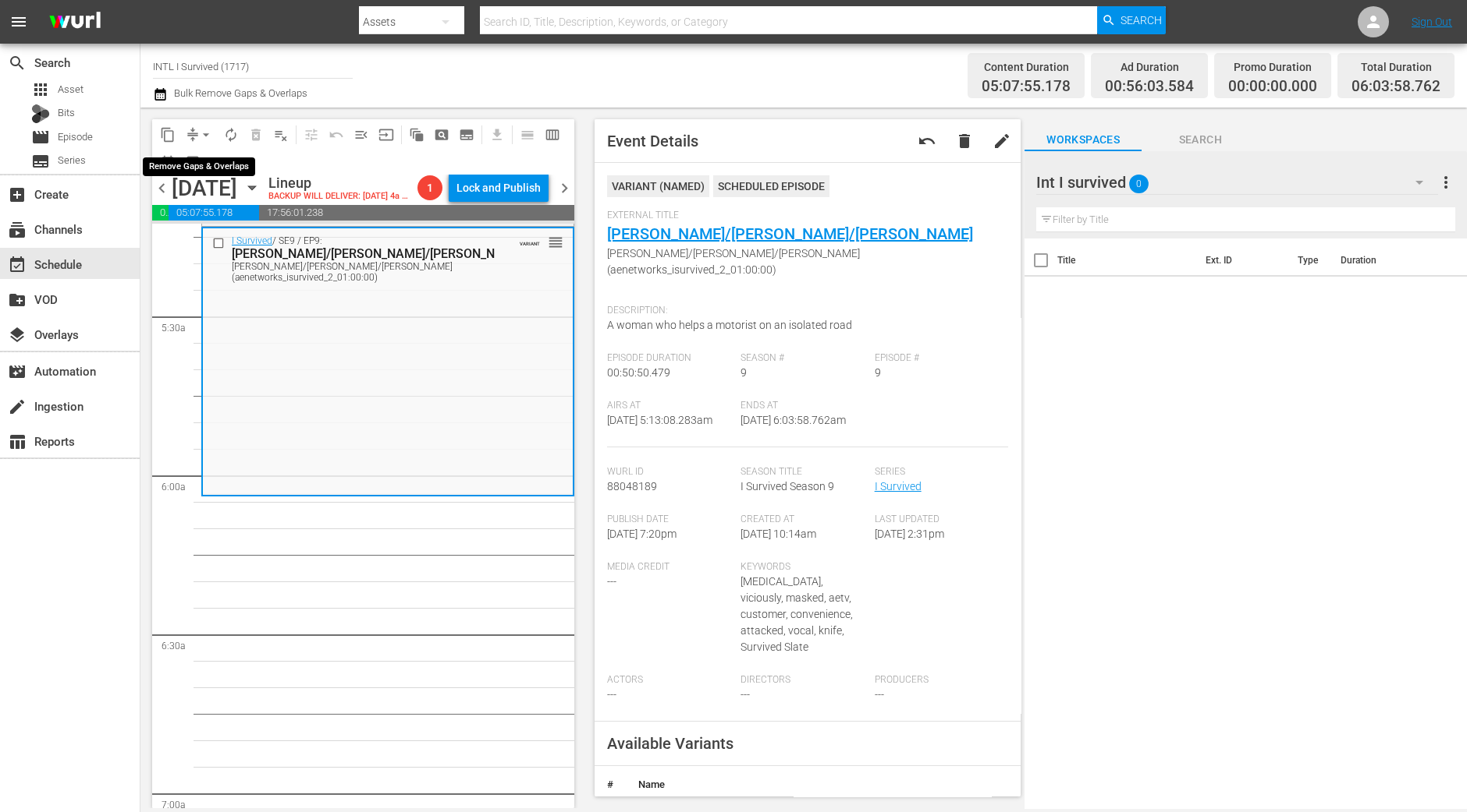
click at [199, 133] on span "arrow_drop_down" at bounding box center [206, 134] width 16 height 16
click at [202, 164] on li "Align to Midnight" at bounding box center [207, 165] width 164 height 25
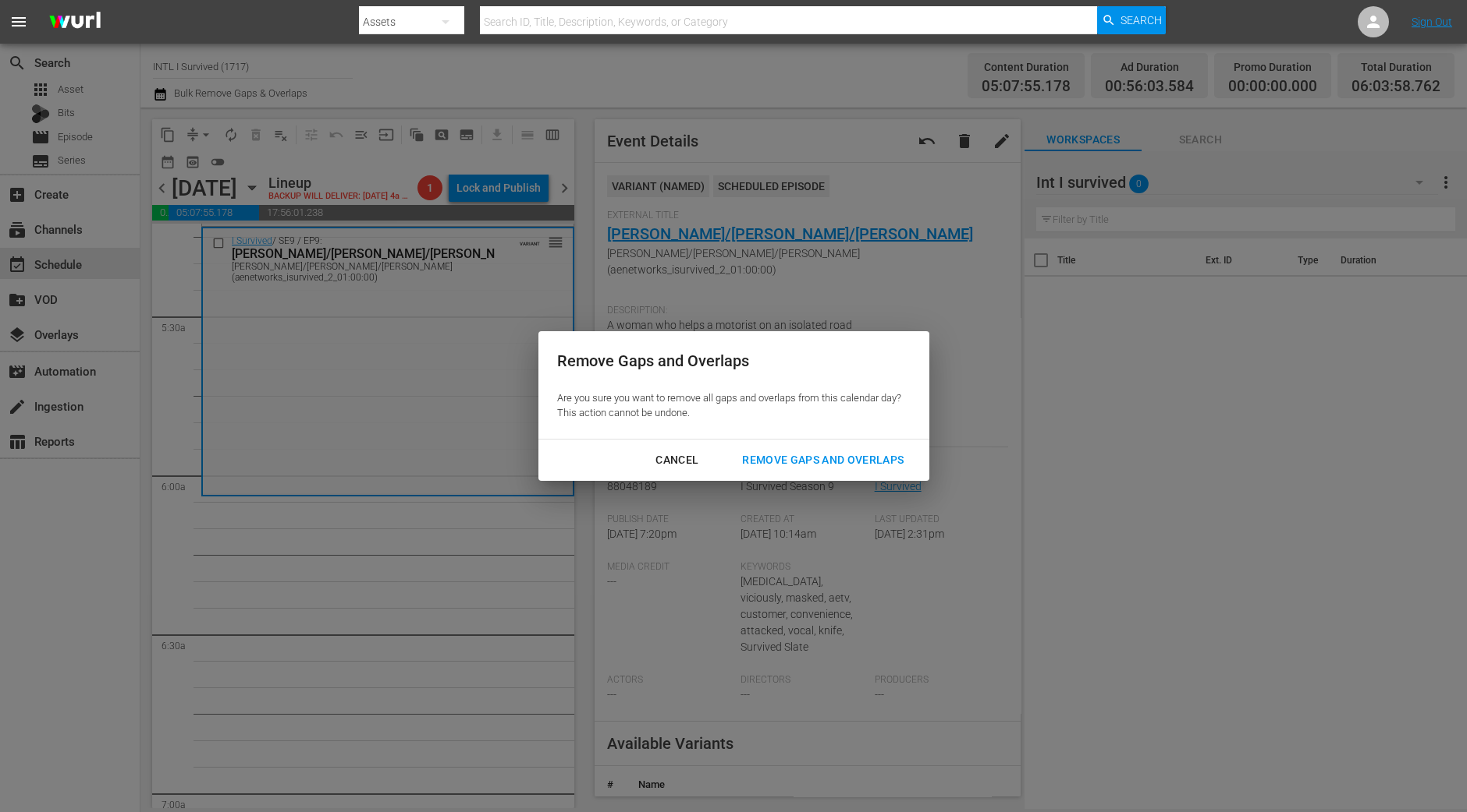
click at [792, 461] on div "Remove Gaps and Overlaps" at bounding box center [823, 460] width 186 height 20
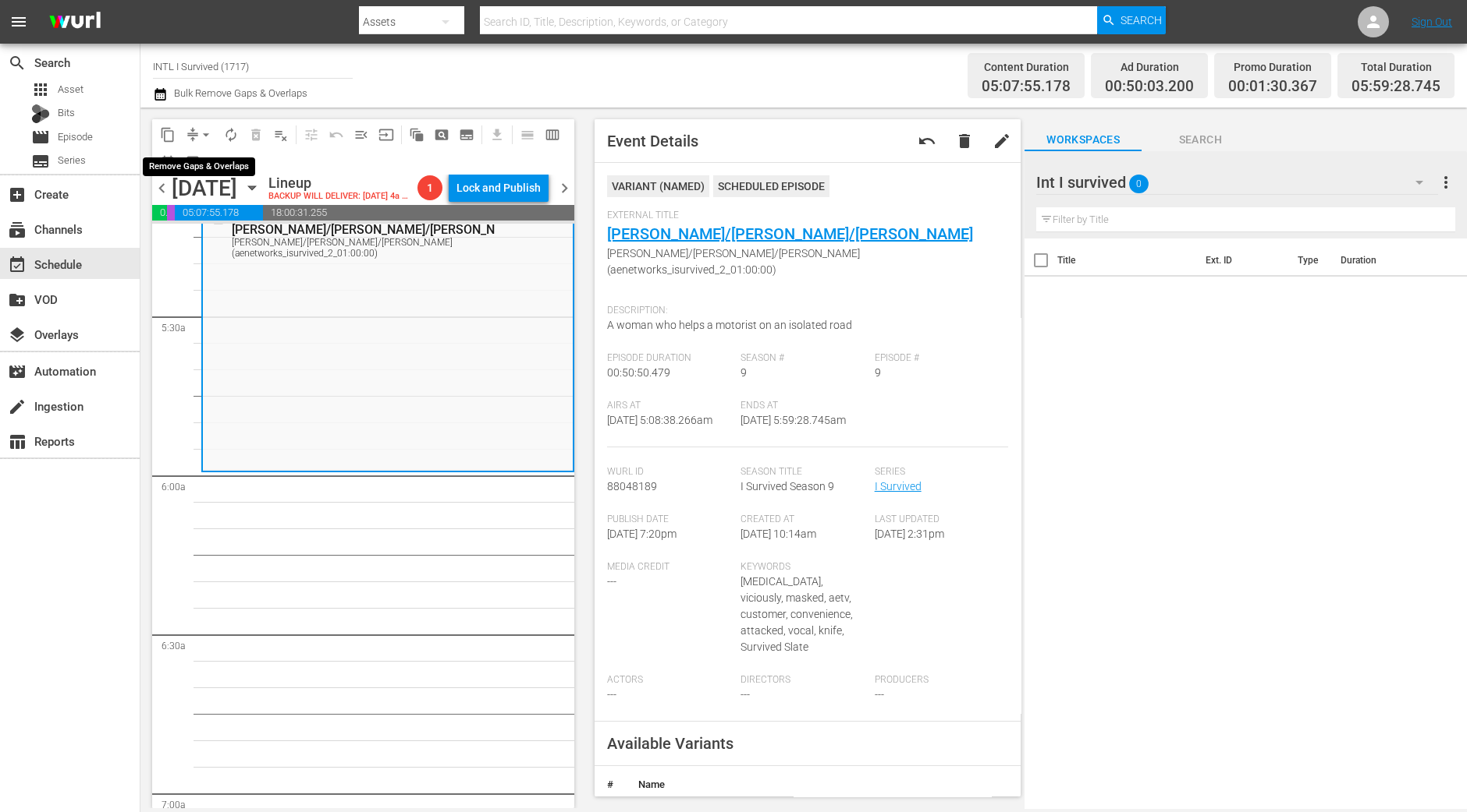
click at [200, 130] on span "arrow_drop_down" at bounding box center [206, 134] width 16 height 16
click at [204, 156] on li "Align to Midnight" at bounding box center [207, 165] width 164 height 25
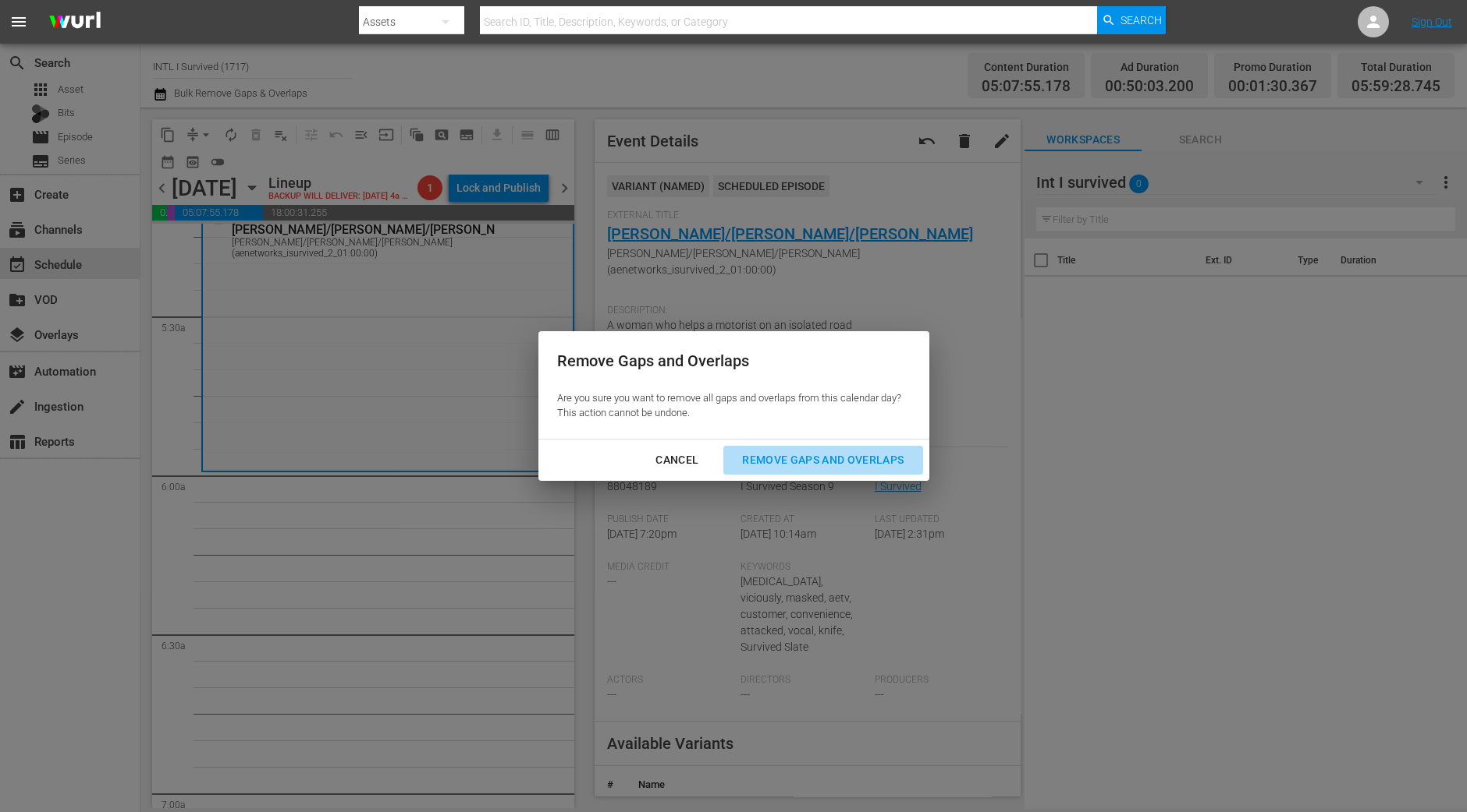
click at [830, 458] on div "Remove Gaps and Overlaps" at bounding box center [823, 460] width 186 height 20
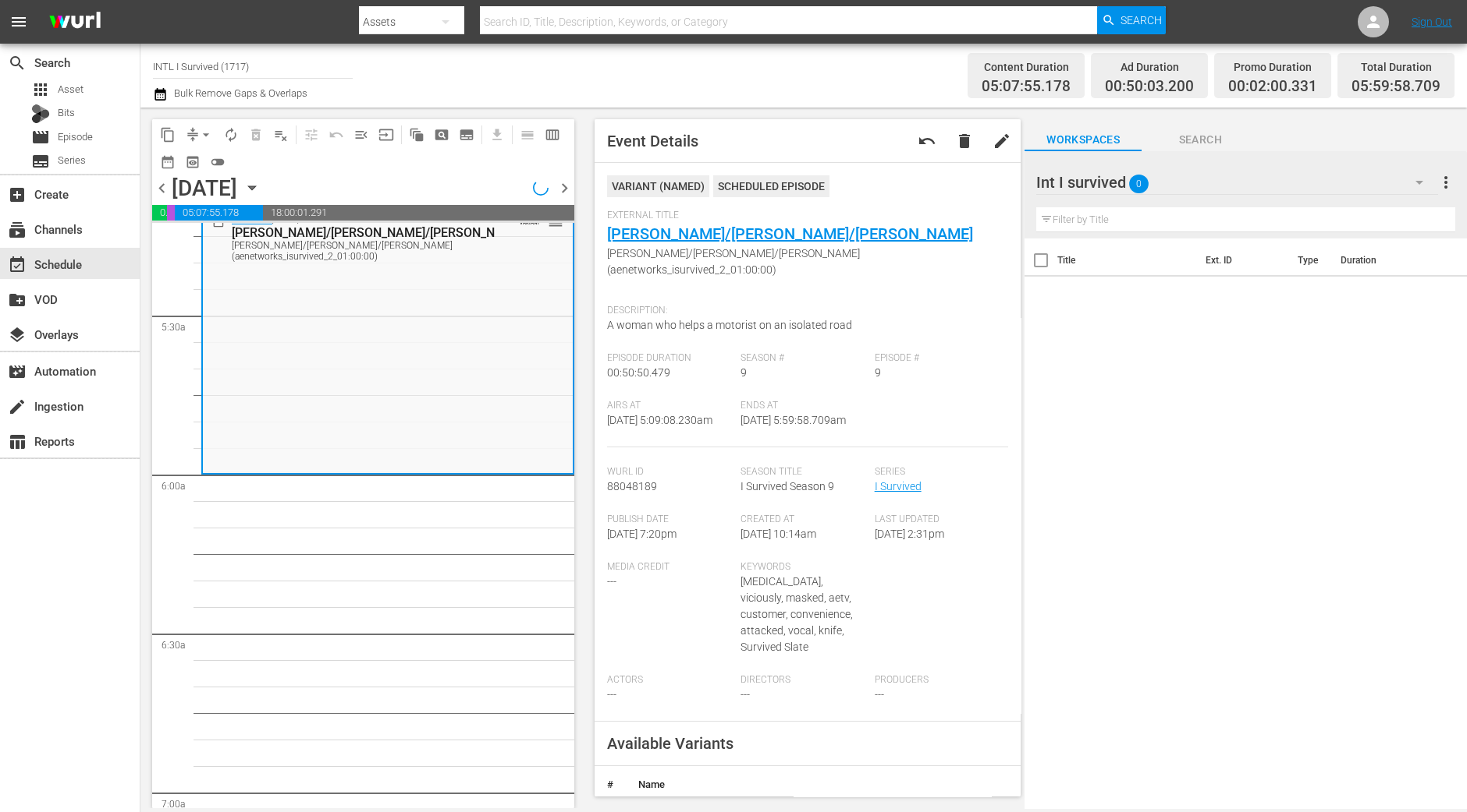
scroll to position [1683, 0]
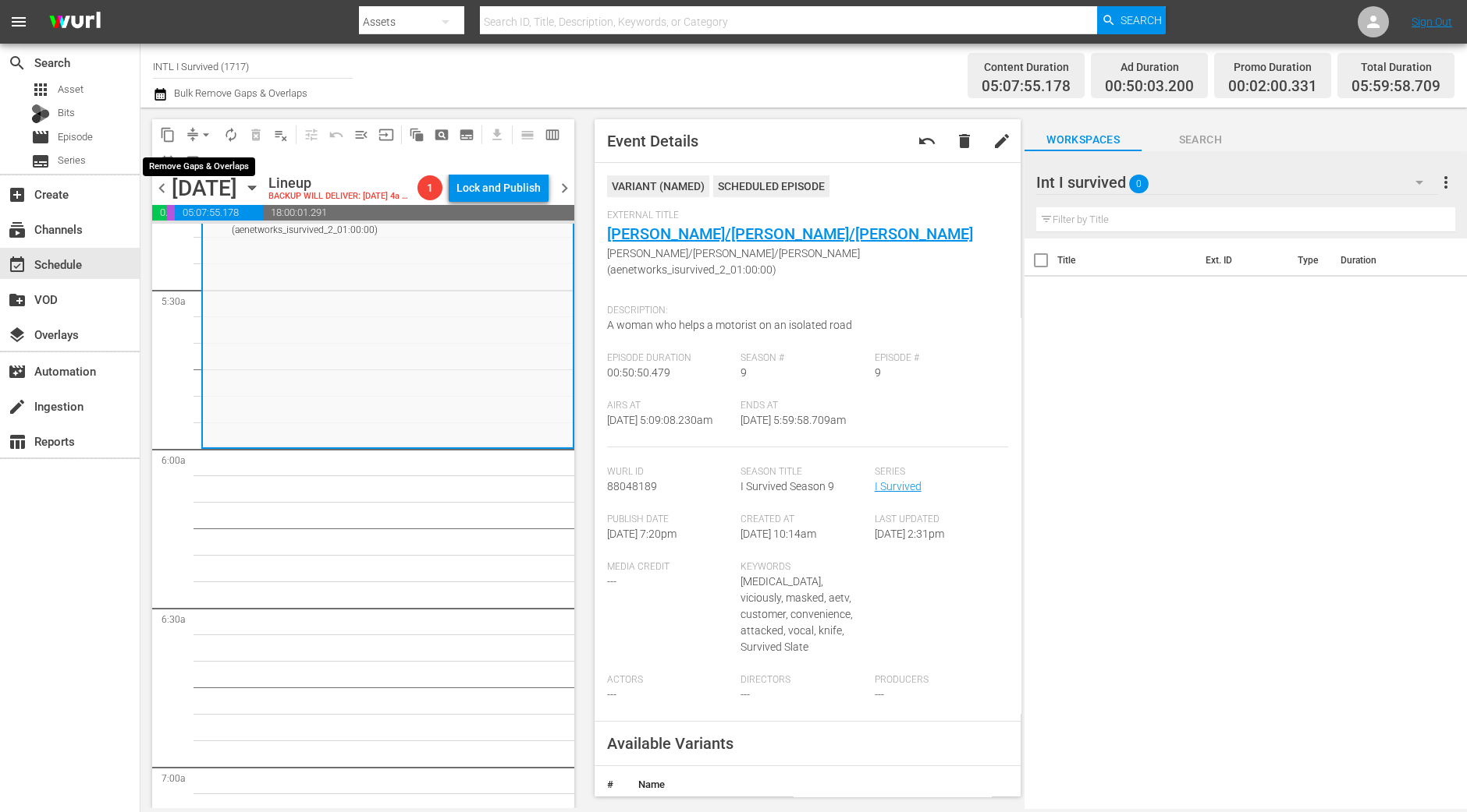
click at [206, 133] on span "arrow_drop_down" at bounding box center [206, 134] width 16 height 16
click at [205, 164] on li "Align to Midnight" at bounding box center [207, 165] width 164 height 25
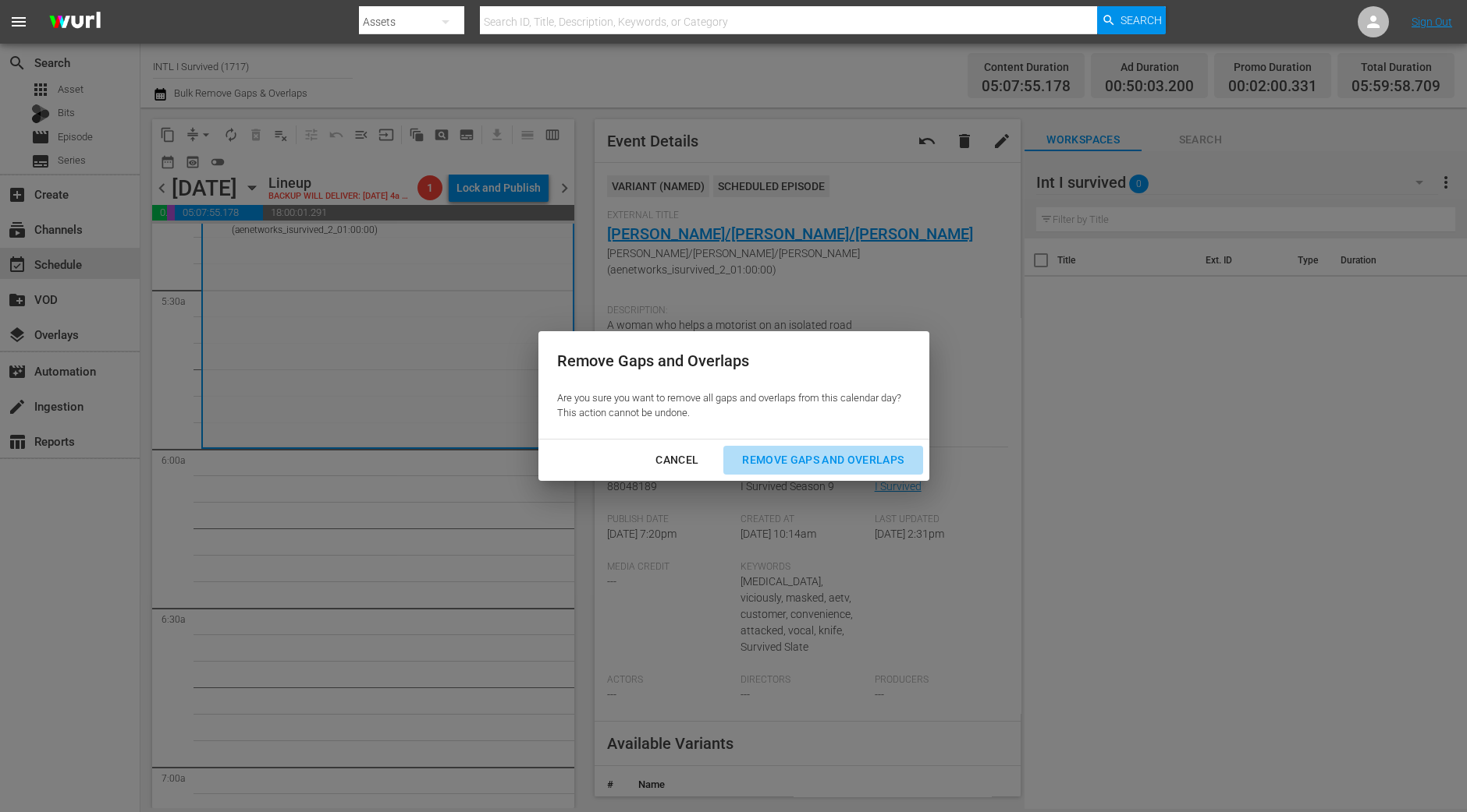
click at [744, 452] on div "Remove Gaps and Overlaps" at bounding box center [823, 460] width 186 height 20
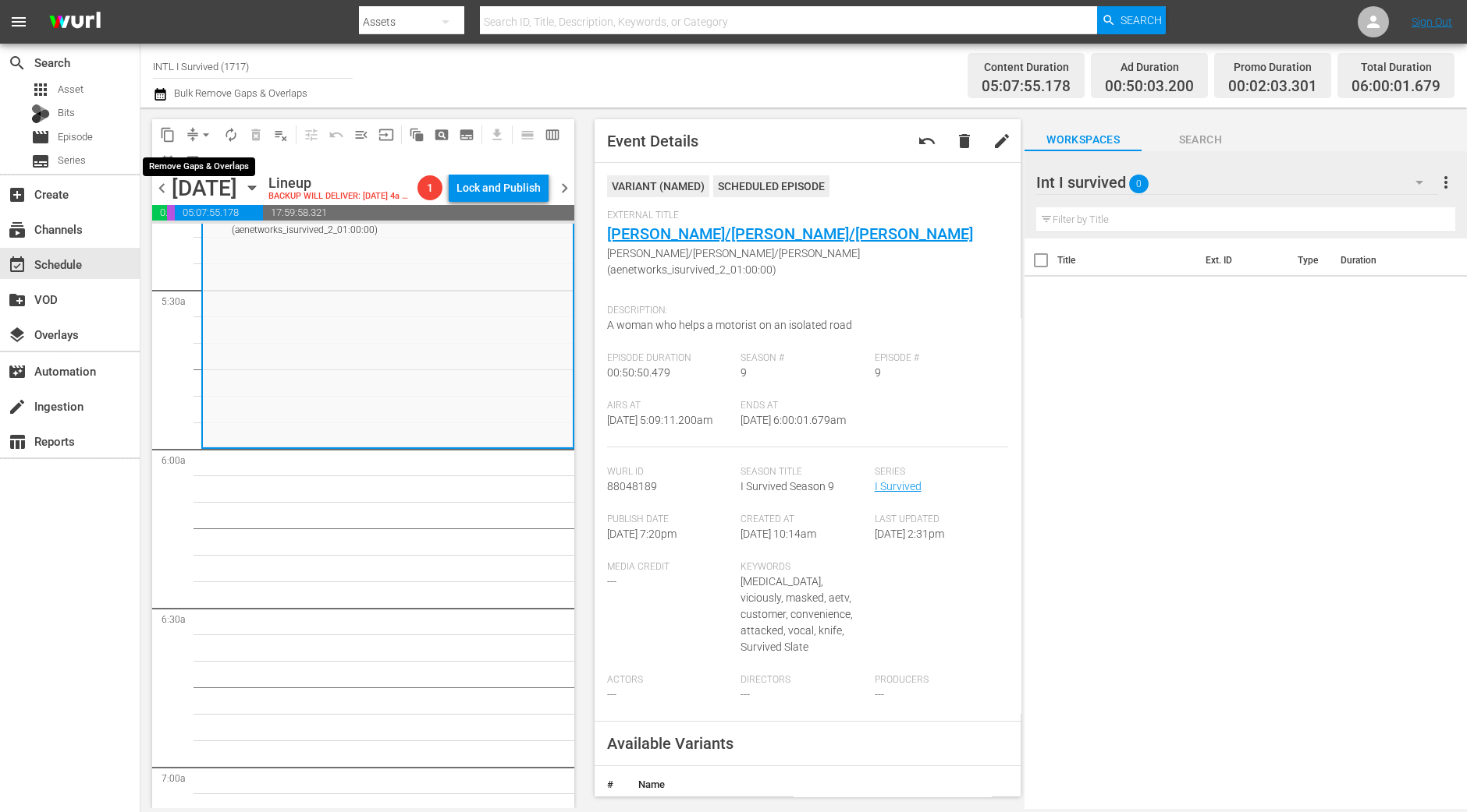
click at [203, 138] on span "arrow_drop_down" at bounding box center [206, 134] width 16 height 16
click at [197, 164] on li "Align to Midnight" at bounding box center [207, 165] width 164 height 25
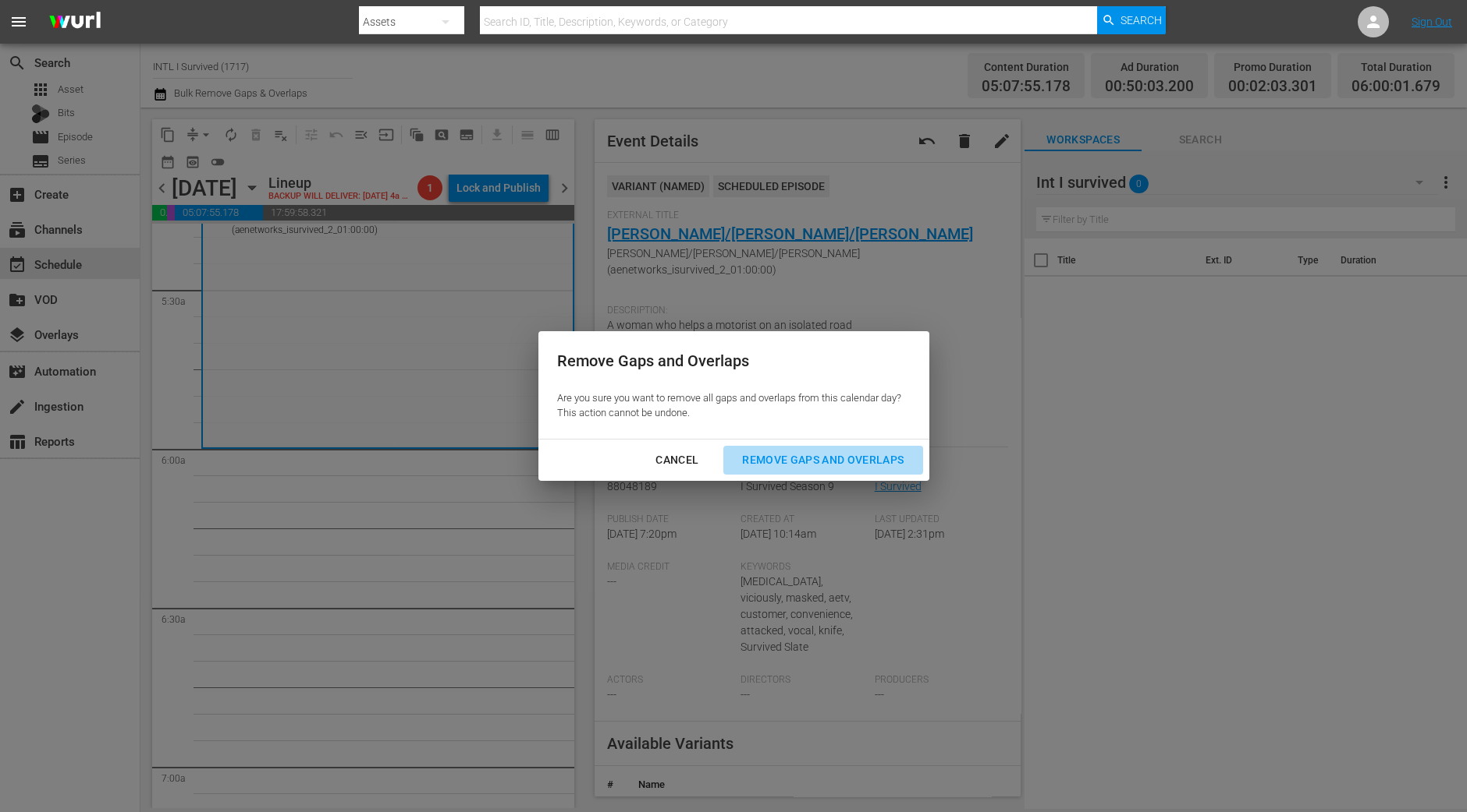
click at [803, 467] on div "Remove Gaps and Overlaps" at bounding box center [823, 460] width 186 height 20
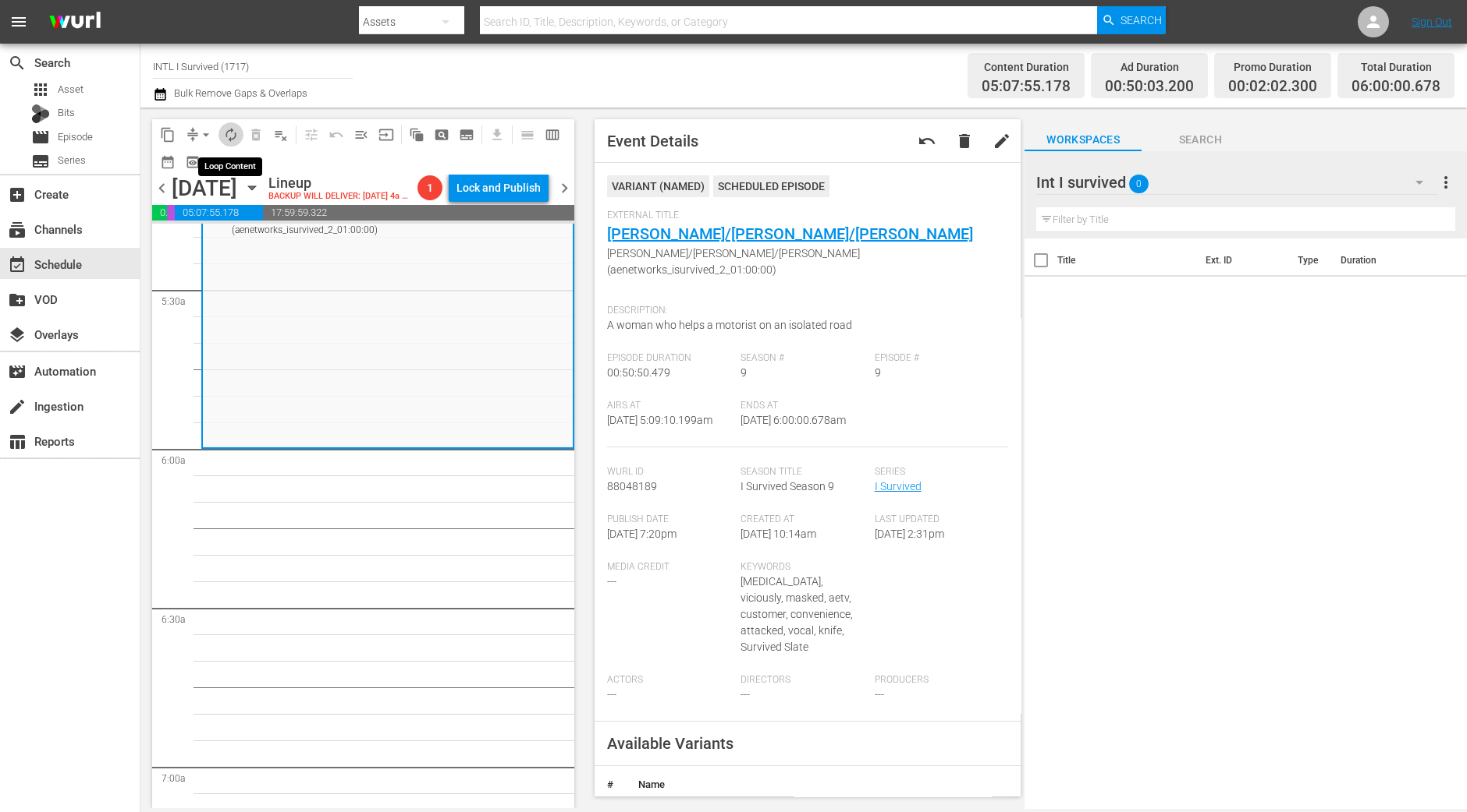
click at [236, 131] on span "autorenew_outlined" at bounding box center [230, 134] width 16 height 16
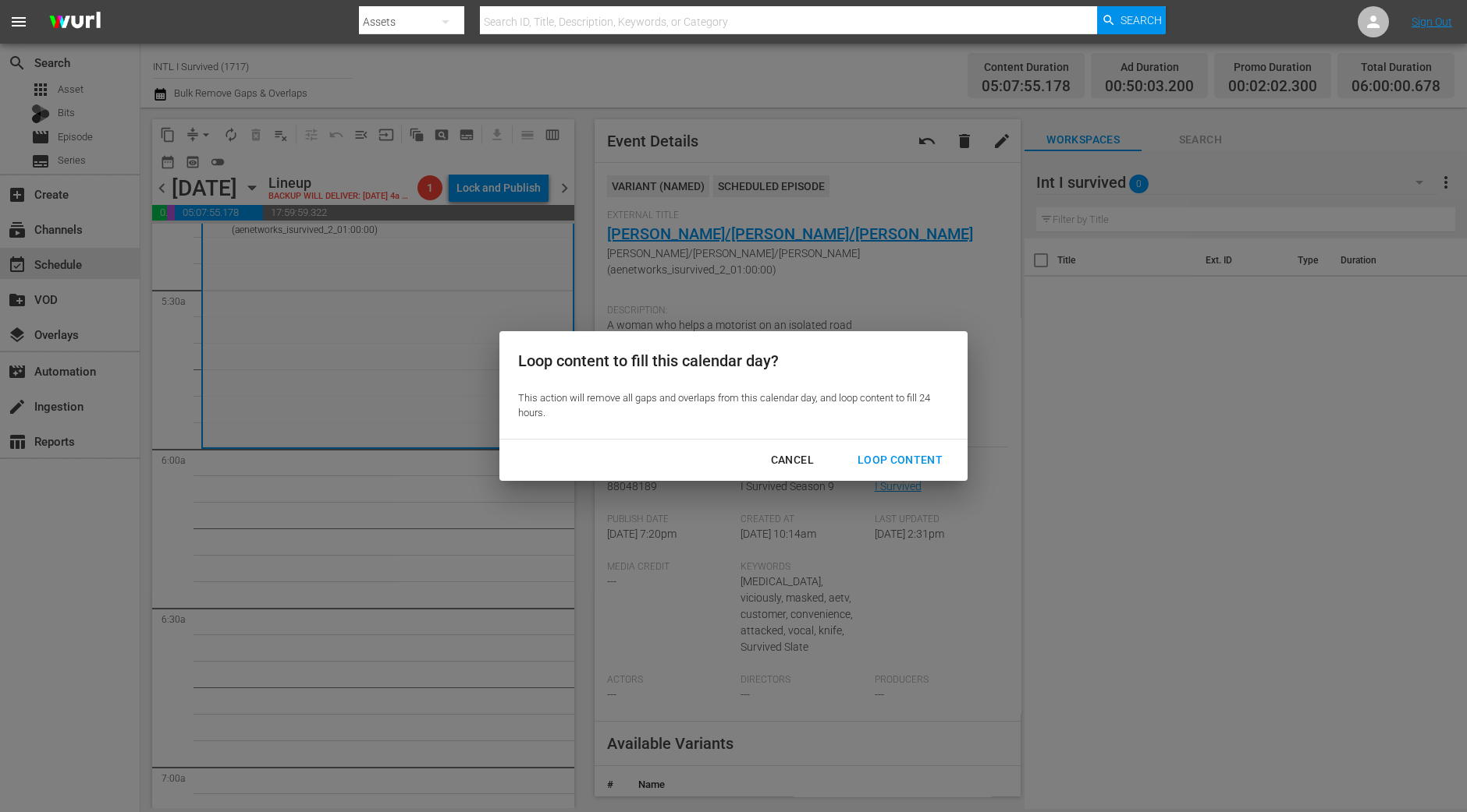
click at [925, 462] on div "Loop Content" at bounding box center [899, 460] width 110 height 20
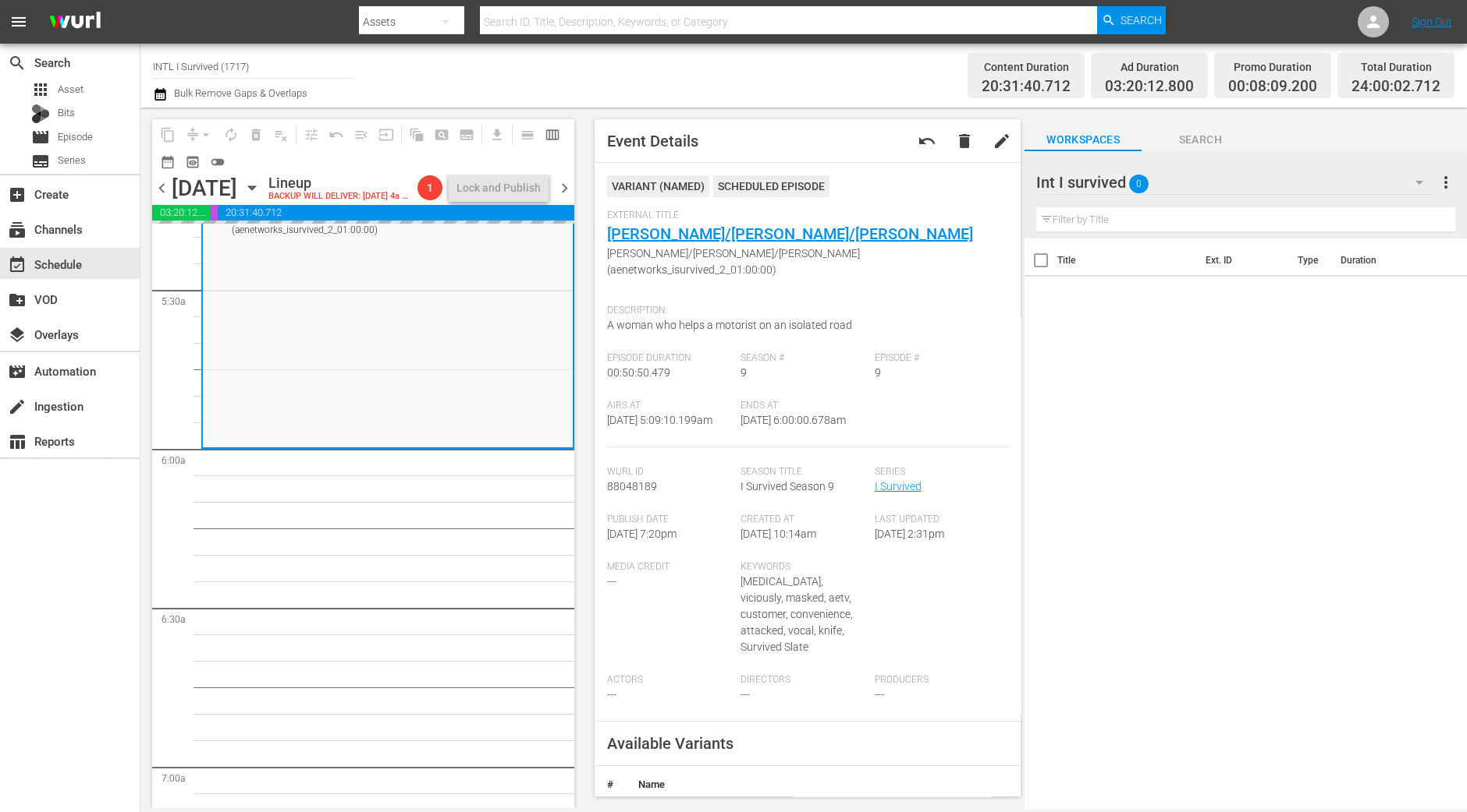
click at [140, 747] on div "content_copy compress arrow_drop_down autorenew_outlined delete_forever_outline…" at bounding box center [358, 458] width 437 height 701
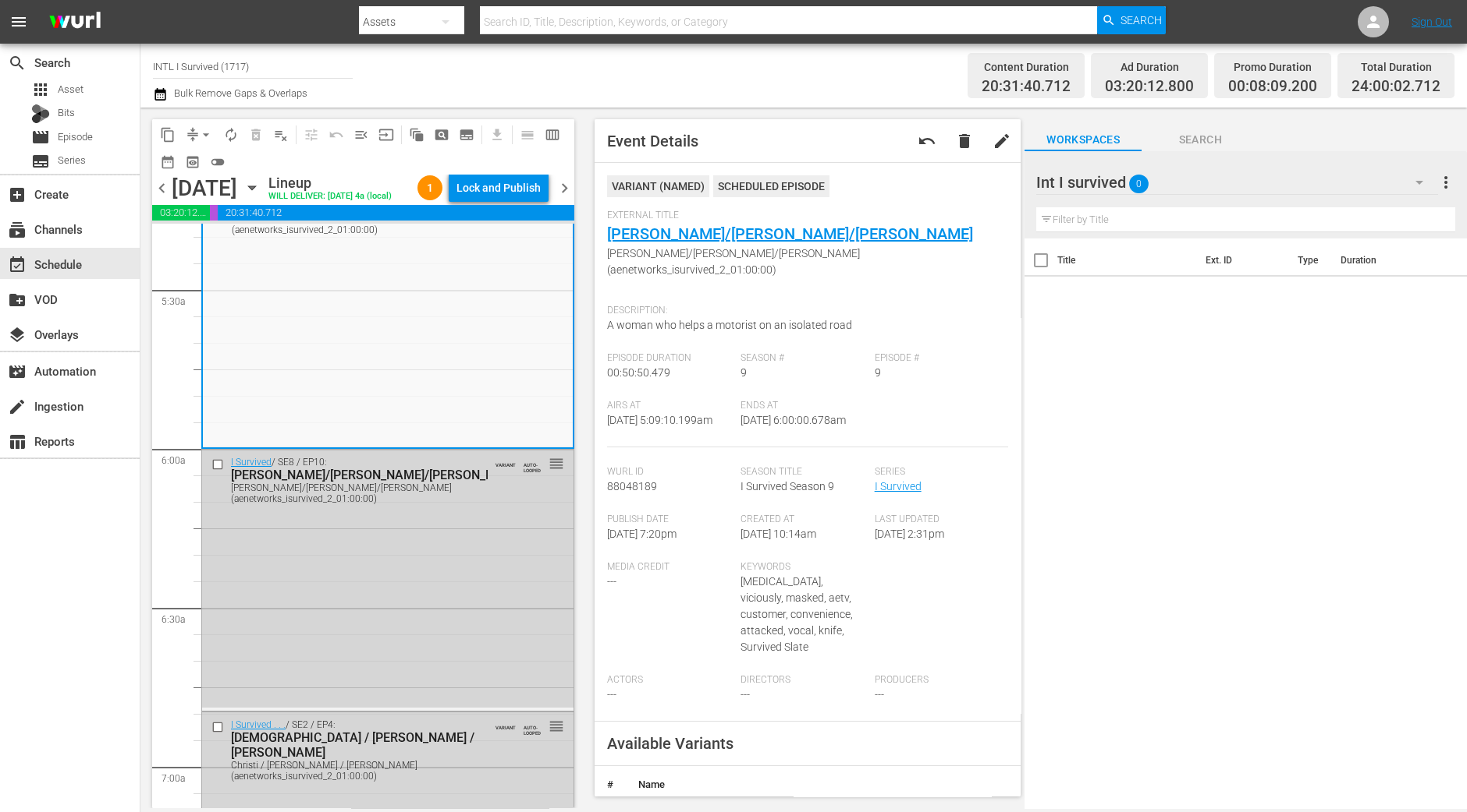
click at [497, 191] on div "Lock and Publish" at bounding box center [498, 188] width 85 height 28
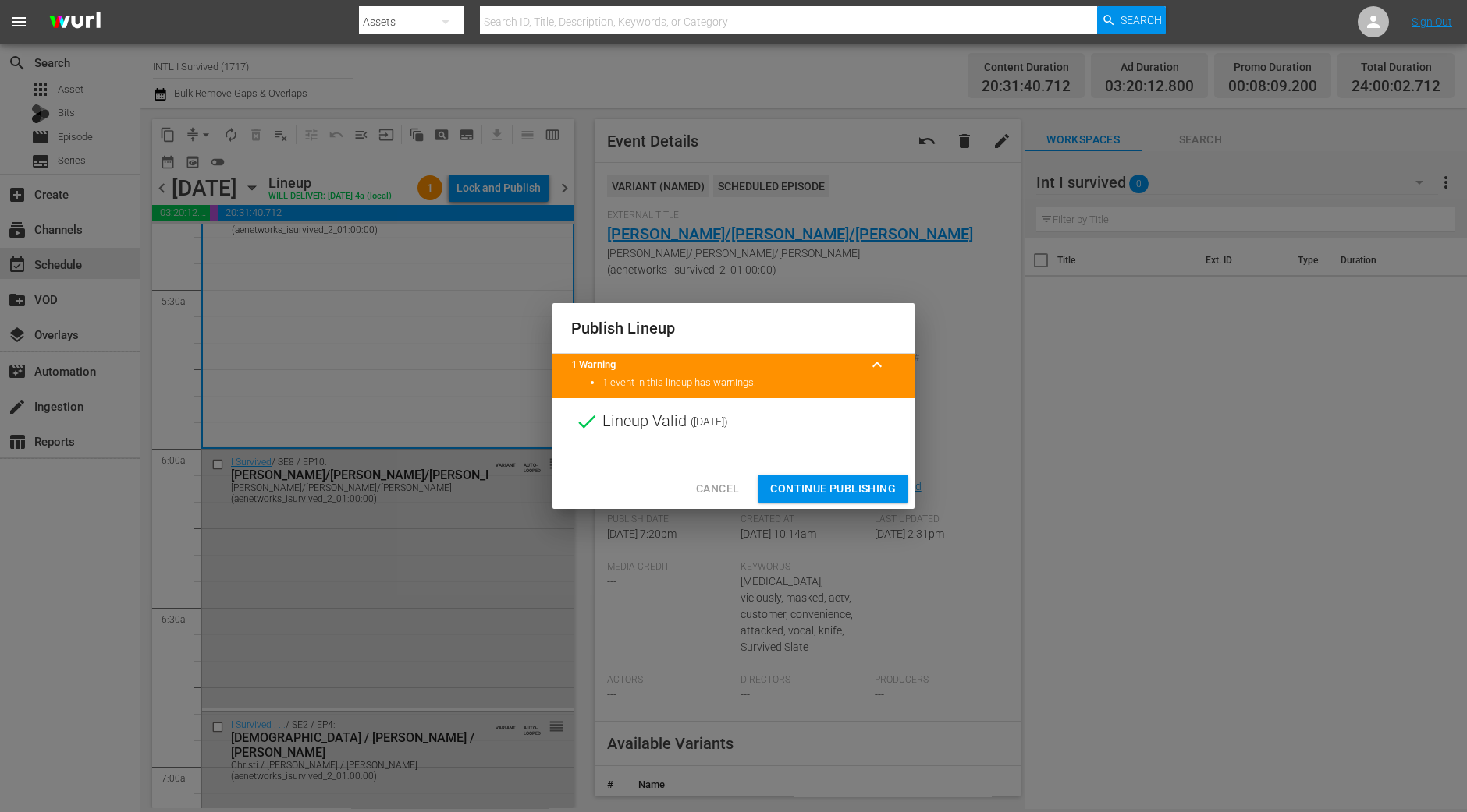
click at [834, 488] on span "Continue Publishing" at bounding box center [833, 489] width 126 height 20
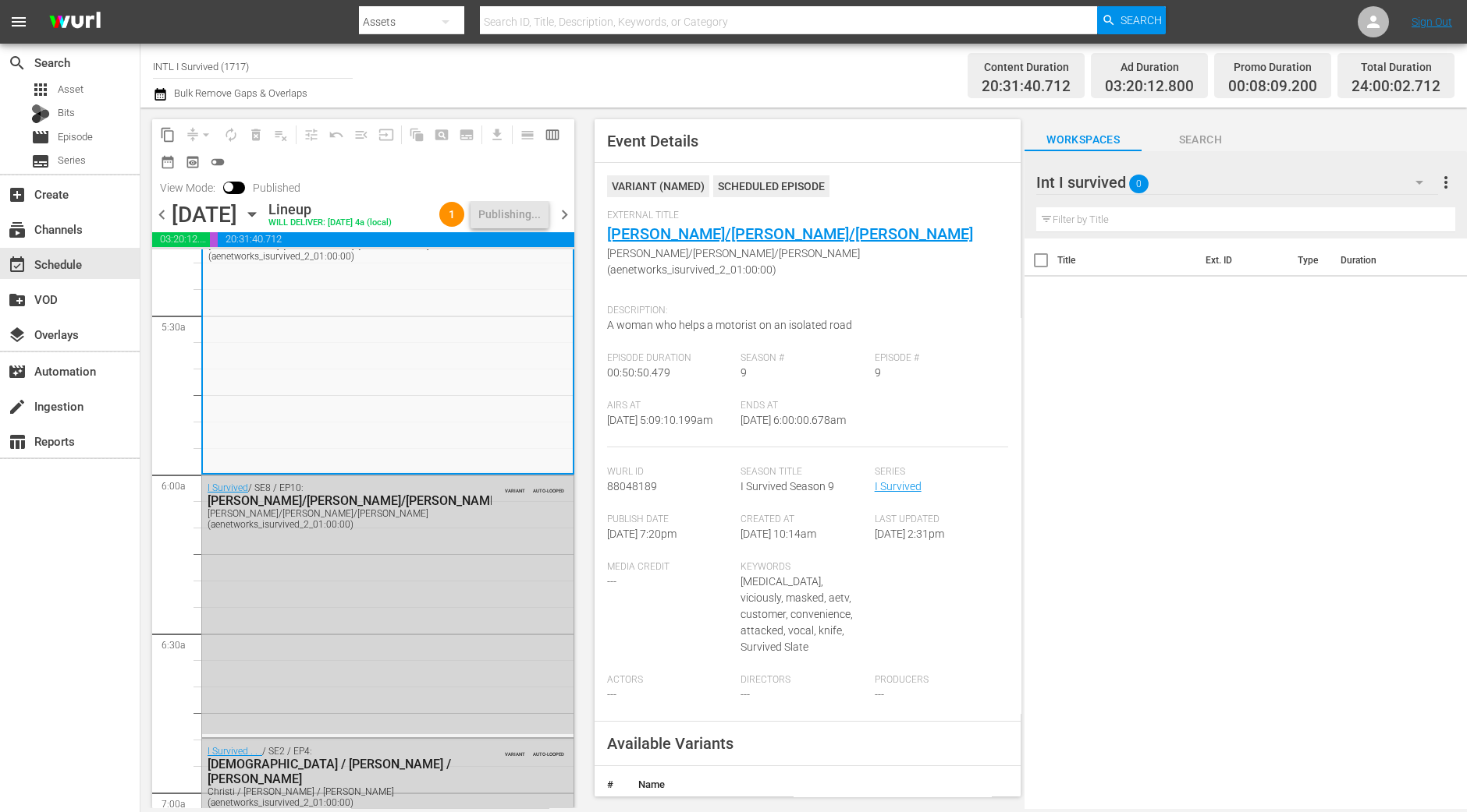
click at [575, 221] on span "chevron_right" at bounding box center [564, 214] width 20 height 20
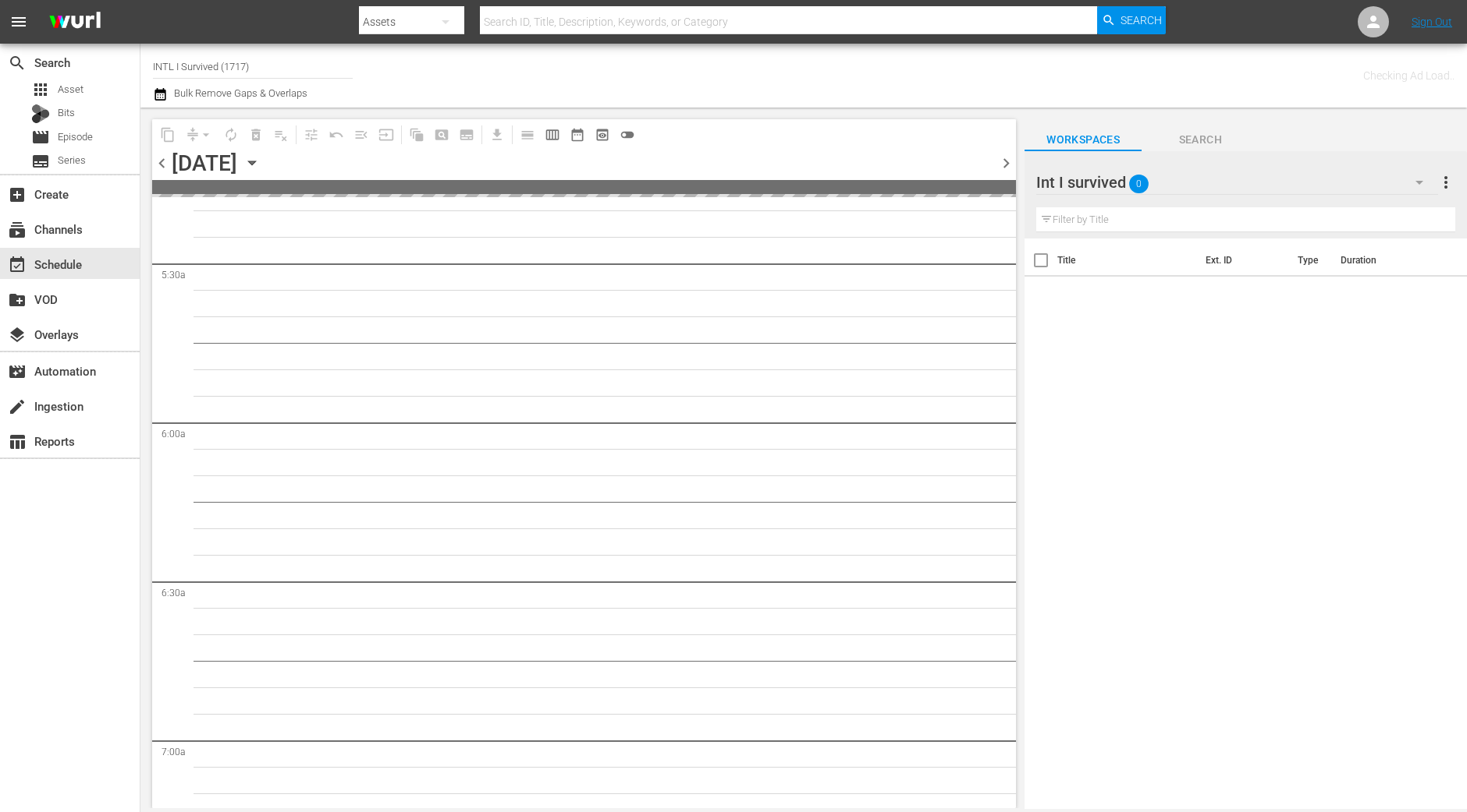
scroll to position [1789, 0]
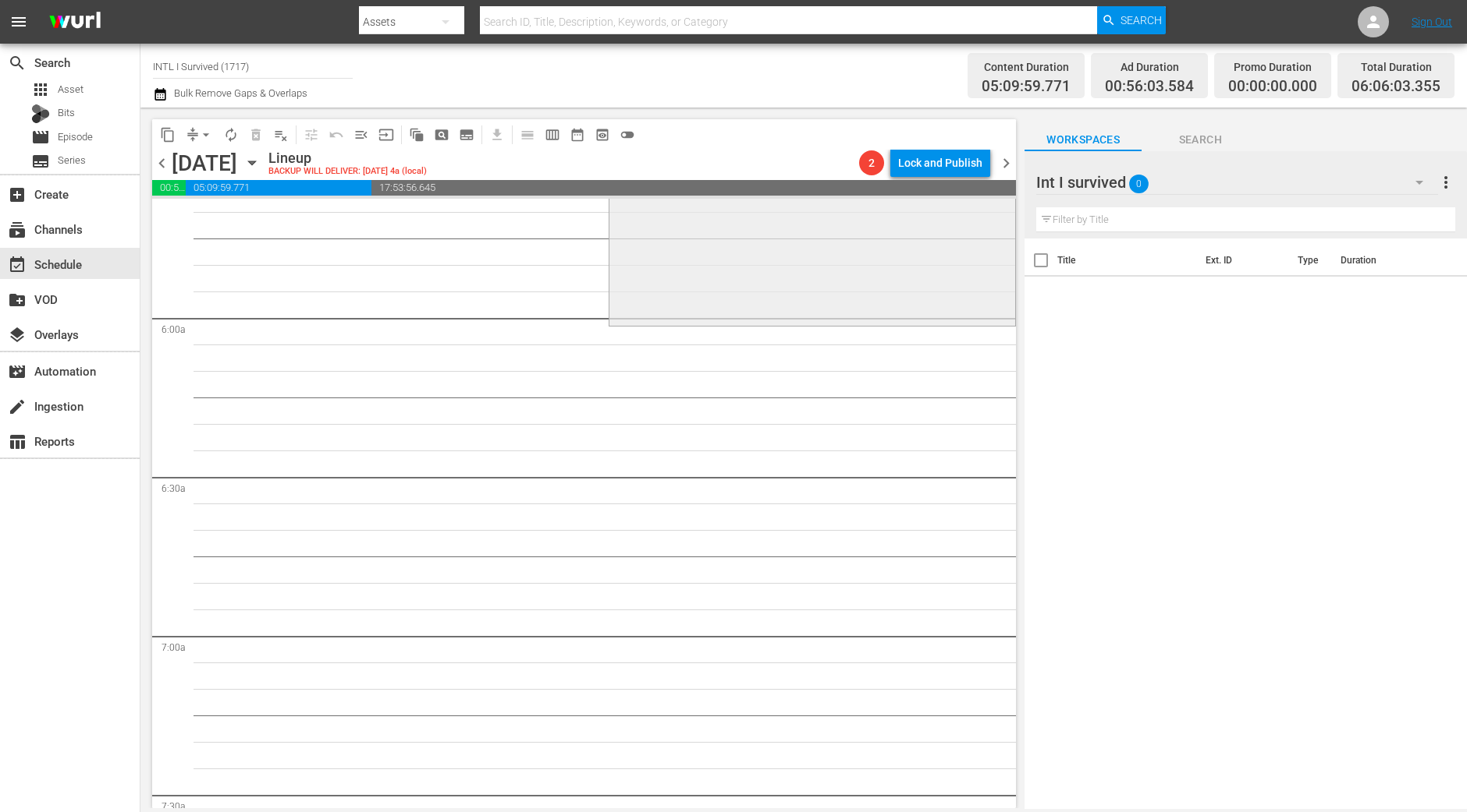
click at [710, 263] on div "I Survived . . . / SE3 / EP8: Sydney / Dr. Roger and Dena / Jennifer Sydney / D…" at bounding box center [812, 186] width 405 height 276
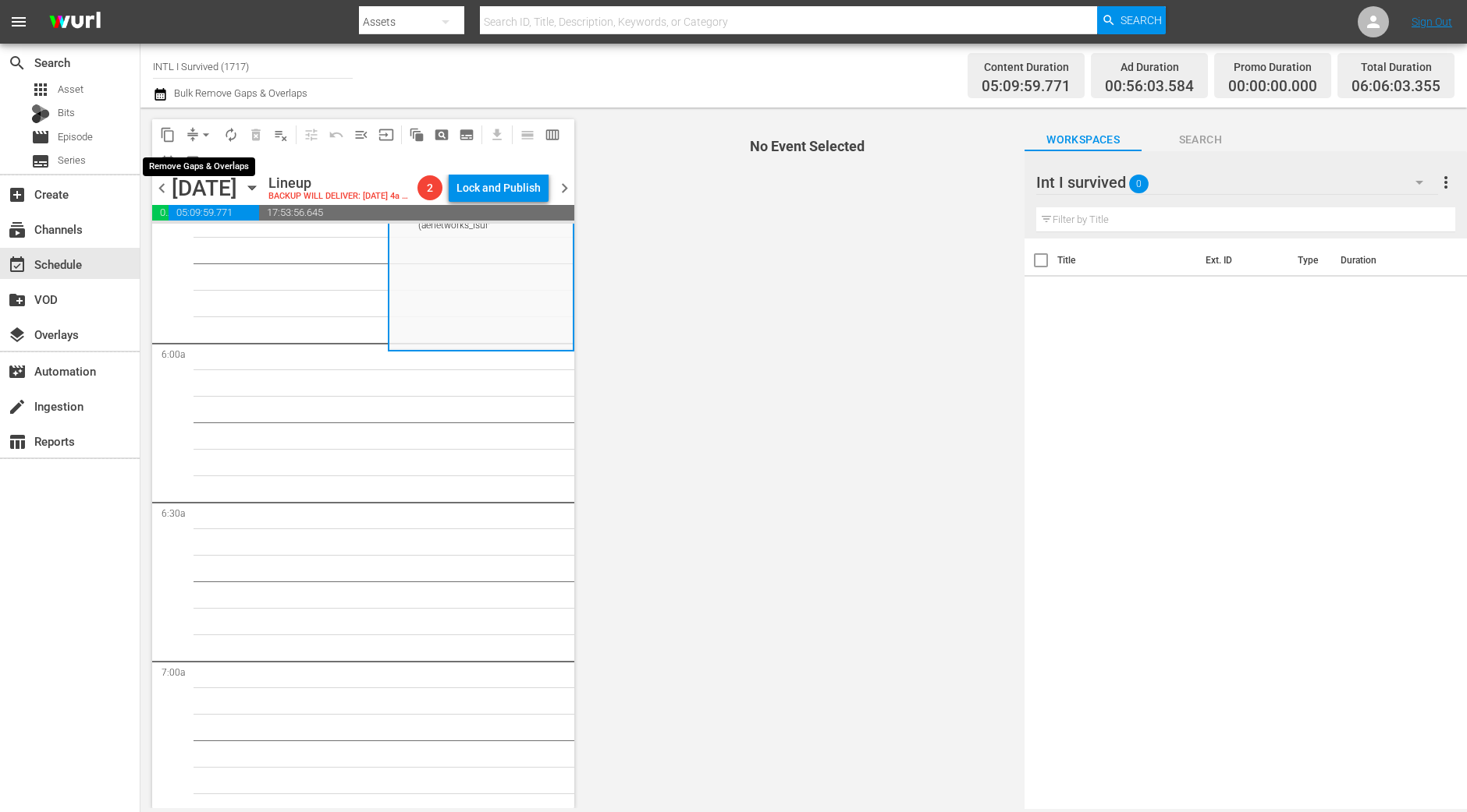
click at [198, 132] on span "arrow_drop_down" at bounding box center [206, 134] width 16 height 16
click at [196, 157] on li "Align to Midnight" at bounding box center [207, 165] width 164 height 25
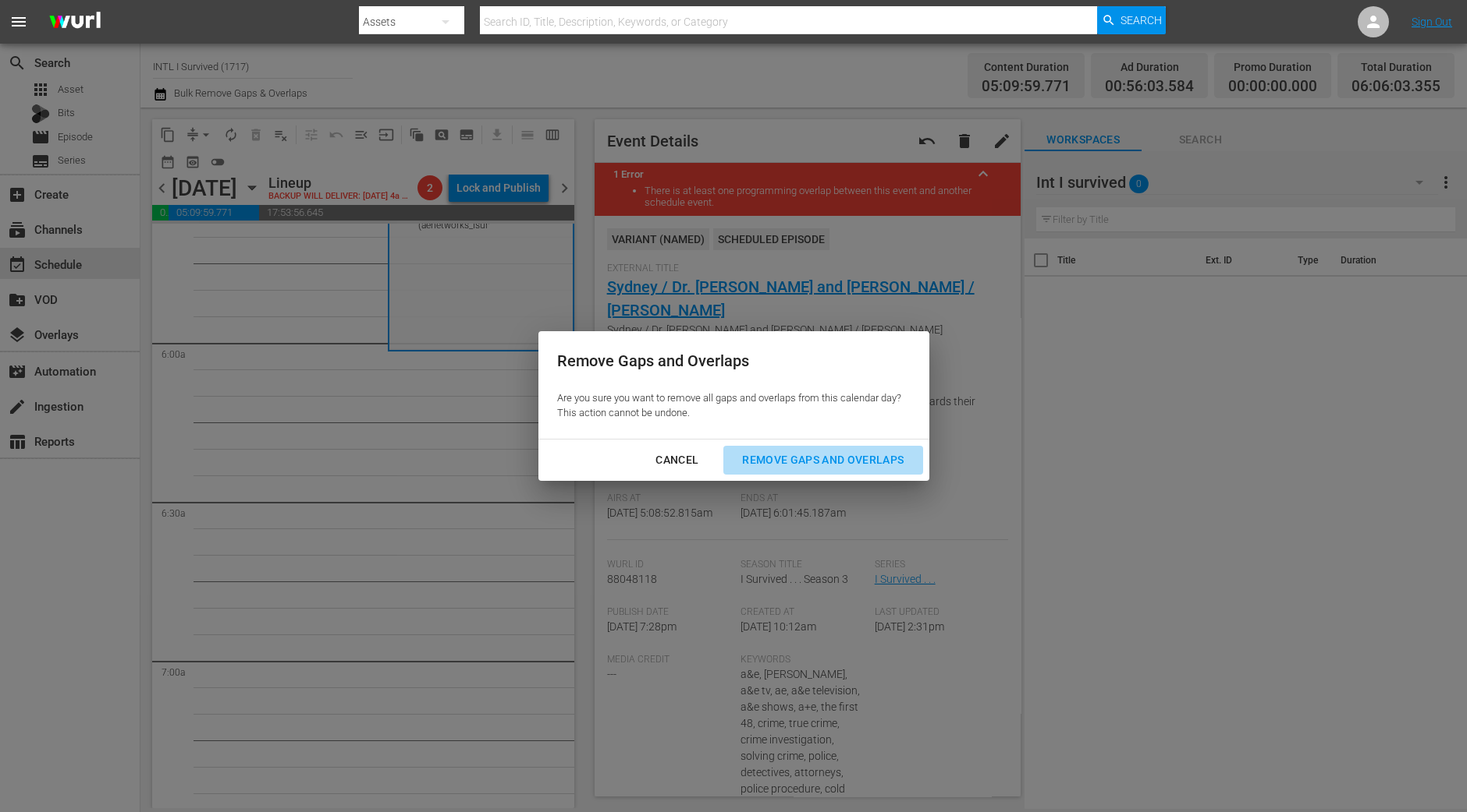
click at [859, 465] on div "Remove Gaps and Overlaps" at bounding box center [823, 460] width 186 height 20
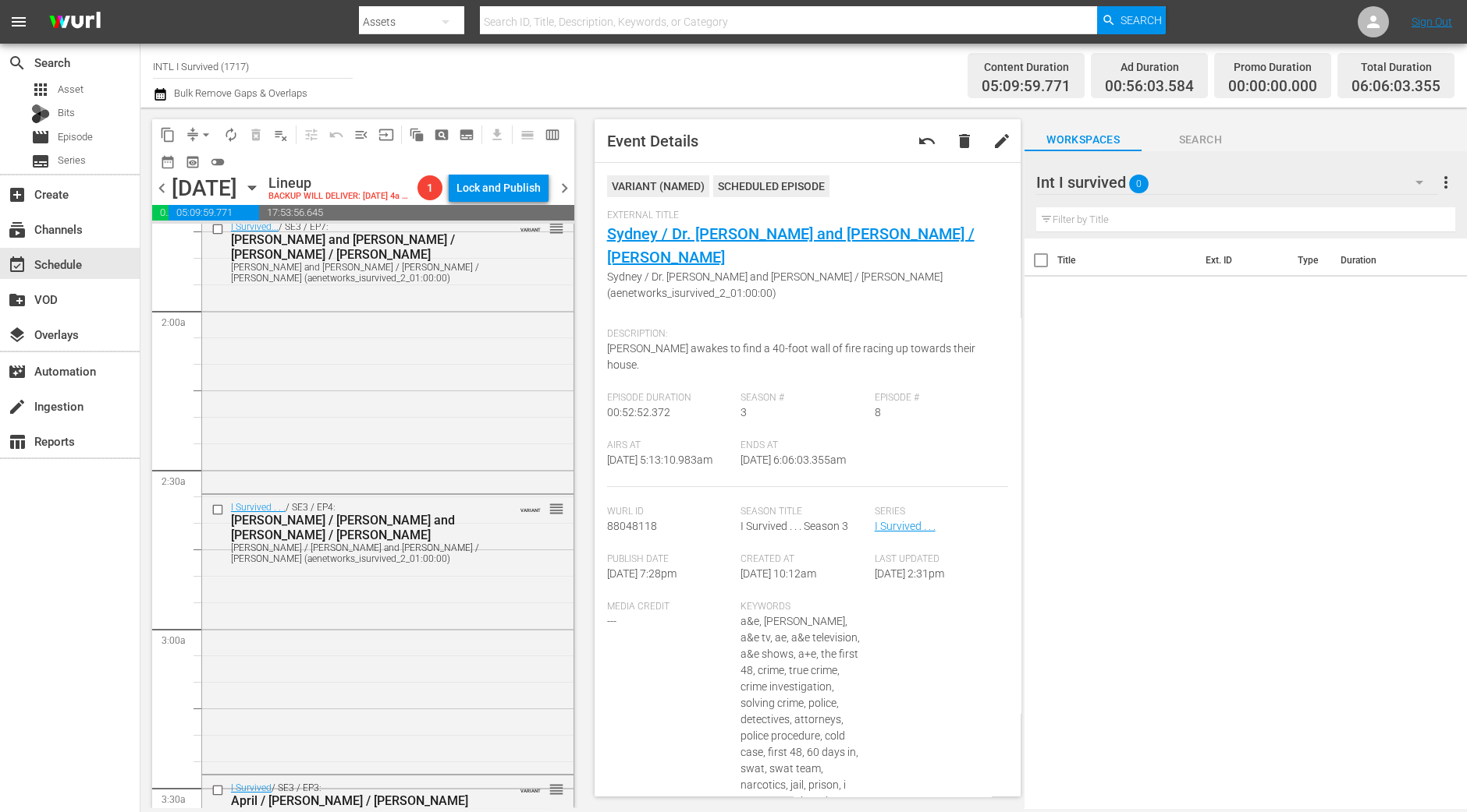
scroll to position [0, 0]
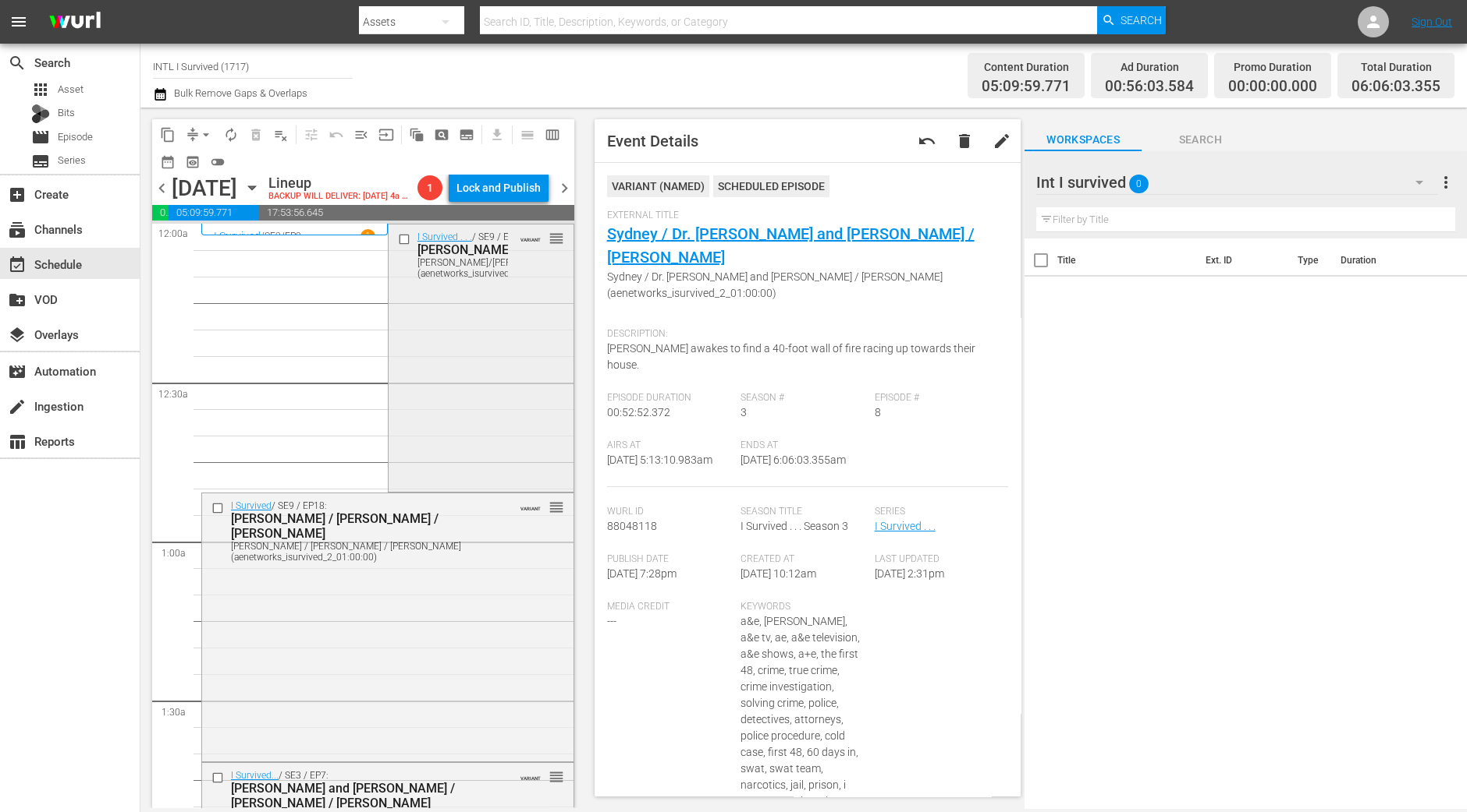
click at [477, 376] on div "I Survived . . . / SE9 / EP5: Terri/Walter/James Terri/Walter/James (aenetworks…" at bounding box center [481, 357] width 185 height 265
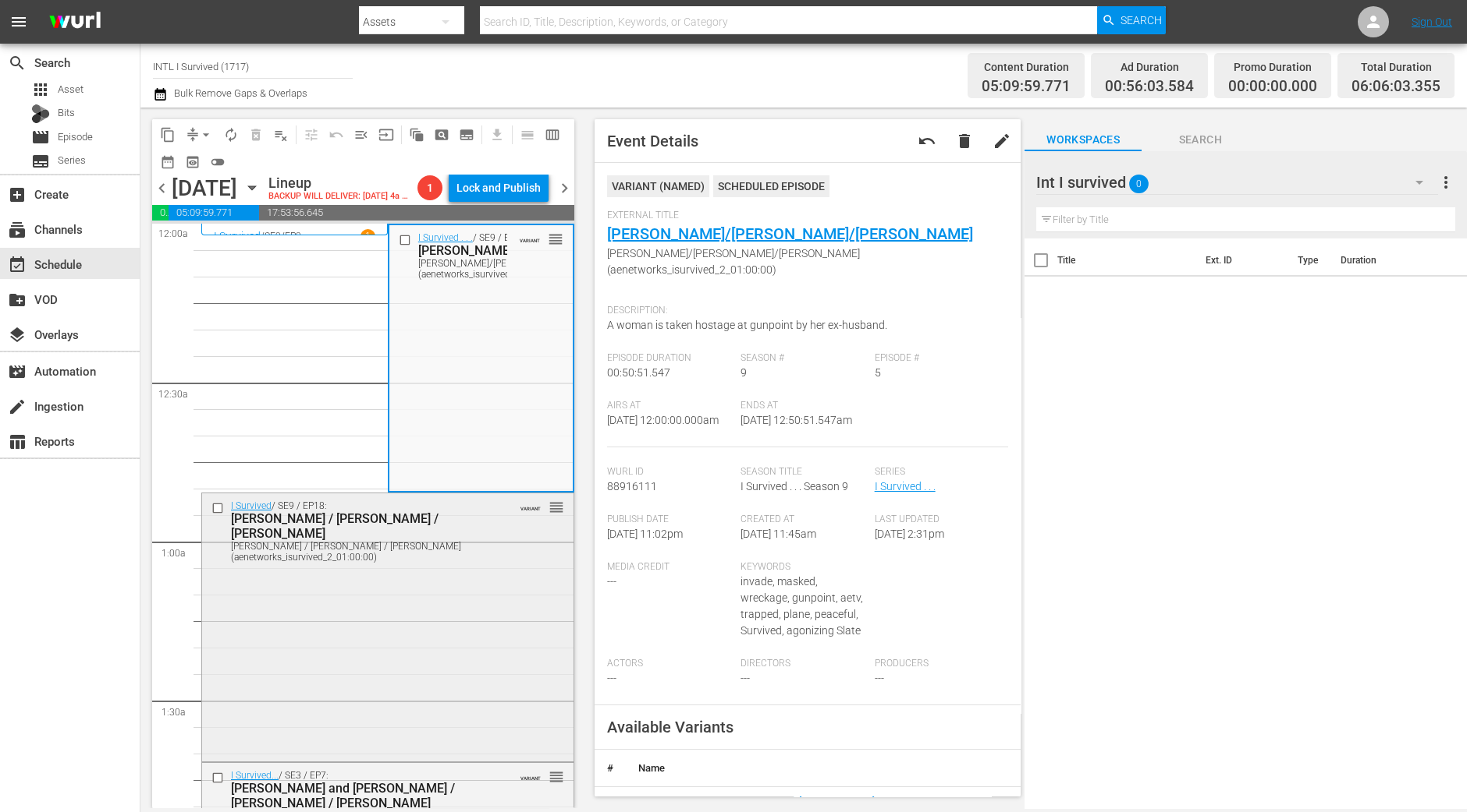
click at [419, 639] on div "I Survived / SE9 / EP18: Audrey / Todd / Kimberley Audrey / Todd / Kimberley (a…" at bounding box center [387, 626] width 371 height 265
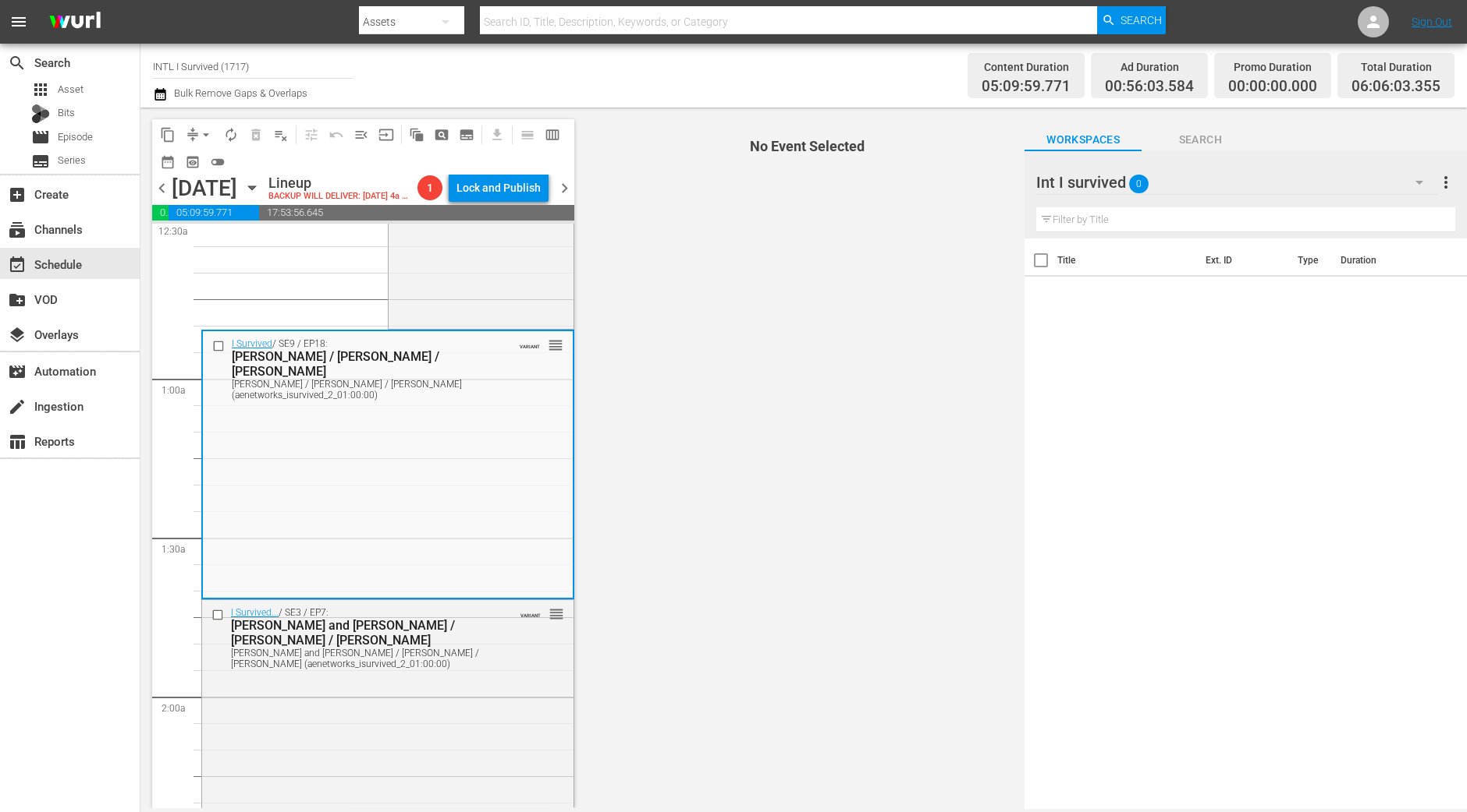
scroll to position [195, 0]
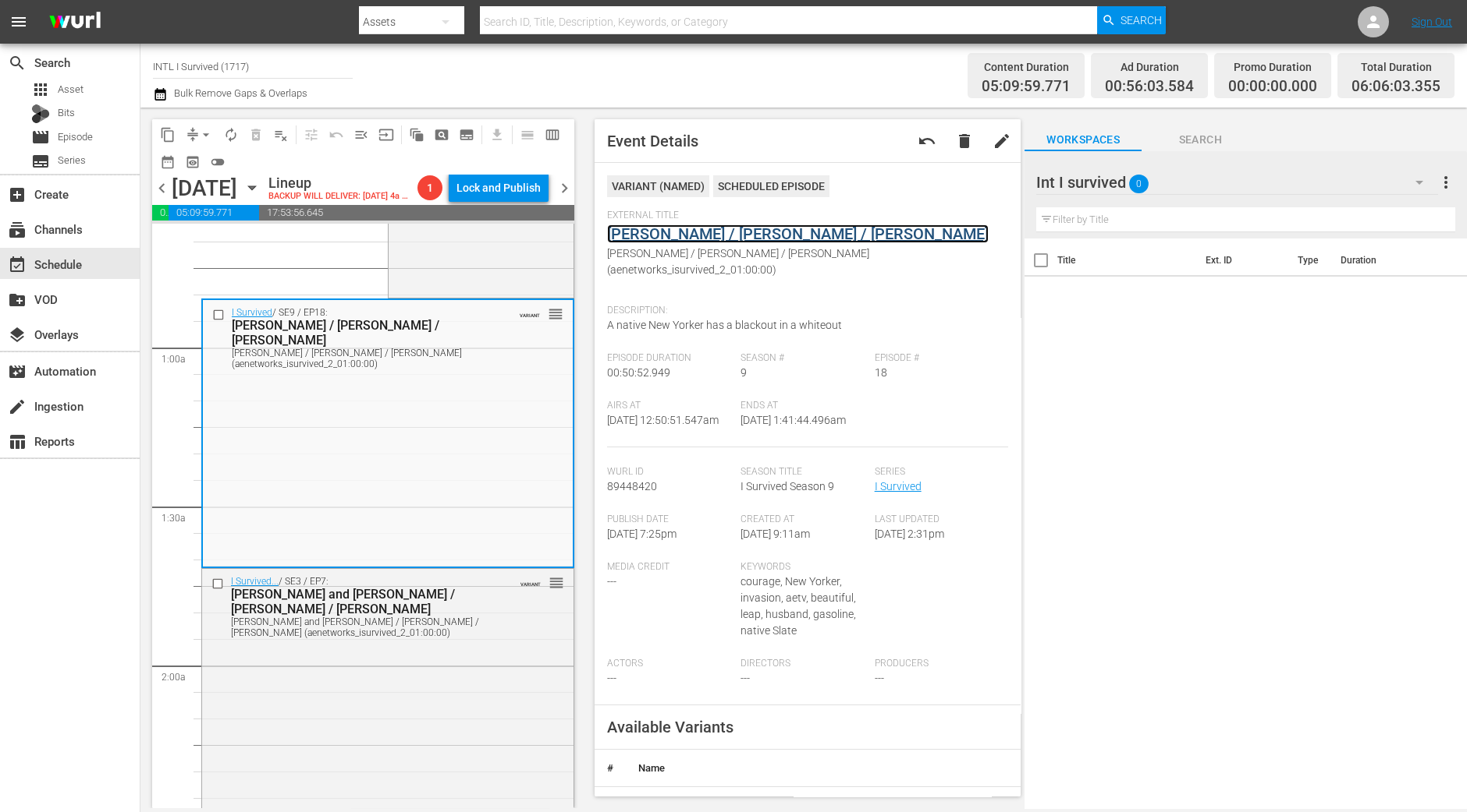
drag, startPoint x: 632, startPoint y: 244, endPoint x: 639, endPoint y: 235, distance: 11.4
click at [323, 716] on div "I Survived... / SE3 / EP7: Scott and Sean / Timothy / Stacey Scott and Sean / T…" at bounding box center [387, 708] width 371 height 276
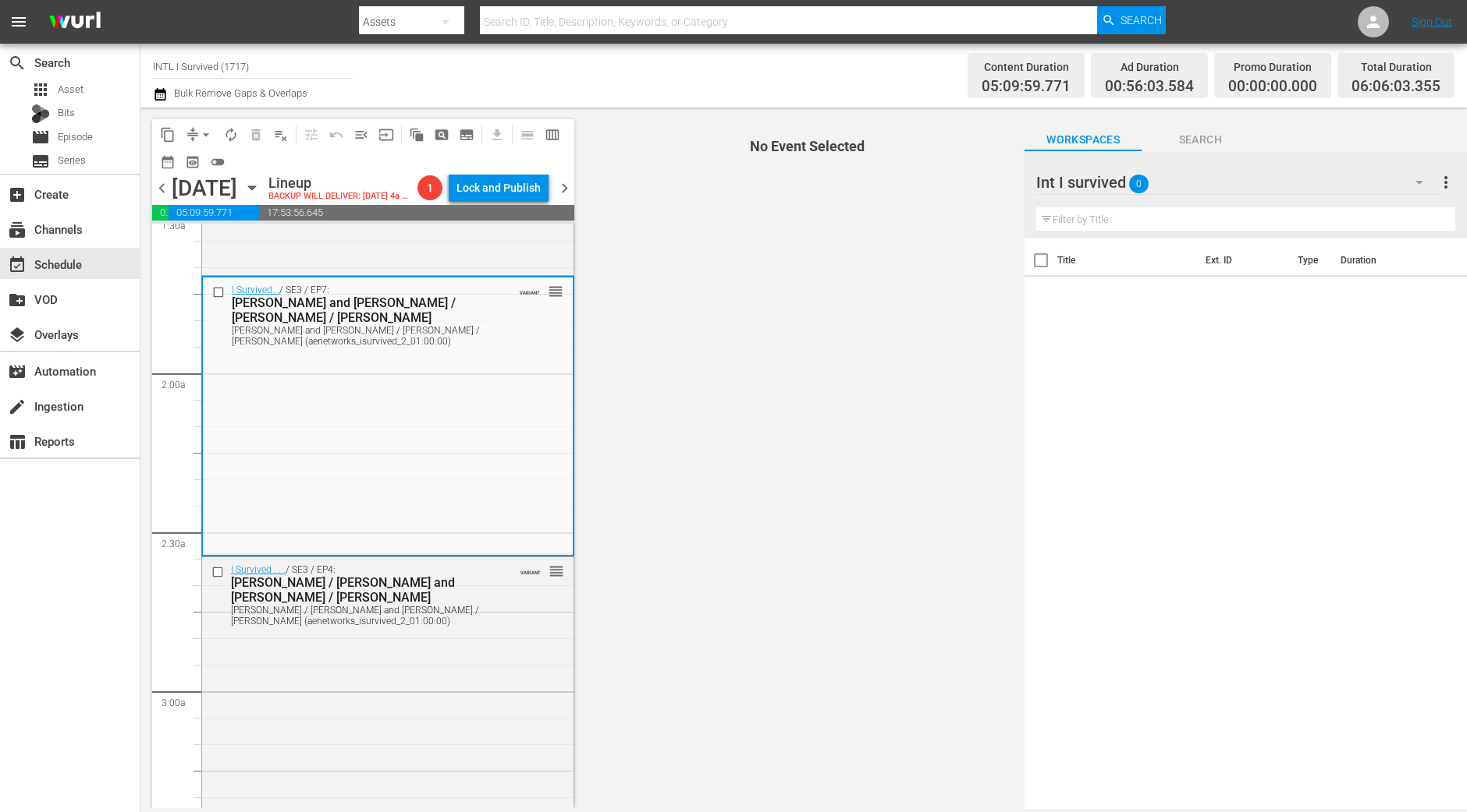
scroll to position [487, 0]
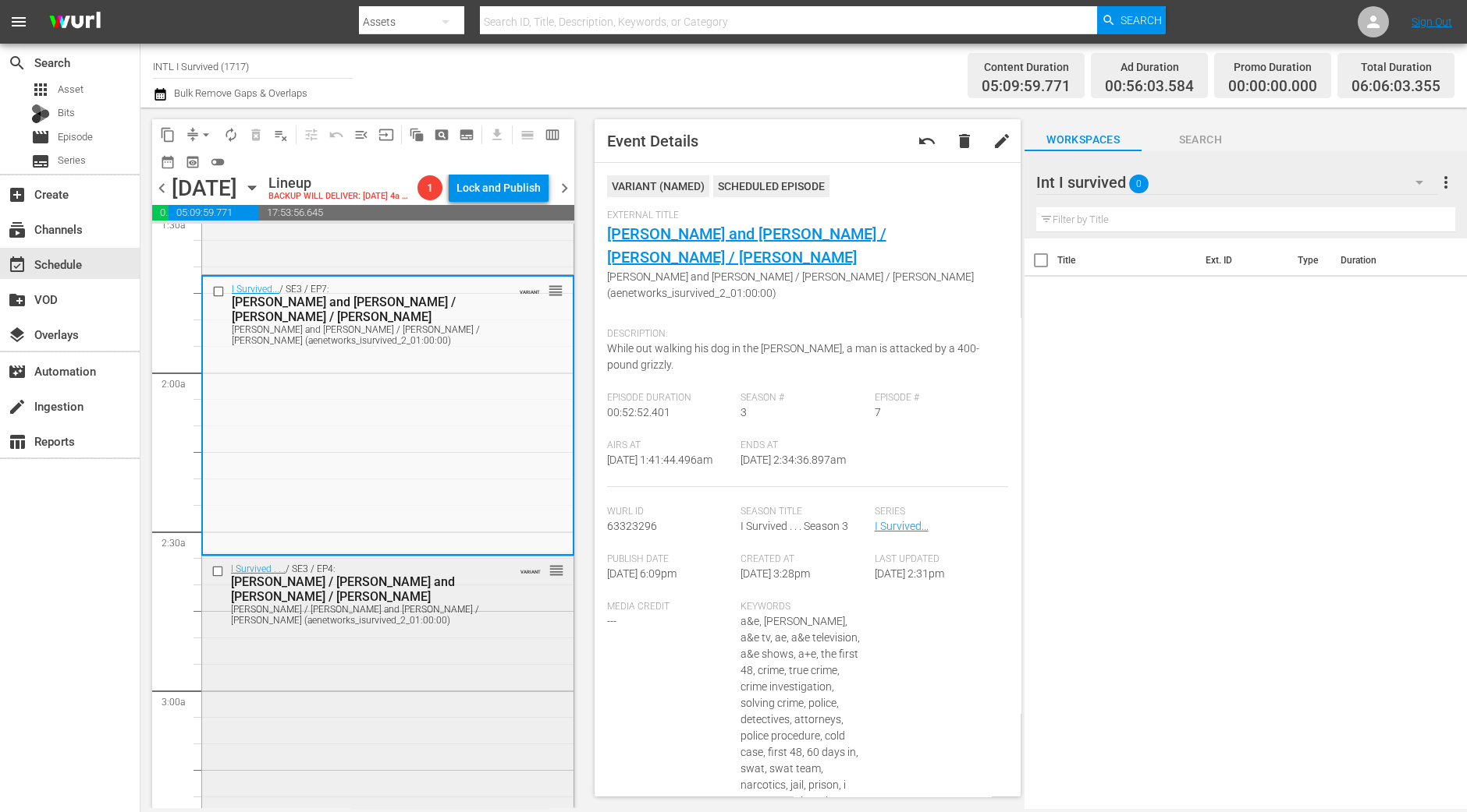
click at [441, 625] on div "Dawn / Jens and Jim / Agnes (aenetworks_isurvived_2_01:00:00)" at bounding box center [363, 615] width 264 height 22
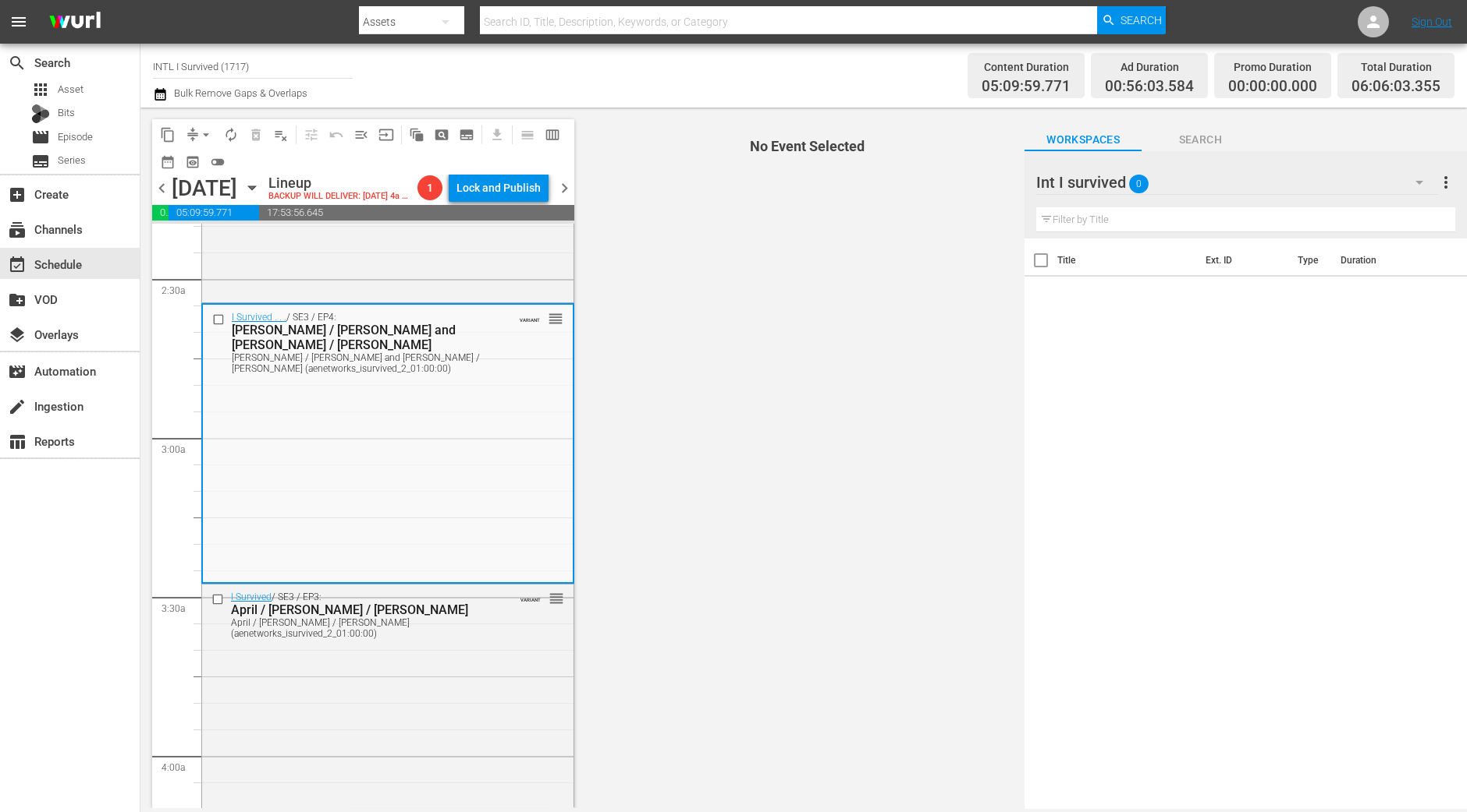
scroll to position [779, 0]
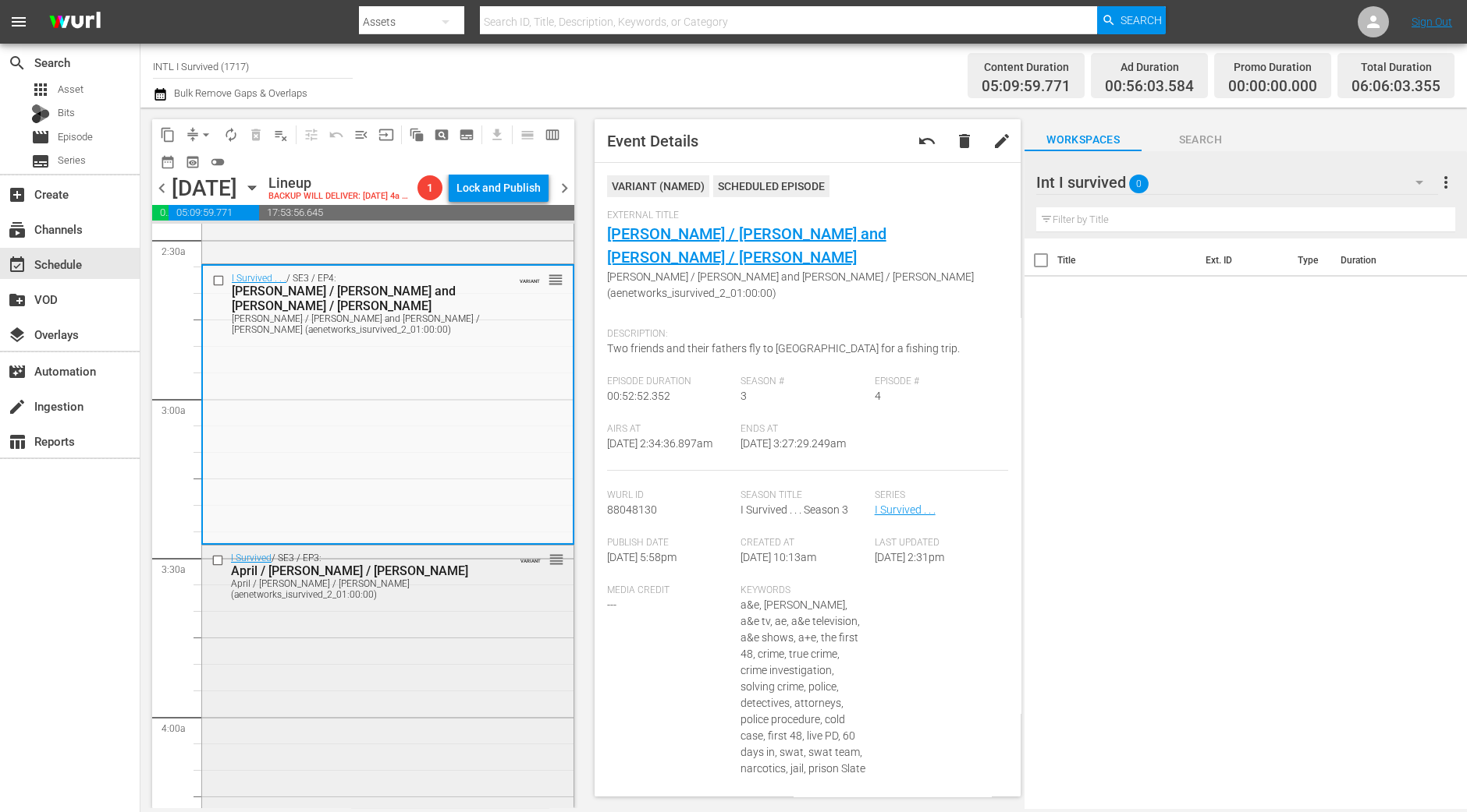
click at [361, 601] on div "April / Mark / Jesse (aenetworks_isurvived_2_01:00:00)" at bounding box center [363, 589] width 264 height 22
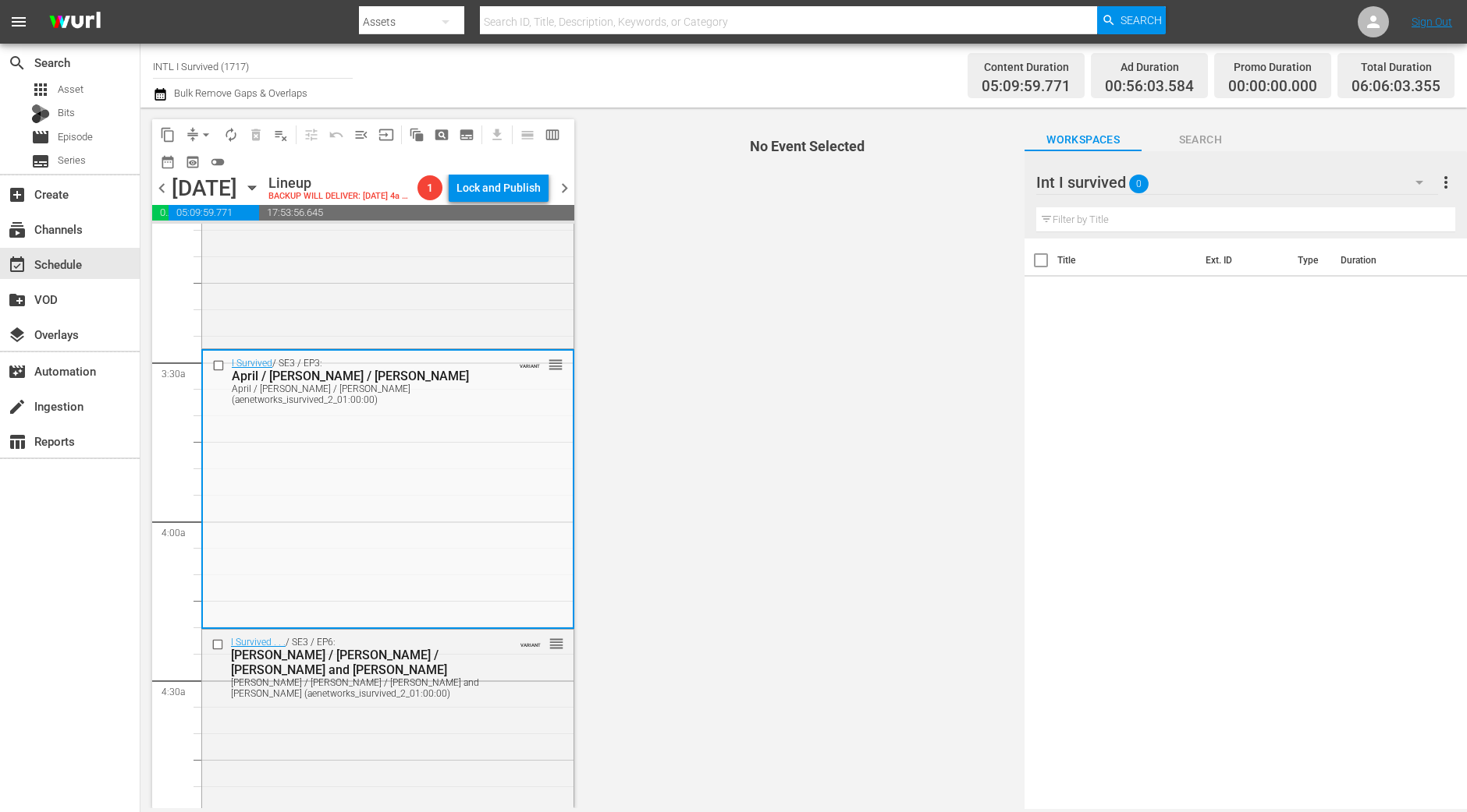
scroll to position [1072, 0]
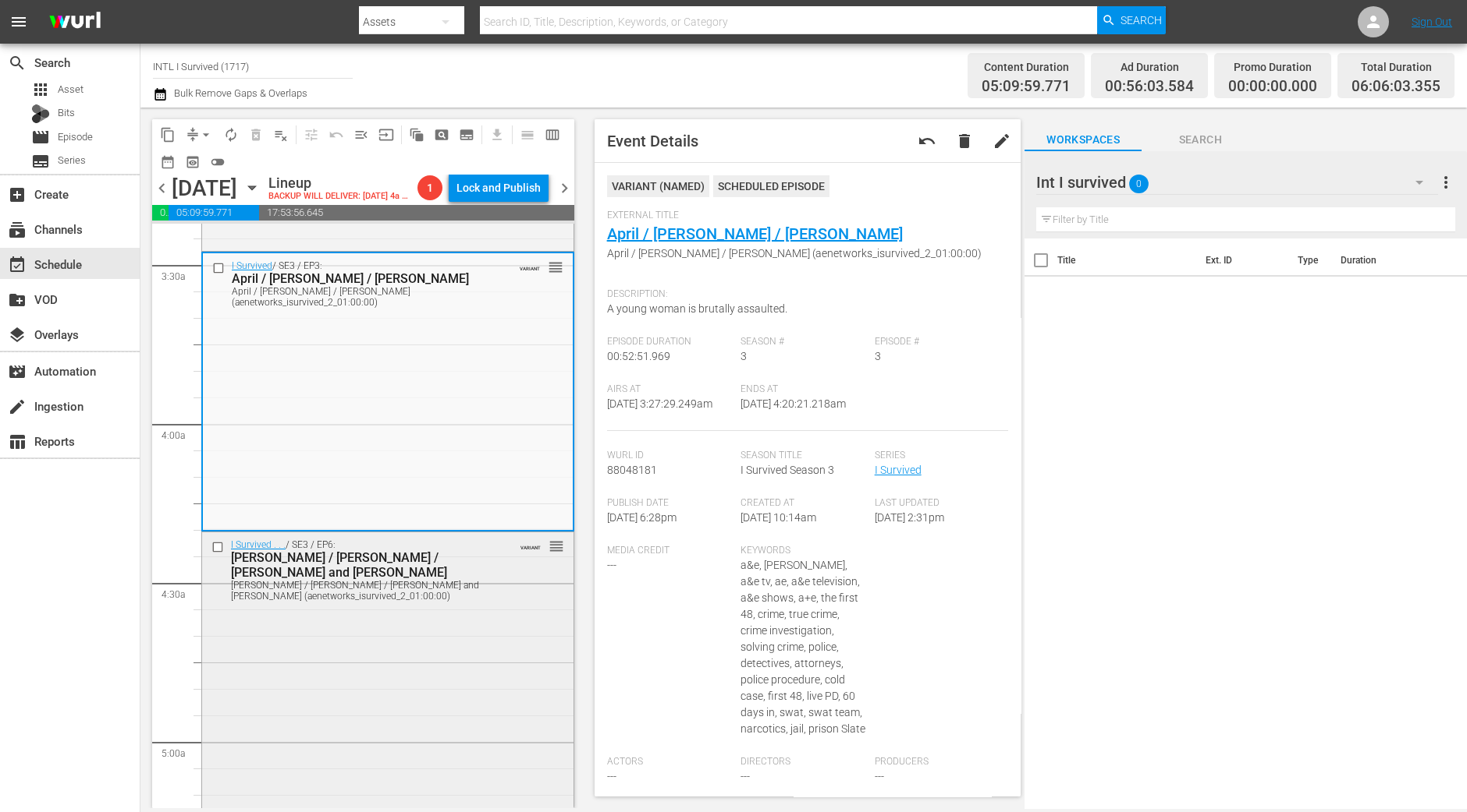
click at [405, 626] on div "I Survived . . . / SE3 / EP6: Sharon / Patrick / Anne and Ian Sharon / Patrick …" at bounding box center [387, 670] width 371 height 275
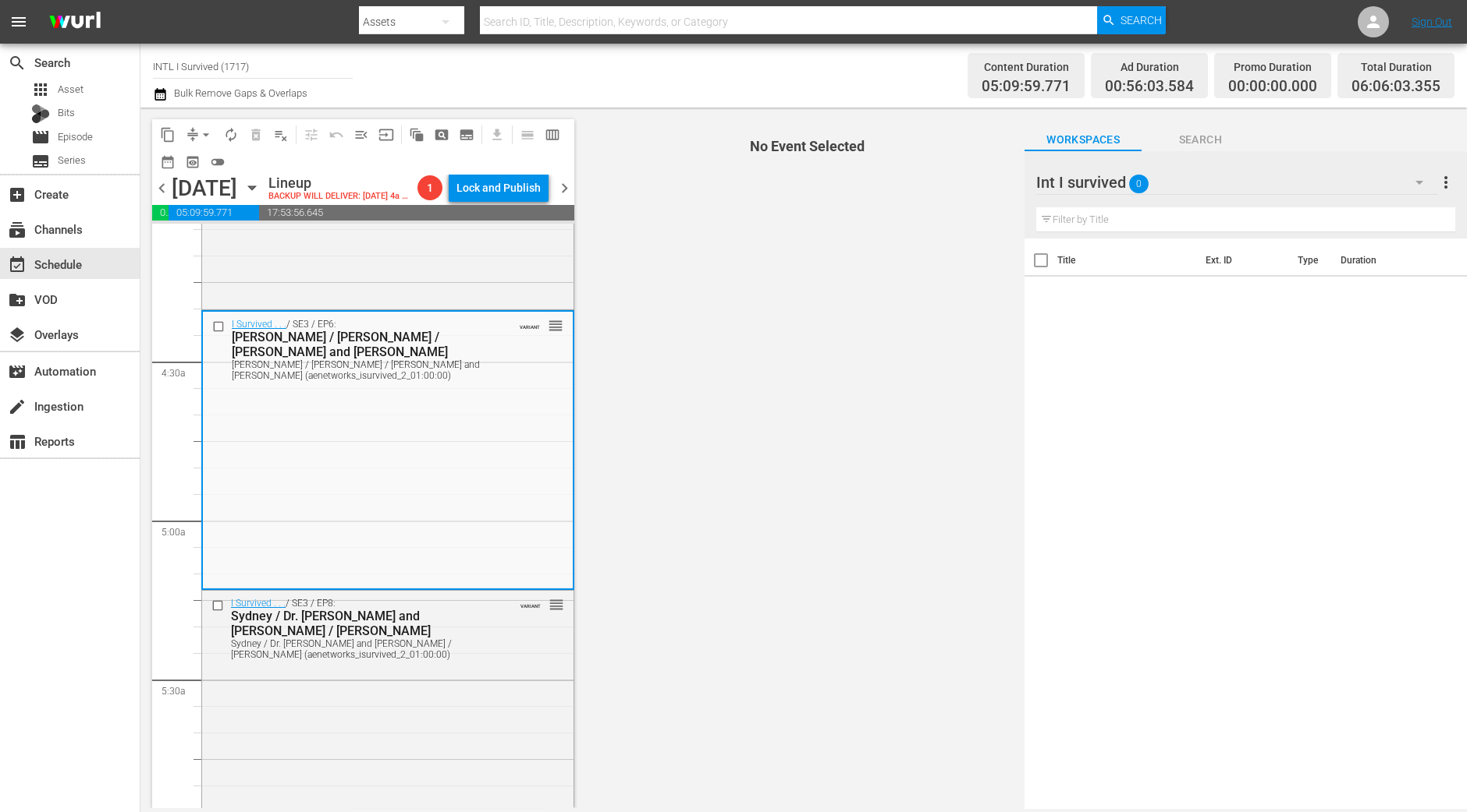
scroll to position [1364, 0]
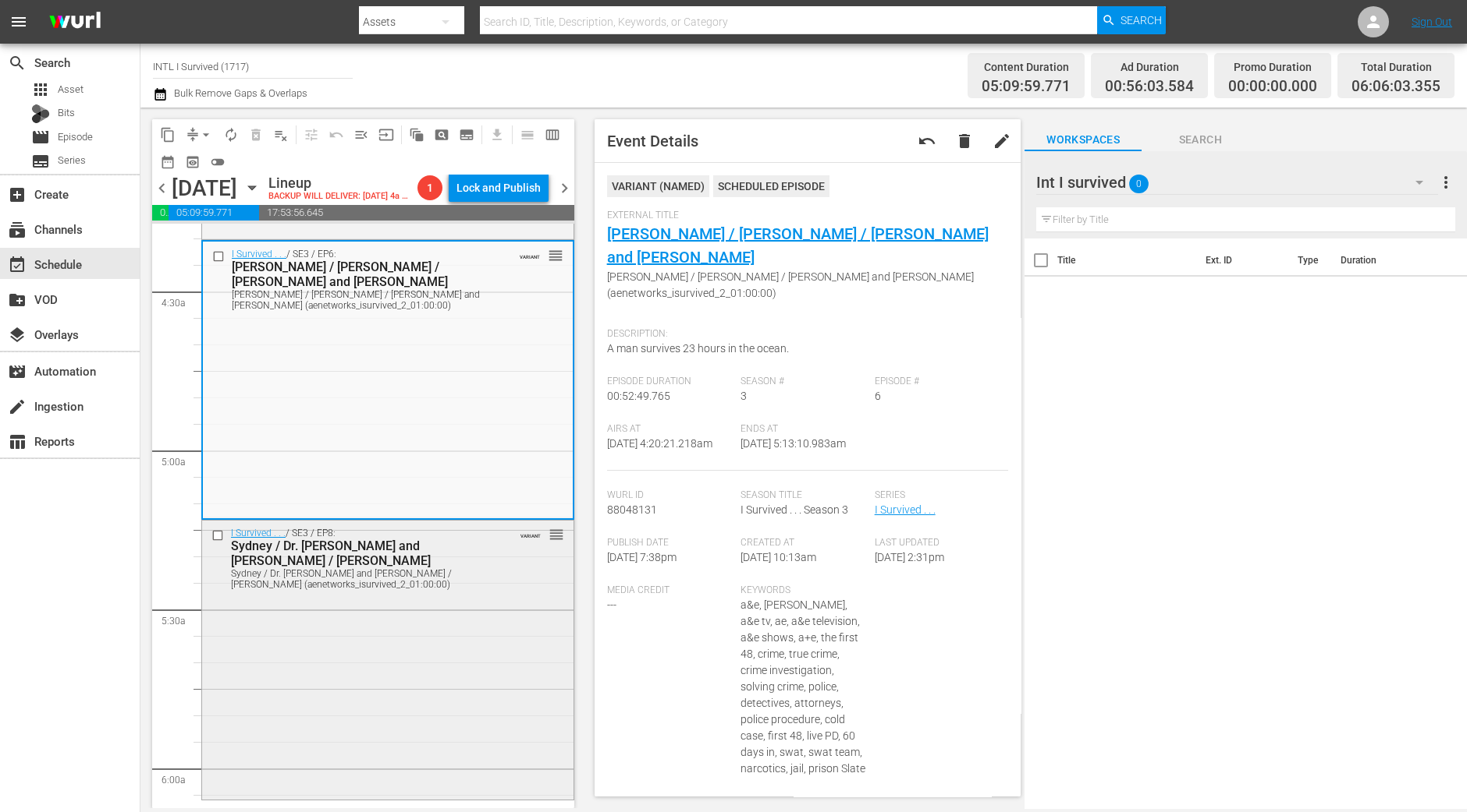
click at [356, 641] on div "I Survived . . . / SE3 / EP8: Sydney / Dr. Roger and Dena / Jennifer Sydney / D…" at bounding box center [387, 659] width 371 height 276
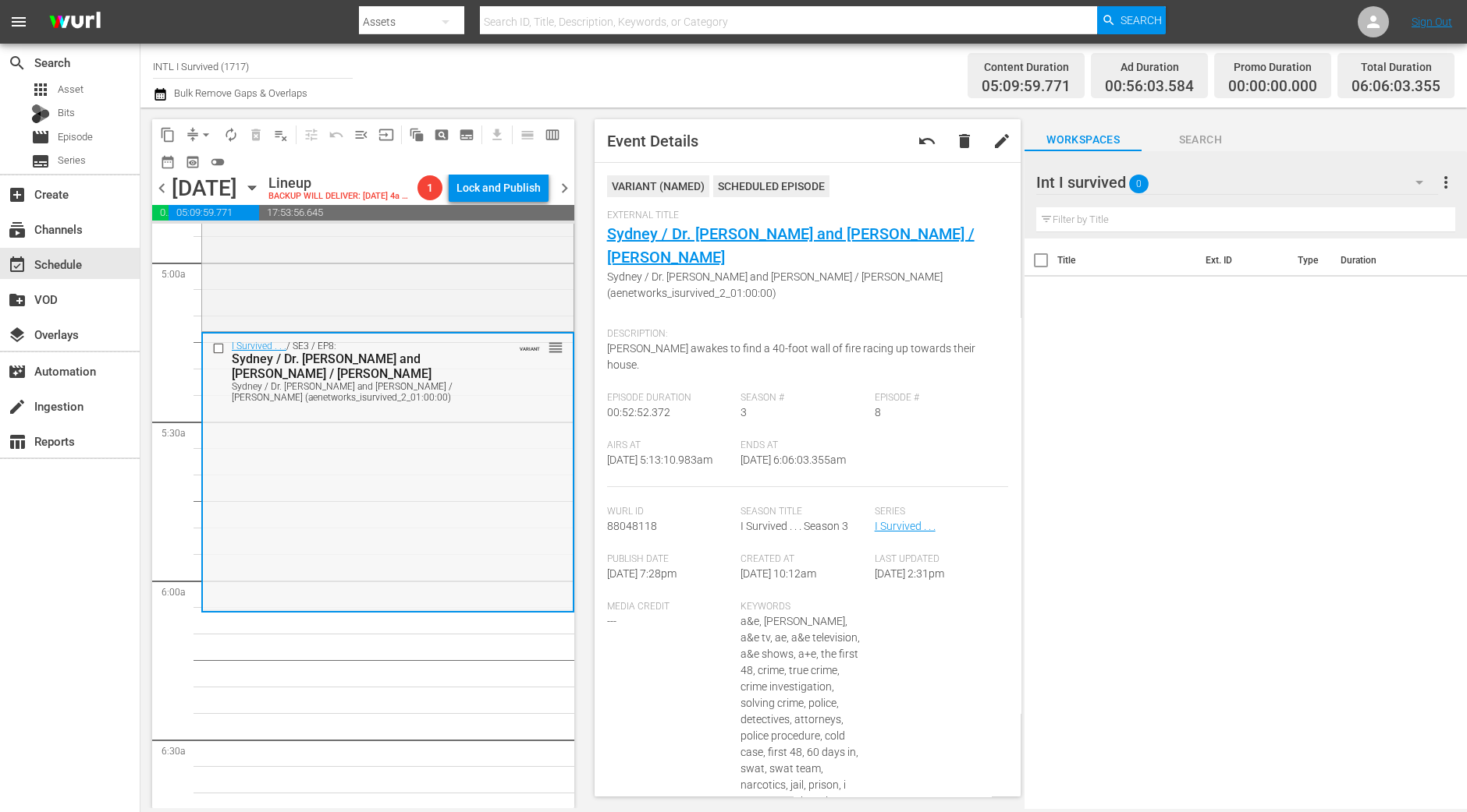
scroll to position [1558, 0]
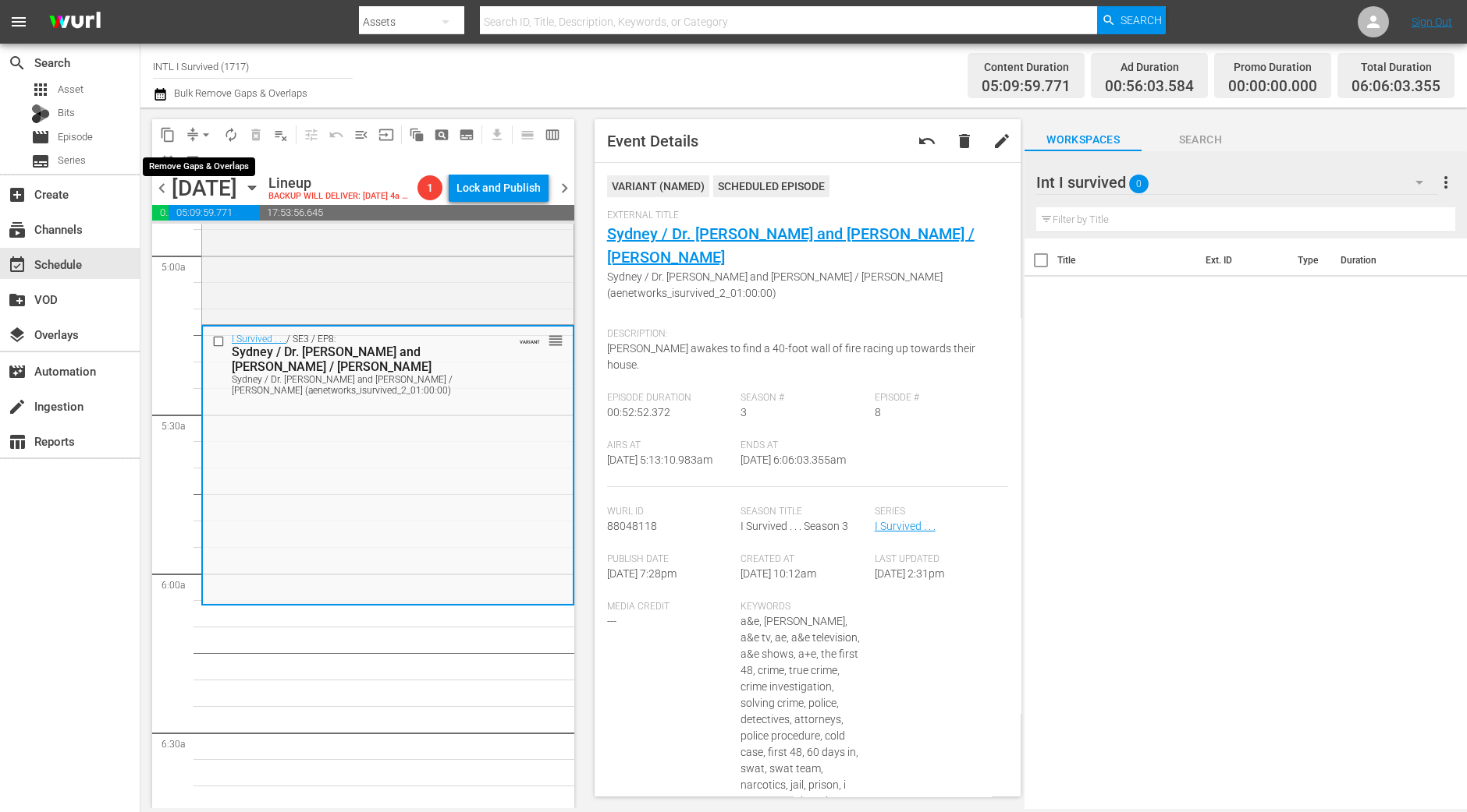
click at [211, 139] on span "arrow_drop_down" at bounding box center [206, 134] width 16 height 16
click at [204, 168] on li "Align to Midnight" at bounding box center [207, 165] width 164 height 25
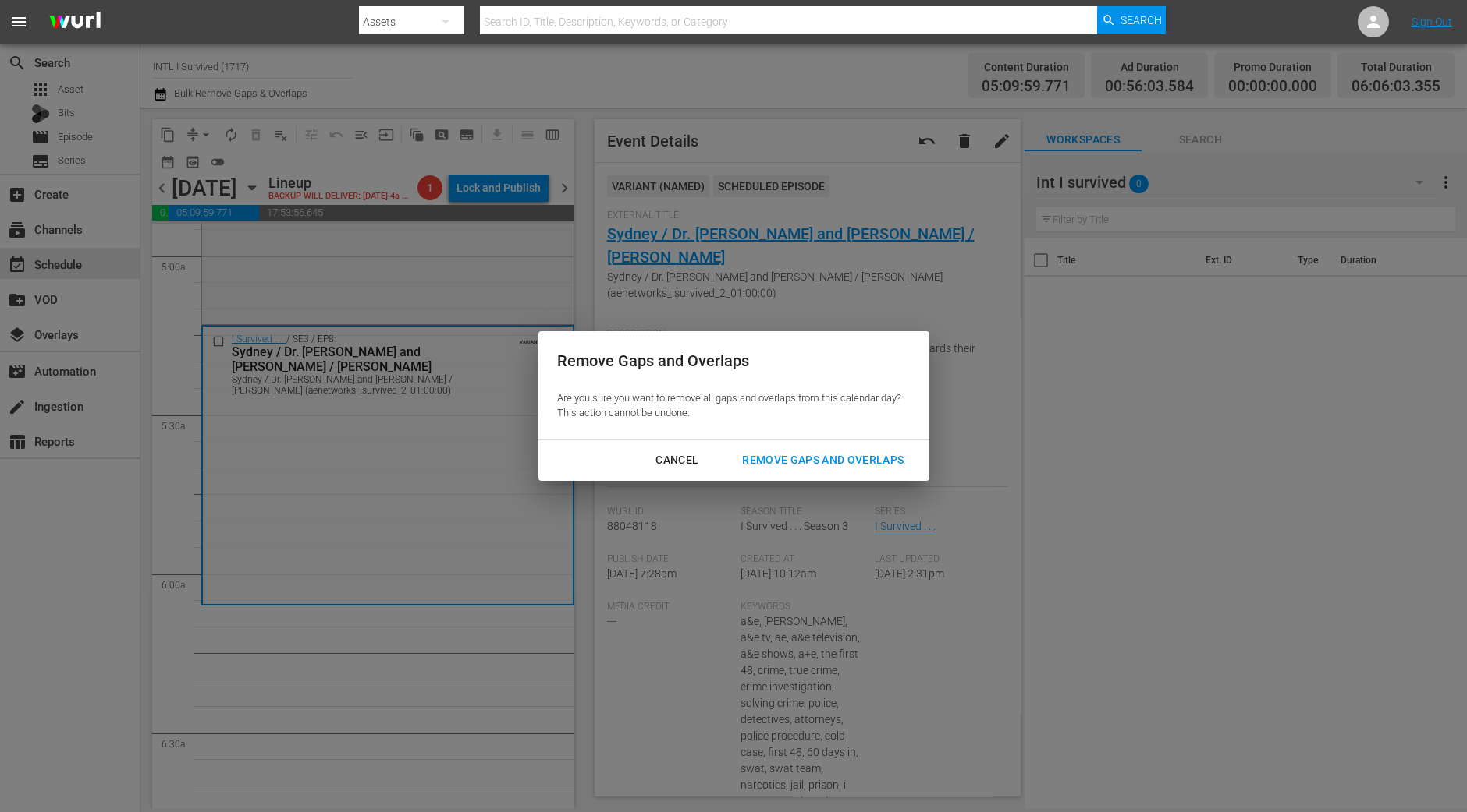
click at [863, 455] on div "Remove Gaps and Overlaps" at bounding box center [823, 460] width 186 height 20
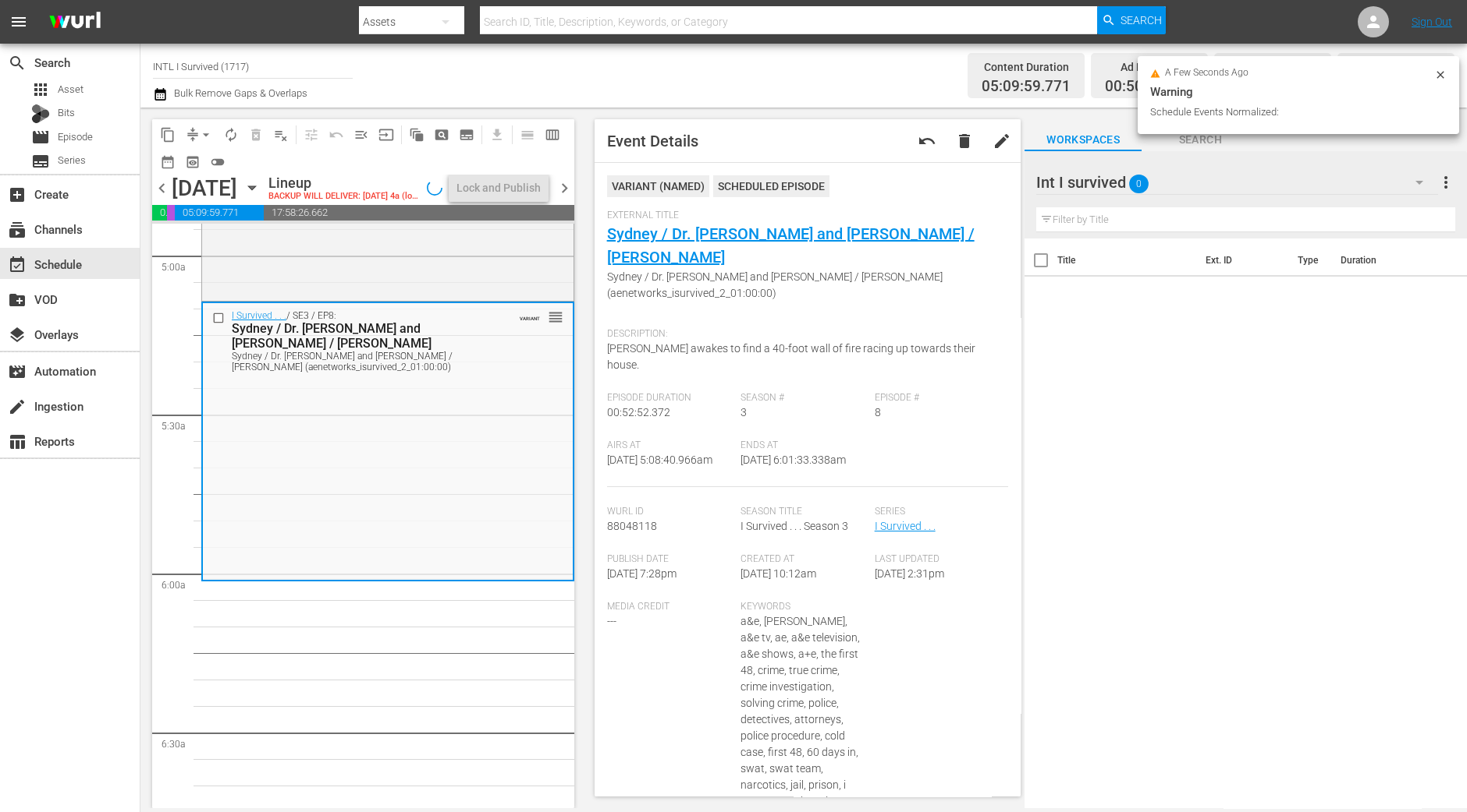
scroll to position [1585, 0]
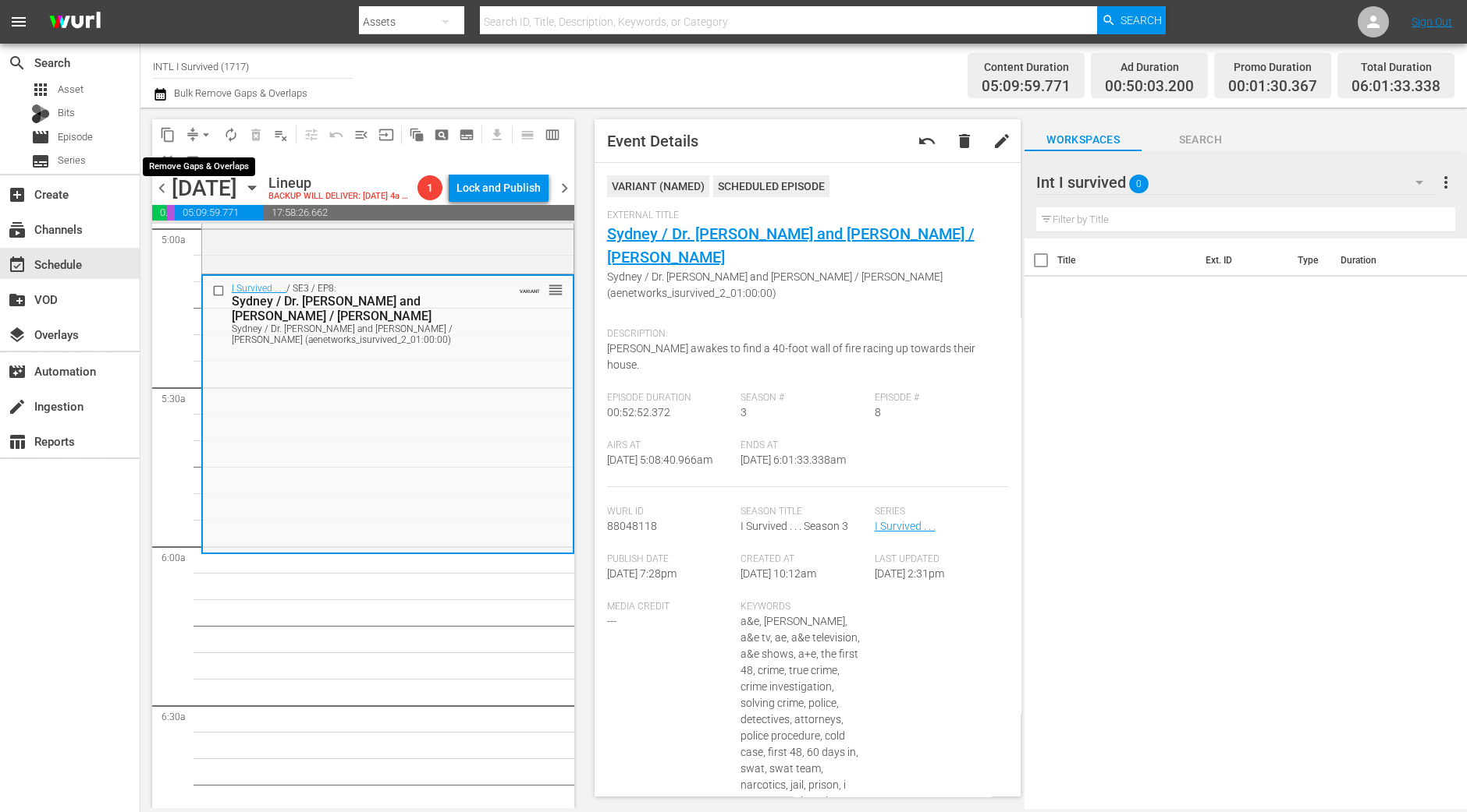
click at [204, 132] on span "arrow_drop_down" at bounding box center [206, 134] width 16 height 16
click at [208, 155] on li "Align to Midnight" at bounding box center [207, 165] width 164 height 25
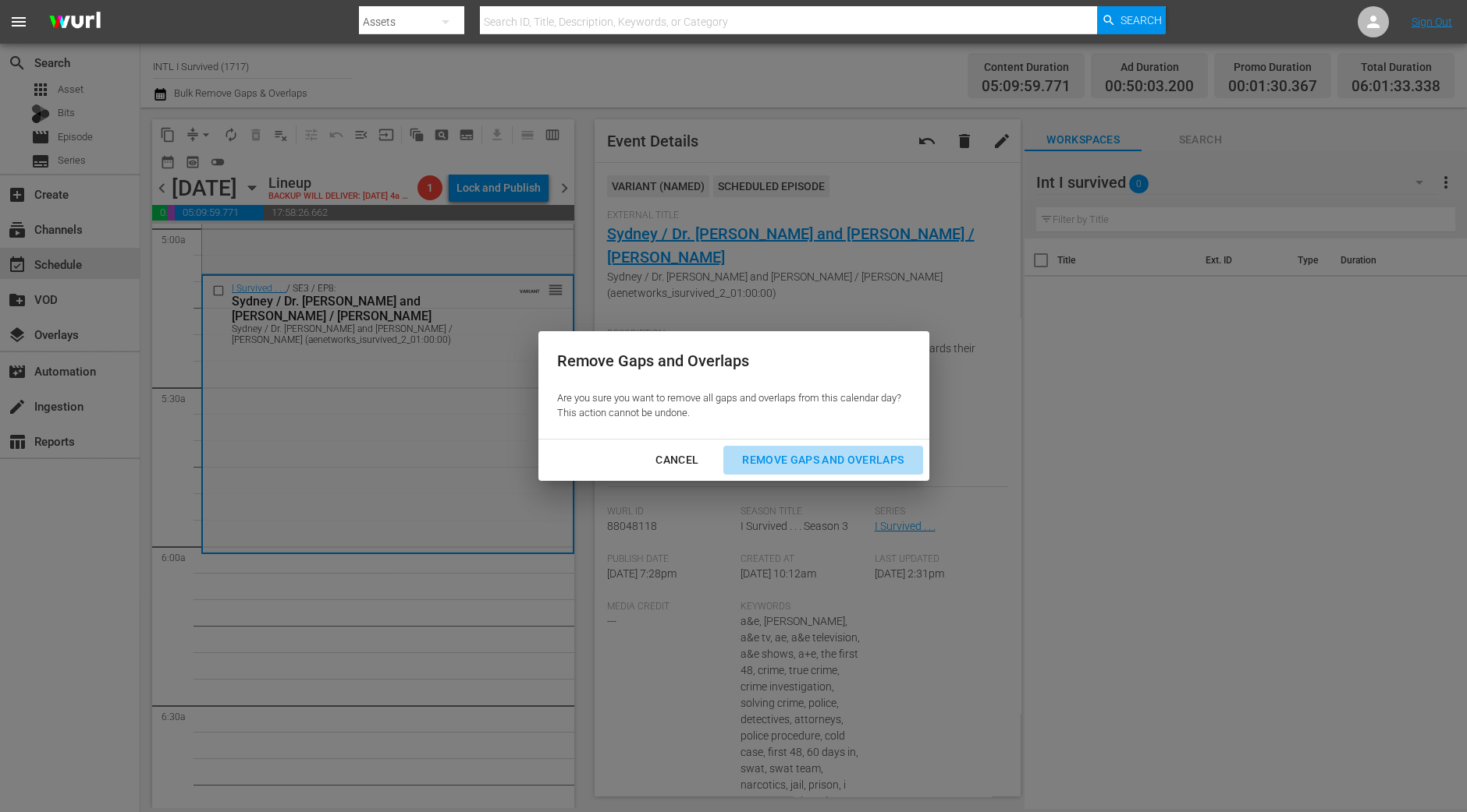
click at [828, 461] on div "Remove Gaps and Overlaps" at bounding box center [823, 460] width 186 height 20
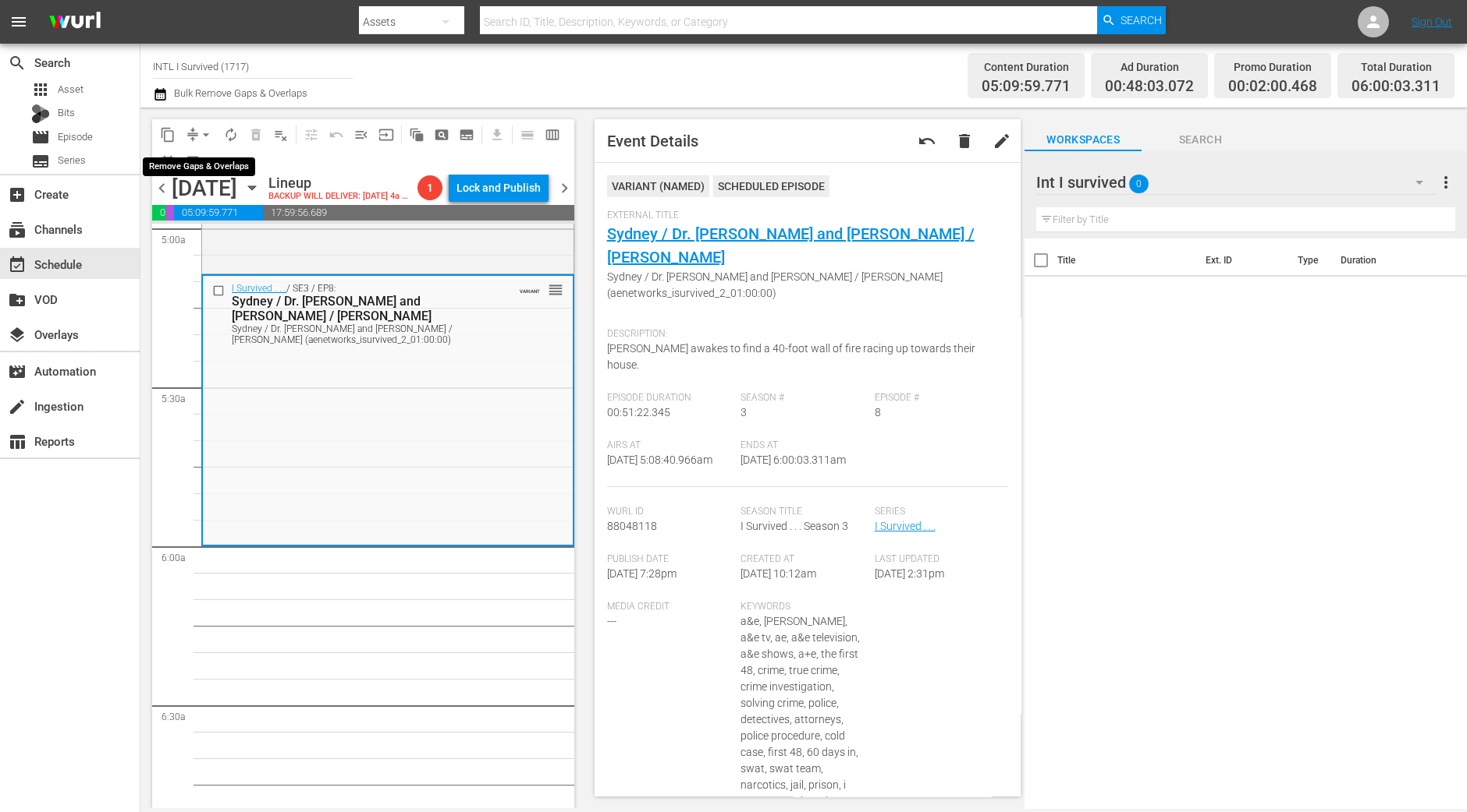
click at [199, 133] on span "arrow_drop_down" at bounding box center [206, 134] width 16 height 16
click at [199, 173] on li "Align to Midnight" at bounding box center [207, 165] width 164 height 25
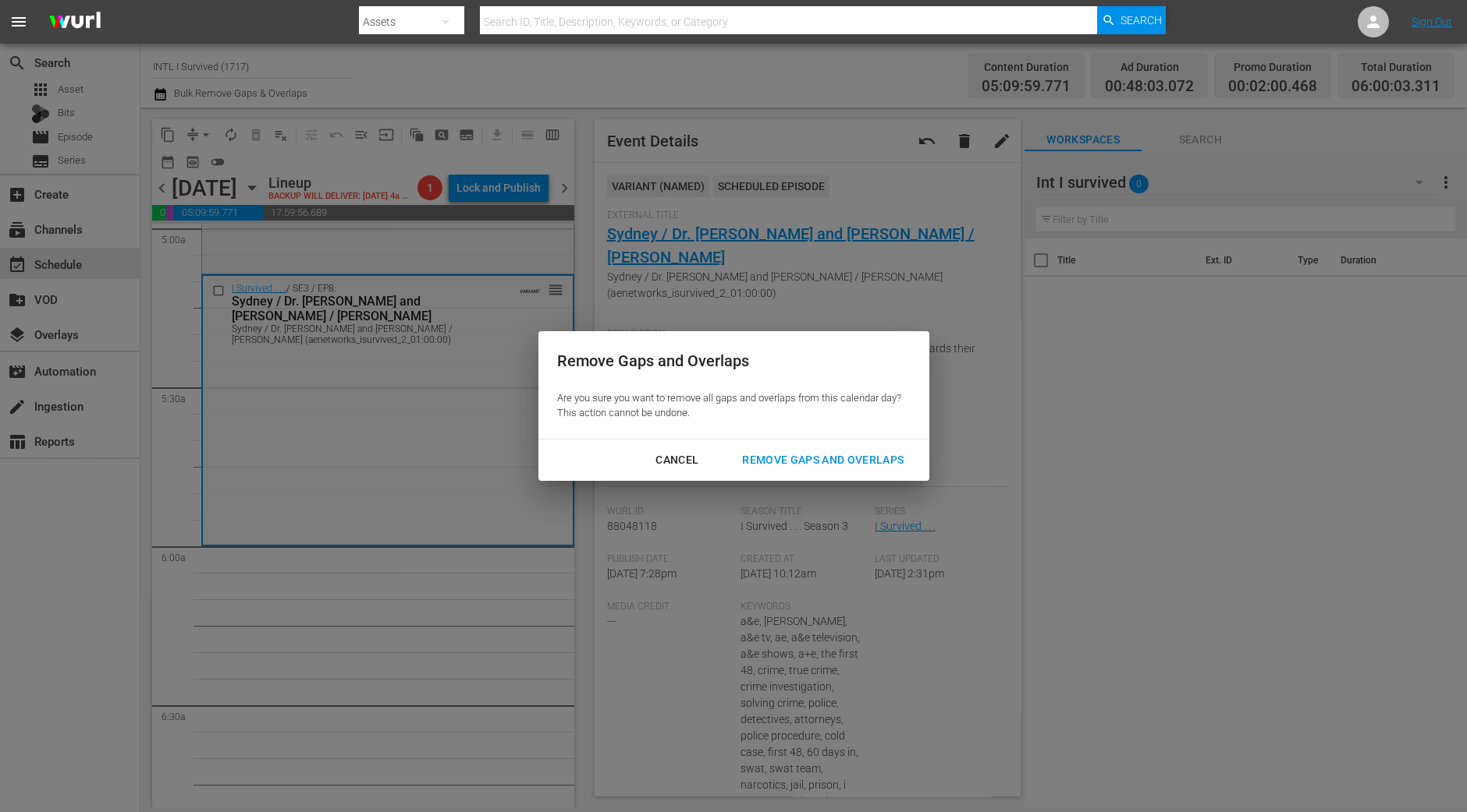
click at [820, 461] on div "Remove Gaps and Overlaps" at bounding box center [823, 460] width 186 height 20
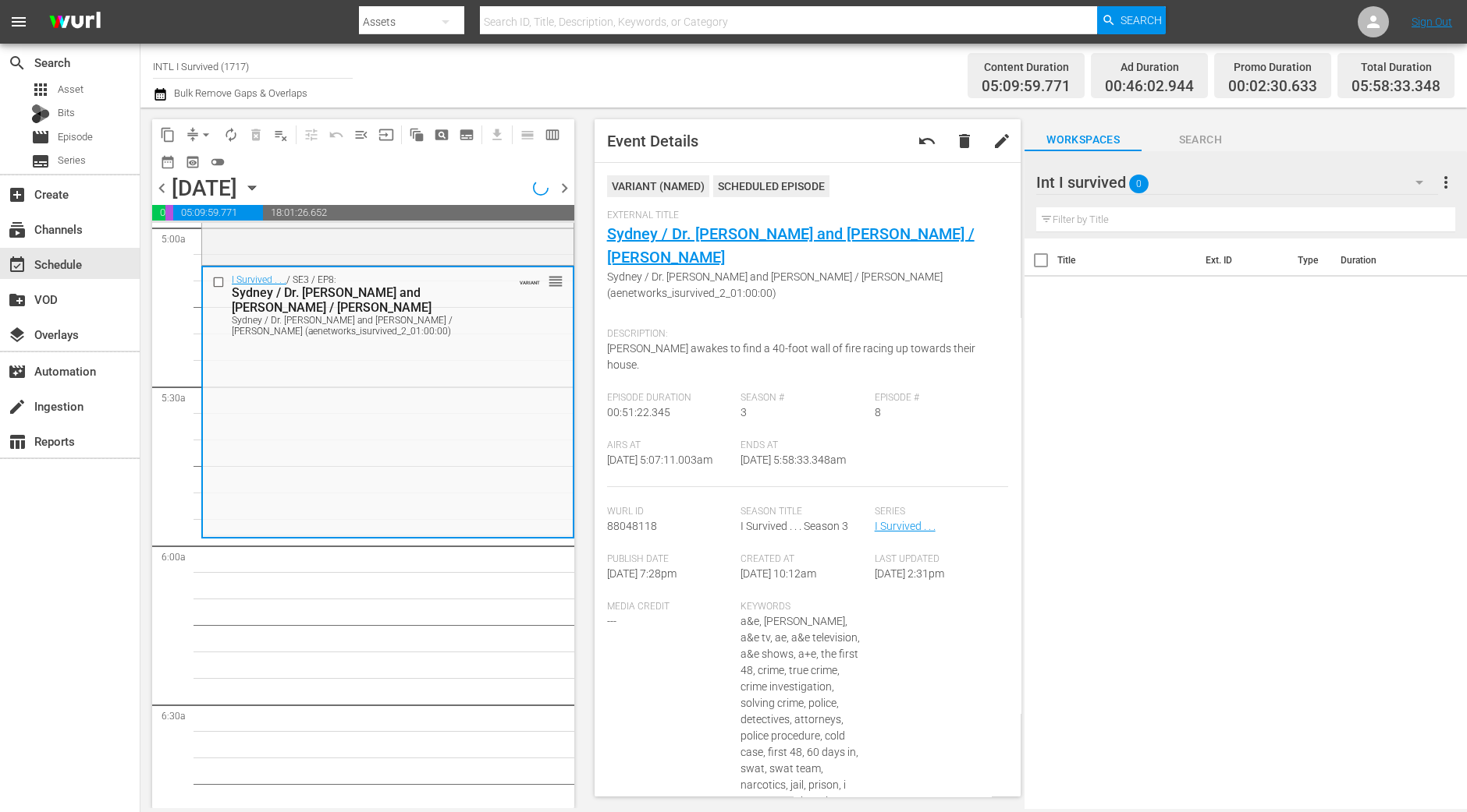
scroll to position [1558, 0]
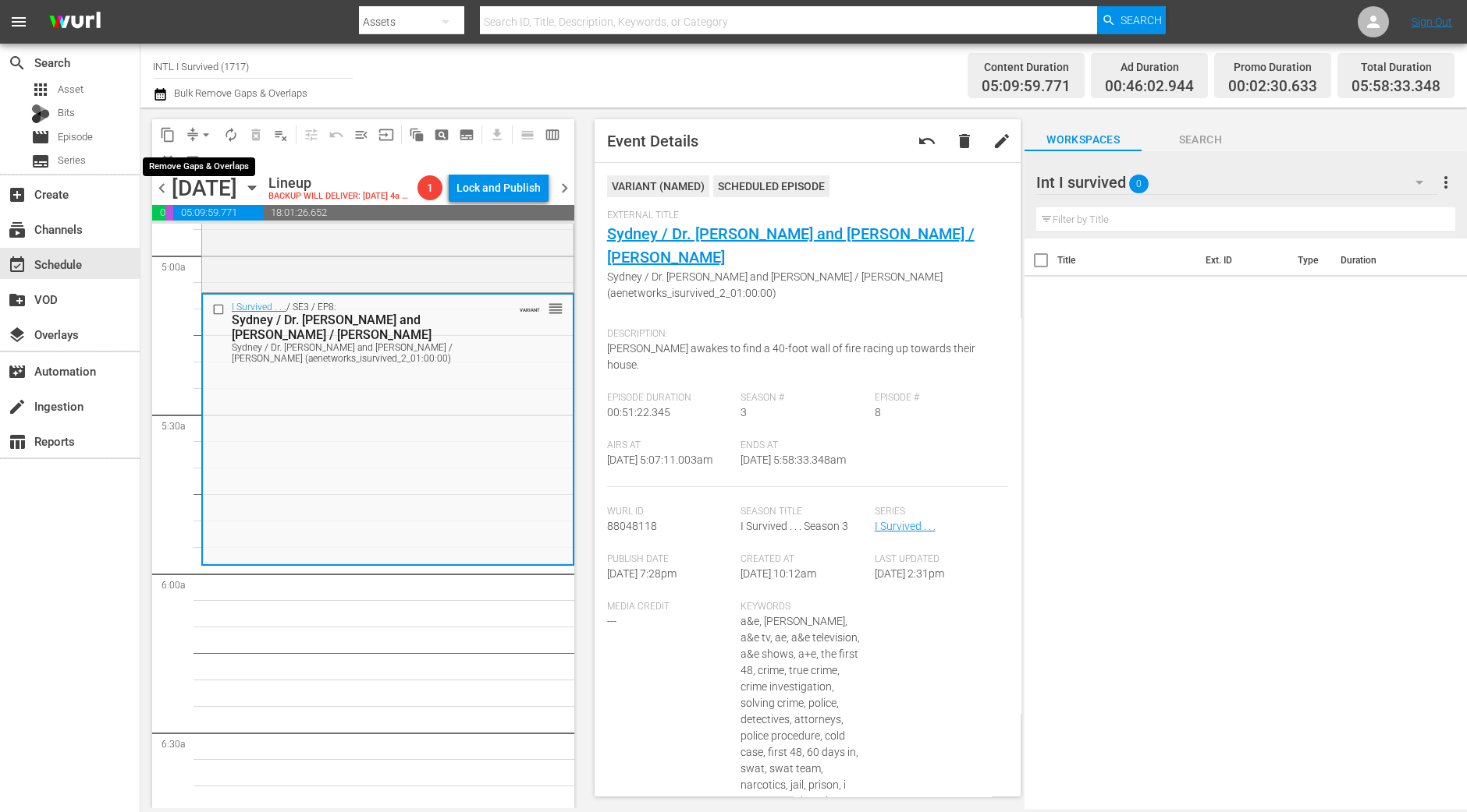
click at [200, 132] on span "arrow_drop_down" at bounding box center [206, 134] width 16 height 16
click at [204, 172] on li "Align to Midnight" at bounding box center [207, 165] width 164 height 25
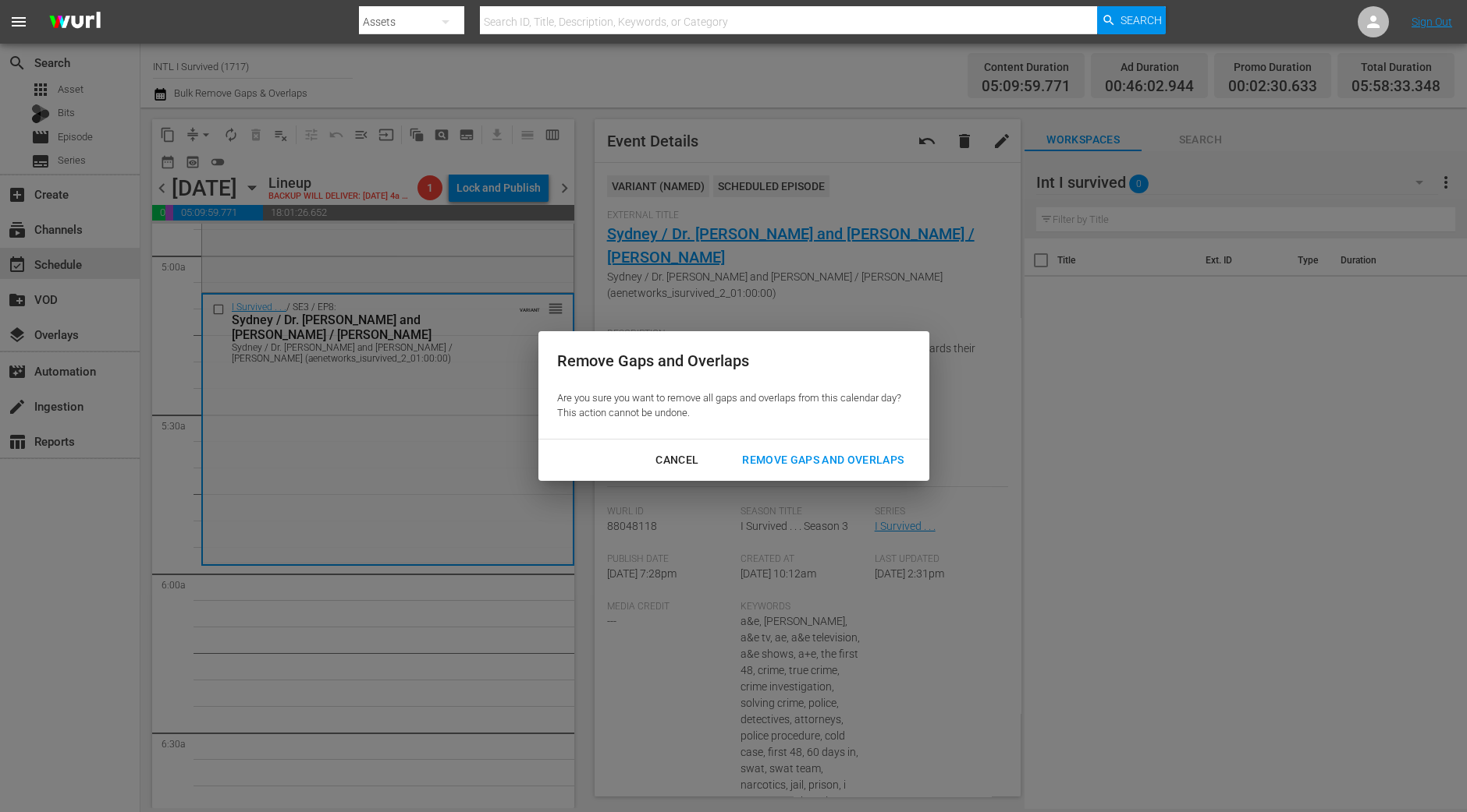
click at [893, 469] on button "Remove Gaps and Overlaps" at bounding box center [823, 461] width 199 height 29
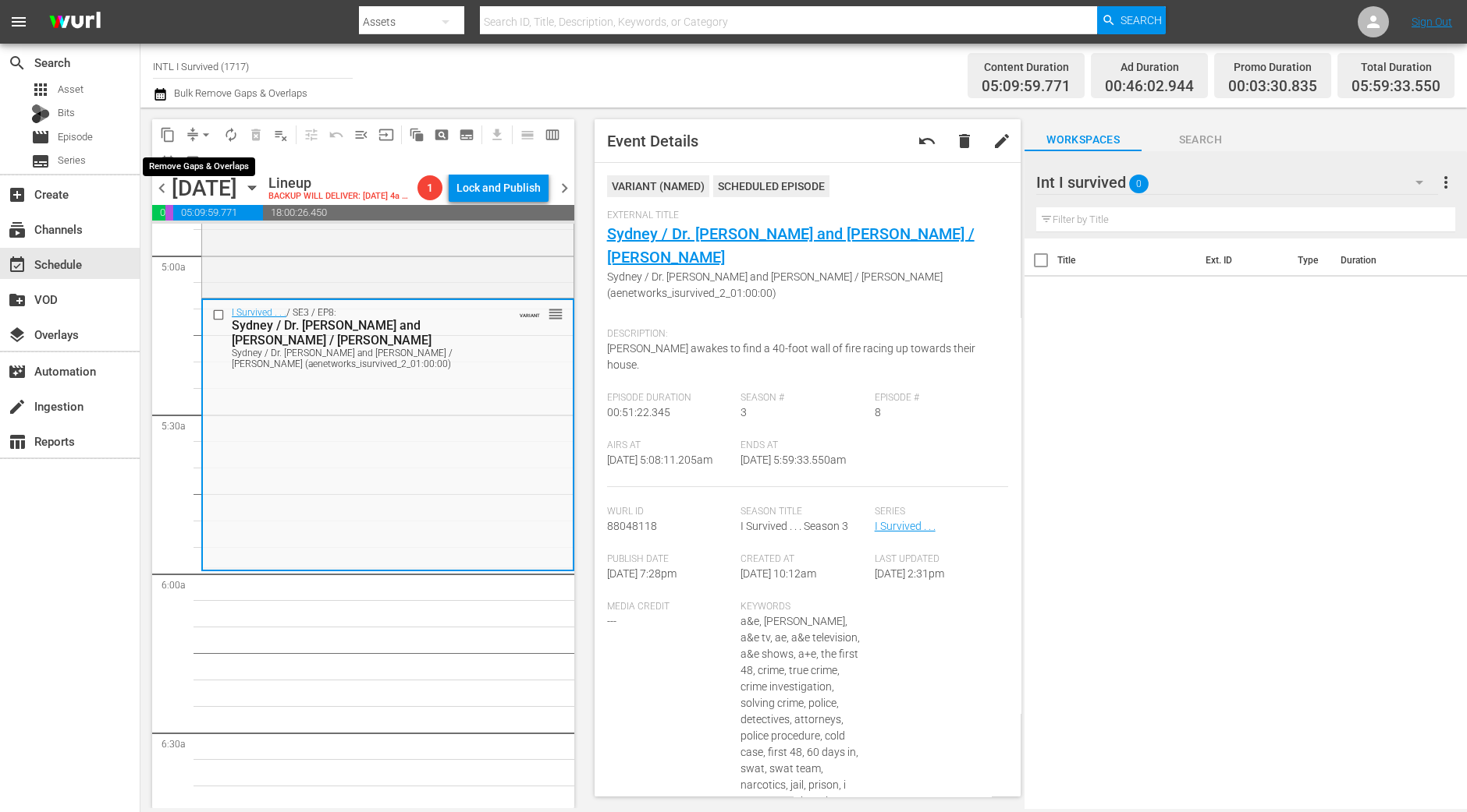
click at [204, 137] on span "arrow_drop_down" at bounding box center [206, 134] width 16 height 16
click at [205, 159] on li "Align to Midnight" at bounding box center [207, 165] width 164 height 25
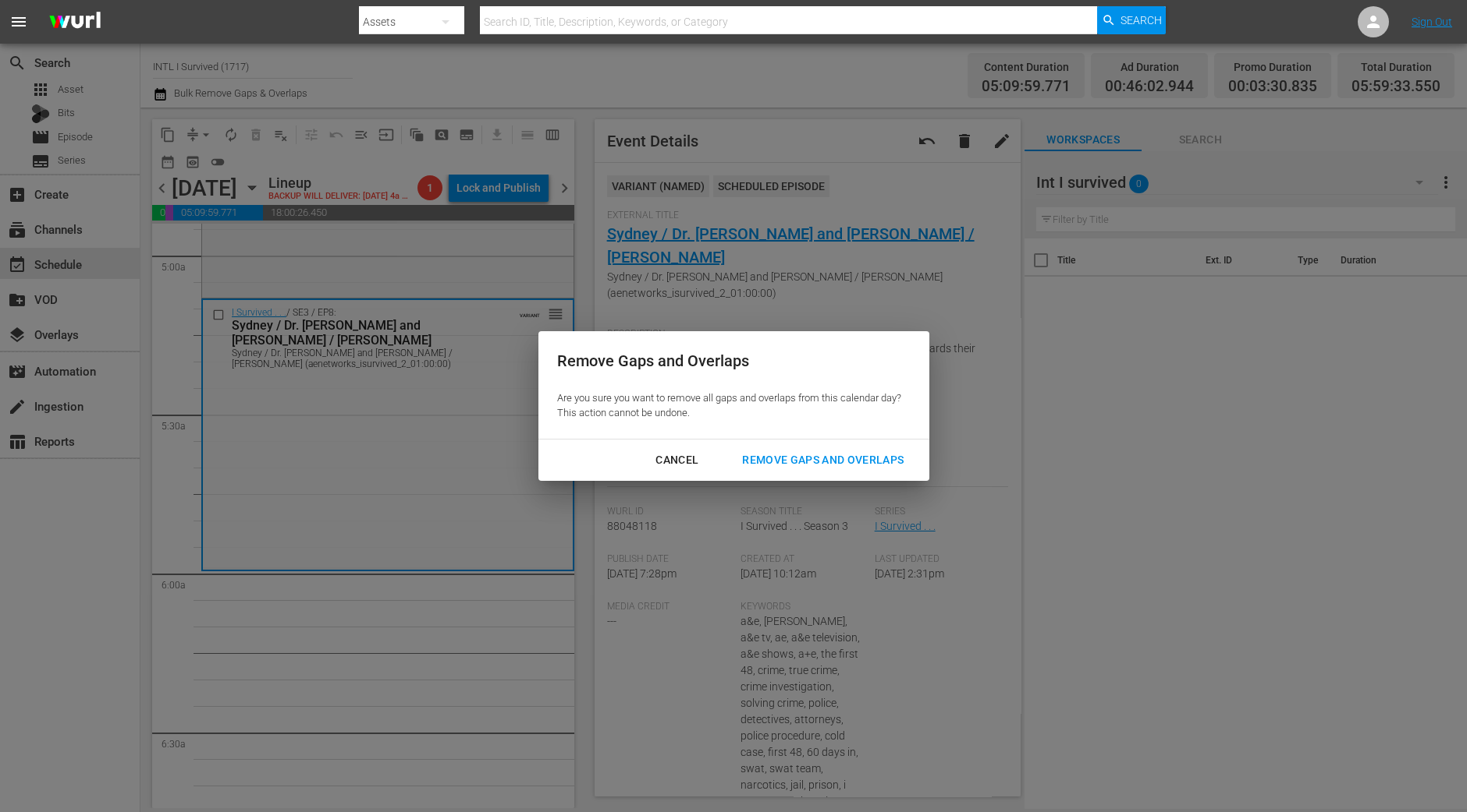
click at [863, 476] on div "Cancel Remove Gaps and Overlaps" at bounding box center [734, 461] width 391 height 41
click at [866, 464] on div "Remove Gaps and Overlaps" at bounding box center [823, 460] width 186 height 20
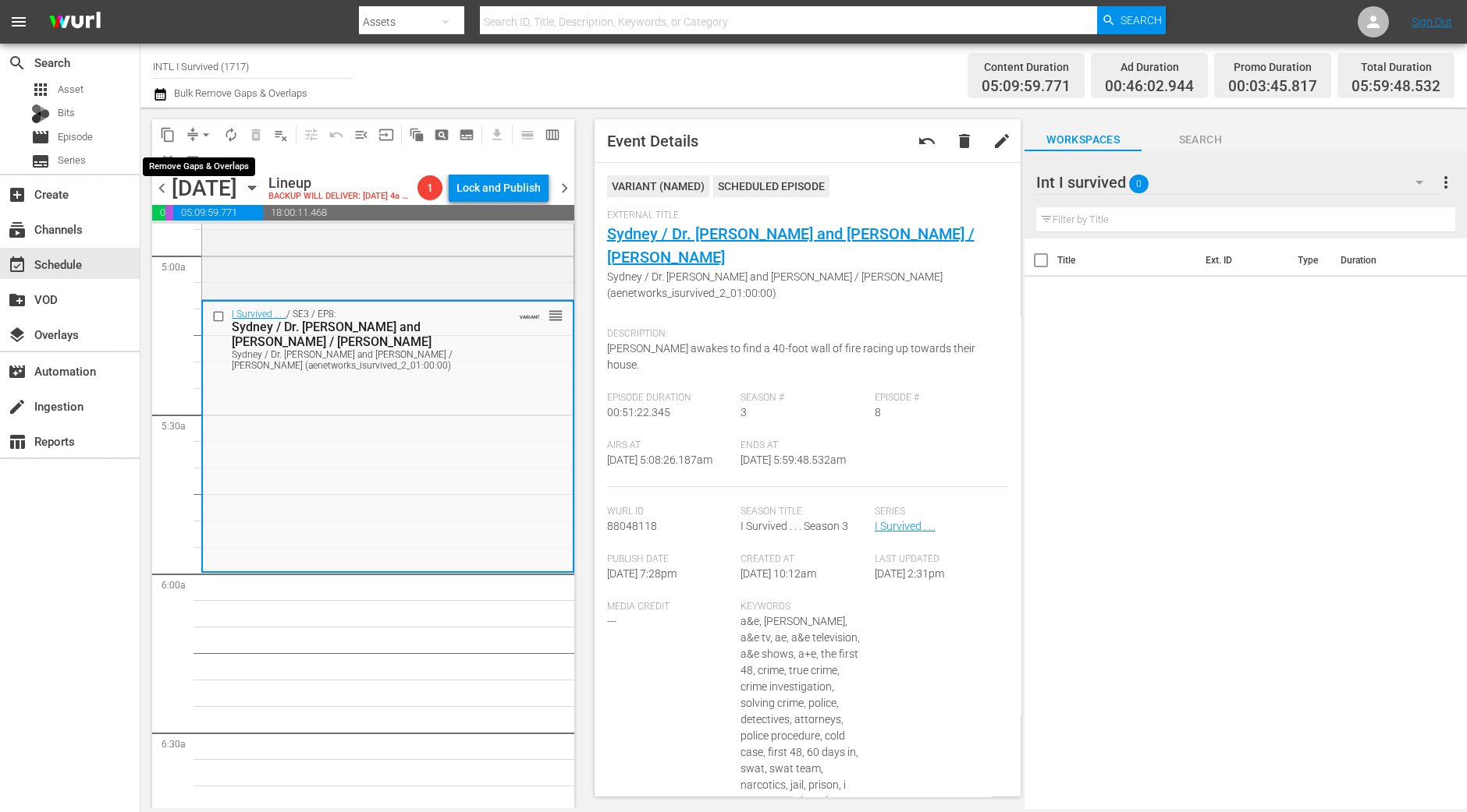
click at [207, 134] on span "arrow_drop_down" at bounding box center [206, 134] width 16 height 16
click at [205, 162] on li "Align to Midnight" at bounding box center [207, 165] width 164 height 25
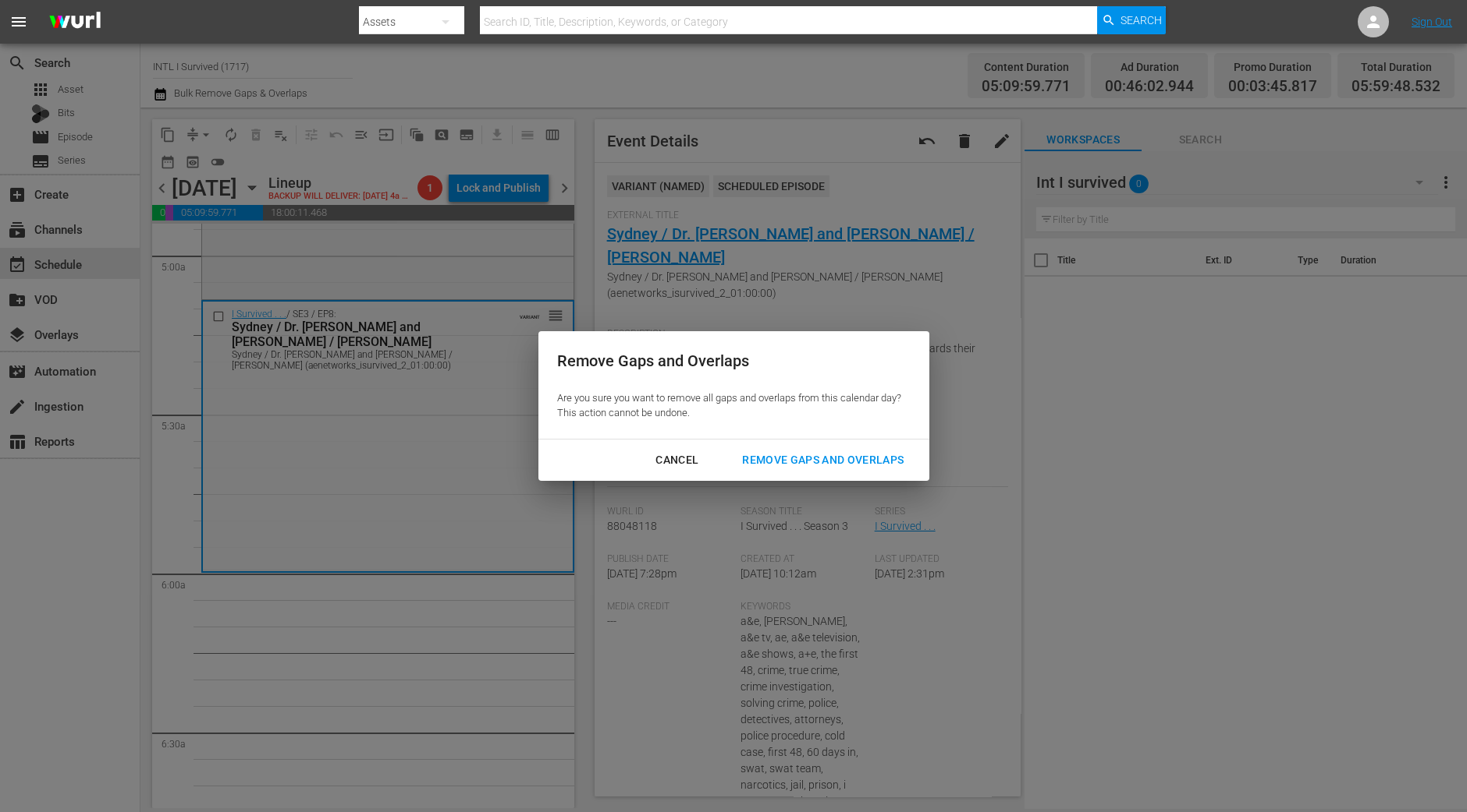
click at [761, 454] on div "Remove Gaps and Overlaps" at bounding box center [823, 460] width 186 height 20
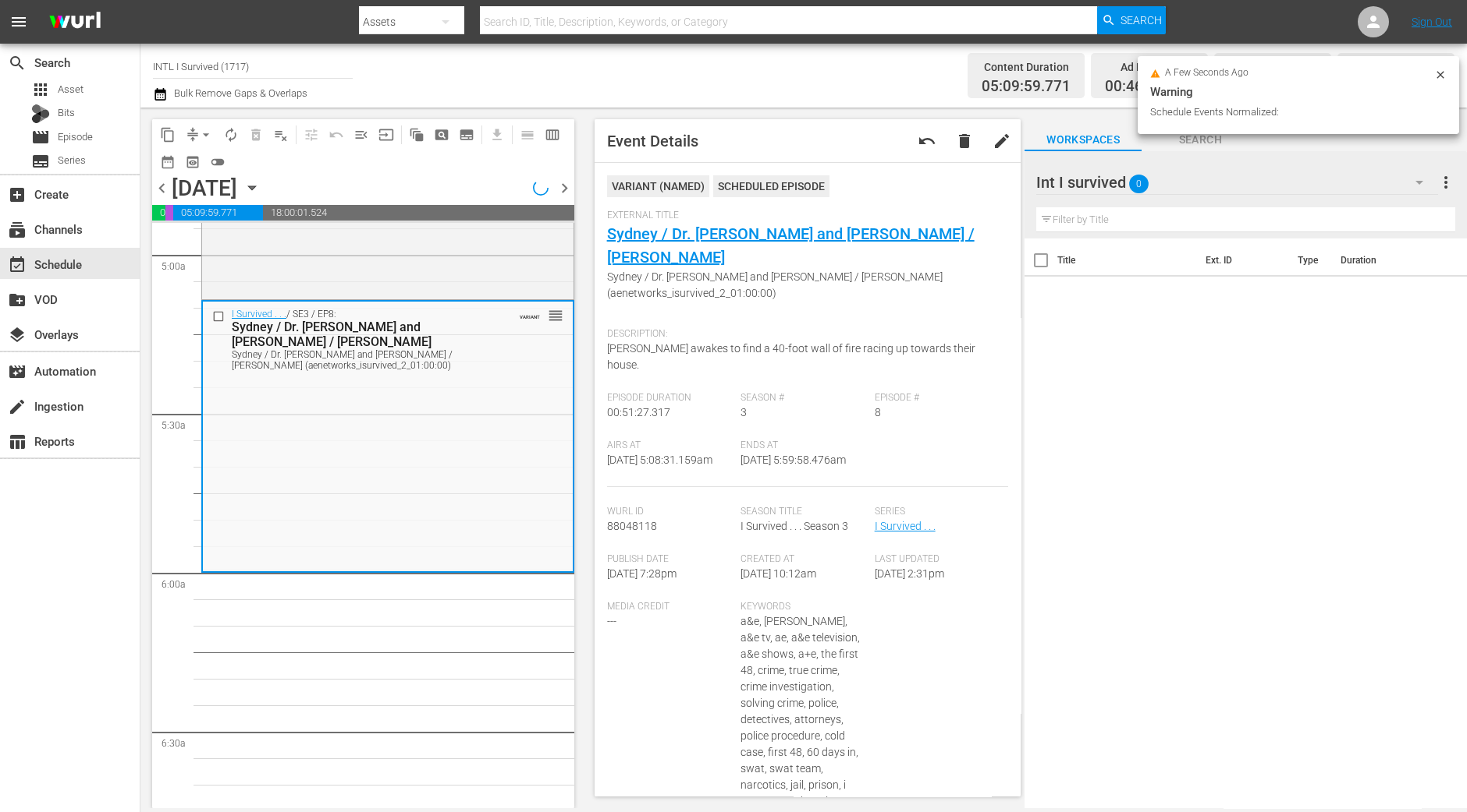
scroll to position [1585, 0]
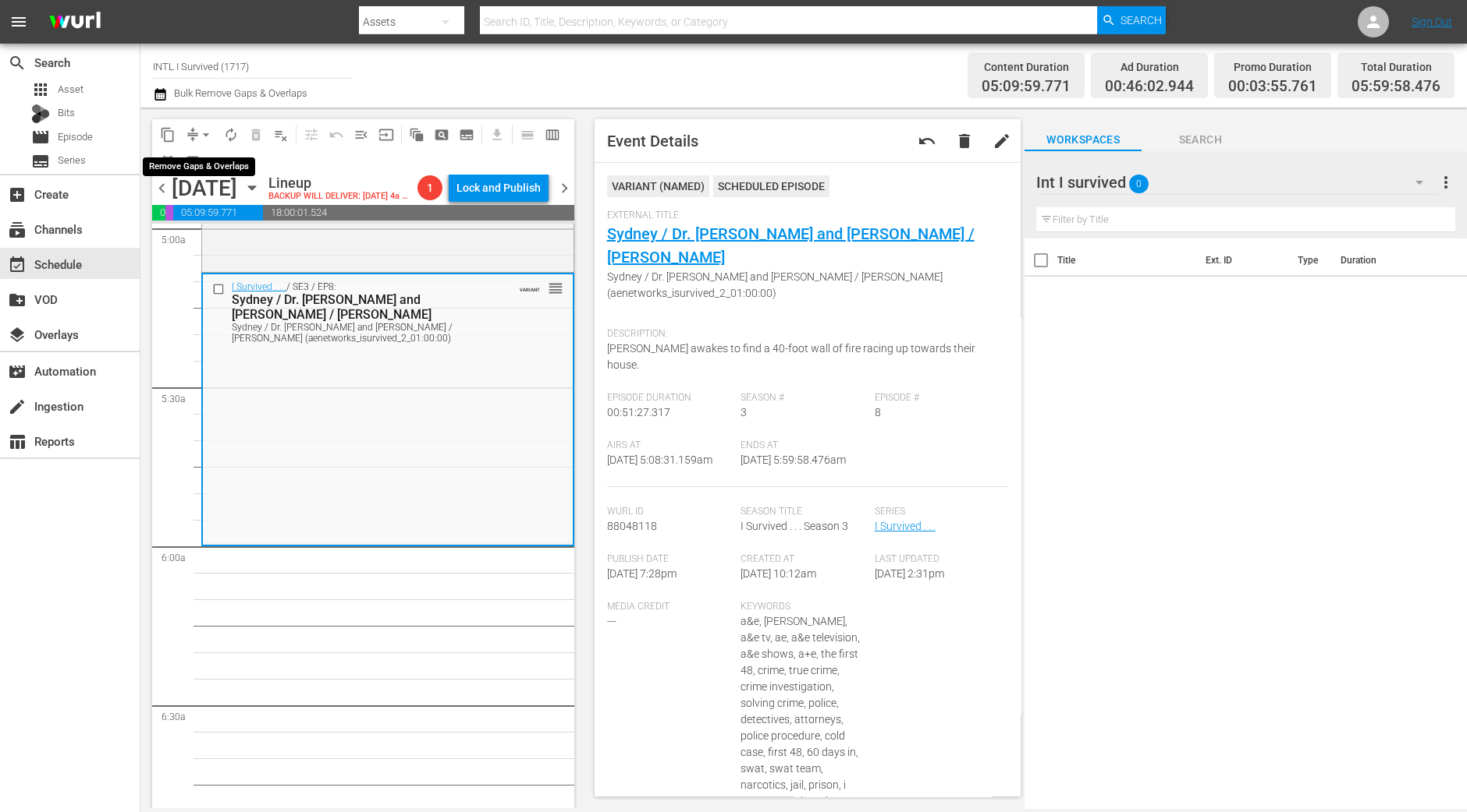
click at [195, 134] on button "arrow_drop_down" at bounding box center [206, 134] width 25 height 25
click at [196, 157] on li "Align to Midnight" at bounding box center [207, 165] width 164 height 25
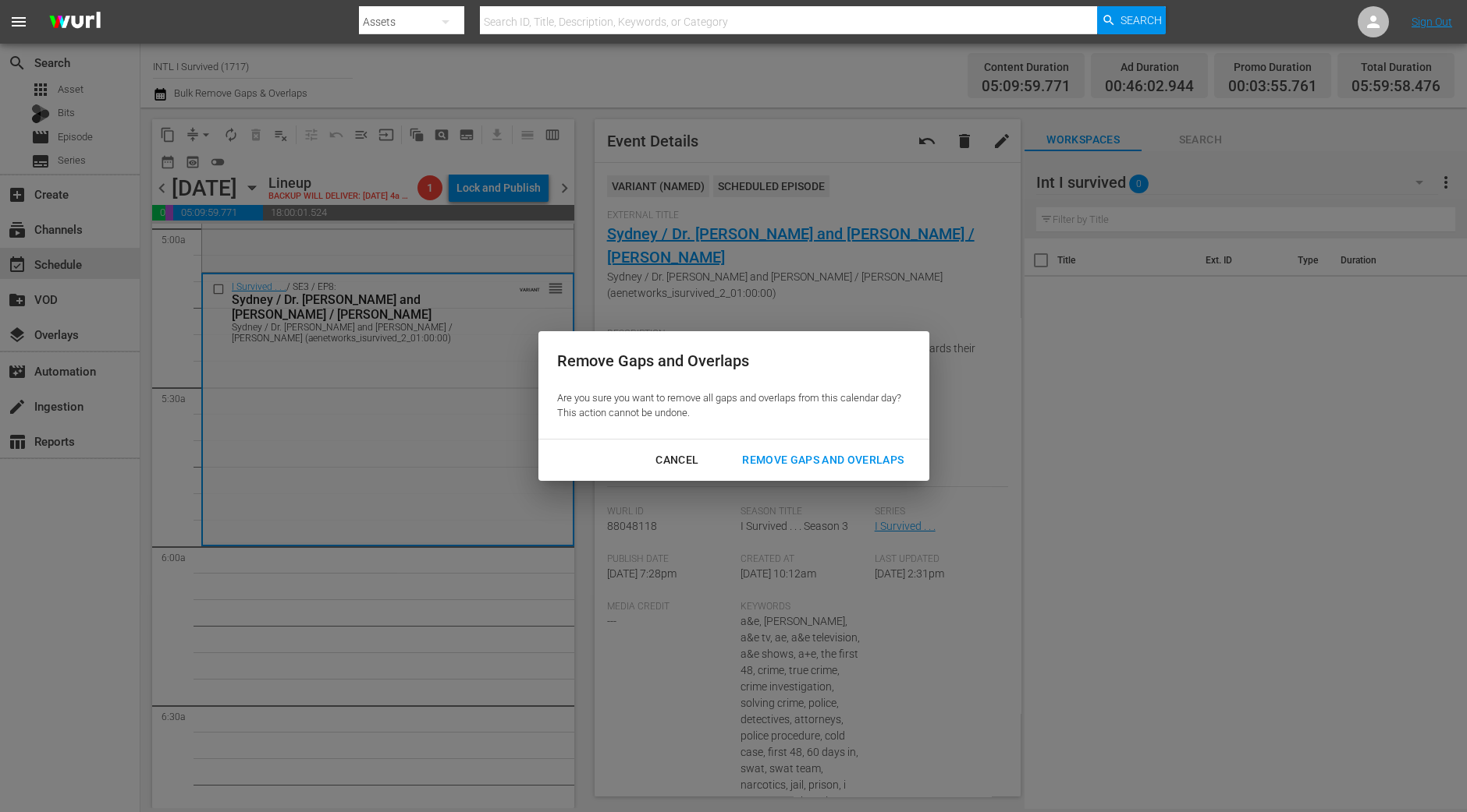
click at [813, 465] on div "Remove Gaps and Overlaps" at bounding box center [823, 460] width 186 height 20
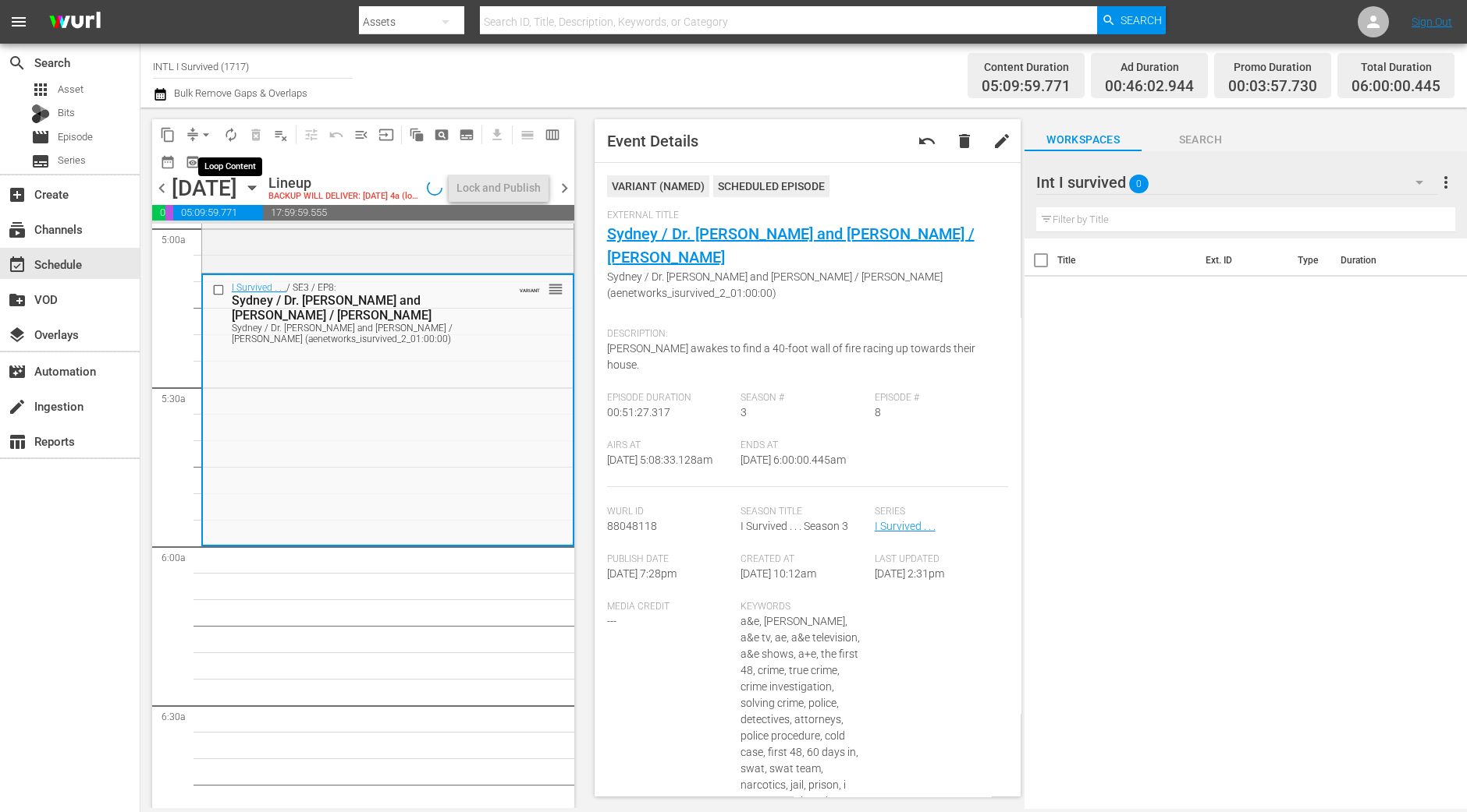
click at [227, 125] on button "autorenew_outlined" at bounding box center [230, 134] width 25 height 25
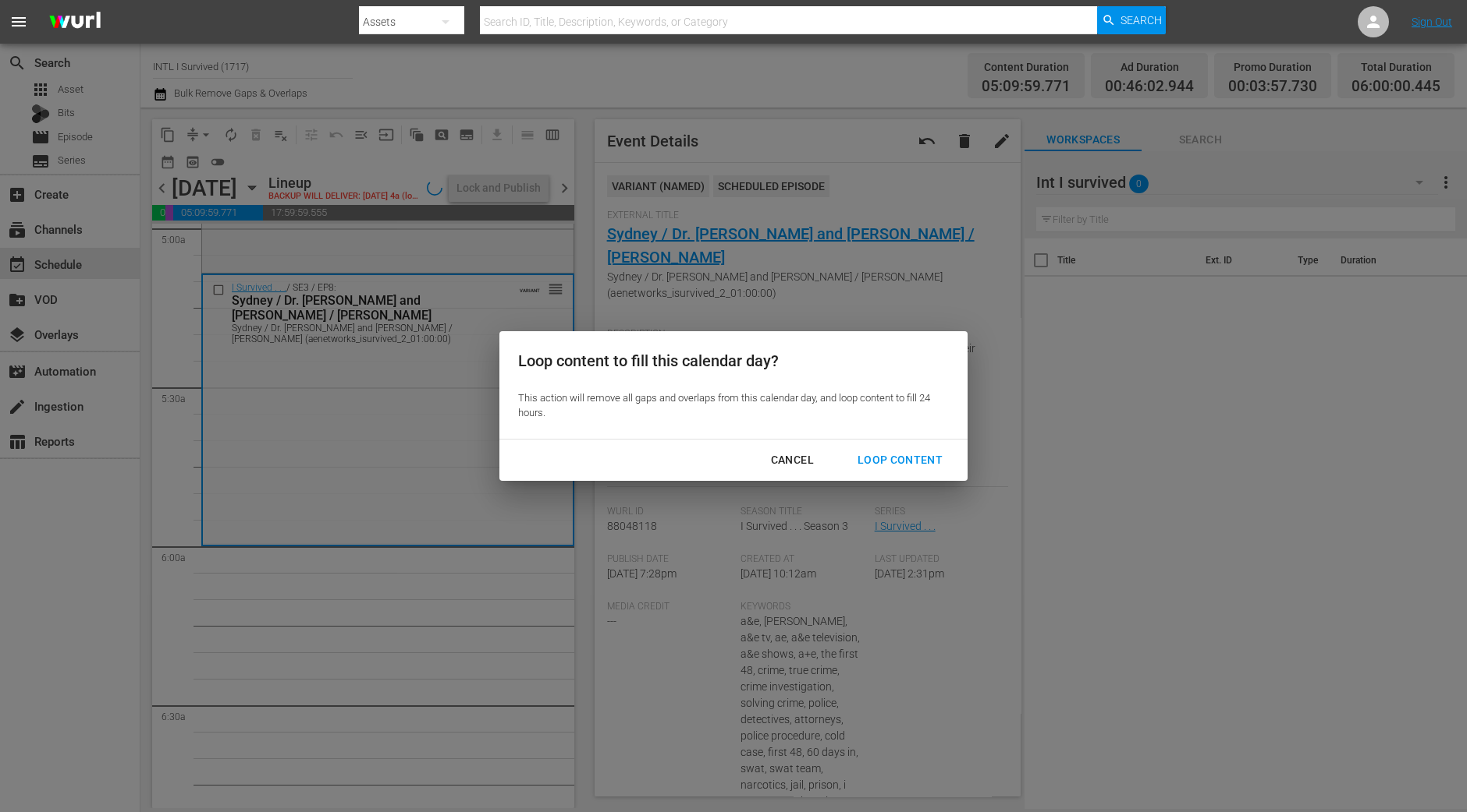
click at [897, 445] on div "Cancel Loop Content" at bounding box center [734, 461] width 468 height 41
click at [897, 454] on div "Loop Content" at bounding box center [899, 460] width 110 height 20
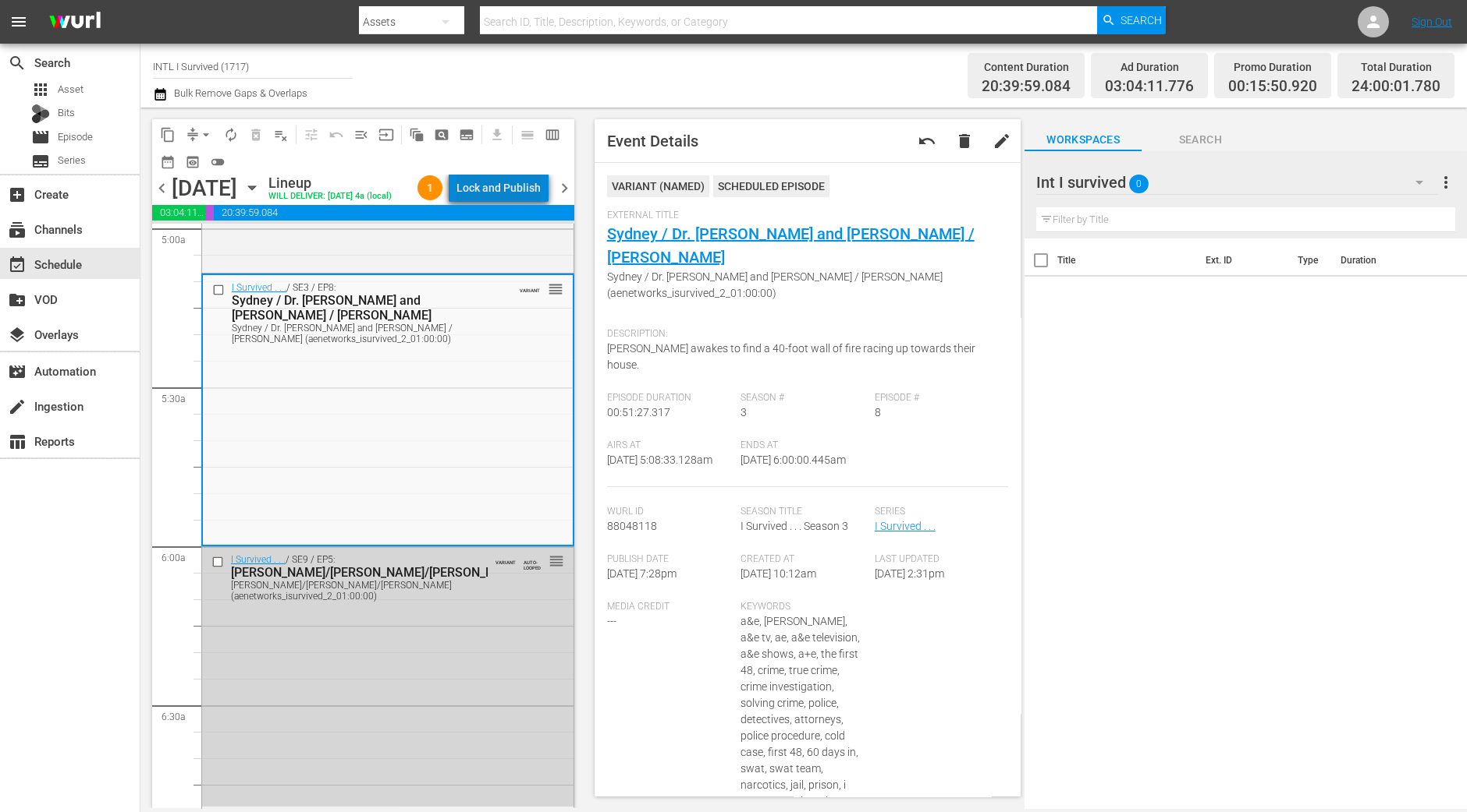
click at [527, 186] on div "Lock and Publish" at bounding box center [498, 188] width 85 height 28
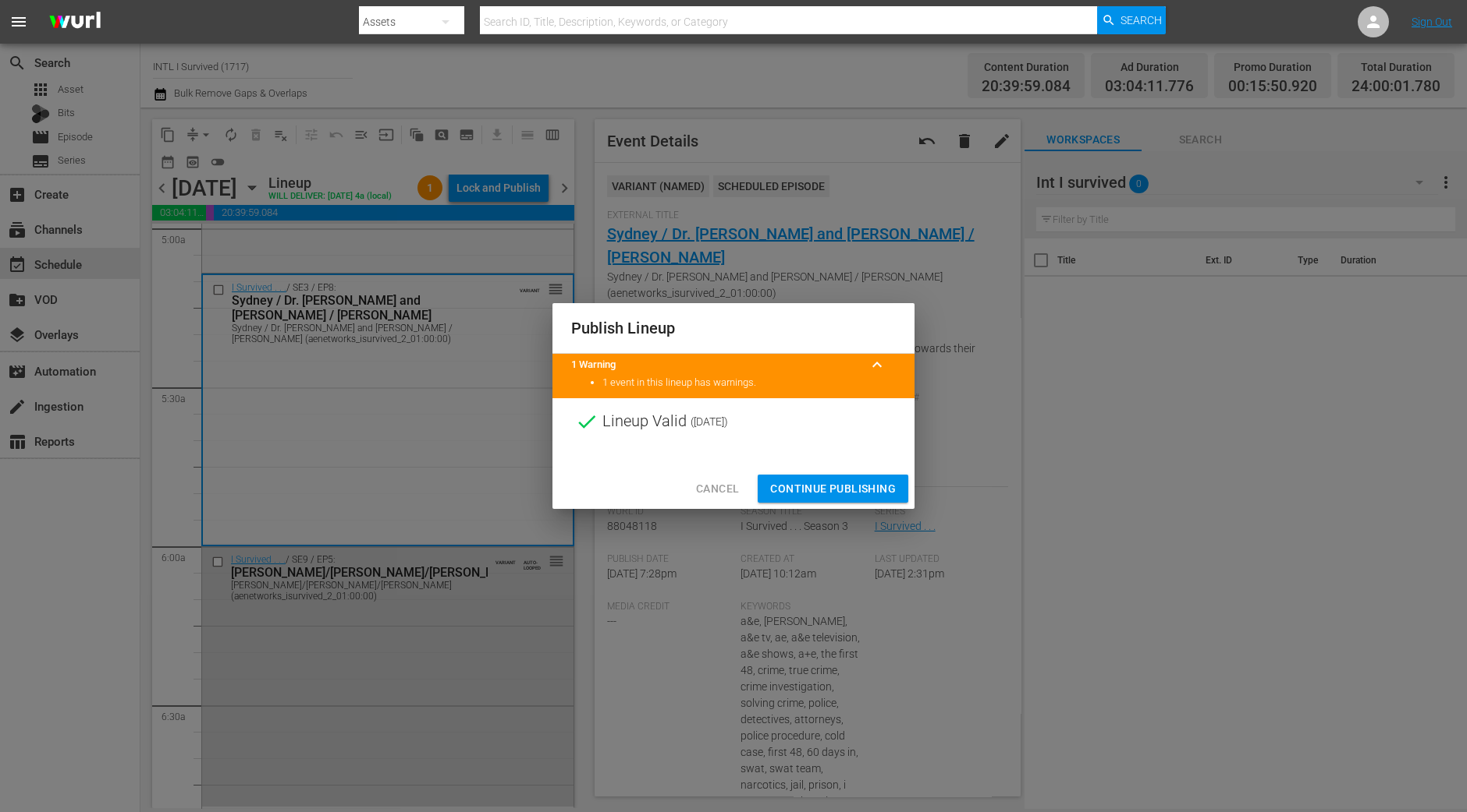
click at [851, 486] on span "Continue Publishing" at bounding box center [833, 489] width 126 height 20
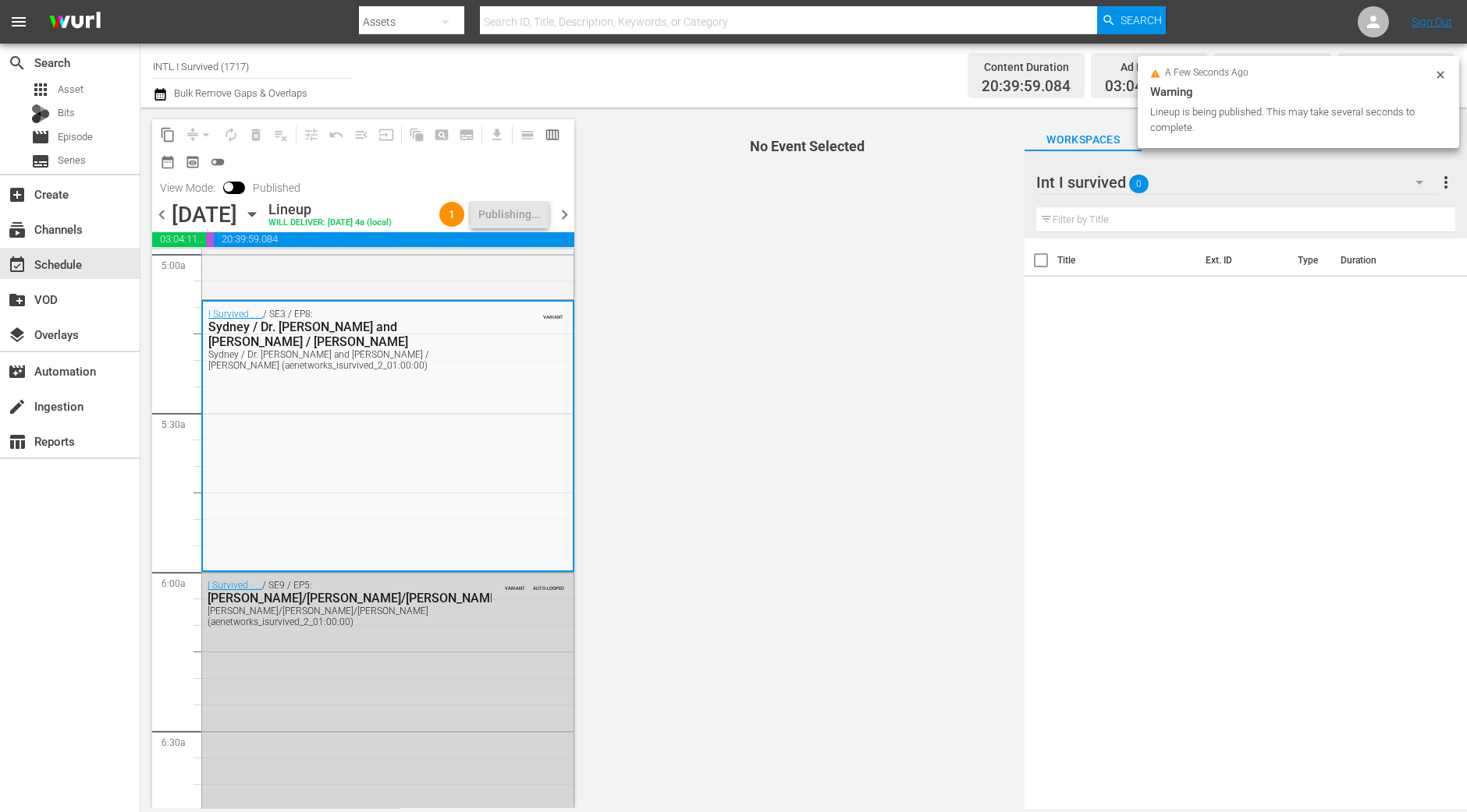
click at [570, 222] on span "chevron_right" at bounding box center [564, 214] width 20 height 20
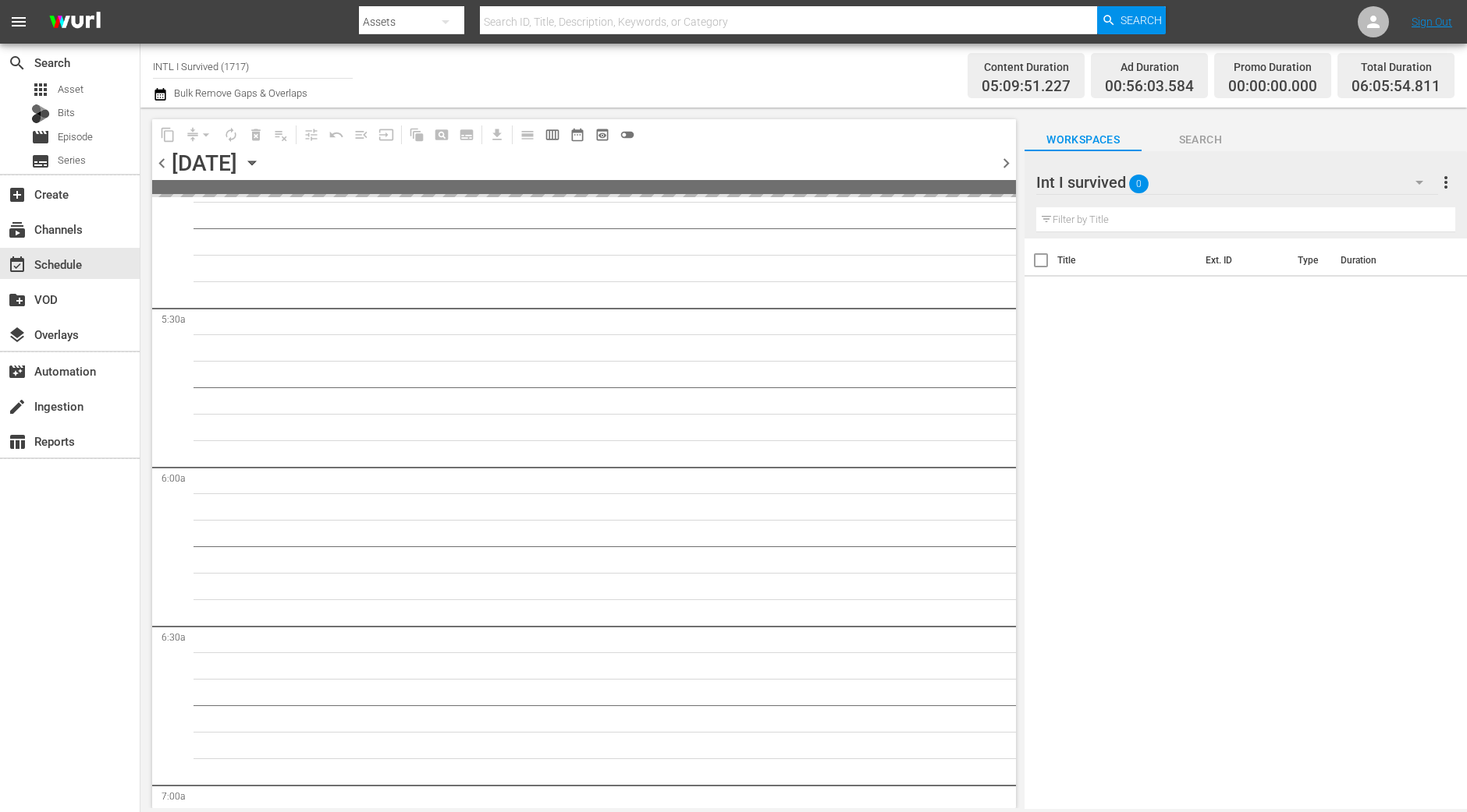
scroll to position [1585, 0]
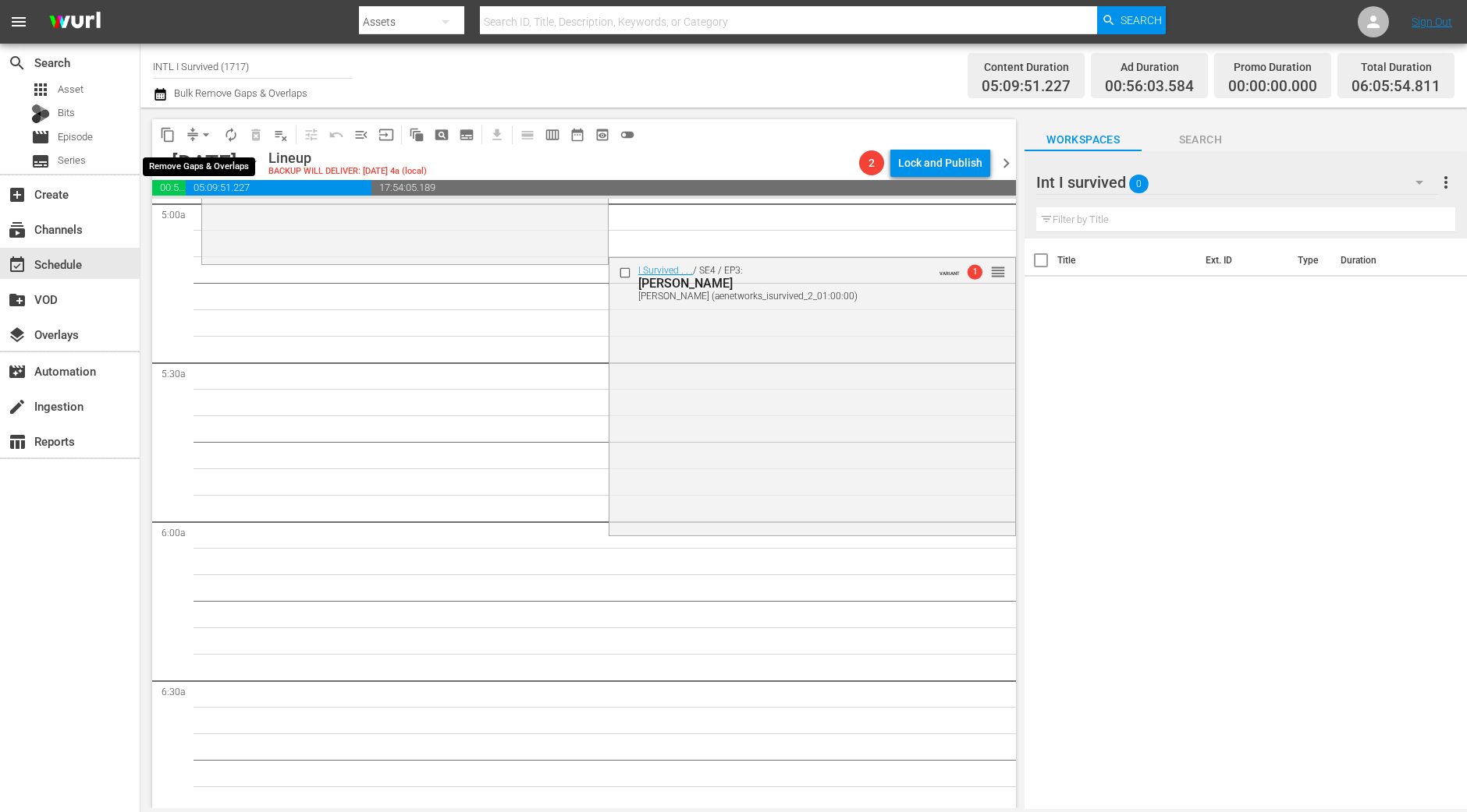
click at [198, 131] on span "arrow_drop_down" at bounding box center [206, 134] width 16 height 16
click at [228, 162] on li "Align to Midnight" at bounding box center [206, 165] width 129 height 25
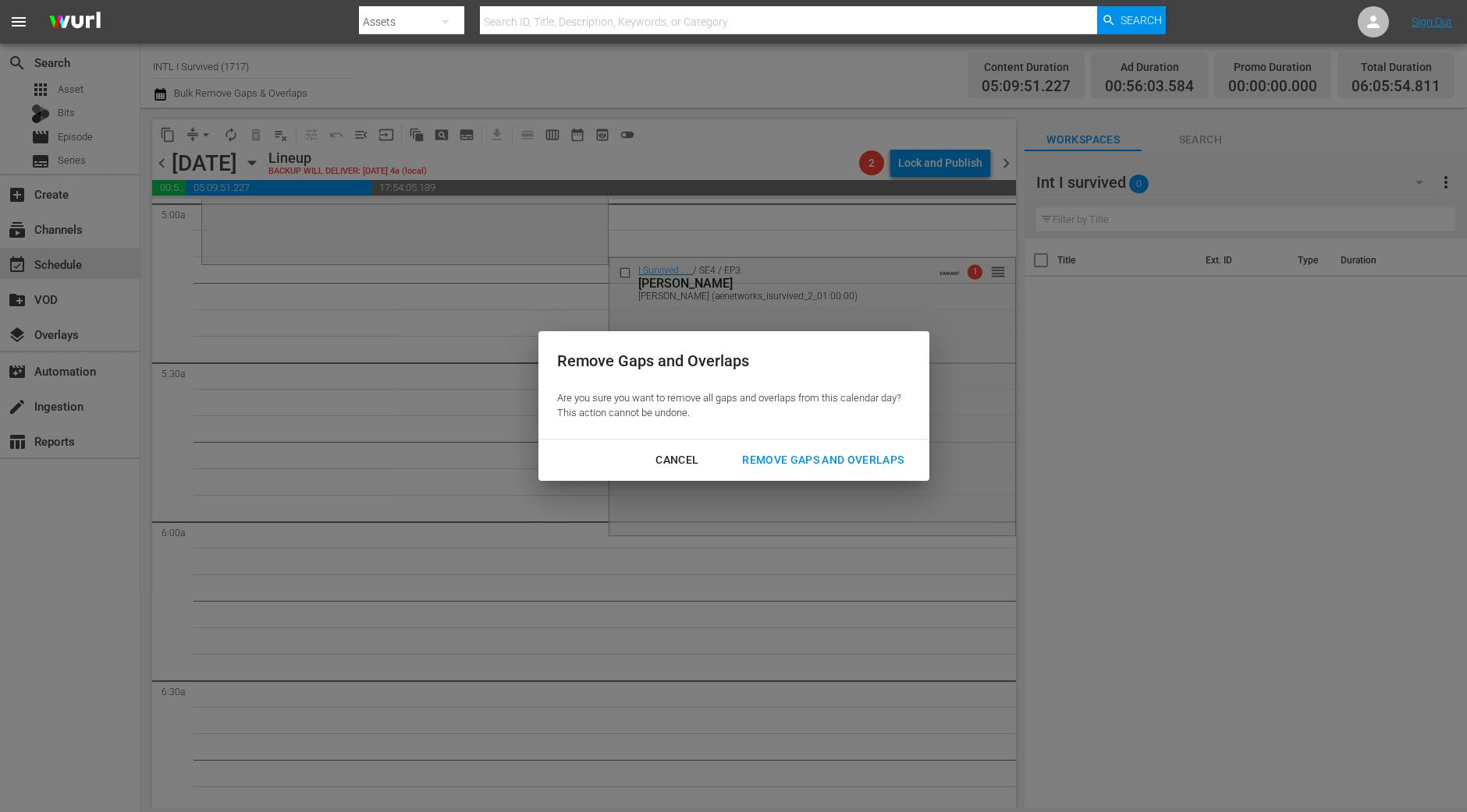
click at [779, 455] on div "Remove Gaps and Overlaps" at bounding box center [823, 460] width 186 height 20
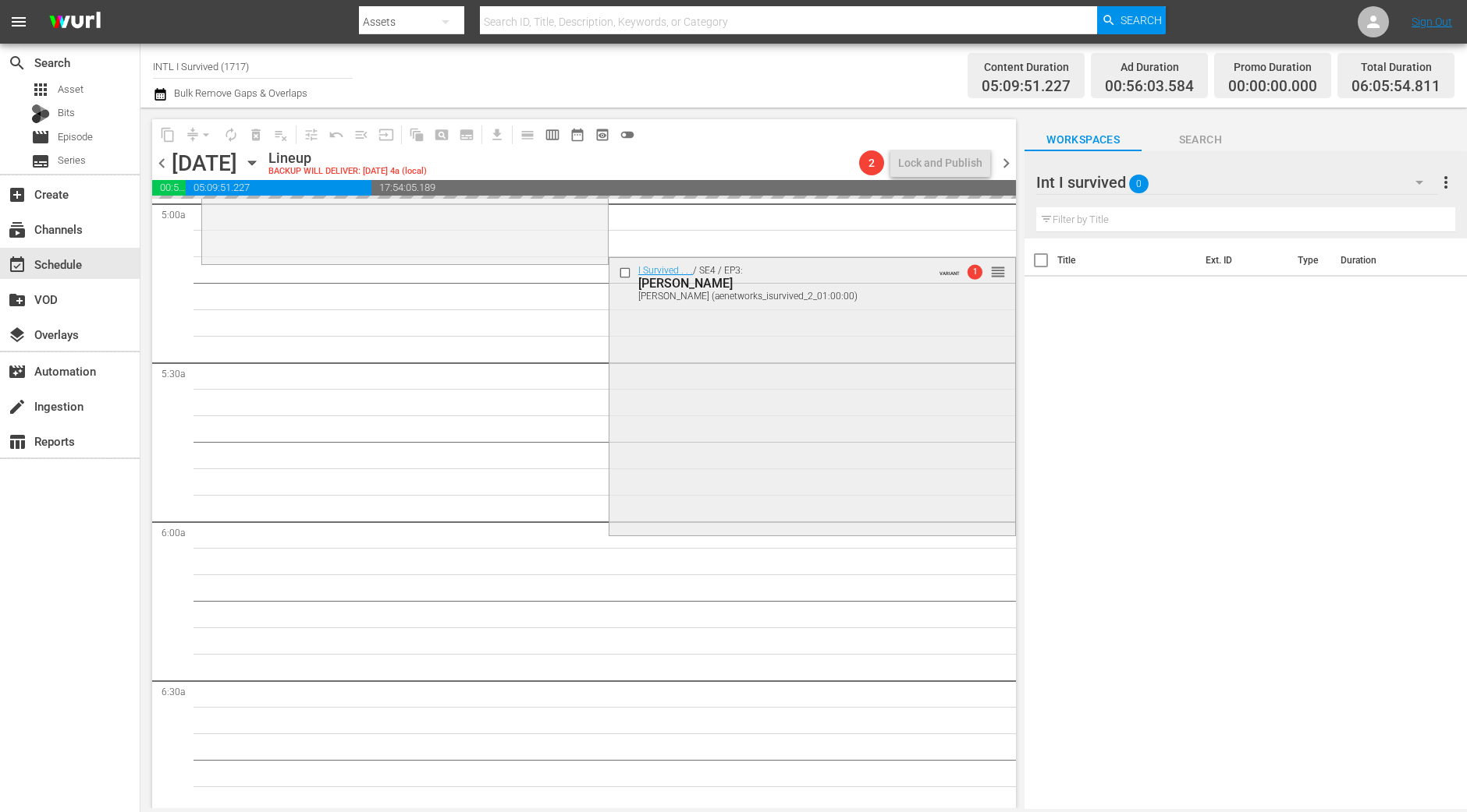
click at [803, 442] on div "I Survived . . . / SE4 / EP3: Maggie, Gary, Barbara Maggie, Gary, Barbara (aene…" at bounding box center [812, 396] width 405 height 275
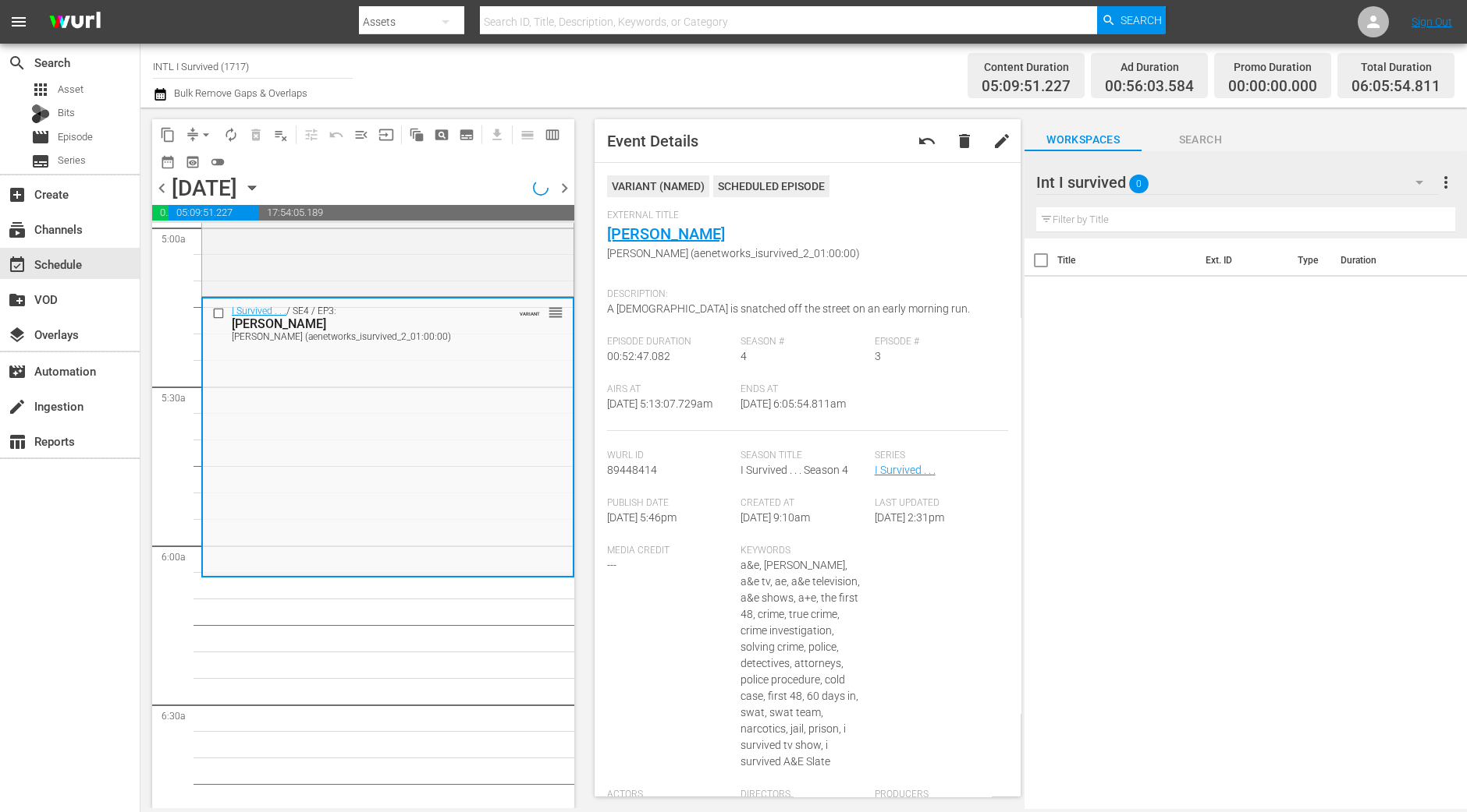
scroll to position [1558, 0]
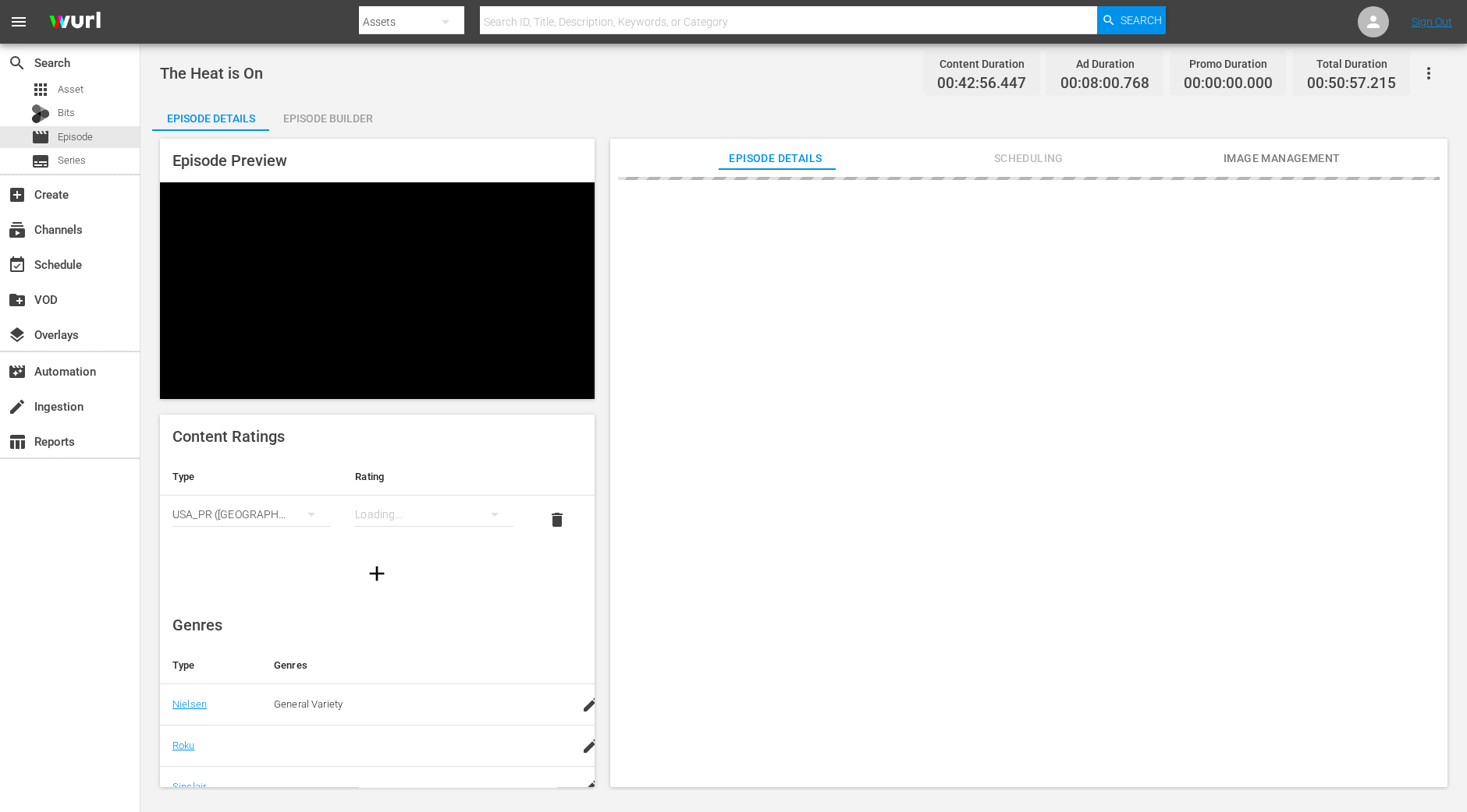
click at [293, 113] on div "Episode Builder" at bounding box center [327, 118] width 117 height 38
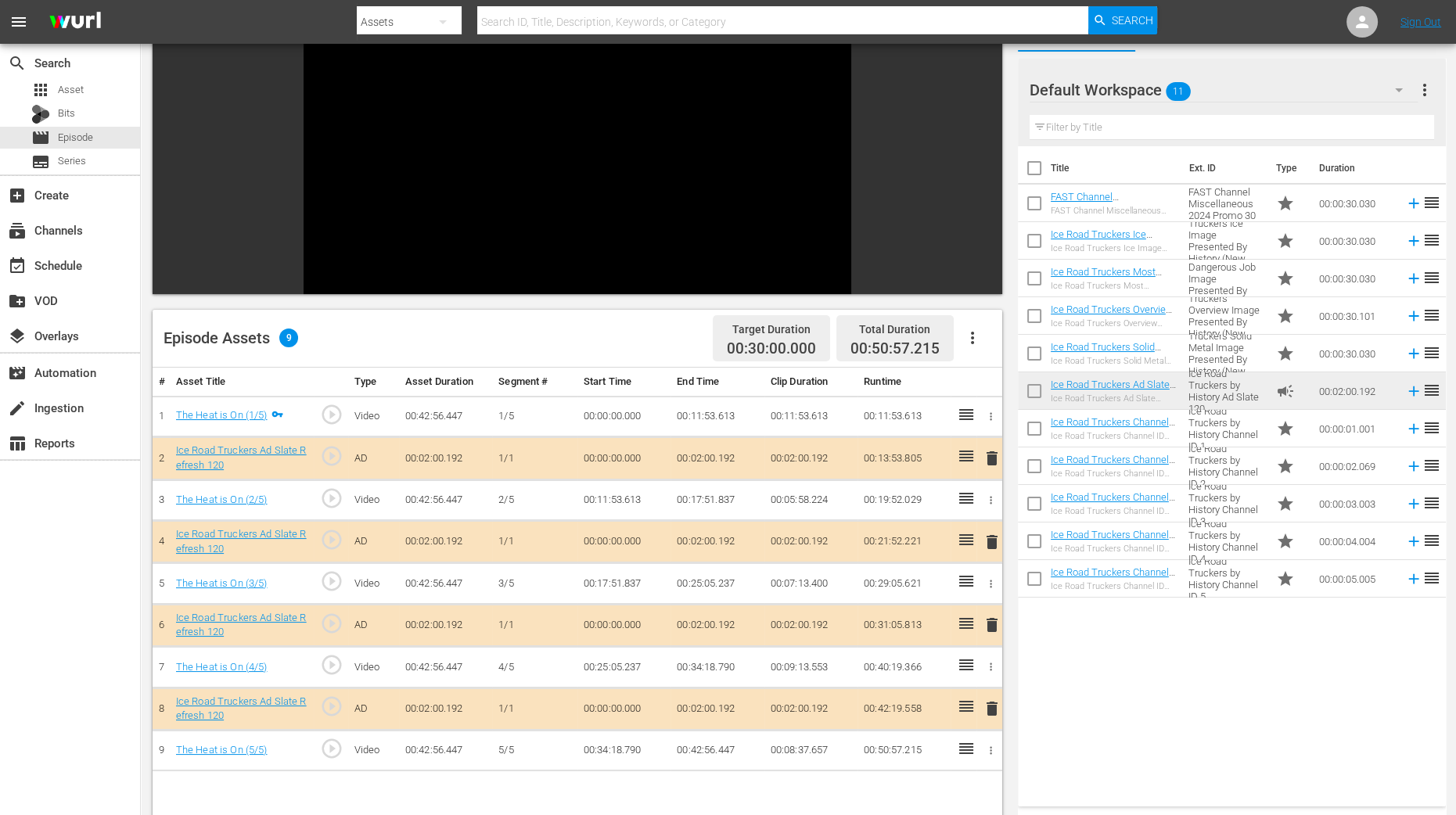
scroll to position [372, 0]
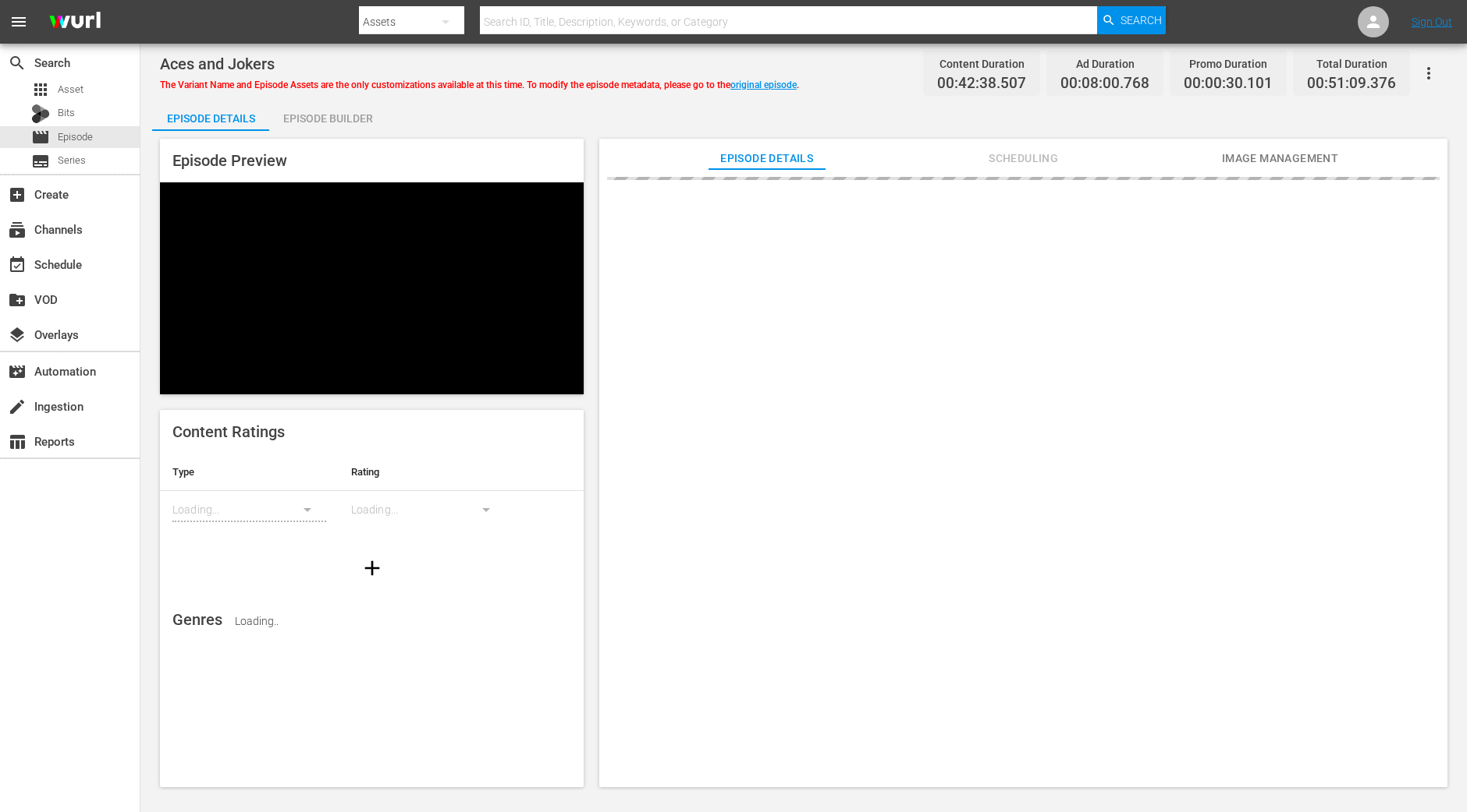
click at [381, 128] on div "Episode Builder" at bounding box center [327, 118] width 117 height 38
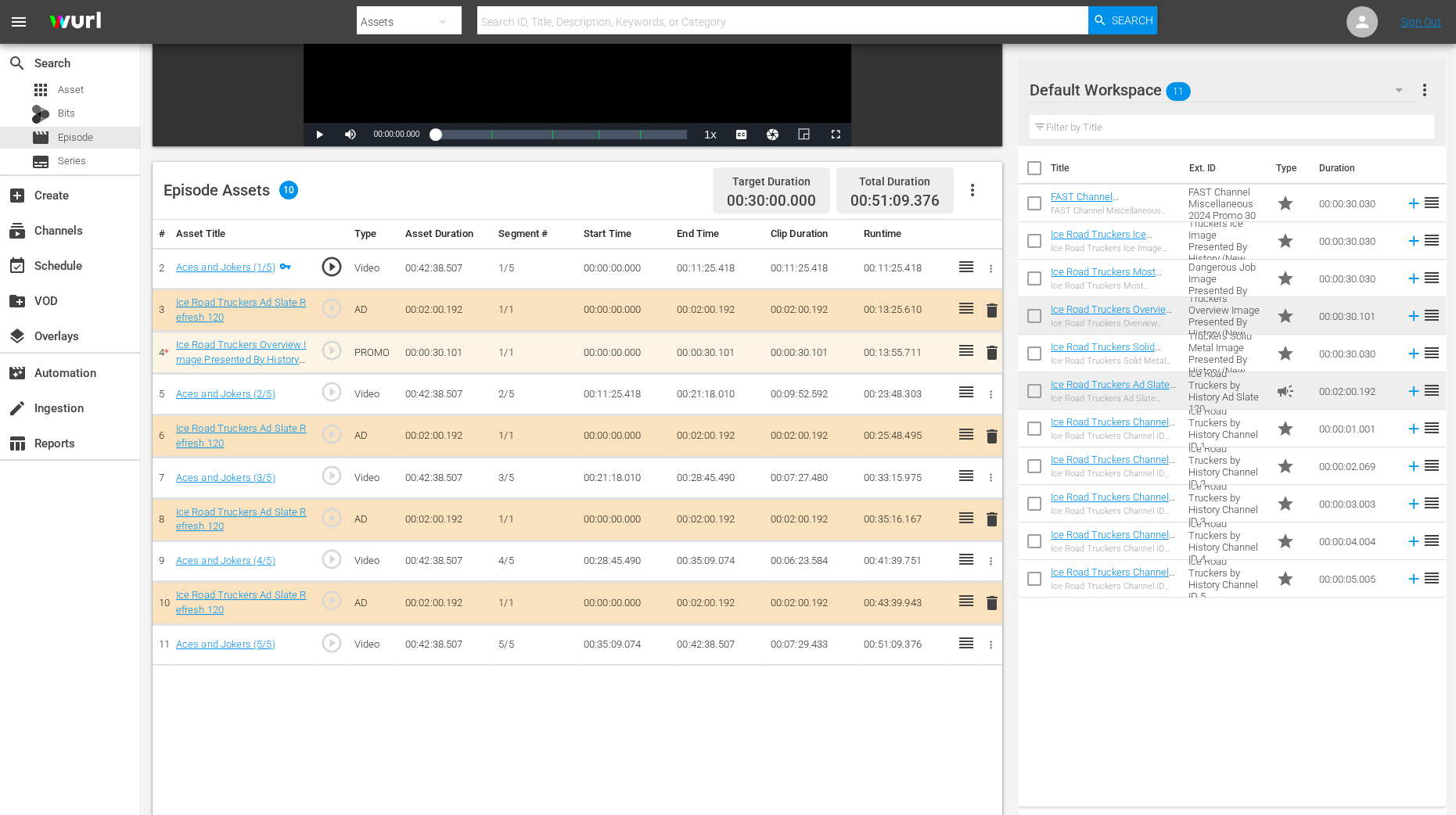
scroll to position [391, 0]
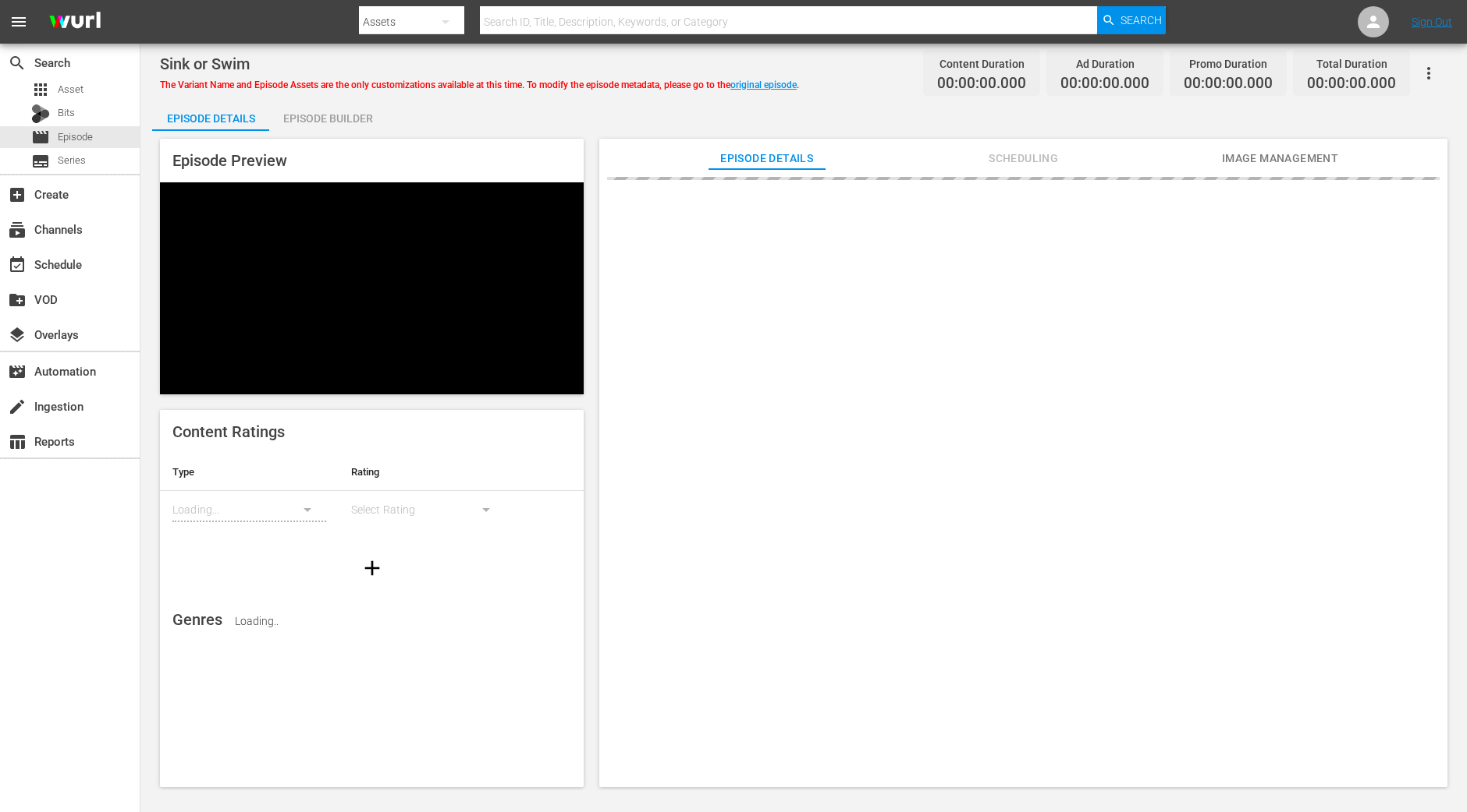
click at [345, 117] on div "Episode Builder" at bounding box center [327, 118] width 117 height 38
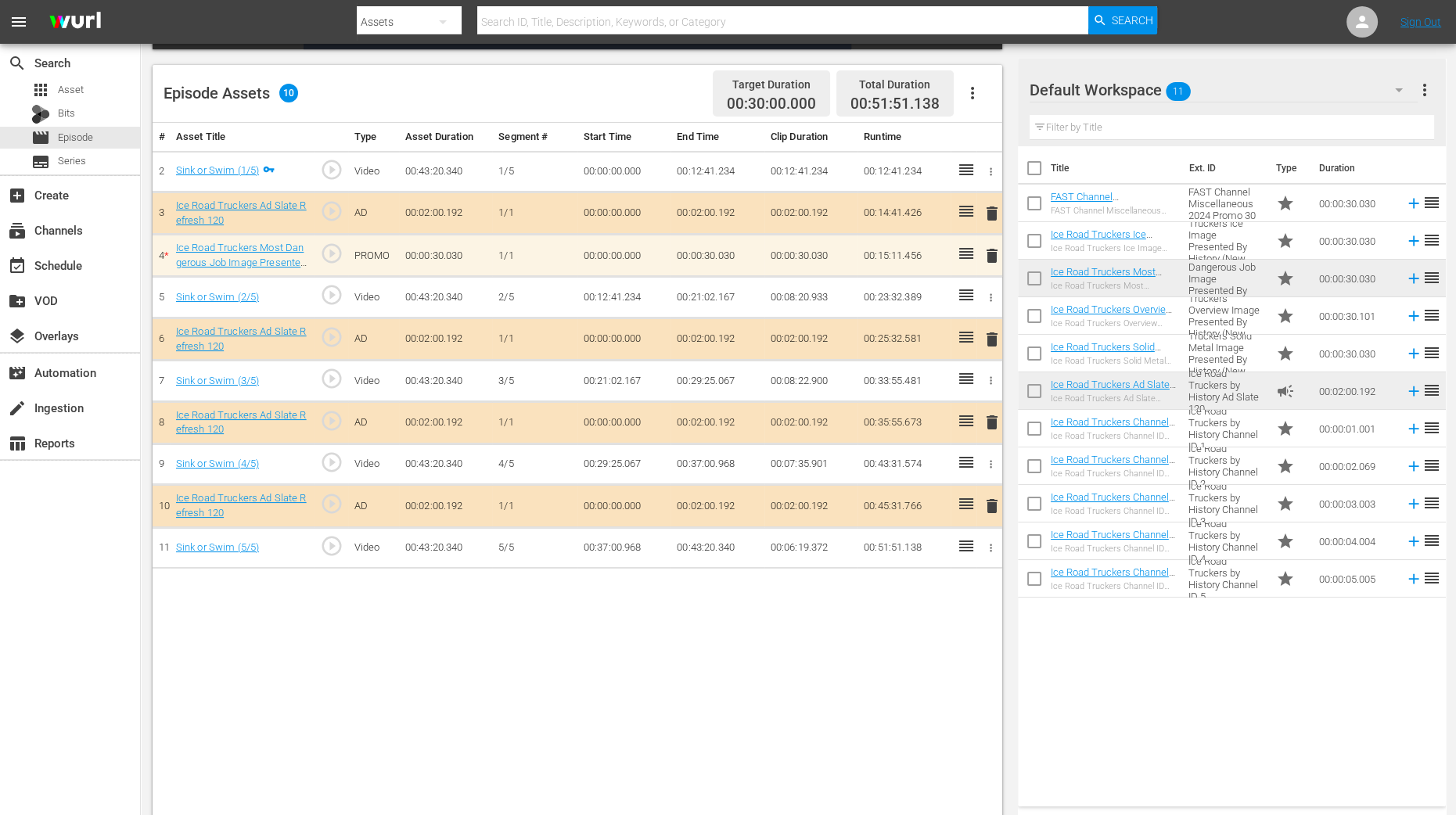
scroll to position [391, 0]
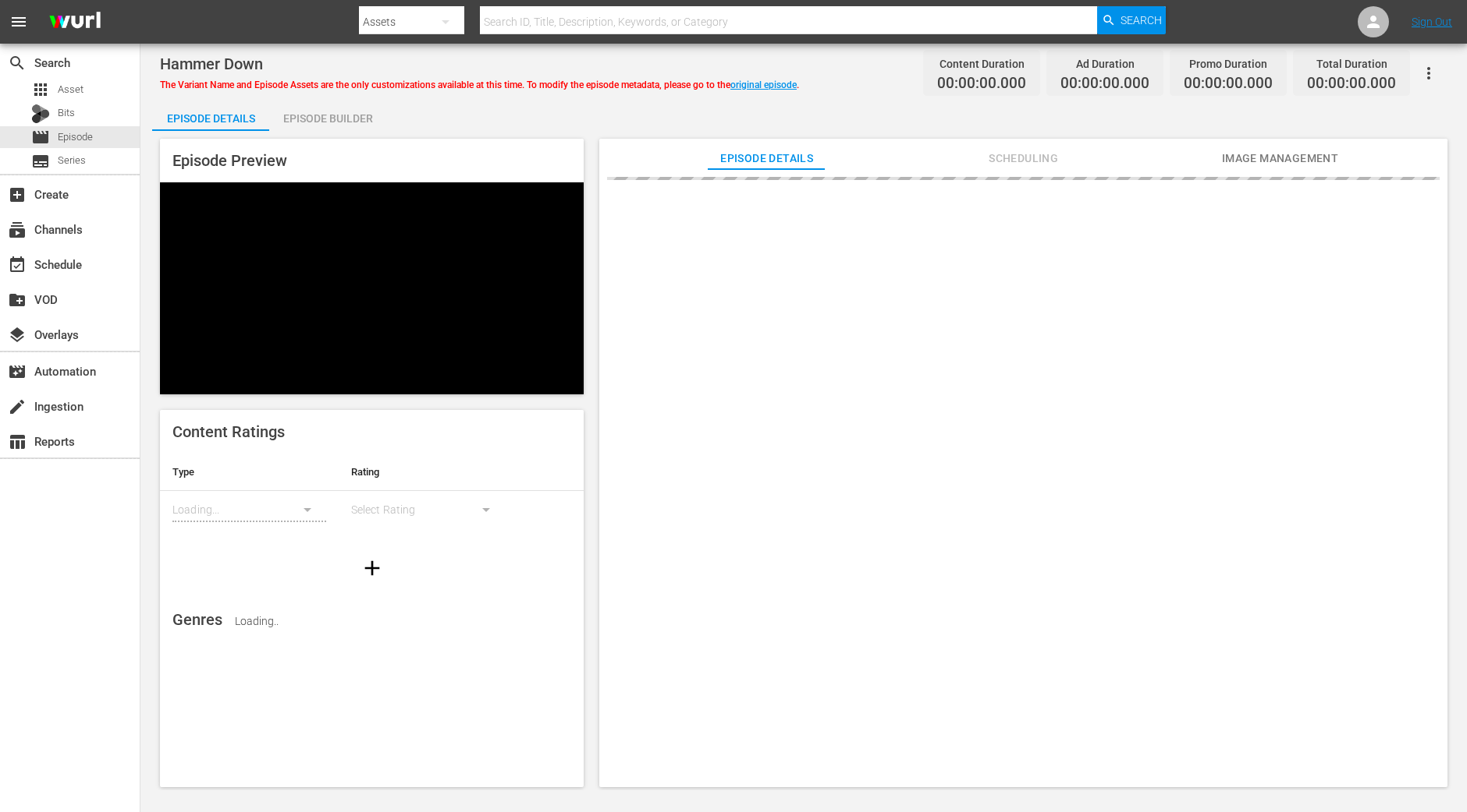
click at [332, 102] on div "Episode Builder" at bounding box center [327, 118] width 117 height 38
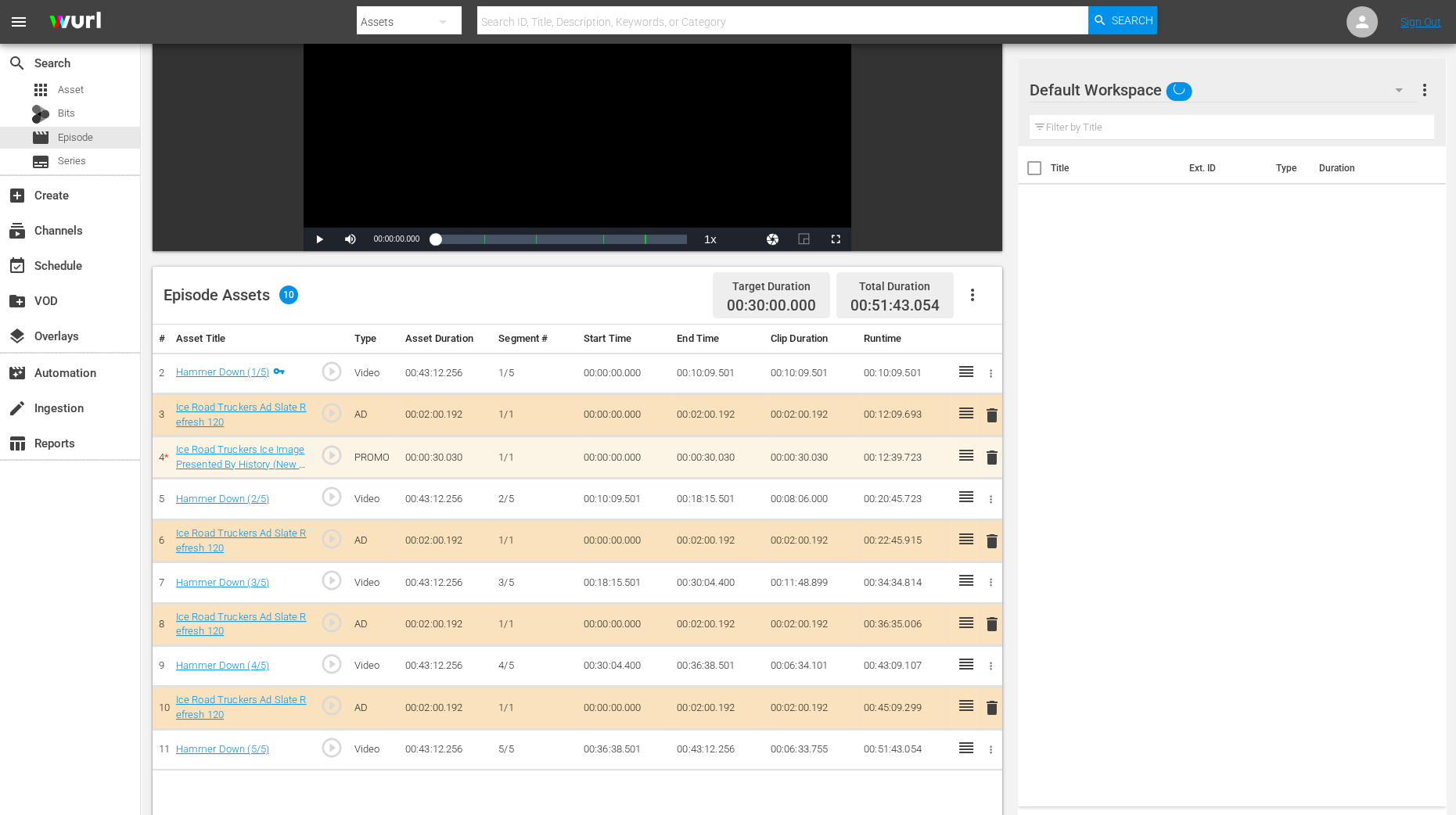
scroll to position [391, 0]
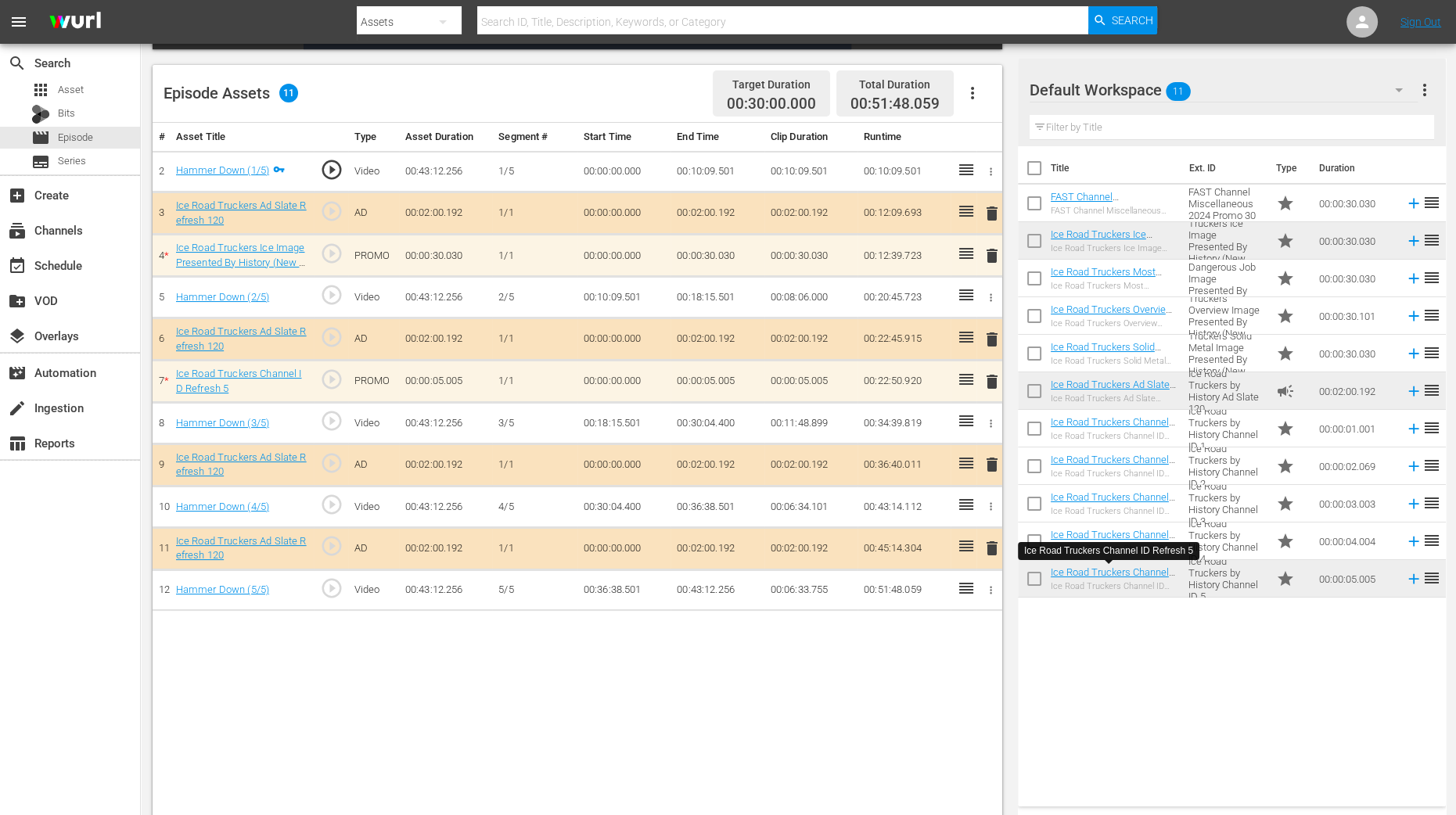
click at [1185, 741] on div "Title Ext. ID Type Duration FAST Channel Miscellaneous 2024 Promo 30 FAST Chann…" at bounding box center [1232, 474] width 428 height 655
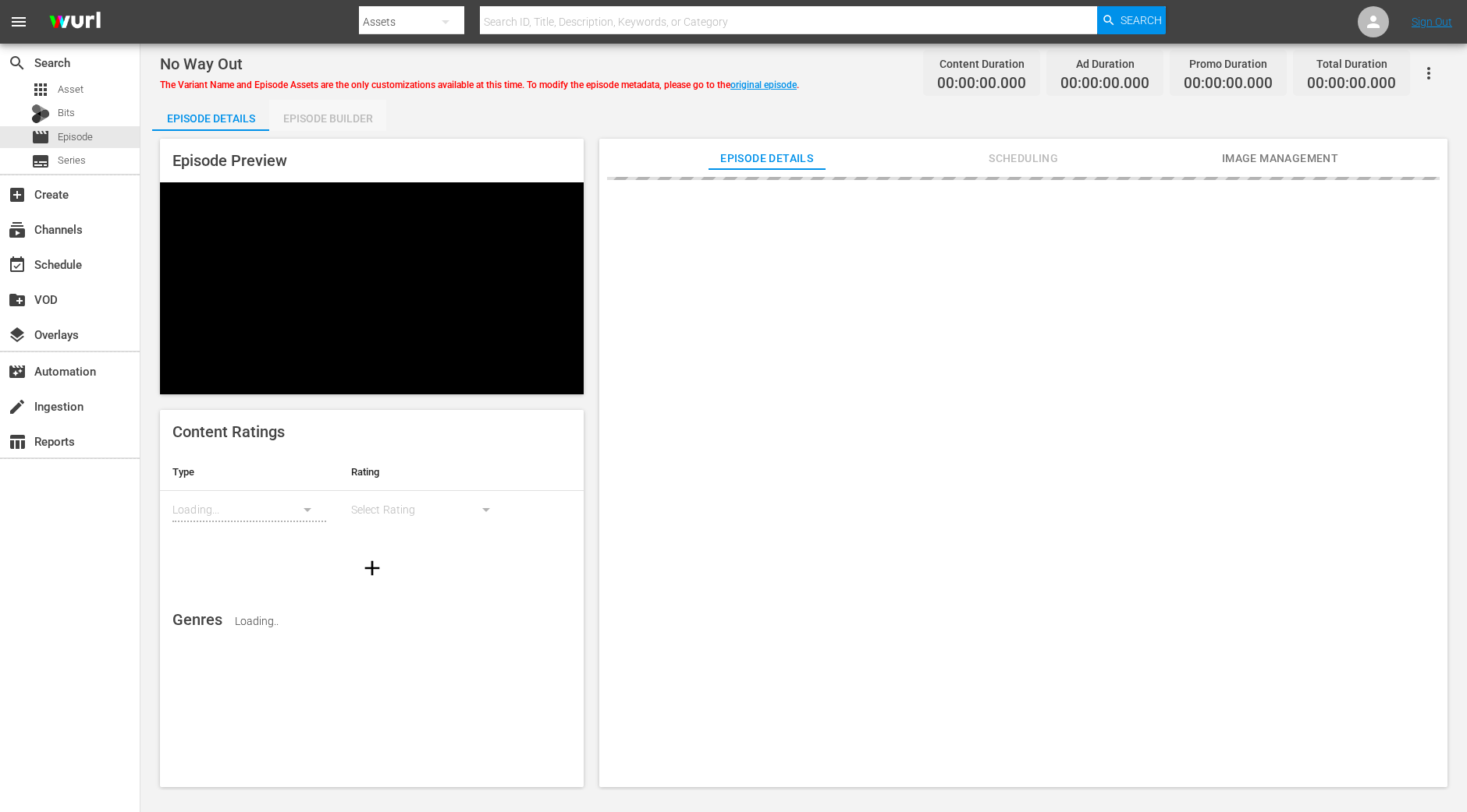
click at [352, 113] on div "Episode Builder" at bounding box center [327, 118] width 117 height 38
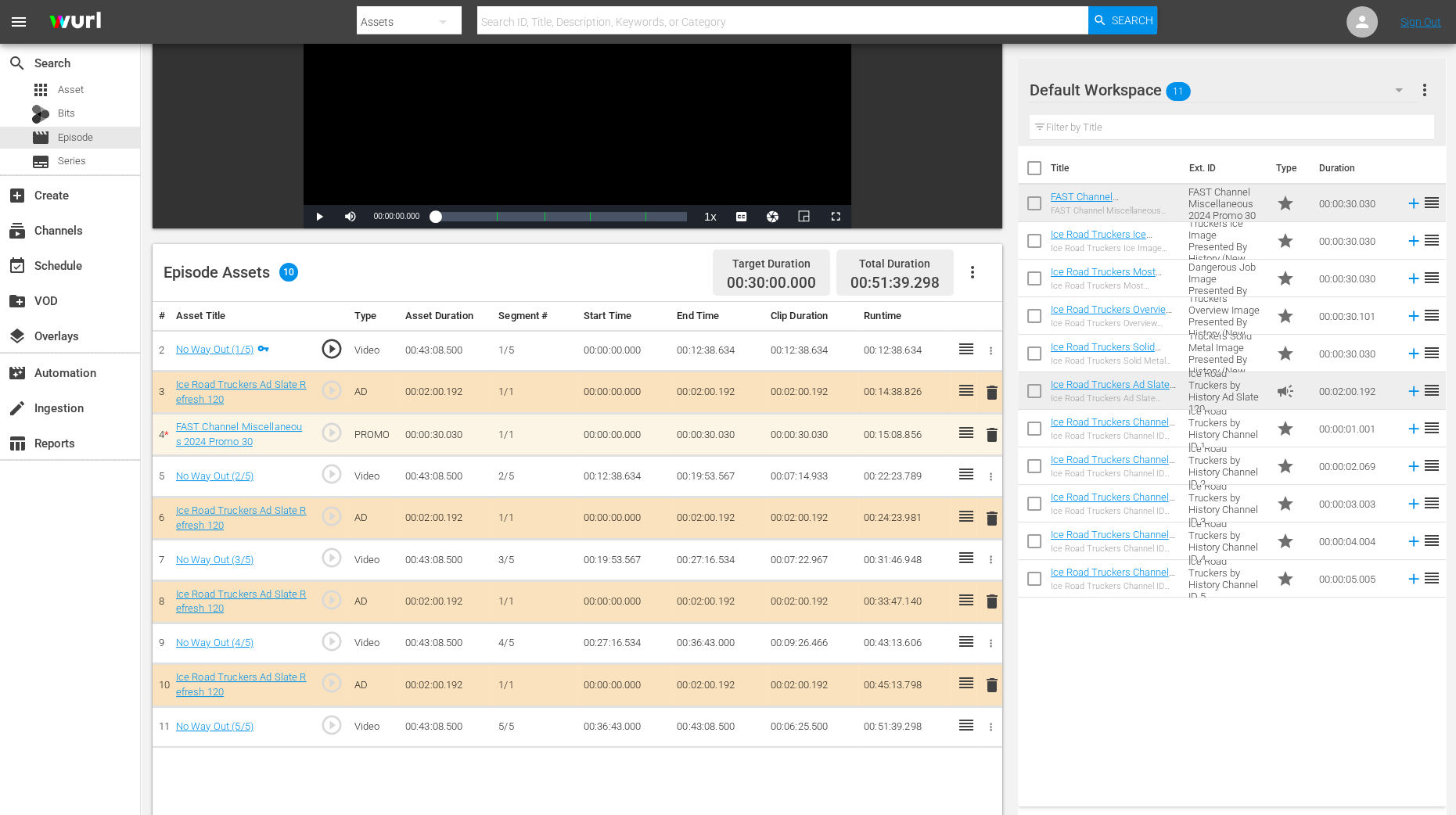
scroll to position [293, 0]
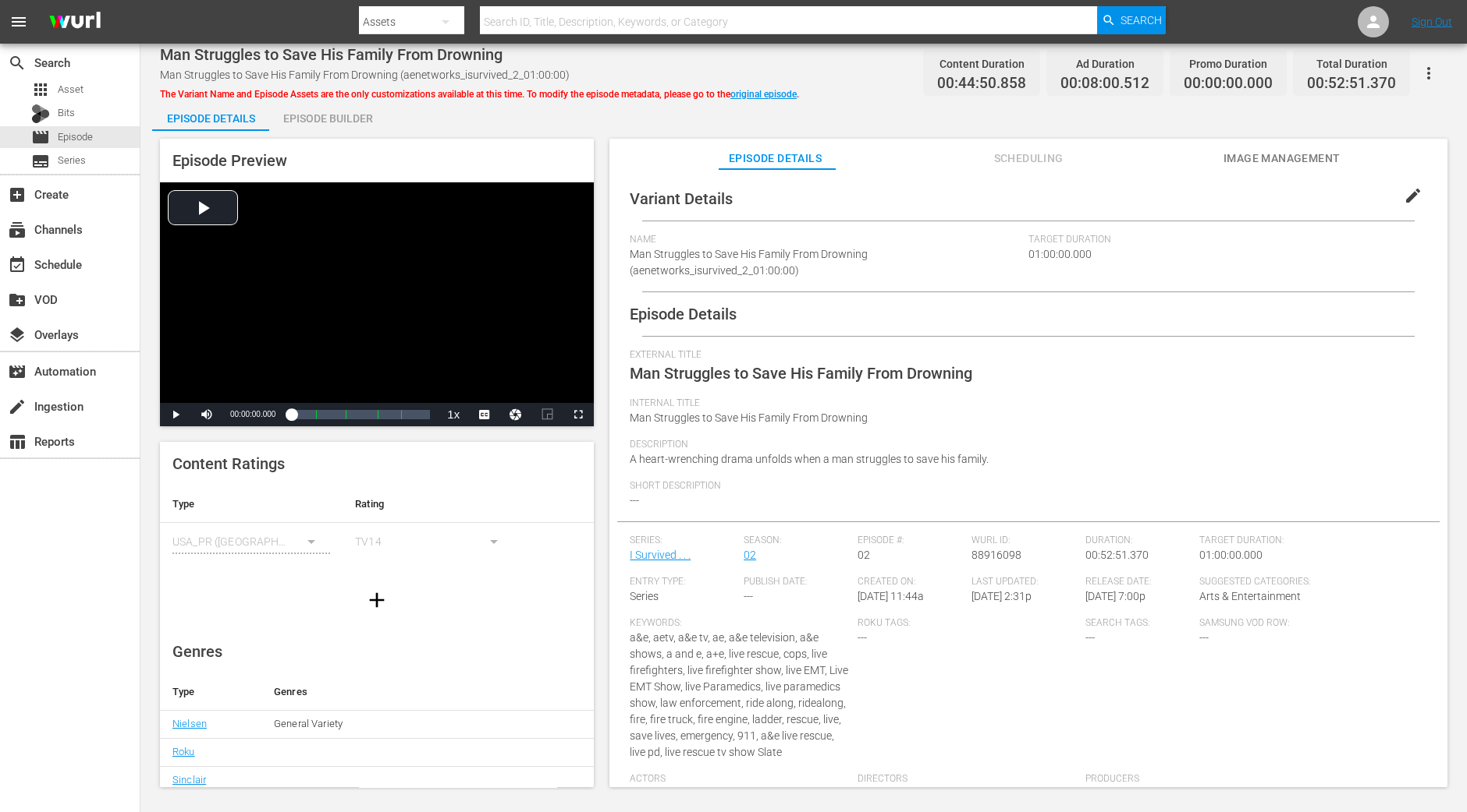
click at [353, 112] on div "Episode Builder" at bounding box center [327, 118] width 117 height 38
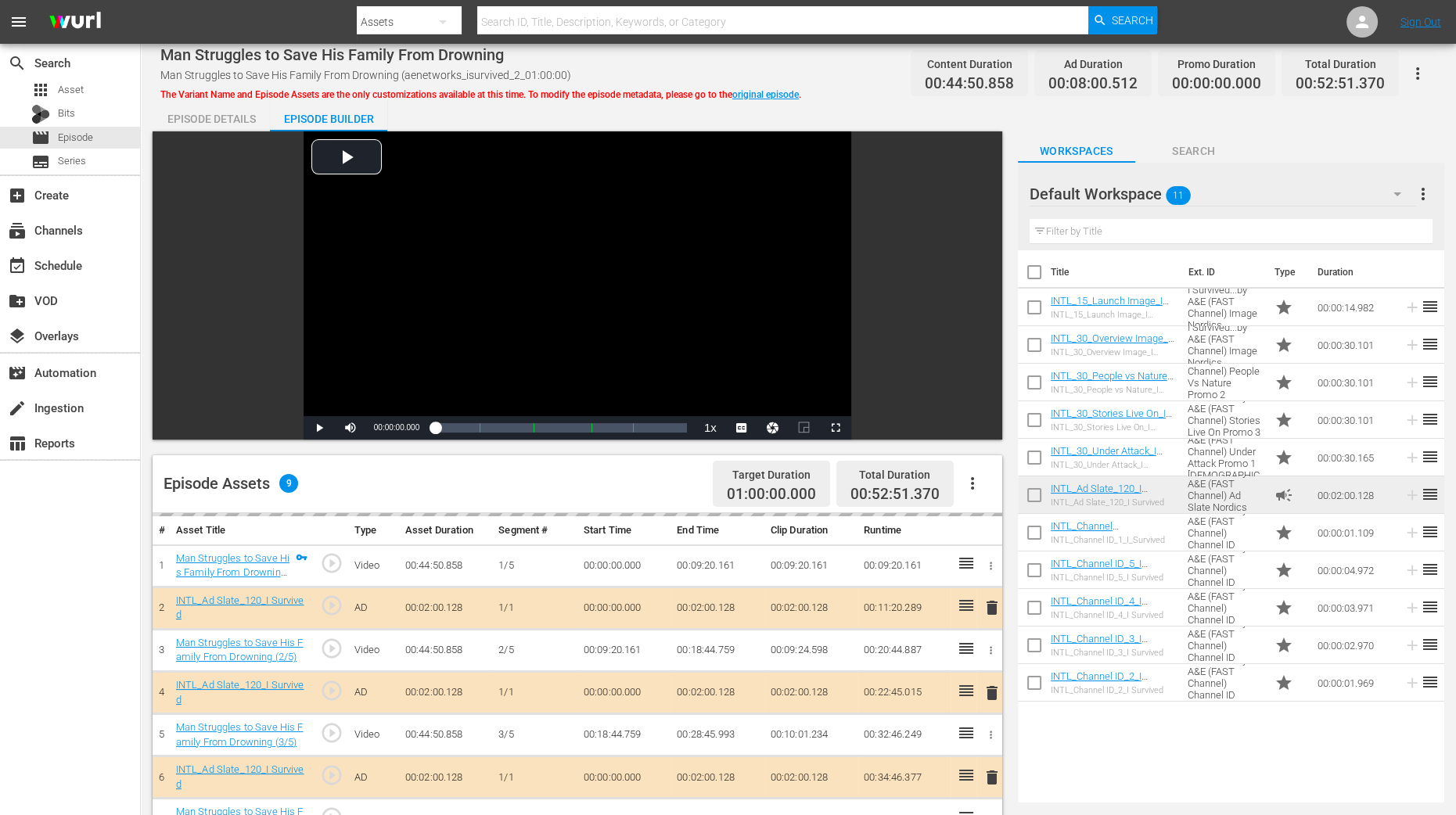
scroll to position [391, 0]
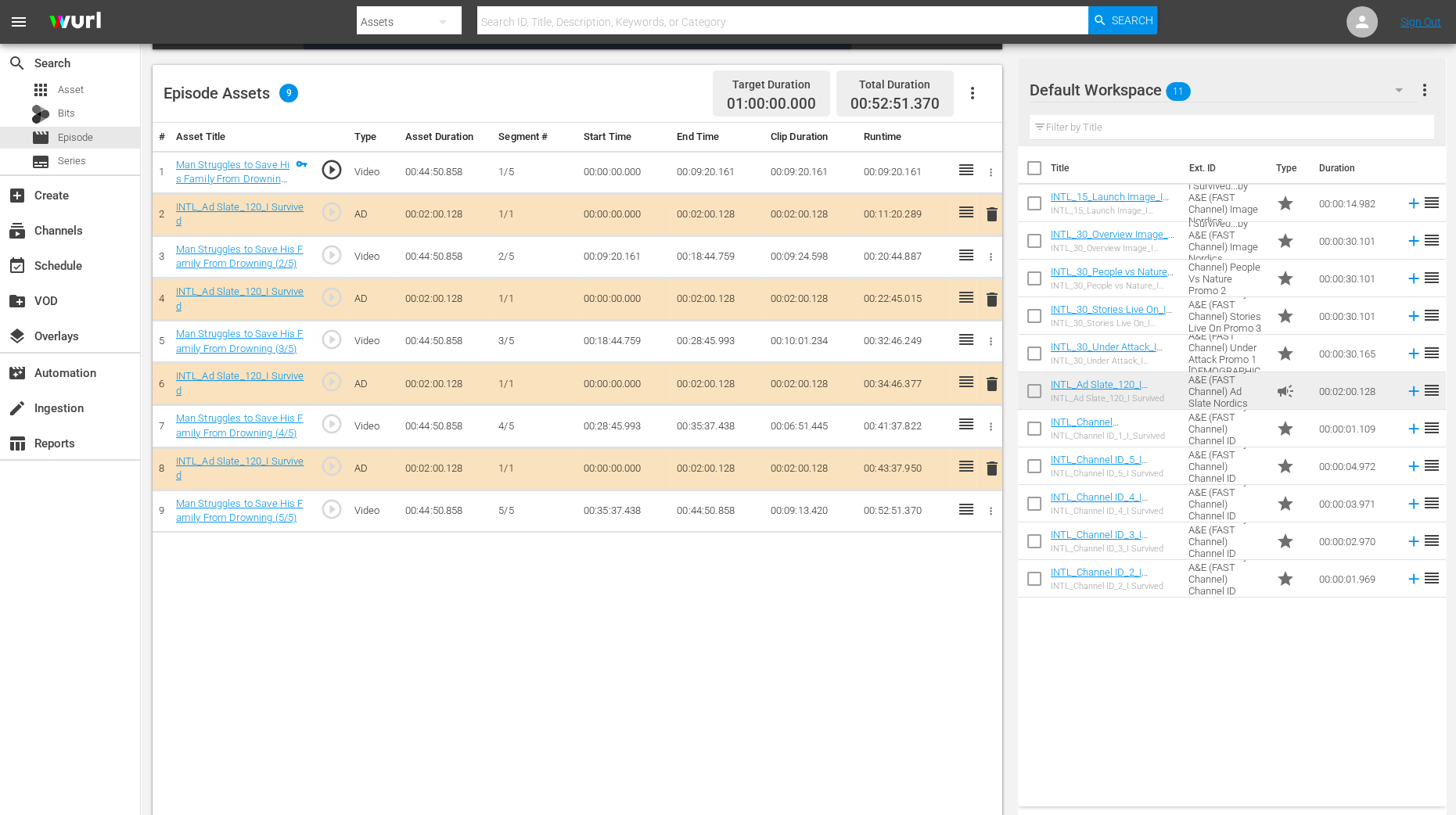
click at [994, 297] on span "delete" at bounding box center [992, 300] width 19 height 19
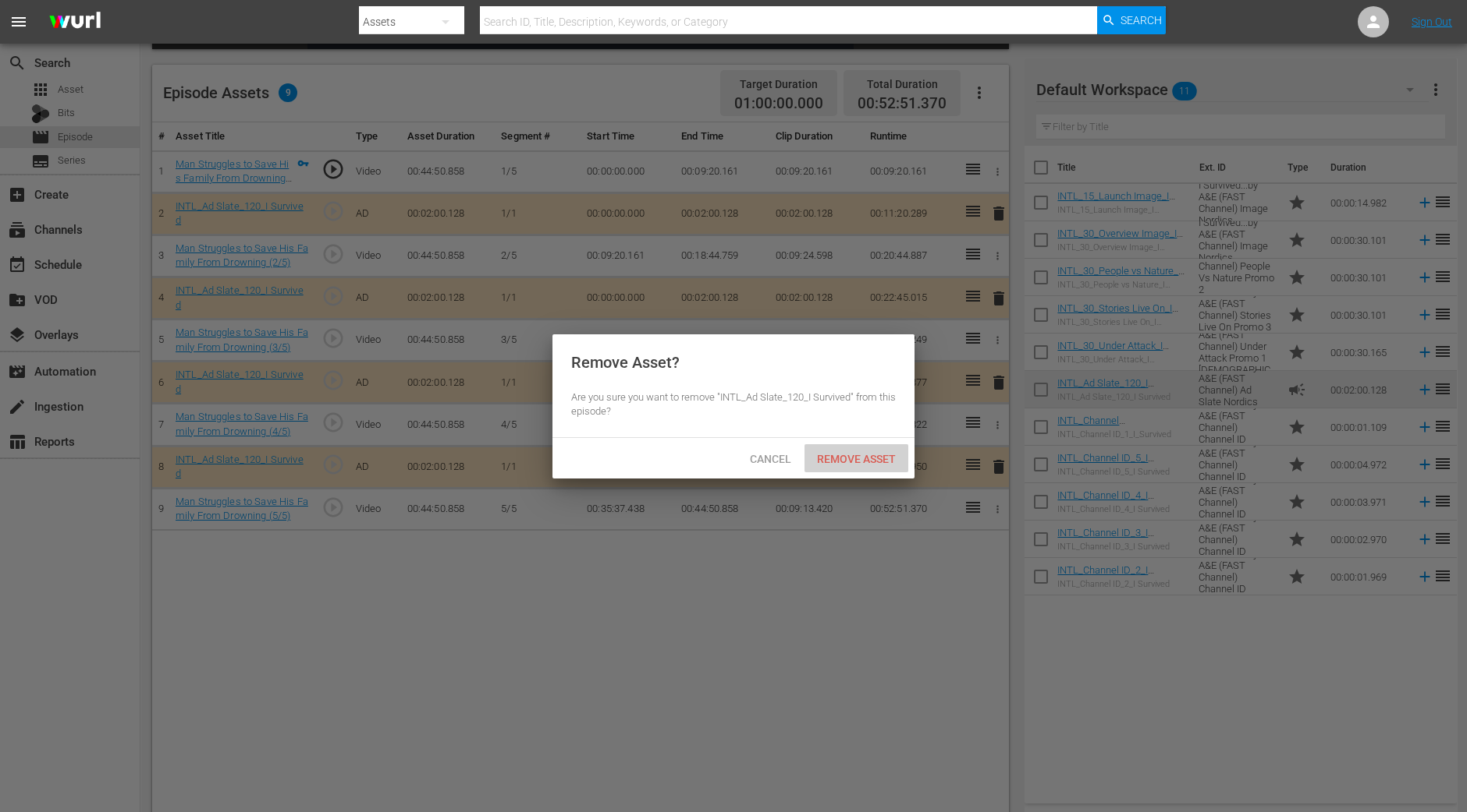
click at [870, 463] on span "Remove Asset" at bounding box center [856, 459] width 103 height 12
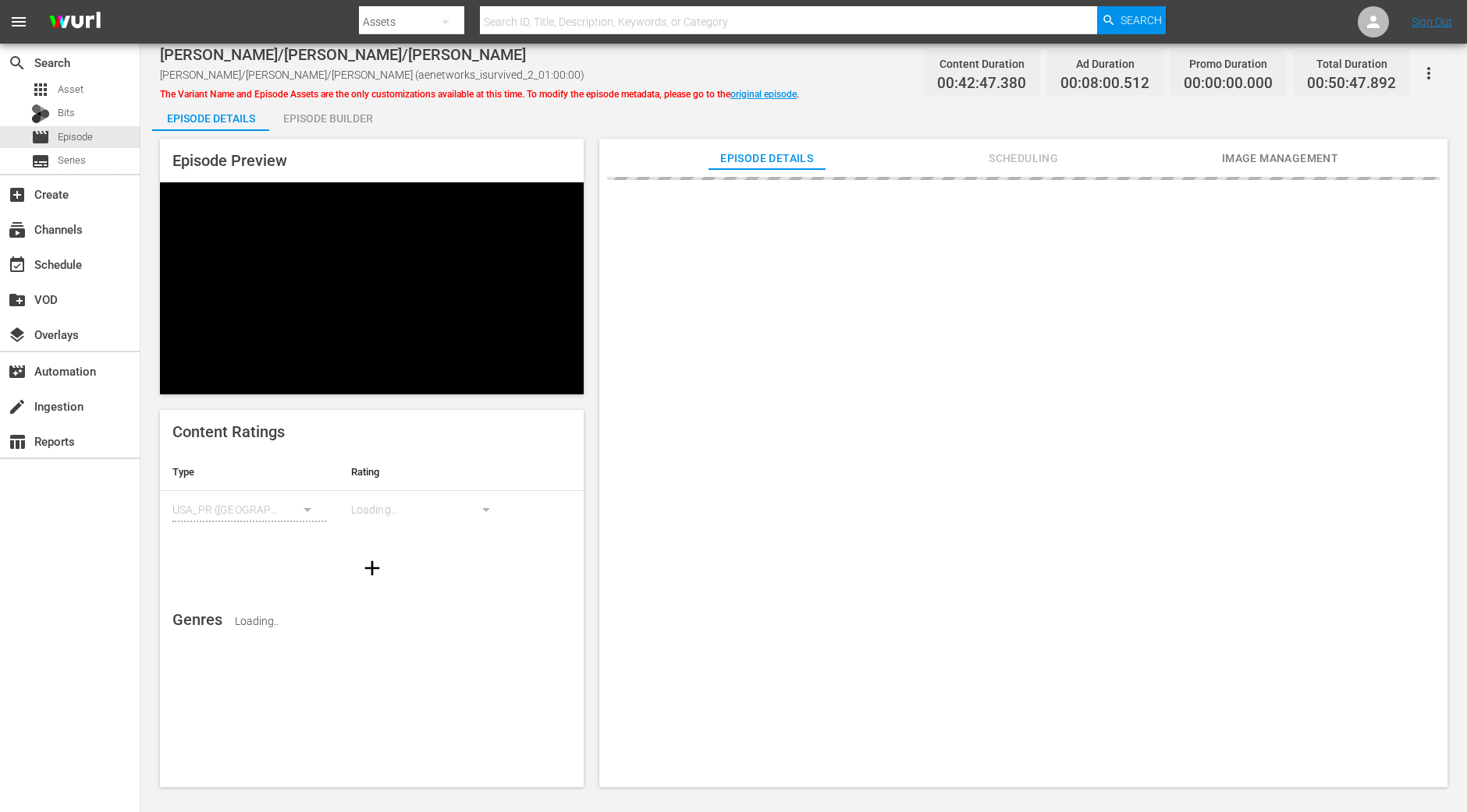
click at [345, 111] on div "Episode Builder" at bounding box center [327, 118] width 117 height 38
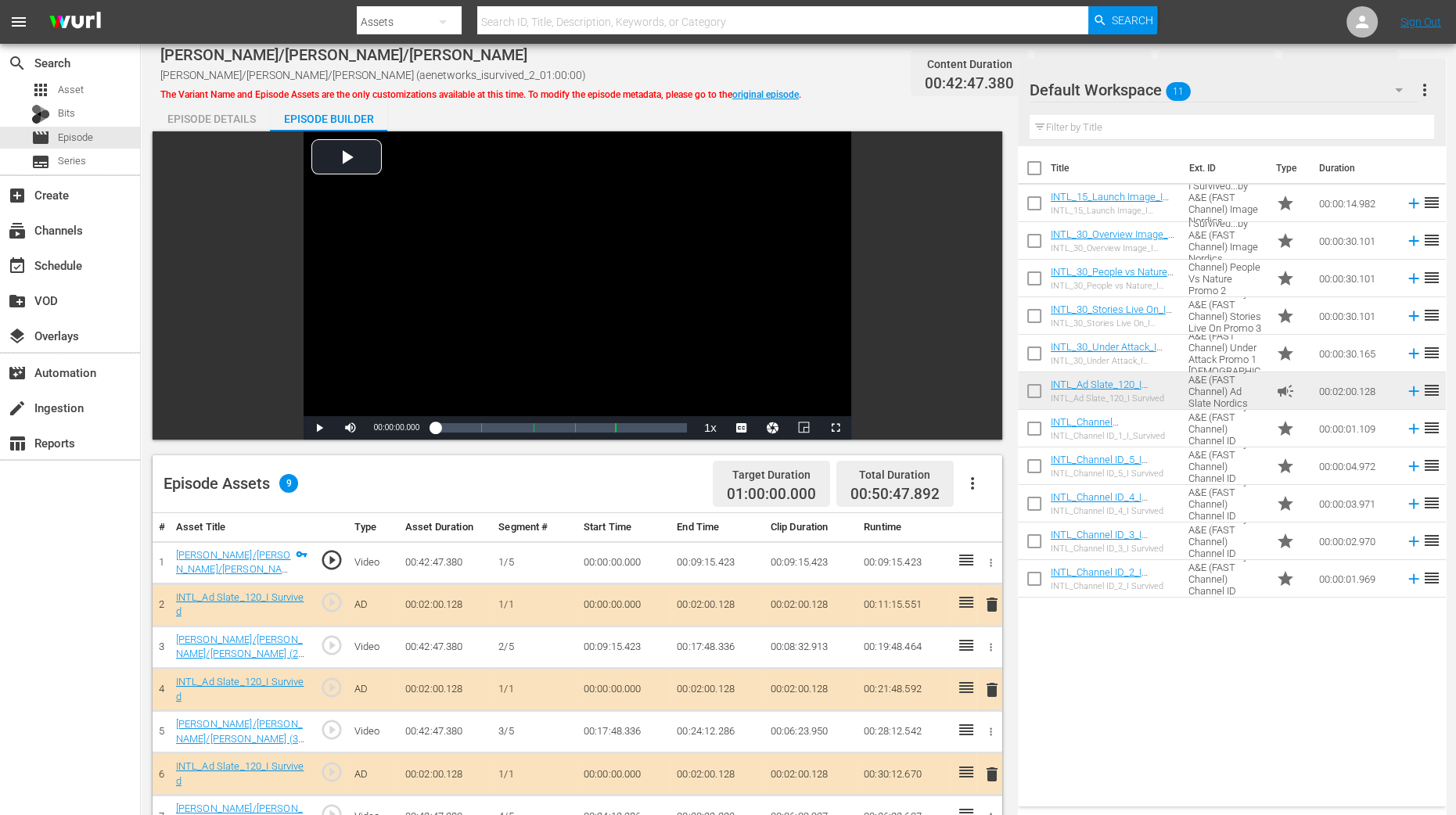
scroll to position [391, 0]
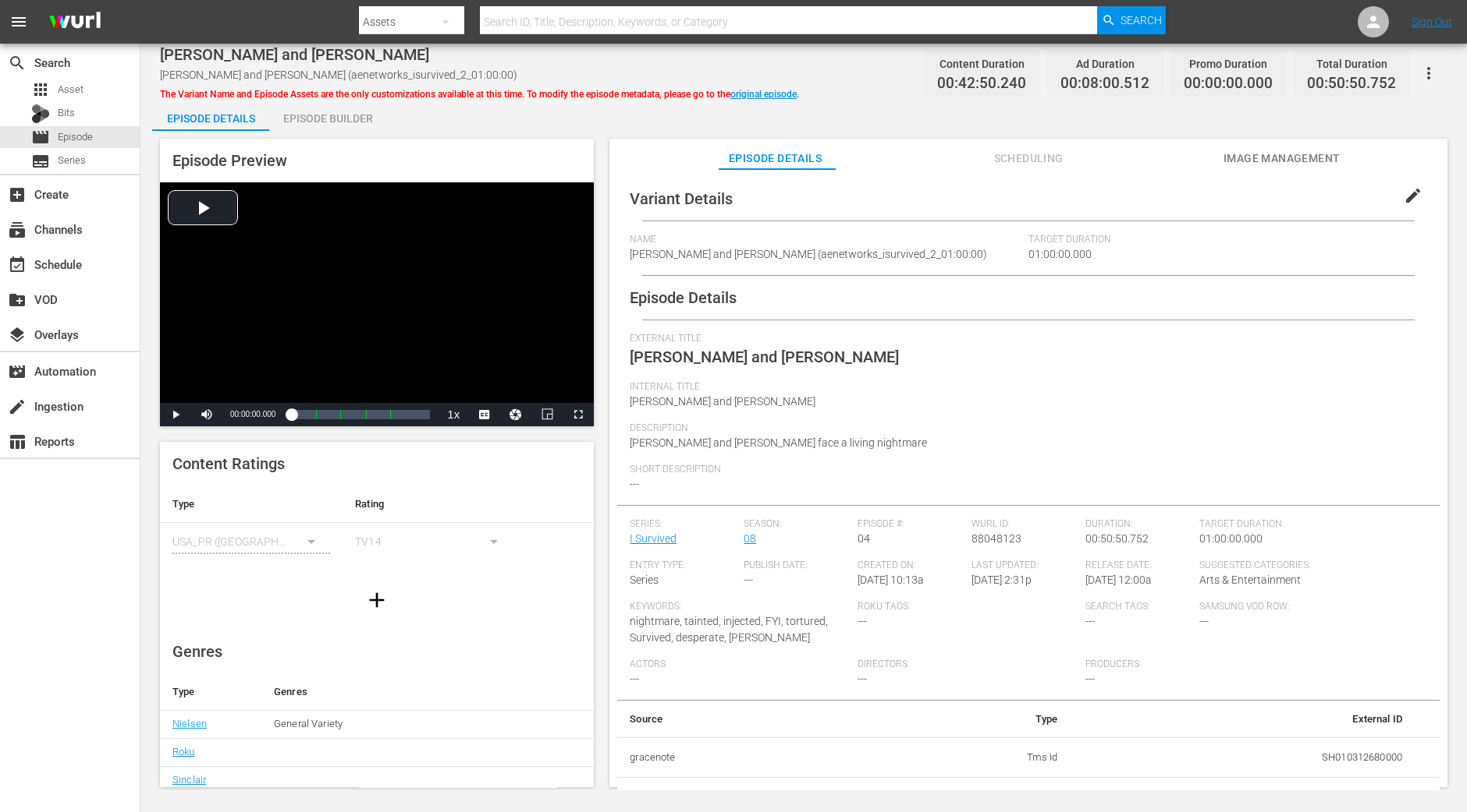
click at [364, 112] on div "Episode Builder" at bounding box center [327, 118] width 117 height 38
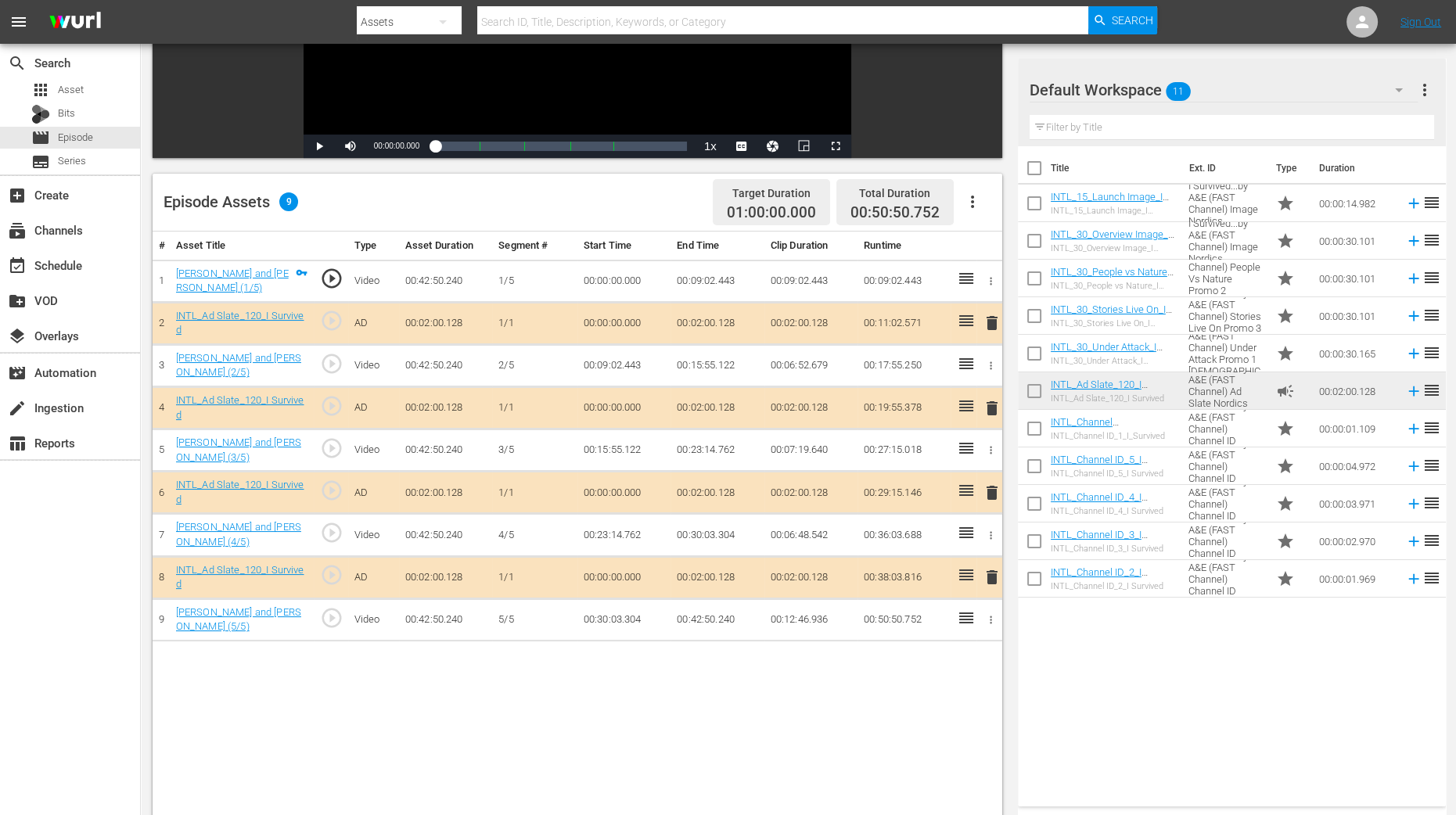
scroll to position [391, 0]
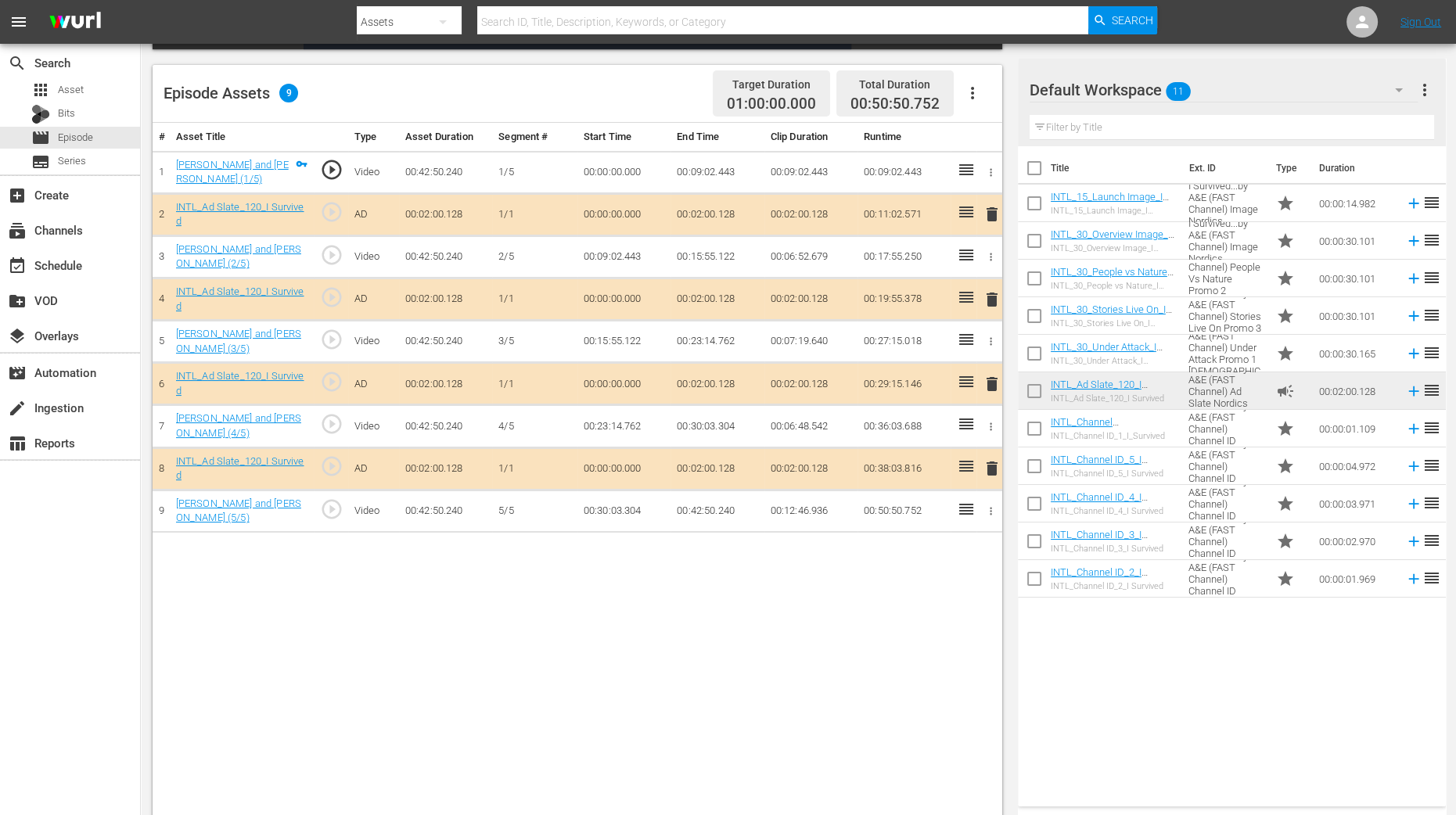
click at [992, 291] on span "delete" at bounding box center [992, 300] width 19 height 19
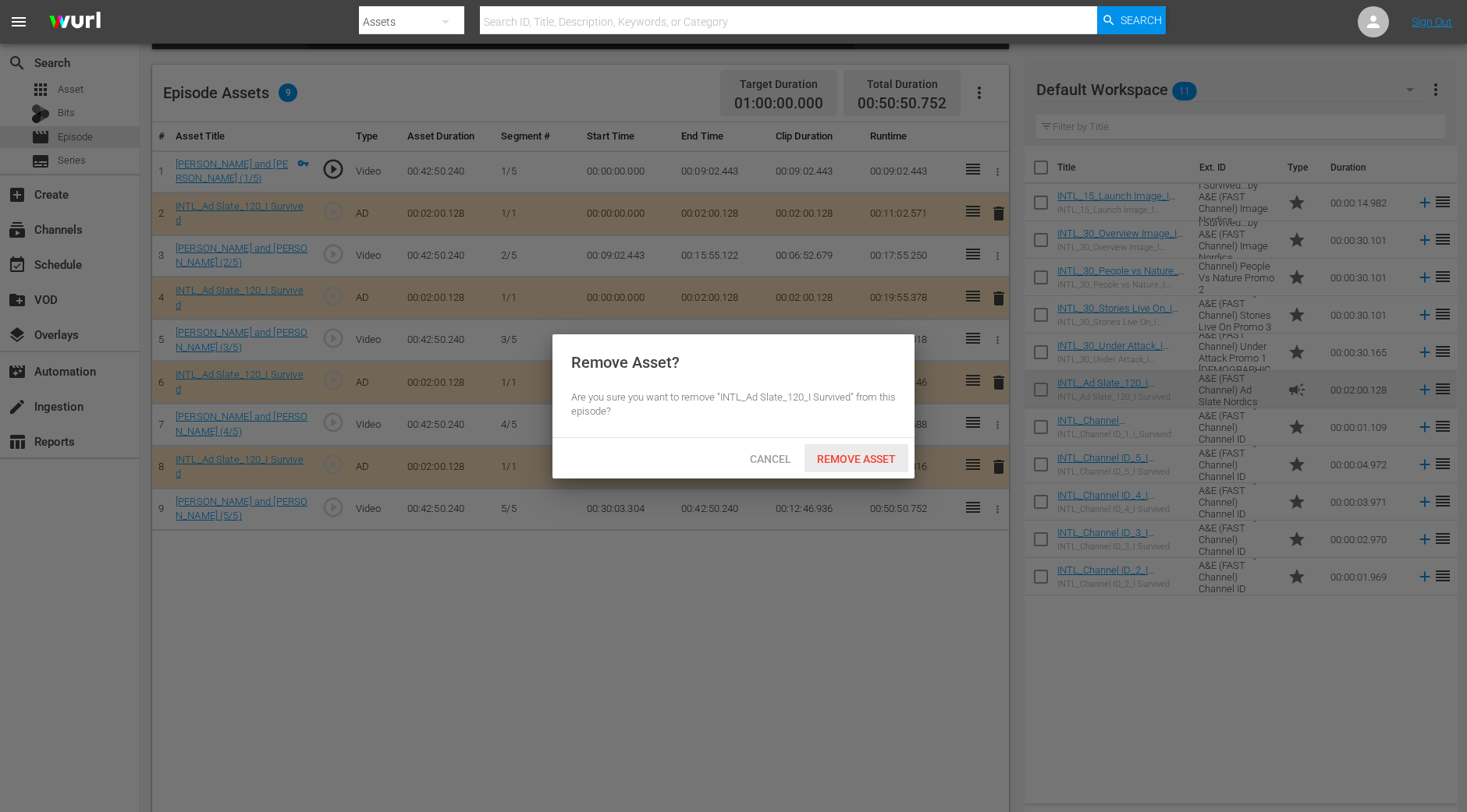
click at [841, 456] on span "Remove Asset" at bounding box center [856, 459] width 103 height 12
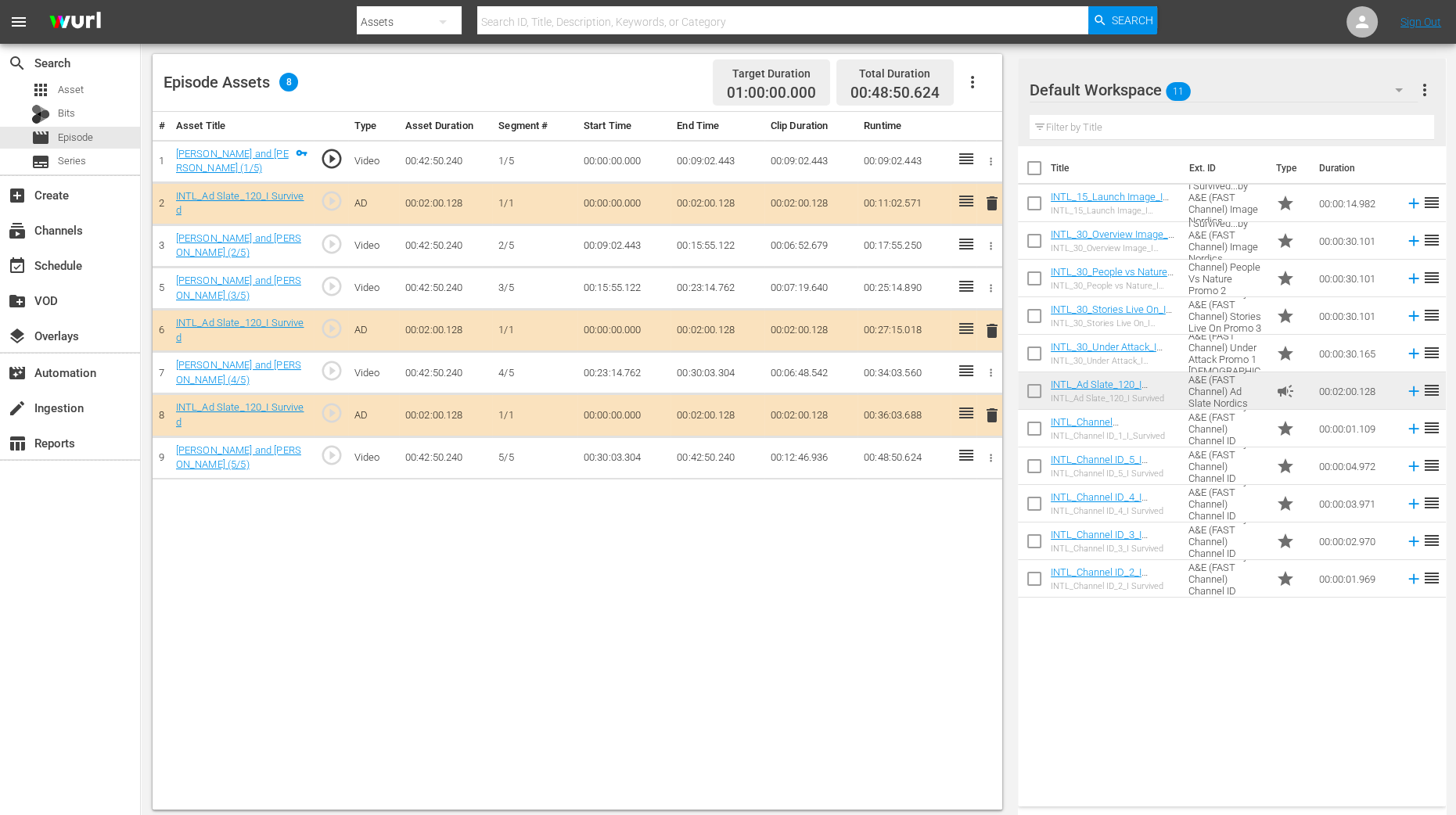
scroll to position [407, 0]
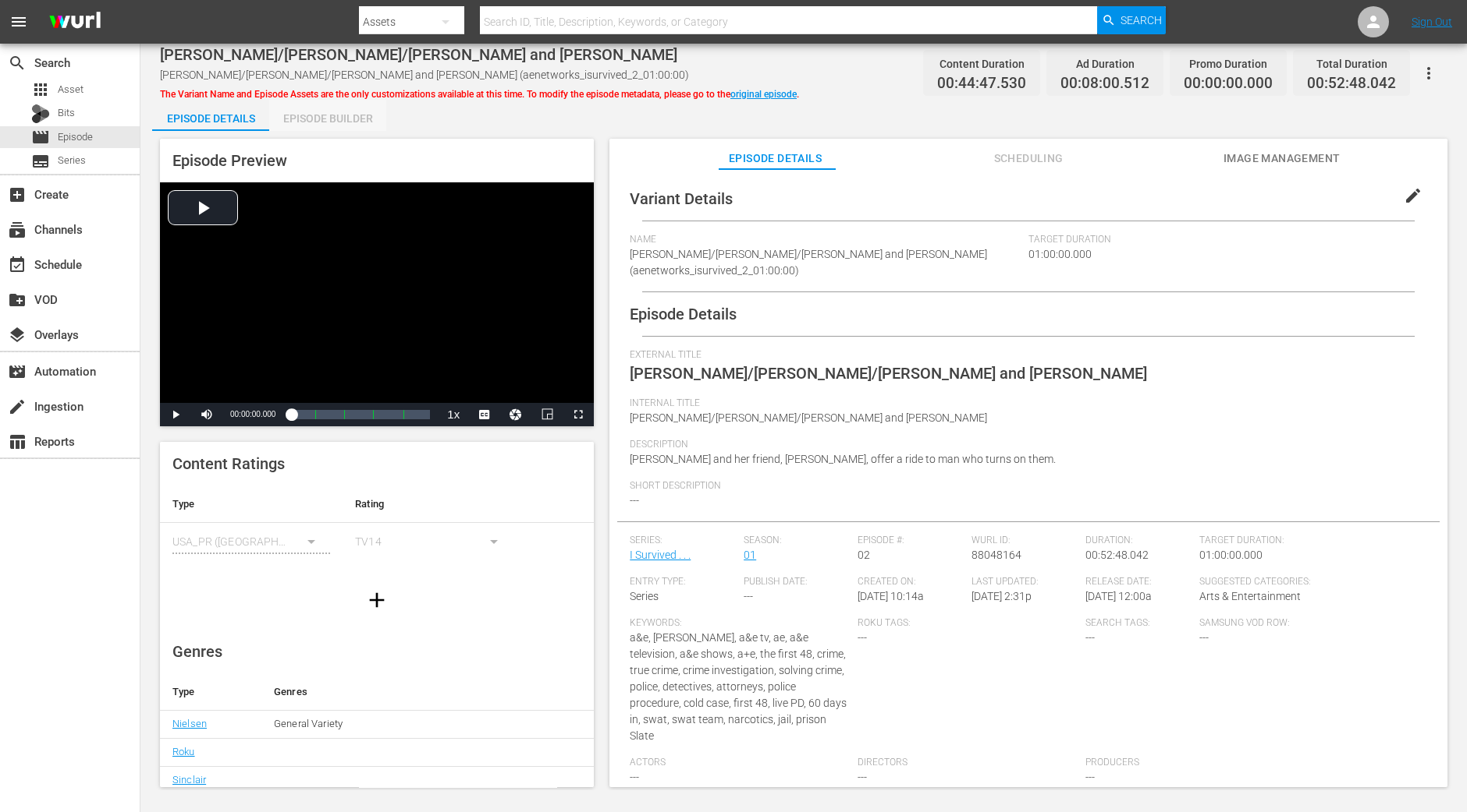
click at [306, 122] on div "Episode Builder" at bounding box center [327, 118] width 117 height 38
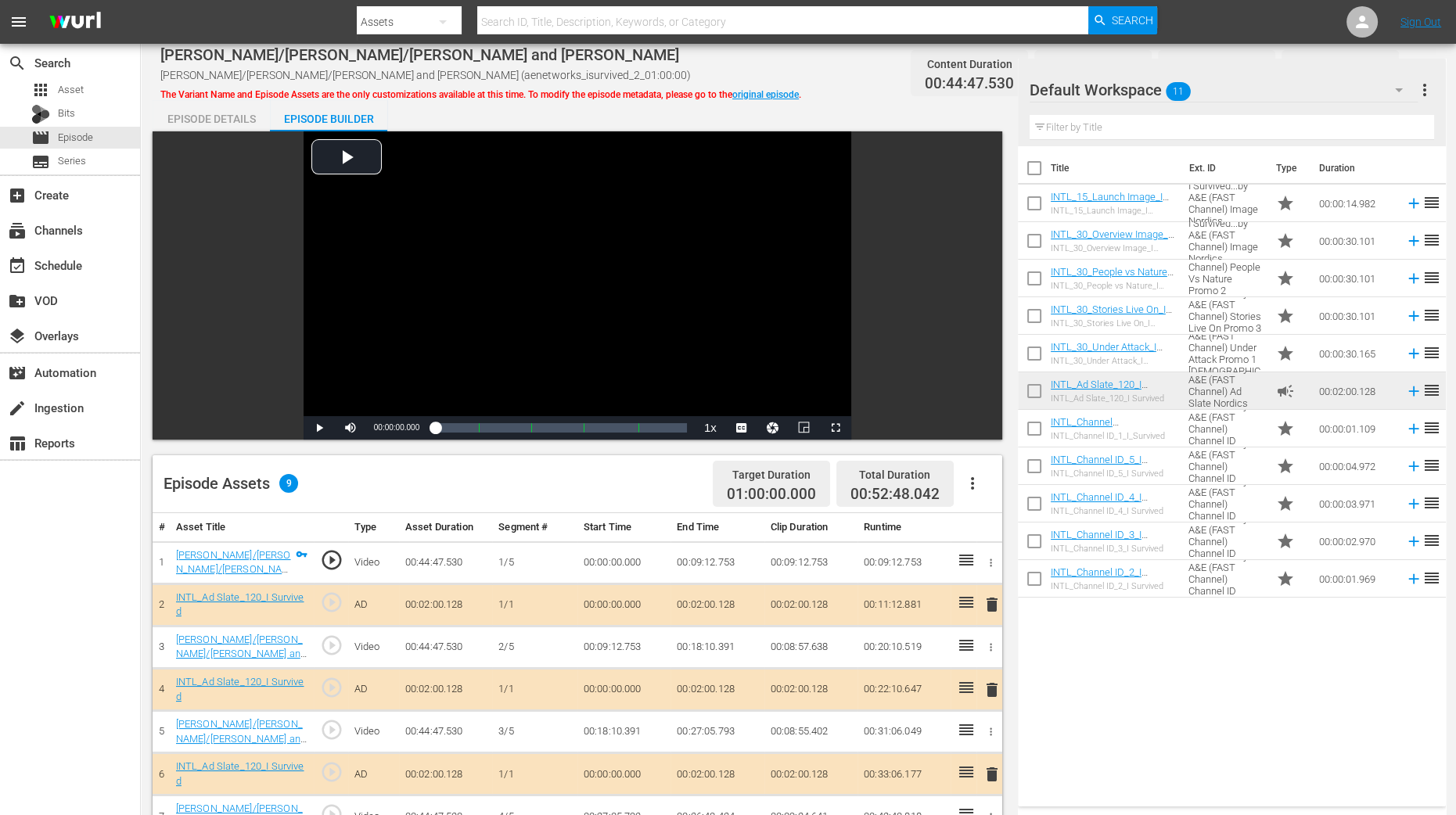
scroll to position [391, 0]
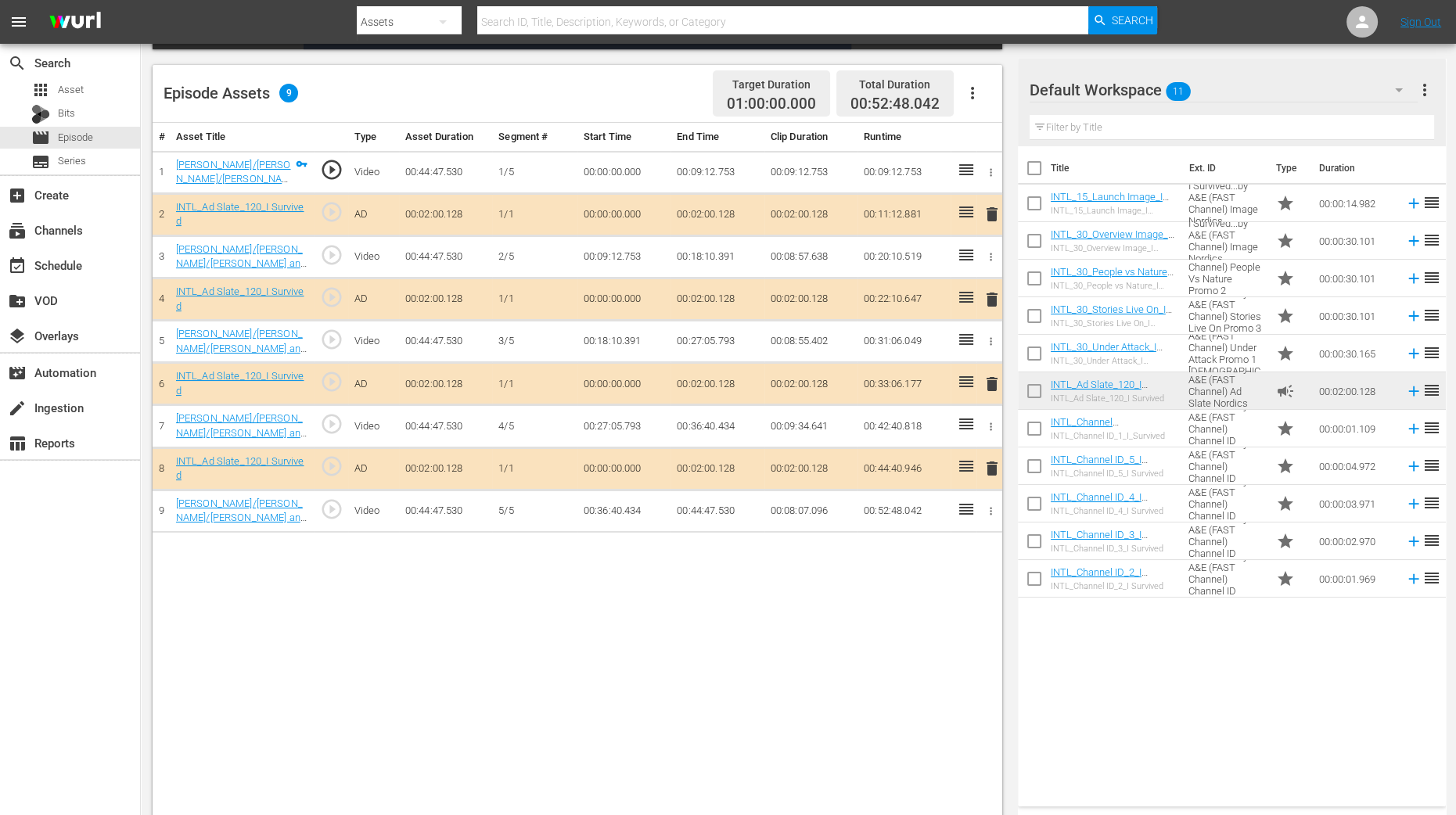
click at [986, 295] on span "delete" at bounding box center [992, 300] width 19 height 19
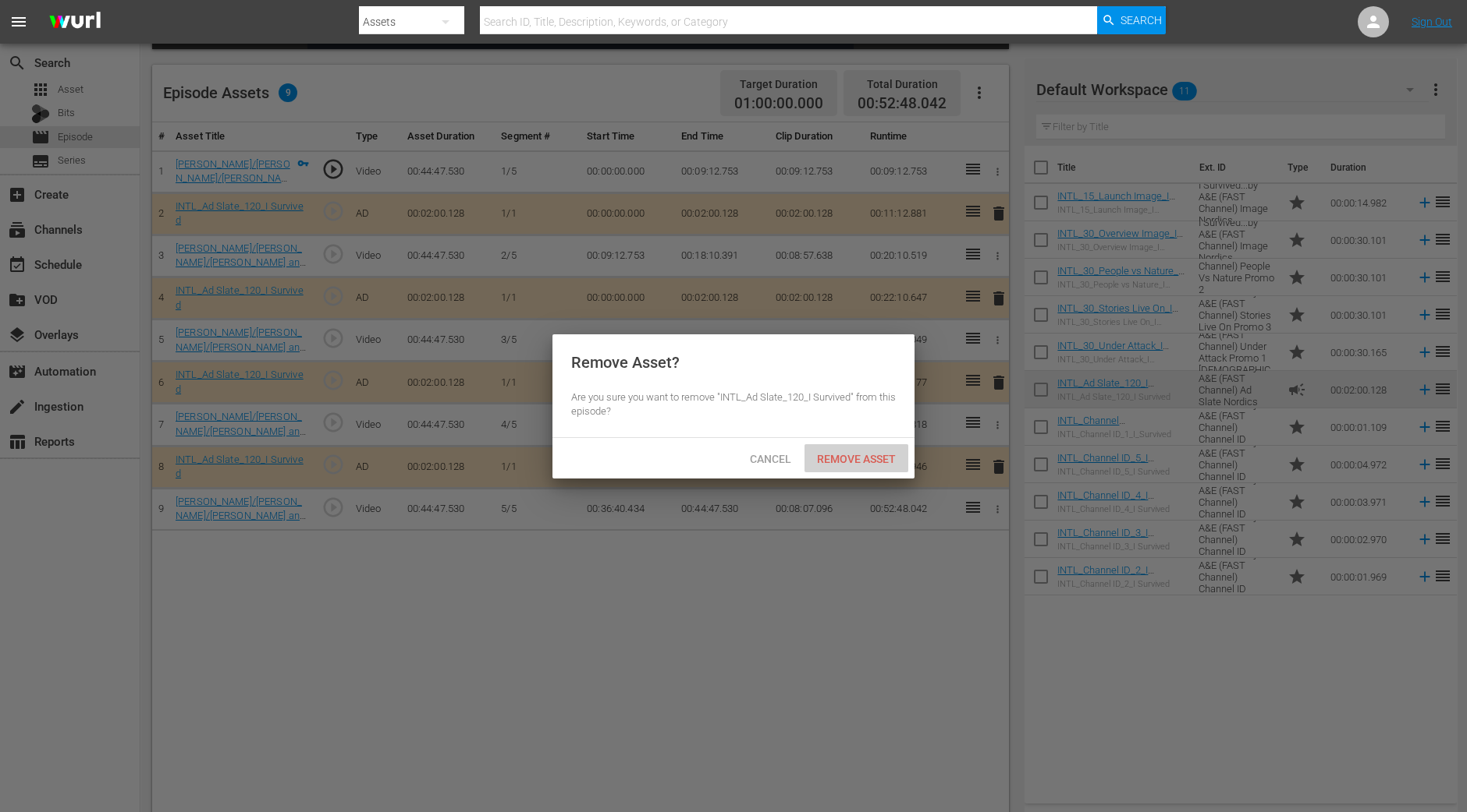
click at [827, 463] on span "Remove Asset" at bounding box center [856, 459] width 103 height 12
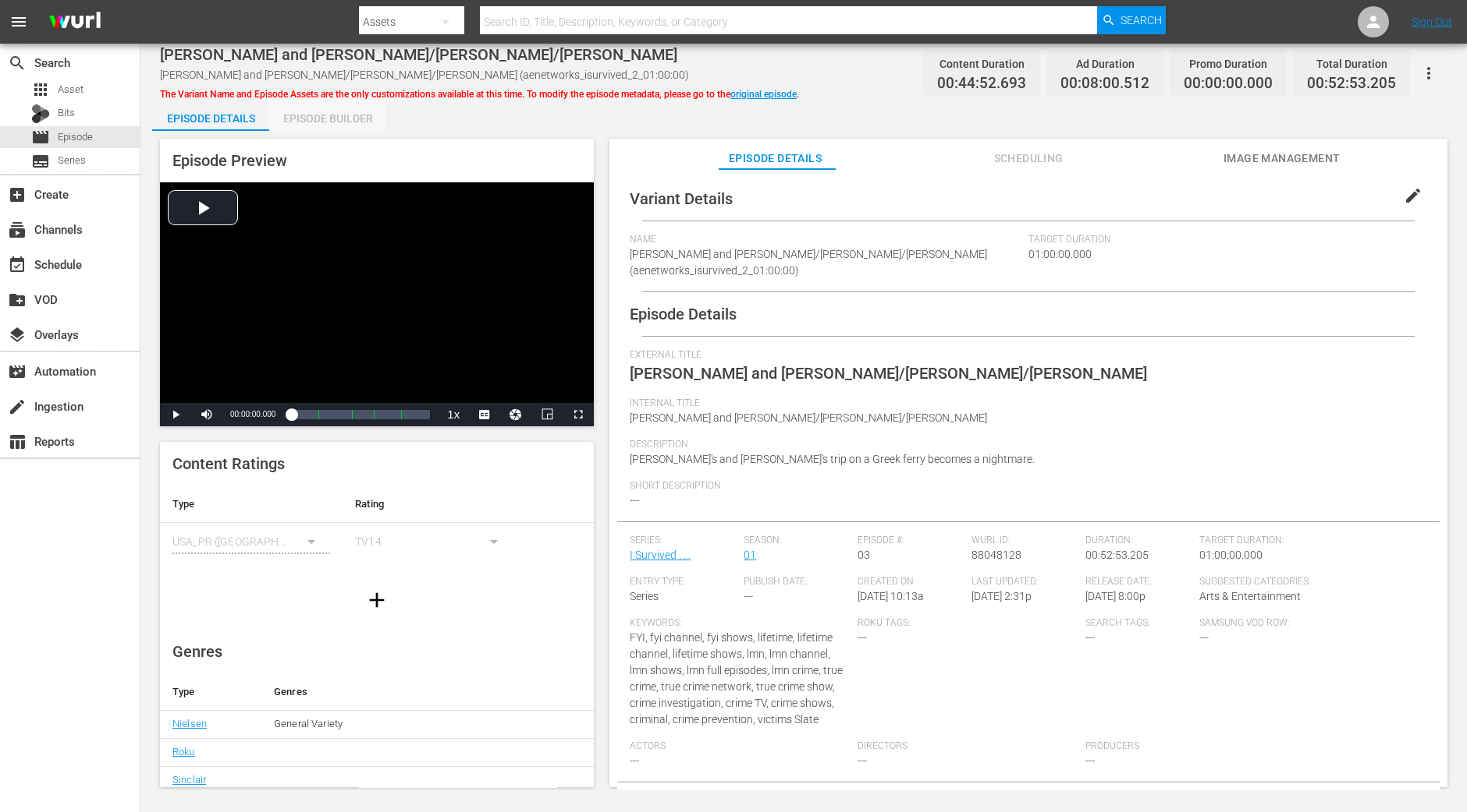
click at [359, 120] on div "Episode Builder" at bounding box center [327, 118] width 117 height 38
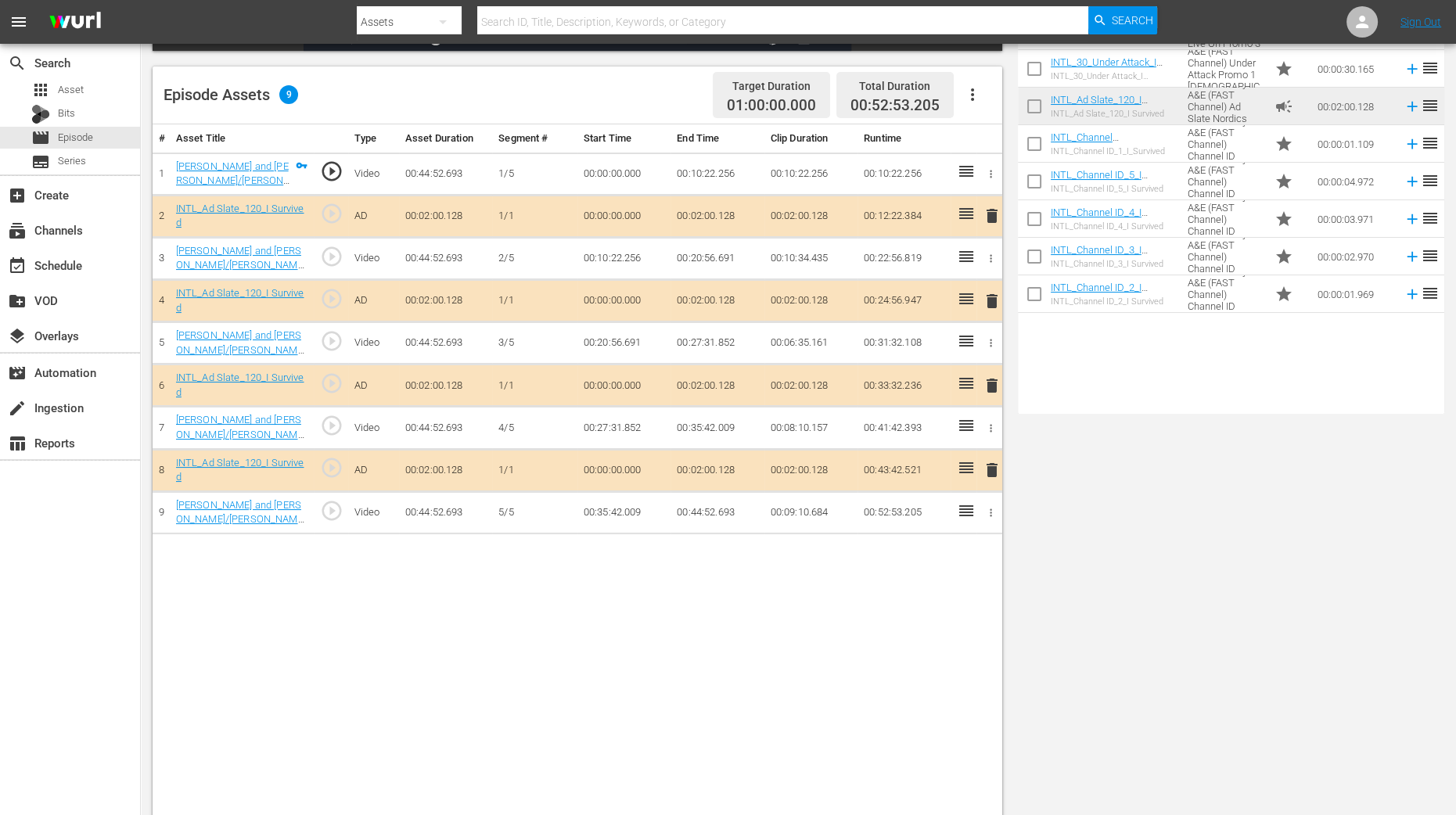
scroll to position [391, 0]
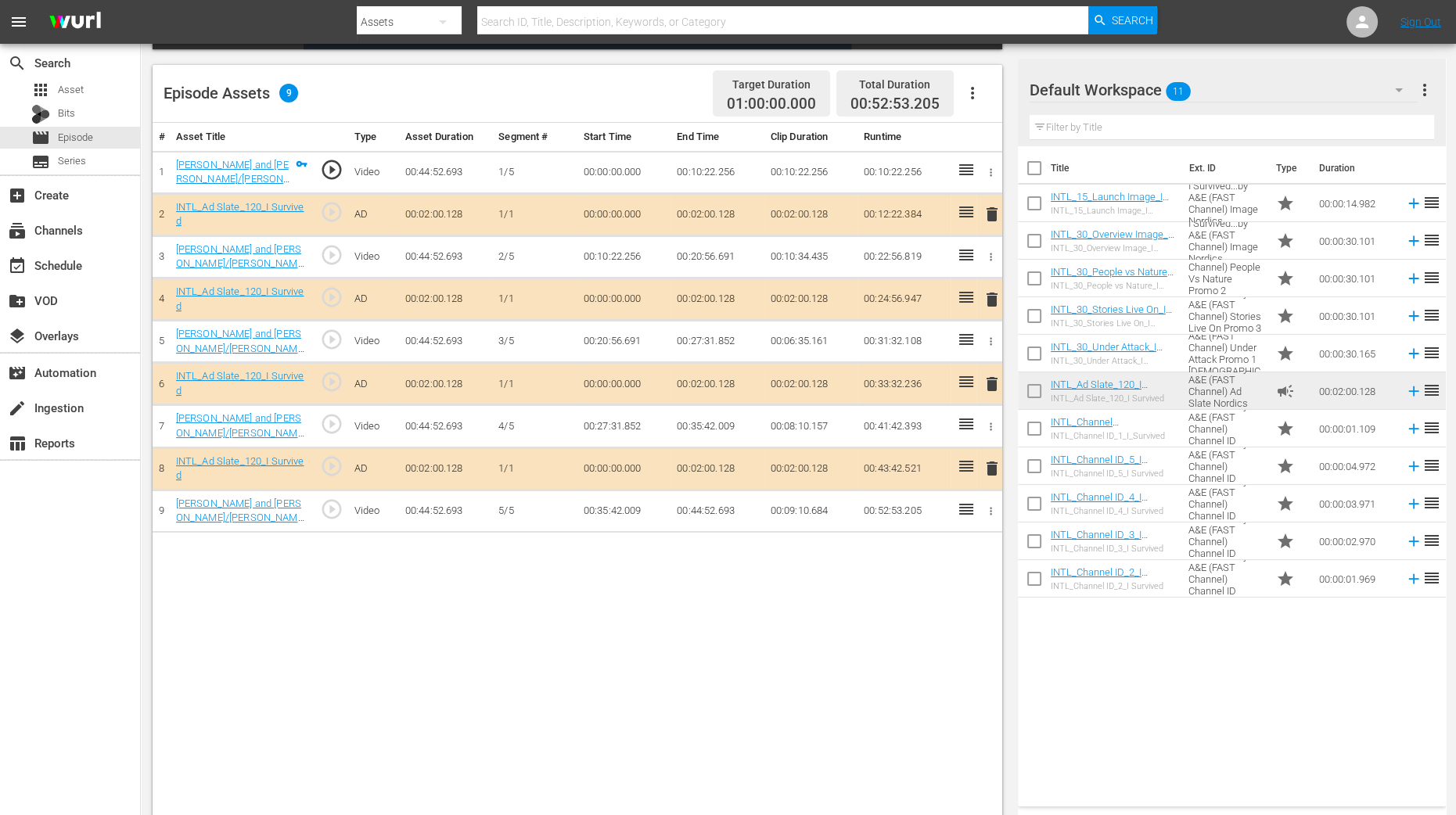
click at [993, 296] on span "delete" at bounding box center [992, 300] width 19 height 19
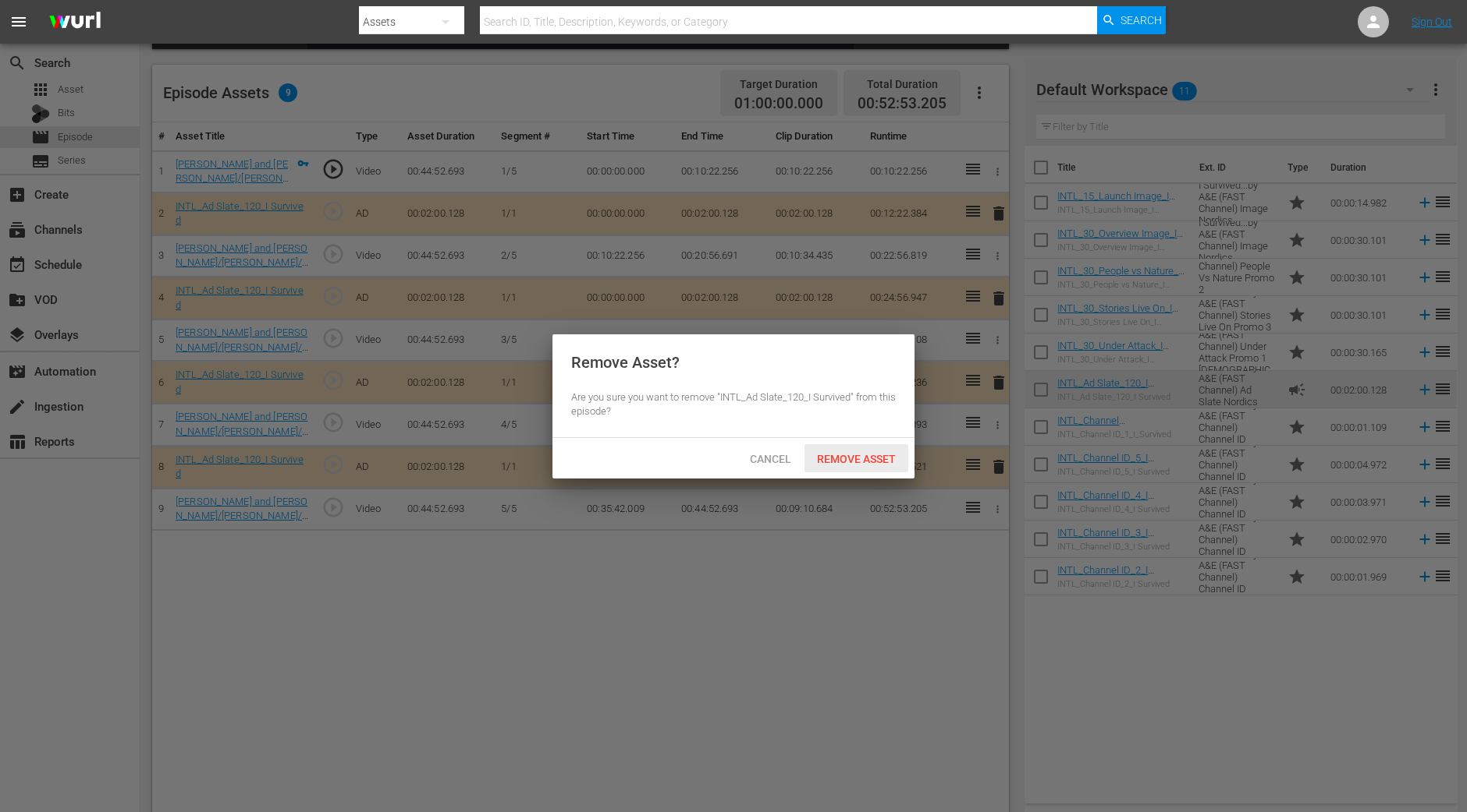
click at [849, 450] on div "Remove Asset" at bounding box center [856, 459] width 103 height 29
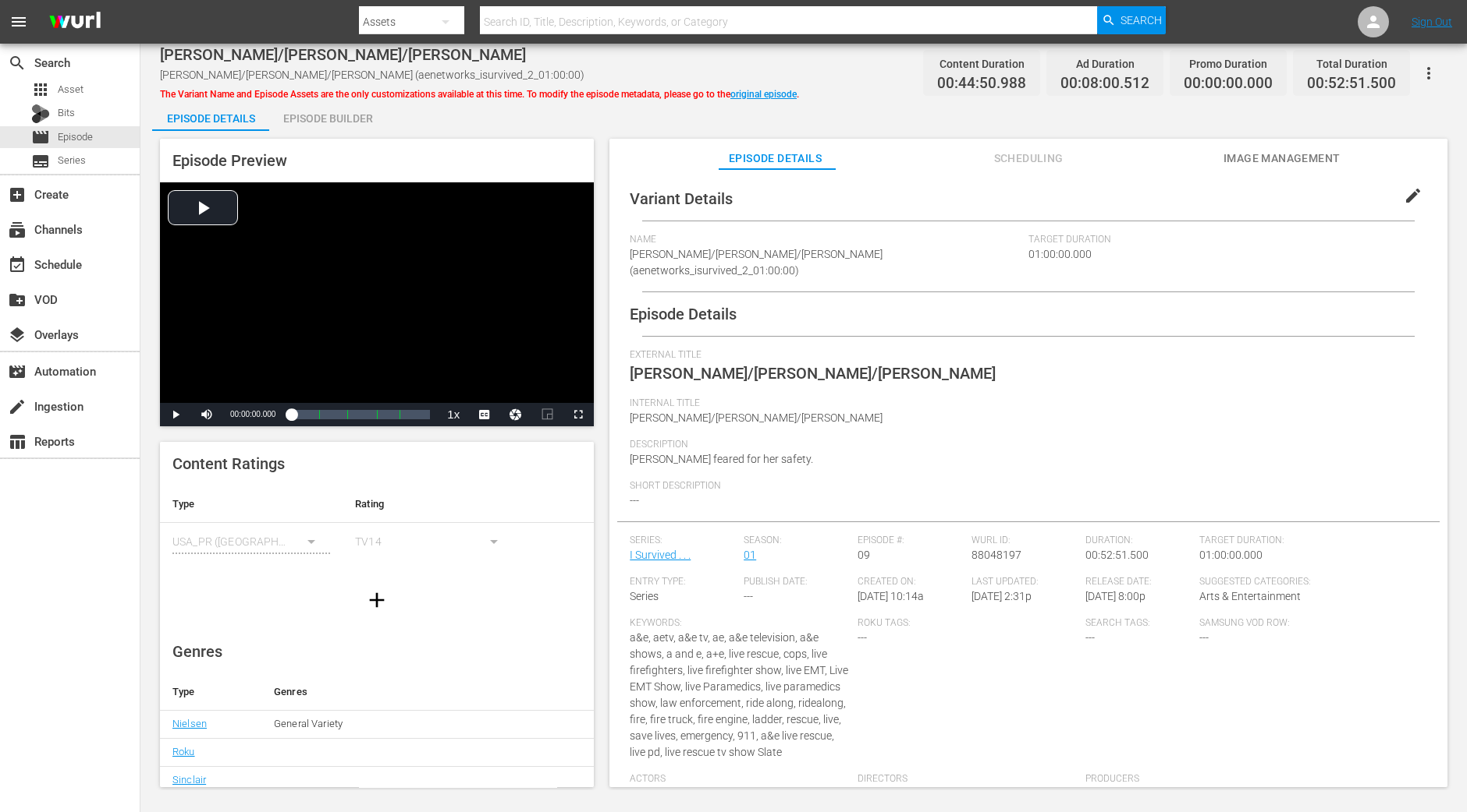
click at [323, 119] on div "Episode Builder" at bounding box center [327, 118] width 117 height 38
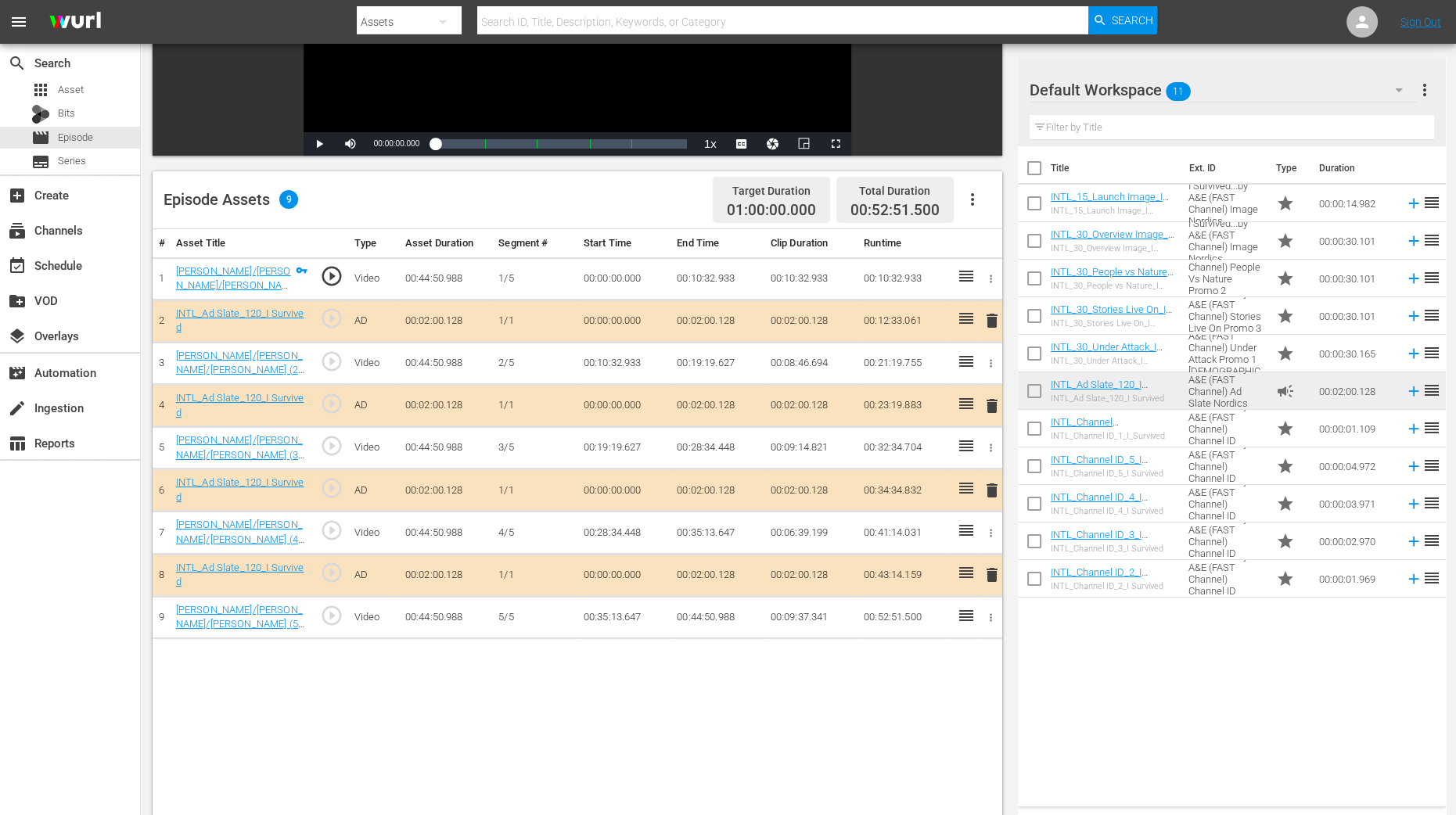
scroll to position [293, 0]
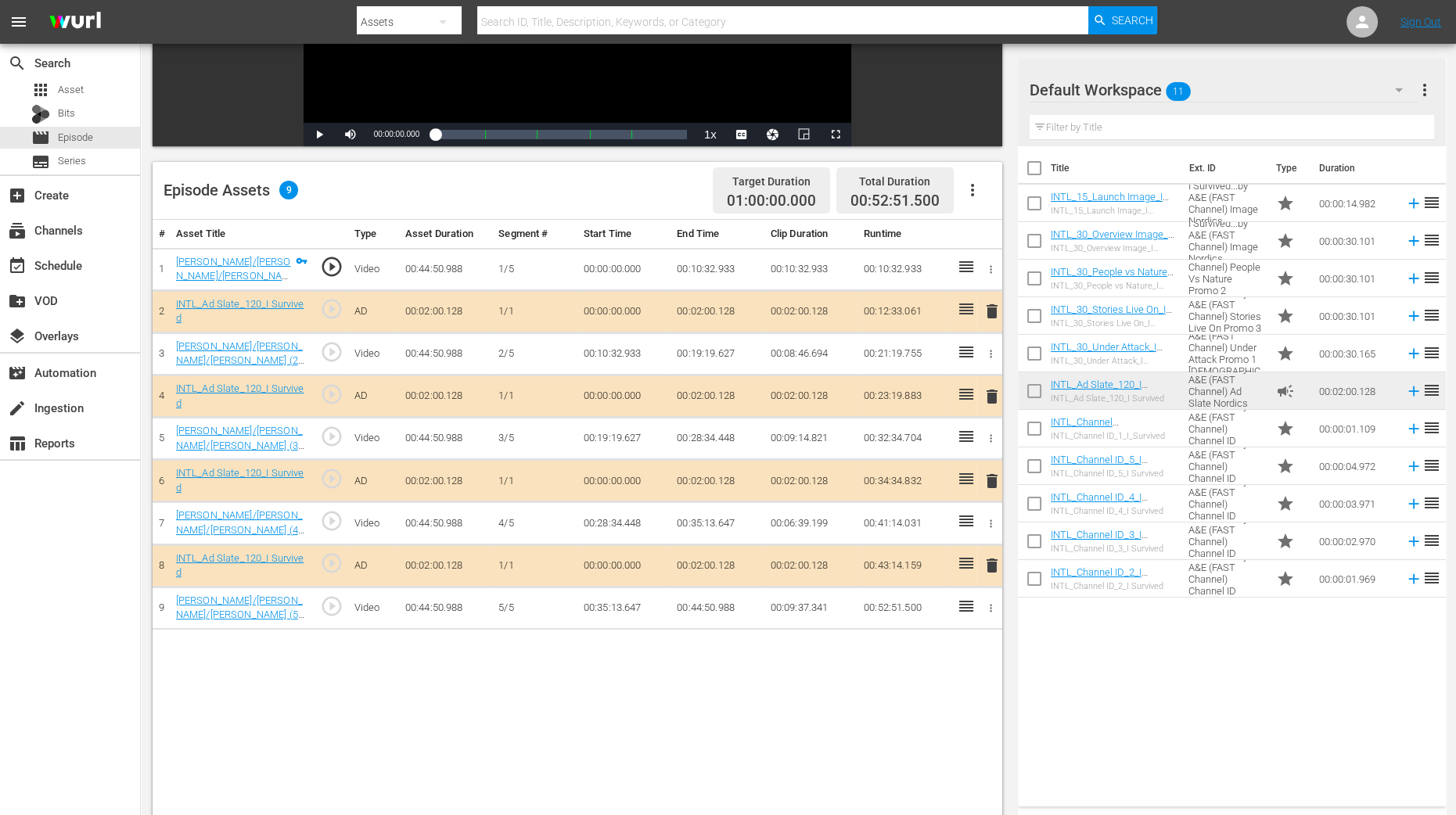
click at [994, 394] on span "delete" at bounding box center [992, 397] width 19 height 19
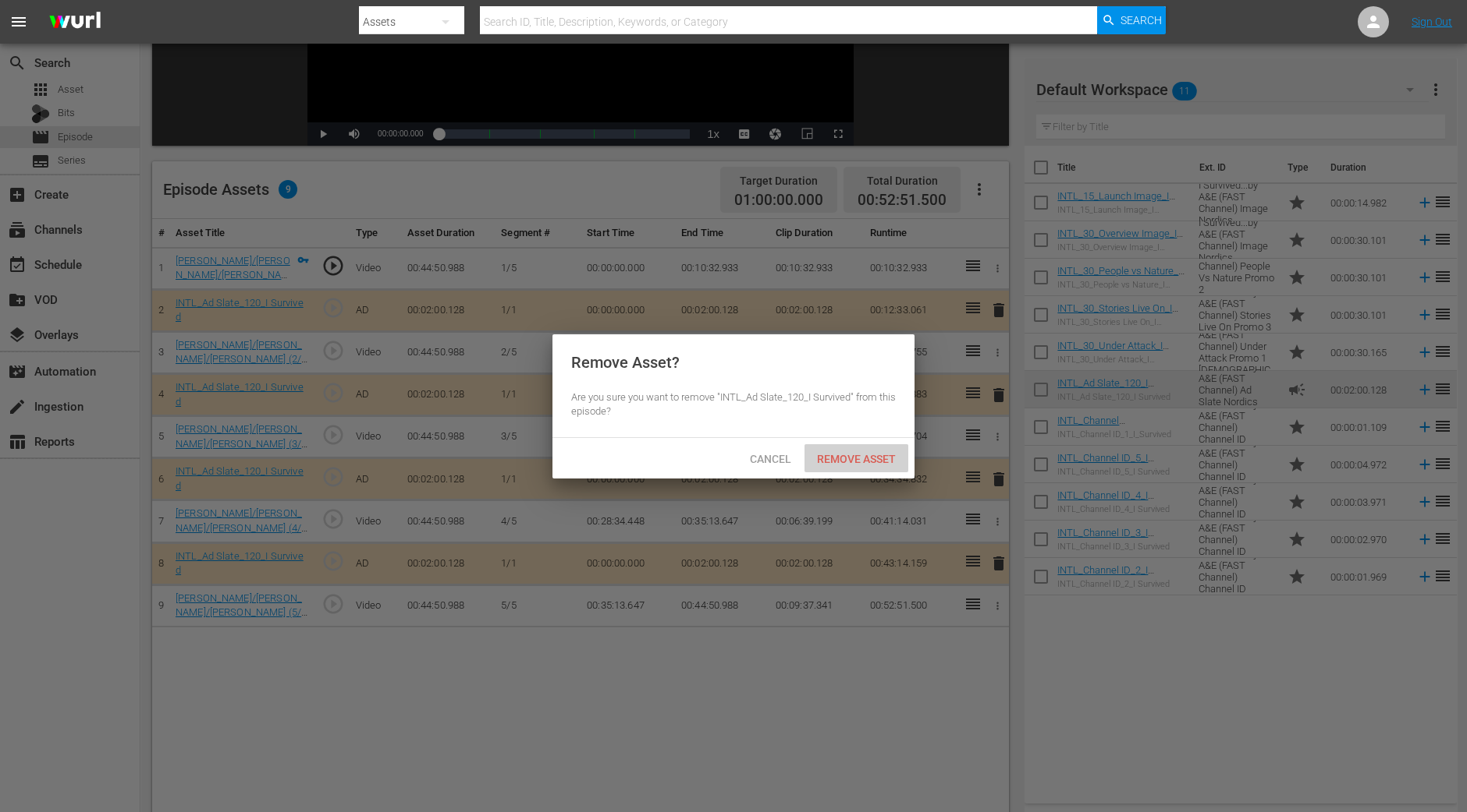
click at [877, 463] on span "Remove Asset" at bounding box center [856, 459] width 103 height 12
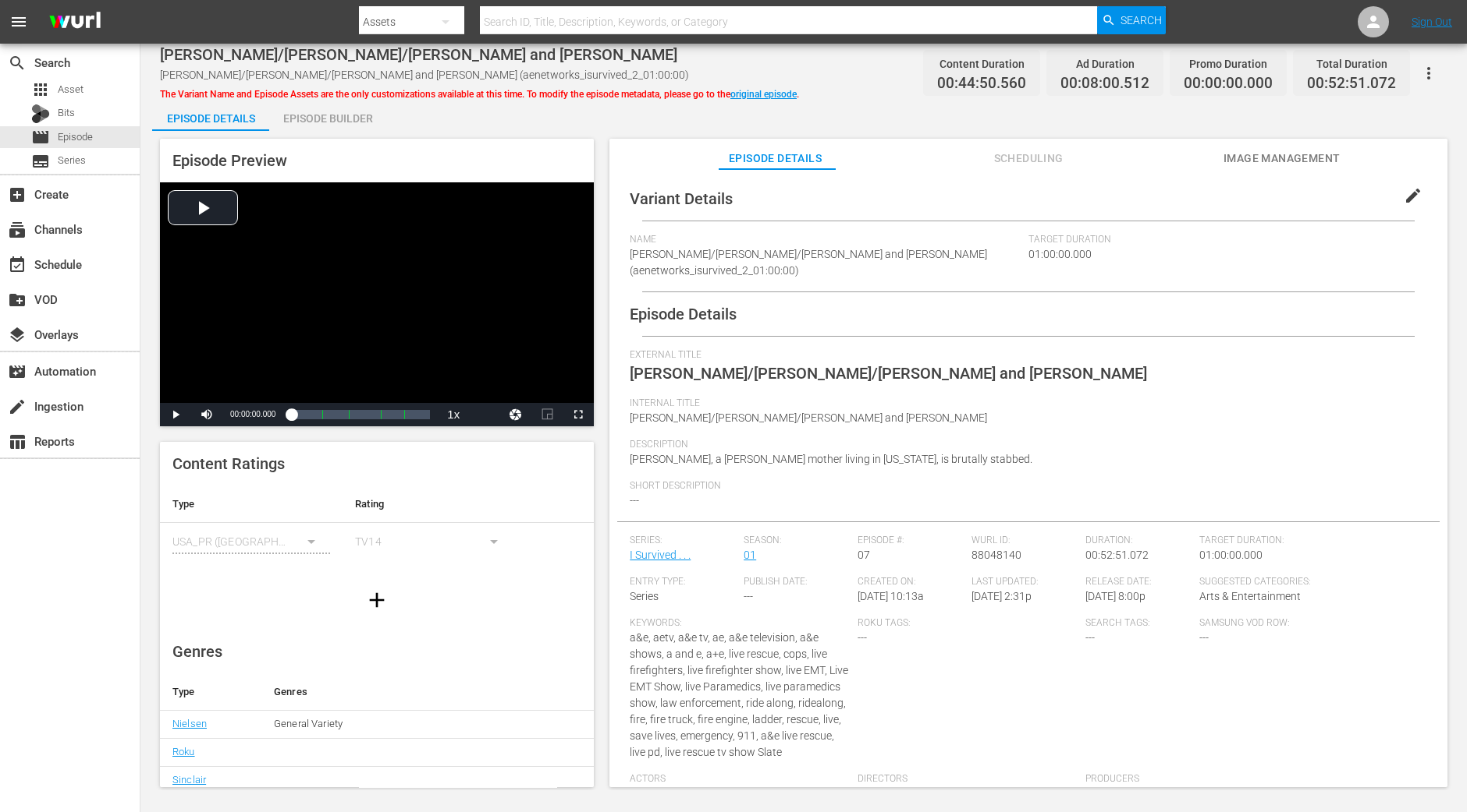
click at [335, 113] on div "Episode Builder" at bounding box center [327, 118] width 117 height 38
click at [369, 122] on div "Episode Builder" at bounding box center [327, 118] width 117 height 38
click at [332, 112] on div "Episode Builder" at bounding box center [327, 118] width 117 height 38
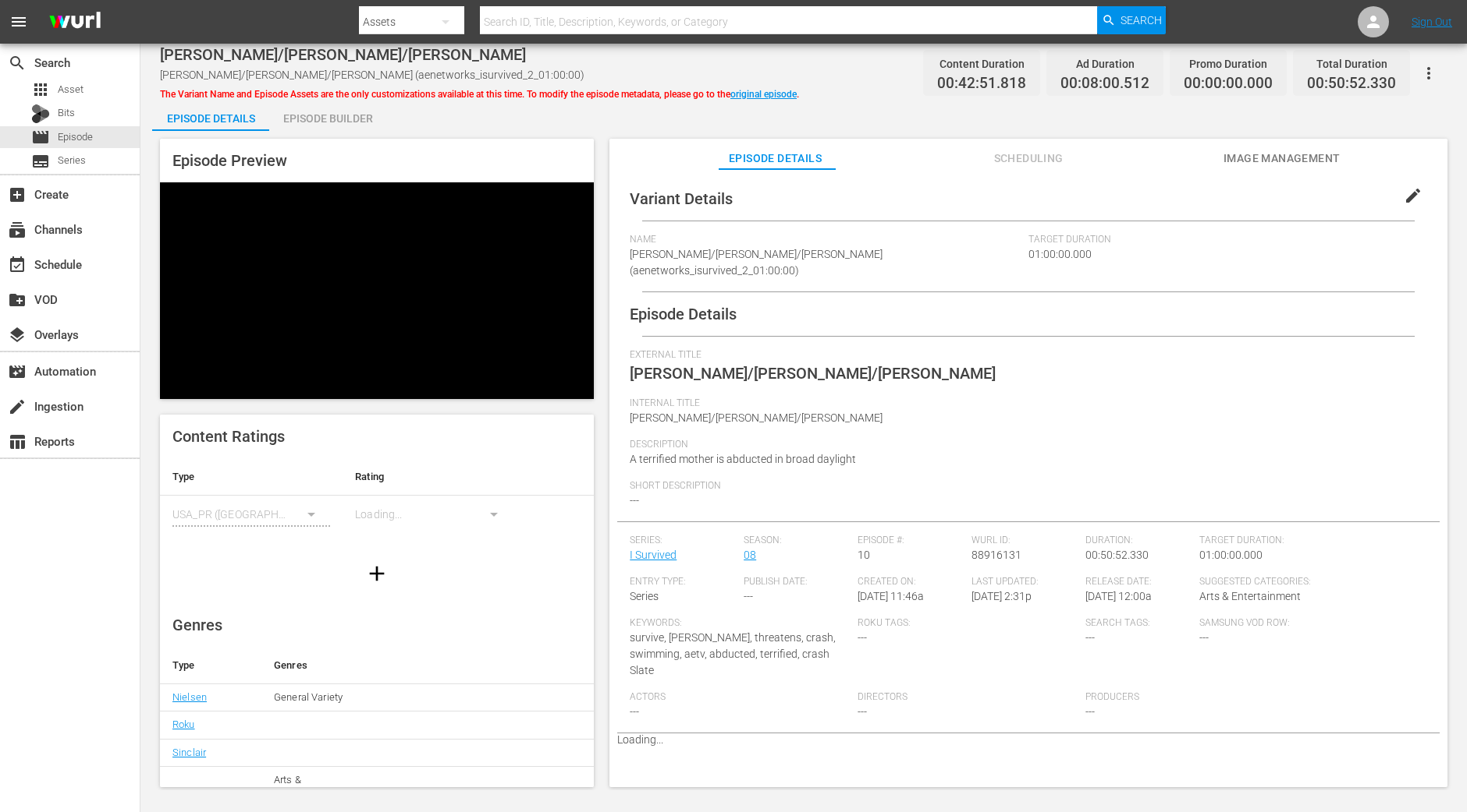
click at [337, 117] on div "Episode Builder" at bounding box center [327, 118] width 117 height 38
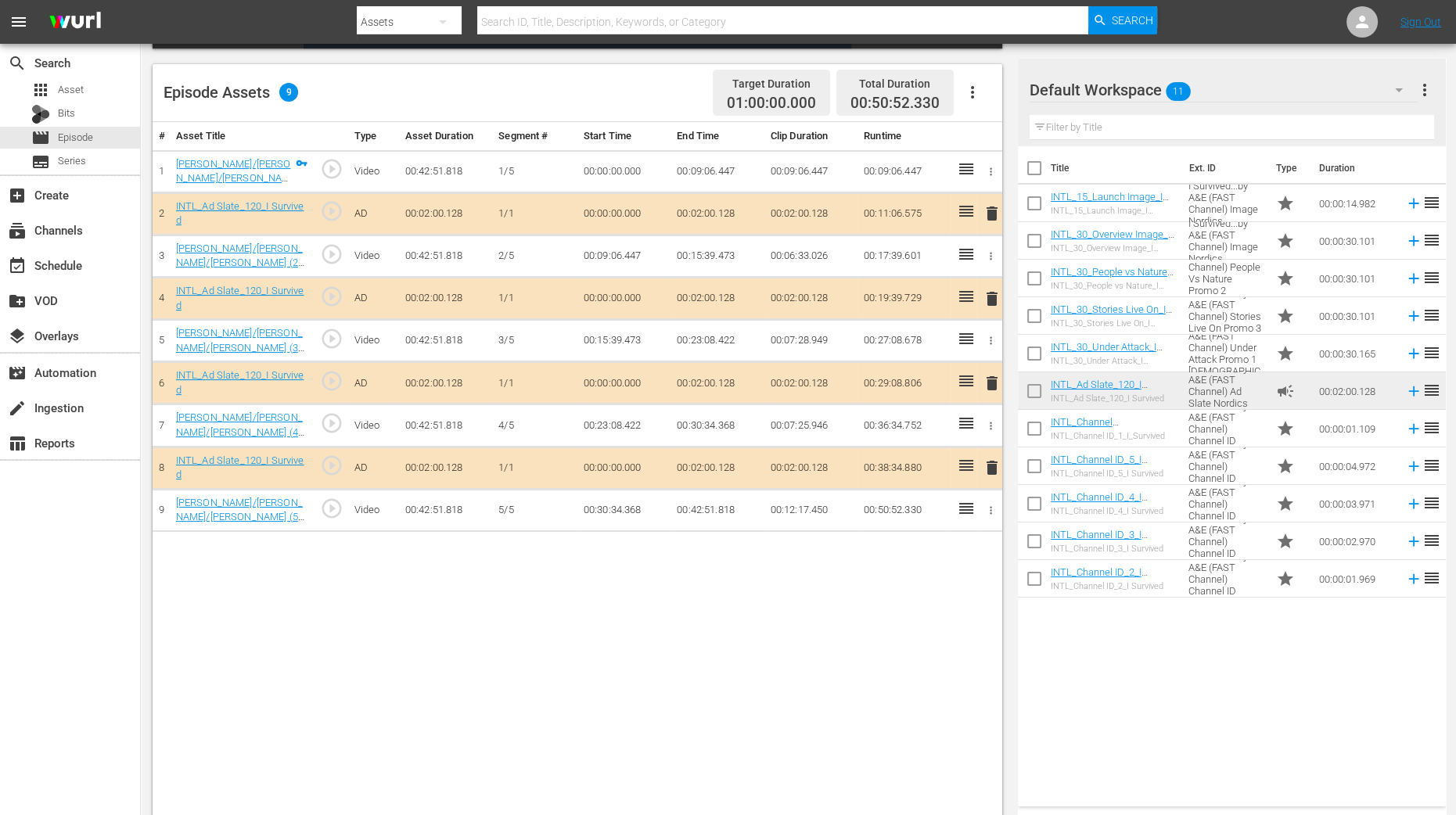
scroll to position [407, 0]
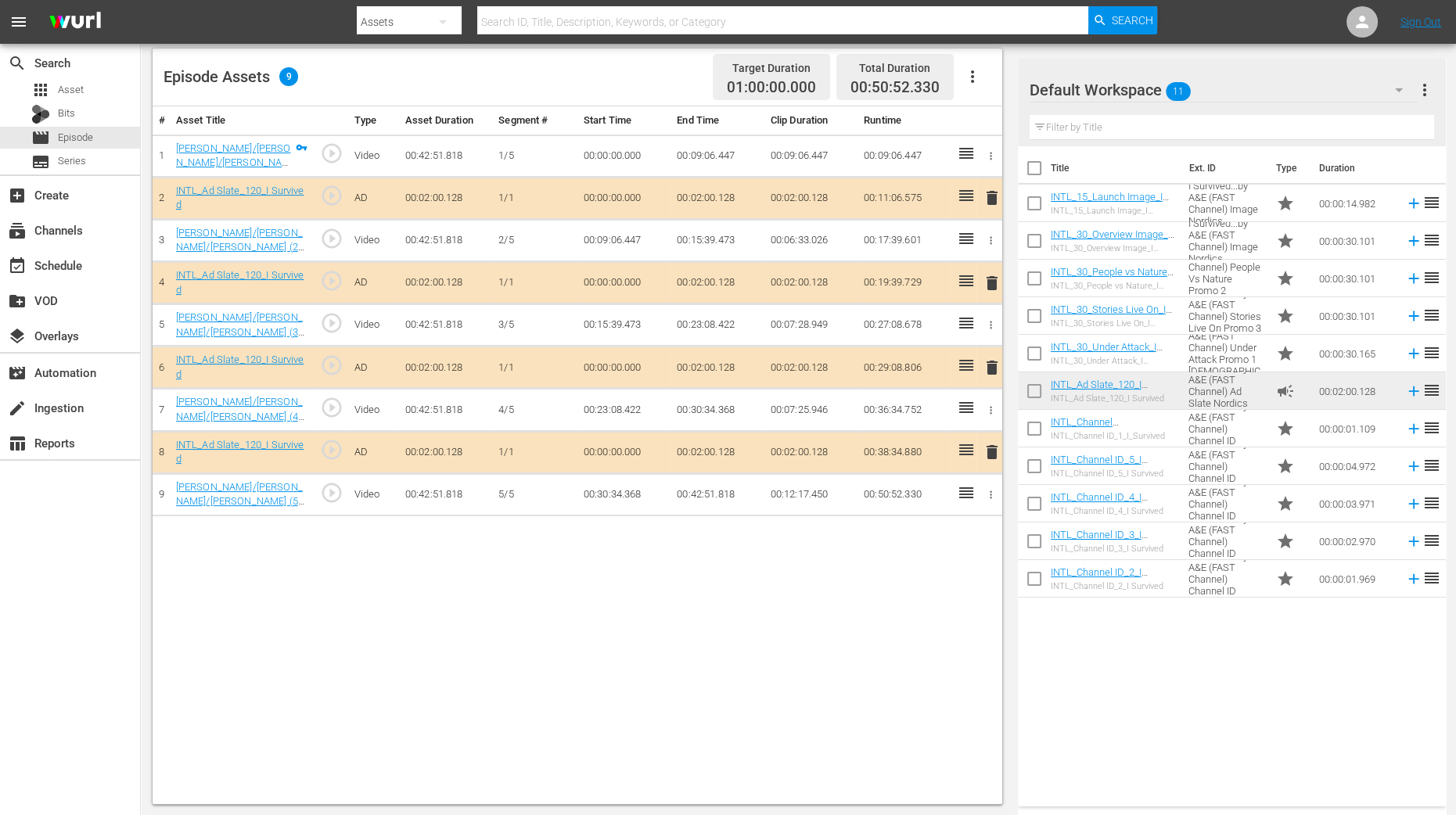
click at [986, 274] on span "delete" at bounding box center [992, 283] width 19 height 19
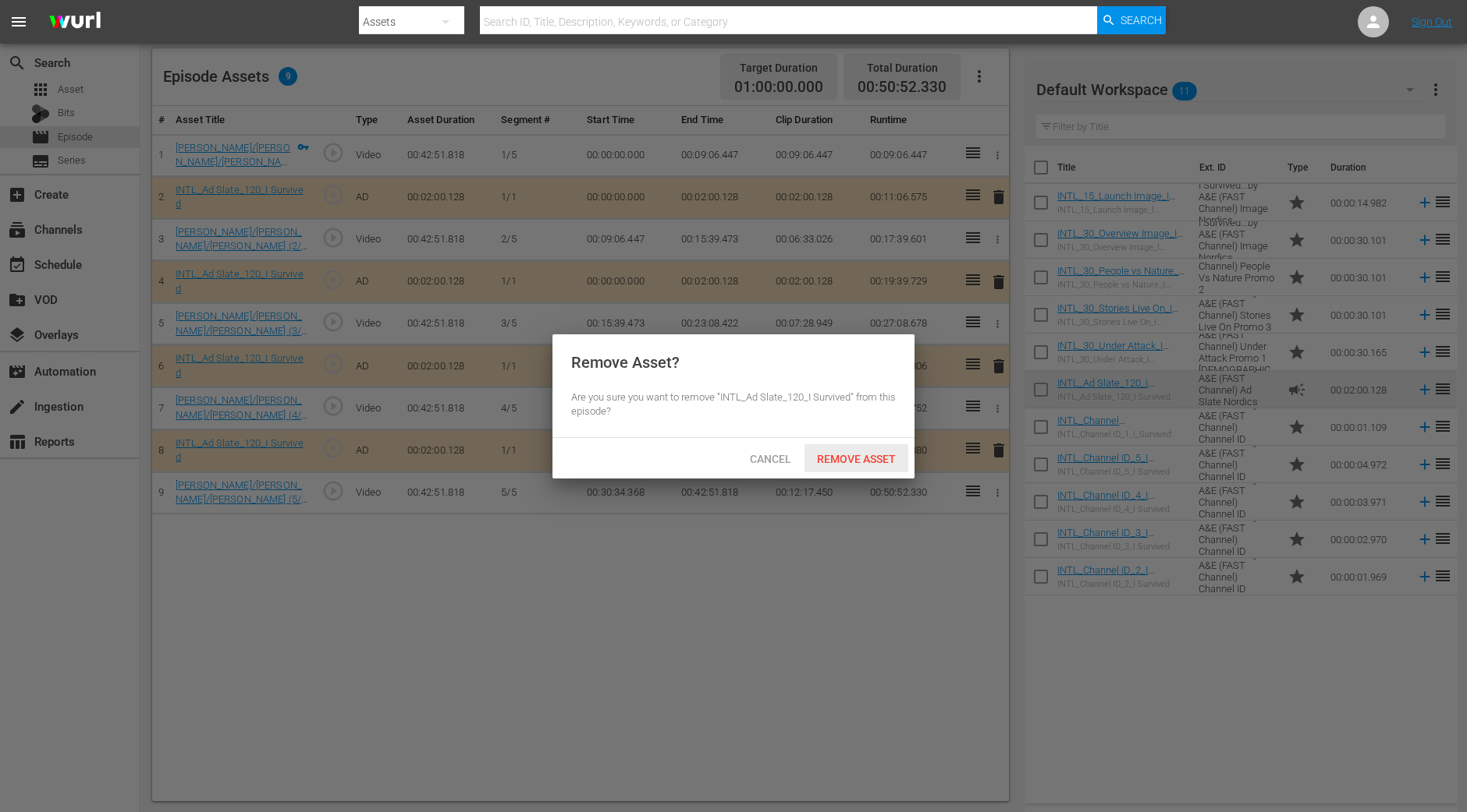
click at [859, 456] on span "Remove Asset" at bounding box center [856, 459] width 103 height 12
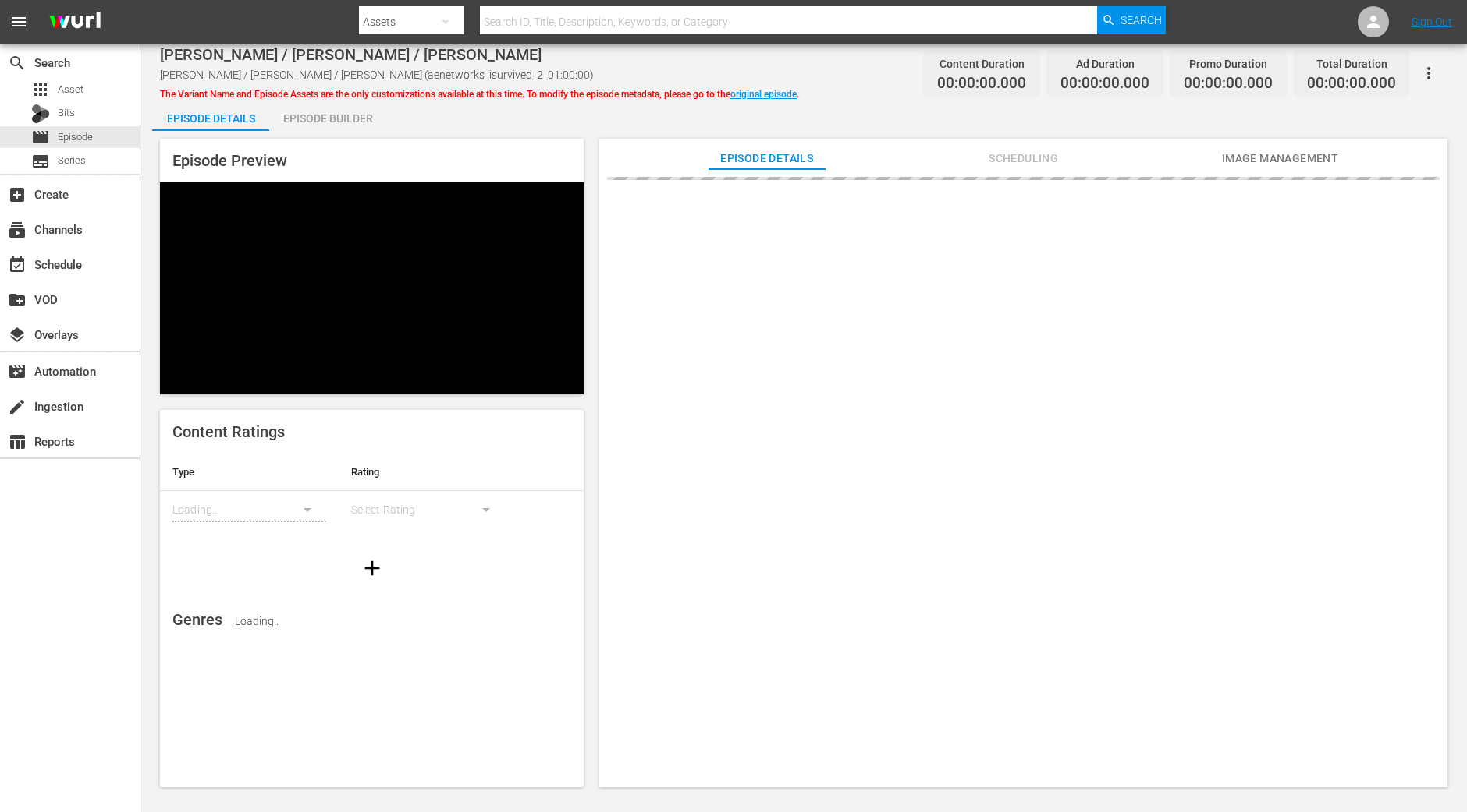
click at [349, 117] on div "Episode Builder" at bounding box center [327, 118] width 117 height 38
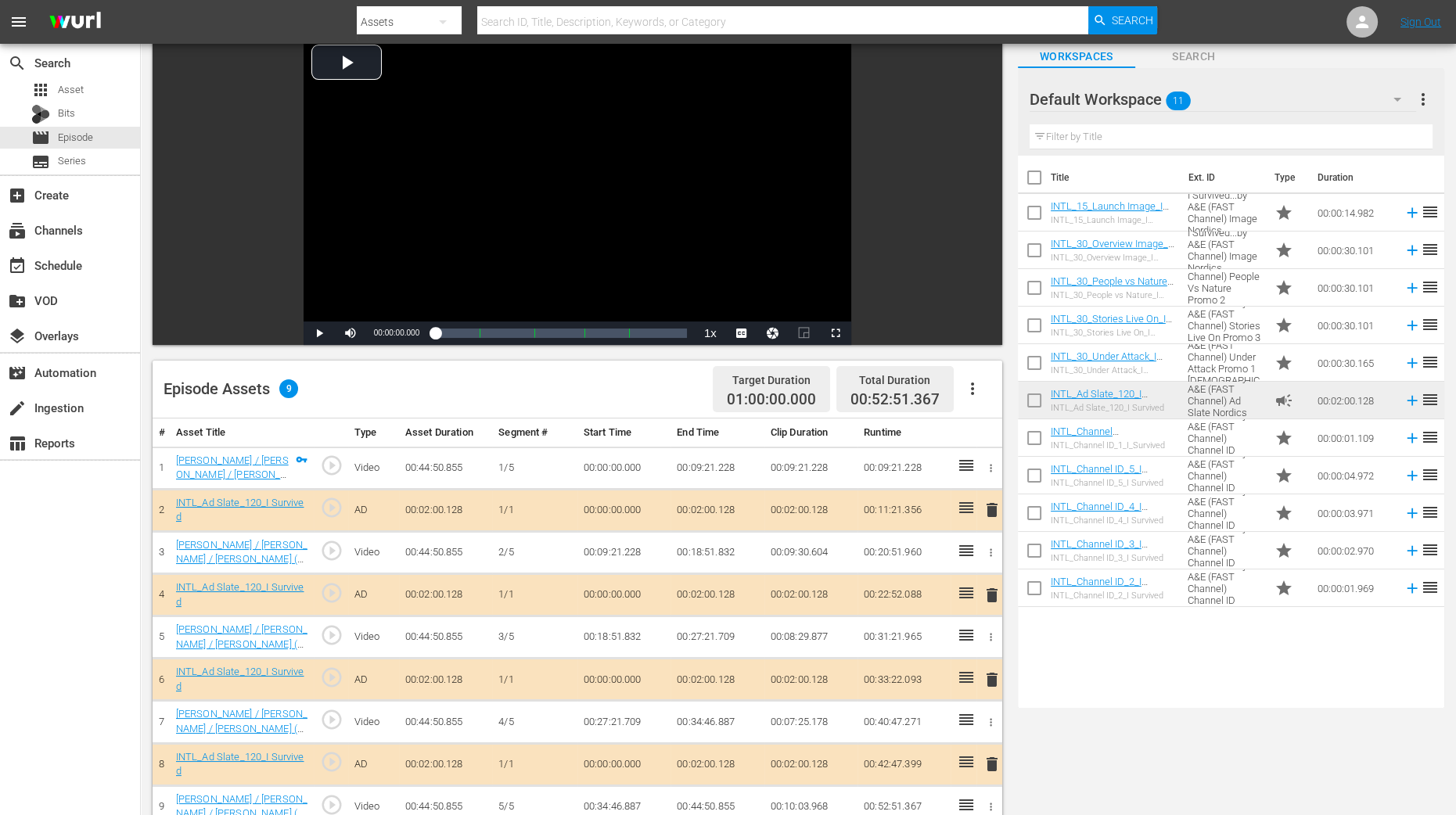
scroll to position [391, 0]
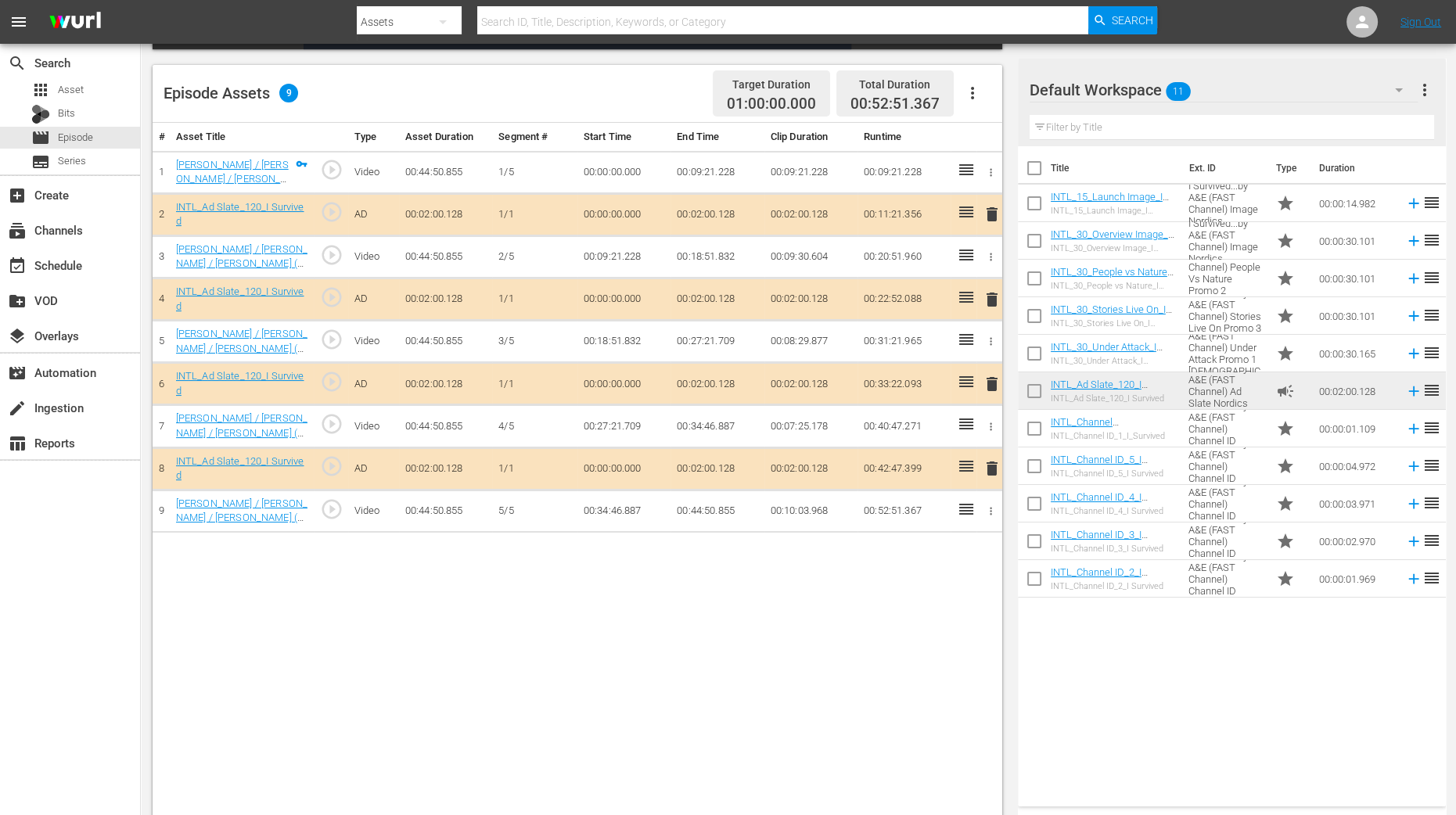
click at [994, 293] on span "delete" at bounding box center [992, 300] width 19 height 19
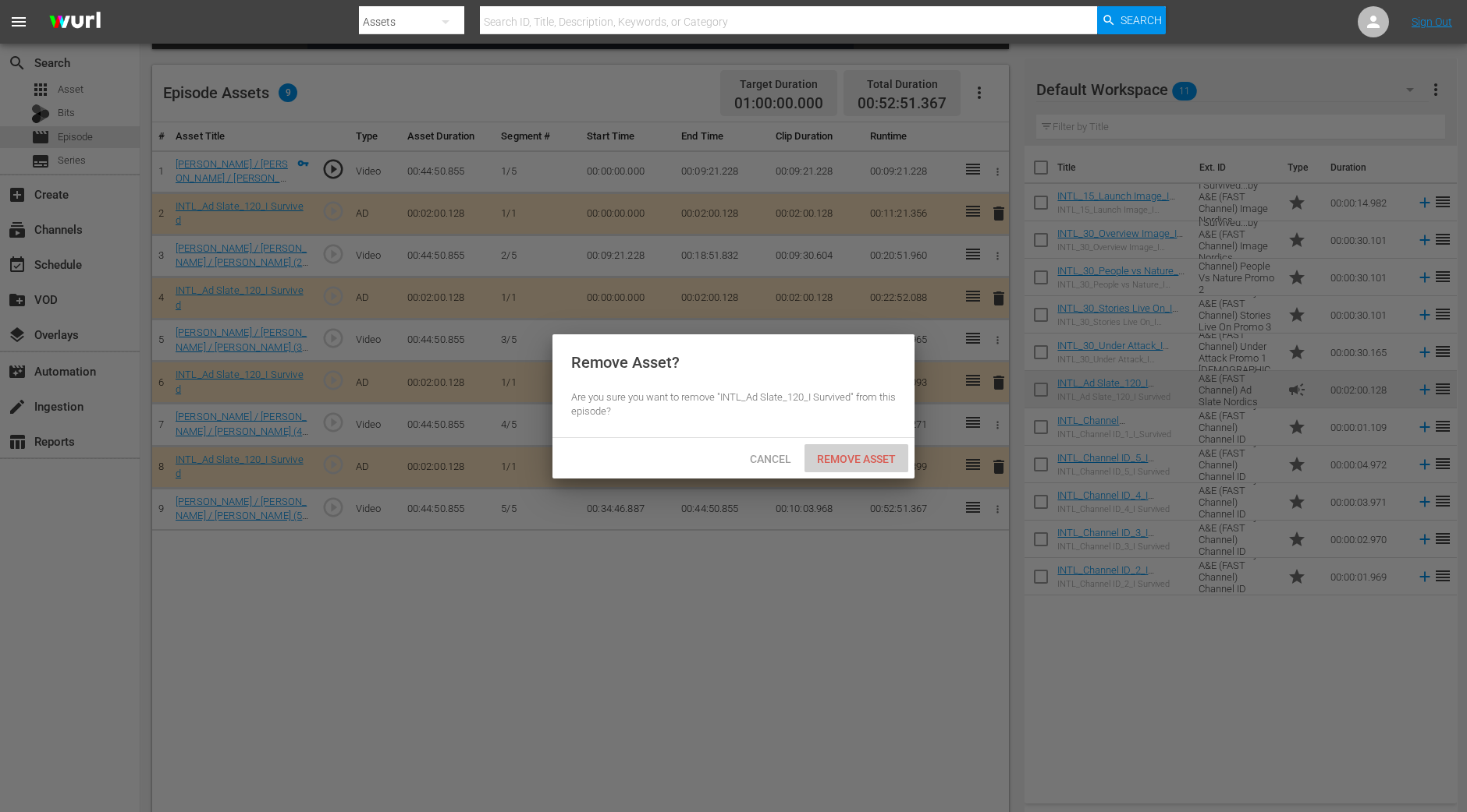
click at [862, 457] on span "Remove Asset" at bounding box center [856, 459] width 103 height 12
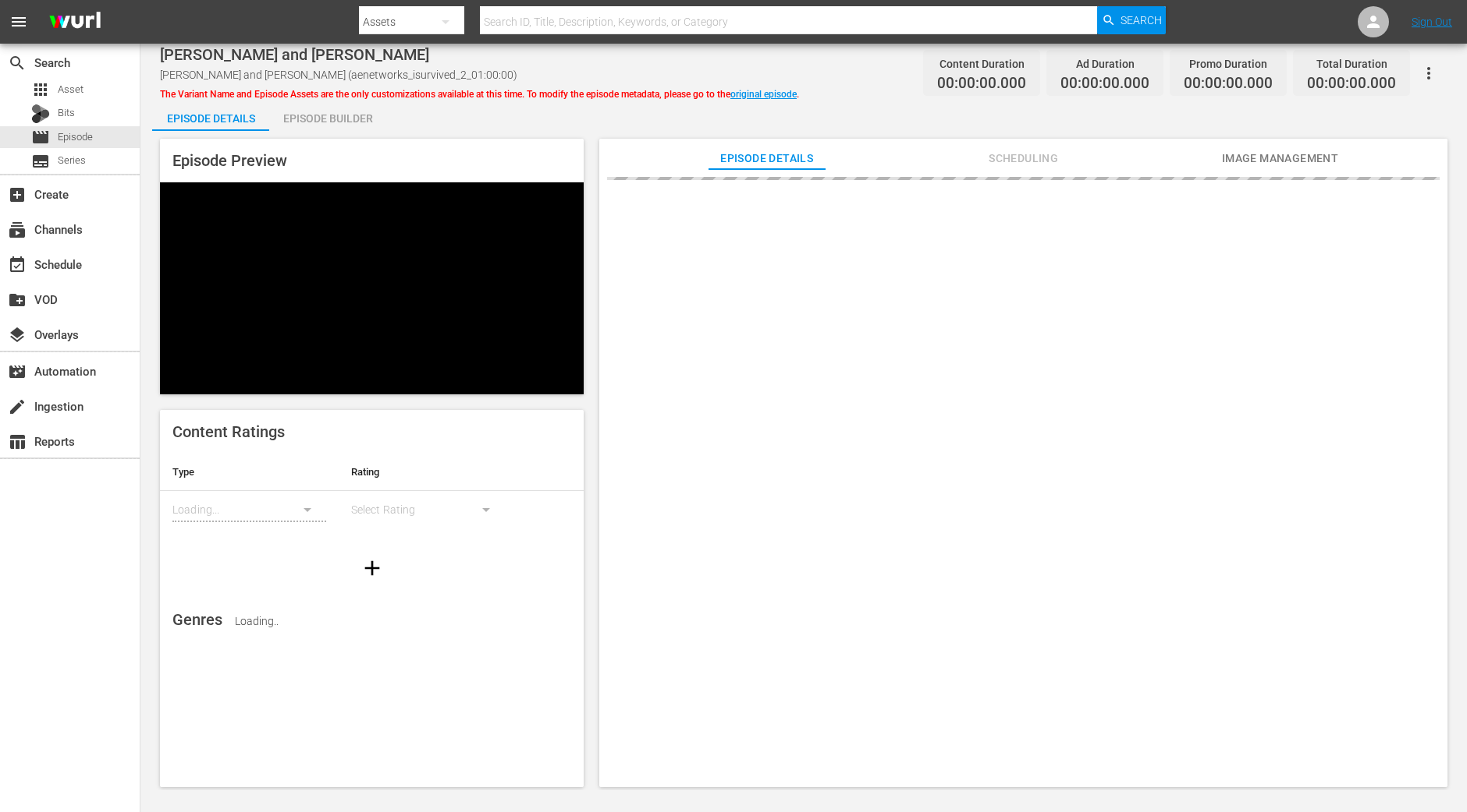
click at [332, 122] on div "Episode Builder" at bounding box center [327, 118] width 117 height 38
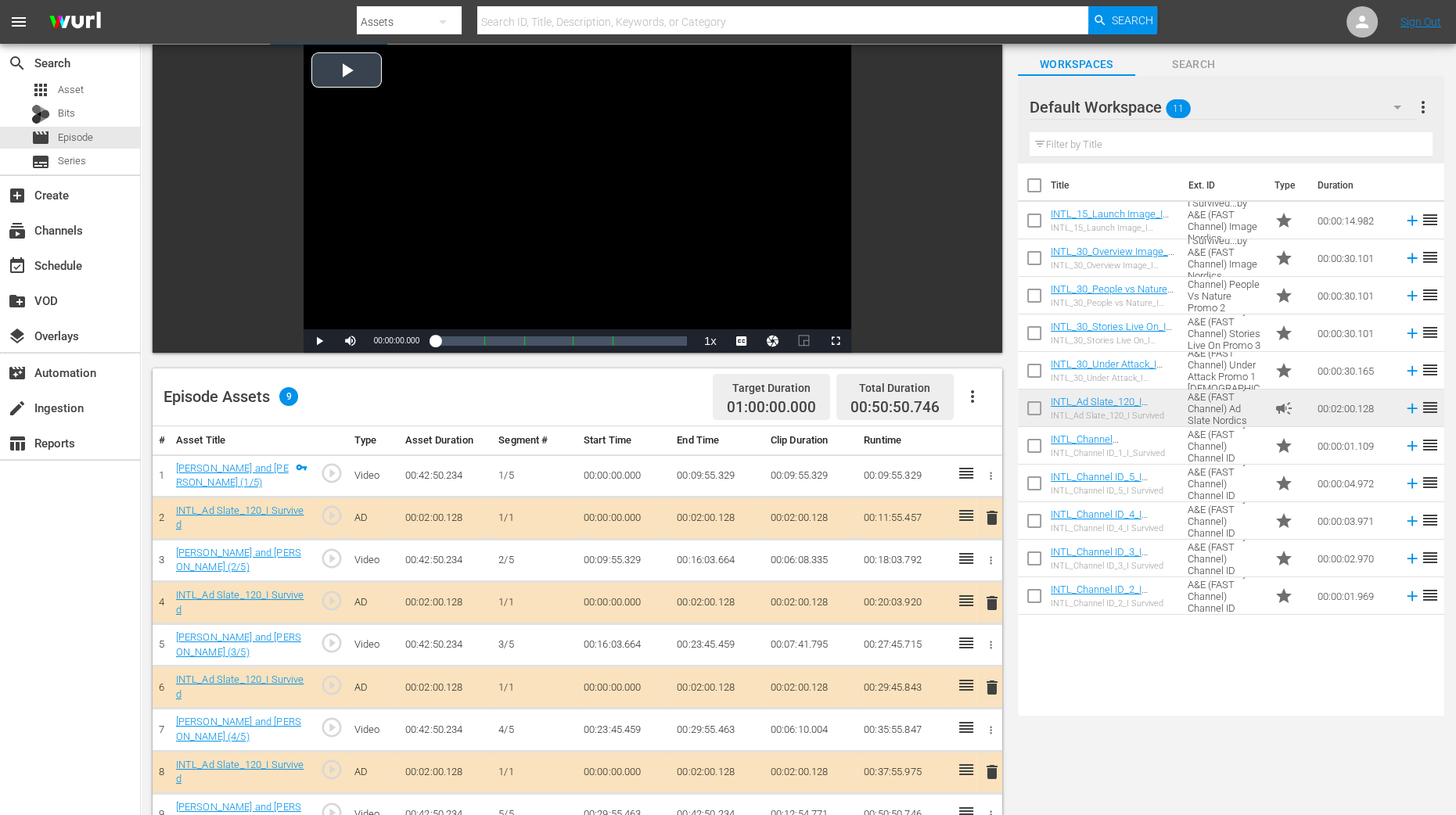
scroll to position [293, 0]
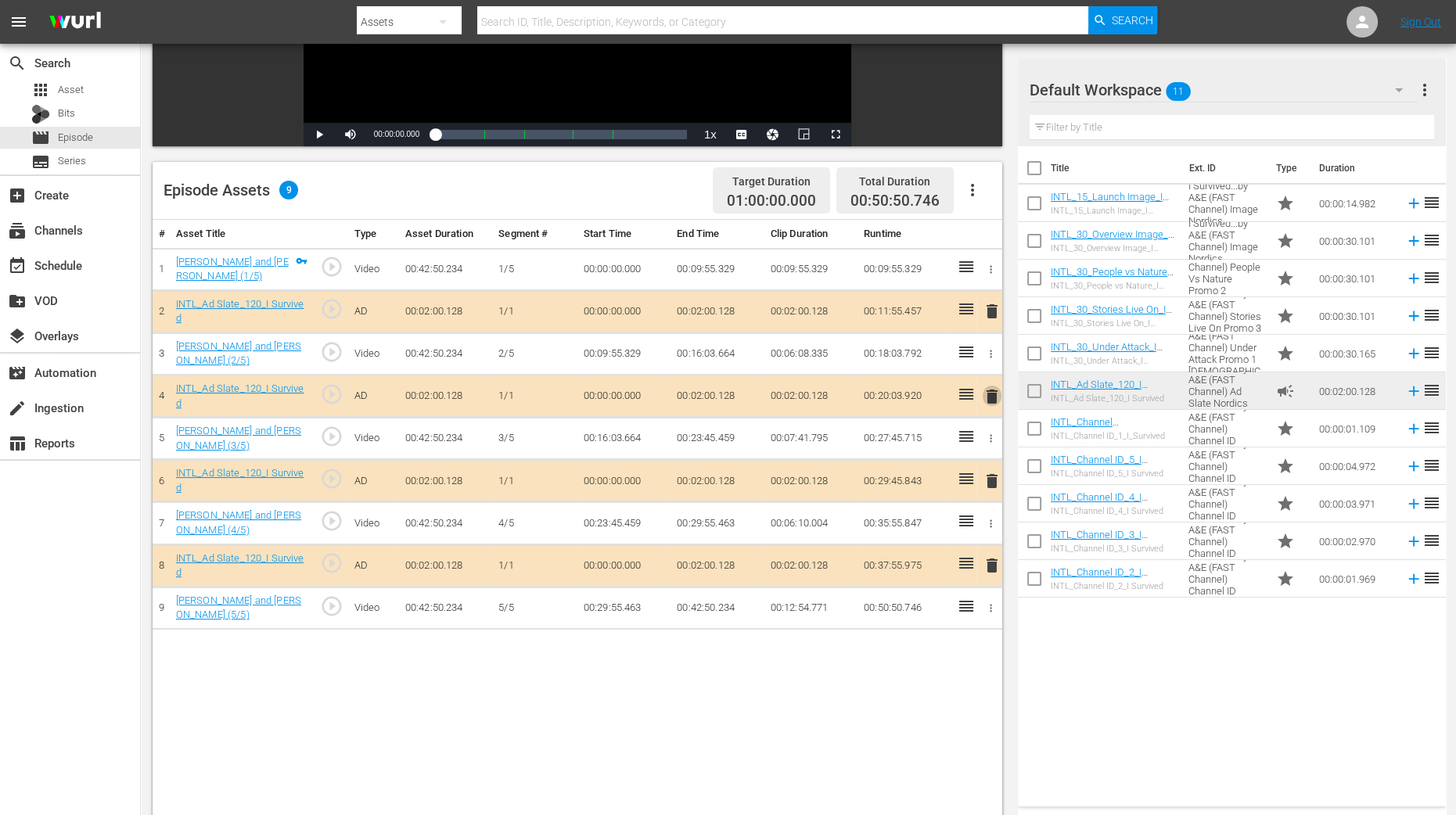
click at [991, 393] on span "delete" at bounding box center [992, 397] width 19 height 19
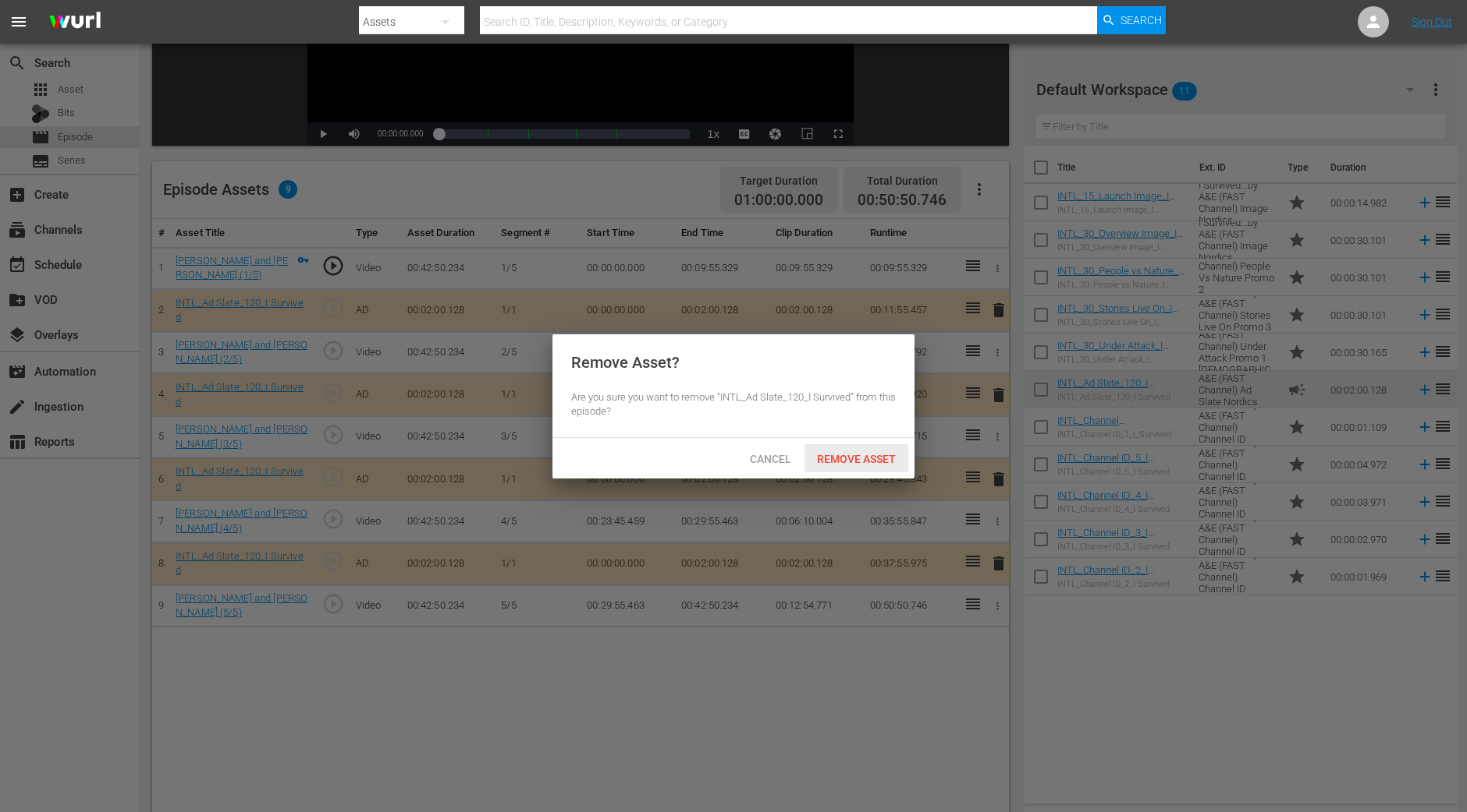
click at [890, 461] on span "Remove Asset" at bounding box center [856, 459] width 103 height 12
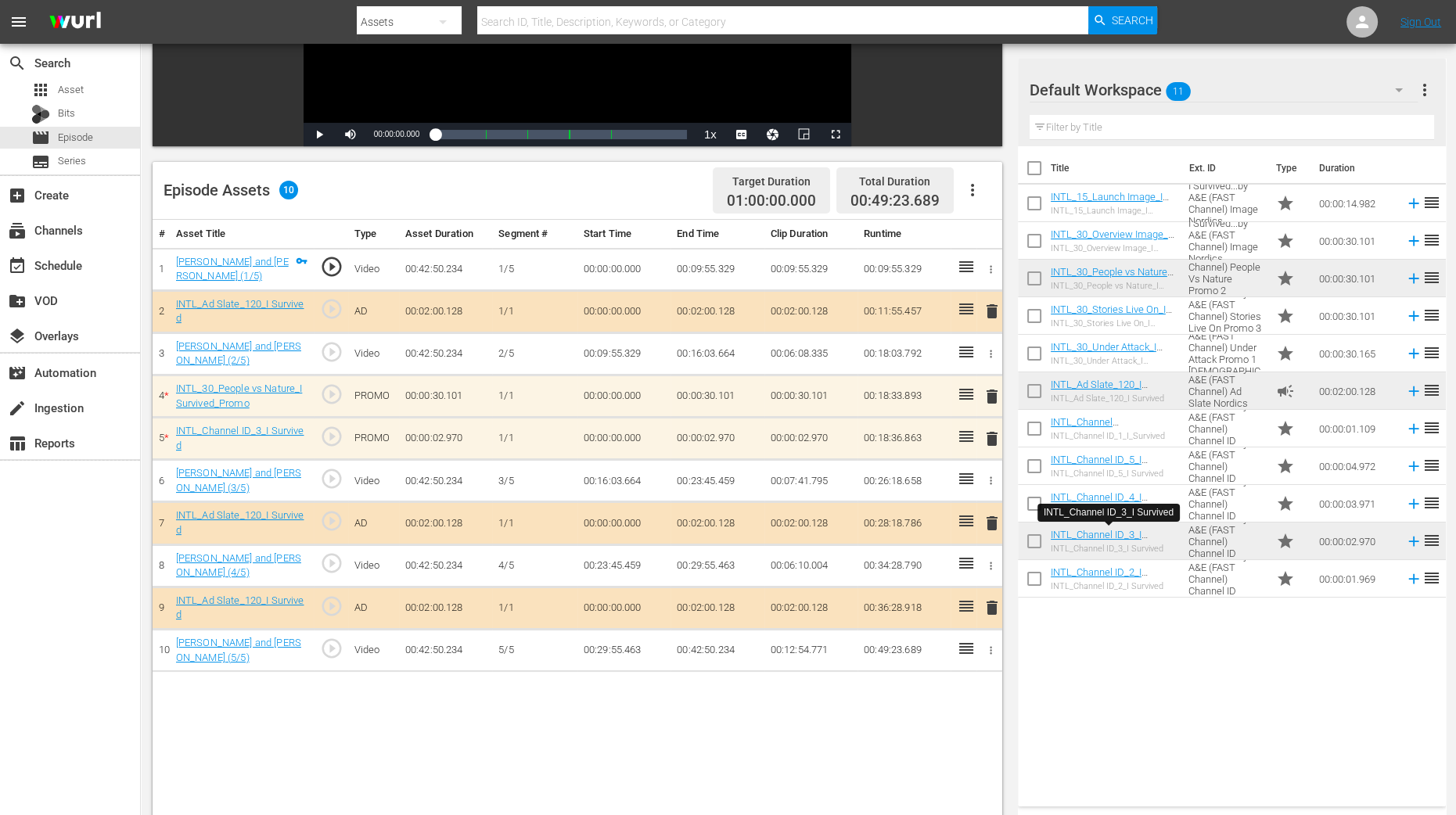
click at [992, 440] on span "delete" at bounding box center [992, 439] width 19 height 19
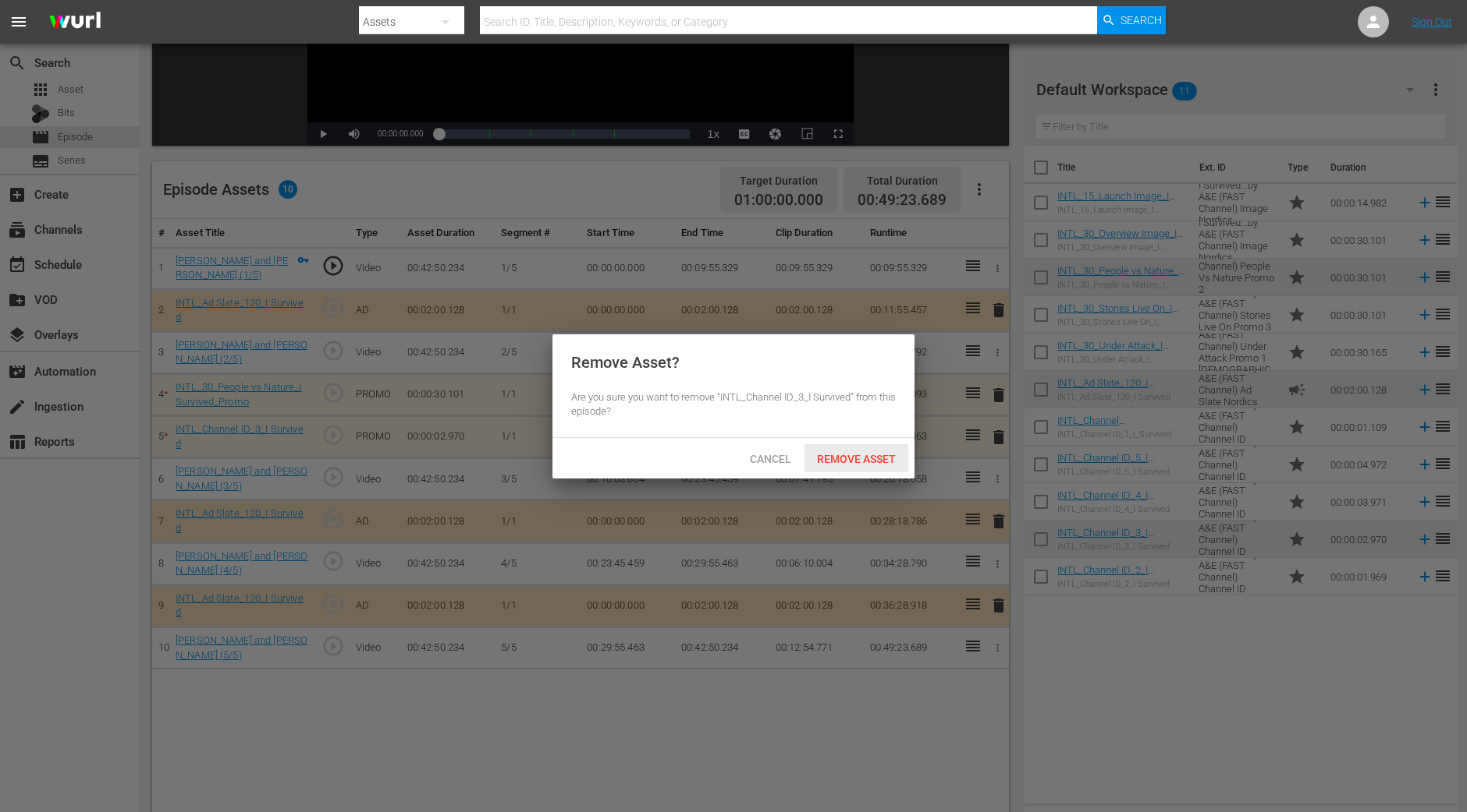
click at [881, 454] on span "Remove Asset" at bounding box center [856, 459] width 103 height 12
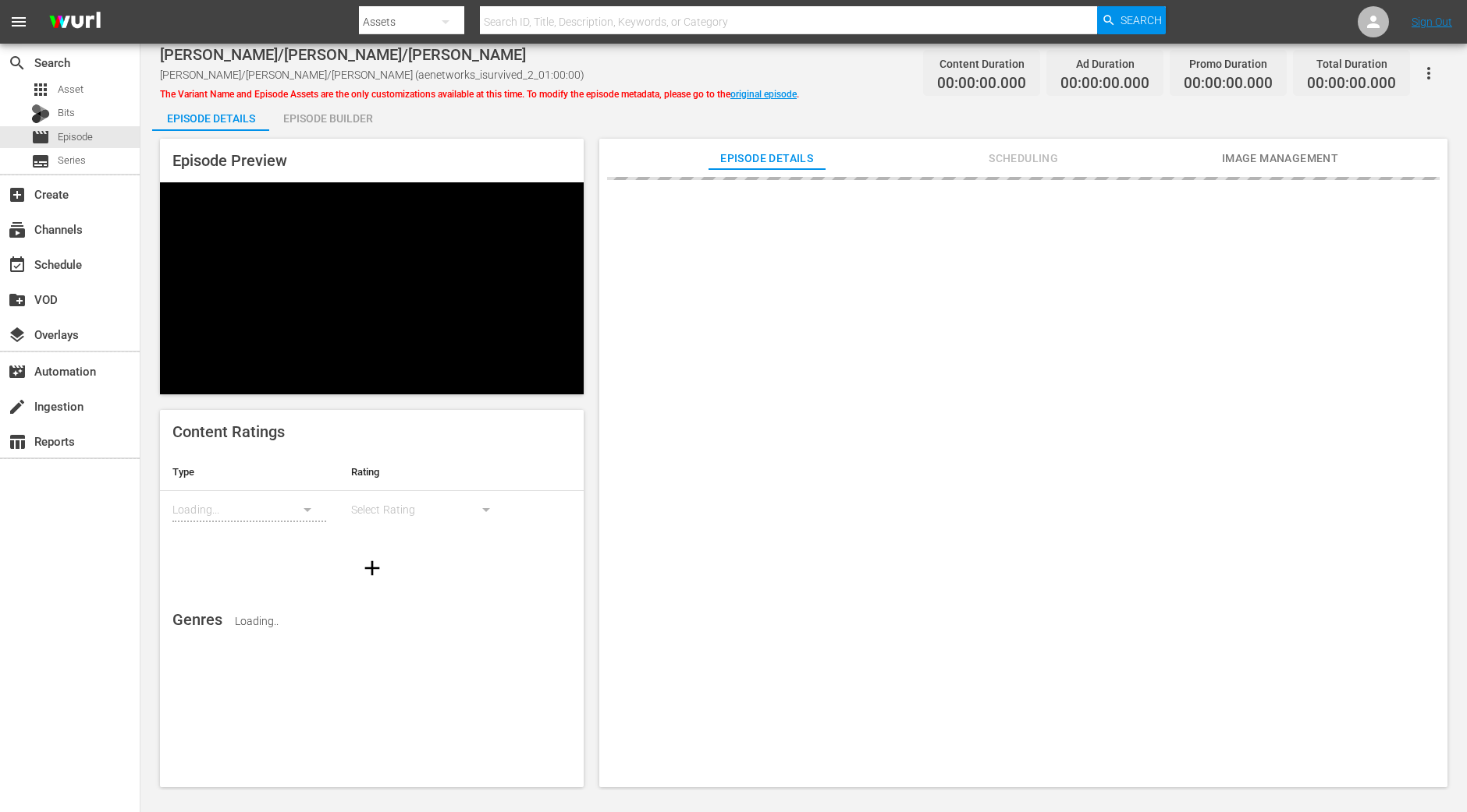
click at [352, 121] on div "Episode Builder" at bounding box center [327, 118] width 117 height 38
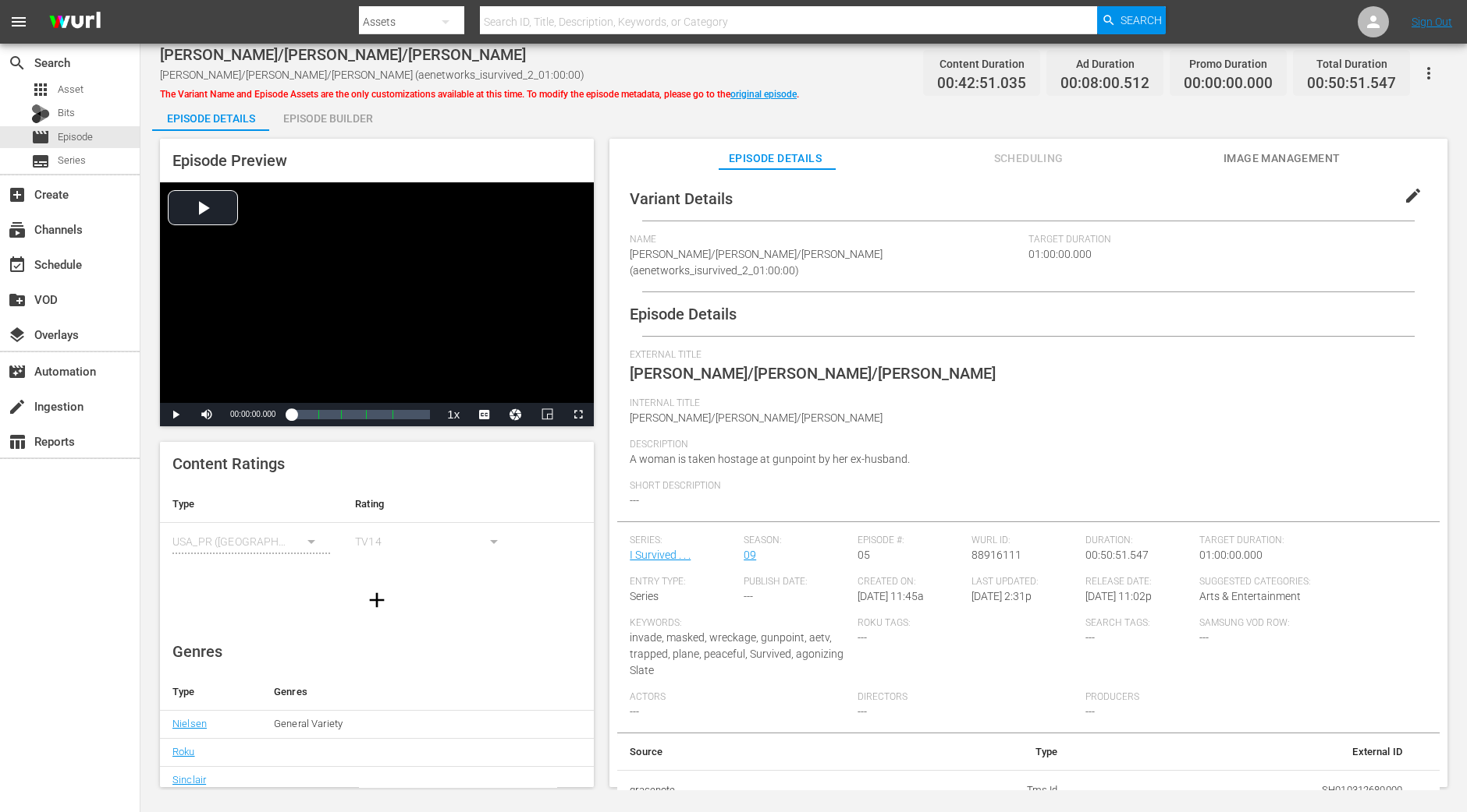
drag, startPoint x: 339, startPoint y: 113, endPoint x: 334, endPoint y: 69, distance: 44.3
click at [339, 113] on div "Episode Builder" at bounding box center [327, 118] width 117 height 38
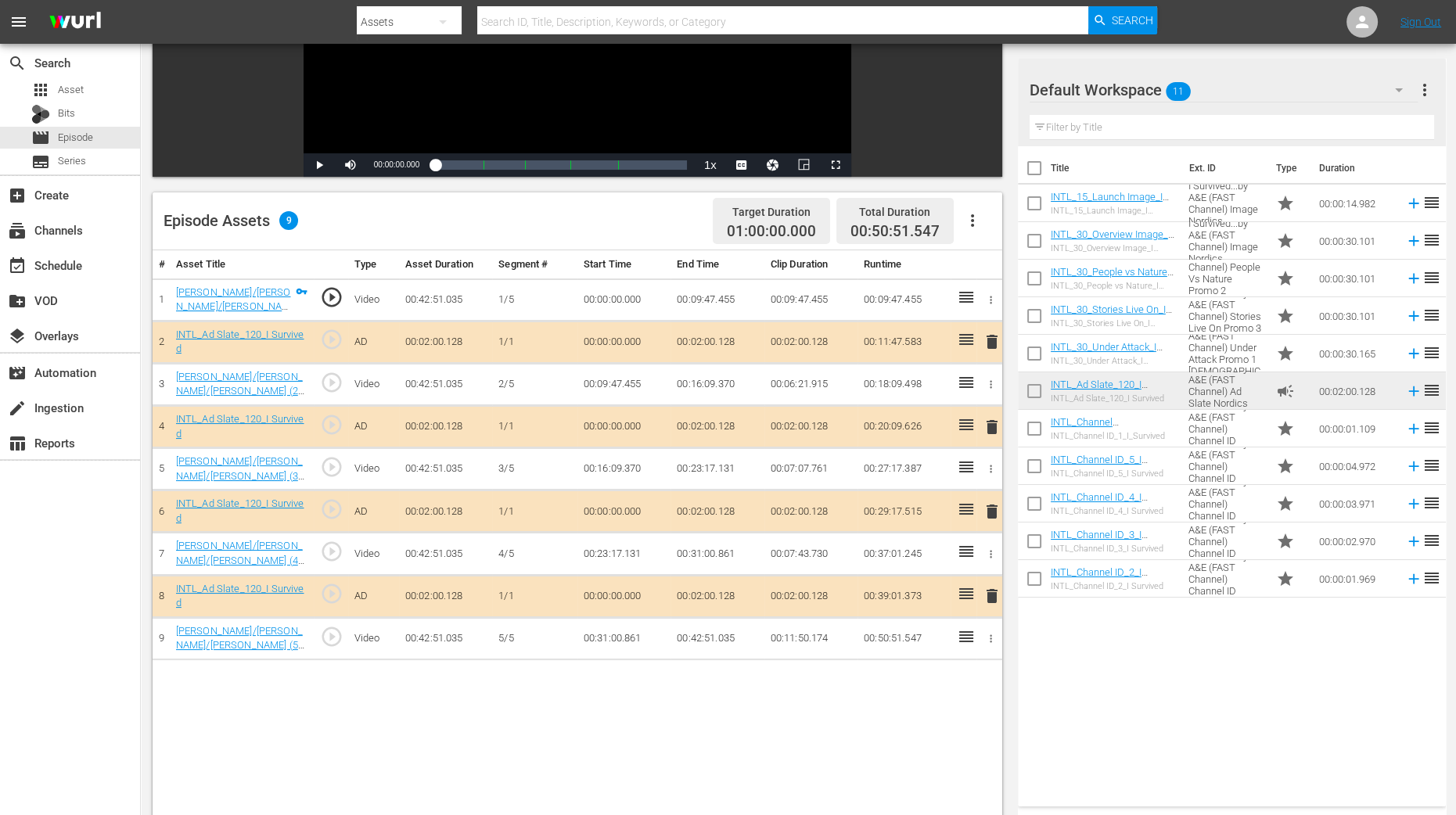
scroll to position [293, 0]
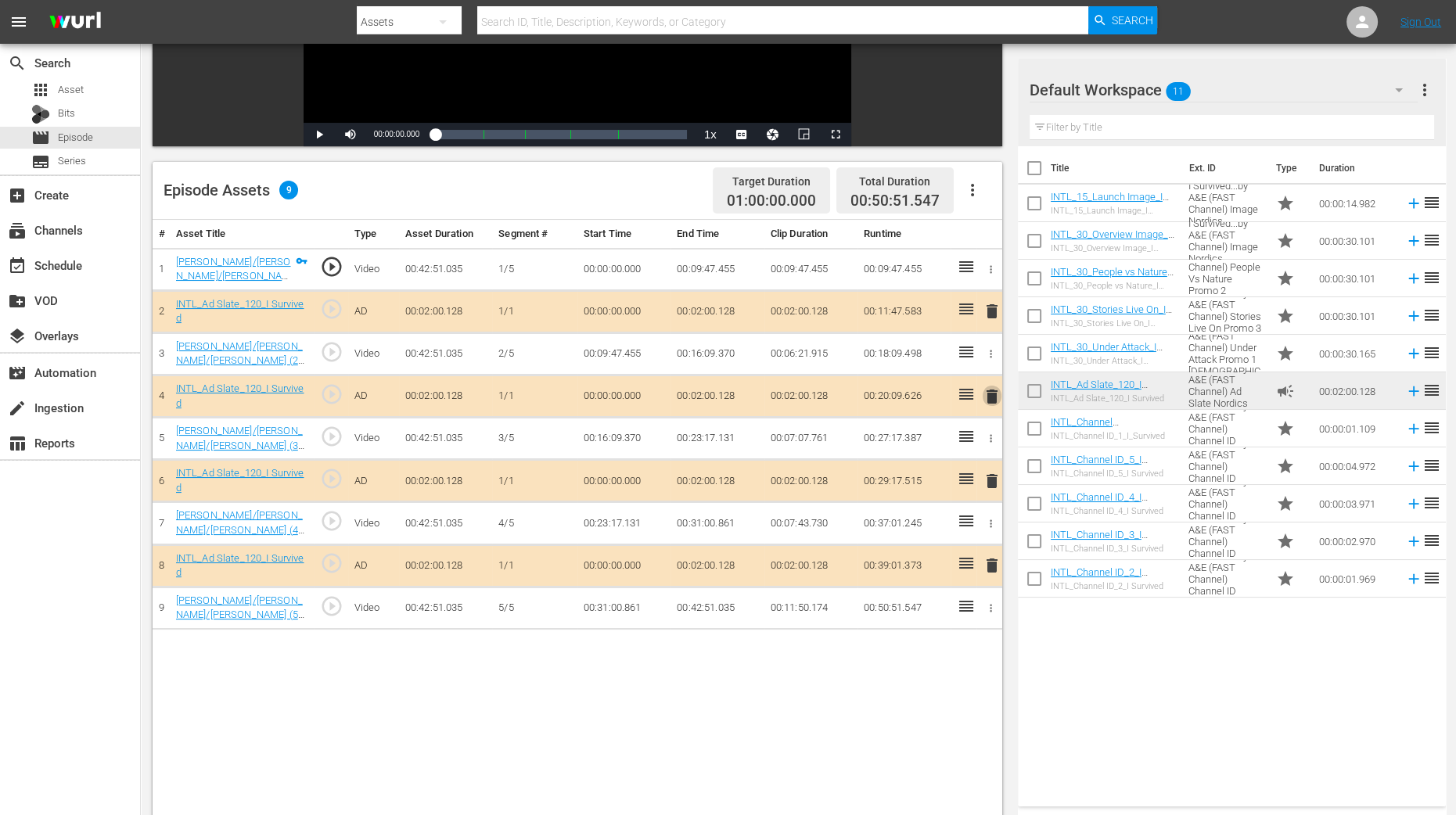
click at [987, 392] on span "delete" at bounding box center [992, 397] width 19 height 19
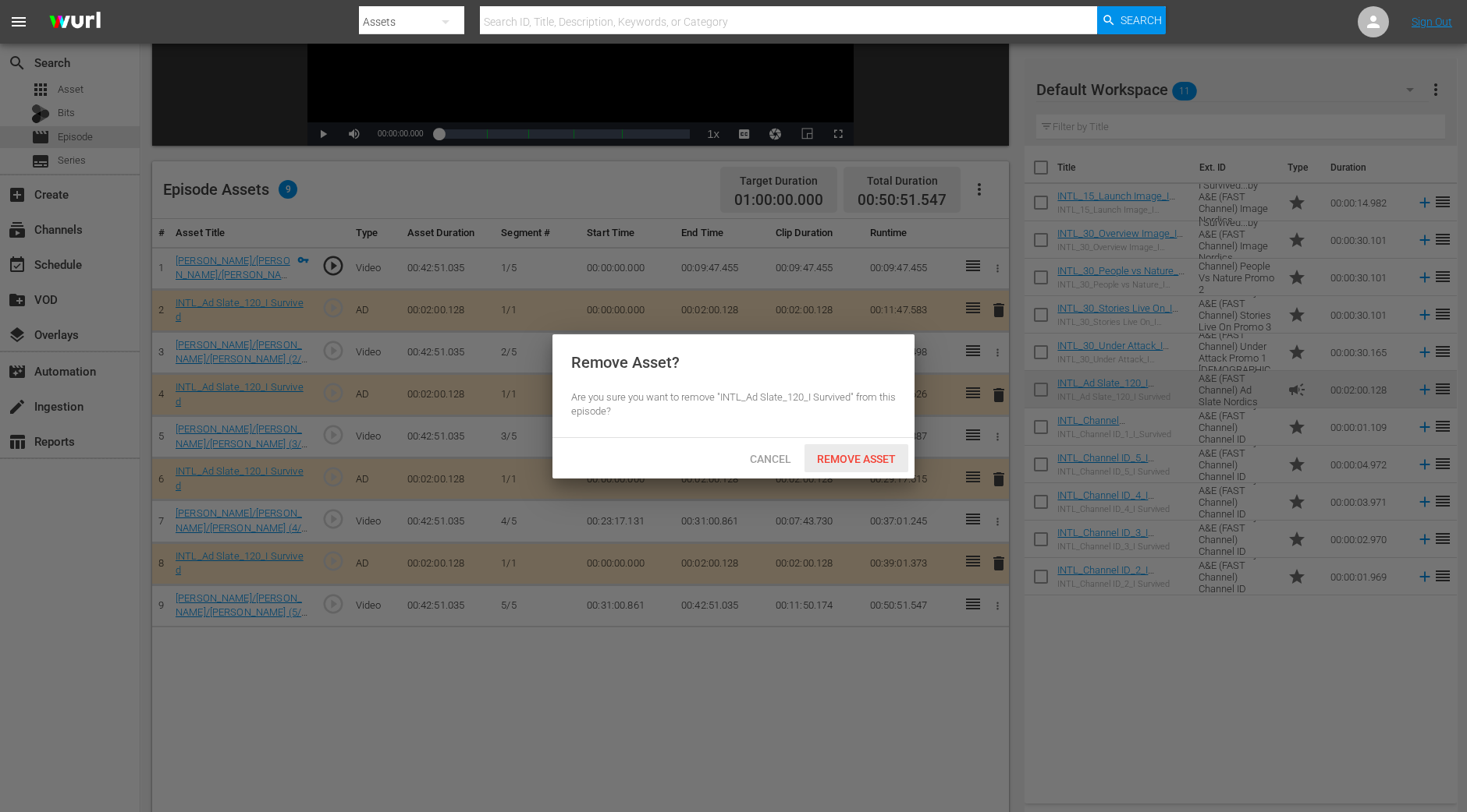
click at [846, 458] on span "Remove Asset" at bounding box center [856, 459] width 103 height 12
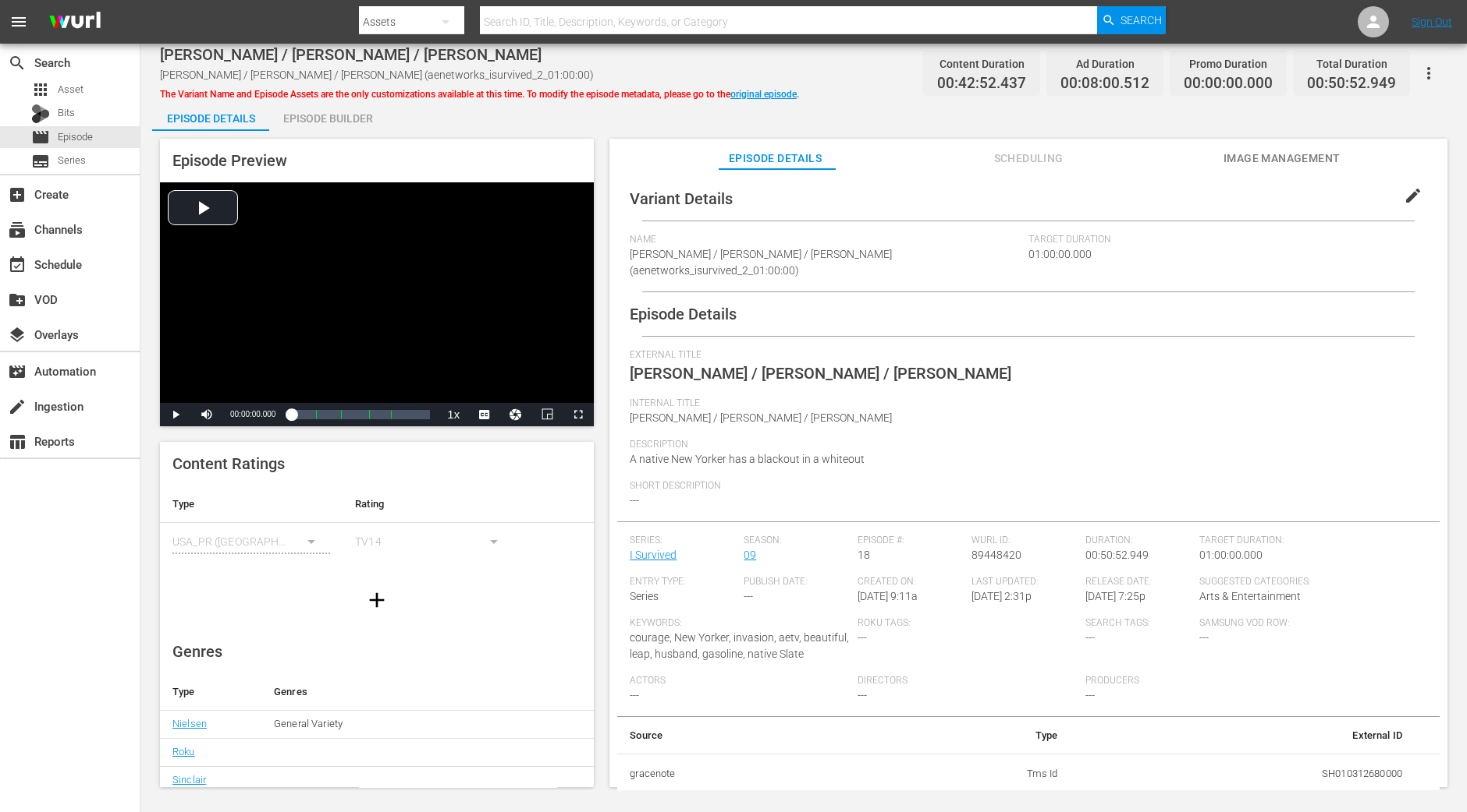
click at [328, 107] on div "Episode Builder" at bounding box center [327, 118] width 117 height 38
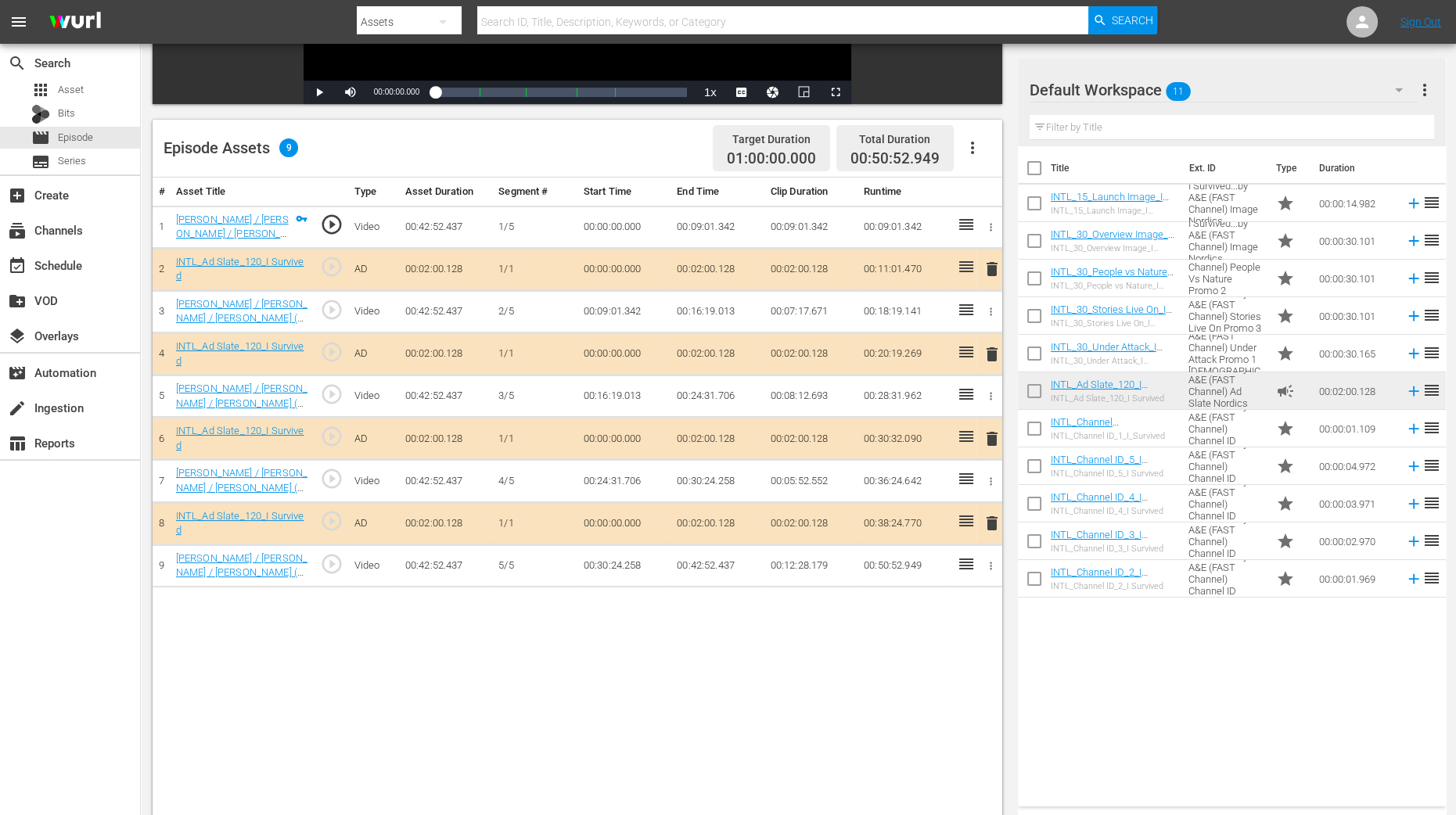
scroll to position [391, 0]
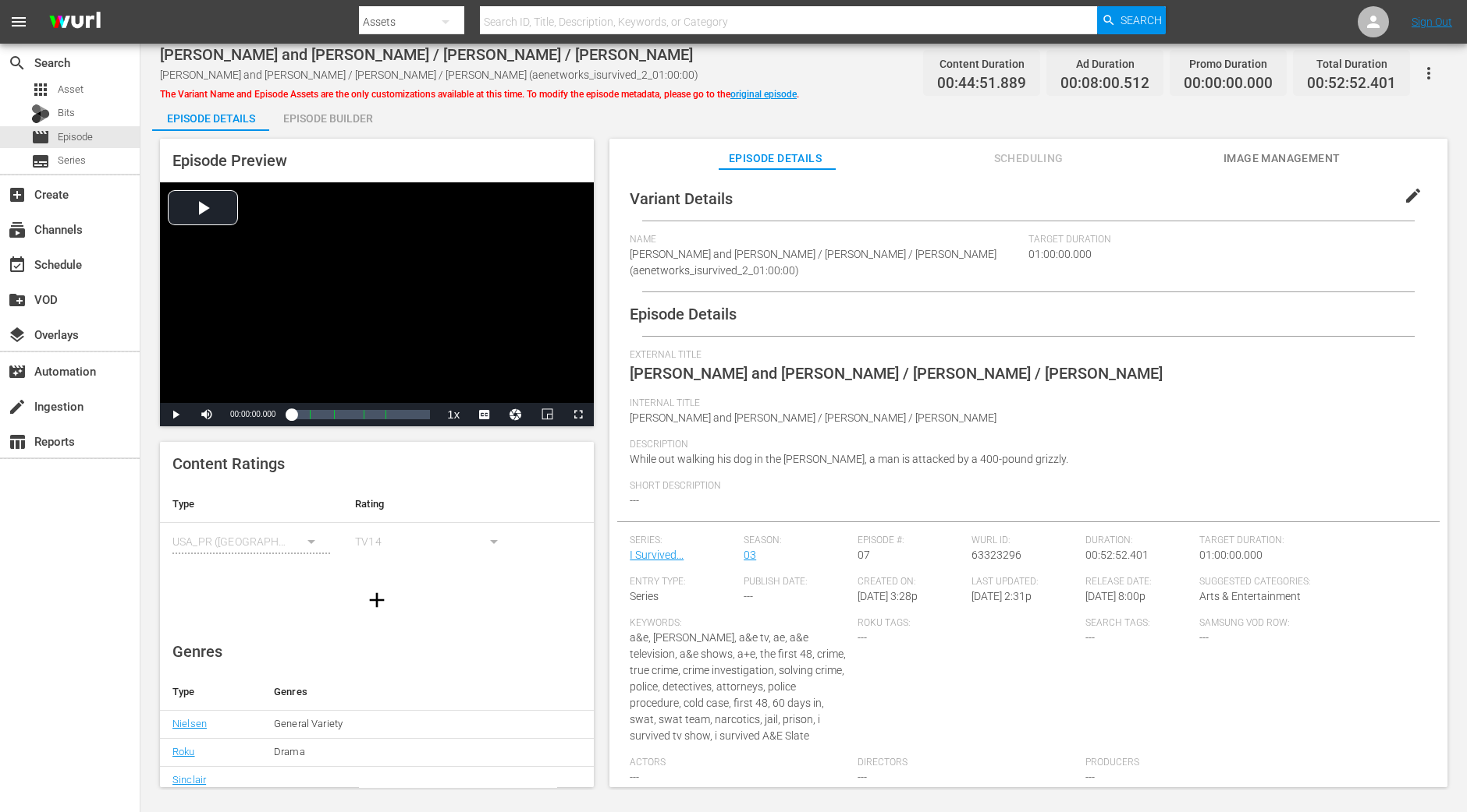
click at [347, 119] on div "Episode Builder" at bounding box center [327, 118] width 117 height 38
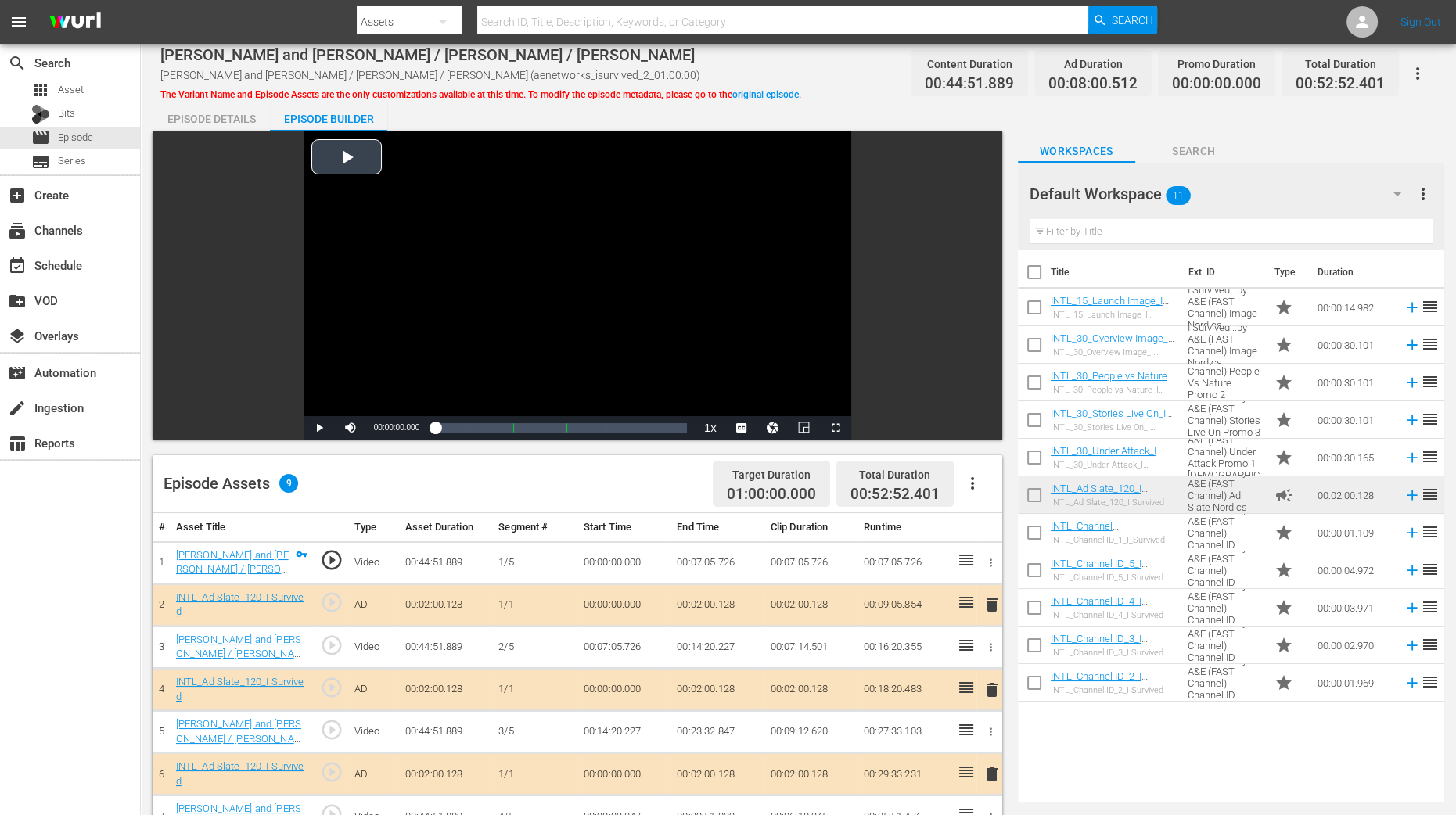
scroll to position [391, 0]
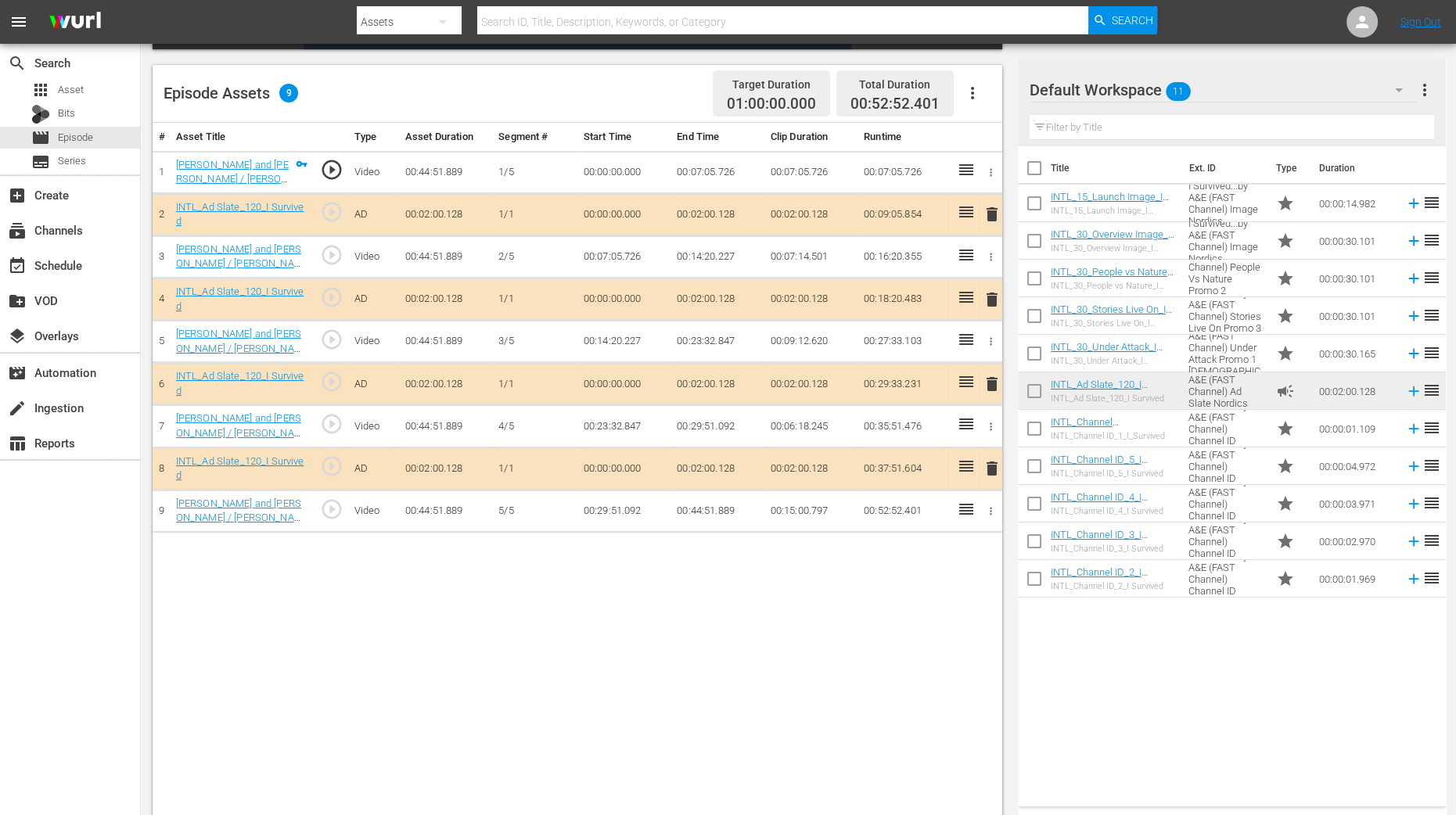
click at [991, 300] on span "delete" at bounding box center [992, 300] width 19 height 19
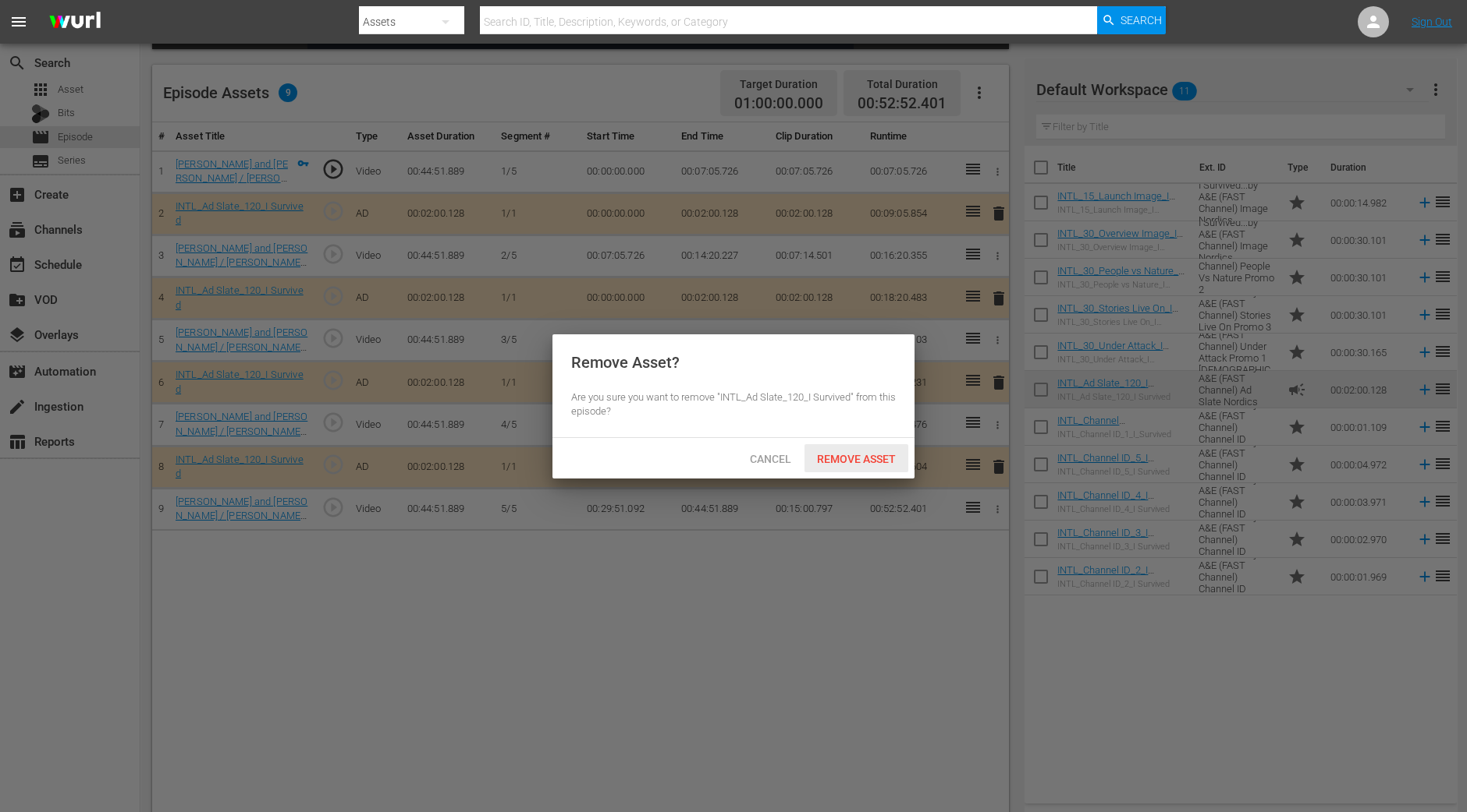
click at [881, 461] on span "Remove Asset" at bounding box center [856, 459] width 103 height 12
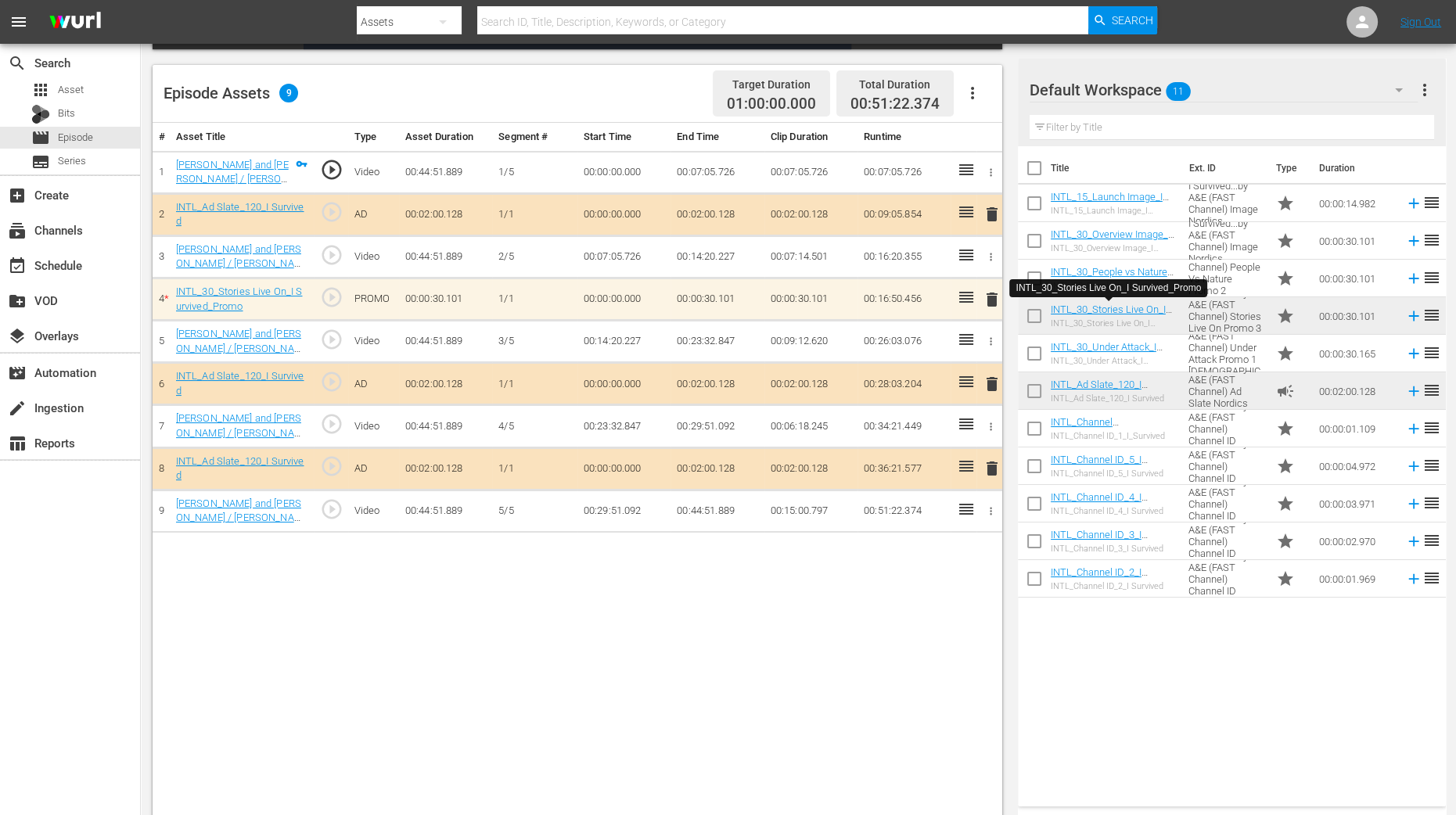
click at [817, 625] on div "# Asset Title Type Asset Duration Segment # Start Time End Time Clip Duration R…" at bounding box center [577, 472] width 850 height 698
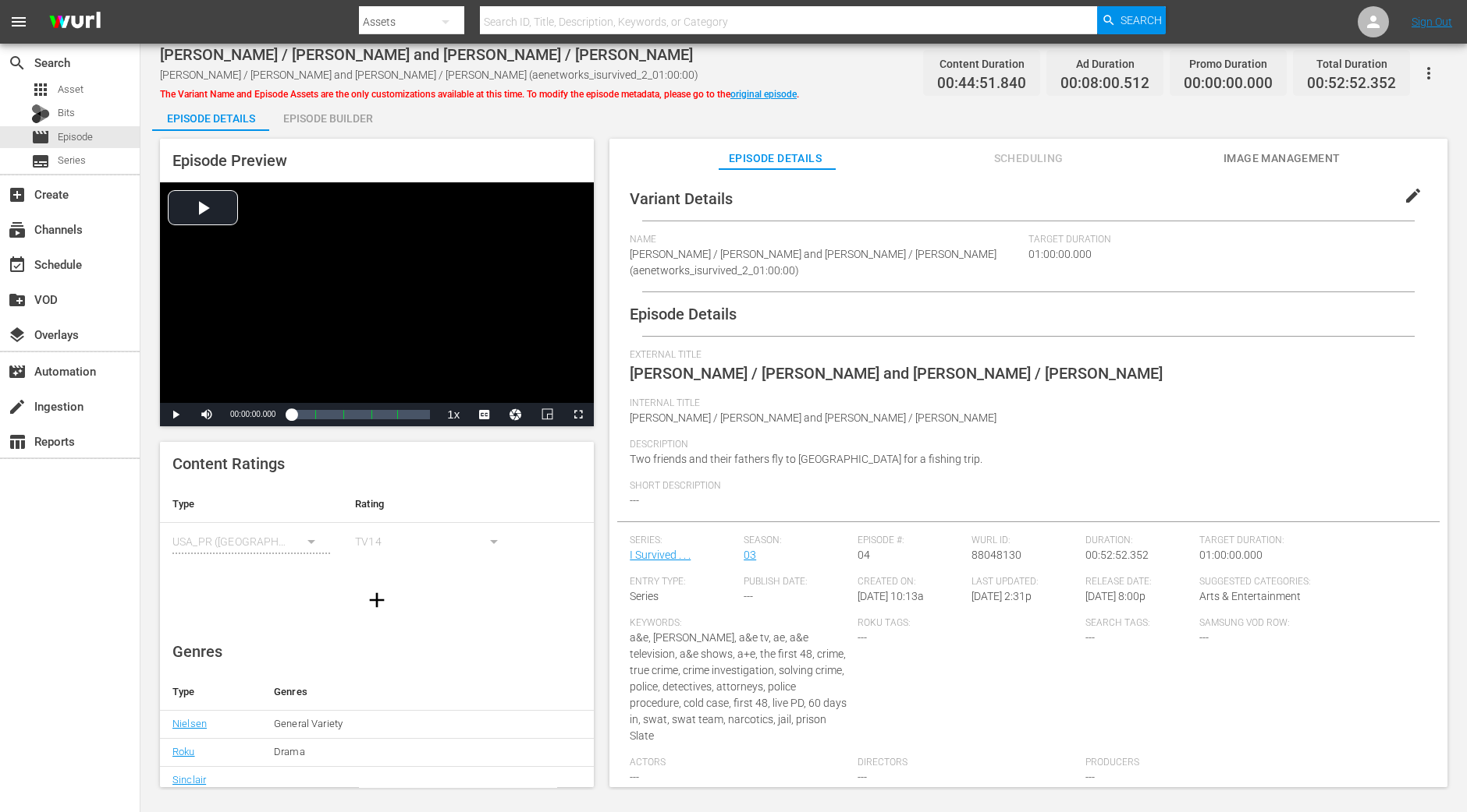
click at [336, 126] on div "Episode Builder" at bounding box center [327, 118] width 117 height 38
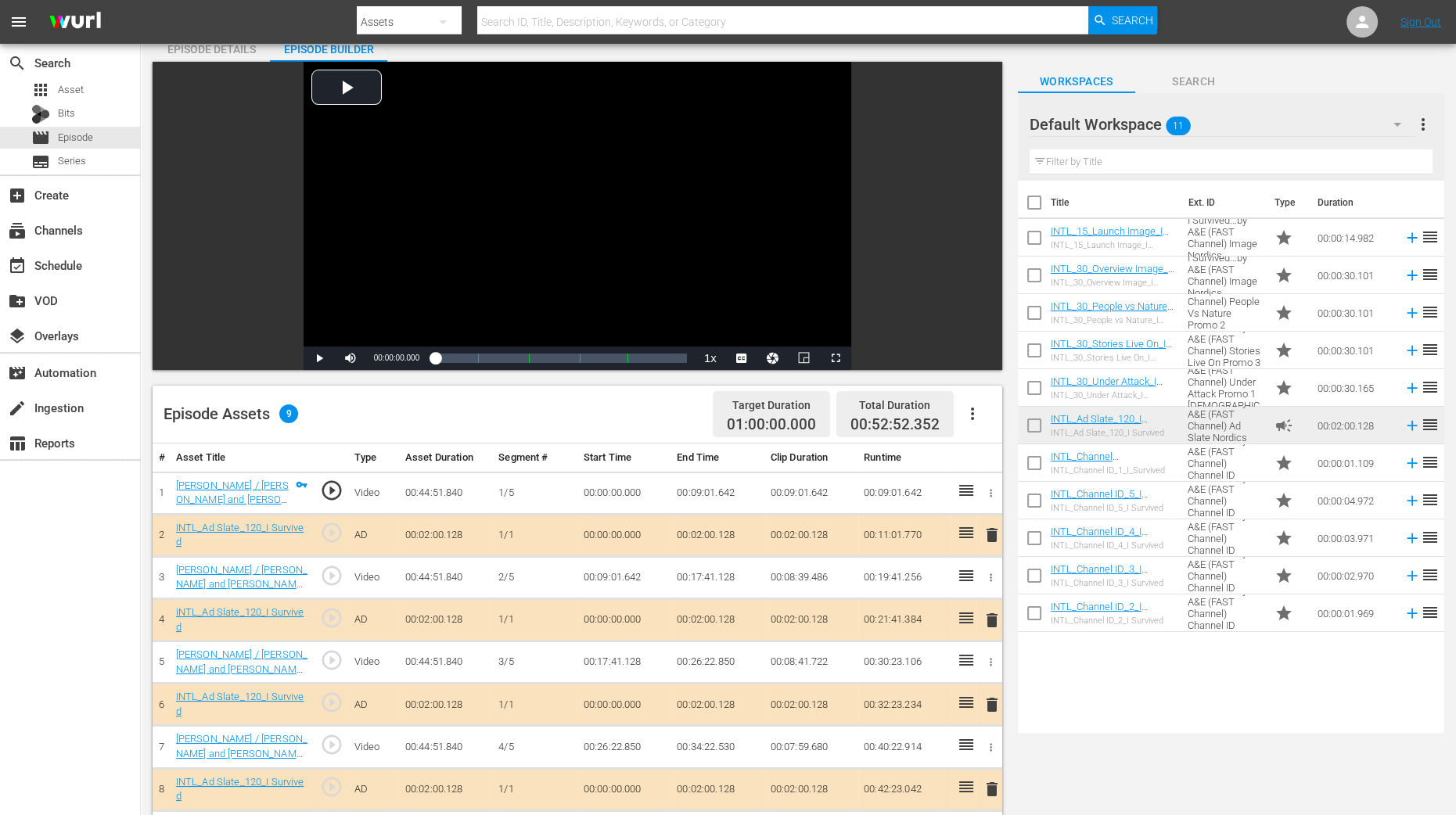
scroll to position [195, 0]
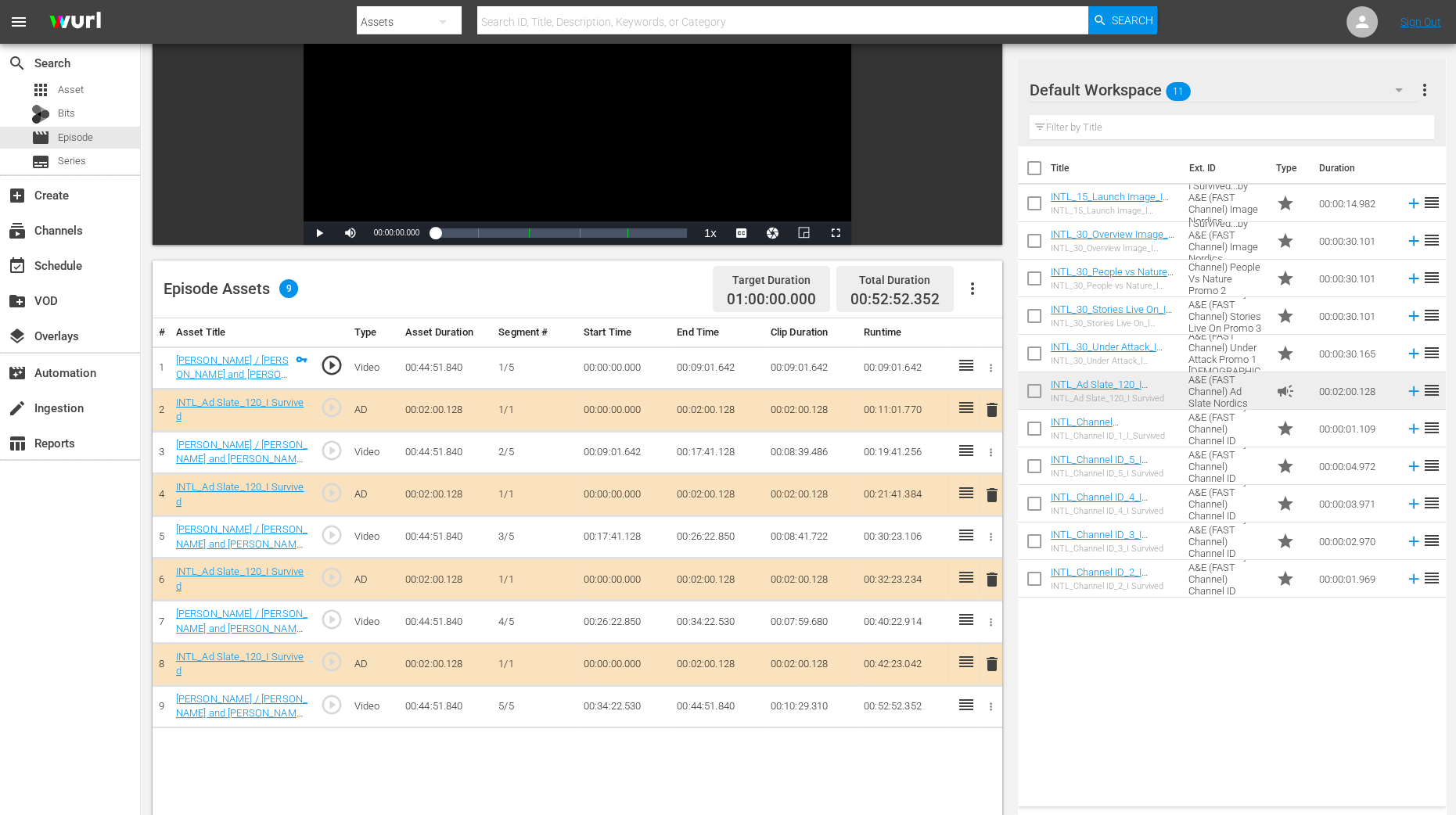
click at [989, 494] on span "delete" at bounding box center [992, 495] width 19 height 19
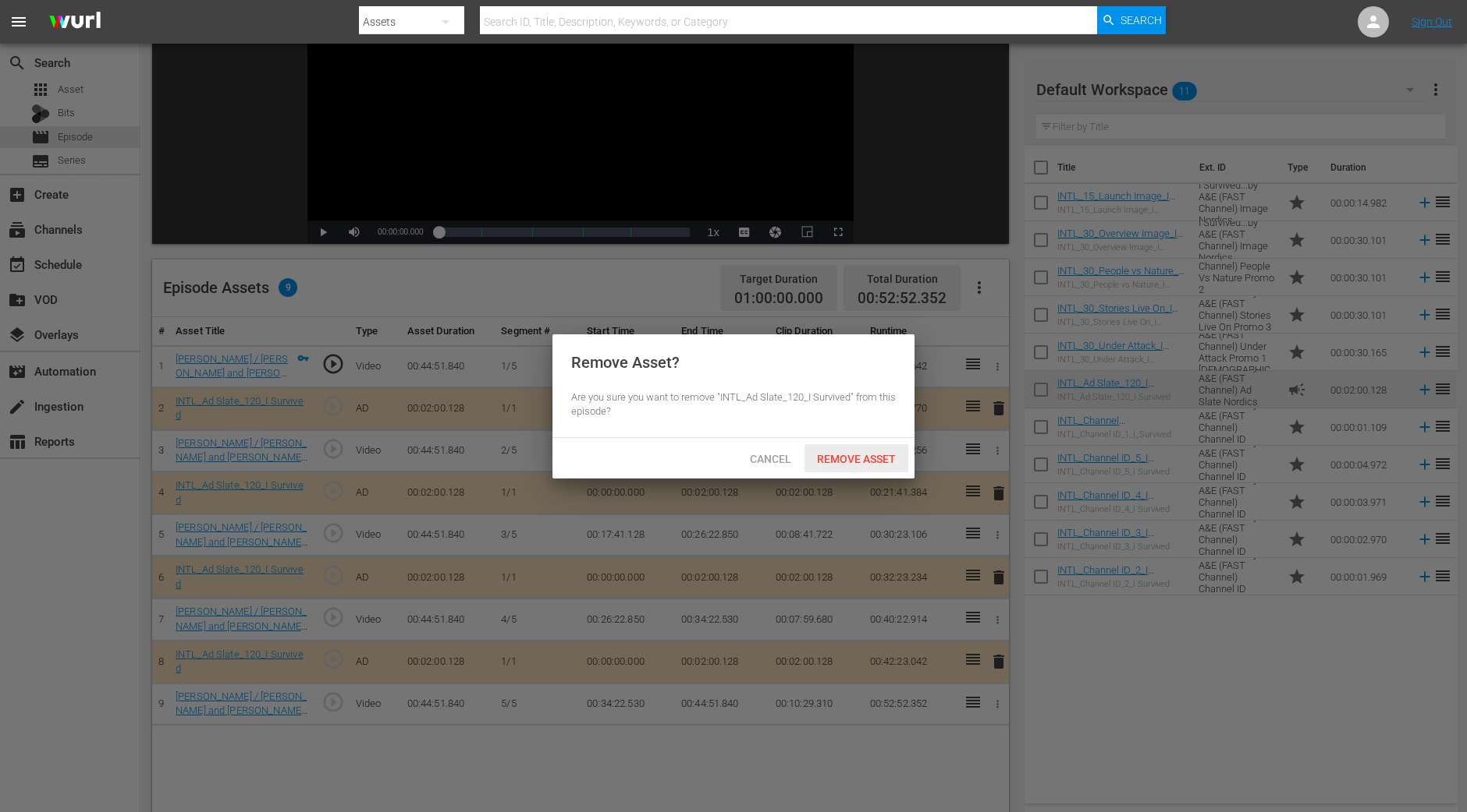
click at [845, 445] on div "Remove Asset" at bounding box center [856, 459] width 103 height 29
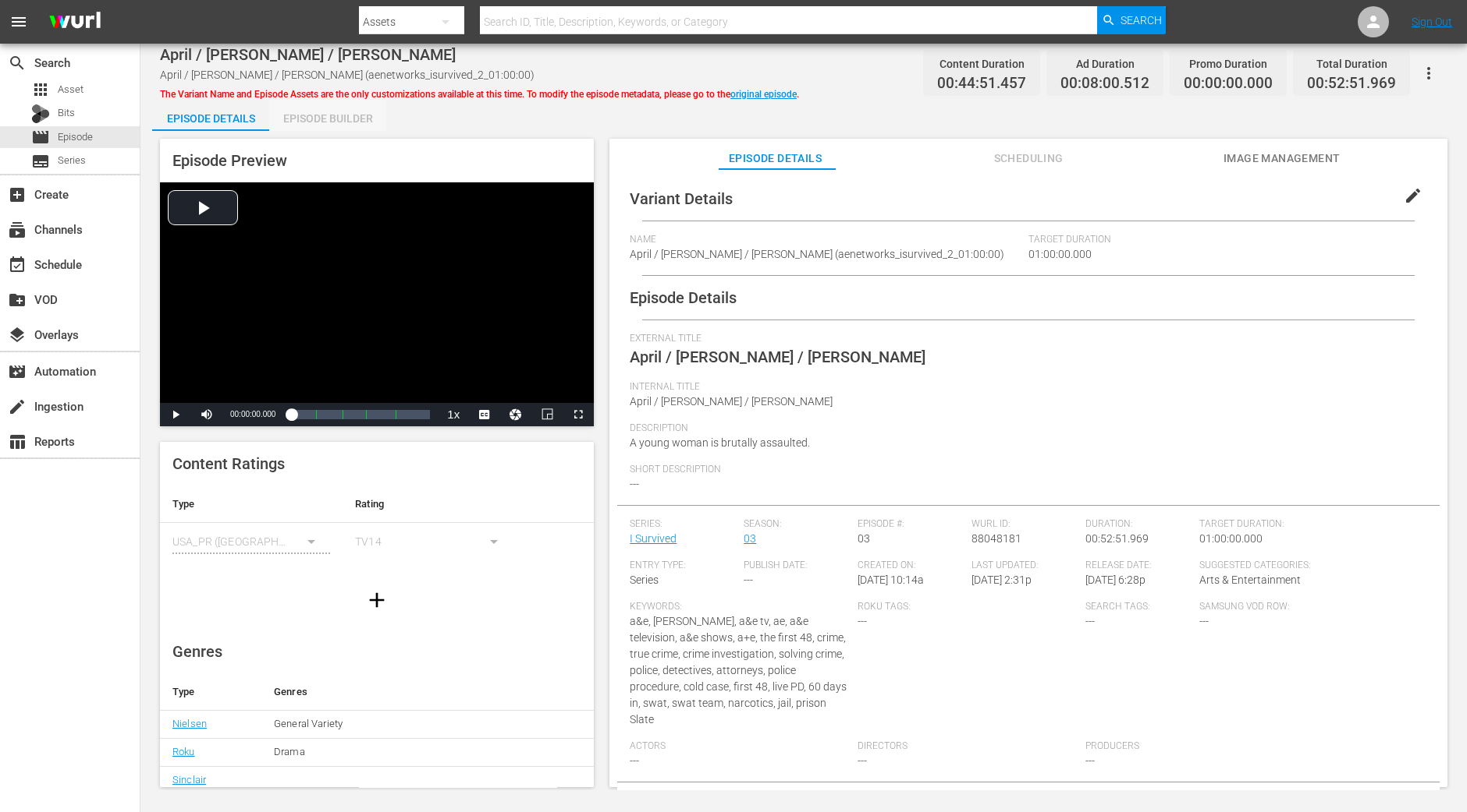
click at [359, 114] on div "Episode Builder" at bounding box center [327, 118] width 117 height 38
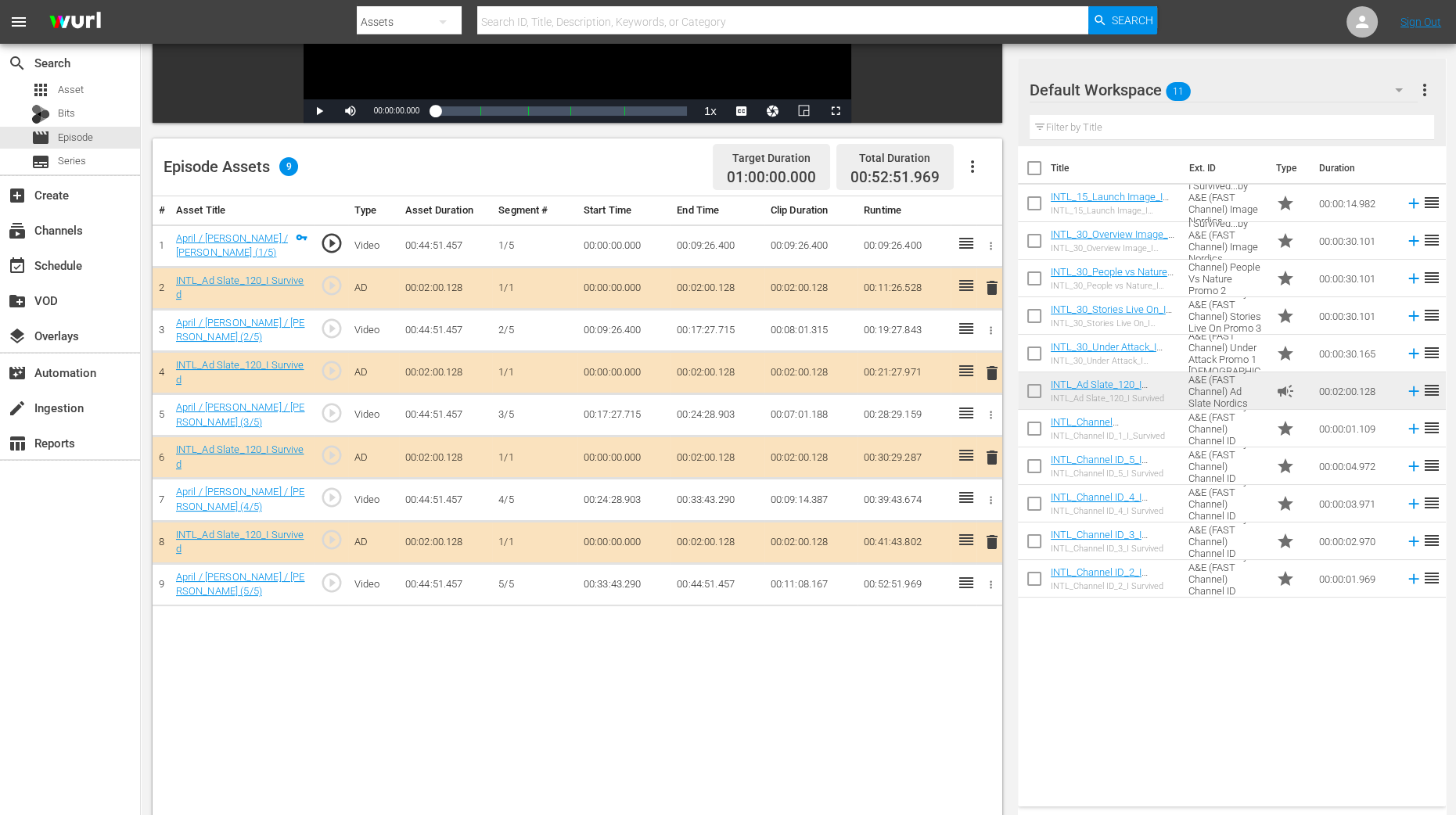
scroll to position [407, 0]
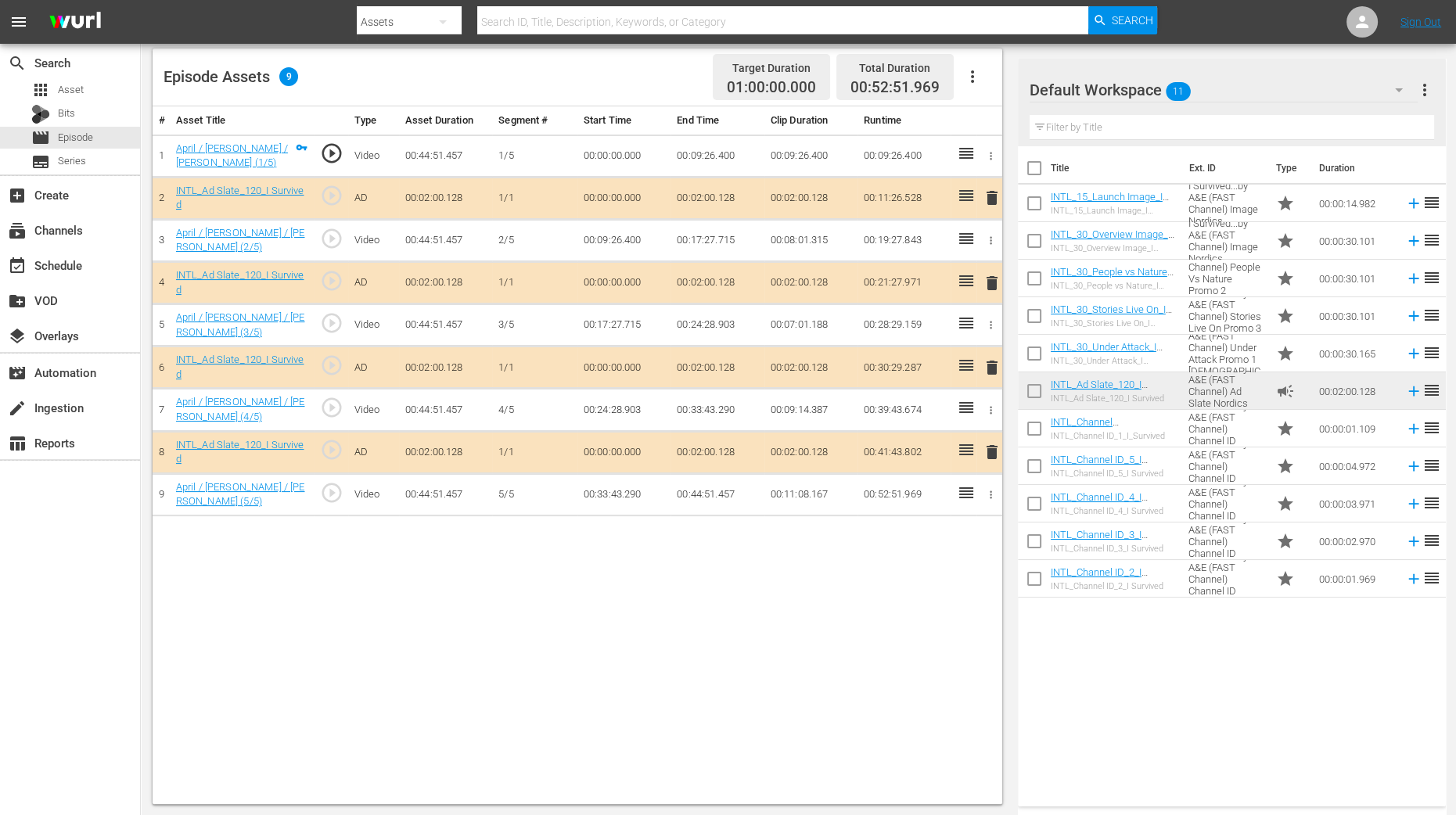
click at [994, 276] on span "delete" at bounding box center [992, 283] width 19 height 19
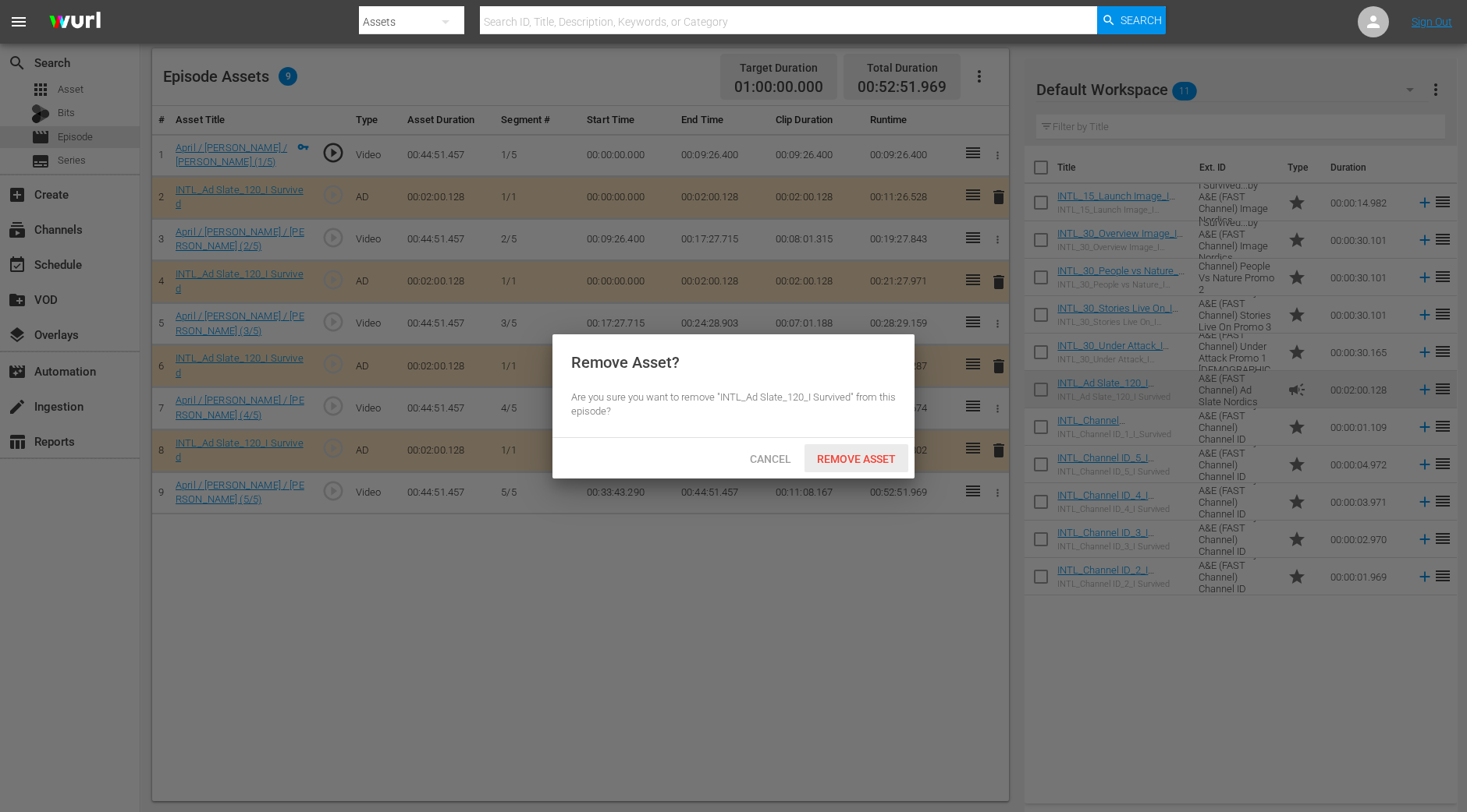
click at [879, 449] on div "Remove Asset" at bounding box center [856, 459] width 103 height 29
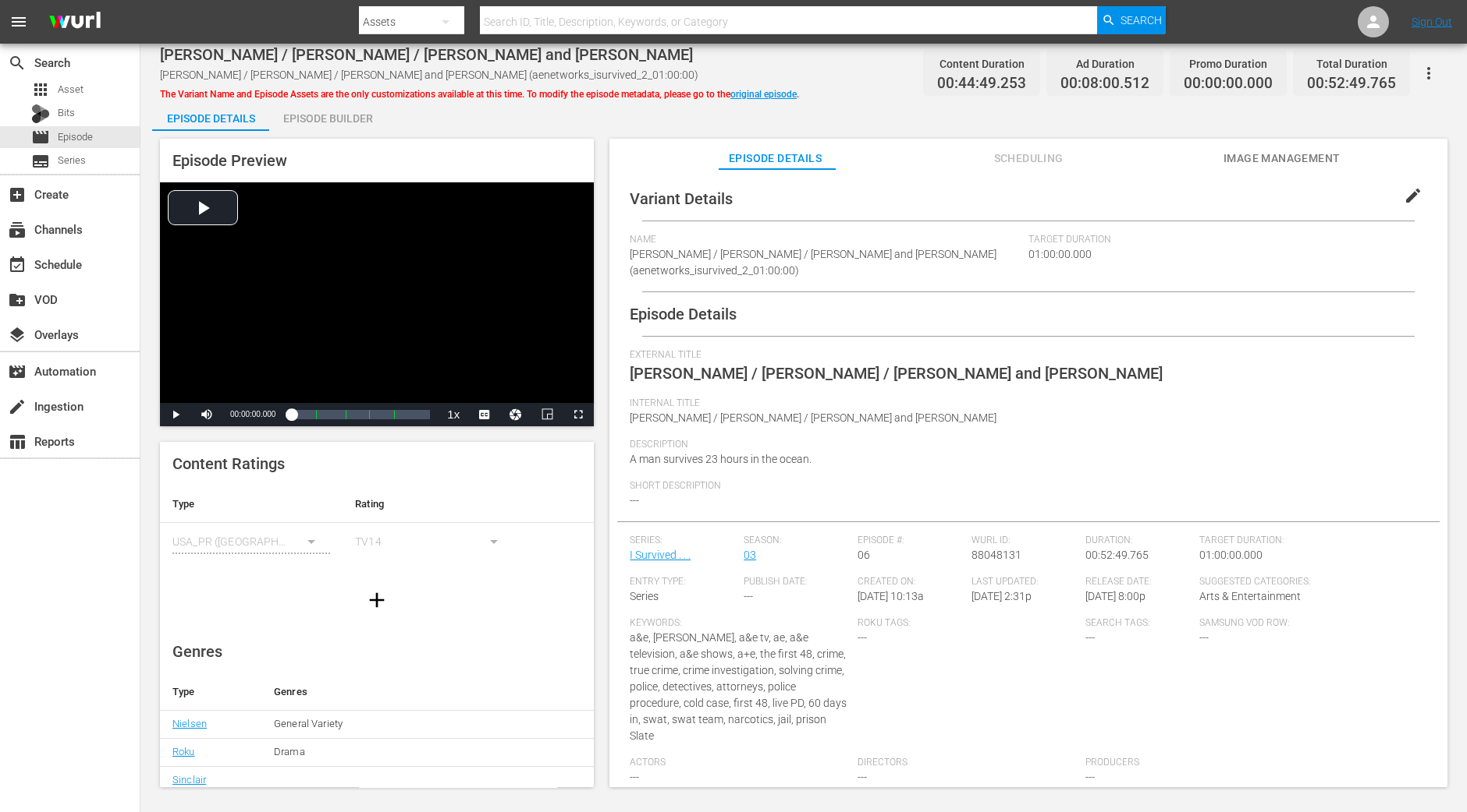
click at [371, 121] on div "Episode Builder" at bounding box center [327, 118] width 117 height 38
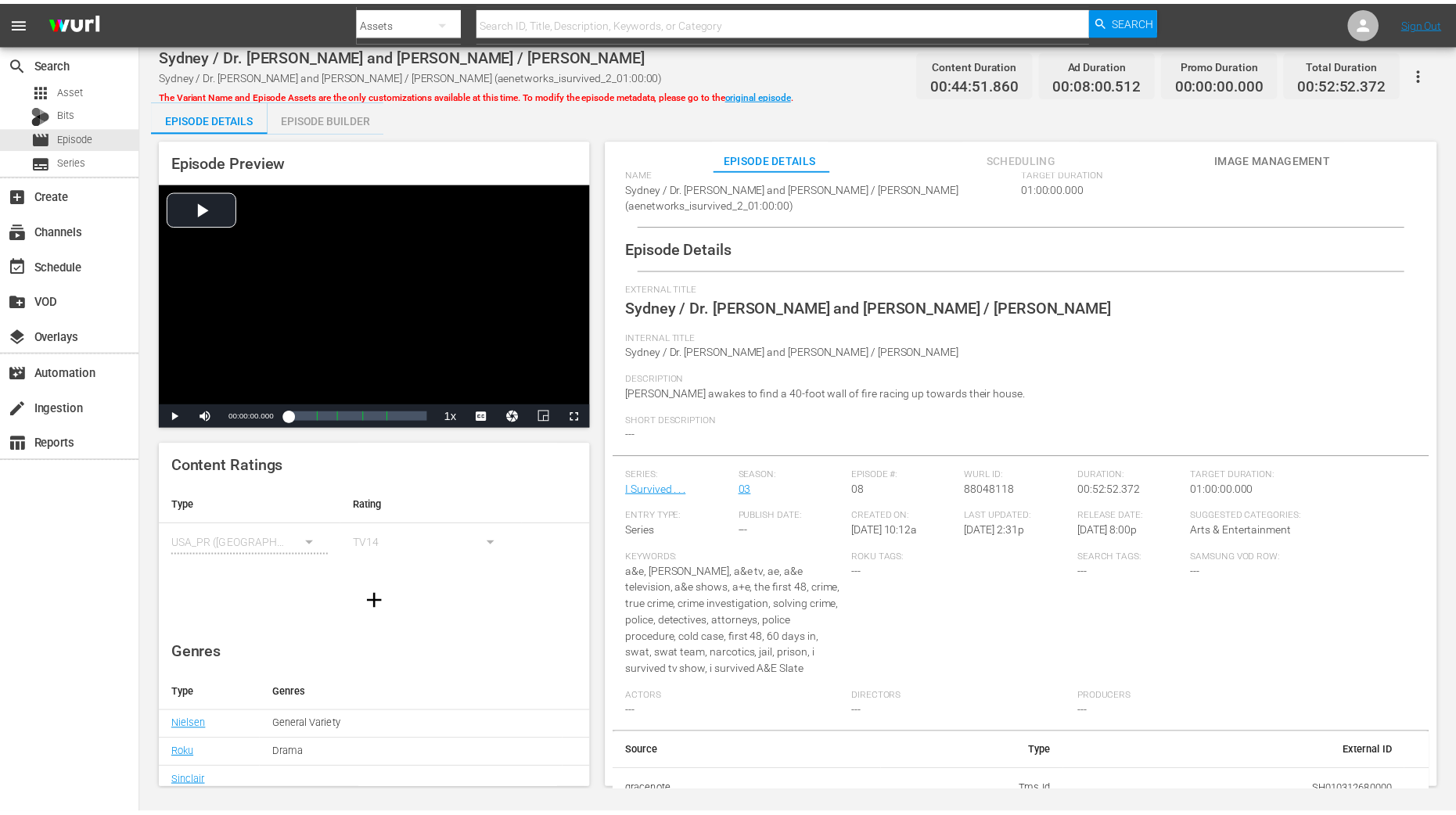
scroll to position [97, 0]
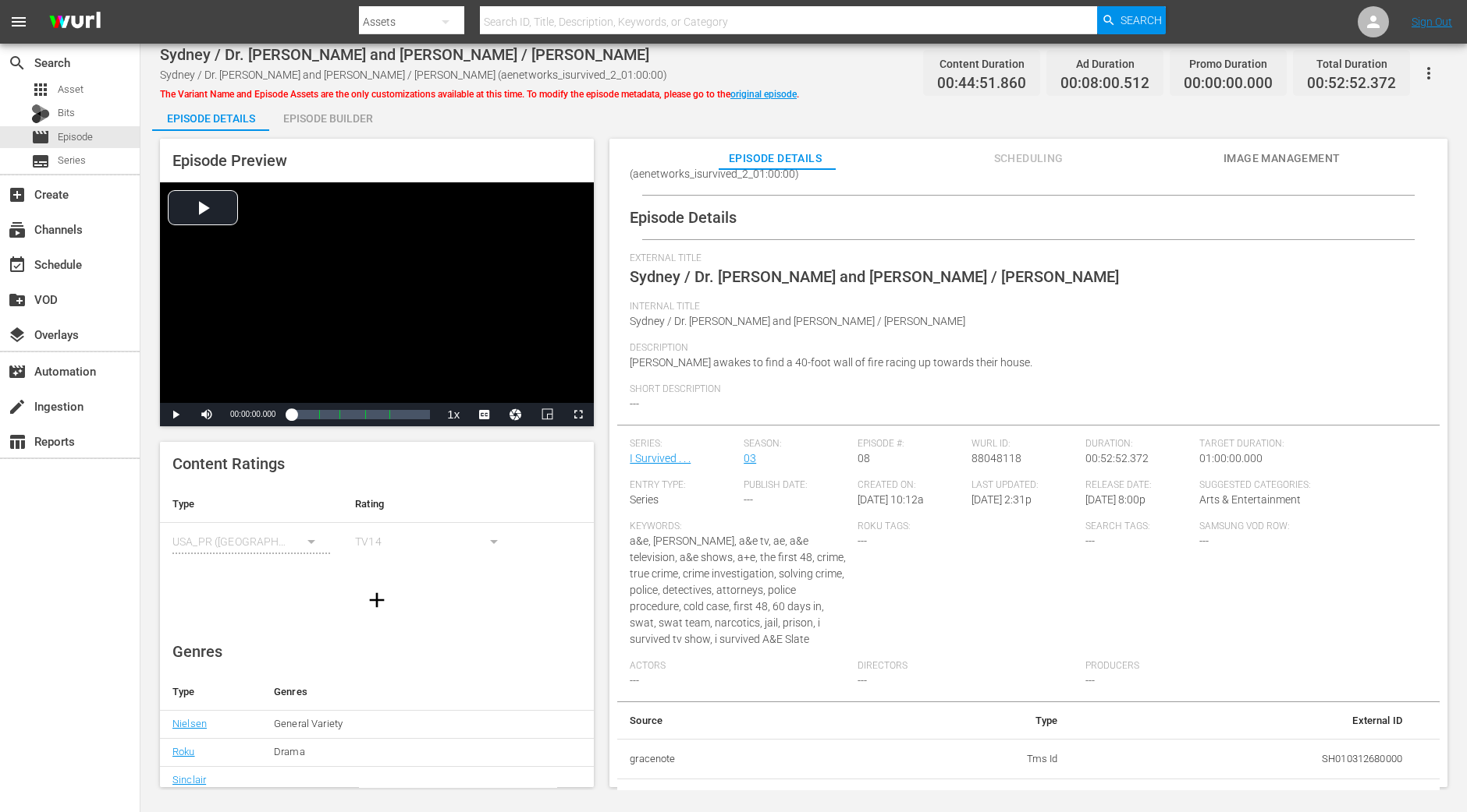
click at [355, 126] on div "Episode Builder" at bounding box center [327, 118] width 117 height 38
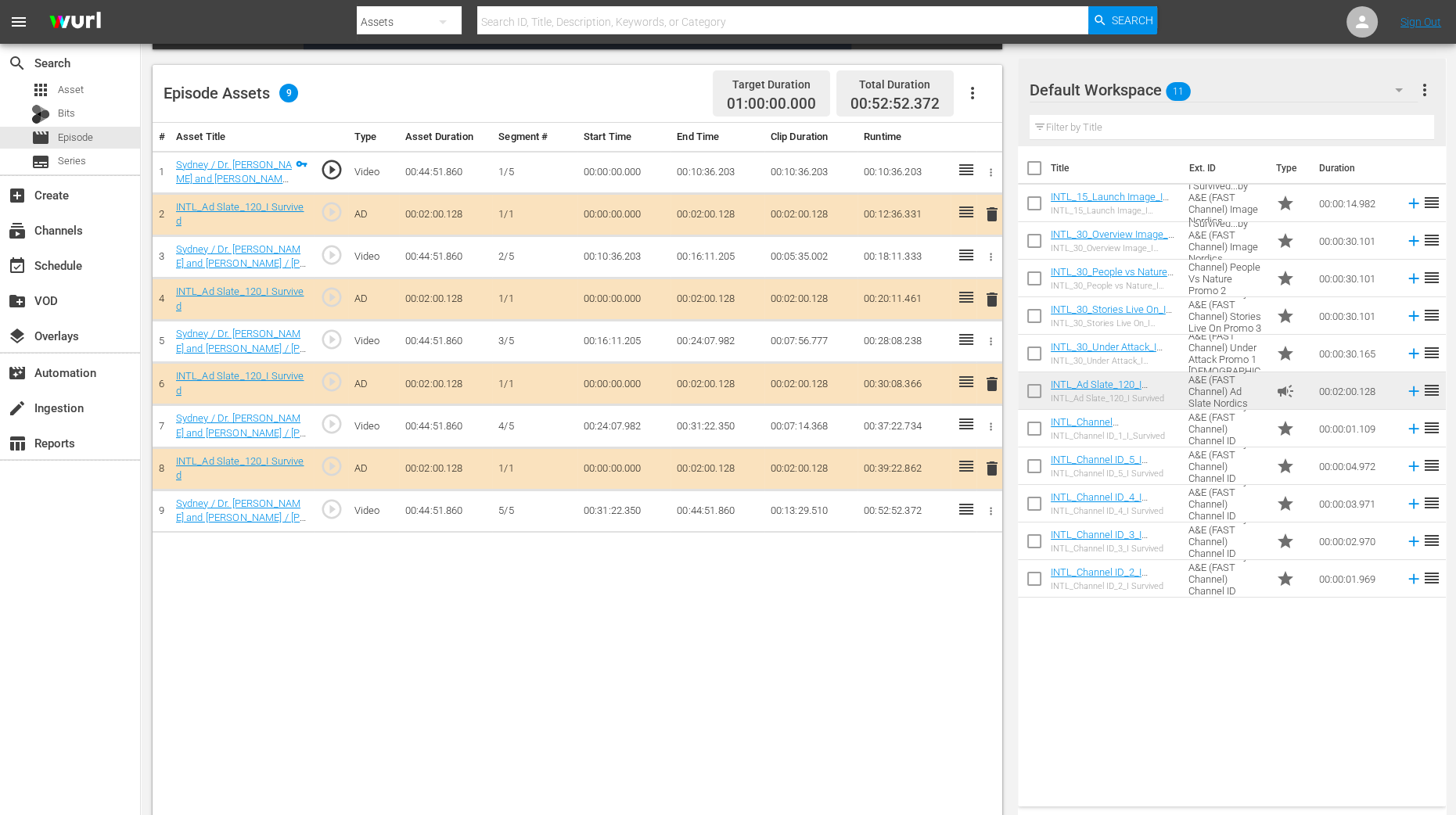
scroll to position [16, 0]
click at [993, 298] on span "delete" at bounding box center [992, 300] width 19 height 19
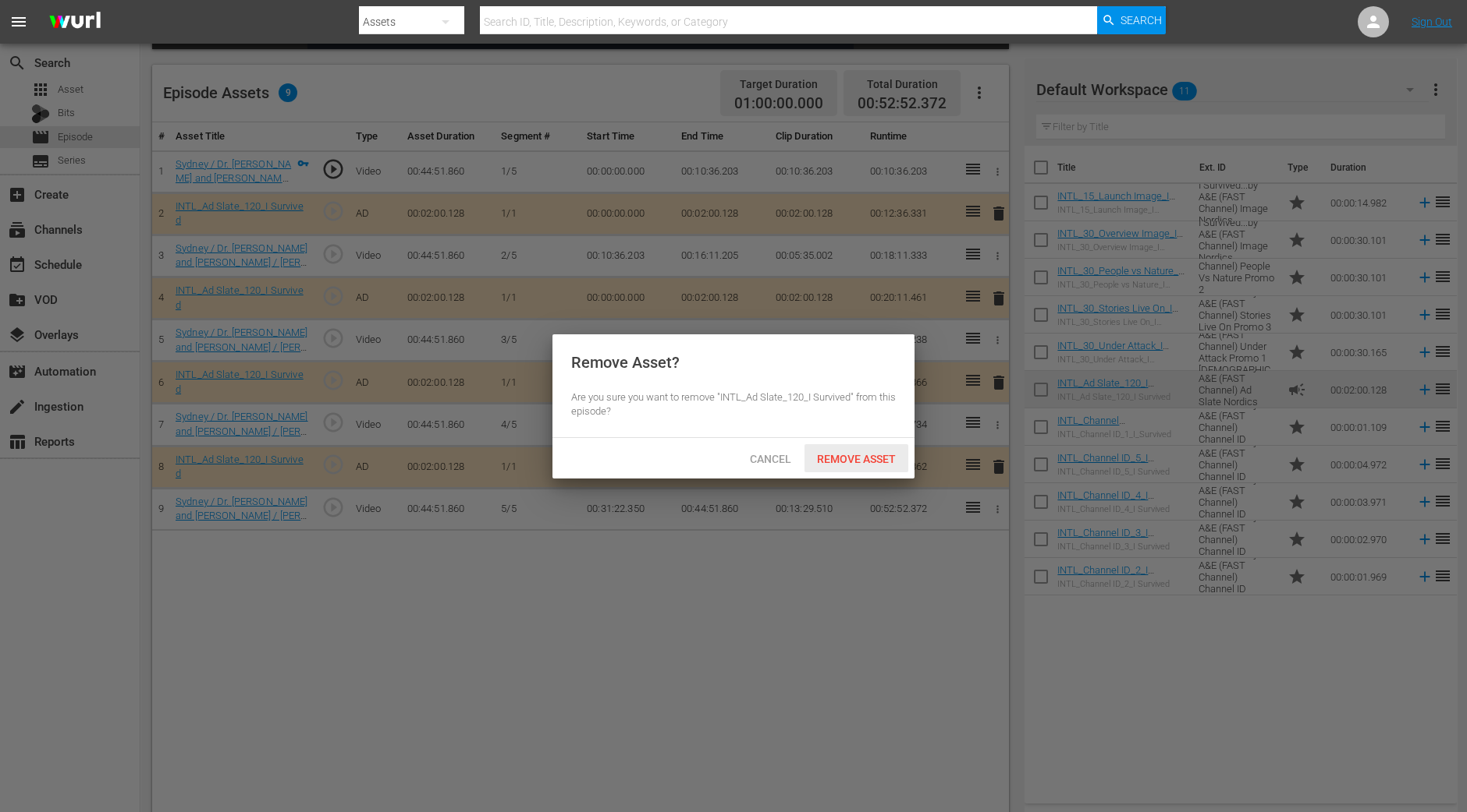
click at [889, 446] on div "Remove Asset" at bounding box center [856, 459] width 103 height 29
